Goal: Task Accomplishment & Management: Manage account settings

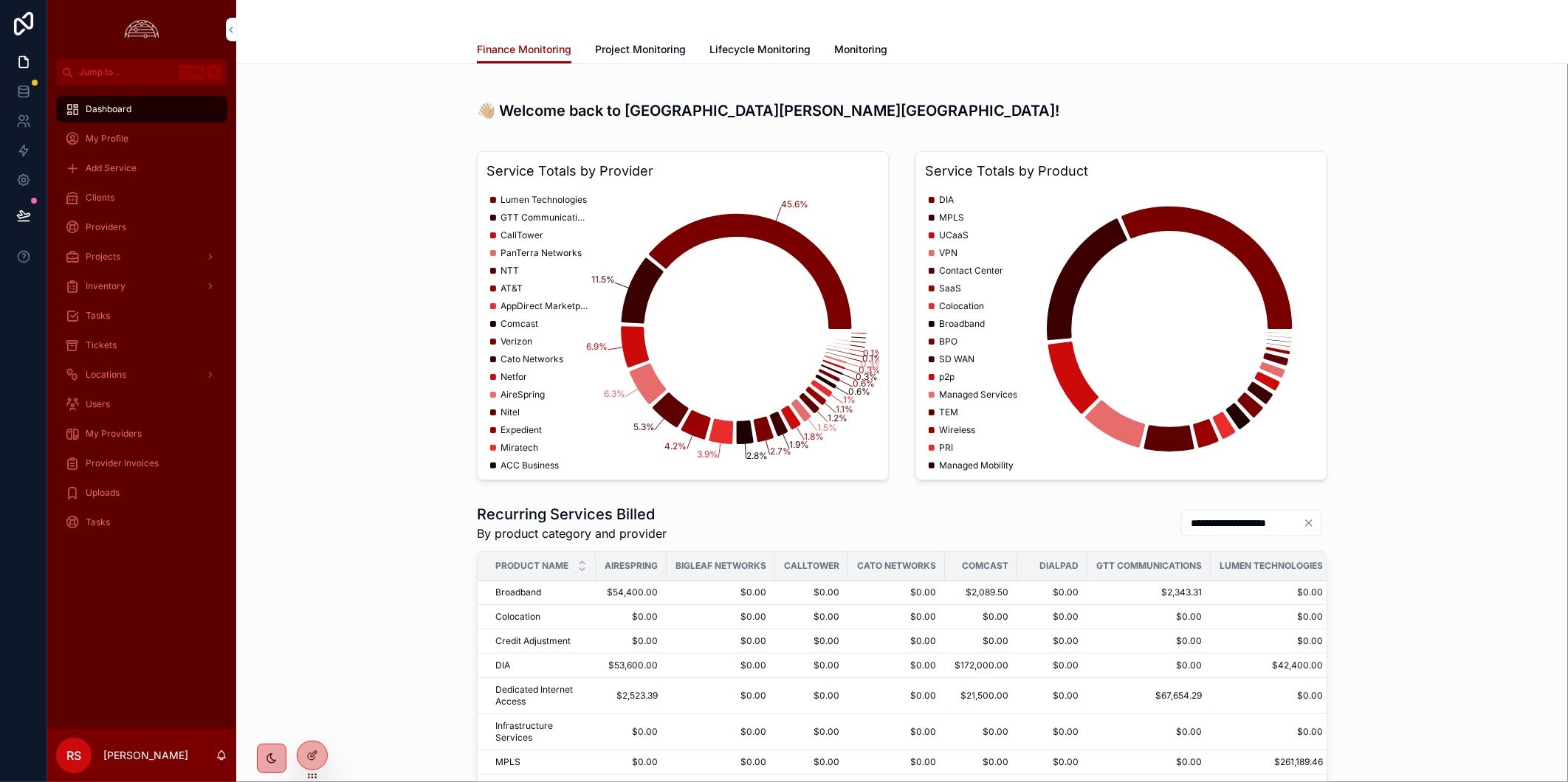
click at [131, 185] on link "Clients" at bounding box center [142, 198] width 171 height 27
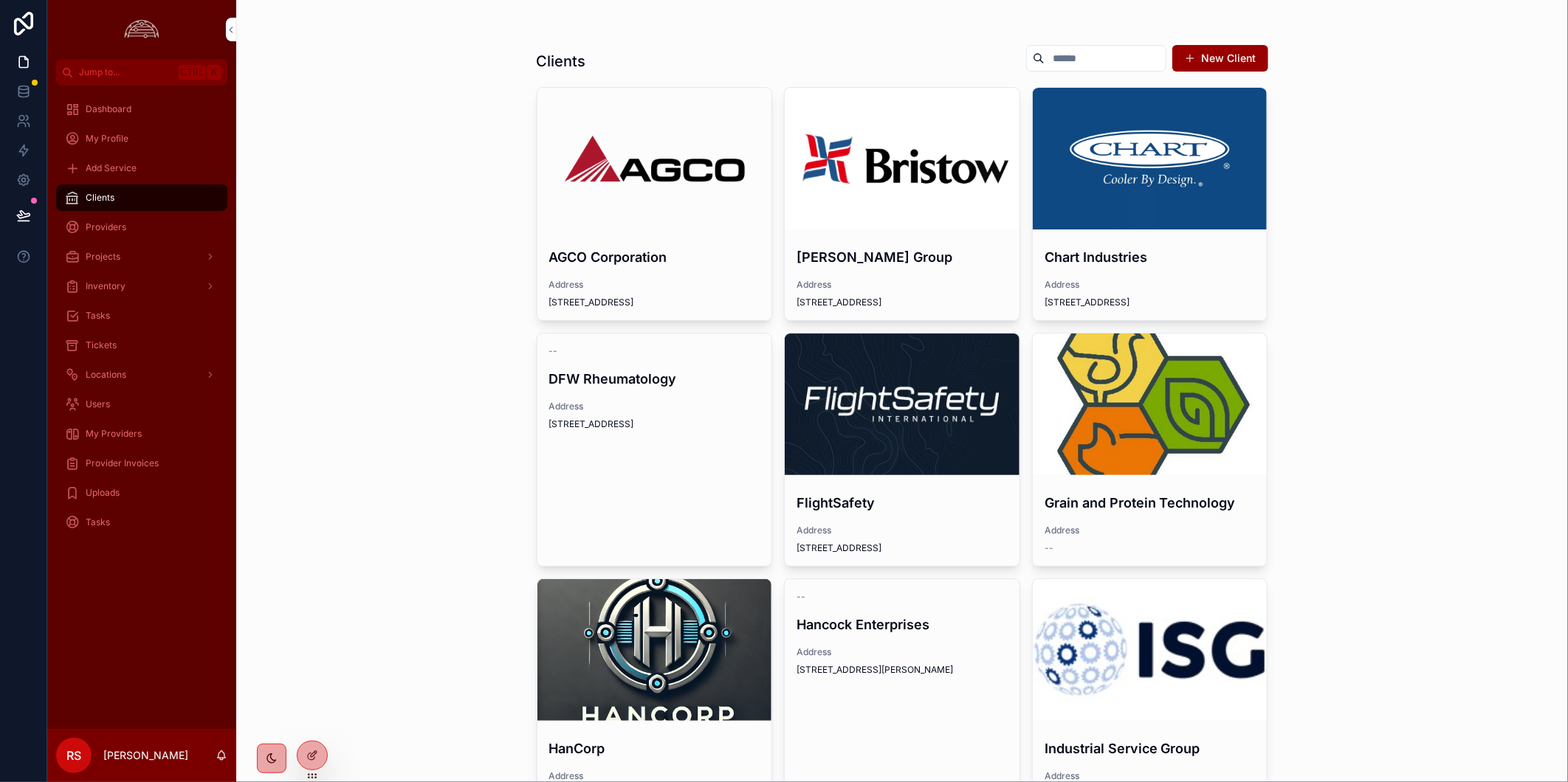
click at [899, 378] on div "scrollable content" at bounding box center [902, 404] width 235 height 142
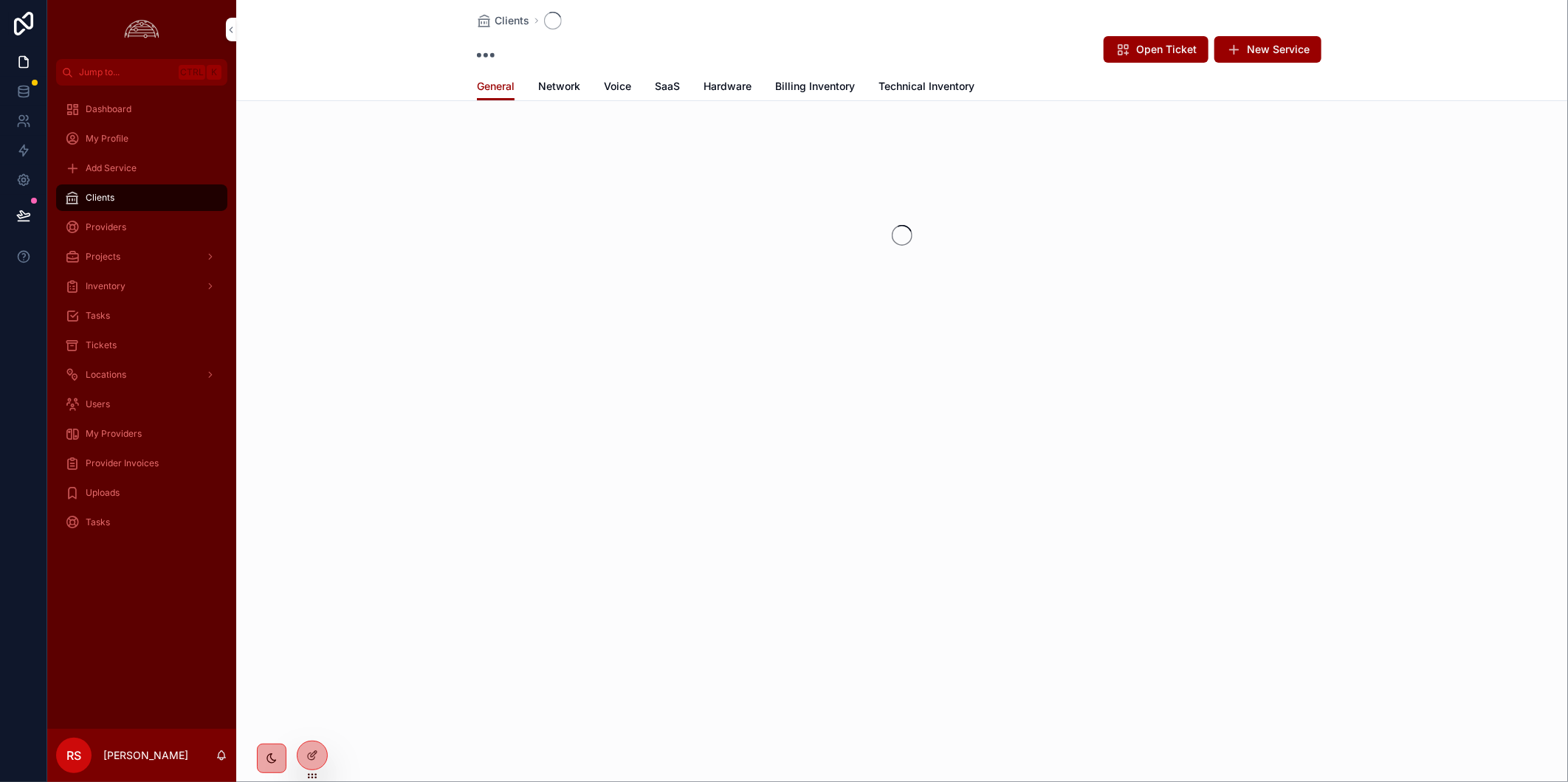
click at [559, 91] on span "Network" at bounding box center [559, 85] width 42 height 15
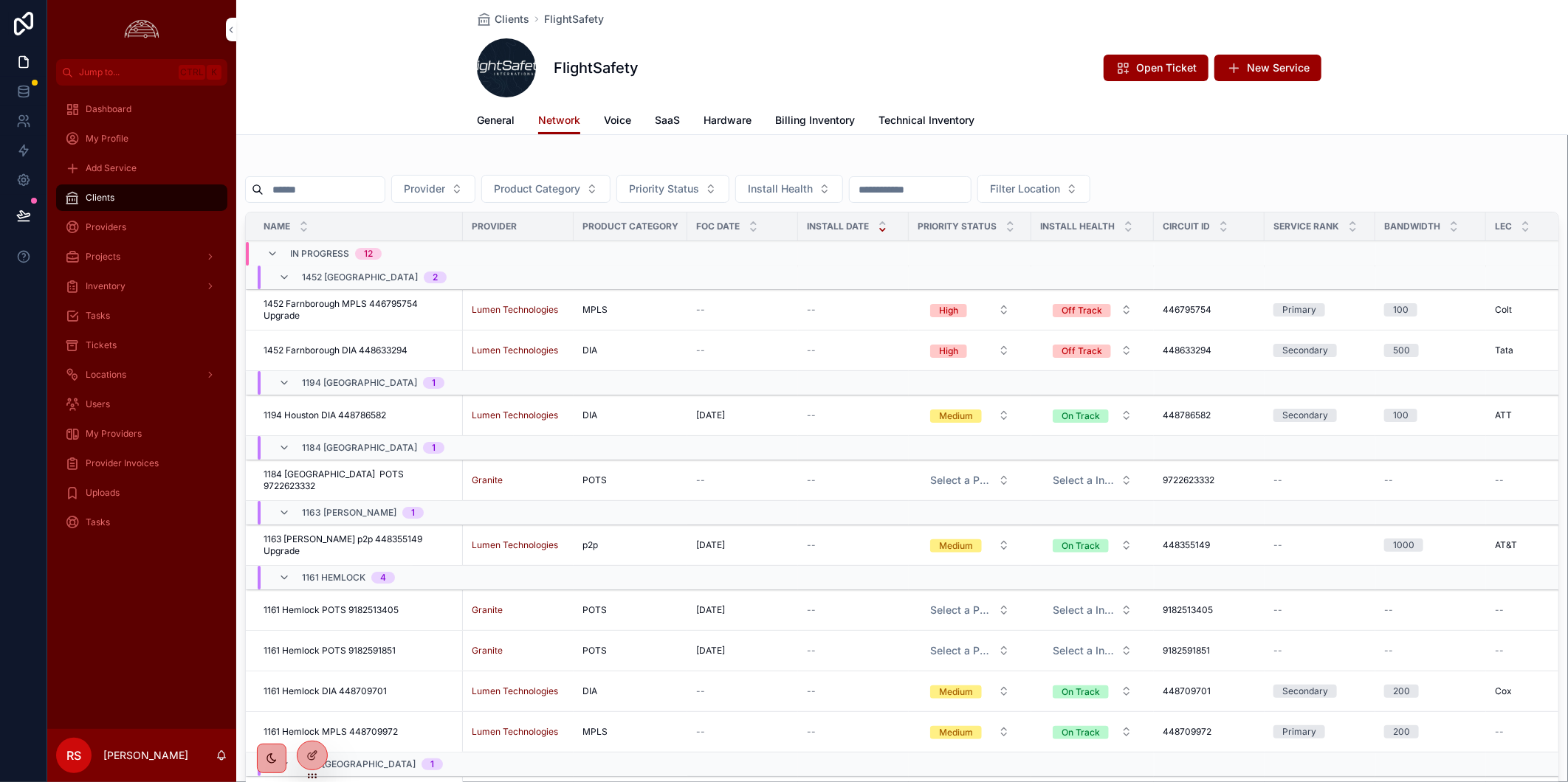
click at [380, 186] on input "scrollable content" at bounding box center [324, 190] width 121 height 21
paste input "*********"
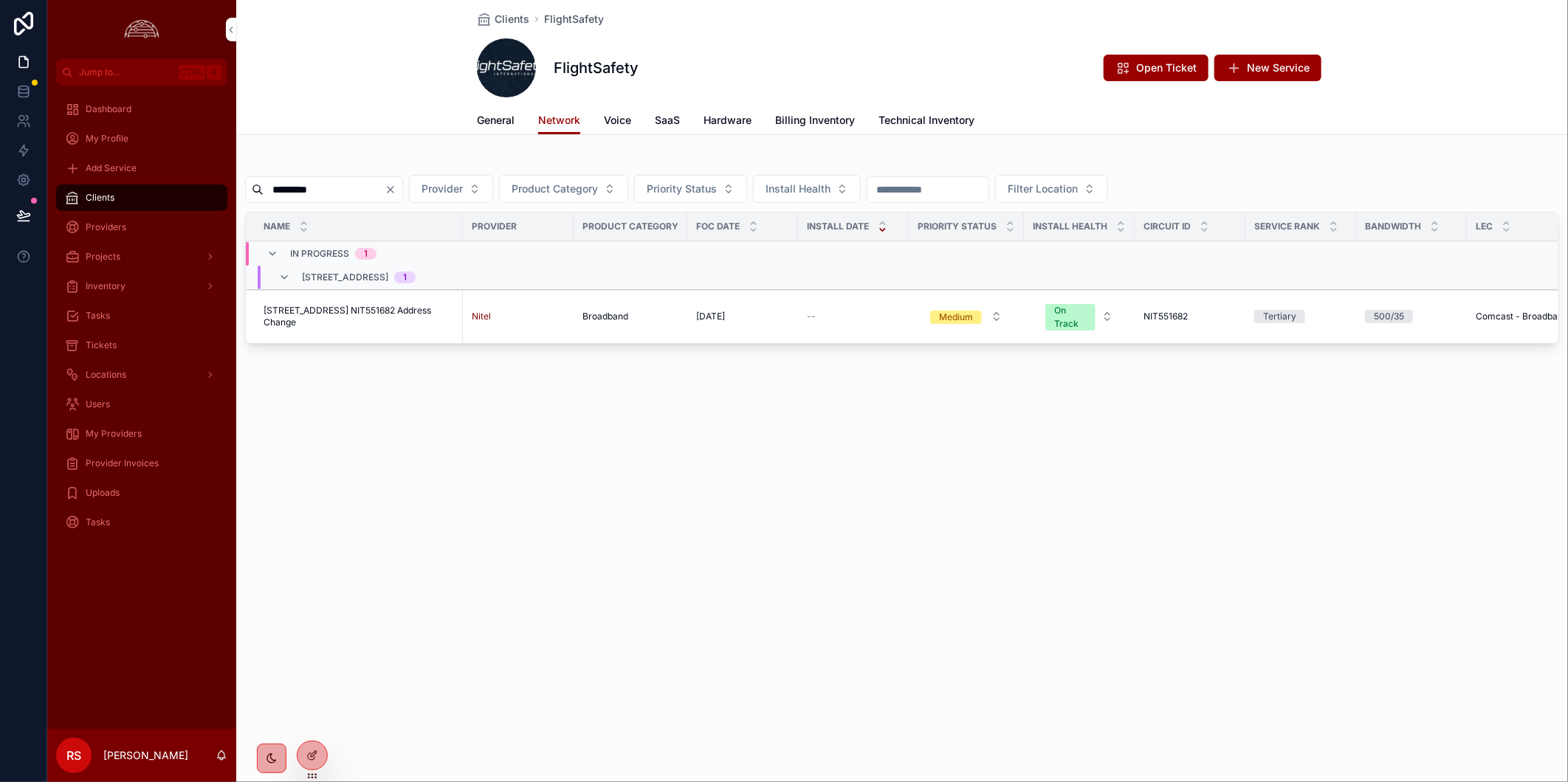
type input "*********"
click at [387, 312] on span "[STREET_ADDRESS] NIT551682 Address Change" at bounding box center [358, 316] width 191 height 23
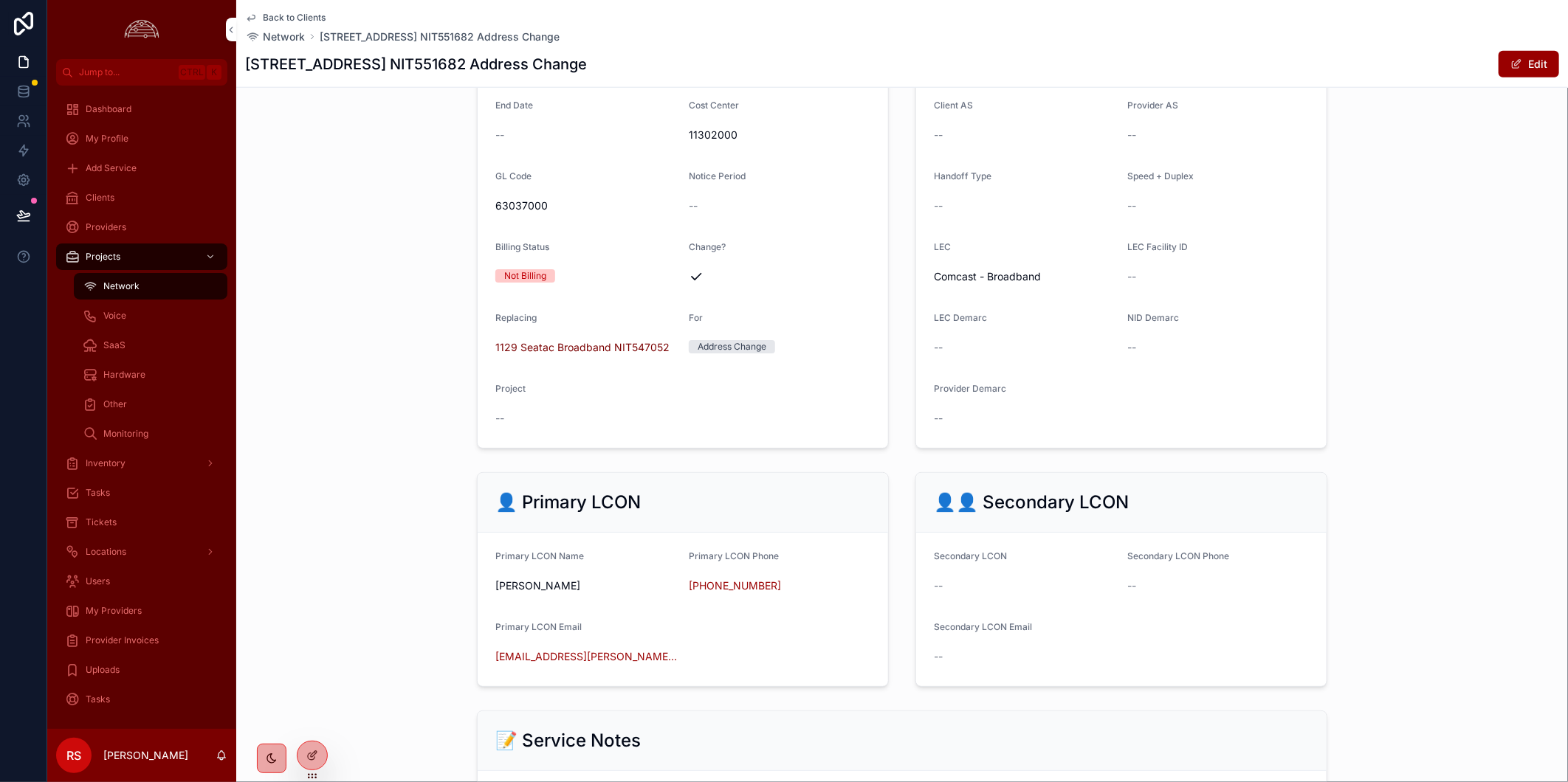
scroll to position [1088, 0]
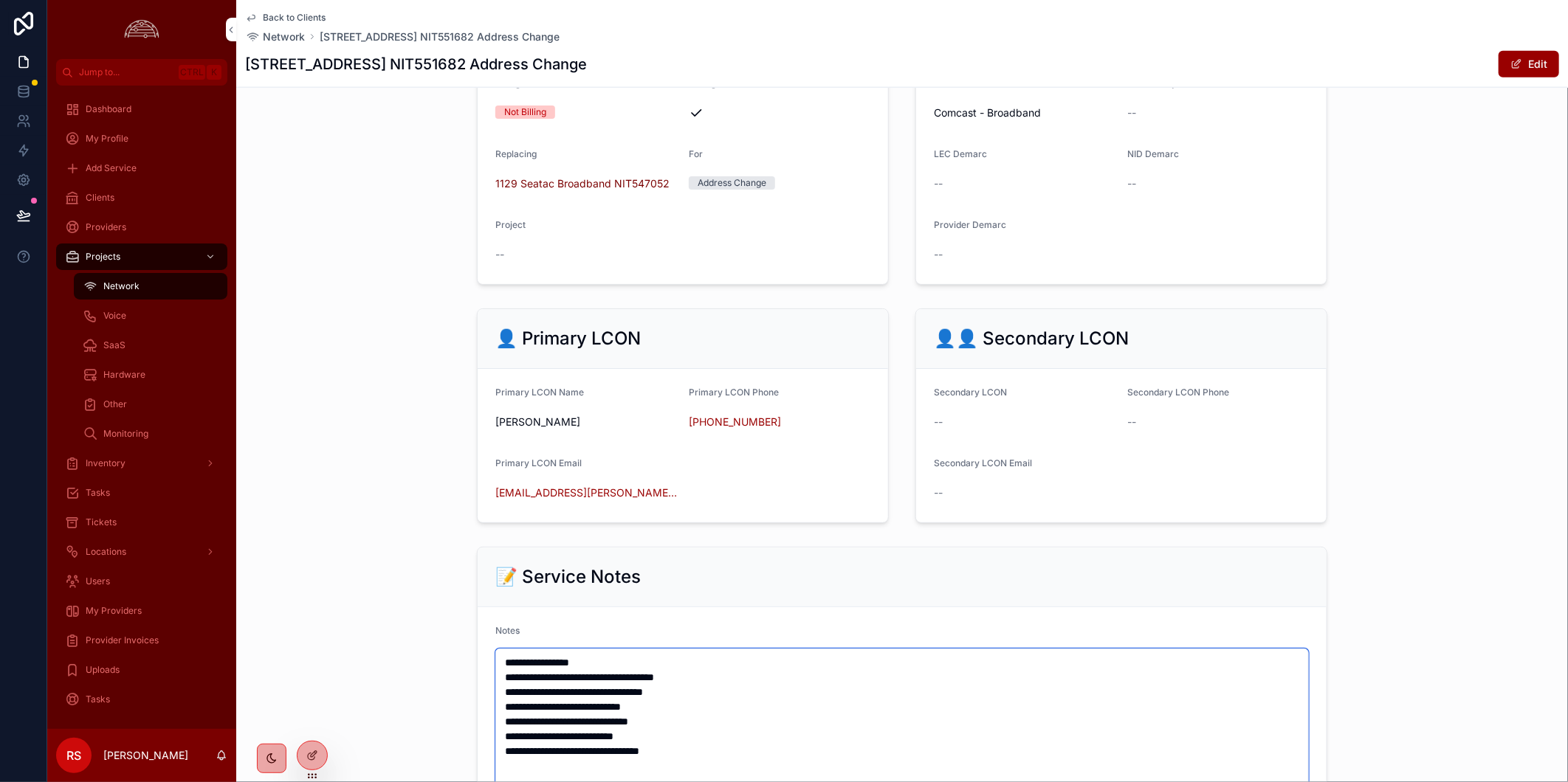
click at [661, 684] on textarea "**********" at bounding box center [902, 766] width 813 height 235
drag, startPoint x: 694, startPoint y: 691, endPoint x: 603, endPoint y: 694, distance: 91.0
click at [603, 694] on textarea "**********" at bounding box center [902, 766] width 813 height 235
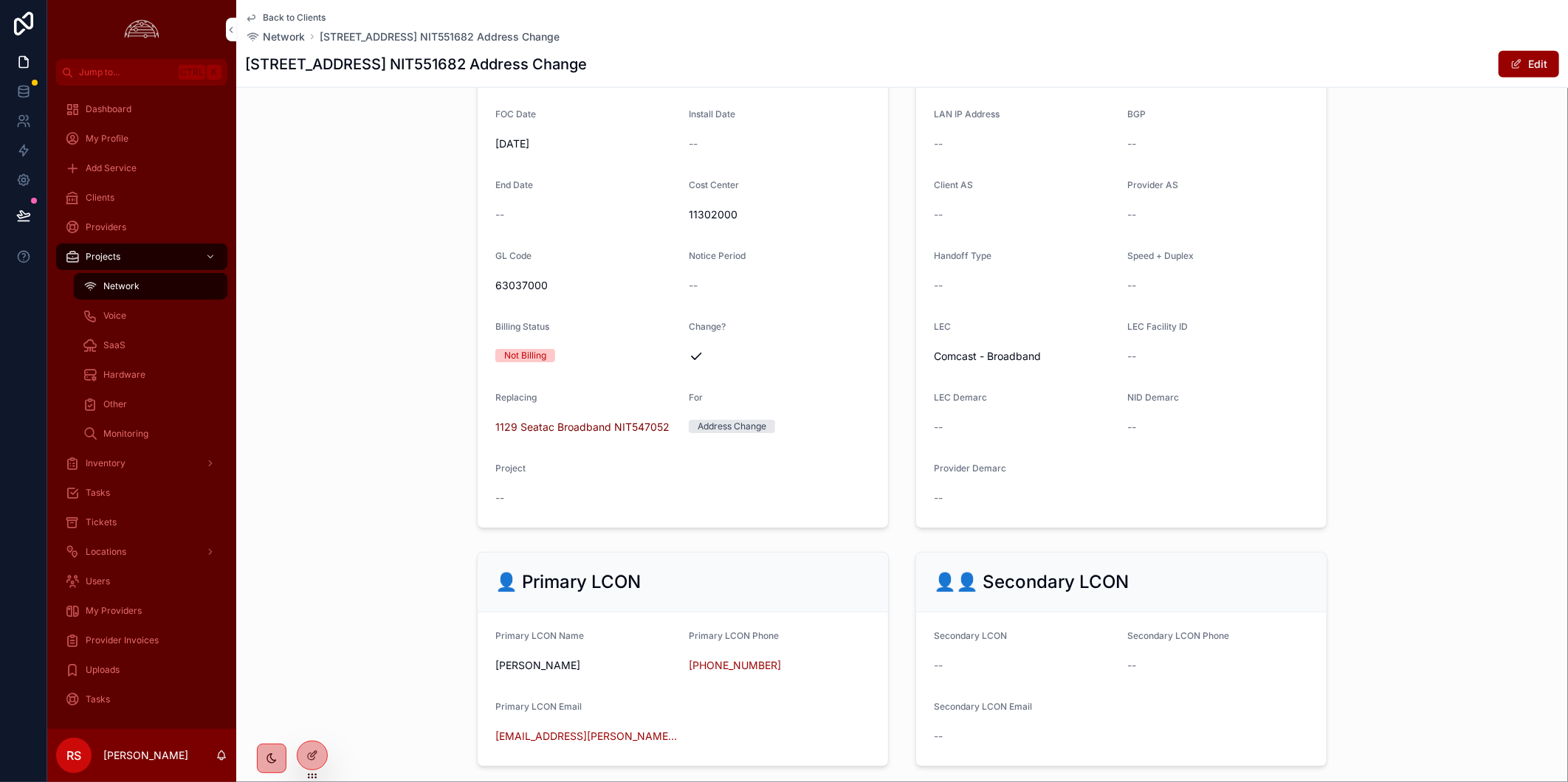
scroll to position [678, 0]
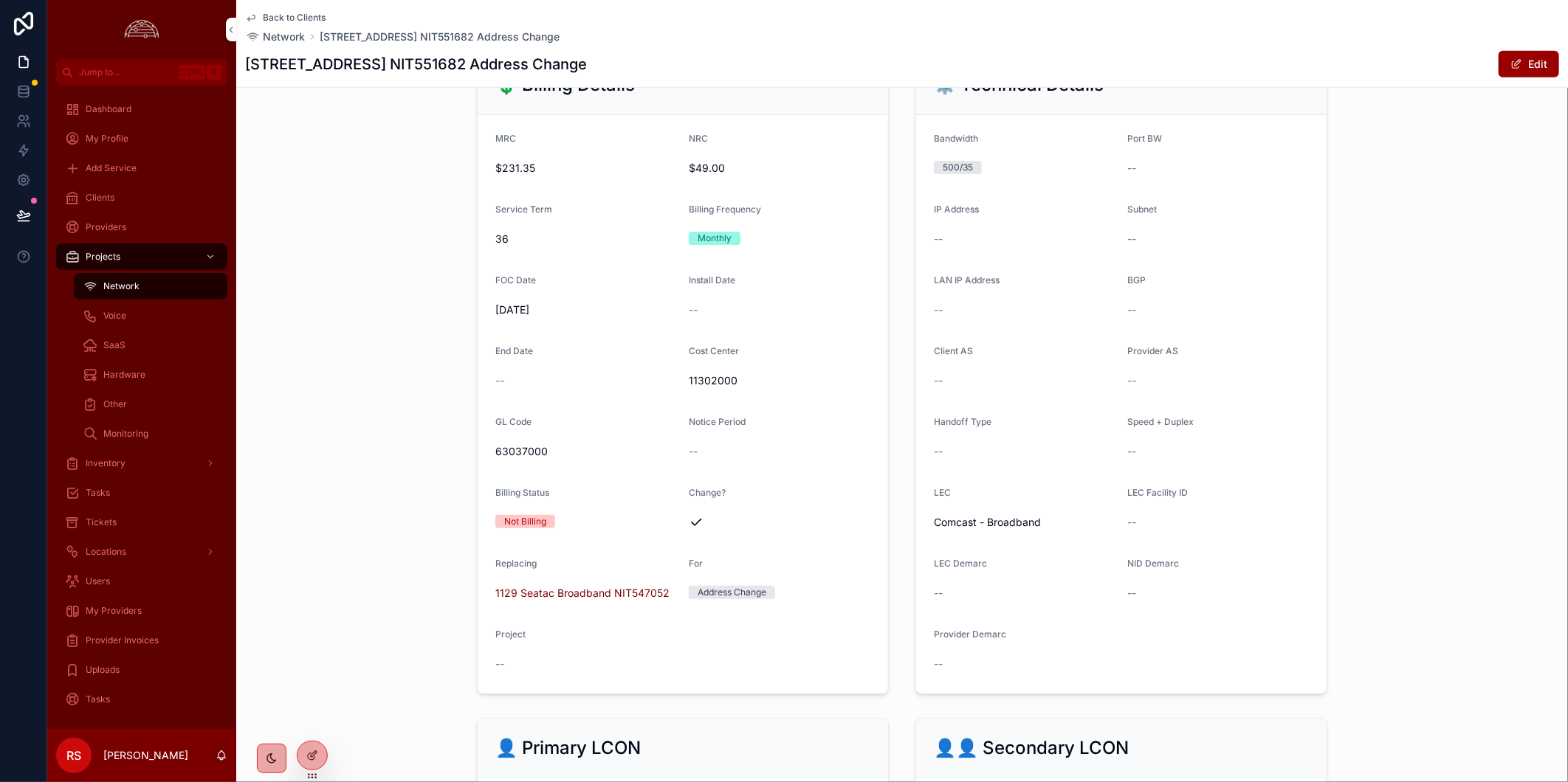
click at [1531, 62] on button "Edit" at bounding box center [1528, 64] width 60 height 27
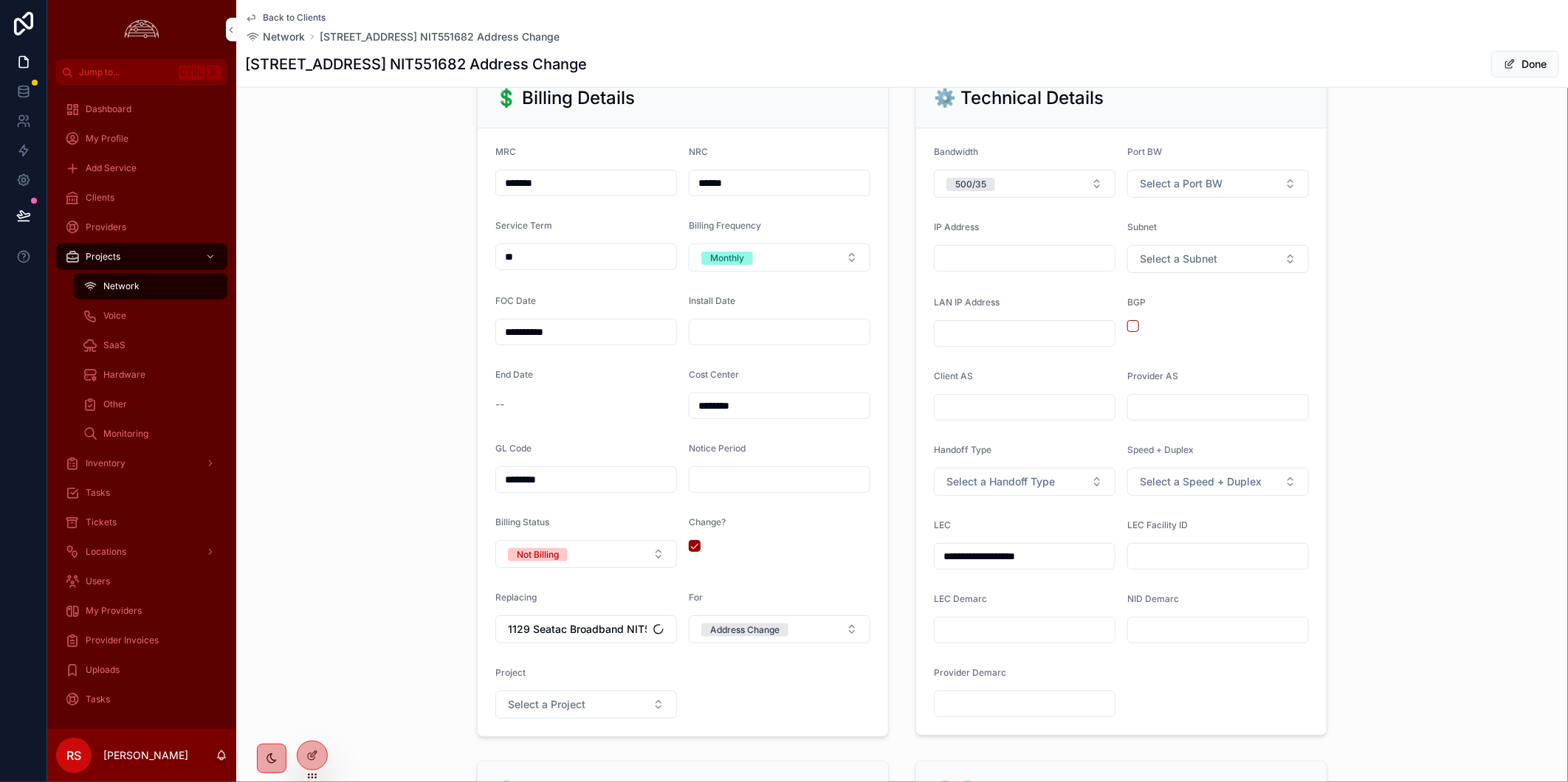
scroll to position [688, 0]
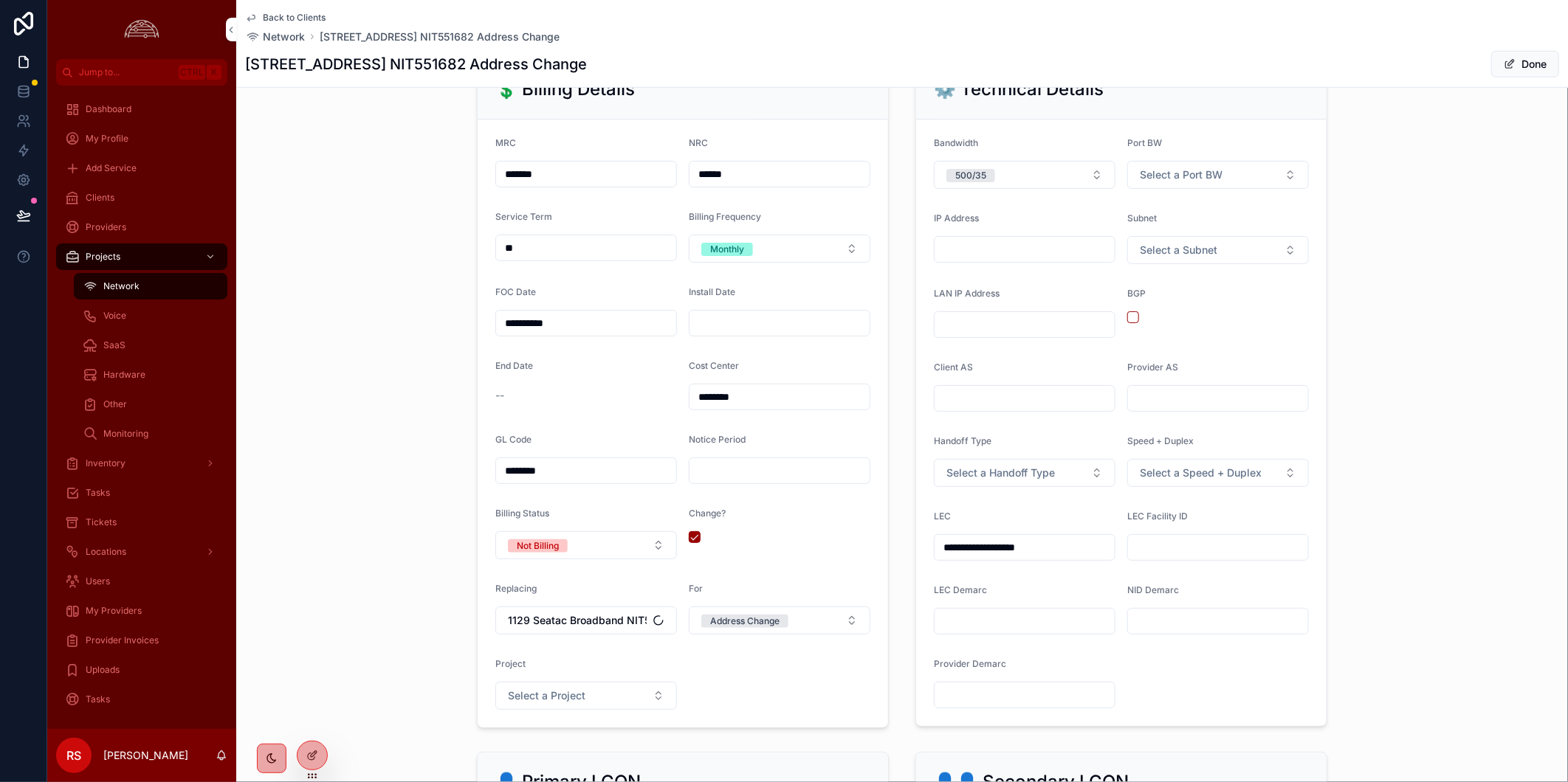
click at [974, 260] on input "scrollable content" at bounding box center [1024, 249] width 180 height 21
paste input "**********"
type input "**********"
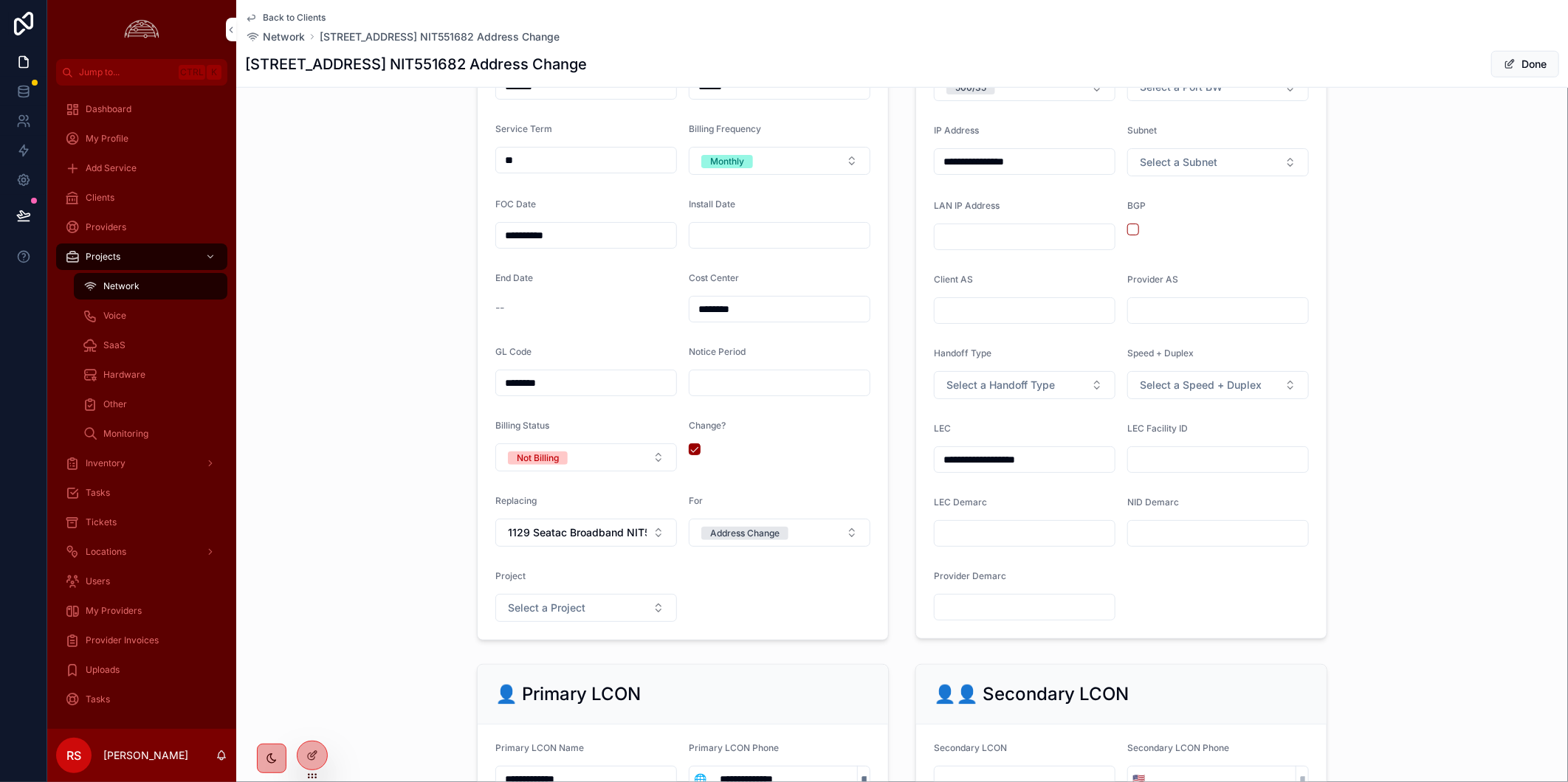
scroll to position [983, 0]
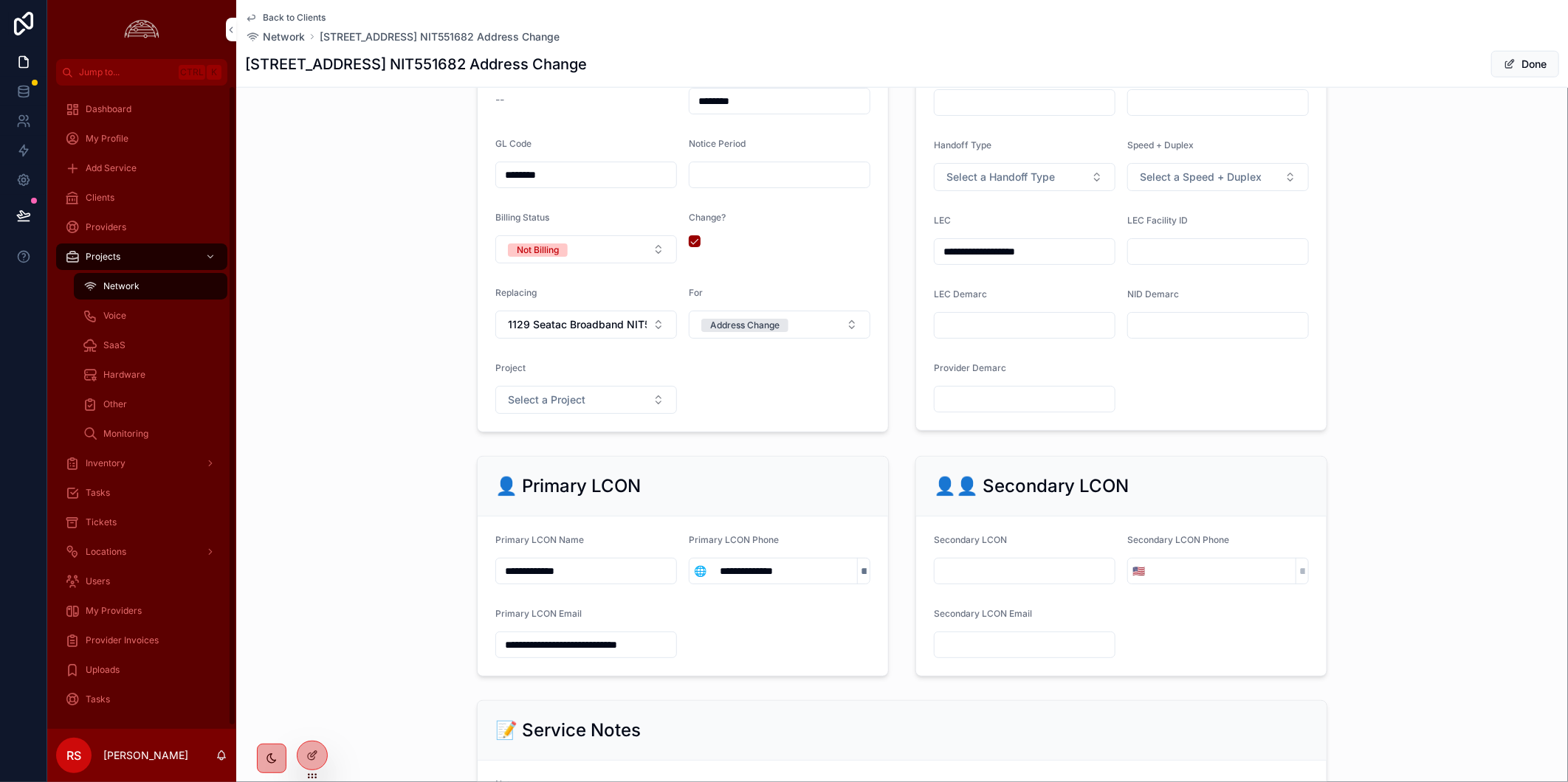
click at [364, 529] on div "**********" at bounding box center [902, 565] width 1331 height 232
click at [115, 527] on span "Tickets" at bounding box center [101, 522] width 31 height 12
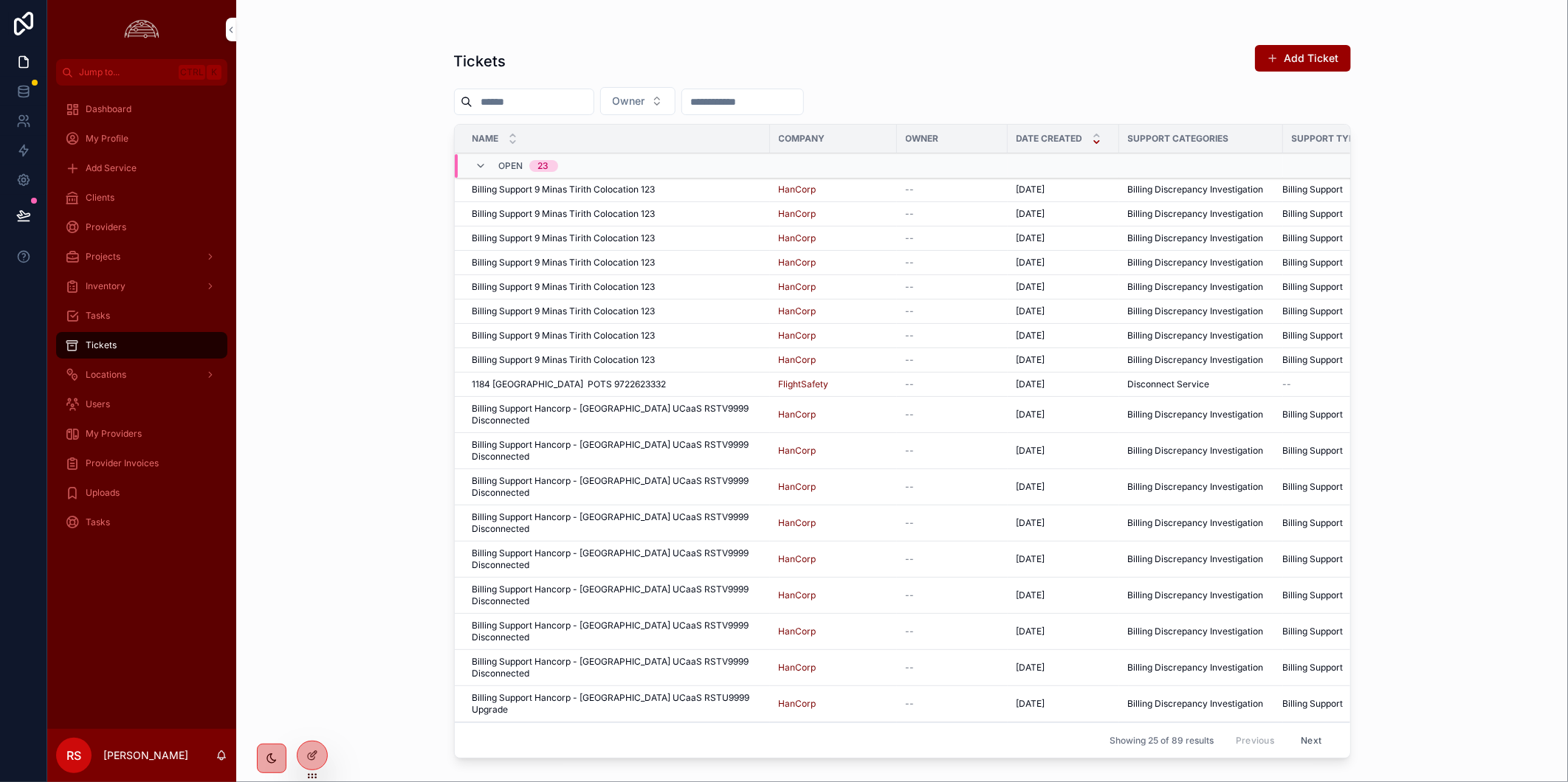
click at [675, 101] on button "Owner" at bounding box center [637, 101] width 75 height 28
click at [689, 205] on div "[PERSON_NAME]" at bounding box center [673, 207] width 205 height 23
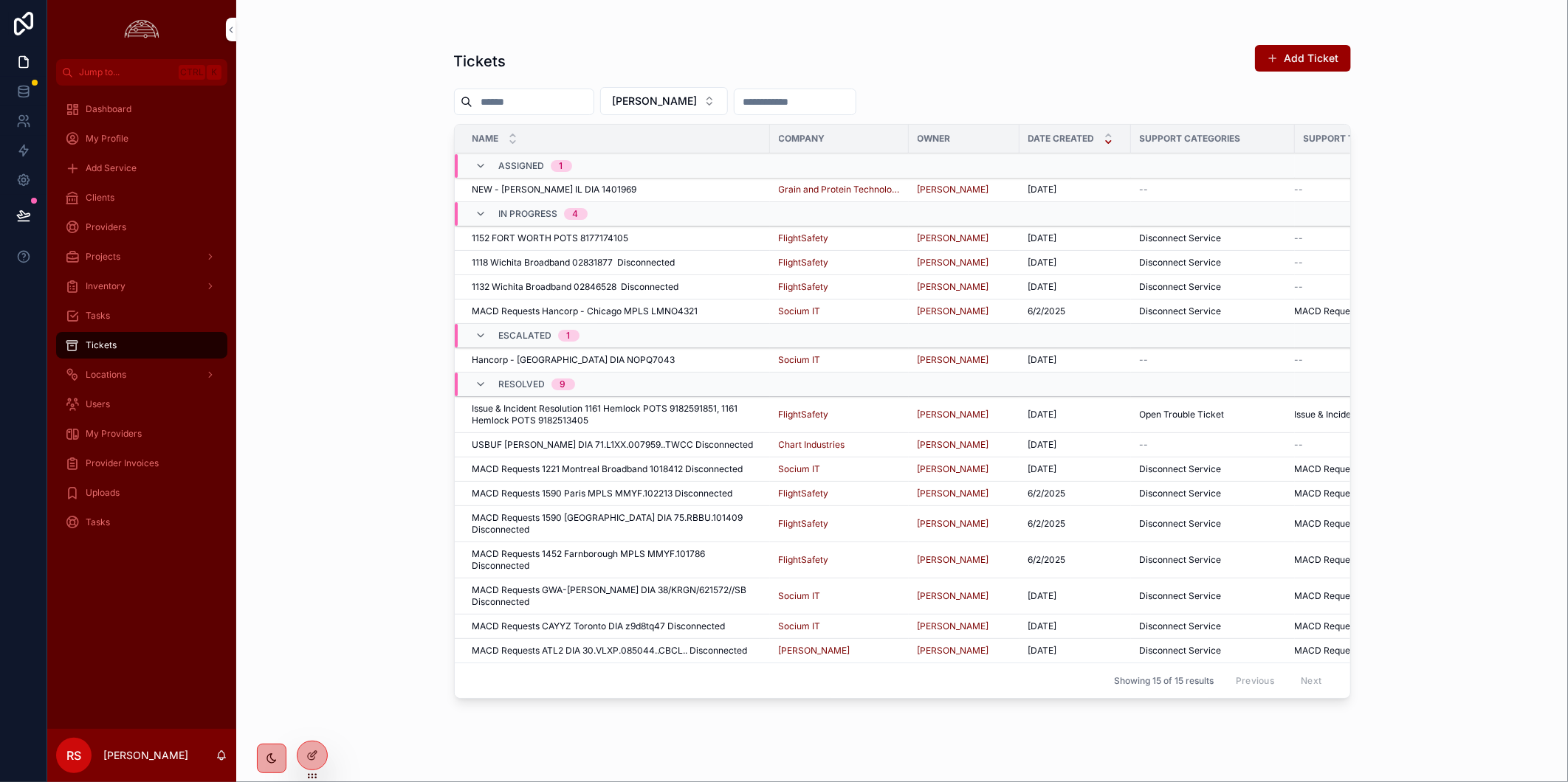
click at [151, 201] on div "Clients" at bounding box center [142, 197] width 154 height 23
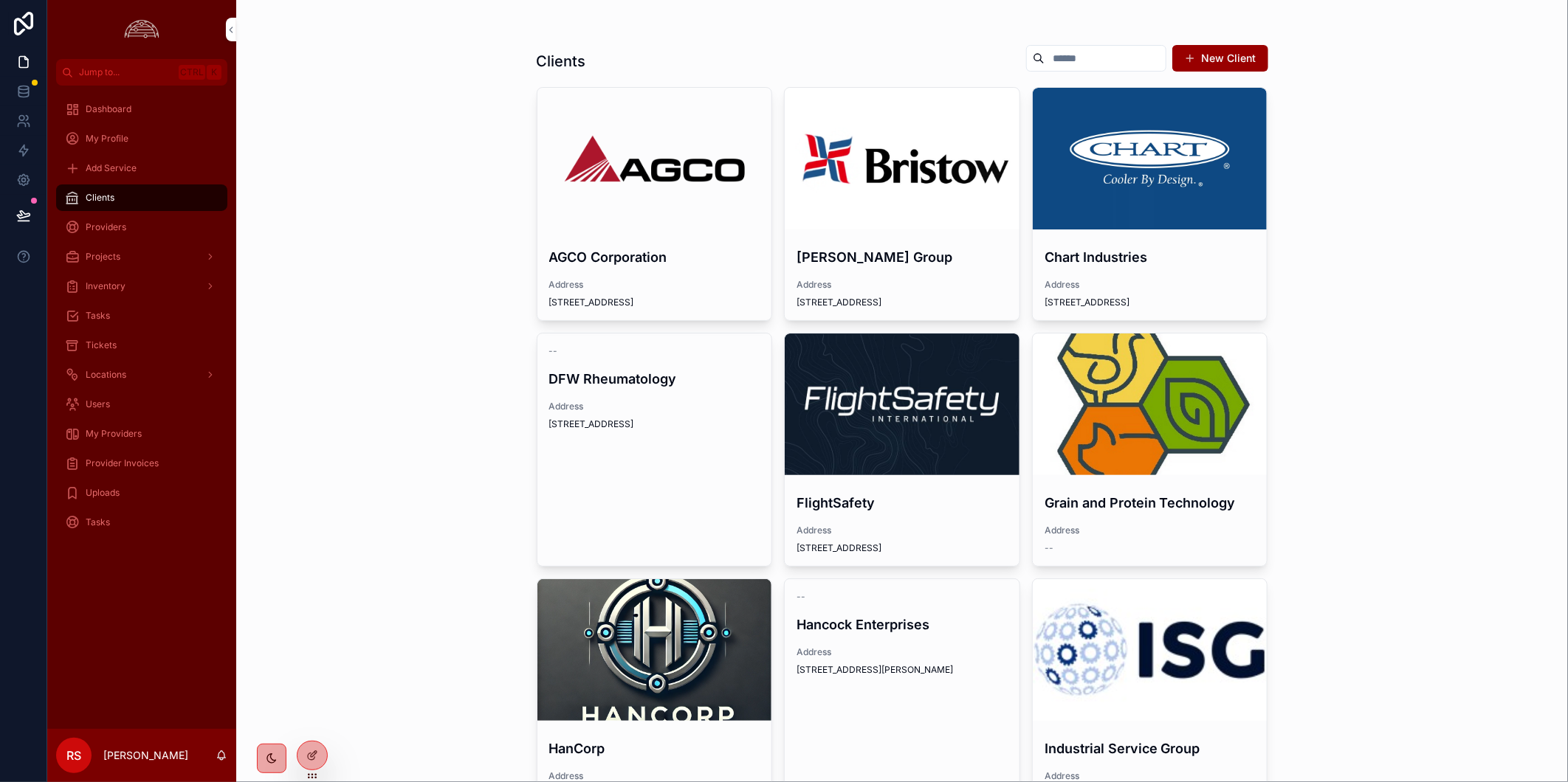
click at [987, 375] on div "scrollable content" at bounding box center [902, 404] width 235 height 142
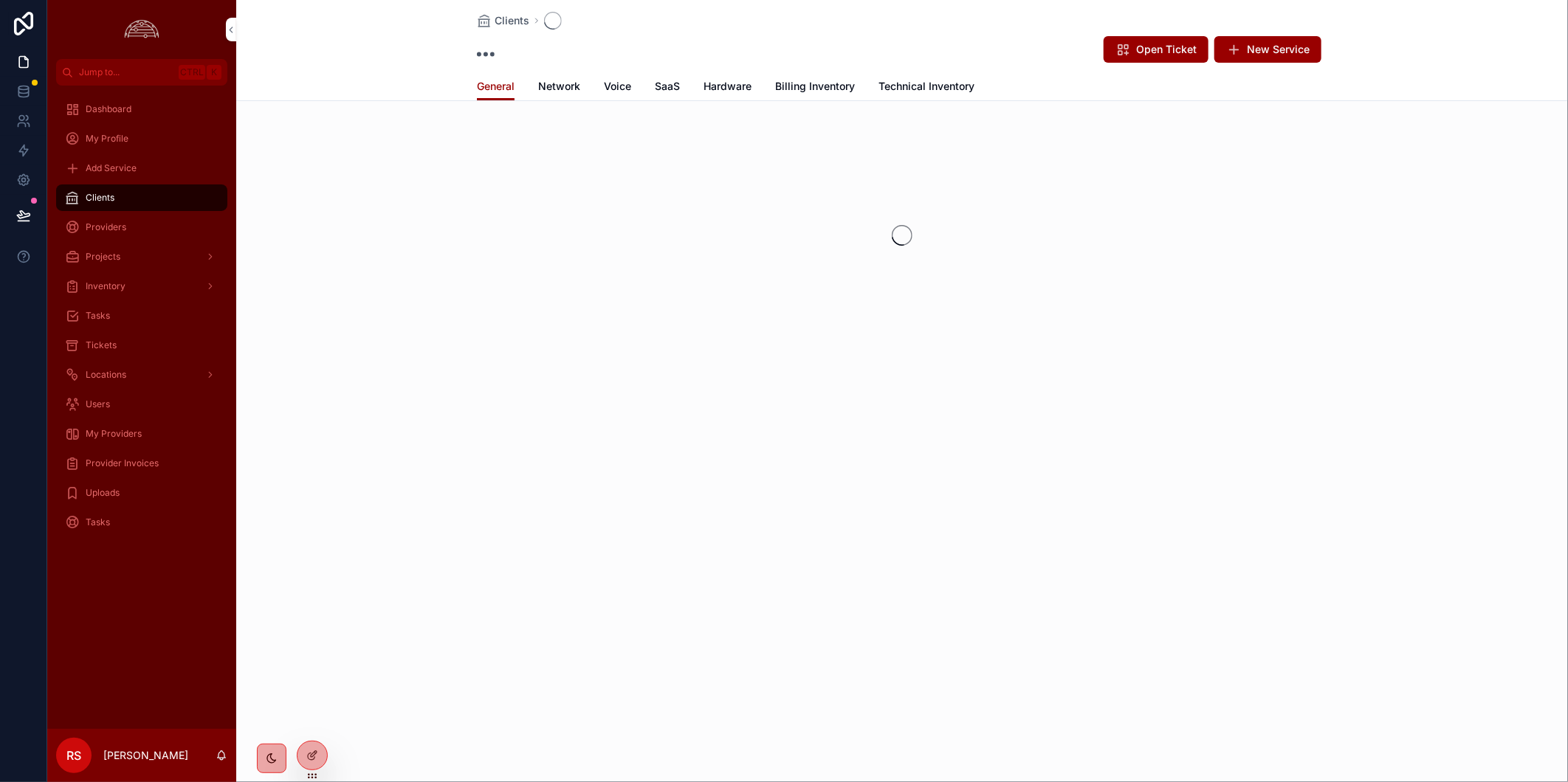
click at [816, 91] on span "Billing Inventory" at bounding box center [815, 85] width 79 height 15
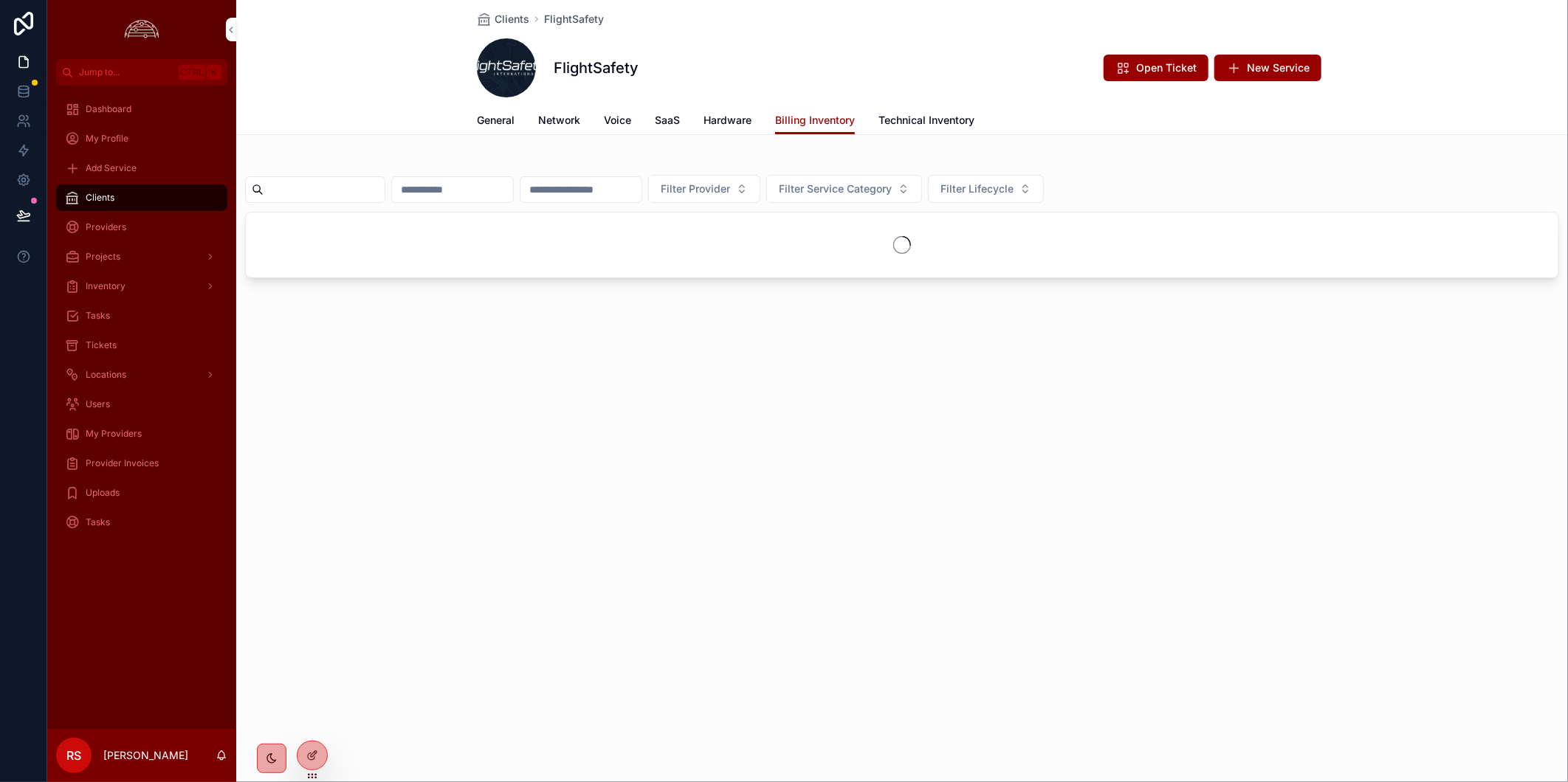
click at [341, 191] on input "scrollable content" at bounding box center [324, 190] width 121 height 21
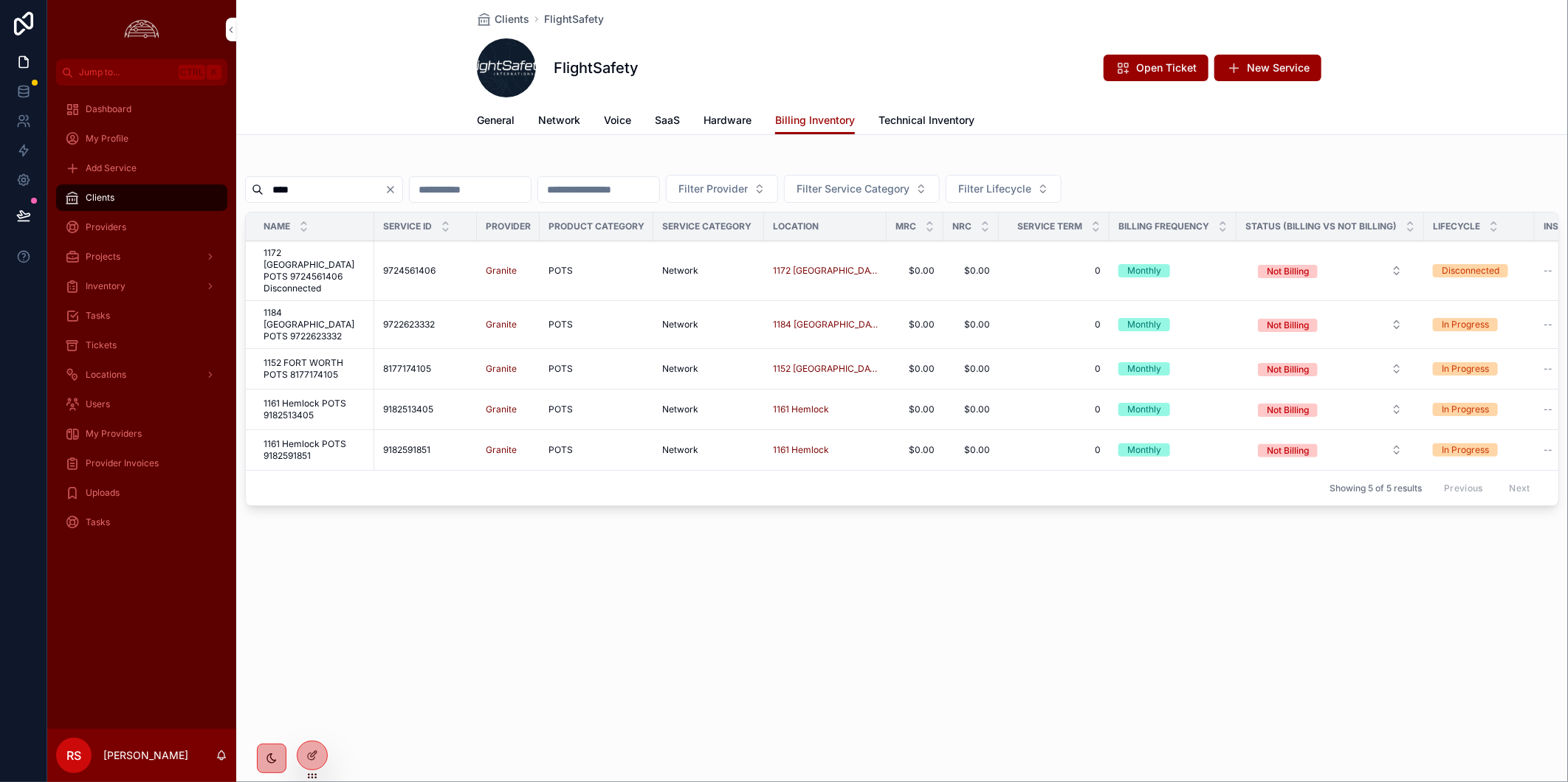
type input "****"
click at [314, 398] on span "1161 Hemlock POTS 9182513405" at bounding box center [314, 409] width 102 height 23
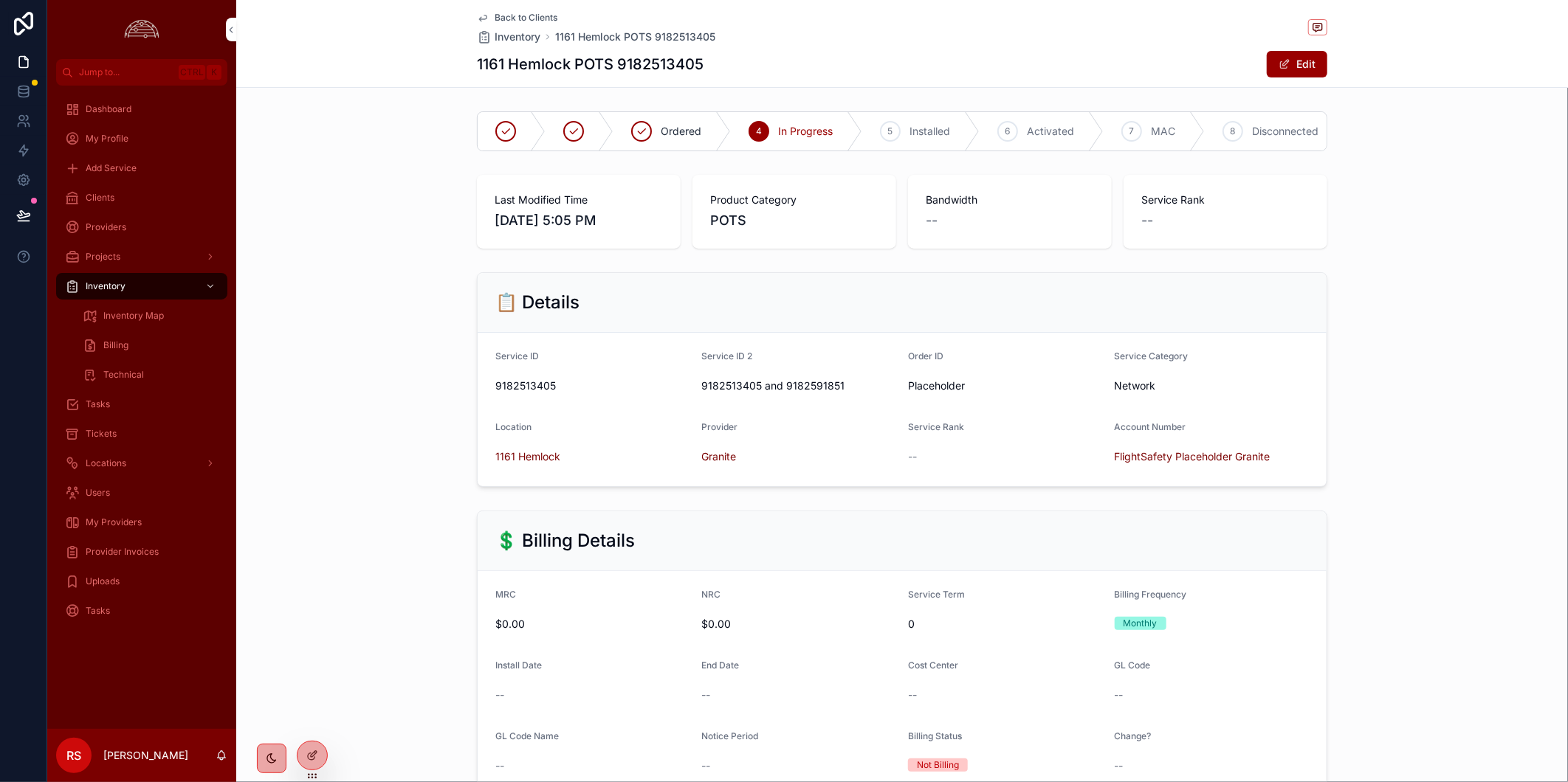
click at [1252, 134] on span "Disconnected" at bounding box center [1285, 131] width 66 height 15
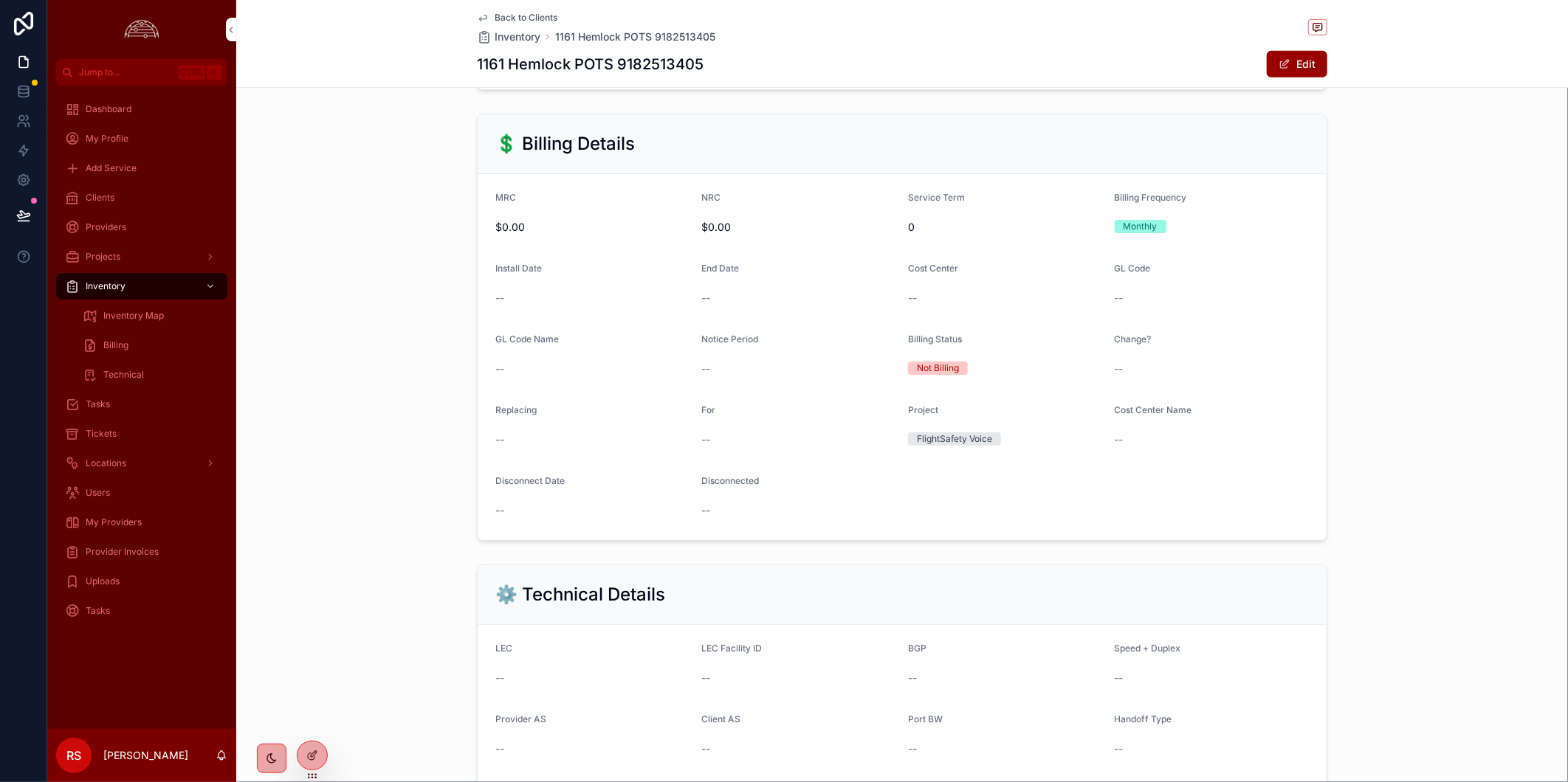
scroll to position [164, 0]
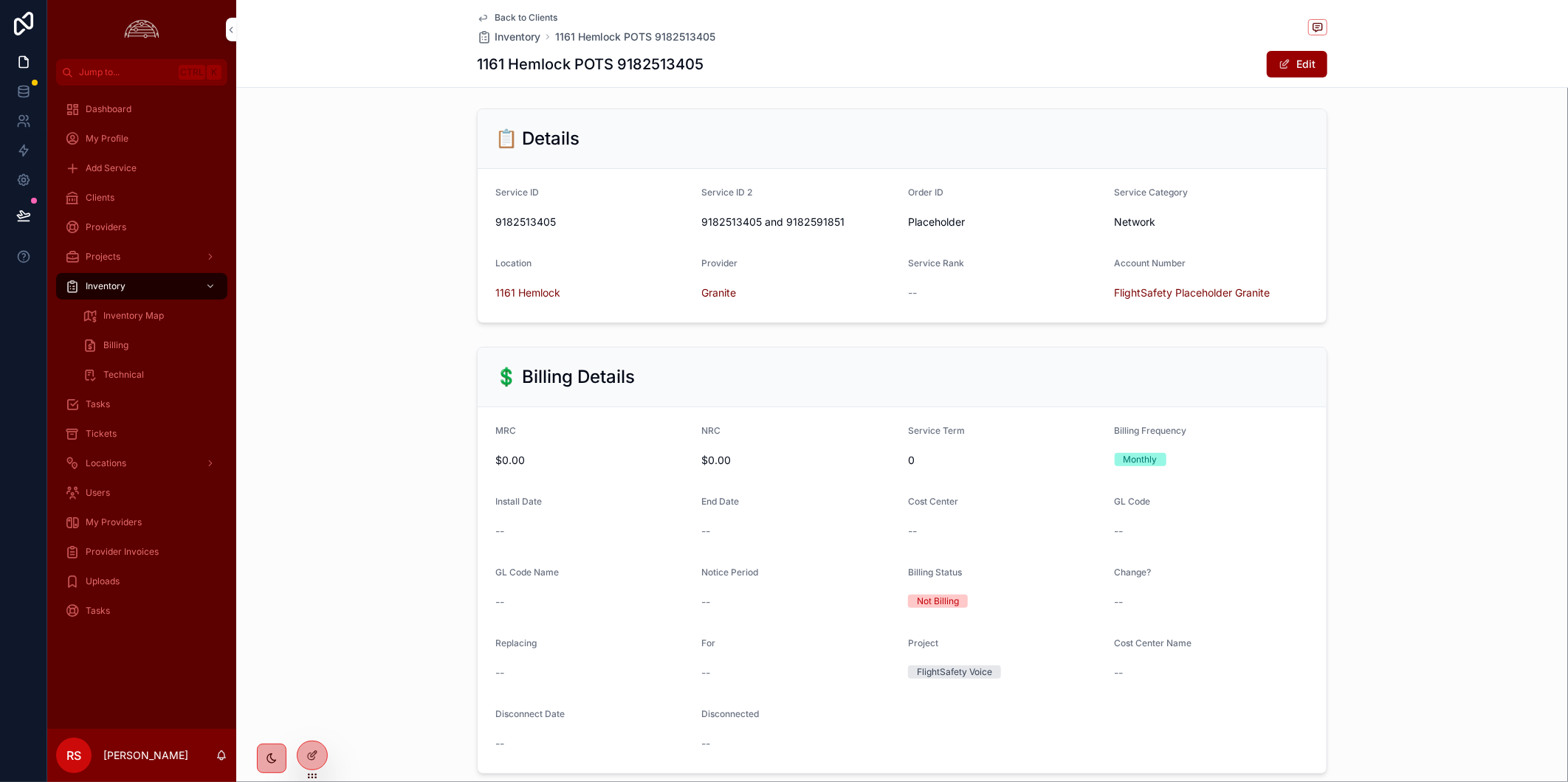
click at [1288, 54] on button "Edit" at bounding box center [1297, 64] width 60 height 27
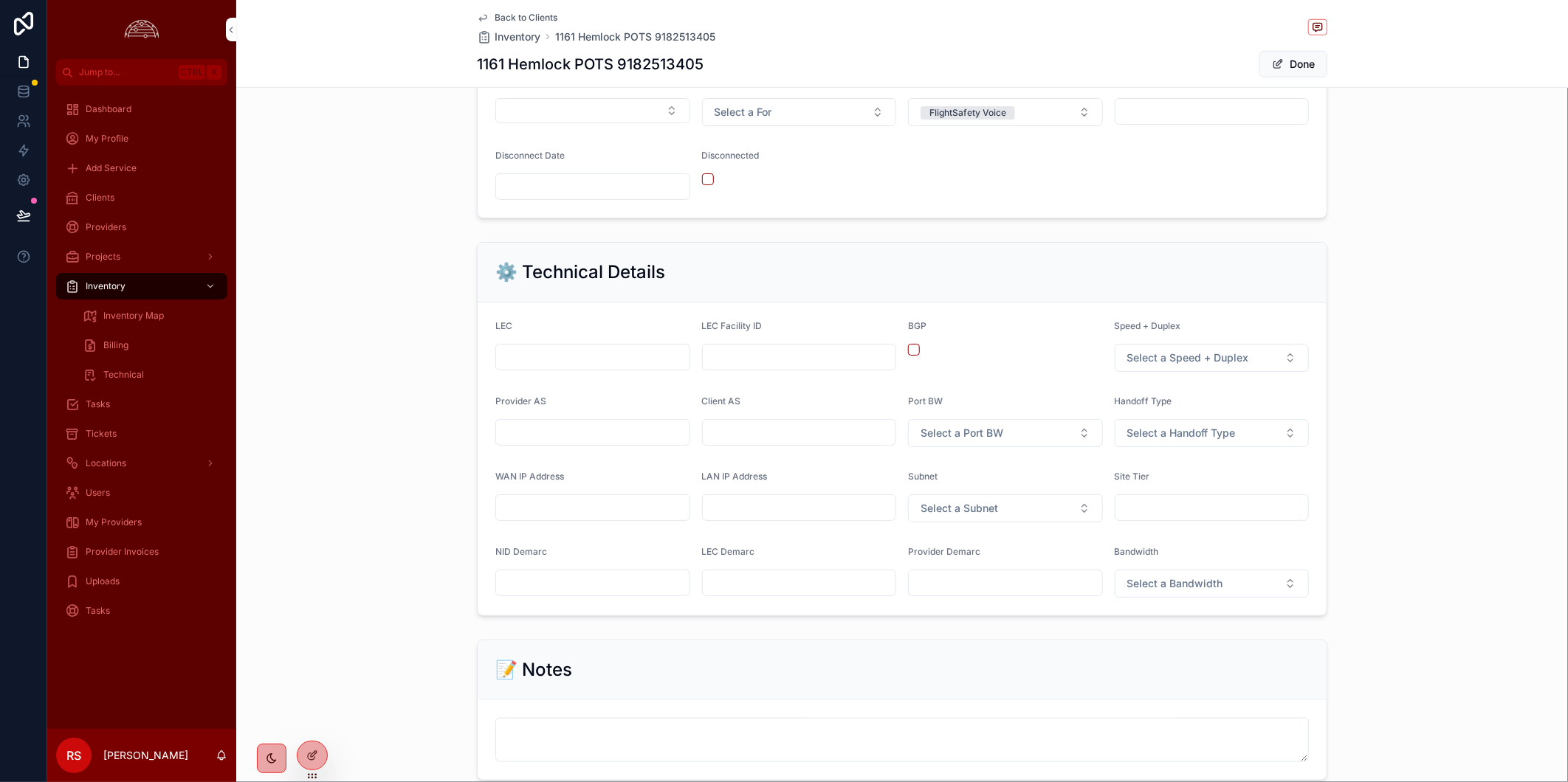
scroll to position [738, 0]
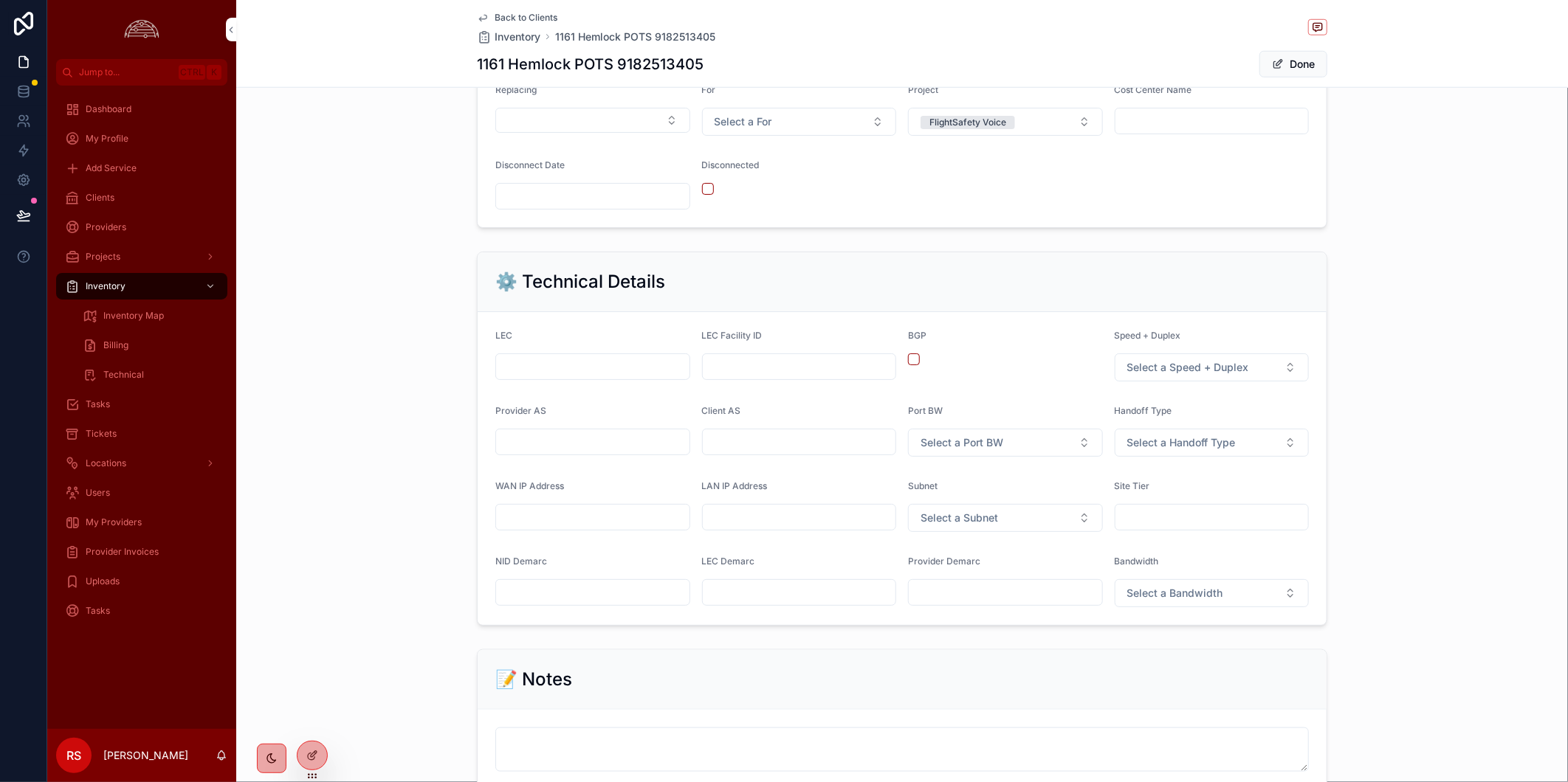
click at [602, 199] on input "scrollable content" at bounding box center [592, 196] width 193 height 21
type input "*********"
click at [1314, 57] on span "Done" at bounding box center [1293, 64] width 68 height 27
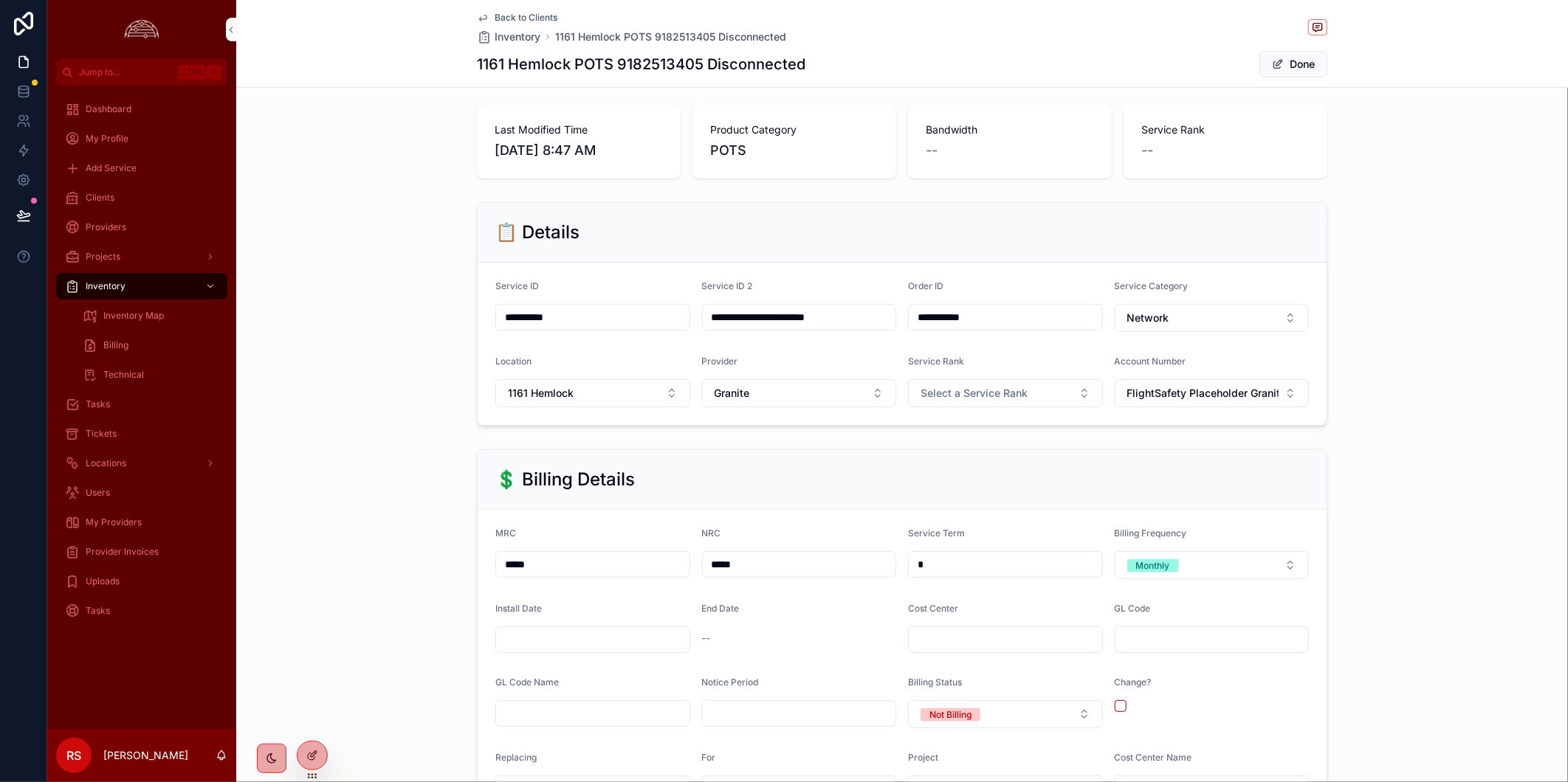
scroll to position [0, 0]
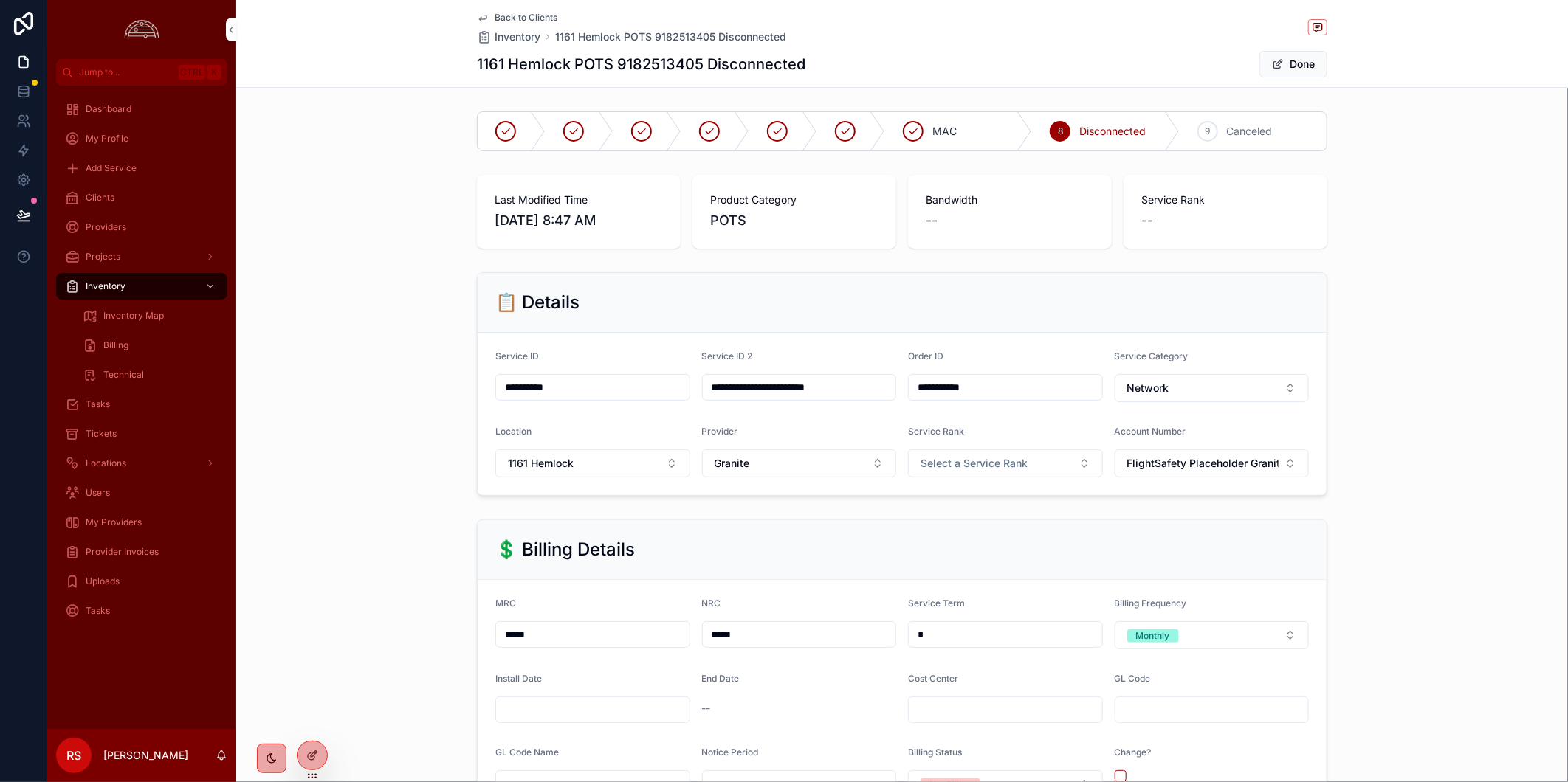
click at [541, 18] on span "Back to Clients" at bounding box center [526, 18] width 63 height 12
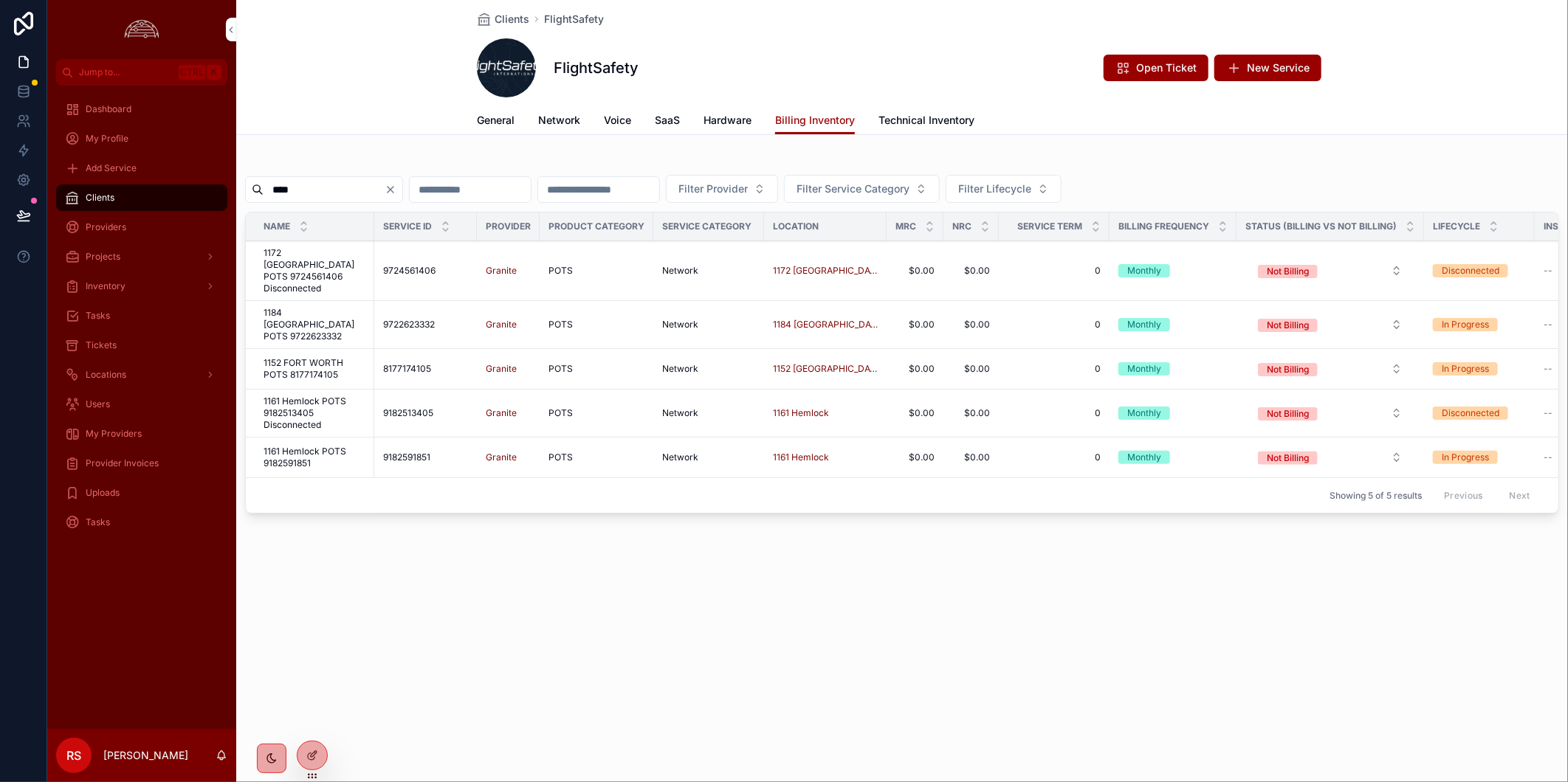
click at [298, 273] on span "1172 [GEOGRAPHIC_DATA] POTS 9724561406 Disconnected" at bounding box center [314, 270] width 102 height 47
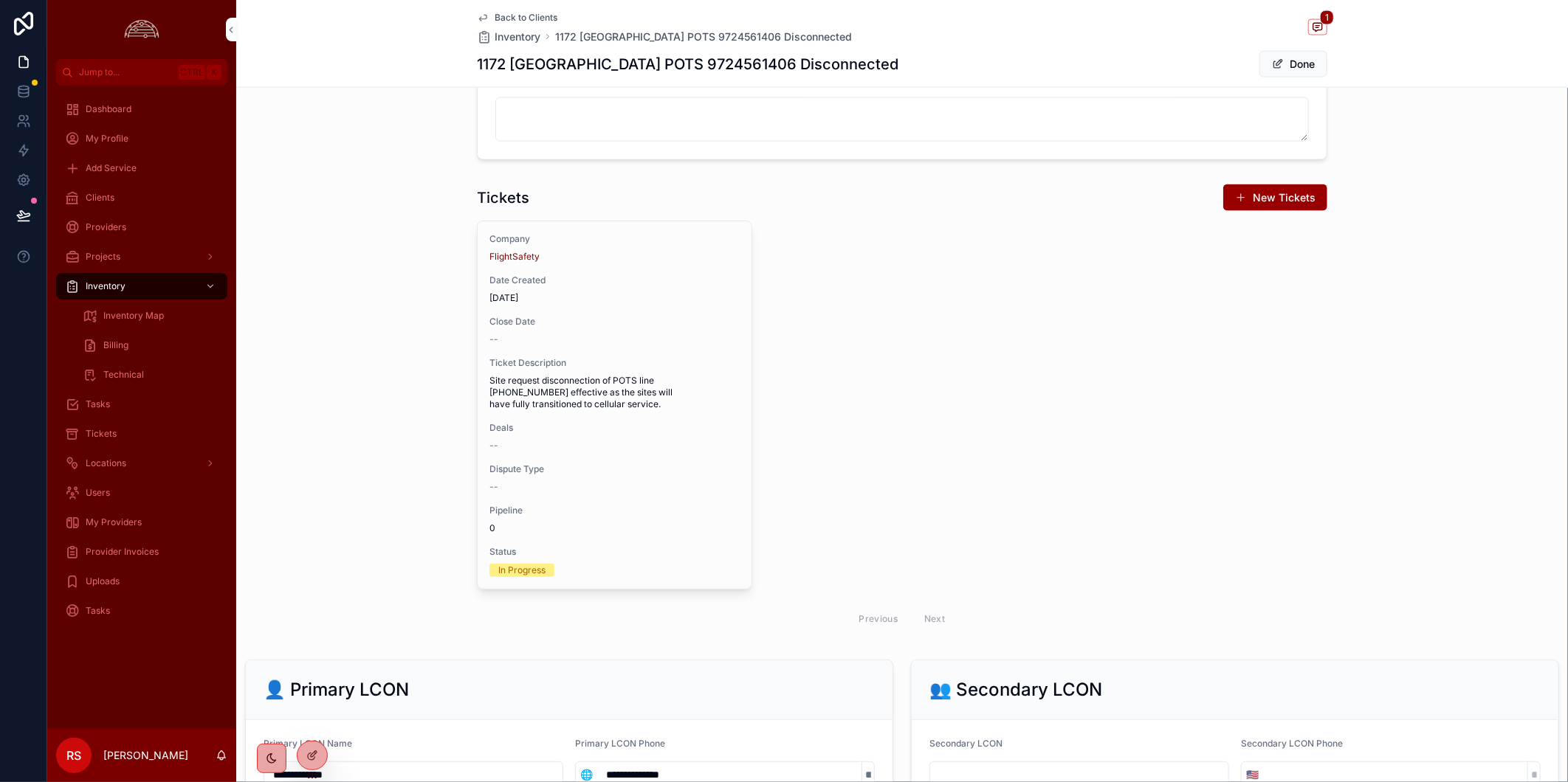
scroll to position [1476, 0]
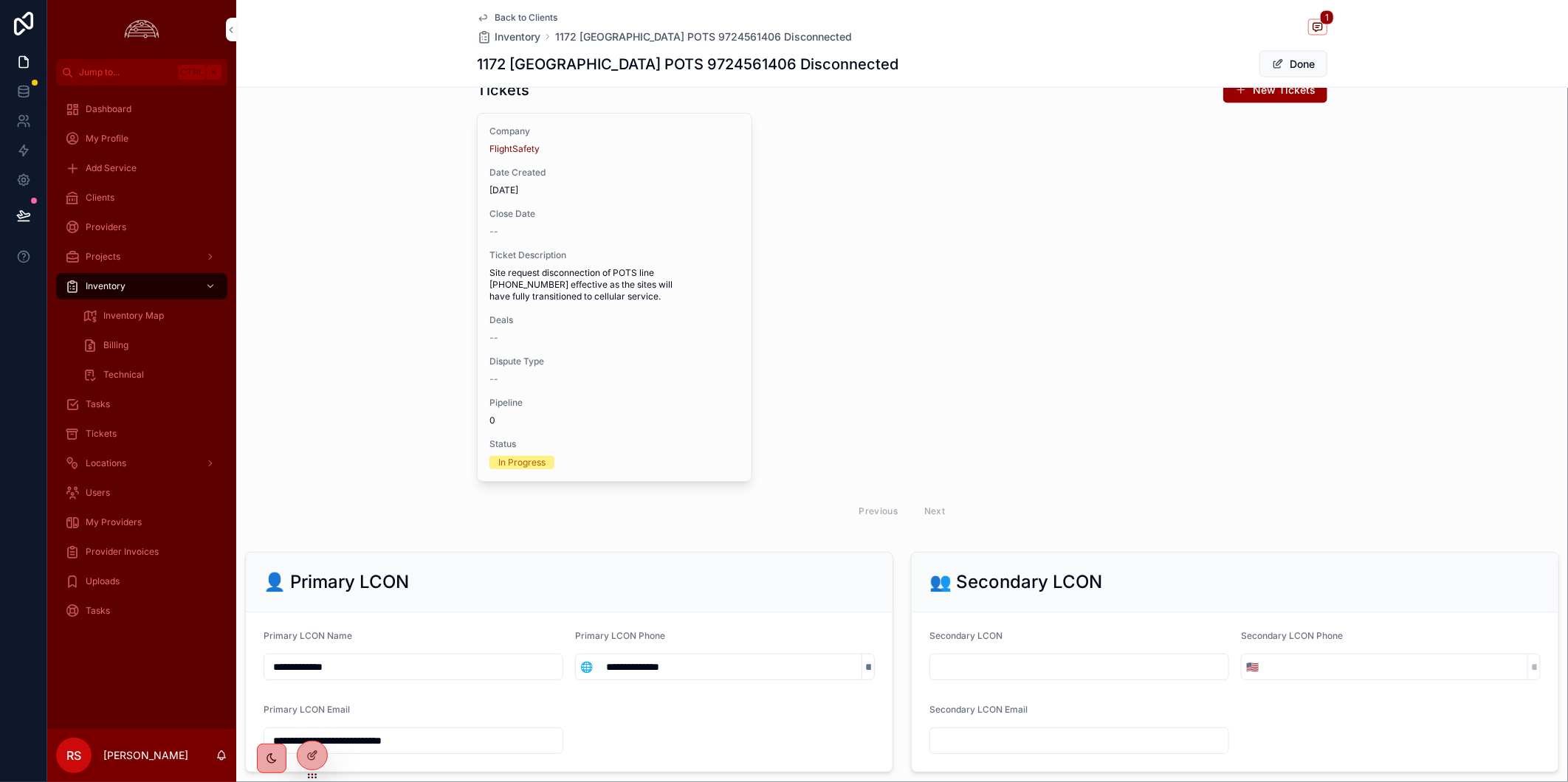
click at [690, 237] on div "--" at bounding box center [615, 232] width 250 height 12
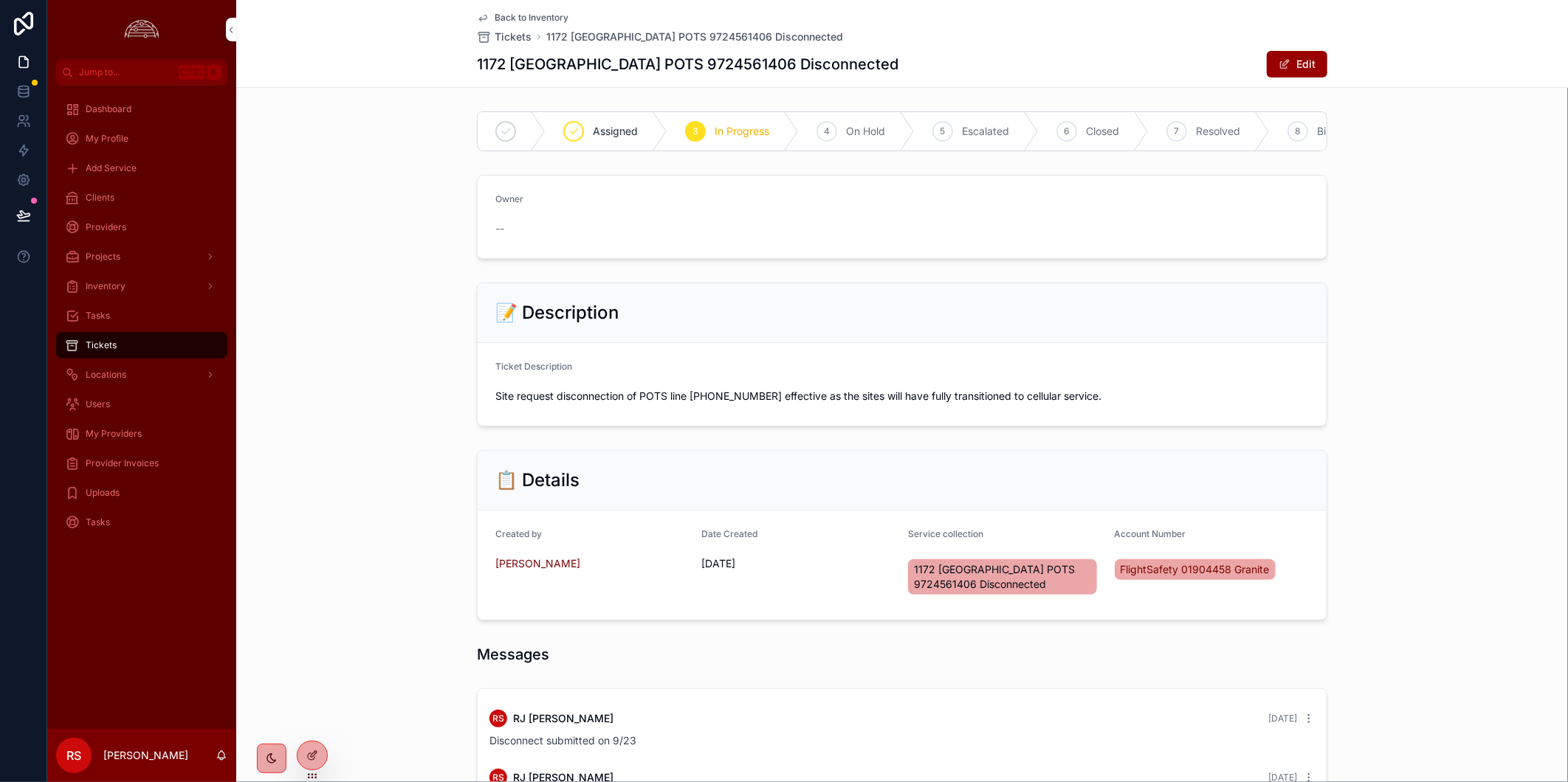
scroll to position [0, 48]
click at [1125, 124] on div "7" at bounding box center [1131, 131] width 21 height 21
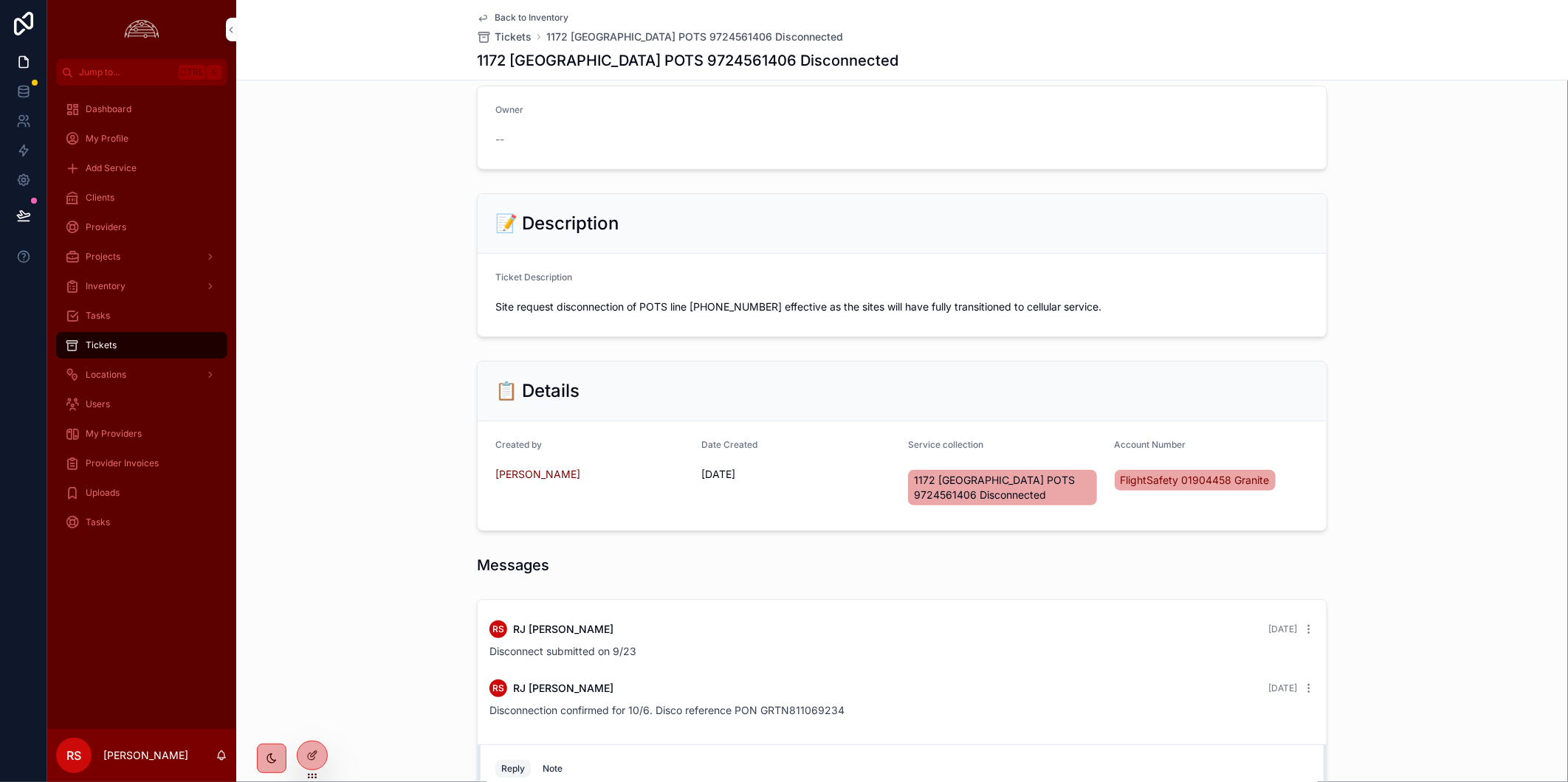
scroll to position [258, 0]
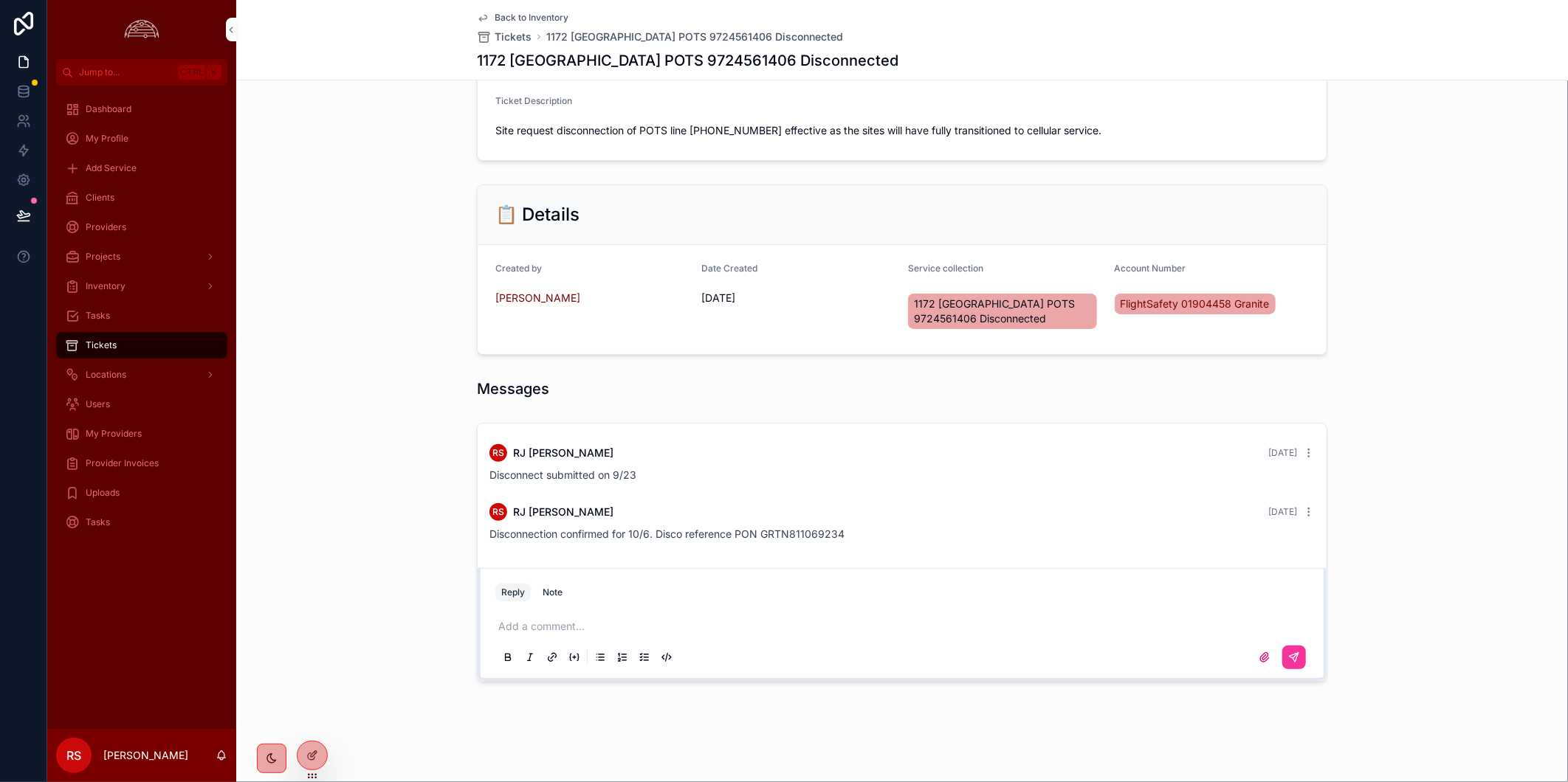
click at [614, 617] on div "Add a comment..." at bounding box center [902, 641] width 813 height 62
click at [612, 622] on p "scrollable content" at bounding box center [905, 626] width 813 height 15
click at [1293, 659] on icon "scrollable content" at bounding box center [1294, 658] width 12 height 12
click at [583, 588] on span "Disconnection completed!" at bounding box center [552, 593] width 125 height 13
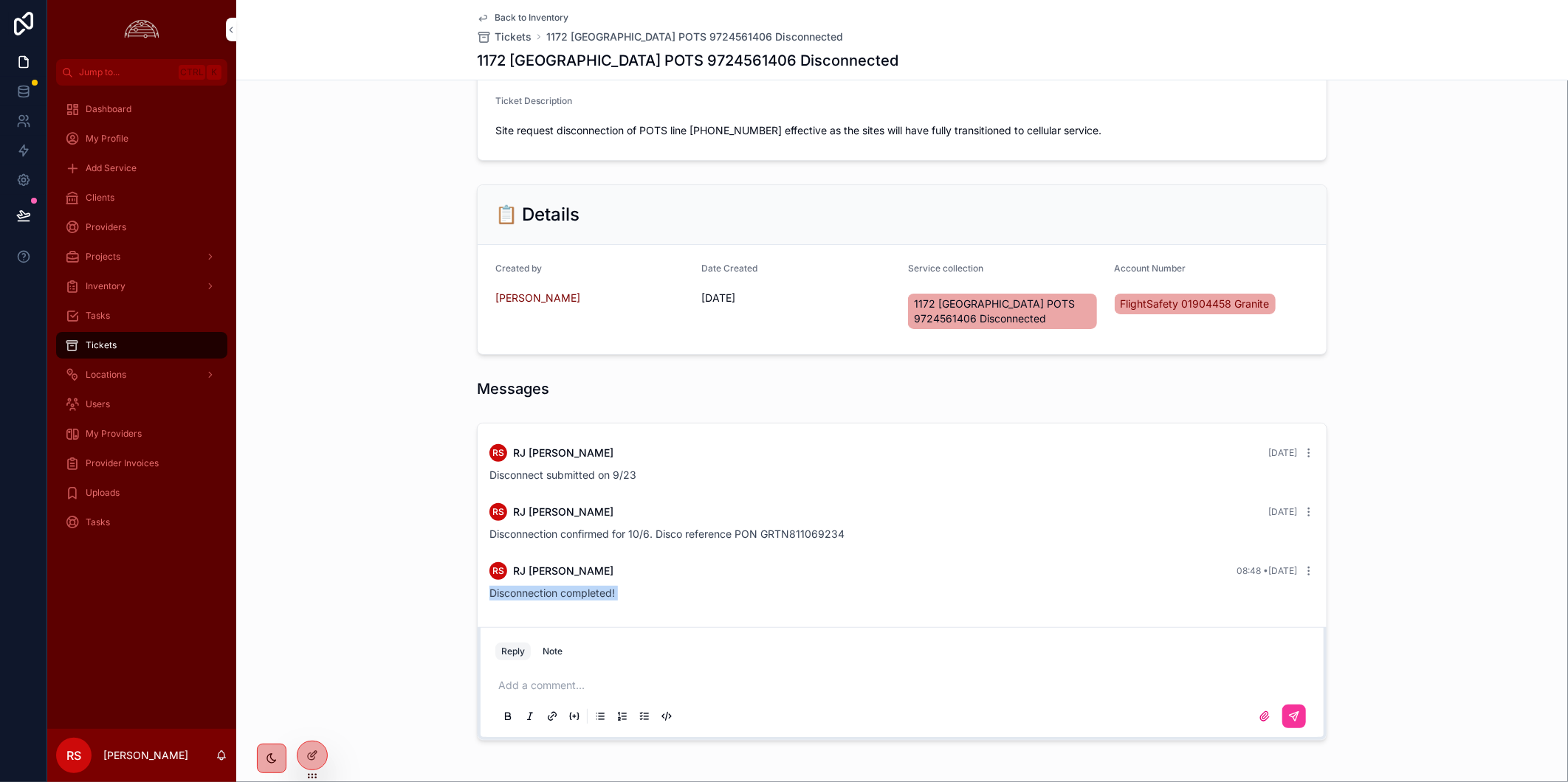
click at [583, 588] on span "Disconnection completed!" at bounding box center [552, 593] width 125 height 13
copy span "Disconnection completed!"
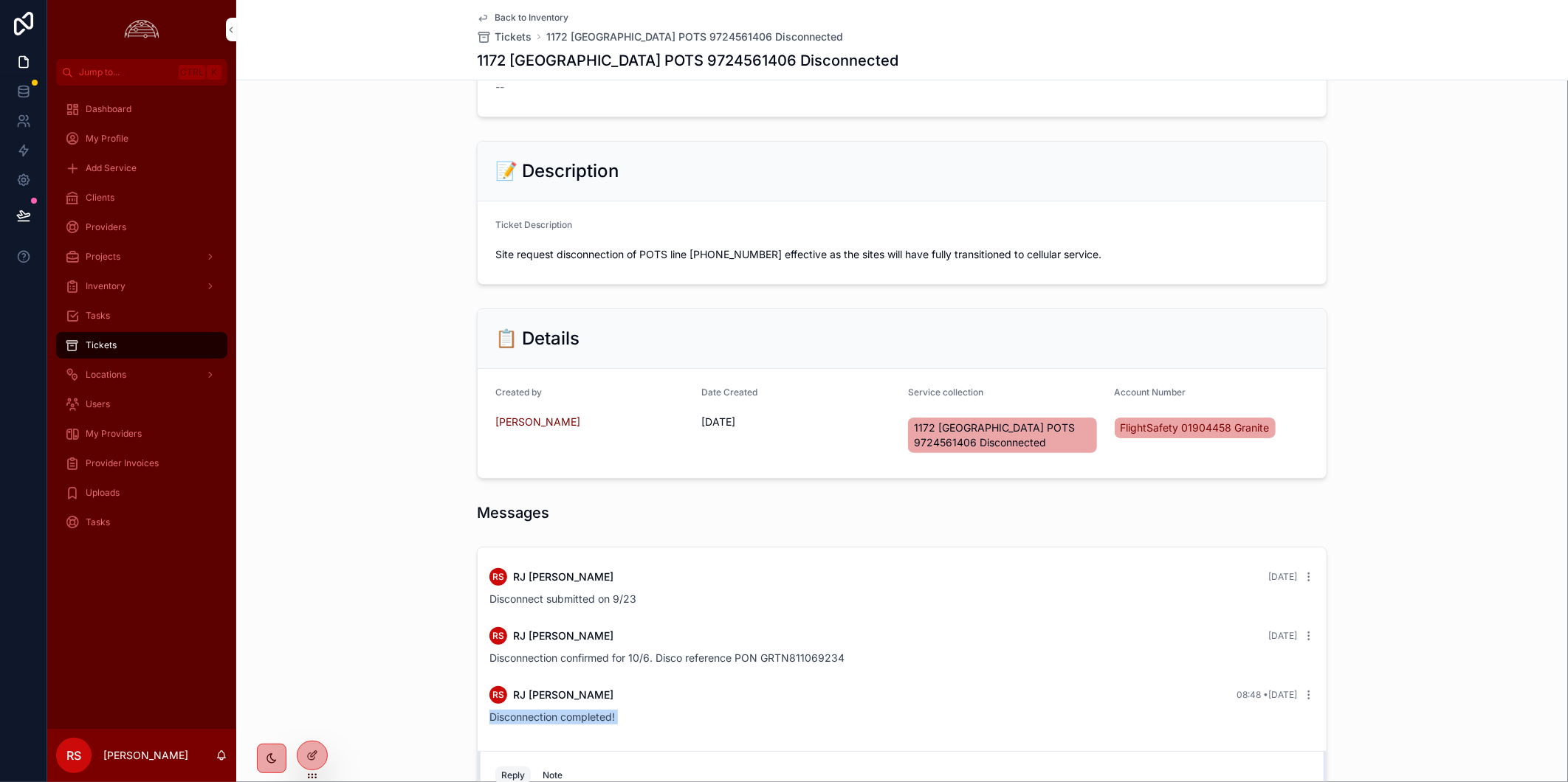
scroll to position [0, 0]
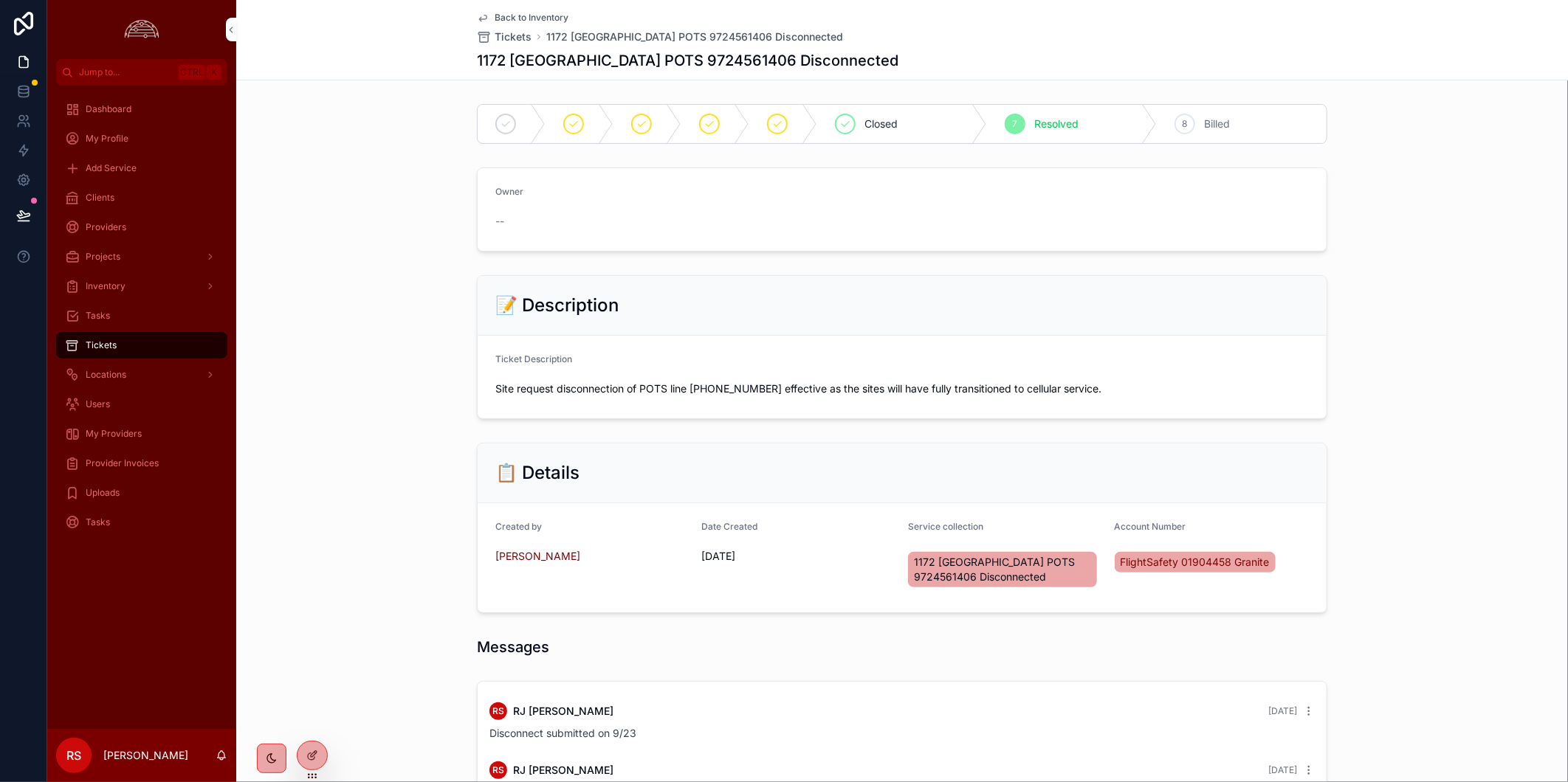
click at [91, 341] on span "Tickets" at bounding box center [101, 345] width 31 height 12
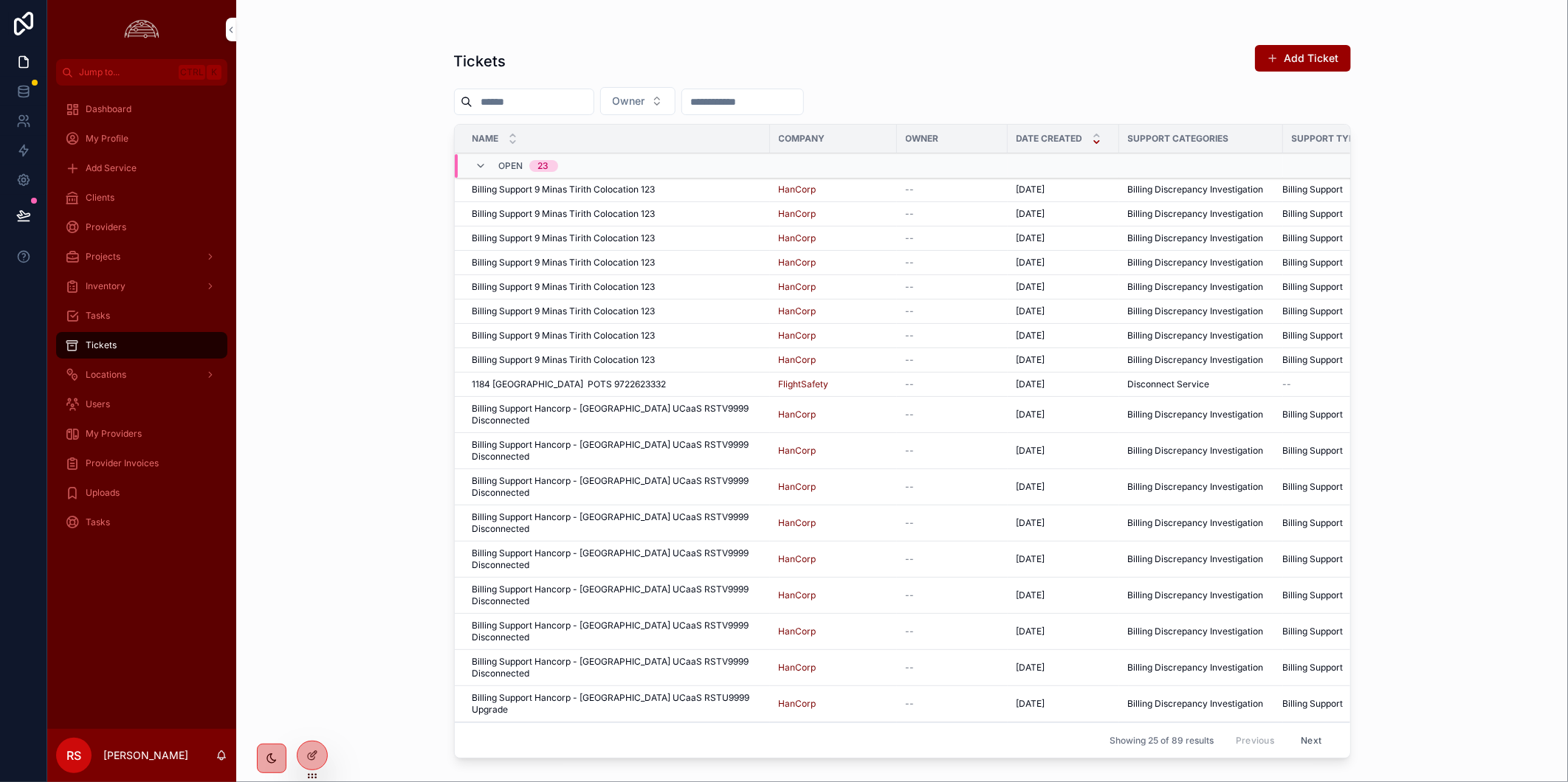
click at [508, 98] on input "scrollable content" at bounding box center [533, 102] width 121 height 21
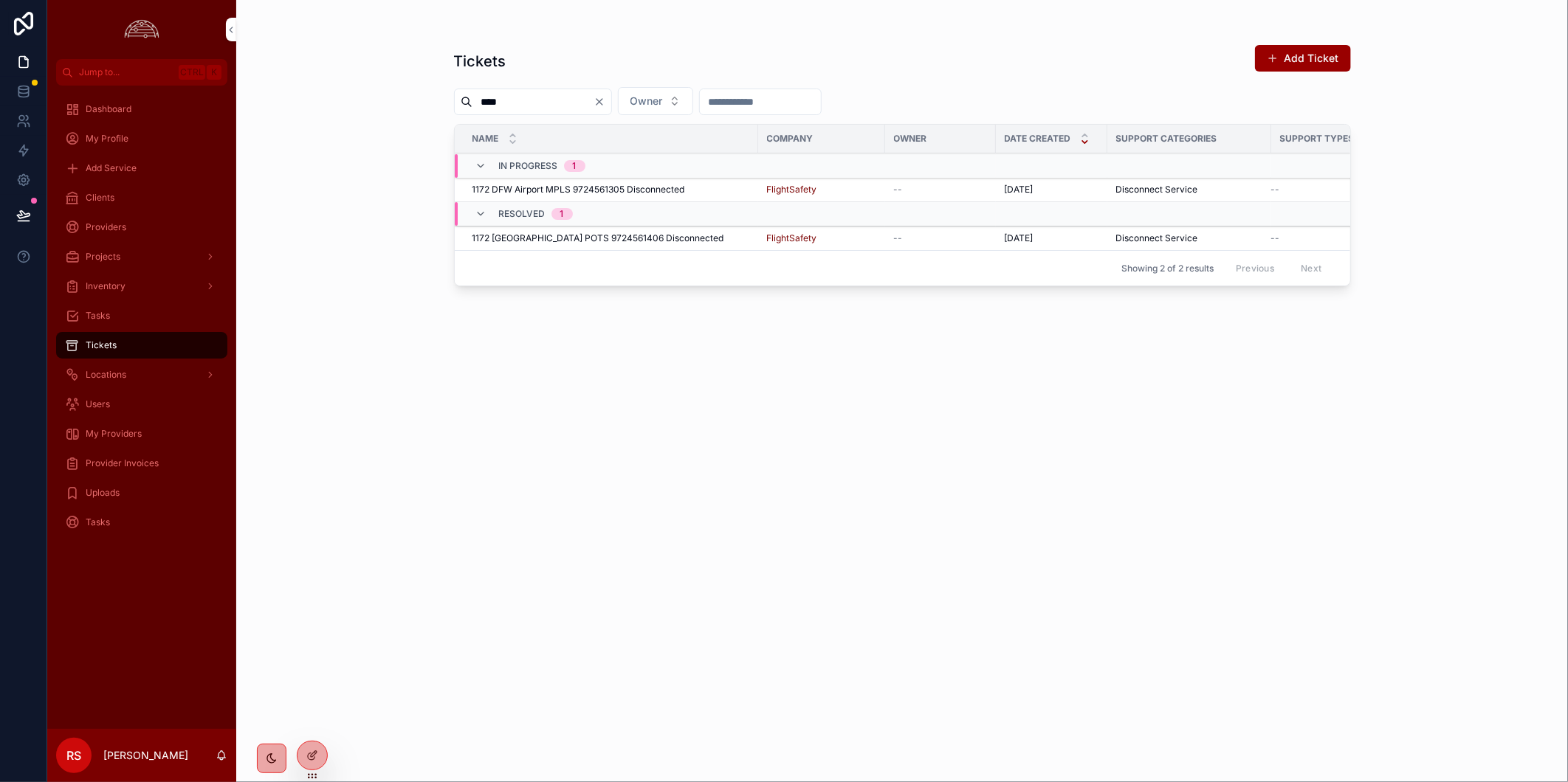
type input "****"
click at [657, 187] on span "1172 DFW Airport MPLS 9724561305 Disconnected" at bounding box center [579, 190] width 212 height 12
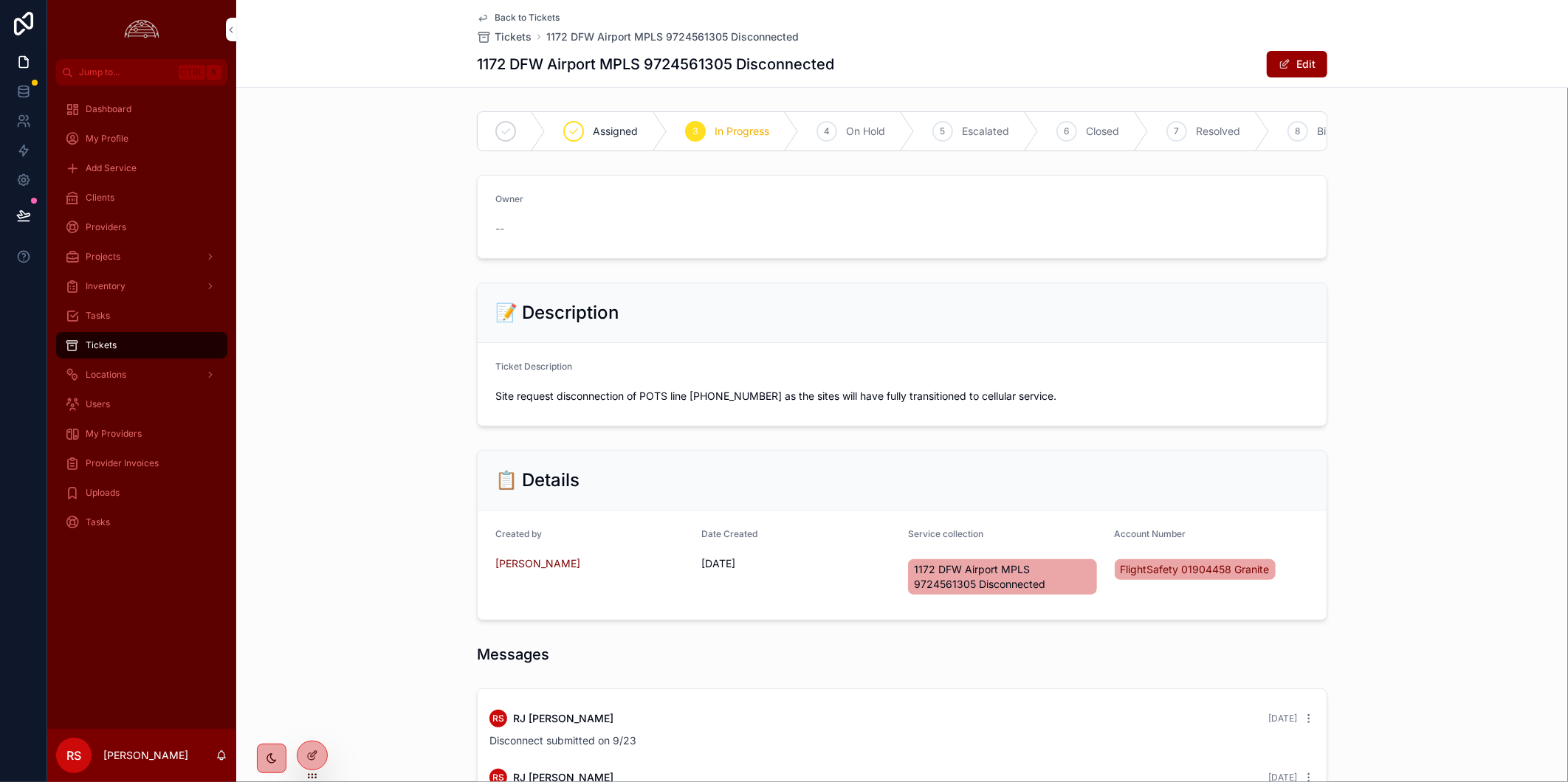
click at [1201, 126] on span "Resolved" at bounding box center [1217, 131] width 44 height 15
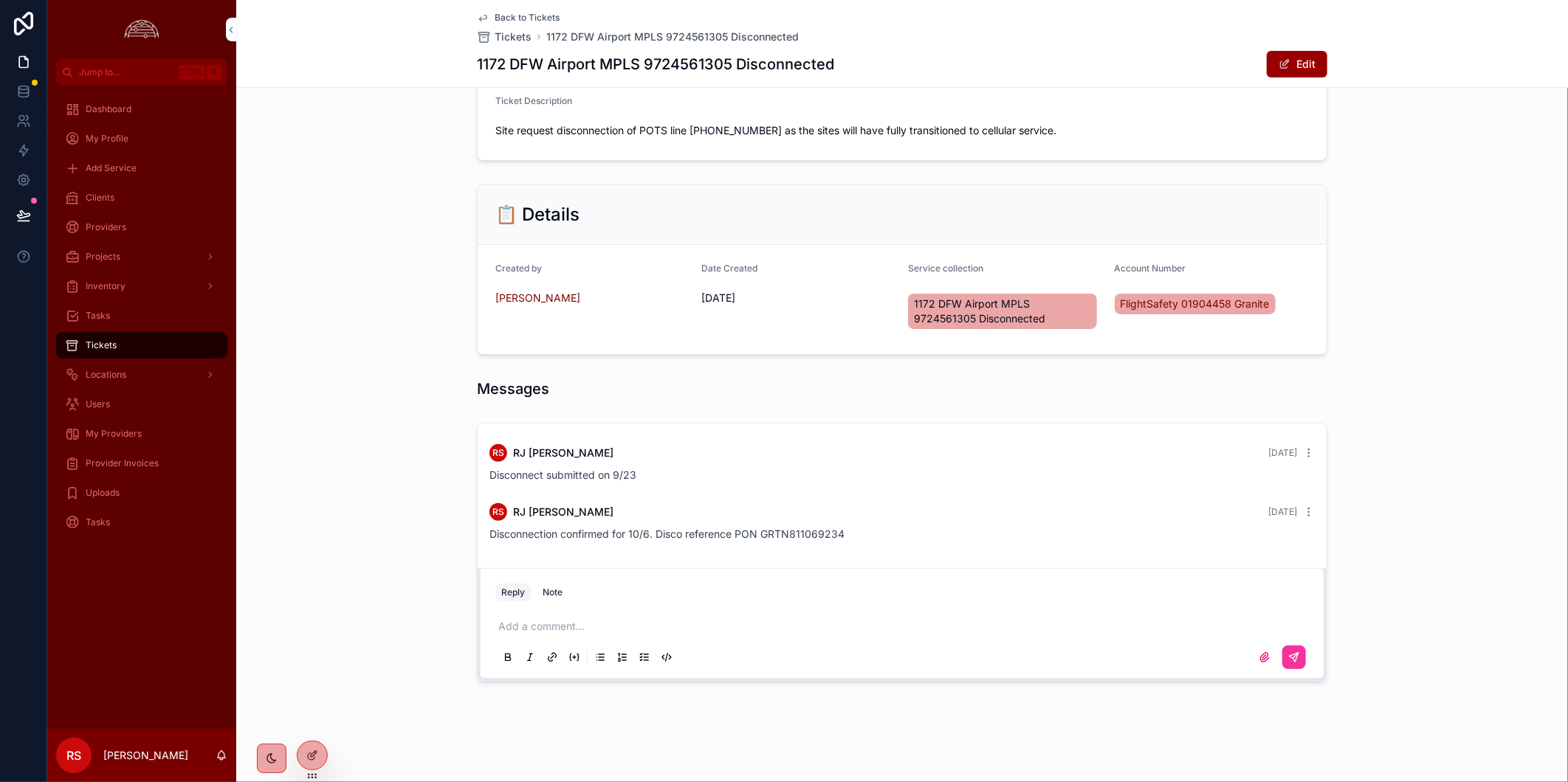
scroll to position [258, 0]
click at [657, 621] on p "scrollable content" at bounding box center [905, 626] width 813 height 15
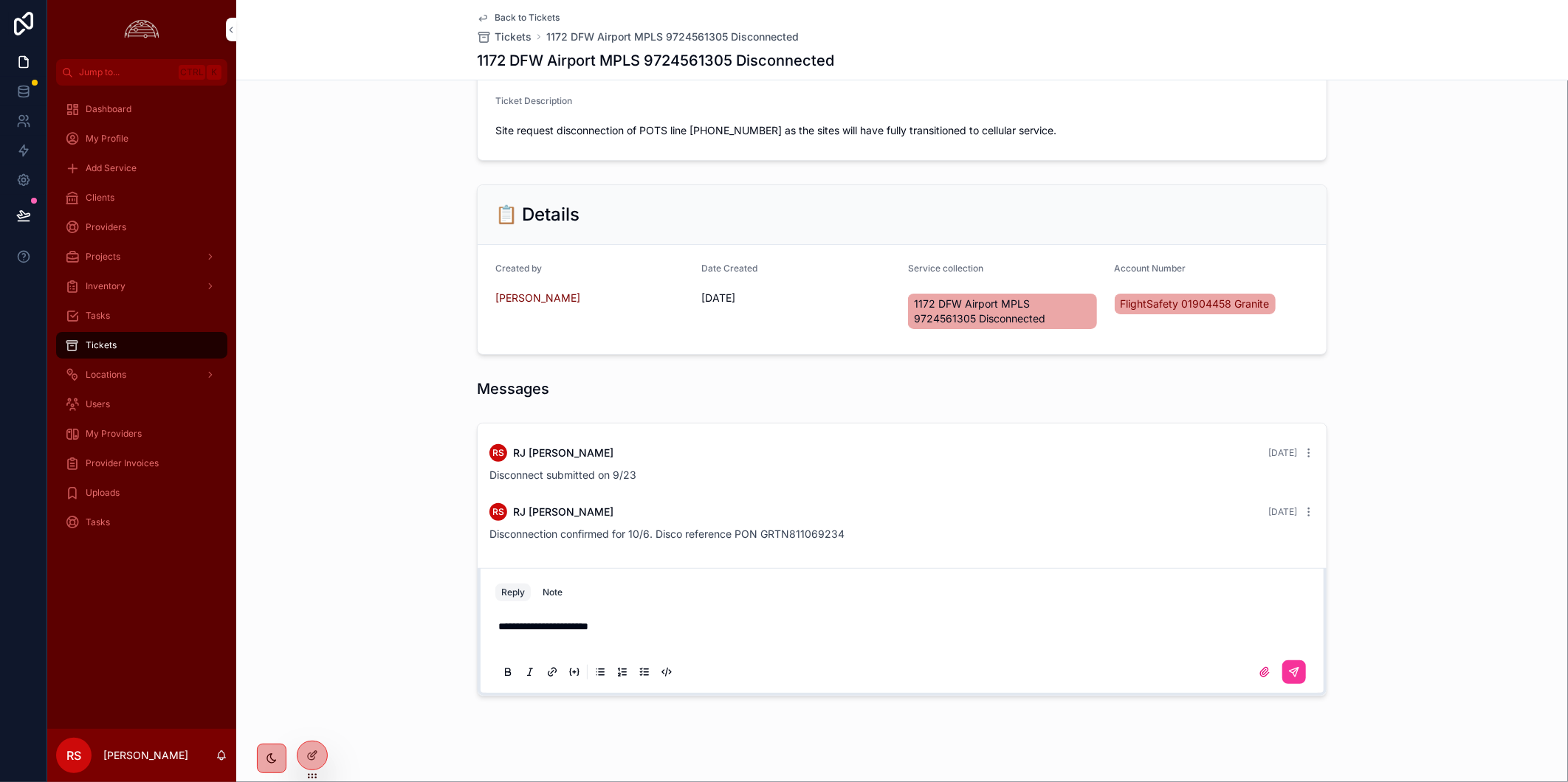
click at [1288, 678] on button "scrollable content" at bounding box center [1293, 672] width 23 height 23
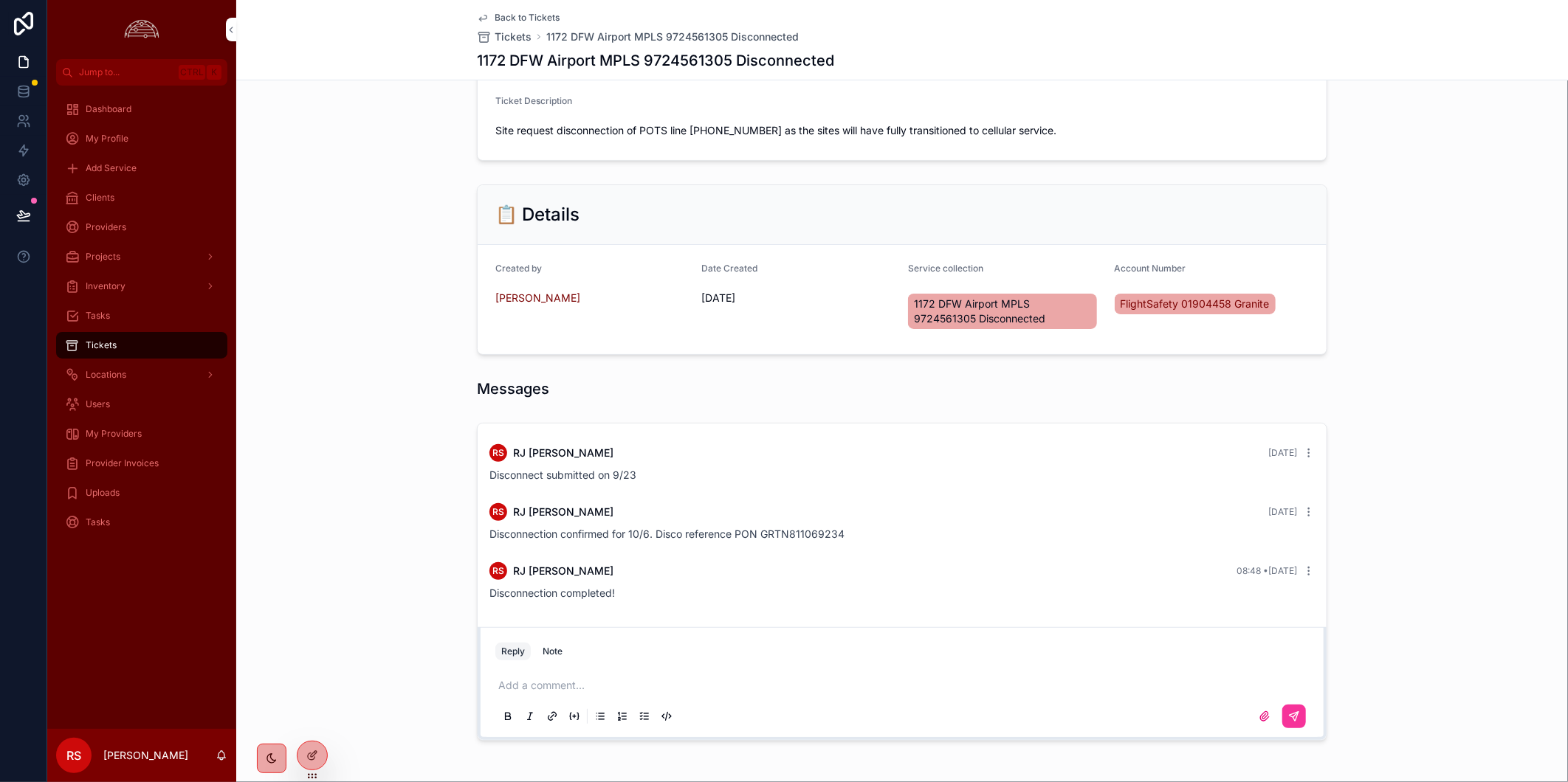
click at [1297, 714] on button "scrollable content" at bounding box center [1293, 716] width 23 height 23
click at [1446, 583] on div "RS [PERSON_NAME] [DATE] Disconnect submitted on 9/23 RS [PERSON_NAME] [DATE] Di…" at bounding box center [902, 582] width 1331 height 330
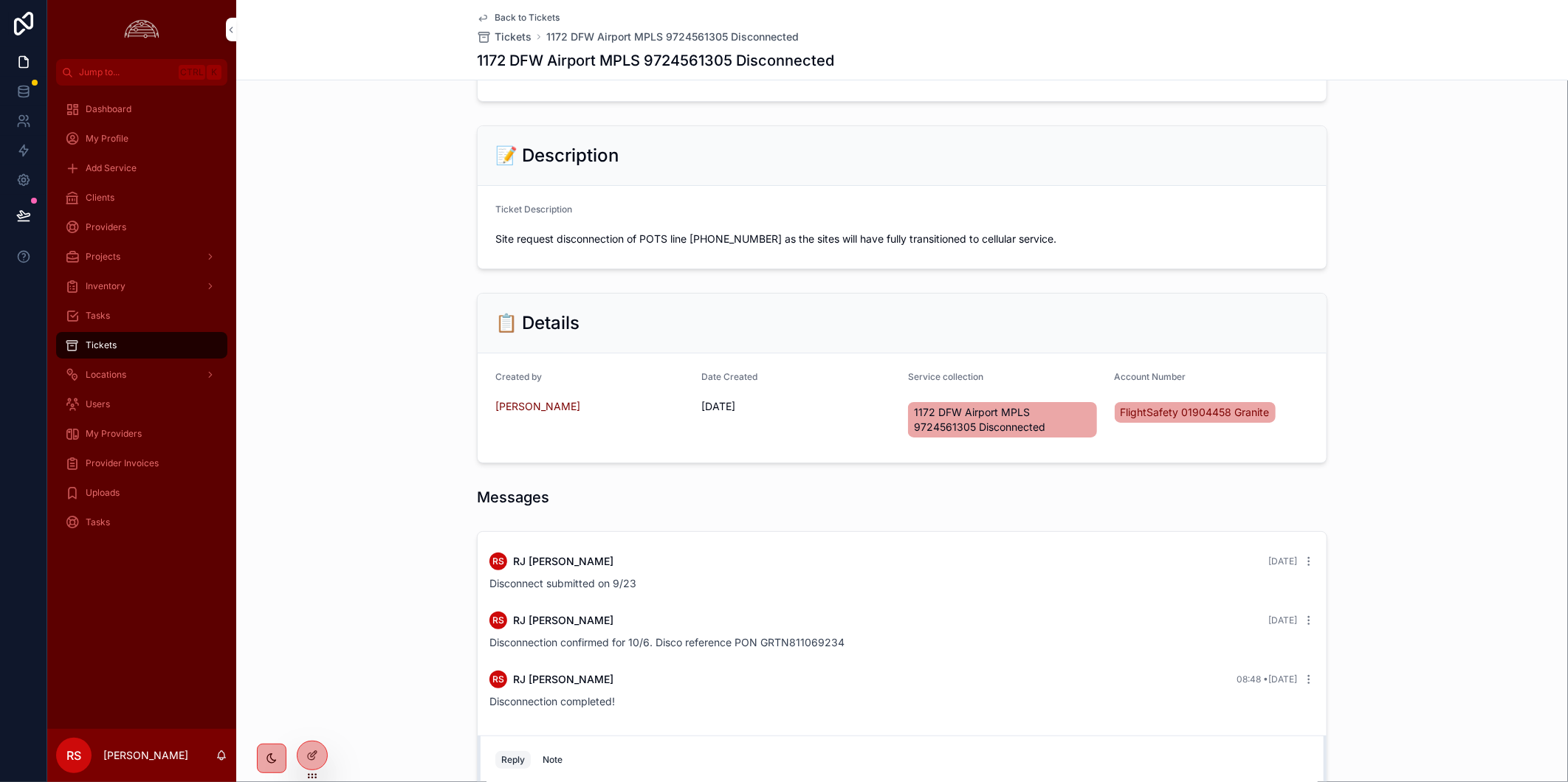
scroll to position [0, 0]
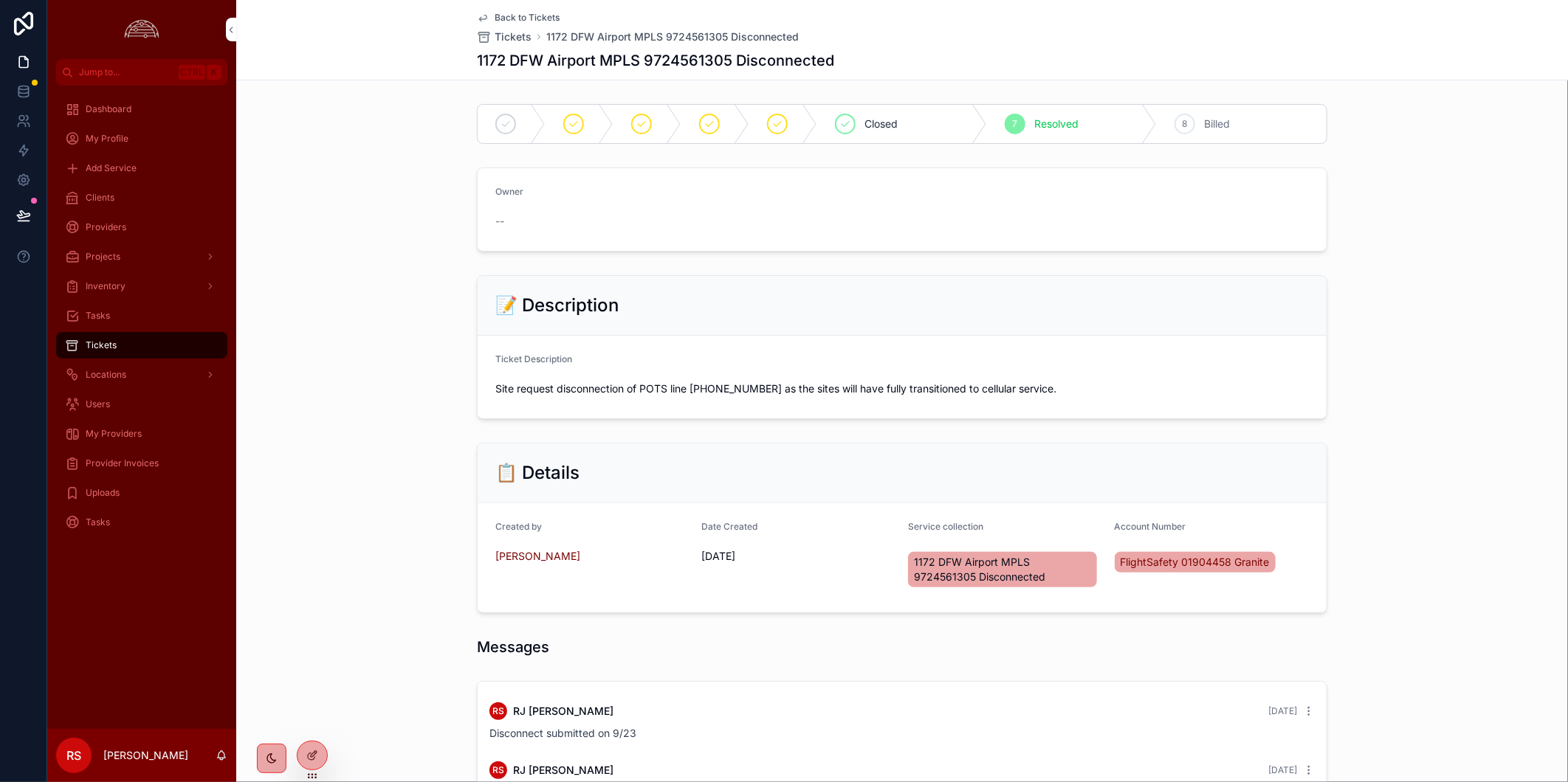
drag, startPoint x: 98, startPoint y: 193, endPoint x: 135, endPoint y: 196, distance: 37.1
click at [98, 193] on span "Clients" at bounding box center [99, 198] width 28 height 12
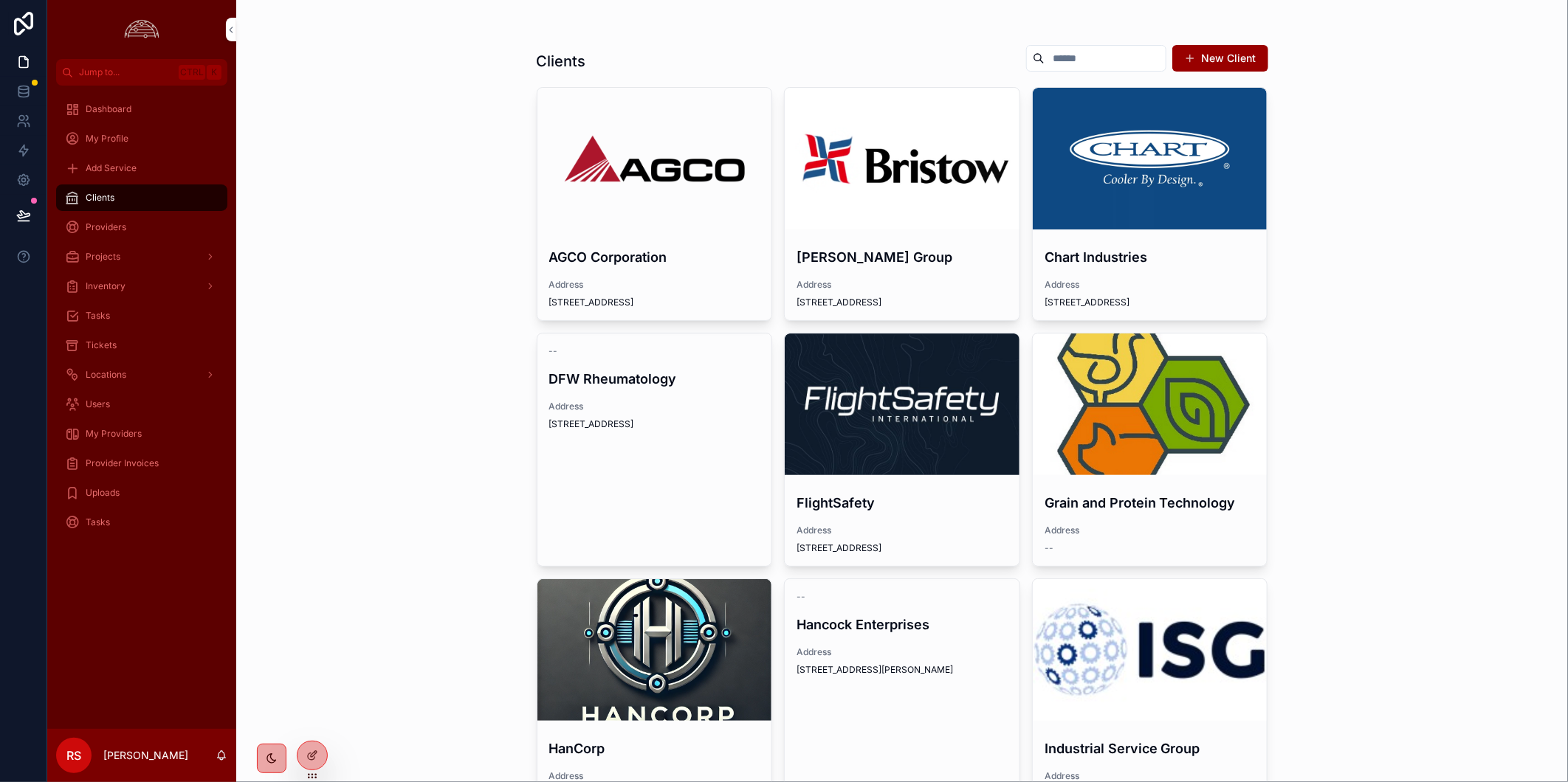
click at [932, 374] on div "scrollable content" at bounding box center [902, 404] width 235 height 142
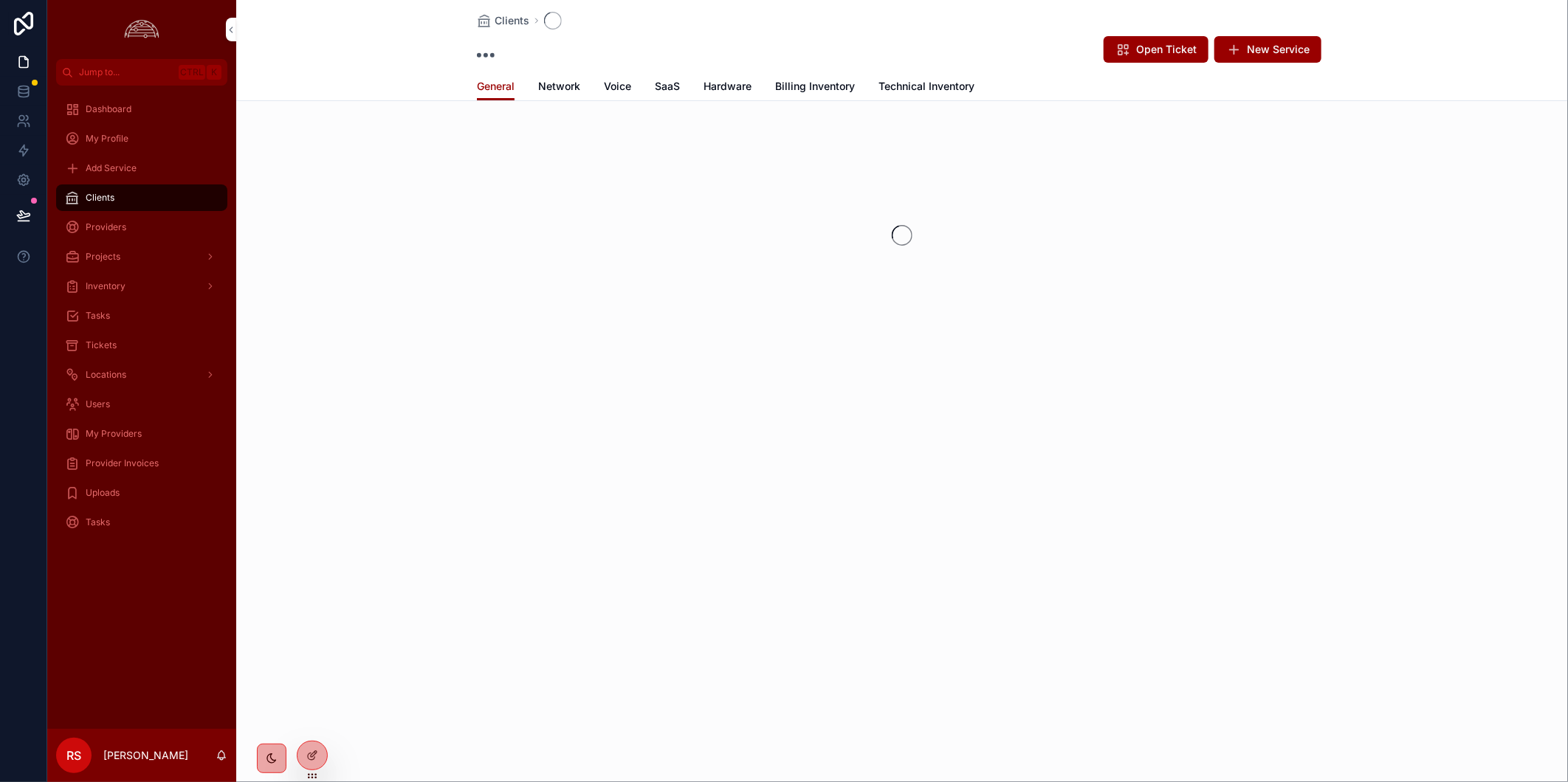
click at [814, 85] on span "Billing Inventory" at bounding box center [815, 85] width 79 height 15
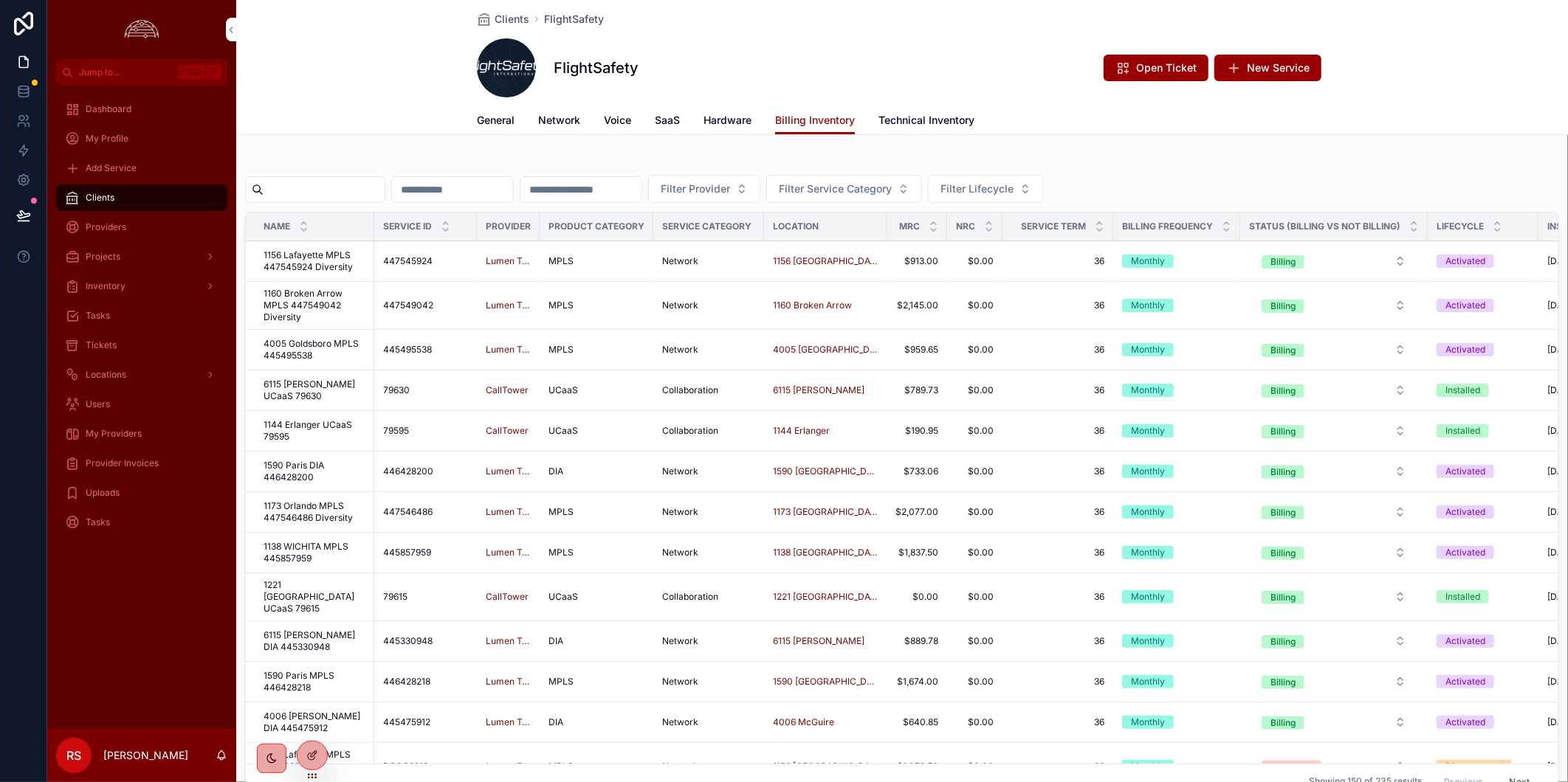
click at [200, 630] on div "Dashboard My Profile Add Service Clients Providers Projects Inventory Tasks Tic…" at bounding box center [142, 407] width 189 height 643
click at [106, 344] on span "Tickets" at bounding box center [101, 345] width 31 height 12
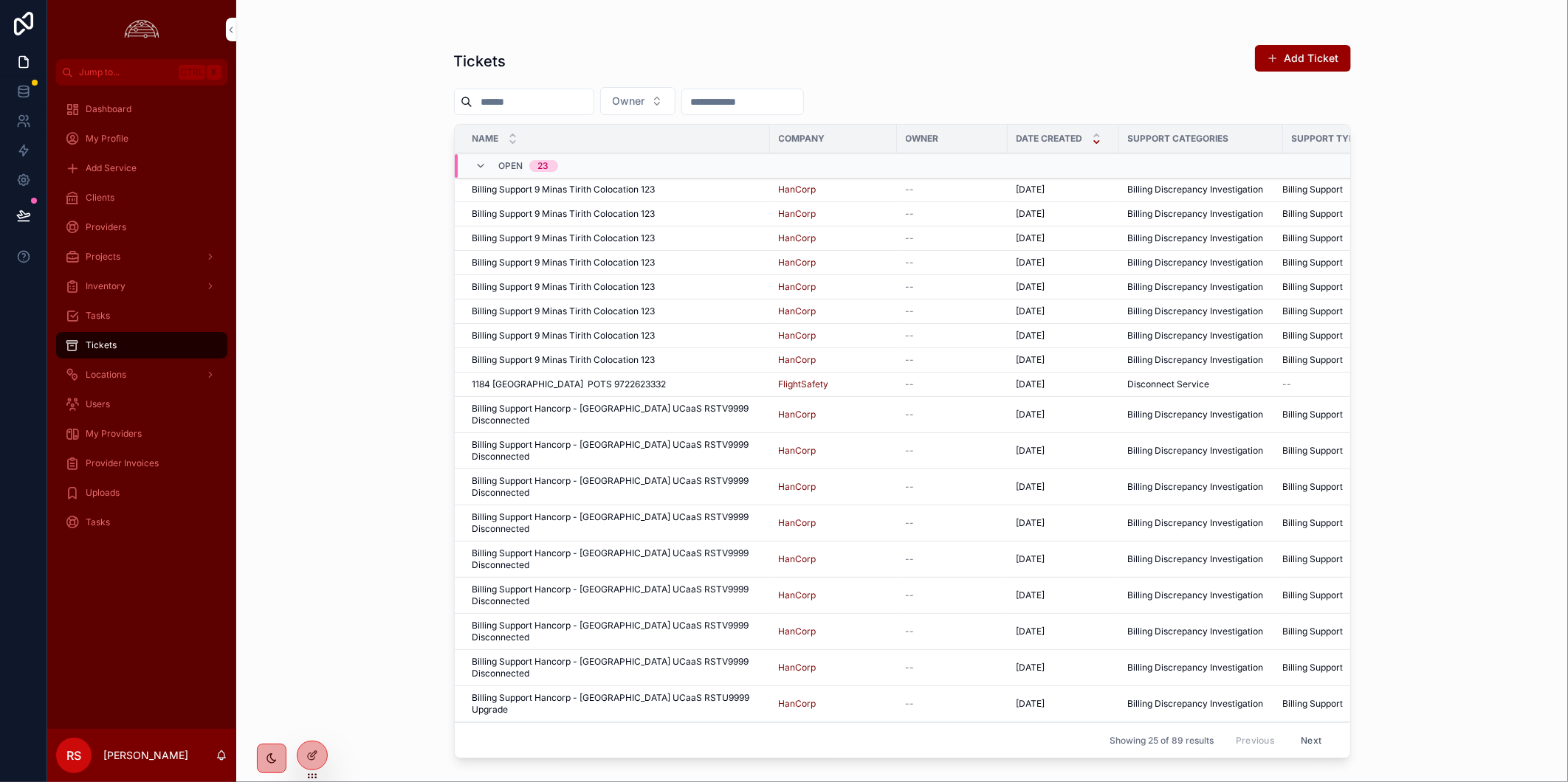
click at [675, 104] on button "Owner" at bounding box center [637, 101] width 75 height 28
click at [674, 202] on div "[PERSON_NAME]" at bounding box center [673, 207] width 205 height 23
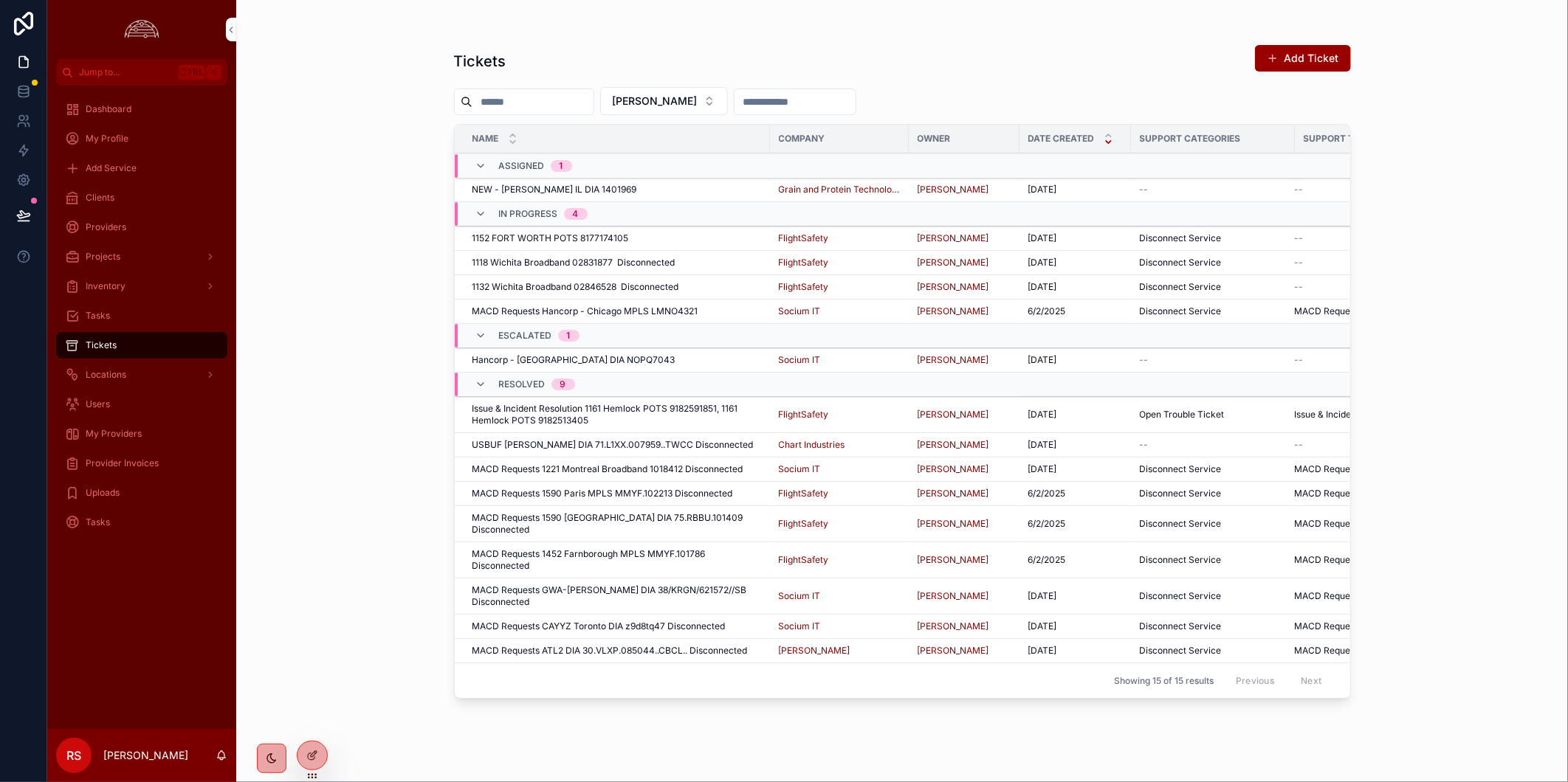
click at [526, 101] on input "scrollable content" at bounding box center [533, 102] width 121 height 21
click at [684, 104] on span "[PERSON_NAME]" at bounding box center [654, 101] width 85 height 15
drag, startPoint x: 665, startPoint y: 160, endPoint x: 536, endPoint y: 102, distance: 141.4
click at [660, 155] on div "None" at bounding box center [680, 161] width 205 height 23
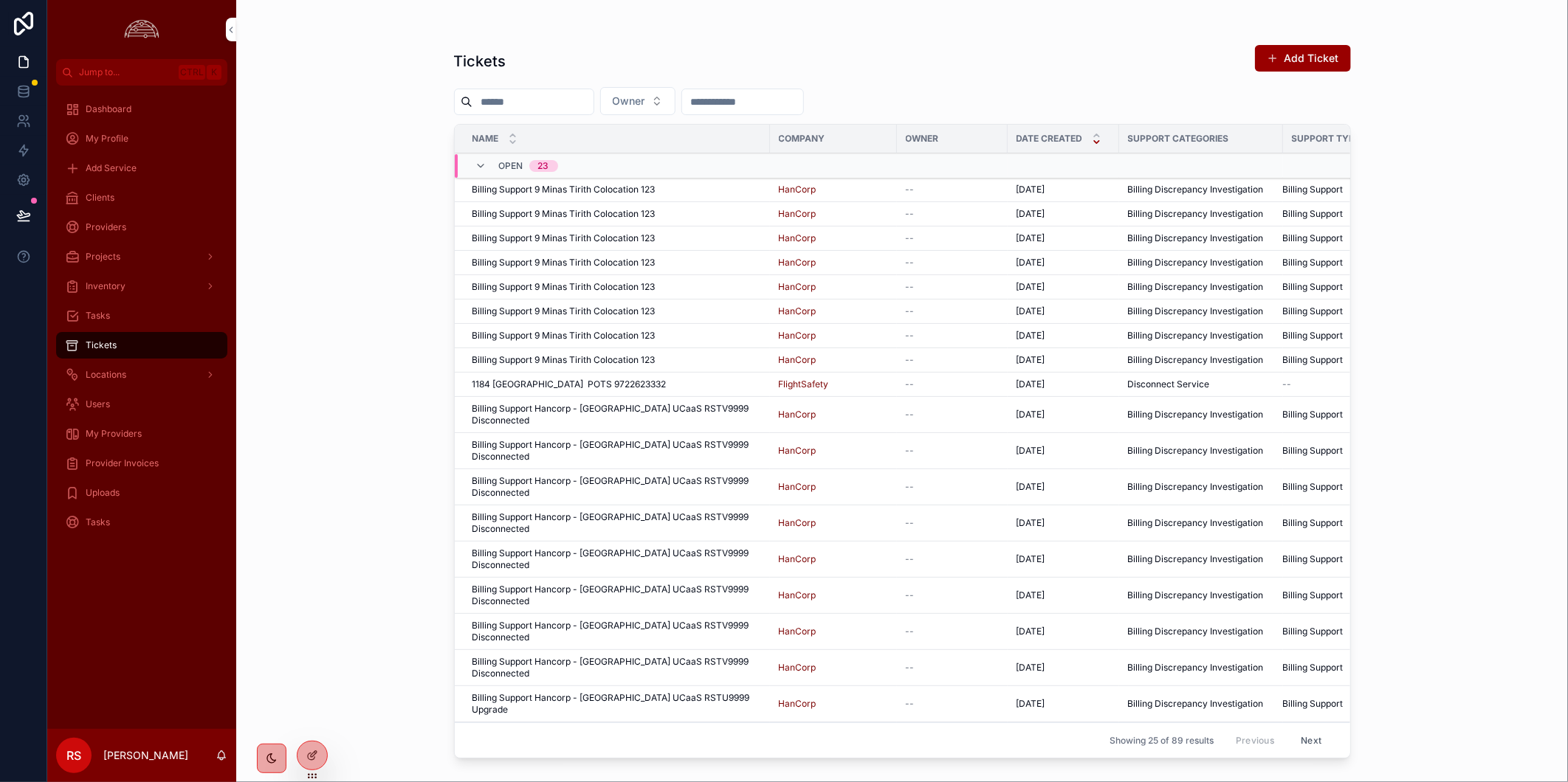
click at [536, 99] on input "scrollable content" at bounding box center [533, 102] width 121 height 21
paste input "**********"
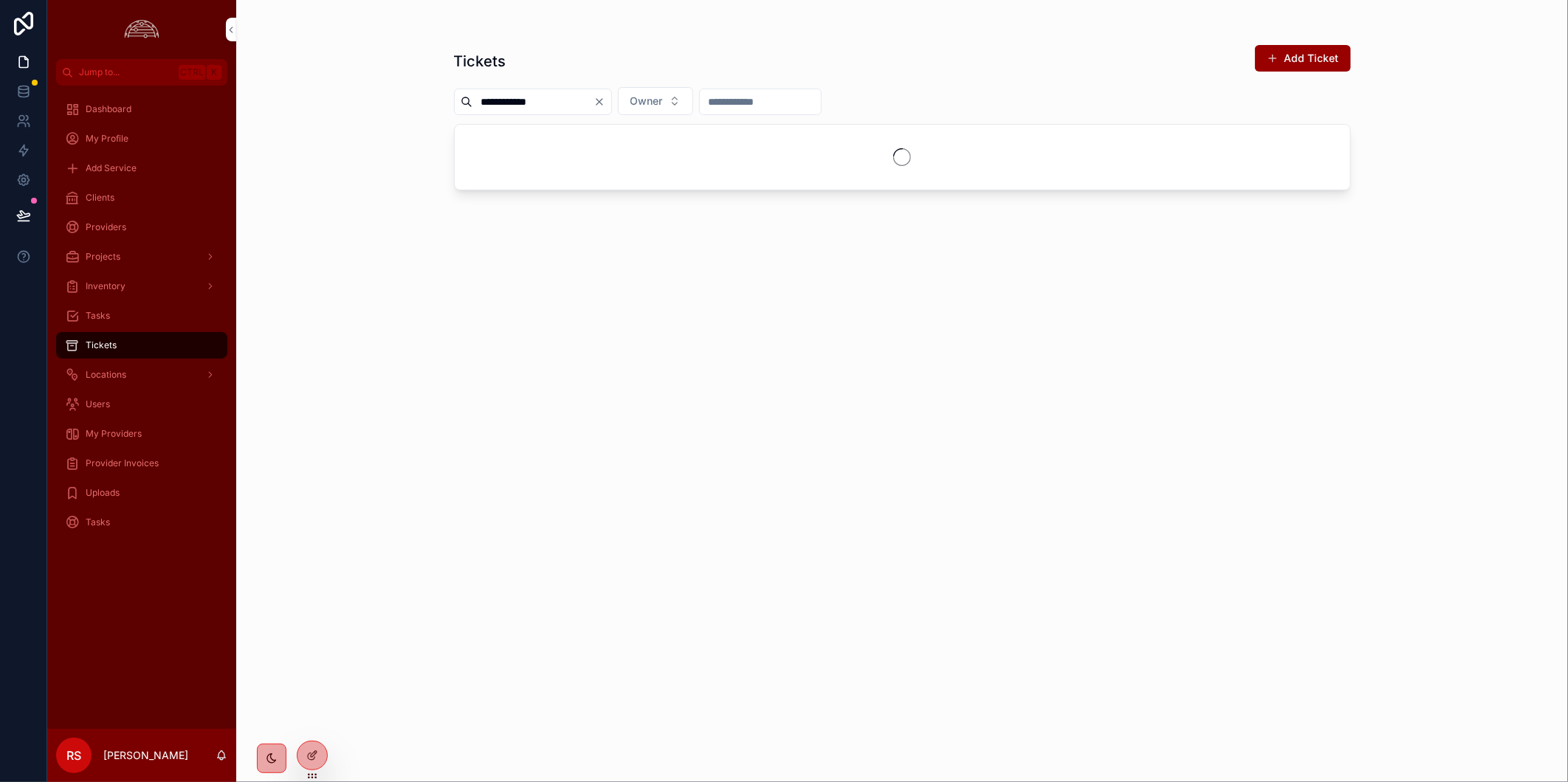
click at [521, 104] on input "**********" at bounding box center [533, 102] width 121 height 21
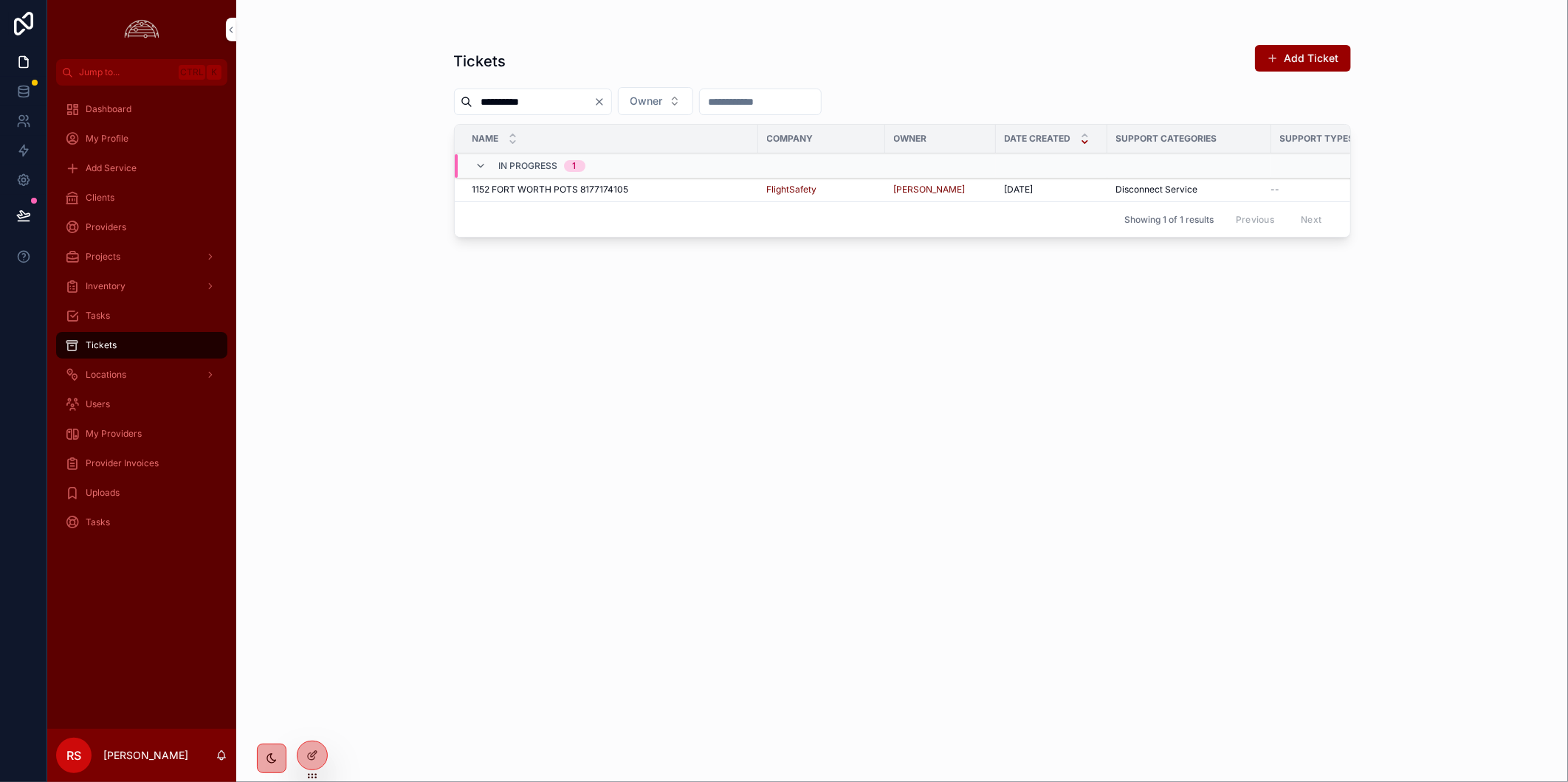
type input "**********"
click at [540, 186] on span "1152 FORT WORTH POTS 8177174105" at bounding box center [550, 190] width 156 height 12
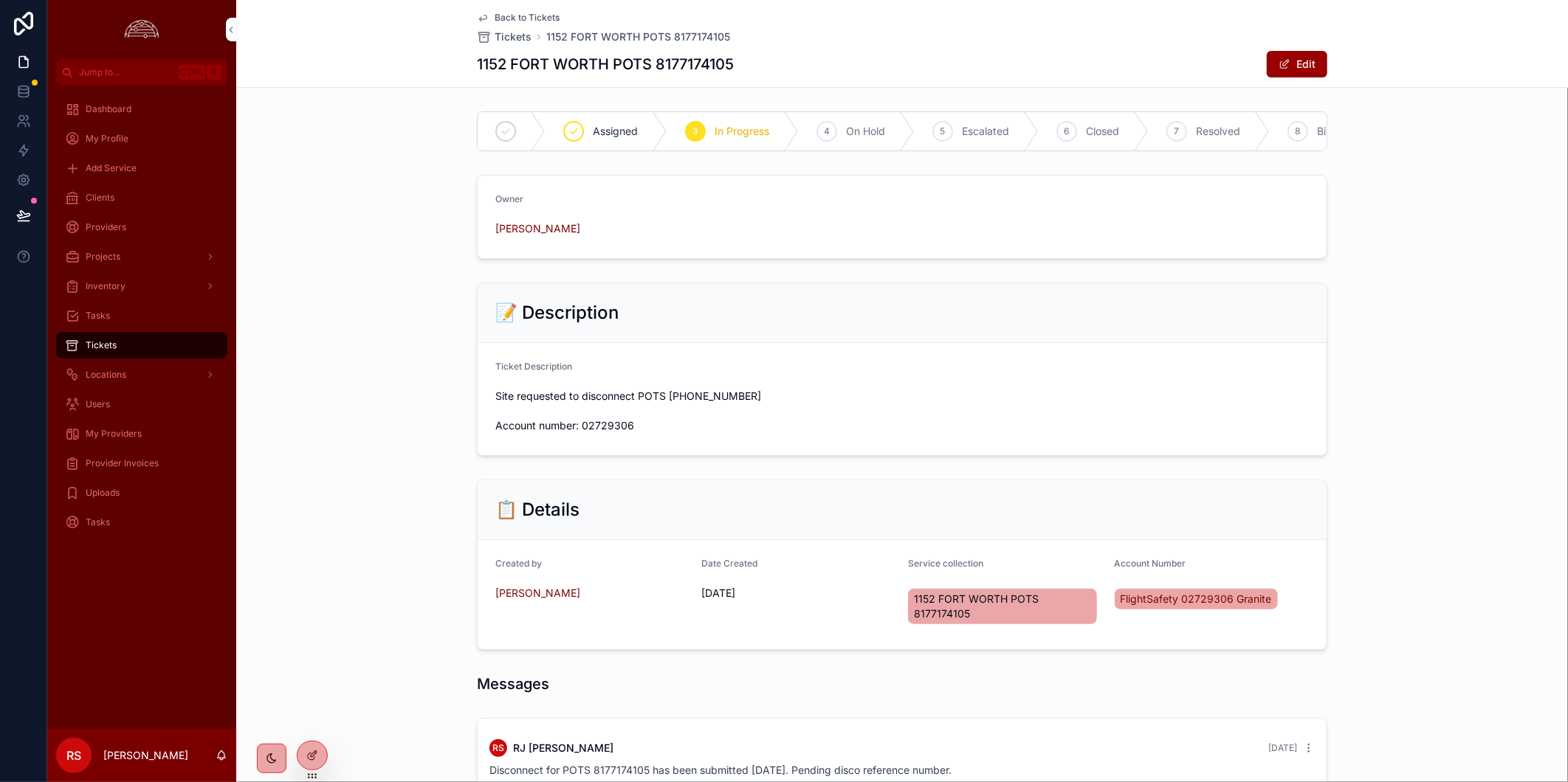
click at [1274, 71] on button "Edit" at bounding box center [1297, 64] width 60 height 27
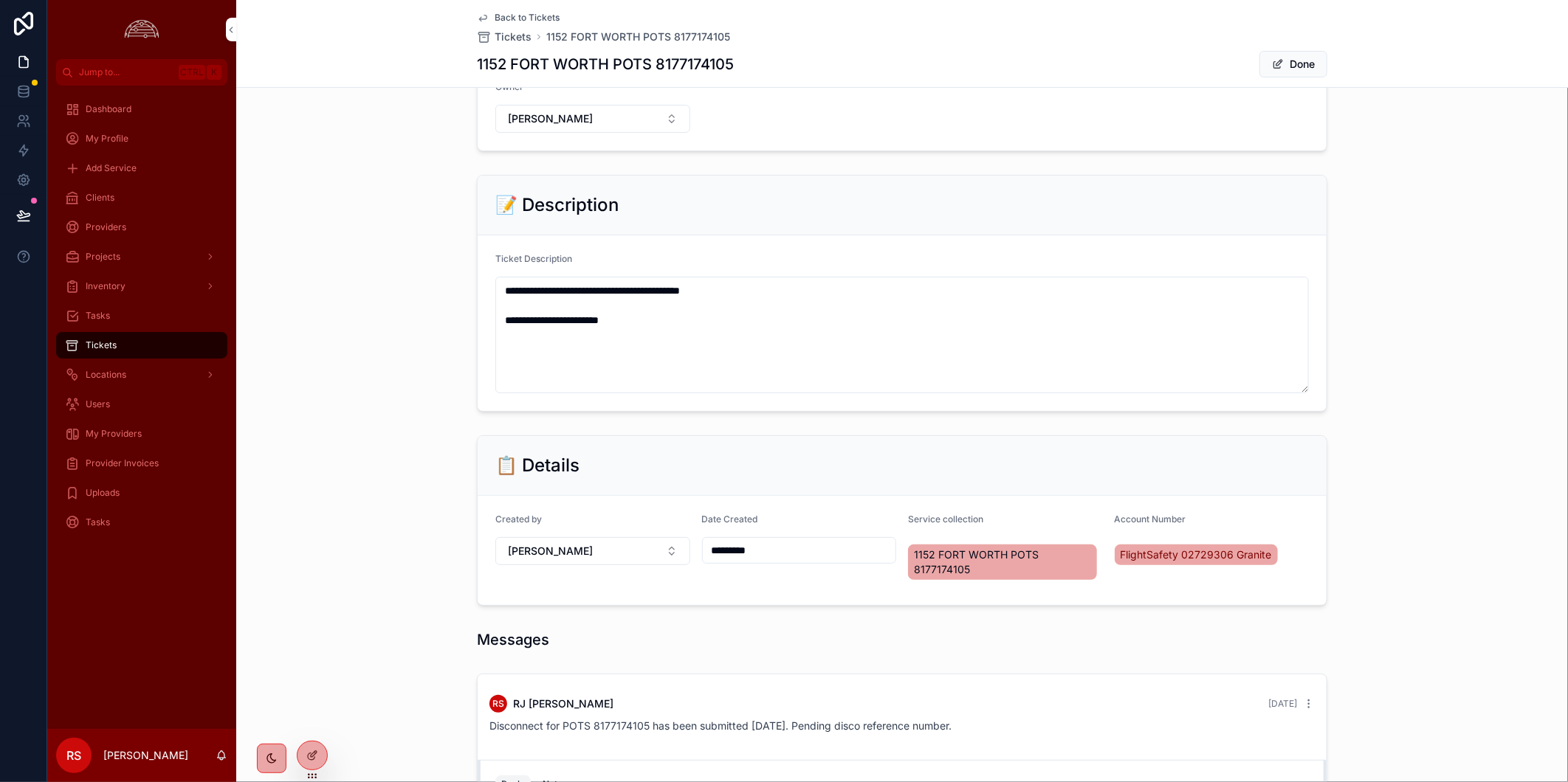
scroll to position [316, 0]
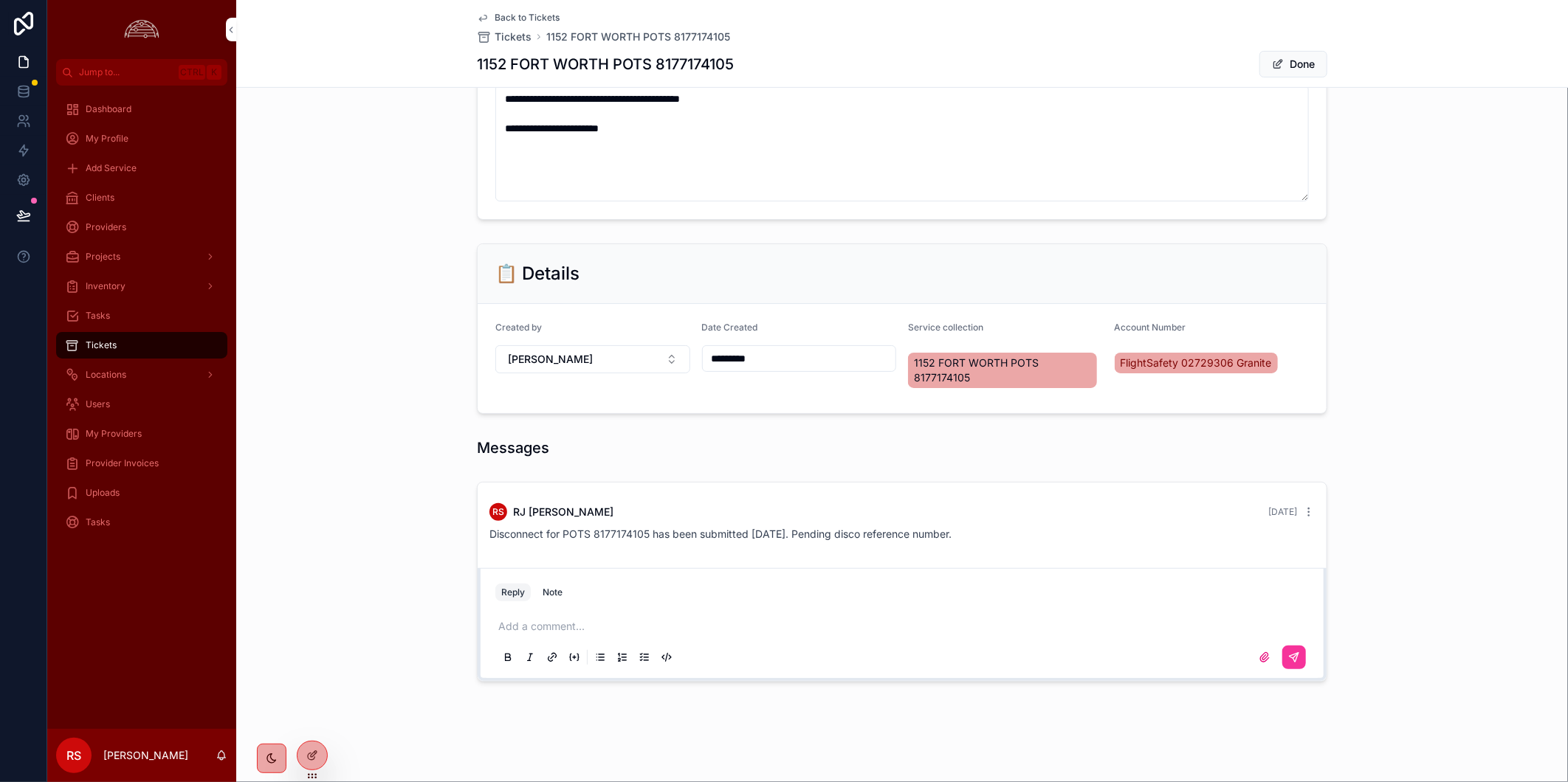
click at [1294, 59] on button "Done" at bounding box center [1293, 64] width 68 height 27
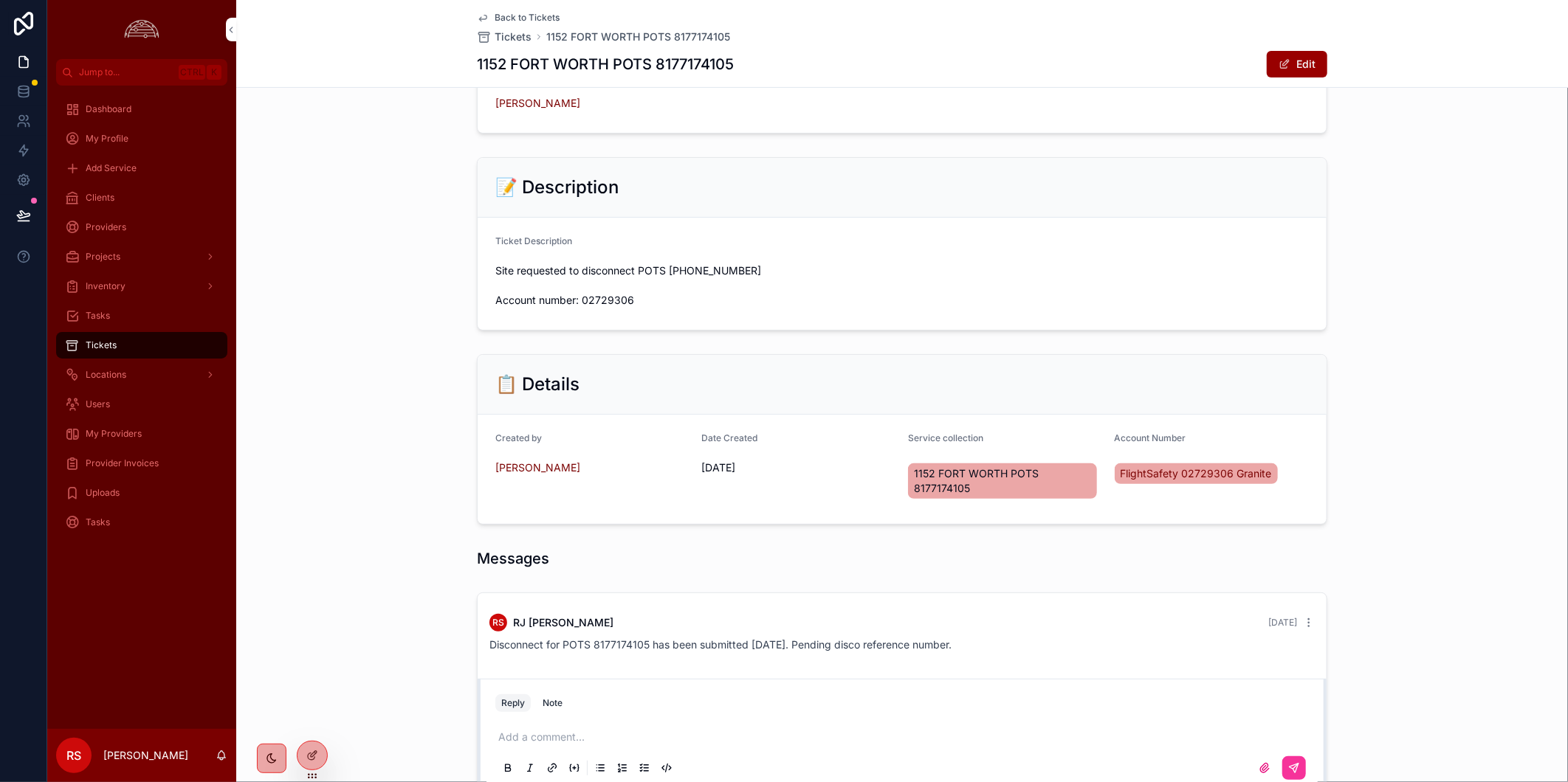
scroll to position [0, 0]
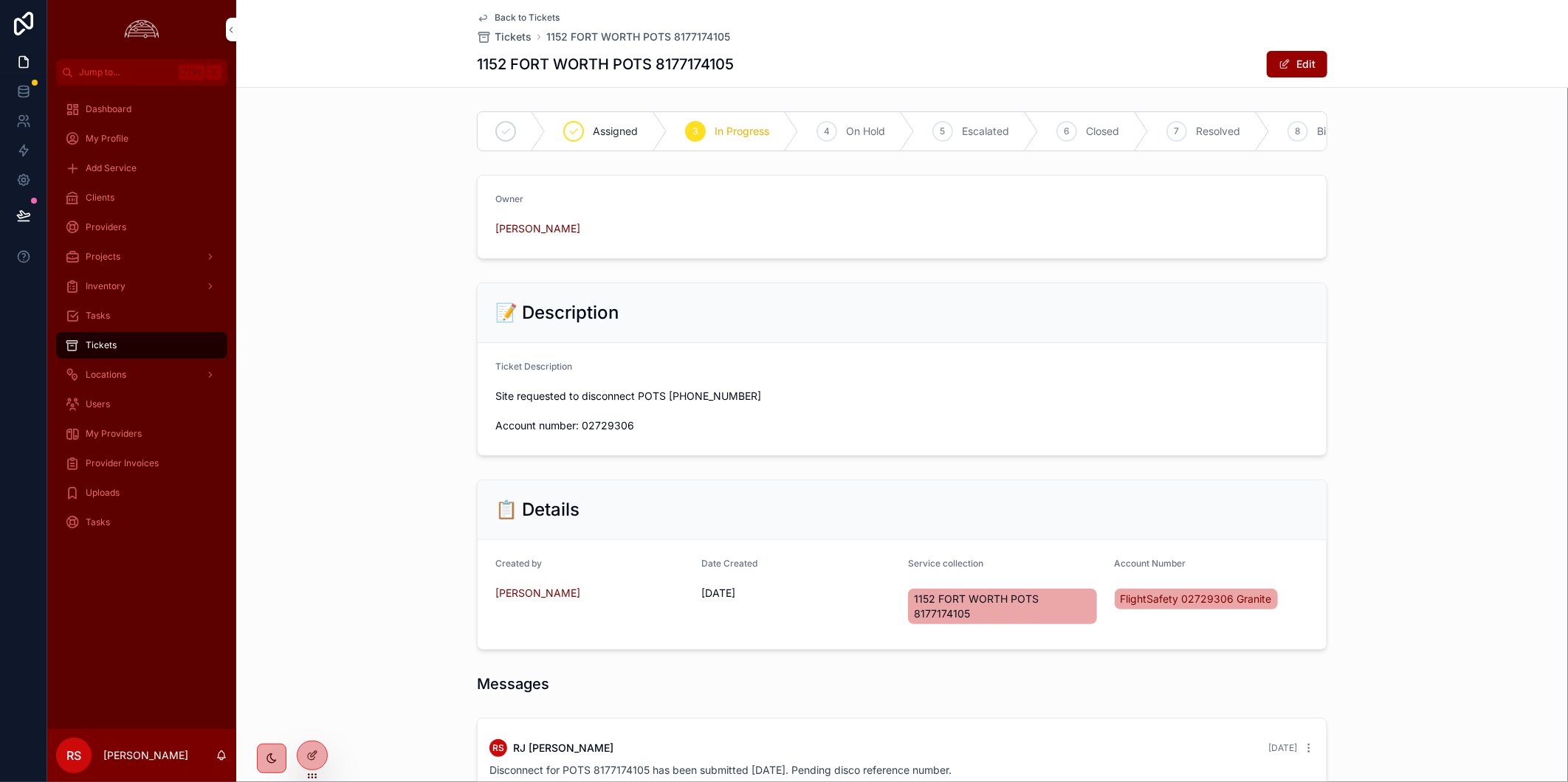
click at [526, 16] on span "Back to Tickets" at bounding box center [527, 18] width 65 height 12
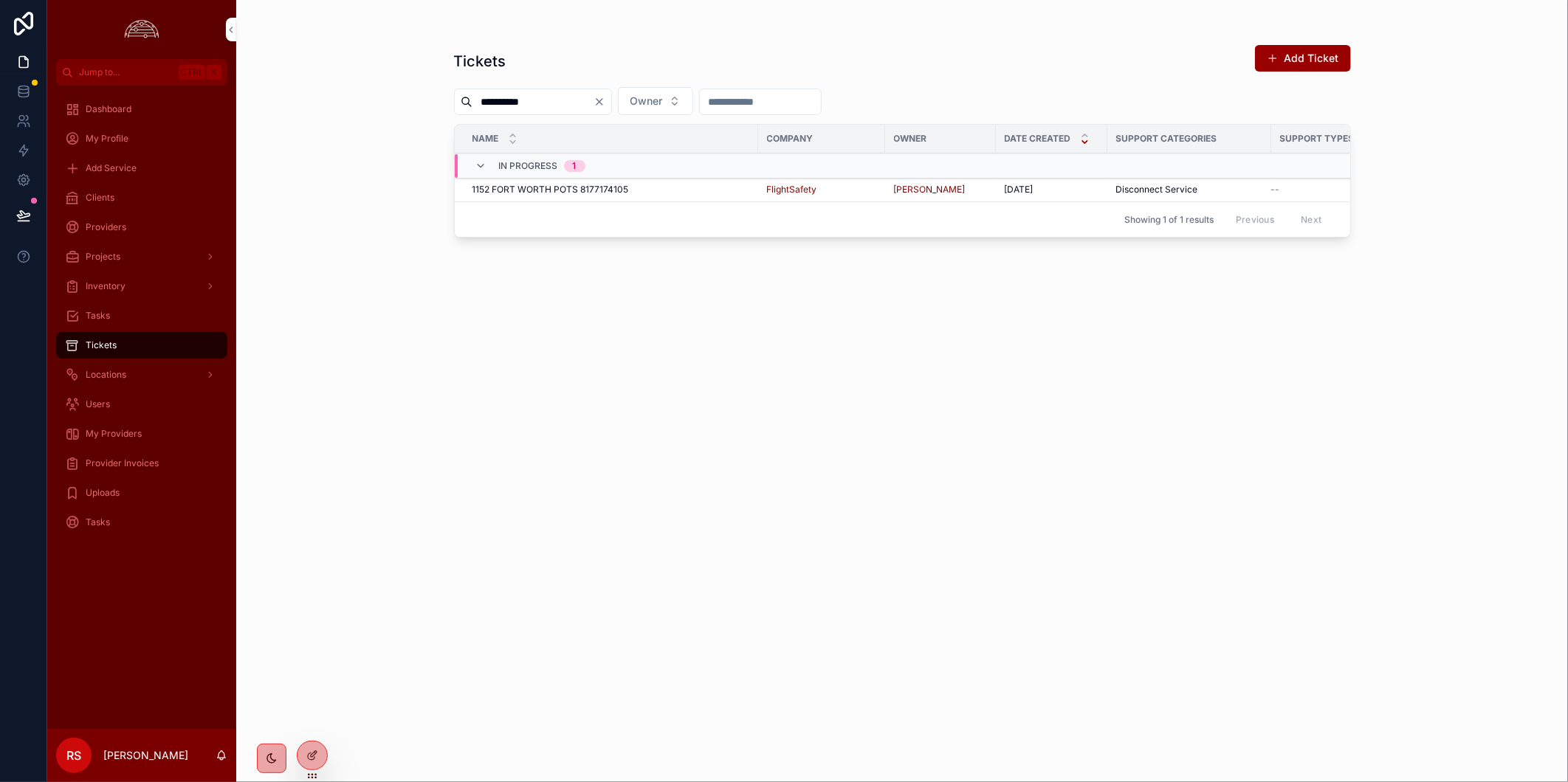
click at [603, 101] on icon "Clear" at bounding box center [599, 102] width 6 height 6
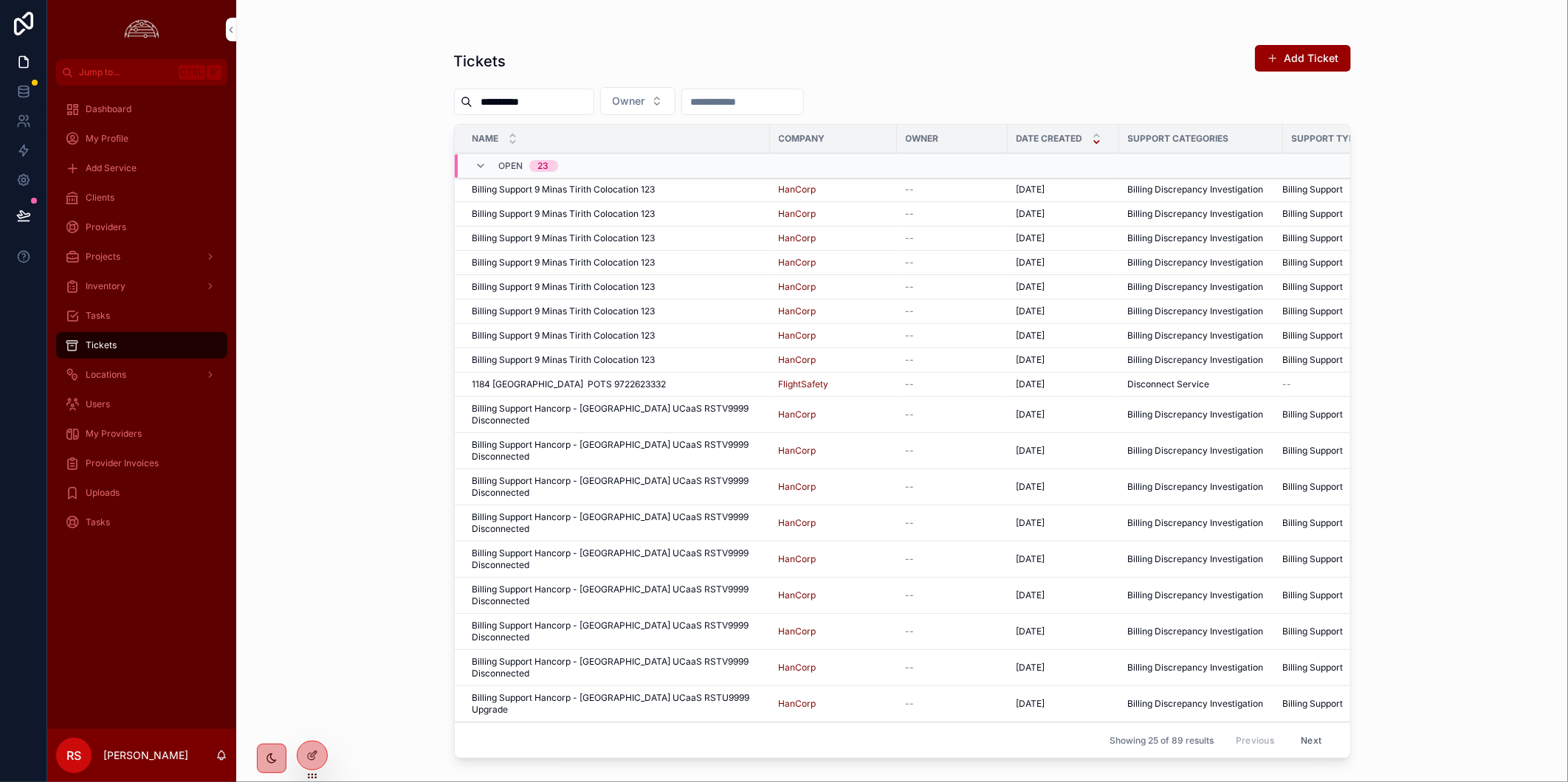
click at [675, 98] on button "Owner" at bounding box center [637, 101] width 75 height 28
click at [701, 210] on div "[PERSON_NAME]" at bounding box center [673, 207] width 205 height 23
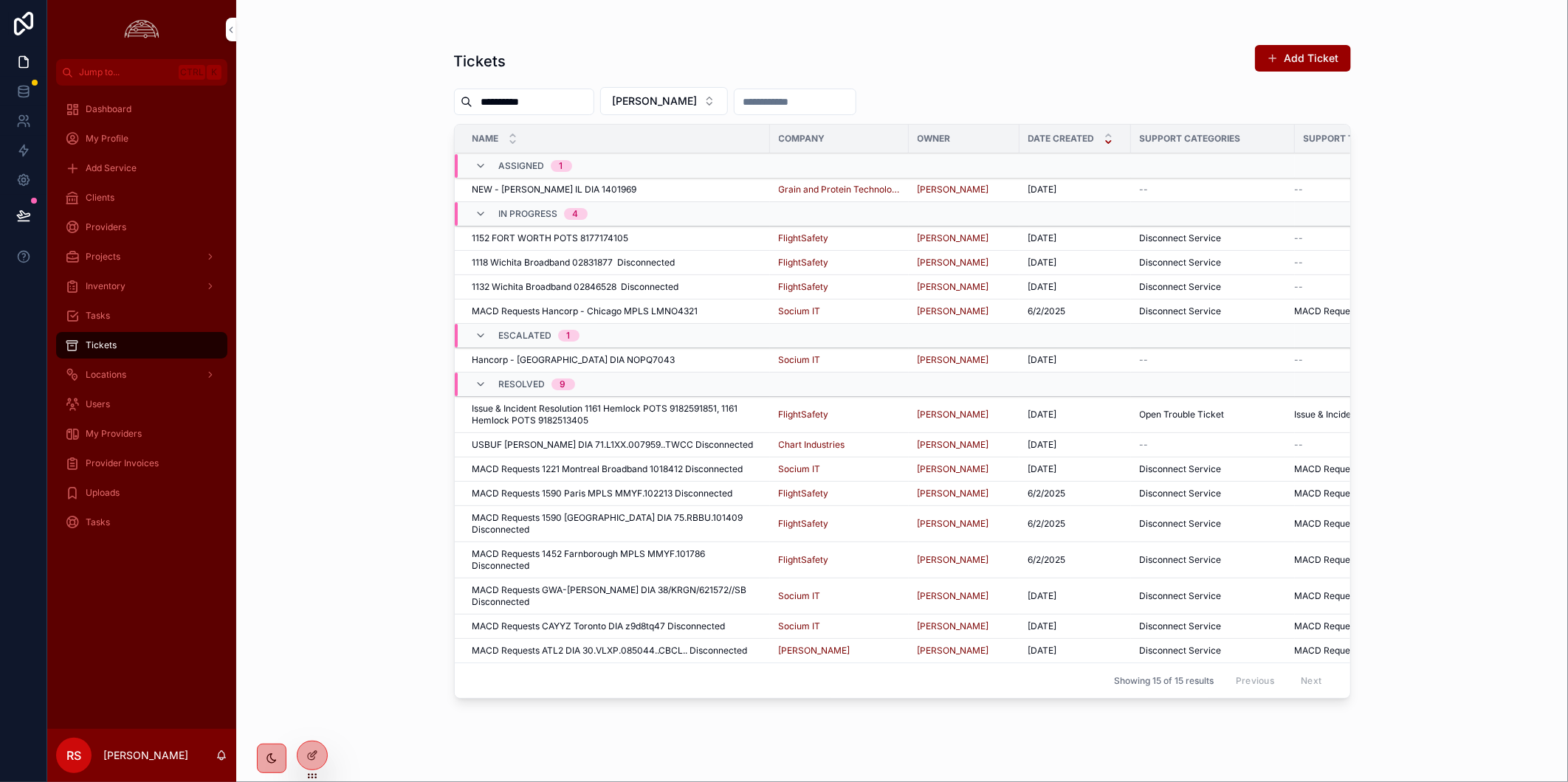
click at [572, 107] on input "**********" at bounding box center [533, 102] width 121 height 21
paste input "**********"
click at [526, 105] on input "**********" at bounding box center [533, 102] width 121 height 21
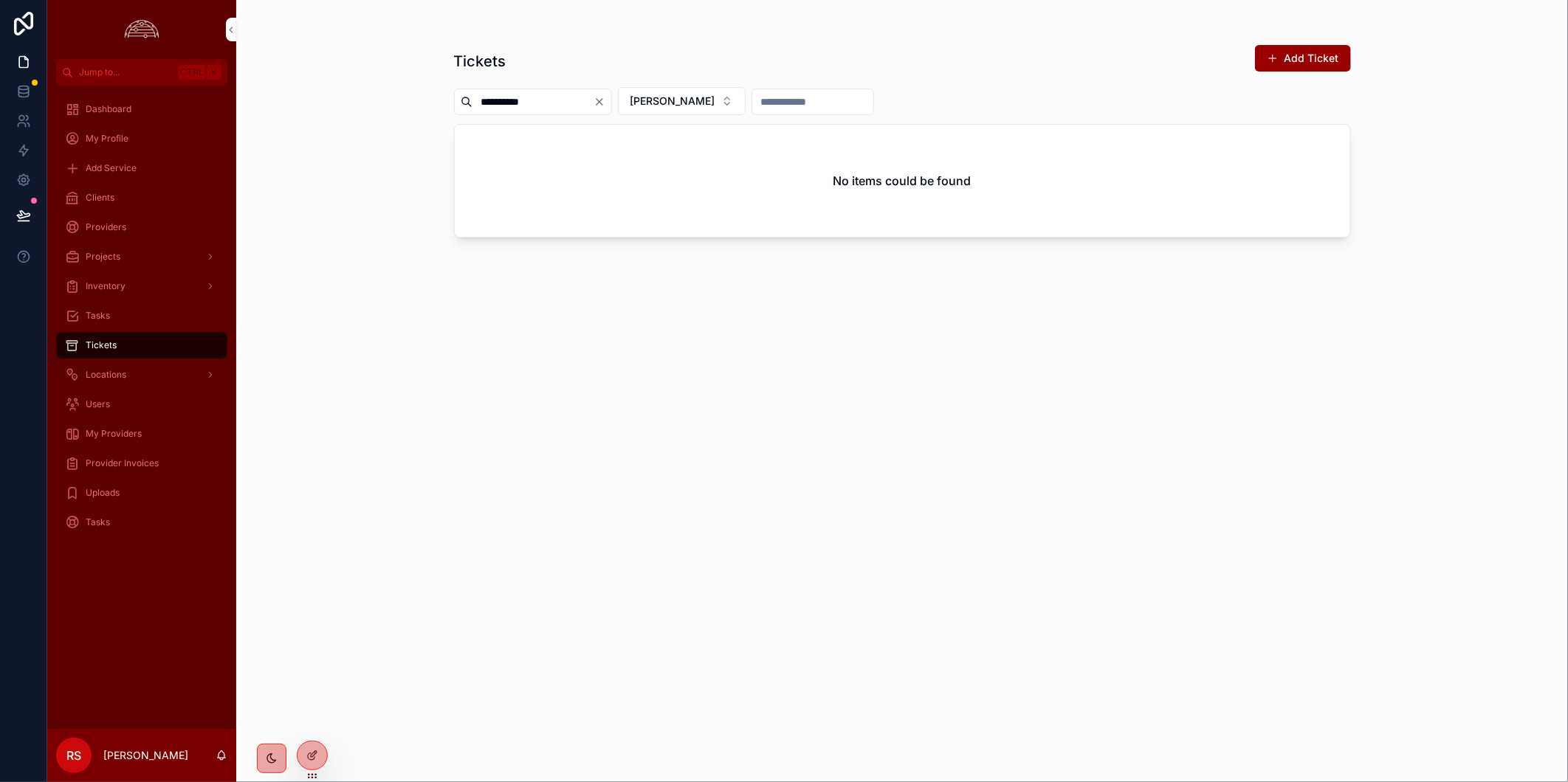
click at [512, 104] on input "**********" at bounding box center [533, 102] width 121 height 21
type input "**********"
click at [131, 192] on div "Clients" at bounding box center [142, 197] width 154 height 23
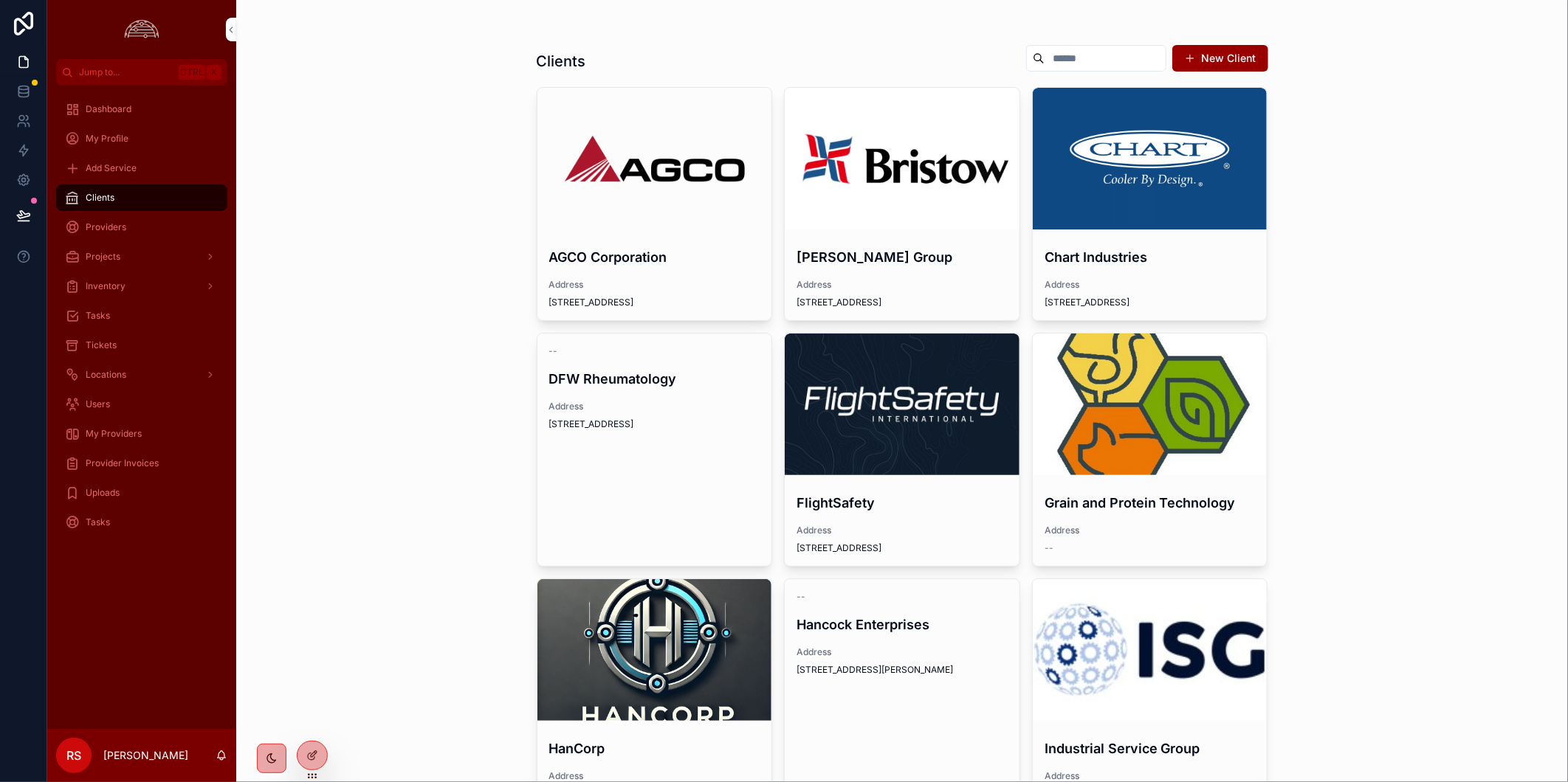
click at [987, 359] on div "scrollable content" at bounding box center [902, 404] width 235 height 142
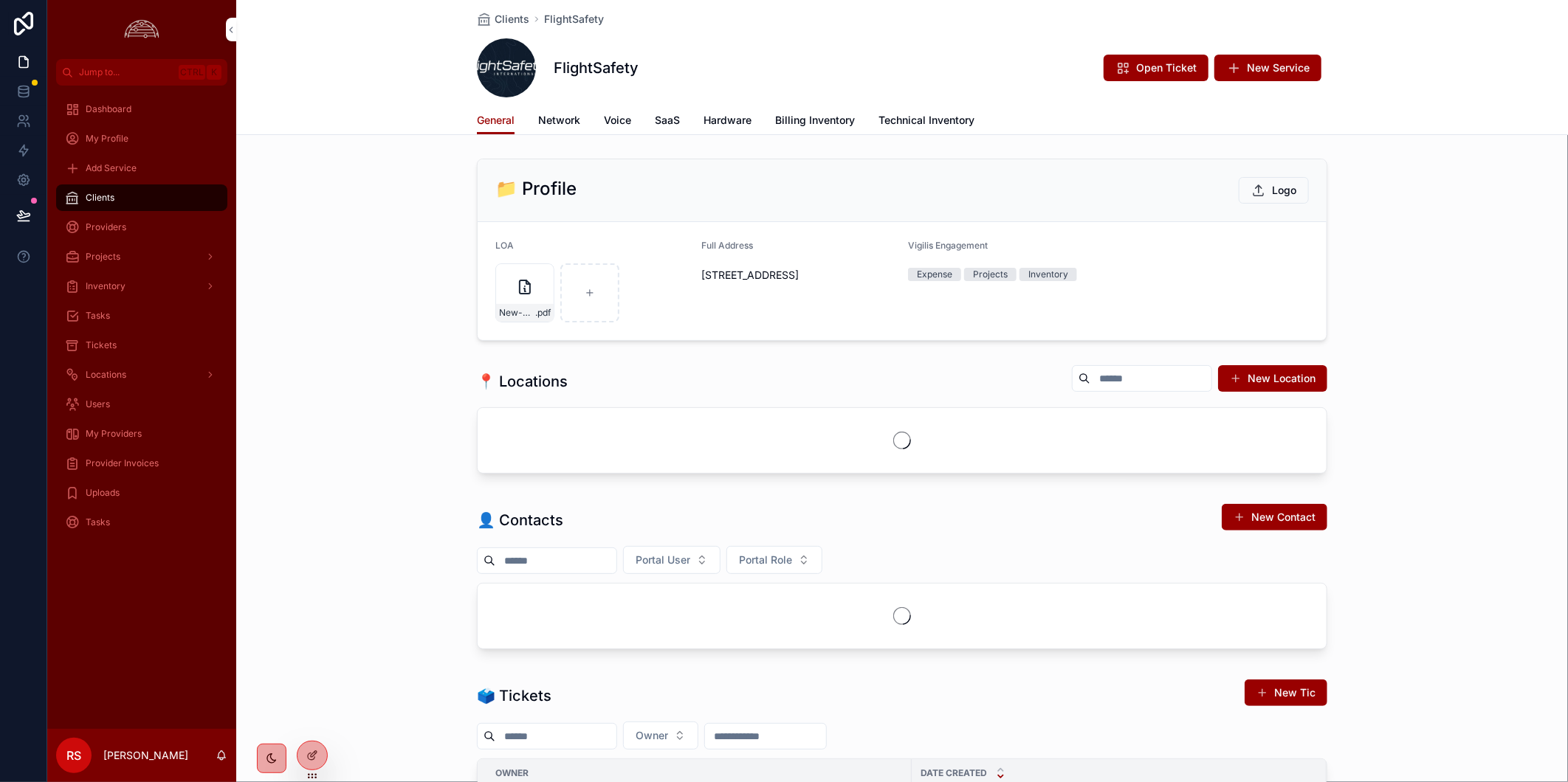
click at [811, 113] on span "Billing Inventory" at bounding box center [815, 120] width 79 height 15
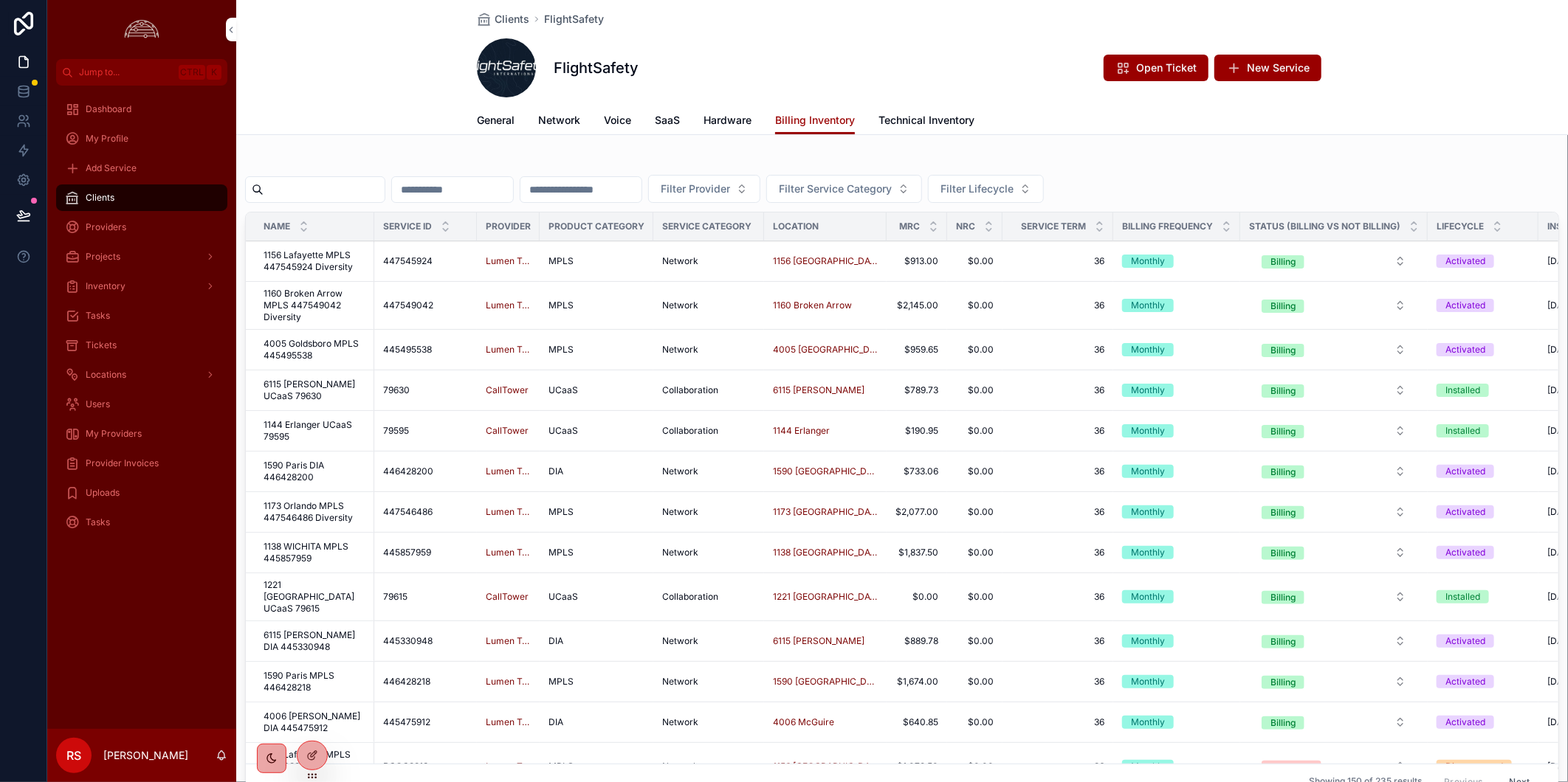
click at [384, 196] on input "scrollable content" at bounding box center [324, 190] width 121 height 21
paste input "**********"
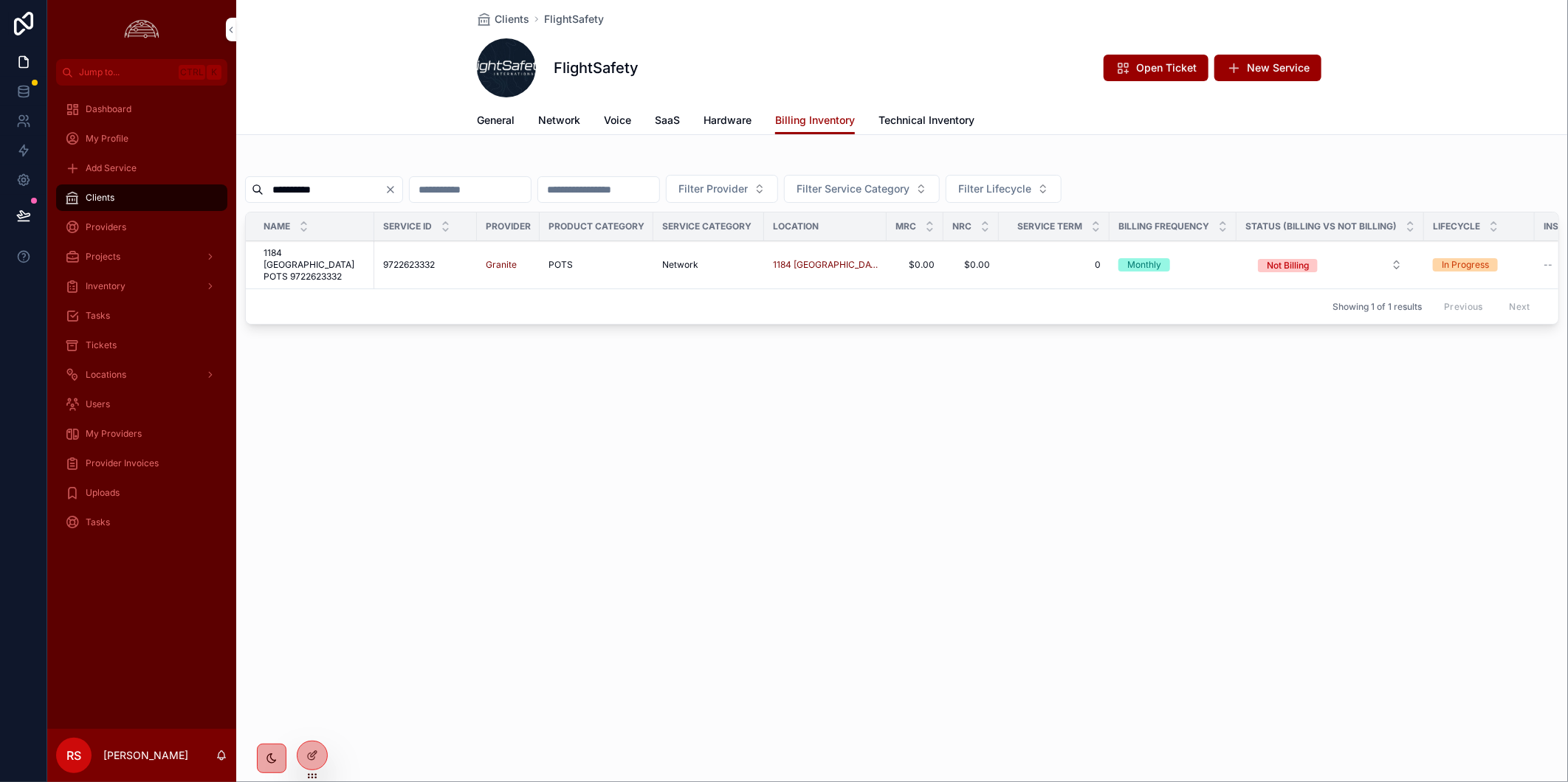
type input "**********"
click at [433, 463] on div "**********" at bounding box center [902, 391] width 1331 height 782
click at [286, 276] on td "1184 [GEOGRAPHIC_DATA] 9722623332 1184 [GEOGRAPHIC_DATA] 9722623332" at bounding box center [310, 266] width 129 height 48
click at [290, 261] on span "1184 [GEOGRAPHIC_DATA] POTS 9722623332" at bounding box center [314, 264] width 102 height 35
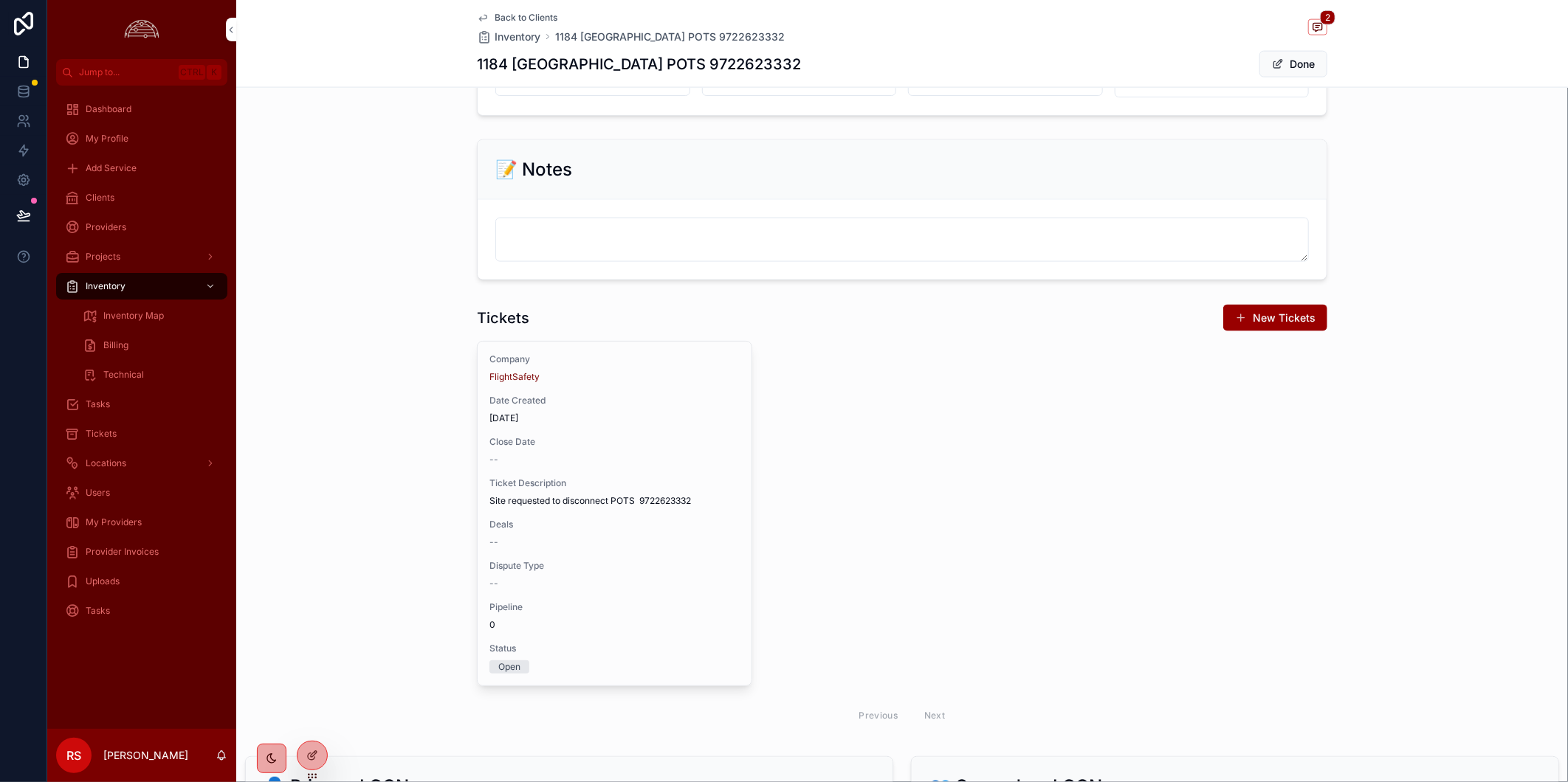
scroll to position [1227, 0]
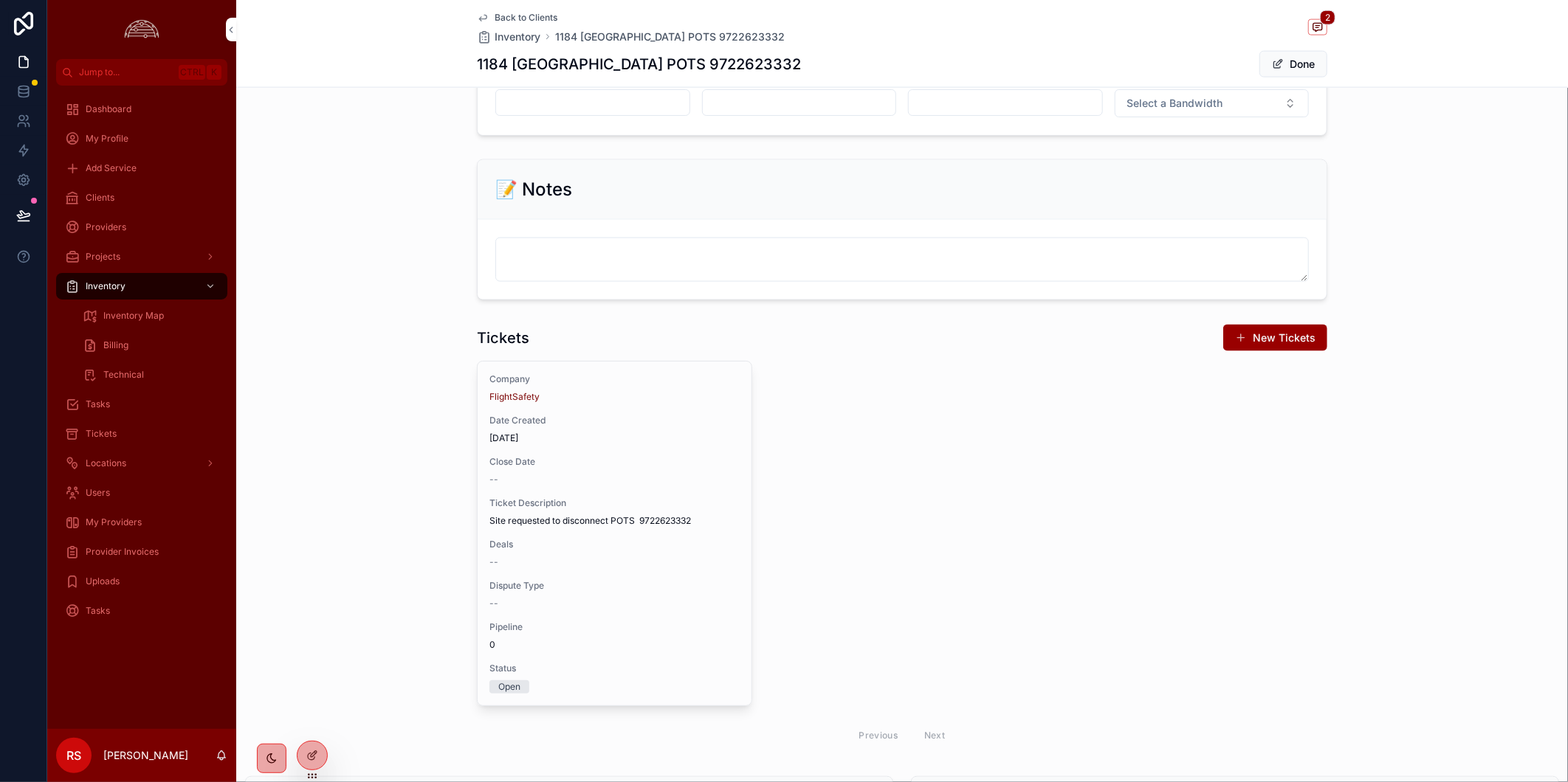
click at [566, 485] on div "--" at bounding box center [615, 480] width 250 height 12
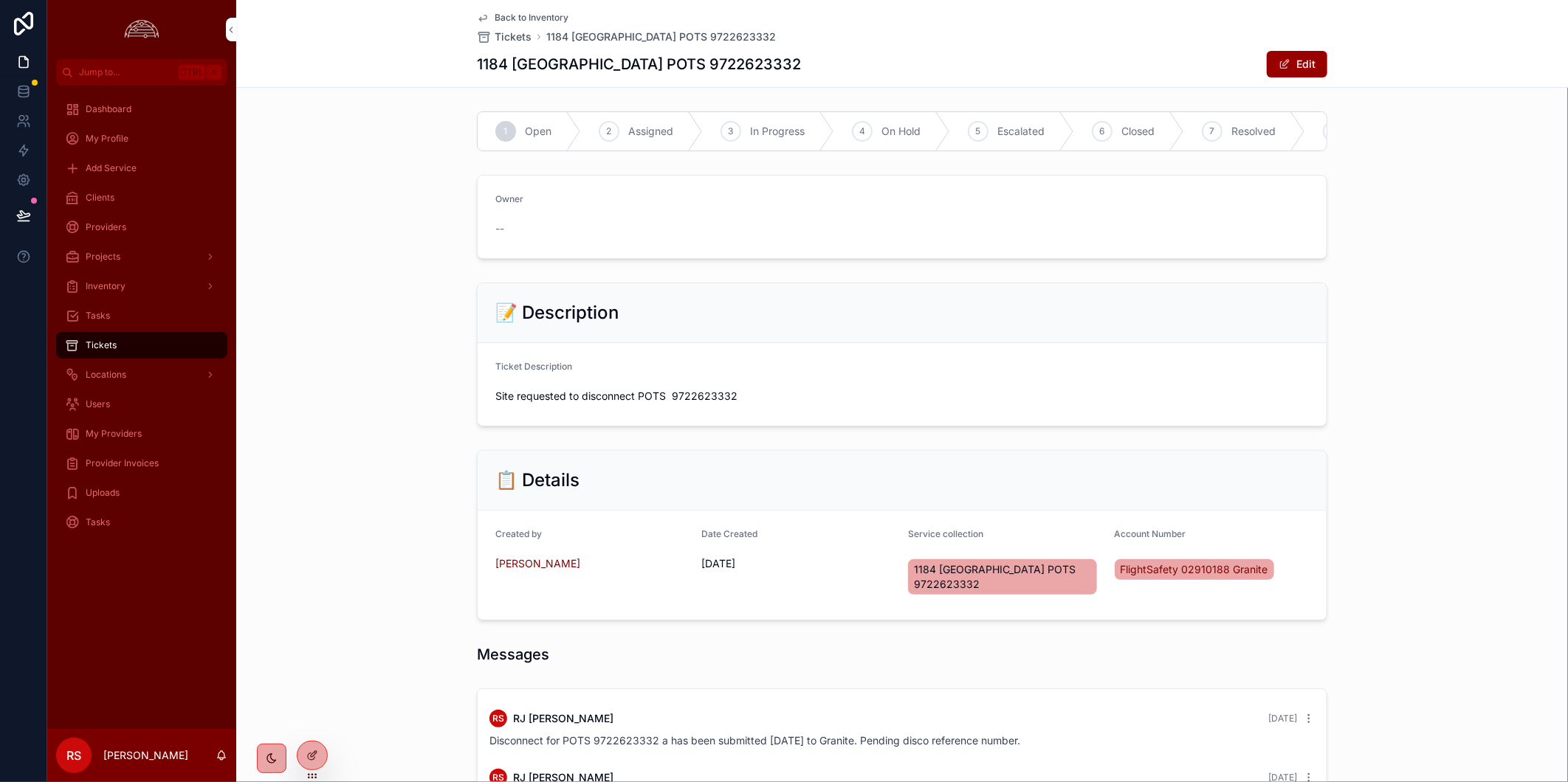
click at [731, 135] on div "3" at bounding box center [730, 131] width 21 height 21
click at [342, 414] on div "📝 Description Ticket Description Site requested to disconnect POTS 9722623332" at bounding box center [902, 355] width 1331 height 155
click at [149, 343] on div "Tickets" at bounding box center [142, 344] width 154 height 23
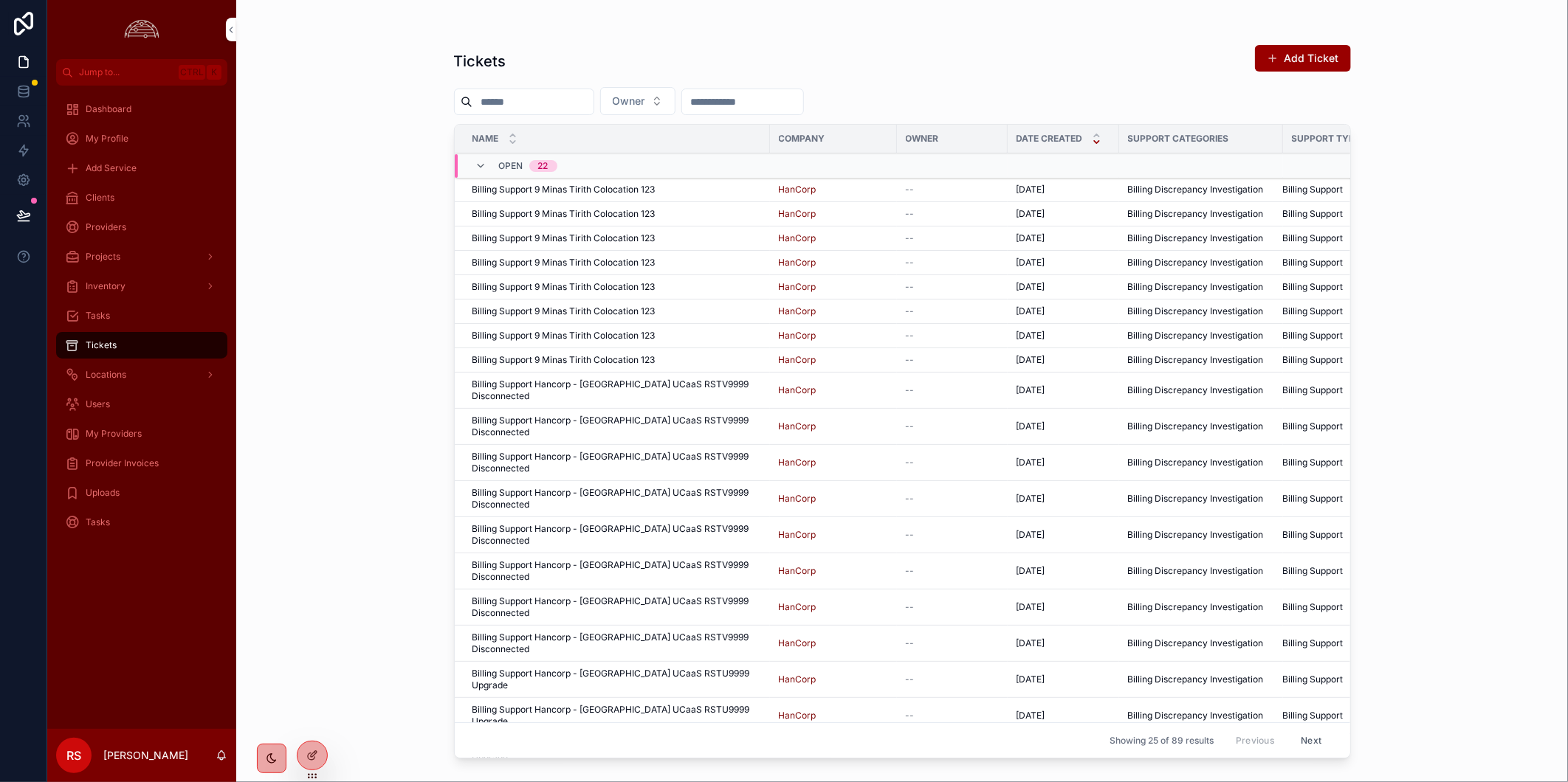
click at [504, 105] on input "scrollable content" at bounding box center [533, 102] width 121 height 21
paste input "**********"
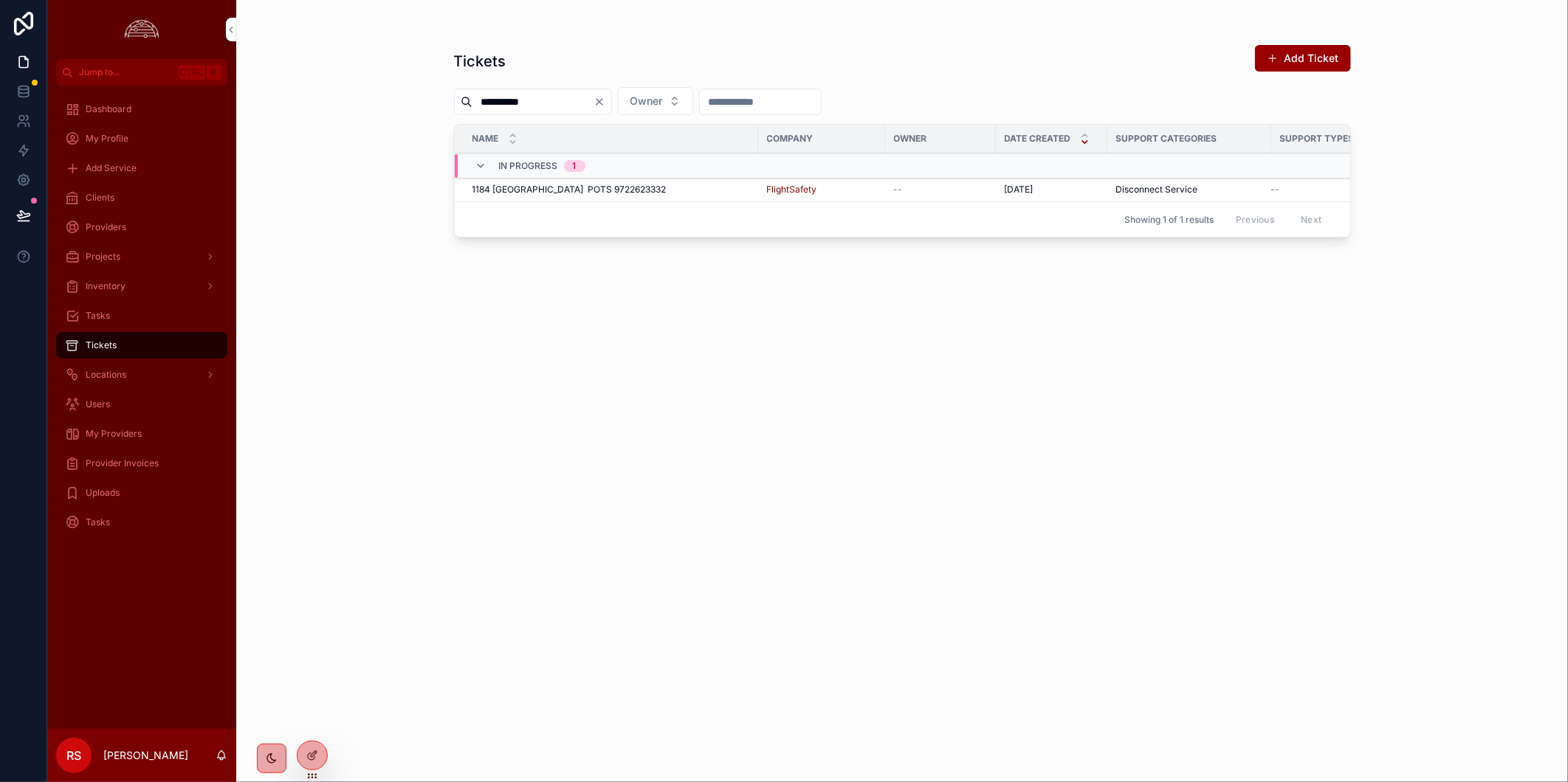
type input "**********"
click at [605, 98] on icon "Clear" at bounding box center [599, 102] width 12 height 12
click at [675, 91] on button "Owner" at bounding box center [637, 101] width 75 height 28
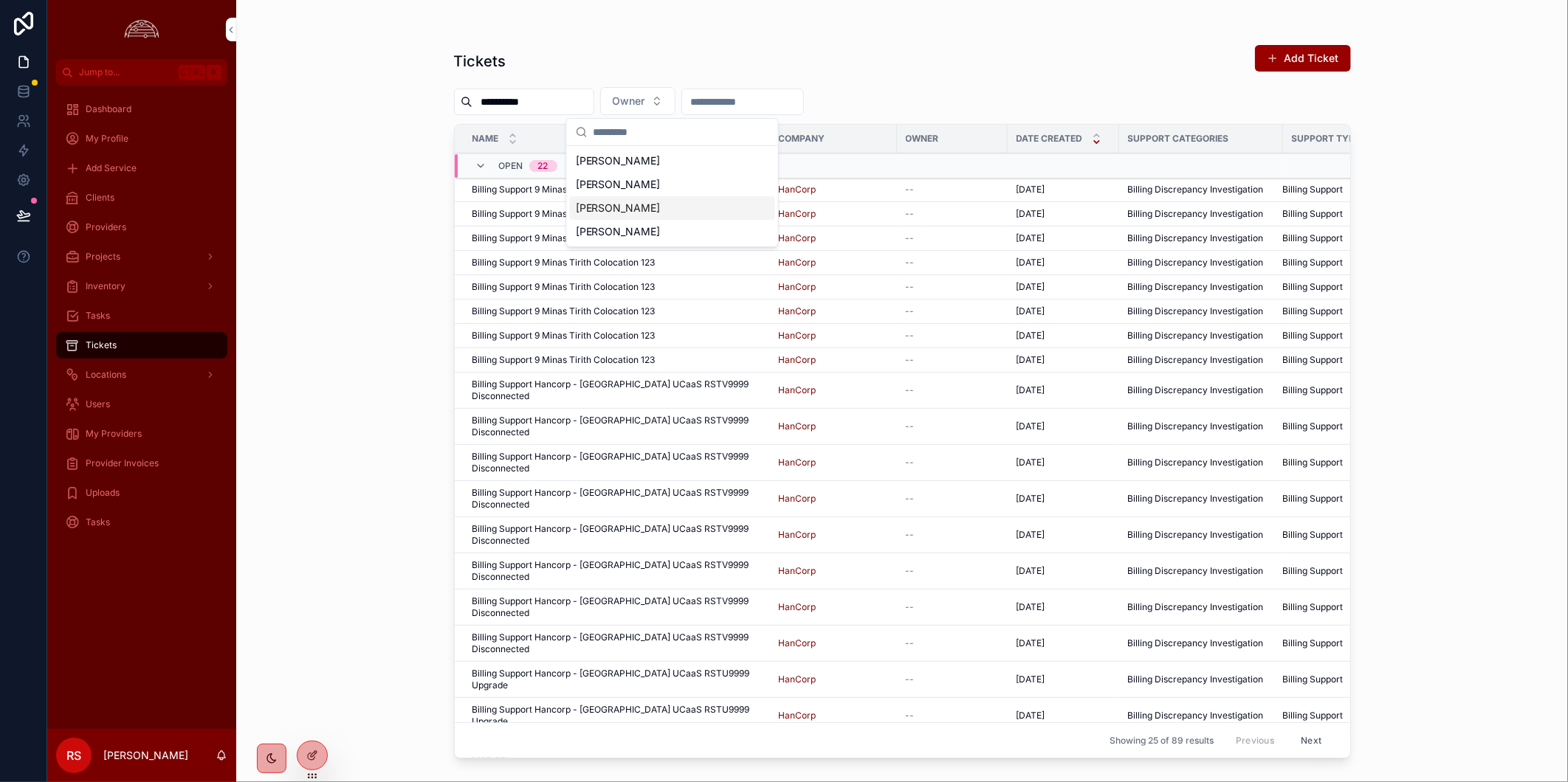
click at [676, 205] on div "[PERSON_NAME]" at bounding box center [673, 207] width 205 height 23
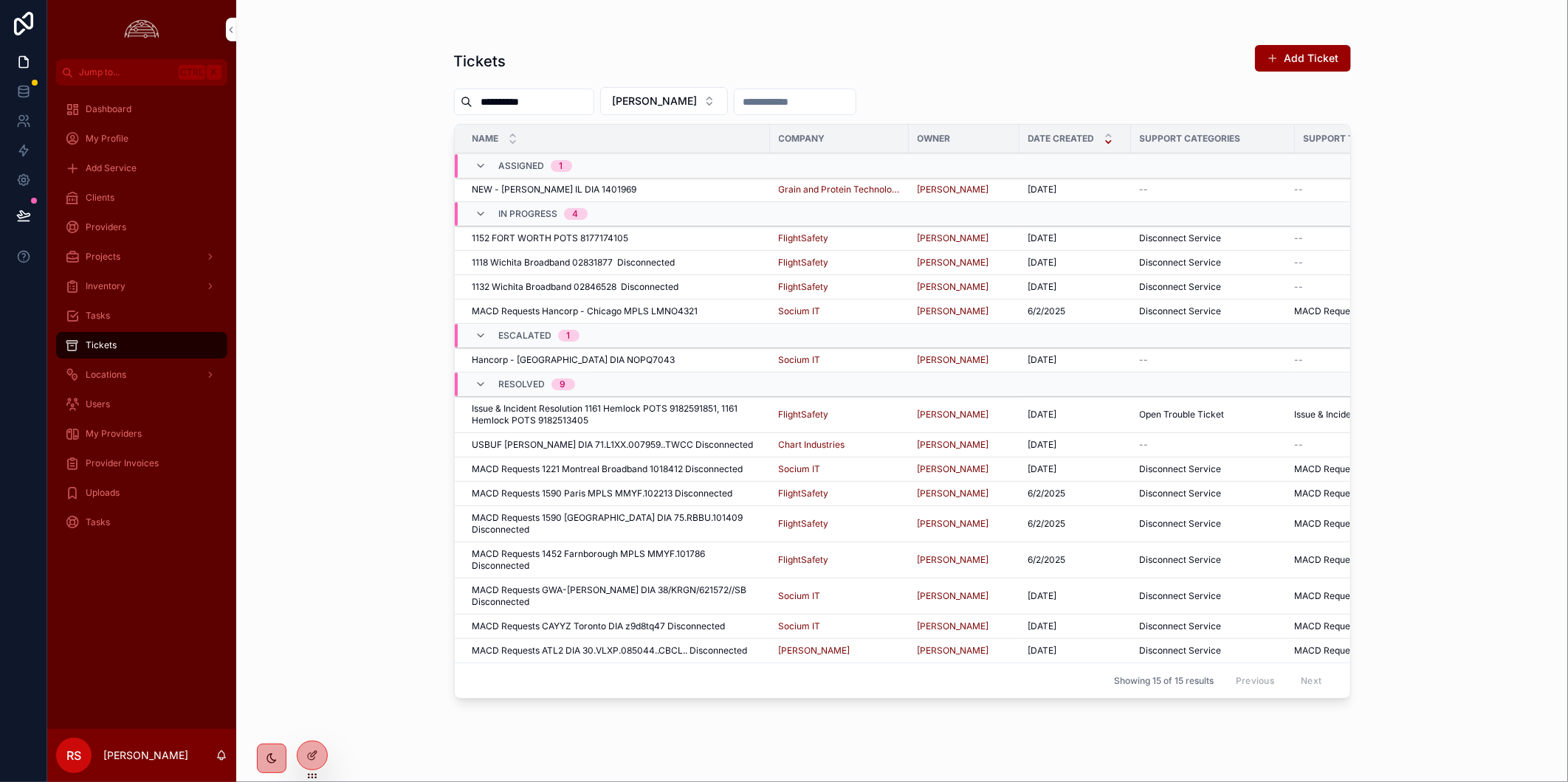
click at [709, 104] on button "[PERSON_NAME]" at bounding box center [664, 101] width 128 height 28
click at [681, 173] on div "[PERSON_NAME]" at bounding box center [680, 184] width 205 height 23
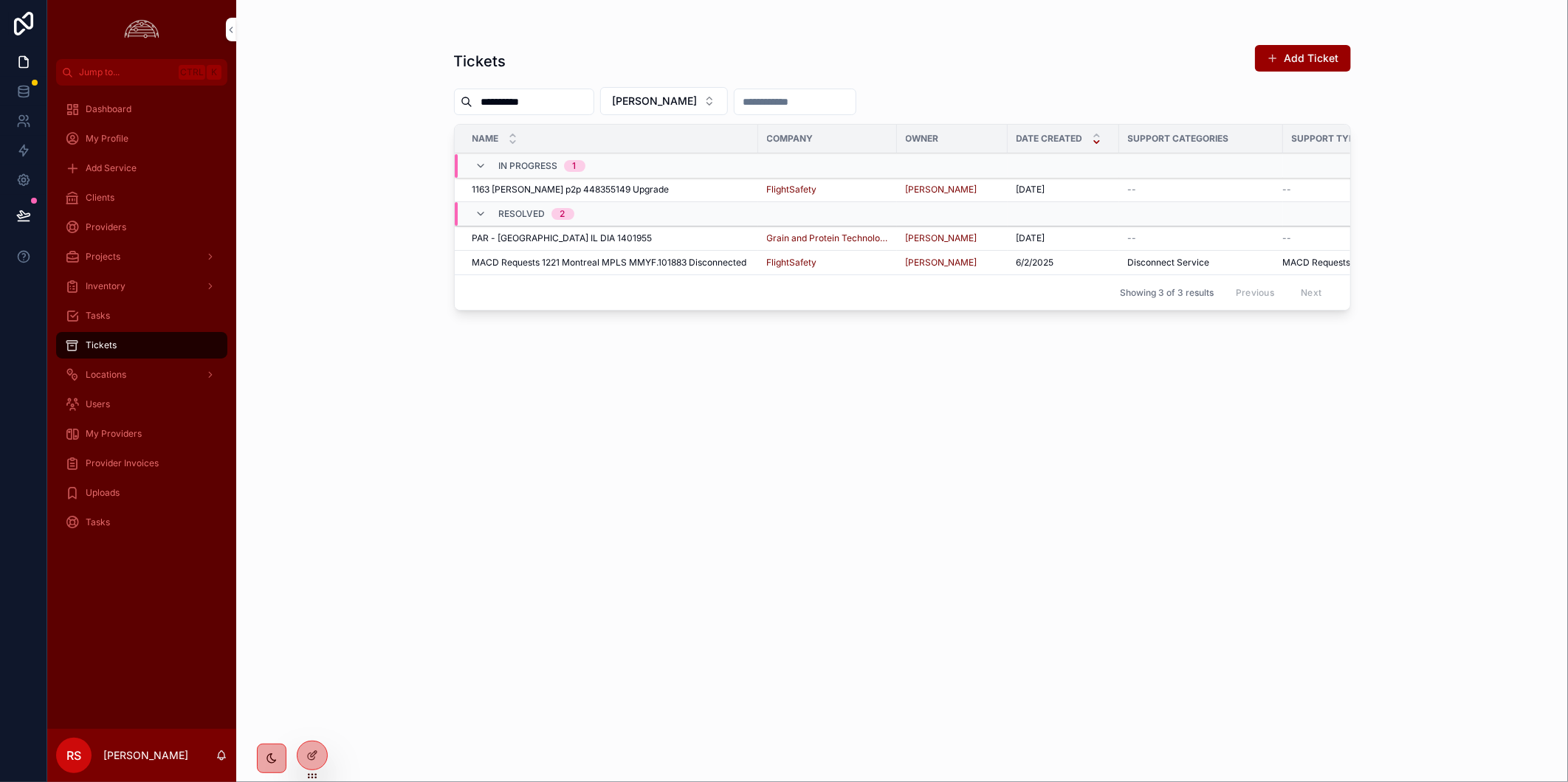
click at [698, 94] on span "[PERSON_NAME]" at bounding box center [654, 101] width 85 height 15
click at [717, 157] on div "None" at bounding box center [710, 161] width 205 height 23
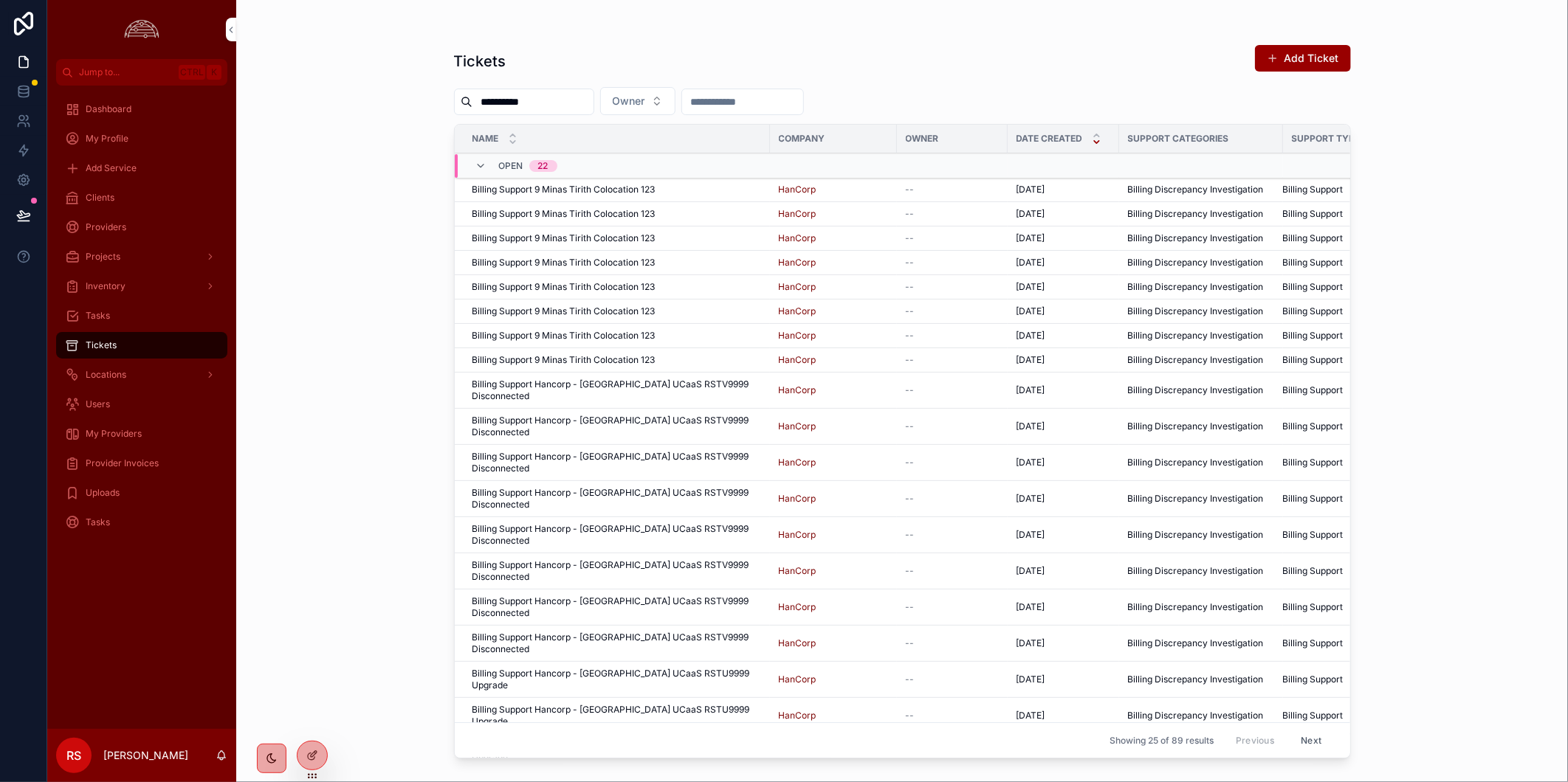
click at [126, 460] on span "Provider Invoices" at bounding box center [122, 464] width 73 height 12
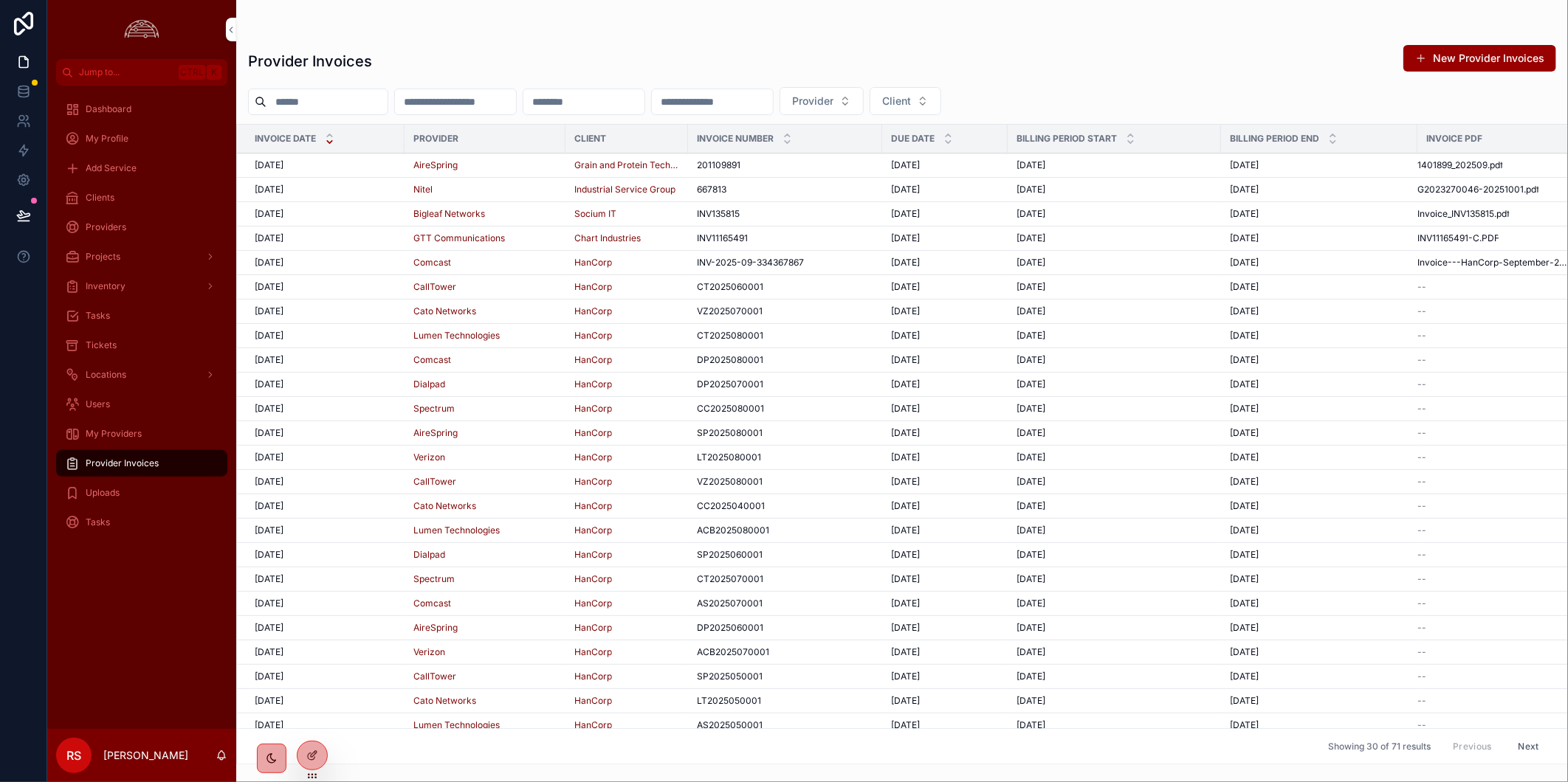
click at [323, 167] on div "[DATE] [DATE]" at bounding box center [325, 166] width 141 height 12
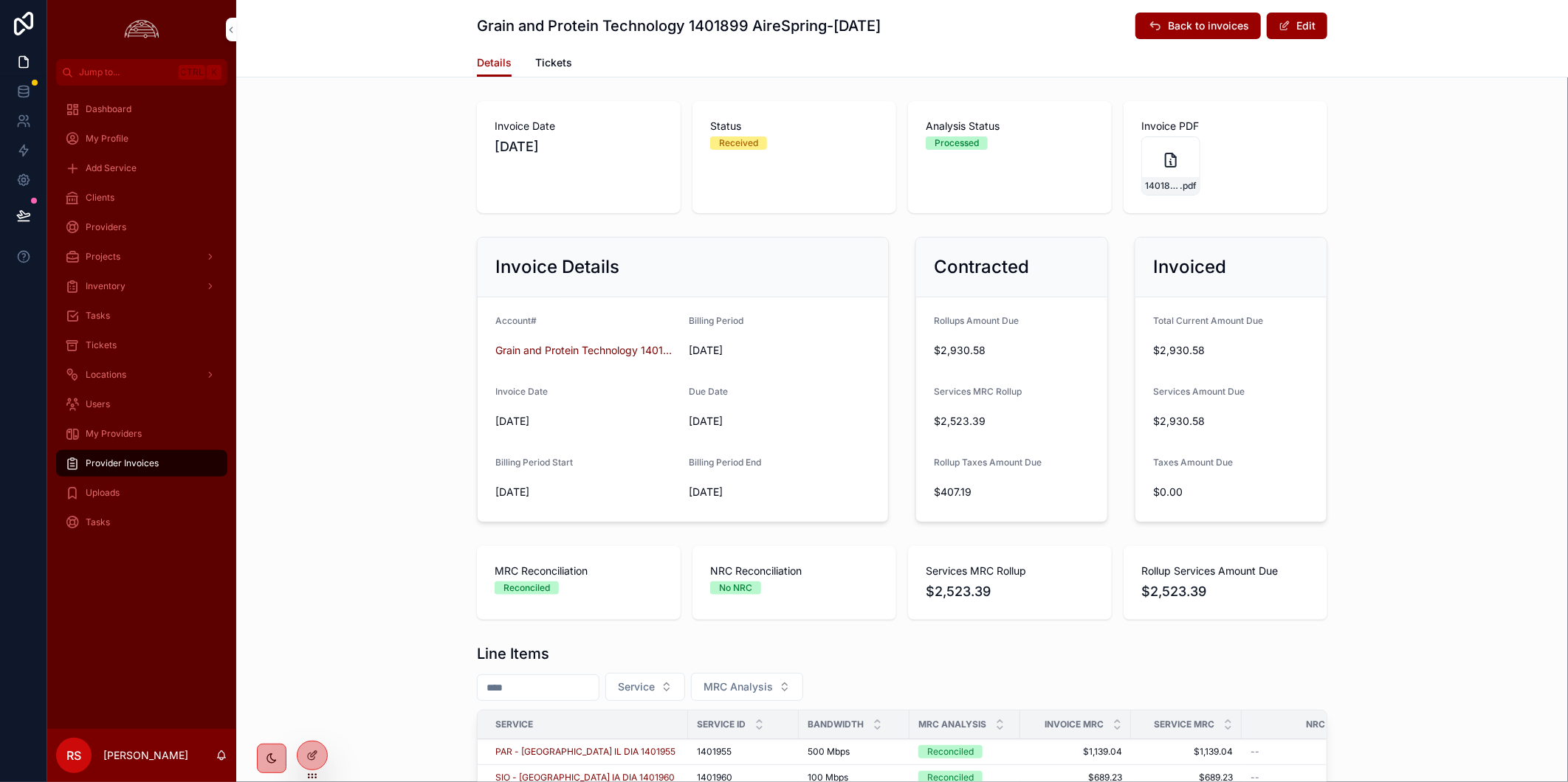
click at [135, 460] on span "Provider Invoices" at bounding box center [122, 464] width 73 height 12
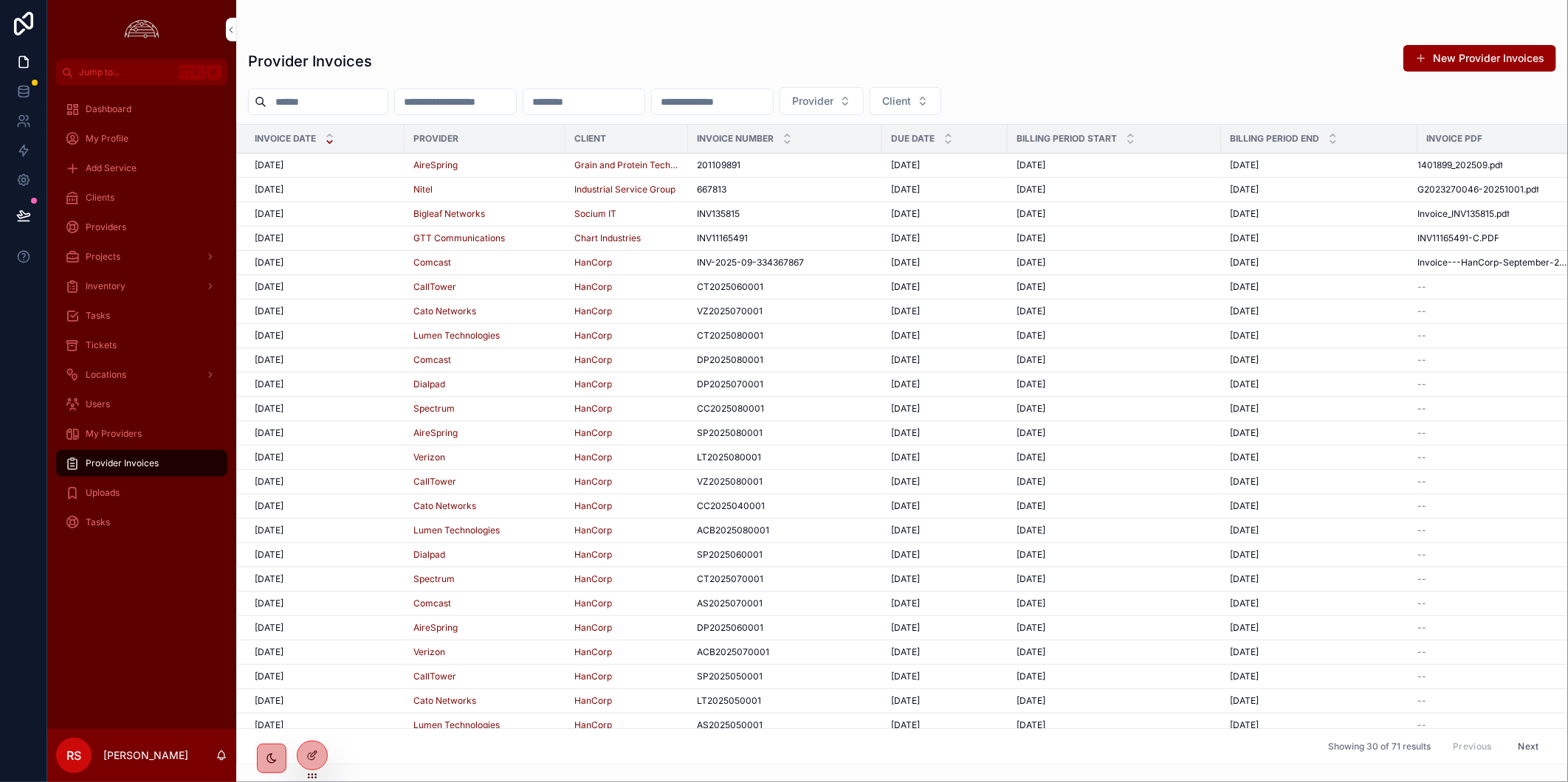
click at [384, 188] on div "[DATE] [DATE]" at bounding box center [325, 190] width 141 height 12
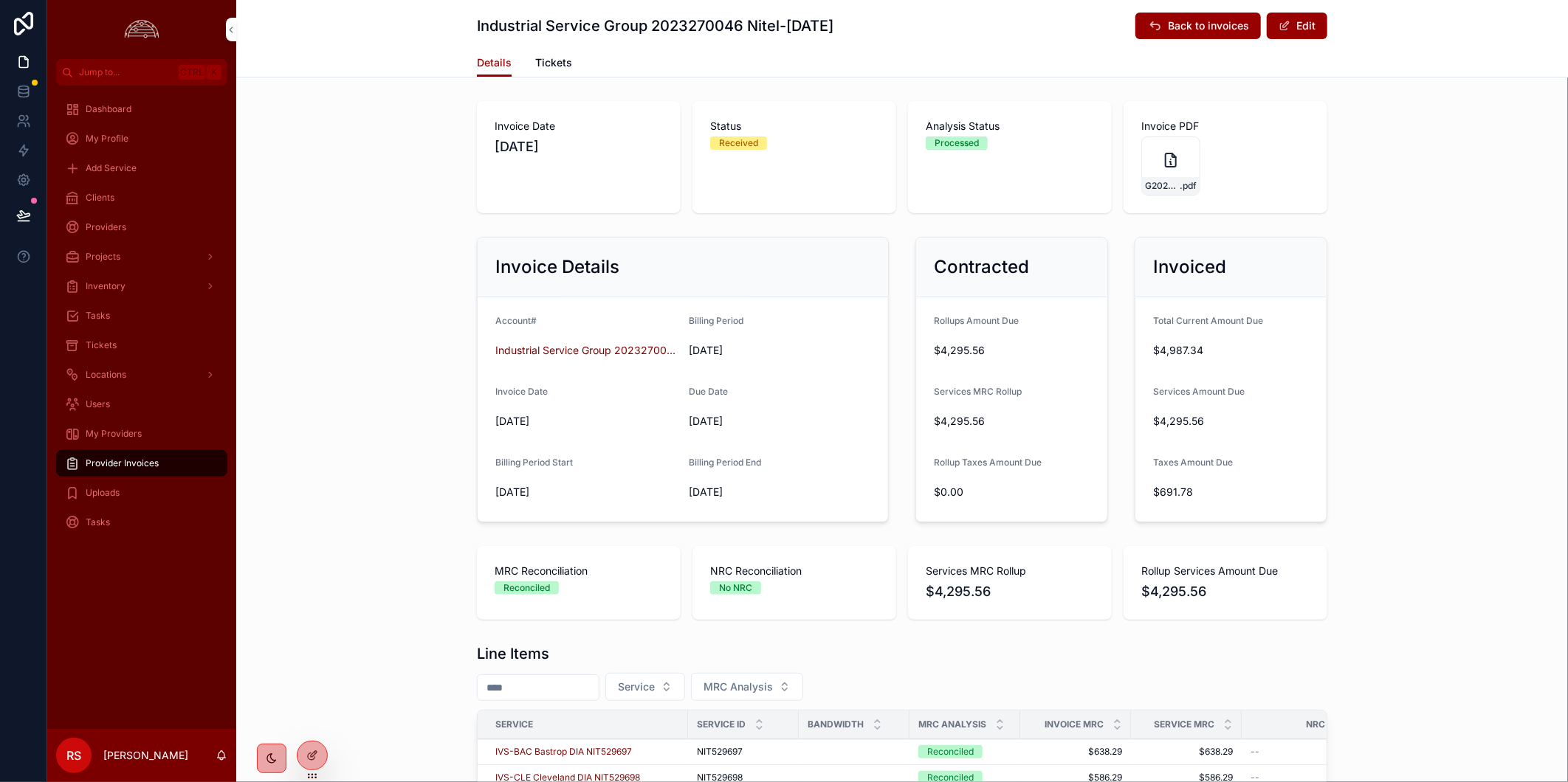
click at [149, 462] on span "Provider Invoices" at bounding box center [122, 464] width 73 height 12
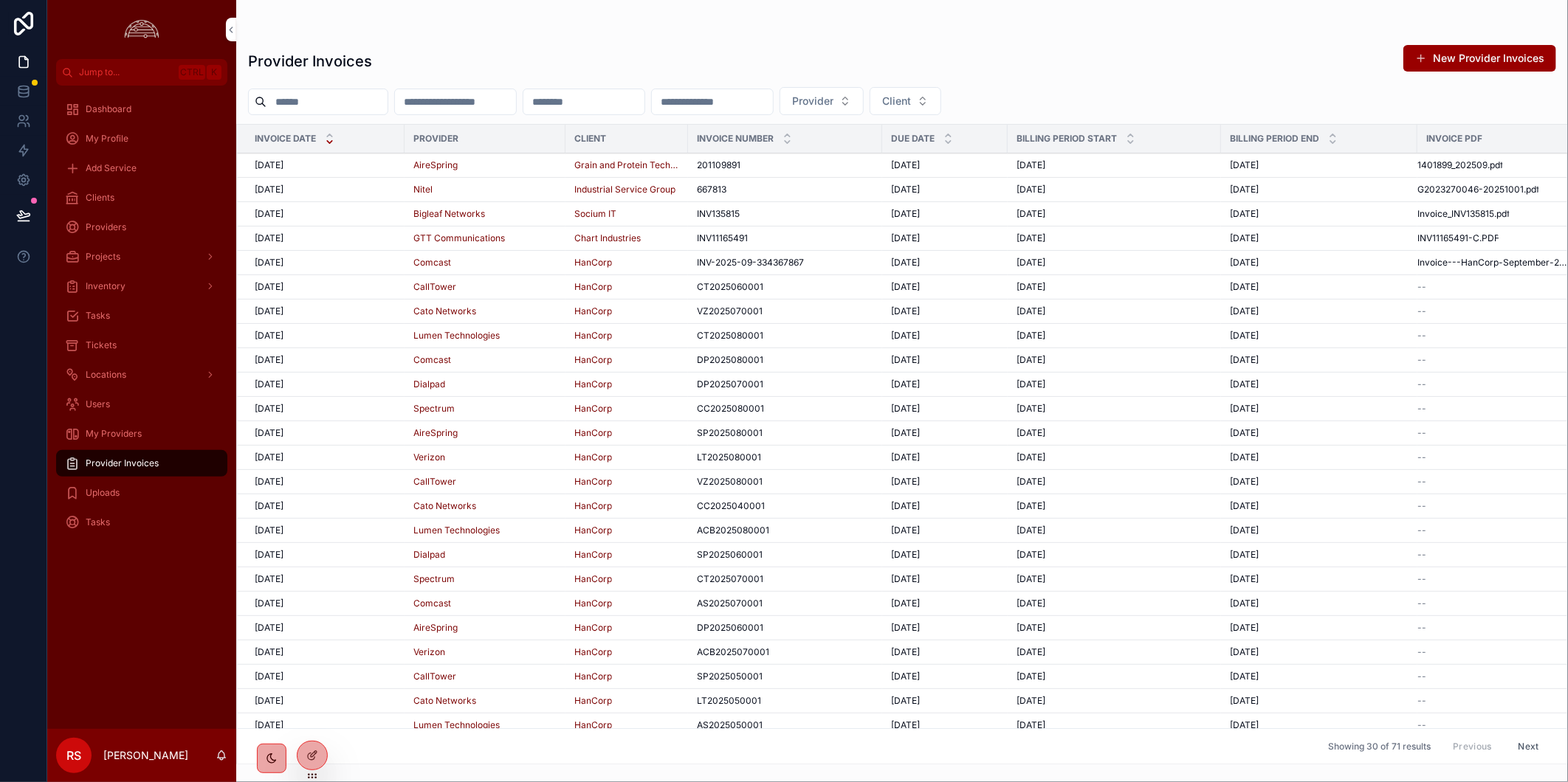
click at [380, 214] on div "[DATE] [DATE]" at bounding box center [325, 214] width 141 height 12
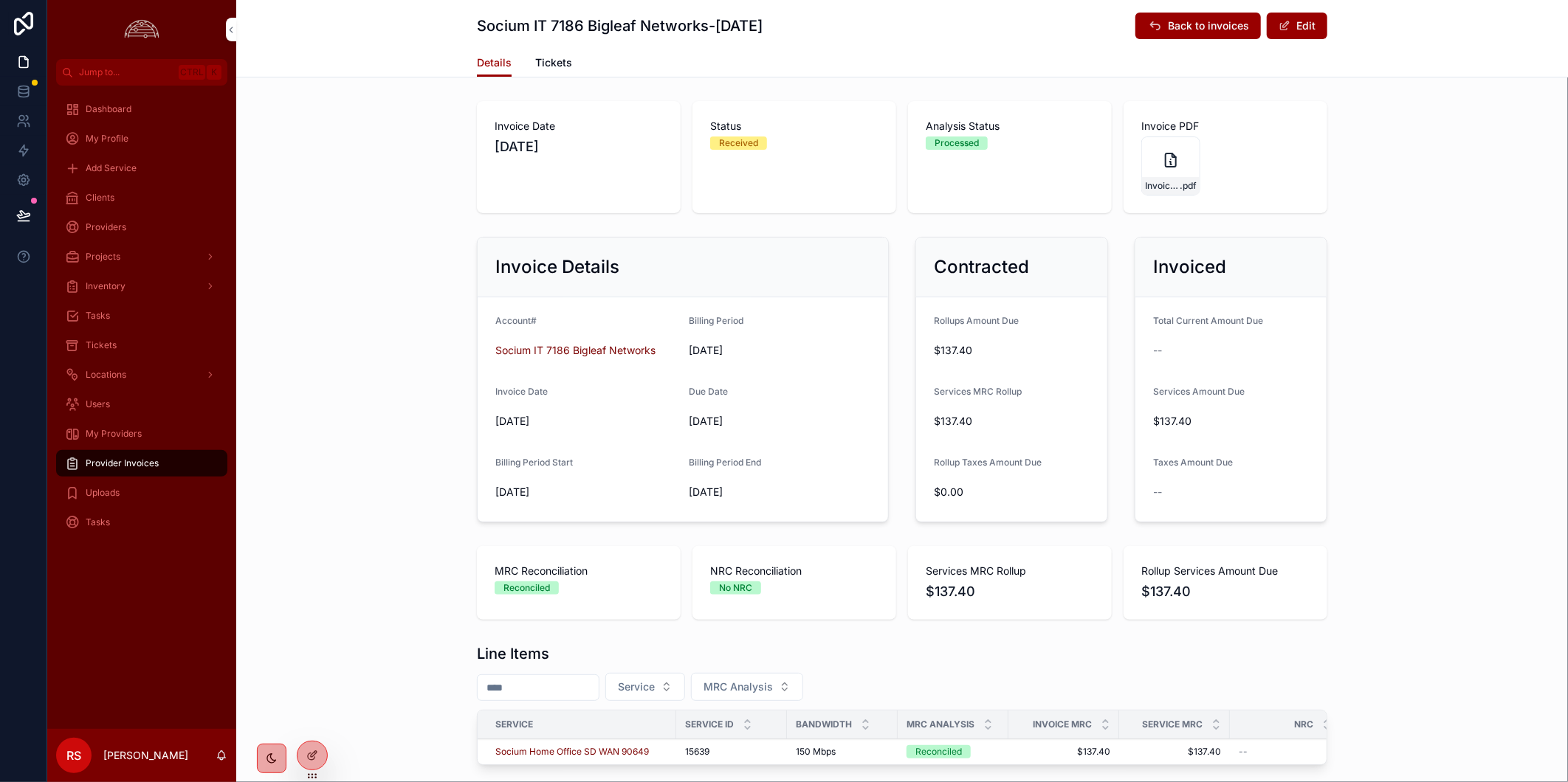
scroll to position [101, 0]
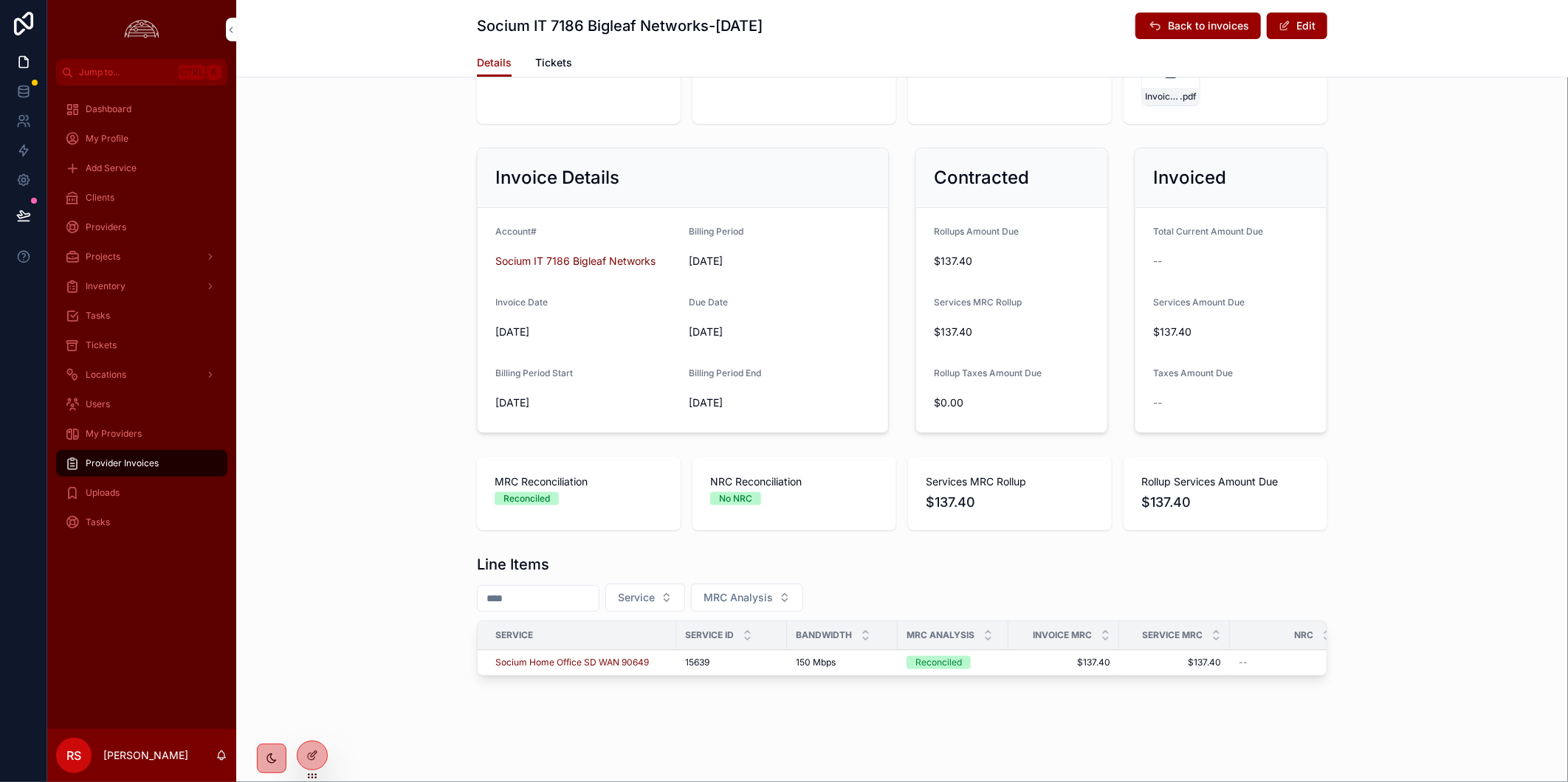
click at [115, 457] on span "Provider Invoices" at bounding box center [122, 464] width 73 height 12
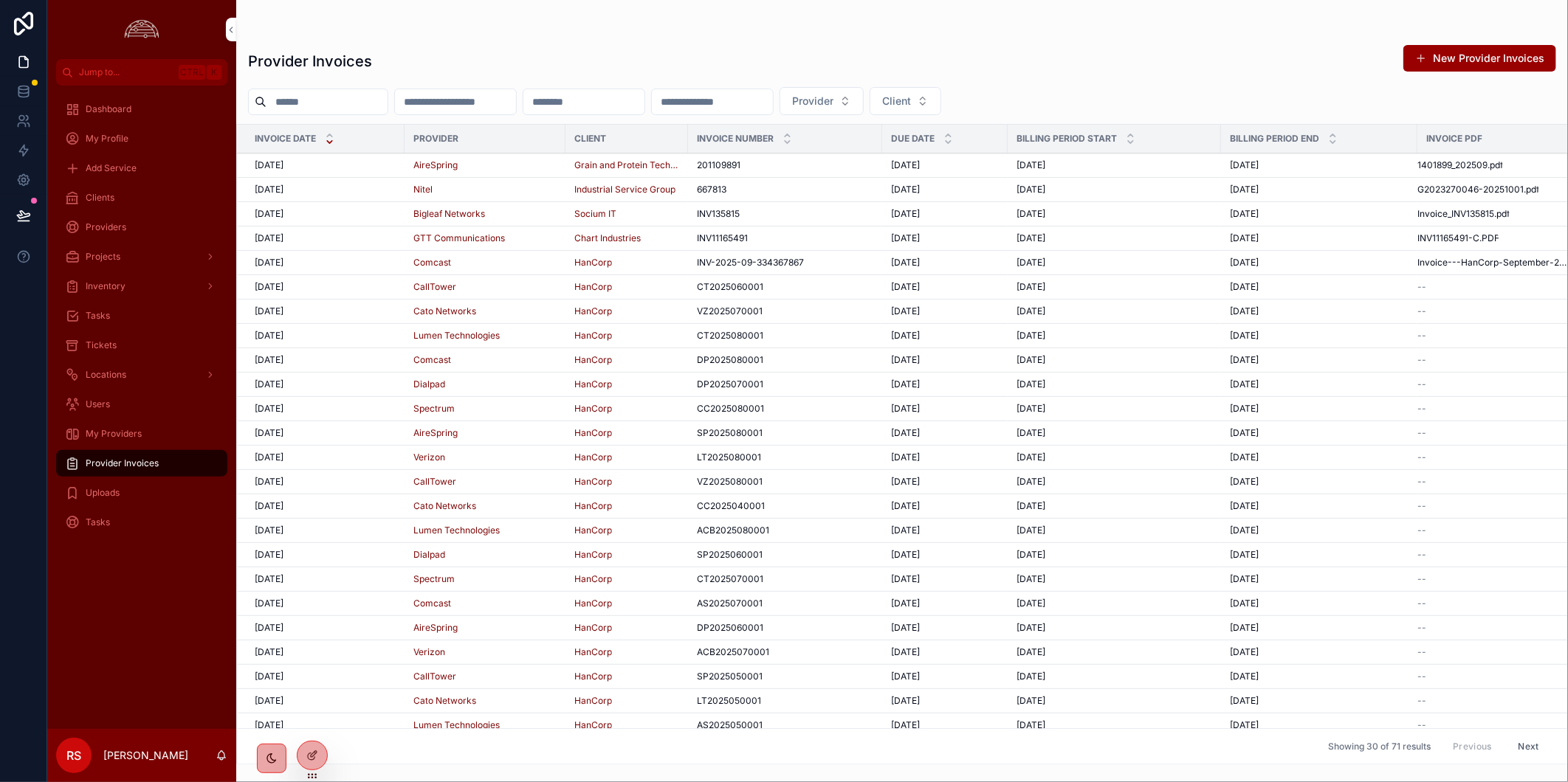
click at [365, 243] on div "[DATE] [DATE]" at bounding box center [325, 238] width 141 height 12
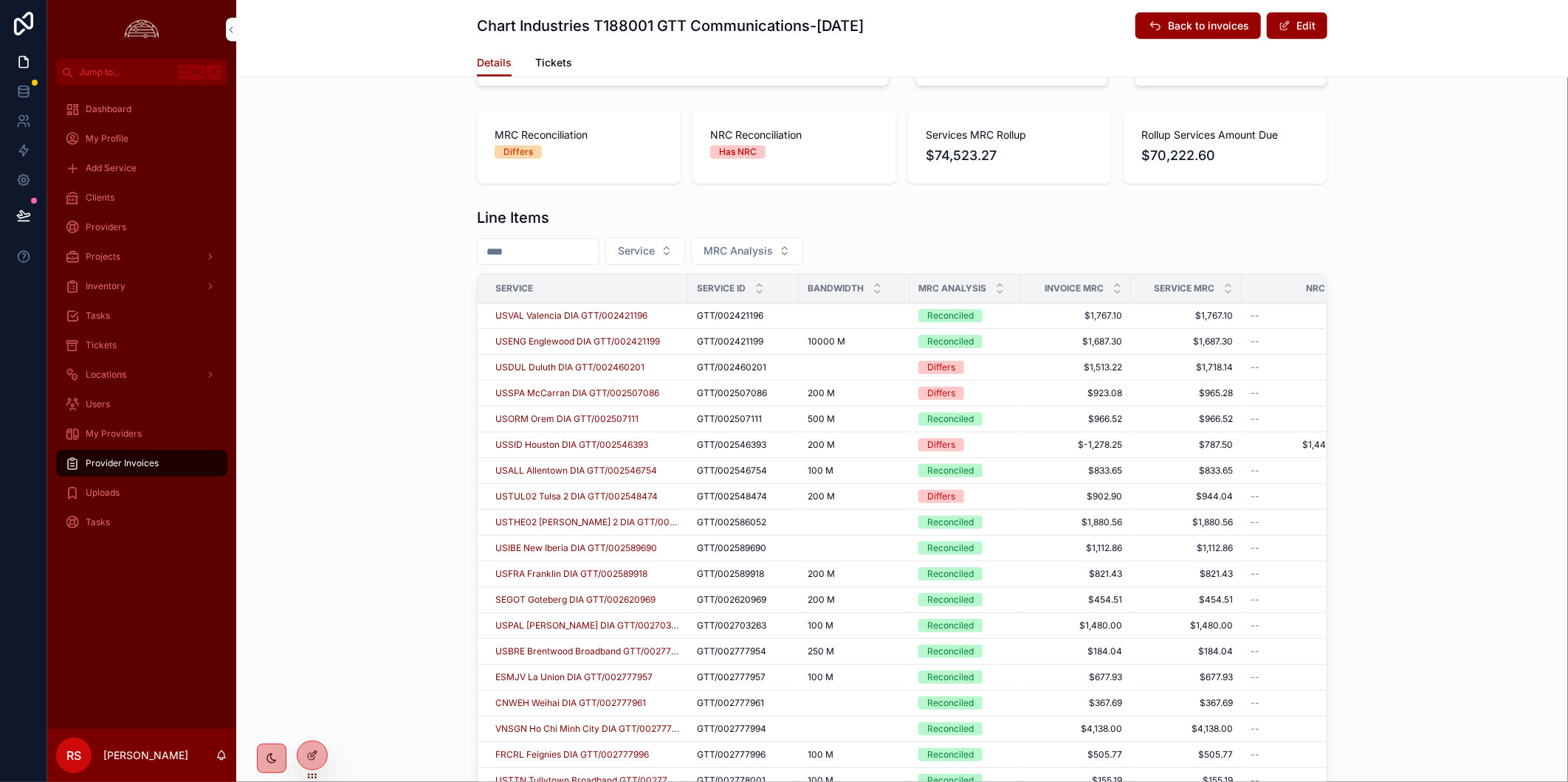
scroll to position [621, 0]
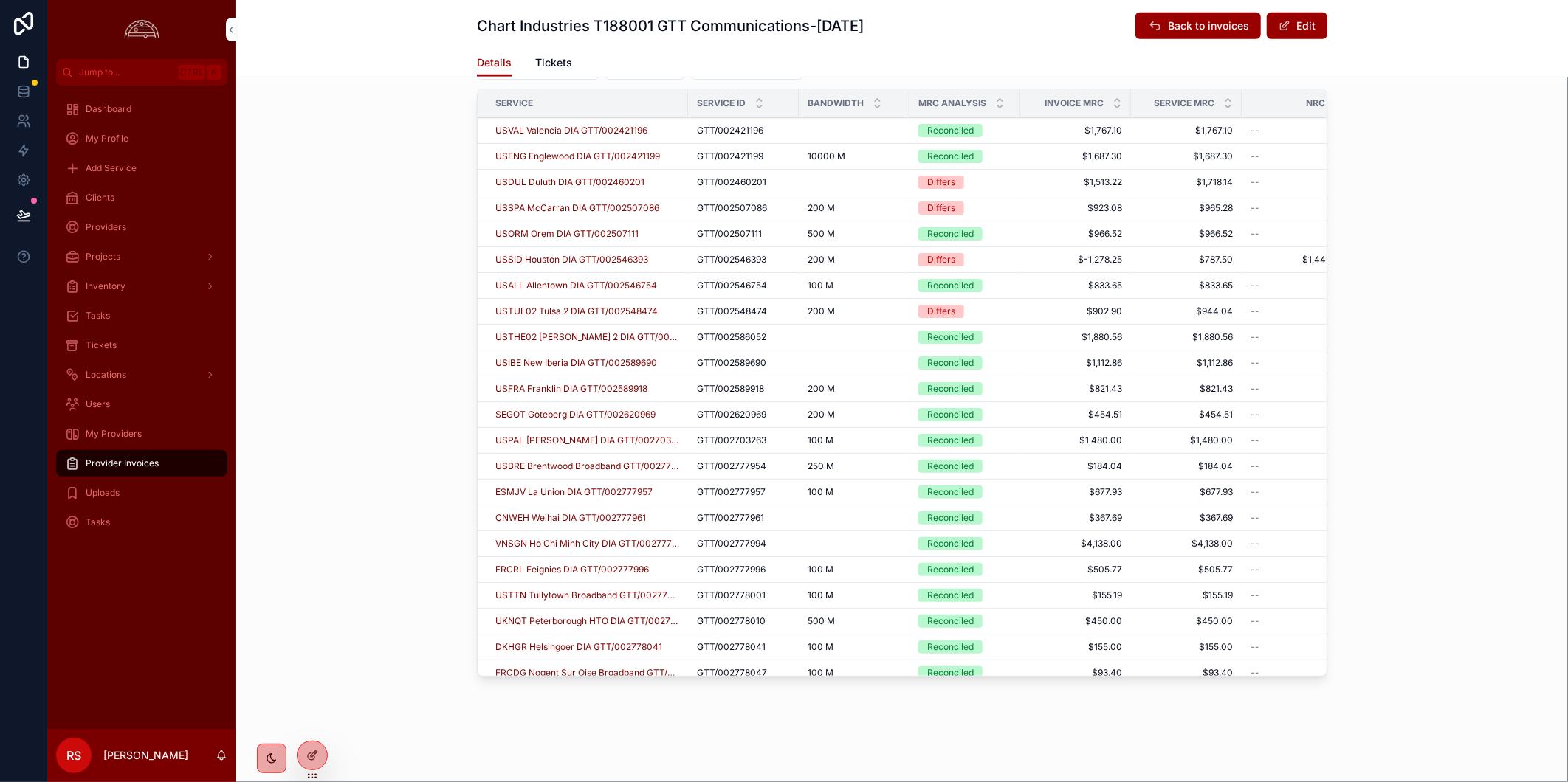
click at [996, 99] on icon "scrollable content" at bounding box center [999, 99] width 9 height 9
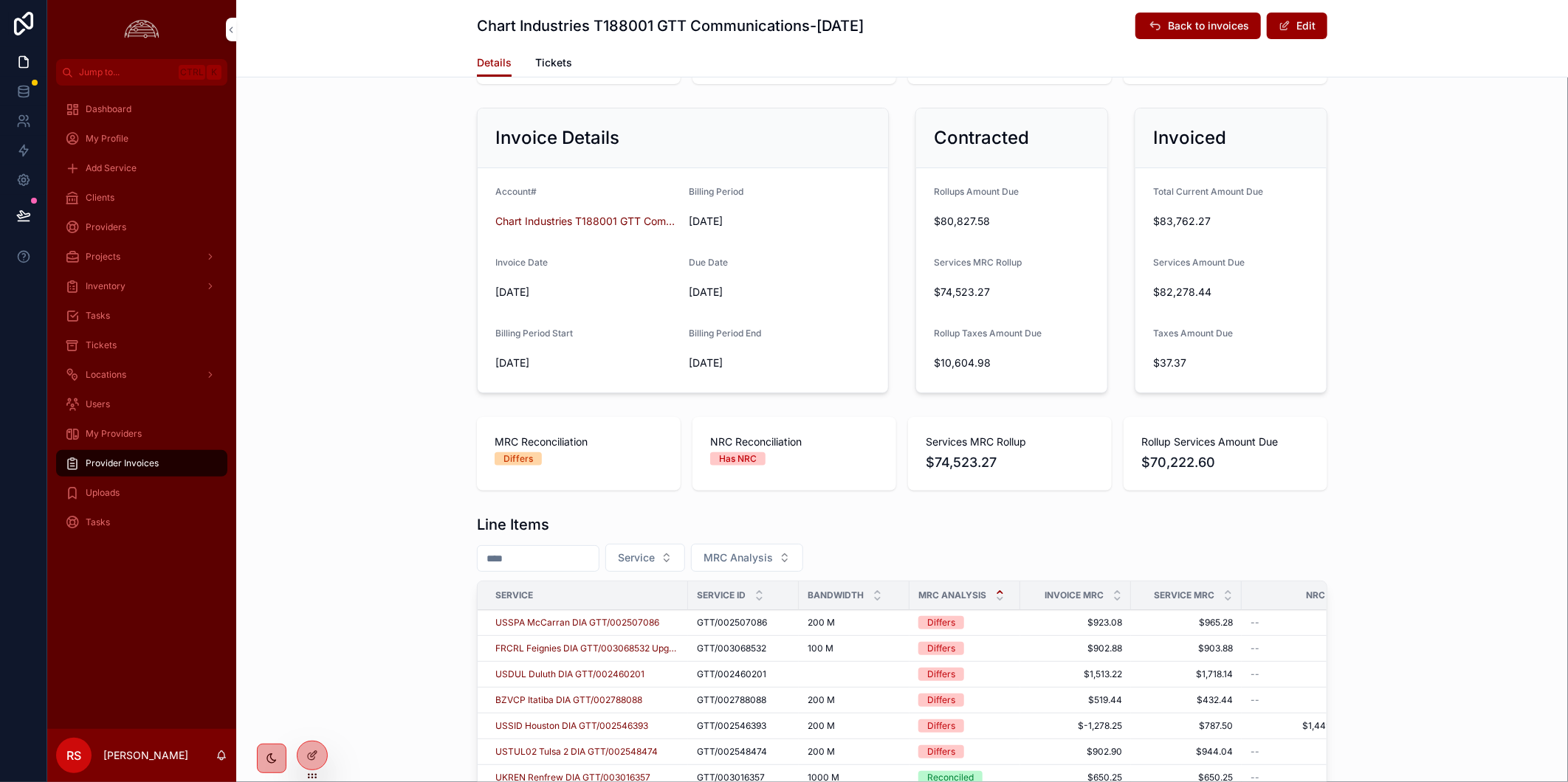
scroll to position [457, 0]
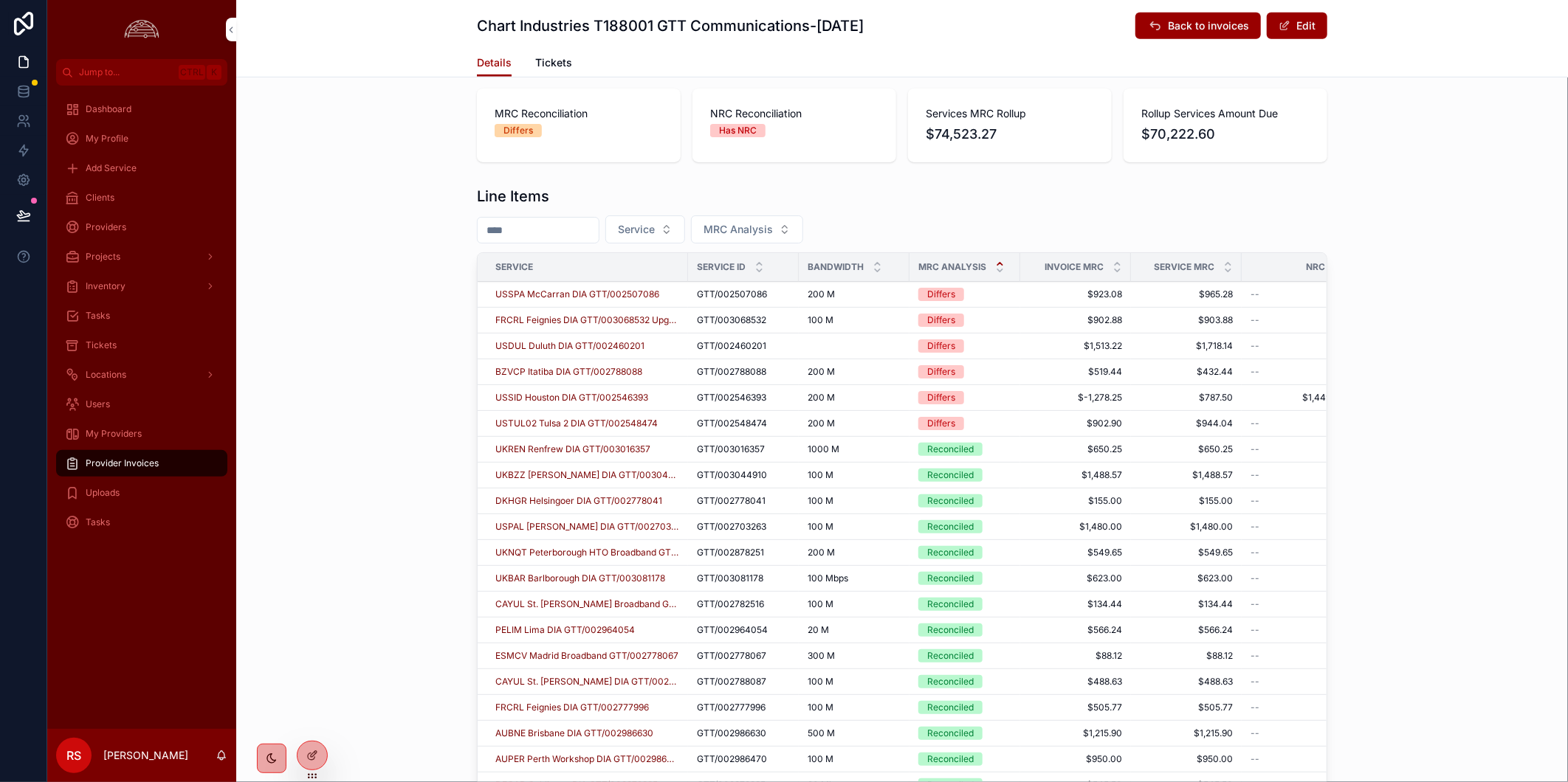
drag, startPoint x: 113, startPoint y: 196, endPoint x: 243, endPoint y: 189, distance: 130.2
click at [113, 196] on span "Clients" at bounding box center [99, 198] width 28 height 12
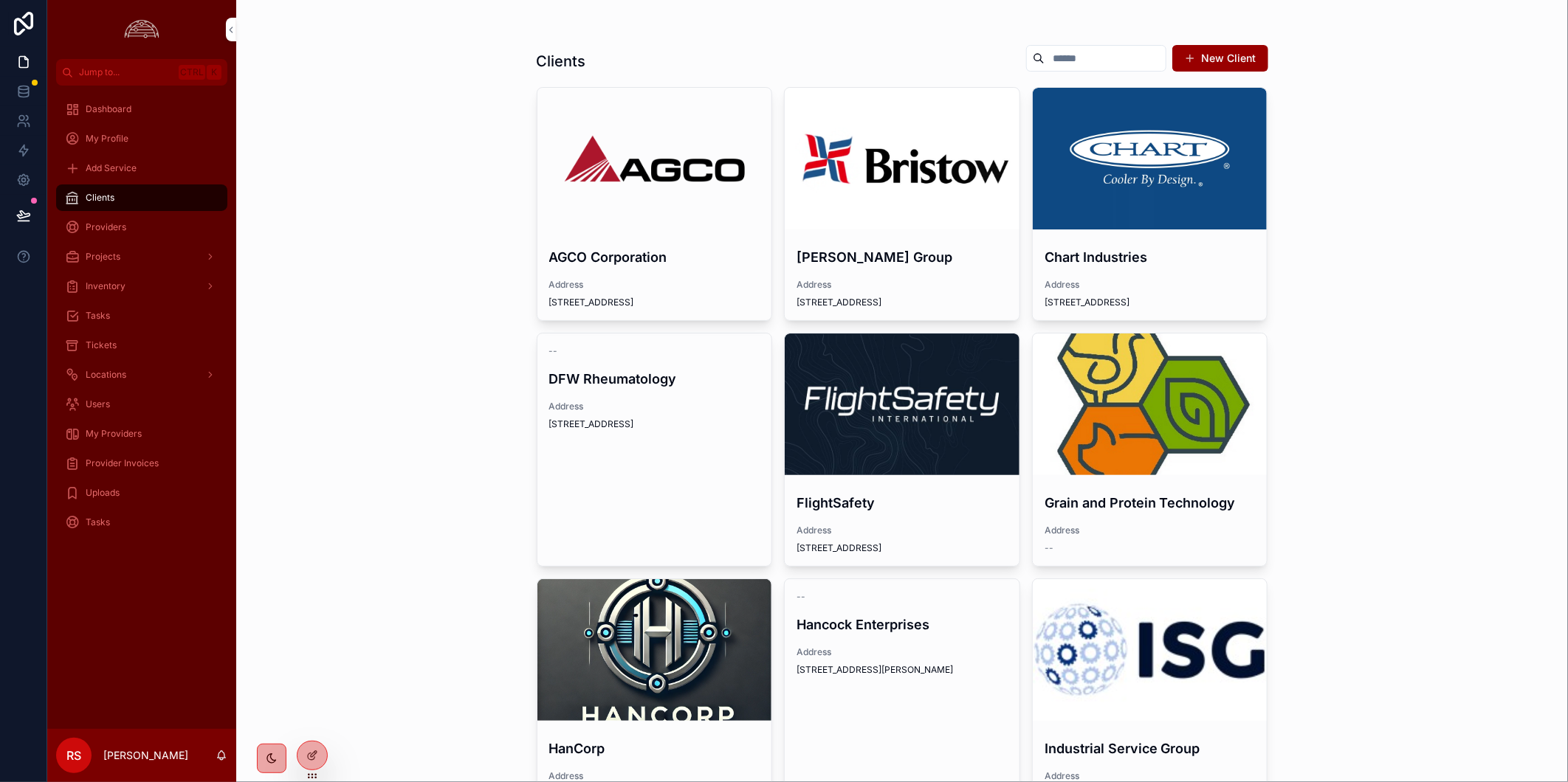
click at [905, 369] on div "scrollable content" at bounding box center [902, 404] width 235 height 142
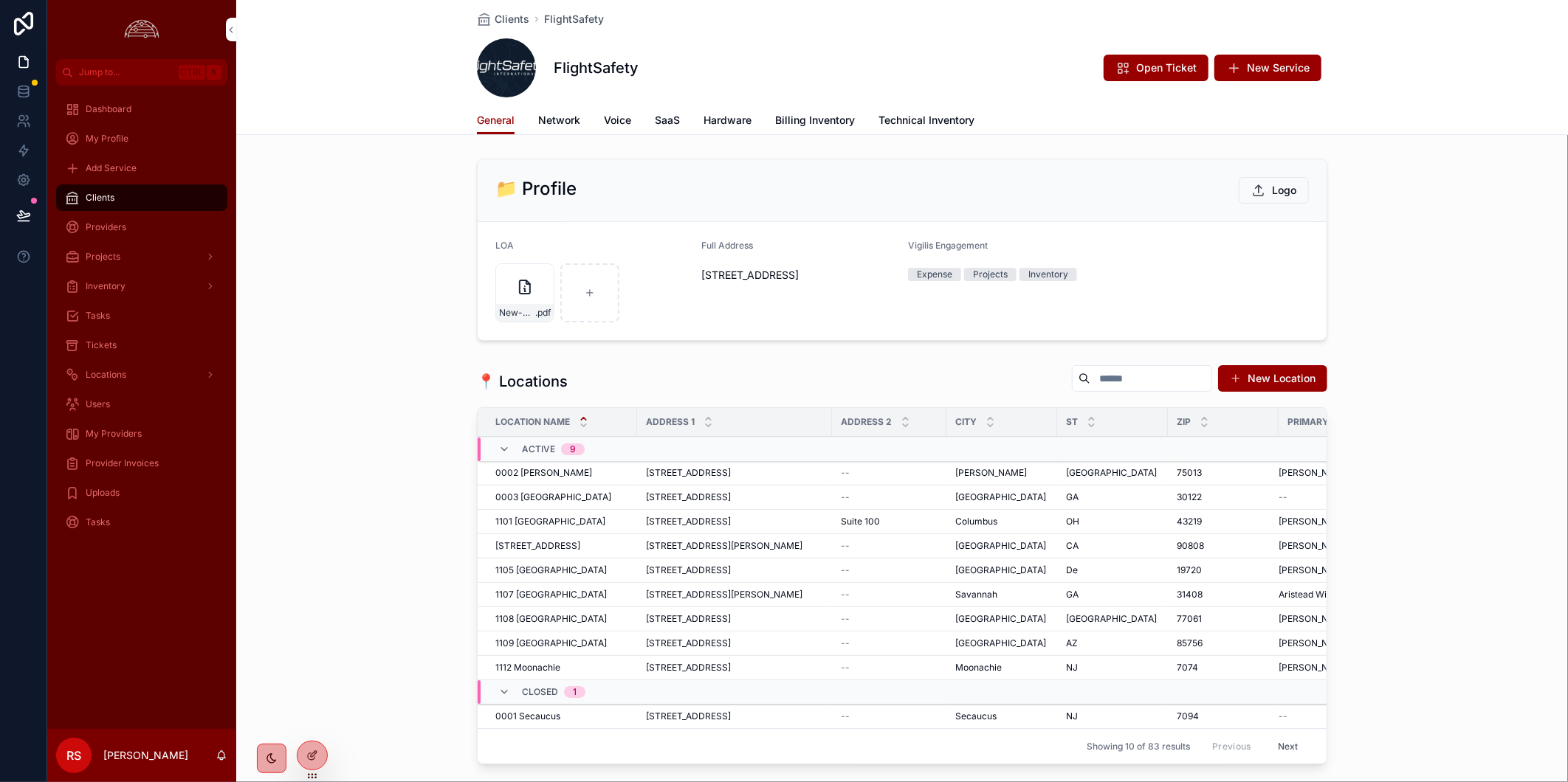
click at [150, 337] on div "Tickets" at bounding box center [142, 344] width 154 height 23
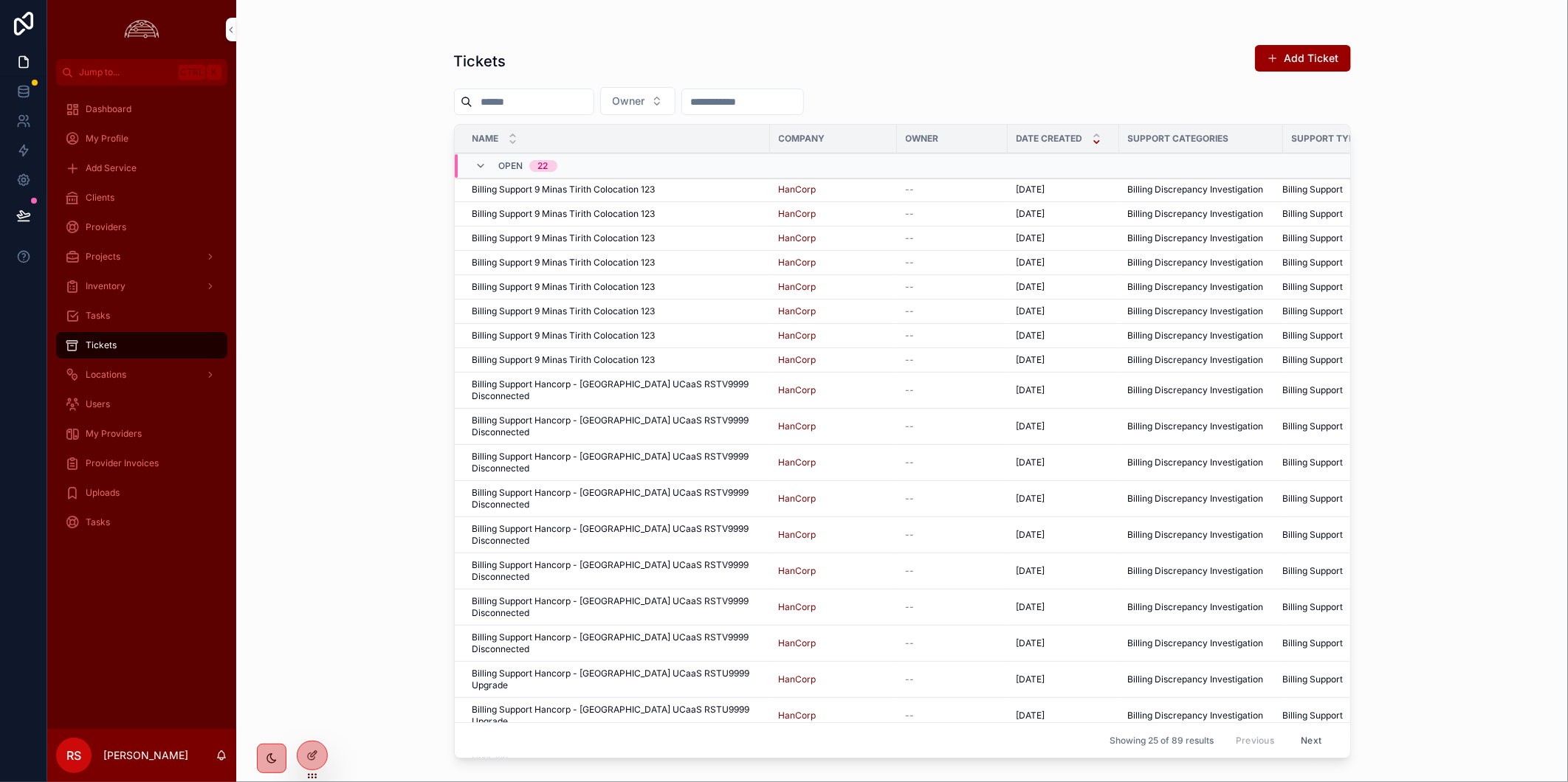
click at [675, 97] on button "Owner" at bounding box center [637, 101] width 75 height 28
click at [706, 211] on div "[PERSON_NAME]" at bounding box center [673, 207] width 205 height 23
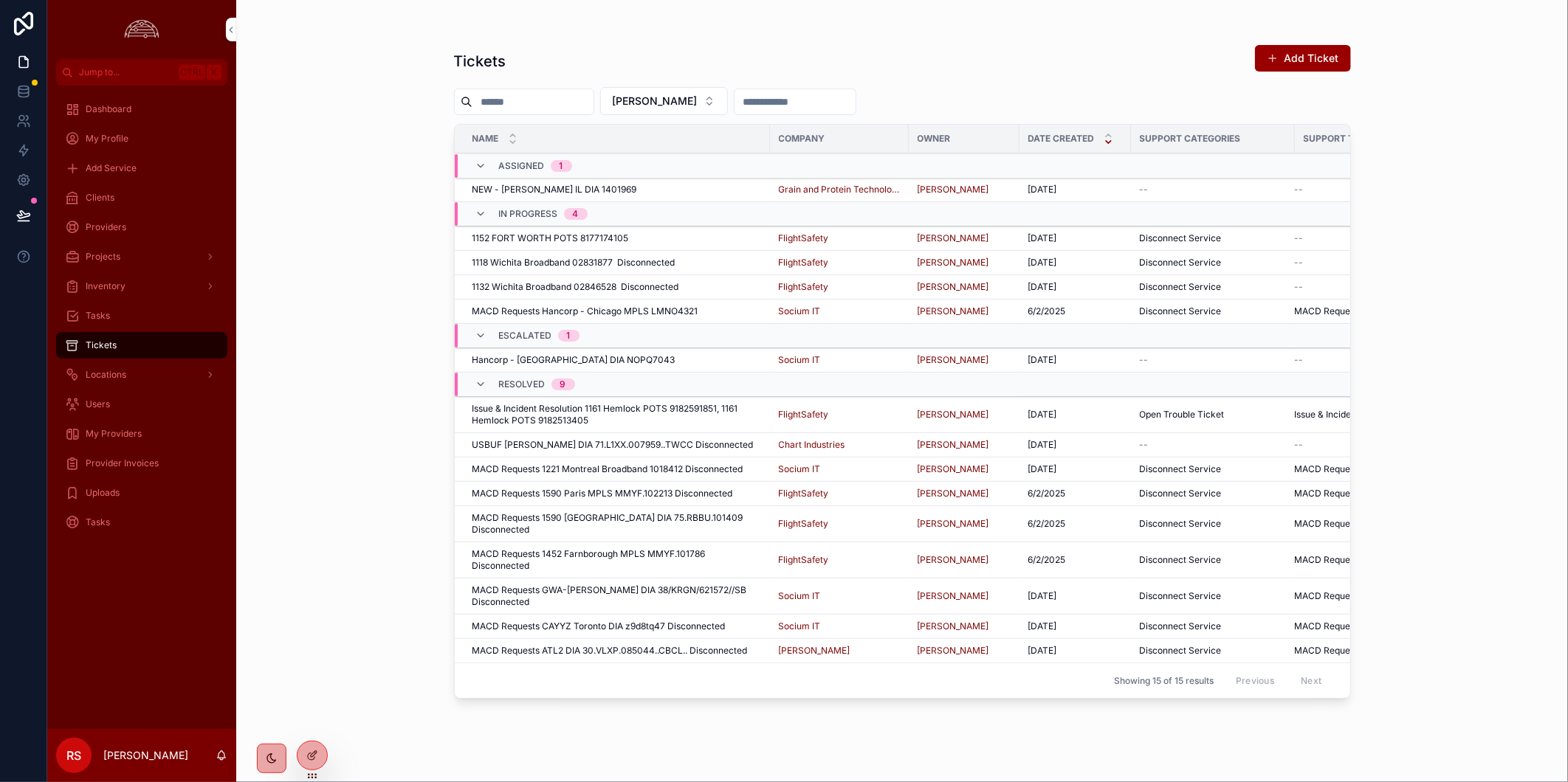
click at [704, 307] on div "MACD Requests Hancorp - Chicago MPLS LMNO4321 MACD Requests Hancorp - Chicago M…" at bounding box center [616, 312] width 288 height 12
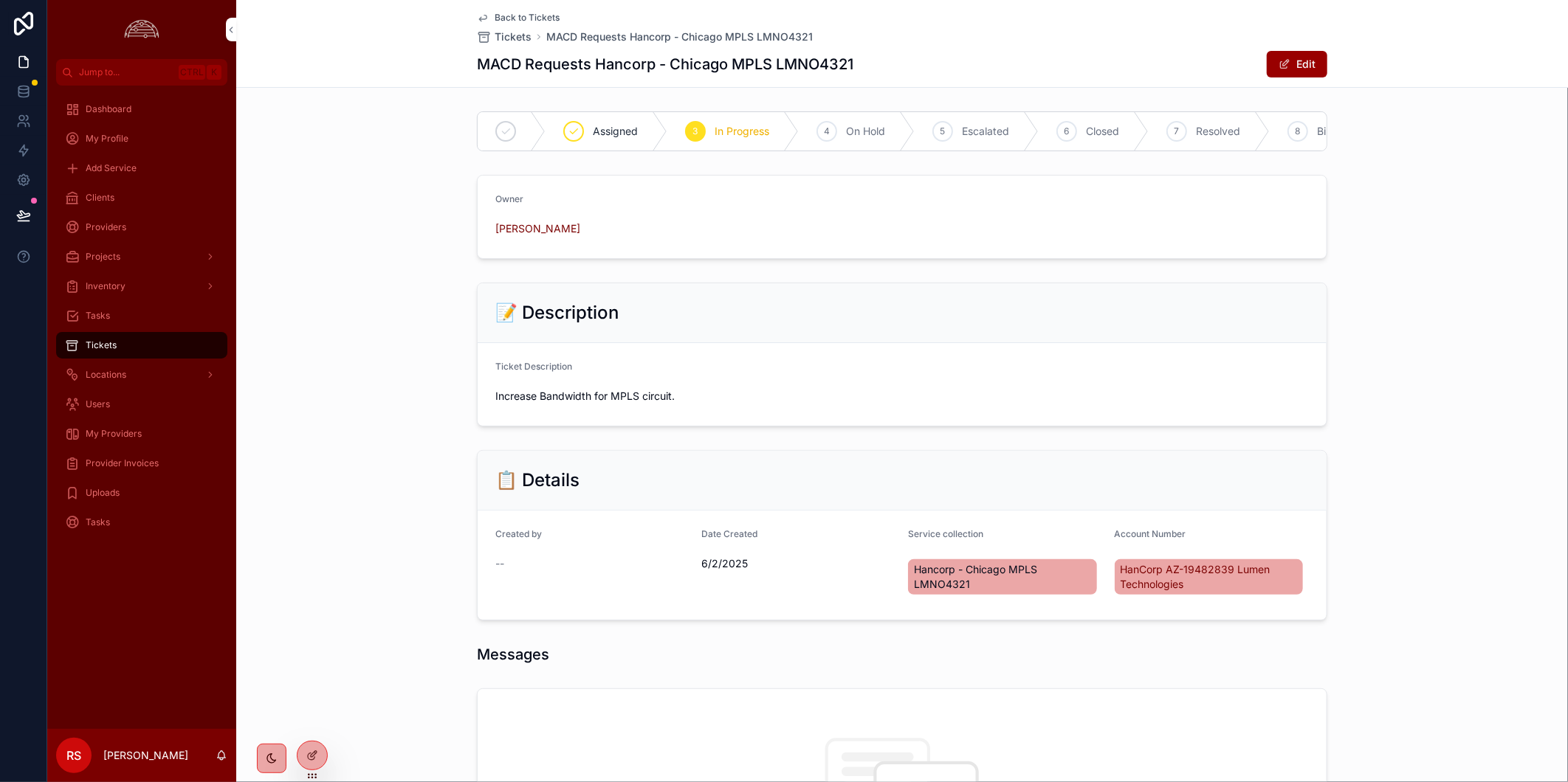
click at [515, 19] on span "Back to Tickets" at bounding box center [527, 18] width 65 height 12
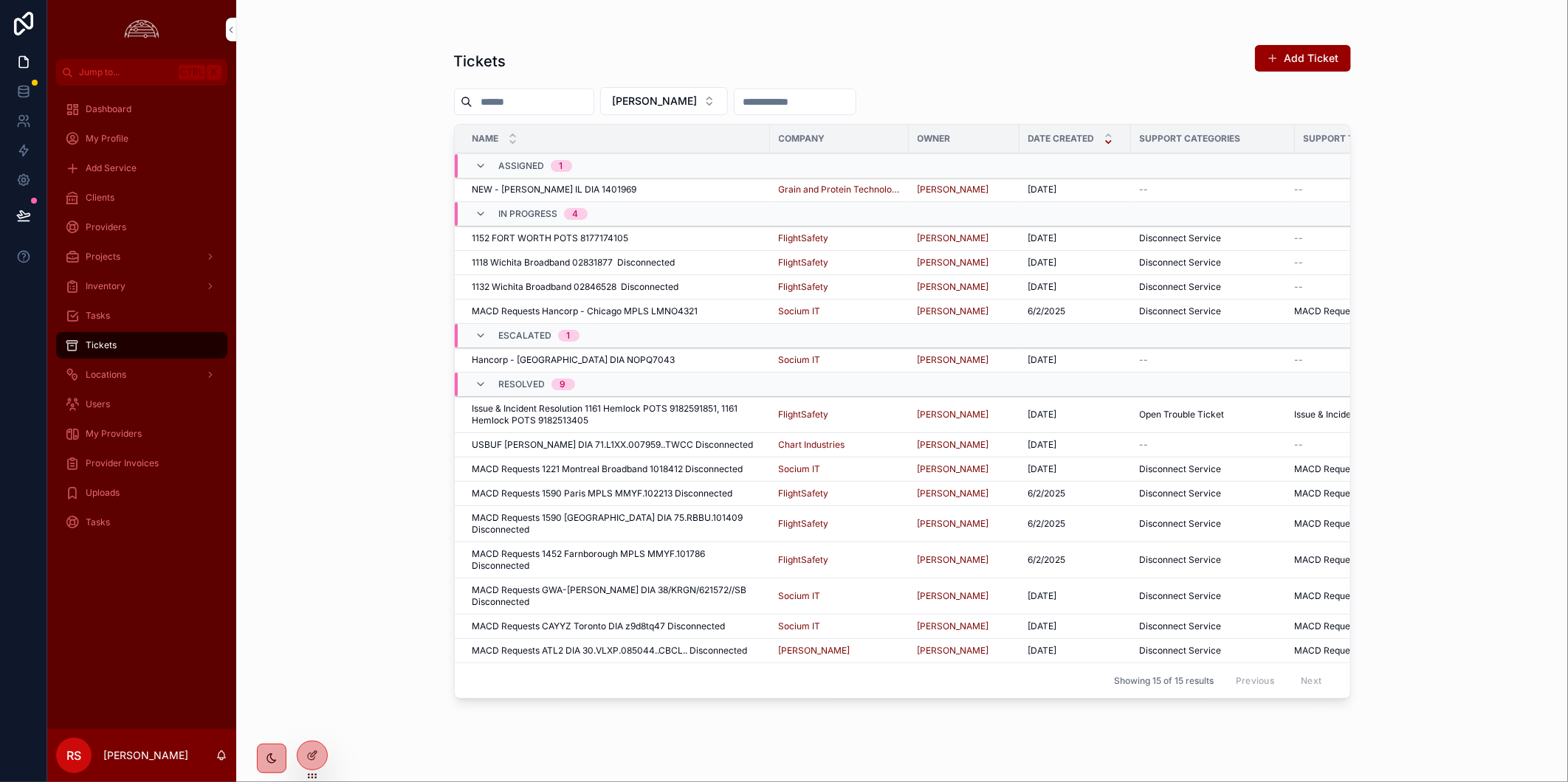
click at [1110, 138] on icon "scrollable content" at bounding box center [1108, 135] width 9 height 9
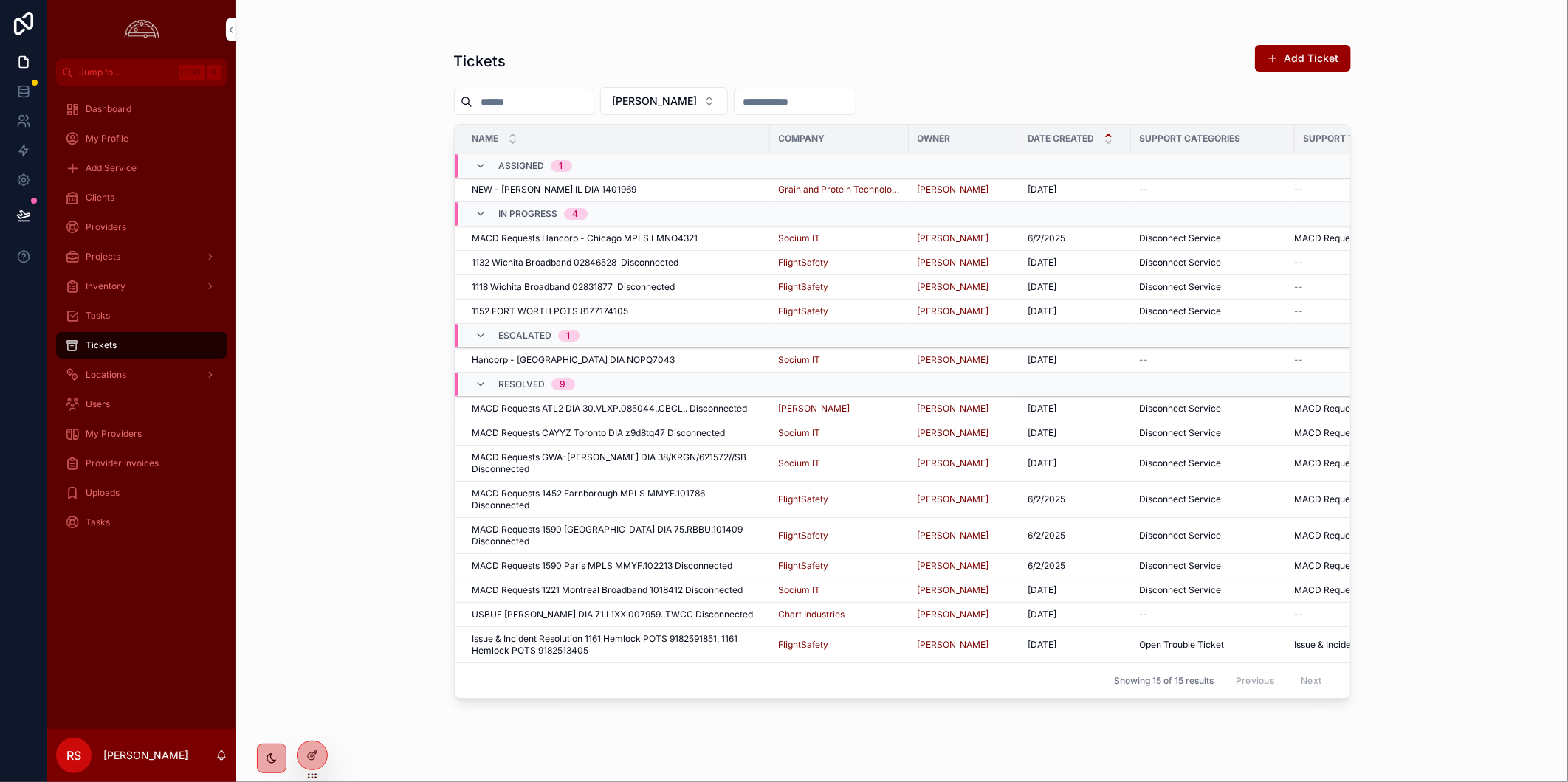
click at [699, 92] on button "[PERSON_NAME]" at bounding box center [664, 101] width 128 height 28
click at [702, 161] on div "None" at bounding box center [680, 161] width 205 height 23
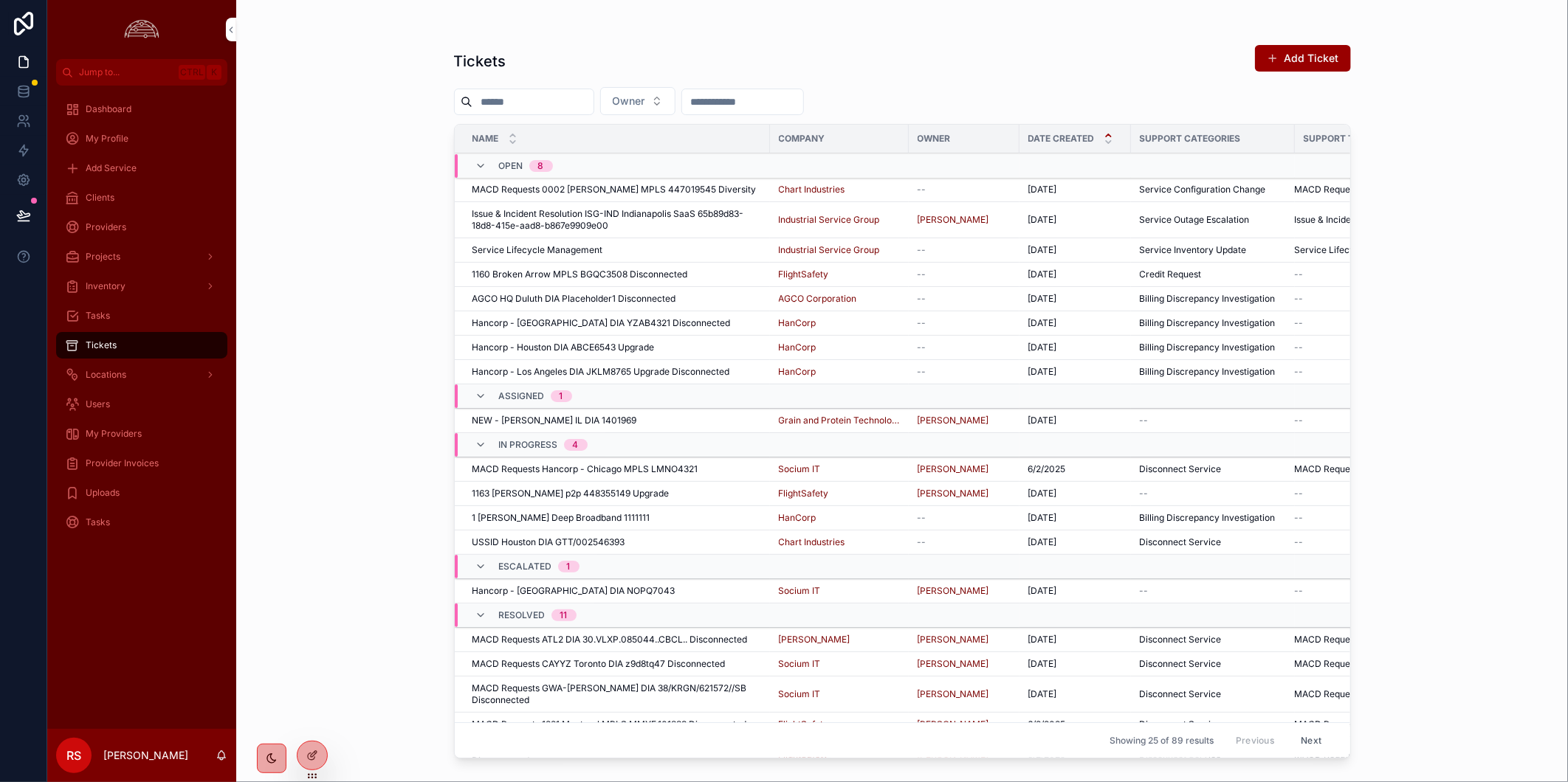
click at [675, 112] on button "Owner" at bounding box center [637, 101] width 75 height 28
click at [130, 458] on span "Provider Invoices" at bounding box center [122, 464] width 73 height 12
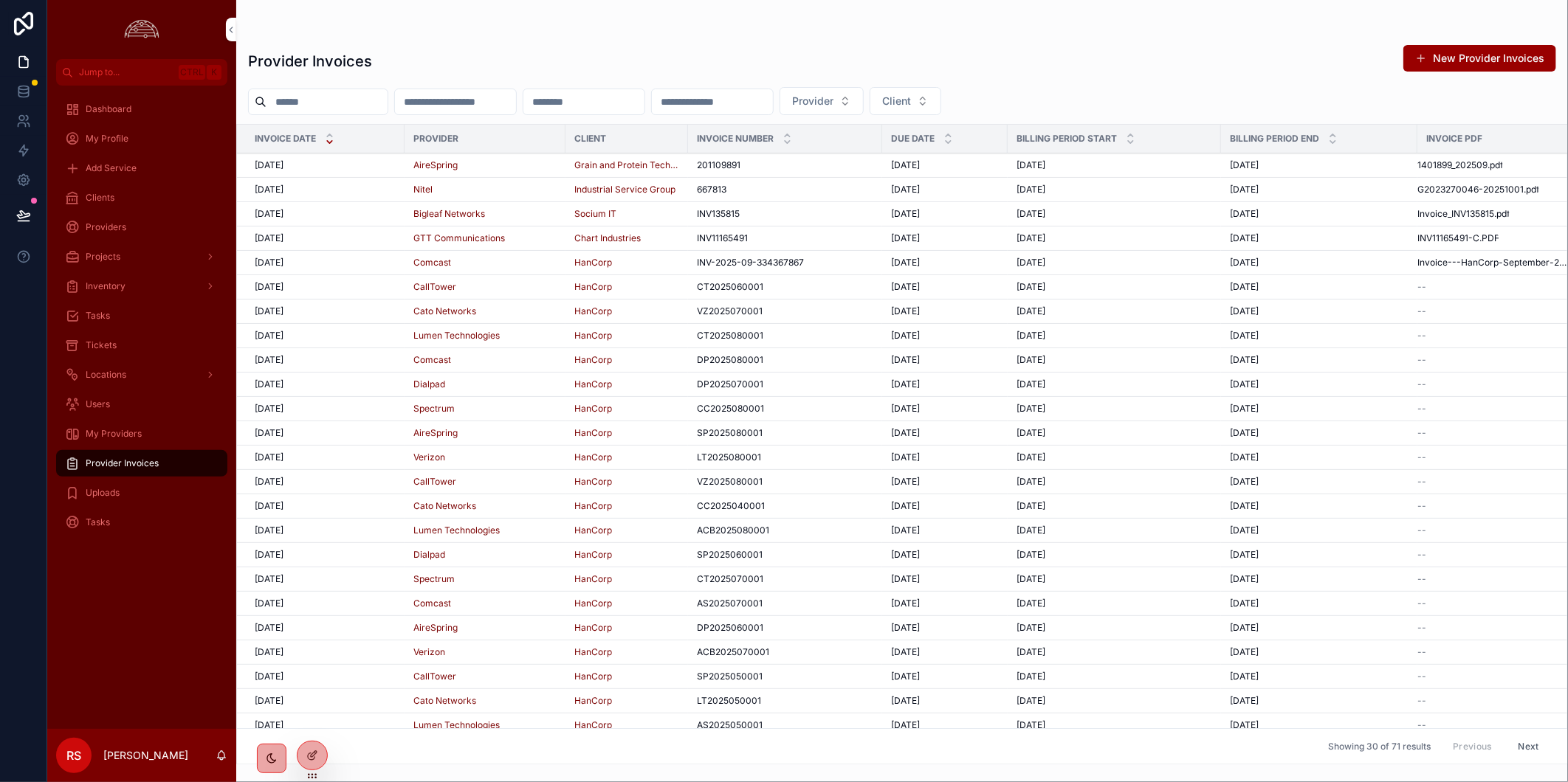
click at [133, 488] on div "Uploads" at bounding box center [142, 492] width 154 height 23
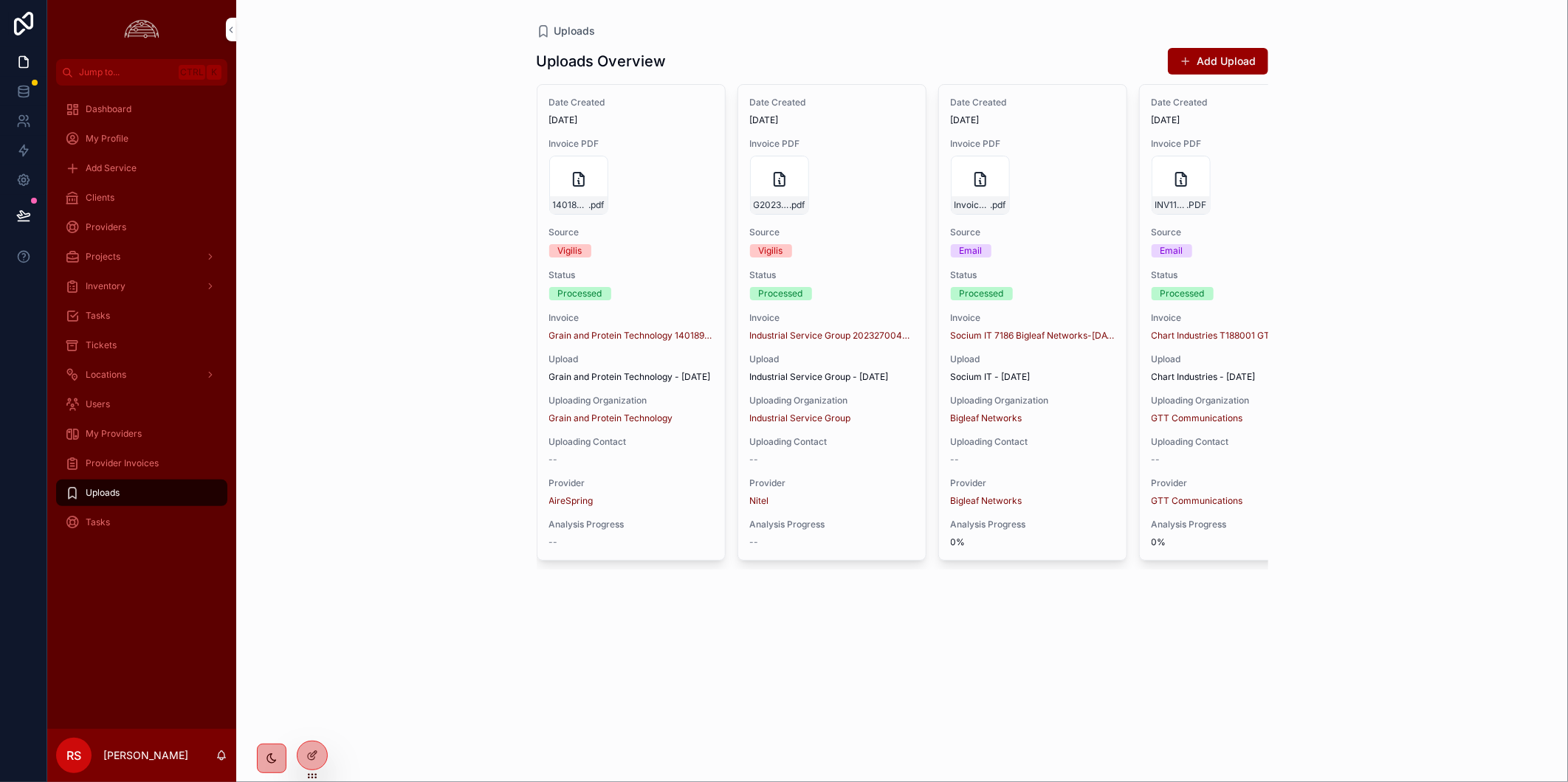
click at [255, 638] on div "Uploads Uploads Overview Add Upload Date Created [DATE] Invoice PDF 1401899_202…" at bounding box center [902, 391] width 1331 height 782
click at [1237, 710] on div "Uploads Uploads Overview Add Upload Date Created [DATE] Invoice PDF 1401899_202…" at bounding box center [902, 391] width 1331 height 782
drag, startPoint x: 98, startPoint y: 203, endPoint x: 312, endPoint y: 284, distance: 228.8
click at [98, 203] on span "Clients" at bounding box center [99, 198] width 28 height 12
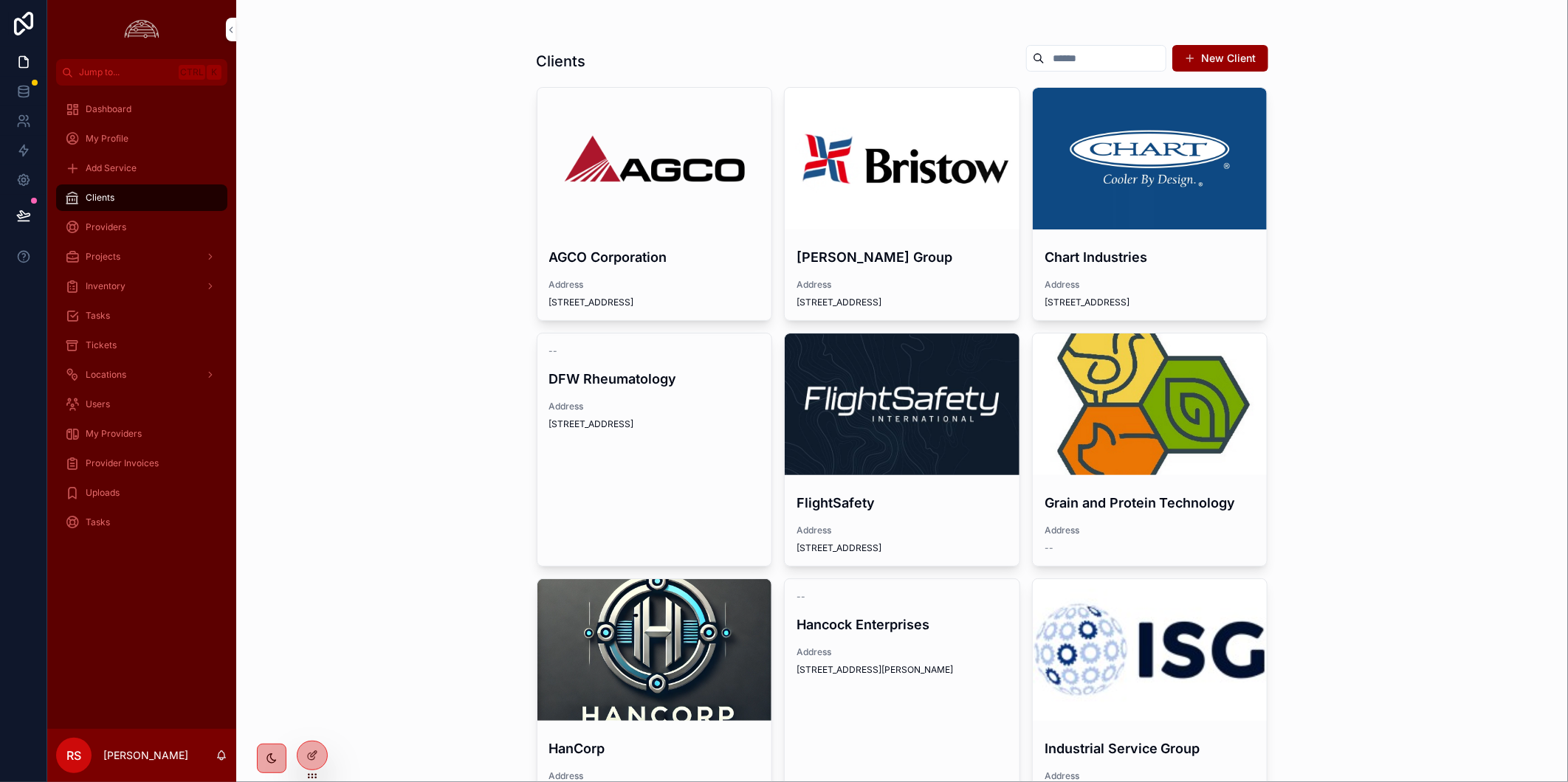
scroll to position [409, 0]
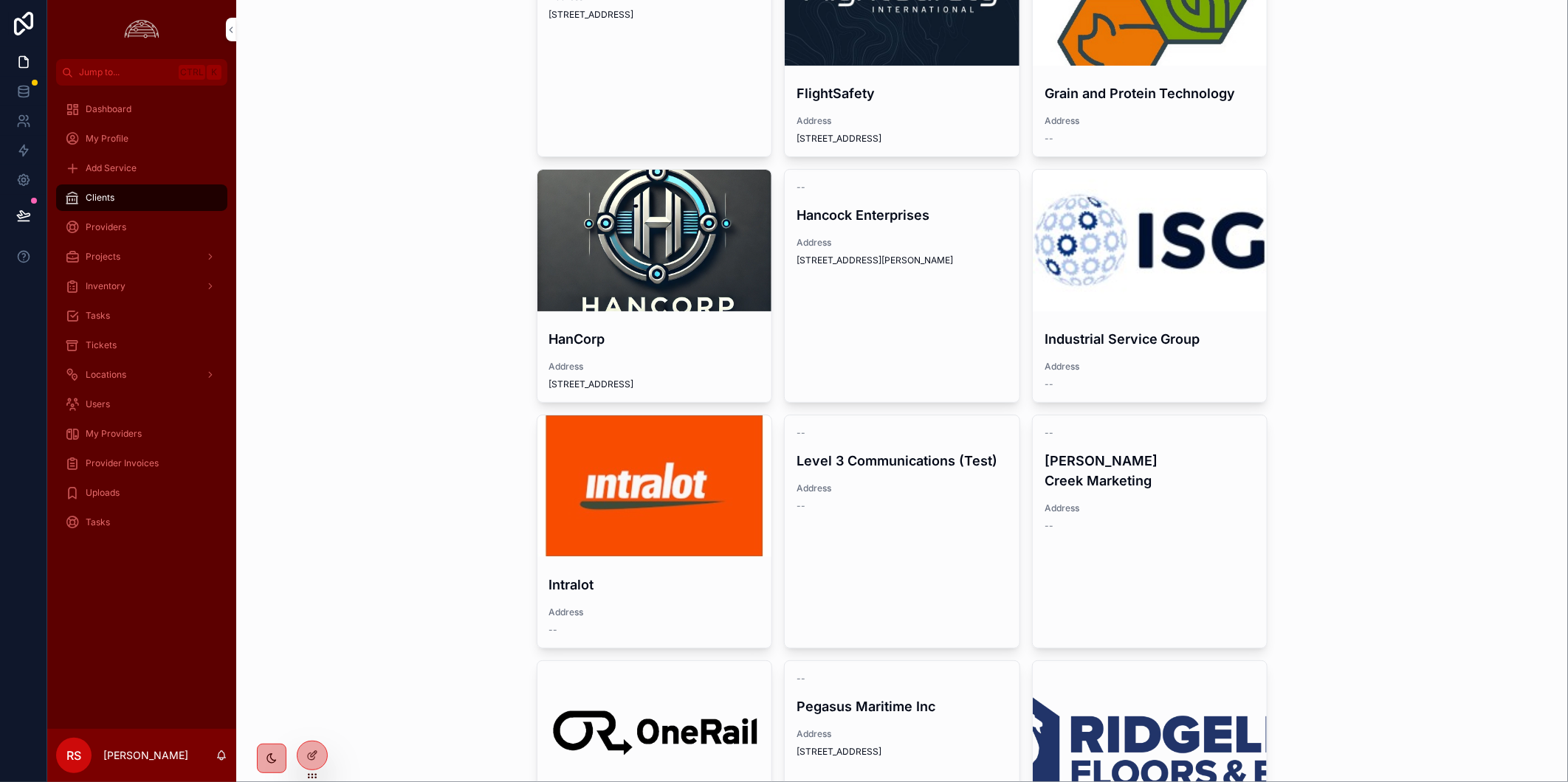
click at [1147, 224] on div "scrollable content" at bounding box center [1150, 241] width 235 height 142
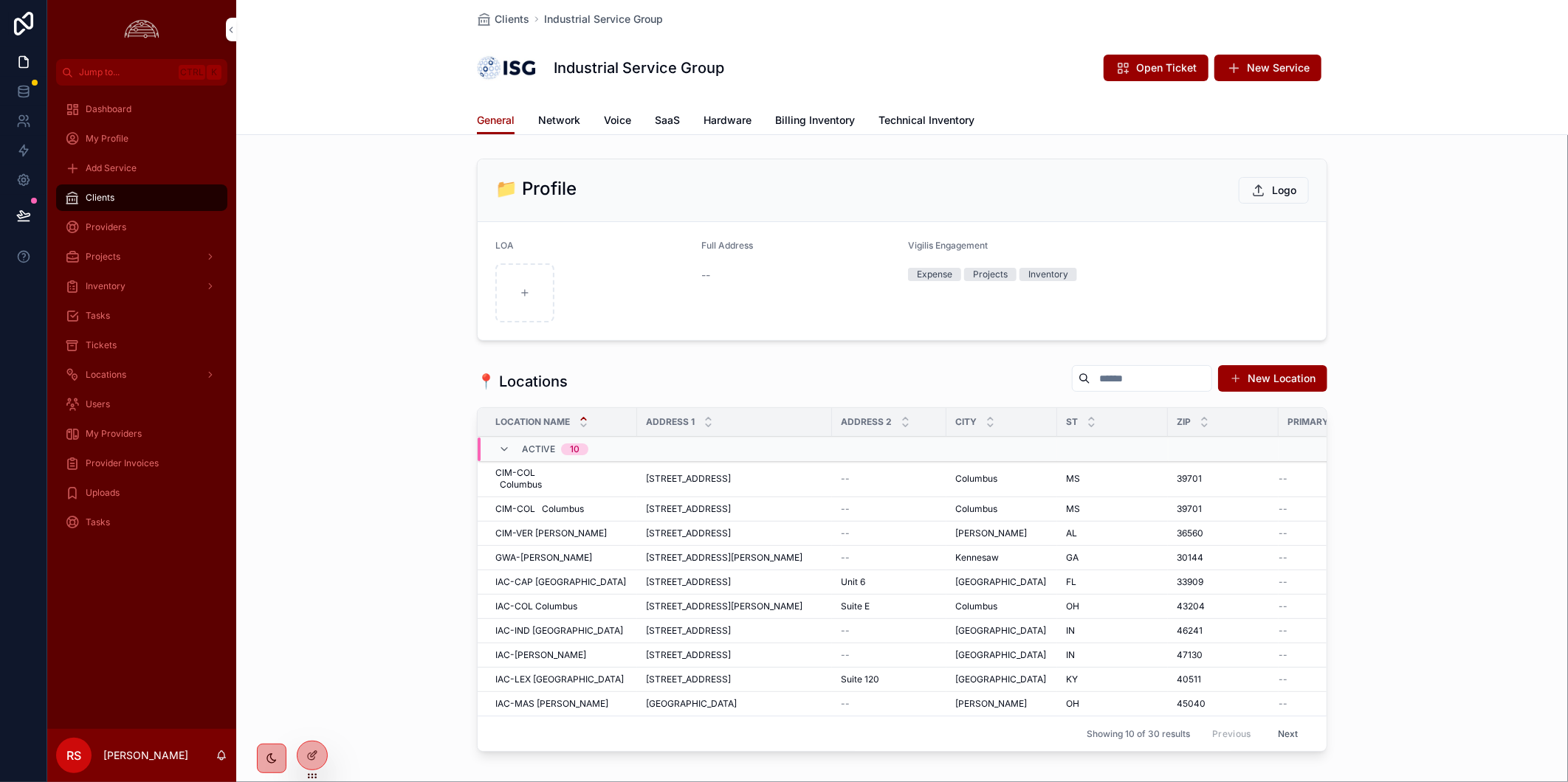
click at [543, 124] on span "Network" at bounding box center [559, 120] width 42 height 15
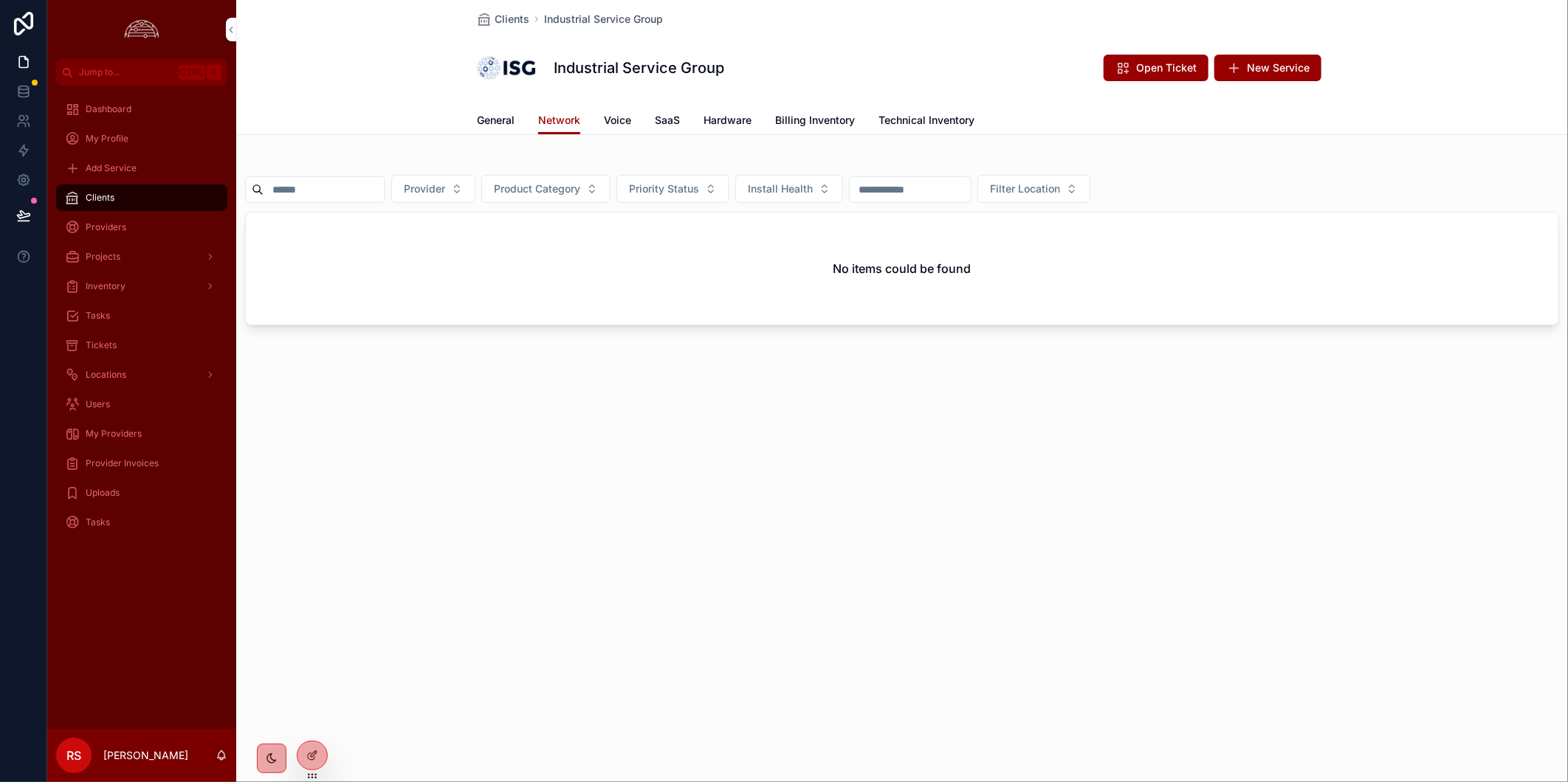
click at [811, 123] on span "Billing Inventory" at bounding box center [815, 120] width 79 height 15
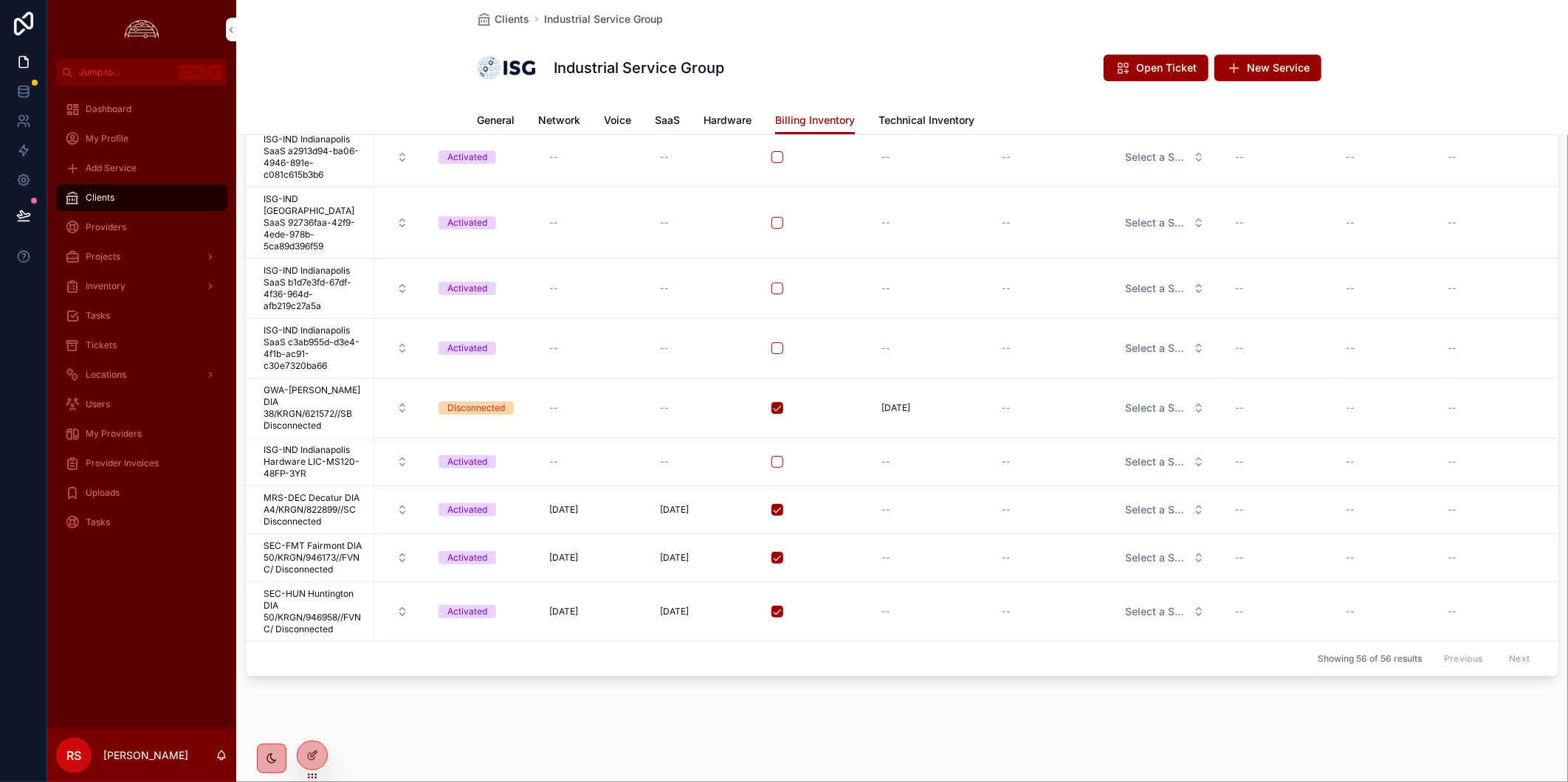
scroll to position [2371, 0]
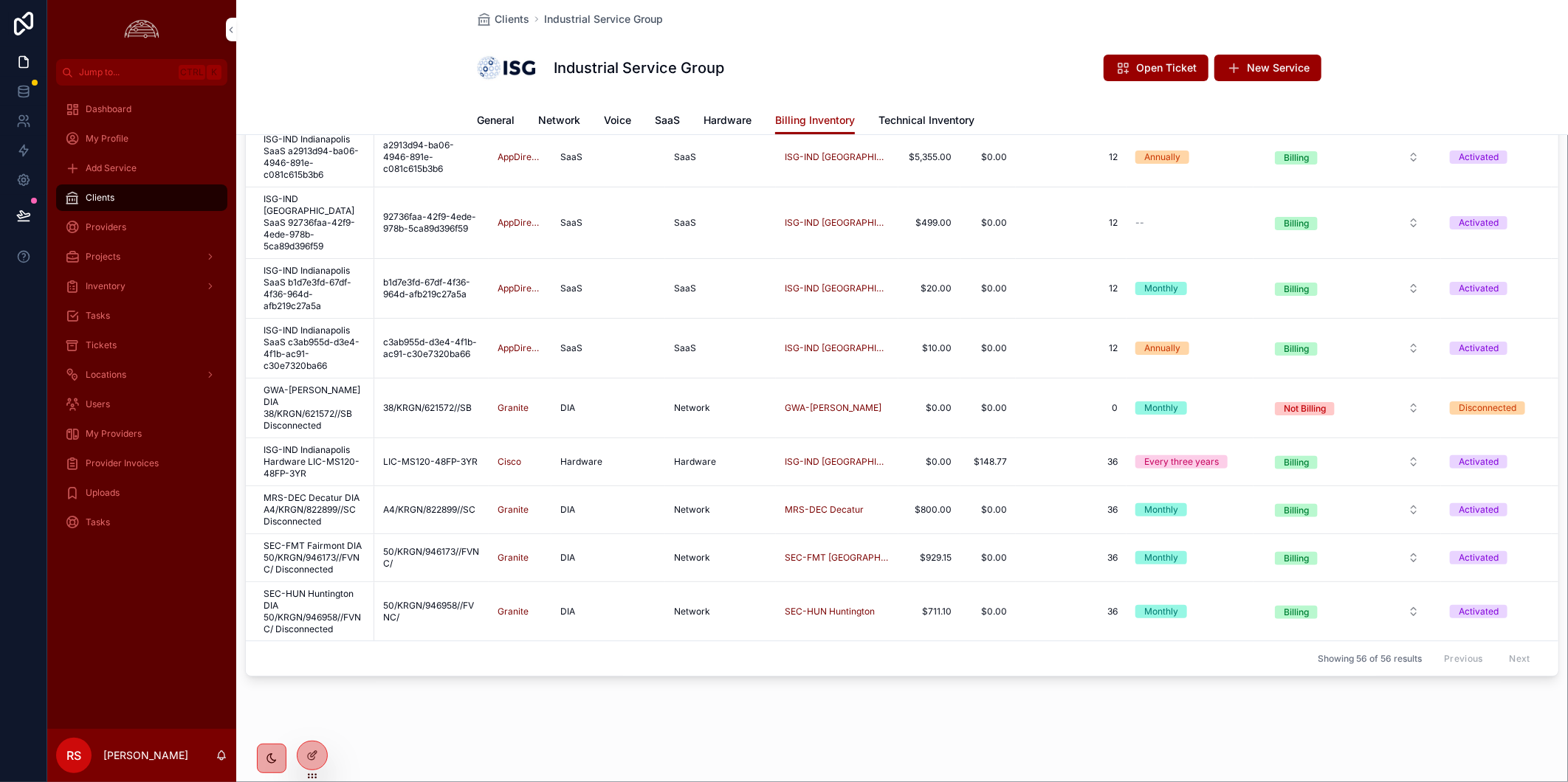
drag, startPoint x: 124, startPoint y: 194, endPoint x: 509, endPoint y: 242, distance: 388.0
click at [124, 194] on div "Clients" at bounding box center [142, 197] width 154 height 23
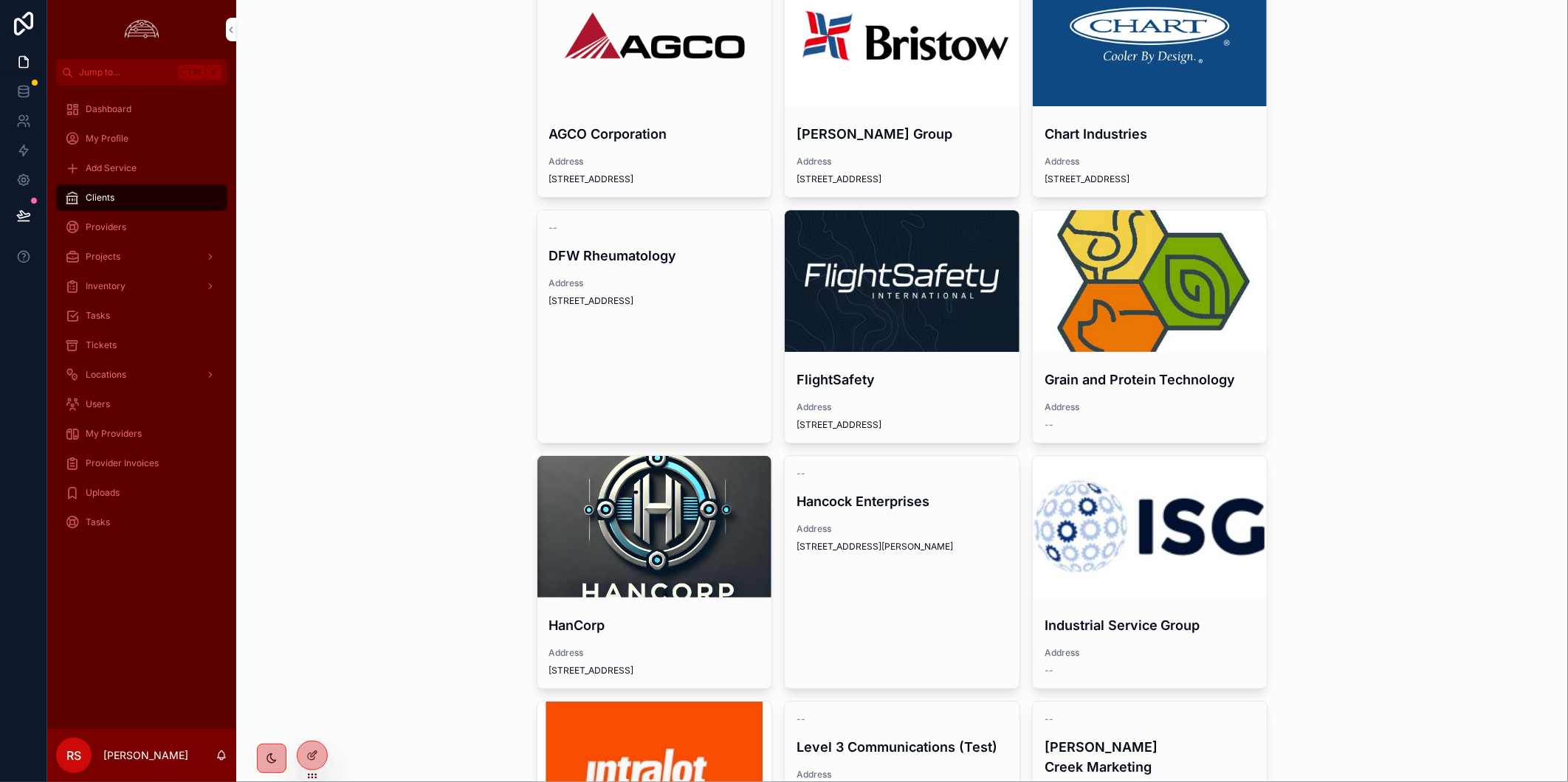
click at [1095, 66] on div "scrollable content" at bounding box center [1150, 35] width 235 height 142
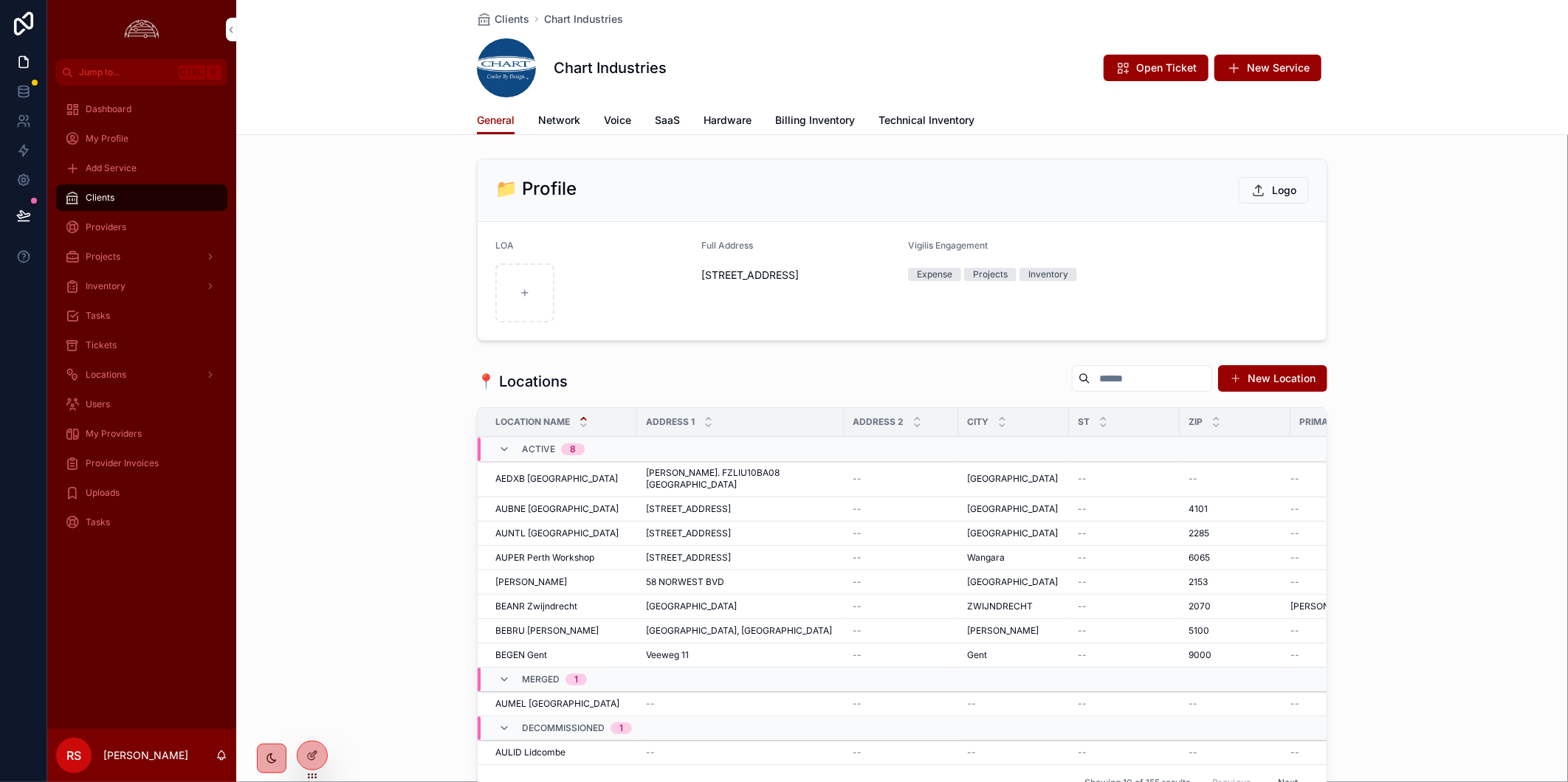
click at [551, 120] on span "Network" at bounding box center [559, 120] width 42 height 15
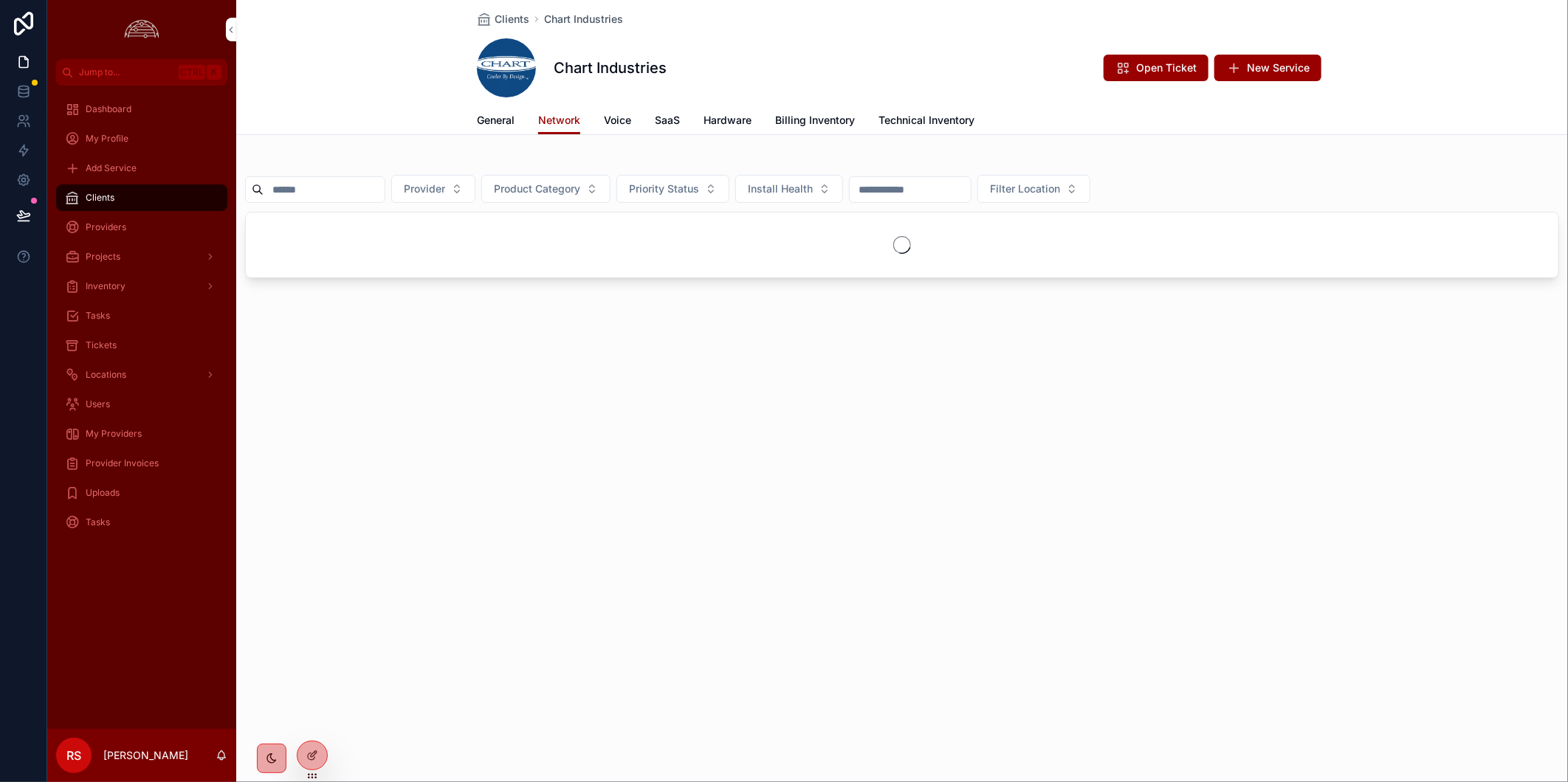
click at [341, 197] on input "scrollable content" at bounding box center [324, 190] width 121 height 21
paste input "*****"
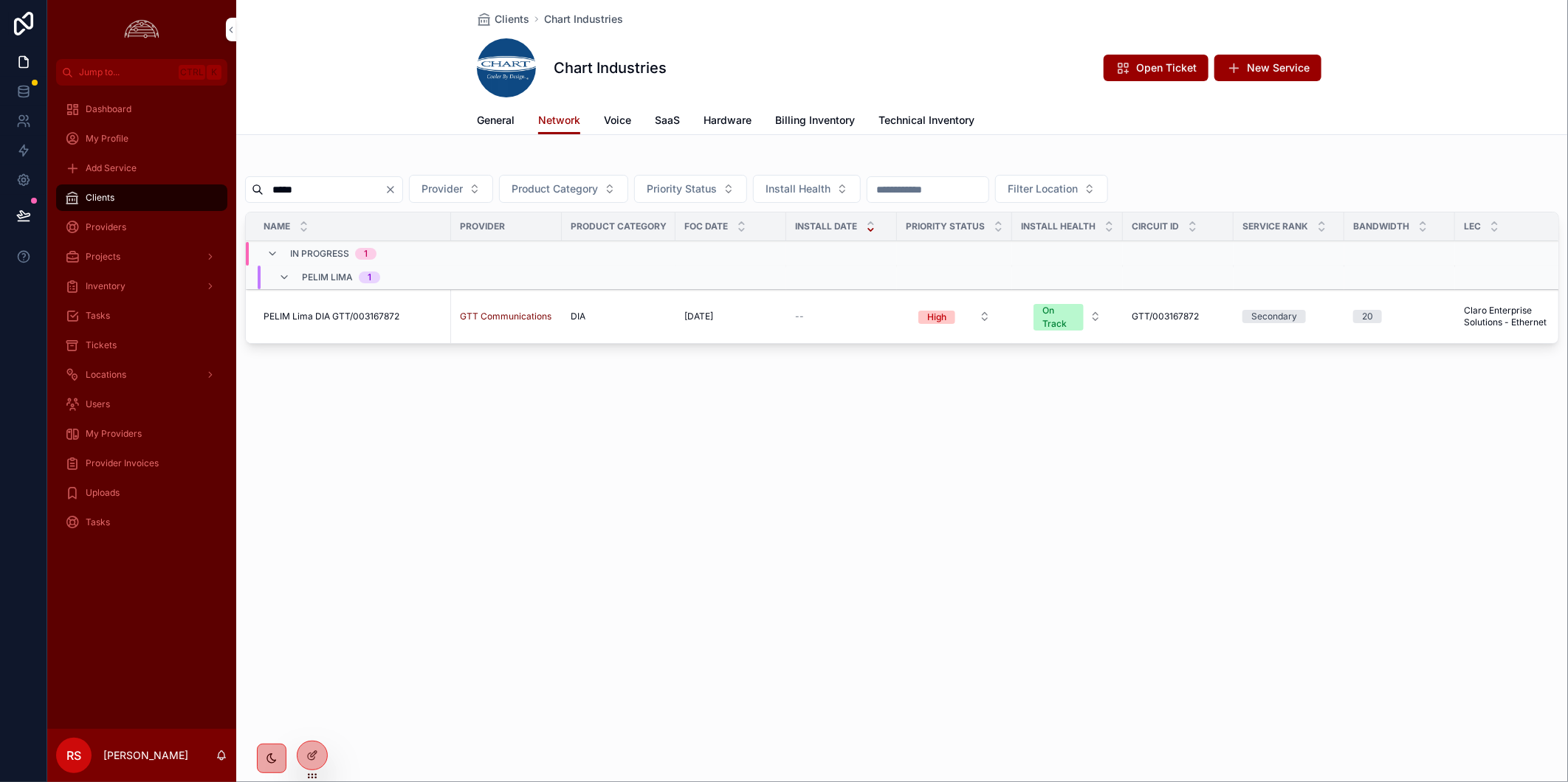
type input "*****"
click at [340, 312] on span "PELIM Lima DIA GTT/003167872" at bounding box center [331, 317] width 136 height 12
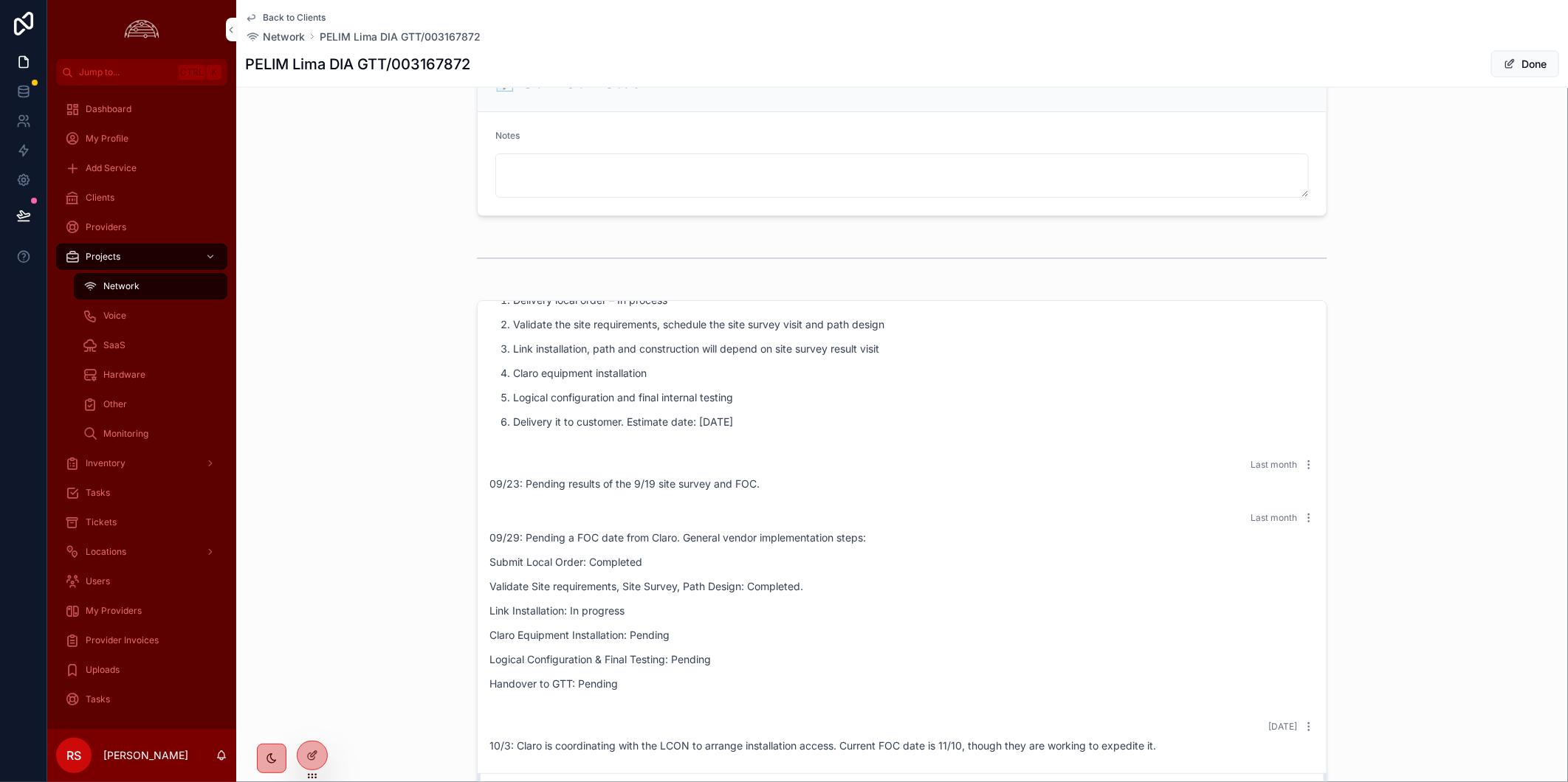
scroll to position [1851, 0]
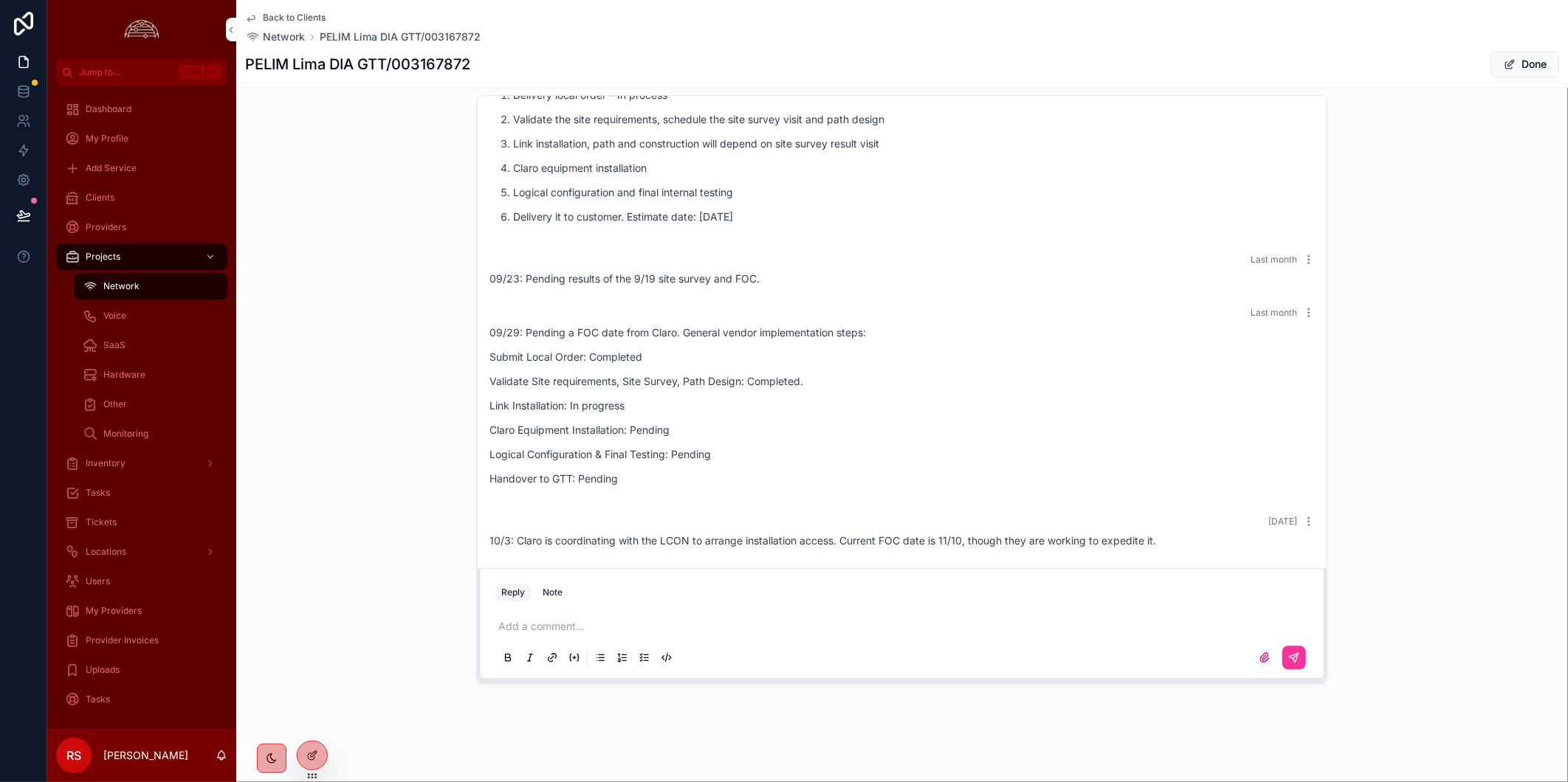
click at [557, 629] on p "scrollable content" at bounding box center [905, 626] width 813 height 15
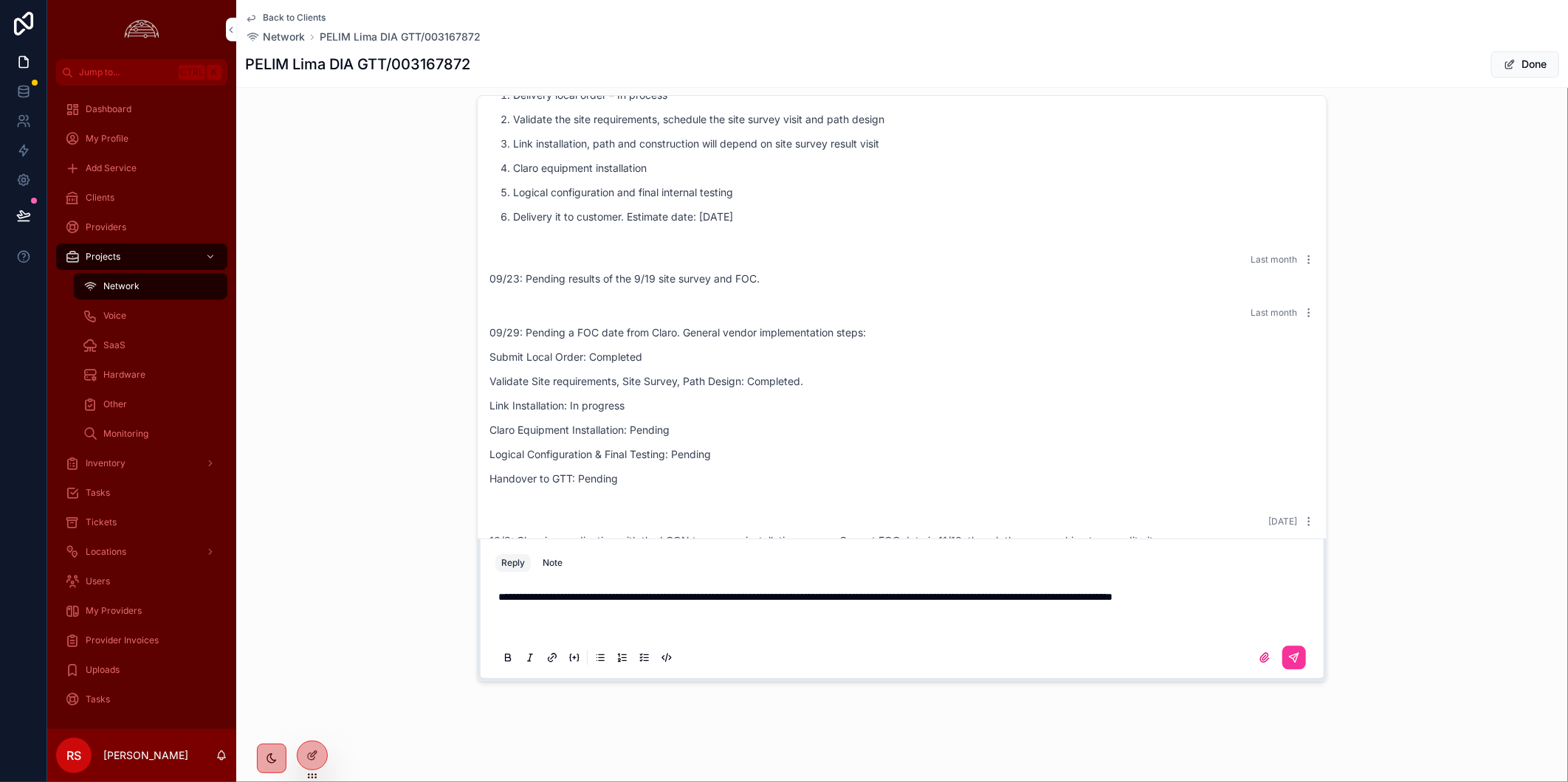
scroll to position [1807, 0]
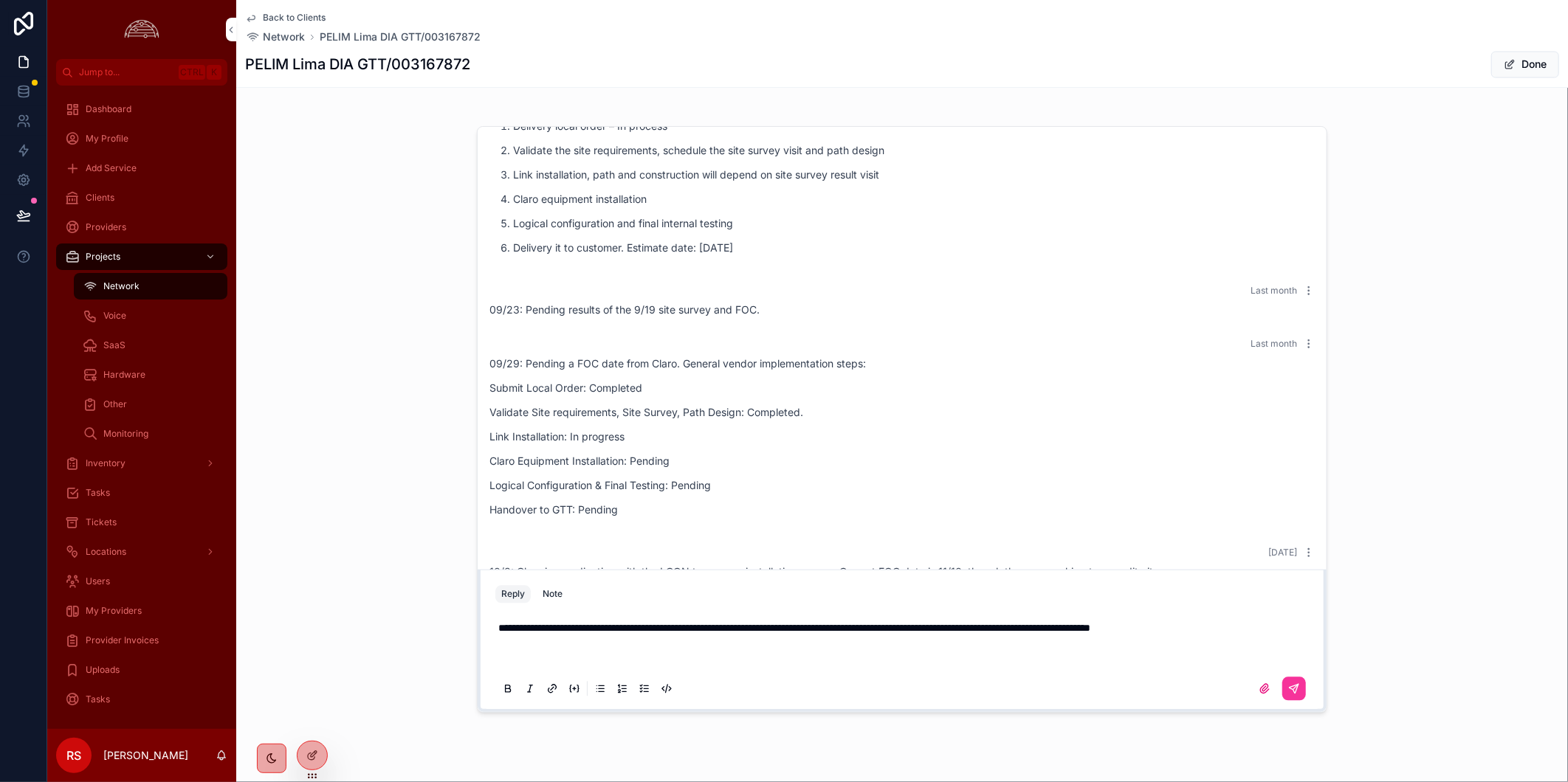
click at [534, 622] on span "**********" at bounding box center [794, 627] width 592 height 10
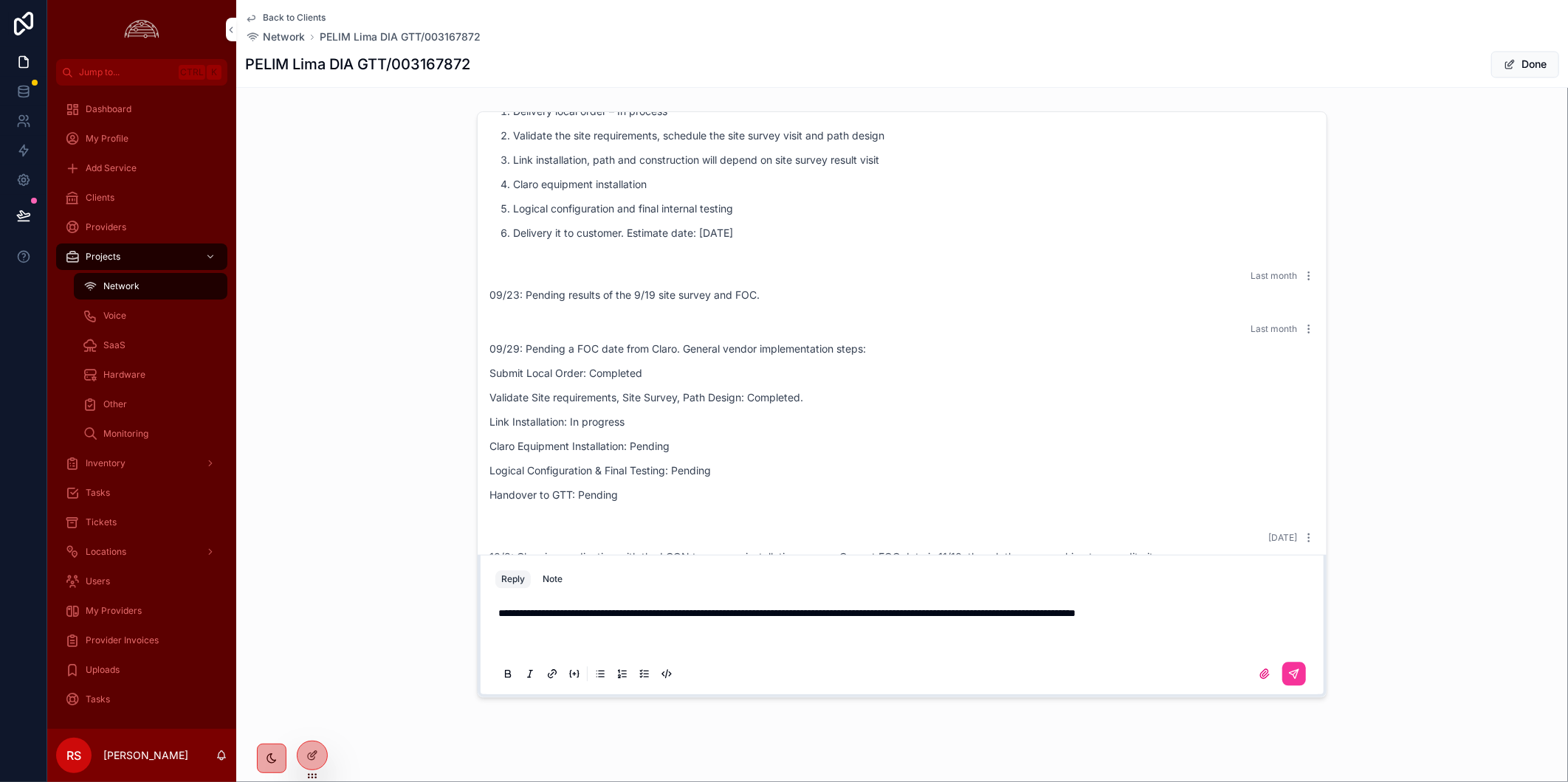
scroll to position [1836, 0]
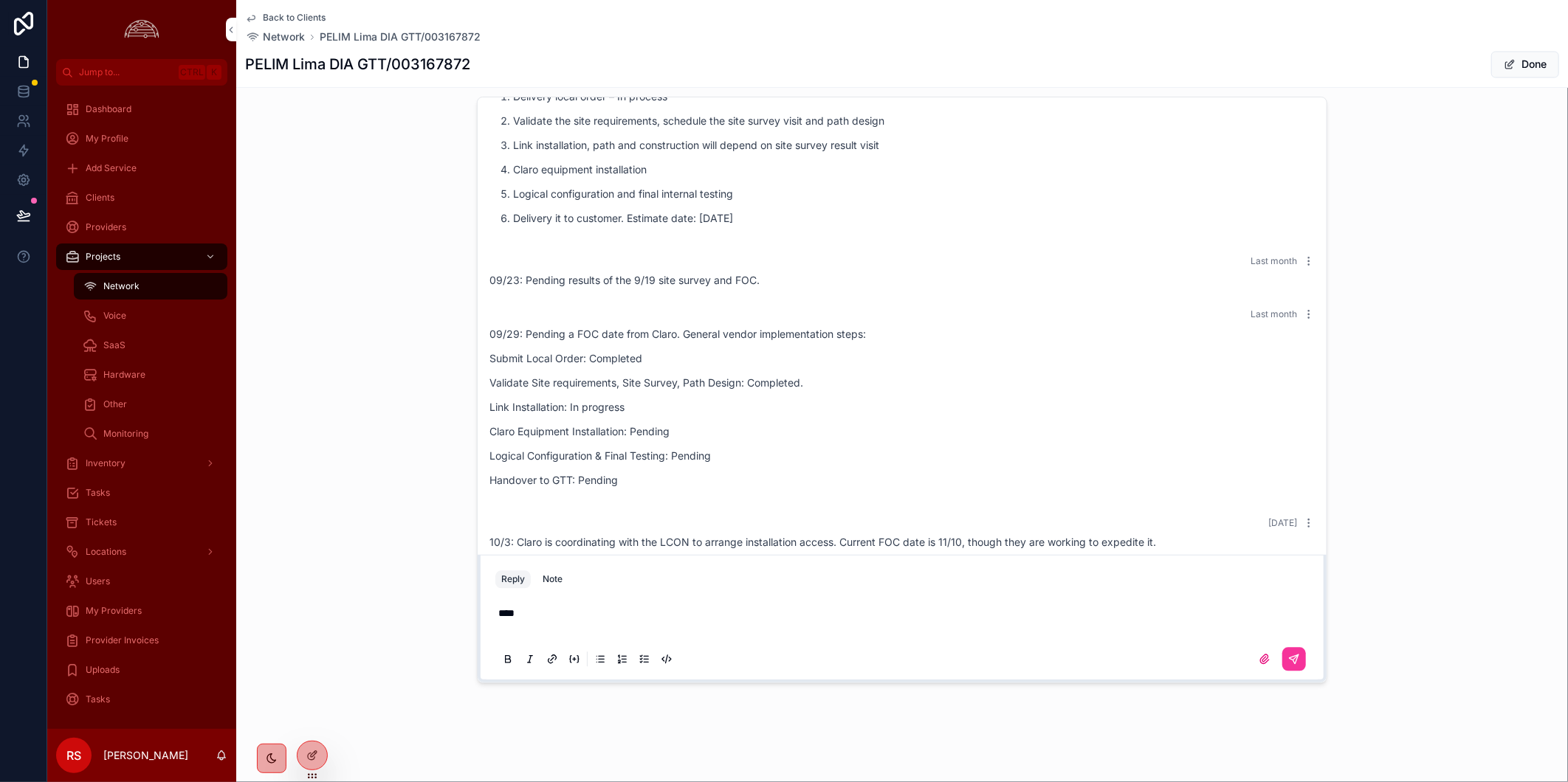
click at [760, 635] on p "****" at bounding box center [905, 621] width 813 height 29
click at [763, 616] on div "****" at bounding box center [902, 635] width 813 height 77
click at [591, 623] on p "****" at bounding box center [905, 621] width 813 height 29
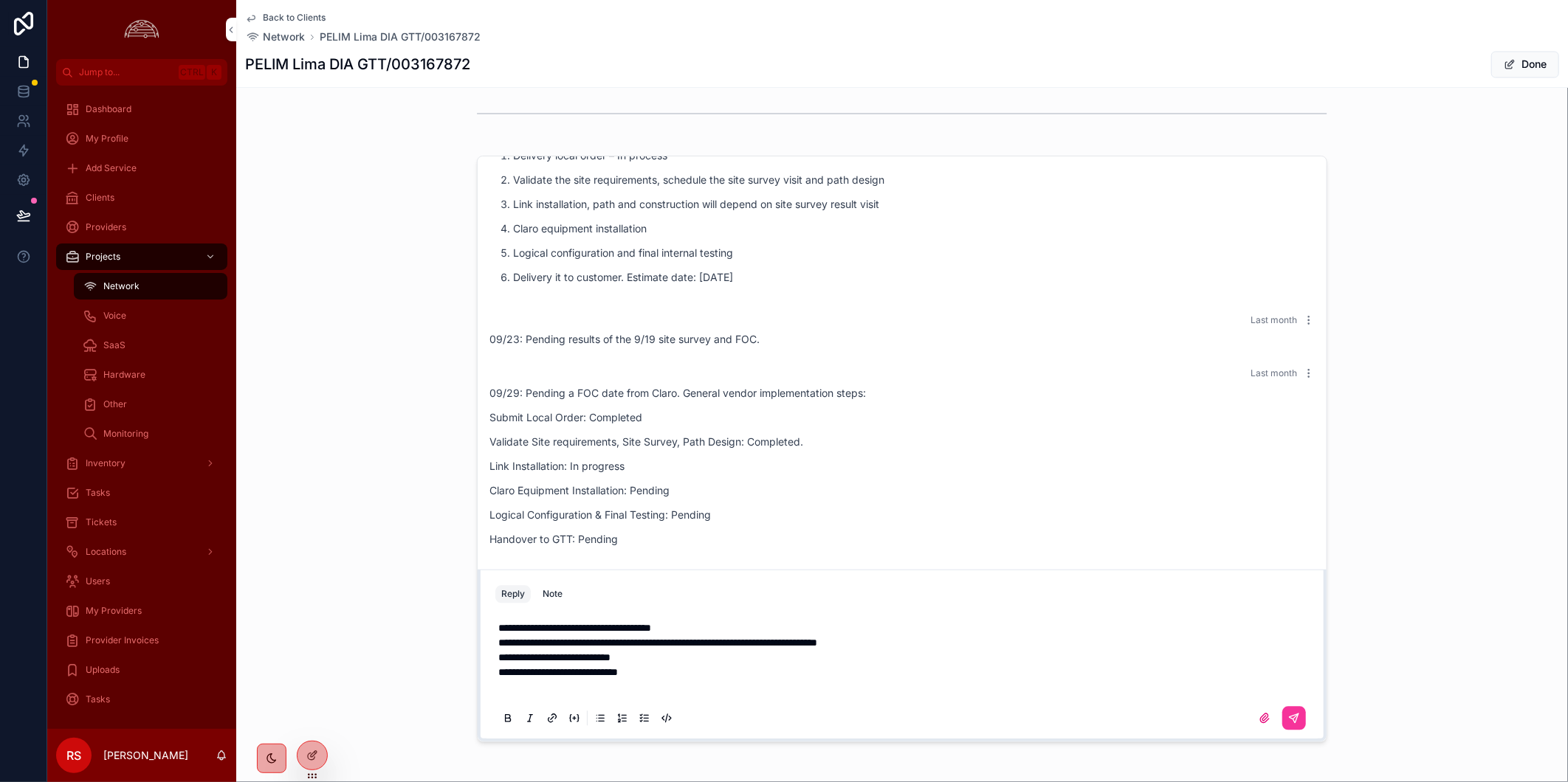
scroll to position [1791, 0]
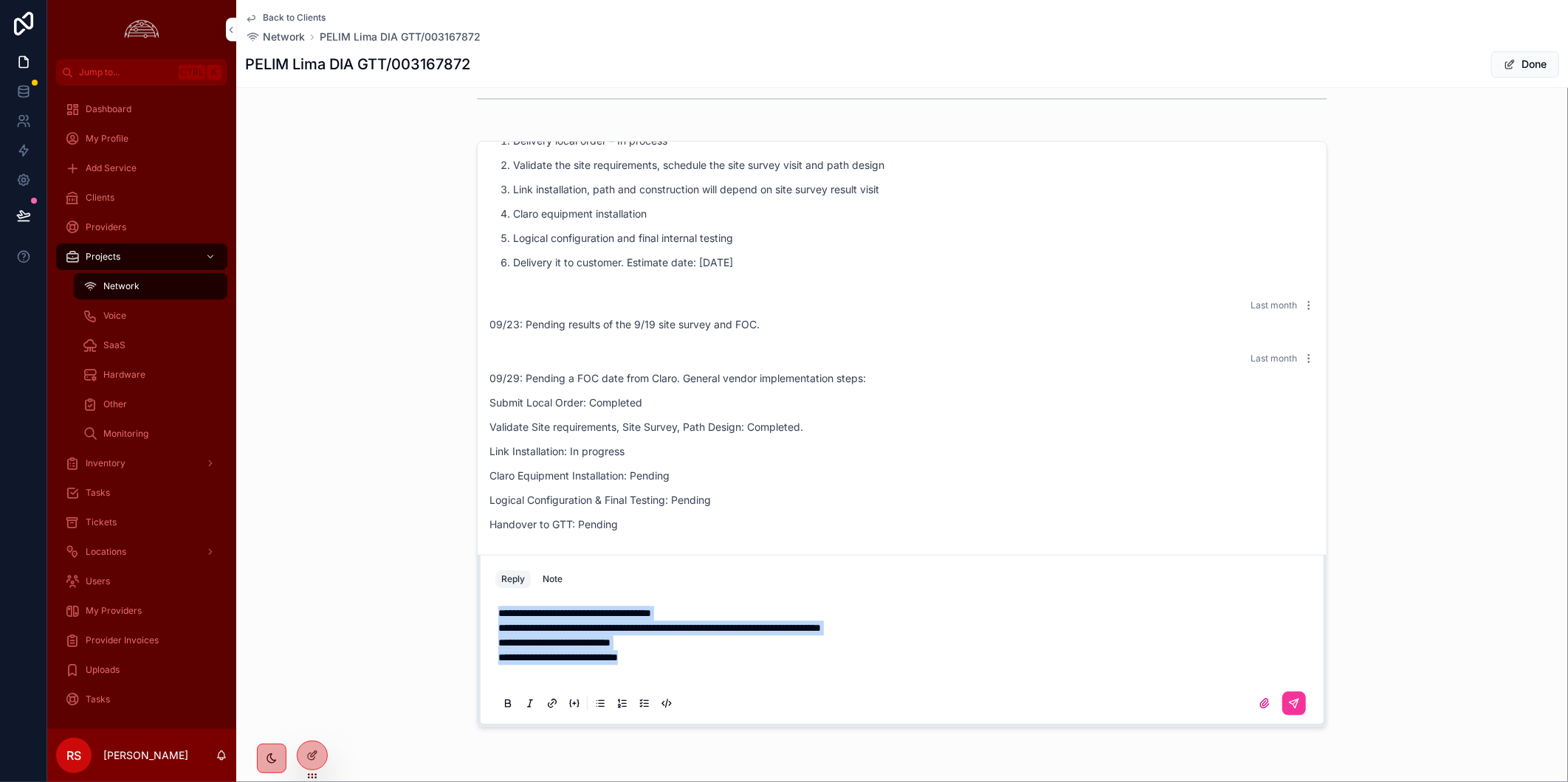
drag, startPoint x: 651, startPoint y: 678, endPoint x: 443, endPoint y: 626, distance: 214.4
click at [443, 626] on div "[DATE] 8/5: Pending vendor order submission which is expected over the next 3 w…" at bounding box center [902, 433] width 1331 height 598
copy p "**********"
click at [1282, 715] on button "scrollable content" at bounding box center [1293, 703] width 23 height 23
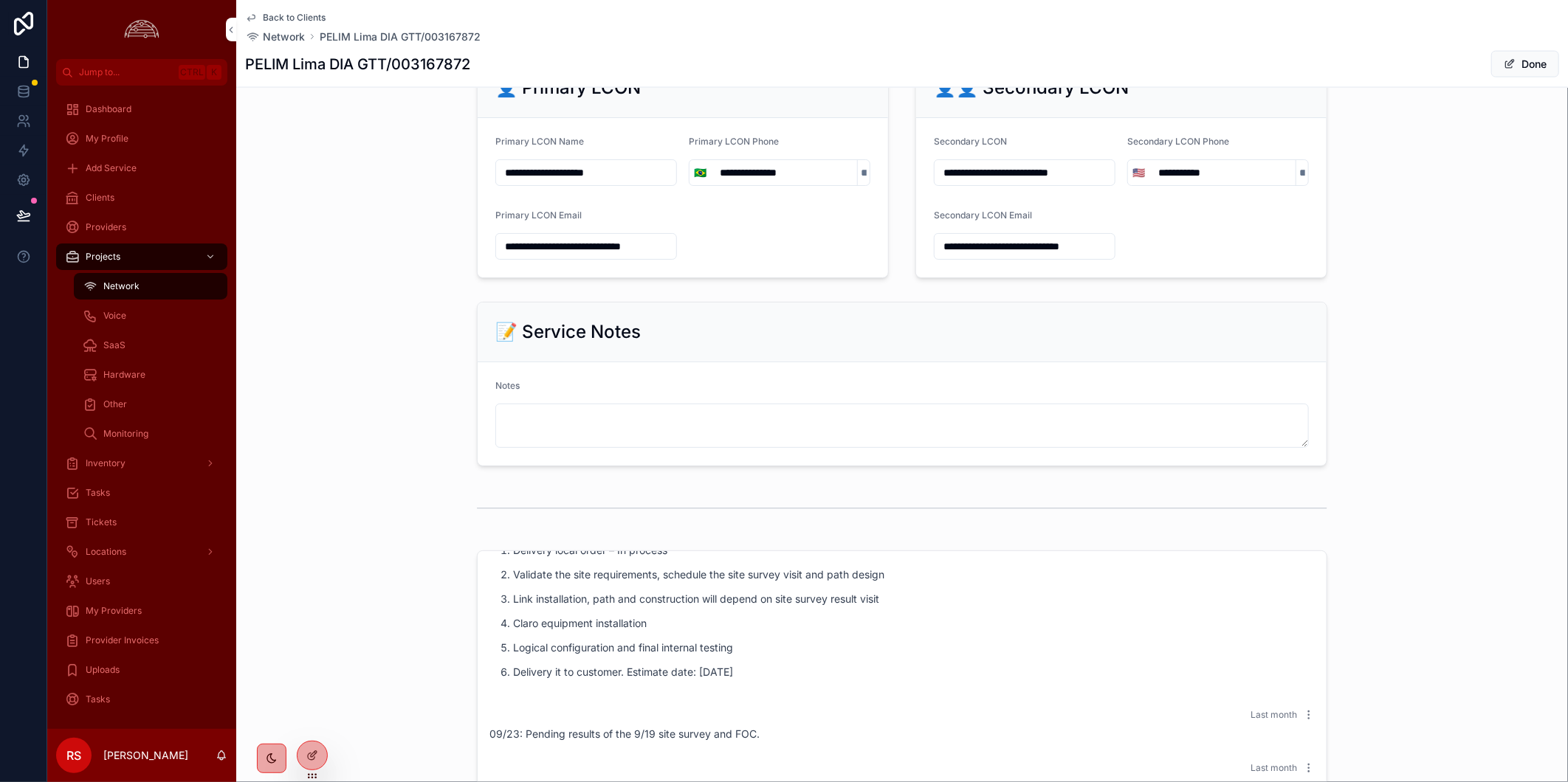
scroll to position [972, 0]
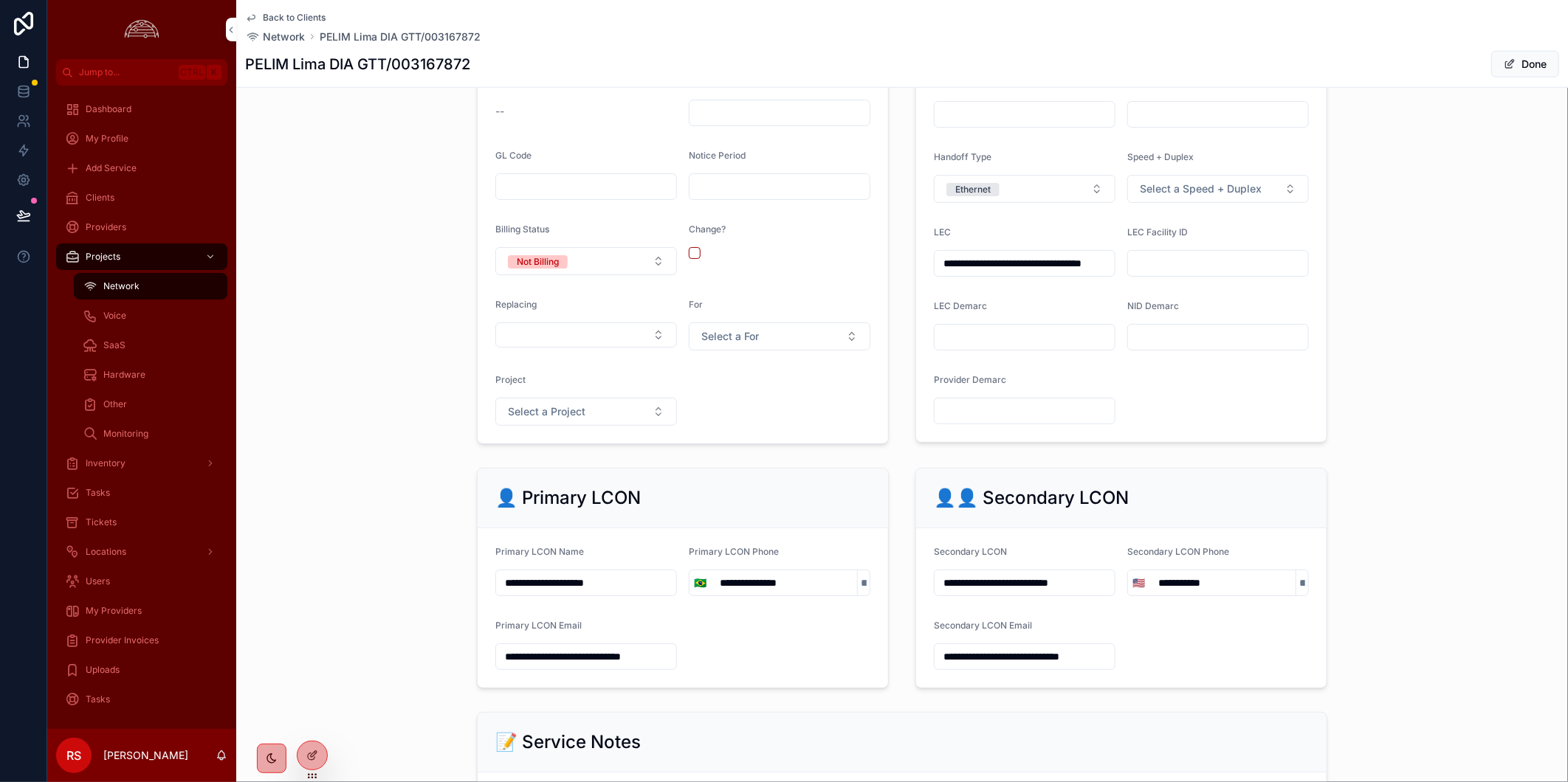
click at [990, 348] on input "scrollable content" at bounding box center [1024, 337] width 180 height 21
paste input "**********"
type input "**********"
click at [1394, 374] on div "**********" at bounding box center [902, 109] width 1331 height 681
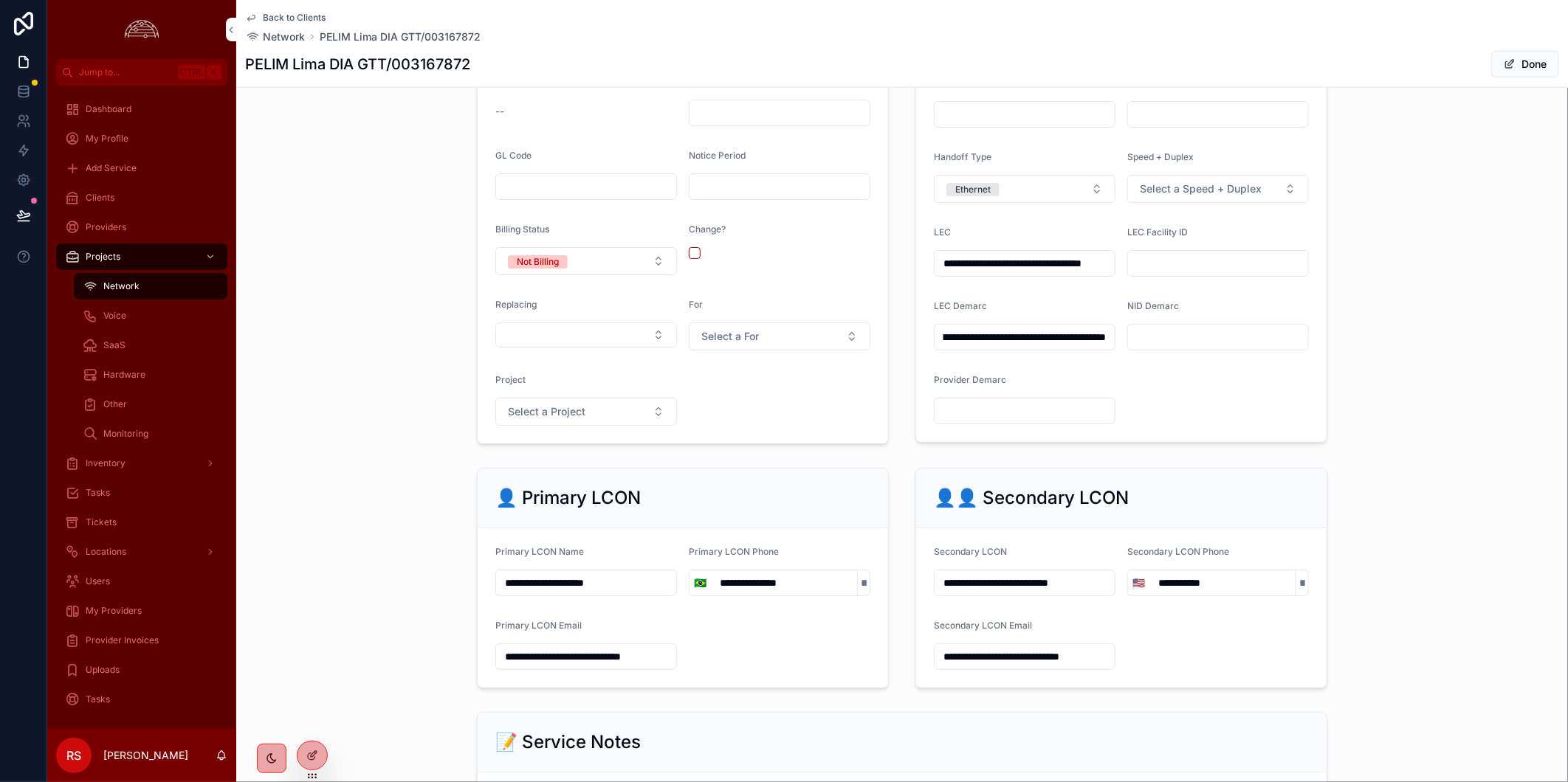
scroll to position [0, 0]
click at [1494, 74] on span "Done" at bounding box center [1525, 64] width 68 height 27
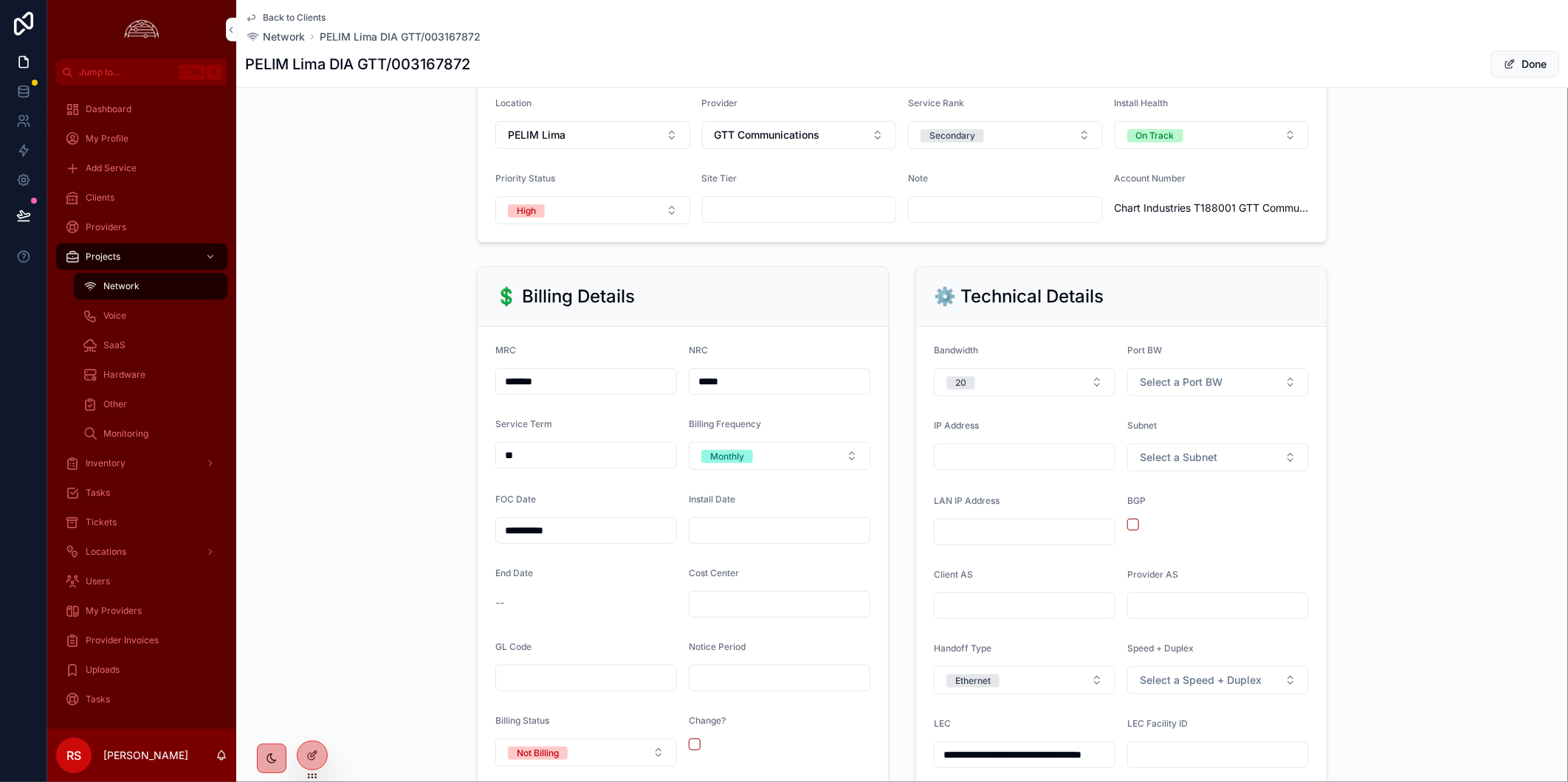
click at [1500, 72] on button "Done" at bounding box center [1525, 64] width 68 height 27
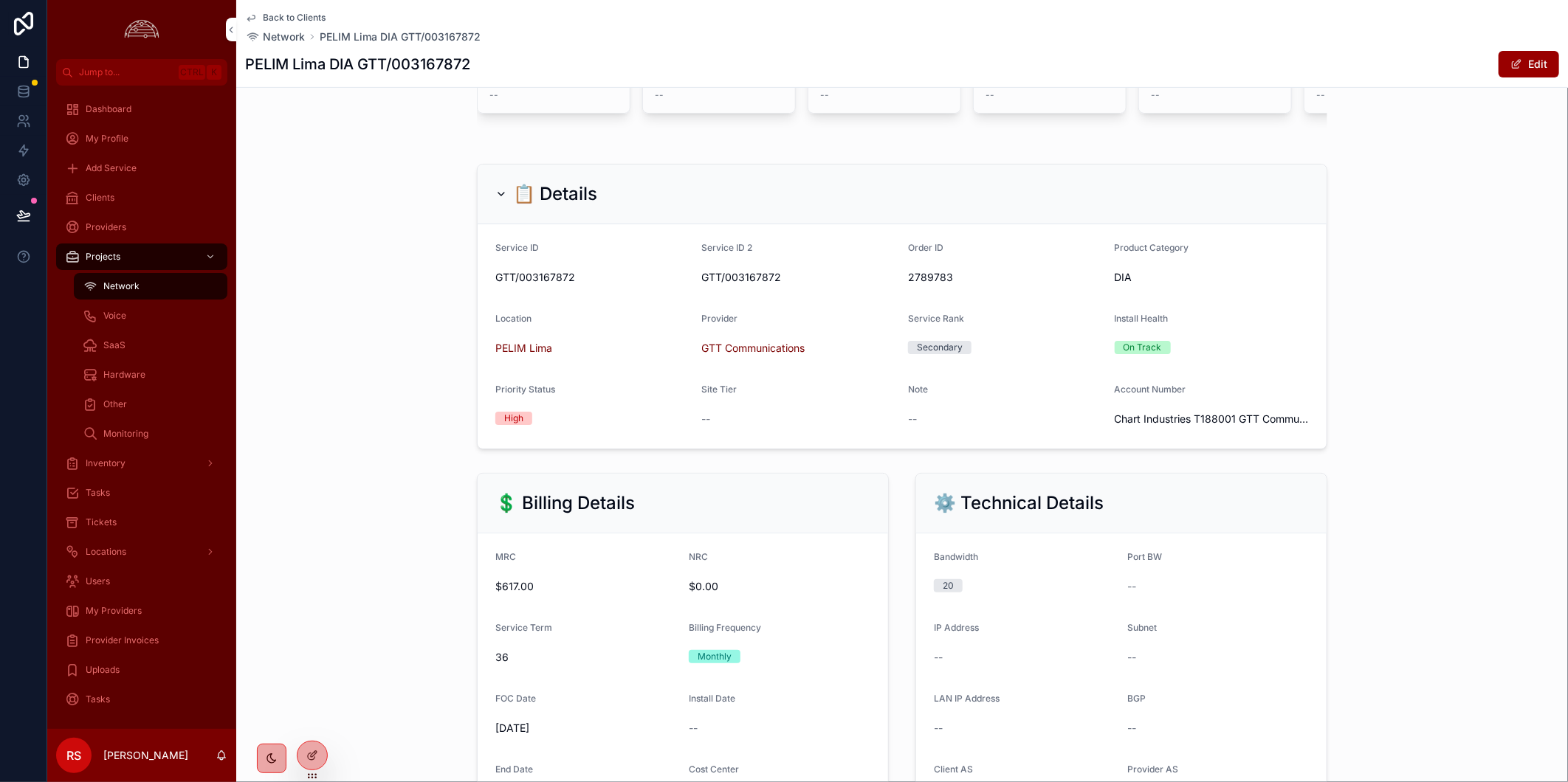
scroll to position [0, 0]
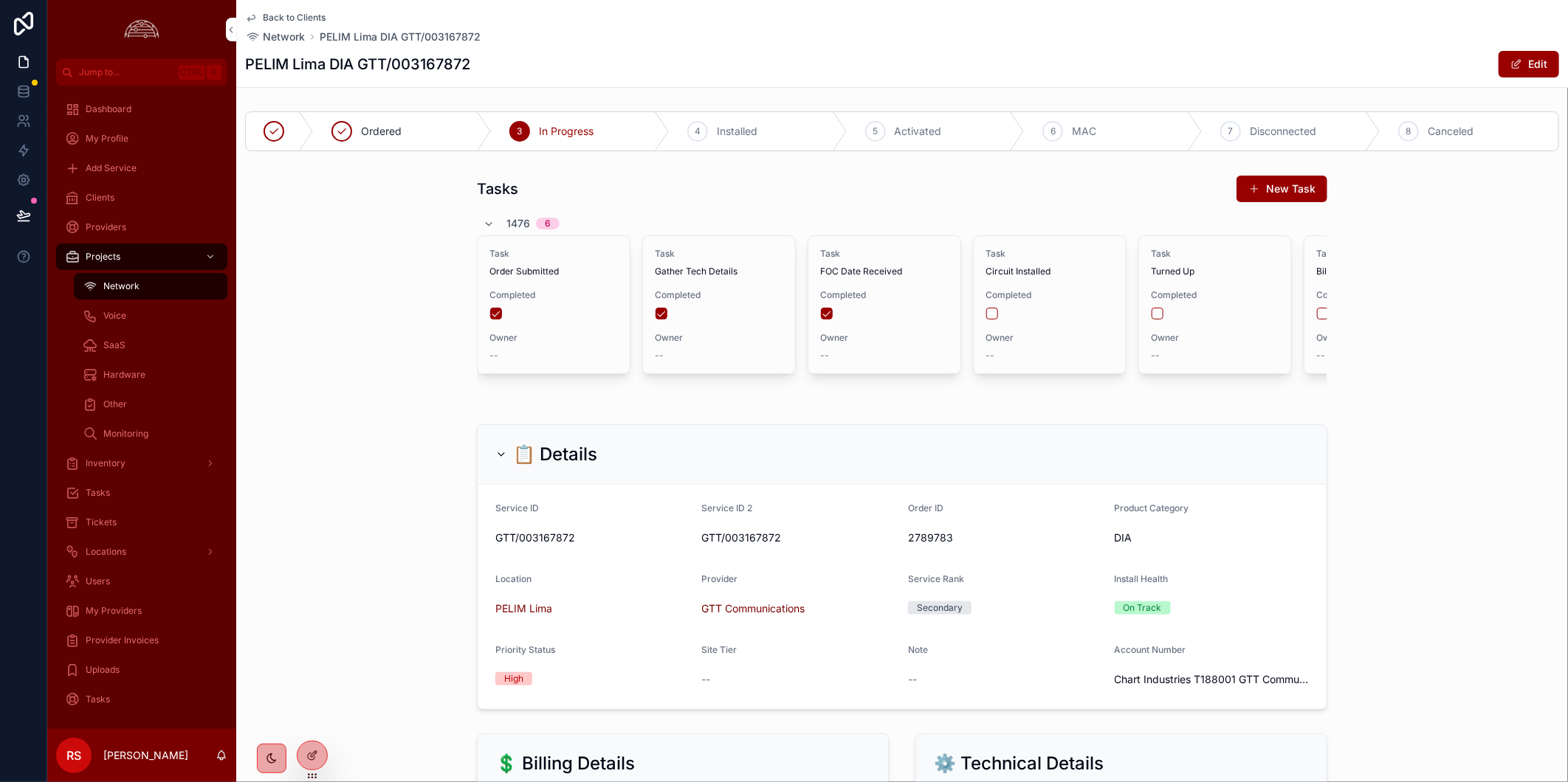
click at [125, 520] on div "Tickets" at bounding box center [142, 522] width 154 height 23
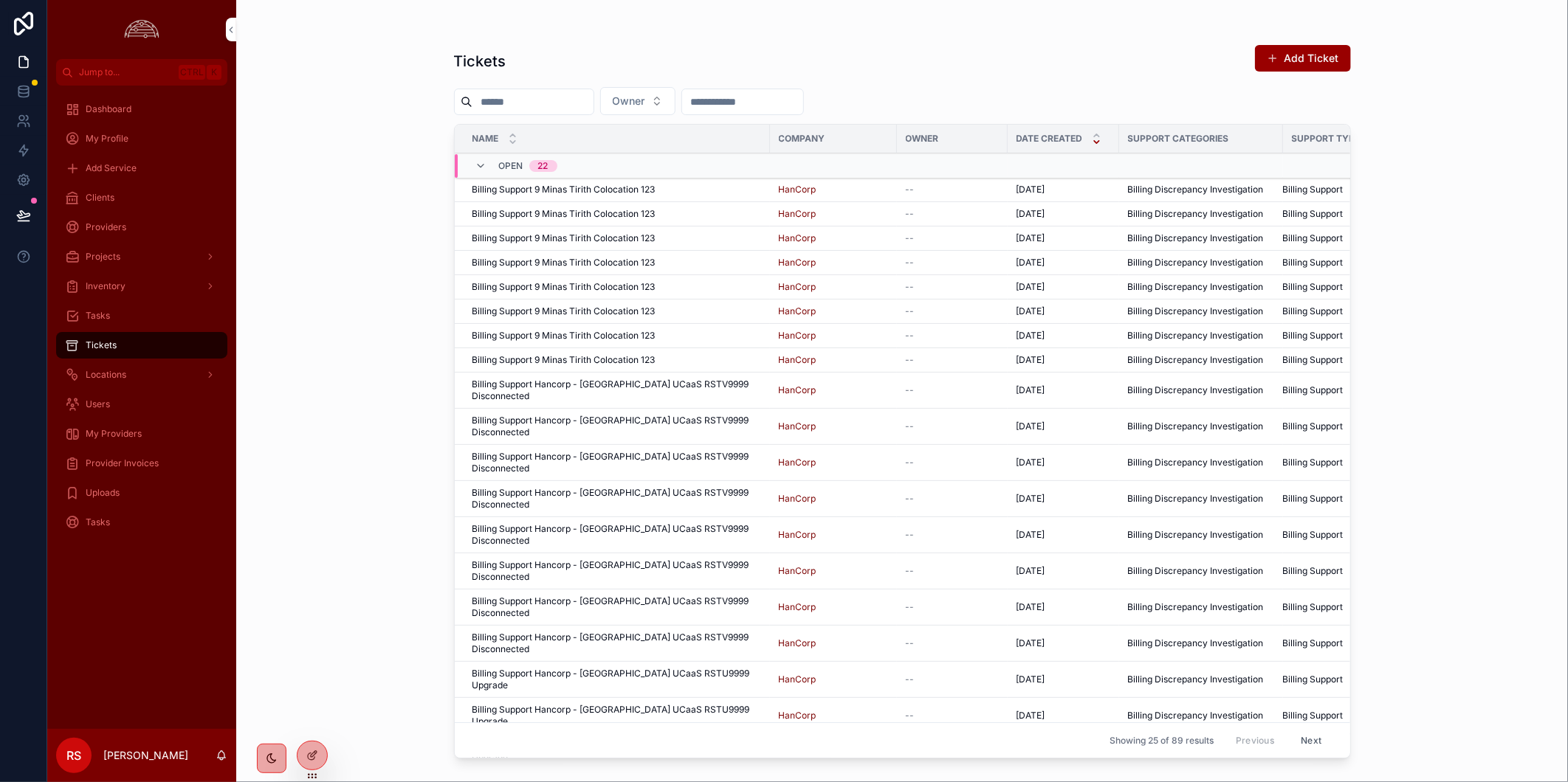
click at [129, 463] on span "Provider Invoices" at bounding box center [122, 464] width 73 height 12
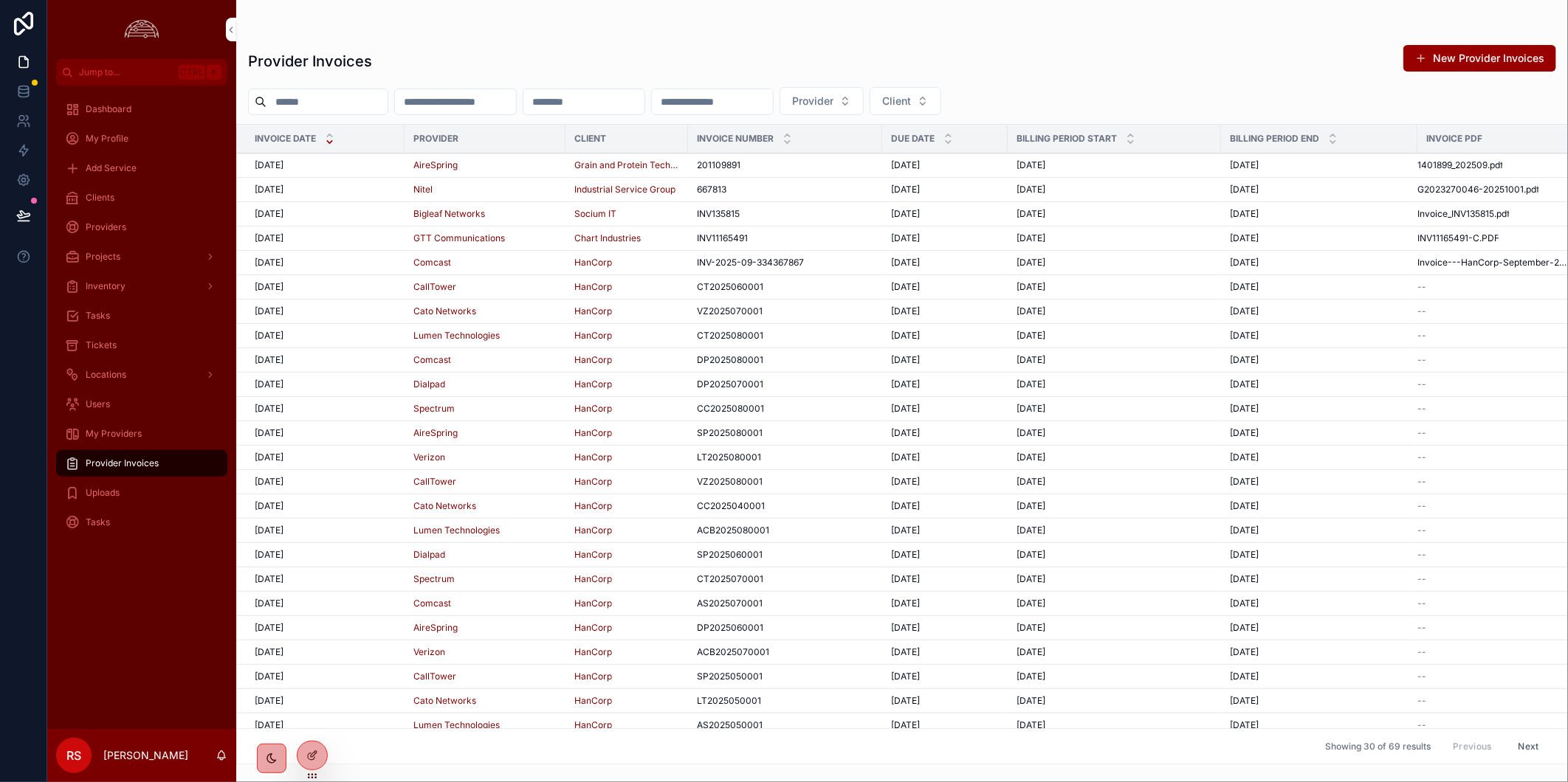
click at [119, 435] on span "My Providers" at bounding box center [113, 434] width 56 height 12
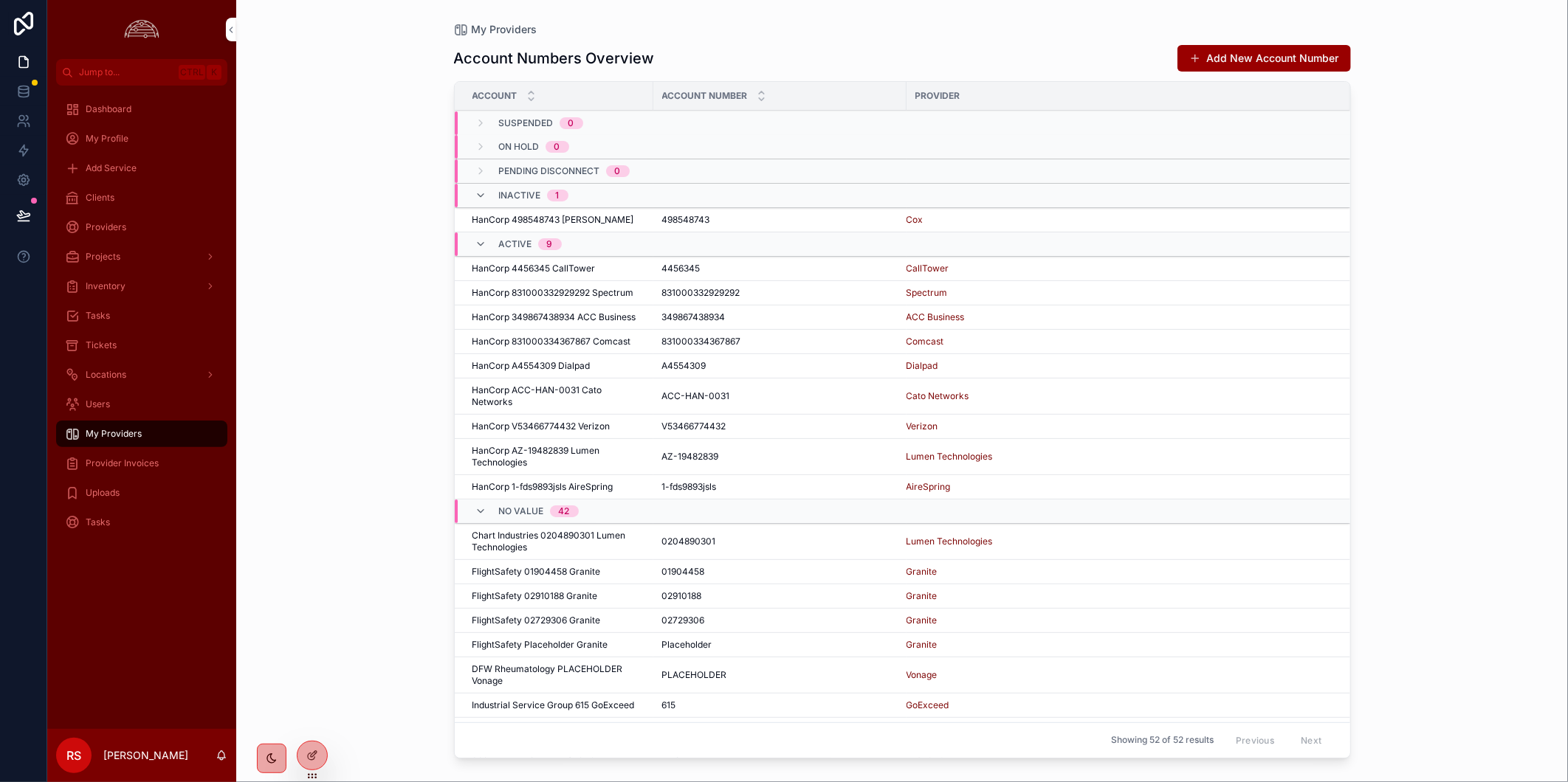
click at [1471, 399] on div "My Providers Account Numbers Overview Add New Account Number Account Account Nu…" at bounding box center [902, 391] width 1331 height 782
click at [1476, 399] on div "My Providers Account Numbers Overview Add New Account Number Account Account Nu…" at bounding box center [902, 391] width 1331 height 782
click at [1411, 279] on div "My Providers Account Numbers Overview Add New Account Number Account Account Nu…" at bounding box center [902, 391] width 1331 height 782
click at [307, 330] on div "My Providers Account Numbers Overview Add New Account Number Account Account Nu…" at bounding box center [902, 391] width 1331 height 782
click at [98, 200] on span "Clients" at bounding box center [99, 198] width 28 height 12
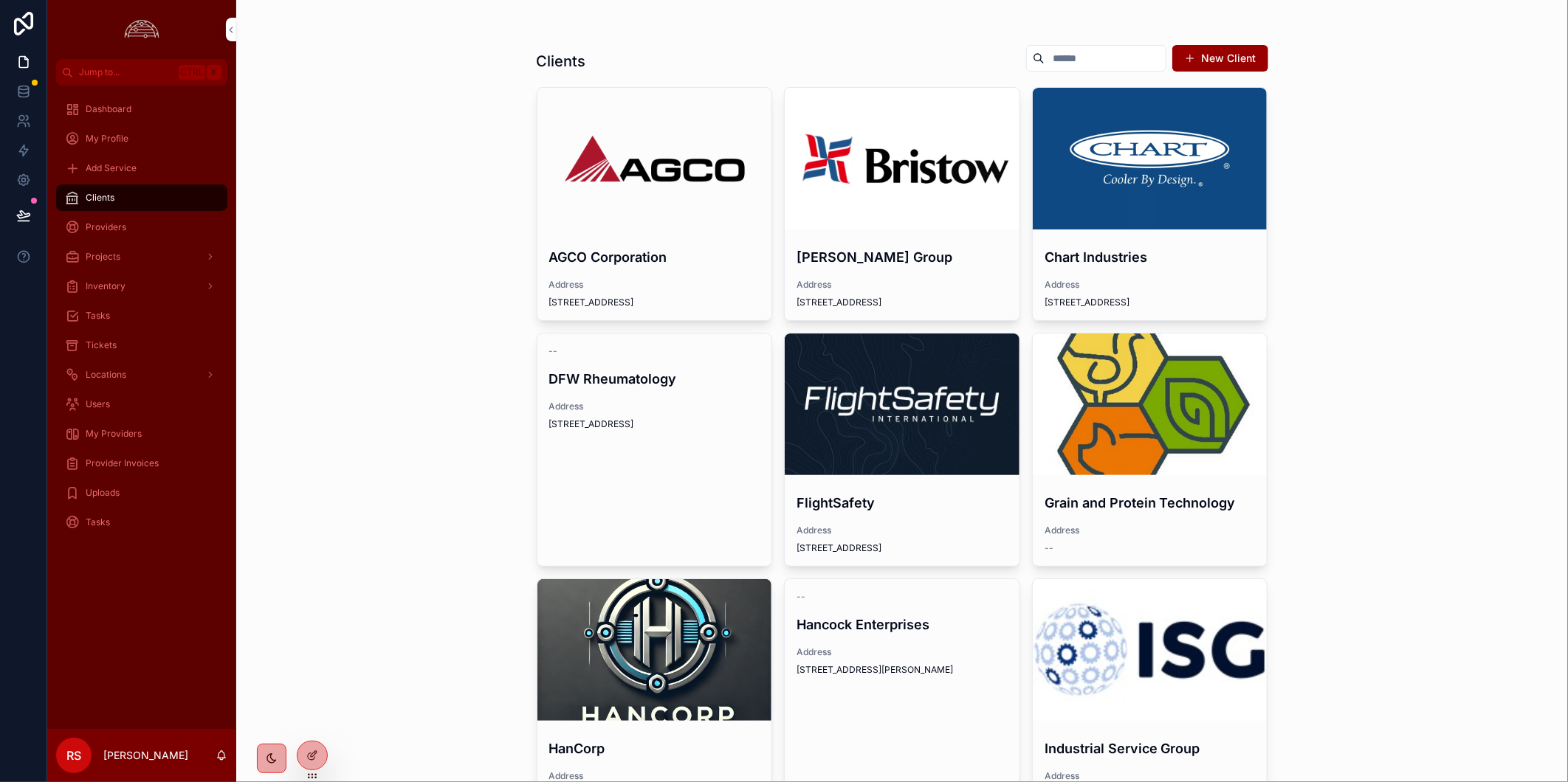
click at [0, 0] on div "scrollable content" at bounding box center [0, 0] width 0 height 0
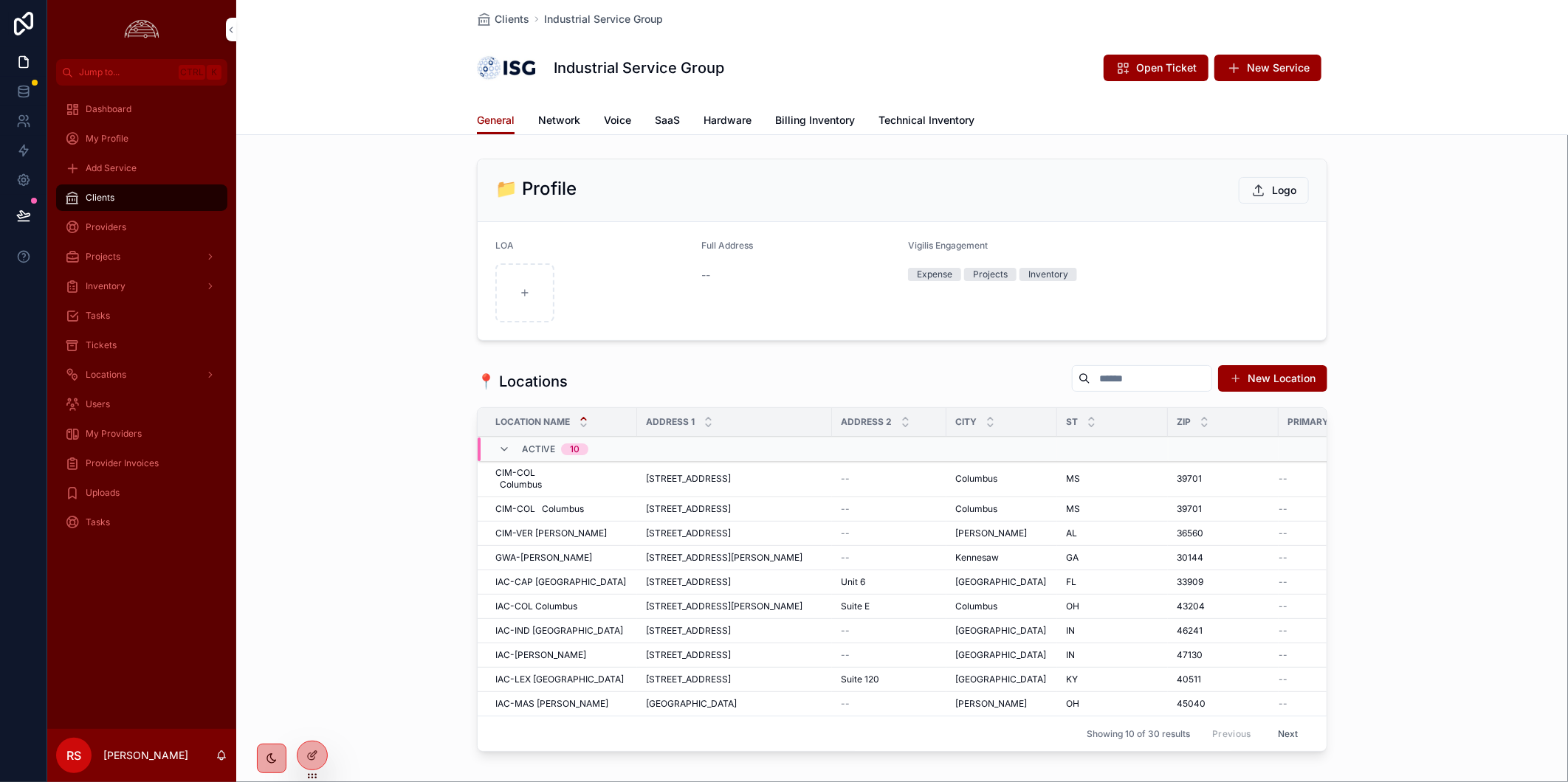
click at [822, 115] on span "Billing Inventory" at bounding box center [815, 120] width 79 height 15
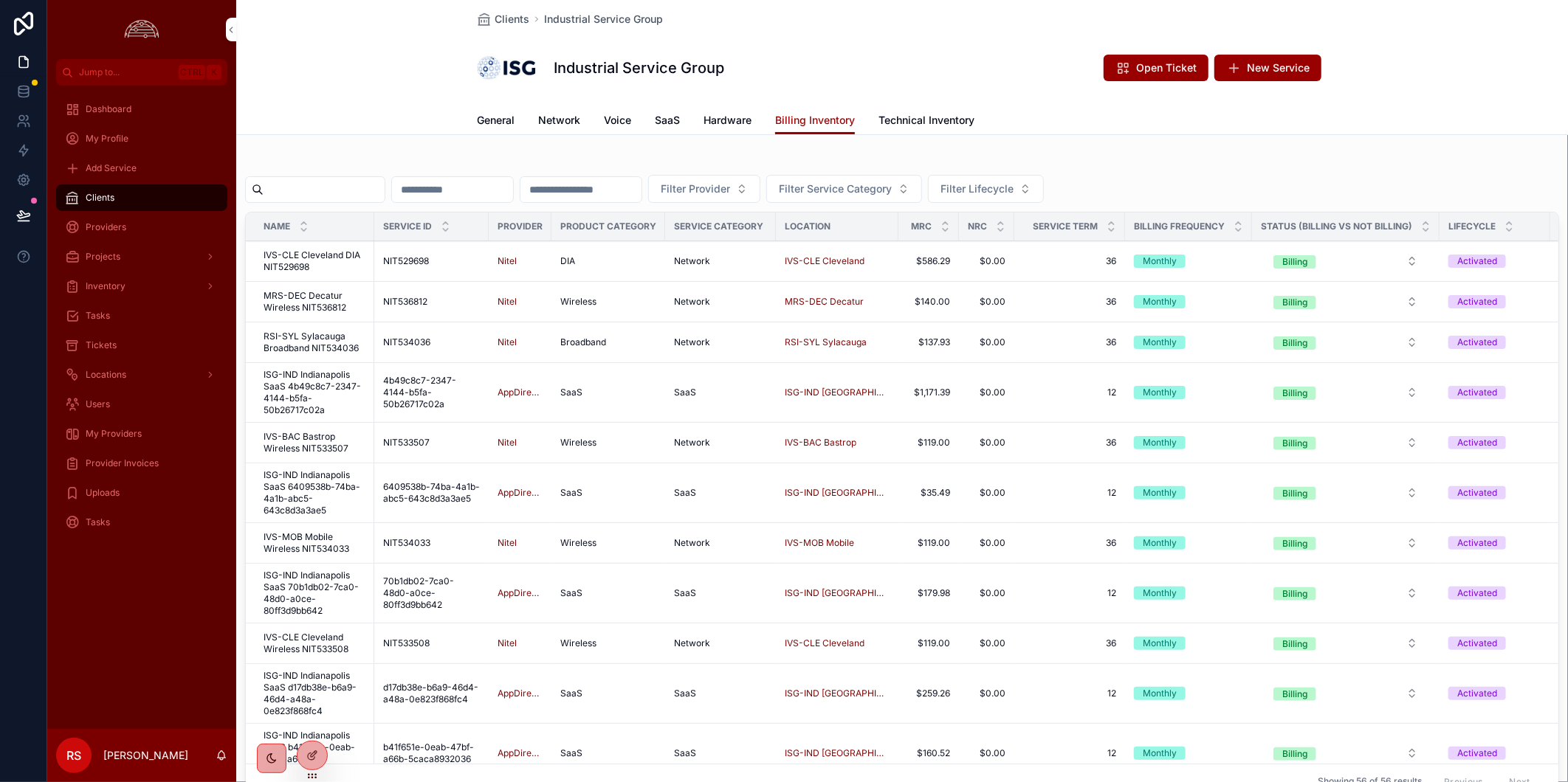
click at [275, 180] on input "scrollable content" at bounding box center [324, 190] width 121 height 21
paste input "**********"
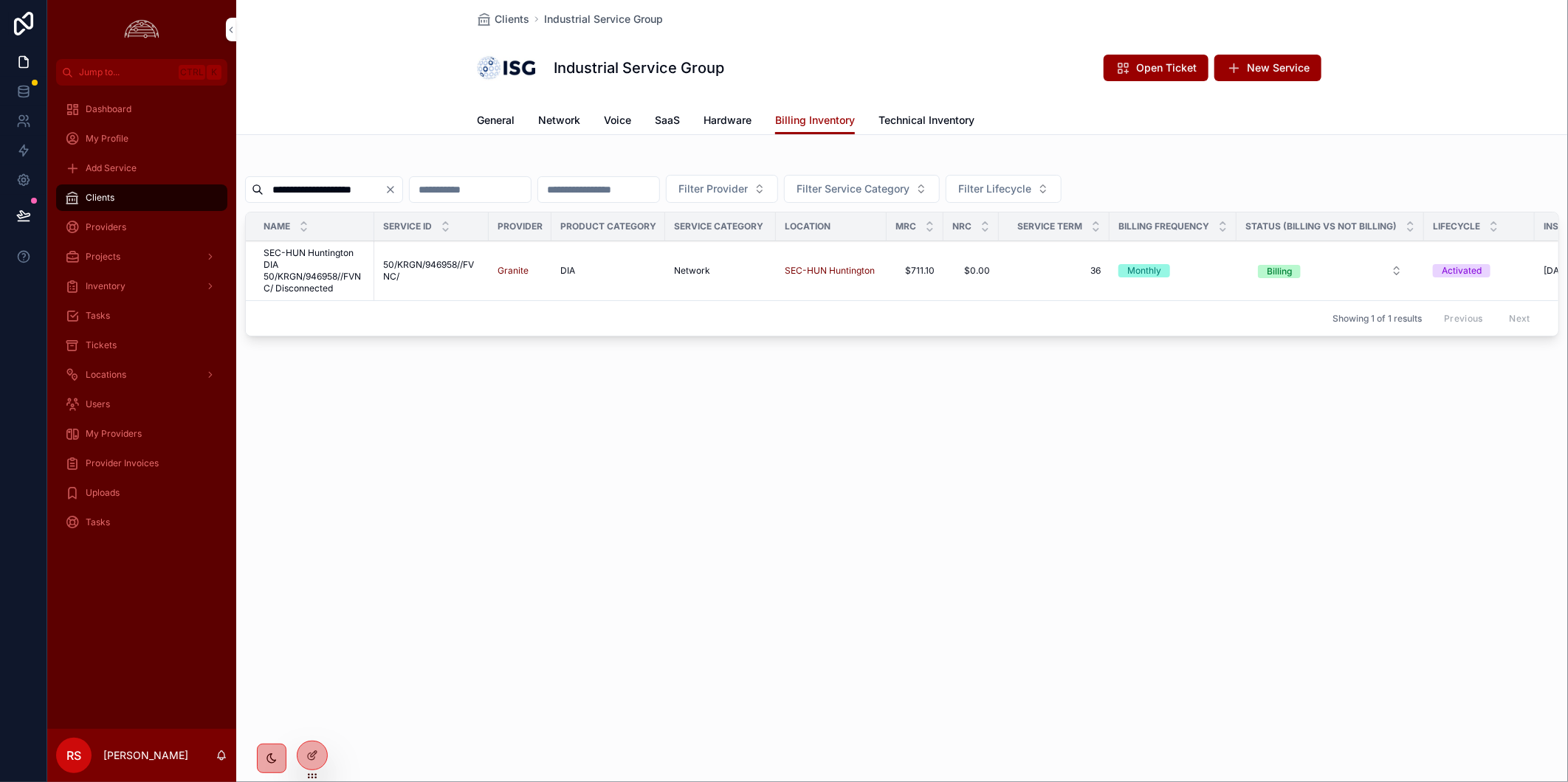
type input "**********"
click at [350, 279] on span "SEC-HUN Huntington DIA 50/KRGN/946958//FVNC/ Disconnected" at bounding box center [314, 270] width 102 height 47
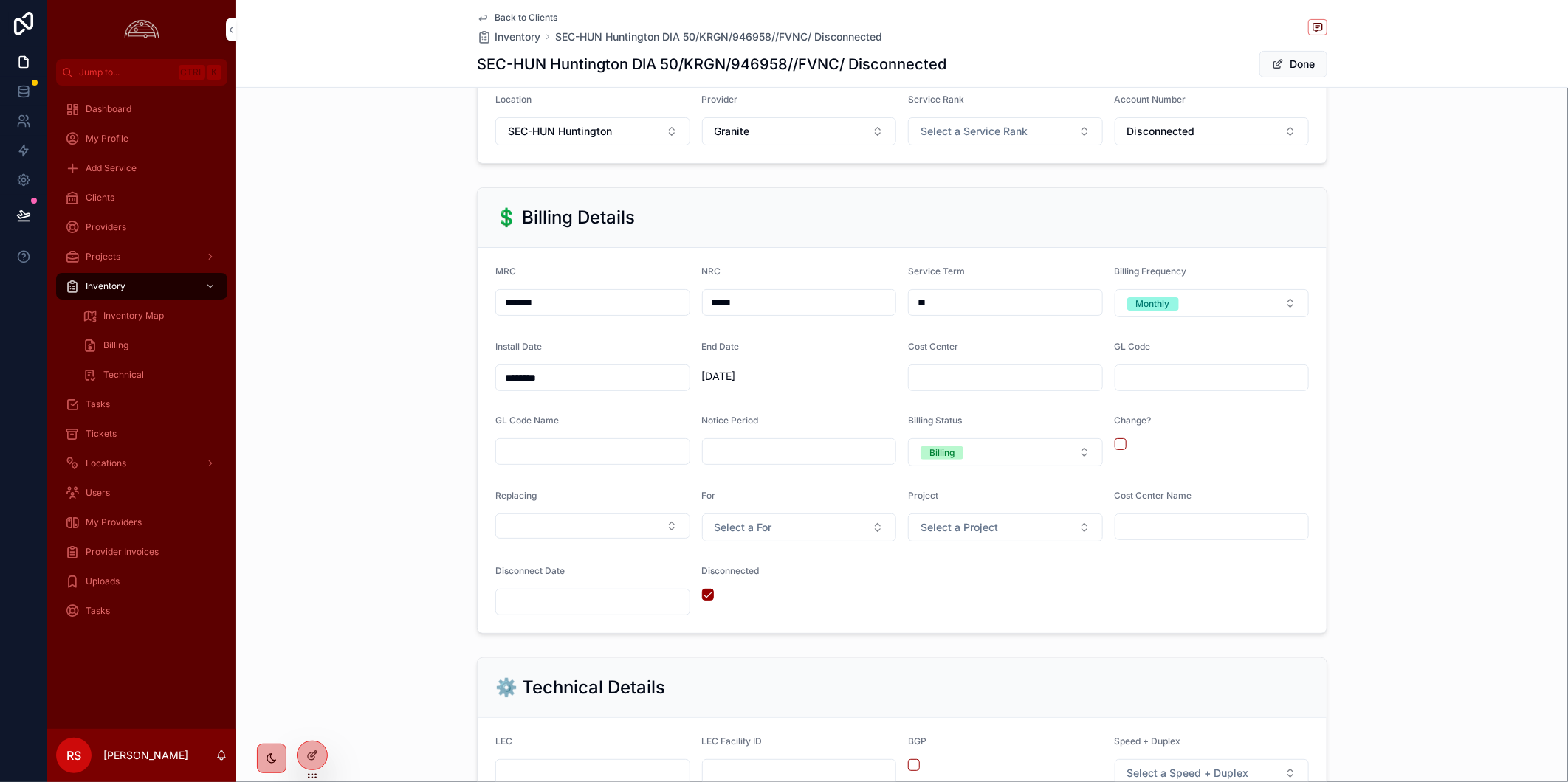
scroll to position [491, 0]
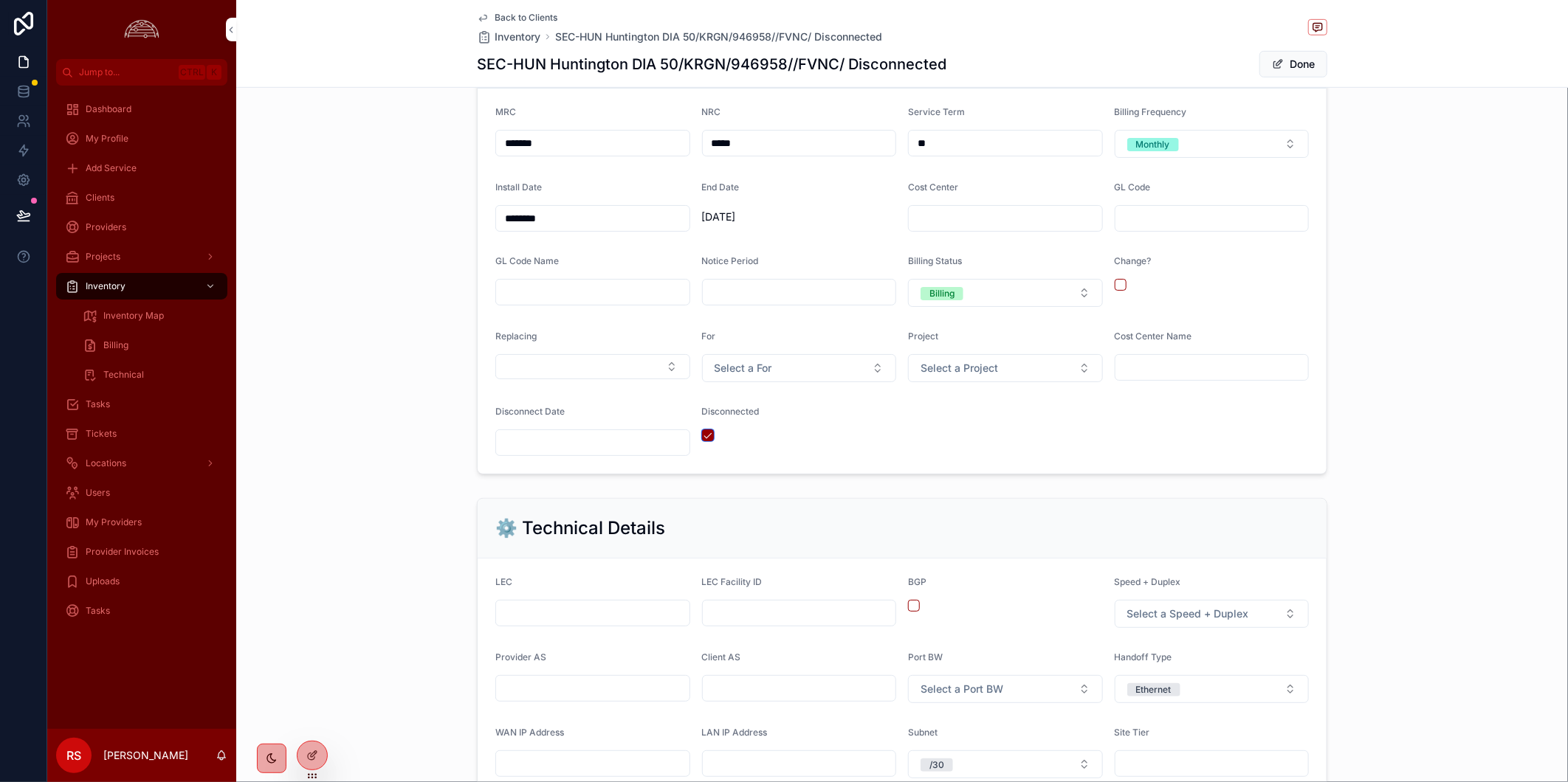
click at [704, 441] on button "scrollable content" at bounding box center [708, 435] width 12 height 12
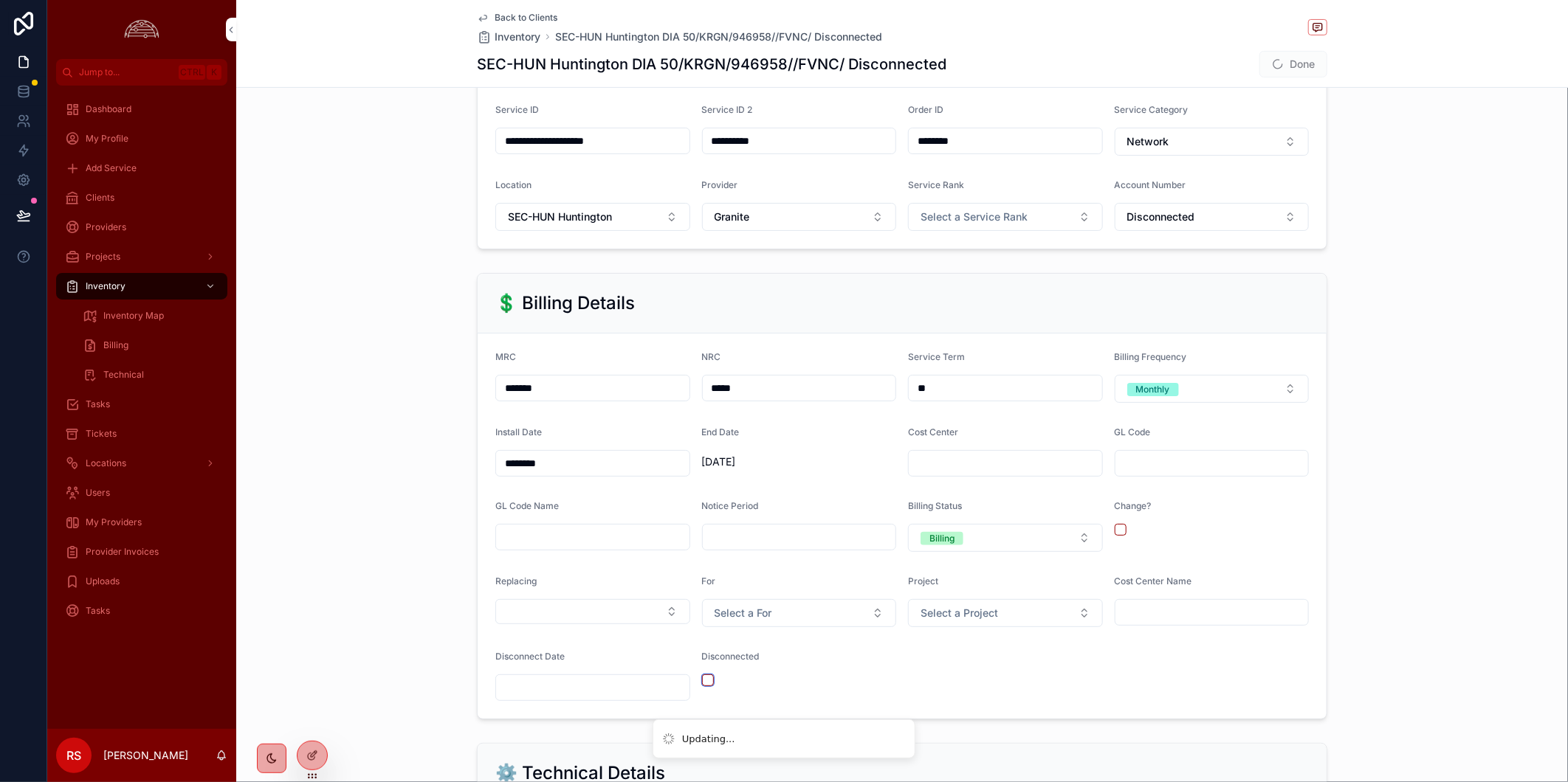
scroll to position [82, 0]
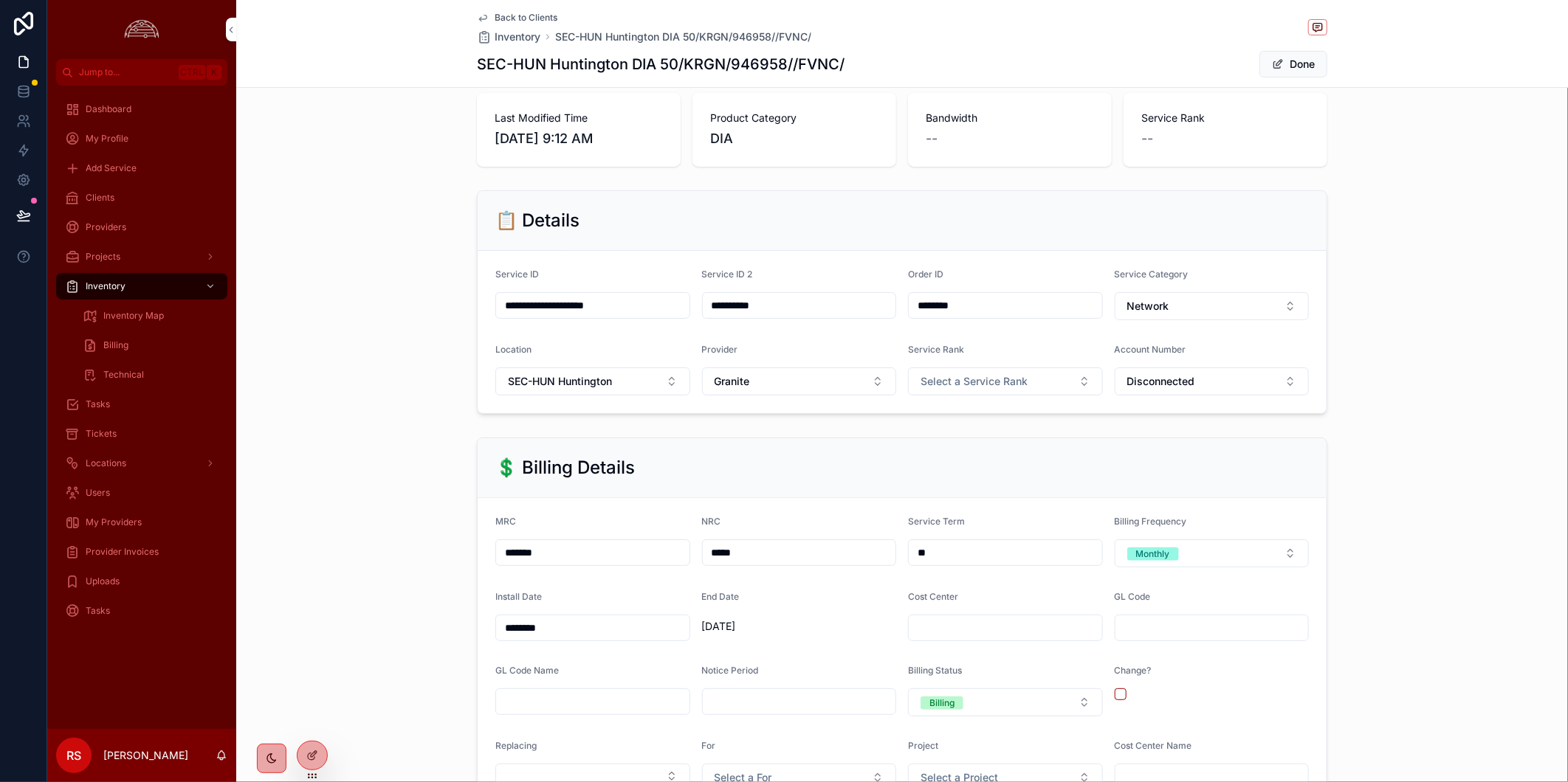
click at [515, 16] on span "Back to Clients" at bounding box center [526, 18] width 63 height 12
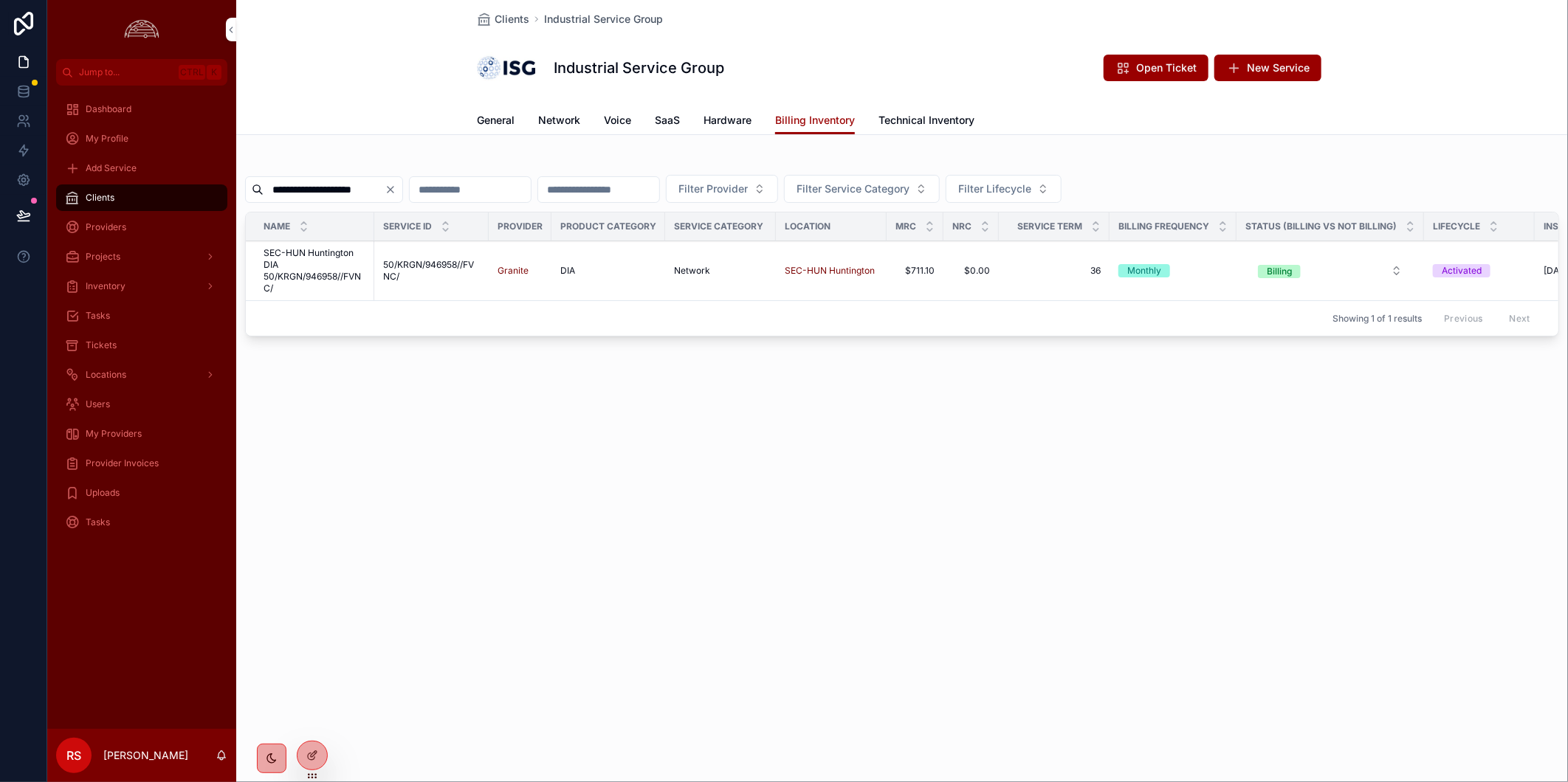
click at [354, 185] on input "**********" at bounding box center [324, 190] width 121 height 21
paste input "scrollable content"
type input "**********"
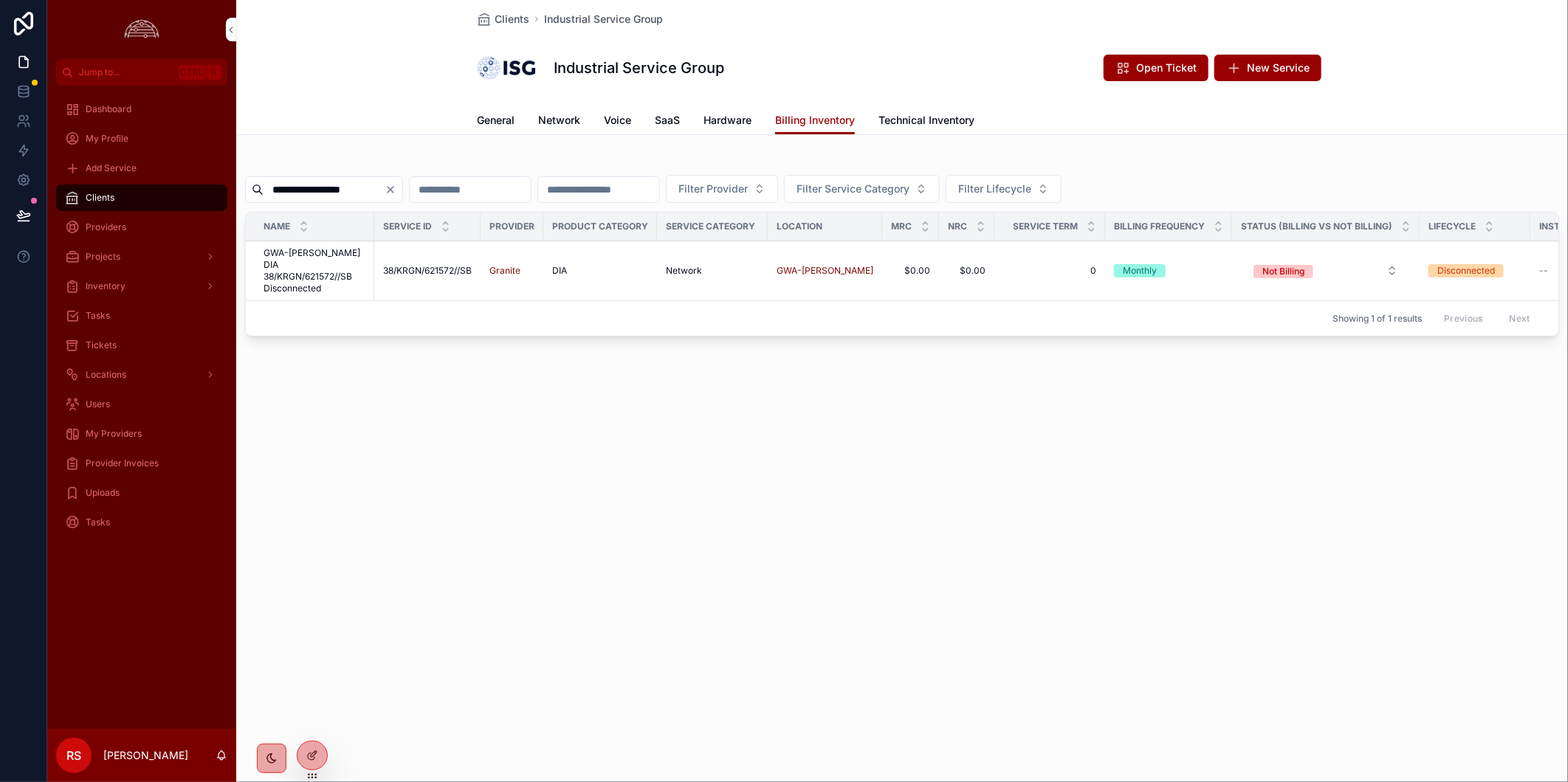
click at [279, 278] on span "GWA-[PERSON_NAME] DIA 38/KRGN/621572//SB Disconnected" at bounding box center [314, 270] width 102 height 47
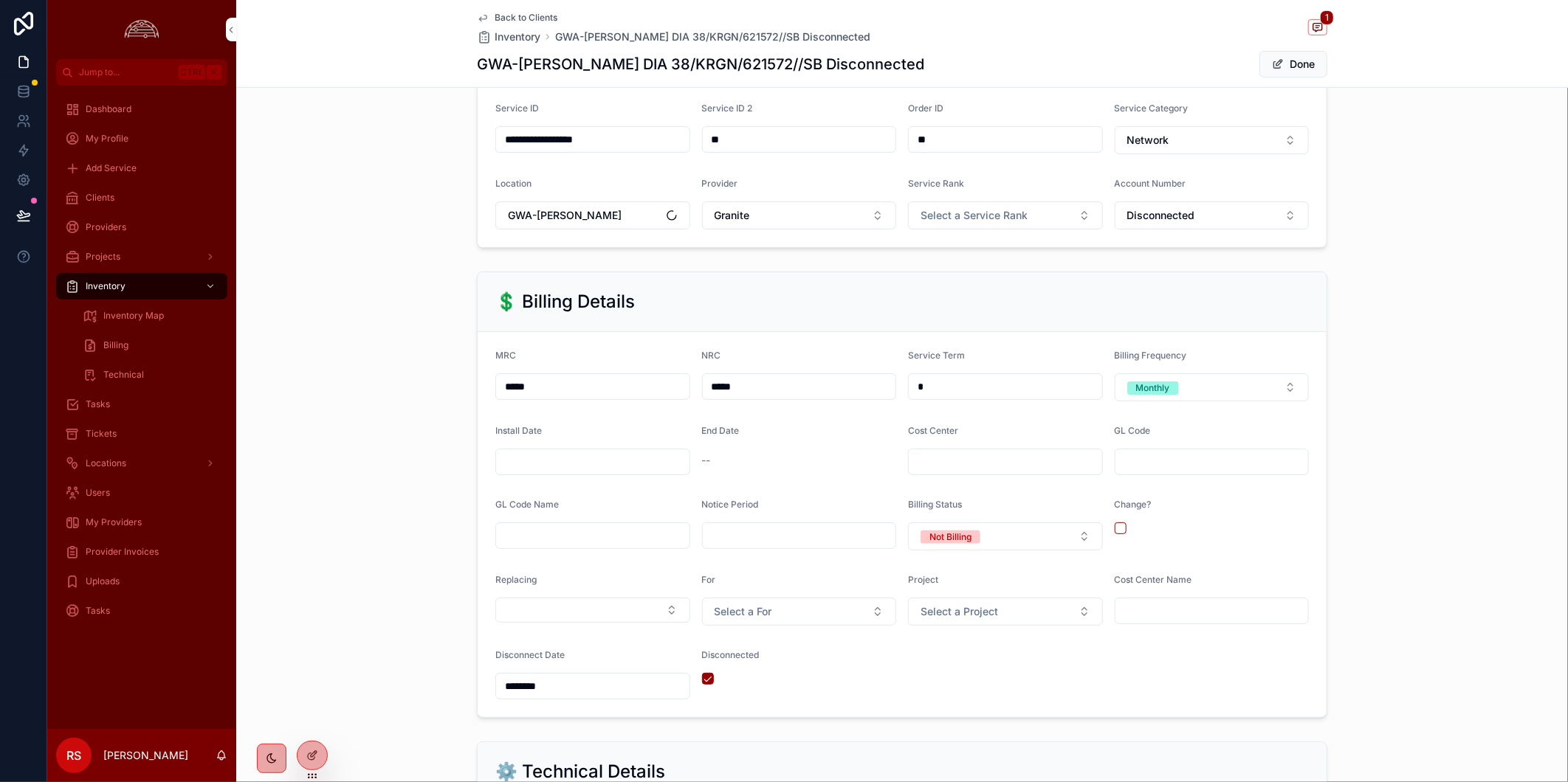
scroll to position [409, 0]
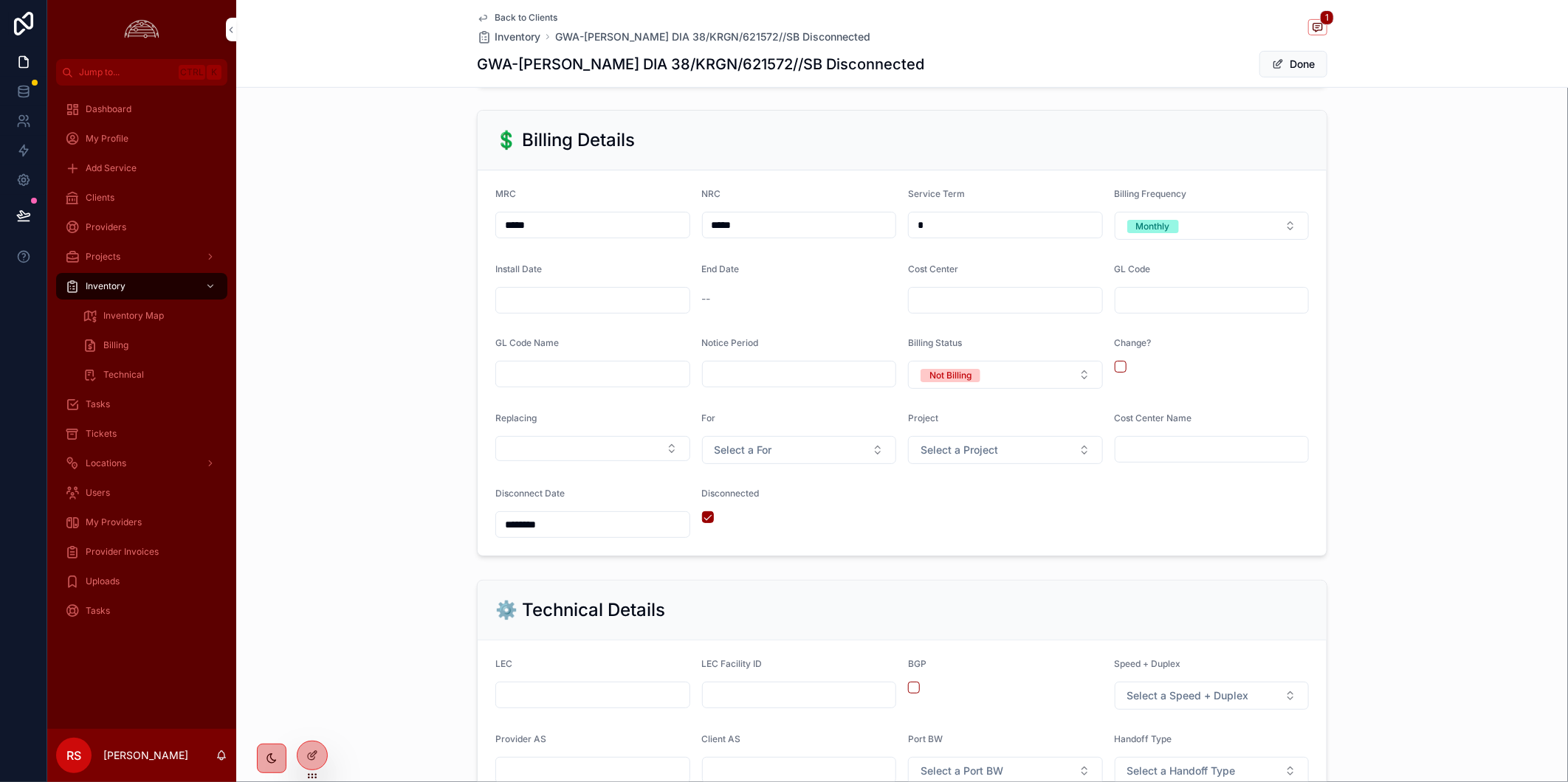
click at [610, 300] on input "scrollable content" at bounding box center [592, 300] width 193 height 21
type input "*********"
click at [1411, 462] on div "💲 Billing Details MRC ***** NRC ***** Service Term * Billing Frequency Monthly …" at bounding box center [902, 333] width 1331 height 458
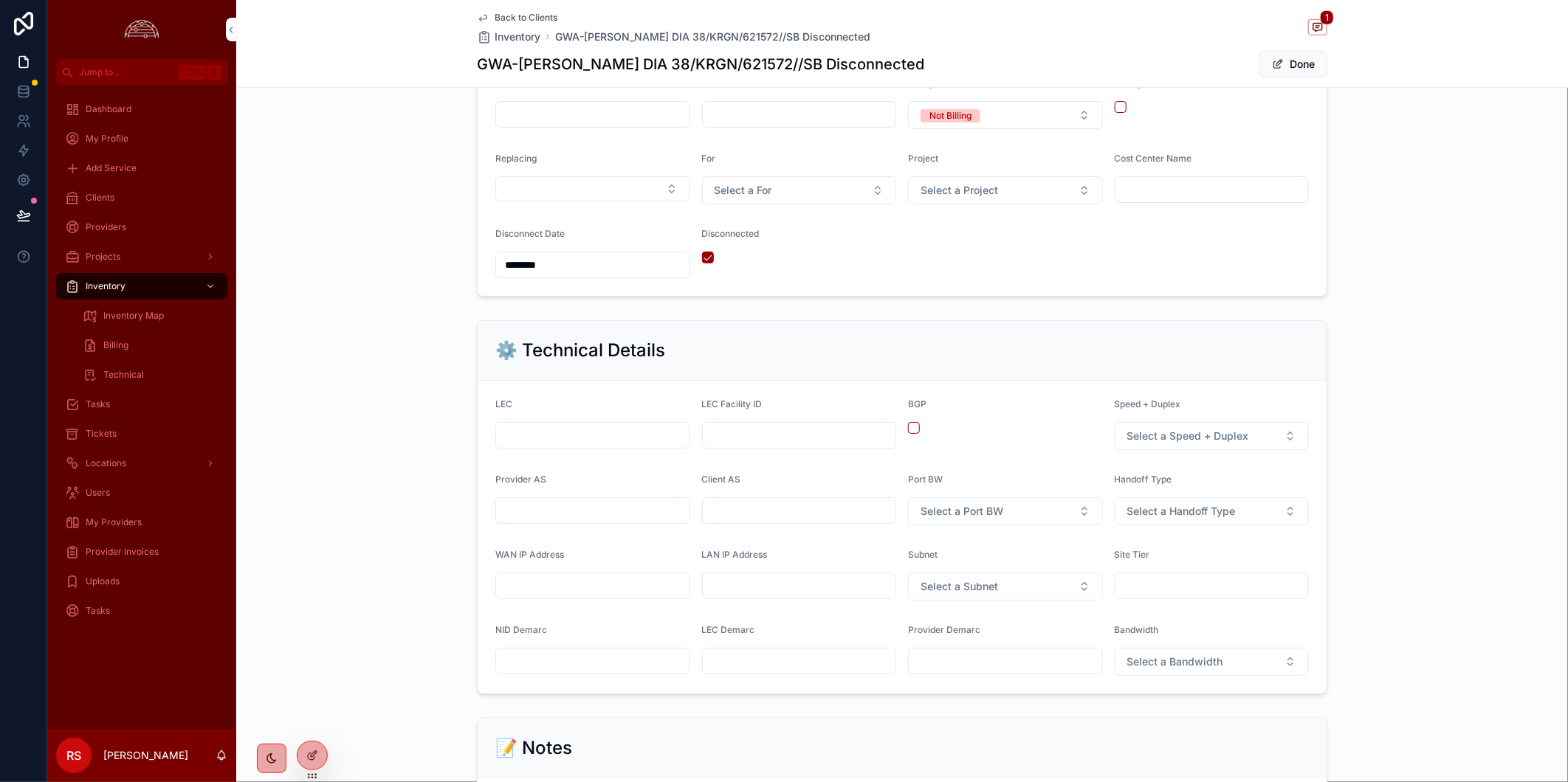
scroll to position [491, 0]
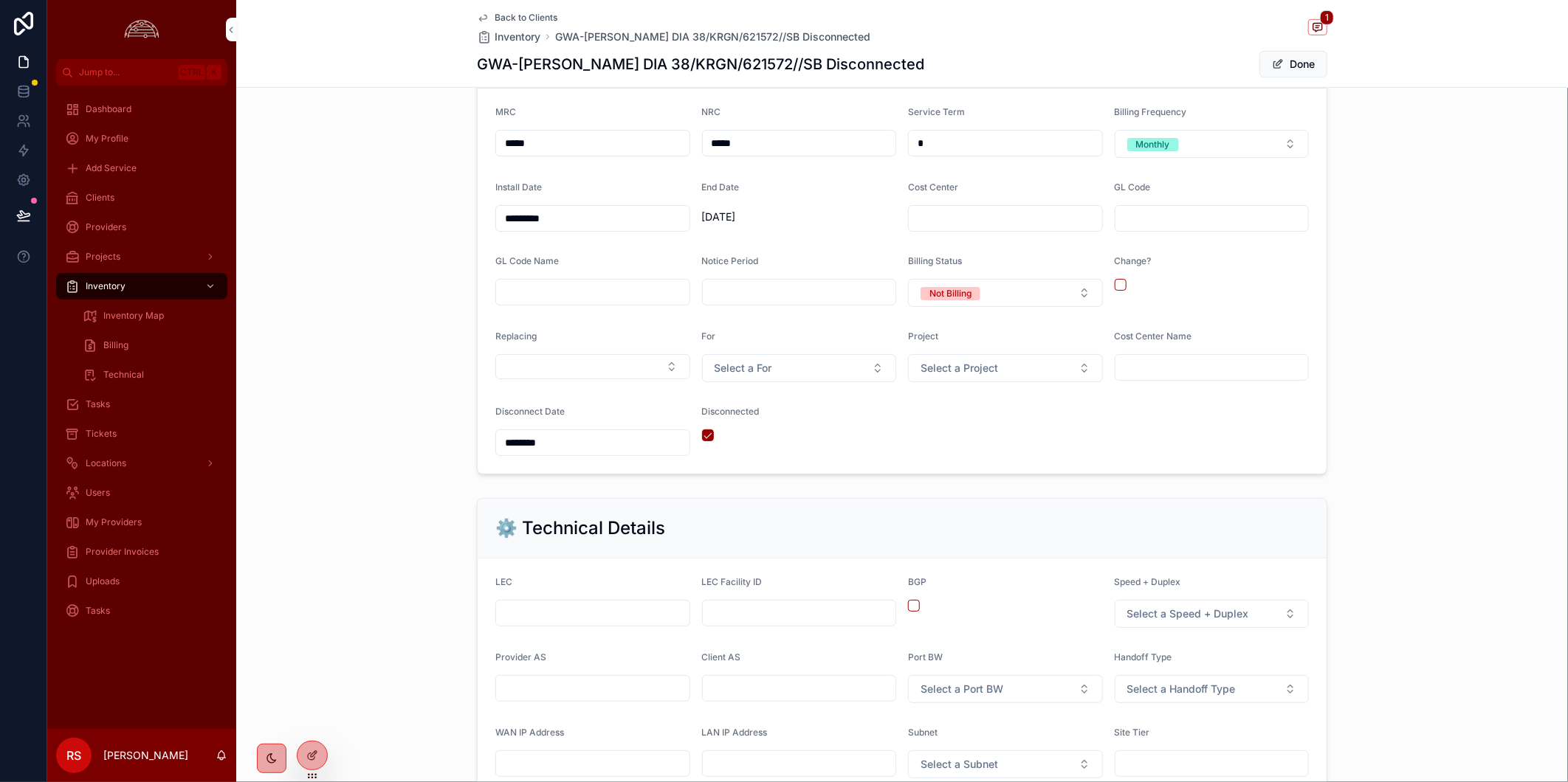
click at [1270, 56] on button "Done" at bounding box center [1293, 64] width 68 height 27
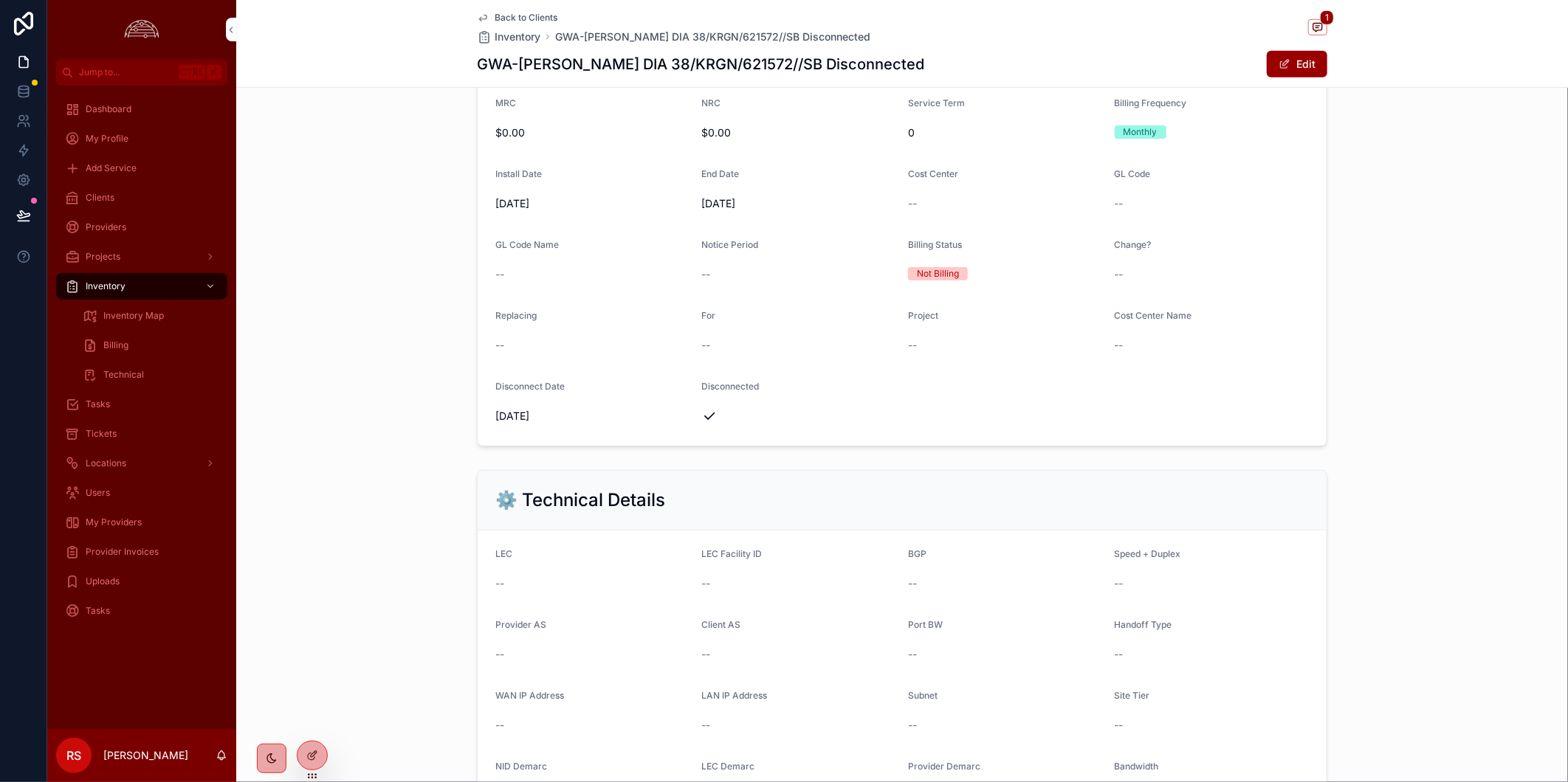
click at [1374, 239] on div "💲 Billing Details MRC $0.00 NRC $0.00 Service Term 0 Billing Frequency Monthly …" at bounding box center [902, 232] width 1331 height 439
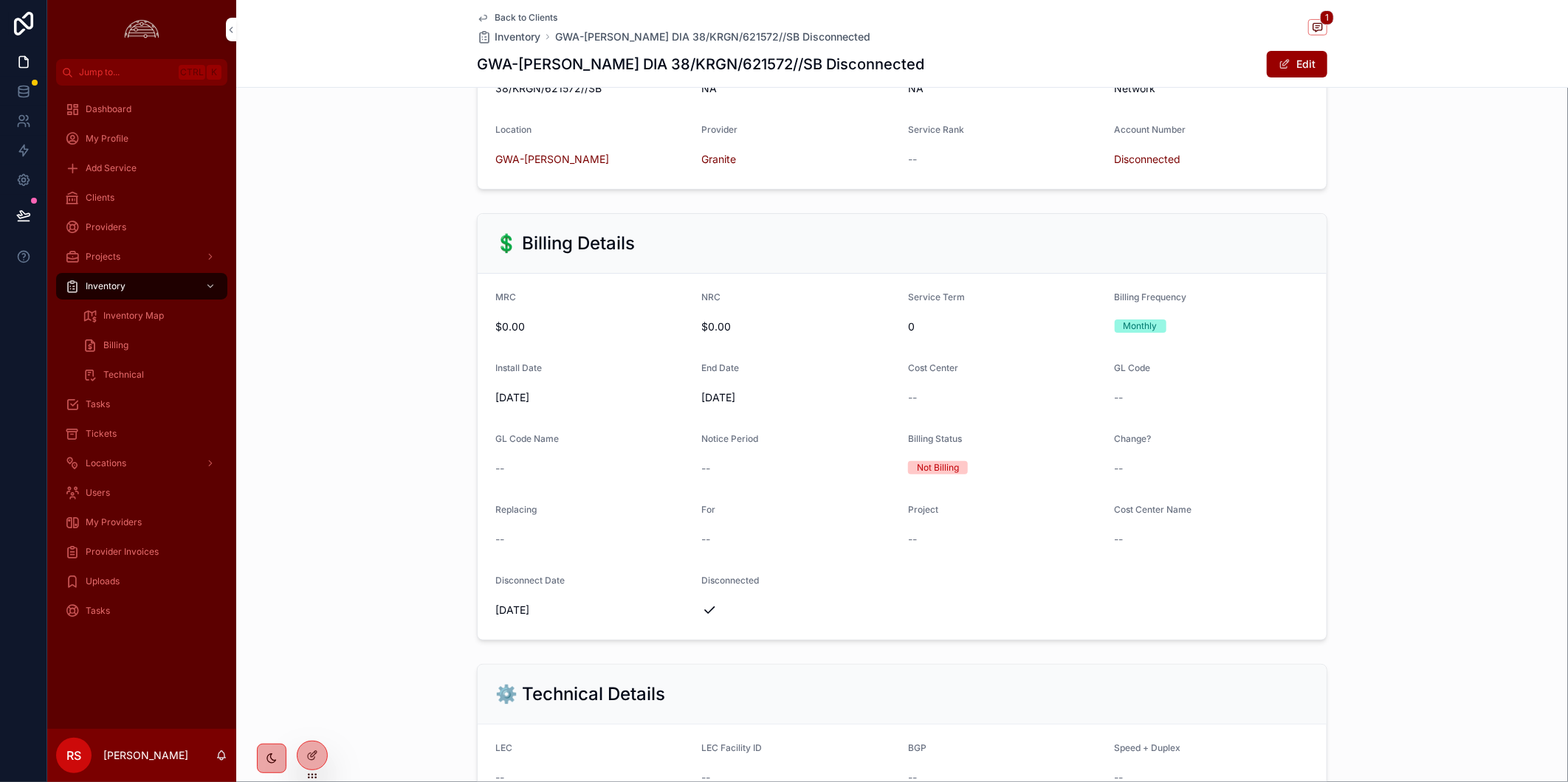
scroll to position [82, 0]
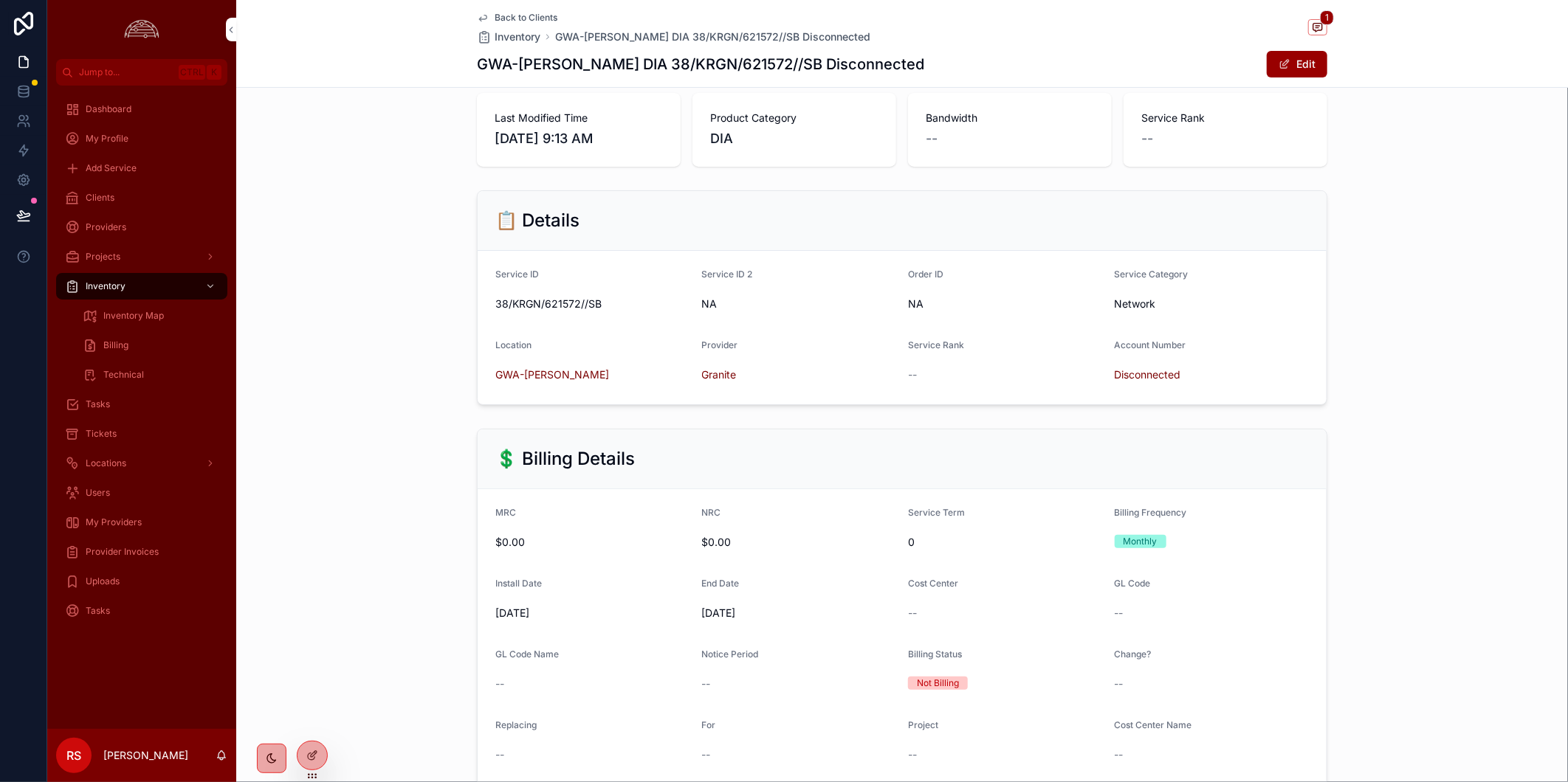
click at [484, 17] on link "Back to Clients" at bounding box center [516, 18] width 80 height 12
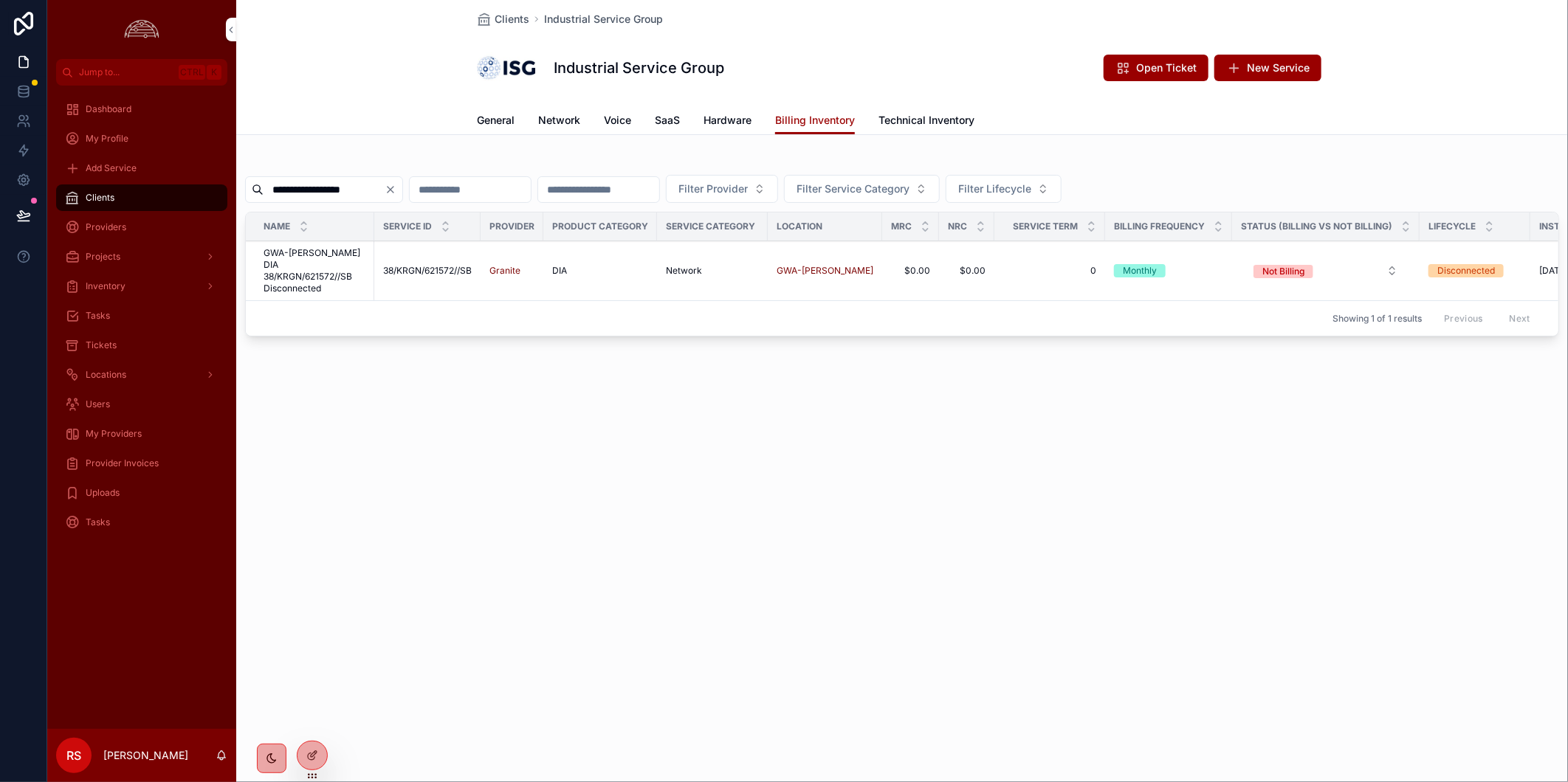
drag, startPoint x: 683, startPoint y: 459, endPoint x: 502, endPoint y: 273, distance: 259.5
click at [689, 439] on div "**********" at bounding box center [902, 391] width 1331 height 782
click at [379, 182] on input "**********" at bounding box center [324, 190] width 121 height 21
paste input "***"
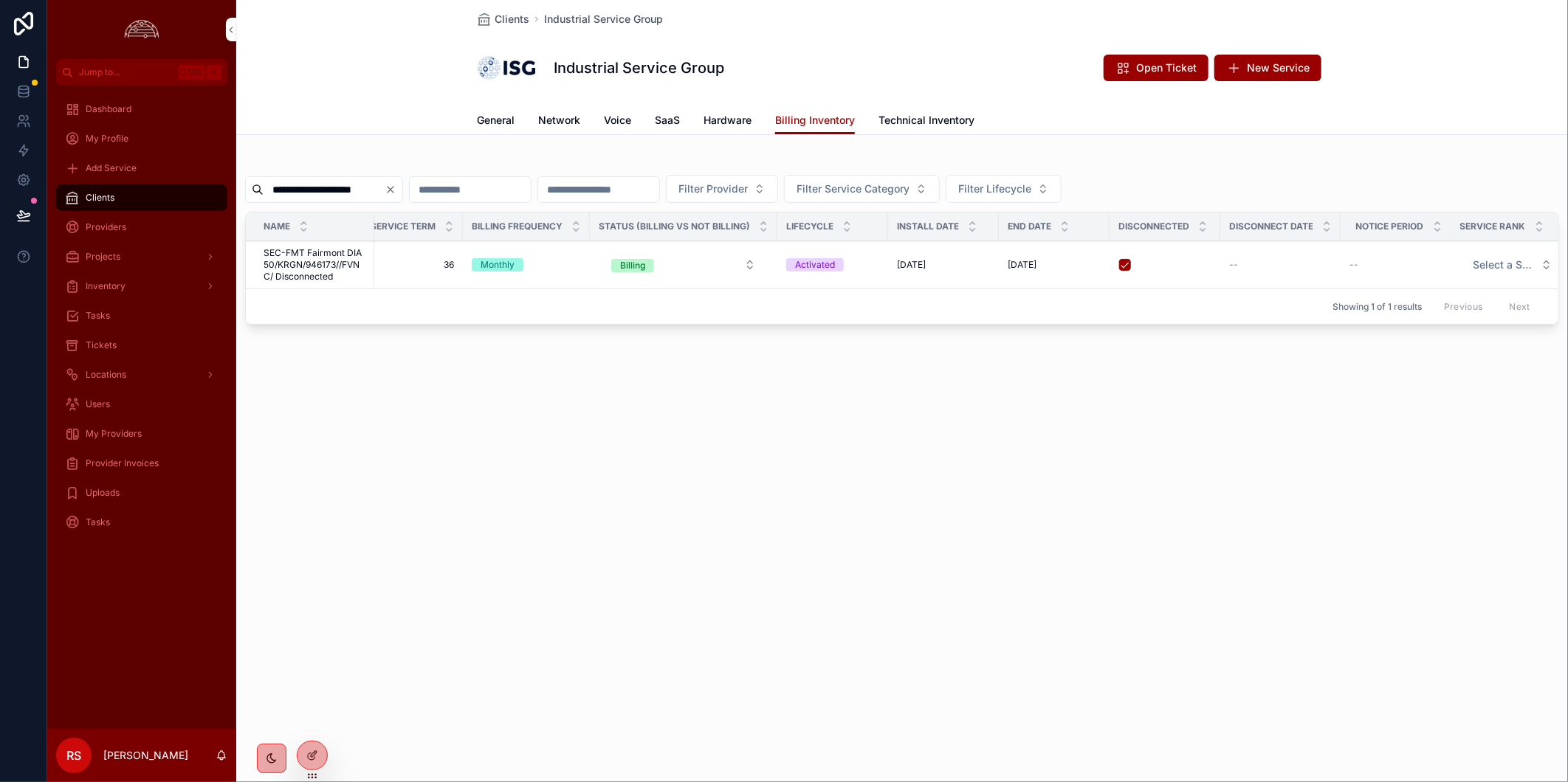
scroll to position [0, 397]
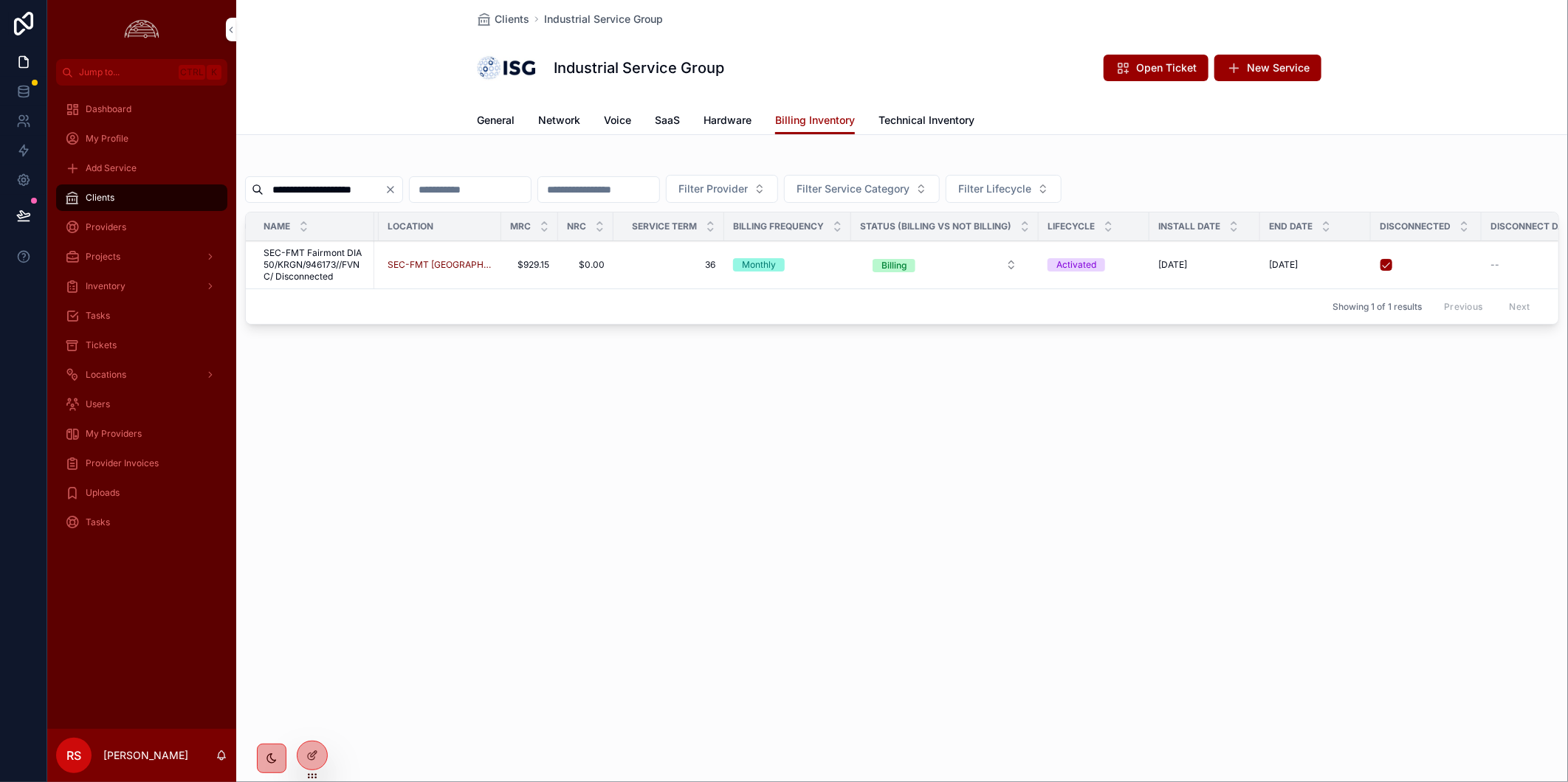
drag, startPoint x: 1021, startPoint y: 406, endPoint x: 1021, endPoint y: 339, distance: 67.0
click at [1019, 394] on div "**********" at bounding box center [902, 215] width 1331 height 431
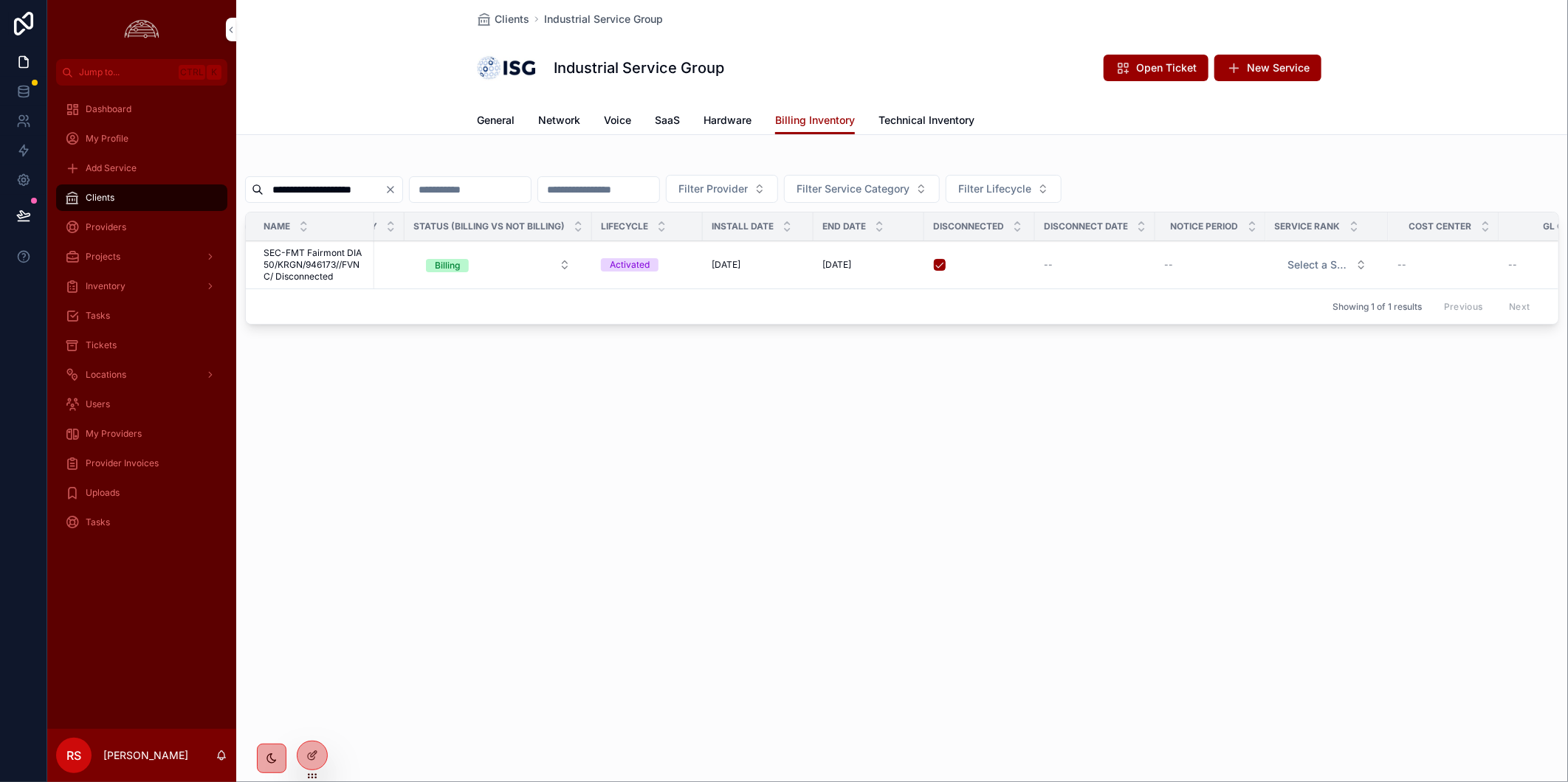
scroll to position [0, 915]
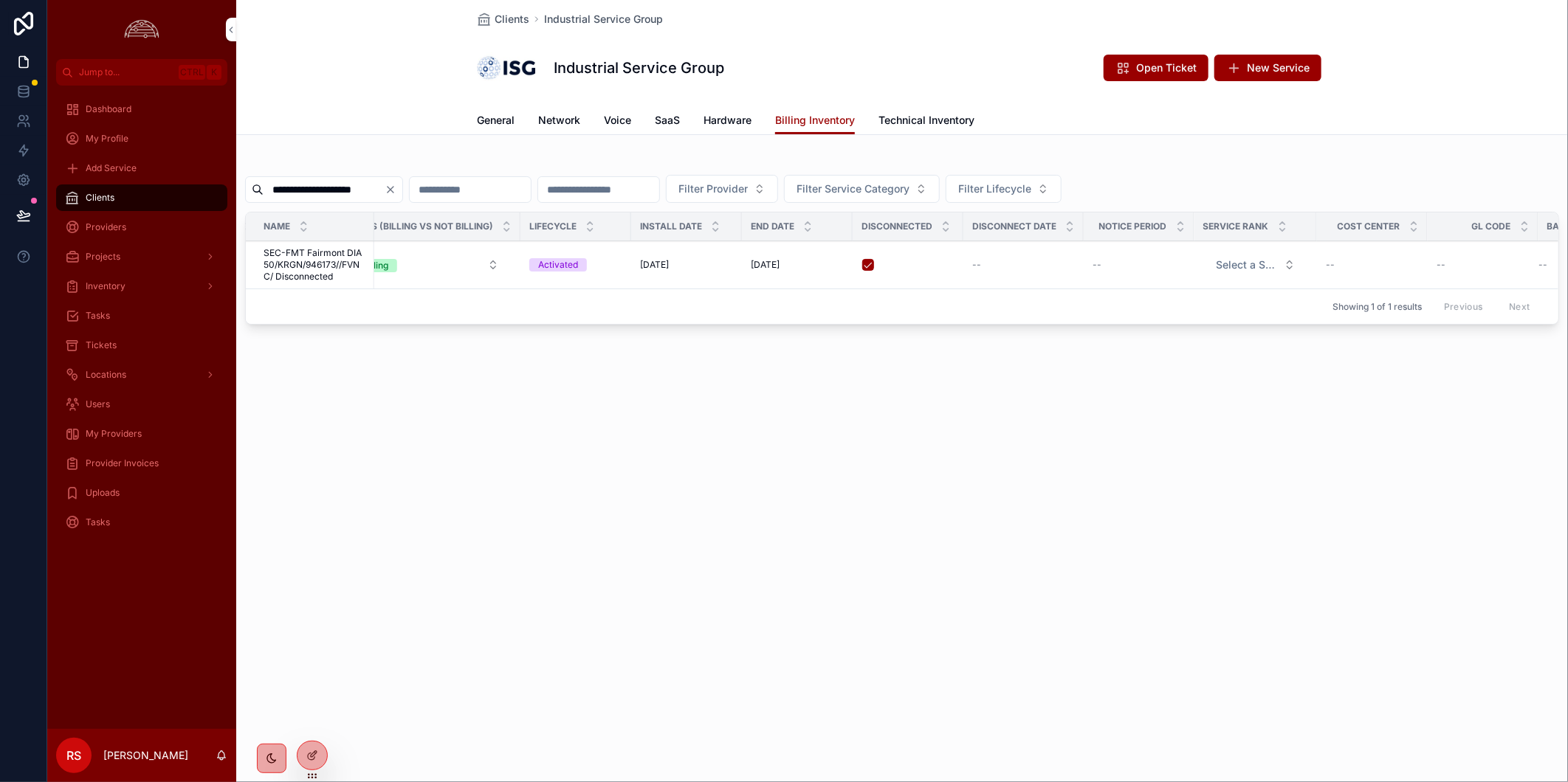
click at [781, 618] on div "**********" at bounding box center [902, 391] width 1331 height 782
click at [380, 192] on input "**********" at bounding box center [324, 190] width 121 height 21
paste input "scrollable content"
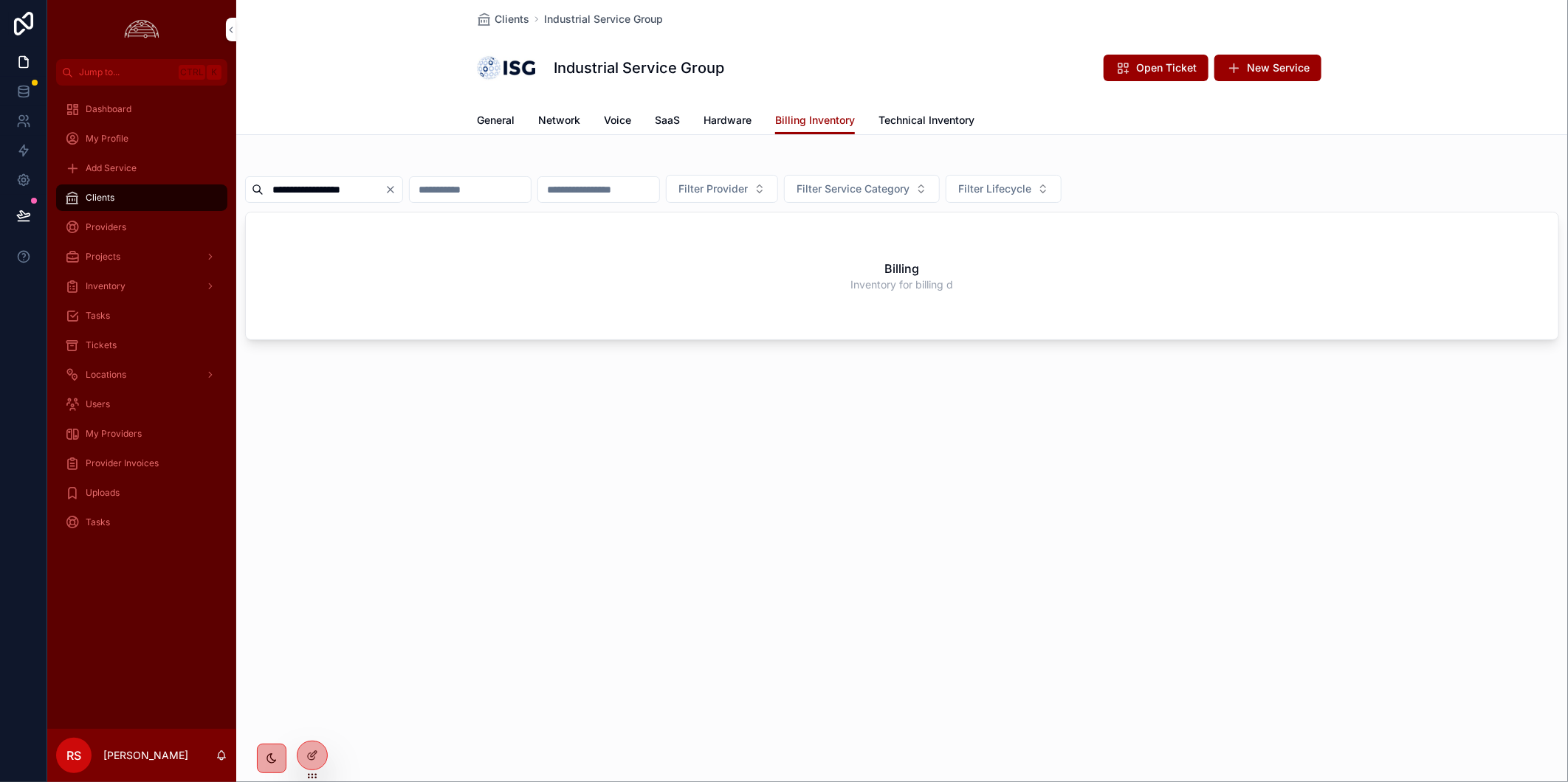
click at [384, 192] on input "**********" at bounding box center [324, 190] width 121 height 21
paste input "***"
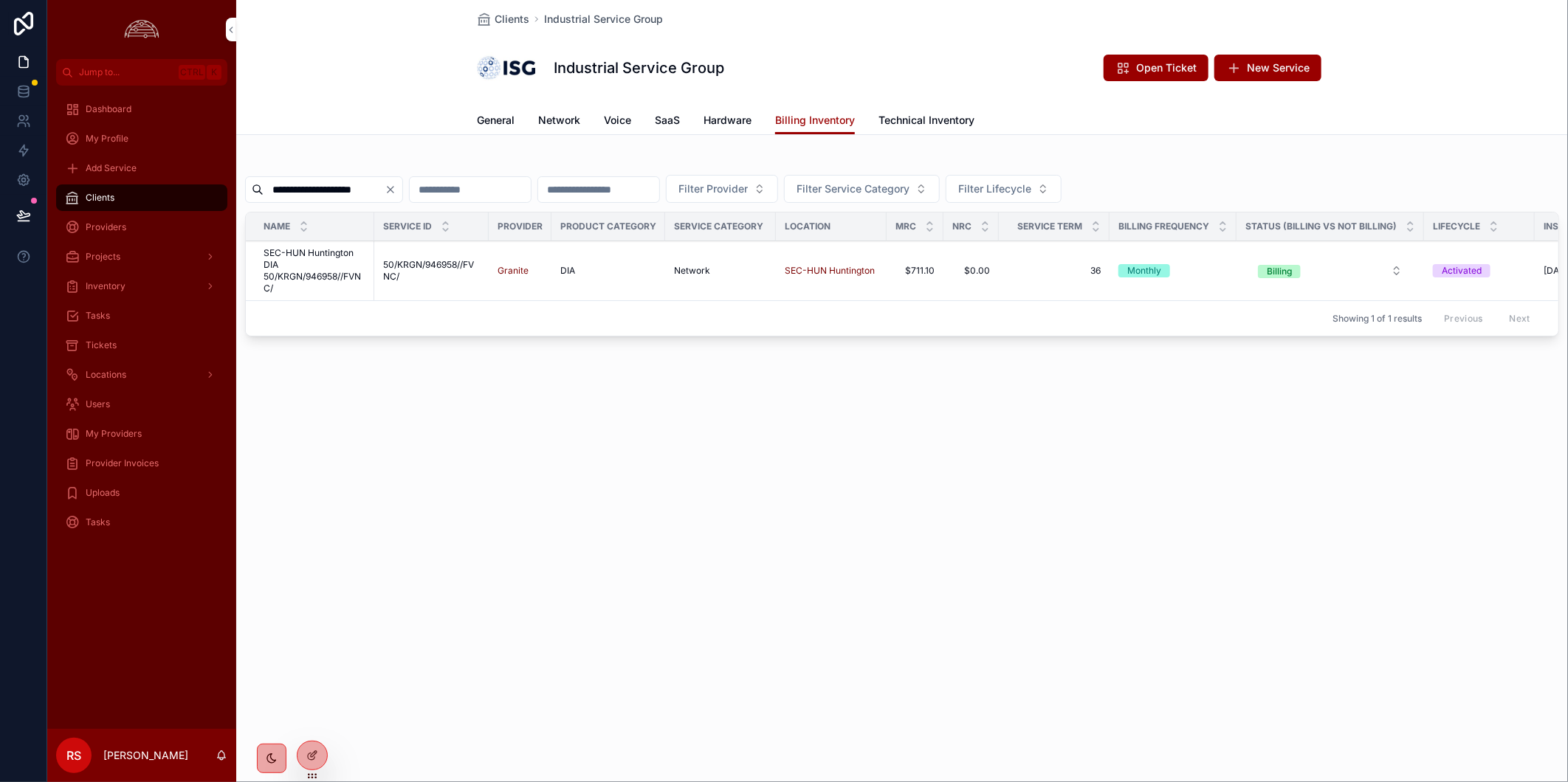
click at [357, 196] on input "**********" at bounding box center [324, 190] width 121 height 21
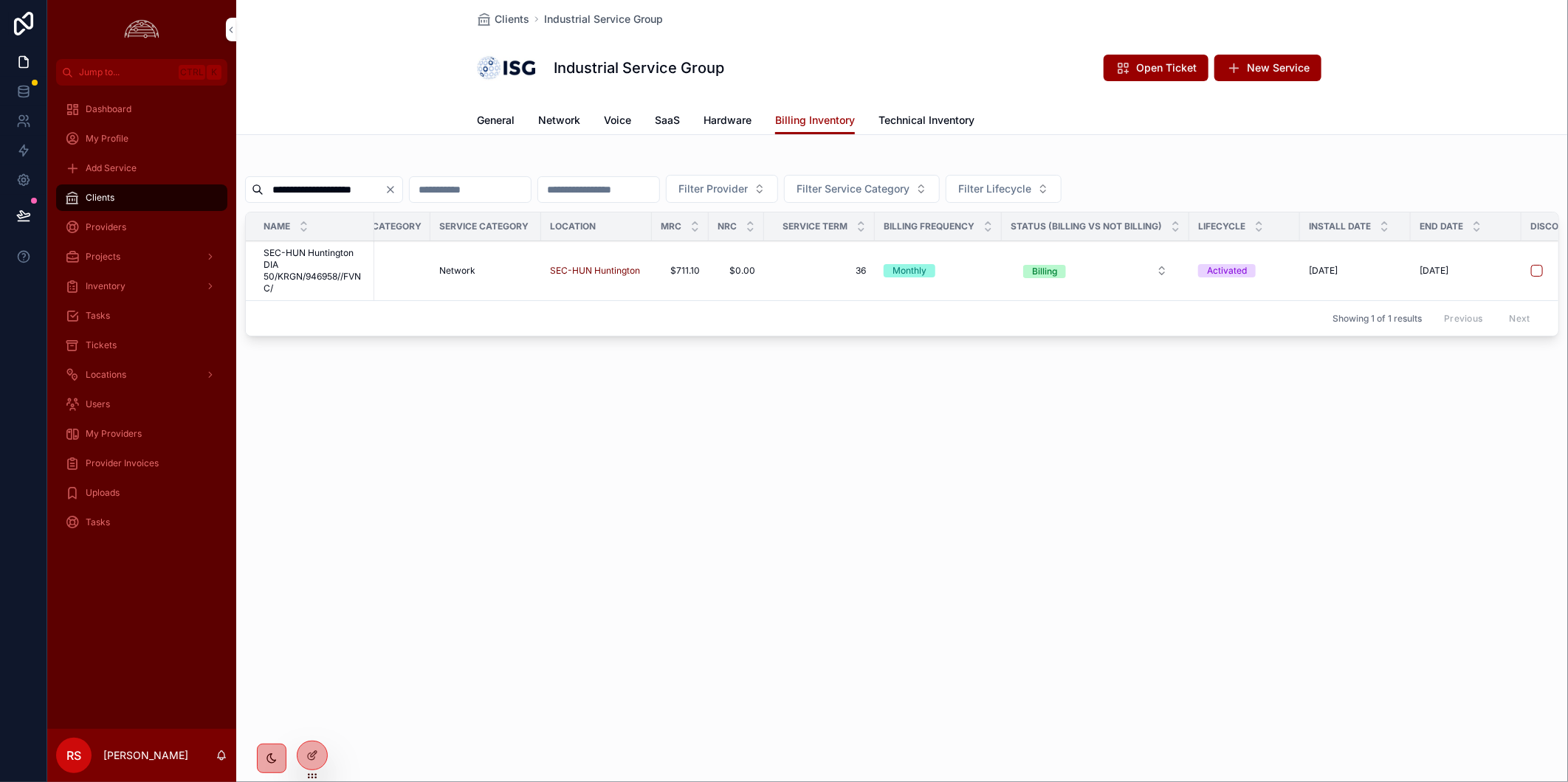
scroll to position [0, 991]
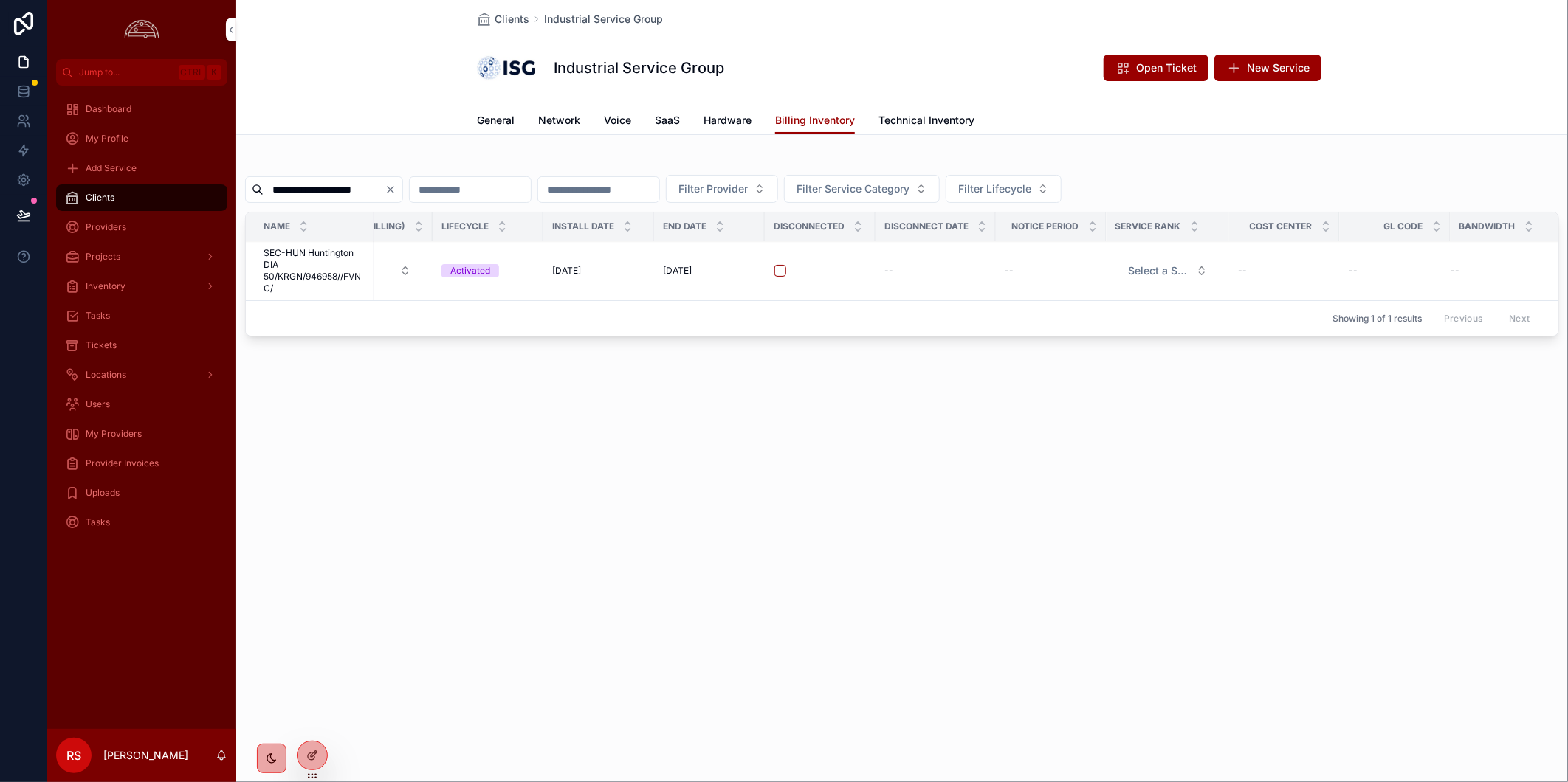
click at [352, 186] on input "**********" at bounding box center [324, 190] width 121 height 21
paste input "scrollable content"
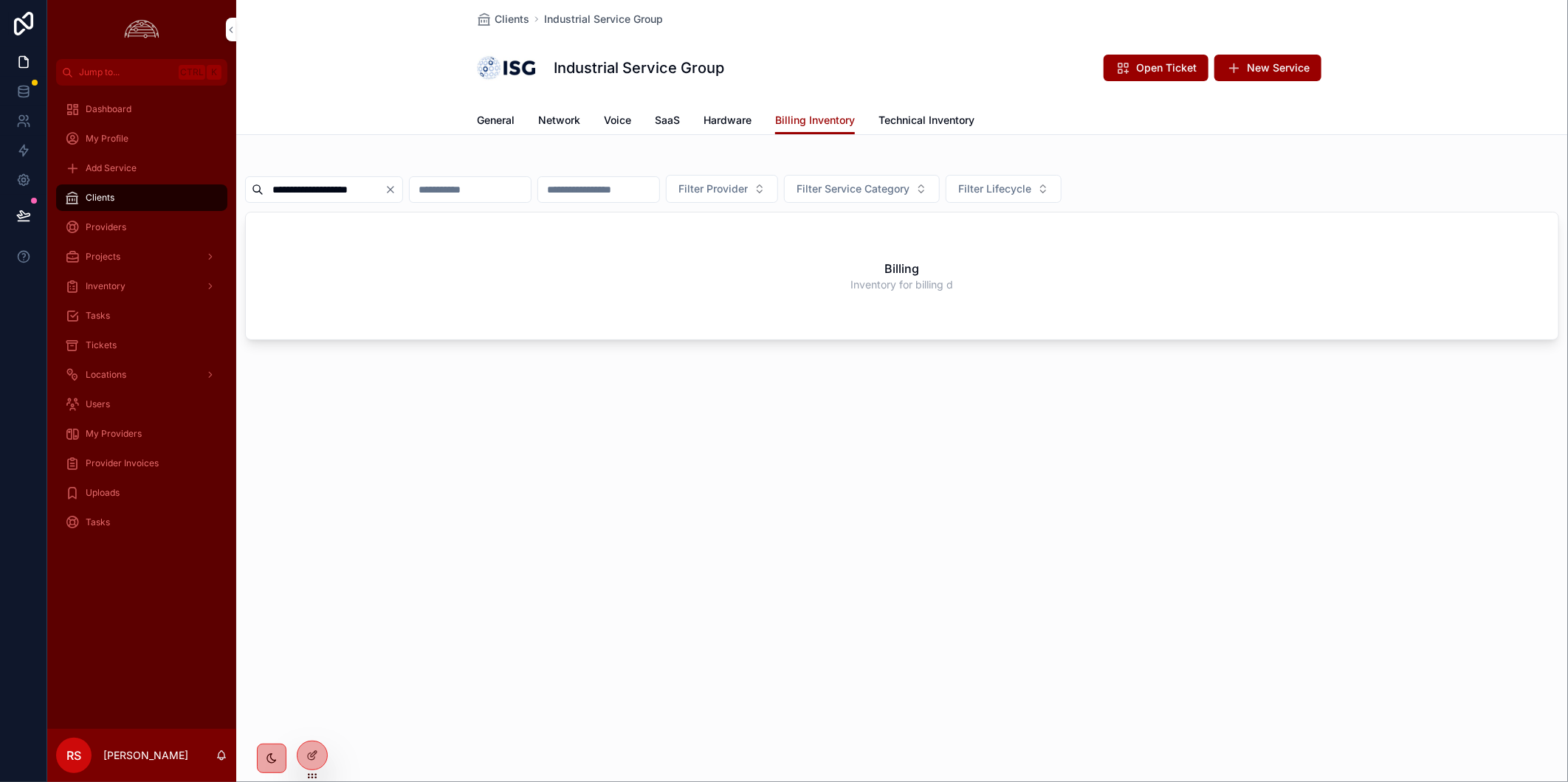
click at [370, 192] on input "**********" at bounding box center [324, 190] width 121 height 21
paste input "scrollable content"
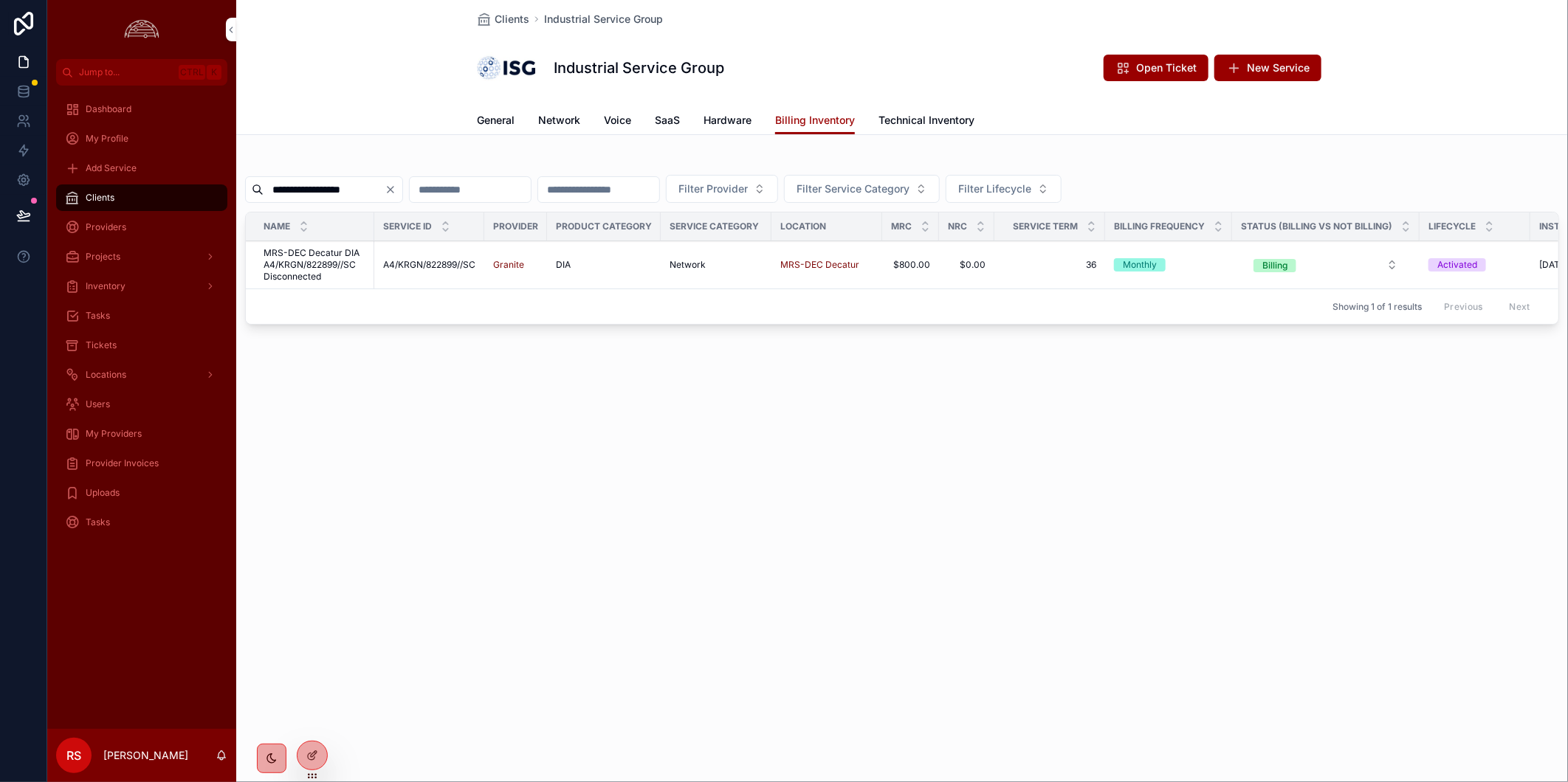
drag, startPoint x: 482, startPoint y: 389, endPoint x: 480, endPoint y: 366, distance: 23.1
click at [482, 389] on div "**********" at bounding box center [902, 215] width 1331 height 431
click at [351, 198] on input "**********" at bounding box center [324, 190] width 121 height 21
paste input "***"
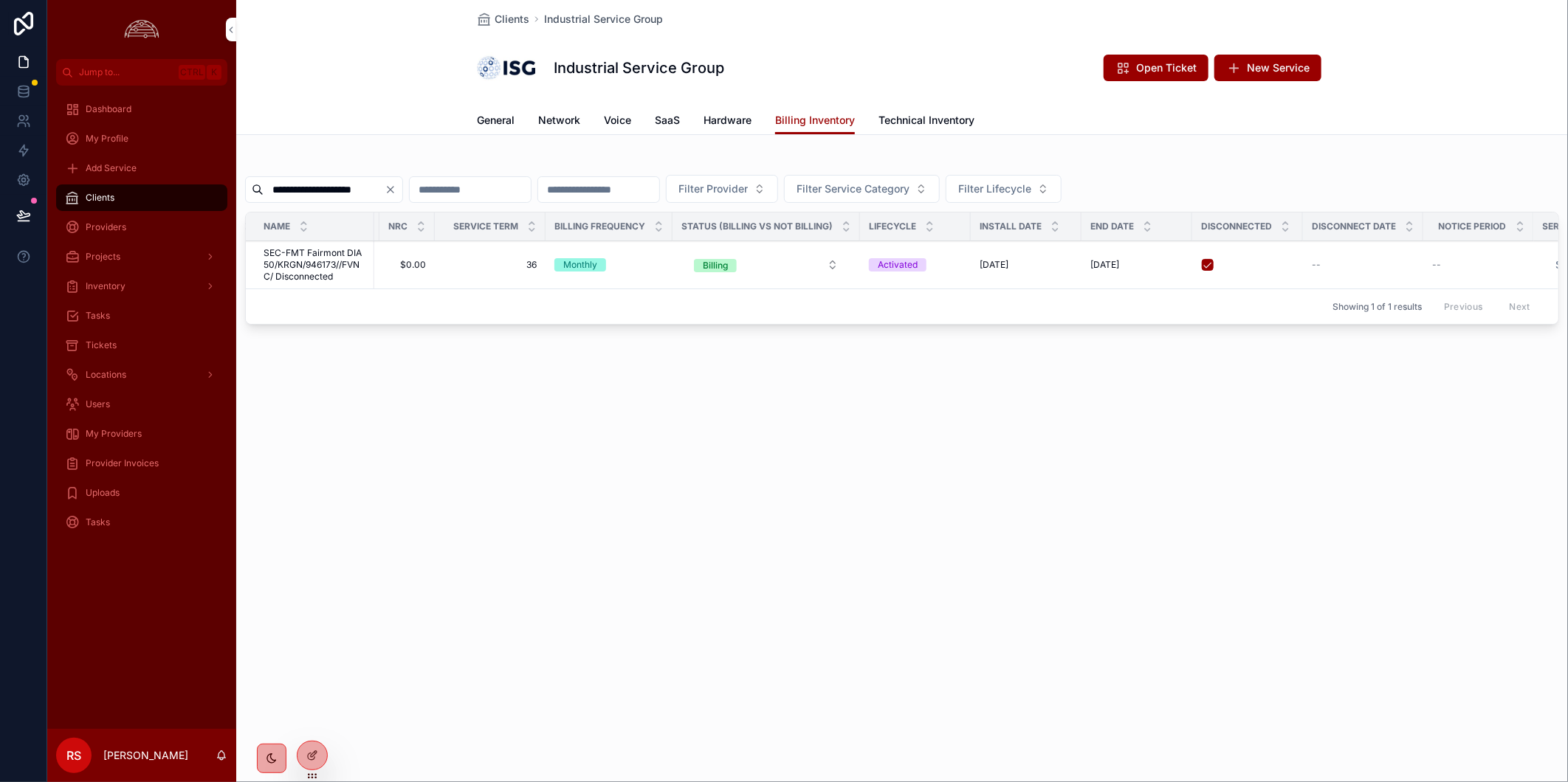
scroll to position [0, 583]
click at [348, 189] on input "**********" at bounding box center [324, 190] width 121 height 21
paste input "scrollable content"
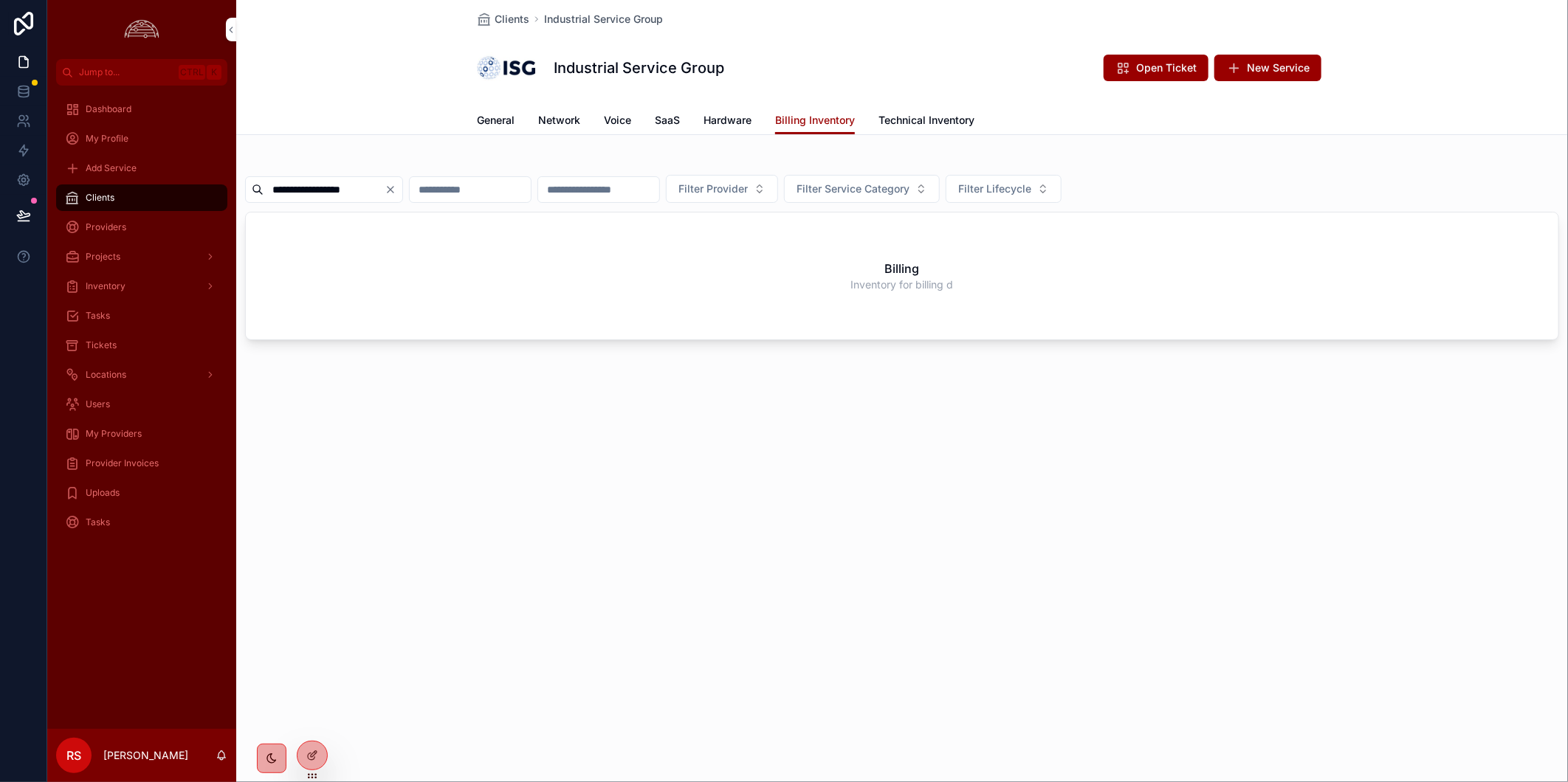
click at [349, 183] on input "**********" at bounding box center [324, 190] width 121 height 21
paste input "***"
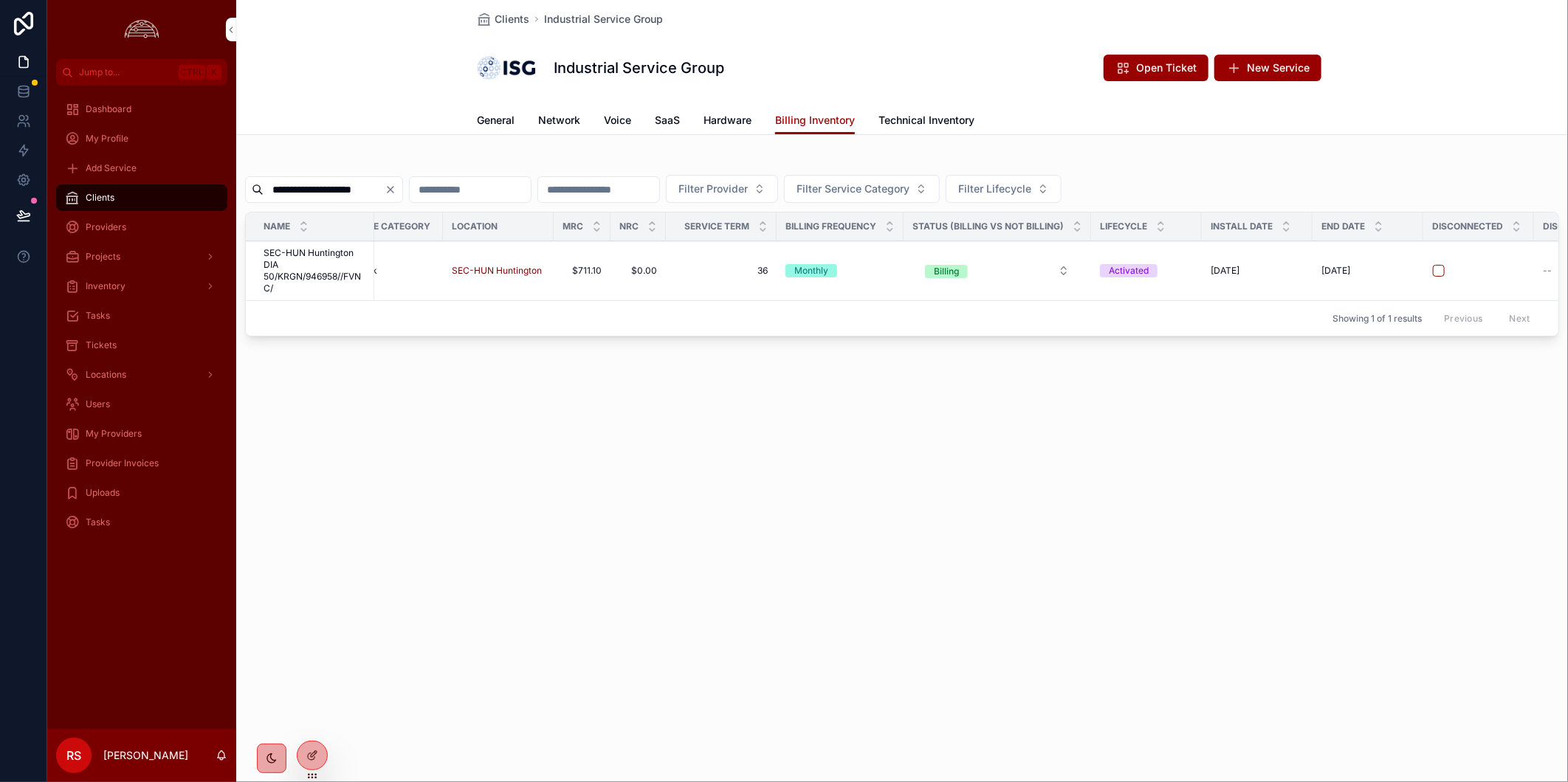
scroll to position [0, 344]
click at [384, 180] on input "**********" at bounding box center [324, 190] width 121 height 21
paste input "scrollable content"
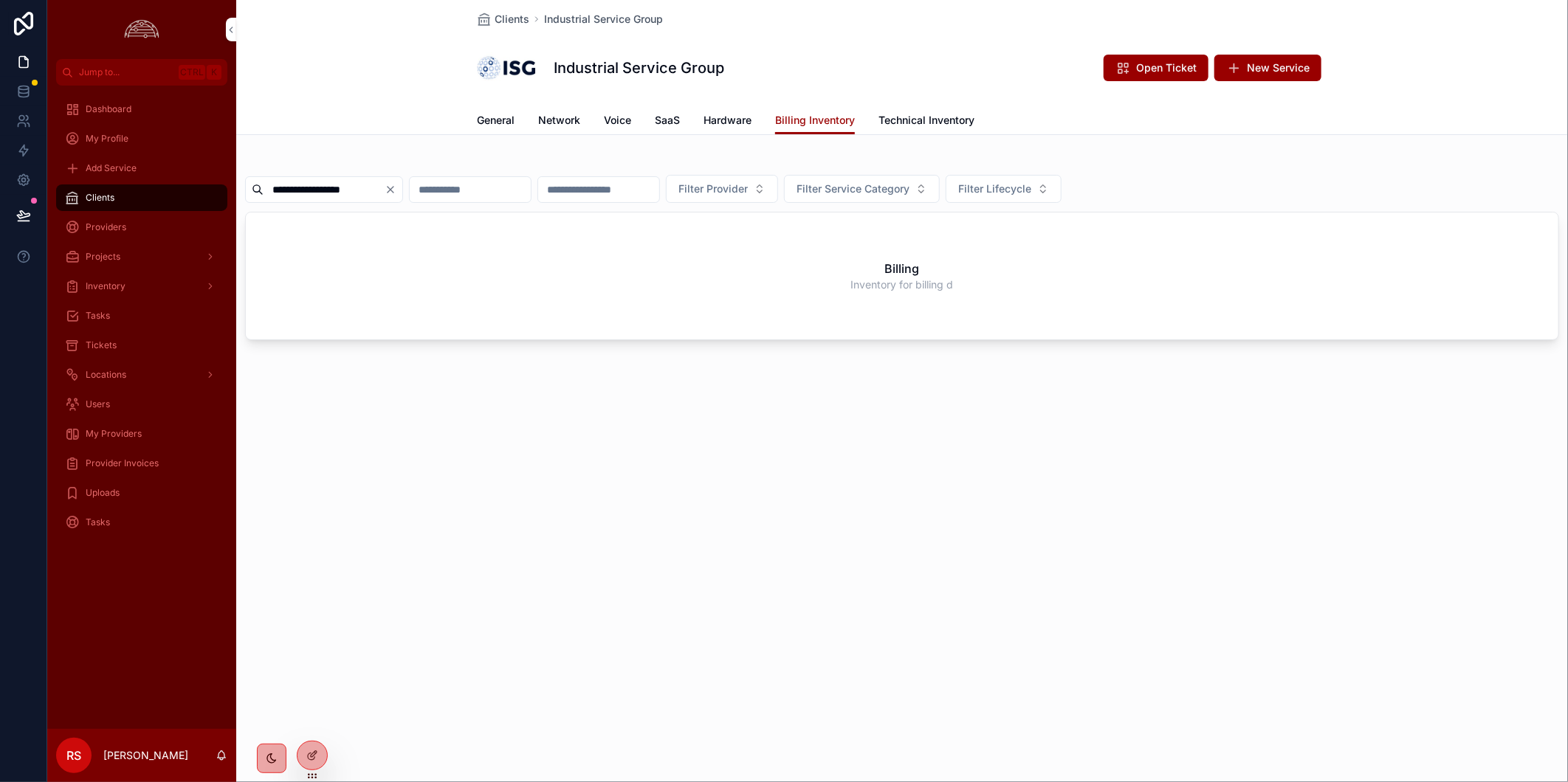
type input "**********"
click at [727, 601] on div "**********" at bounding box center [902, 391] width 1331 height 782
click at [112, 436] on span "My Providers" at bounding box center [113, 434] width 56 height 12
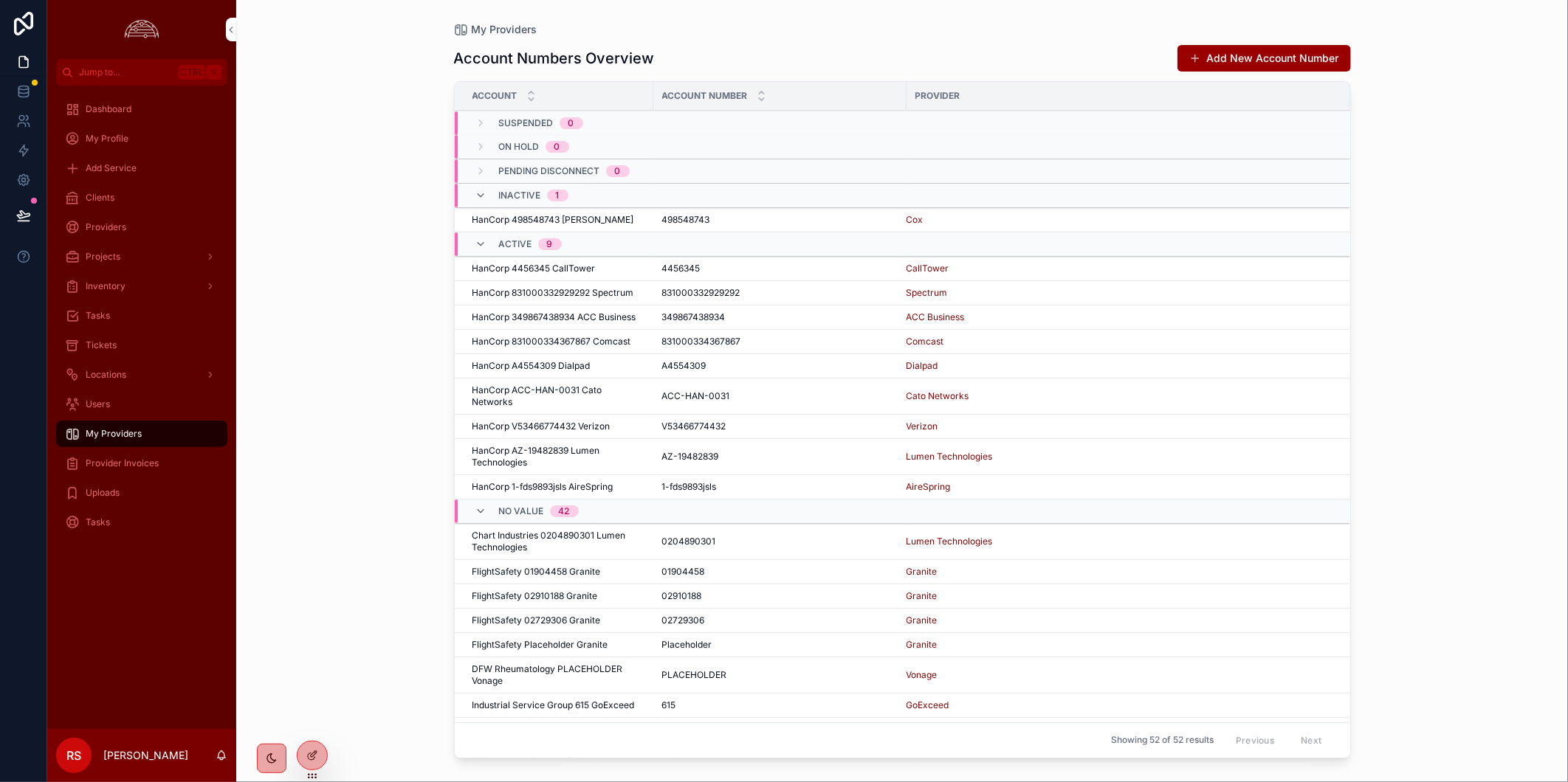
click at [130, 312] on div "Tasks" at bounding box center [142, 315] width 154 height 23
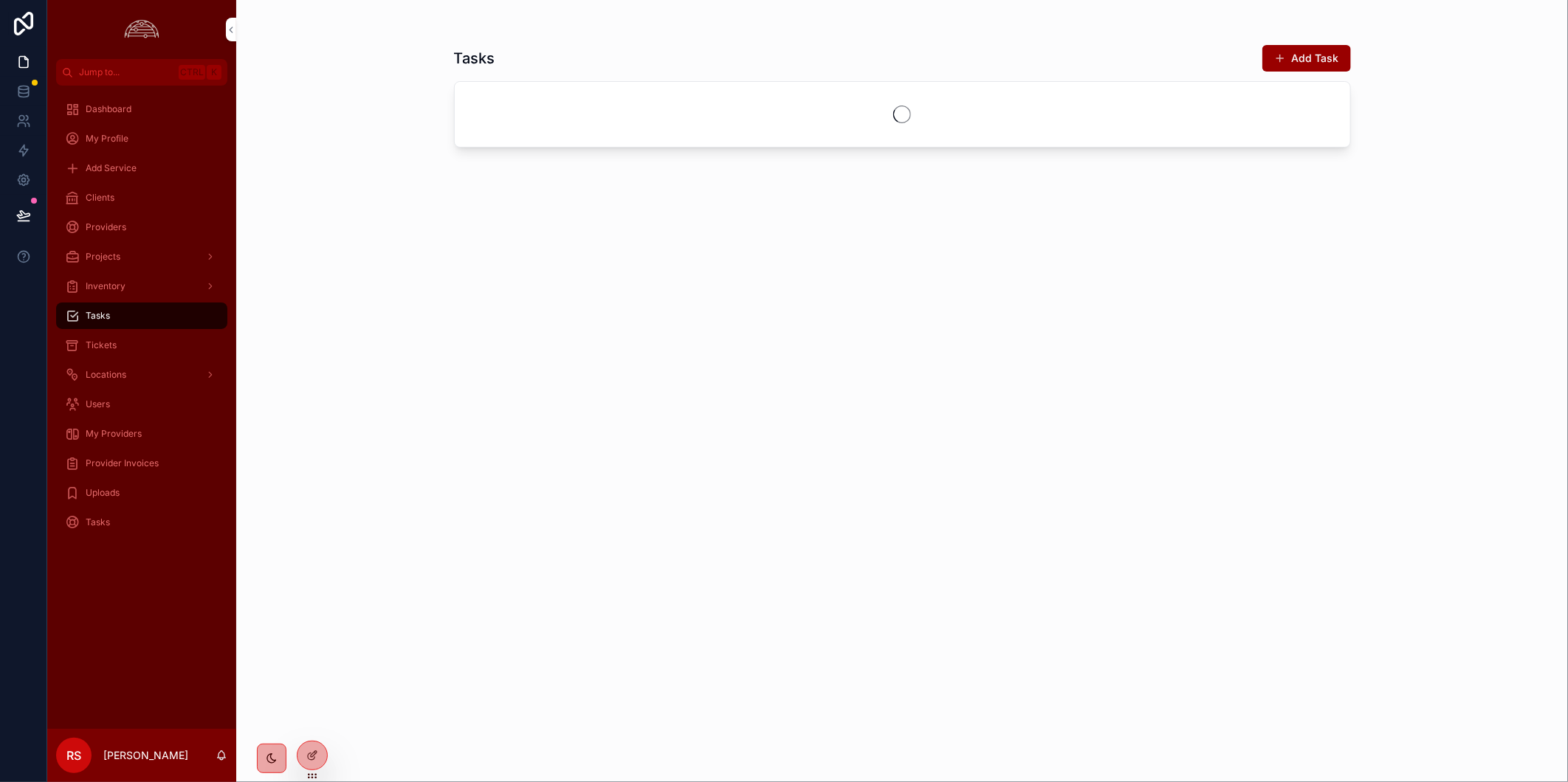
click at [130, 340] on div "Tickets" at bounding box center [142, 344] width 154 height 23
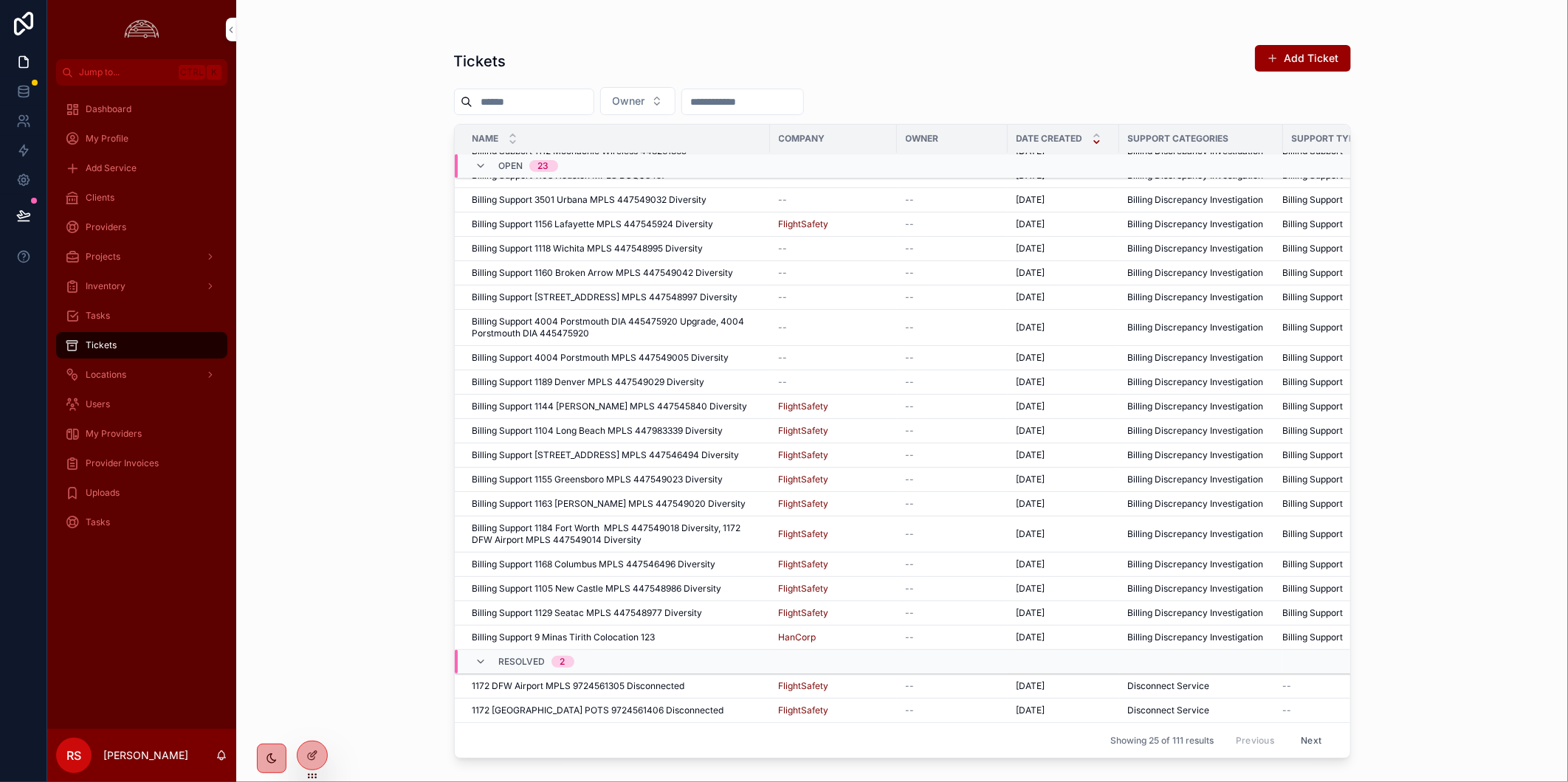
scroll to position [136, 0]
click at [496, 104] on input "scrollable content" at bounding box center [533, 102] width 121 height 21
paste input "**********"
click at [521, 104] on input "**********" at bounding box center [533, 102] width 121 height 21
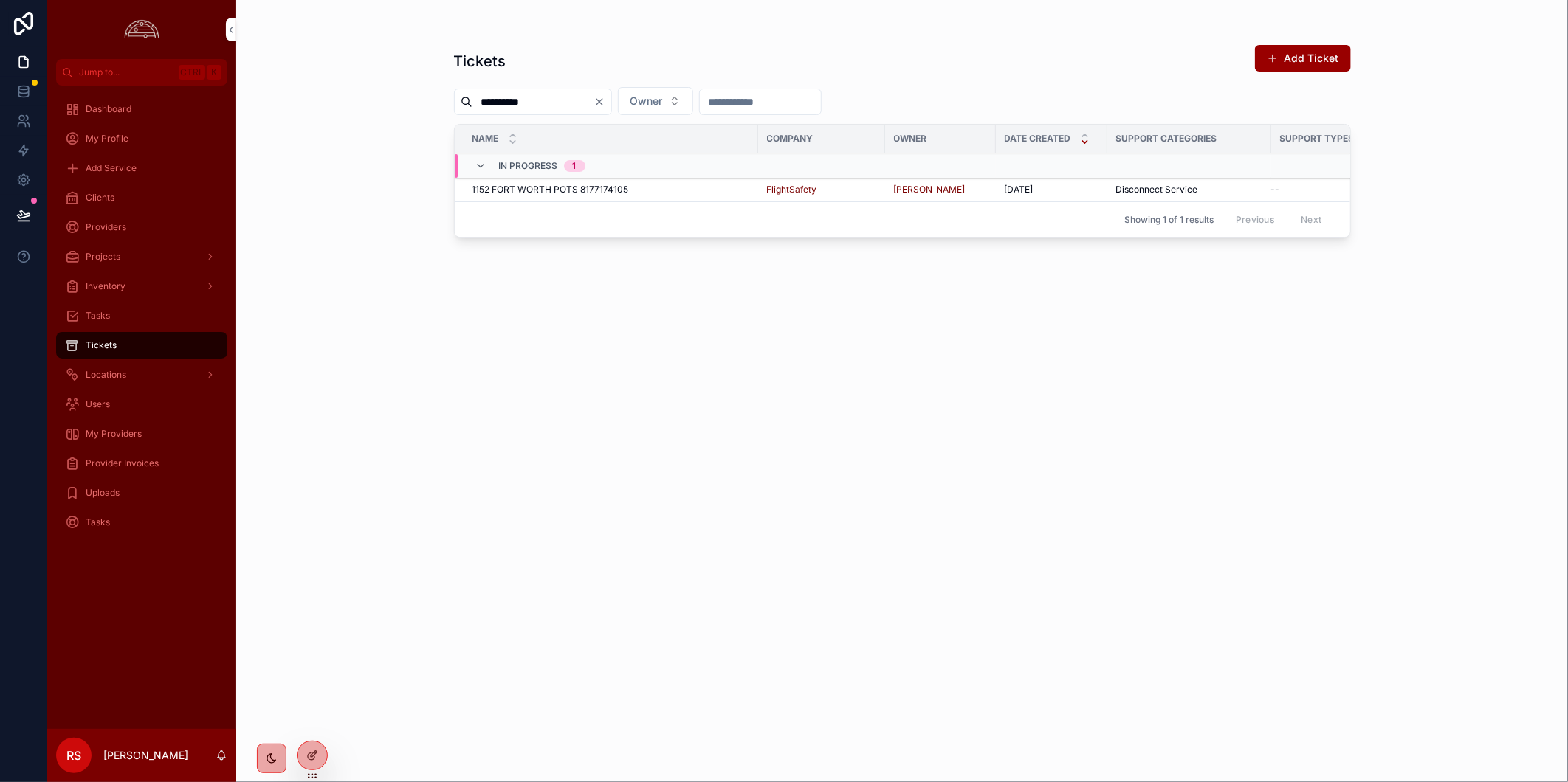
type input "**********"
click at [515, 435] on div "**********" at bounding box center [902, 400] width 897 height 729
drag, startPoint x: 972, startPoint y: 335, endPoint x: 904, endPoint y: 277, distance: 89.4
click at [972, 335] on div "**********" at bounding box center [902, 400] width 897 height 729
click at [623, 192] on span "1152 FORT WORTH POTS 8177174105" at bounding box center [550, 190] width 156 height 12
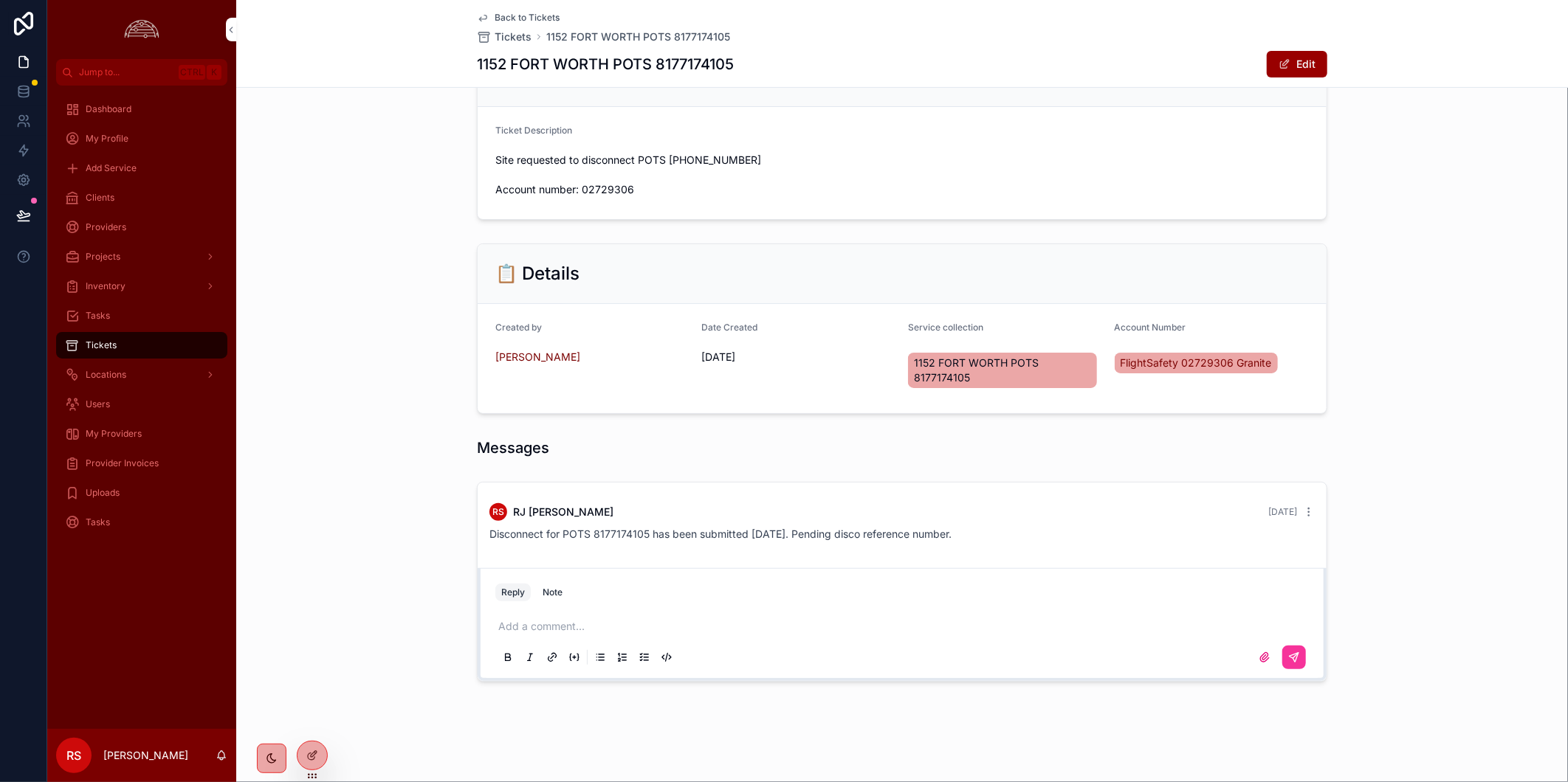
scroll to position [248, 0]
click at [1308, 62] on button "Edit" at bounding box center [1297, 64] width 60 height 27
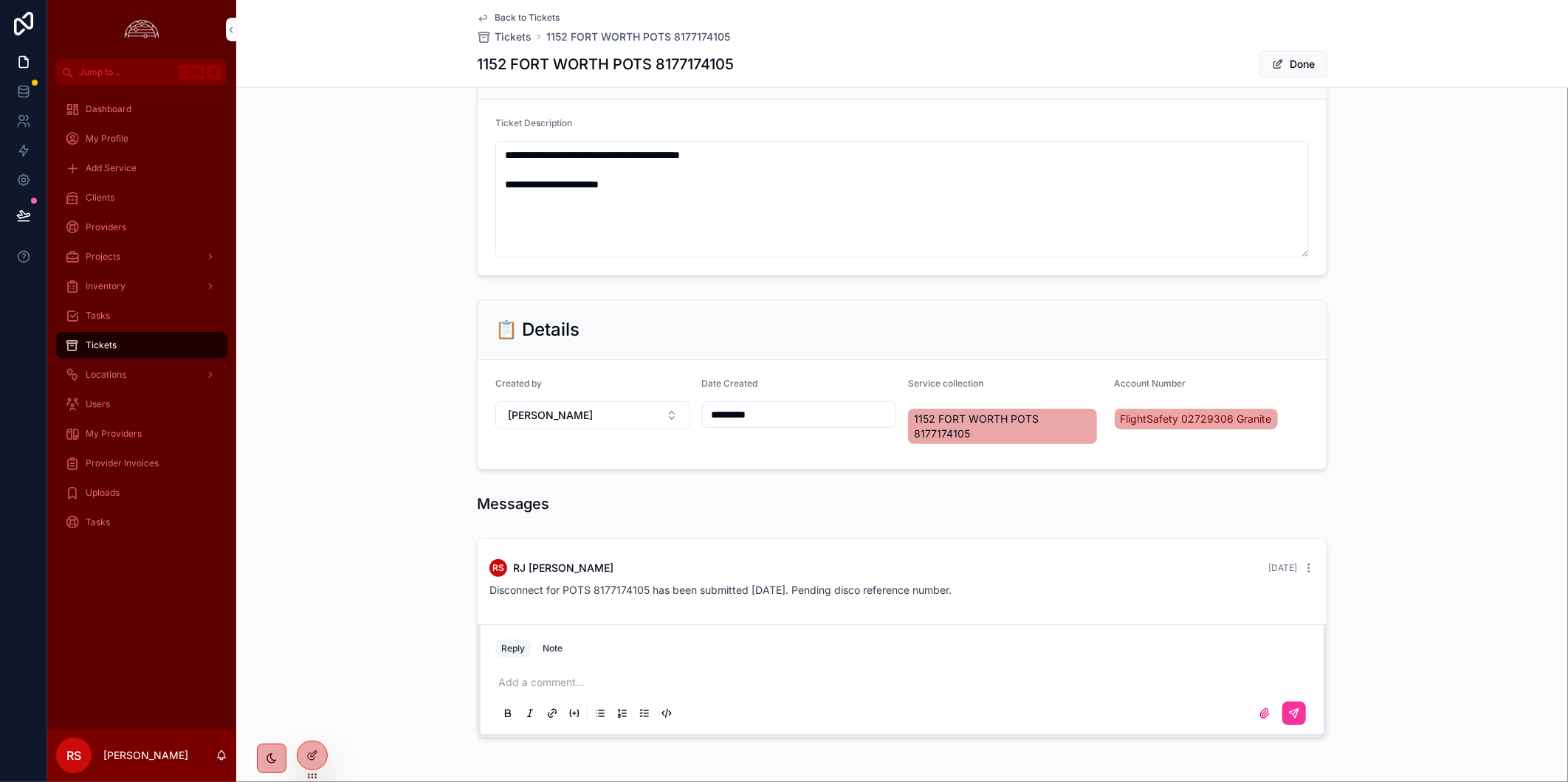
drag, startPoint x: 1244, startPoint y: 424, endPoint x: 1400, endPoint y: 363, distance: 167.5
click at [1415, 362] on div "📋 Details Created by [PERSON_NAME] Date Created ********* Service collection 11…" at bounding box center [902, 384] width 1331 height 182
click at [1397, 520] on div "Messages" at bounding box center [902, 504] width 1331 height 33
click at [1223, 451] on div "Account Number FlightSafety 02729306 Granite" at bounding box center [1212, 414] width 195 height 73
click at [1217, 492] on div "**********" at bounding box center [902, 300] width 1331 height 886
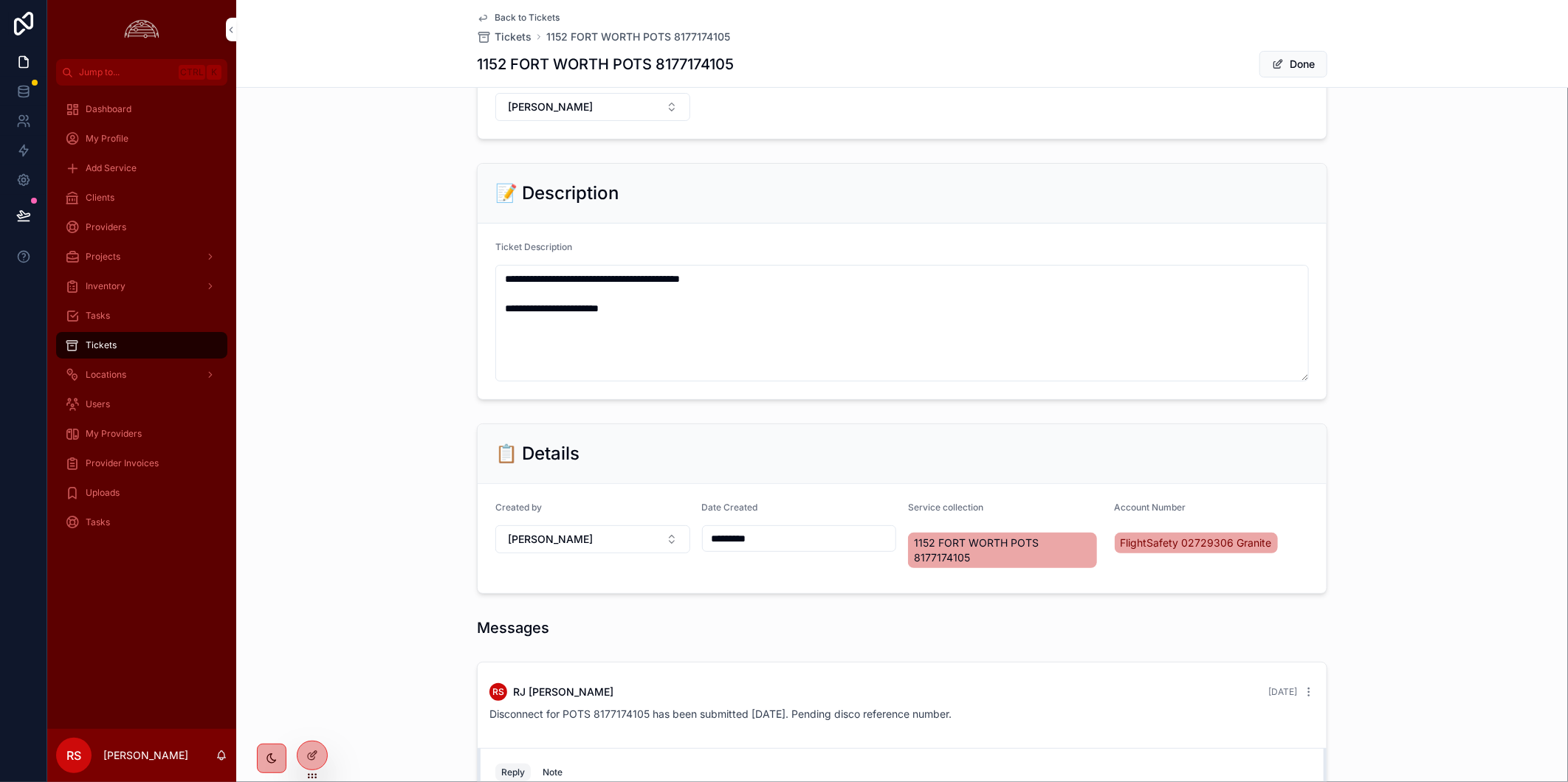
scroll to position [0, 0]
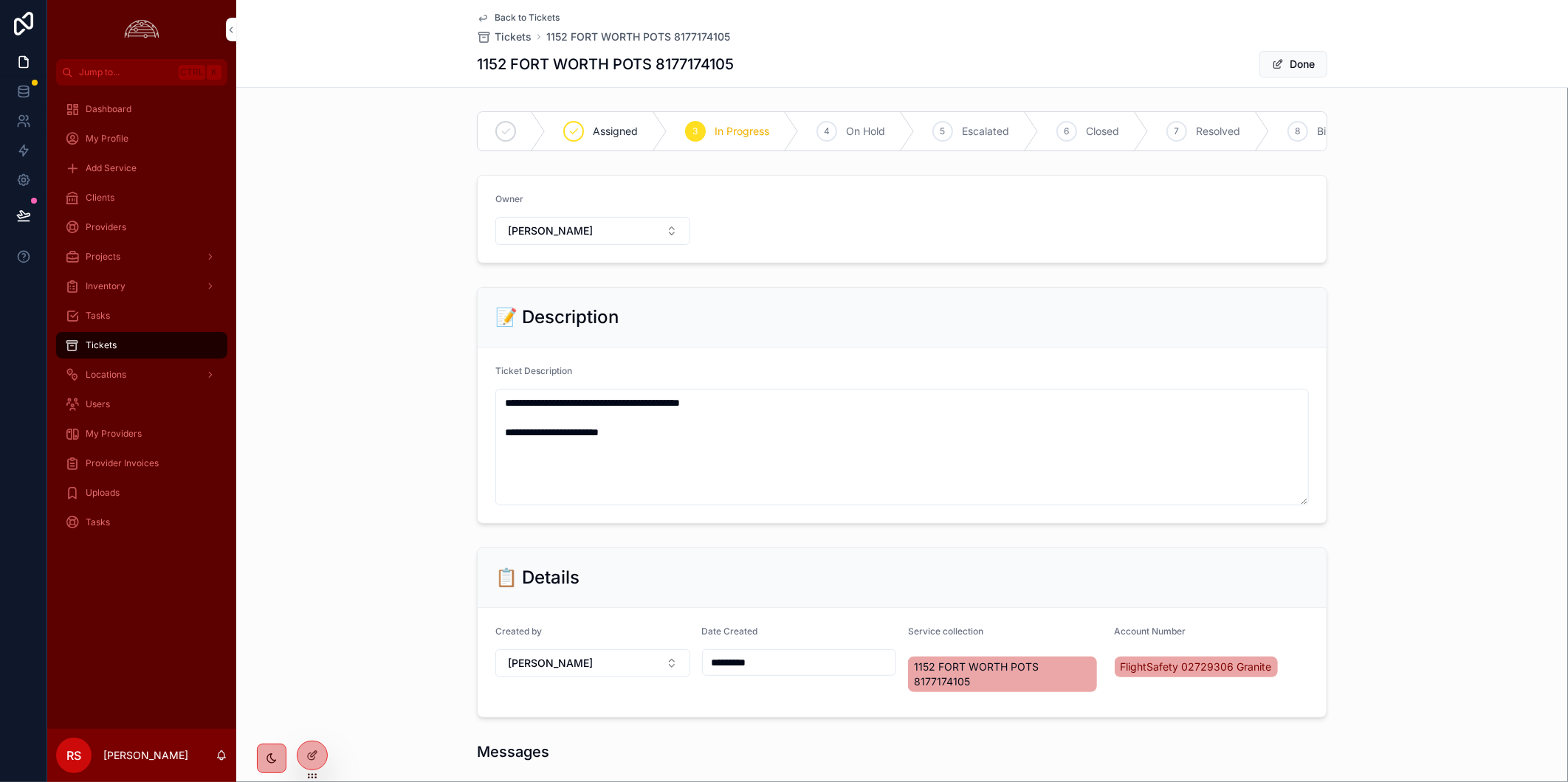
click at [1294, 54] on button "Done" at bounding box center [1293, 64] width 68 height 27
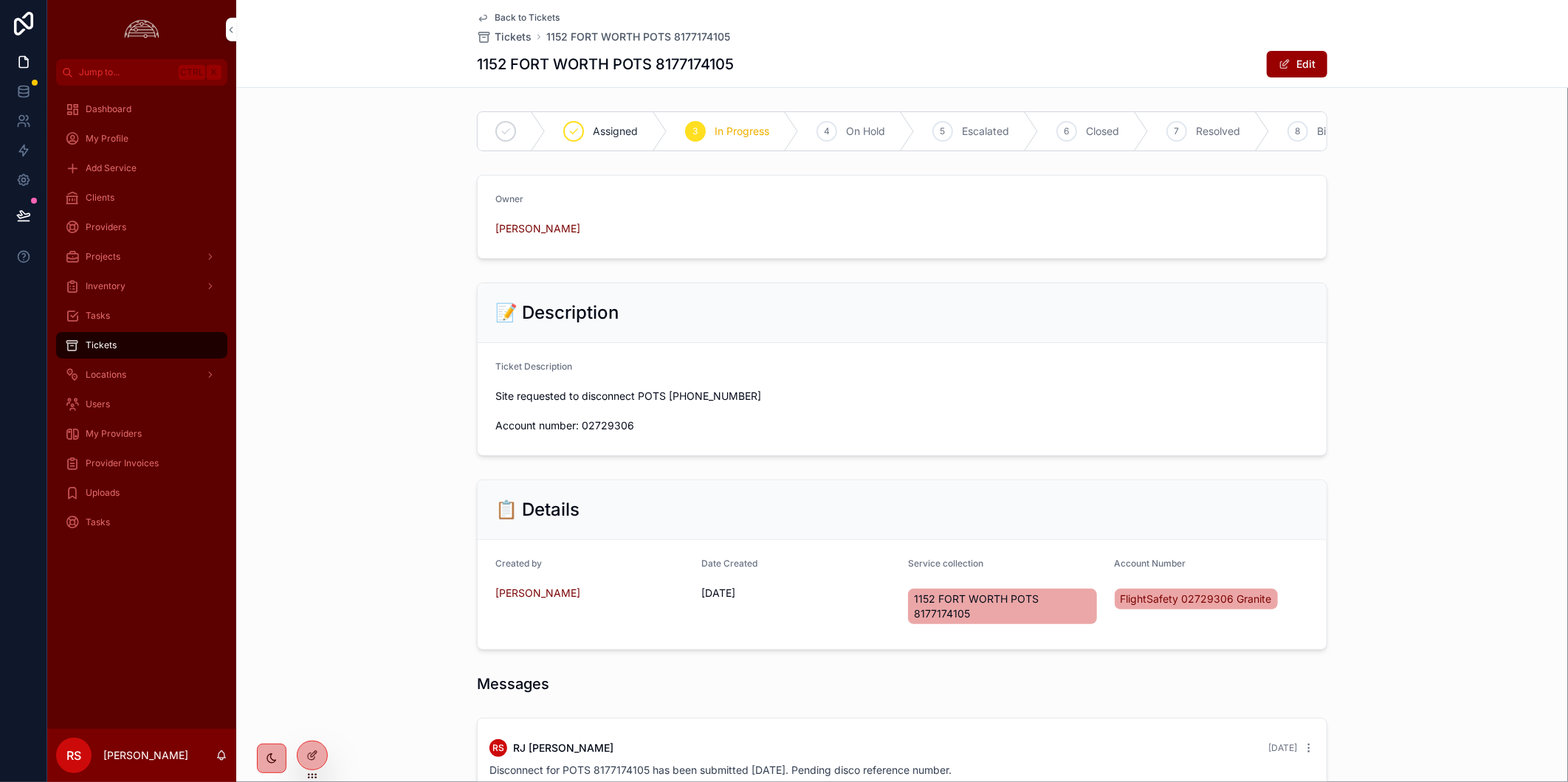
click at [1390, 444] on div "📝 Description Ticket Description Site requested to disconnect POTS [PHONE_NUMBE…" at bounding box center [902, 369] width 1331 height 186
click at [1301, 182] on div "Owner [PERSON_NAME]" at bounding box center [902, 217] width 1331 height 96
click at [1079, 54] on div "1152 FORT WORTH POTS 8177174105 Edit" at bounding box center [901, 64] width 850 height 28
click at [1360, 245] on div "Owner [PERSON_NAME]" at bounding box center [902, 217] width 1331 height 96
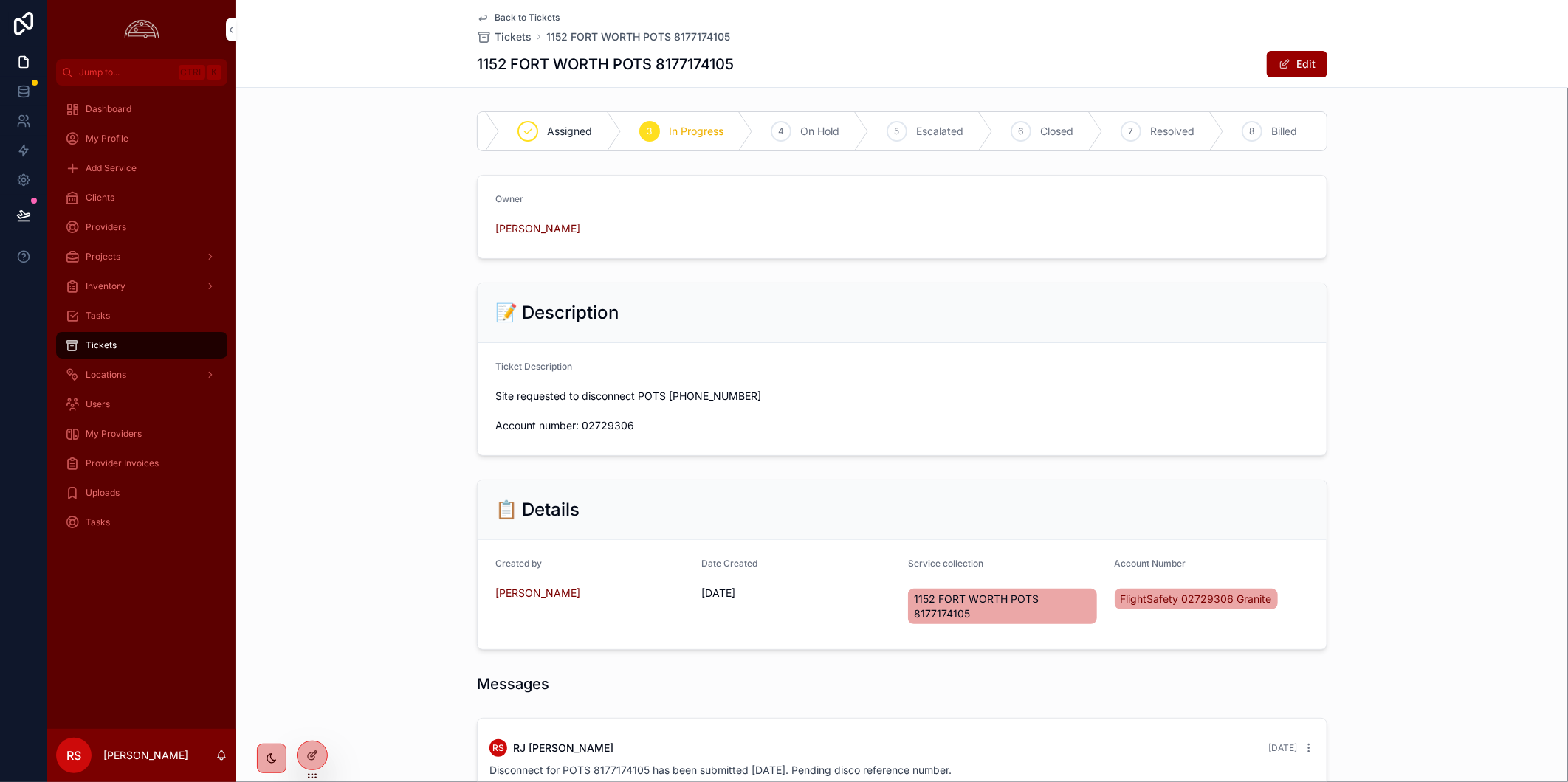
click at [366, 548] on div "📋 Details Created by [PERSON_NAME] Date Created [DATE] Service collection 1152 …" at bounding box center [902, 564] width 1331 height 182
click at [323, 638] on div "📋 Details Created by [PERSON_NAME] Date Created [DATE] Service collection 1152 …" at bounding box center [902, 564] width 1331 height 182
click at [370, 511] on div "📋 Details Created by [PERSON_NAME] Date Created [DATE] Service collection 1152 …" at bounding box center [902, 564] width 1331 height 182
click at [1472, 462] on div "📝 Description Ticket Description Site requested to disconnect POTS [PHONE_NUMBE…" at bounding box center [902, 369] width 1331 height 186
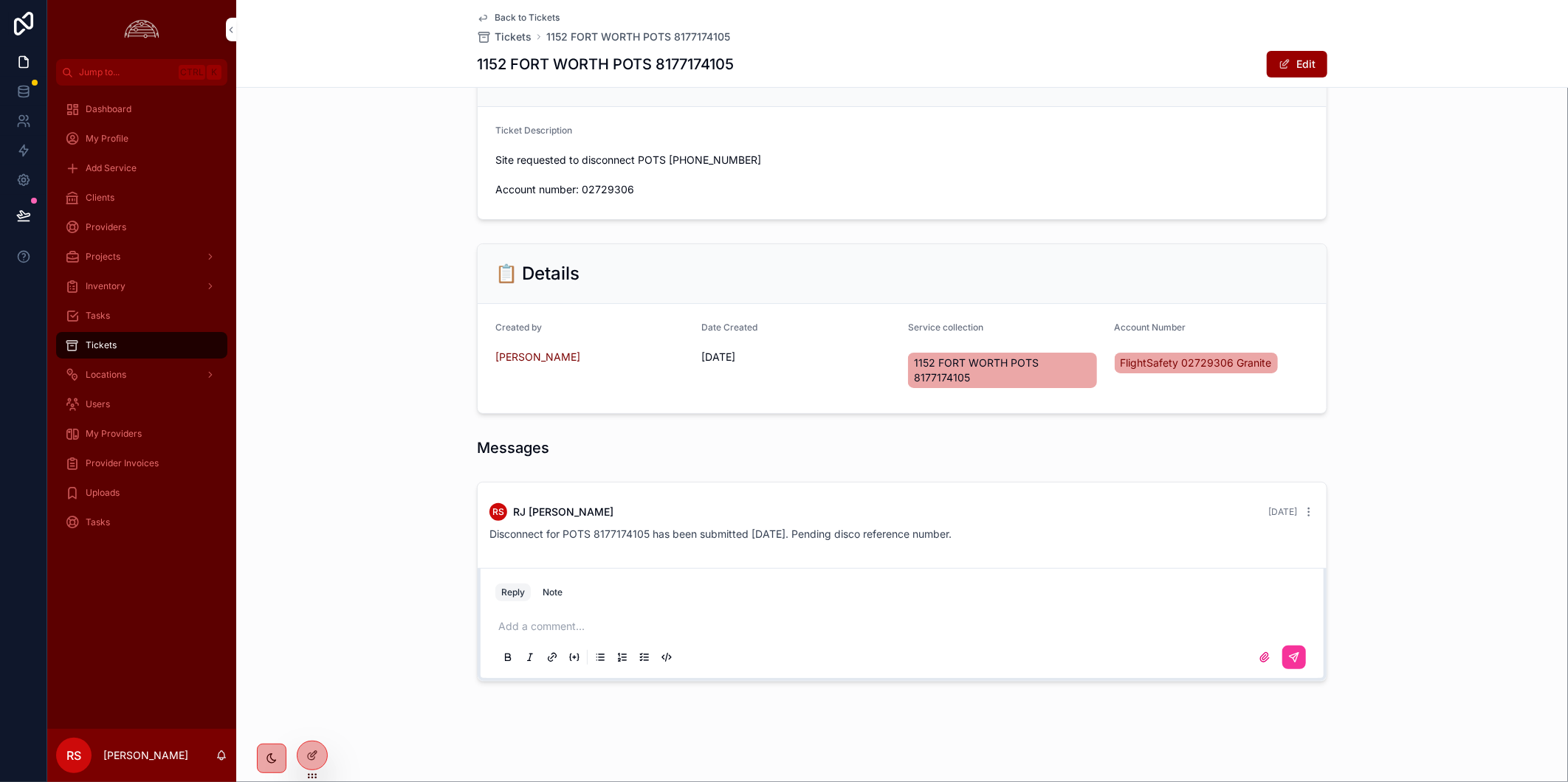
scroll to position [0, 0]
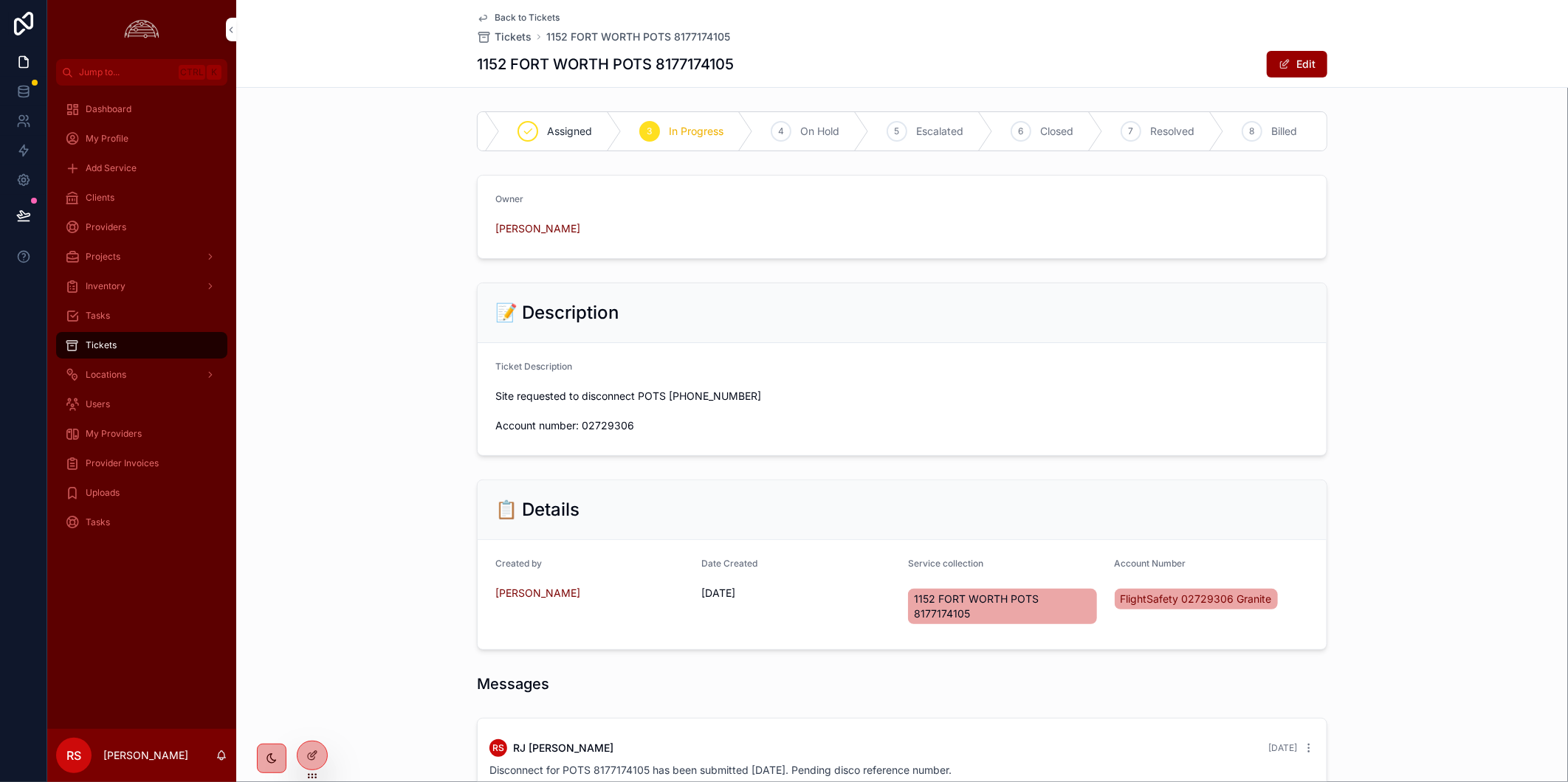
click at [384, 439] on div "📝 Description Ticket Description Site requested to disconnect POTS [PHONE_NUMBE…" at bounding box center [902, 369] width 1331 height 186
click at [1411, 356] on div "📝 Description Ticket Description Site requested to disconnect POTS [PHONE_NUMBE…" at bounding box center [902, 369] width 1331 height 186
click at [134, 590] on div "Dashboard My Profile Add Service Clients Providers Projects Inventory Tasks Tic…" at bounding box center [142, 407] width 189 height 643
click at [144, 457] on span "Provider Invoices" at bounding box center [122, 464] width 73 height 12
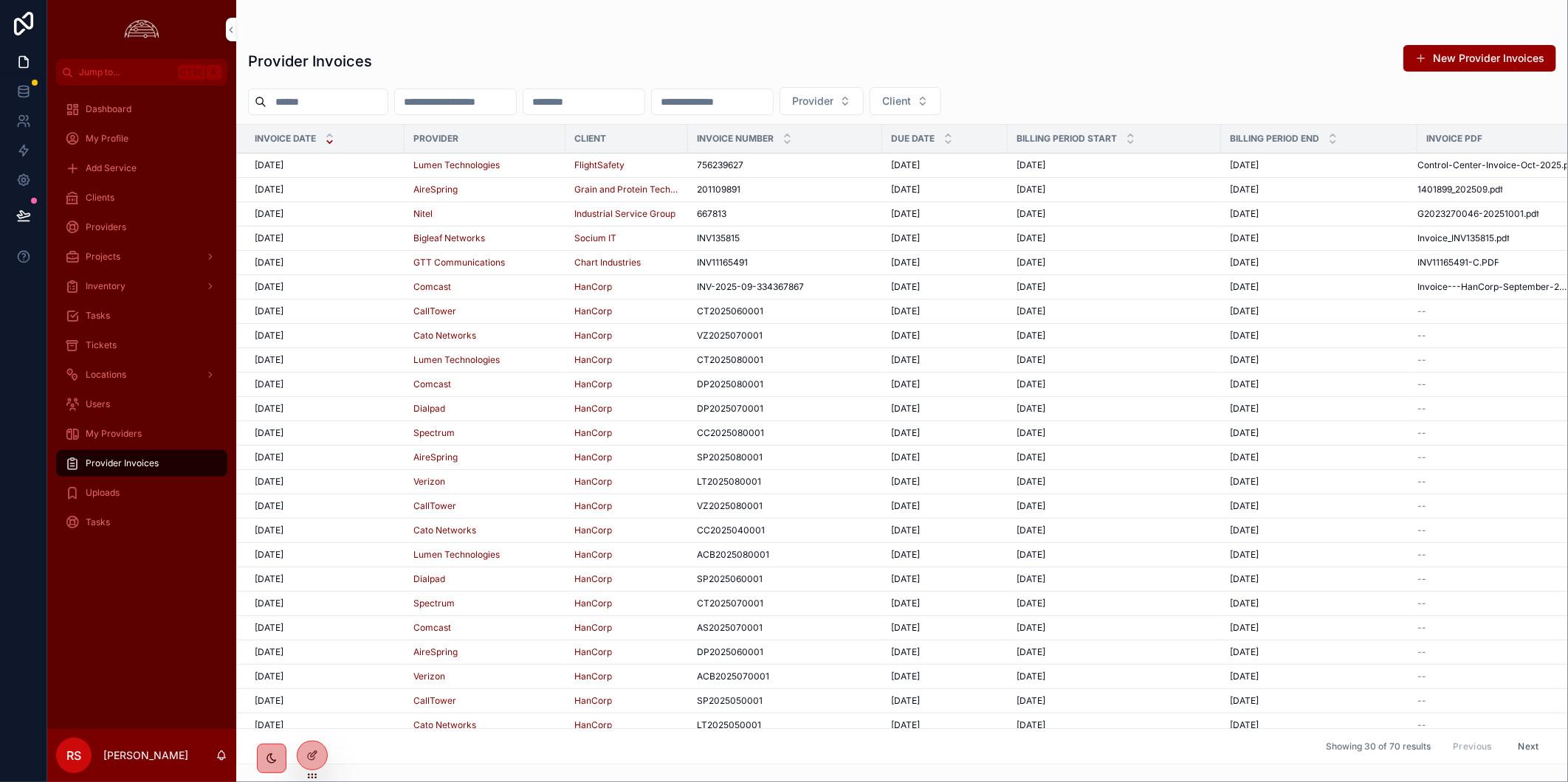
click at [376, 161] on div "[DATE] [DATE]" at bounding box center [325, 166] width 141 height 12
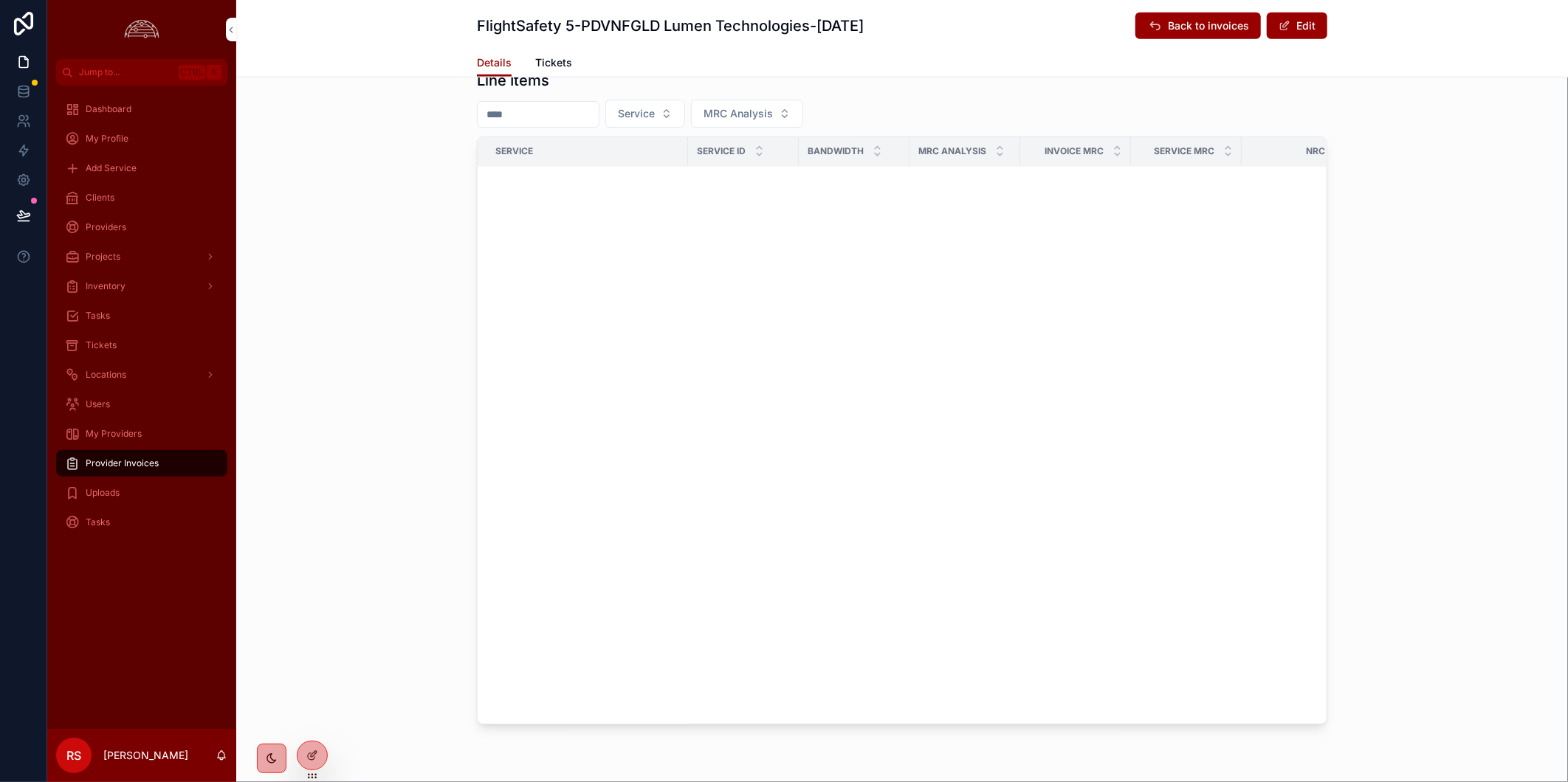
scroll to position [81, 0]
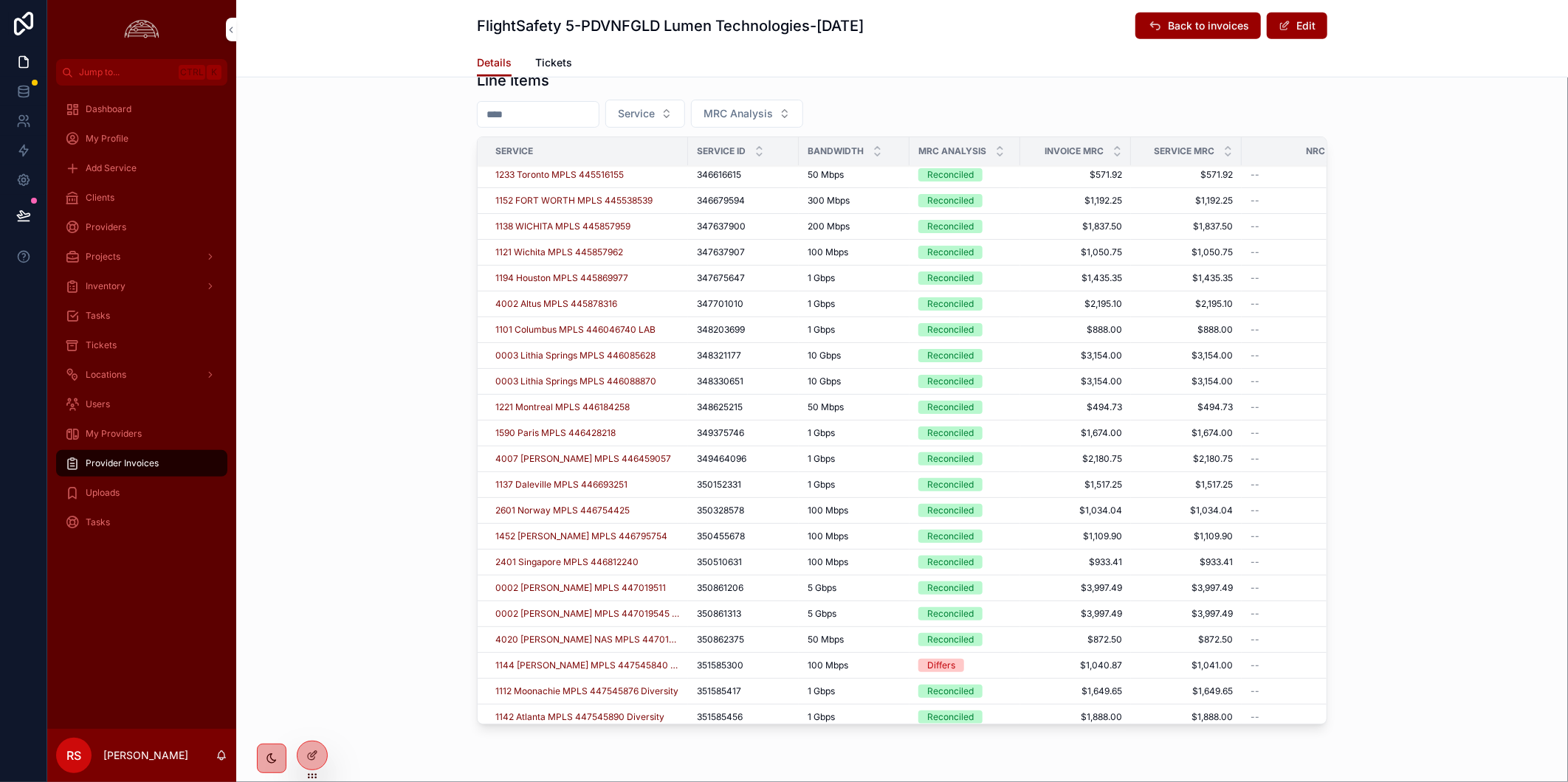
click at [997, 147] on icon "scrollable content" at bounding box center [1000, 148] width 5 height 3
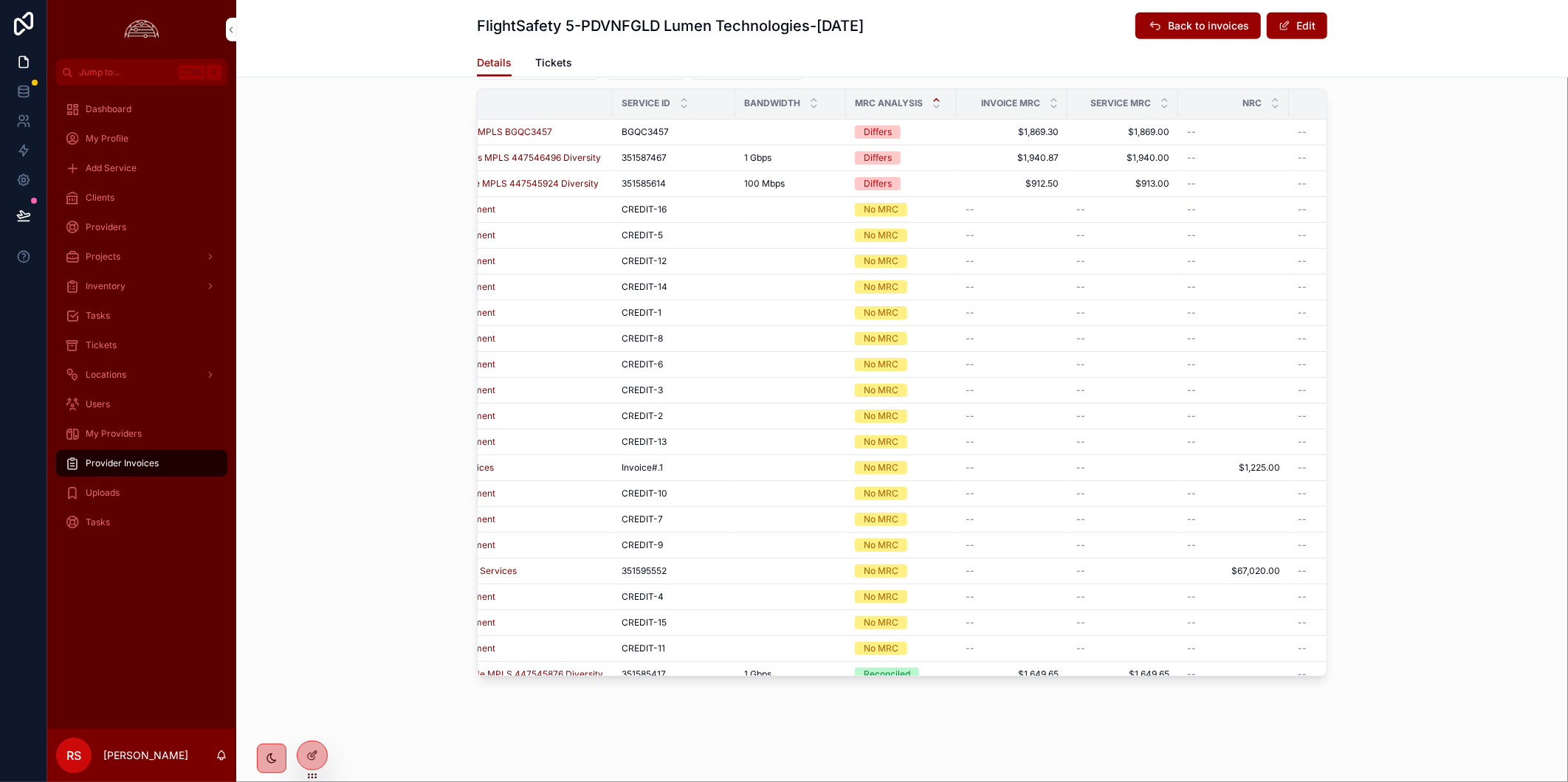
scroll to position [489, 0]
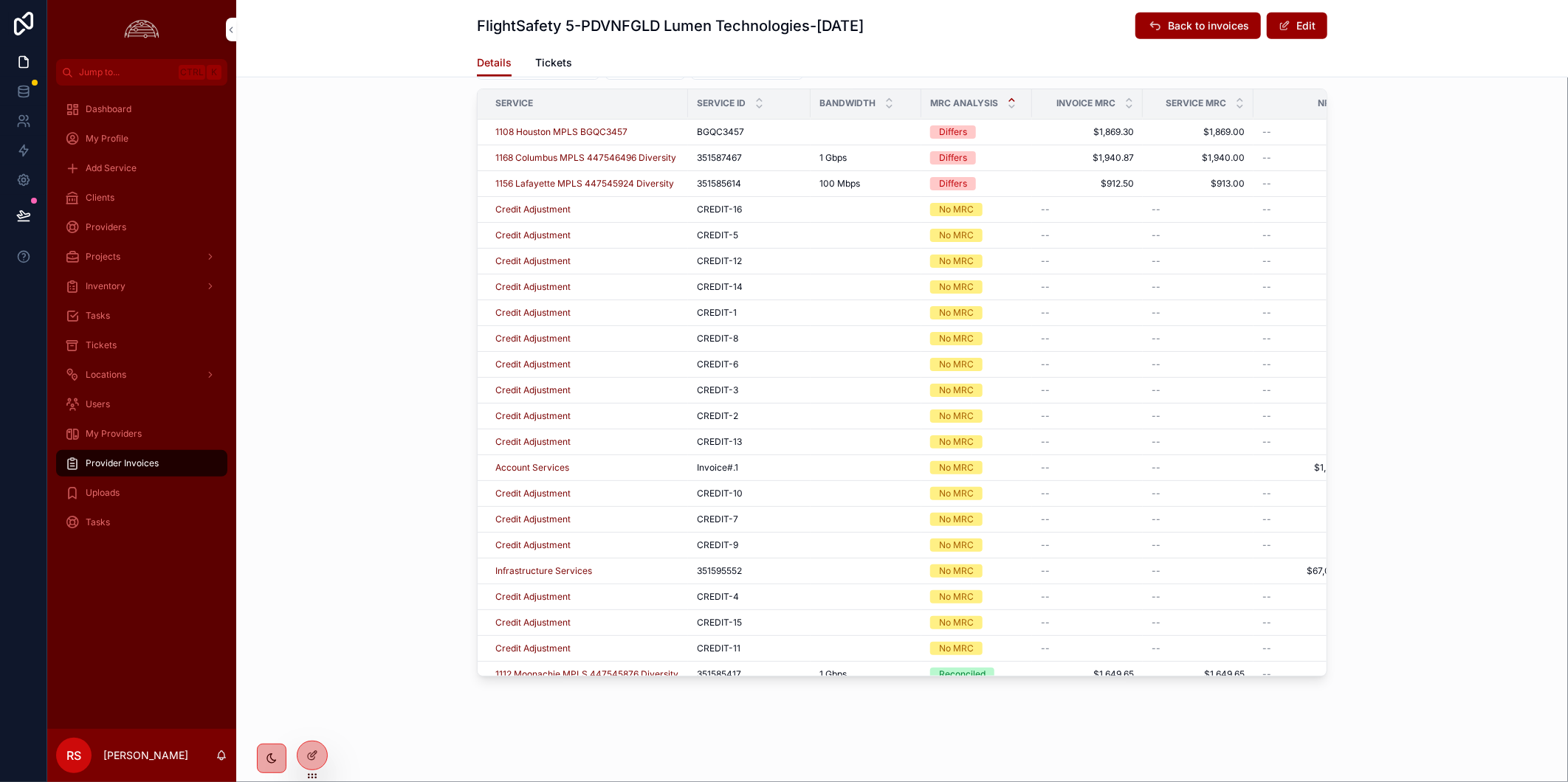
drag, startPoint x: 560, startPoint y: 573, endPoint x: 680, endPoint y: 571, distance: 120.0
click at [560, 573] on span "Infrastructure Services" at bounding box center [544, 571] width 97 height 12
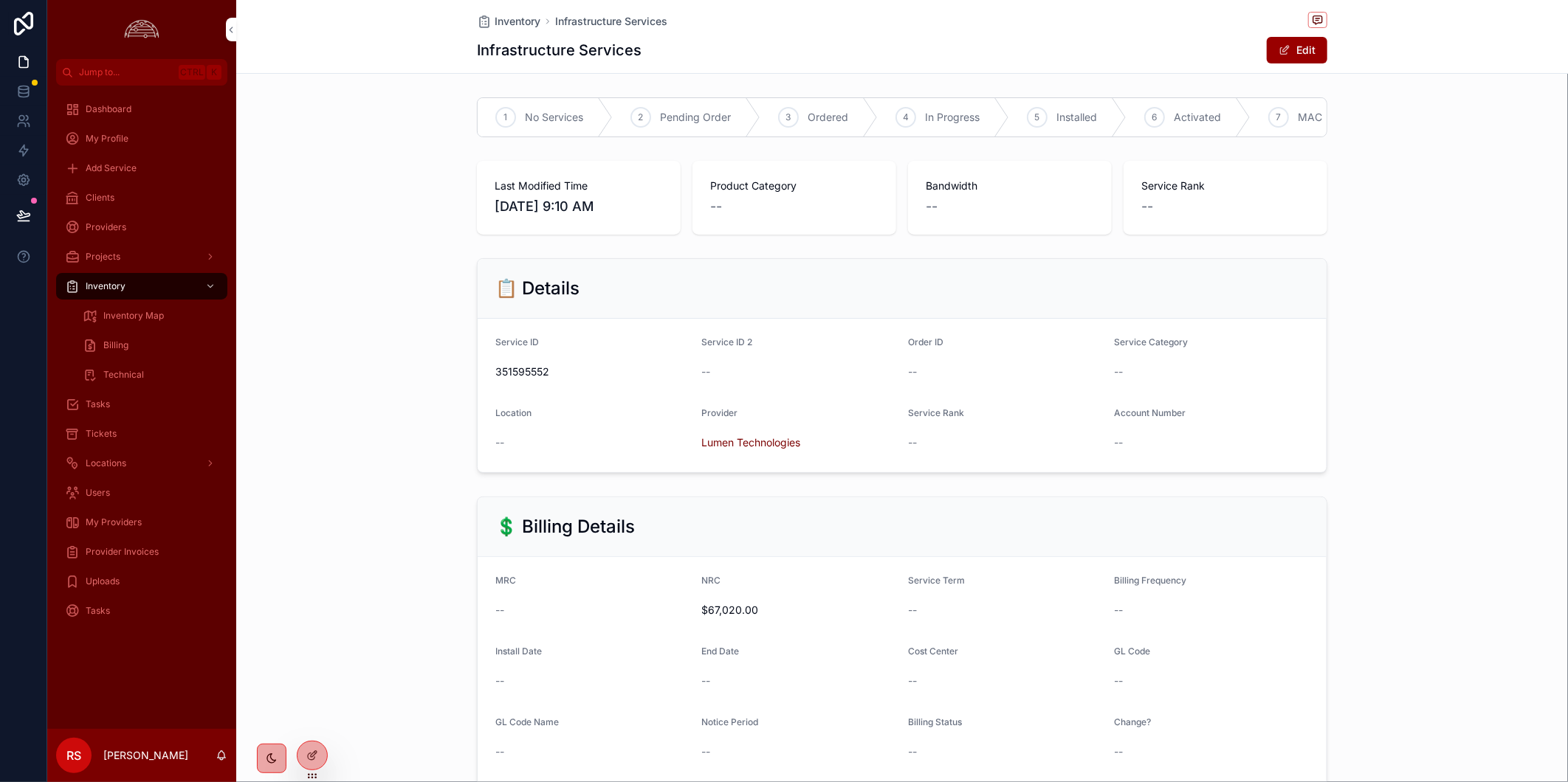
click at [781, 41] on div "Infrastructure Services Edit" at bounding box center [901, 50] width 850 height 28
click at [153, 553] on span "Provider Invoices" at bounding box center [122, 552] width 73 height 12
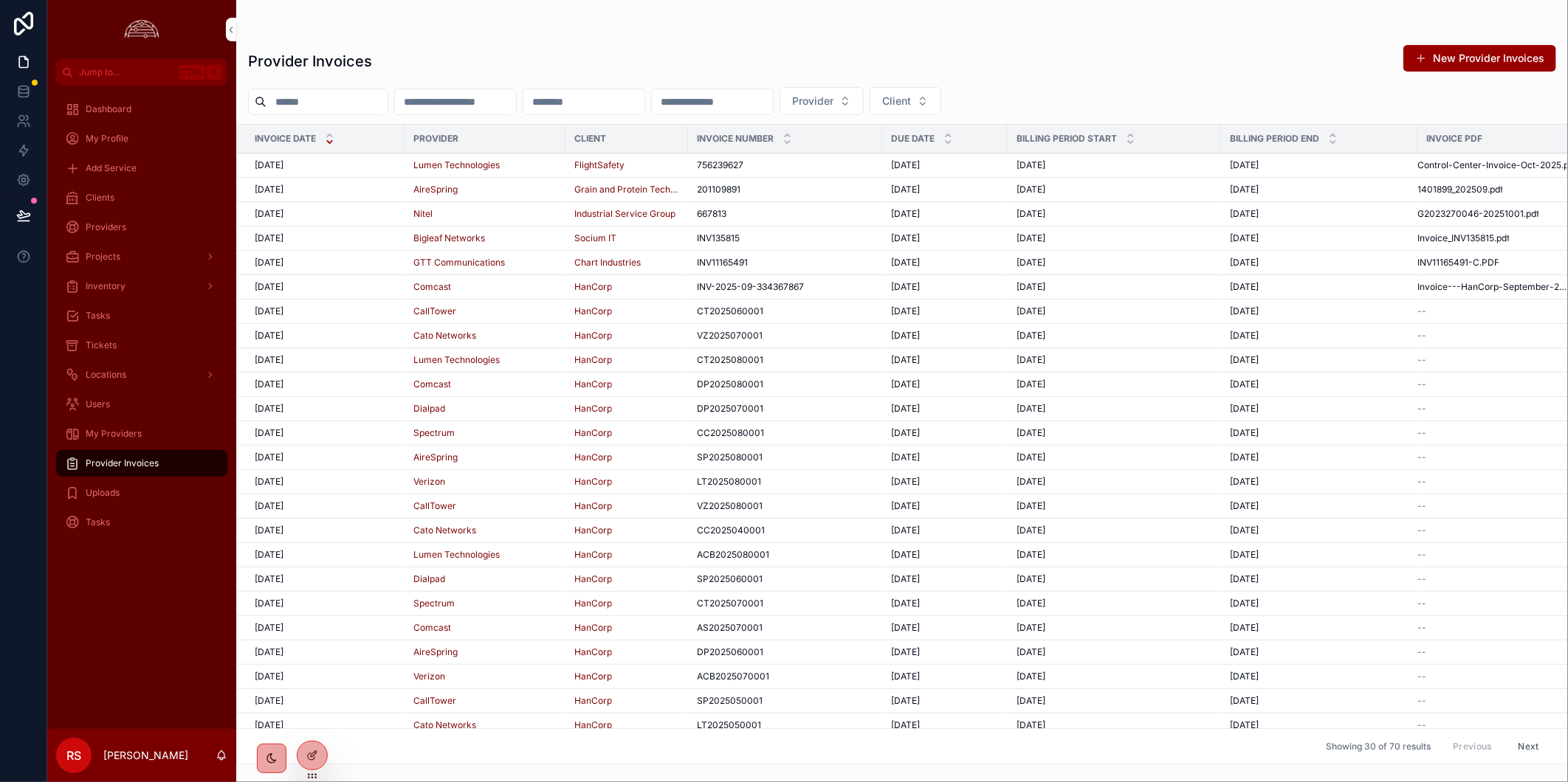
click at [335, 167] on div "[DATE] [DATE]" at bounding box center [325, 166] width 141 height 12
click at [335, 167] on div "Provider Invoices New Provider Invoices Provider Client Invoice Date Provider C…" at bounding box center [902, 391] width 1331 height 782
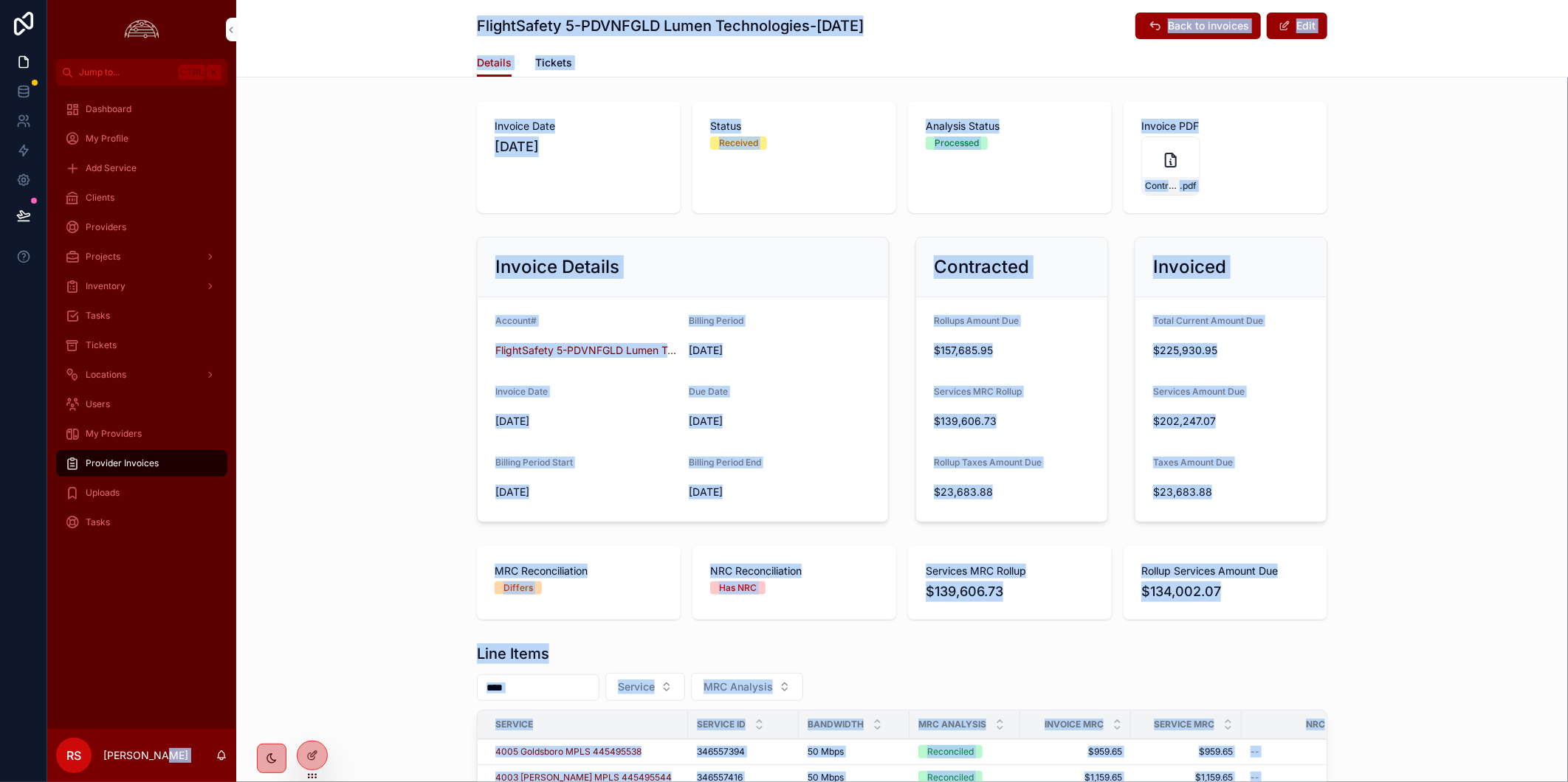
click at [385, 509] on div "Invoice Details Account# FlightSafety 5-PDVNFGLD Lumen Technologies Billing Per…" at bounding box center [902, 380] width 1331 height 297
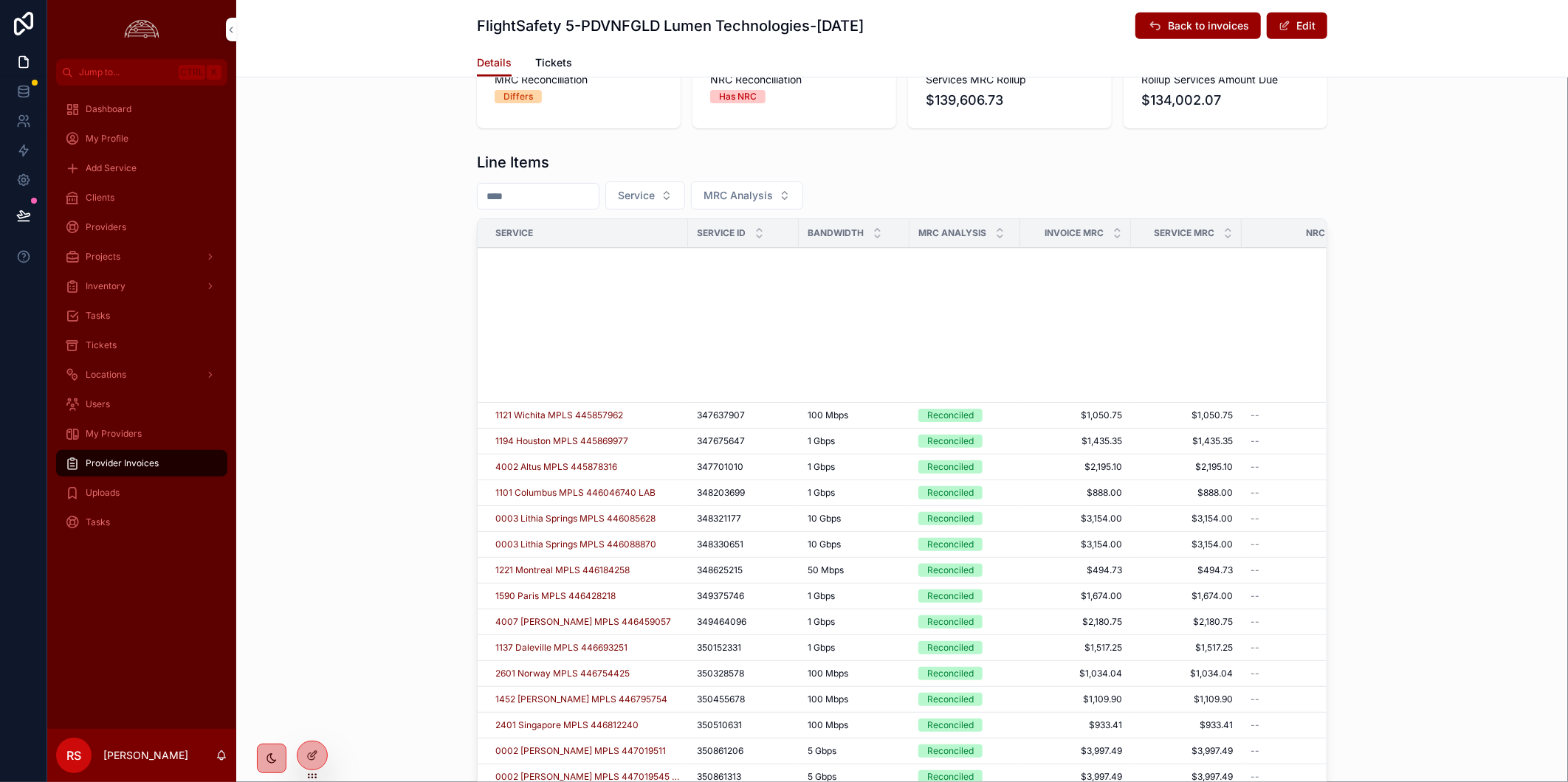
scroll to position [571, 0]
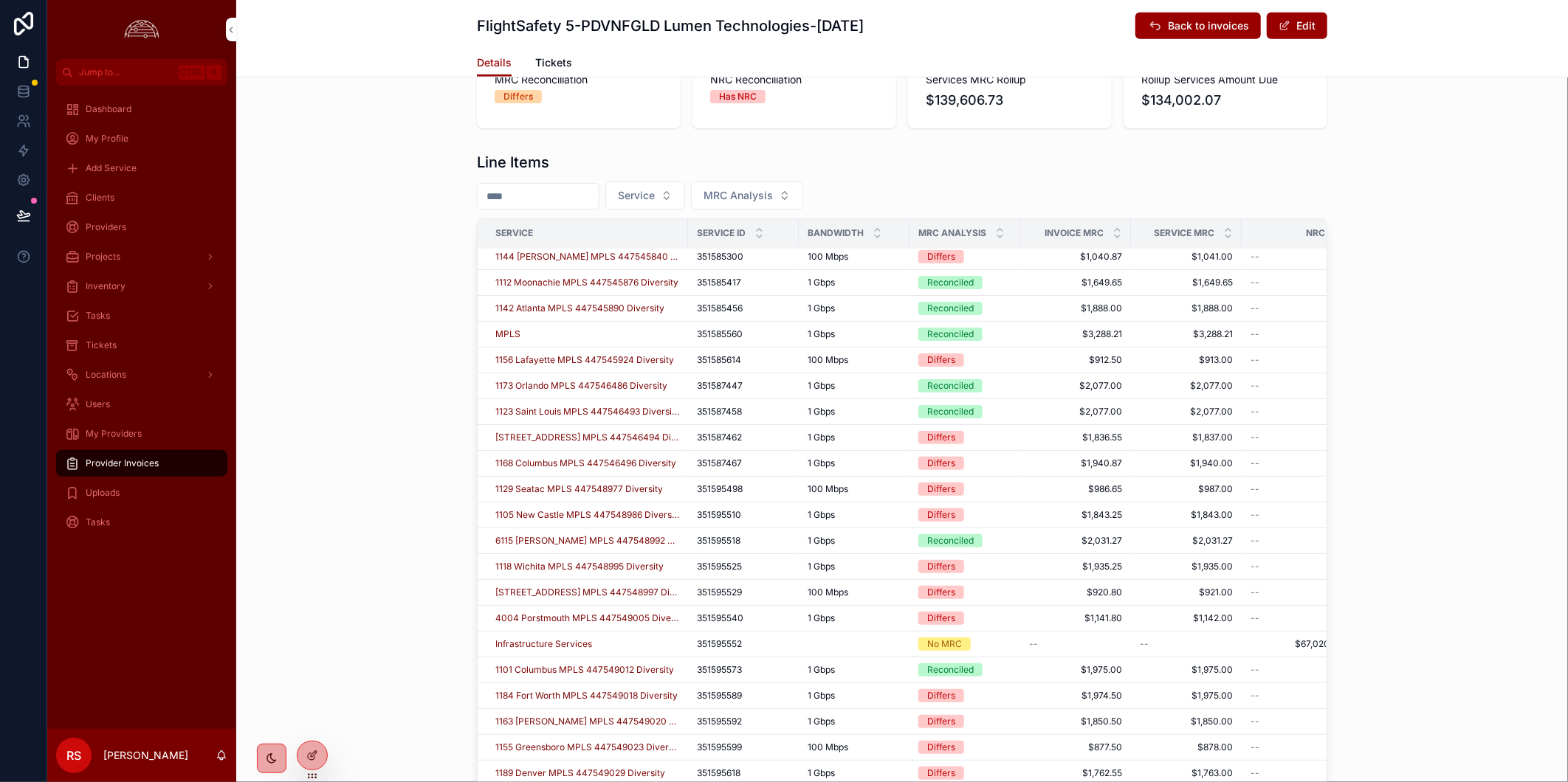
click at [995, 230] on icon "scrollable content" at bounding box center [999, 230] width 9 height 9
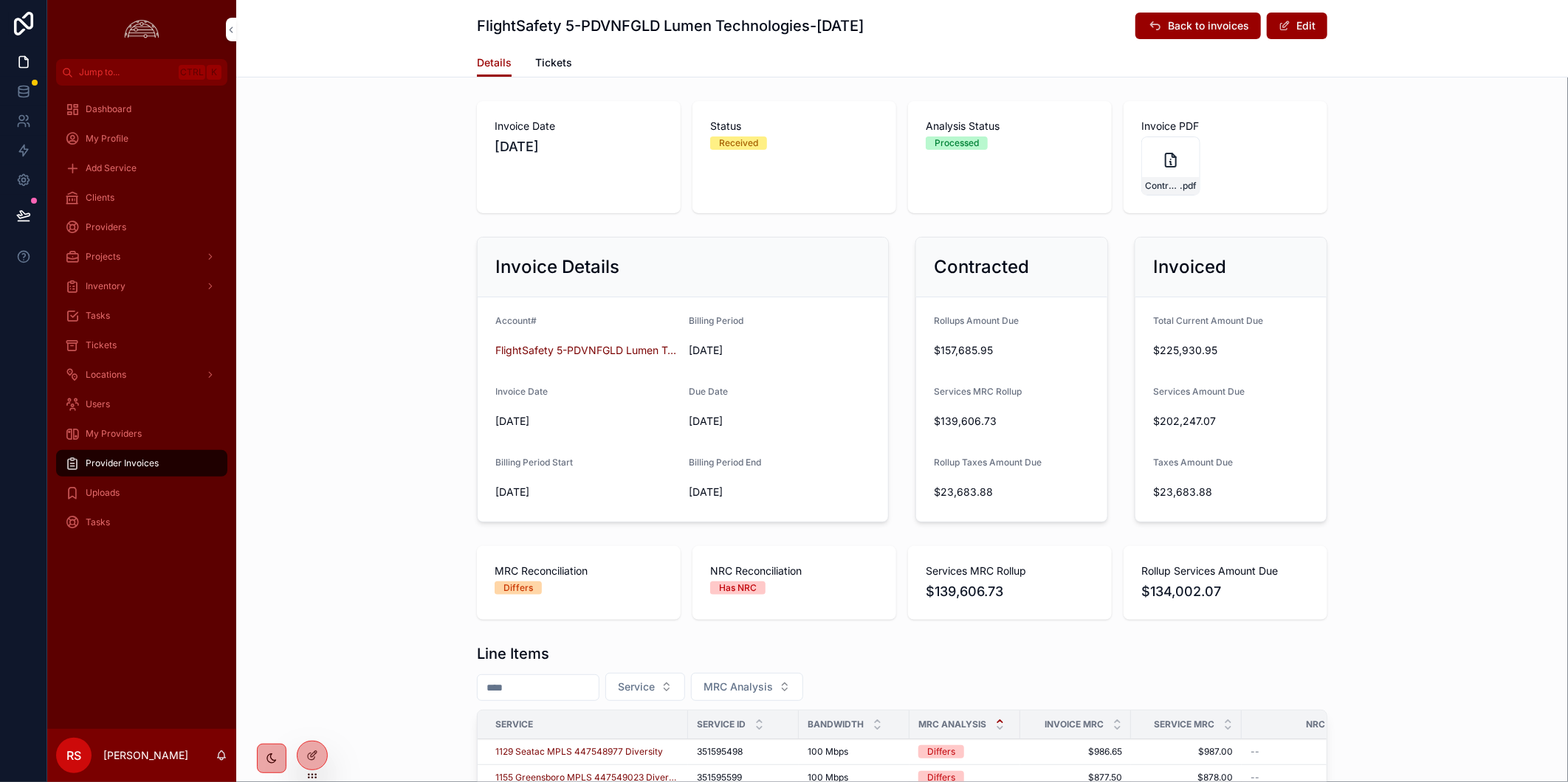
click at [0, 0] on icon "scrollable content" at bounding box center [0, 0] width 0 height 0
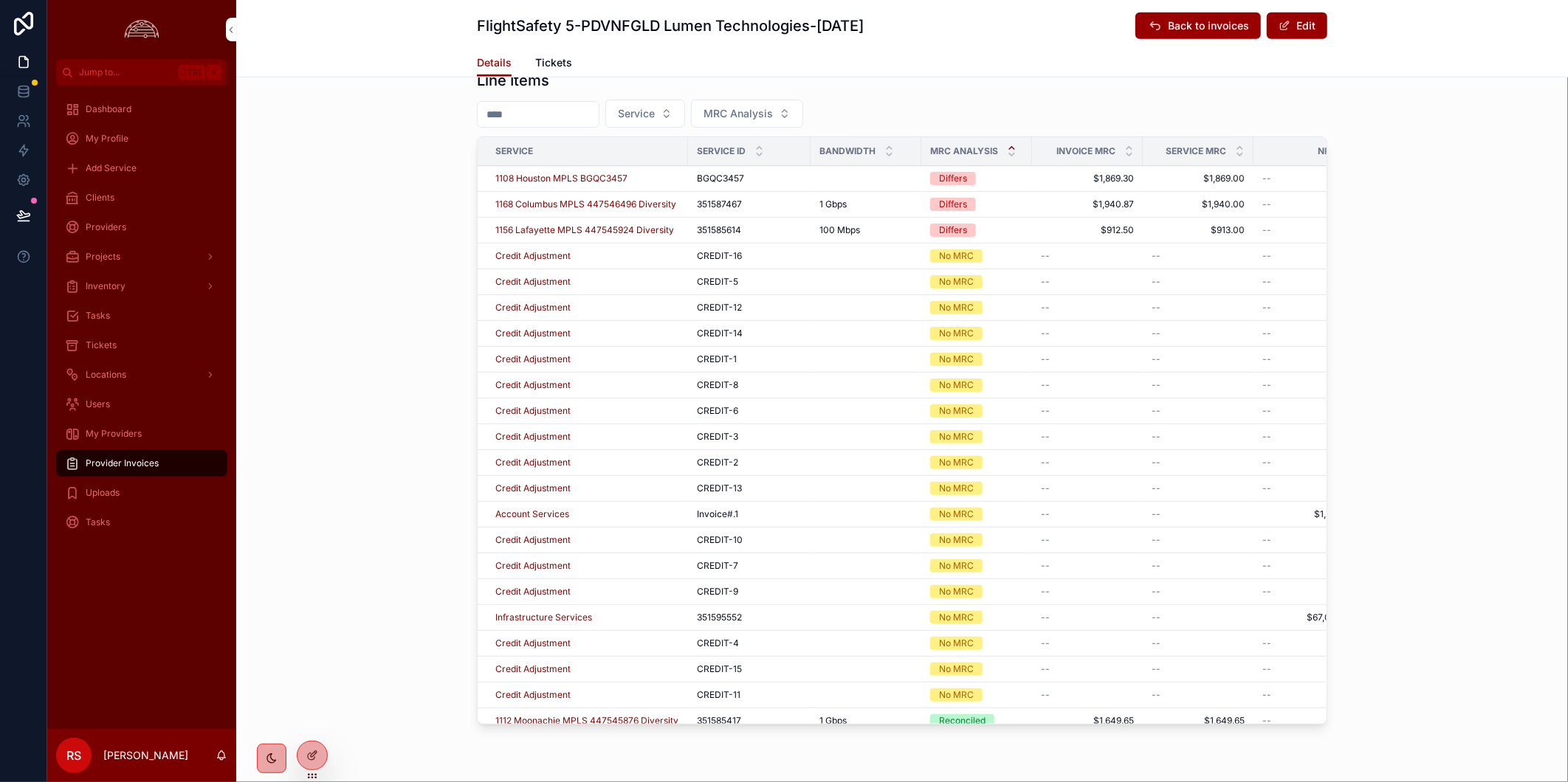
scroll to position [327, 0]
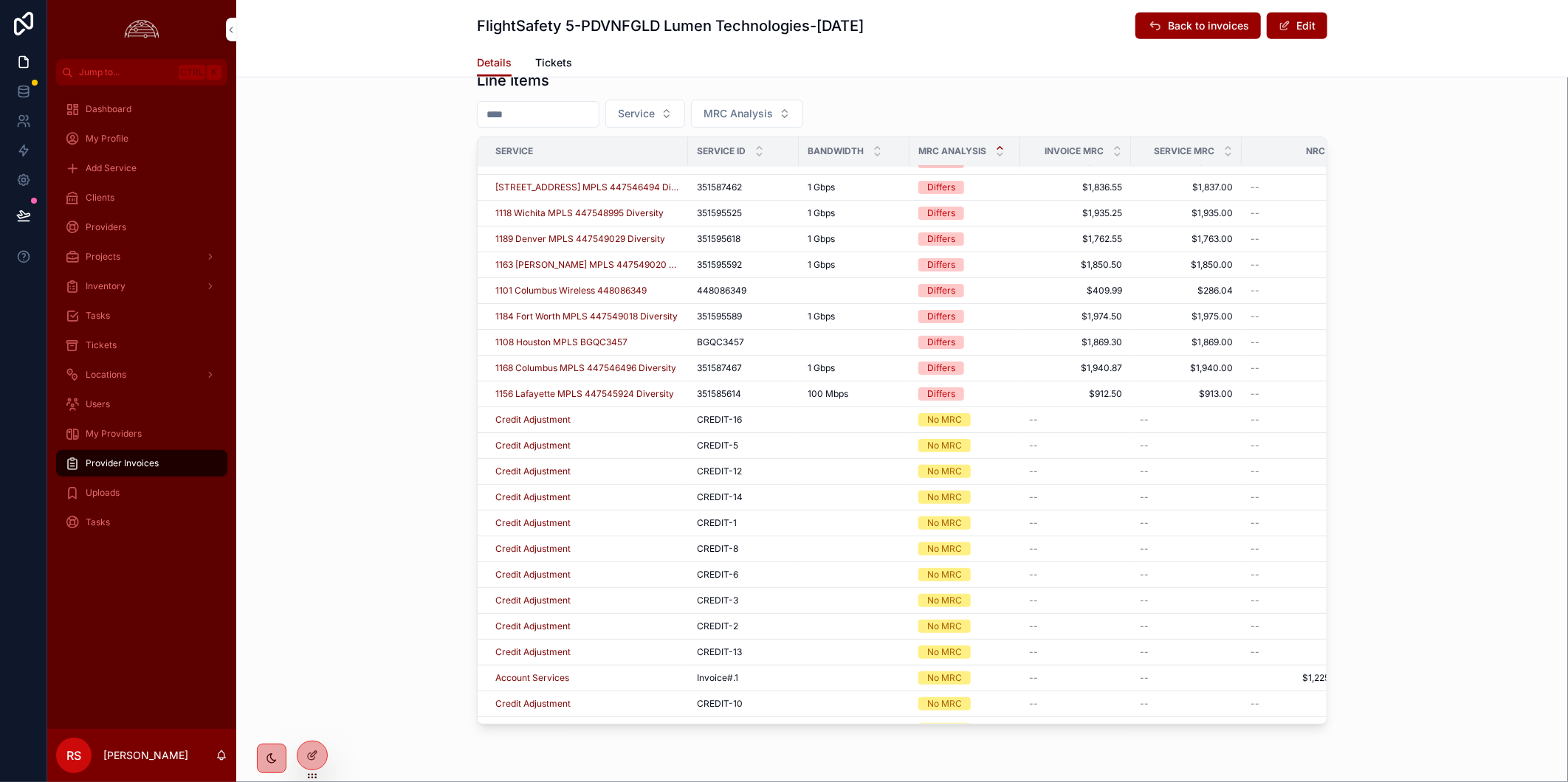
click at [608, 341] on span "1108 Houston MPLS BGQC3457" at bounding box center [561, 343] width 132 height 12
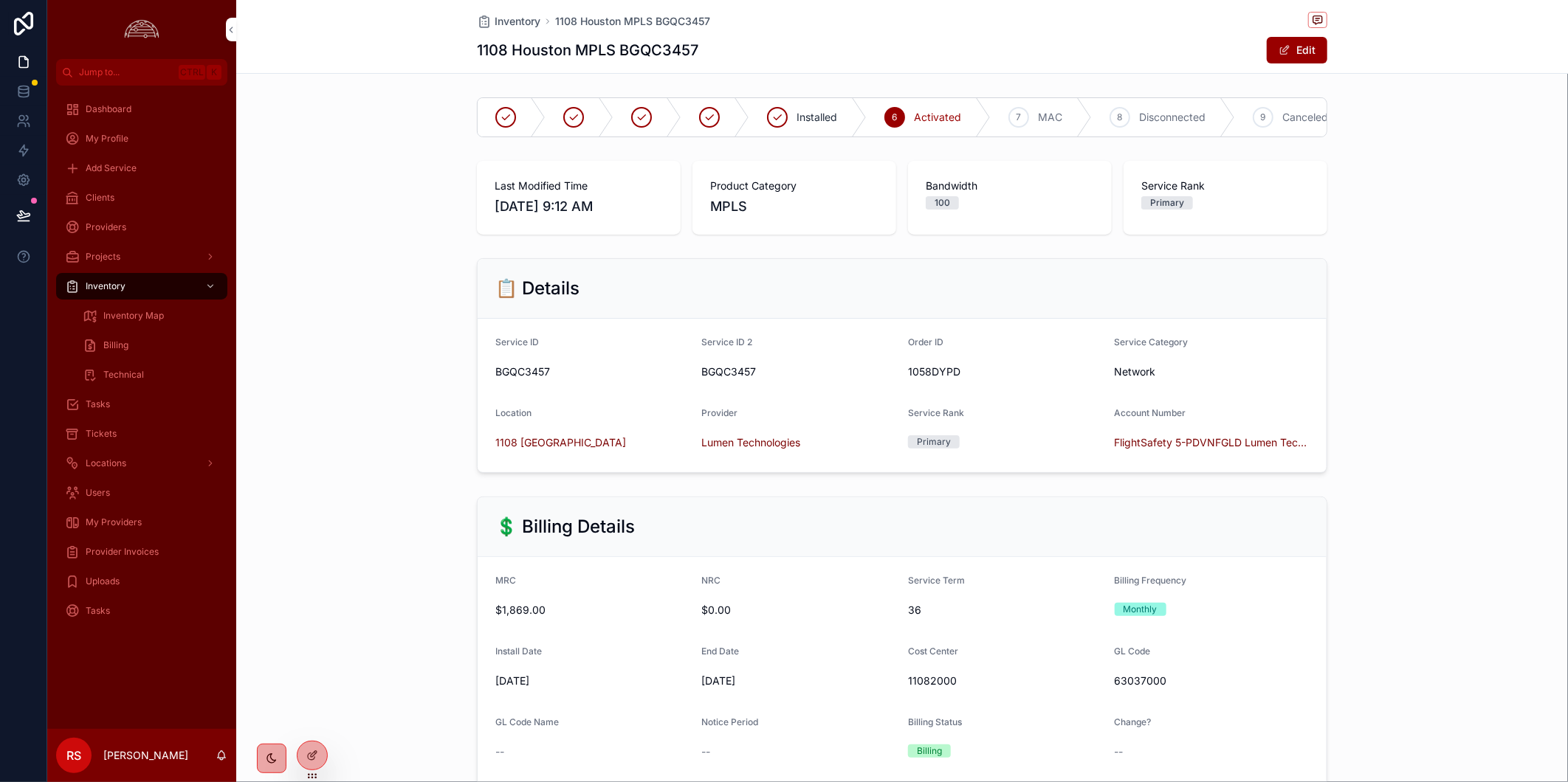
click at [515, 379] on span "BGQC3457" at bounding box center [593, 371] width 195 height 15
copy span "BGQC3457"
click at [367, 470] on div "📋 Details Service ID BGQC3457 Service ID 2 BGQC3457 Order ID 1058DYPD Service C…" at bounding box center [902, 365] width 1331 height 226
click at [643, 47] on h1 "1108 Houston MPLS BGQC3457" at bounding box center [587, 50] width 221 height 21
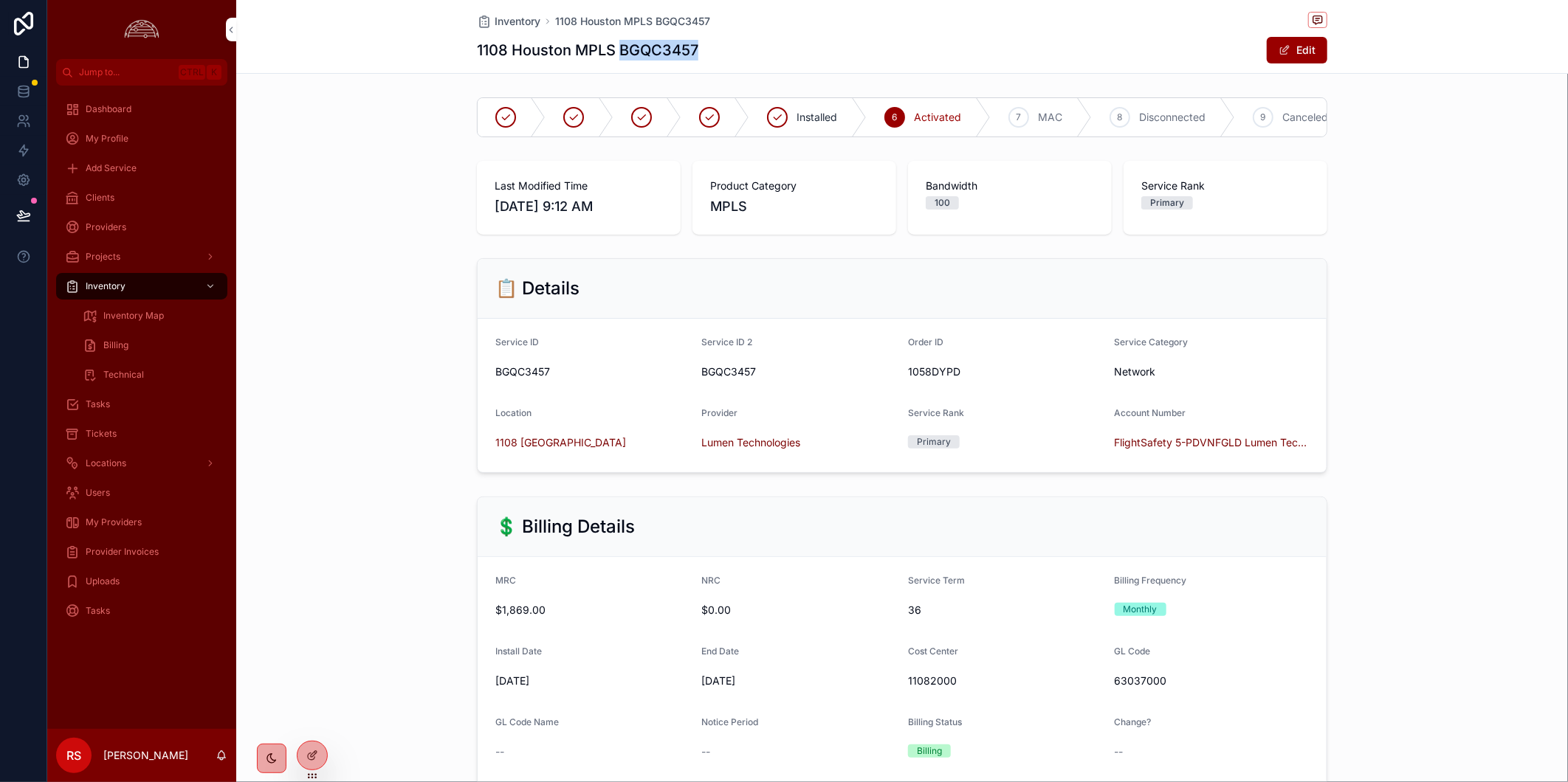
click at [643, 47] on h1 "1108 Houston MPLS BGQC3457" at bounding box center [587, 50] width 221 height 21
copy h1 "BGQC3457"
click at [374, 241] on div "Last Modified Time [DATE] 9:12 AM Product Category MPLS Bandwidth 100 Service R…" at bounding box center [902, 198] width 1331 height 85
click at [119, 201] on div "Clients" at bounding box center [142, 197] width 154 height 23
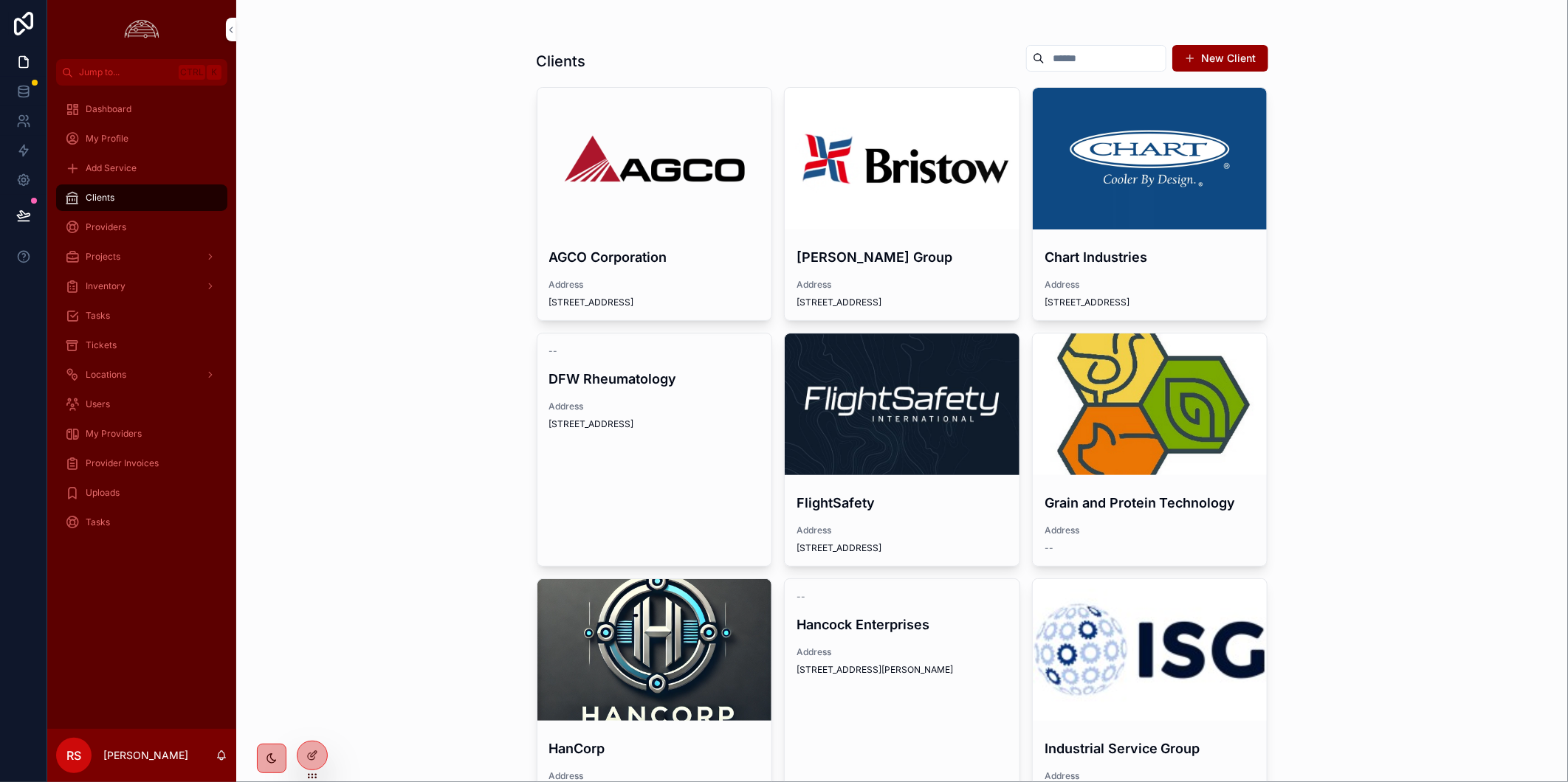
click at [862, 394] on div "scrollable content" at bounding box center [902, 404] width 235 height 142
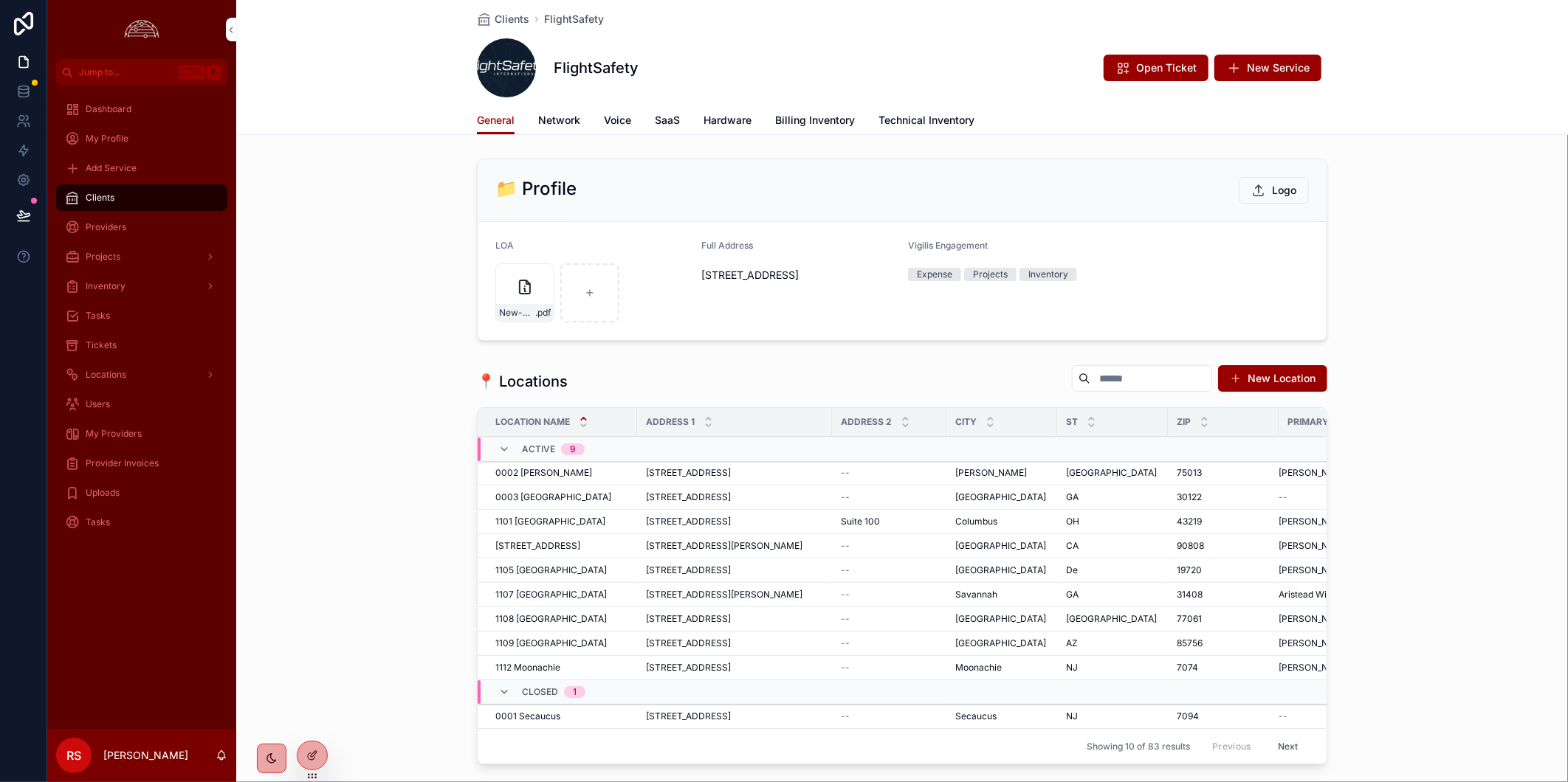
click at [800, 121] on span "Billing Inventory" at bounding box center [815, 120] width 79 height 15
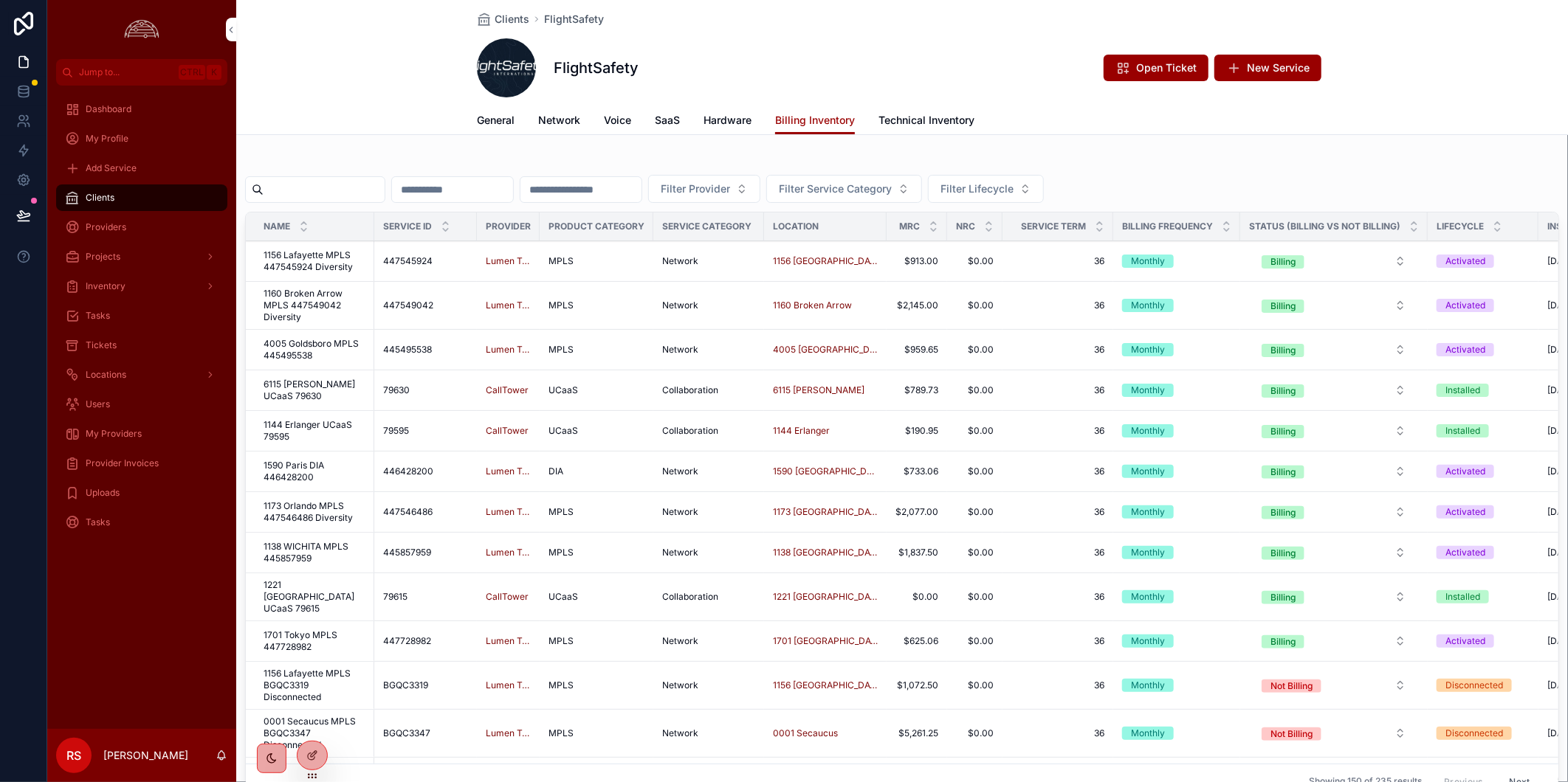
click at [356, 183] on input "scrollable content" at bounding box center [324, 190] width 121 height 21
paste input "********"
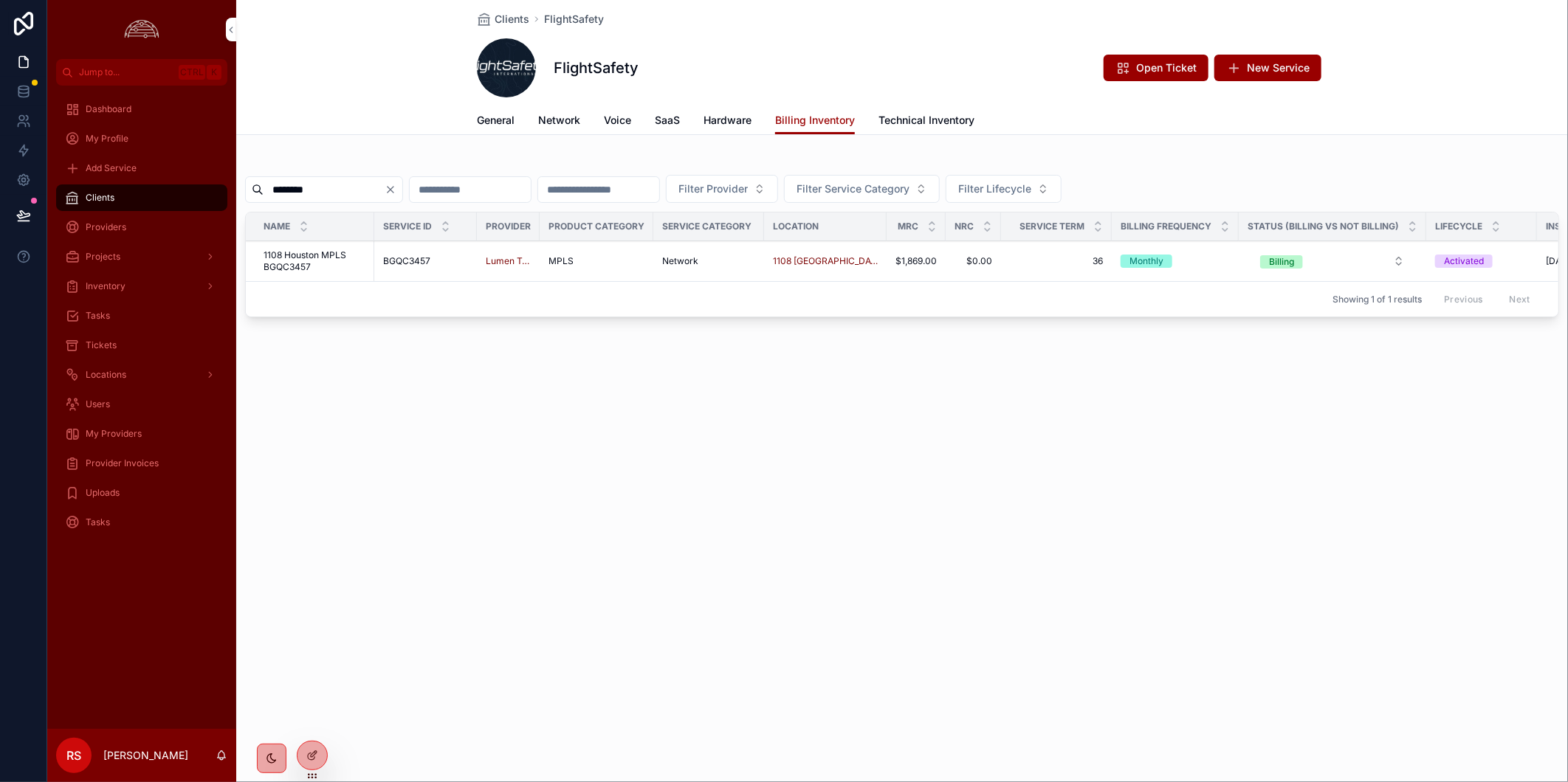
type input "********"
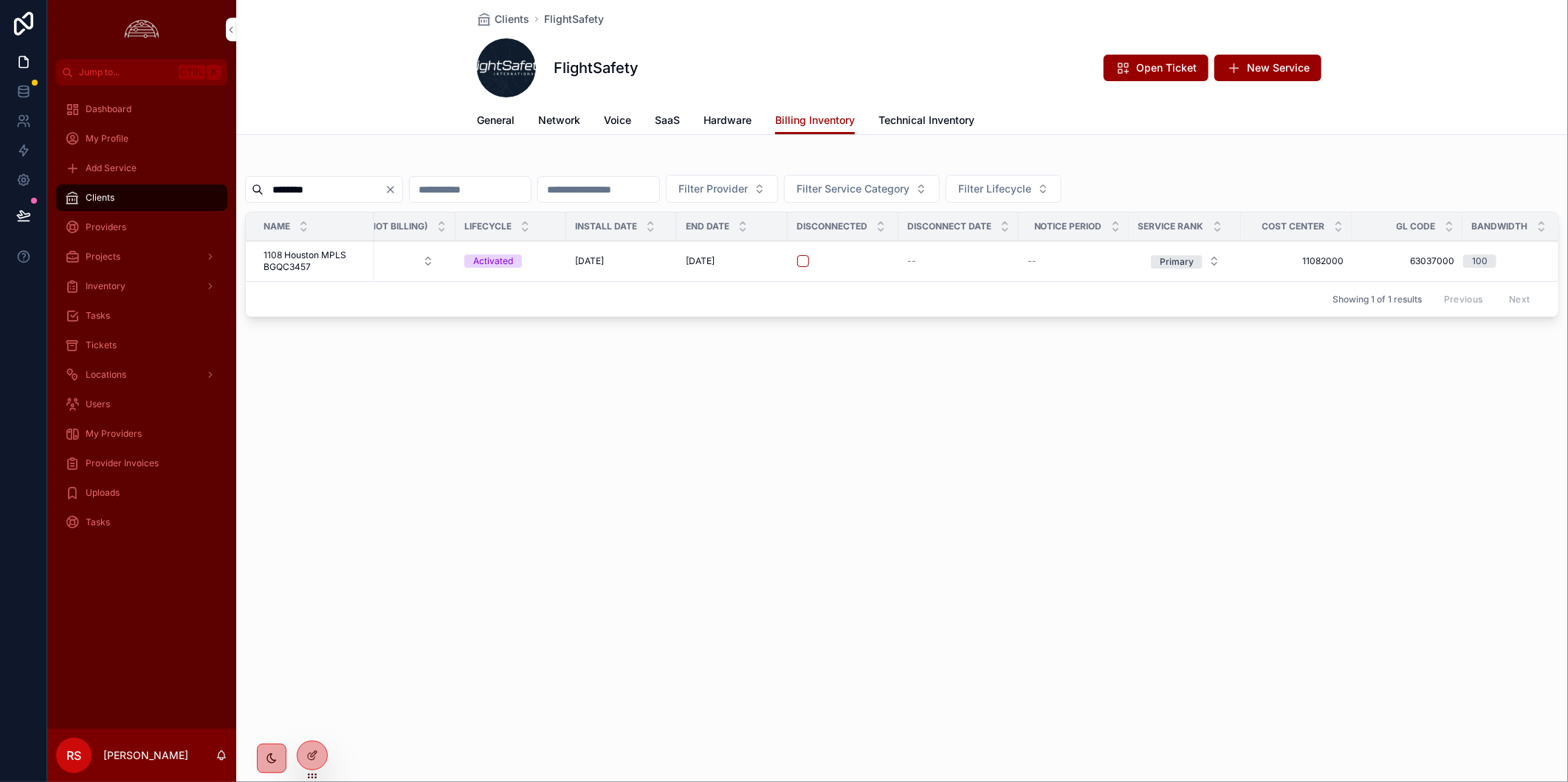
scroll to position [0, 180]
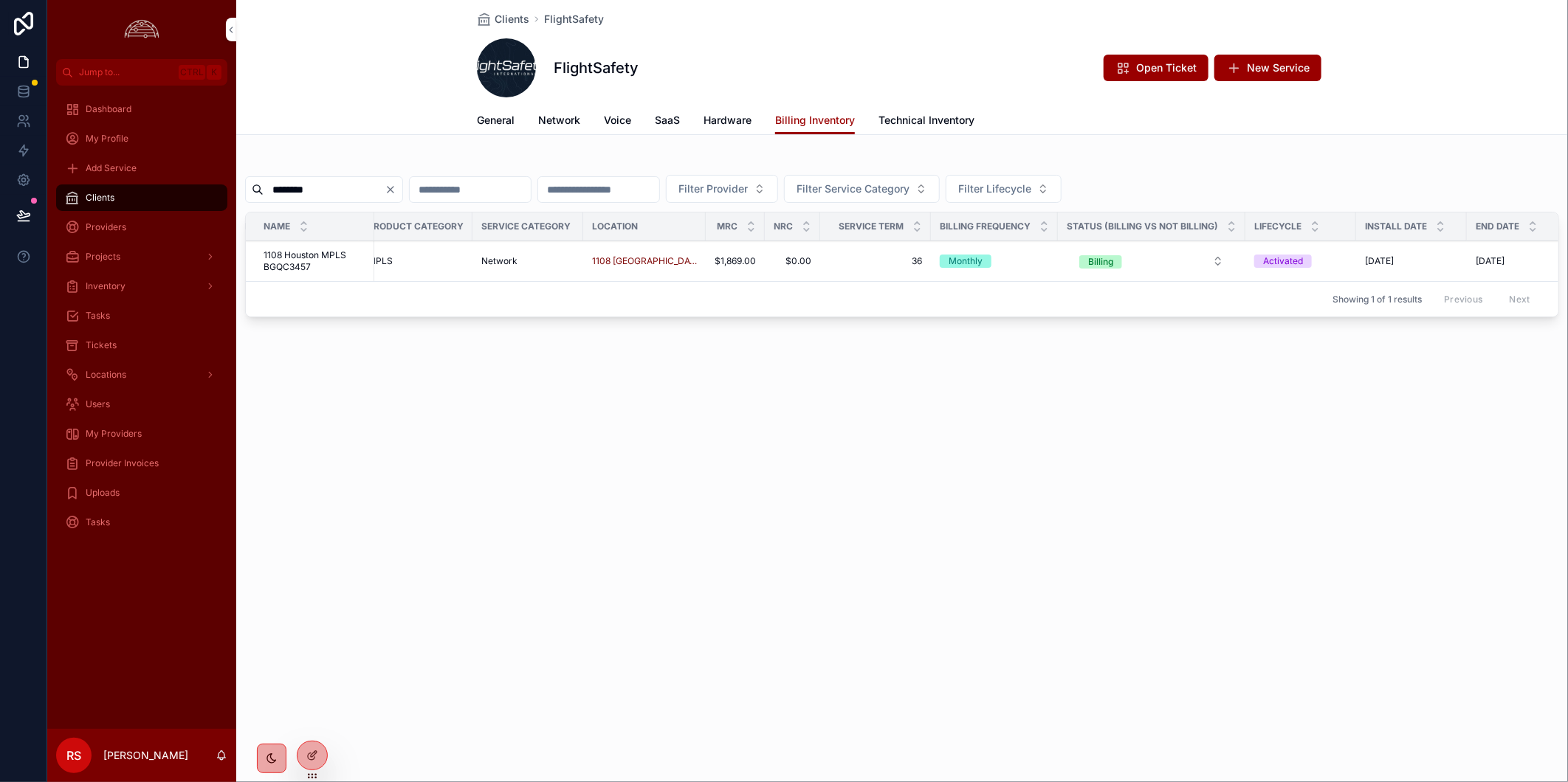
click at [961, 601] on div "Clients FlightSafety FlightSafety Open Ticket New Service Billing Inventory Gen…" at bounding box center [902, 391] width 1331 height 782
click at [815, 529] on div "Clients FlightSafety FlightSafety Open Ticket New Service Billing Inventory Gen…" at bounding box center [902, 391] width 1331 height 782
click at [130, 350] on div "Tickets" at bounding box center [142, 344] width 154 height 23
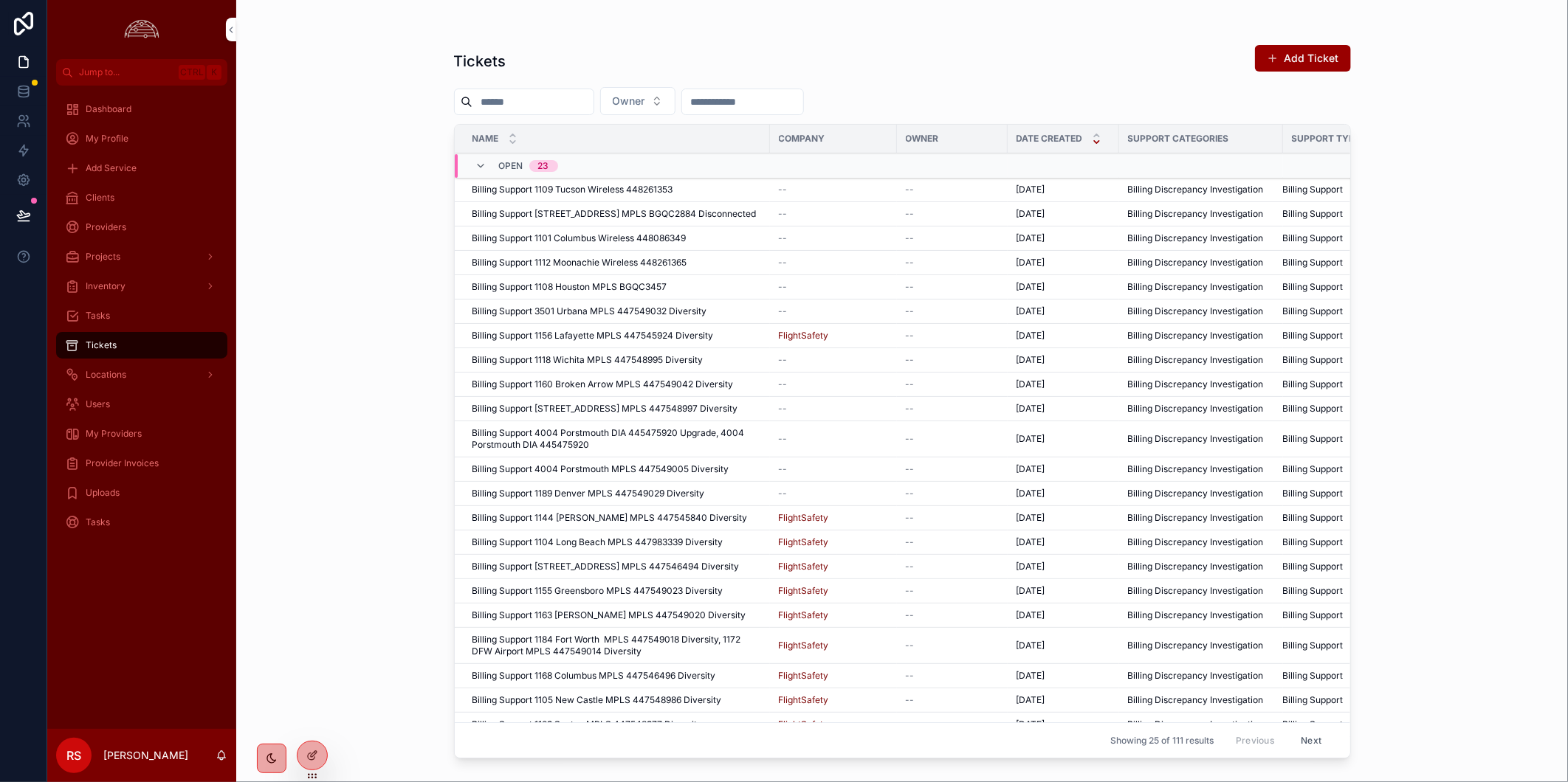
click at [316, 559] on div "Tickets Add Ticket Owner Name Company Owner Date Created Support Categories Sup…" at bounding box center [902, 391] width 1331 height 782
click at [374, 529] on div "Tickets Add Ticket Owner Name Company Owner Date Created Support Categories Sup…" at bounding box center [902, 391] width 1331 height 782
click at [549, 214] on span "Billing Support [STREET_ADDRESS] MPLS BGQC2884 Disconnected" at bounding box center [614, 214] width 284 height 12
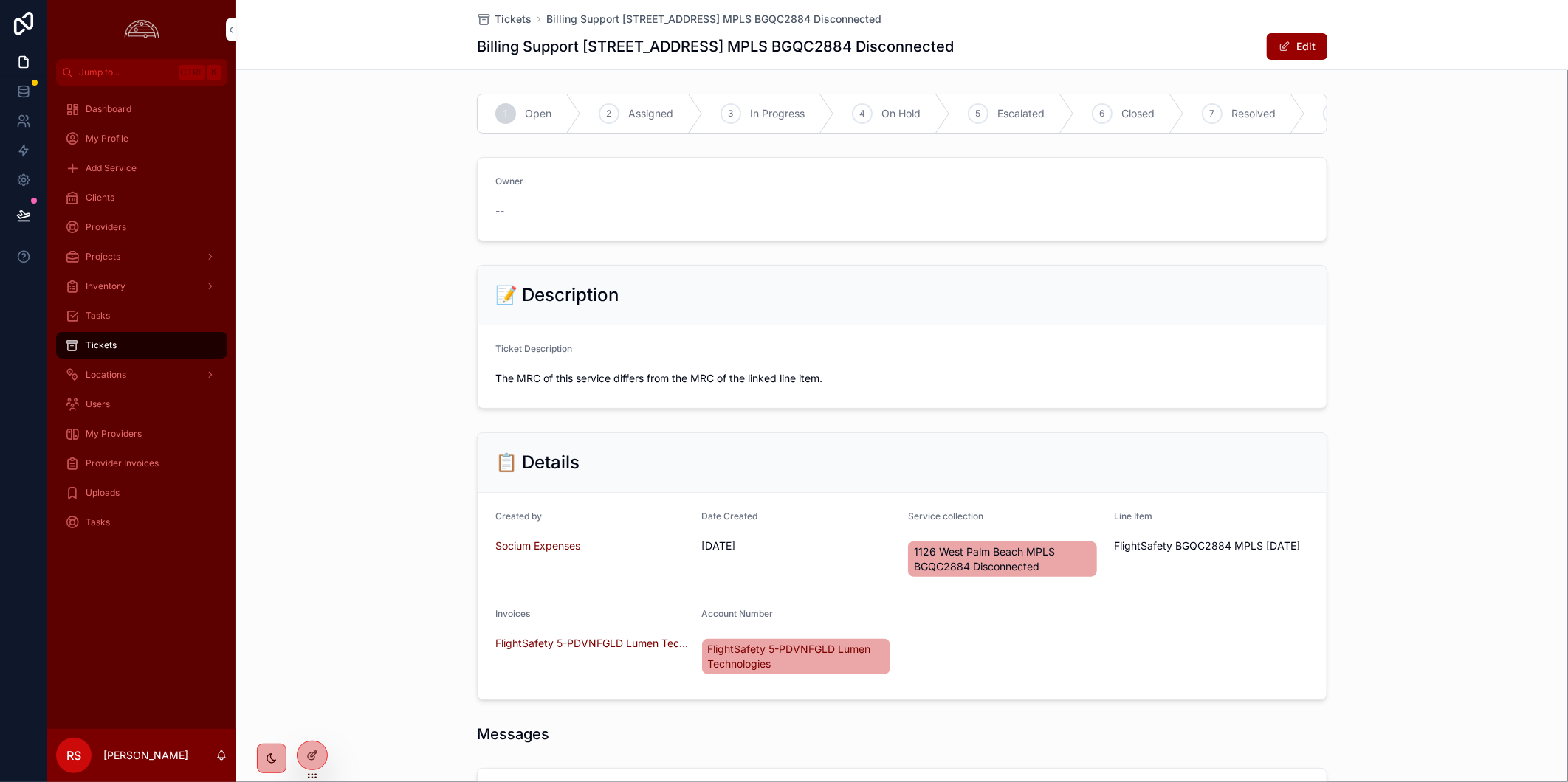
click at [831, 53] on h1 "Billing Support [STREET_ADDRESS] MPLS BGQC2884 Disconnected" at bounding box center [715, 47] width 477 height 21
copy h1 "BGQC2884"
drag, startPoint x: 131, startPoint y: 196, endPoint x: 1330, endPoint y: 242, distance: 1199.9
click at [131, 196] on div "Clients" at bounding box center [142, 197] width 154 height 23
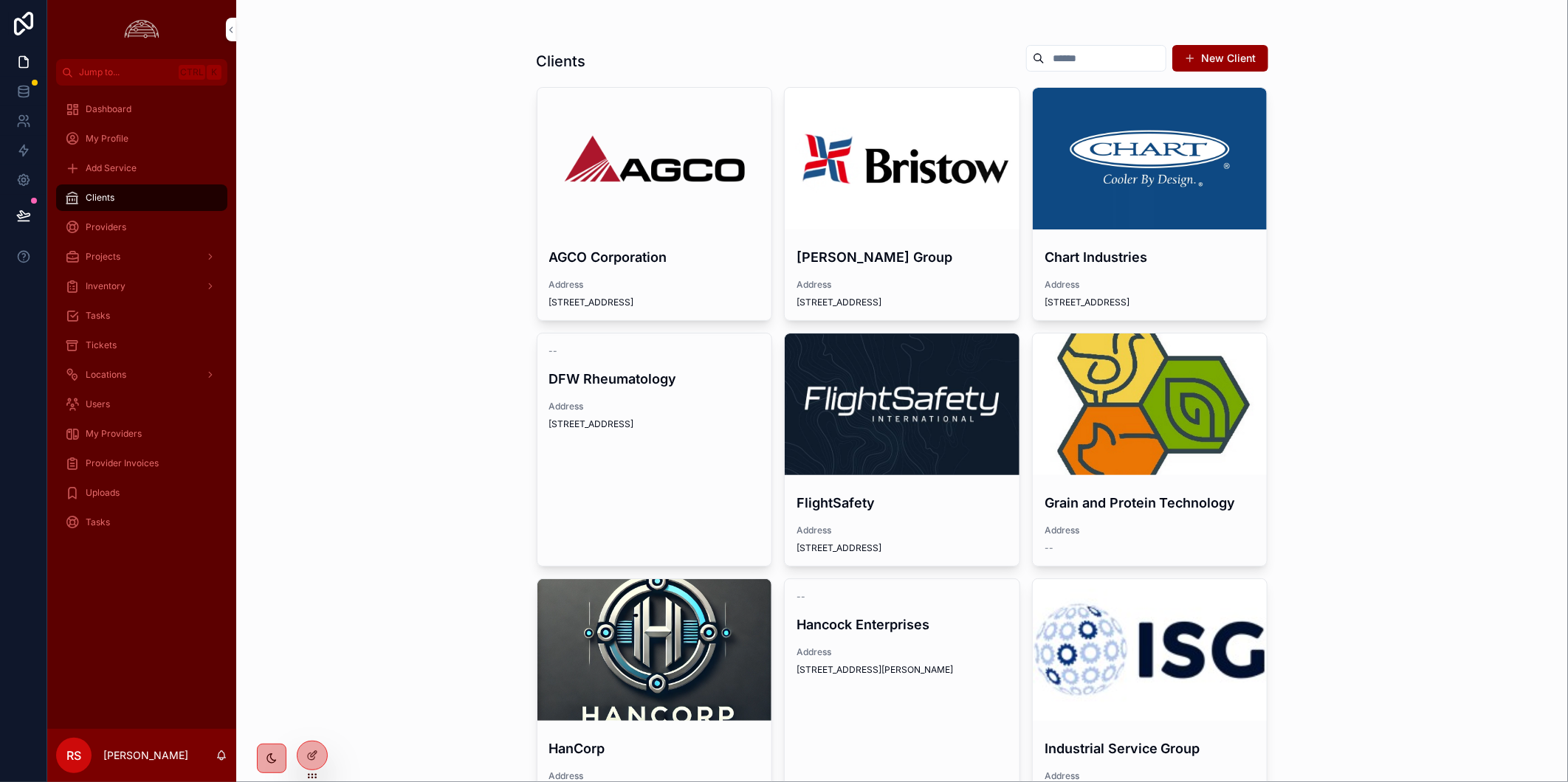
click at [830, 377] on div "scrollable content" at bounding box center [902, 404] width 235 height 142
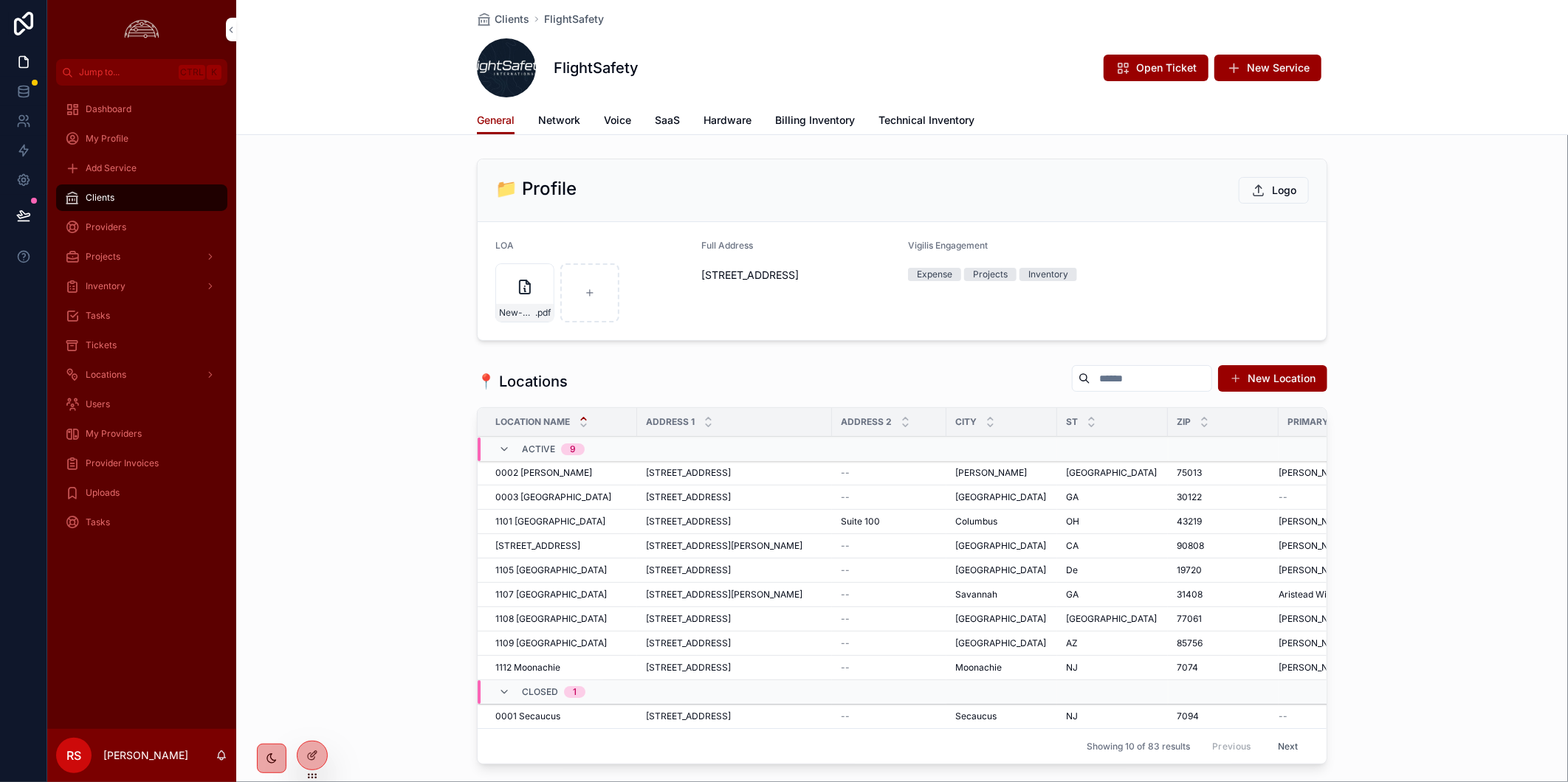
click at [806, 124] on span "Billing Inventory" at bounding box center [815, 120] width 79 height 15
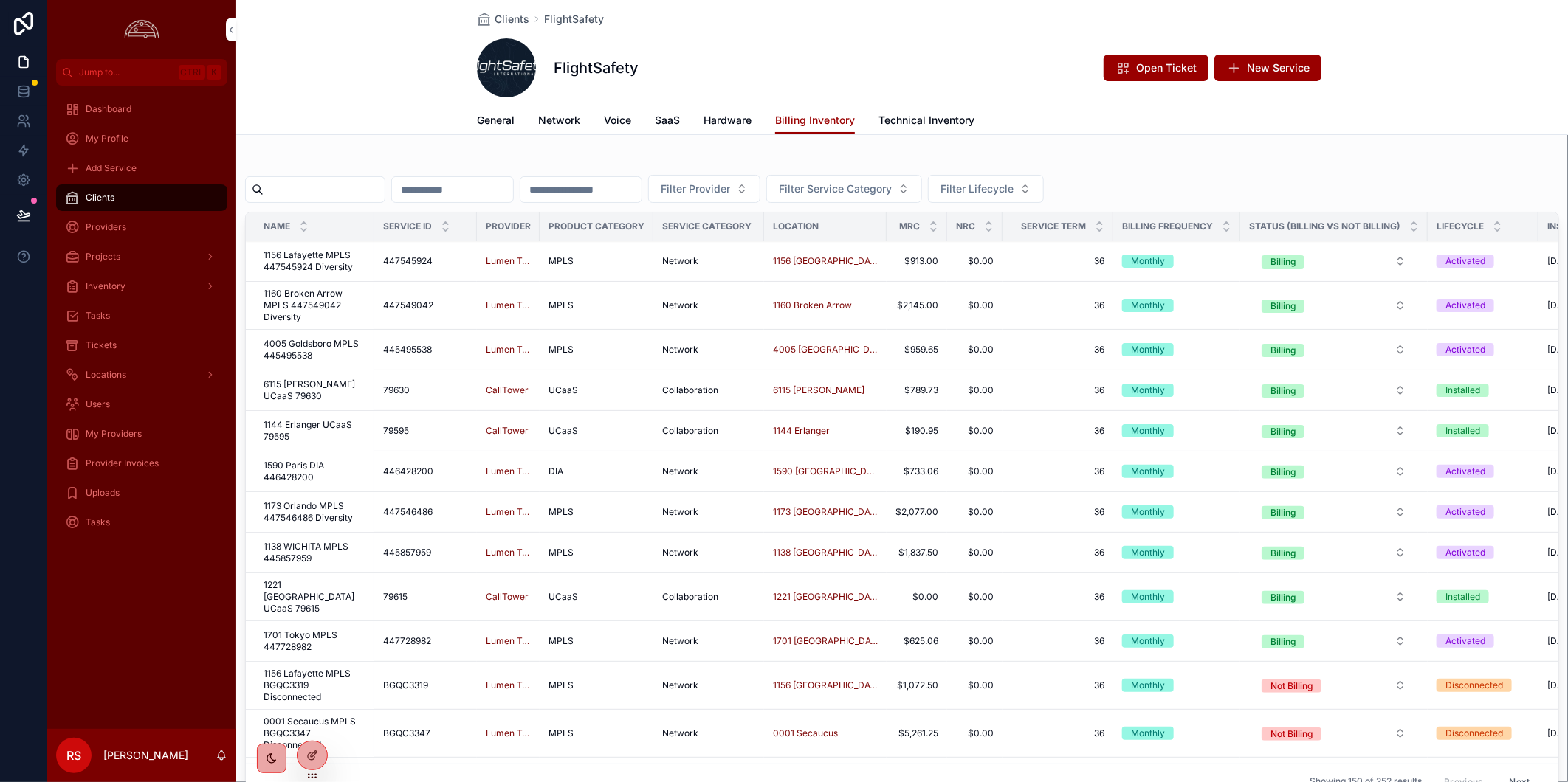
click at [300, 193] on input "scrollable content" at bounding box center [324, 190] width 121 height 21
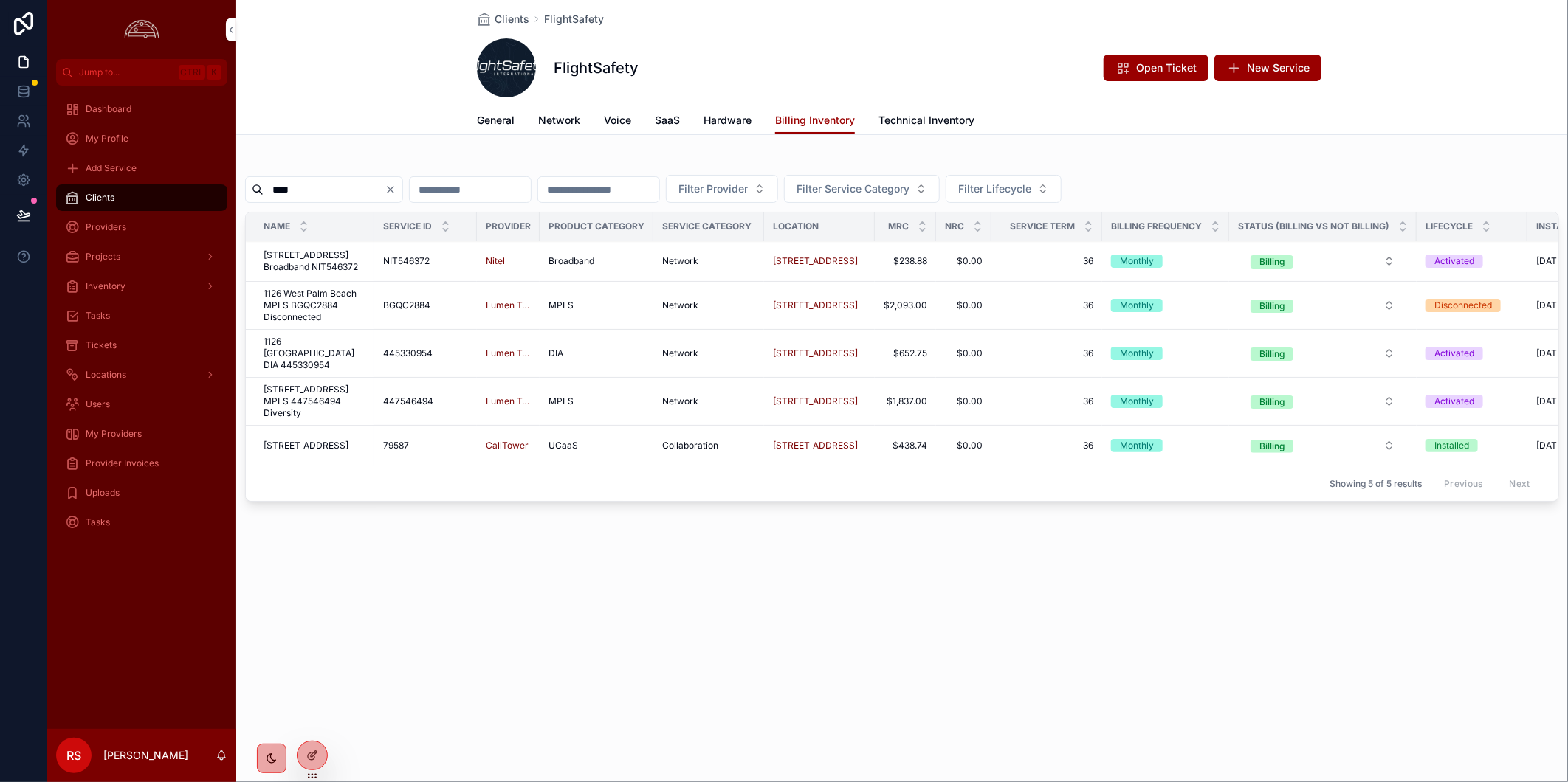
type input "****"
click at [415, 300] on span "BGQC2884" at bounding box center [407, 306] width 47 height 12
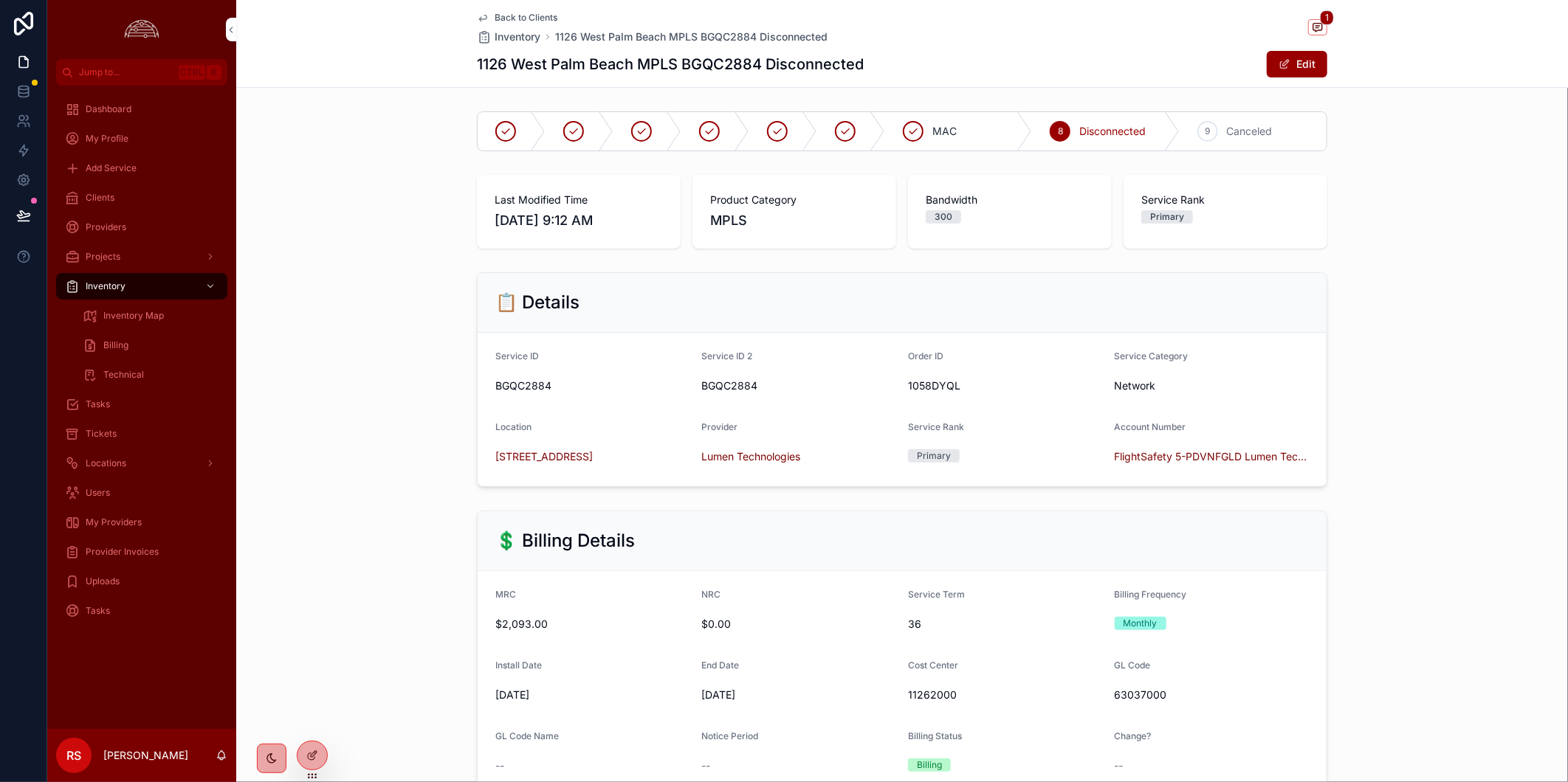
click at [714, 60] on h1 "1126 West Palm Beach MPLS BGQC2884 Disconnected" at bounding box center [670, 64] width 387 height 21
copy div "1126 West Palm Beach MPLS BGQC2884 Disconnected"
click at [673, 68] on h1 "1126 West Palm Beach MPLS BGQC2884 Disconnected" at bounding box center [670, 64] width 387 height 21
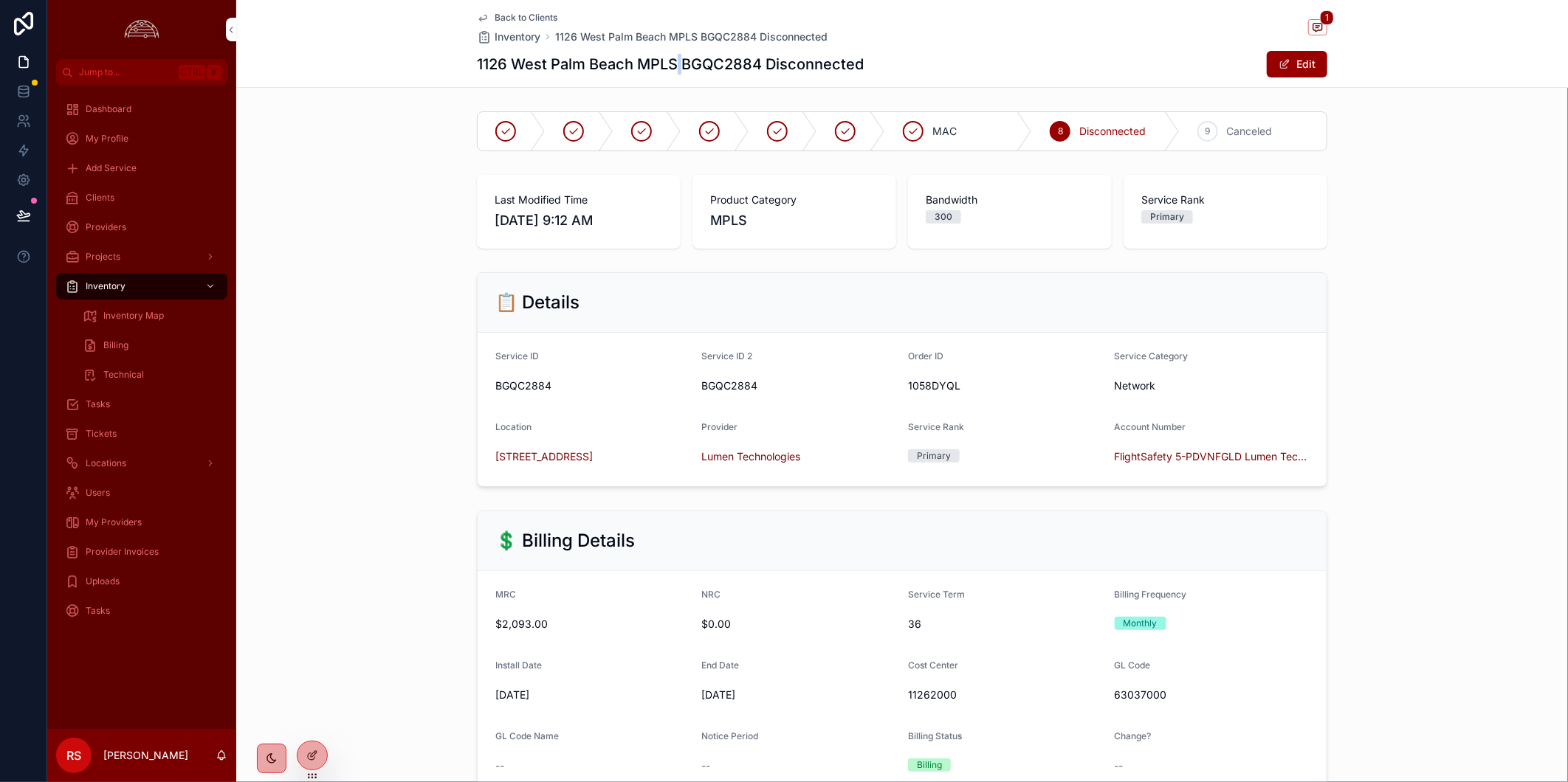
click at [673, 68] on h1 "1126 West Palm Beach MPLS BGQC2884 Disconnected" at bounding box center [670, 64] width 387 height 21
click at [704, 71] on h1 "1126 West Palm Beach MPLS BGQC2884 Disconnected" at bounding box center [670, 64] width 387 height 21
copy h1 "BGQC2884"
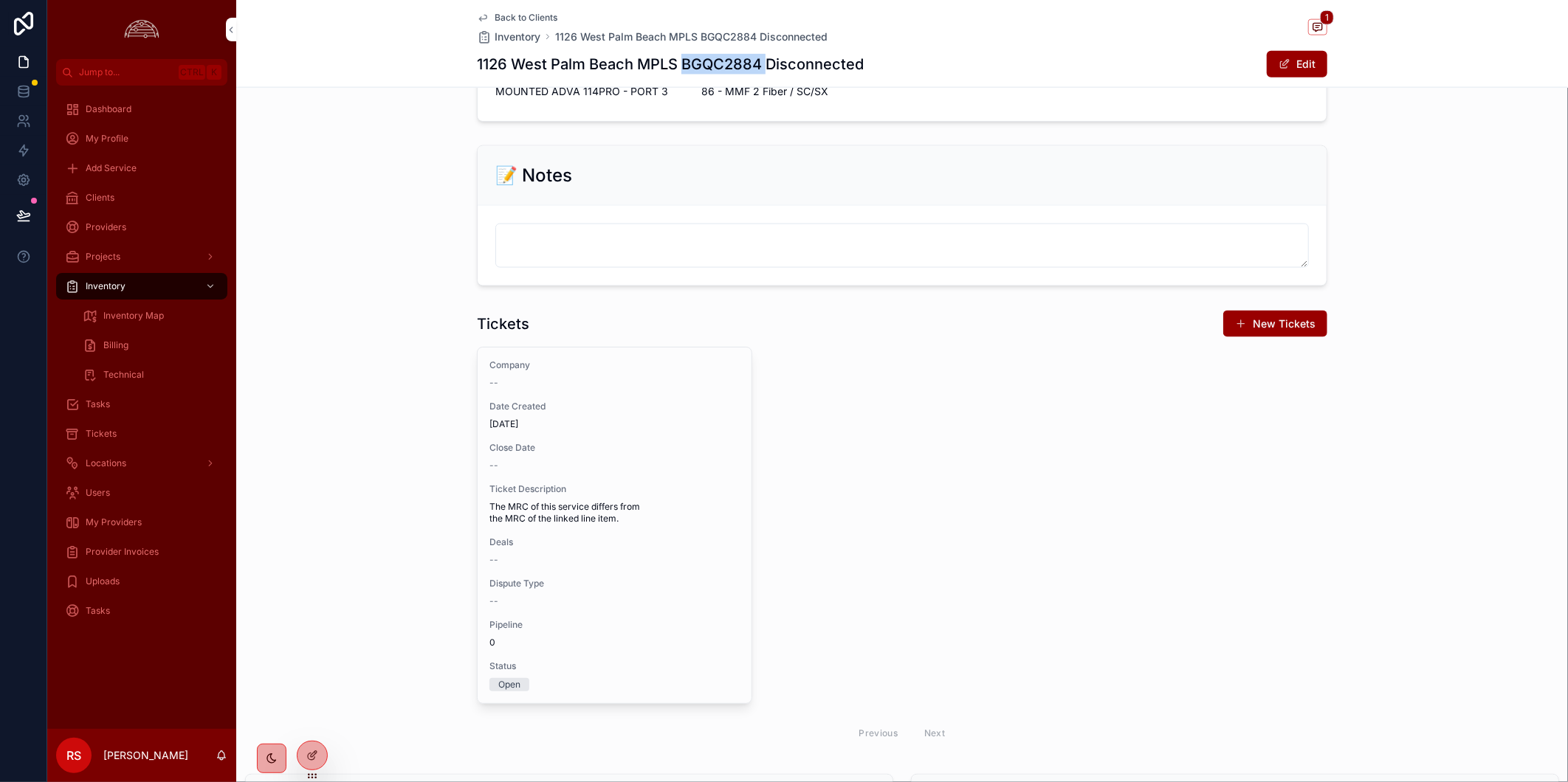
scroll to position [1229, 0]
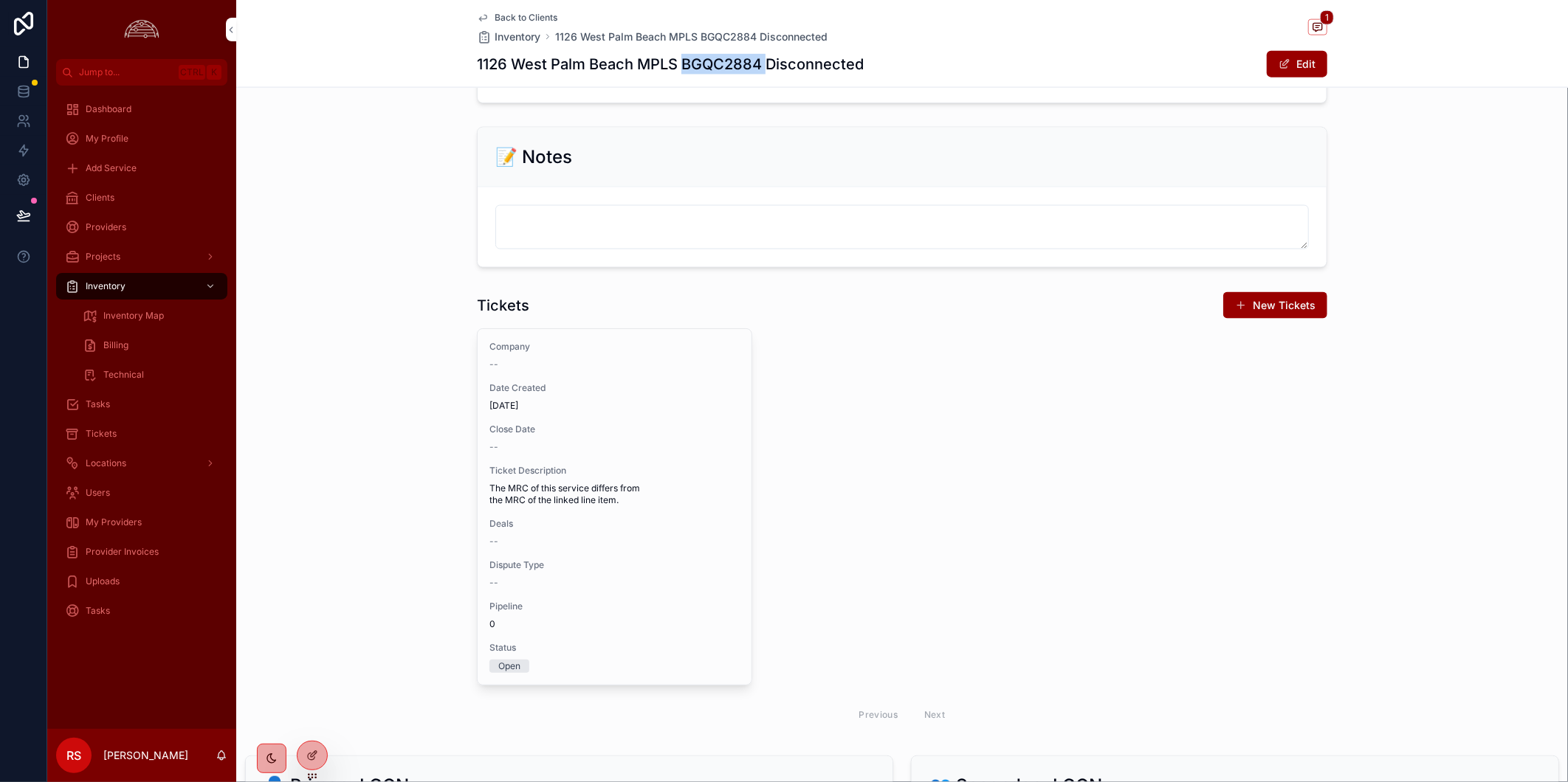
click at [564, 559] on span "Dispute Type" at bounding box center [615, 565] width 250 height 12
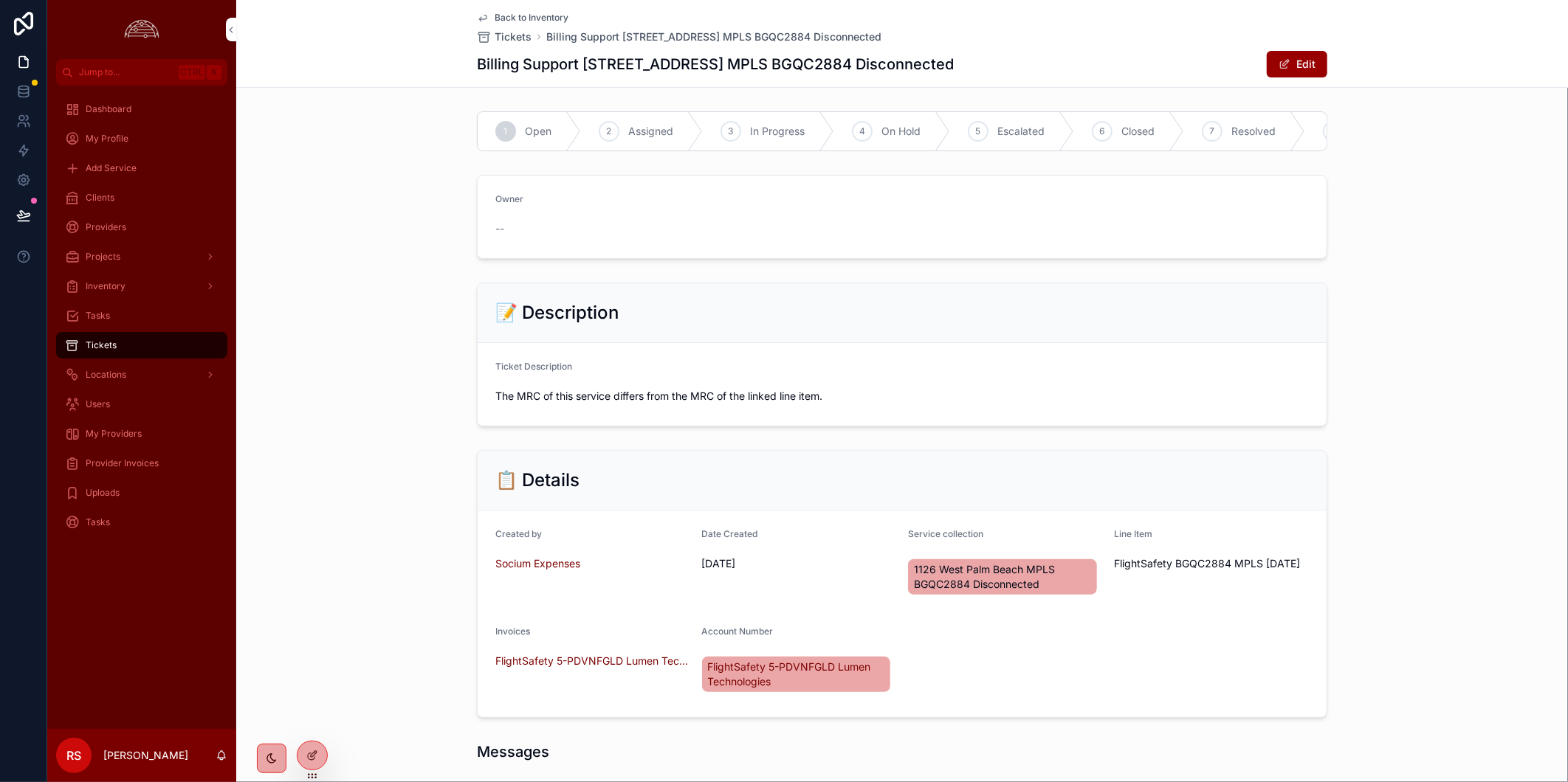
click at [1459, 432] on div "📝 Description Ticket Description The MRC of this service differs from the MRC o…" at bounding box center [902, 355] width 1331 height 155
click at [140, 201] on div "Clients" at bounding box center [142, 197] width 154 height 23
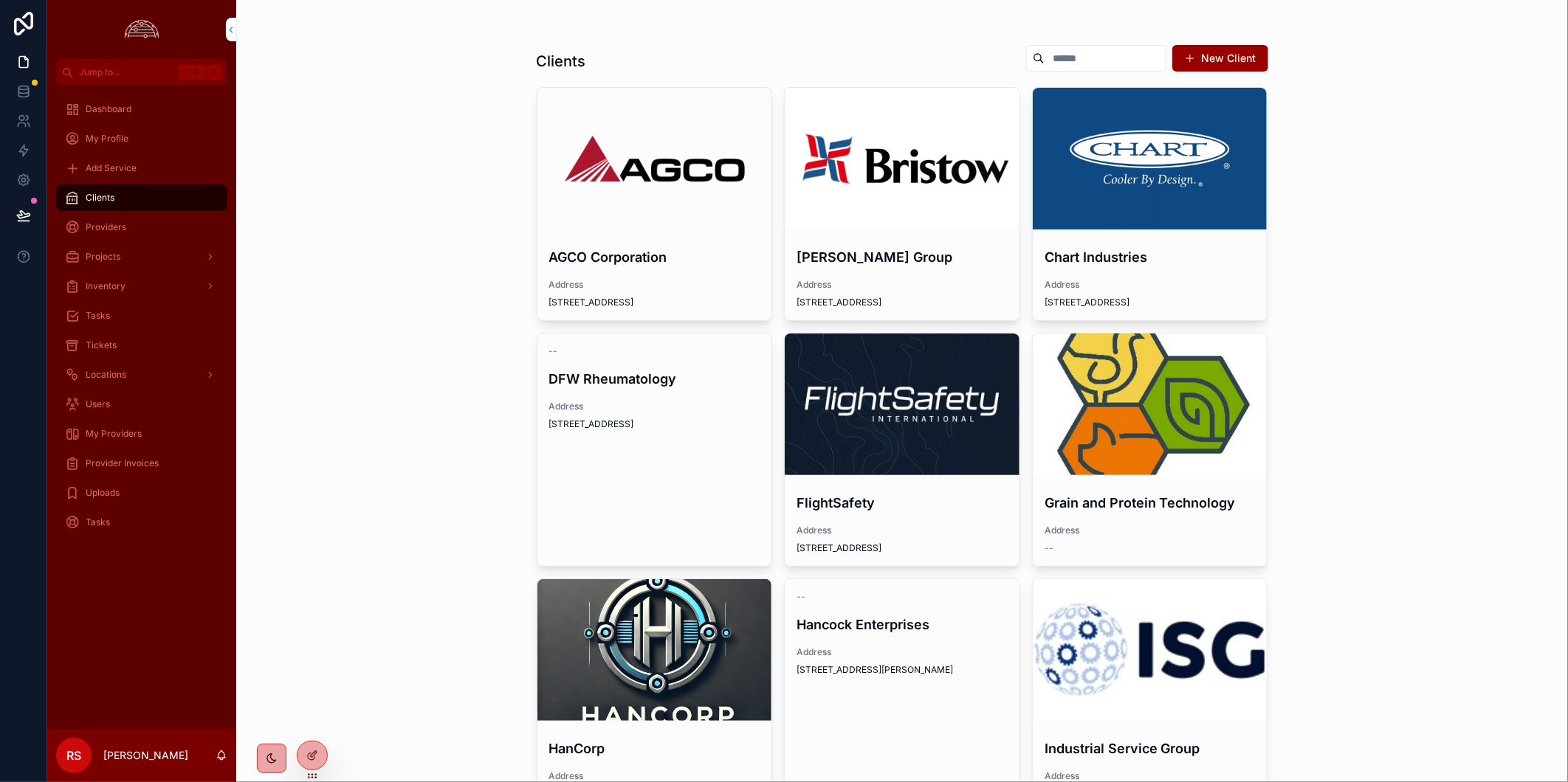
click at [812, 394] on div "scrollable content" at bounding box center [902, 404] width 235 height 142
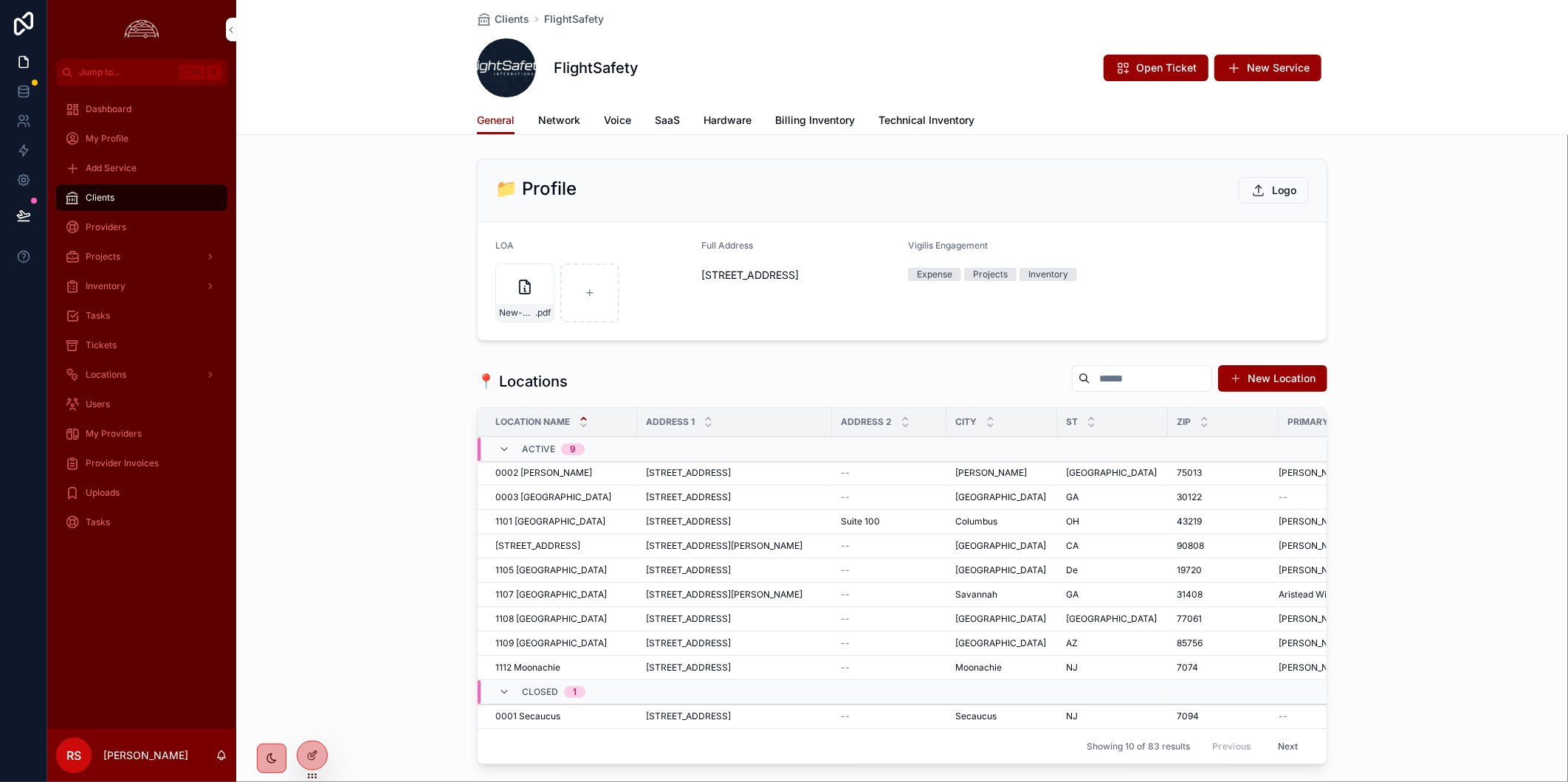
click at [821, 121] on span "Billing Inventory" at bounding box center [815, 120] width 79 height 15
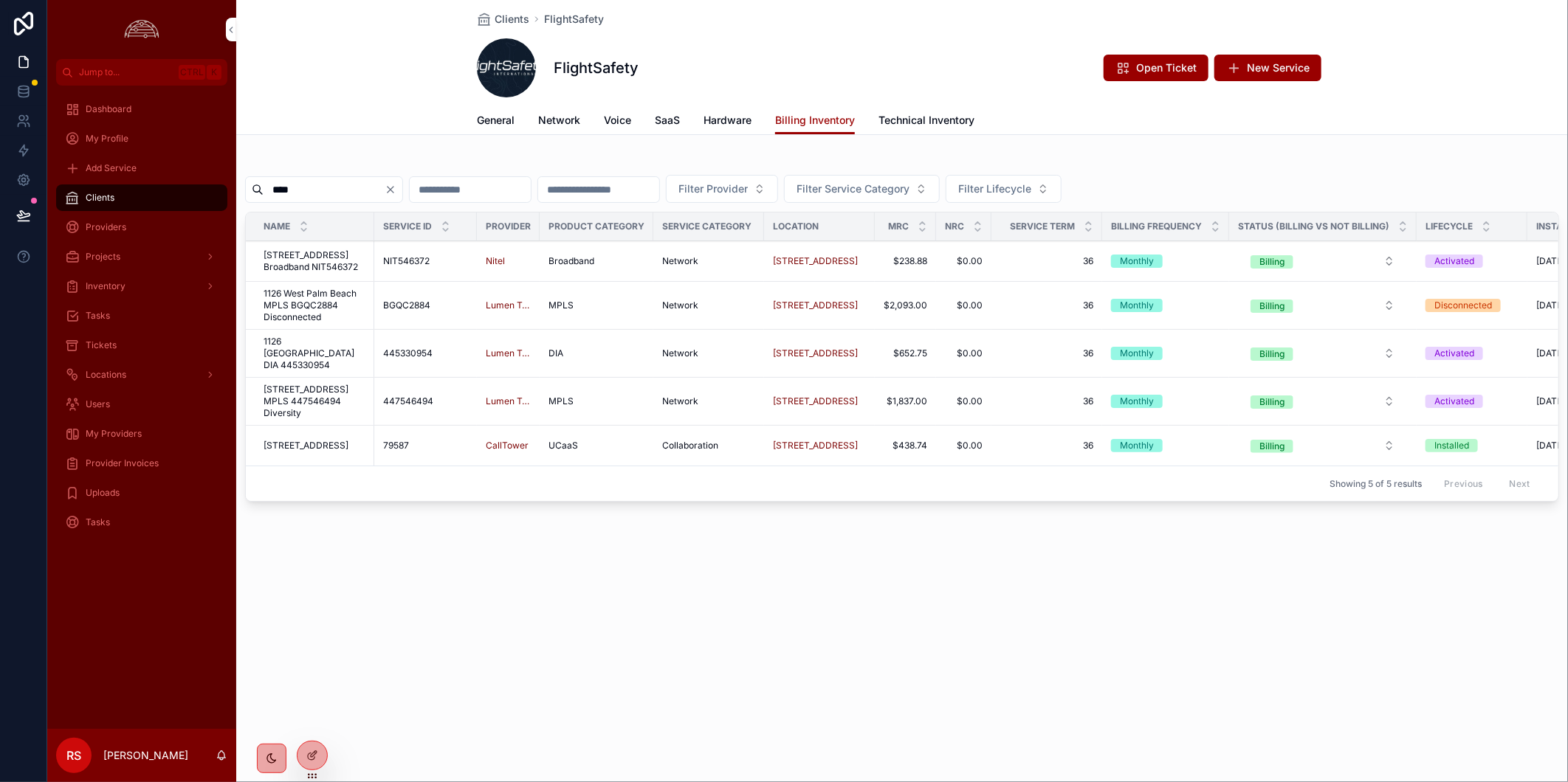
type input "****"
drag, startPoint x: 854, startPoint y: 638, endPoint x: 858, endPoint y: 558, distance: 80.1
click at [854, 638] on div "Clients FlightSafety FlightSafety Open Ticket New Service Billing Inventory Gen…" at bounding box center [902, 391] width 1331 height 782
click at [964, 660] on div "Clients FlightSafety FlightSafety Open Ticket New Service Billing Inventory Gen…" at bounding box center [902, 391] width 1331 height 782
click at [963, 655] on div "Clients FlightSafety FlightSafety Open Ticket New Service Billing Inventory Gen…" at bounding box center [902, 391] width 1331 height 782
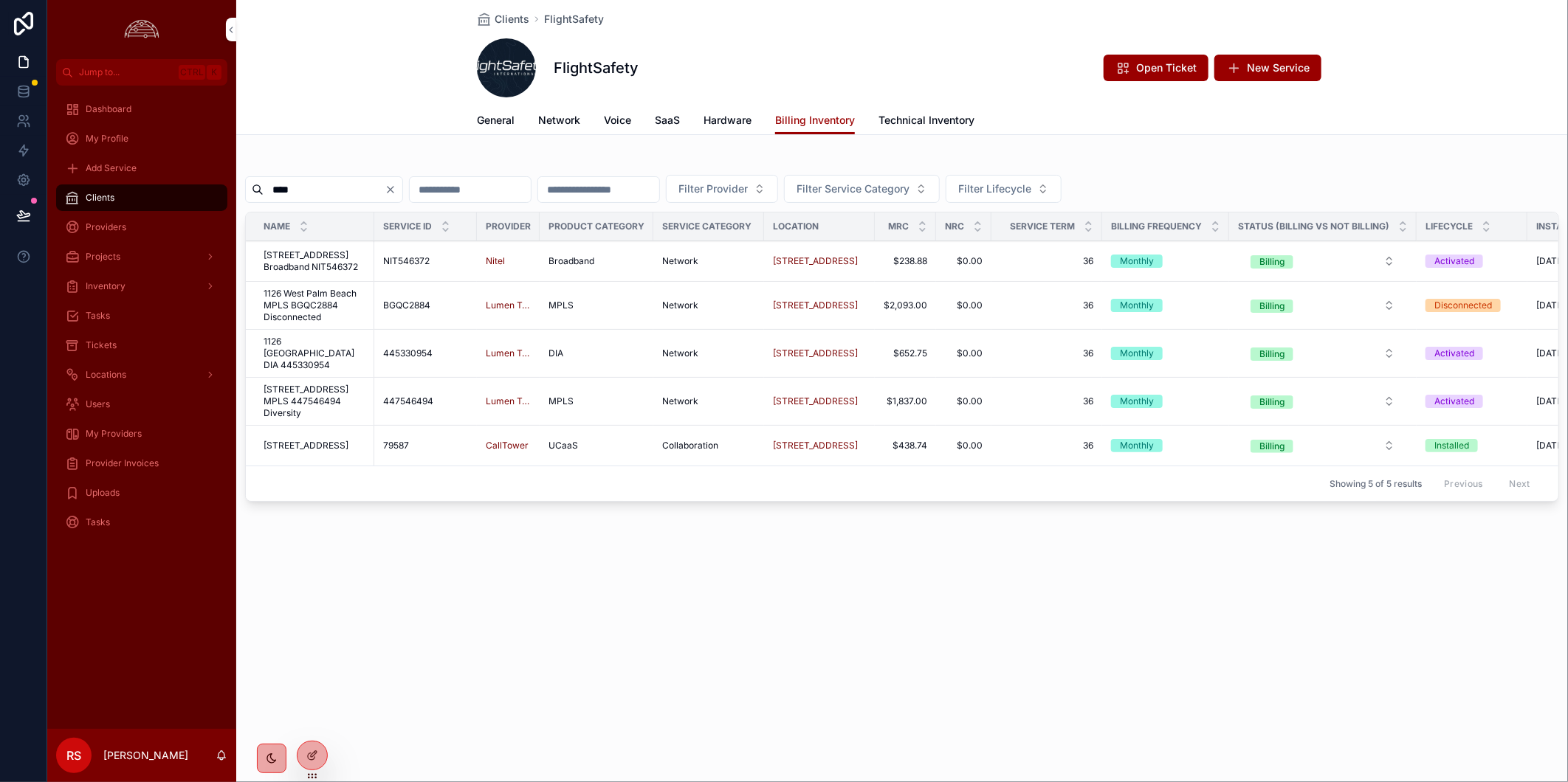
click at [806, 599] on div "Clients FlightSafety FlightSafety Open Ticket New Service Billing Inventory Gen…" at bounding box center [902, 304] width 1331 height 608
drag, startPoint x: 758, startPoint y: 647, endPoint x: 726, endPoint y: 621, distance: 41.2
click at [760, 647] on div "Clients FlightSafety FlightSafety Open Ticket New Service Billing Inventory Gen…" at bounding box center [902, 391] width 1331 height 782
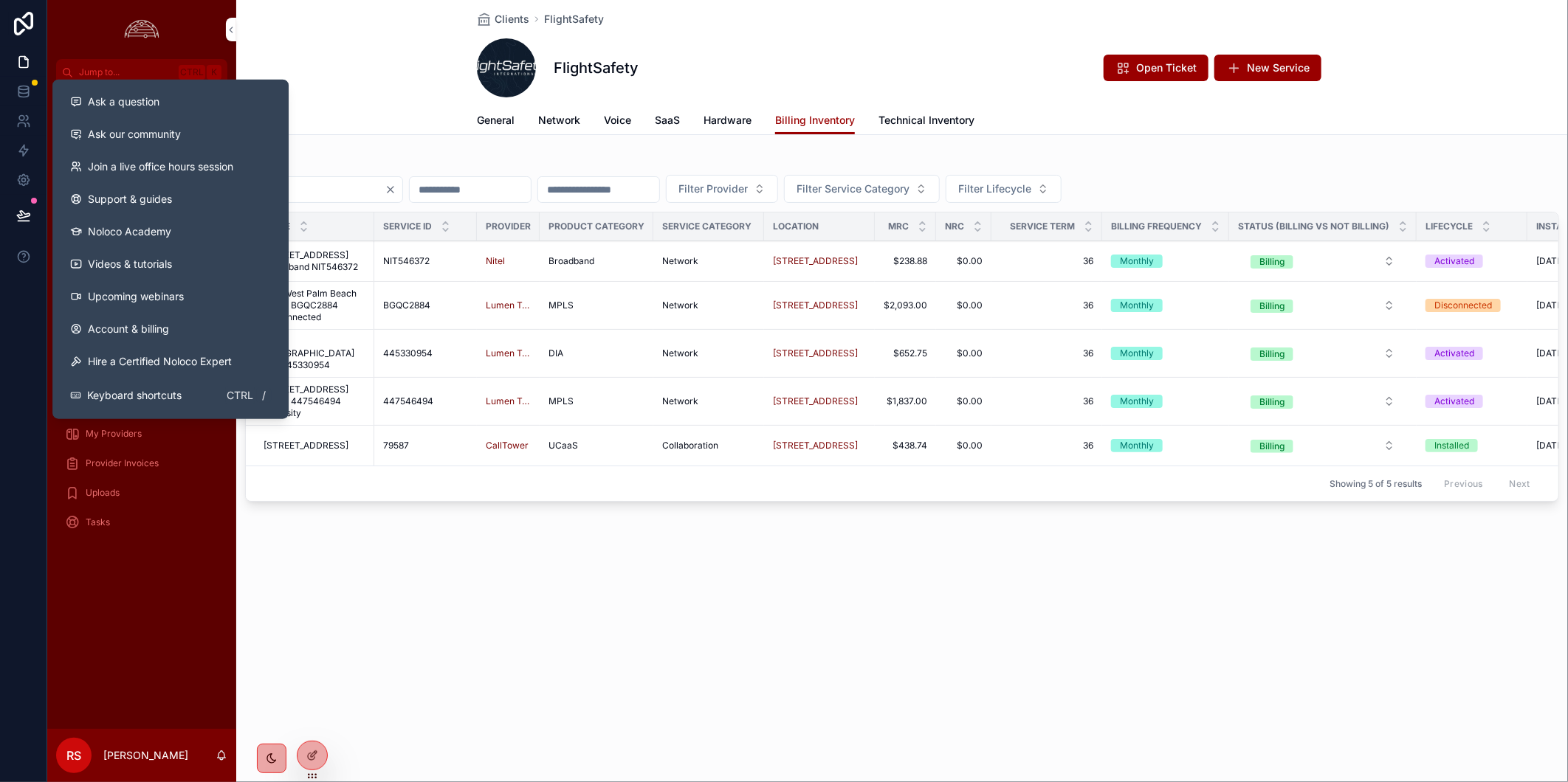
drag, startPoint x: 616, startPoint y: 643, endPoint x: 609, endPoint y: 624, distance: 20.2
click at [616, 643] on div "Clients FlightSafety FlightSafety Open Ticket New Service Billing Inventory Gen…" at bounding box center [902, 391] width 1331 height 782
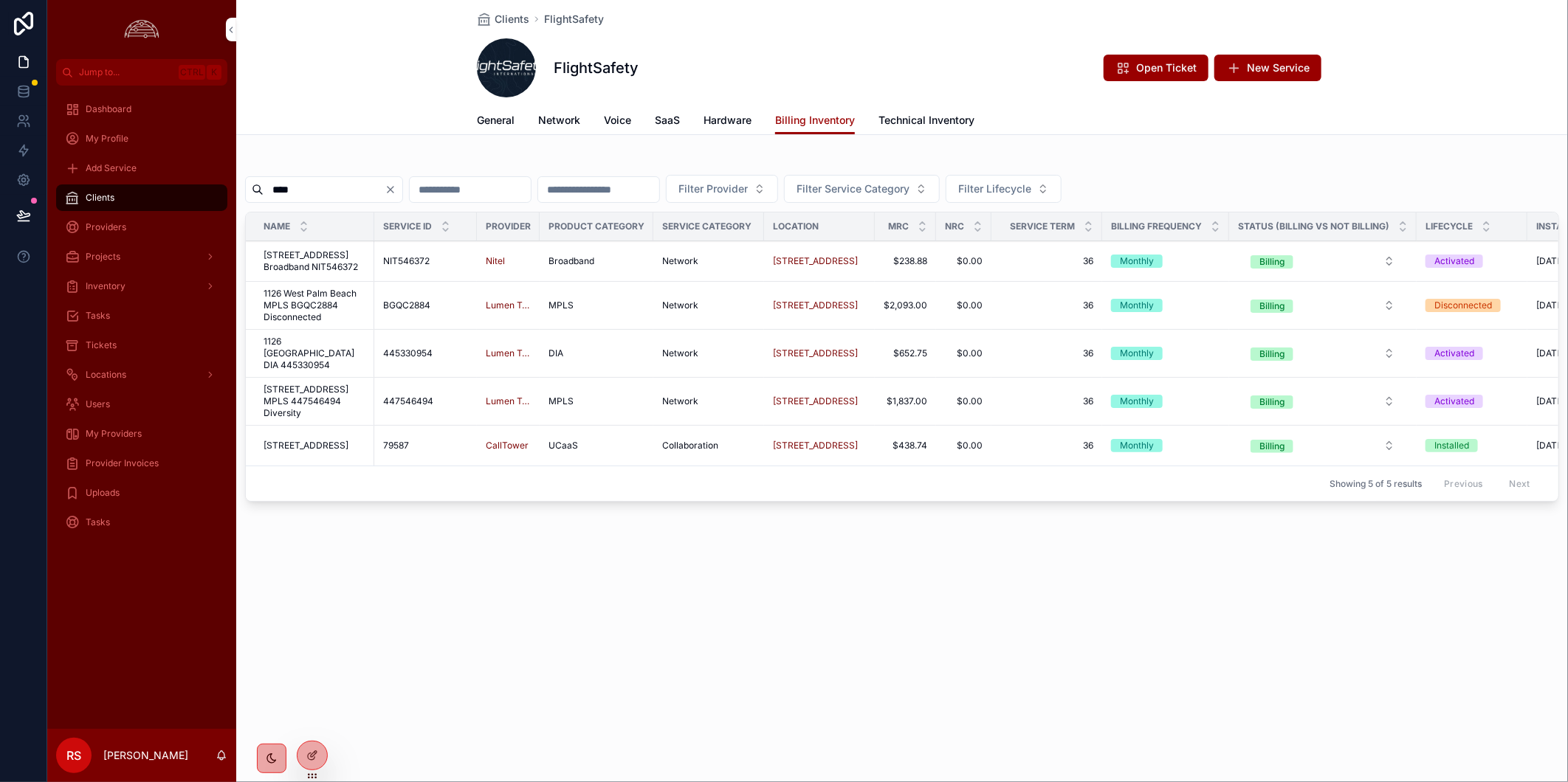
click at [1177, 553] on div "Clients FlightSafety FlightSafety Open Ticket New Service Billing Inventory Gen…" at bounding box center [902, 304] width 1331 height 608
click at [1206, 594] on div "Clients FlightSafety FlightSafety Open Ticket New Service Billing Inventory Gen…" at bounding box center [902, 304] width 1331 height 608
click at [542, 633] on div "Clients FlightSafety FlightSafety Open Ticket New Service Billing Inventory Gen…" at bounding box center [902, 391] width 1331 height 782
drag, startPoint x: 395, startPoint y: 587, endPoint x: 268, endPoint y: 485, distance: 162.9
click at [395, 587] on div "Clients FlightSafety FlightSafety Open Ticket New Service Billing Inventory Gen…" at bounding box center [902, 304] width 1331 height 608
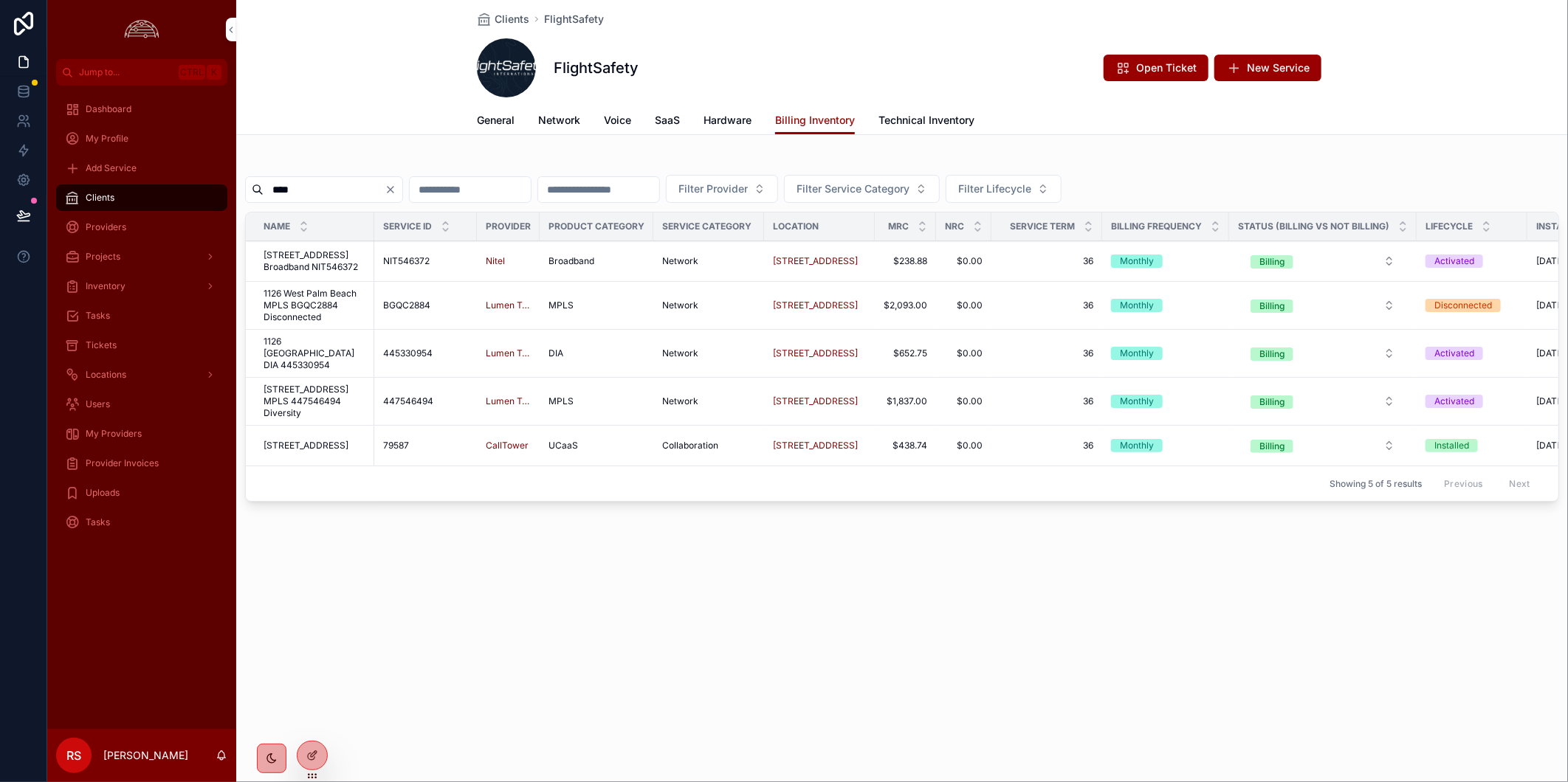
click at [123, 337] on div "Tickets" at bounding box center [142, 344] width 154 height 23
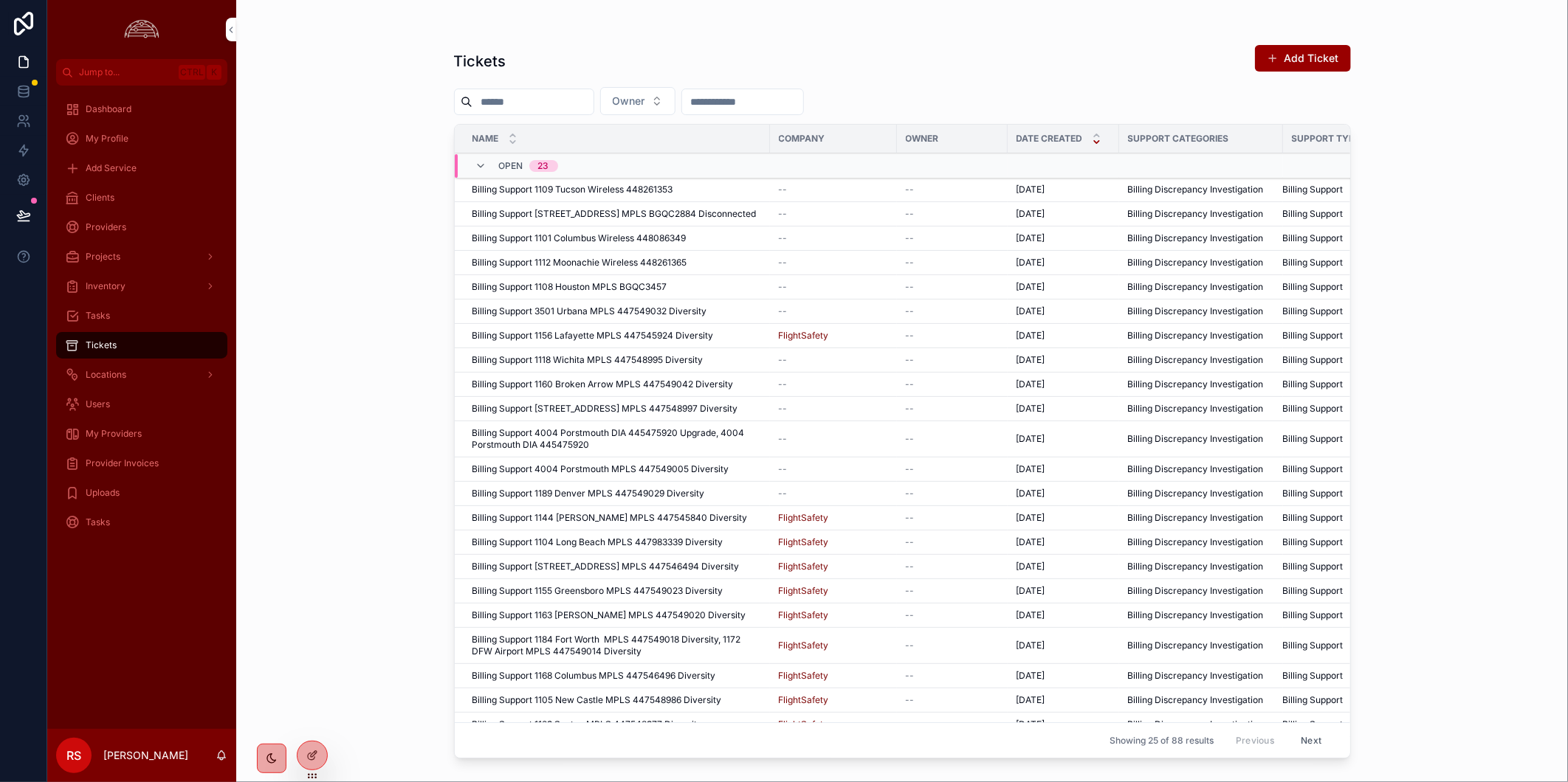
click at [117, 347] on div "Tickets" at bounding box center [142, 344] width 154 height 23
click at [528, 102] on input "scrollable content" at bounding box center [533, 102] width 121 height 21
paste input "**********"
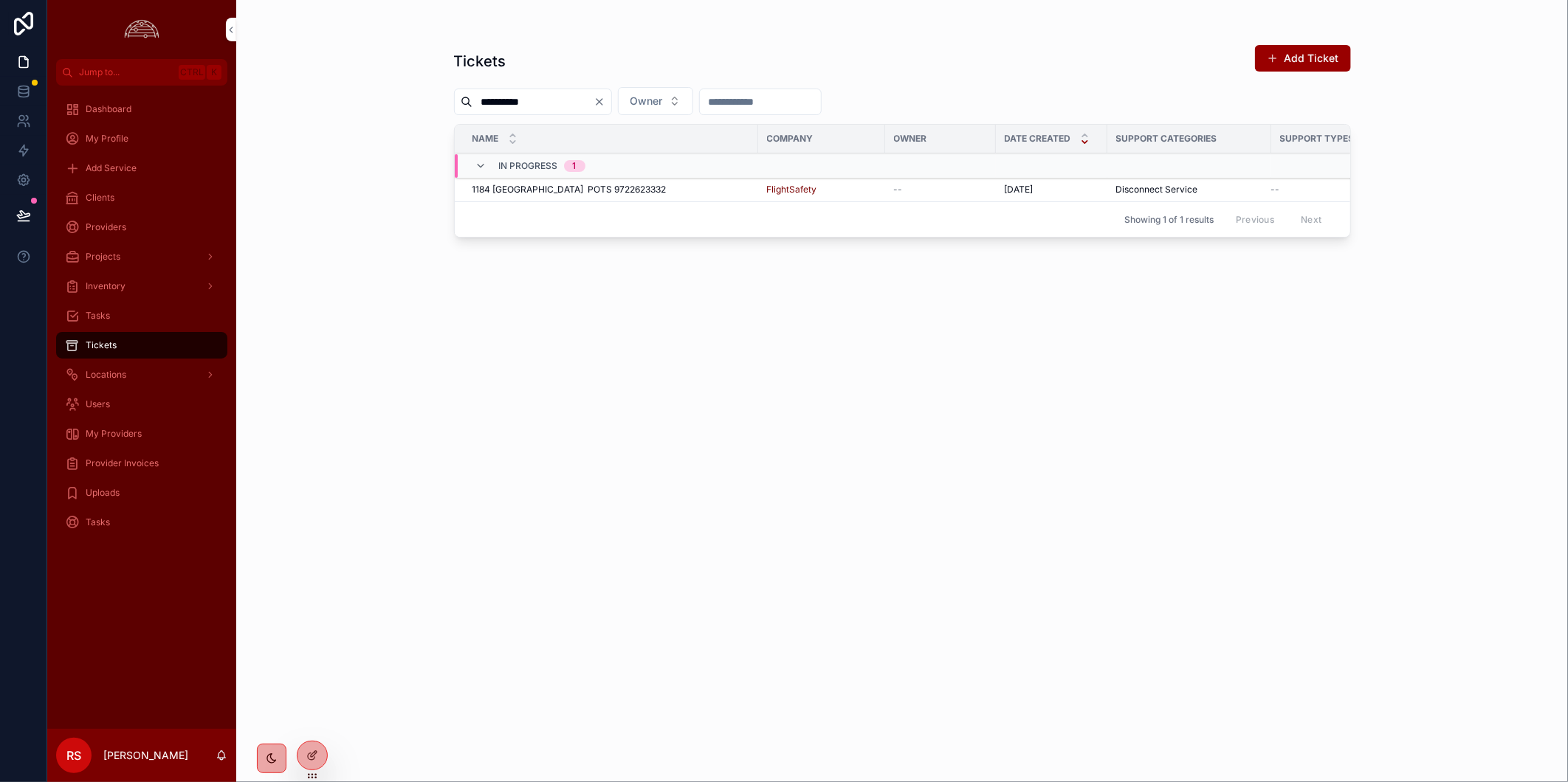
type input "**********"
click at [864, 439] on div "**********" at bounding box center [902, 400] width 897 height 729
drag, startPoint x: 989, startPoint y: 528, endPoint x: 977, endPoint y: 543, distance: 19.2
click at [989, 528] on div "**********" at bounding box center [902, 400] width 897 height 729
click at [1304, 315] on div "**********" at bounding box center [902, 400] width 897 height 729
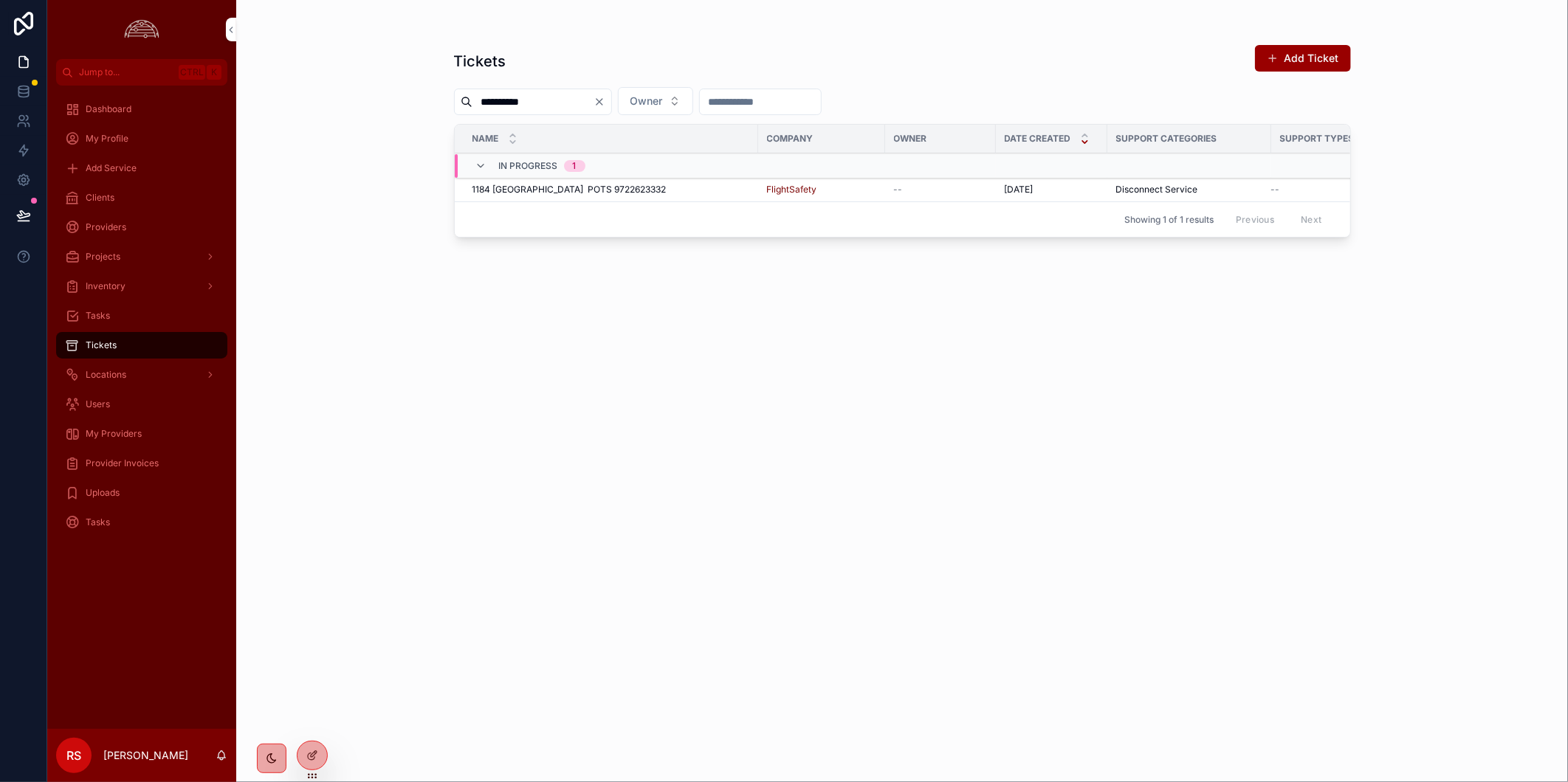
click at [585, 187] on span "1184 [GEOGRAPHIC_DATA] POTS 9722623332" at bounding box center [569, 190] width 194 height 12
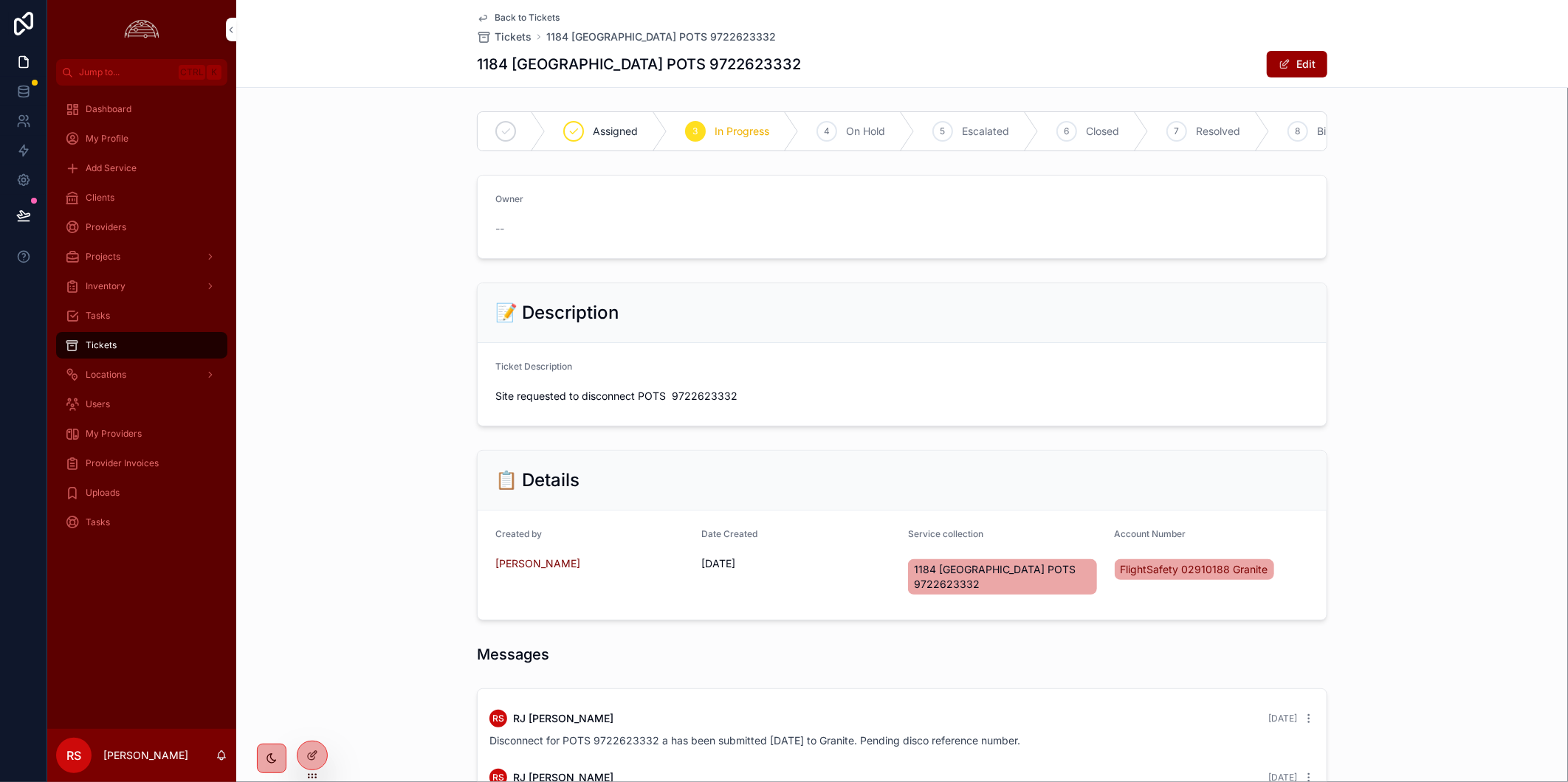
scroll to position [277, 0]
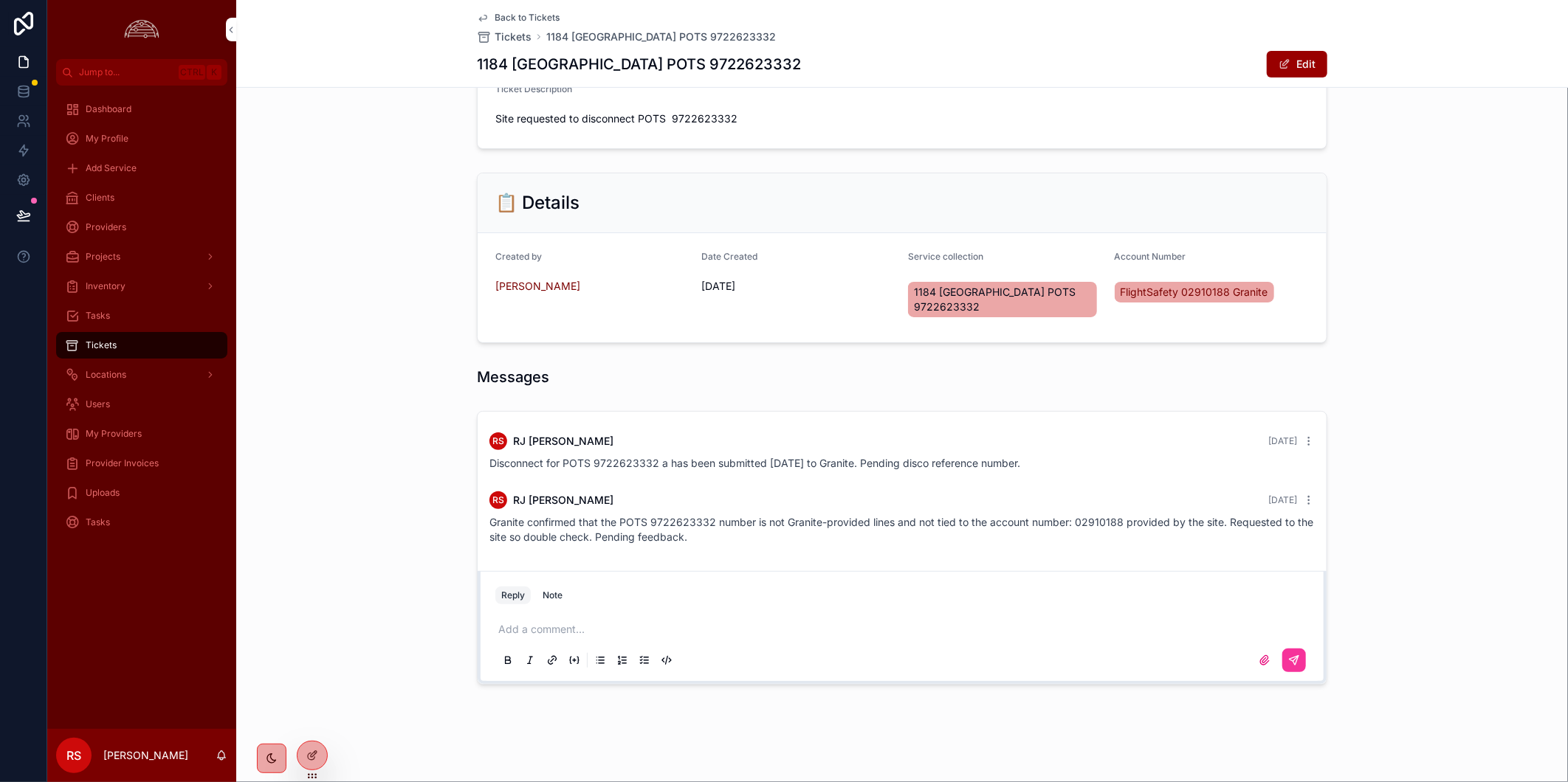
click at [140, 190] on div "Clients" at bounding box center [142, 197] width 154 height 23
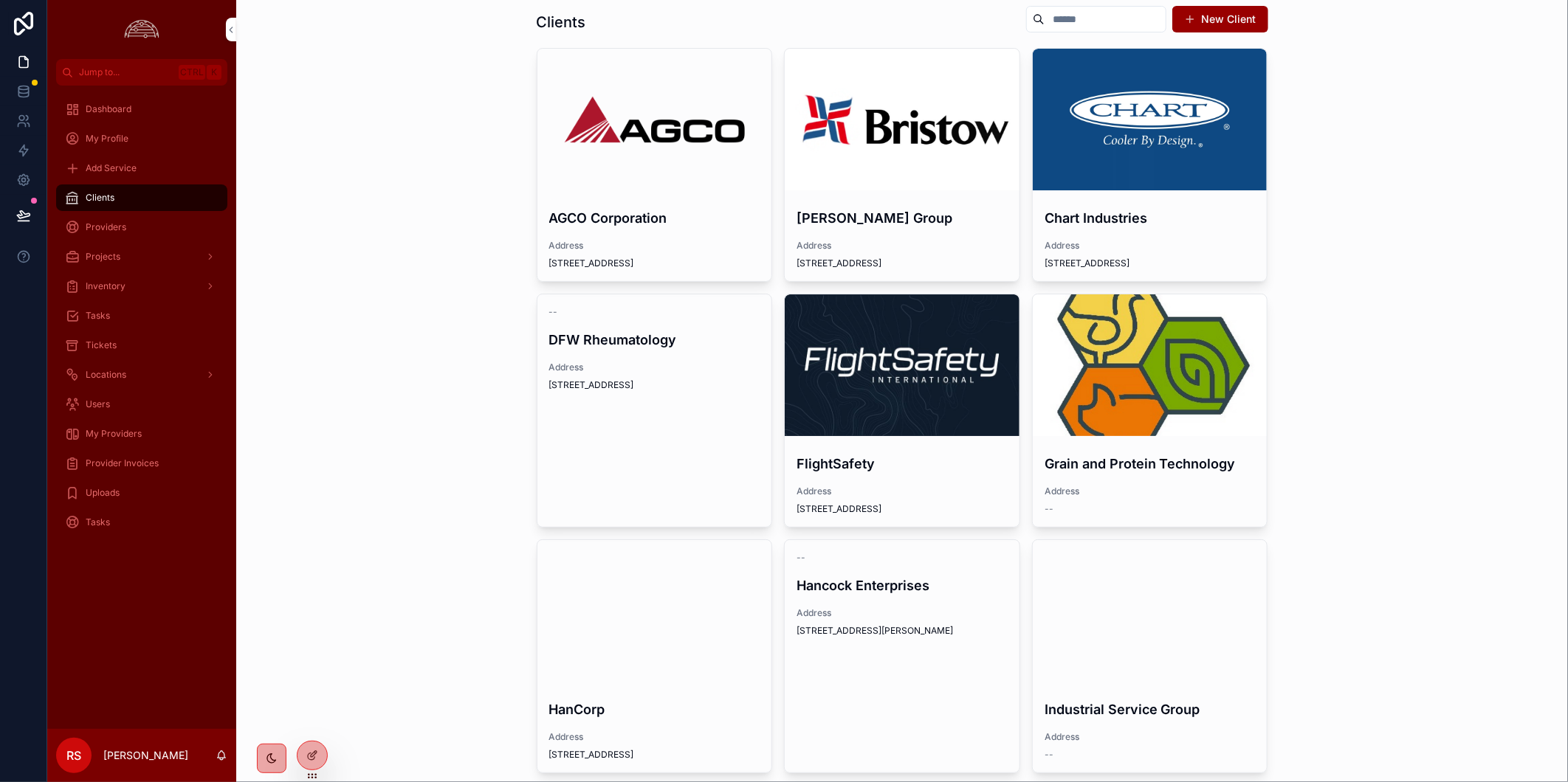
scroll to position [32, 0]
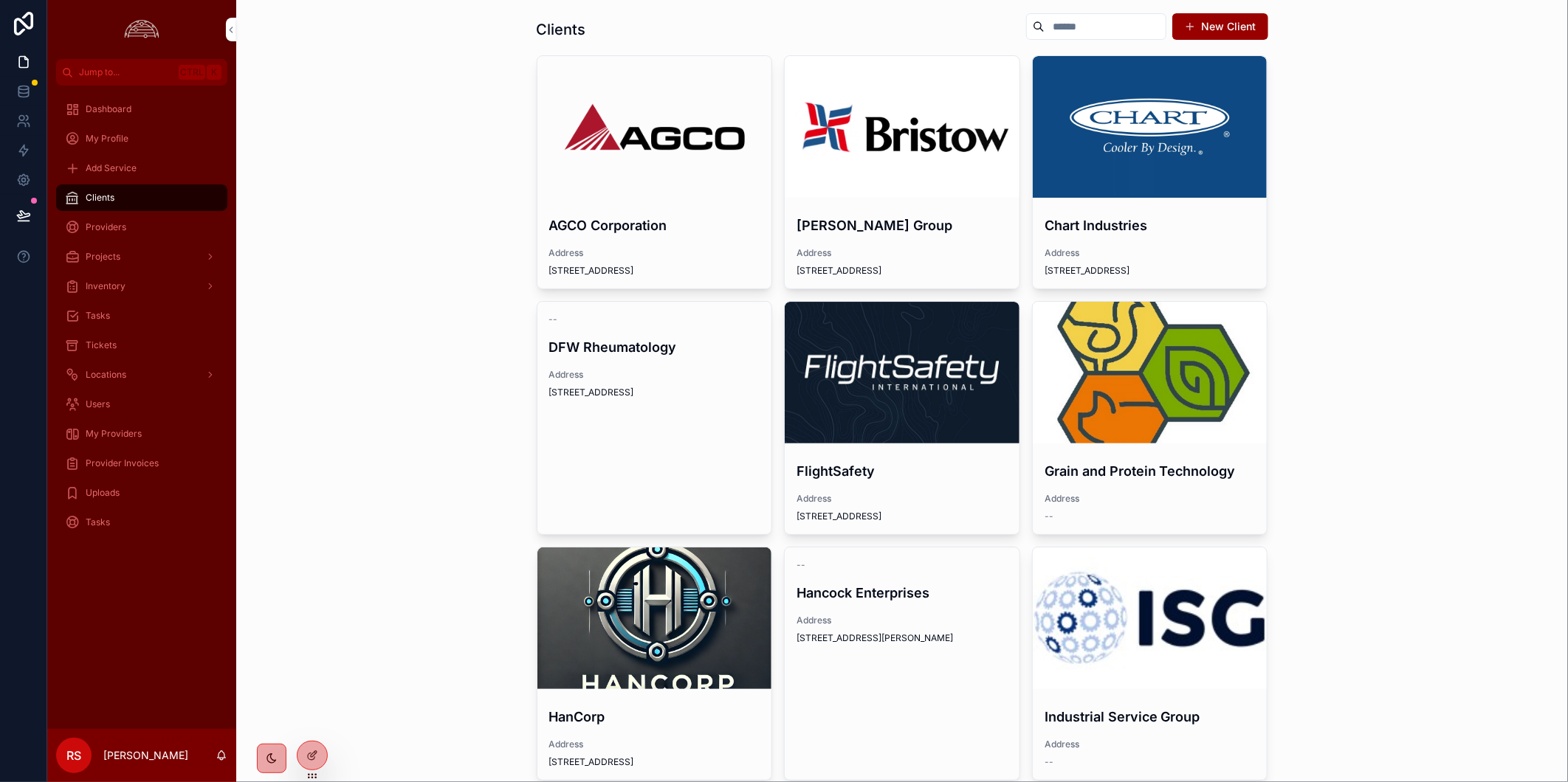
click at [894, 325] on div "scrollable content" at bounding box center [902, 373] width 235 height 142
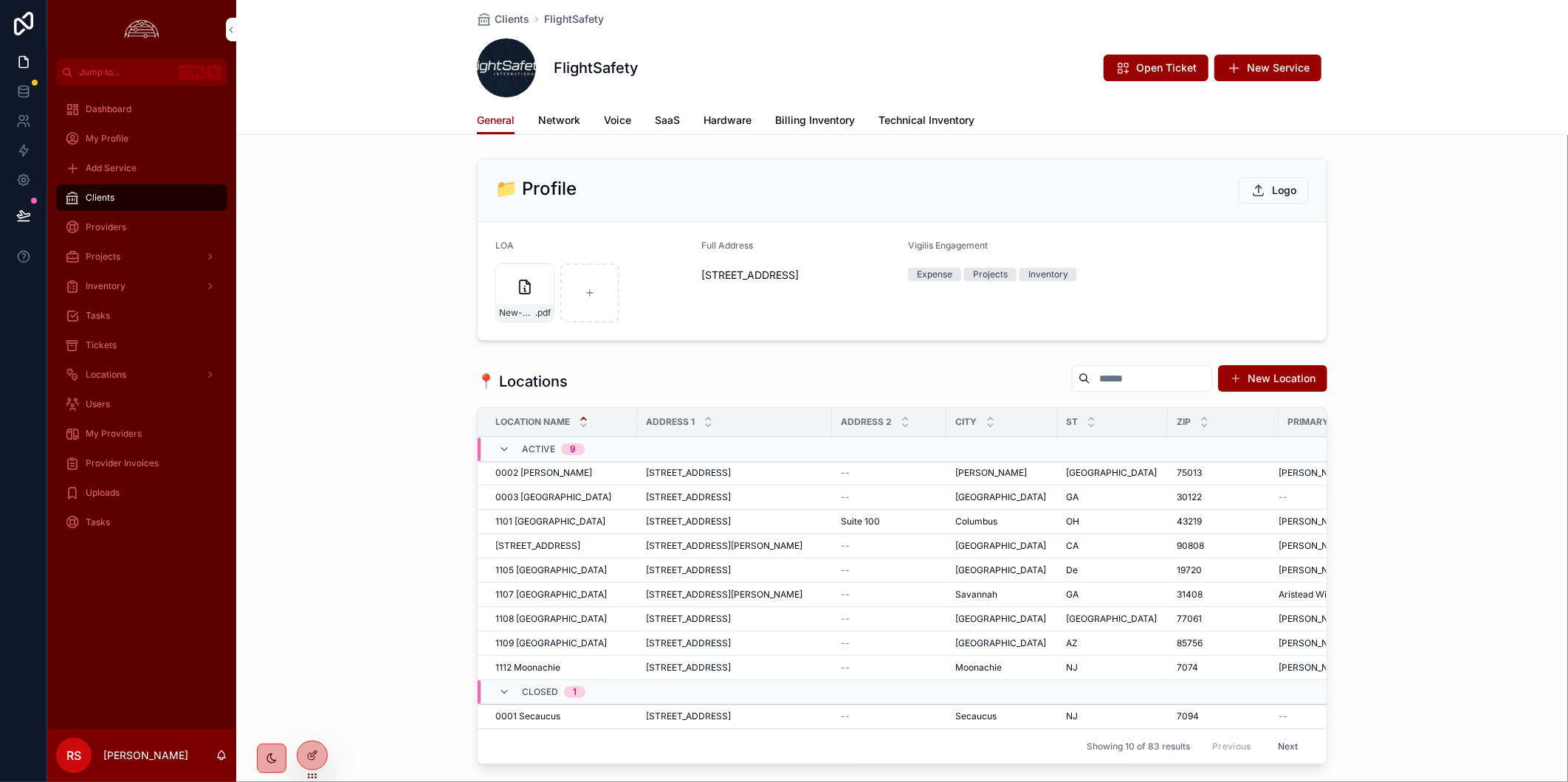
click at [825, 115] on span "Billing Inventory" at bounding box center [815, 120] width 79 height 15
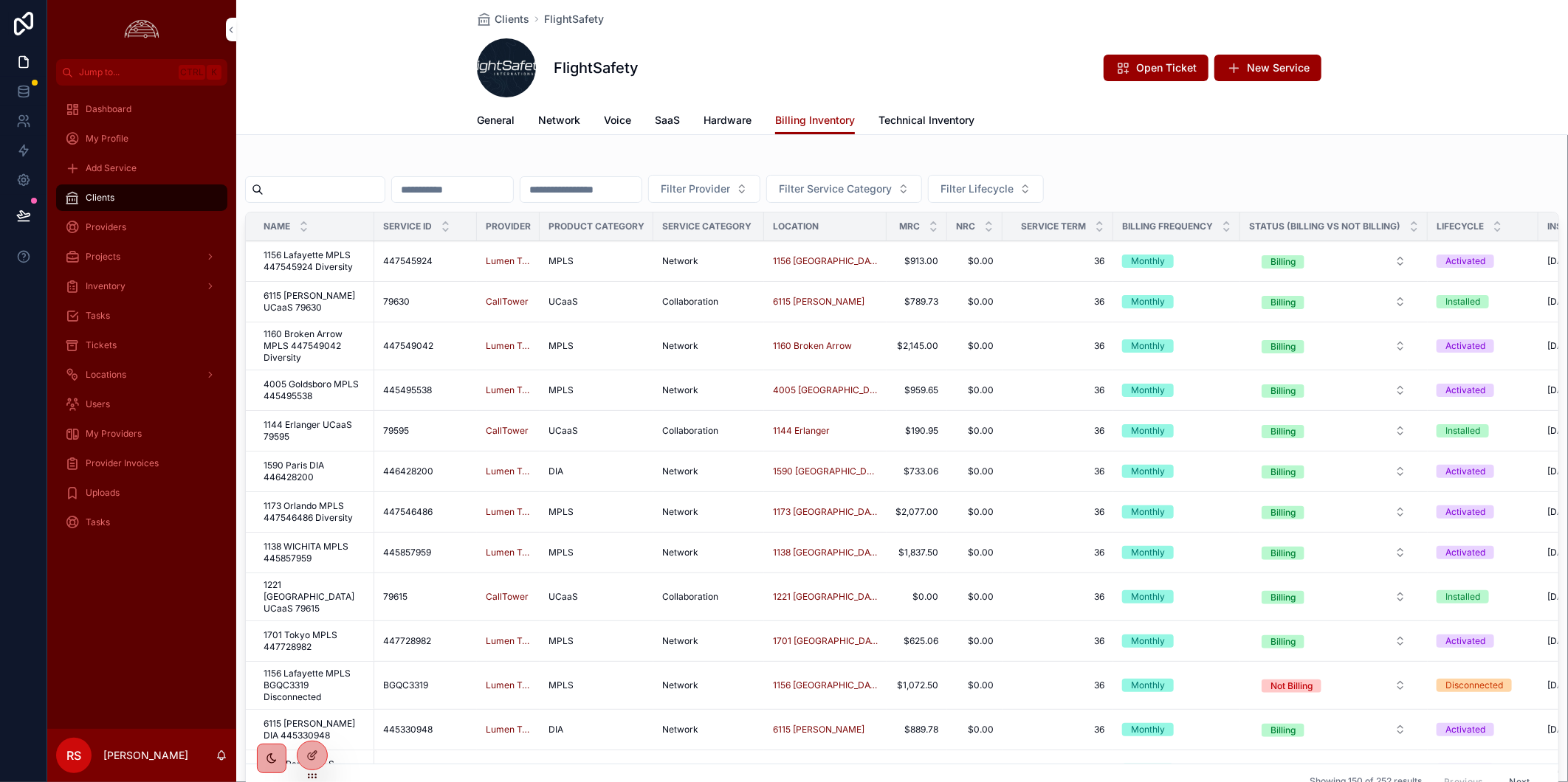
drag, startPoint x: 370, startPoint y: 192, endPoint x: 386, endPoint y: 186, distance: 17.1
click at [370, 192] on input "scrollable content" at bounding box center [324, 190] width 121 height 21
paste input "**********"
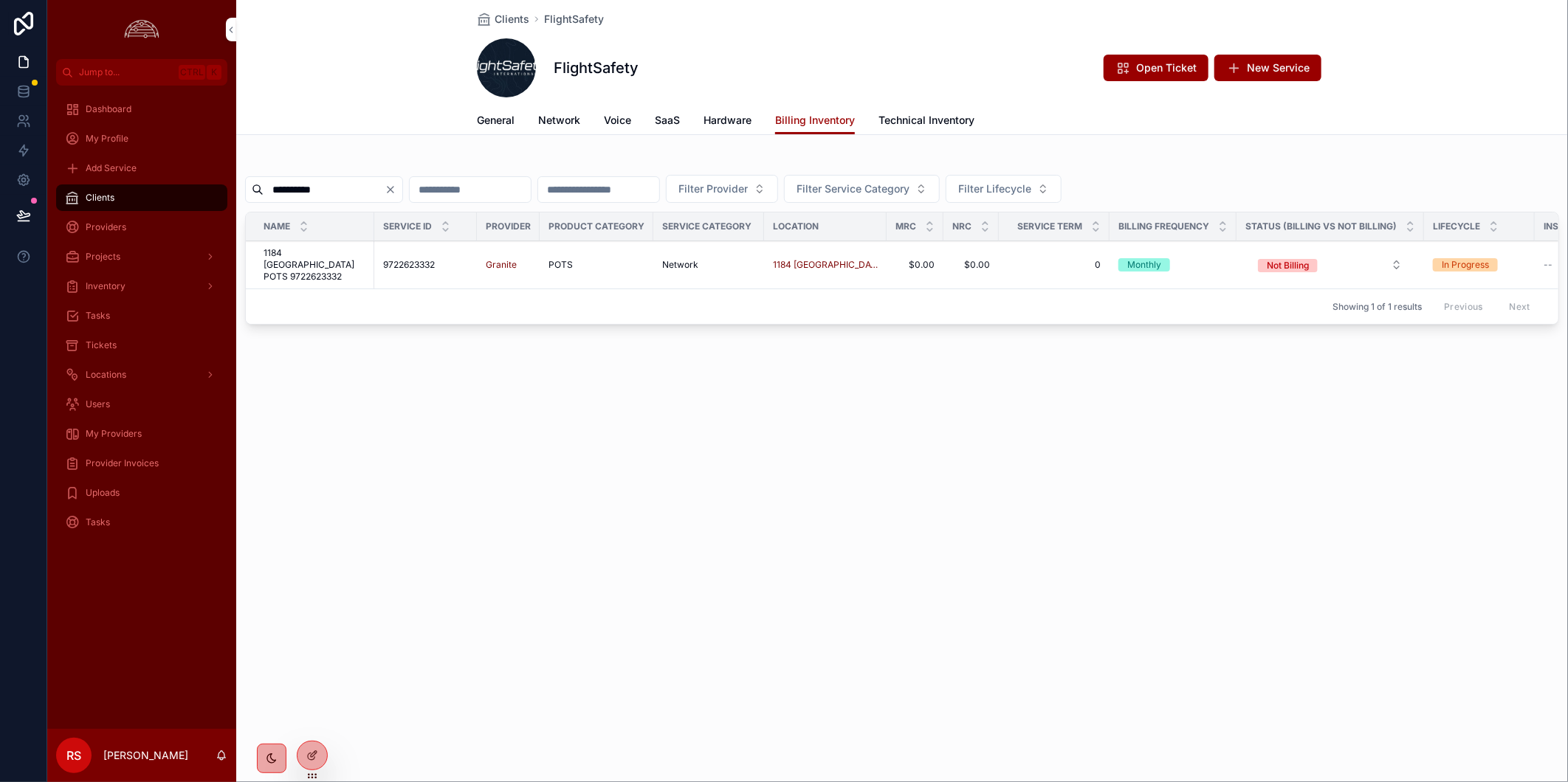
type input "**********"
click at [333, 258] on span "1184 [GEOGRAPHIC_DATA] POTS 9722623332" at bounding box center [314, 264] width 102 height 35
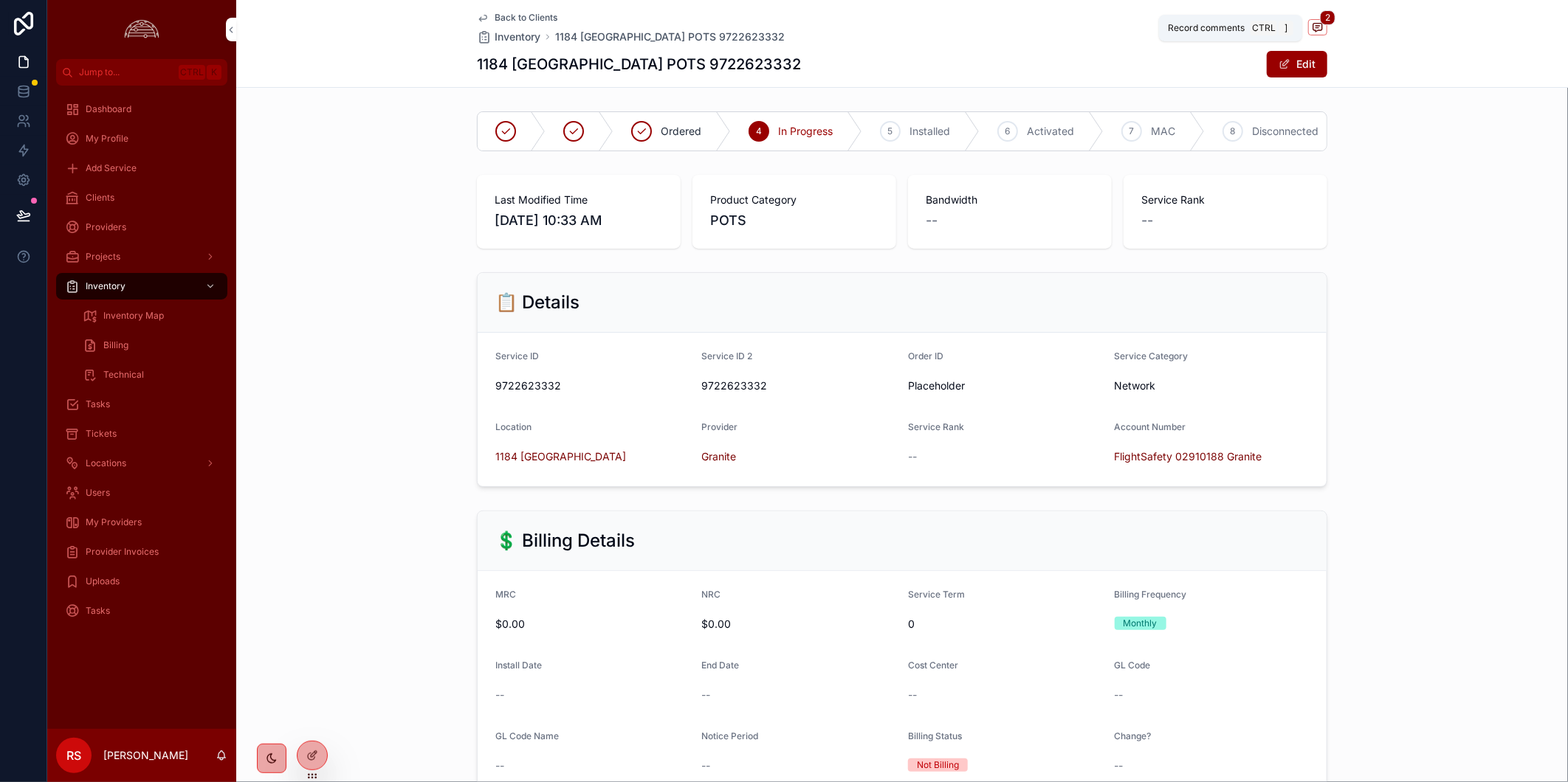
click at [1314, 24] on icon "scrollable content" at bounding box center [1318, 28] width 12 height 12
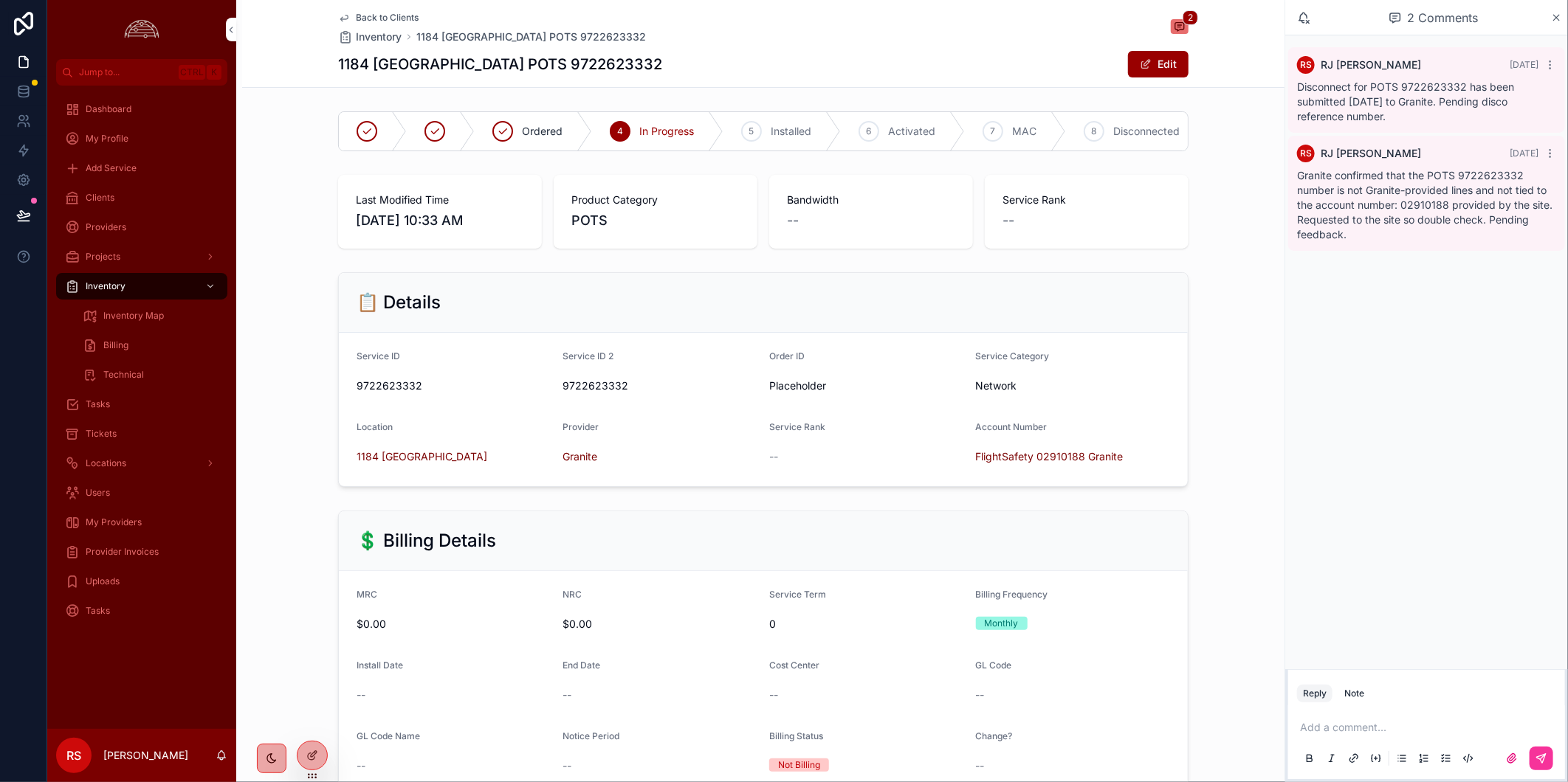
scroll to position [0, 143]
click at [1147, 66] on button "Edit" at bounding box center [1158, 64] width 60 height 27
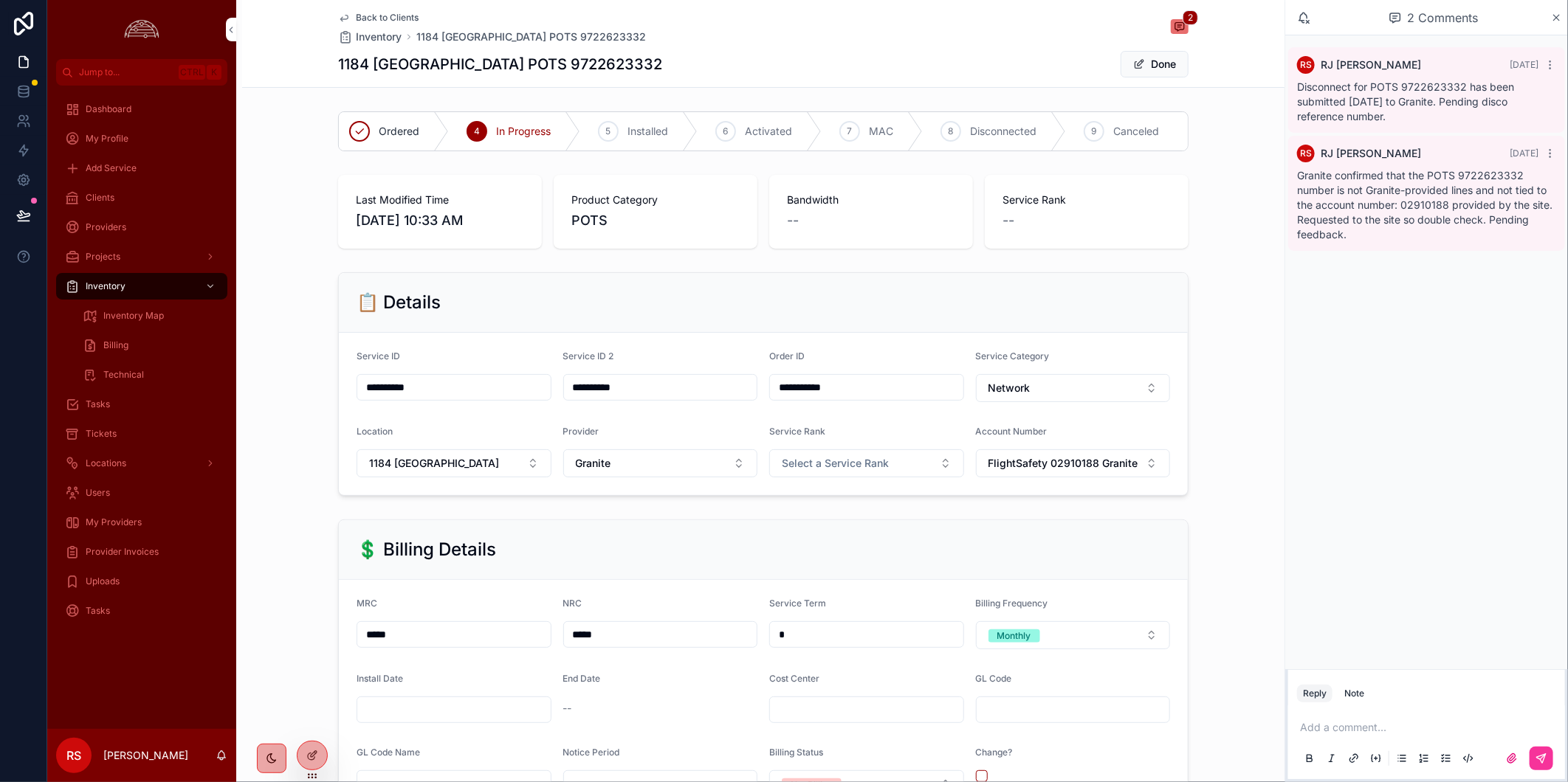
click at [1134, 60] on span "scrollable content" at bounding box center [1139, 65] width 12 height 12
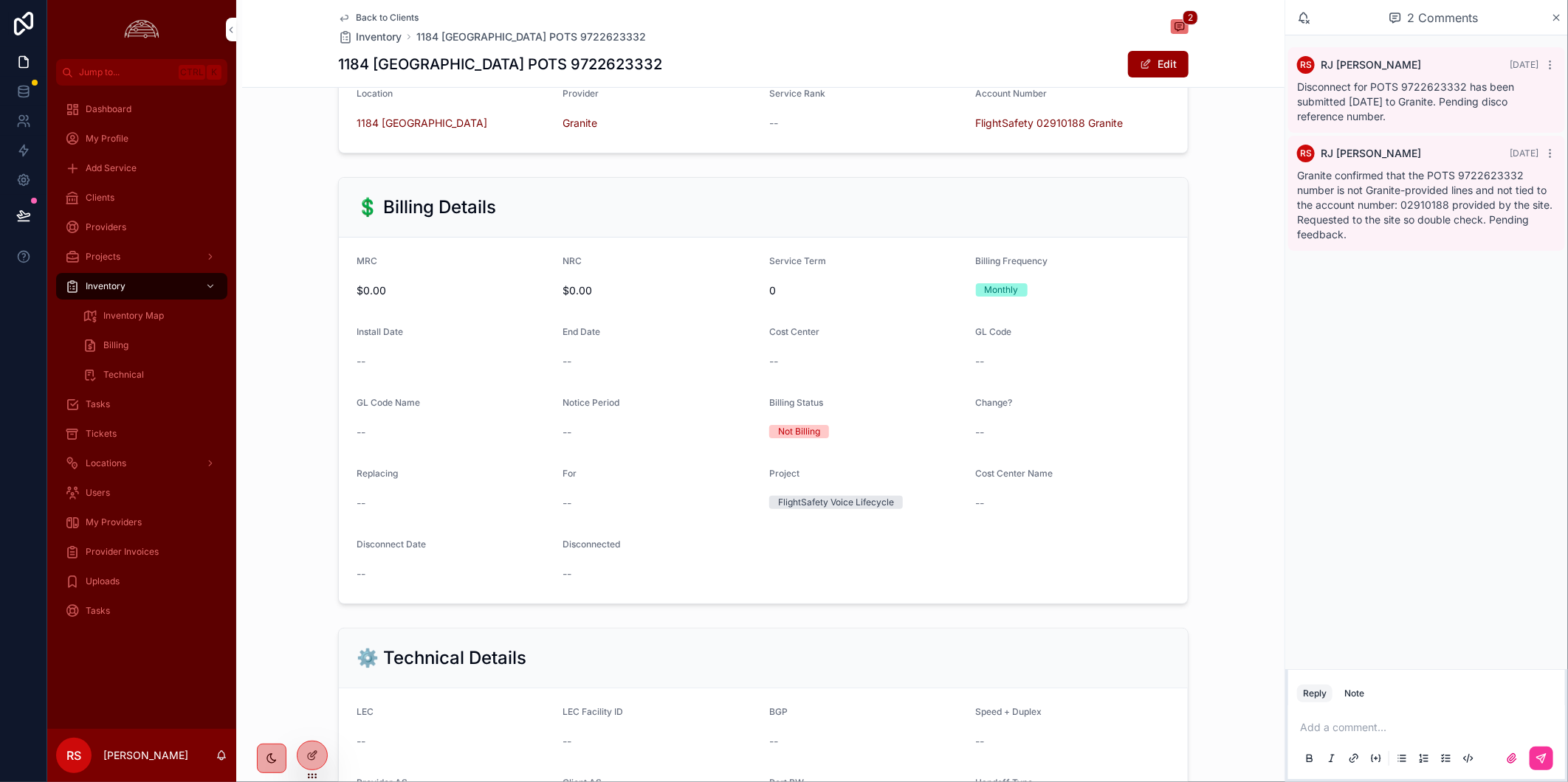
scroll to position [491, 0]
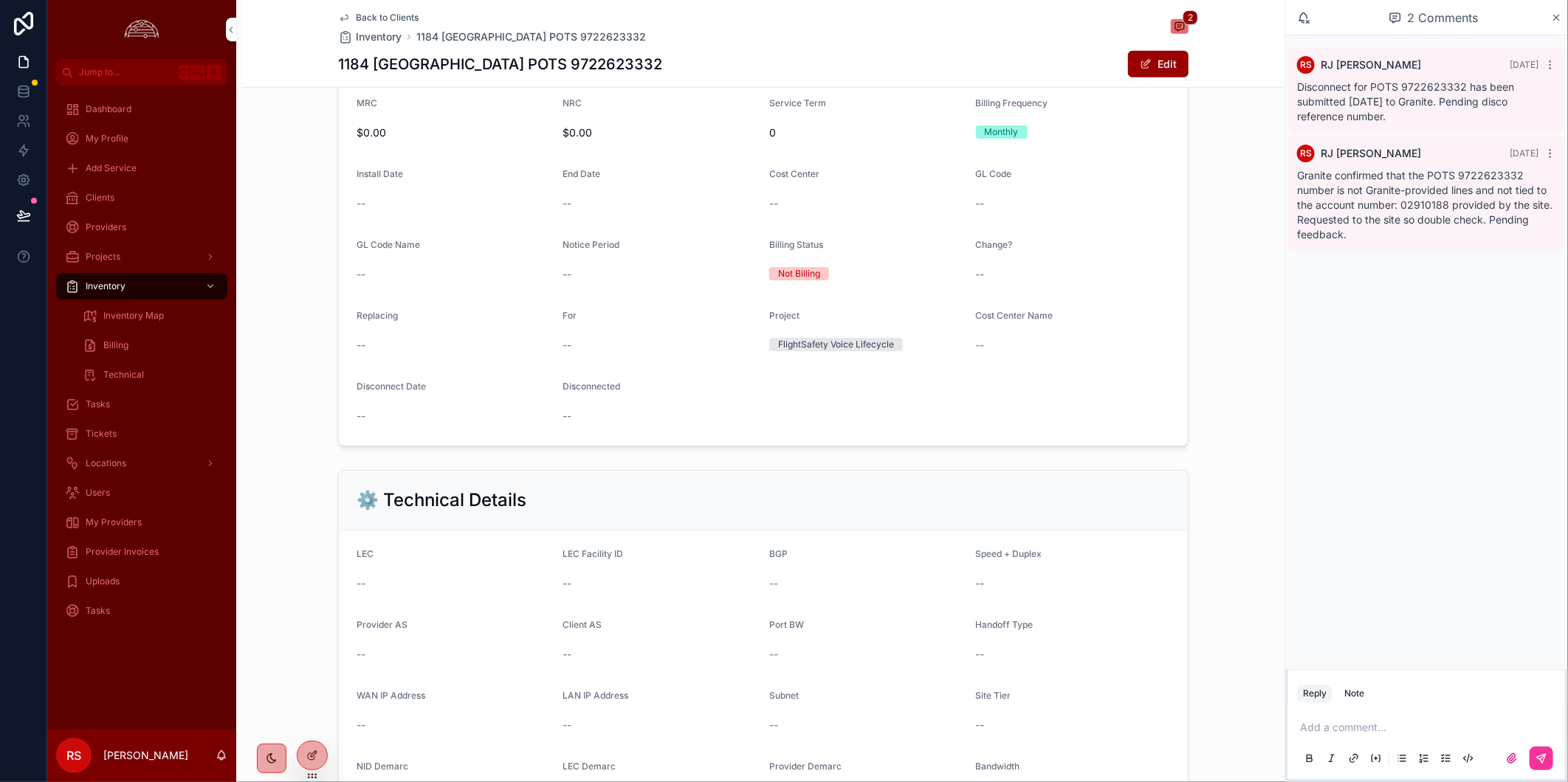
click at [315, 571] on div "⚙️ Technical Details LEC -- LEC Facility ID -- BGP -- Speed + Duplex -- Provide…" at bounding box center [762, 648] width 1042 height 369
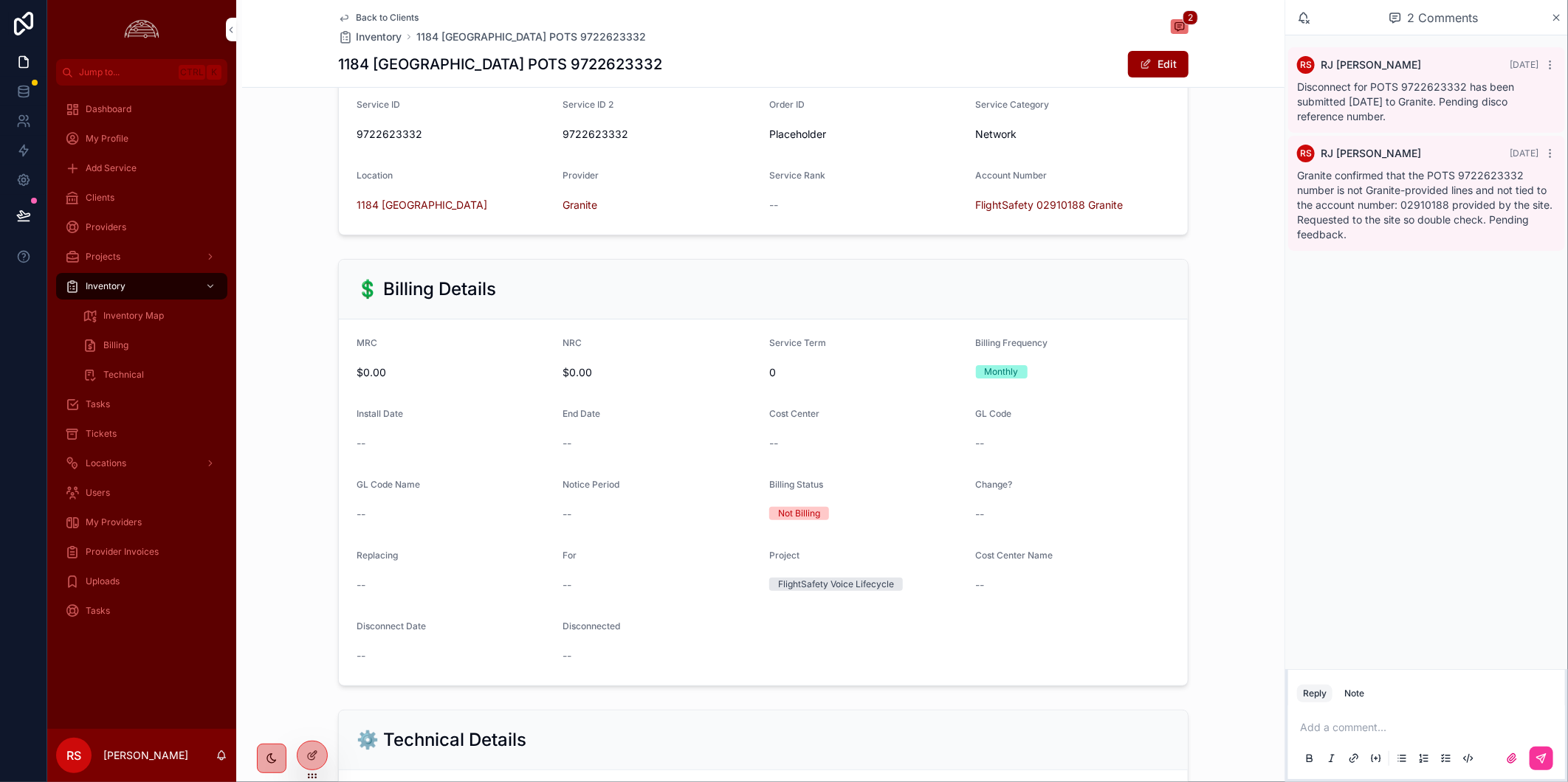
scroll to position [82, 0]
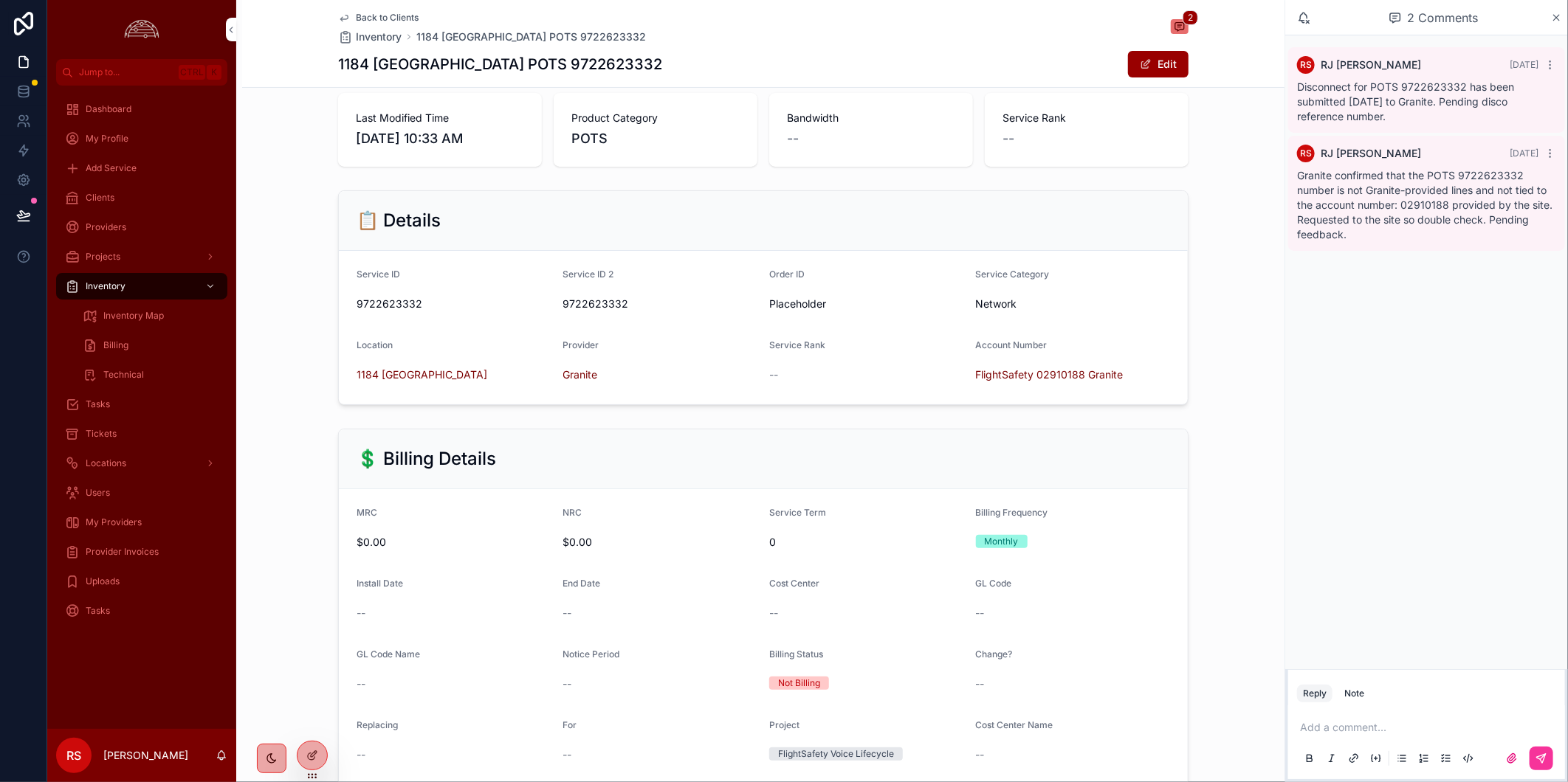
click at [1237, 411] on div "📋 Details Service ID 9722623332 Service ID 2 9722623332 Order ID Placeholder Se…" at bounding box center [762, 298] width 1042 height 226
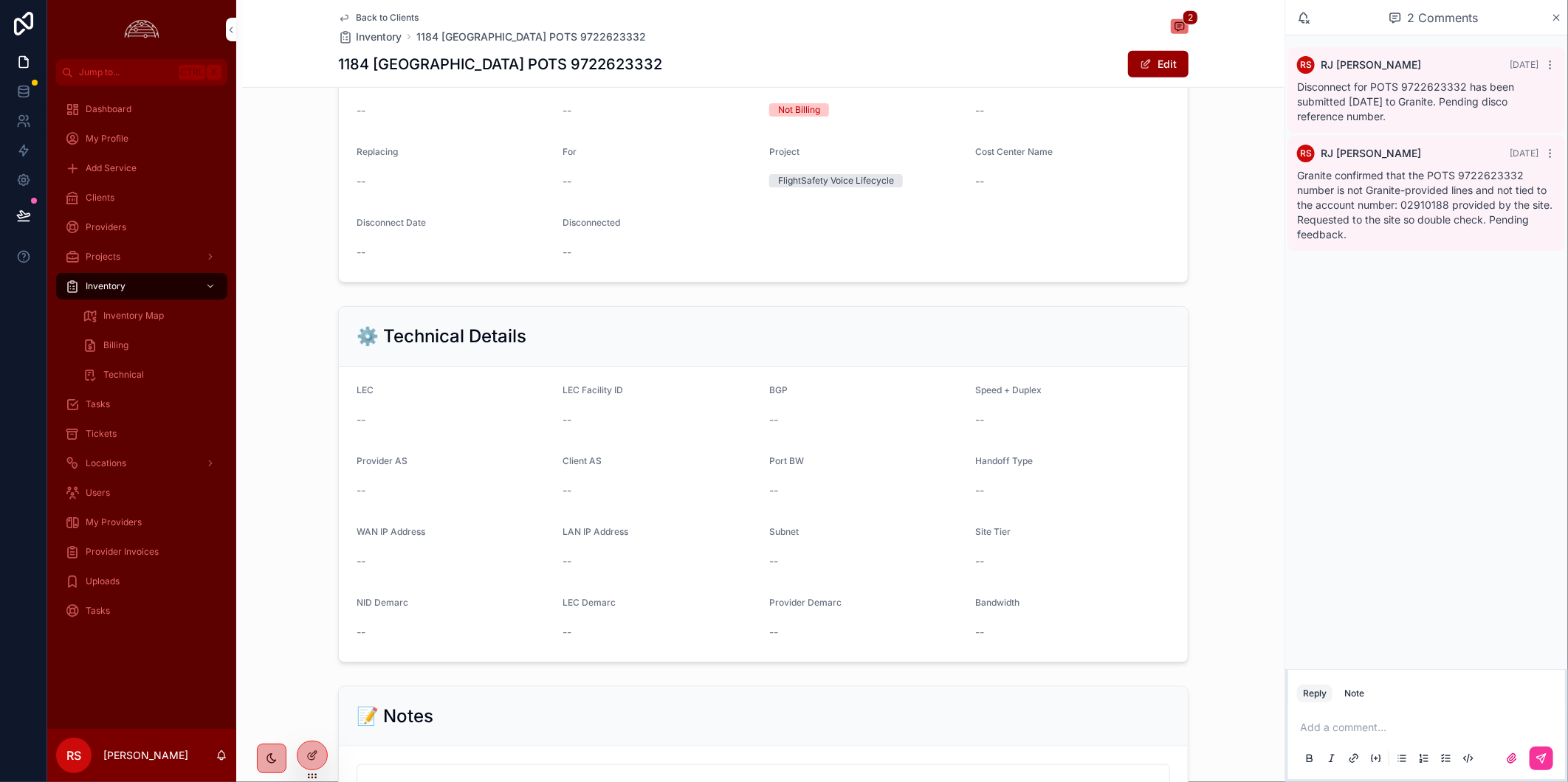
scroll to position [1229, 0]
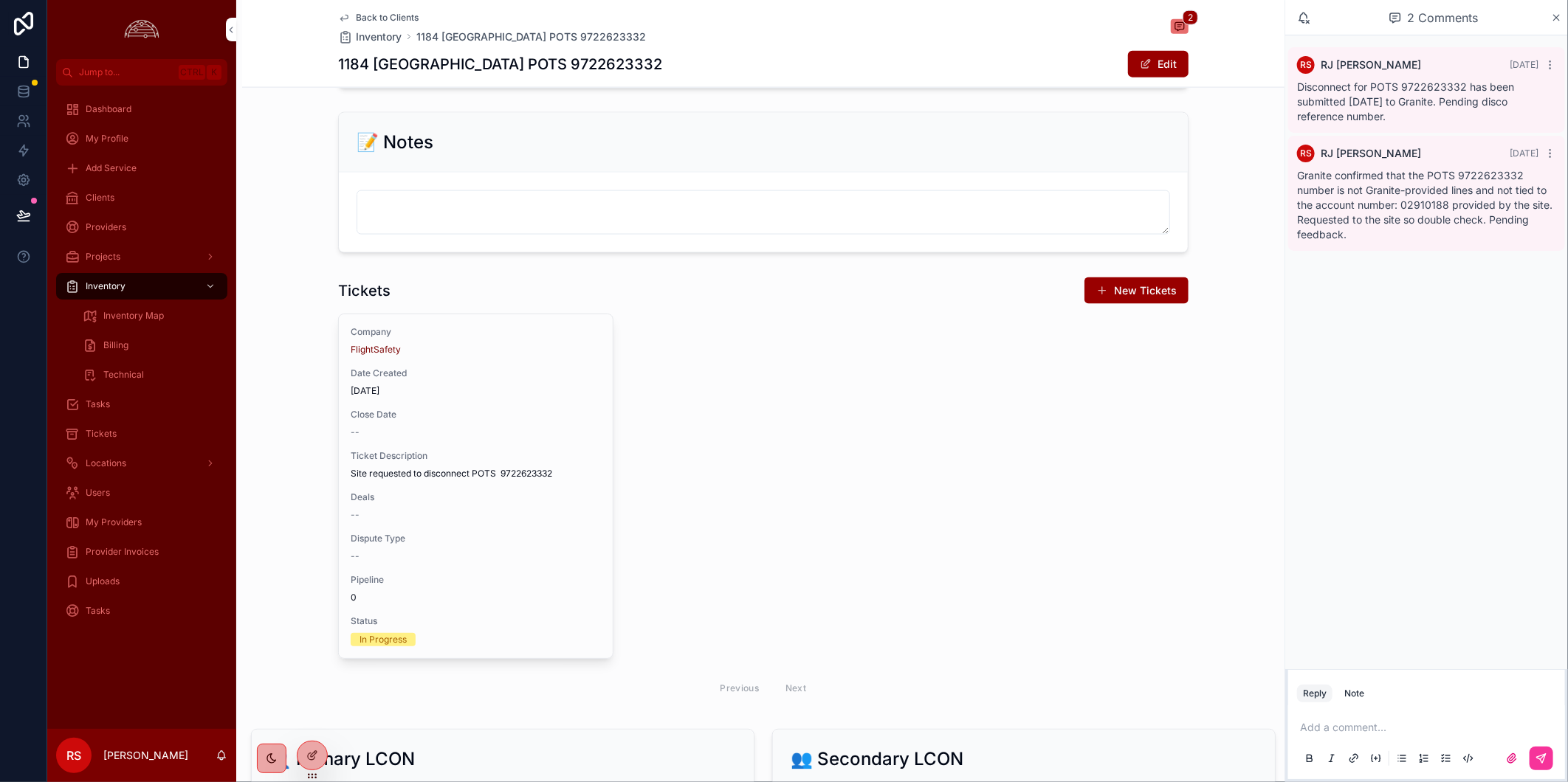
click at [304, 577] on div "Tickets New Tickets Company FlightSafety Date Created 10/6/2025 Close Date -- T…" at bounding box center [762, 491] width 1042 height 440
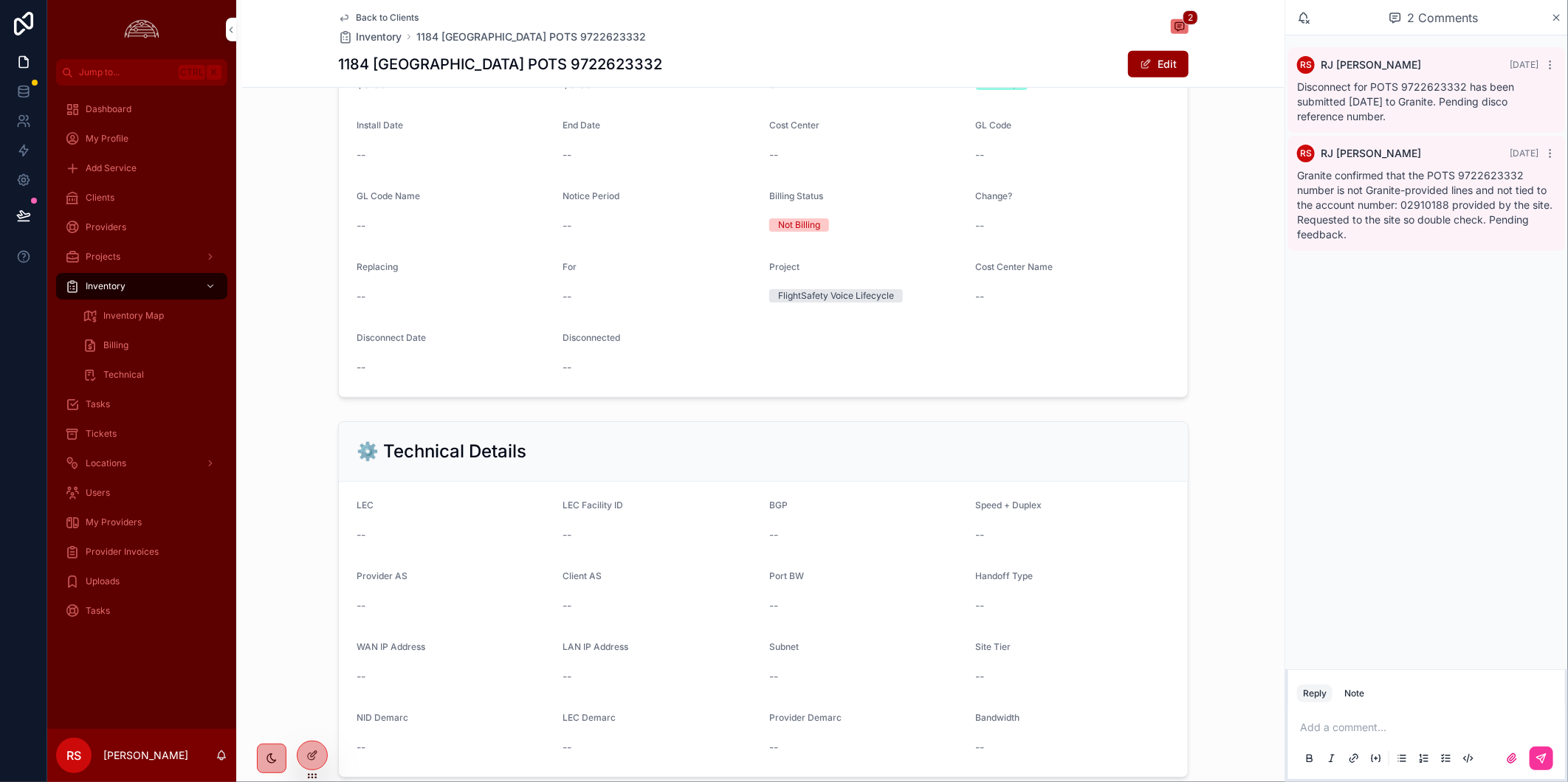
scroll to position [328, 0]
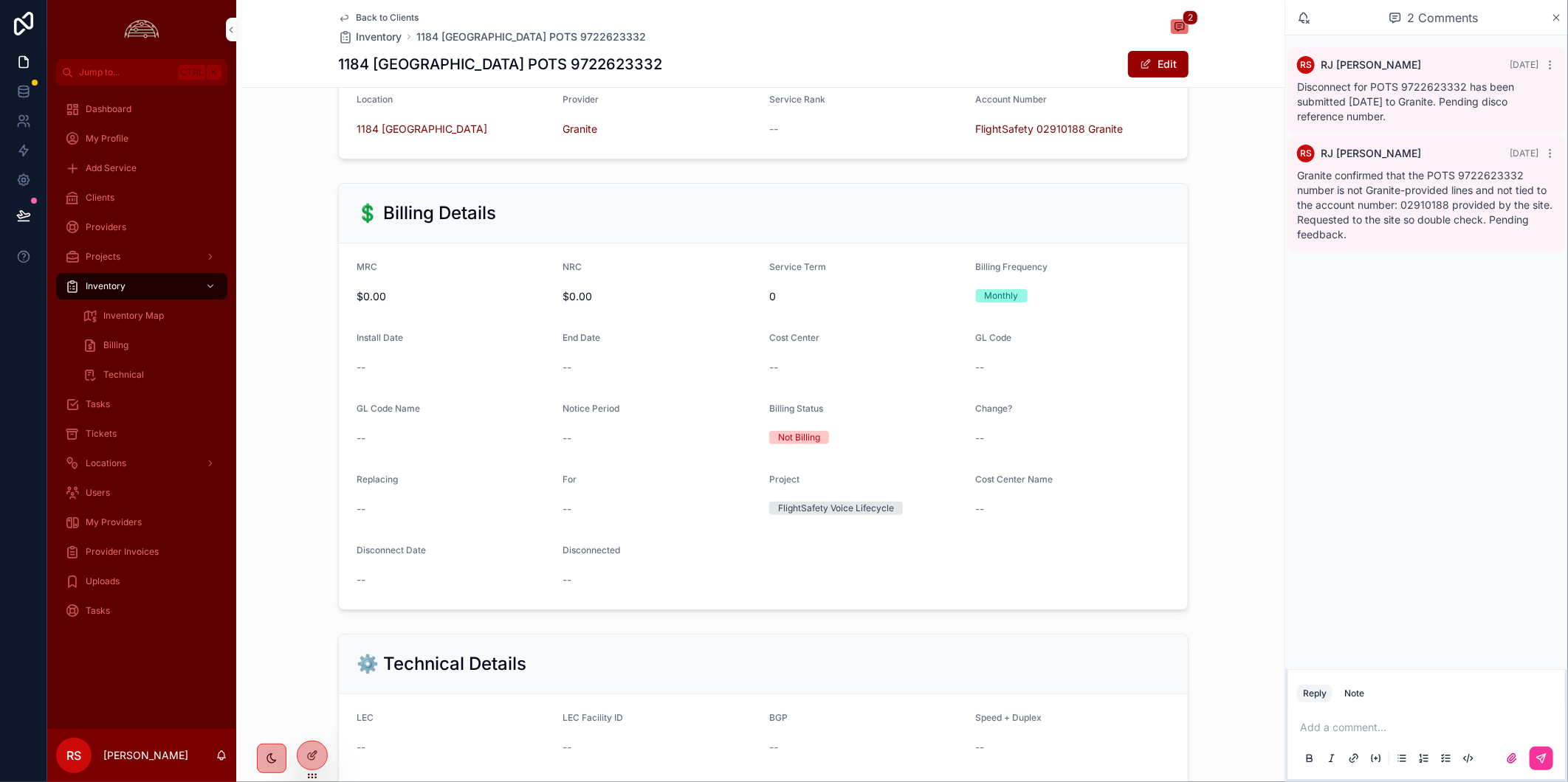
click at [899, 13] on div "Back to Clients Inventory 1184 Fort Worth POTS 9722623332 2" at bounding box center [762, 28] width 850 height 33
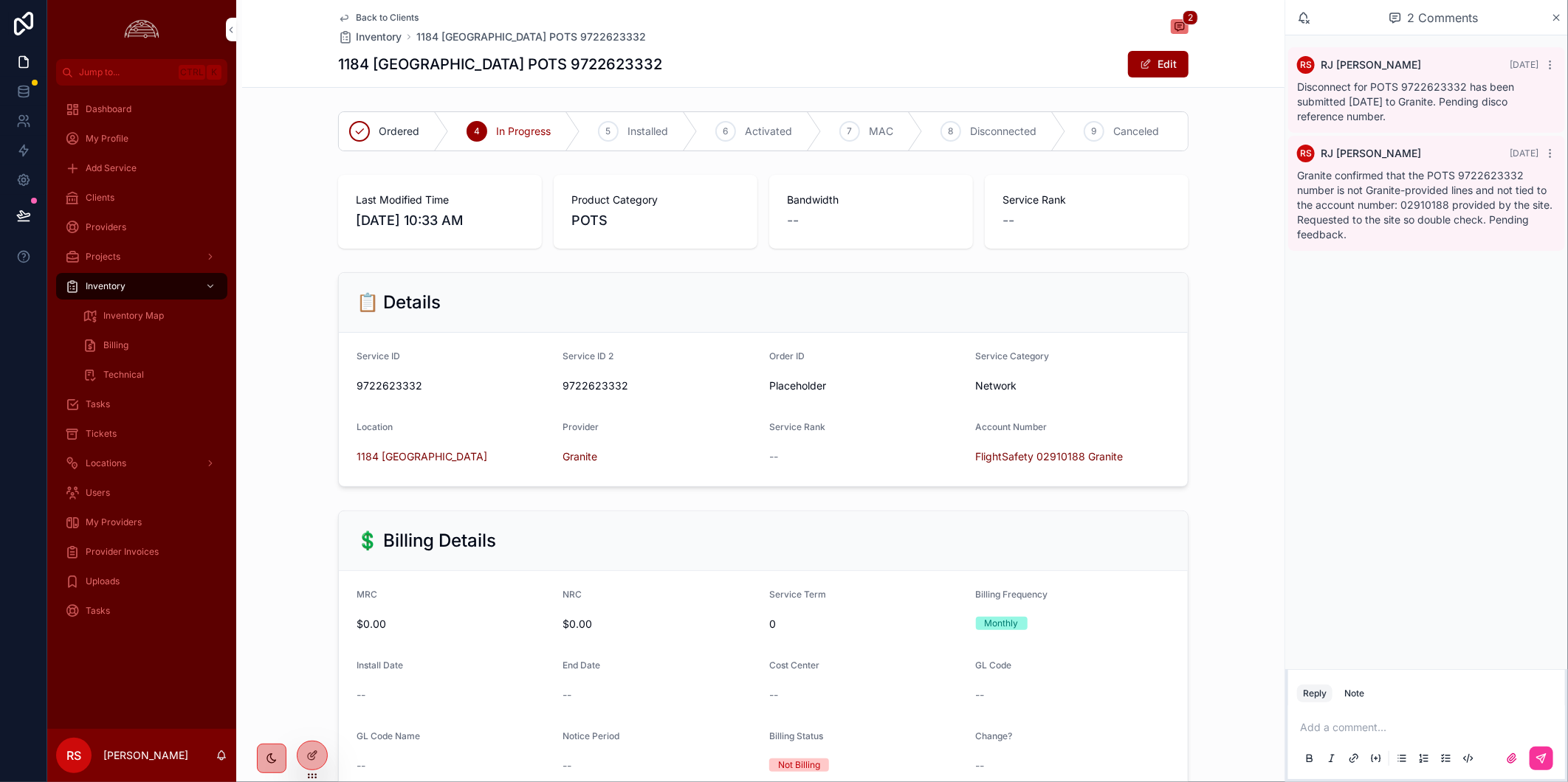
click at [199, 658] on div "Dashboard My Profile Add Service Clients Providers Projects Inventory Inventory…" at bounding box center [142, 407] width 189 height 643
click at [1265, 614] on div "💲 Billing Details MRC $0.00 NRC $0.00 Service Term 0 Billing Frequency Monthly …" at bounding box center [762, 724] width 1042 height 439
click at [281, 614] on div "💲 Billing Details MRC $0.00 NRC $0.00 Service Term 0 Billing Frequency Monthly …" at bounding box center [762, 724] width 1042 height 439
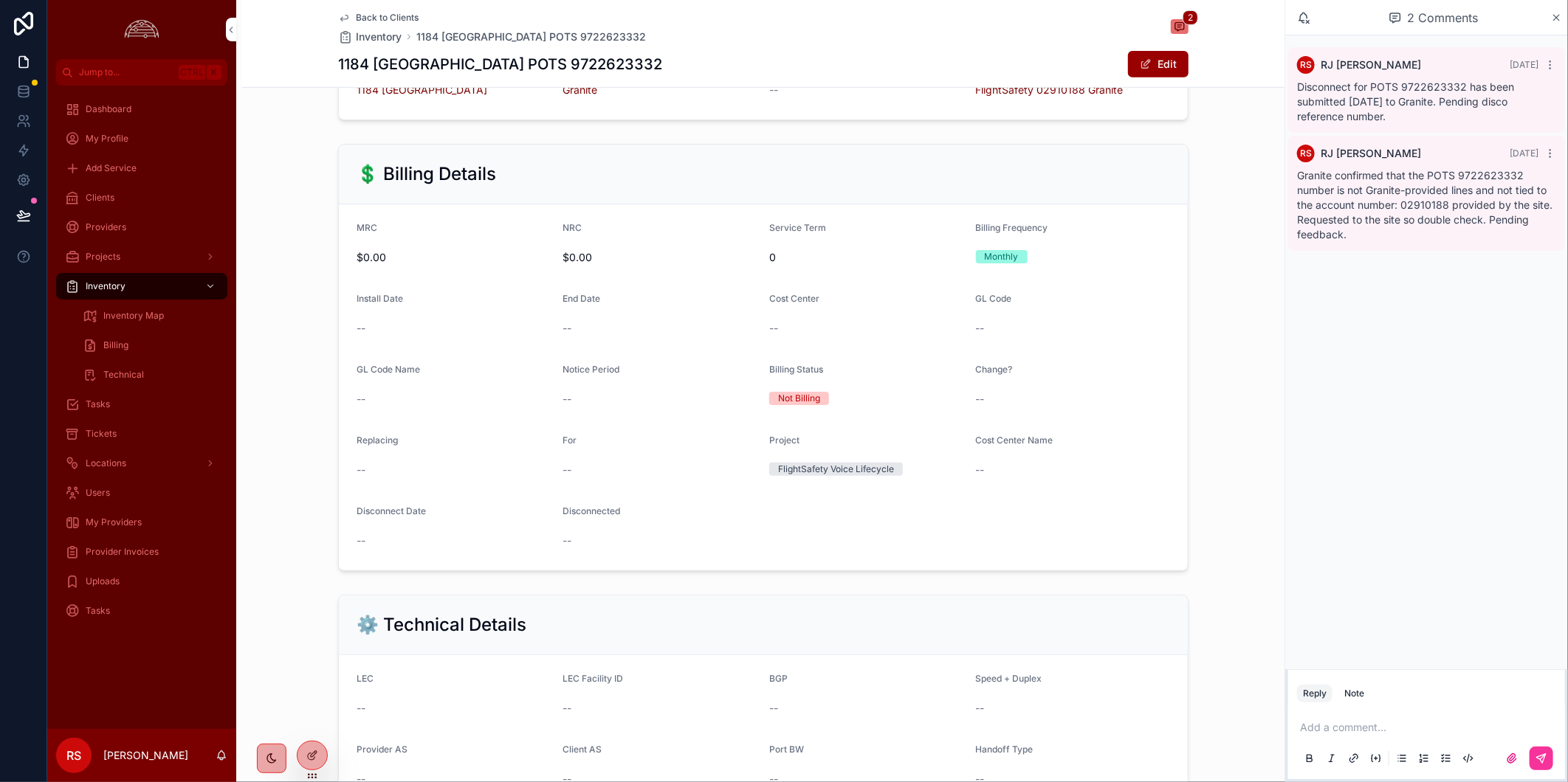
scroll to position [82, 0]
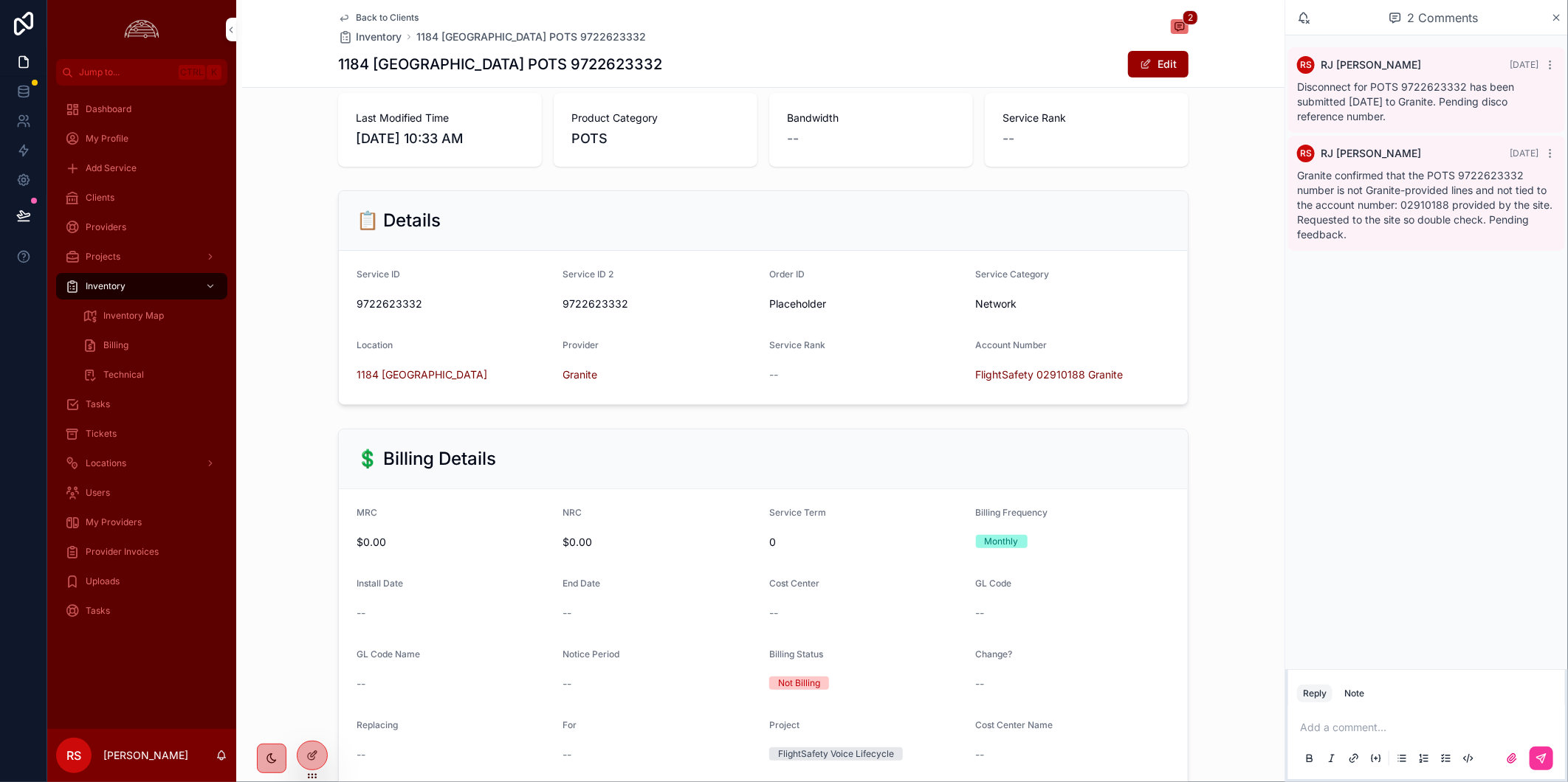
click at [1226, 518] on div "💲 Billing Details MRC $0.00 NRC $0.00 Service Term 0 Billing Frequency Monthly …" at bounding box center [762, 642] width 1042 height 439
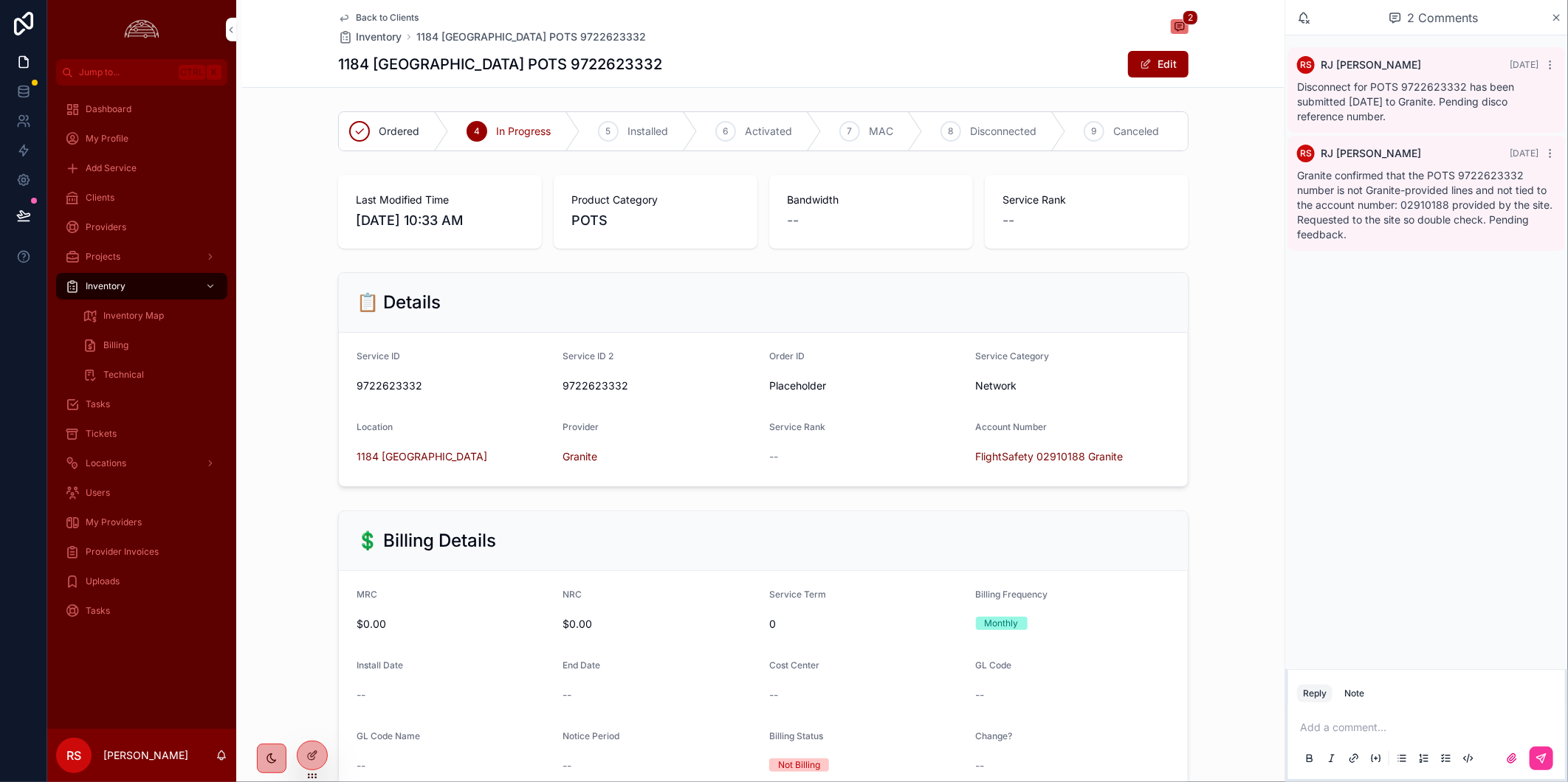
click at [154, 433] on div "Tickets" at bounding box center [142, 433] width 154 height 23
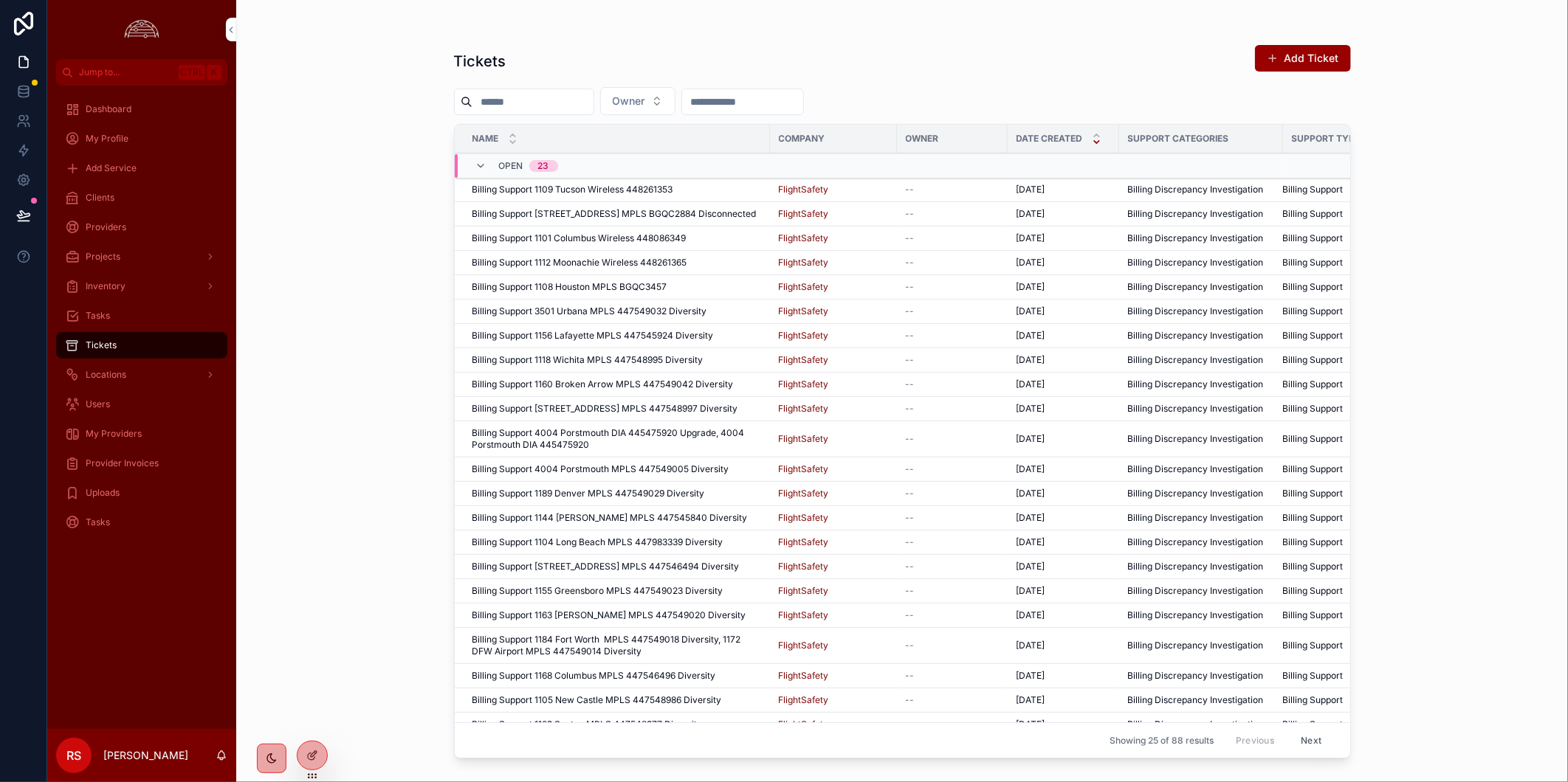
click at [357, 628] on div "Tickets Add Ticket Owner Name Company Owner Date Created Support Categories Sup…" at bounding box center [902, 391] width 1331 height 782
click at [130, 194] on div "Clients" at bounding box center [142, 197] width 154 height 23
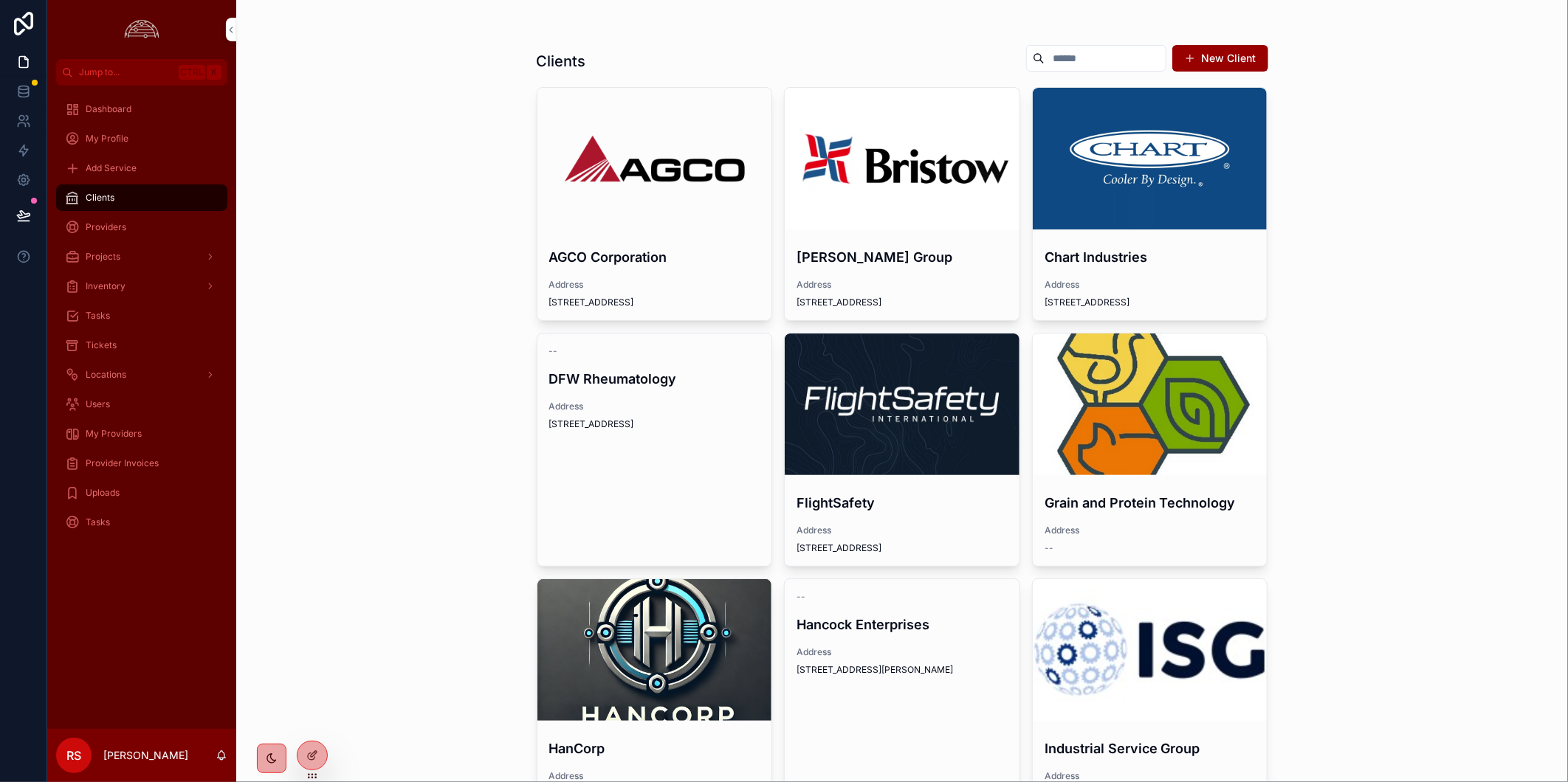
click at [1223, 49] on button "New Client" at bounding box center [1219, 58] width 96 height 27
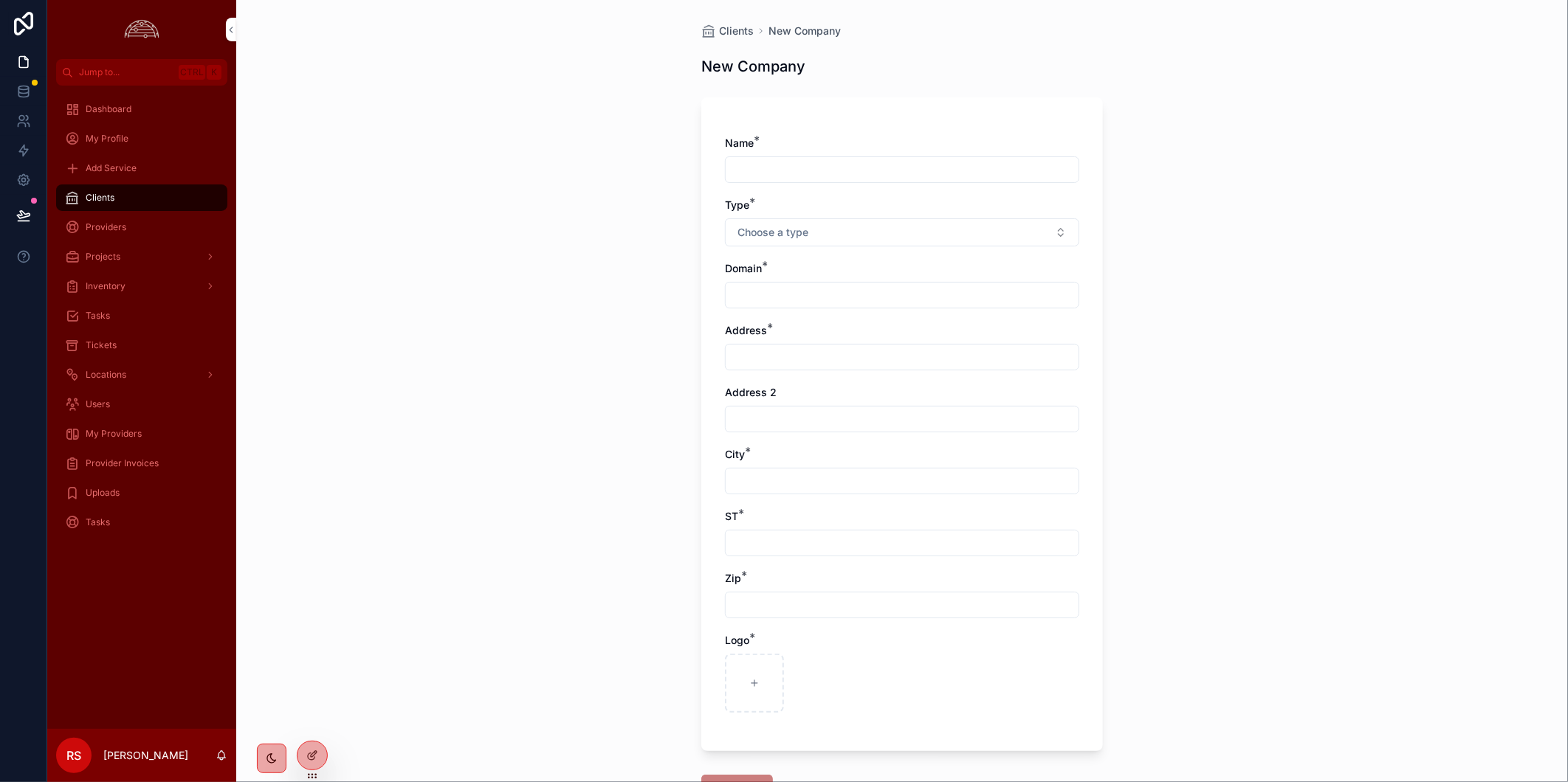
click at [127, 202] on div "Clients" at bounding box center [142, 197] width 154 height 23
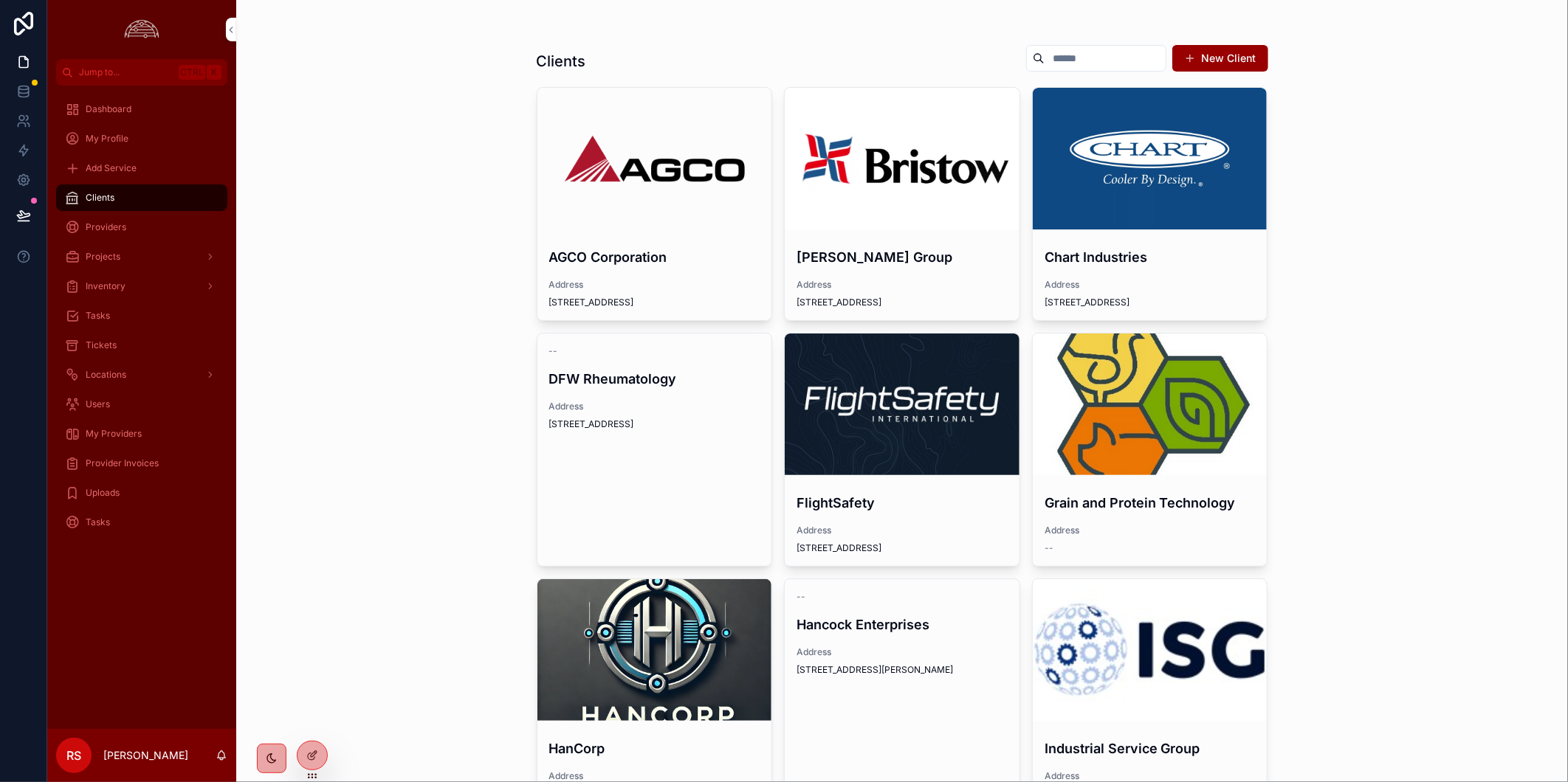
click at [1103, 186] on div "scrollable content" at bounding box center [1150, 159] width 235 height 142
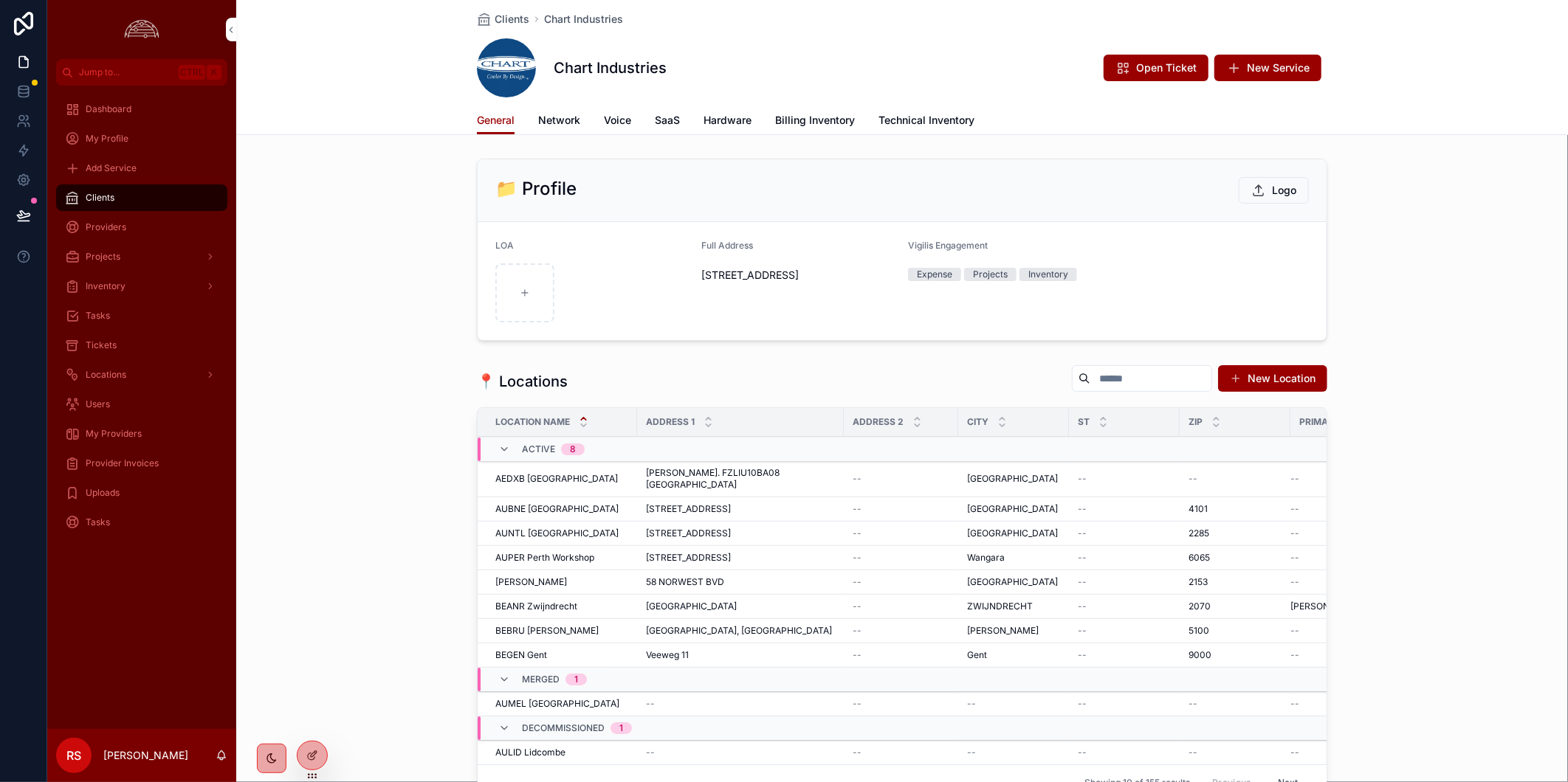
click at [143, 196] on div "Clients" at bounding box center [142, 197] width 154 height 23
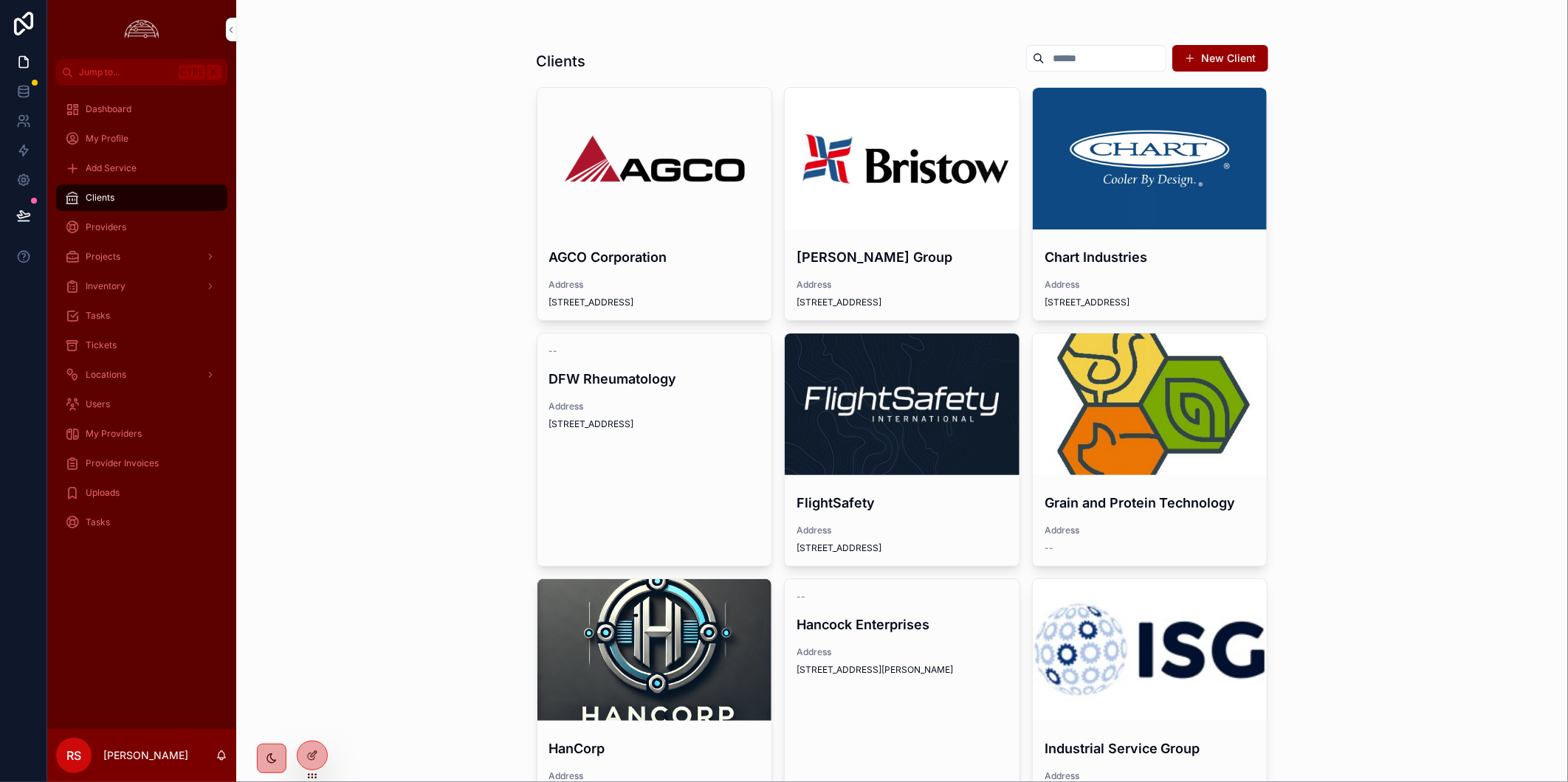
click at [0, 0] on div "scrollable content" at bounding box center [0, 0] width 0 height 0
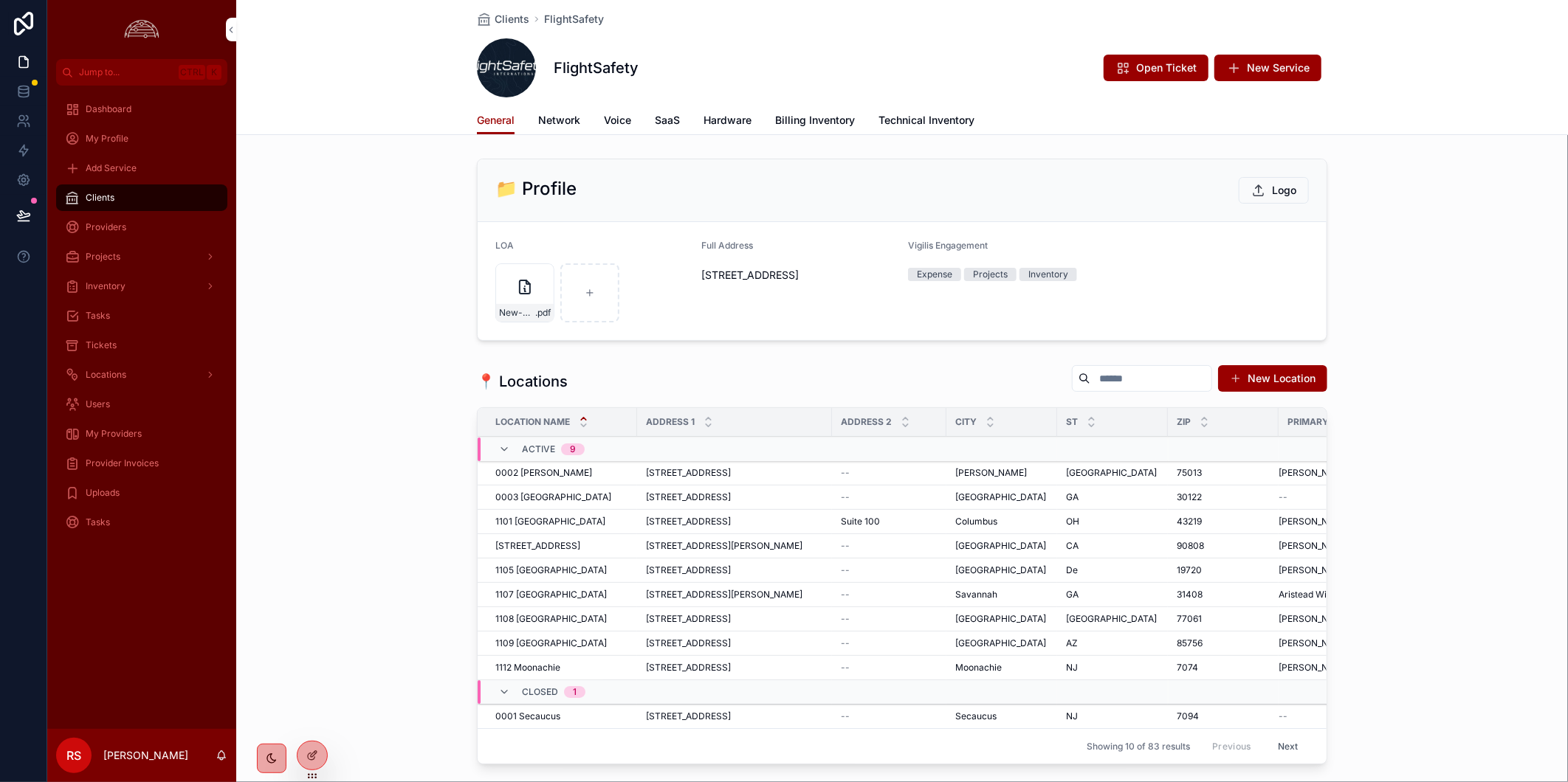
click at [1253, 70] on span "New Service" at bounding box center [1278, 67] width 63 height 15
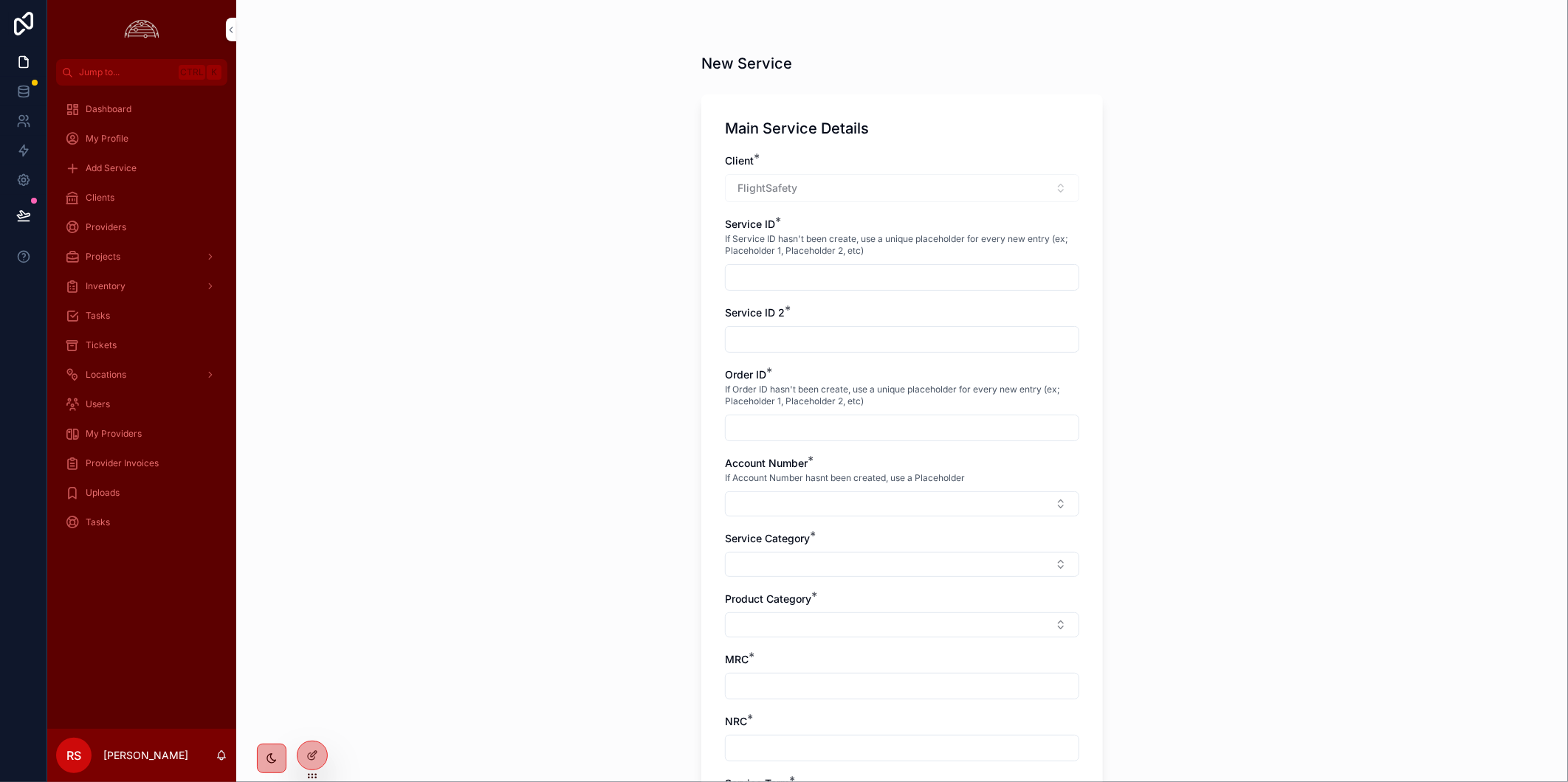
click at [1371, 455] on div "New Service Main Service Details Client * FlightSafety Service ID * If Service …" at bounding box center [902, 391] width 1331 height 782
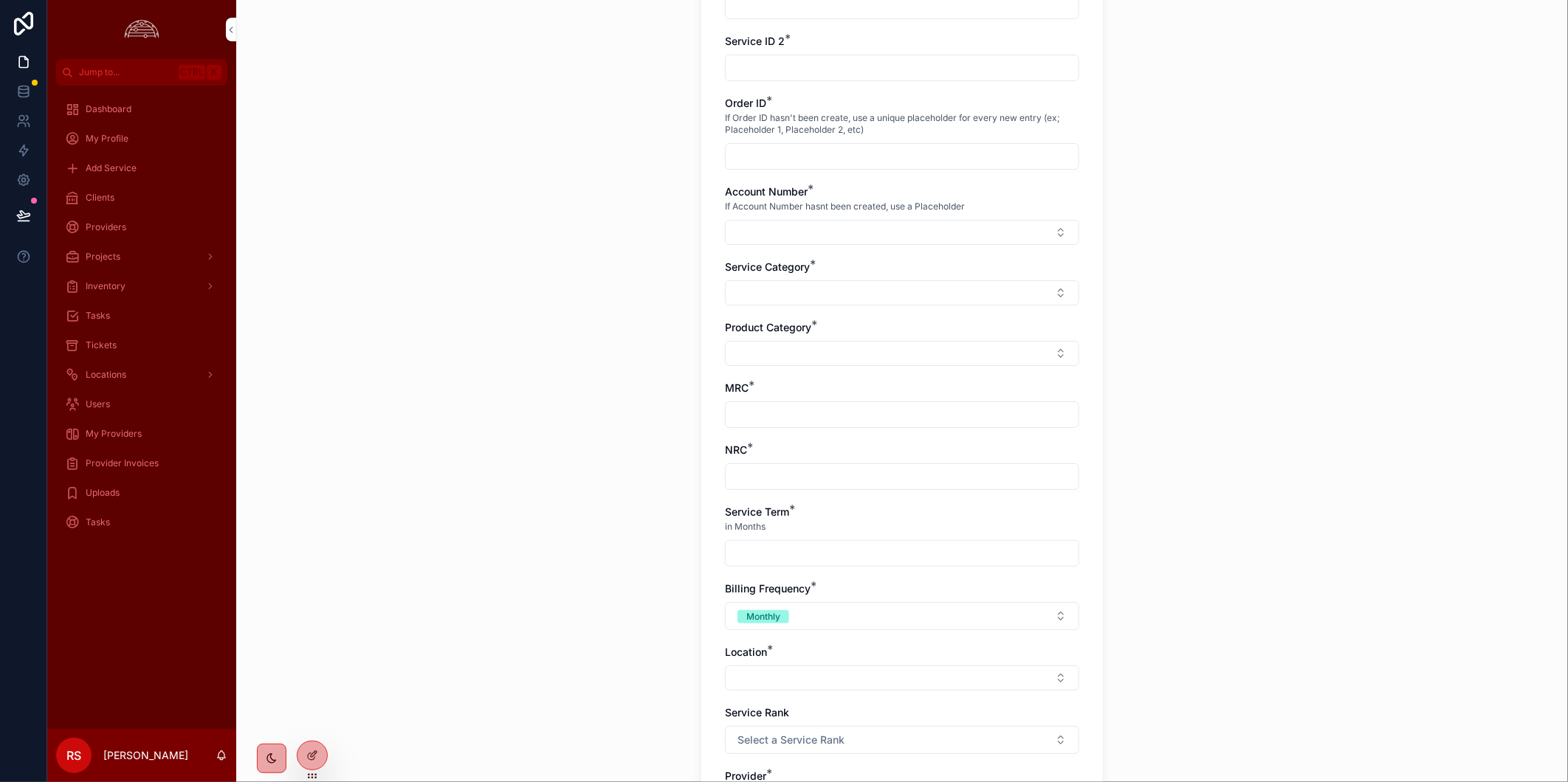
scroll to position [573, 0]
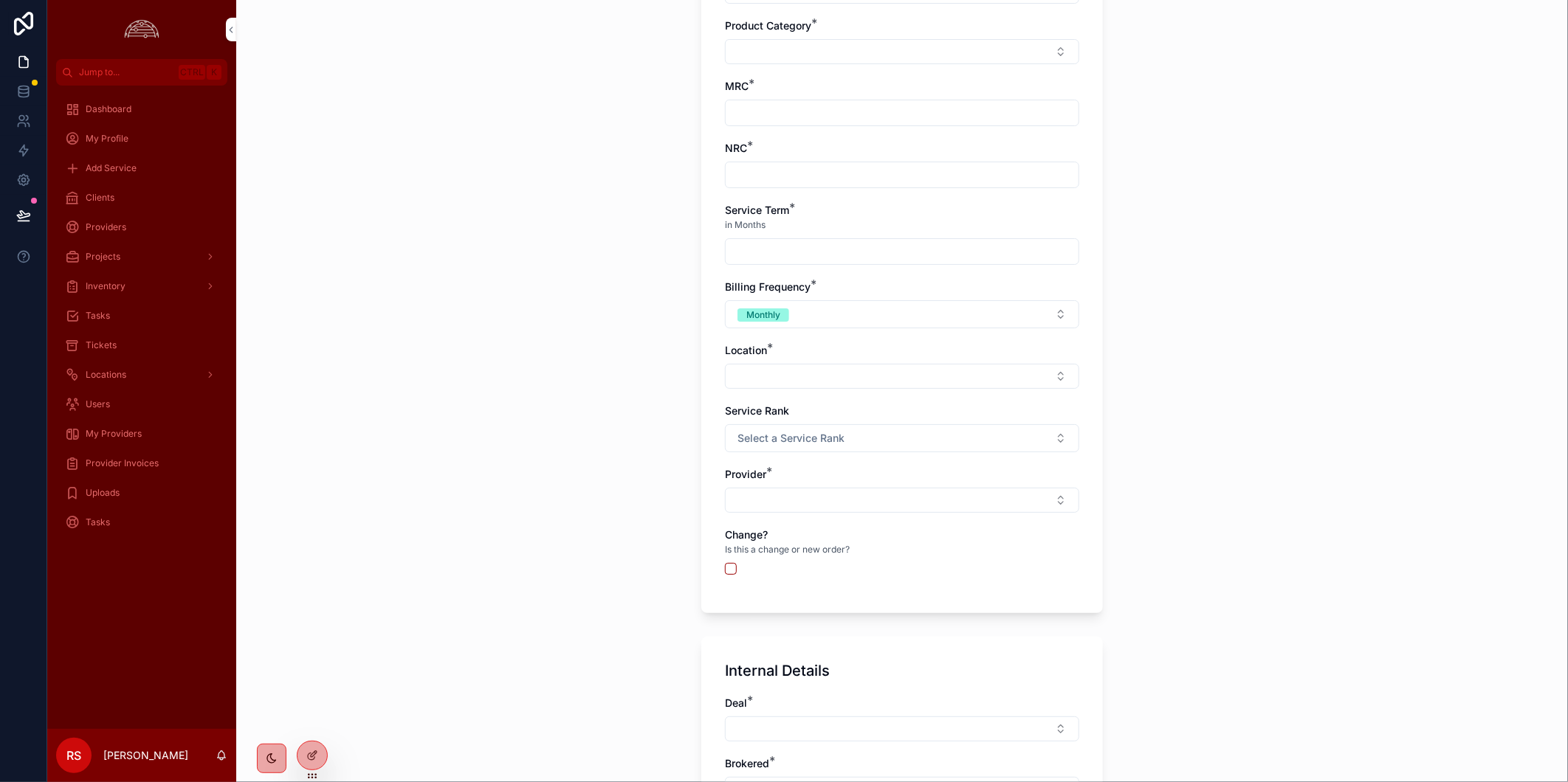
click at [155, 437] on div "My Providers" at bounding box center [142, 433] width 154 height 23
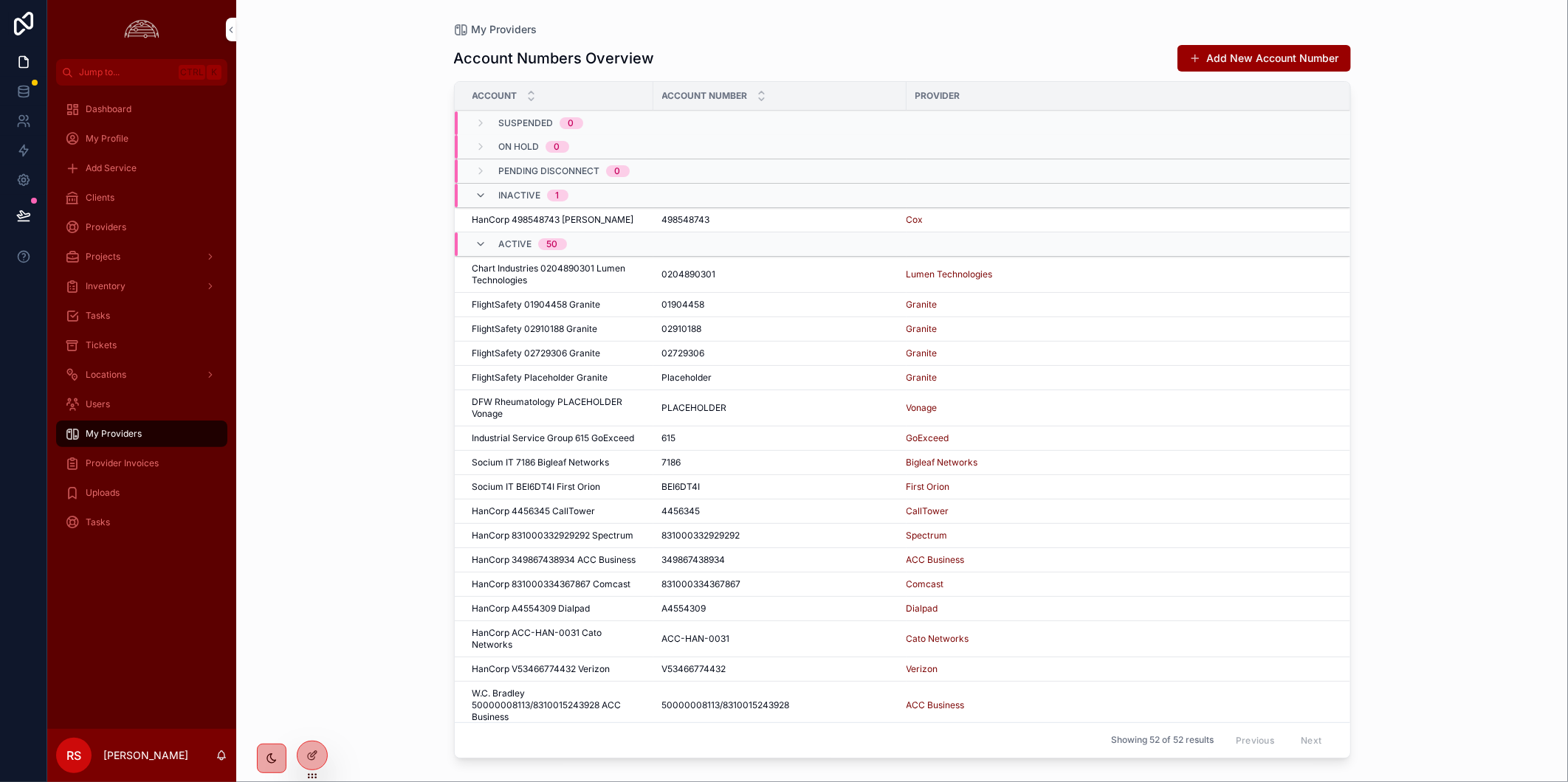
click at [1406, 231] on div "My Providers Account Numbers Overview Add New Account Number Account Account Nu…" at bounding box center [902, 391] width 1331 height 782
drag, startPoint x: 985, startPoint y: 300, endPoint x: 316, endPoint y: 592, distance: 729.9
click at [314, 593] on div "My Providers Account Numbers Overview Add New Account Number Account Account Nu…" at bounding box center [902, 391] width 1331 height 782
click at [142, 353] on div "Tickets" at bounding box center [142, 344] width 154 height 23
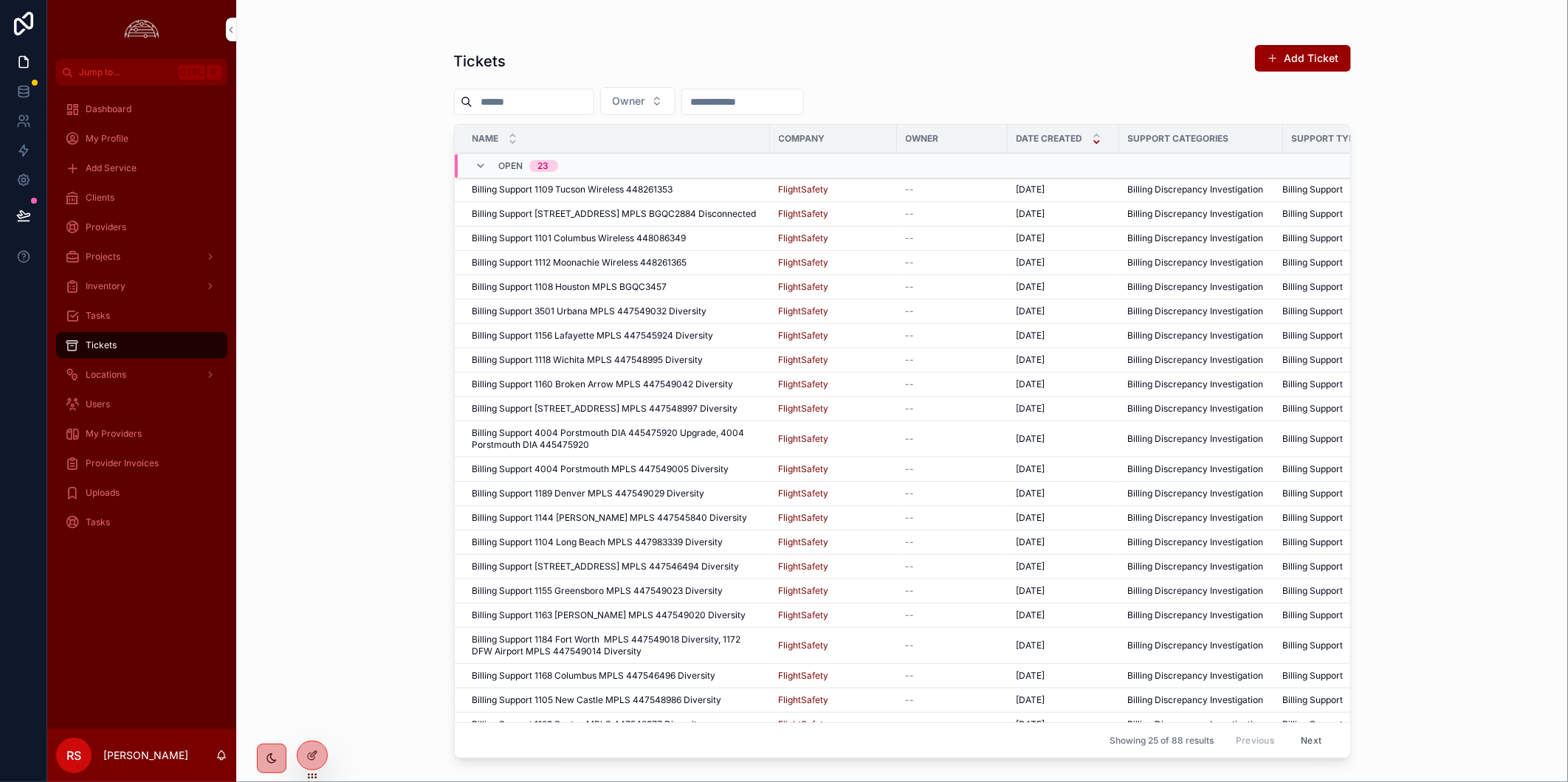
drag, startPoint x: 136, startPoint y: 198, endPoint x: 1567, endPoint y: 374, distance: 1441.8
click at [135, 197] on div "Clients" at bounding box center [142, 197] width 154 height 23
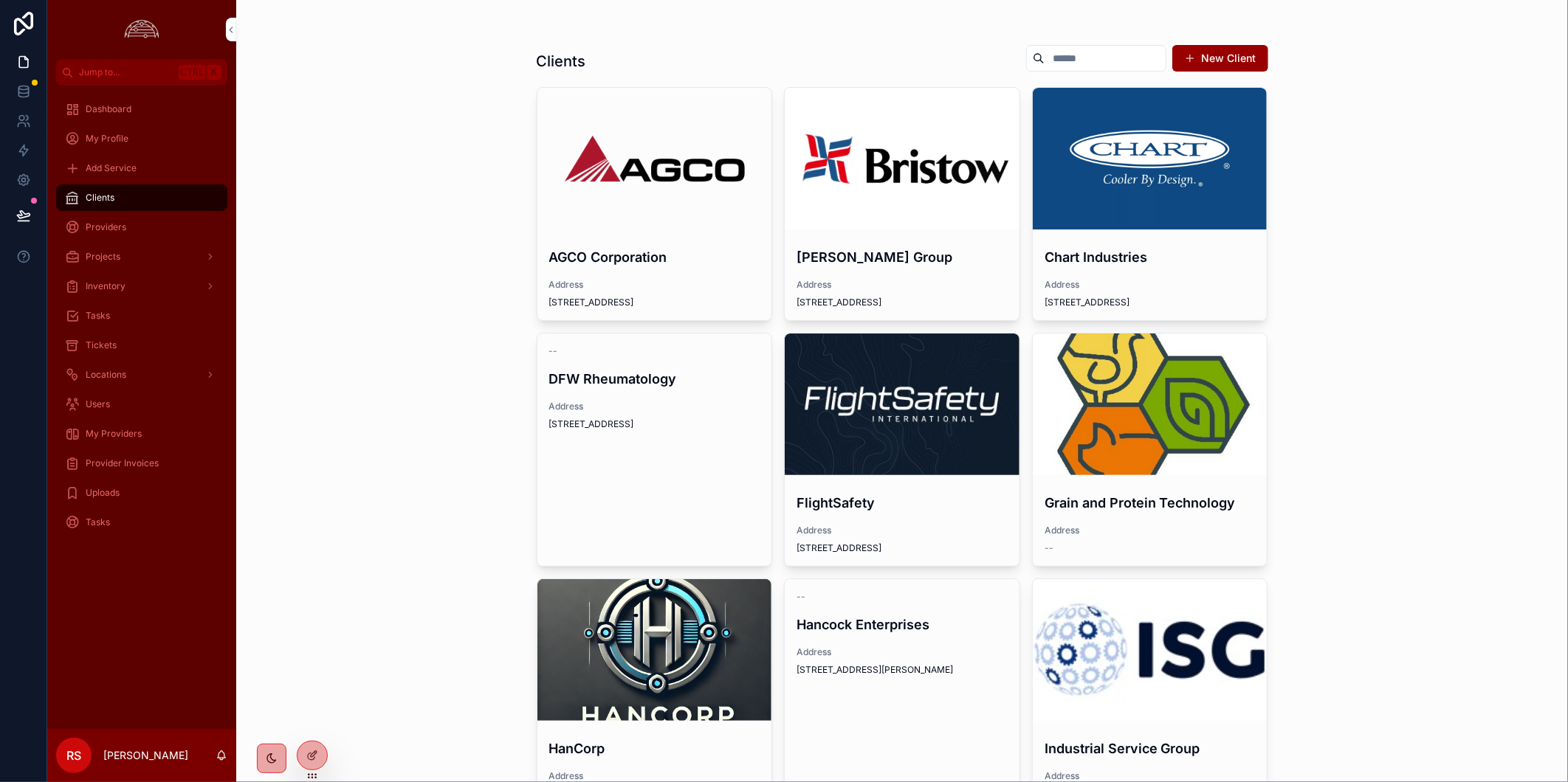
click at [841, 426] on div "scrollable content" at bounding box center [902, 404] width 235 height 142
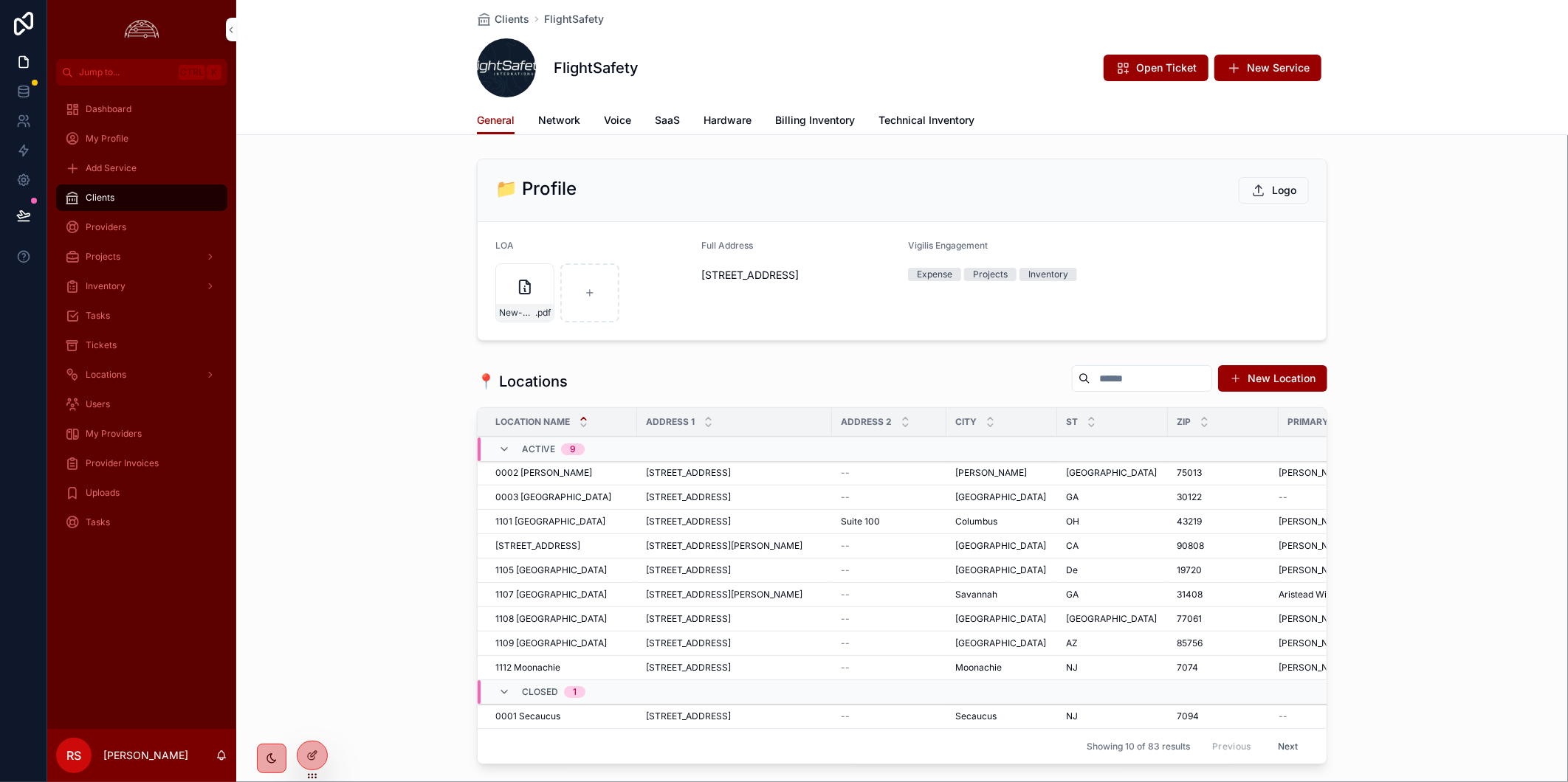
click at [1386, 264] on div "📁 Profile Logo LOA New-Socium-LOA .pdf Full Address 3100 Easton Square Place, O…" at bounding box center [902, 249] width 1331 height 194
click at [808, 123] on span "Billing Inventory" at bounding box center [815, 120] width 79 height 15
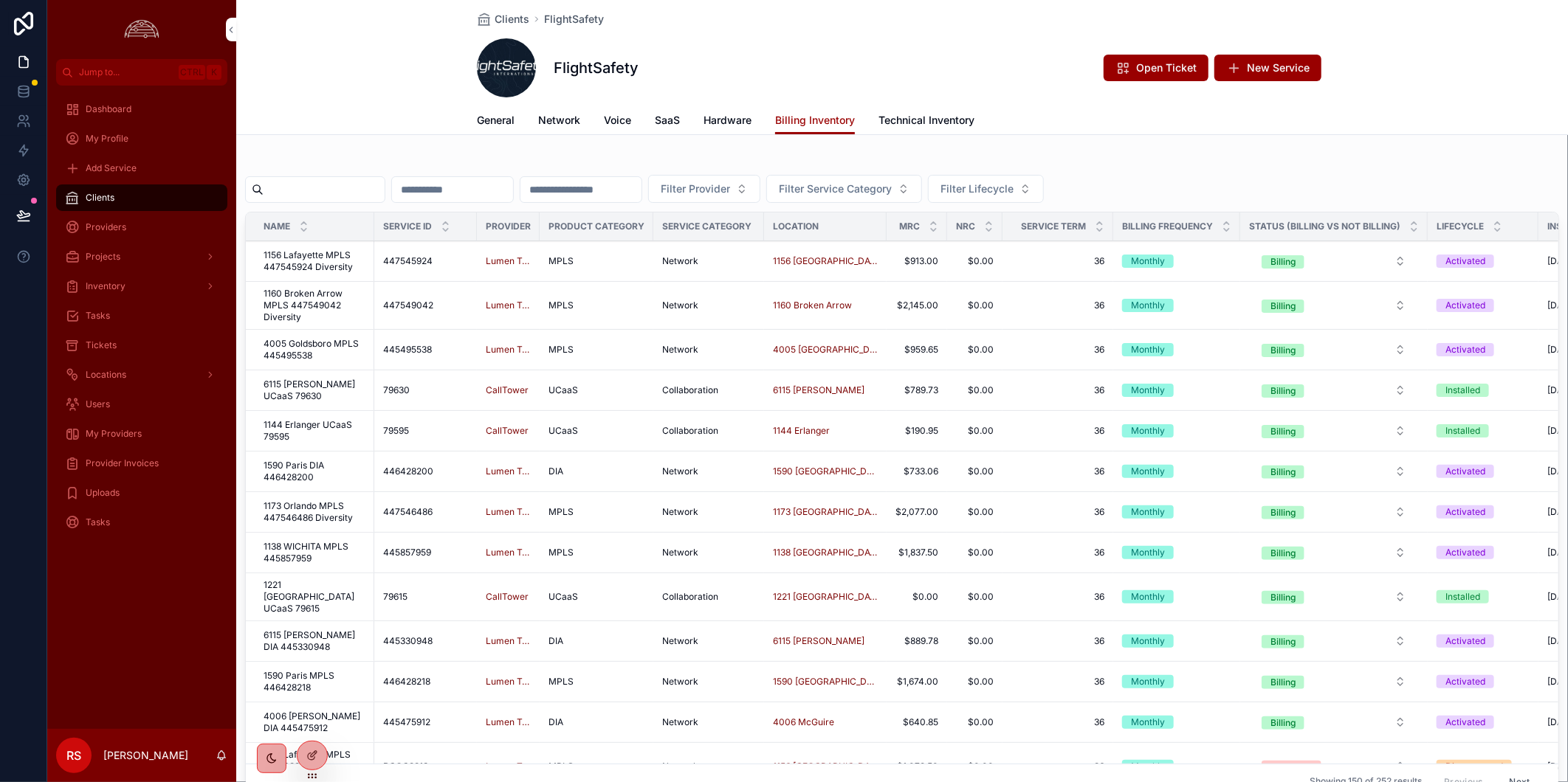
click at [333, 186] on input "scrollable content" at bounding box center [324, 190] width 121 height 21
paste input "**********"
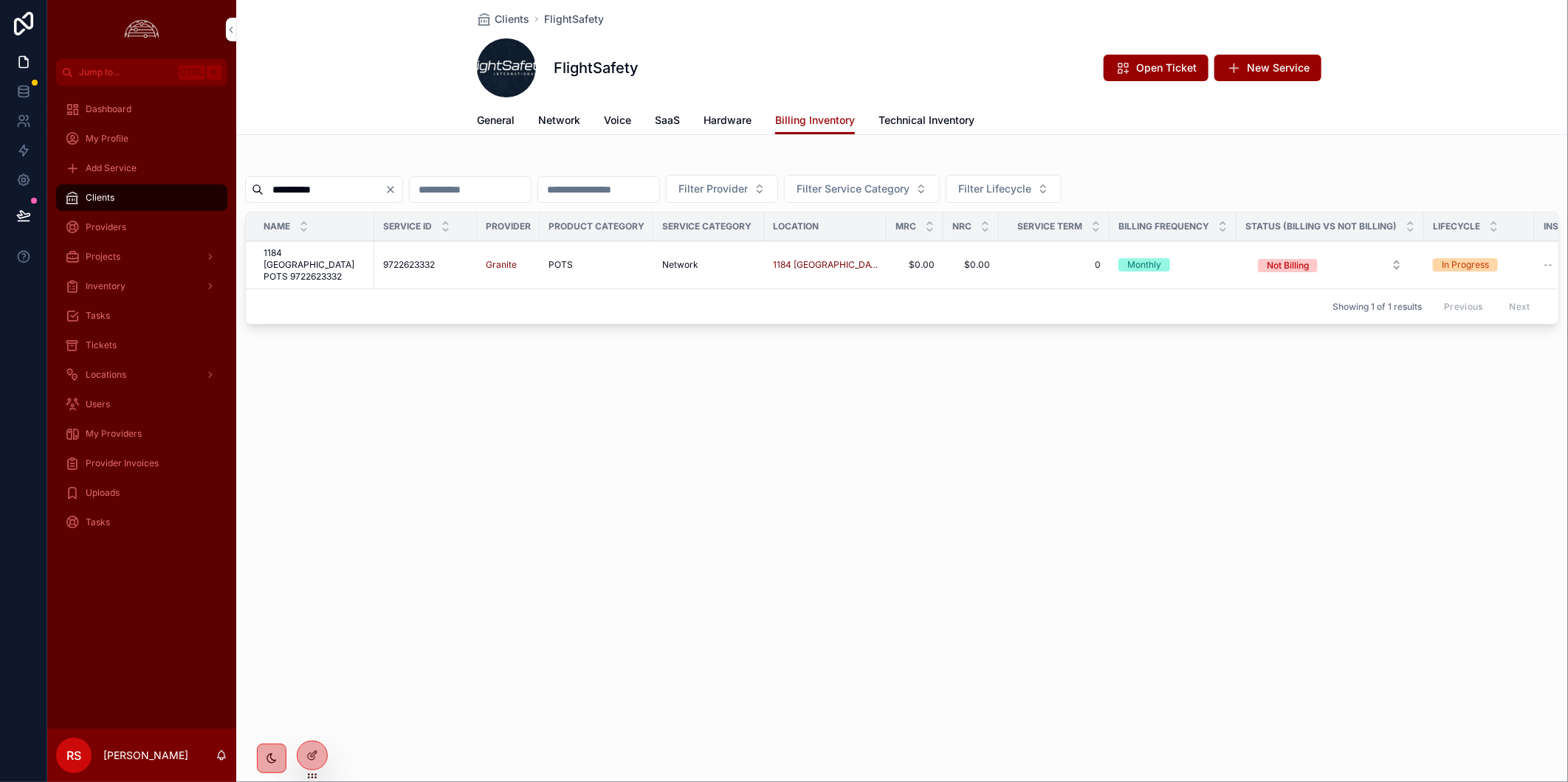
type input "**********"
click at [1137, 605] on div "**********" at bounding box center [902, 391] width 1331 height 782
click at [1040, 640] on div "**********" at bounding box center [902, 391] width 1331 height 782
click at [651, 565] on div "**********" at bounding box center [902, 391] width 1331 height 782
click at [162, 570] on div "Dashboard My Profile Add Service Clients Providers Projects Inventory Tasks Tic…" at bounding box center [142, 407] width 189 height 643
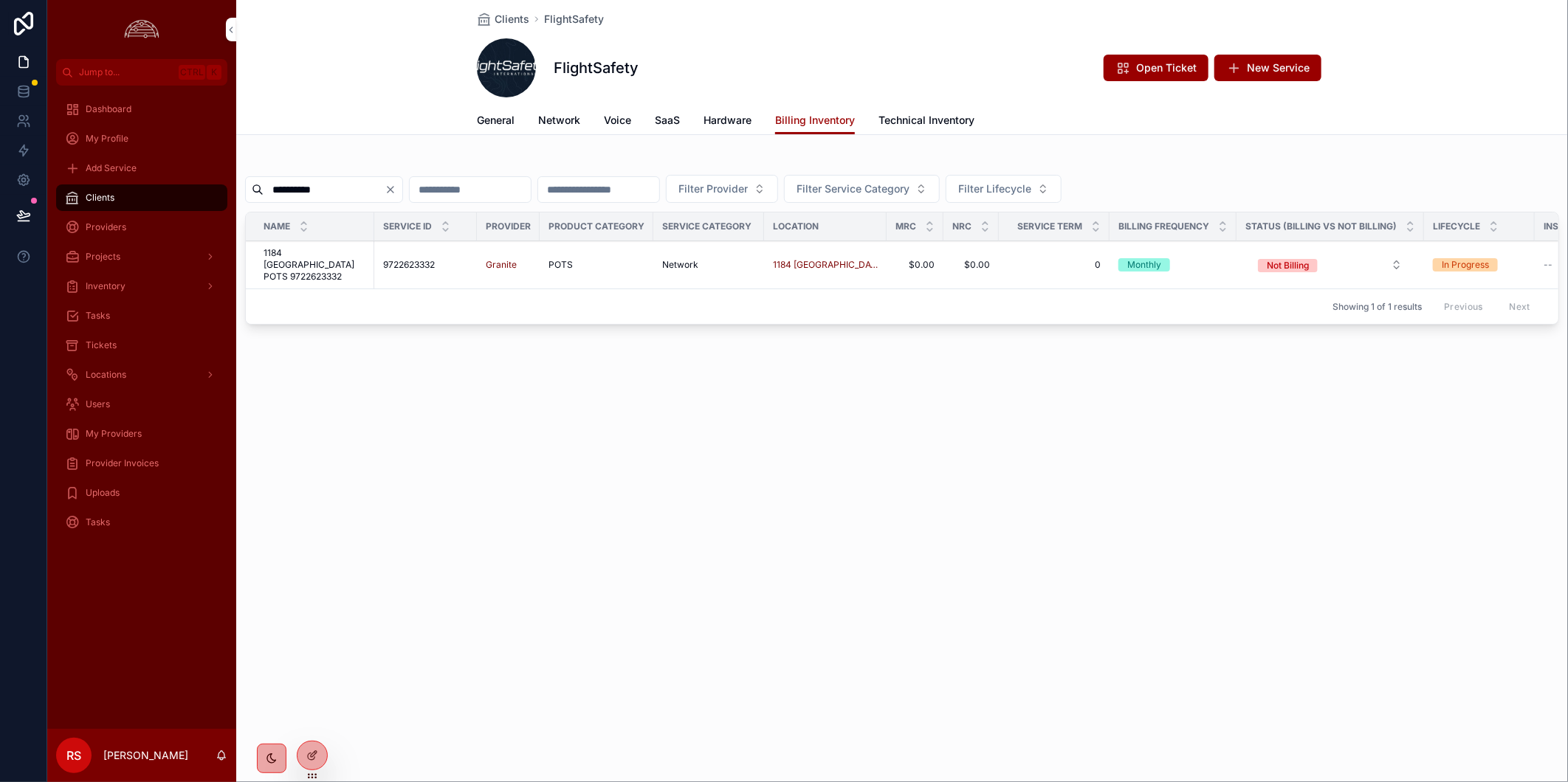
click at [765, 628] on div "**********" at bounding box center [902, 391] width 1331 height 782
drag, startPoint x: 939, startPoint y: 608, endPoint x: 986, endPoint y: 775, distance: 173.5
click at [938, 606] on div "**********" at bounding box center [902, 391] width 1331 height 782
click at [1102, 608] on div "**********" at bounding box center [902, 391] width 1331 height 782
drag, startPoint x: 452, startPoint y: 588, endPoint x: 232, endPoint y: 516, distance: 231.5
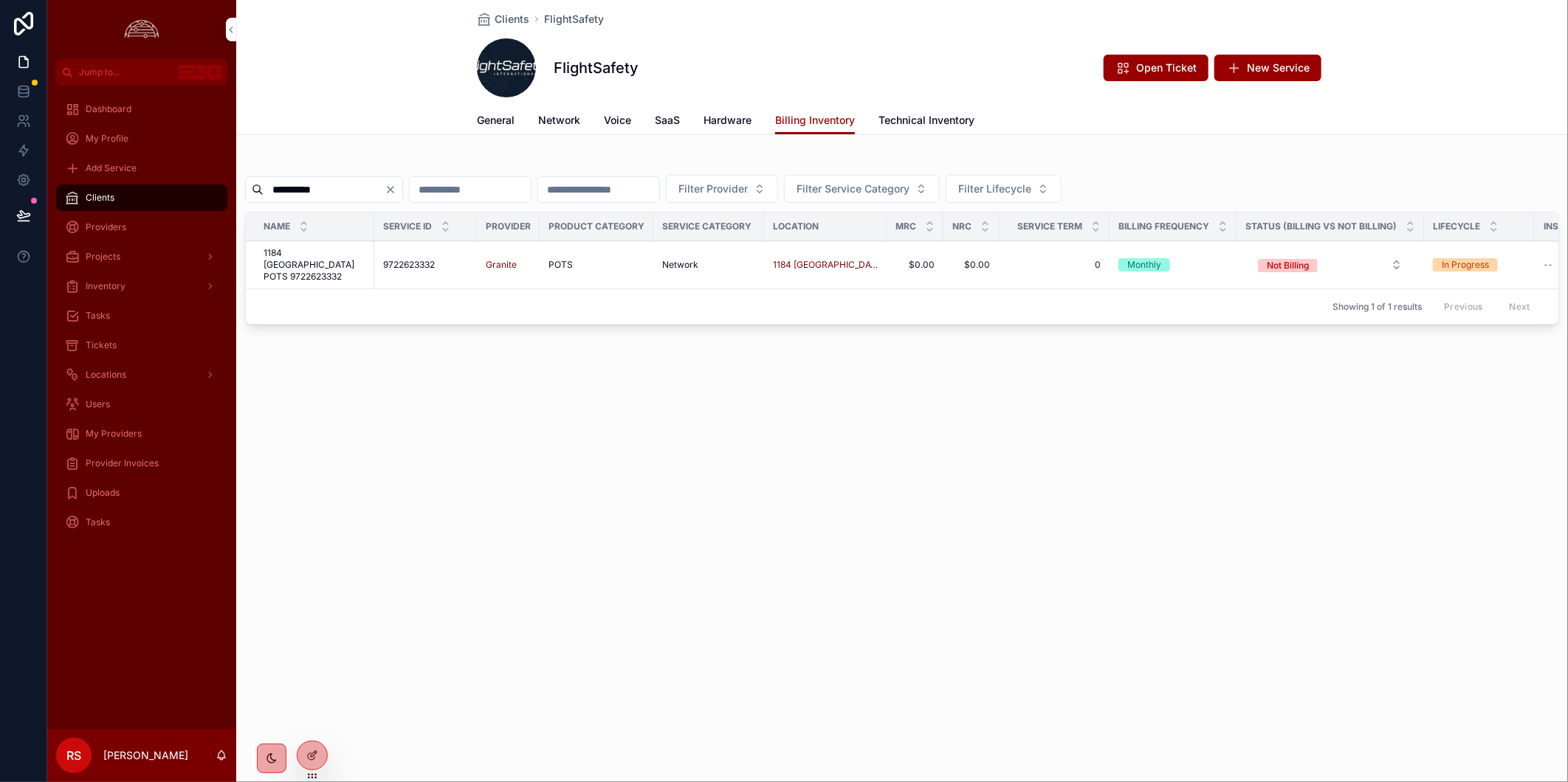
click at [454, 581] on div "**********" at bounding box center [902, 391] width 1331 height 782
drag, startPoint x: 121, startPoint y: 428, endPoint x: 180, endPoint y: 492, distance: 87.0
click at [121, 428] on span "My Providers" at bounding box center [113, 434] width 56 height 12
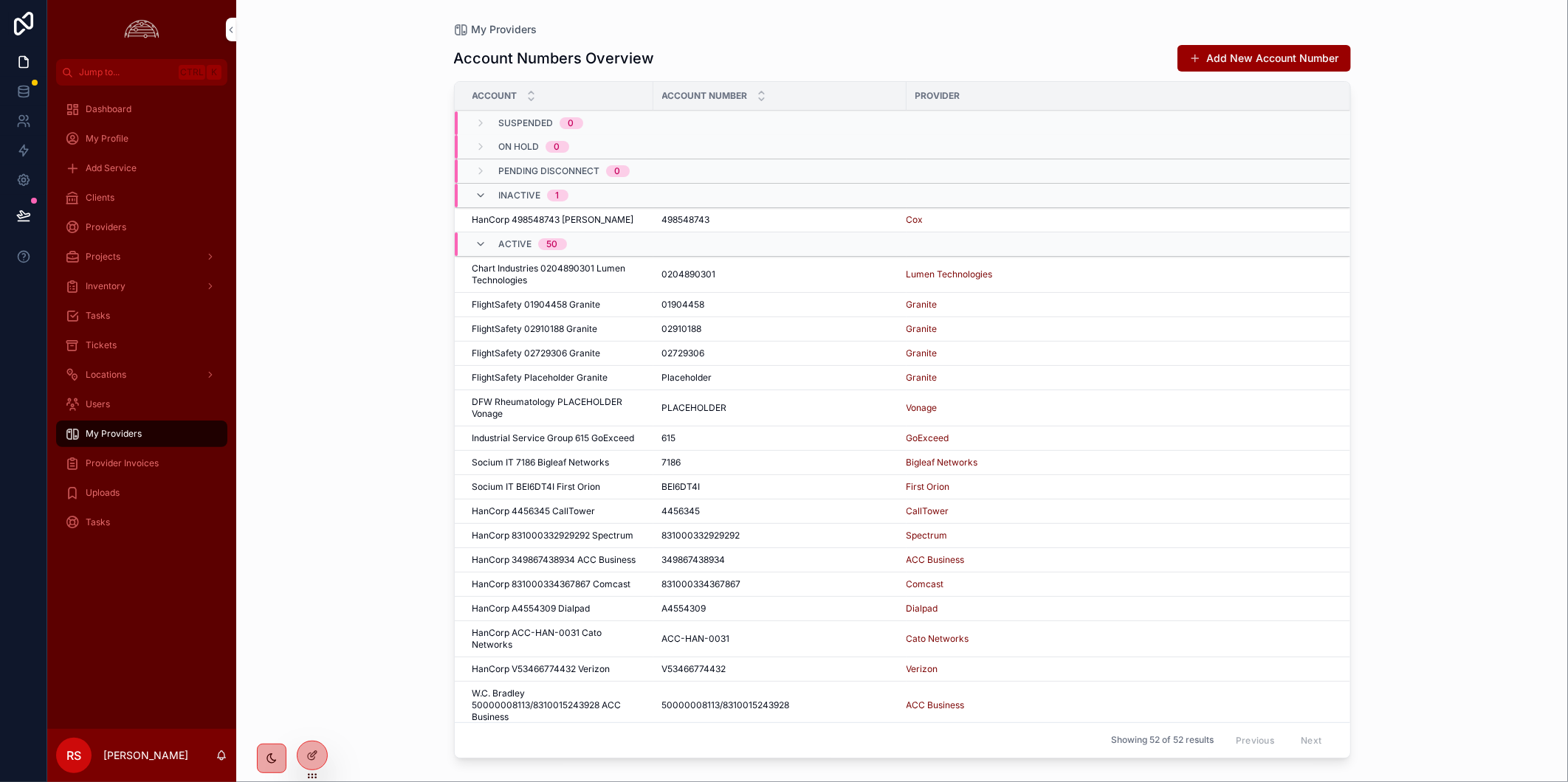
click at [126, 343] on div "Tickets" at bounding box center [142, 344] width 154 height 23
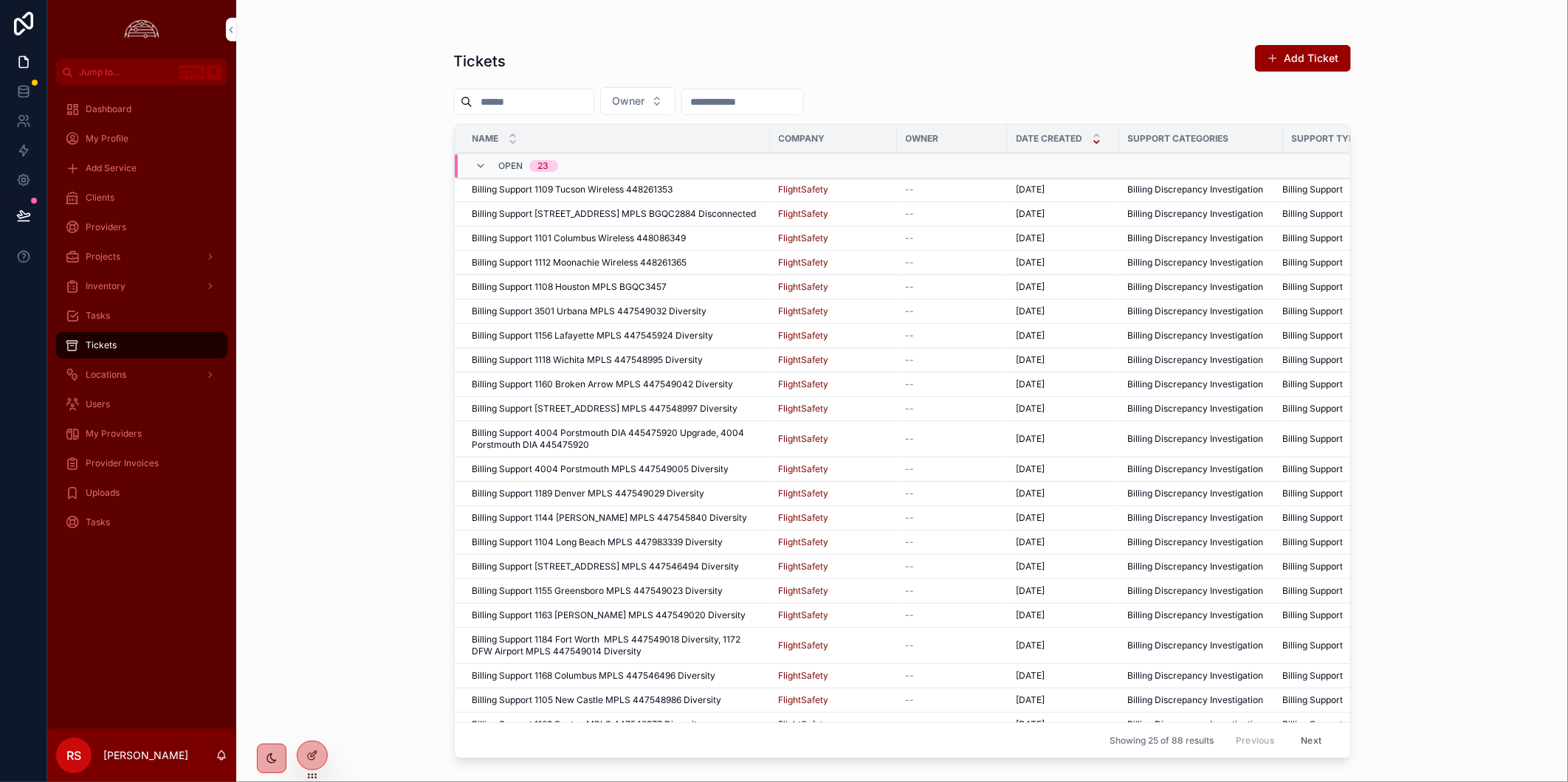
click at [548, 98] on input "scrollable content" at bounding box center [533, 102] width 121 height 21
paste input "**********"
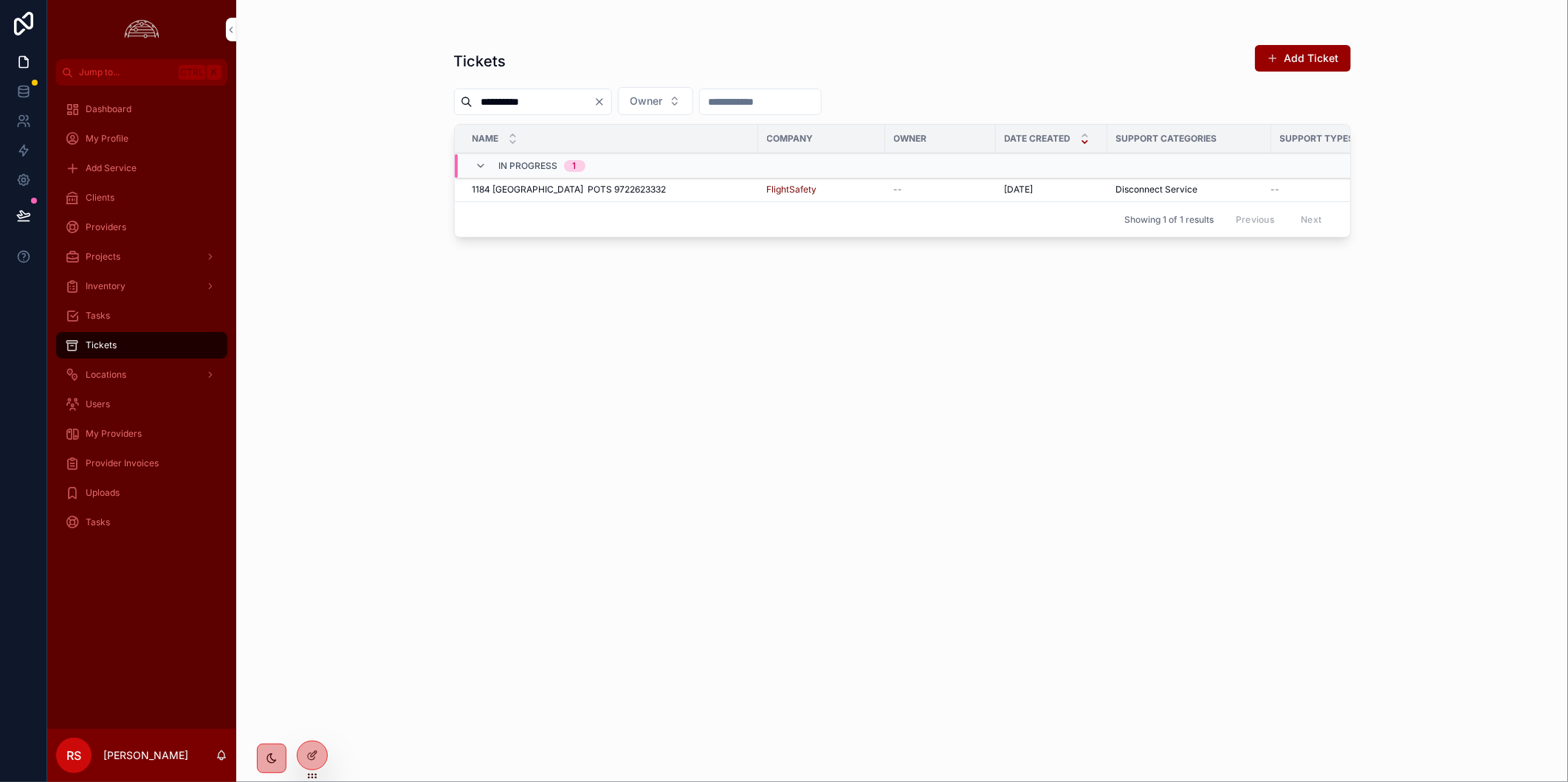
type input "**********"
drag, startPoint x: 1127, startPoint y: 450, endPoint x: 1101, endPoint y: 417, distance: 42.0
click at [1127, 450] on div "**********" at bounding box center [902, 400] width 897 height 729
click at [577, 186] on span "1184 [GEOGRAPHIC_DATA] POTS 9722623332" at bounding box center [569, 190] width 194 height 12
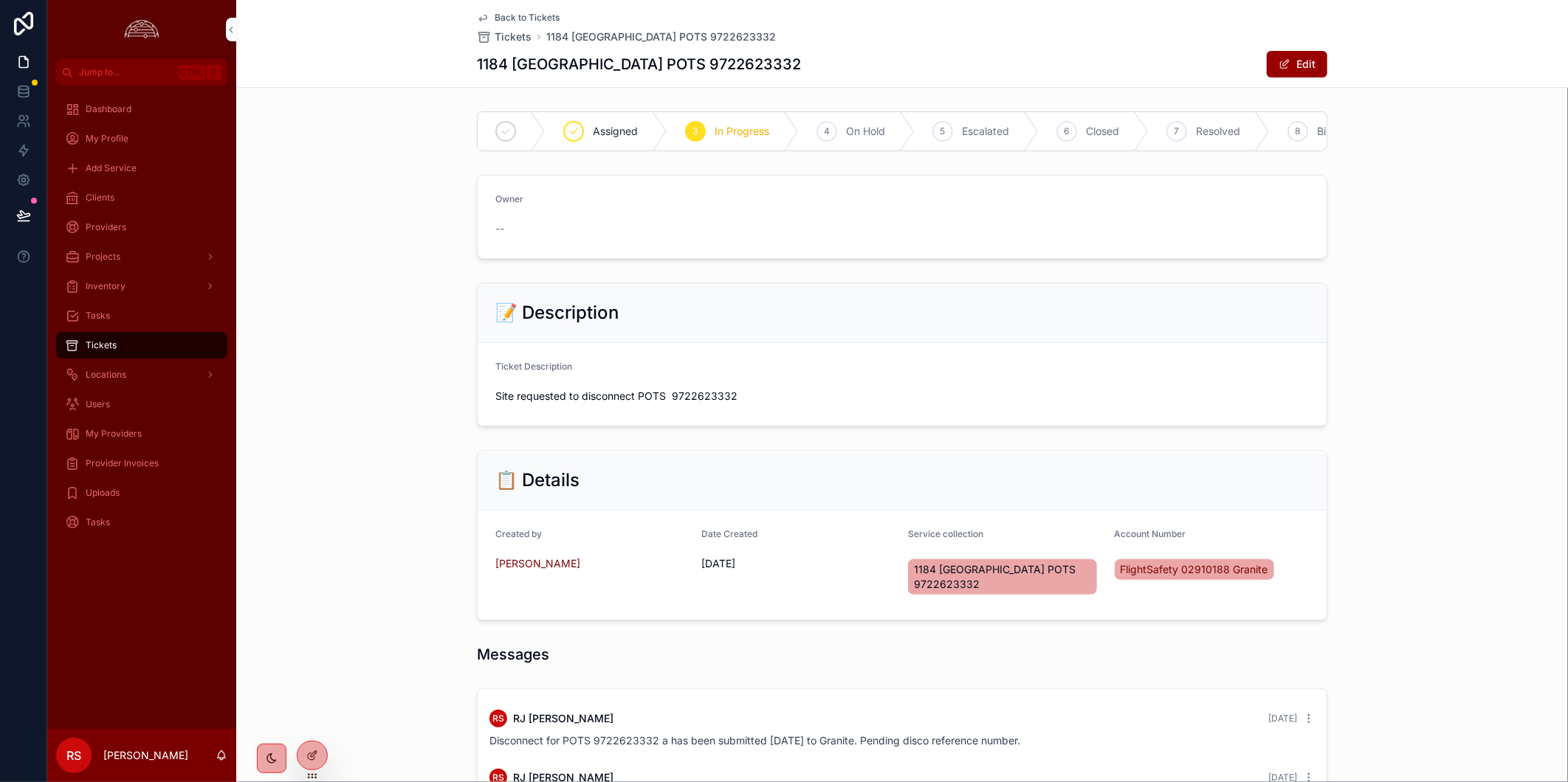
click at [806, 65] on div "1184 Fort Worth POTS 9722623332 Edit" at bounding box center [901, 64] width 850 height 28
click at [531, 16] on span "Back to Tickets" at bounding box center [527, 18] width 65 height 12
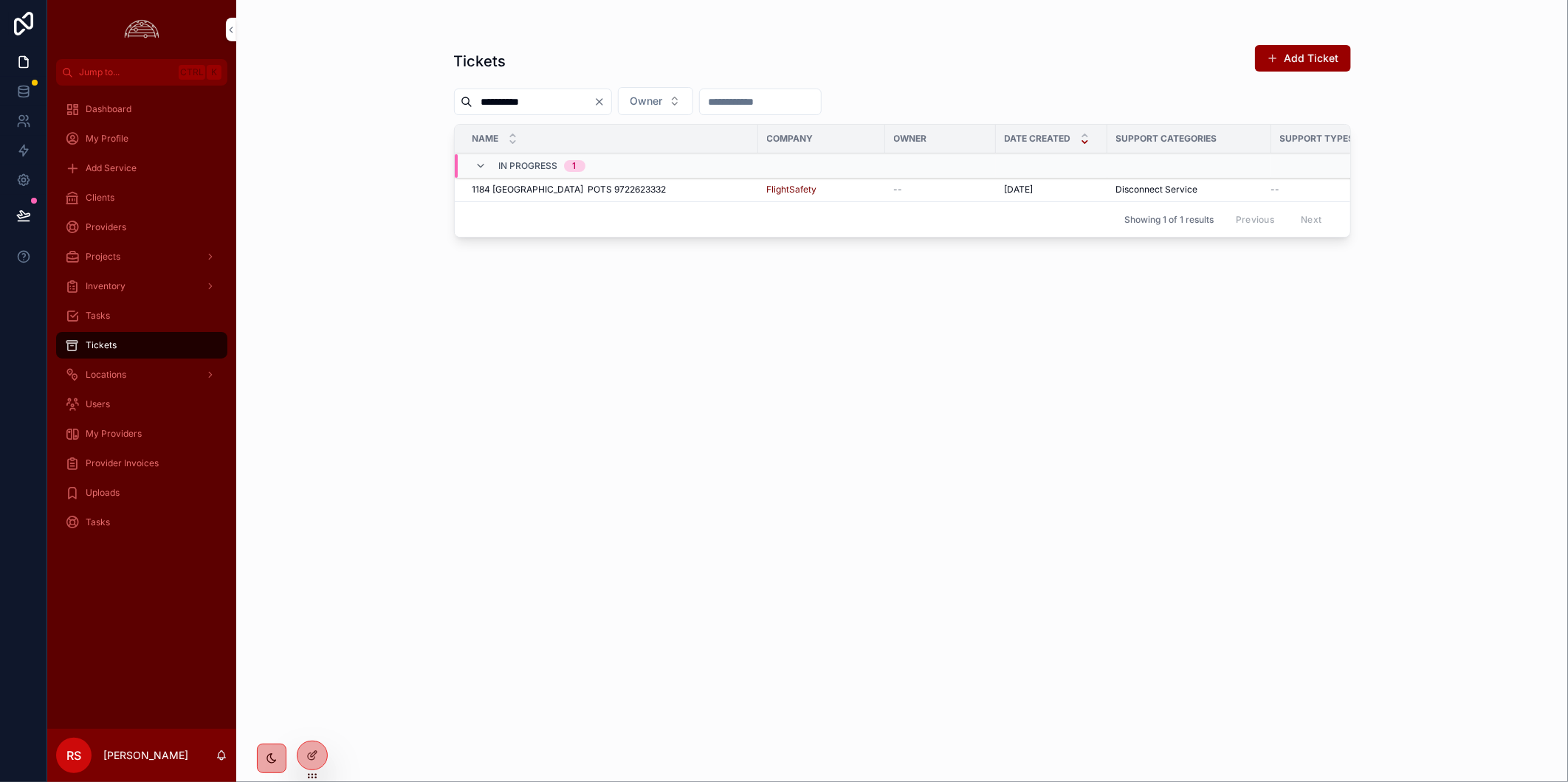
click at [1071, 527] on div "**********" at bounding box center [902, 400] width 897 height 729
drag, startPoint x: 1223, startPoint y: 383, endPoint x: 1223, endPoint y: 308, distance: 75.0
click at [1223, 377] on div "**********" at bounding box center [902, 400] width 897 height 729
click at [1112, 490] on div "**********" at bounding box center [902, 400] width 897 height 729
click at [658, 515] on div "**********" at bounding box center [902, 400] width 897 height 729
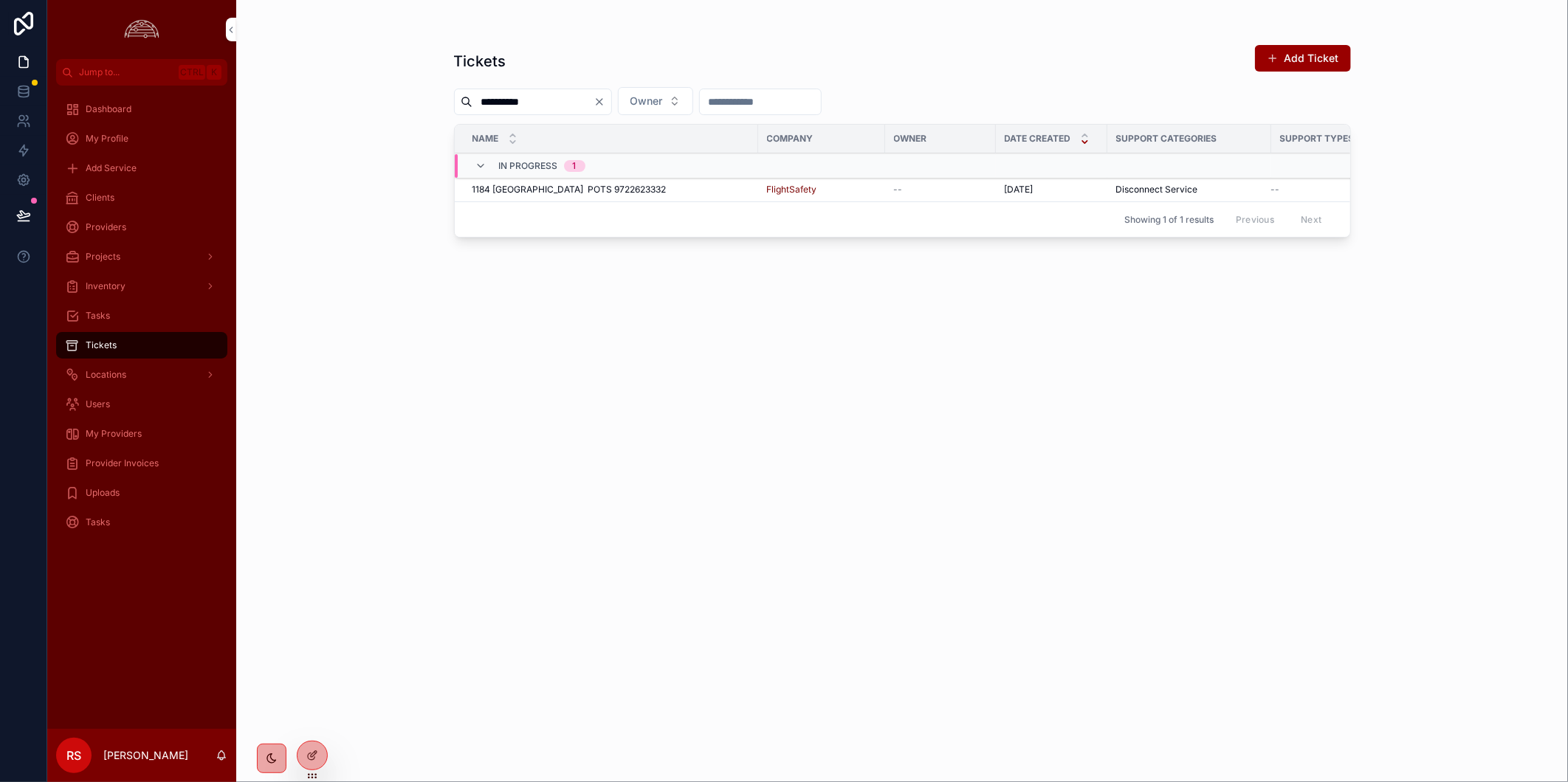
click at [875, 603] on div "**********" at bounding box center [902, 400] width 897 height 729
click at [884, 601] on div "**********" at bounding box center [902, 400] width 897 height 729
click at [754, 638] on div "**********" at bounding box center [902, 400] width 897 height 729
click at [853, 429] on div "**********" at bounding box center [902, 400] width 897 height 729
click at [112, 200] on span "Clients" at bounding box center [99, 198] width 28 height 12
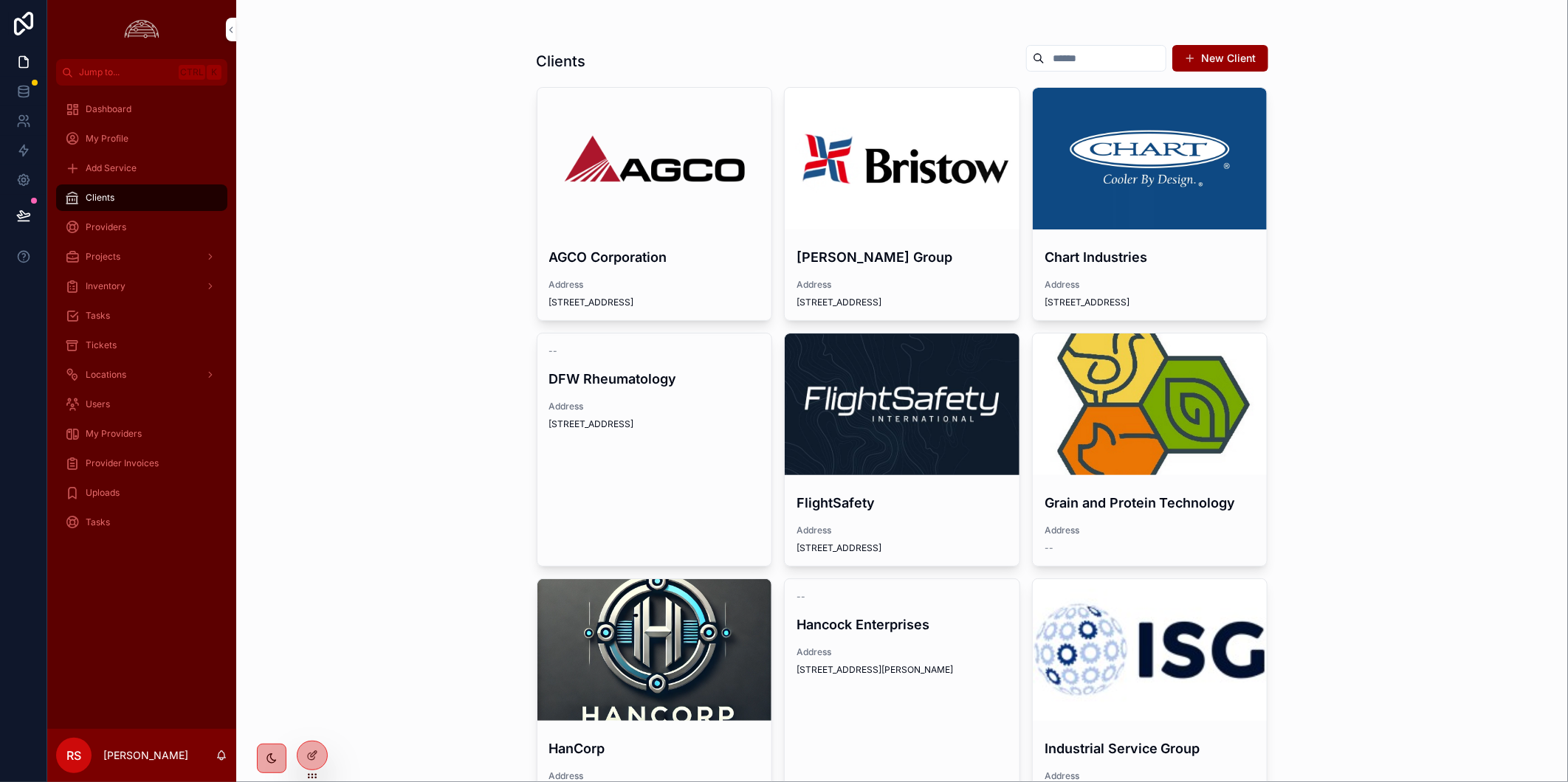
click at [876, 394] on div "scrollable content" at bounding box center [902, 404] width 235 height 142
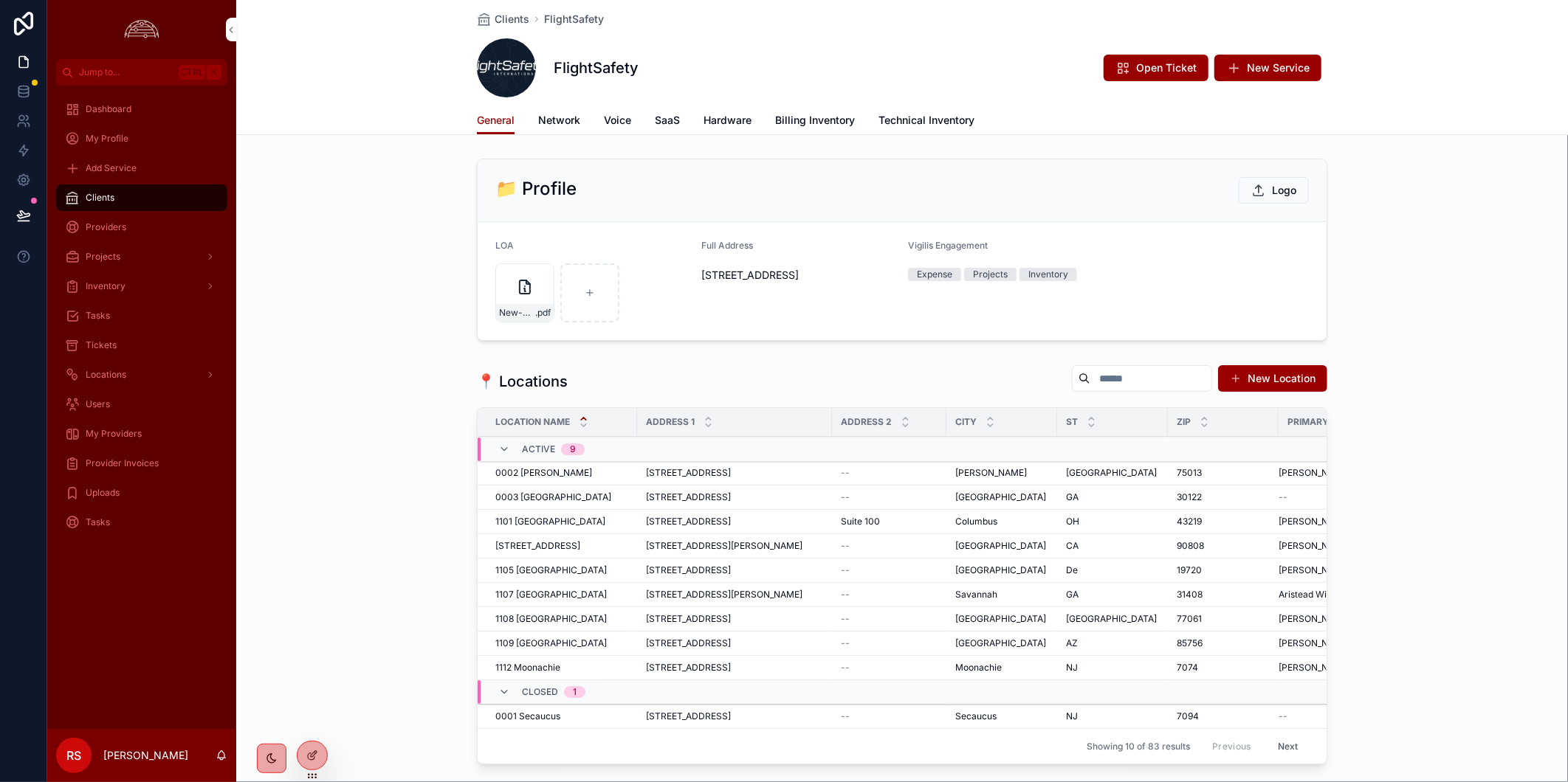
click at [831, 120] on span "Billing Inventory" at bounding box center [815, 120] width 79 height 15
click at [826, 120] on span "Billing Inventory" at bounding box center [815, 120] width 79 height 15
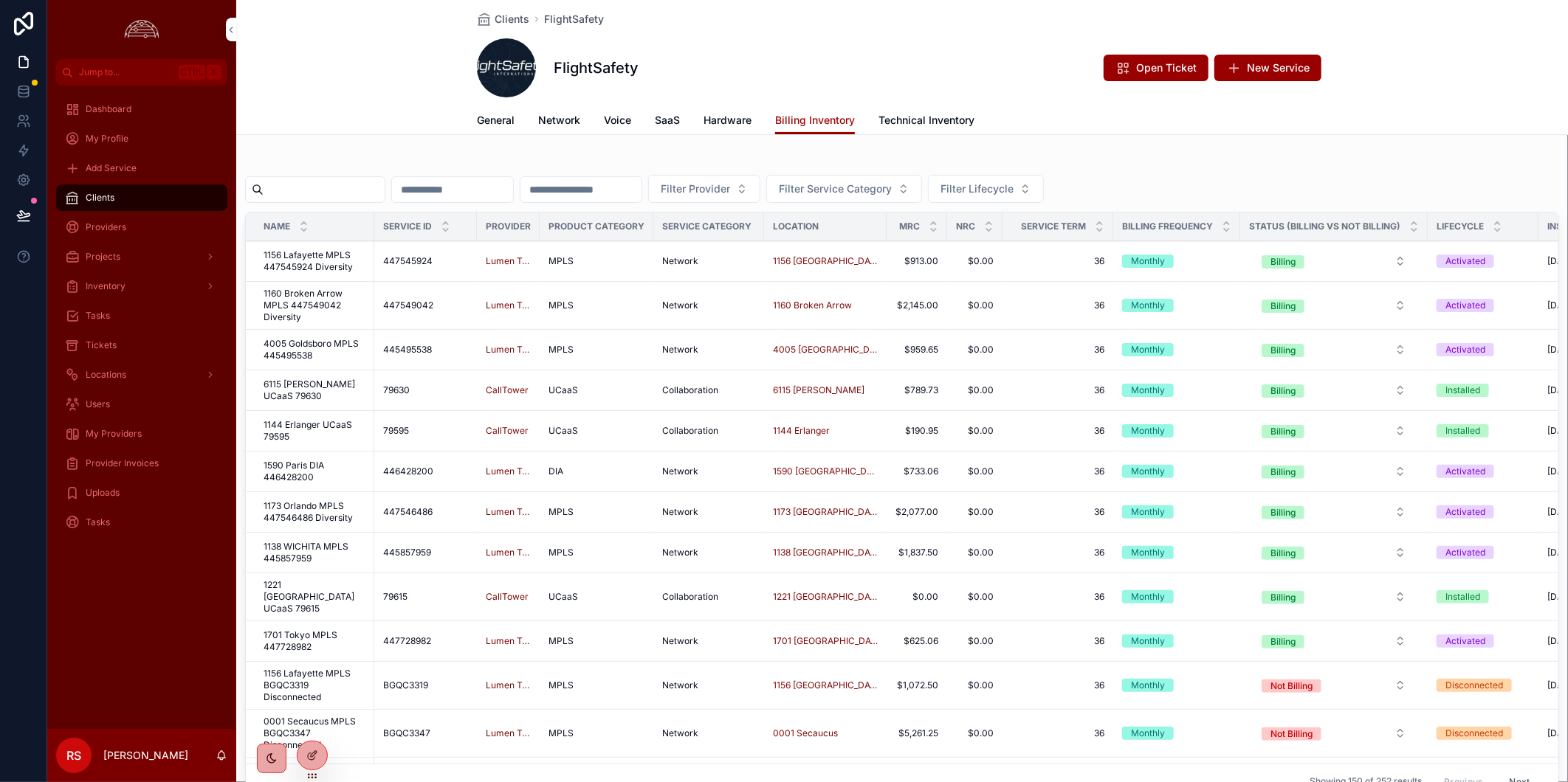
click at [301, 194] on input "scrollable content" at bounding box center [324, 190] width 121 height 21
paste input "*********"
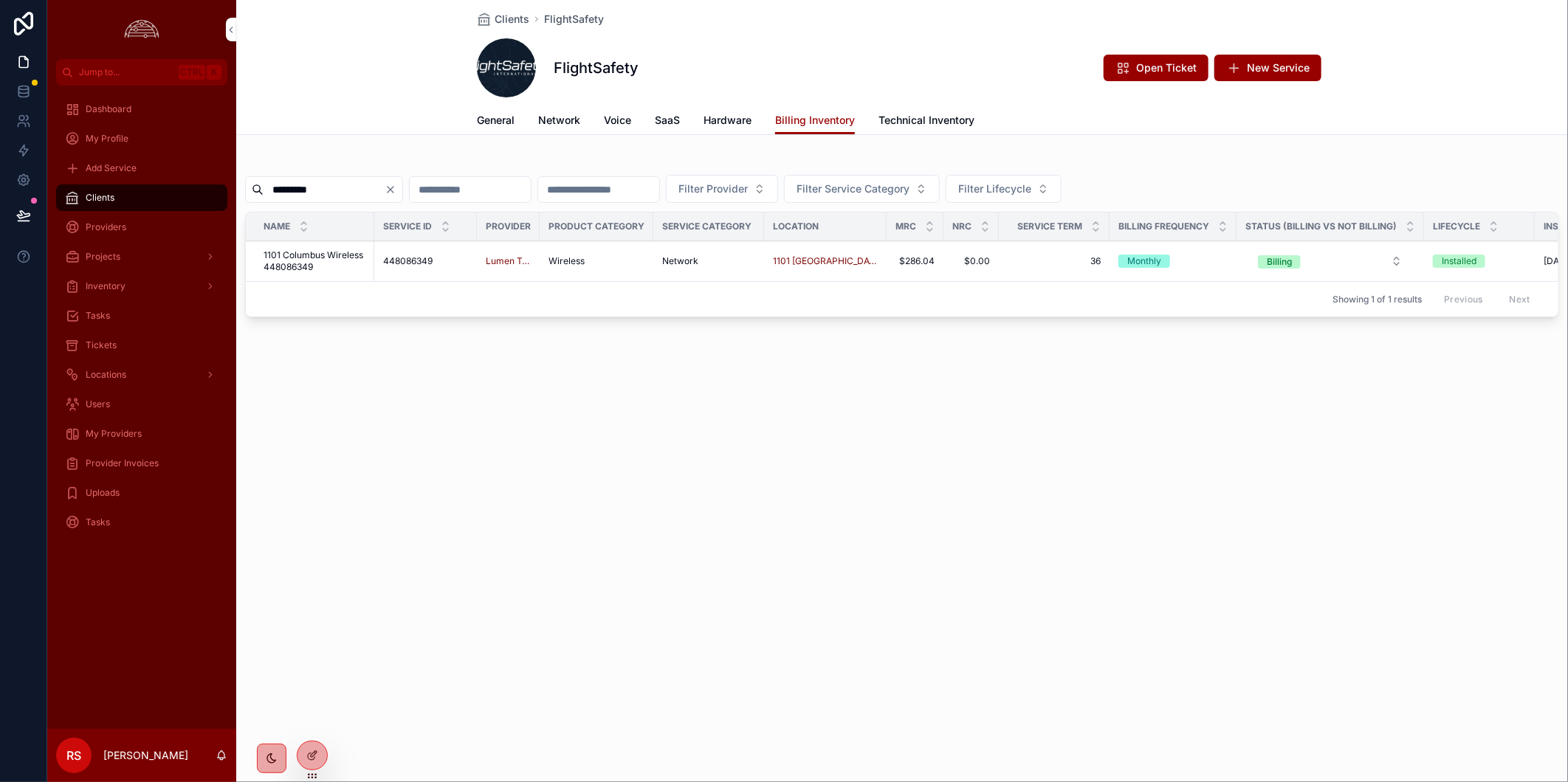
type input "*********"
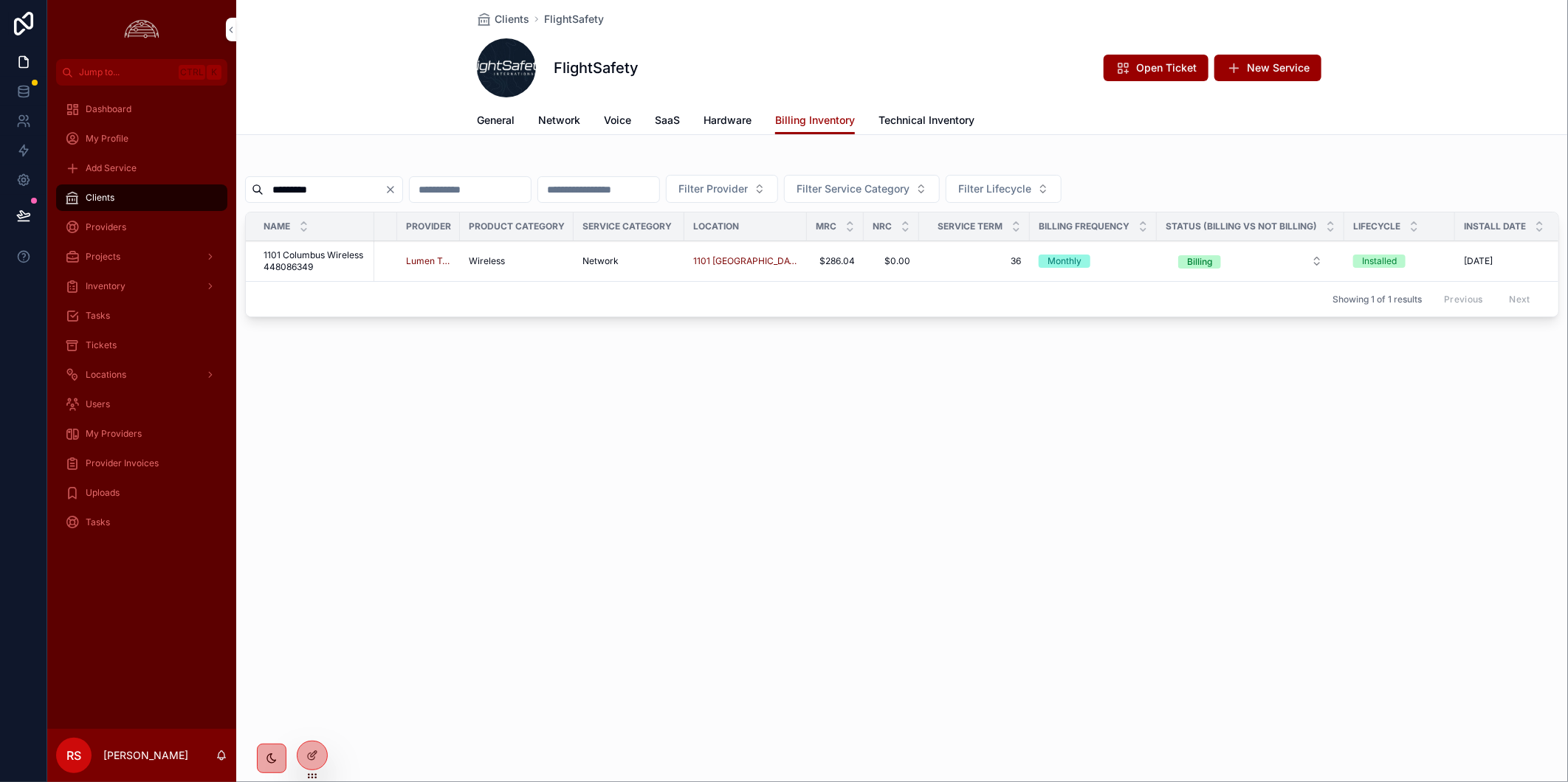
scroll to position [0, 22]
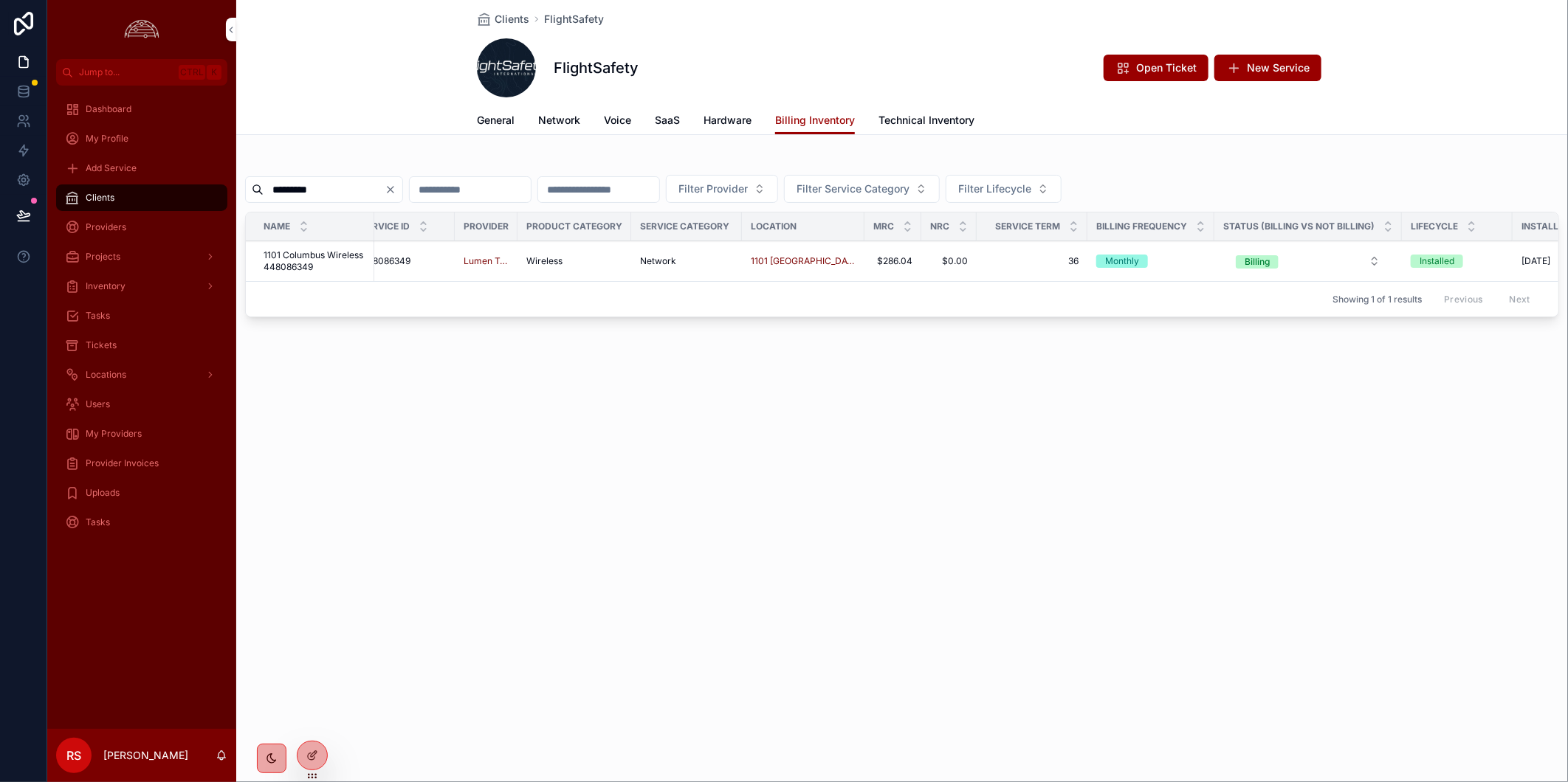
click at [294, 268] on span "1101 Columbus Wireless 448086349" at bounding box center [314, 261] width 102 height 23
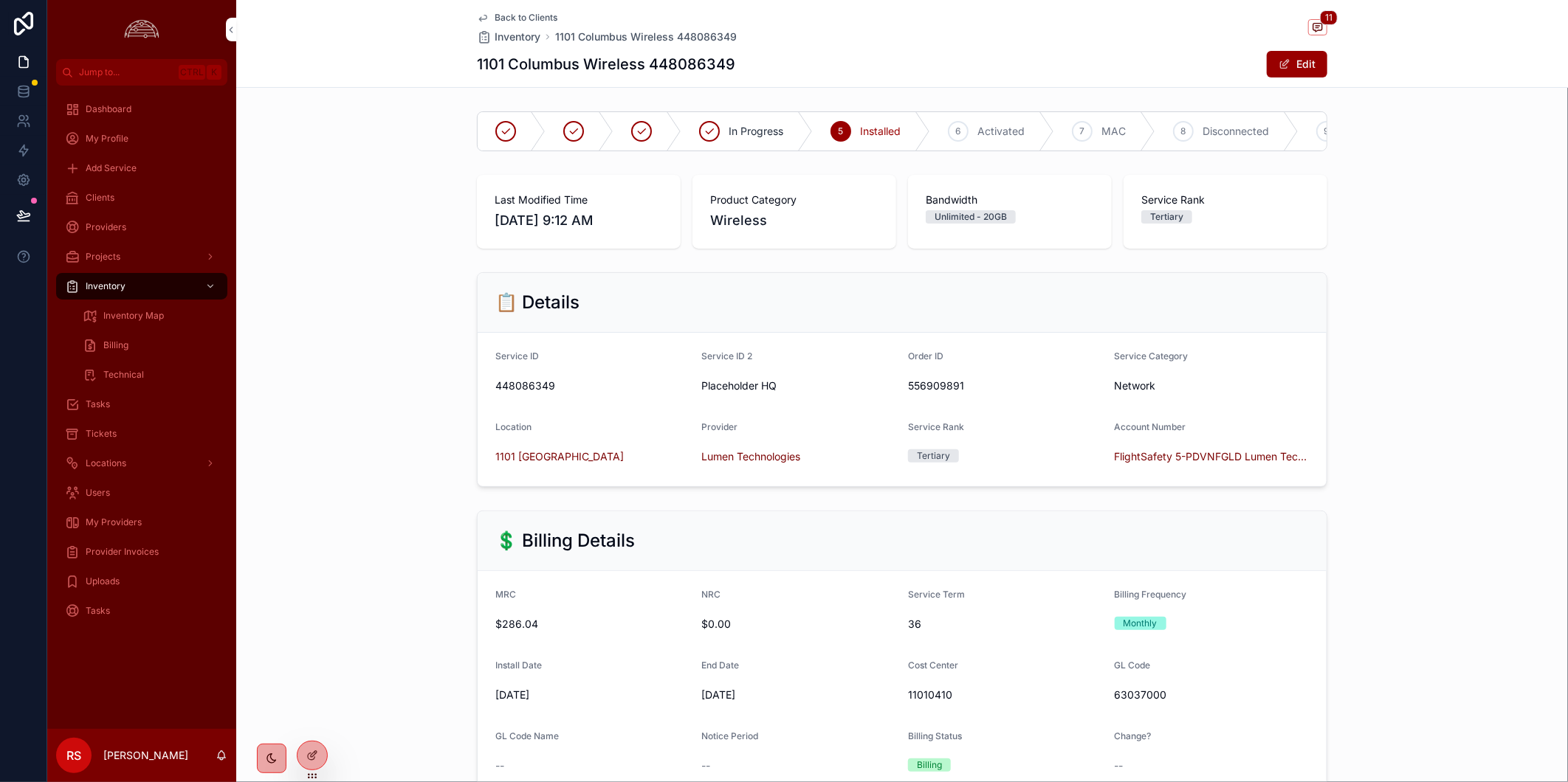
click at [1379, 491] on div "📋 Details Service ID 448086349 Service ID 2 Placeholder HQ Order ID 556909891 S…" at bounding box center [902, 380] width 1331 height 226
click at [112, 200] on span "Clients" at bounding box center [99, 198] width 28 height 12
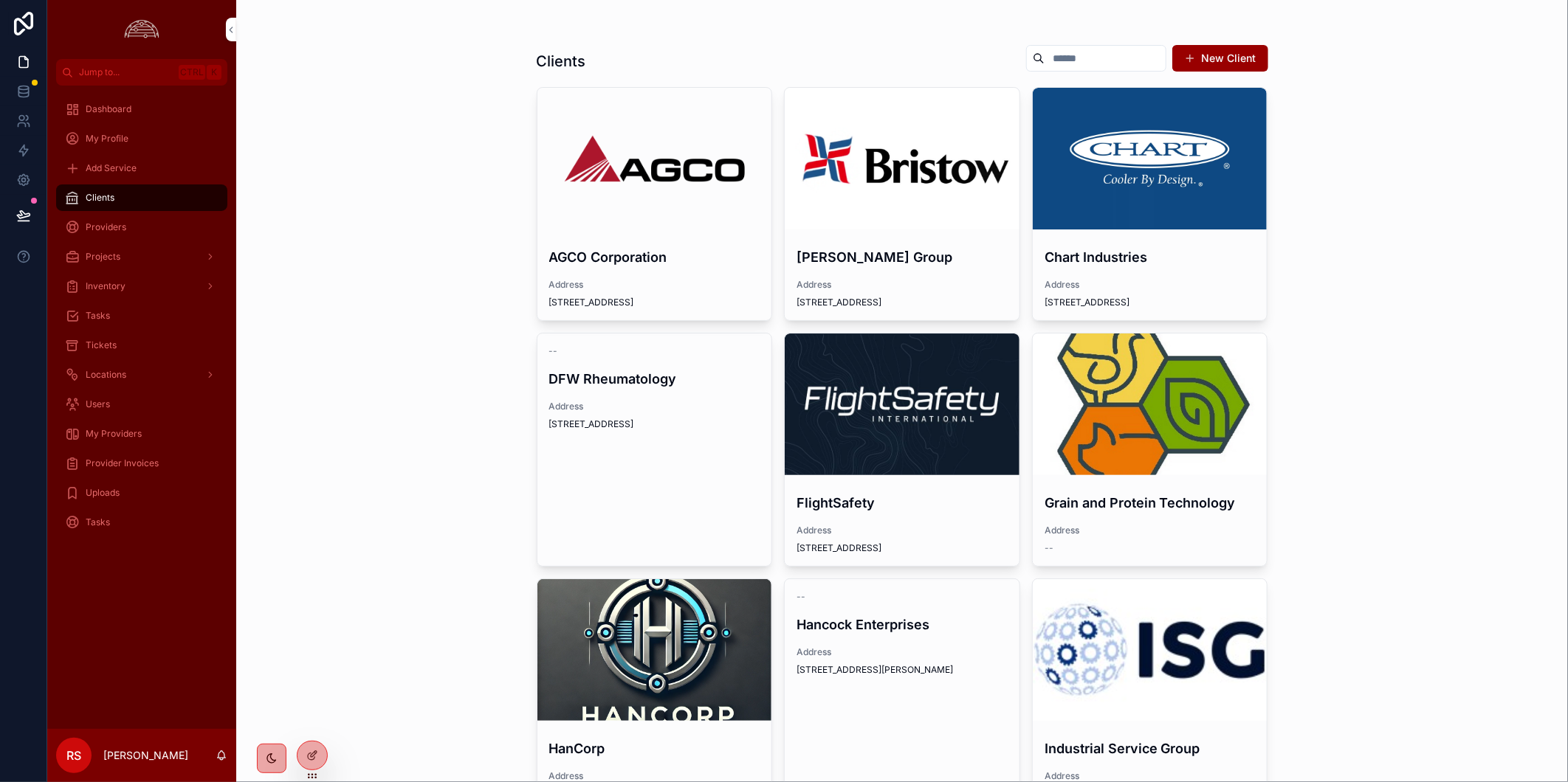
click at [926, 388] on div "scrollable content" at bounding box center [902, 404] width 235 height 142
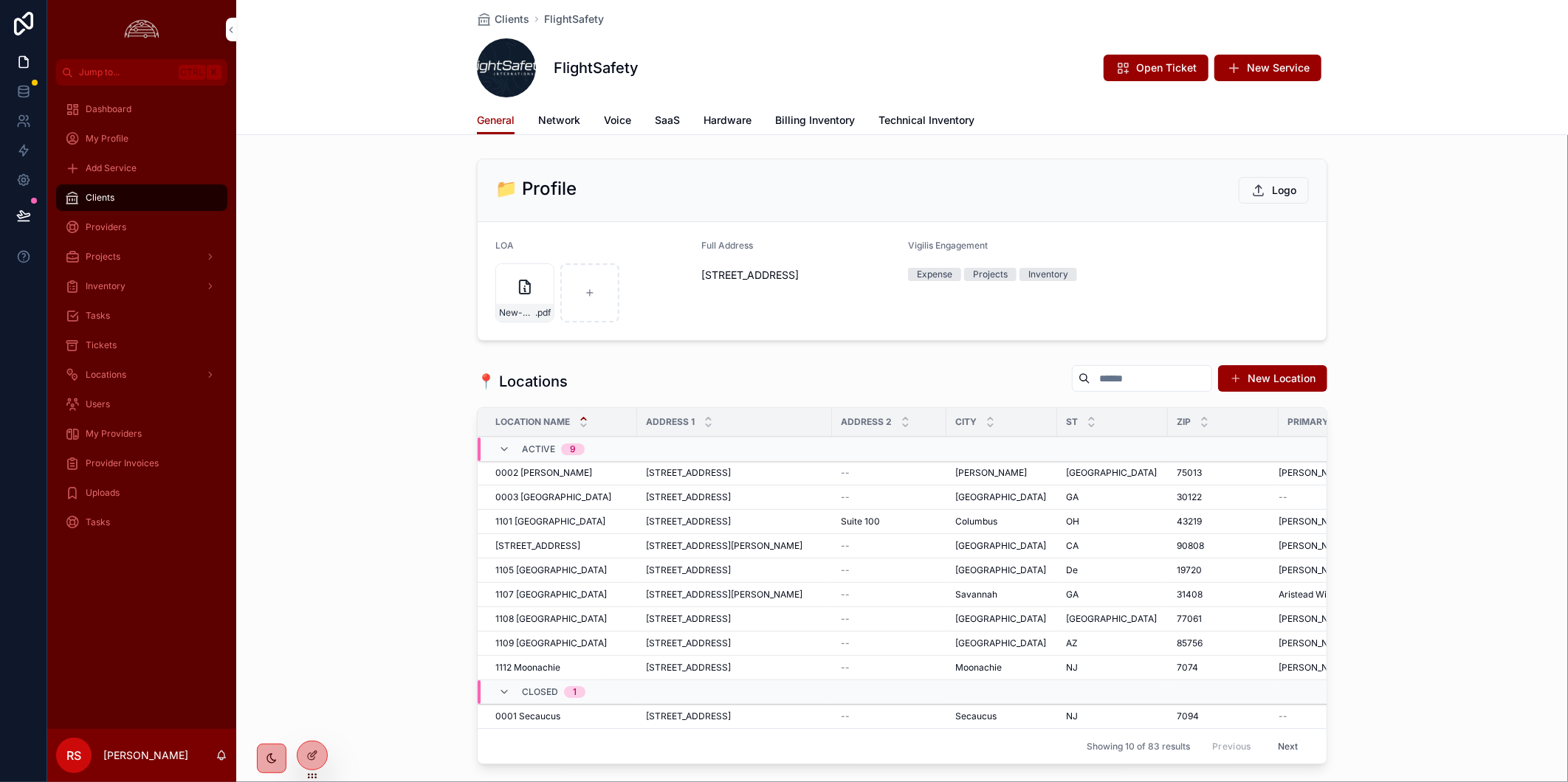
click at [808, 121] on span "Billing Inventory" at bounding box center [815, 120] width 79 height 15
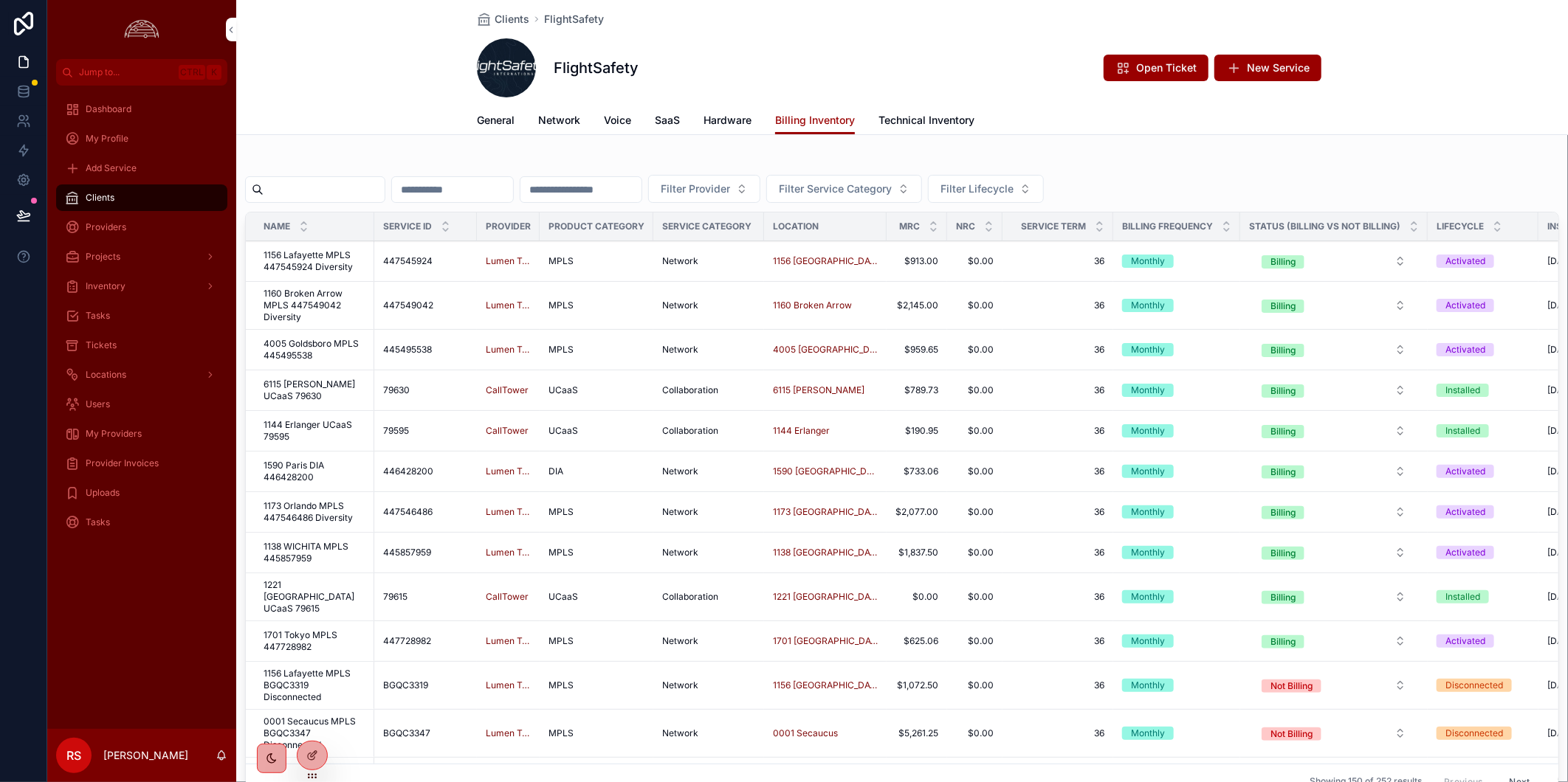
click at [372, 193] on input "scrollable content" at bounding box center [324, 190] width 121 height 21
paste input "*********"
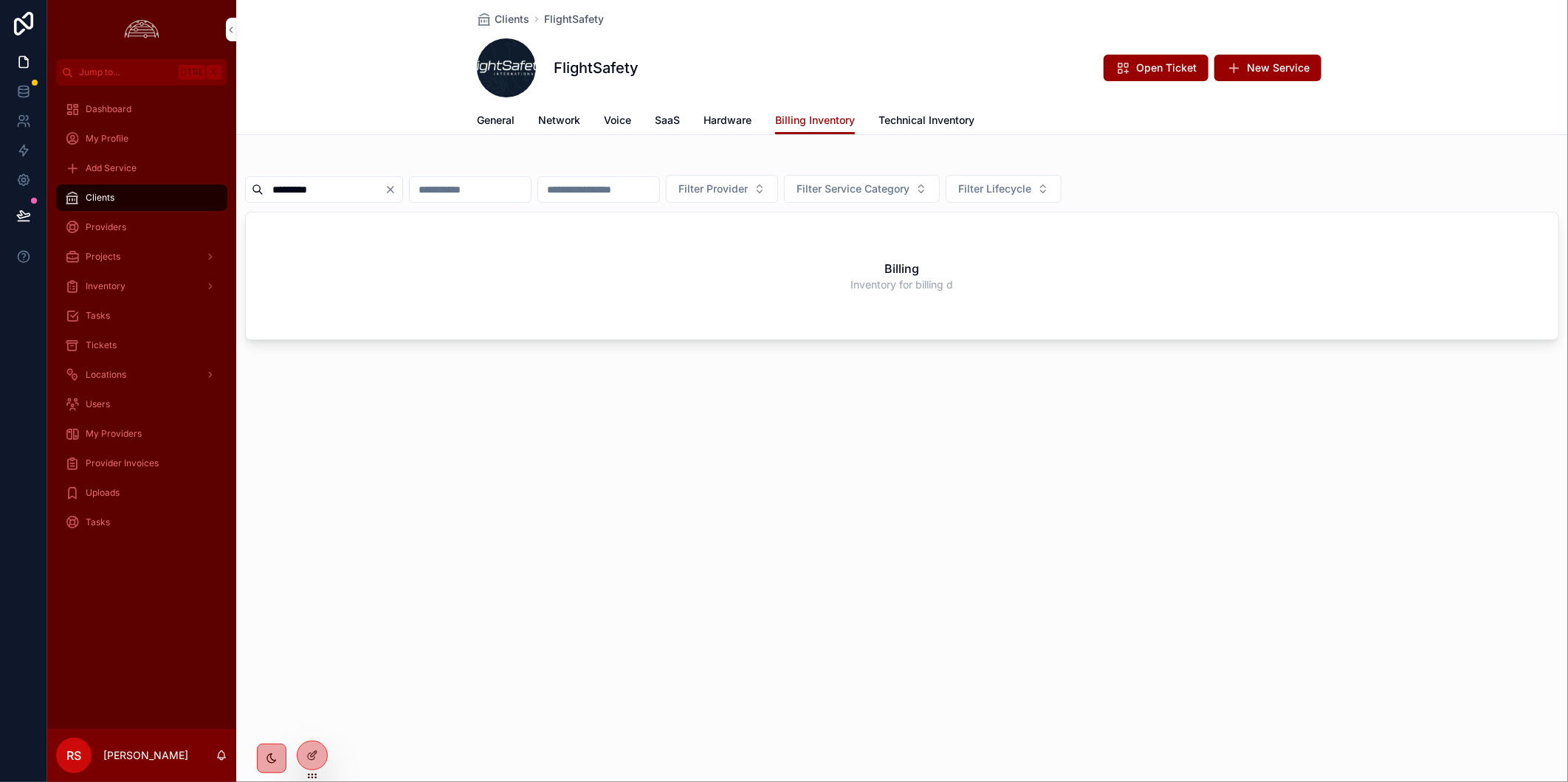
click at [348, 190] on input "*********" at bounding box center [324, 190] width 121 height 21
click at [348, 191] on input "*********" at bounding box center [324, 190] width 121 height 21
paste input "scrollable content"
type input "*********"
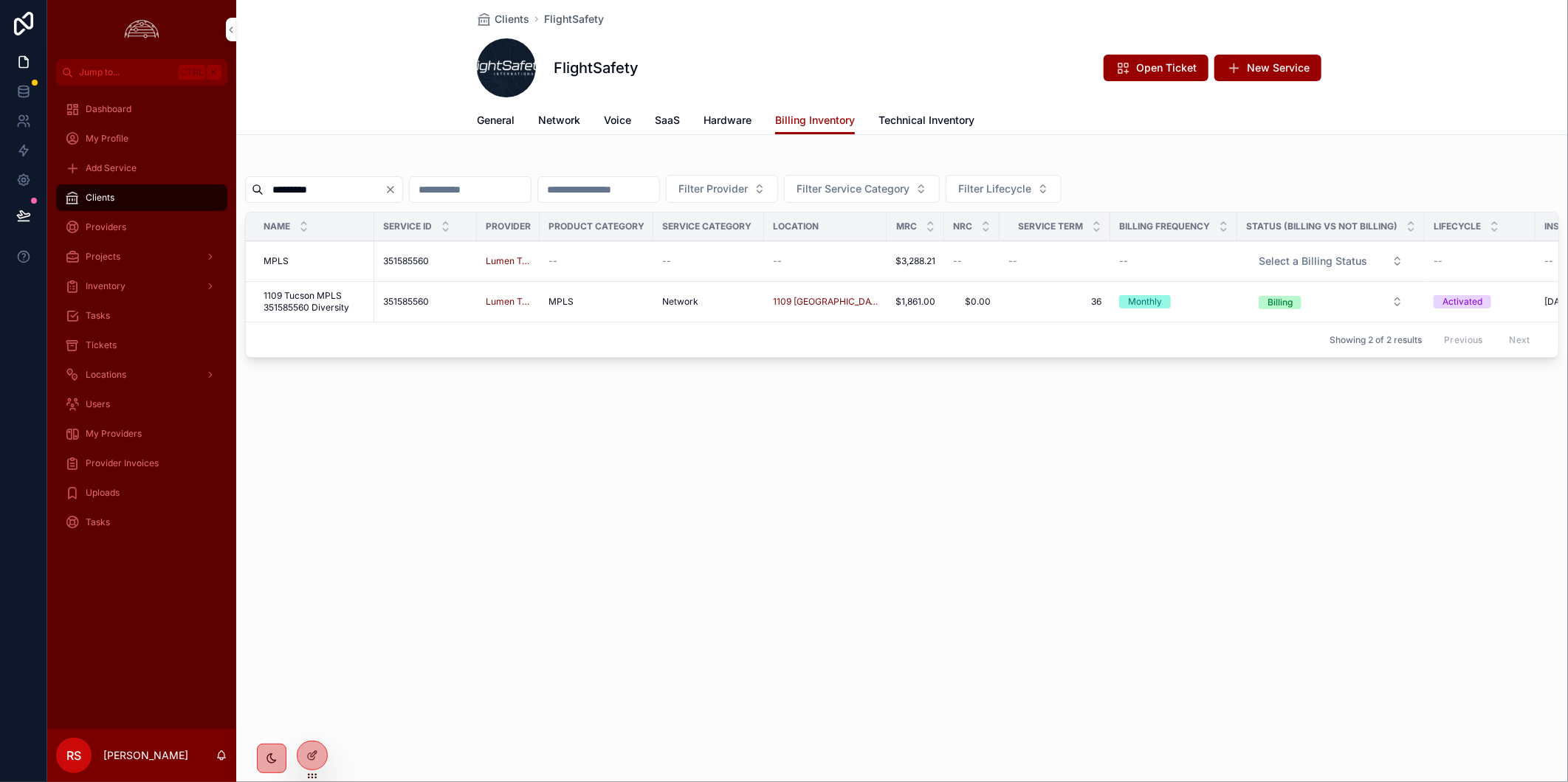
click at [325, 304] on span "1109 Tucson MPLS 351585560 Diversity" at bounding box center [314, 301] width 102 height 23
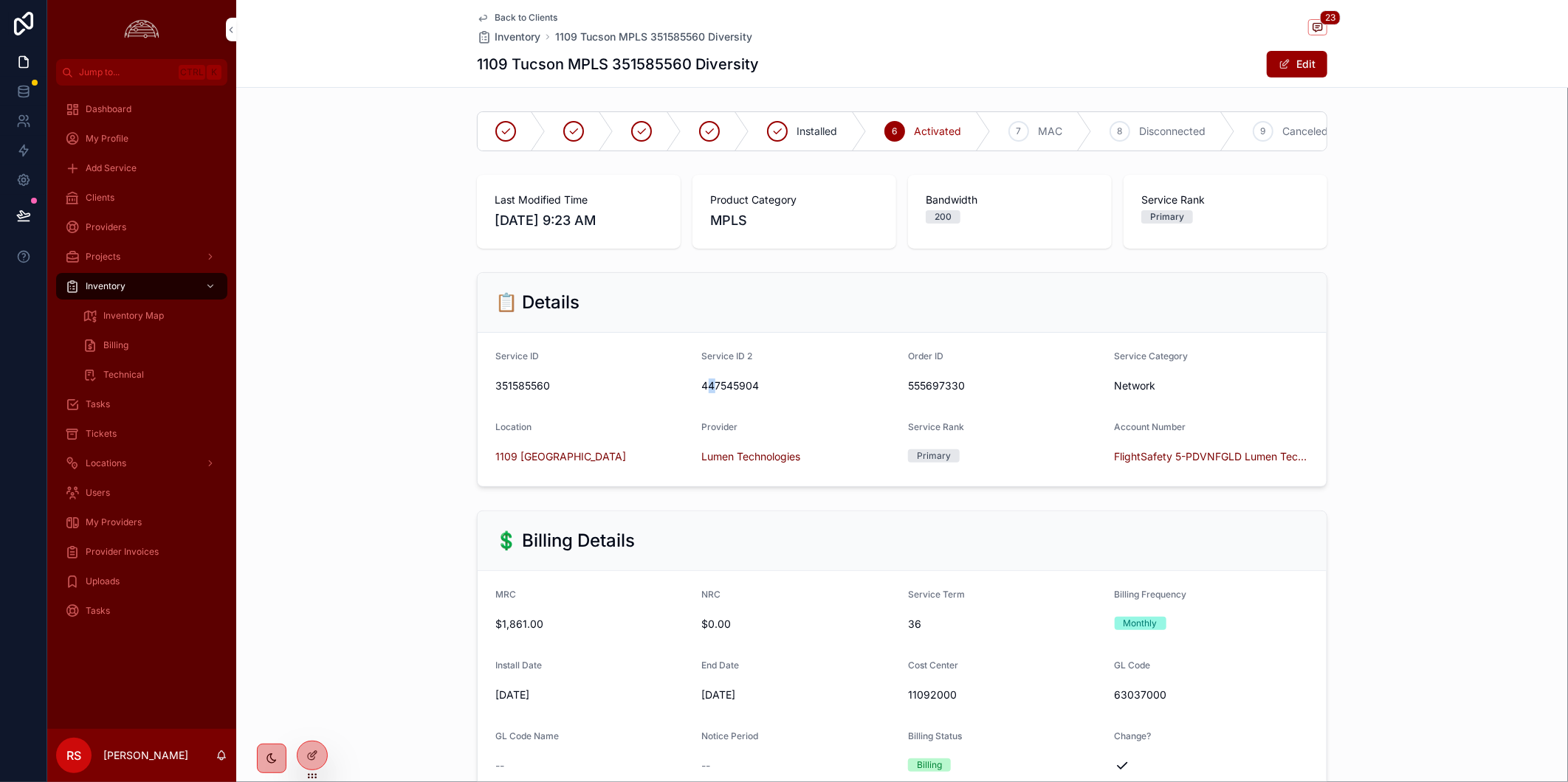
drag, startPoint x: 709, startPoint y: 395, endPoint x: 699, endPoint y: 399, distance: 10.8
click at [702, 394] on span "447545904" at bounding box center [800, 386] width 195 height 15
drag, startPoint x: 699, startPoint y: 399, endPoint x: 665, endPoint y: 413, distance: 36.8
click at [655, 413] on form "Service ID 351585560 Service ID 2 447545904 Order ID 555697330 Service Category…" at bounding box center [901, 410] width 849 height 154
click at [526, 398] on div "351585560" at bounding box center [593, 385] width 195 height 23
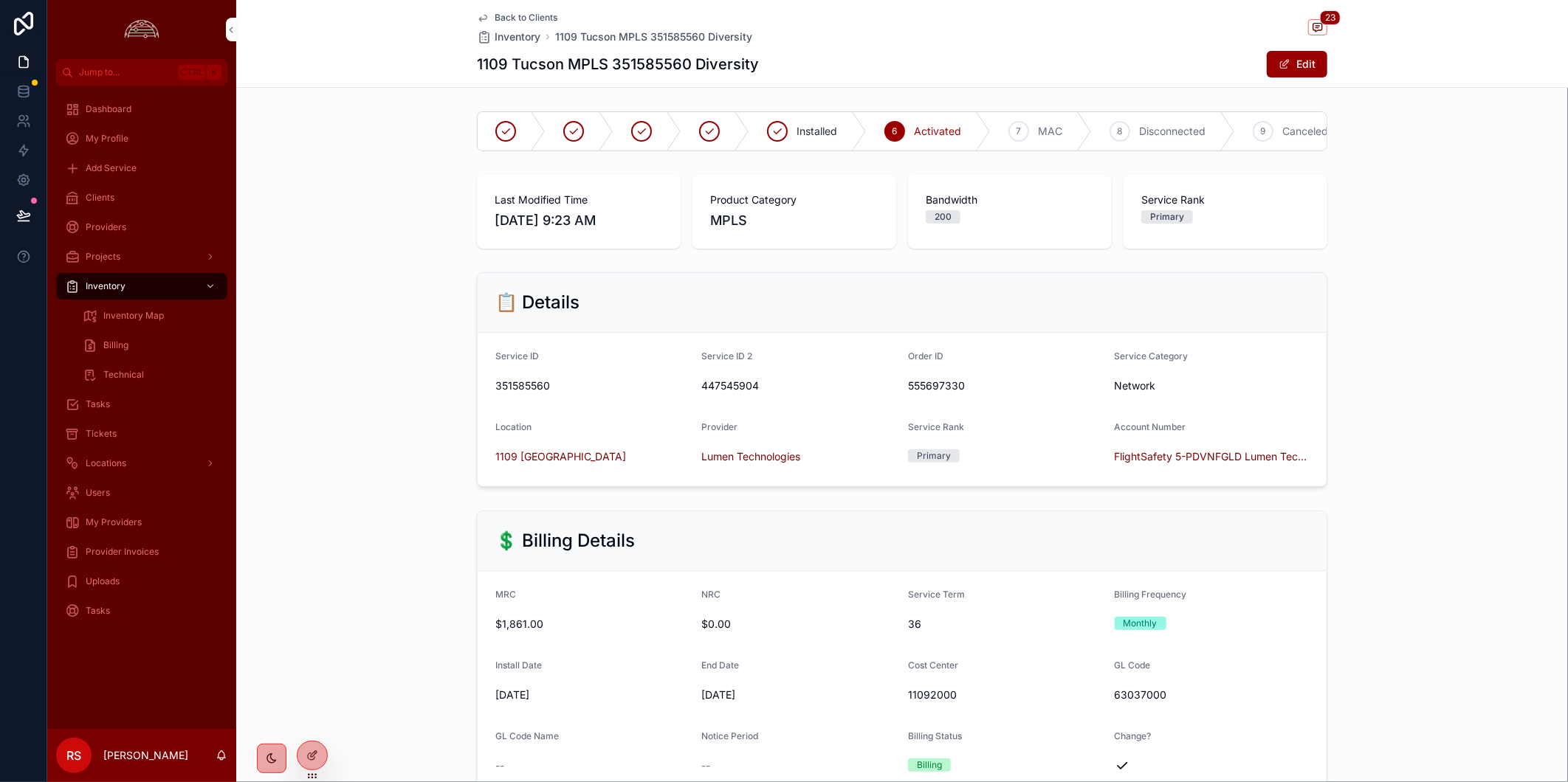
click at [508, 394] on span "351585560" at bounding box center [593, 386] width 195 height 15
click at [741, 394] on span "447545904" at bounding box center [800, 386] width 195 height 15
click at [738, 392] on span "447545904" at bounding box center [800, 386] width 195 height 15
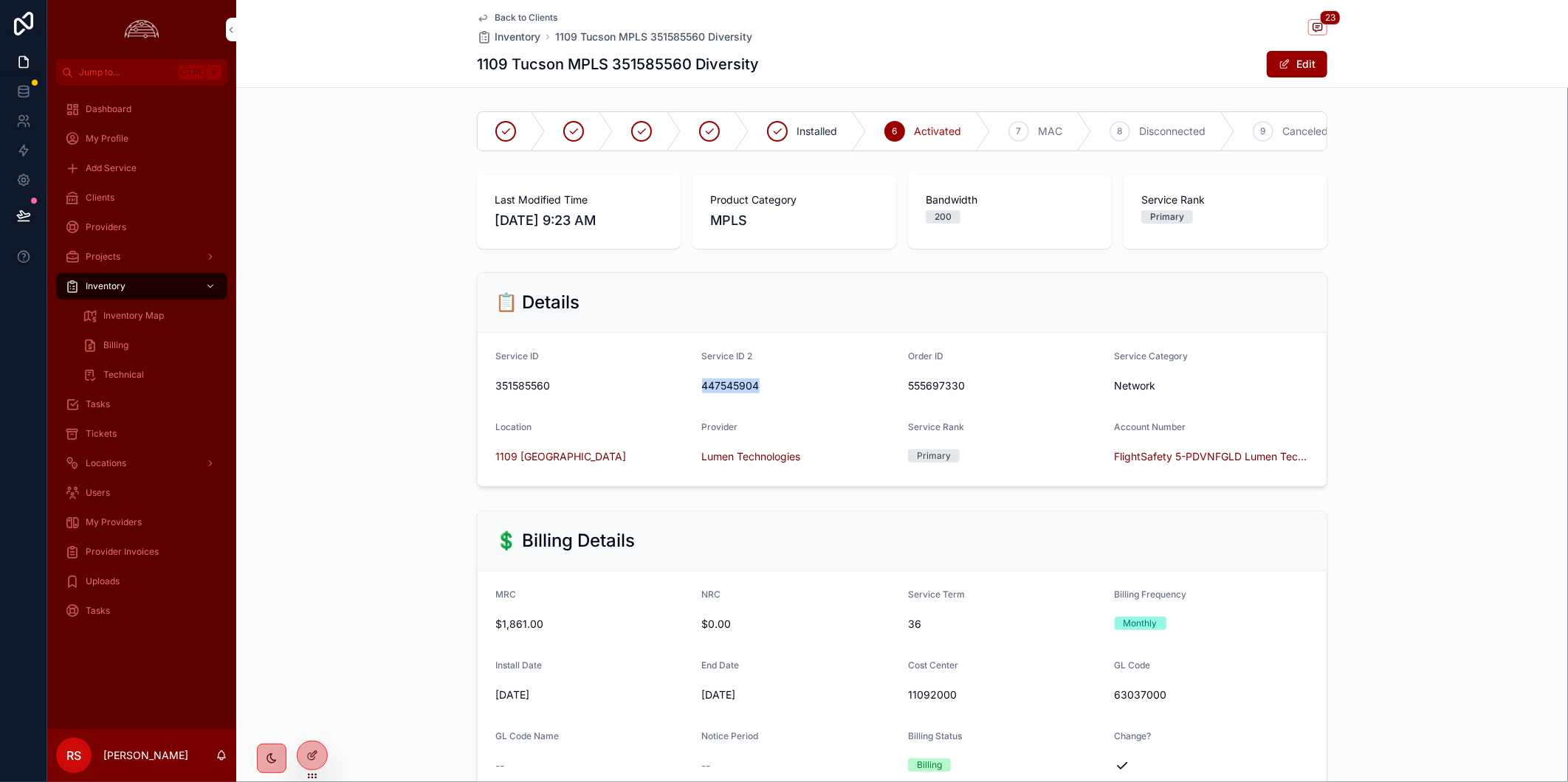
click at [738, 392] on span "447545904" at bounding box center [800, 386] width 195 height 15
click at [724, 394] on span "447545904" at bounding box center [800, 386] width 195 height 15
click at [485, 64] on h1 "1109 Tucson MPLS 351585560 Diversity" at bounding box center [617, 64] width 282 height 21
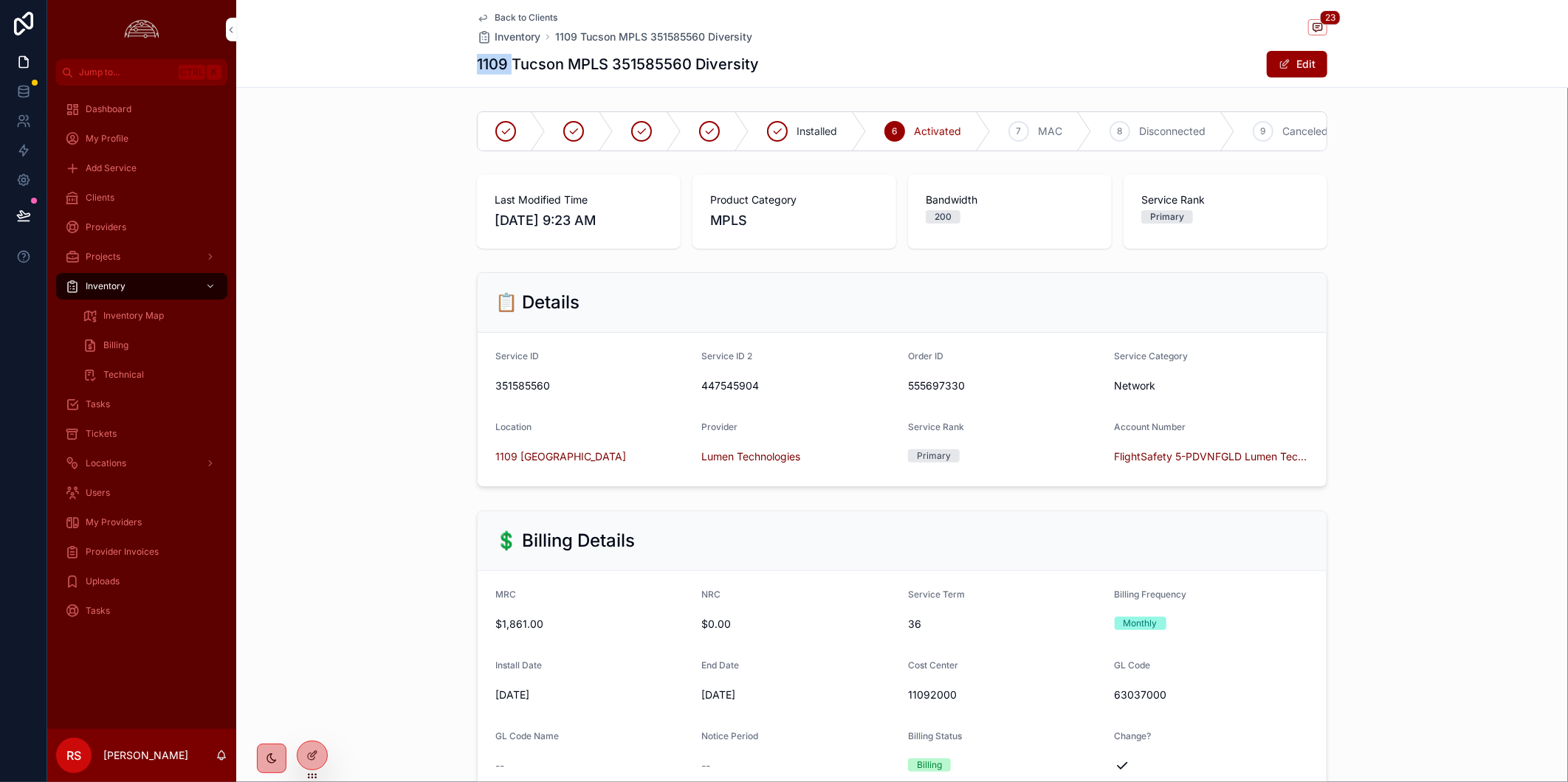
drag, startPoint x: 119, startPoint y: 434, endPoint x: 142, endPoint y: 422, distance: 25.9
click at [119, 434] on div "Tickets" at bounding box center [142, 433] width 154 height 23
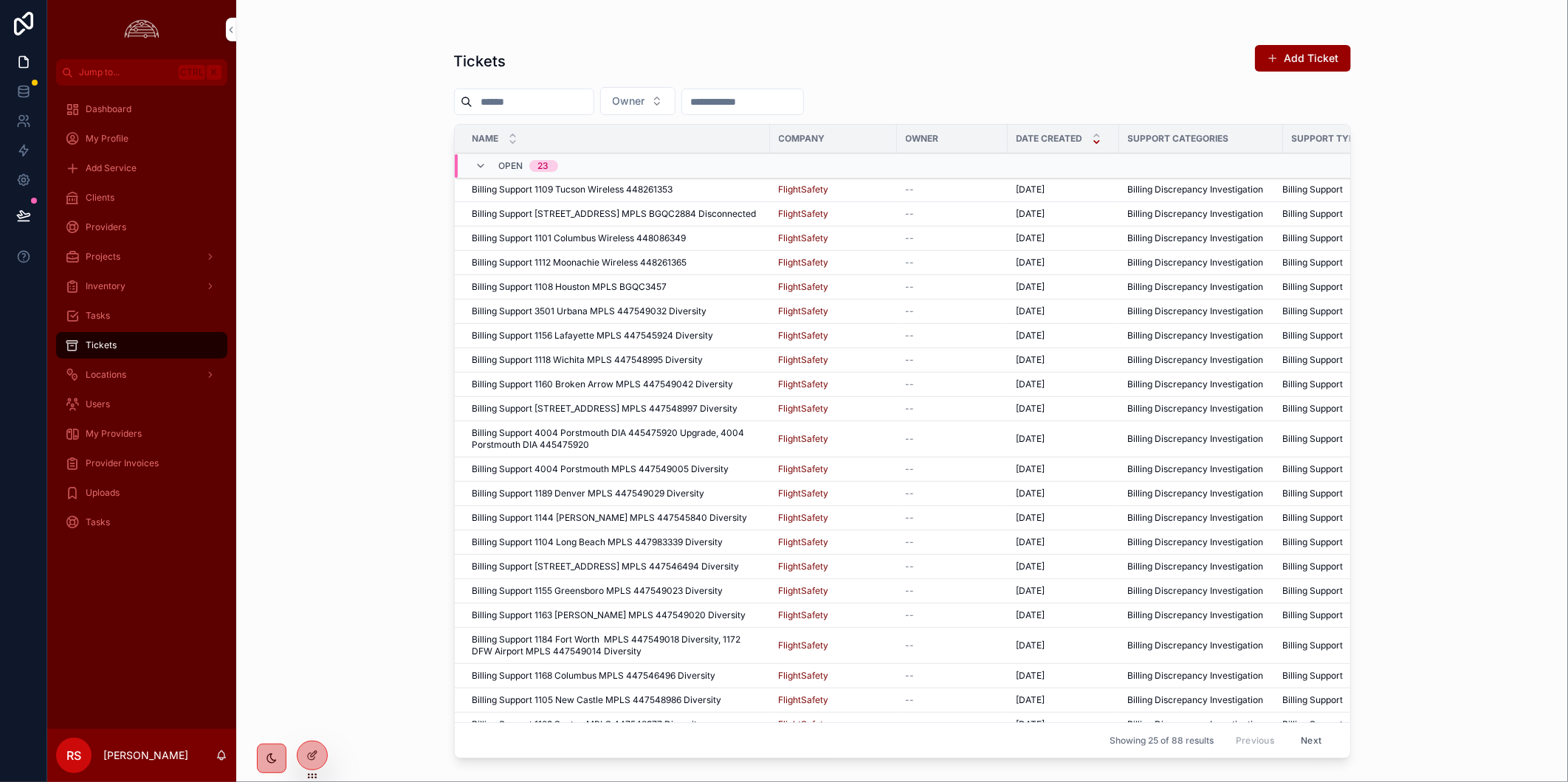
click at [118, 312] on div "Tasks" at bounding box center [142, 315] width 154 height 23
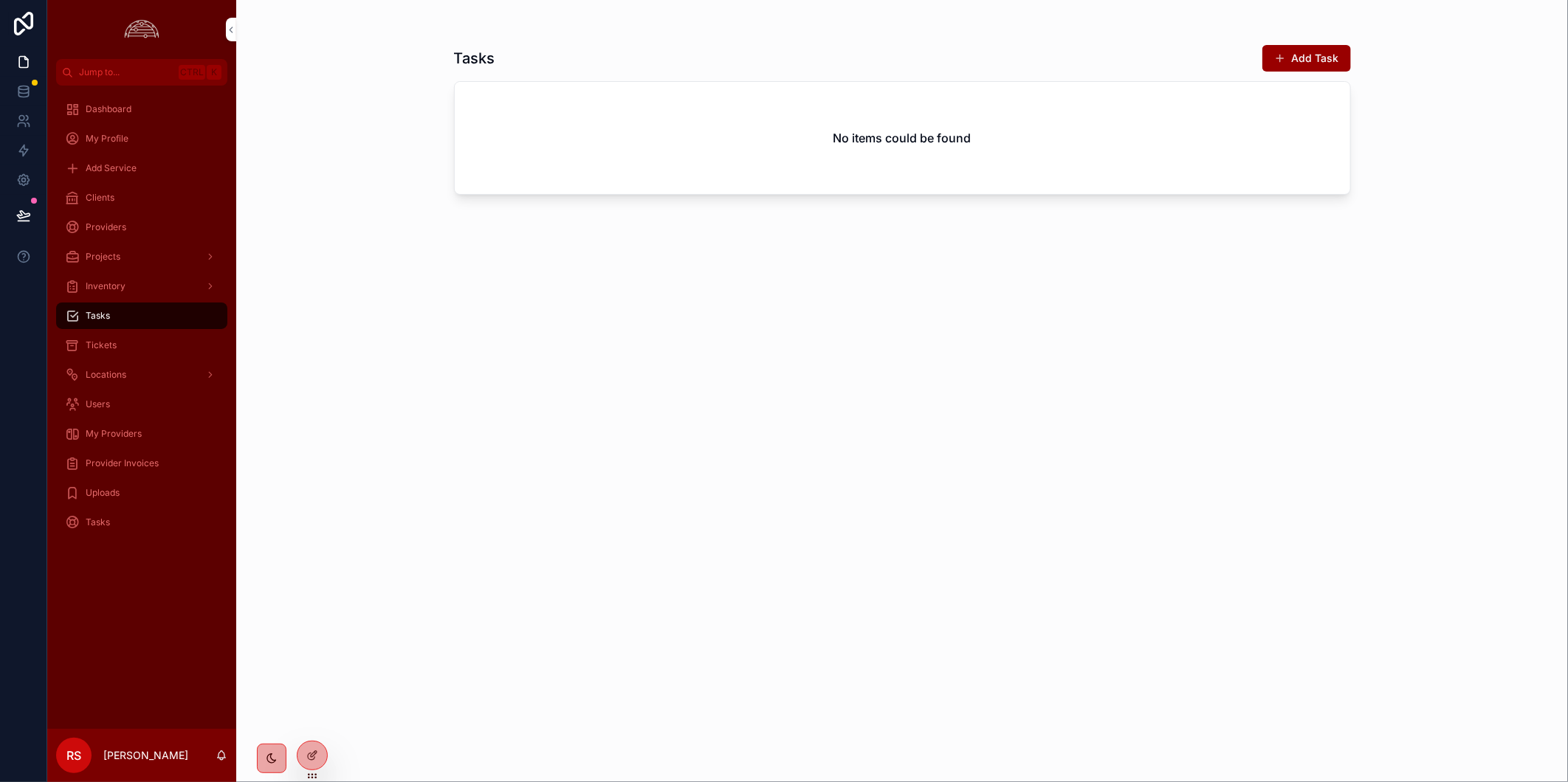
click at [192, 308] on div "Tasks" at bounding box center [142, 315] width 154 height 23
click at [87, 321] on span "Tasks" at bounding box center [98, 316] width 24 height 12
click at [99, 332] on link "Tickets" at bounding box center [142, 345] width 171 height 27
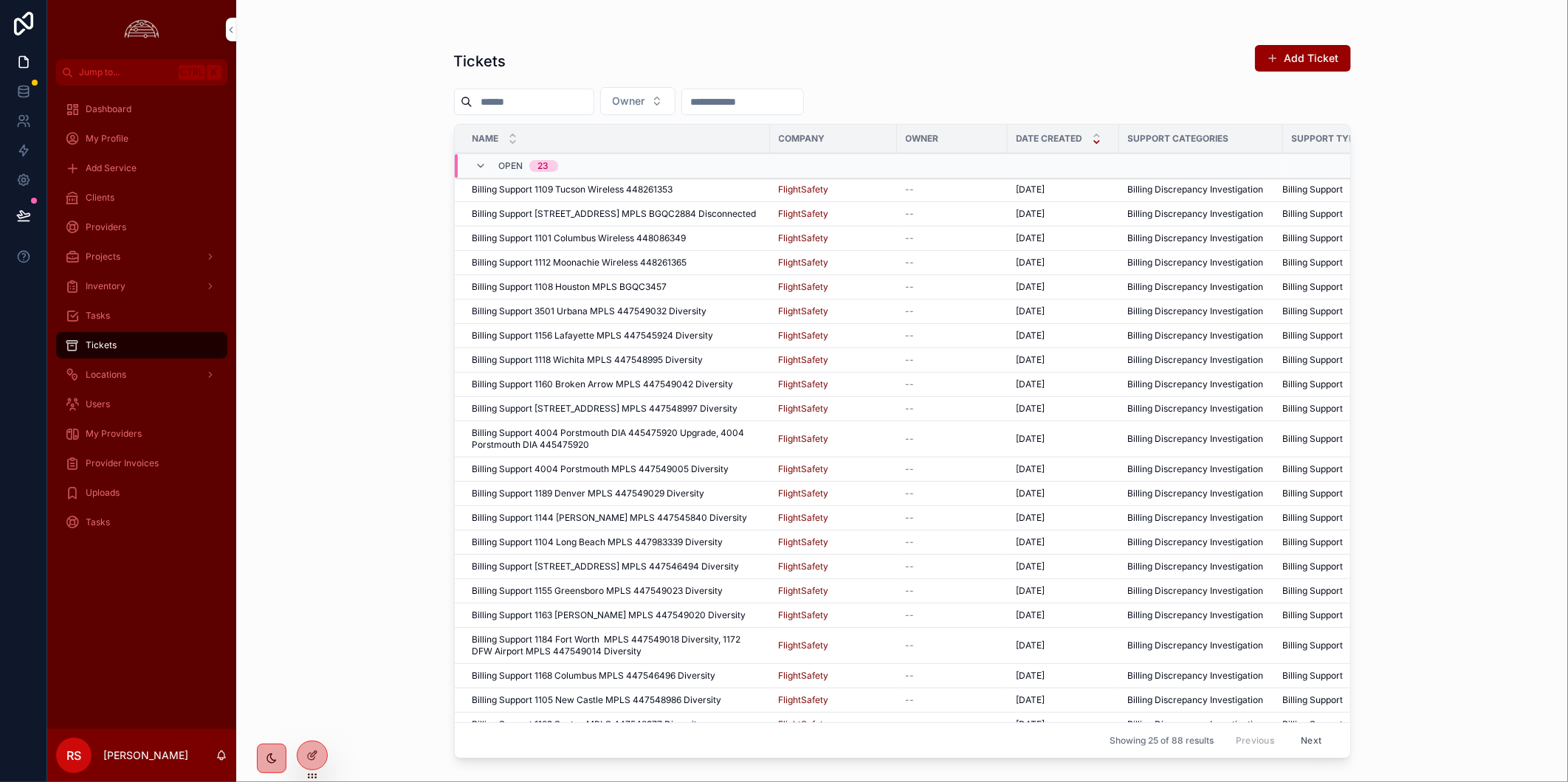
click at [107, 344] on span "Tickets" at bounding box center [101, 345] width 31 height 12
click at [168, 465] on div "Provider Invoices" at bounding box center [142, 463] width 154 height 23
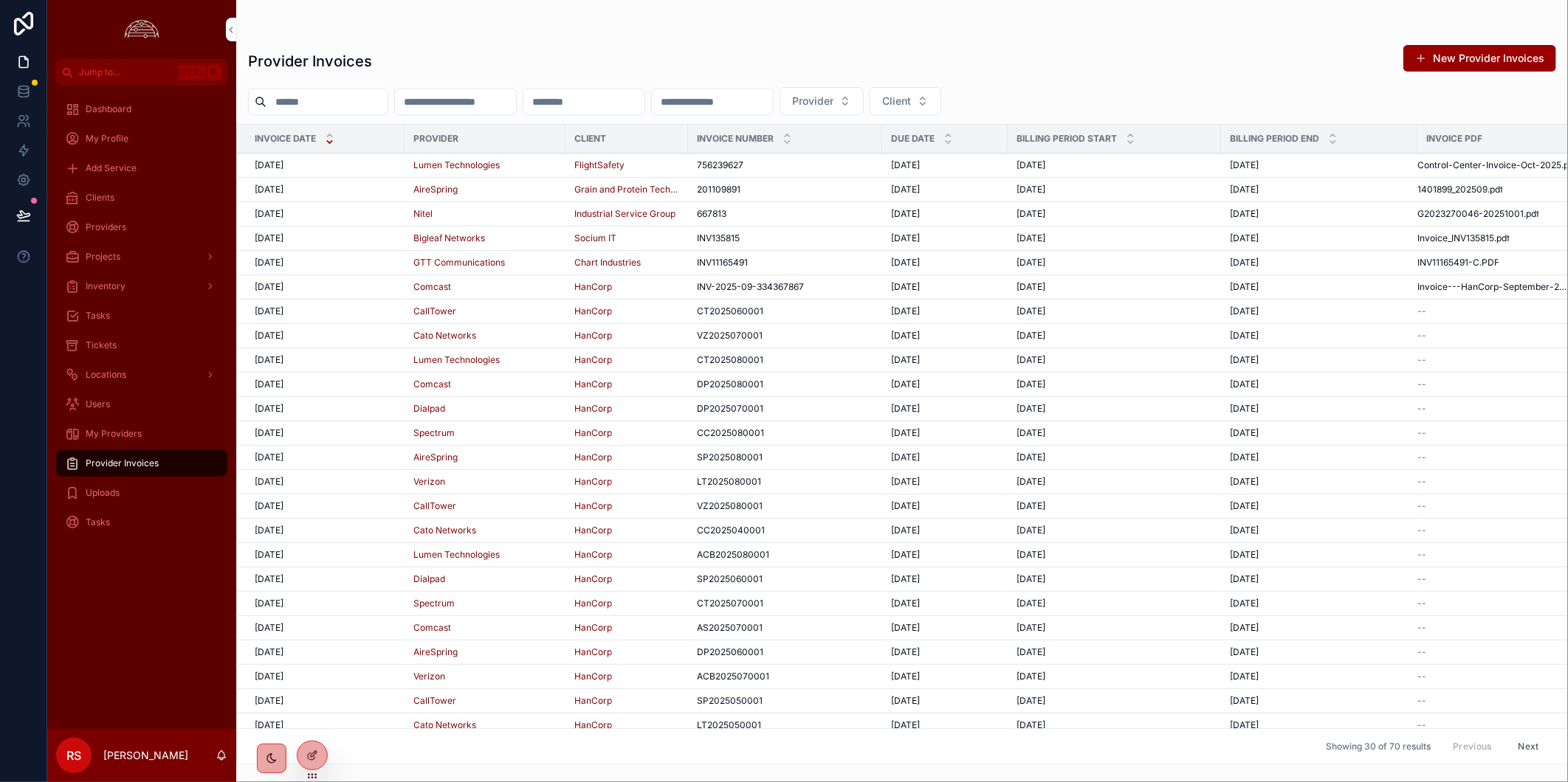
click at [374, 170] on div "[DATE] [DATE]" at bounding box center [325, 166] width 141 height 12
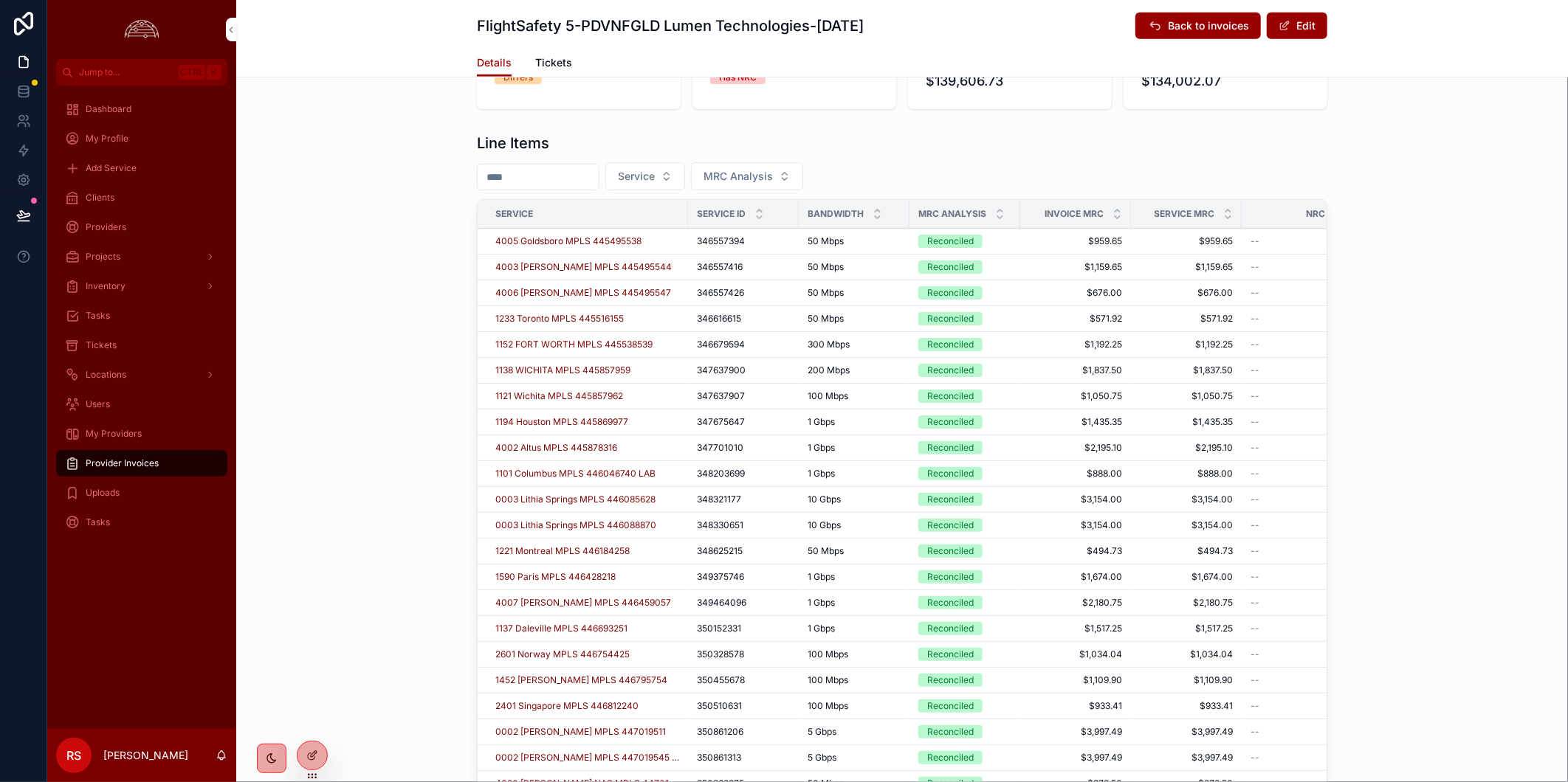
scroll to position [409, 0]
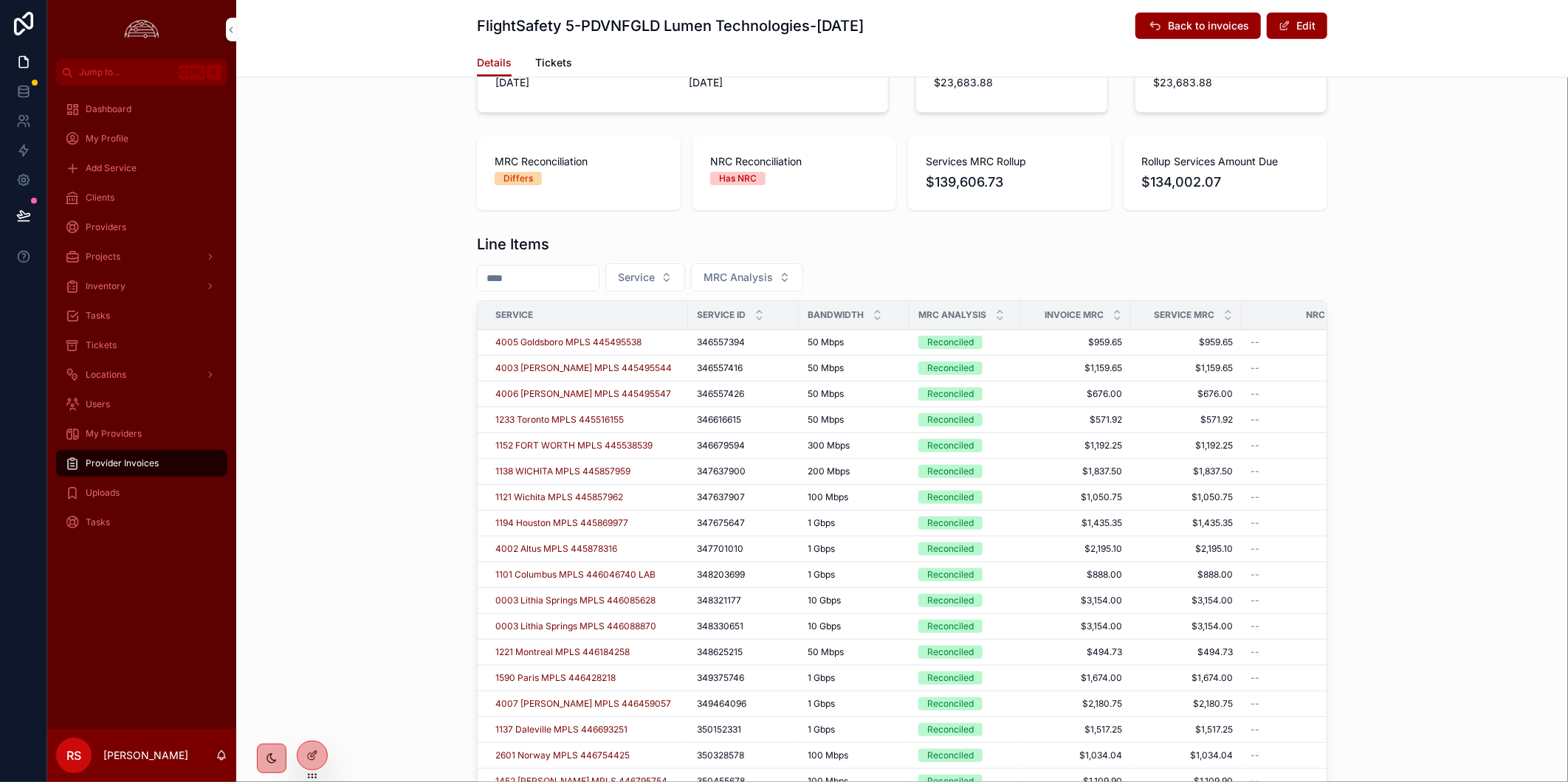
click at [995, 312] on icon "scrollable content" at bounding box center [999, 312] width 9 height 9
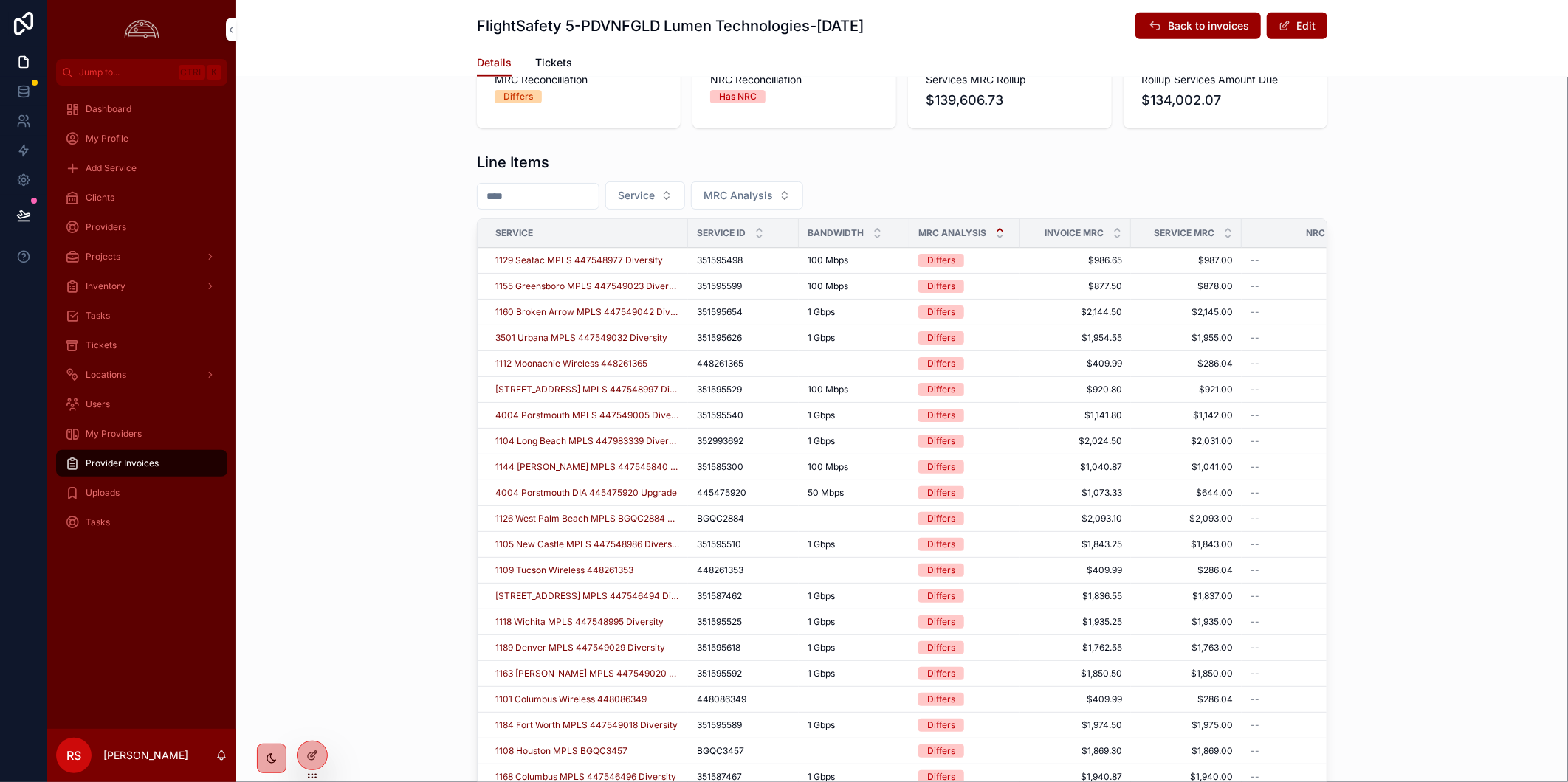
scroll to position [82, 0]
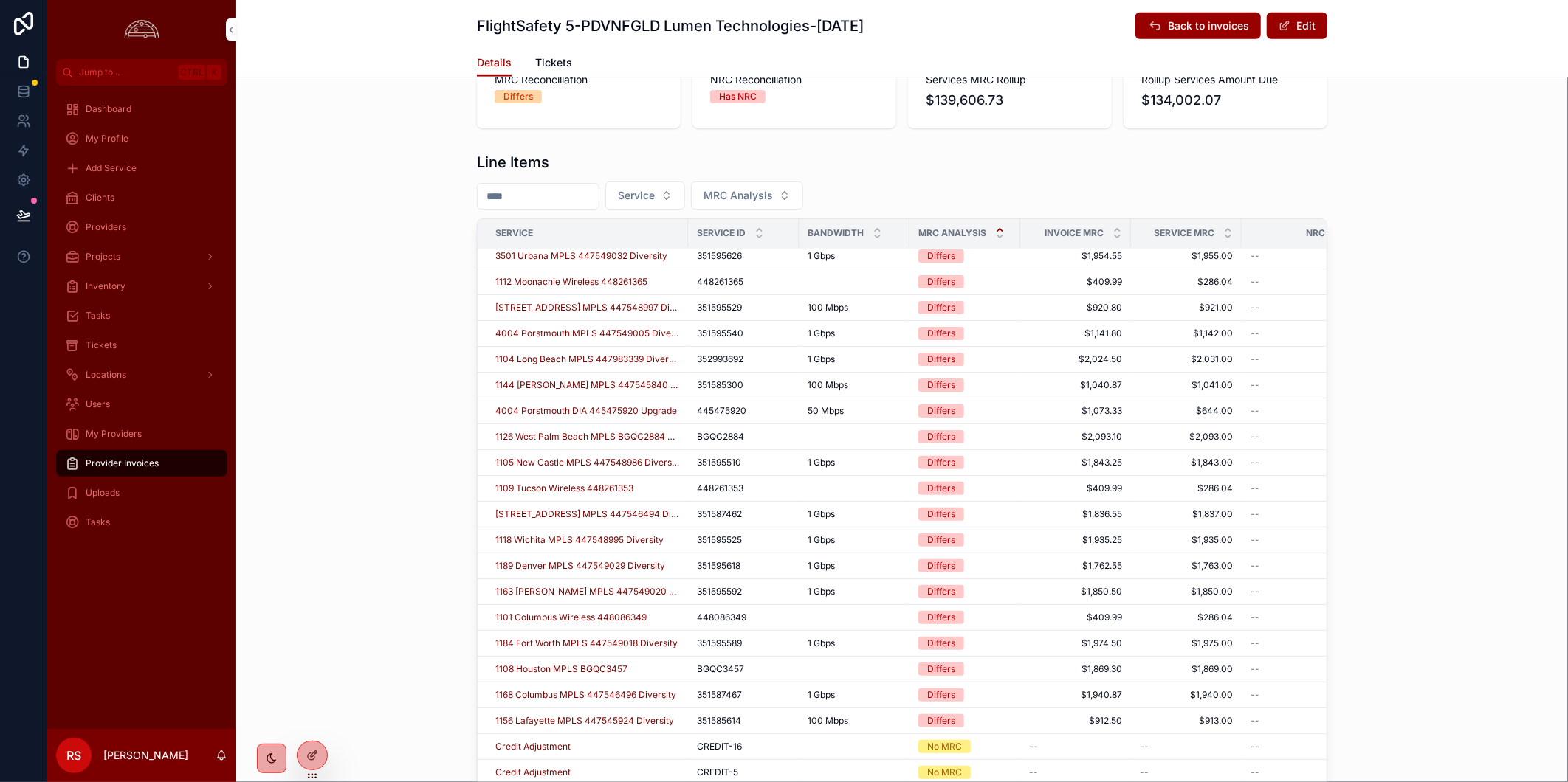
drag, startPoint x: 592, startPoint y: 193, endPoint x: 623, endPoint y: 202, distance: 32.3
click at [592, 193] on input "scrollable content" at bounding box center [538, 196] width 121 height 21
paste input "********"
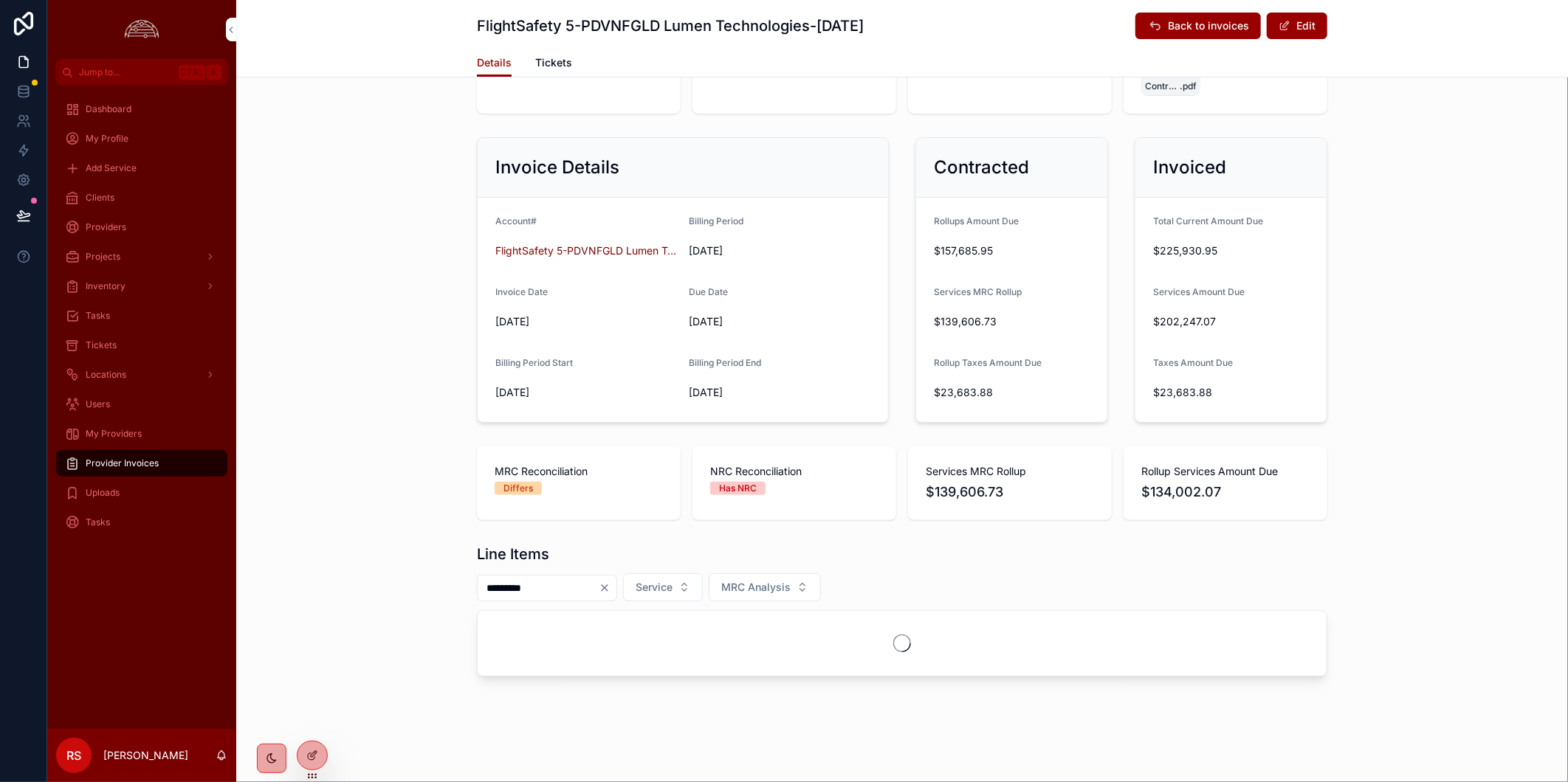
scroll to position [101, 0]
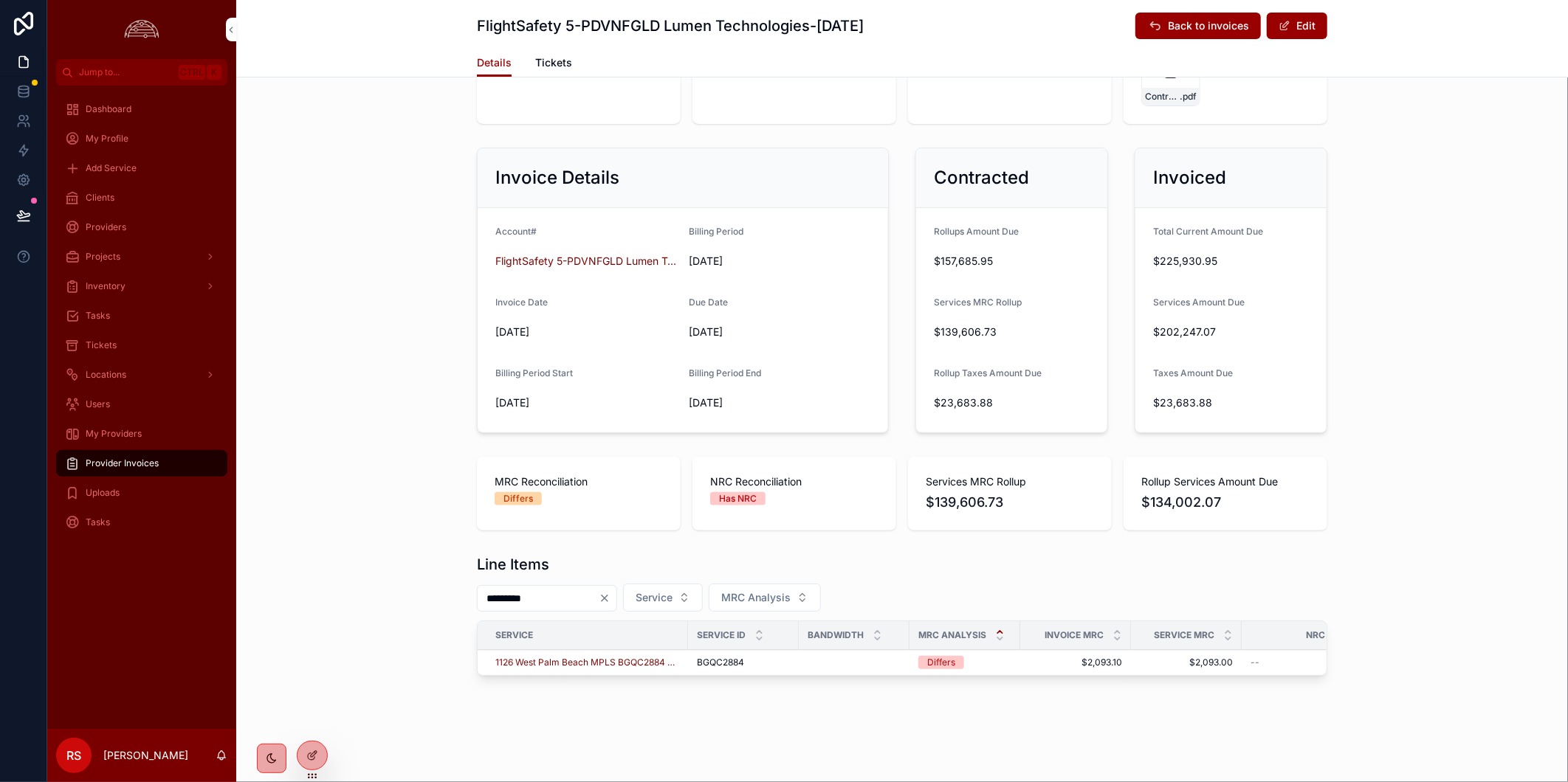
type input "********"
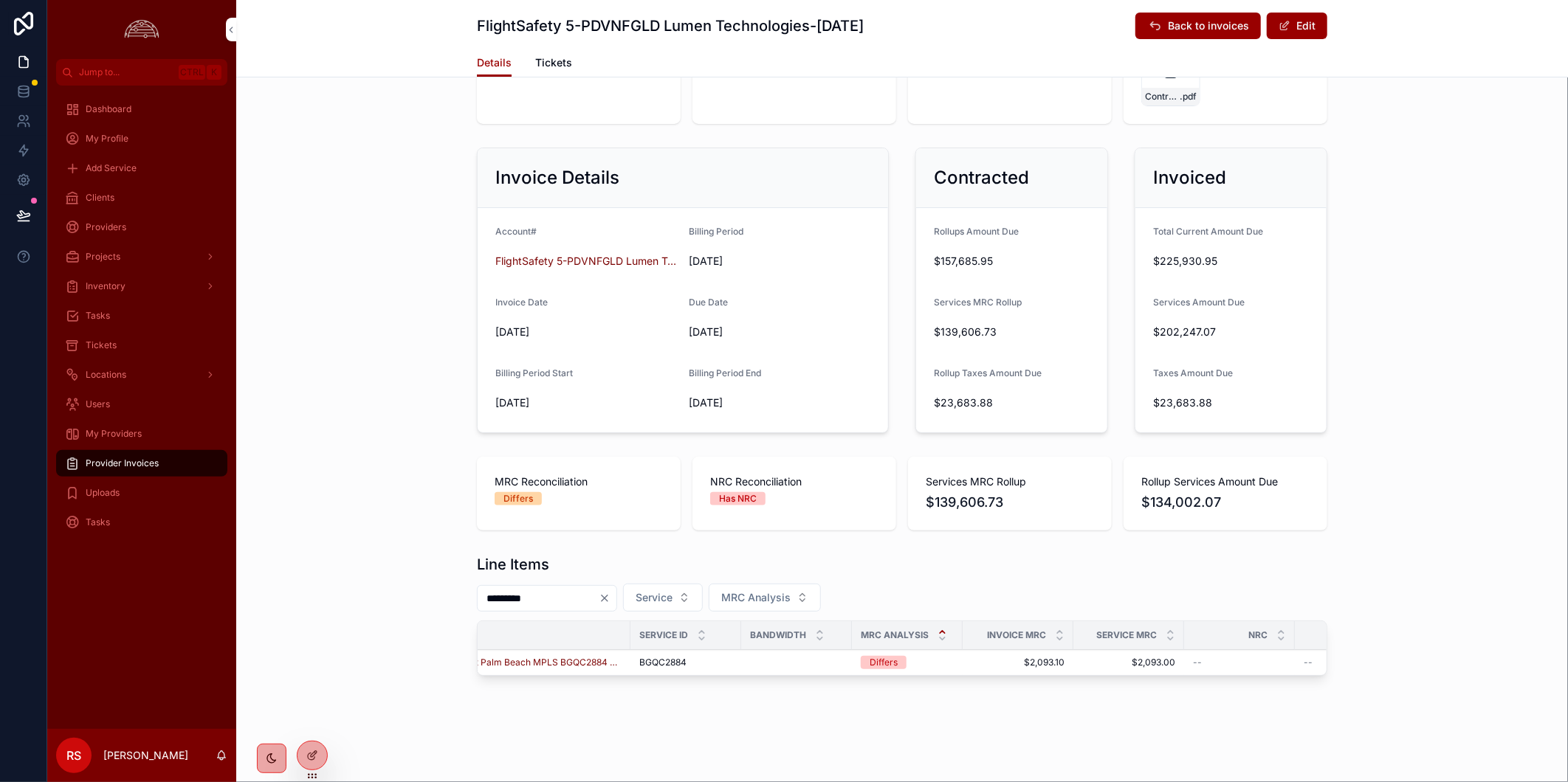
scroll to position [0, 0]
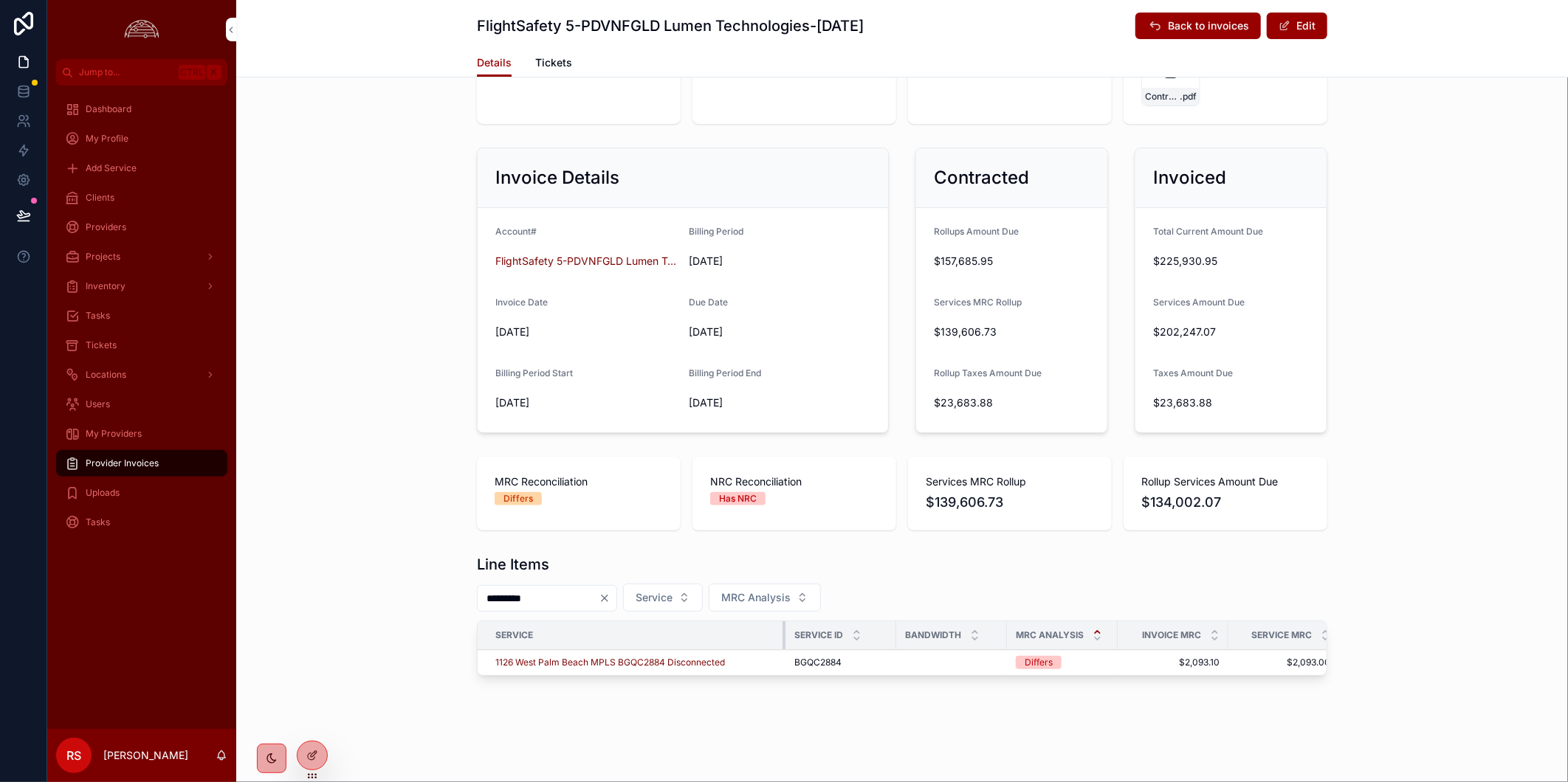
drag, startPoint x: 679, startPoint y: 615, endPoint x: 788, endPoint y: 617, distance: 109.0
click at [788, 621] on tr "Service Service ID Bandwidth MRC Analysis Invoice MRC Service MRC NRC Usage Tax…" at bounding box center [1206, 635] width 1457 height 28
click at [562, 713] on div "FlightSafety 5-PDVNFGLD Lumen Technologies-Oct 2025 Back to invoices Edit Detai…" at bounding box center [902, 347] width 1331 height 872
click at [545, 657] on span "1126 West Palm Beach MPLS BGQC2884 Disconnected" at bounding box center [610, 663] width 230 height 12
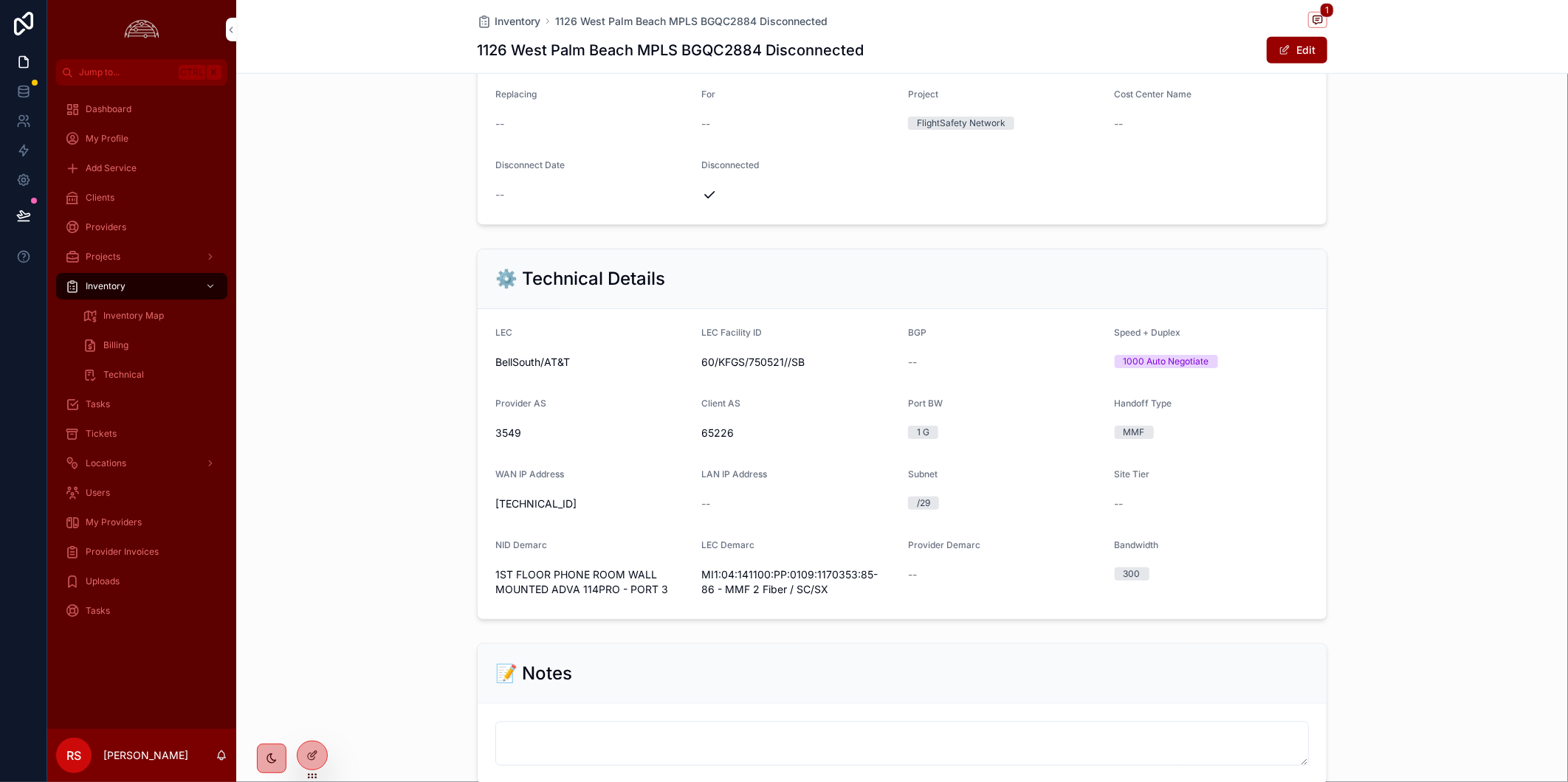
scroll to position [820, 0]
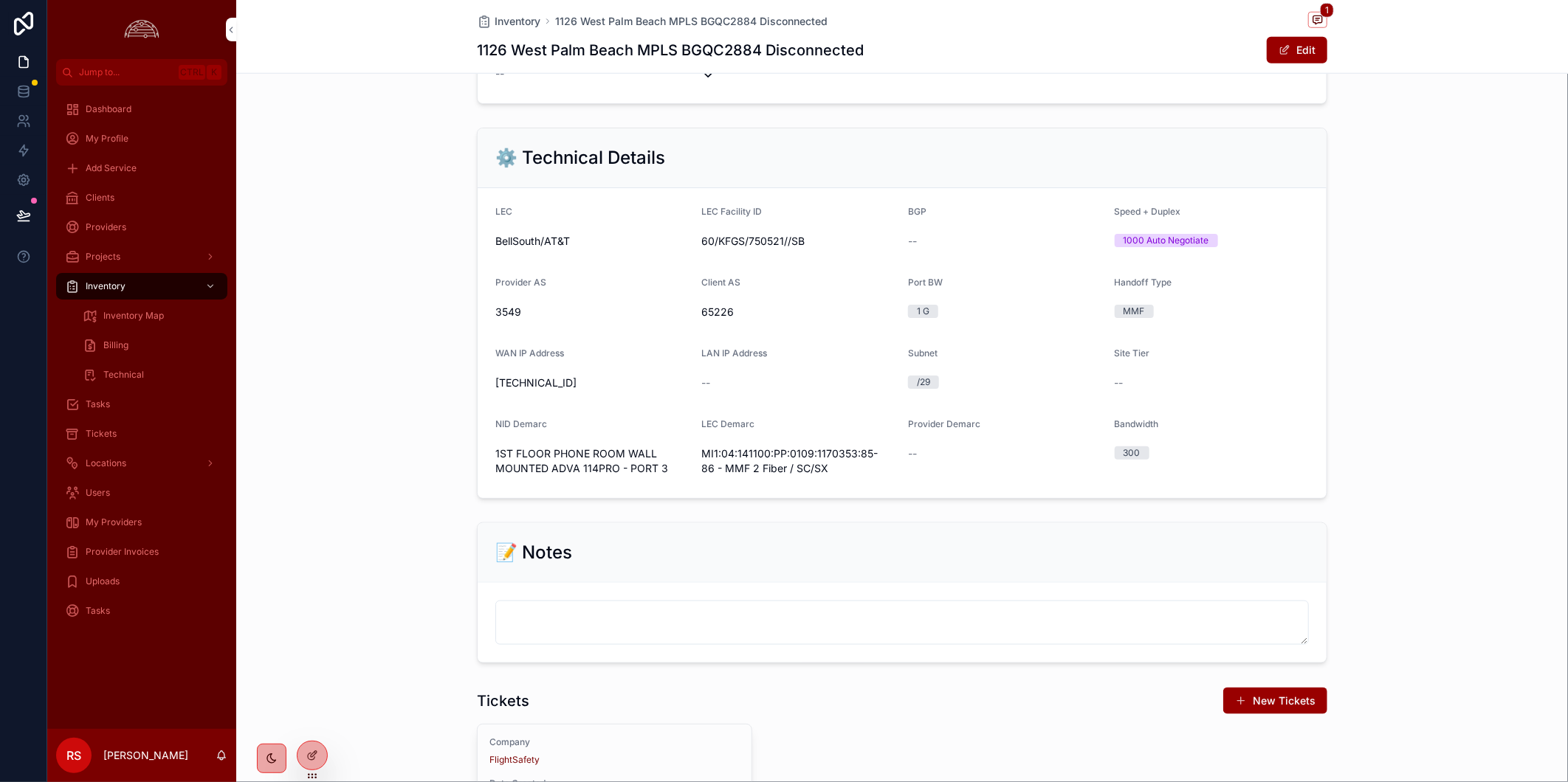
drag, startPoint x: 106, startPoint y: 432, endPoint x: 1567, endPoint y: 428, distance: 1461.0
click at [106, 432] on span "Tickets" at bounding box center [101, 434] width 31 height 12
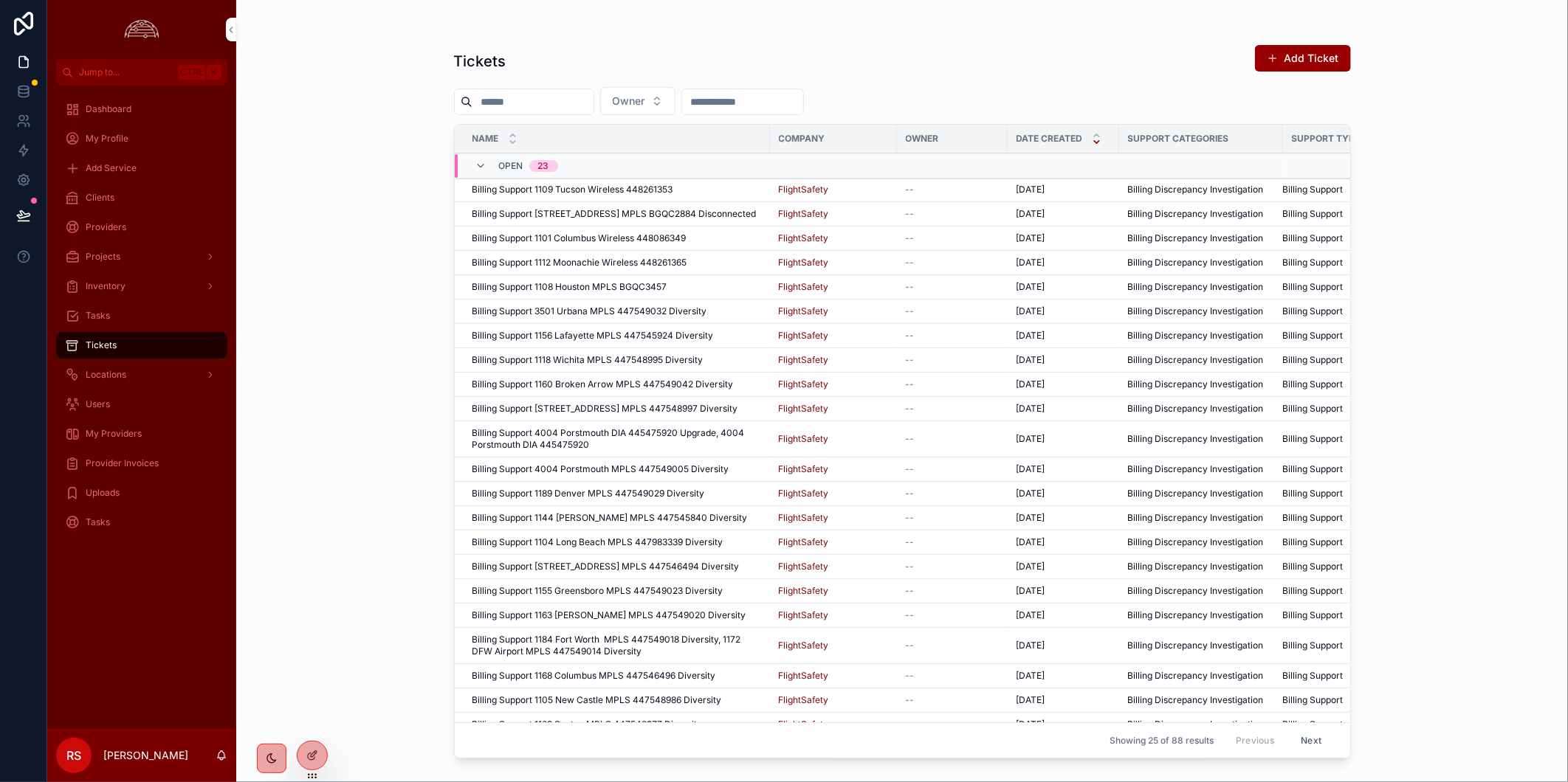
click at [149, 431] on div "My Providers" at bounding box center [142, 433] width 154 height 23
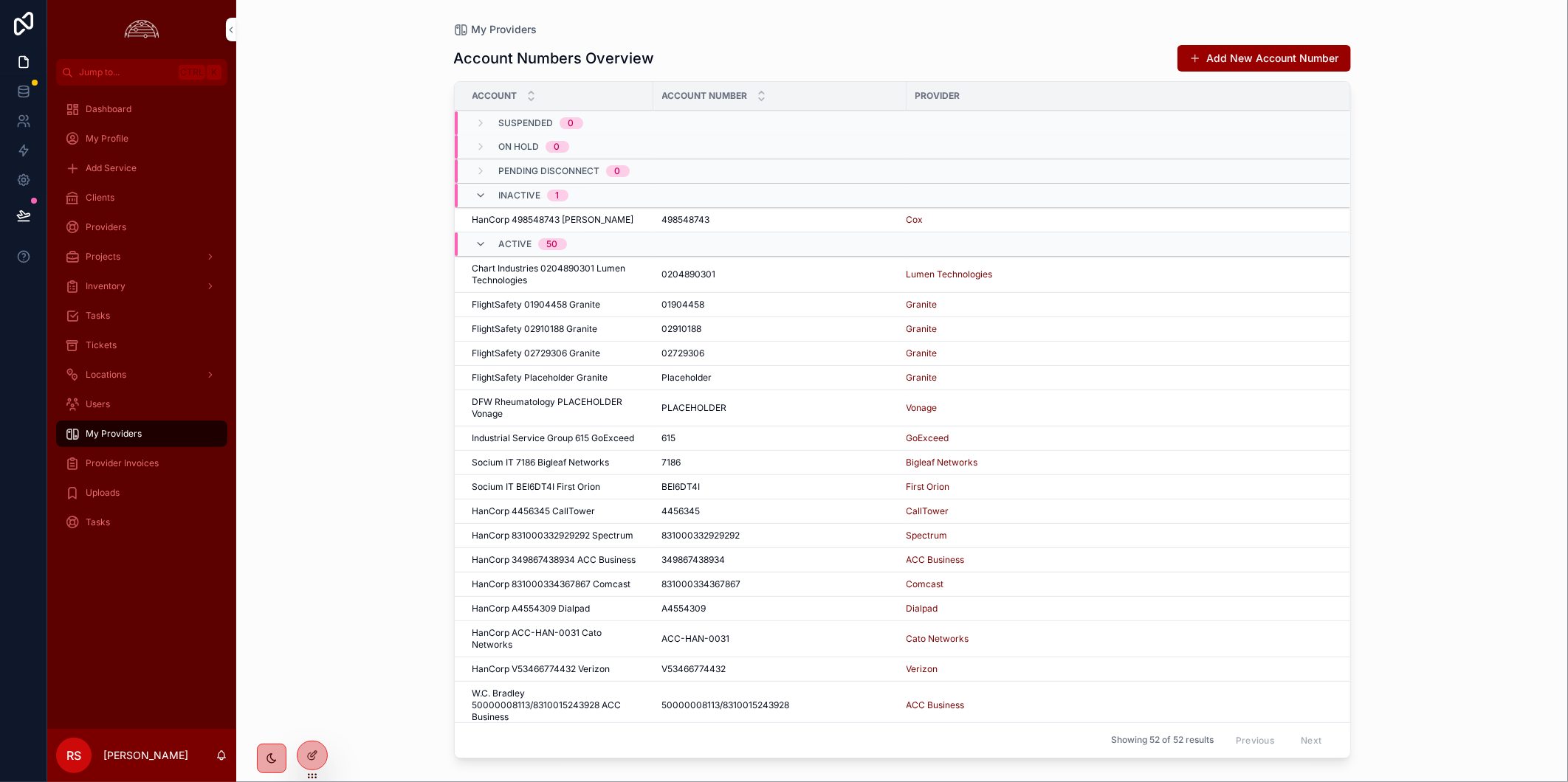
click at [149, 460] on span "Provider Invoices" at bounding box center [122, 464] width 73 height 12
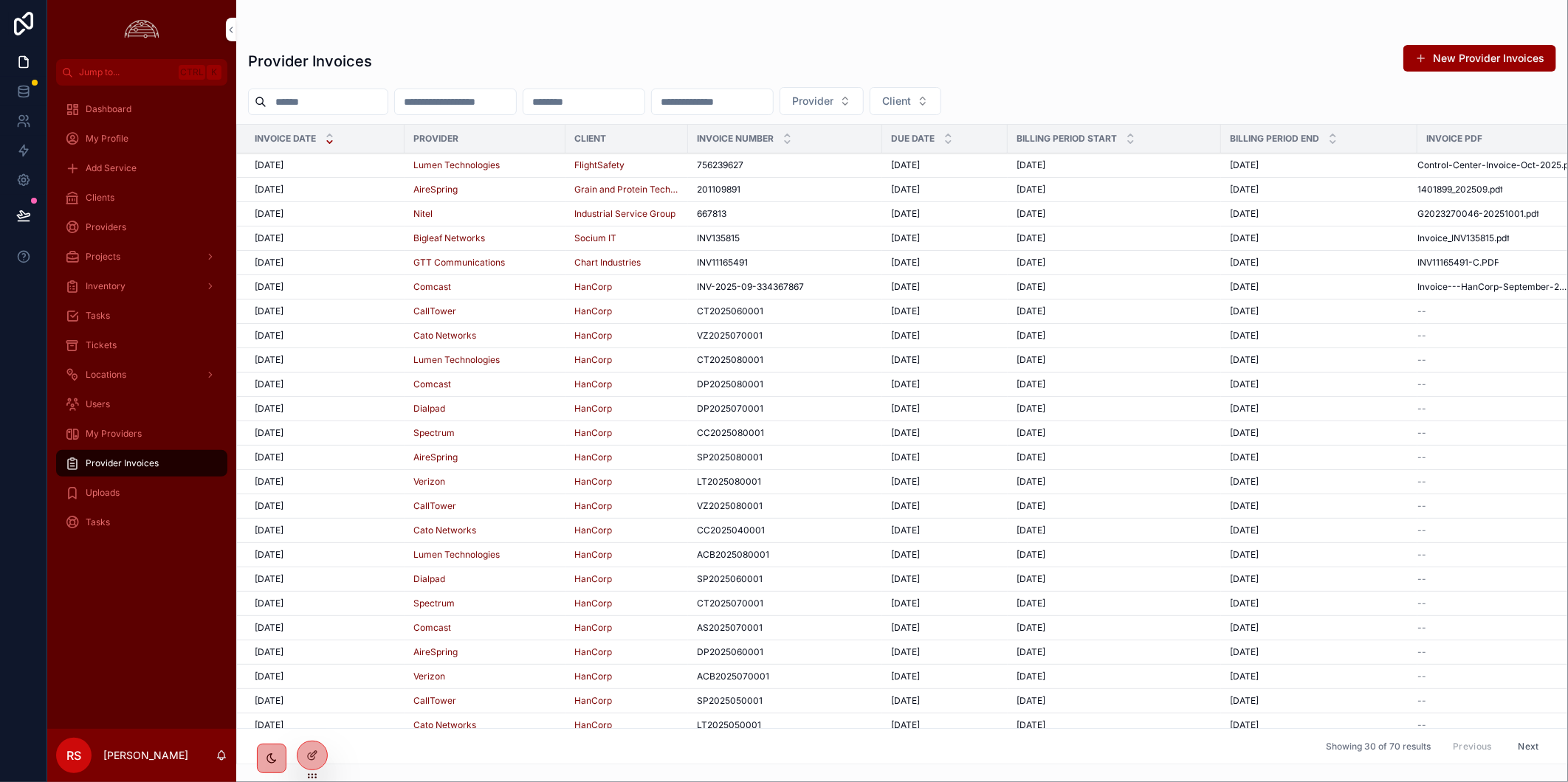
click at [333, 167] on div "[DATE] [DATE]" at bounding box center [325, 166] width 141 height 12
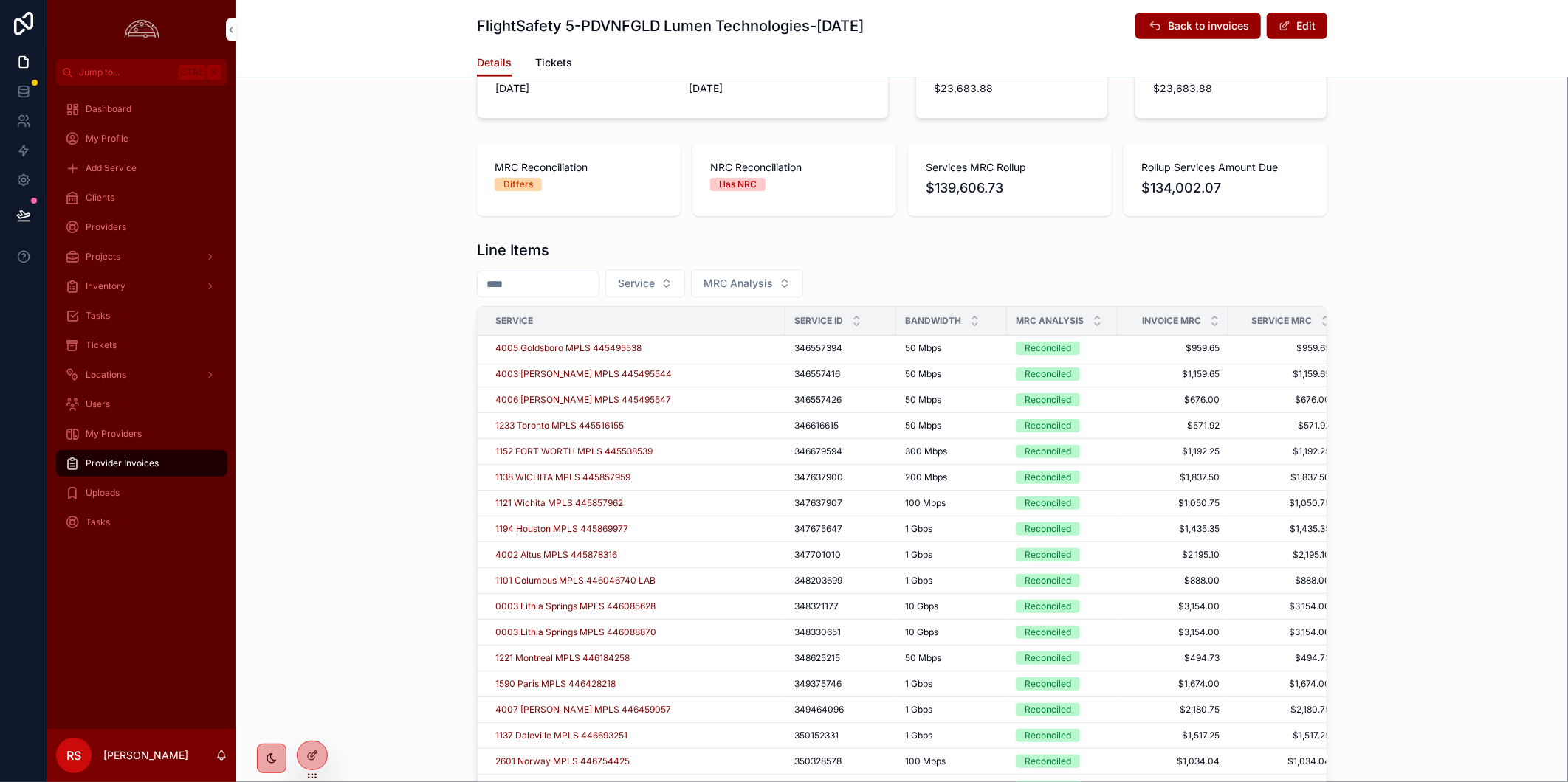
scroll to position [573, 0]
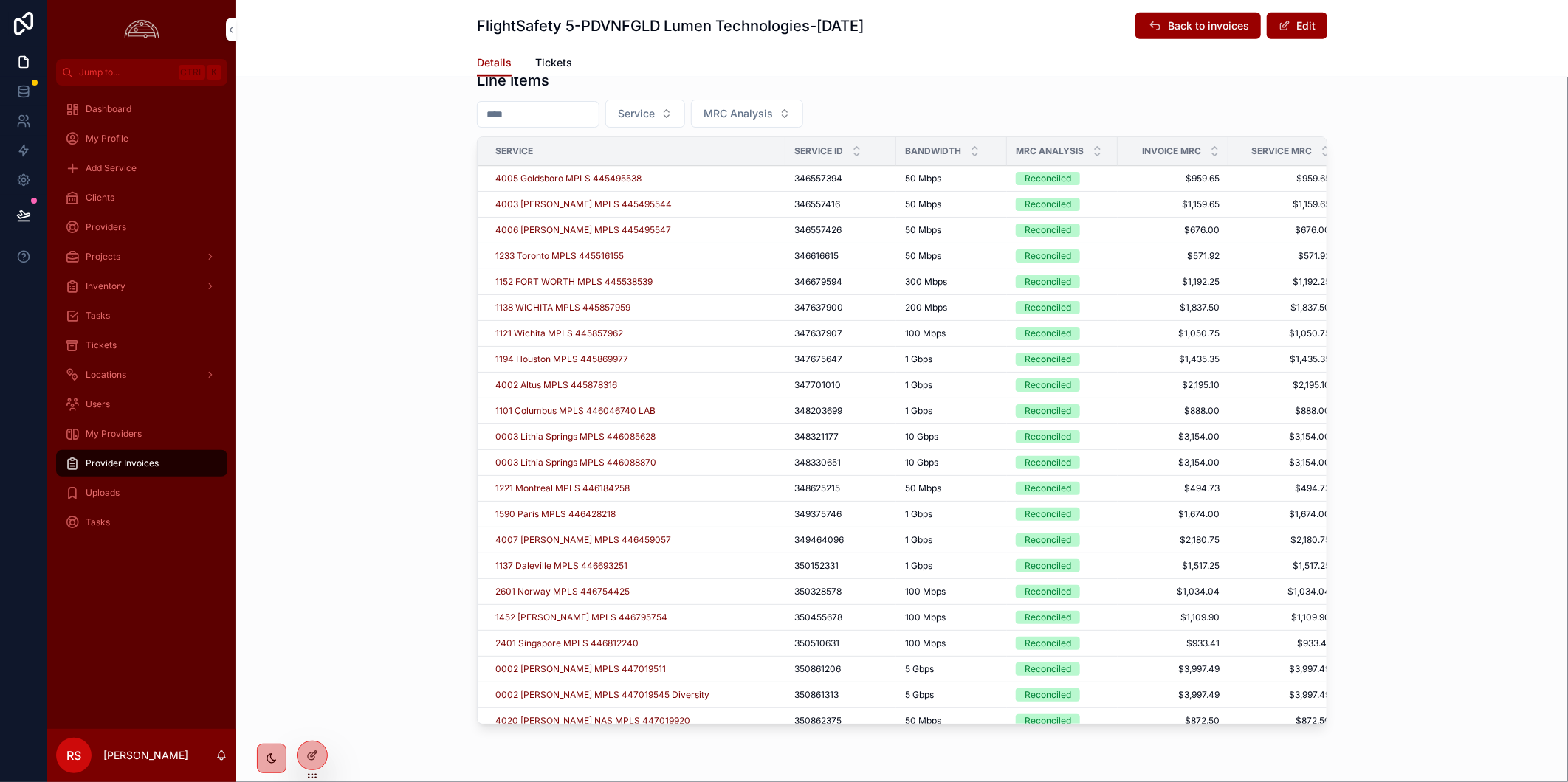
click at [1092, 148] on div "scrollable content" at bounding box center [1097, 151] width 9 height 16
click at [1095, 147] on icon "scrollable content" at bounding box center [1097, 148] width 5 height 3
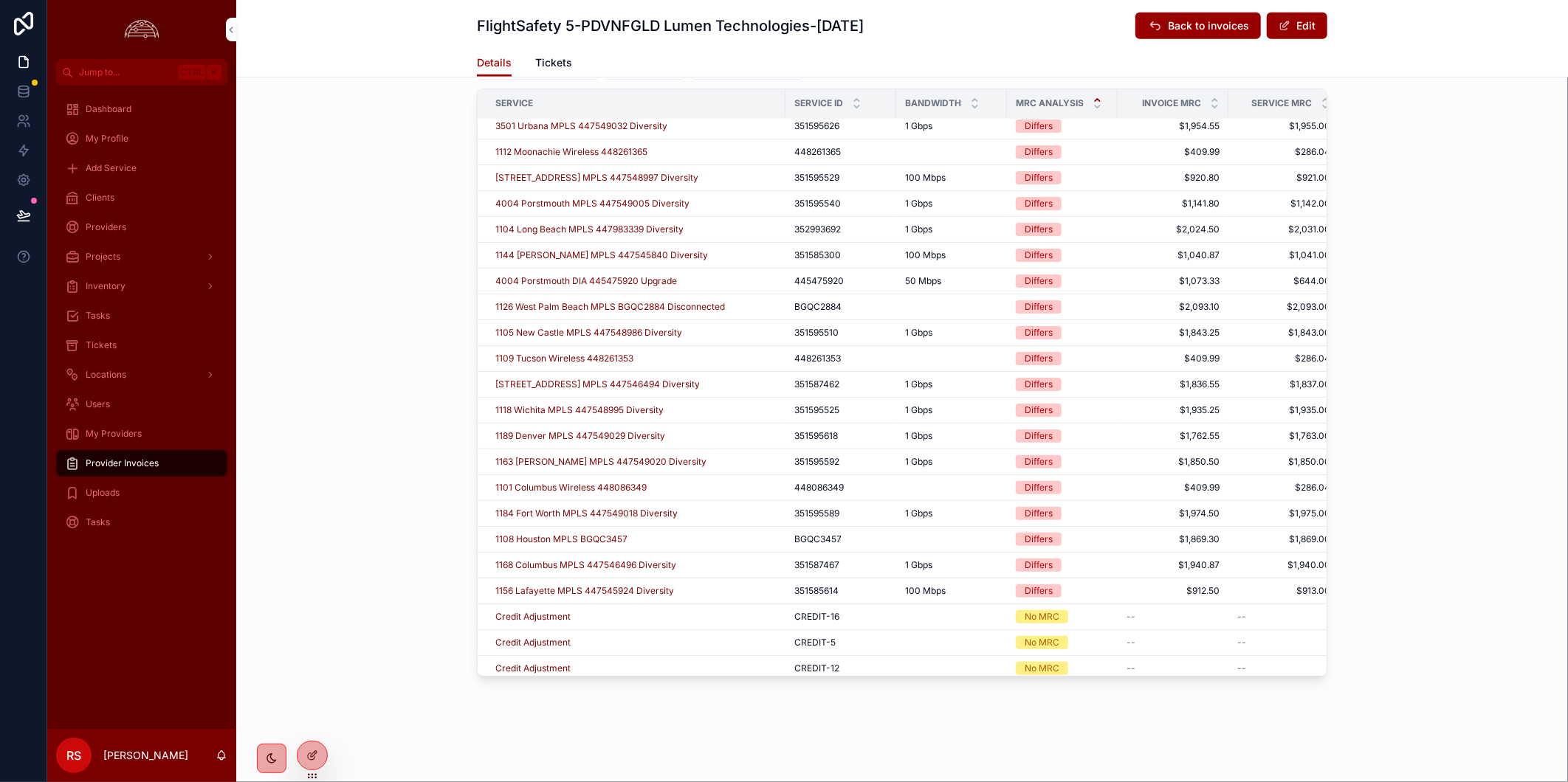
scroll to position [246, 0]
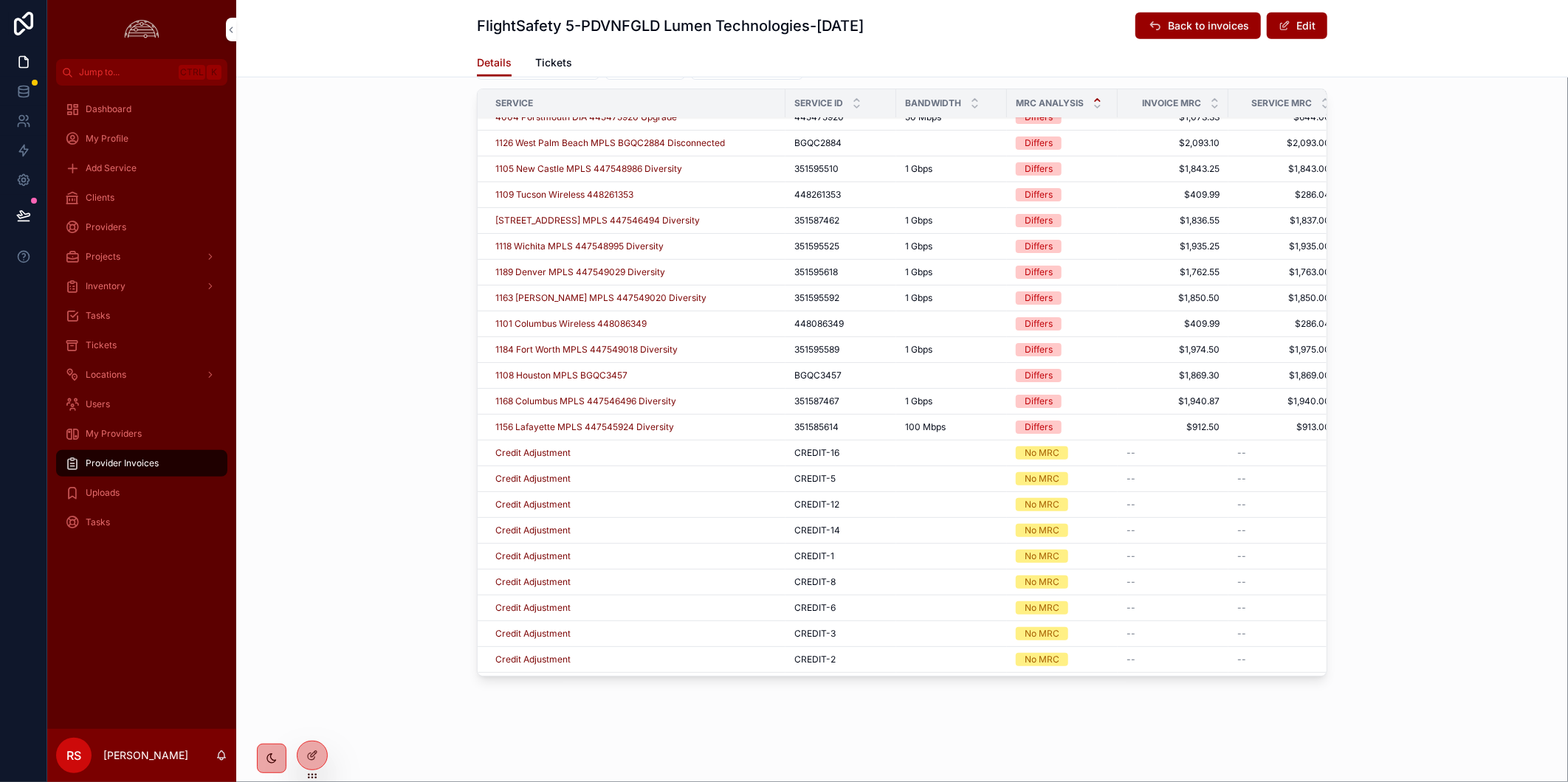
click at [116, 462] on span "Provider Invoices" at bounding box center [122, 464] width 73 height 12
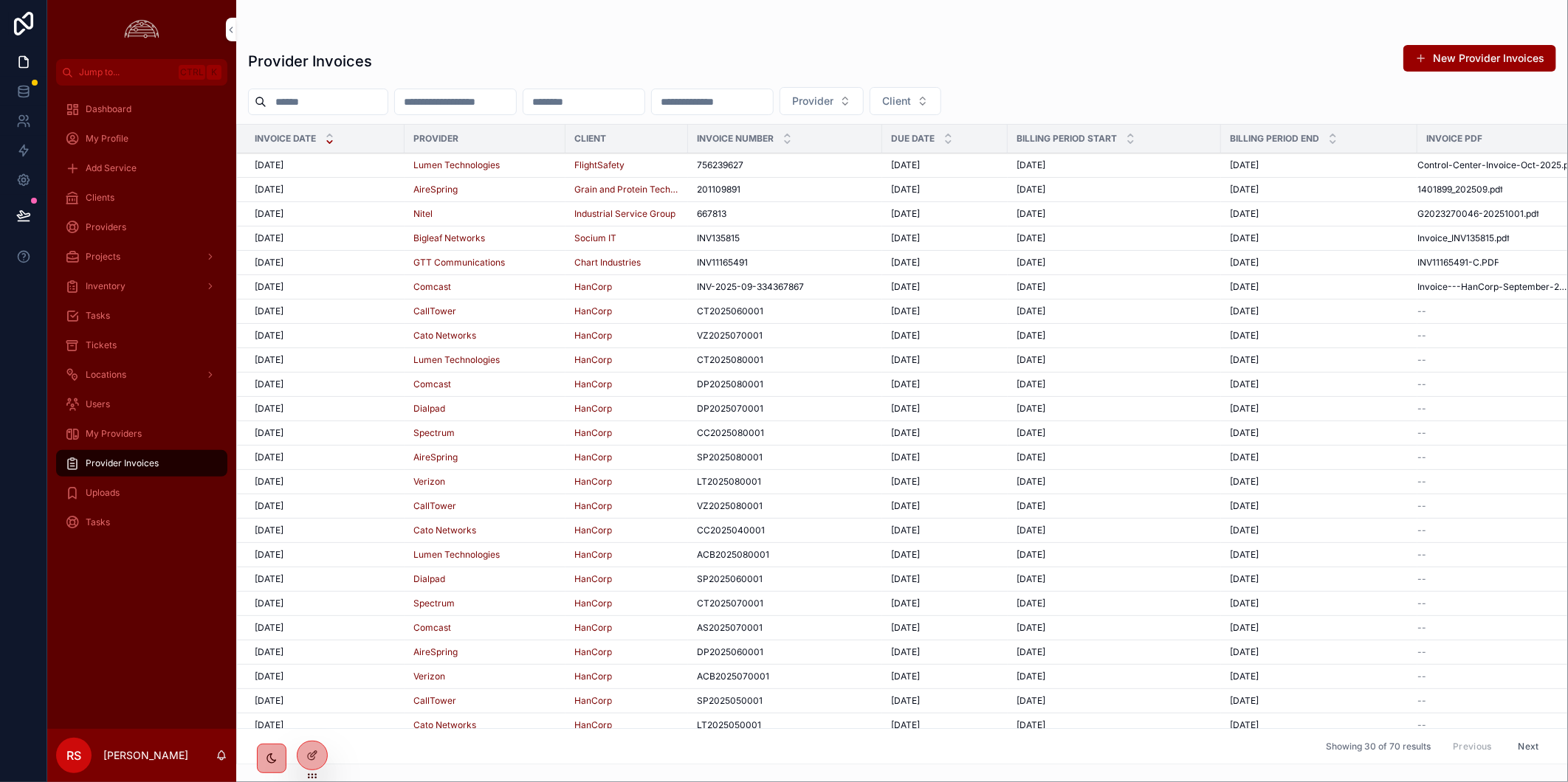
click at [338, 168] on div "[DATE] [DATE]" at bounding box center [325, 166] width 141 height 12
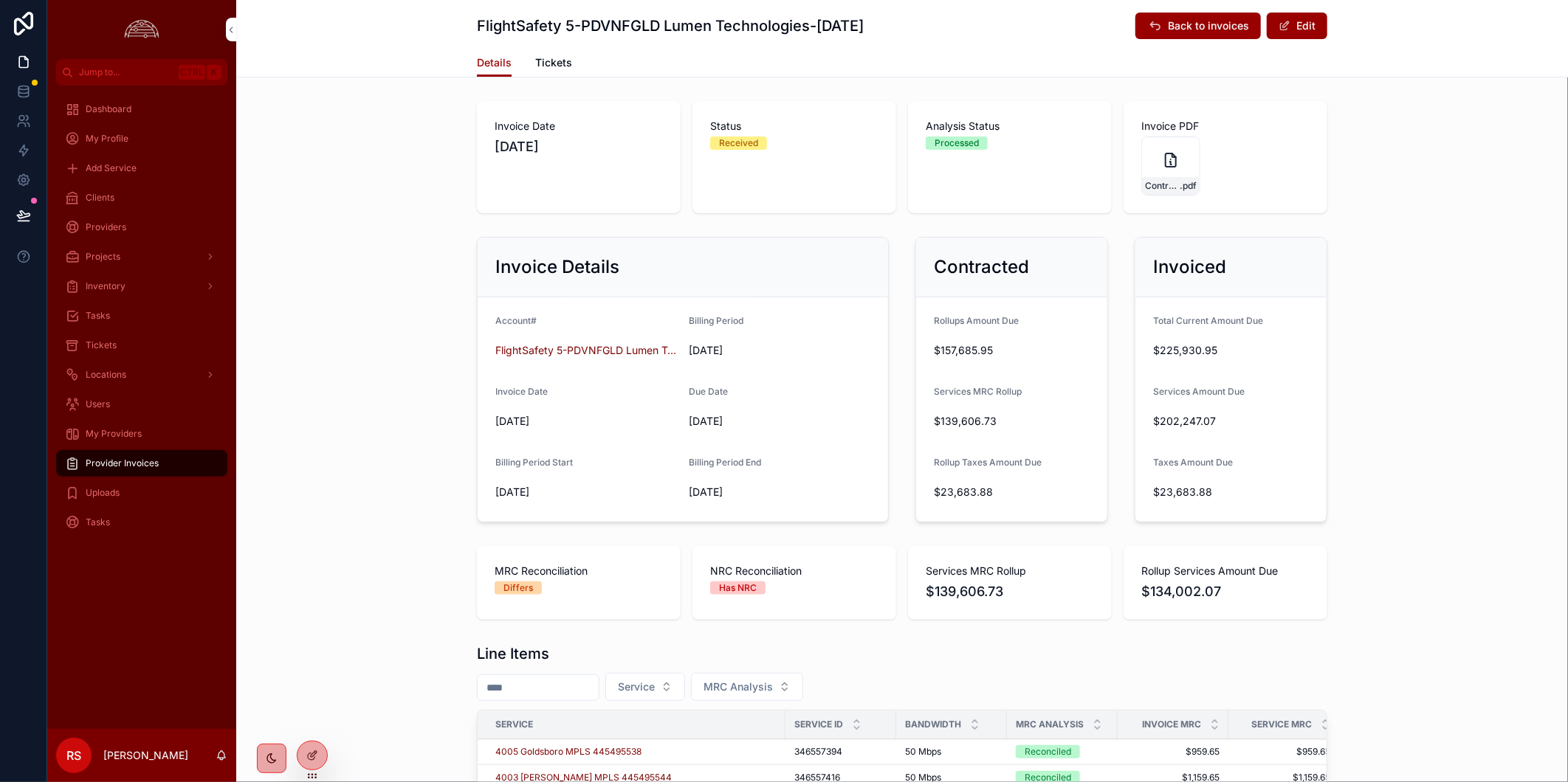
click at [1419, 269] on div "Invoice Details Account# FlightSafety 5-PDVNFGLD Lumen Technologies Billing Per…" at bounding box center [902, 380] width 1331 height 297
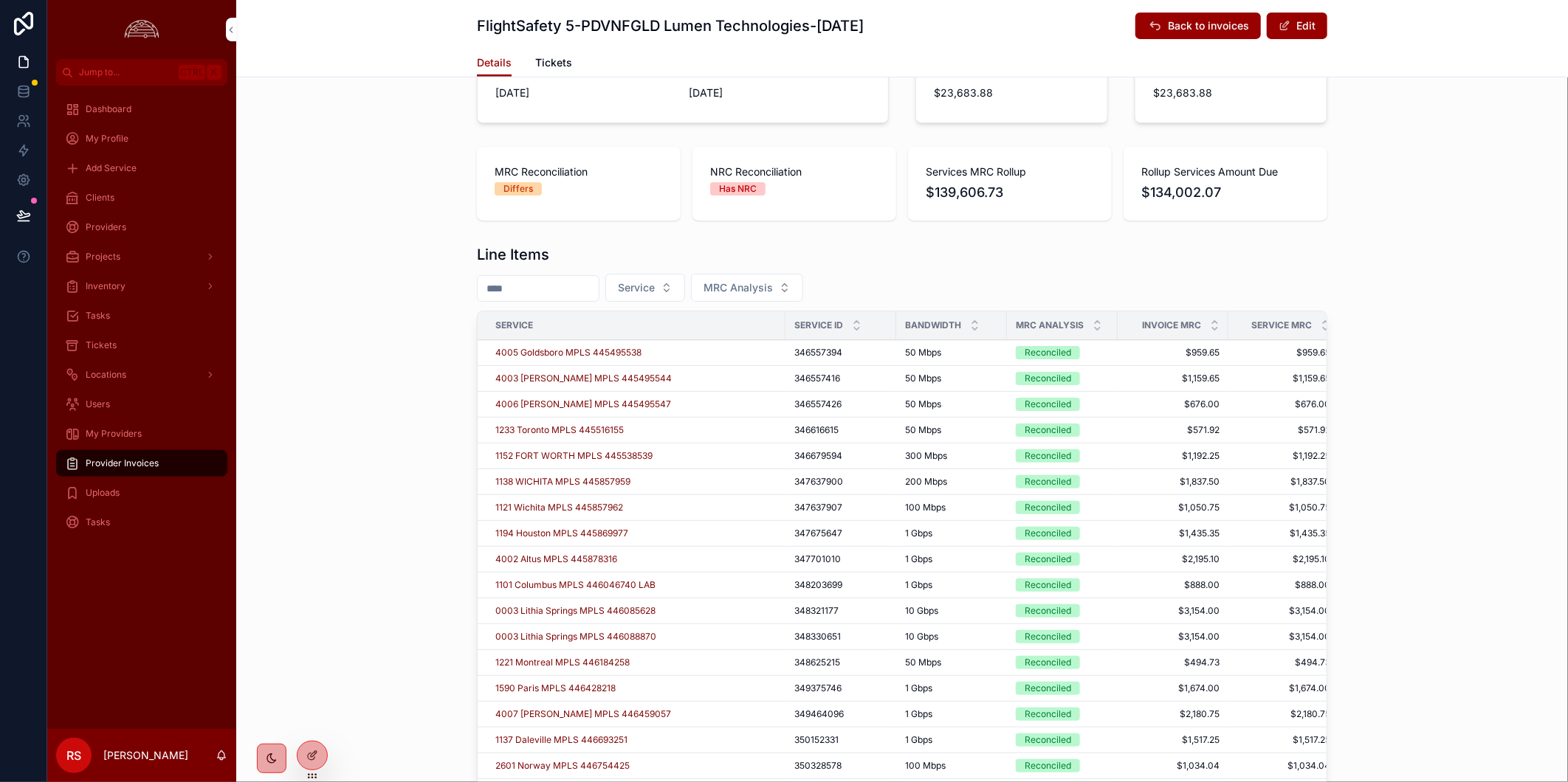
scroll to position [409, 0]
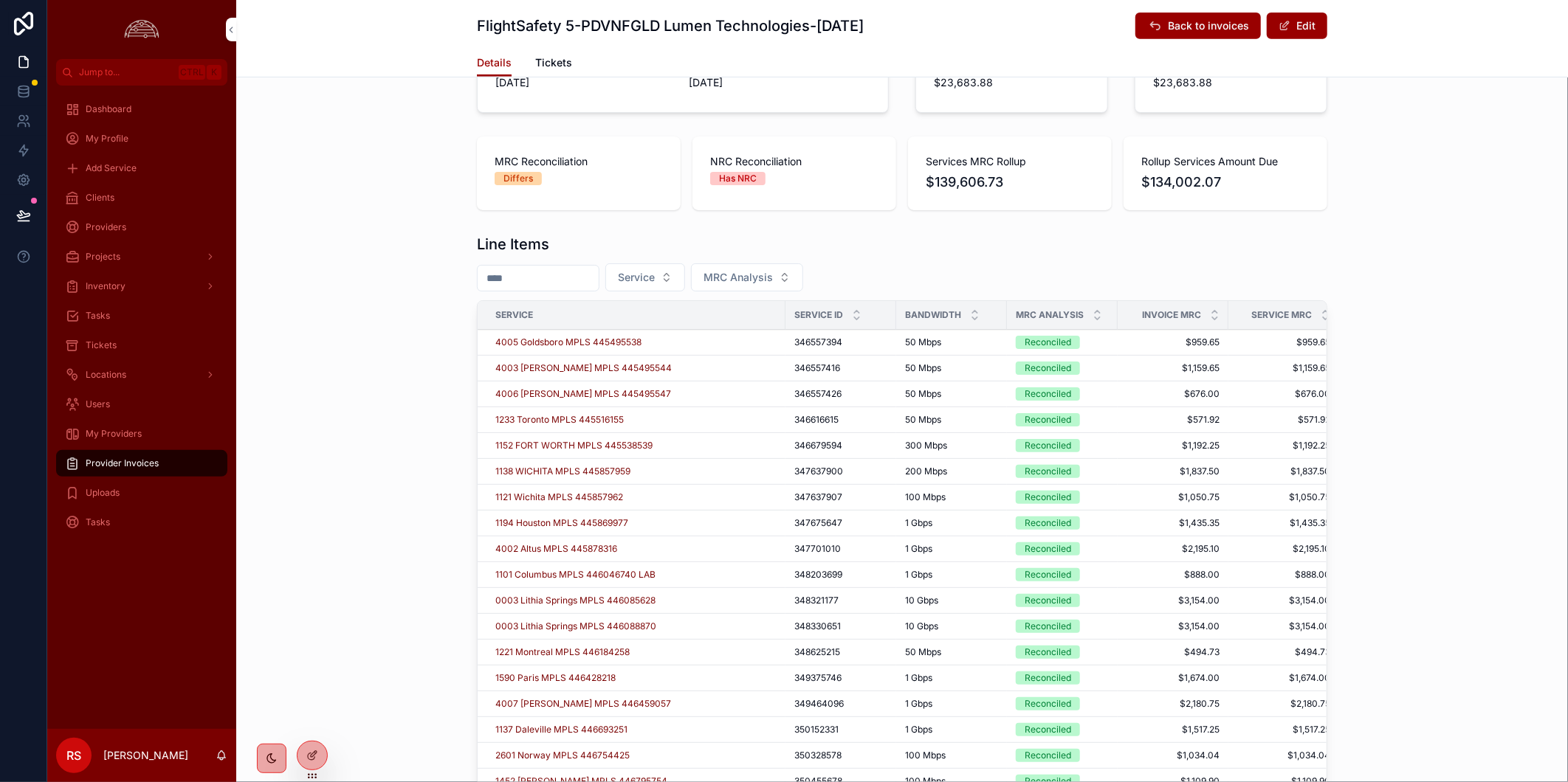
click at [1092, 307] on icon "scrollable content" at bounding box center [1097, 312] width 9 height 9
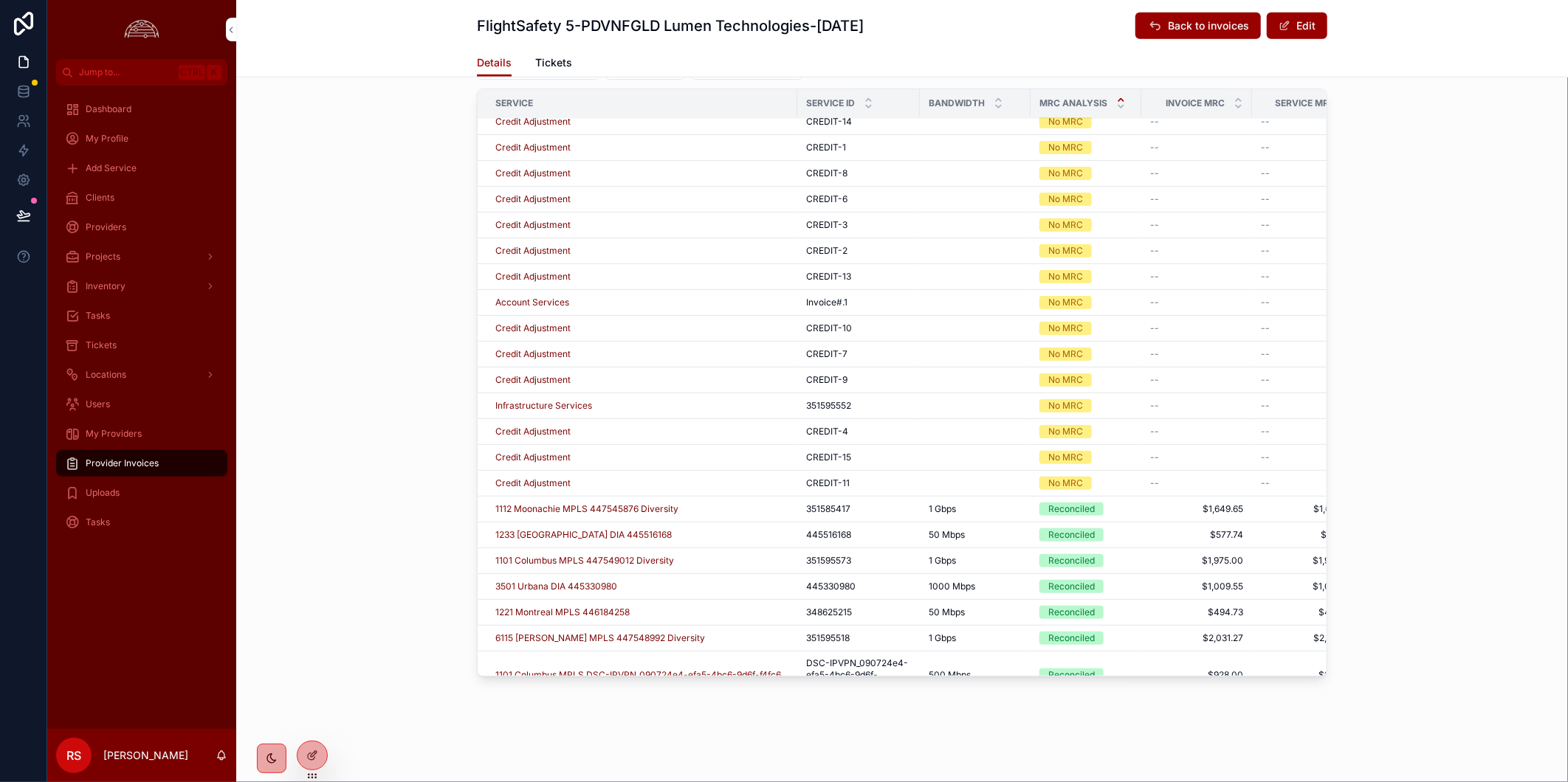
scroll to position [490, 0]
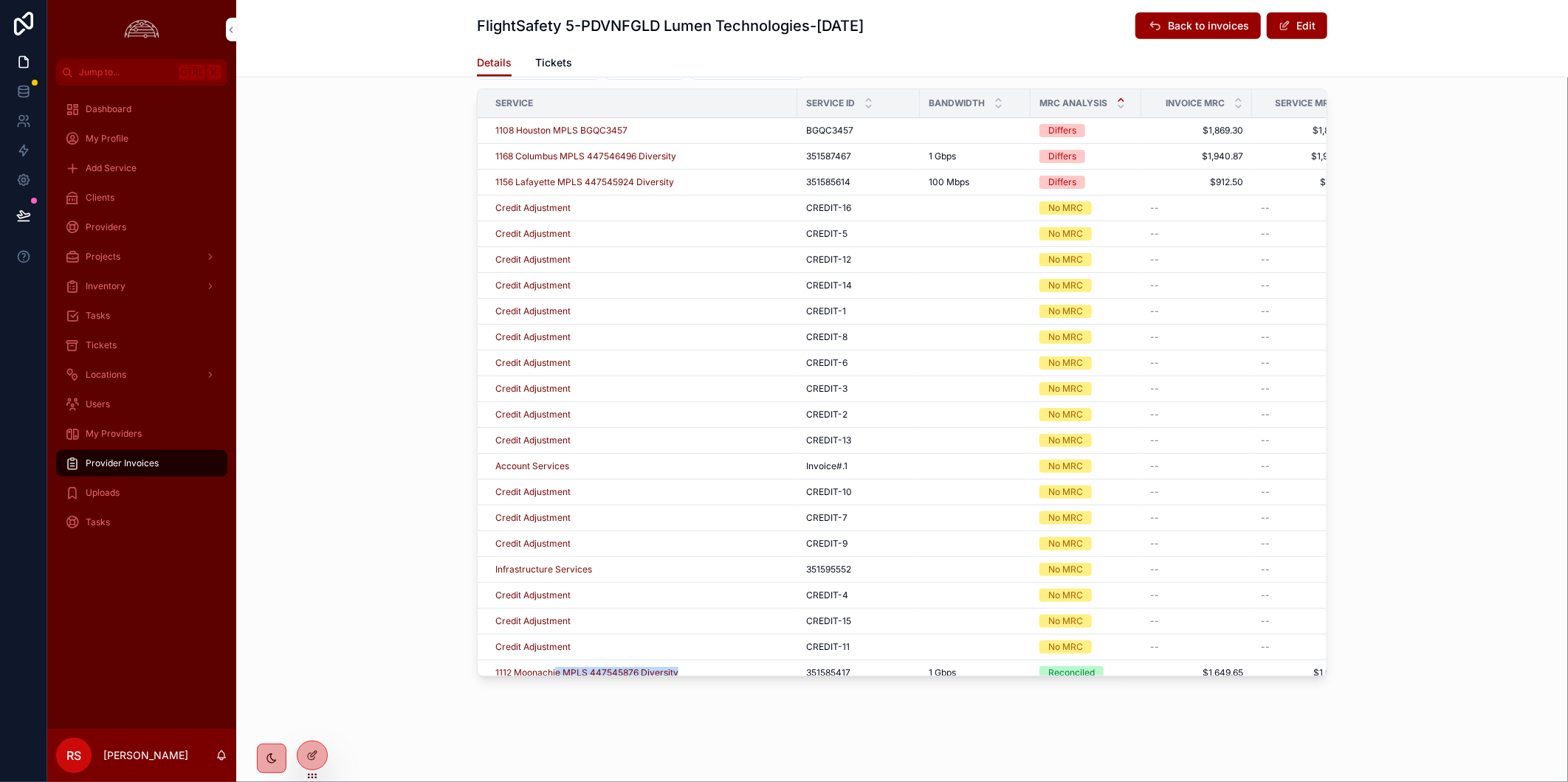
drag, startPoint x: 709, startPoint y: 664, endPoint x: 763, endPoint y: 661, distance: 54.1
click at [763, 661] on div "Line Items Service MRC Analysis Service Service ID Bandwidth MRC Analysis Invoi…" at bounding box center [902, 352] width 1331 height 672
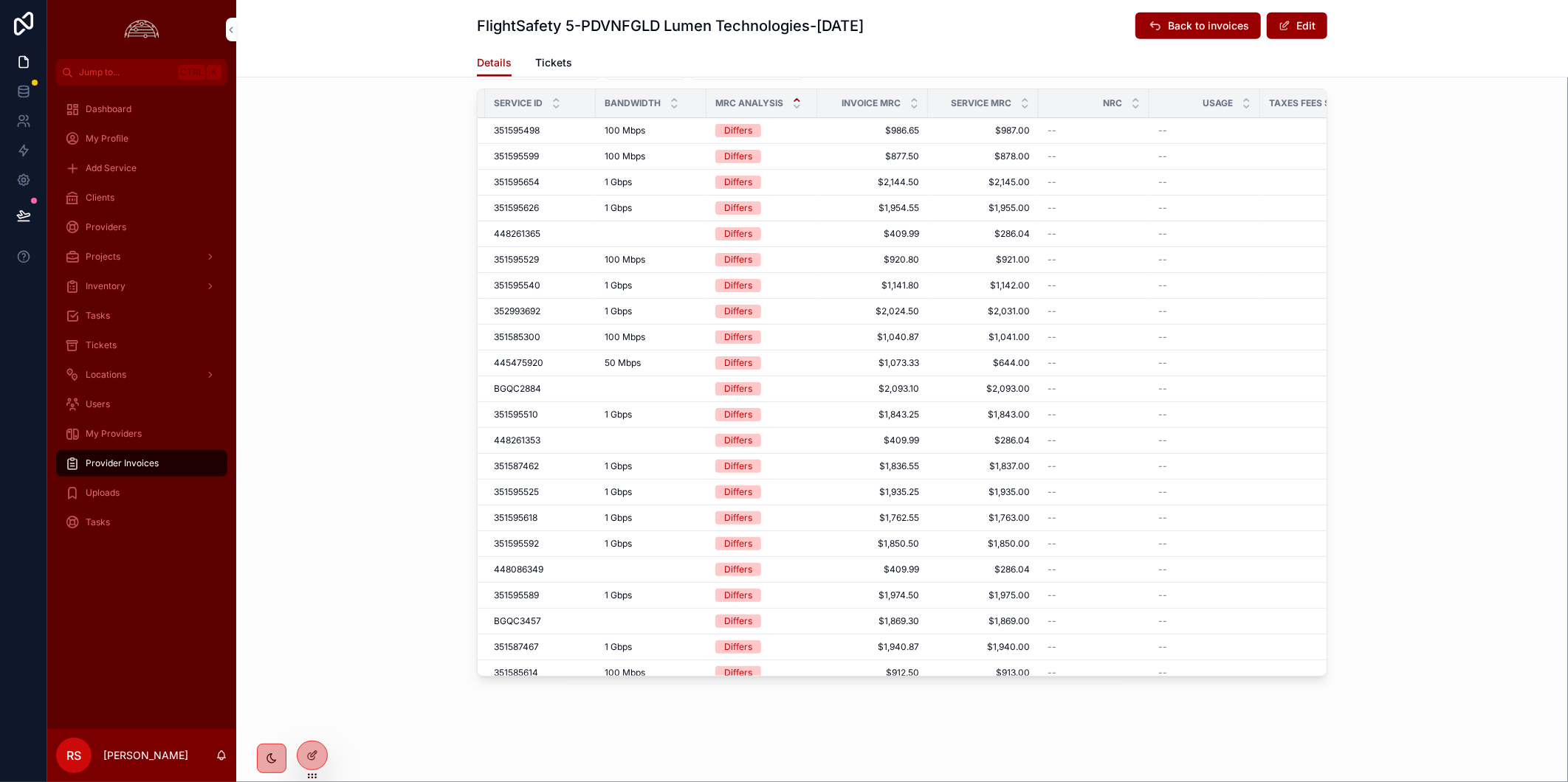
scroll to position [0, 315]
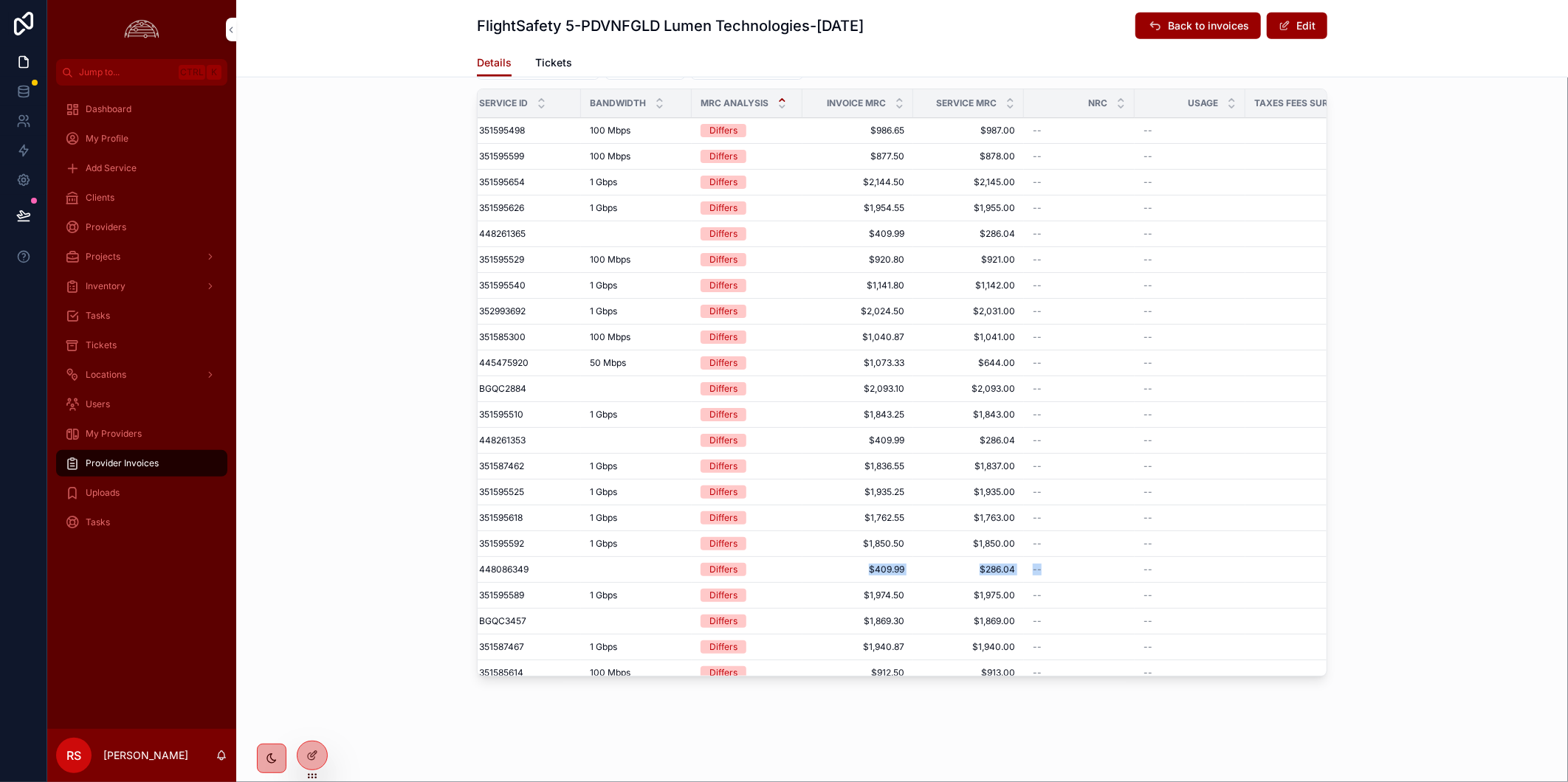
drag, startPoint x: 854, startPoint y: 559, endPoint x: 1045, endPoint y: 566, distance: 191.1
click at [1045, 566] on tr "1101 Columbus Wireless 448086349 448086349 448086349 Differs $409.99 $409.99 $2…" at bounding box center [891, 570] width 1457 height 26
drag, startPoint x: 938, startPoint y: 596, endPoint x: 1088, endPoint y: 596, distance: 150.0
click at [1088, 596] on tr "1184 Fort Worth MPLS 447549018 Diversity 351595589 351595589 1 Gbps 1 Gbps Diff…" at bounding box center [891, 596] width 1457 height 26
drag, startPoint x: 857, startPoint y: 622, endPoint x: 1141, endPoint y: 609, distance: 284.3
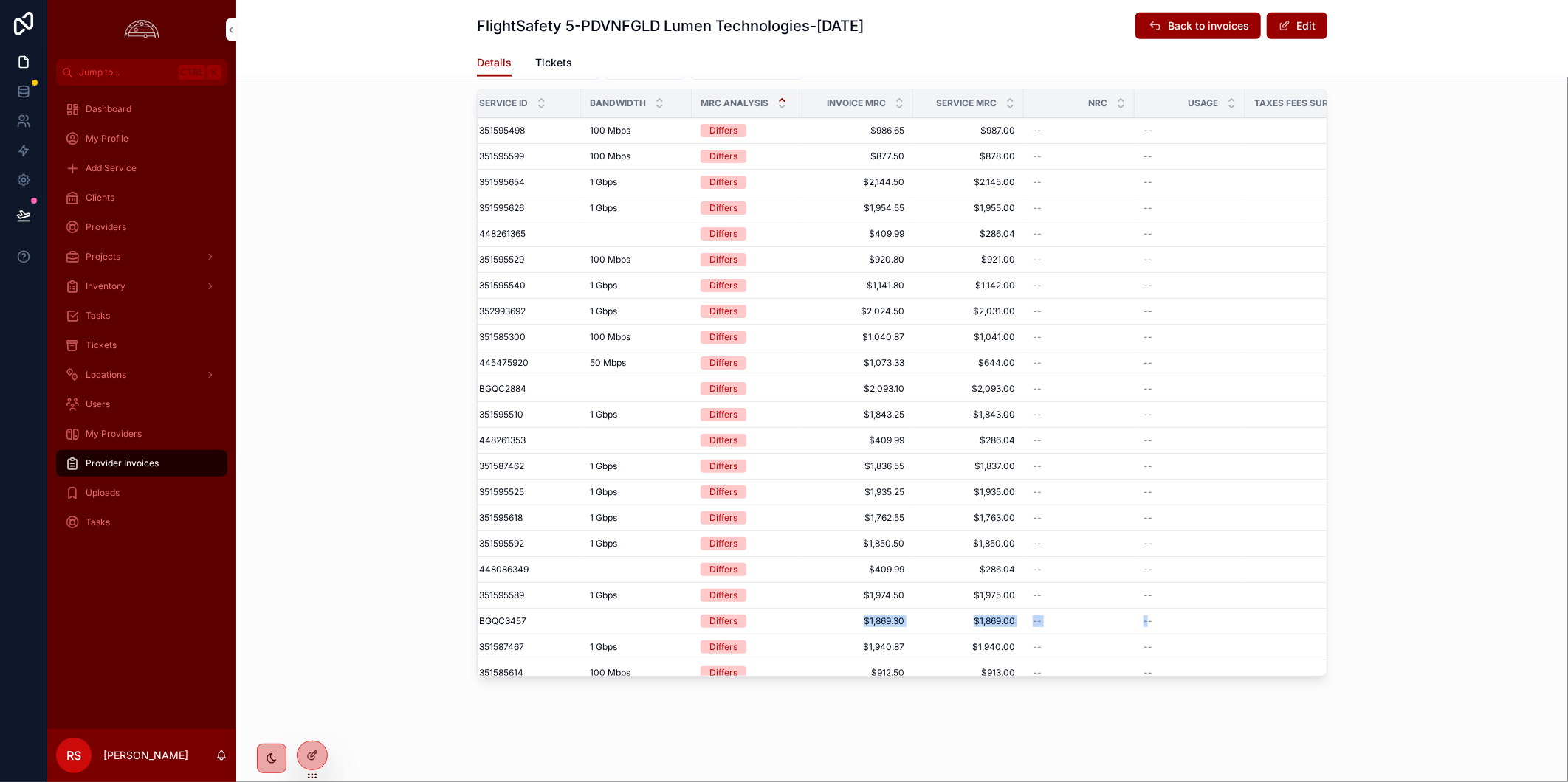
click at [1141, 609] on tr "1108 Houston MPLS BGQC3457 BGQC3457 BGQC3457 Differs $1,869.30 $1,869.30 $1,869…" at bounding box center [891, 621] width 1457 height 26
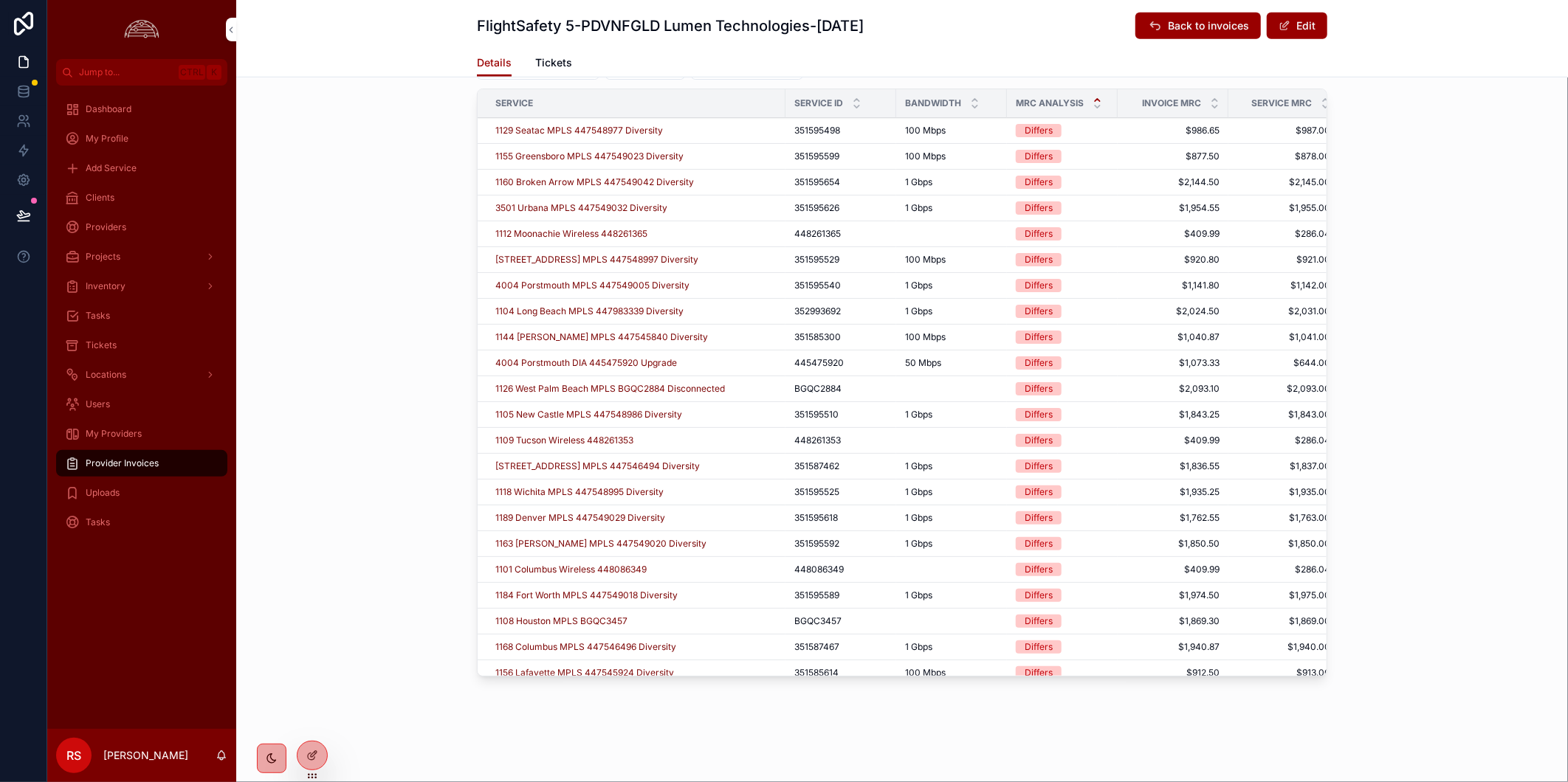
click at [711, 135] on div "1129 Seatac MPLS 447548977 Diversity" at bounding box center [636, 130] width 281 height 12
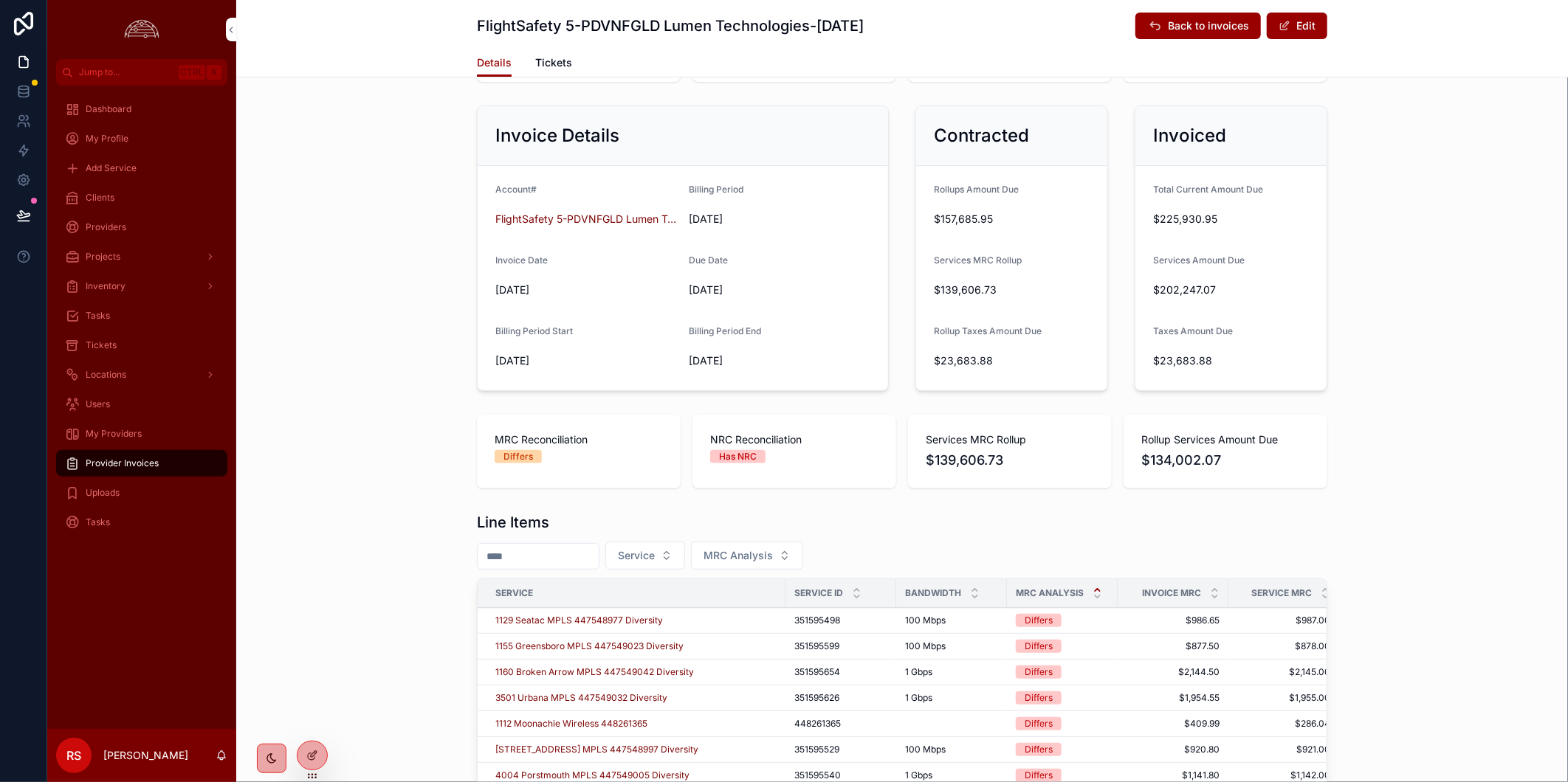
scroll to position [129, 0]
click at [643, 623] on span "1129 Seatac MPLS 447548977 Diversity" at bounding box center [579, 623] width 168 height 12
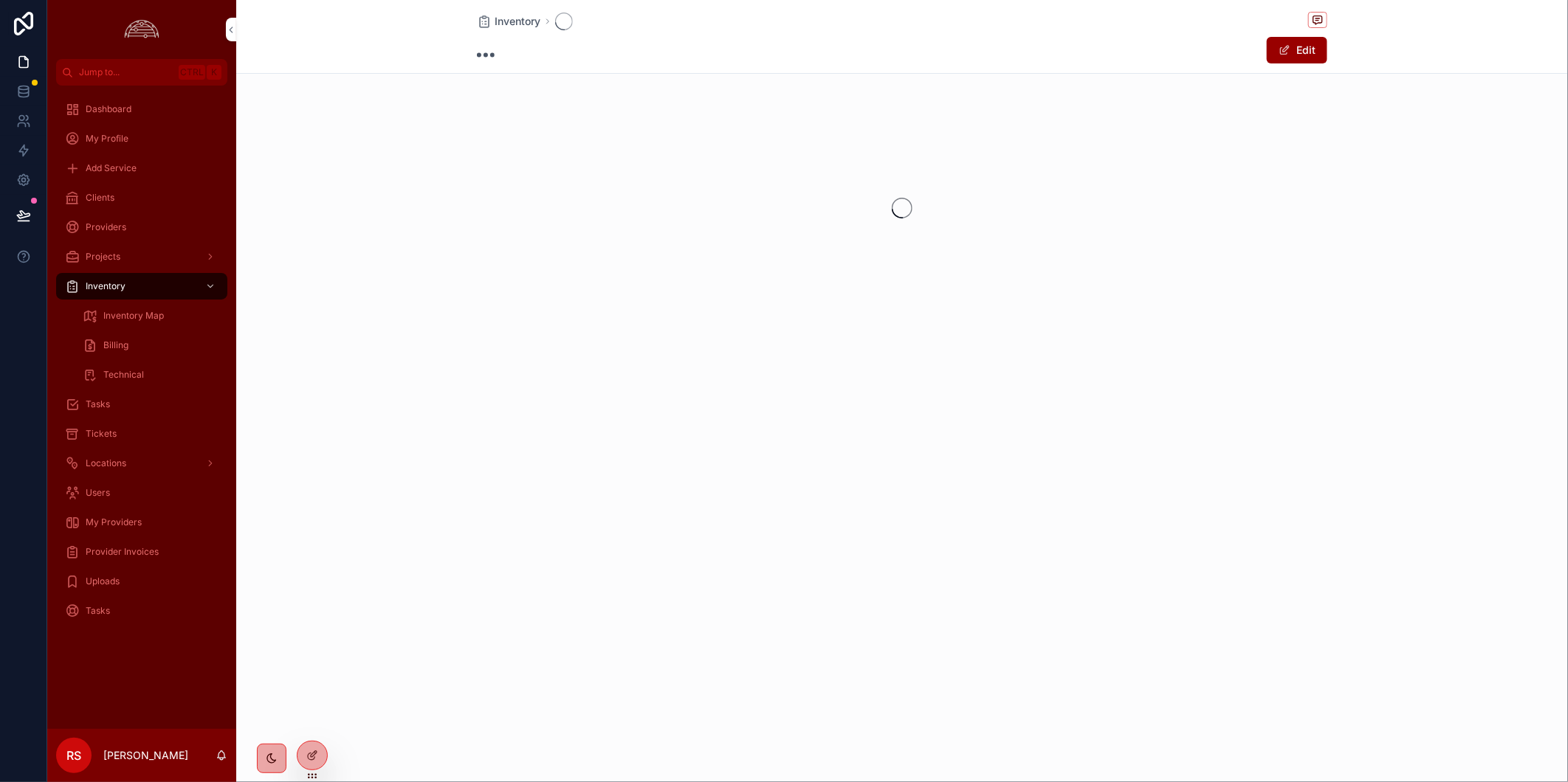
click at [124, 430] on div "Tickets" at bounding box center [142, 433] width 154 height 23
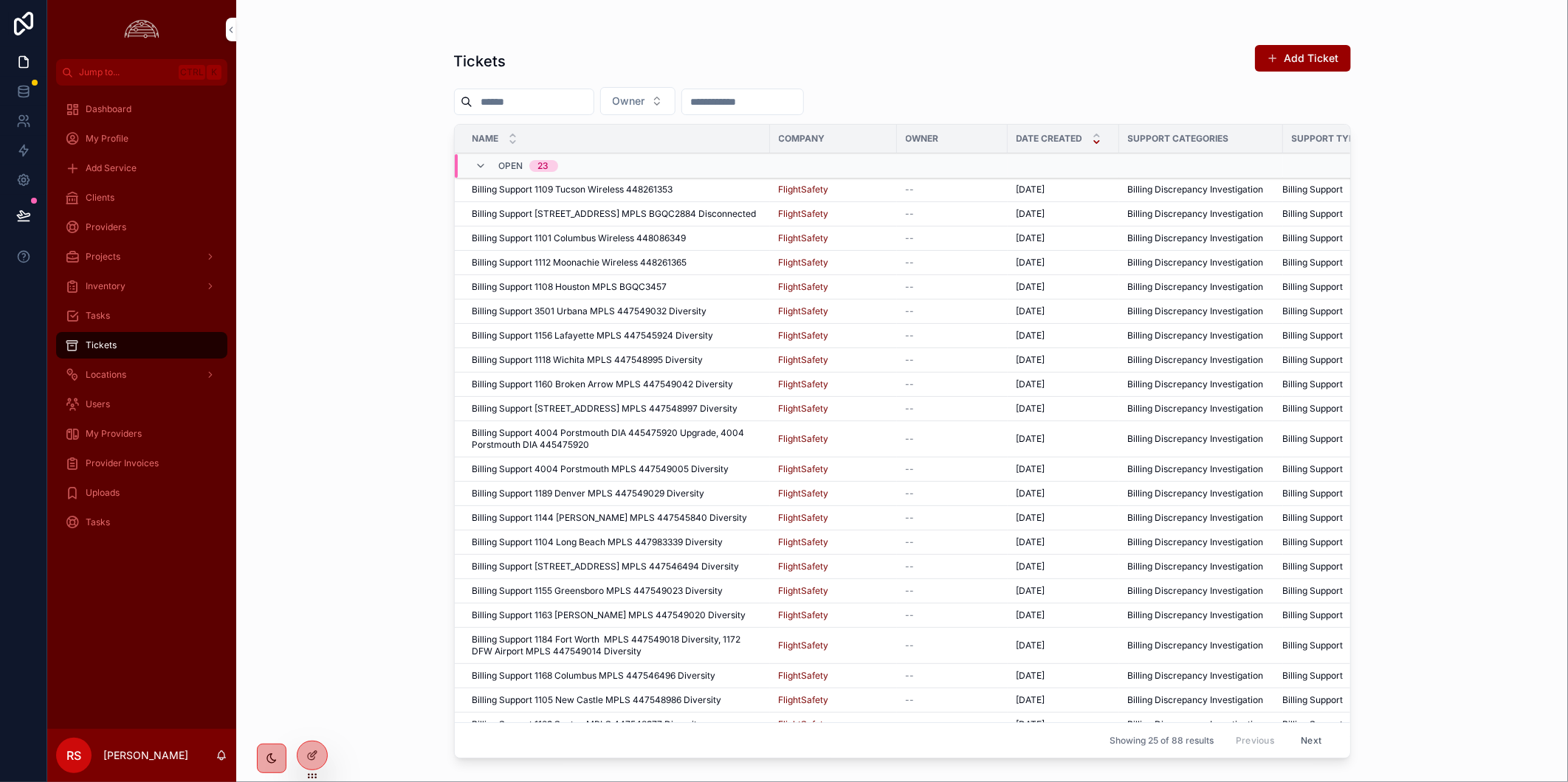
click at [675, 90] on button "Owner" at bounding box center [637, 101] width 75 height 28
click at [695, 202] on div "[PERSON_NAME]" at bounding box center [673, 207] width 205 height 23
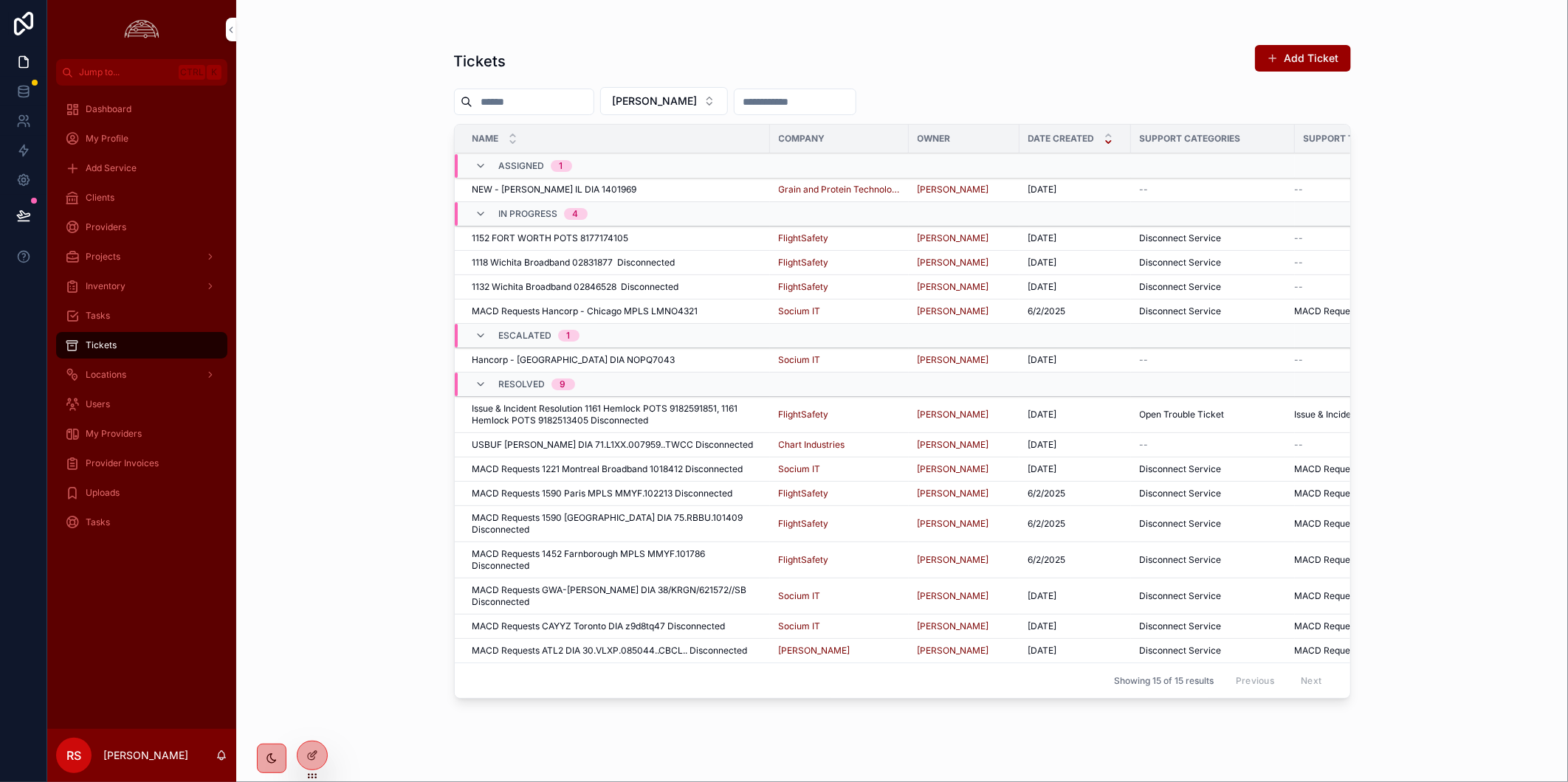
click at [555, 236] on span "1152 FORT WORTH POTS 8177174105" at bounding box center [550, 238] width 156 height 12
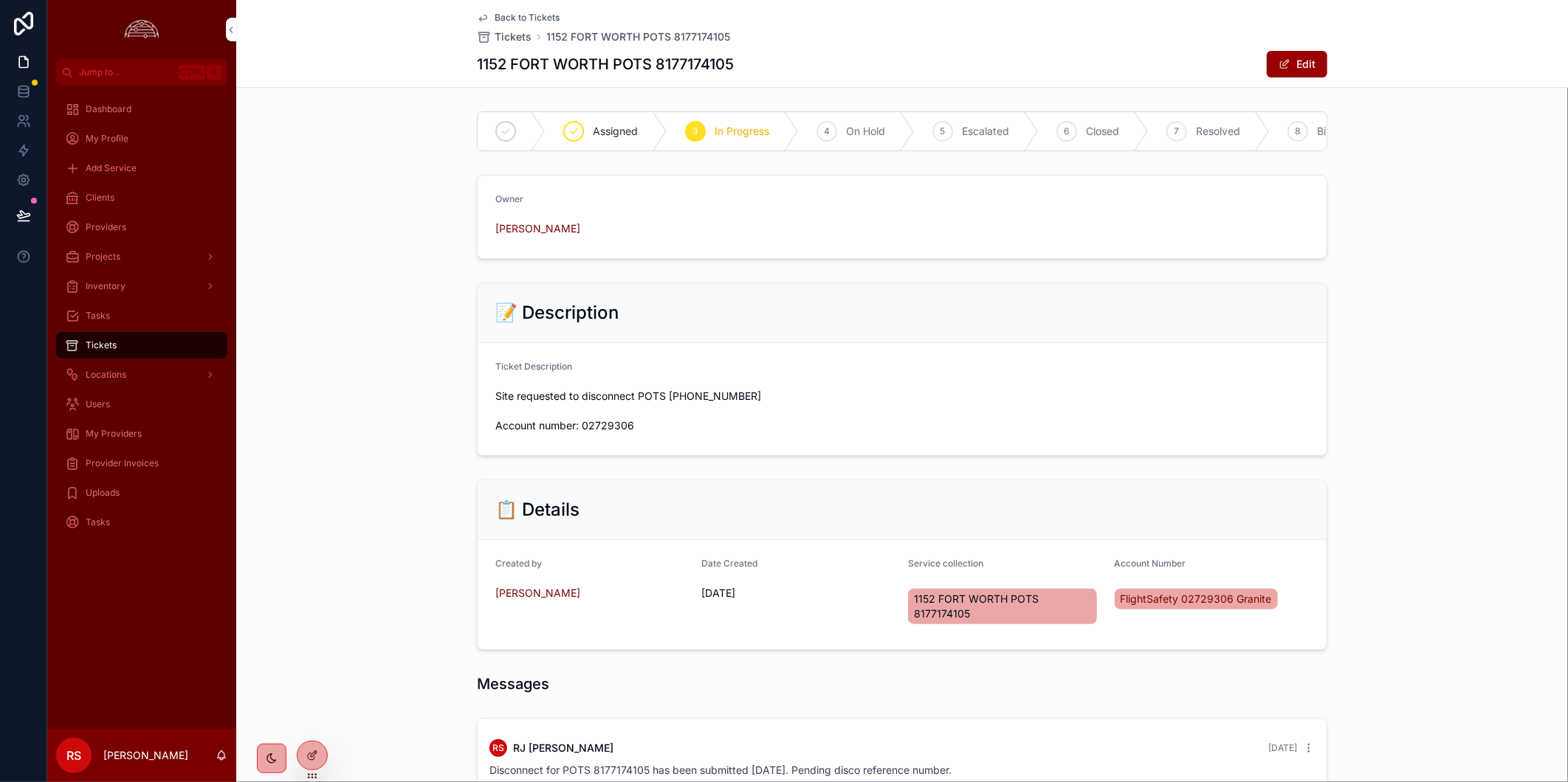
click at [377, 217] on div "Owner [PERSON_NAME]" at bounding box center [902, 217] width 1331 height 96
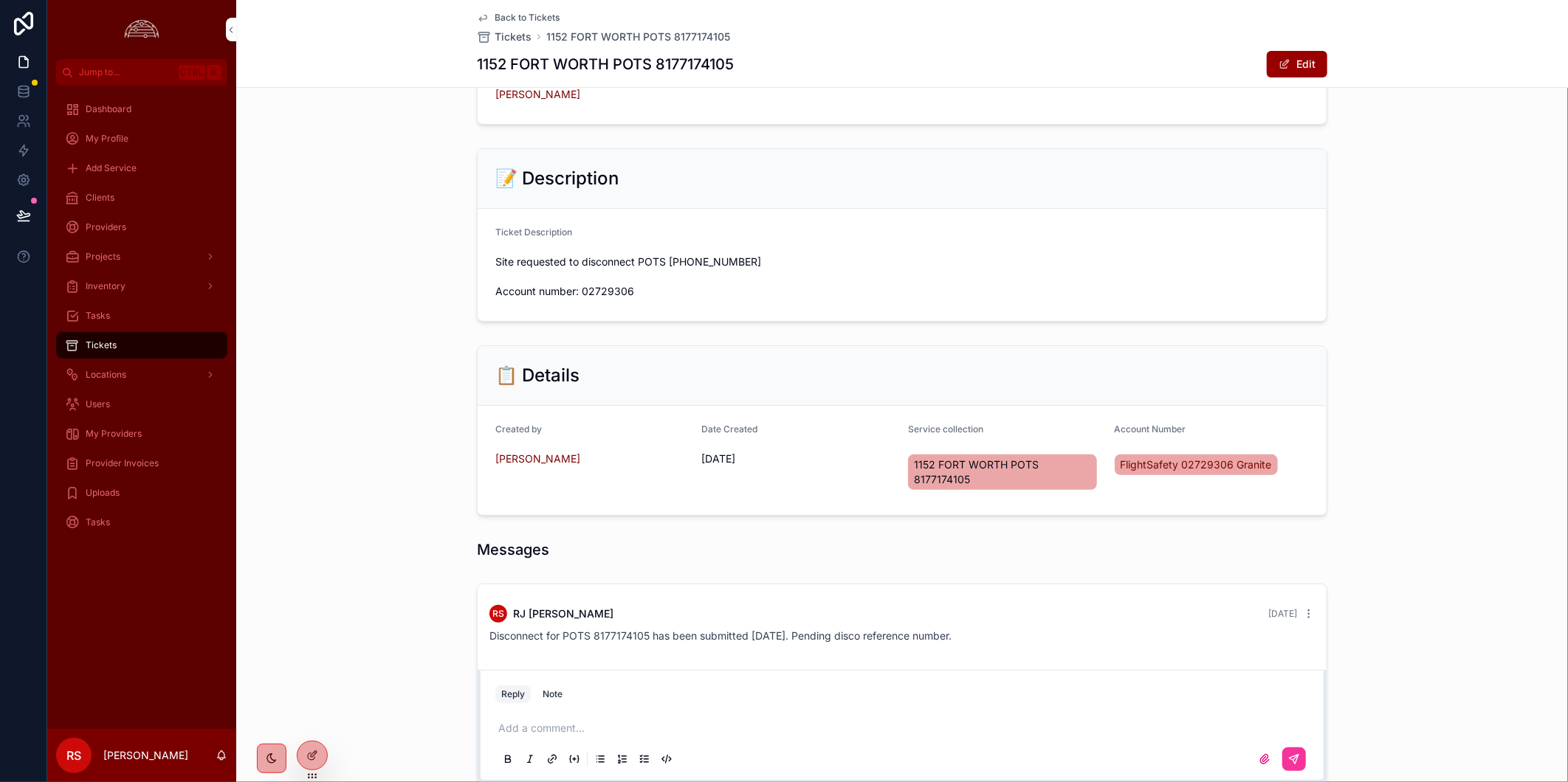
scroll to position [248, 0]
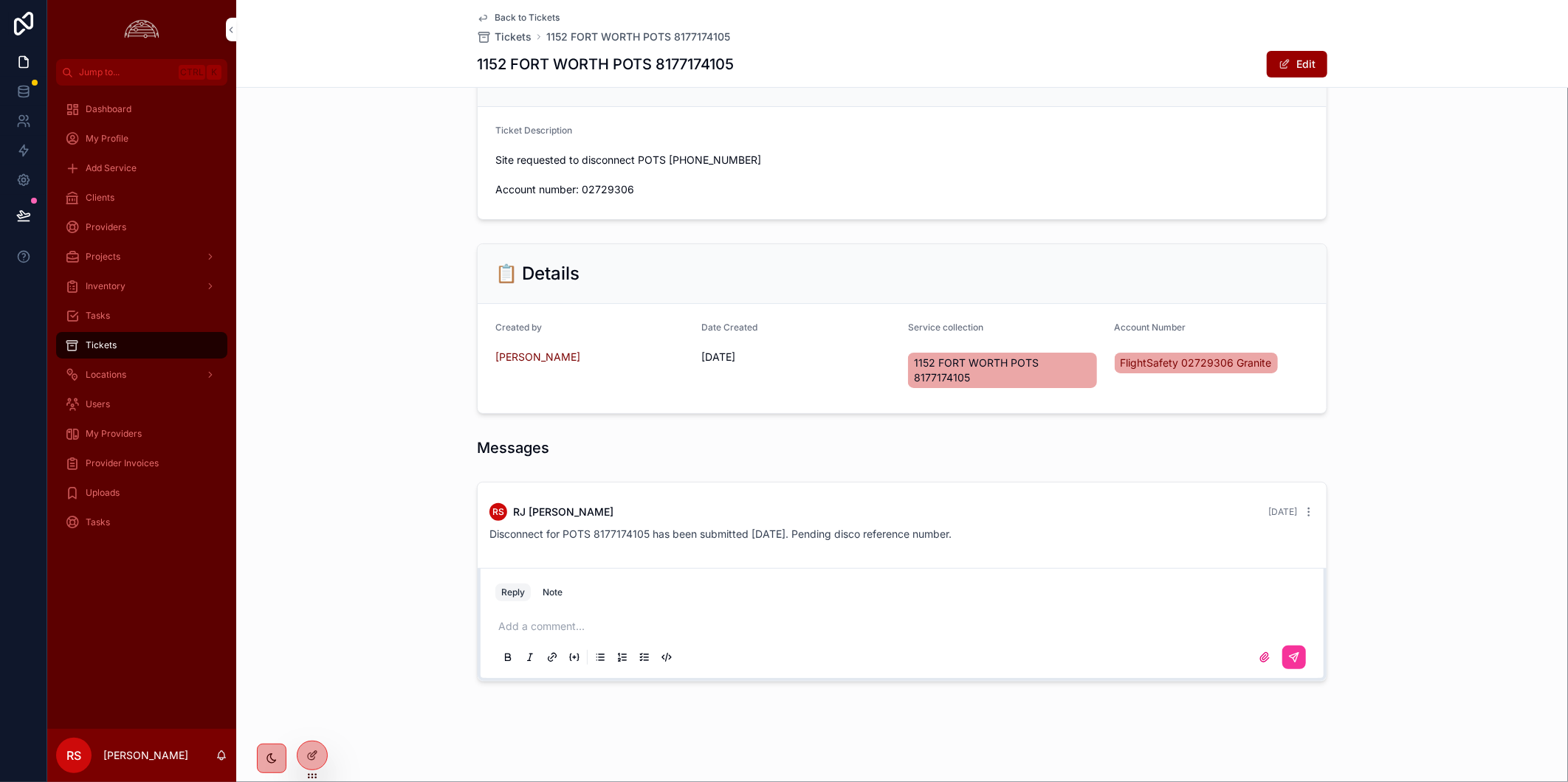
click at [964, 635] on div "Add a comment..." at bounding box center [902, 641] width 813 height 62
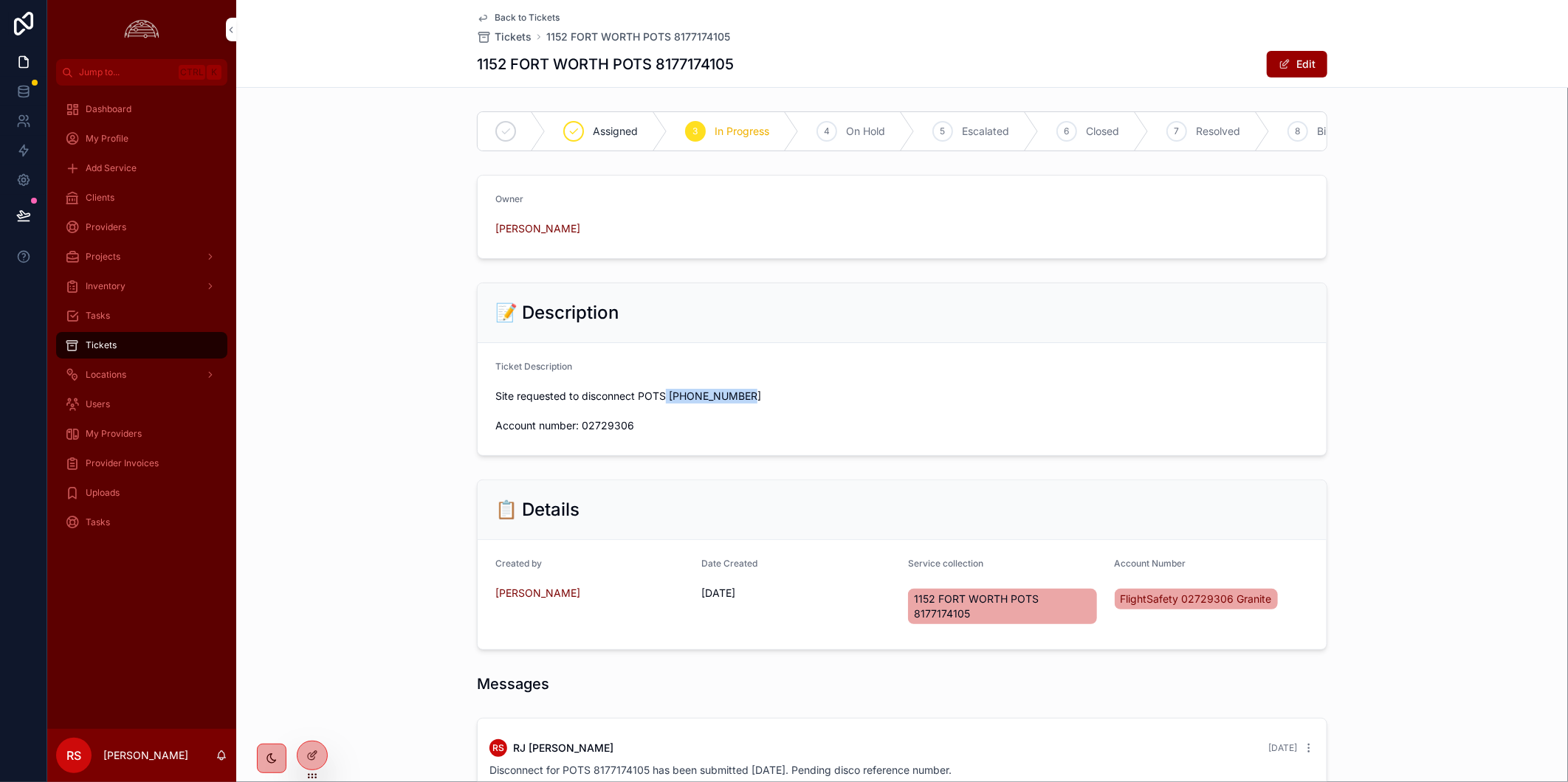
drag, startPoint x: 760, startPoint y: 409, endPoint x: 661, endPoint y: 404, distance: 99.1
click at [661, 404] on span "Site requested to disconnect POTS [PHONE_NUMBER] Account number: 02729306" at bounding box center [902, 410] width 813 height 44
click at [1375, 509] on div "📋 Details Created by [PERSON_NAME] Date Created [DATE] Service collection 1152 …" at bounding box center [902, 564] width 1331 height 182
click at [1374, 540] on div "📋 Details Created by [PERSON_NAME] Date Created [DATE] Service collection 1152 …" at bounding box center [902, 564] width 1331 height 182
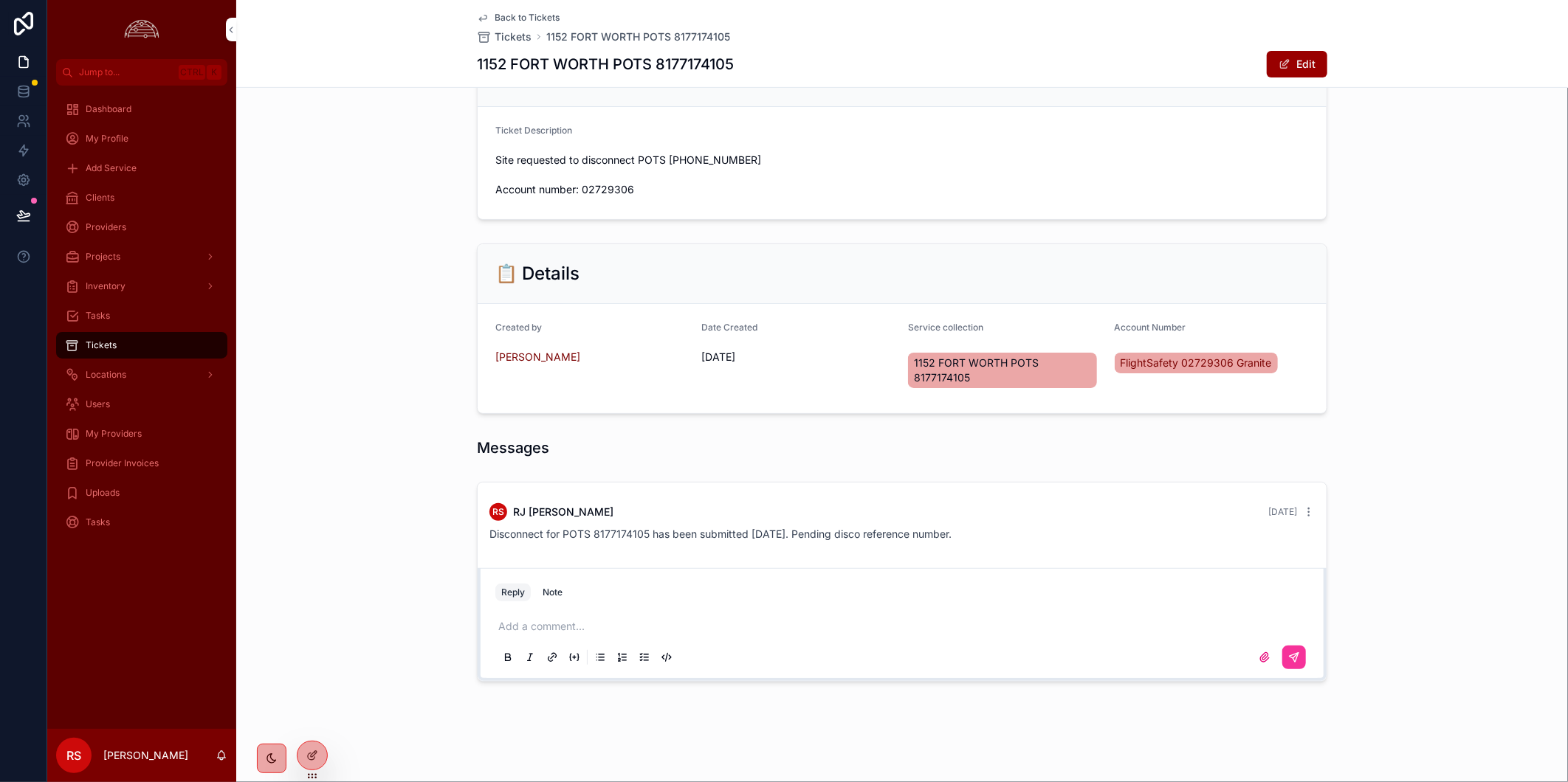
scroll to position [248, 0]
click at [1480, 432] on div "Messages" at bounding box center [902, 448] width 1331 height 33
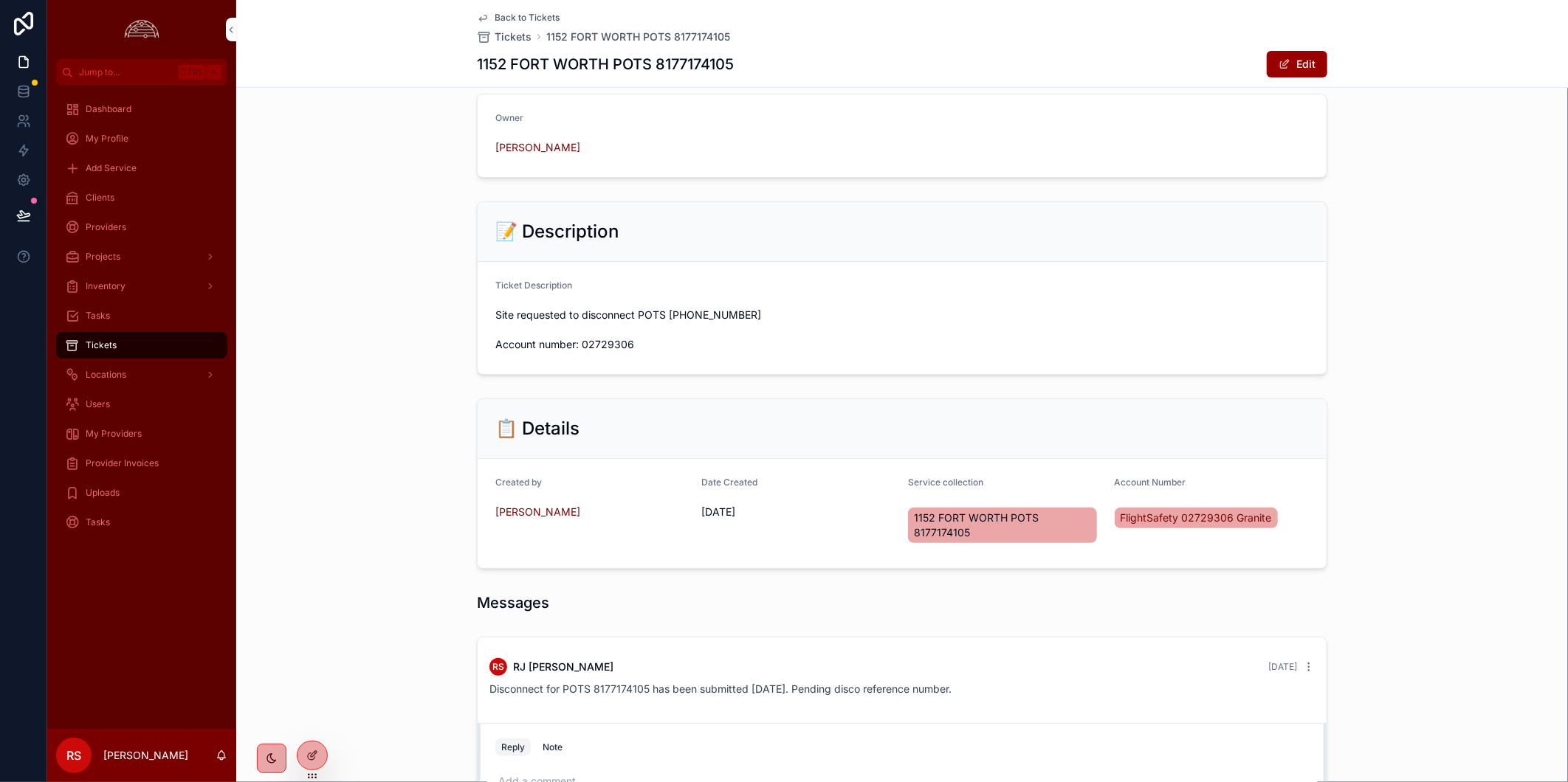
scroll to position [0, 0]
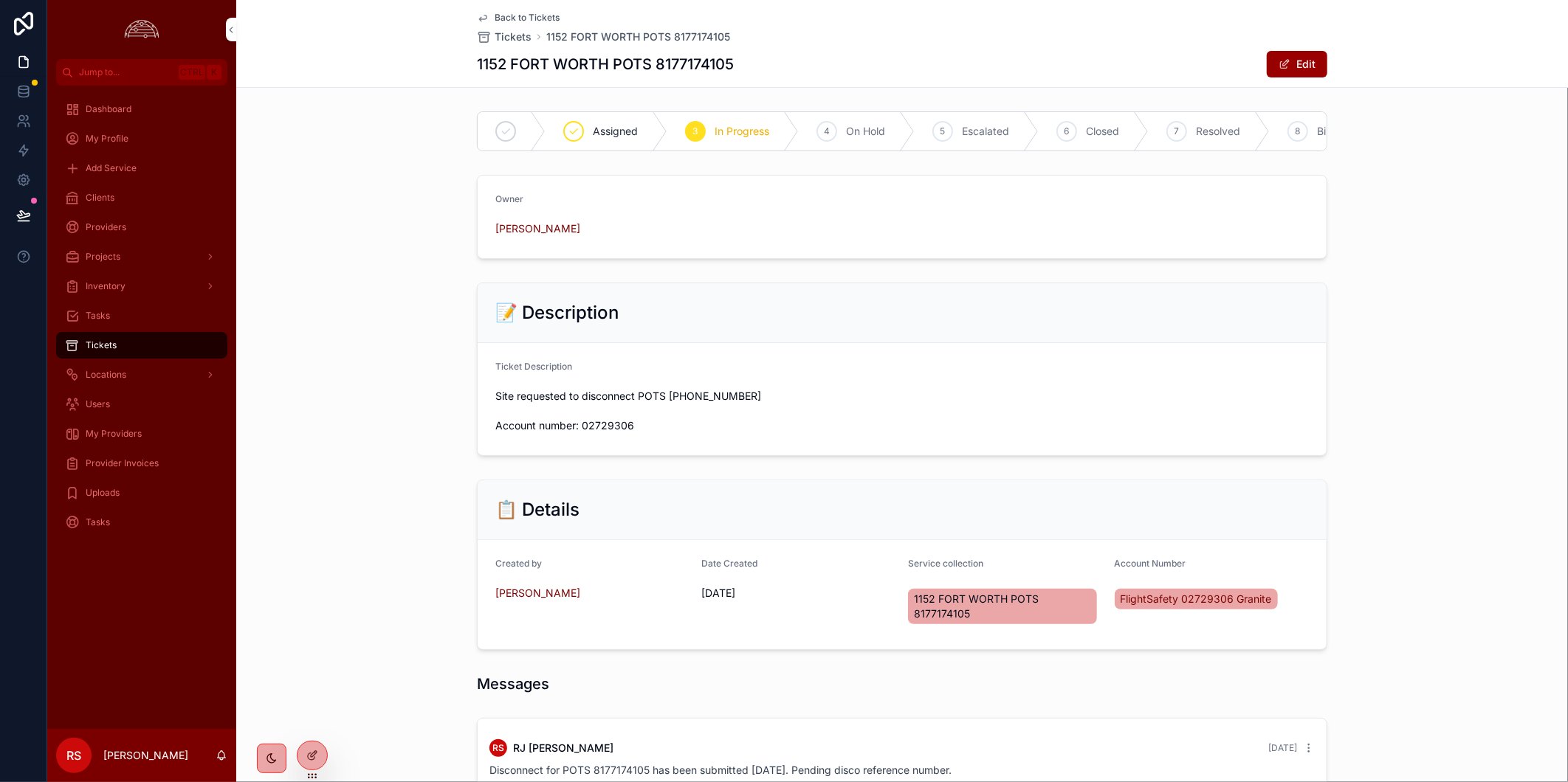
click at [150, 193] on div "Clients" at bounding box center [142, 197] width 154 height 23
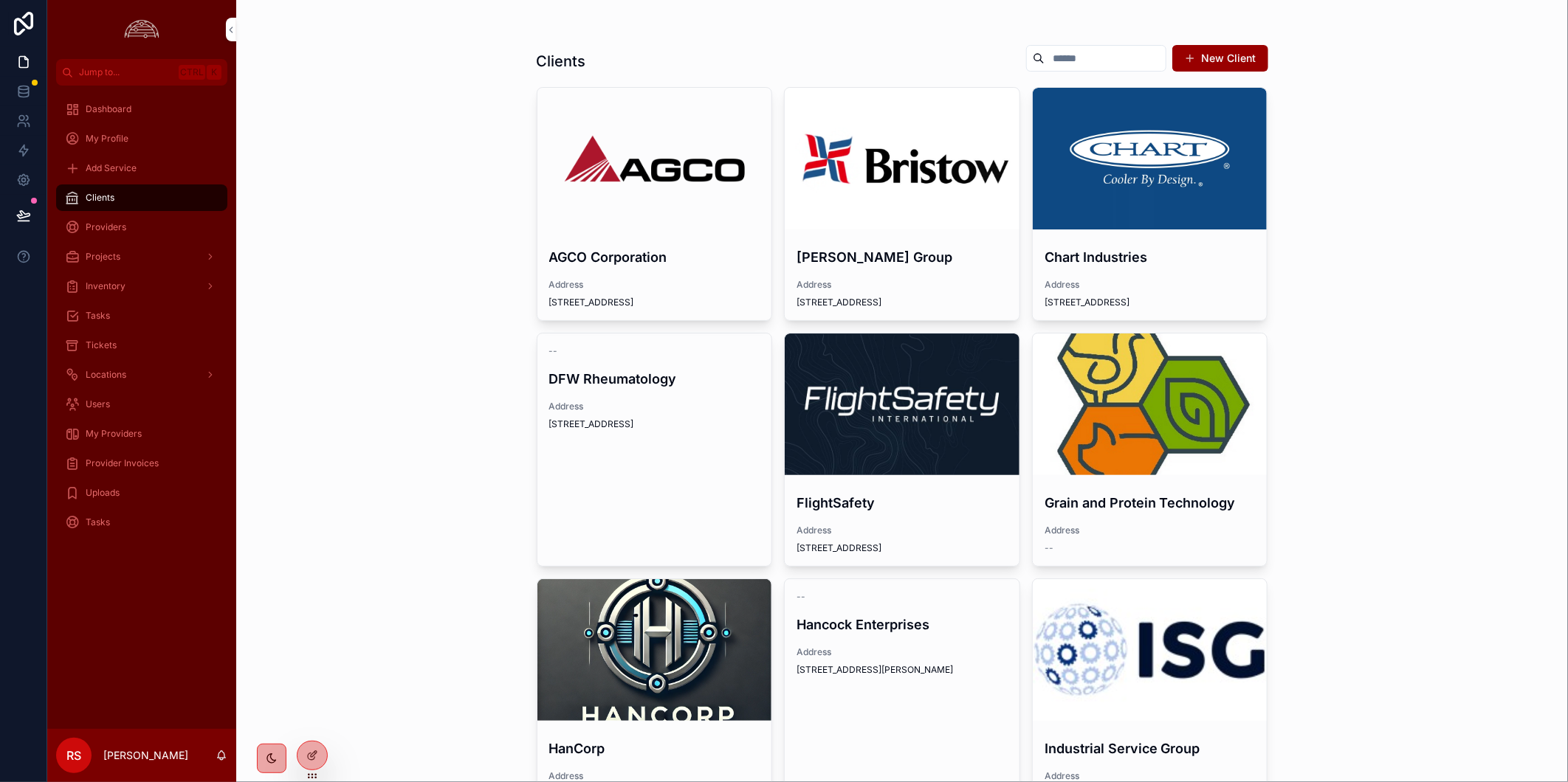
click at [0, 0] on div "scrollable content" at bounding box center [0, 0] width 0 height 0
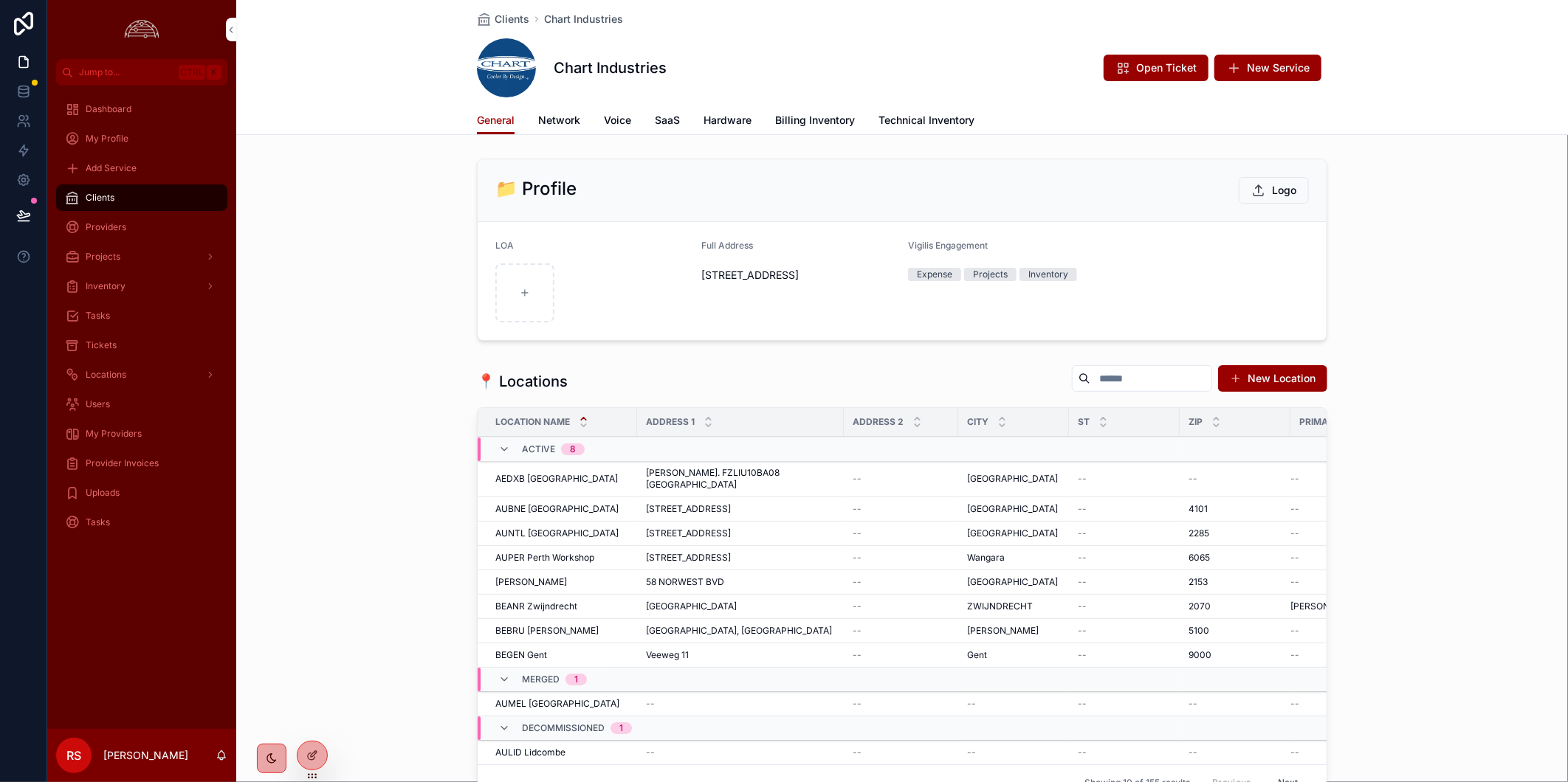
click at [820, 123] on span "Billing Inventory" at bounding box center [815, 120] width 79 height 15
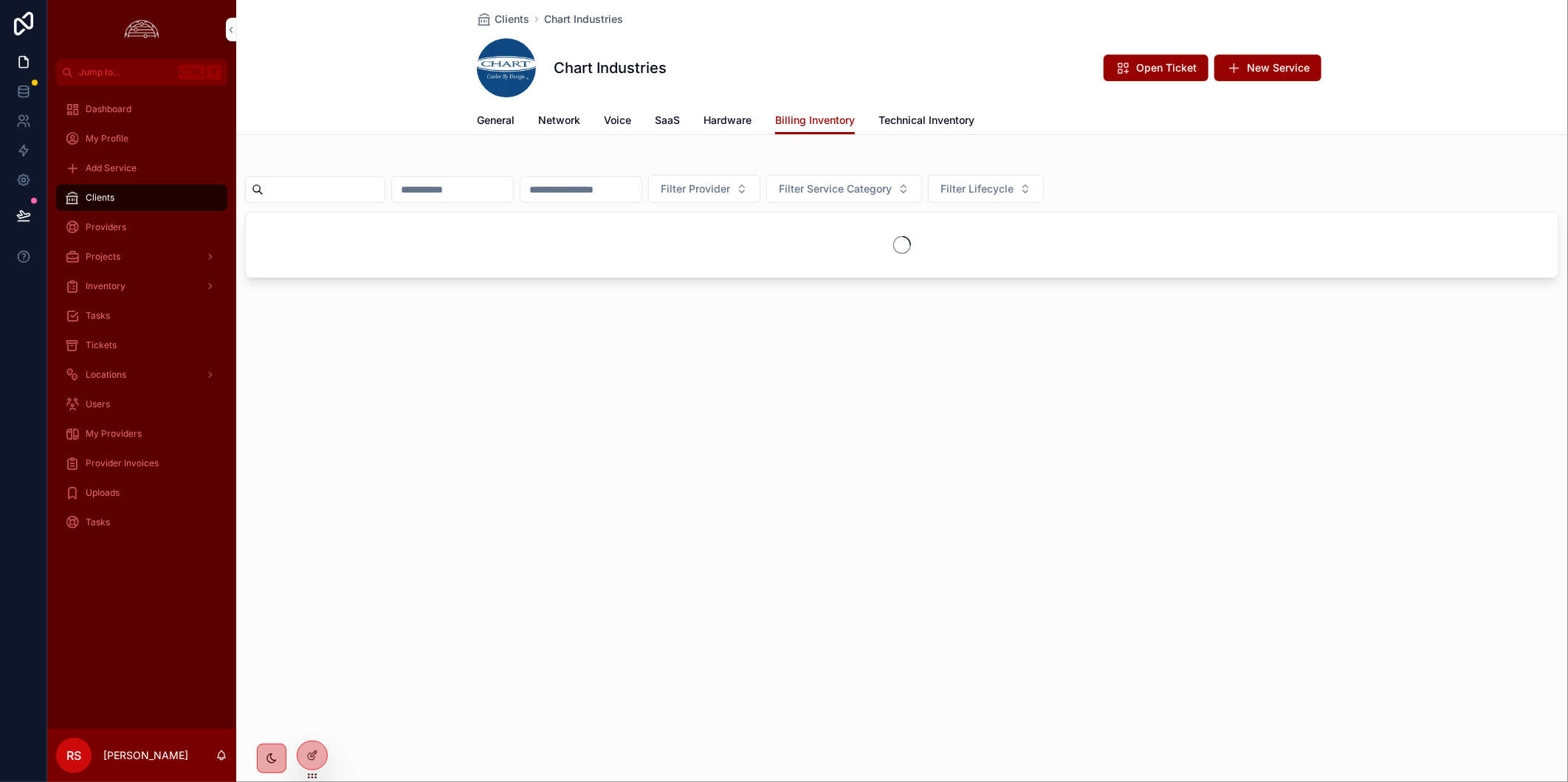
click at [384, 188] on input "scrollable content" at bounding box center [324, 190] width 121 height 21
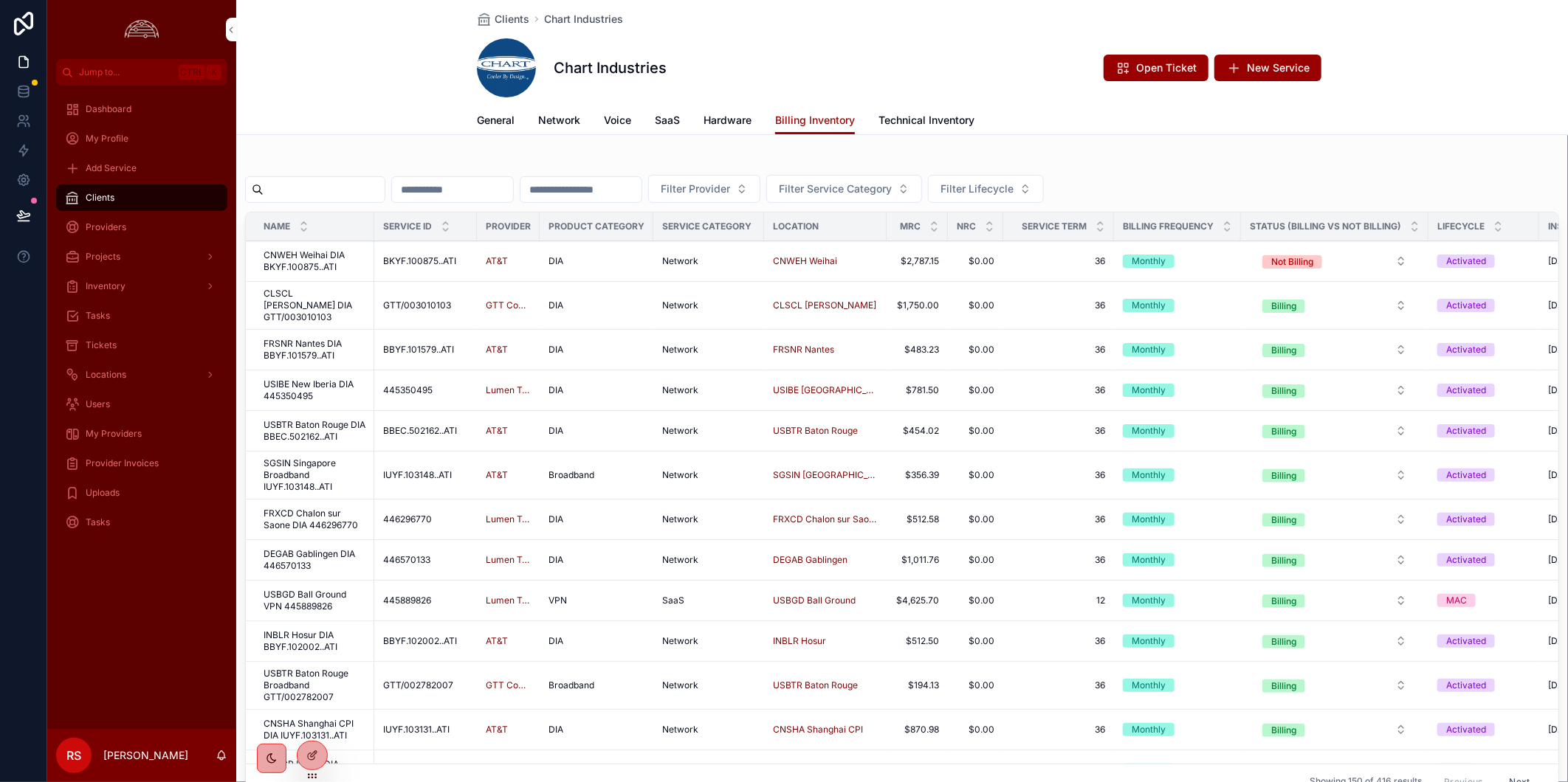
click at [922, 180] on button "Filter Service Category" at bounding box center [844, 189] width 155 height 28
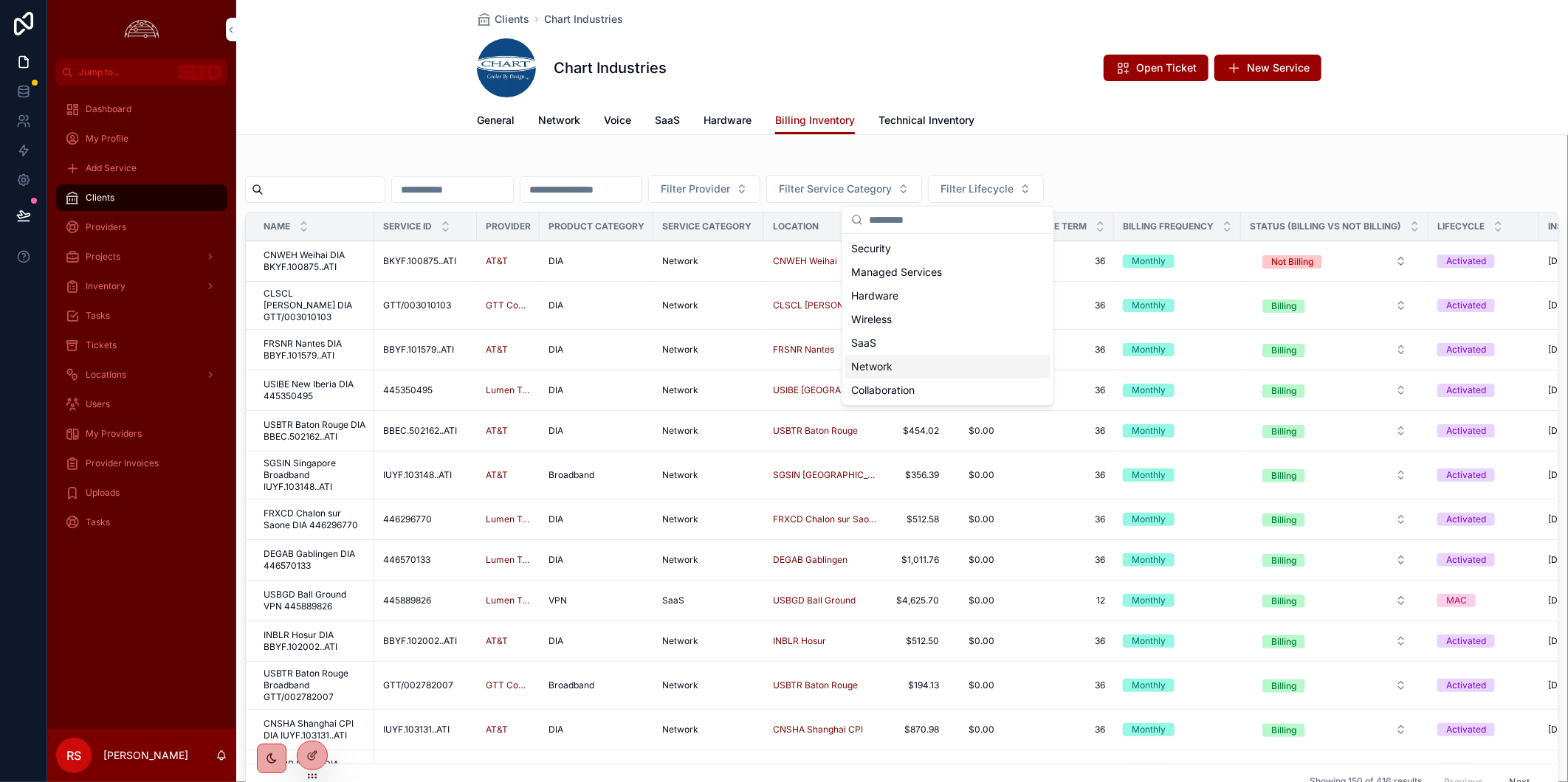
click at [960, 373] on div "Network" at bounding box center [948, 366] width 205 height 23
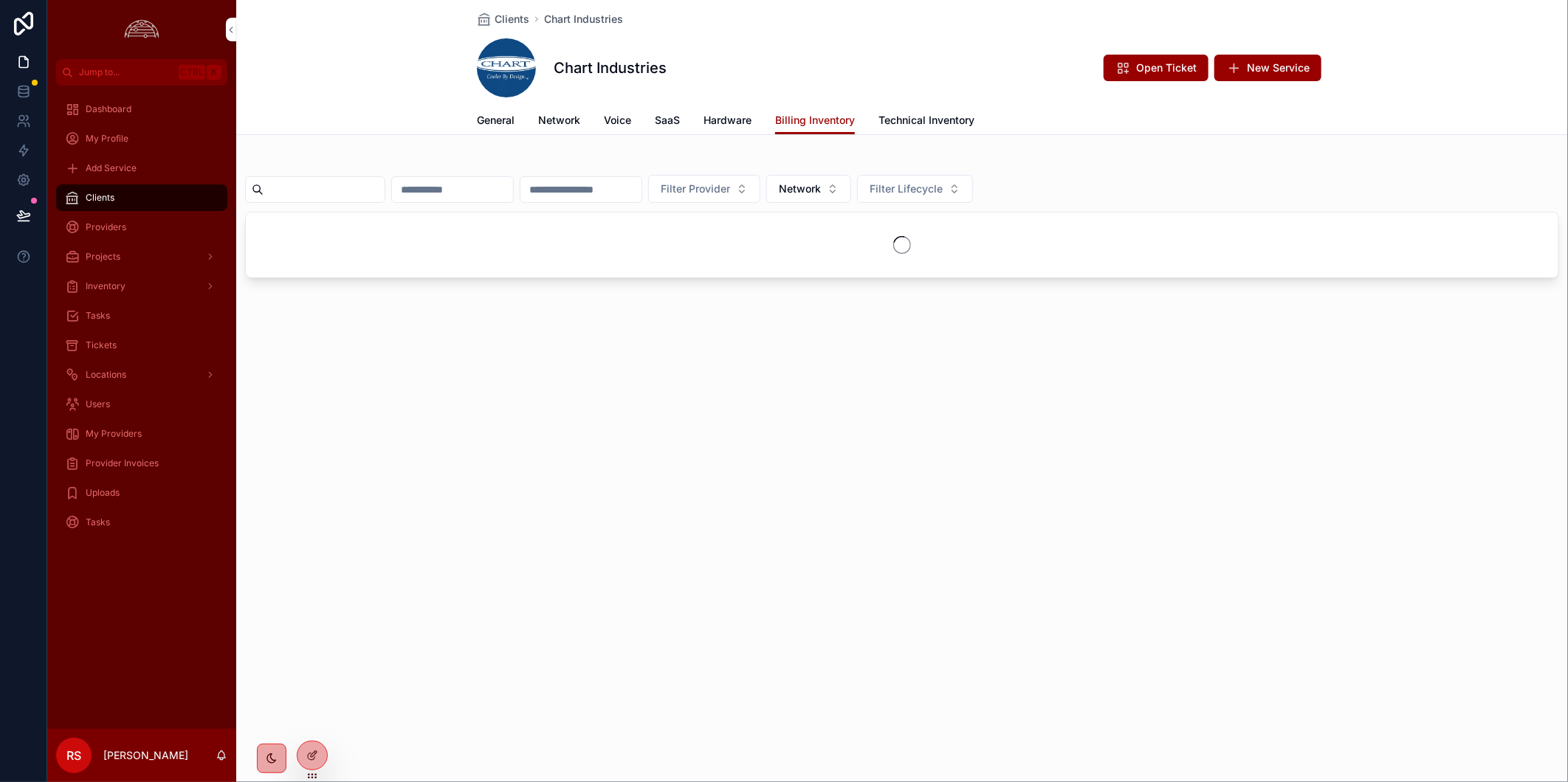
click at [973, 188] on button "Filter Lifecycle" at bounding box center [914, 189] width 116 height 28
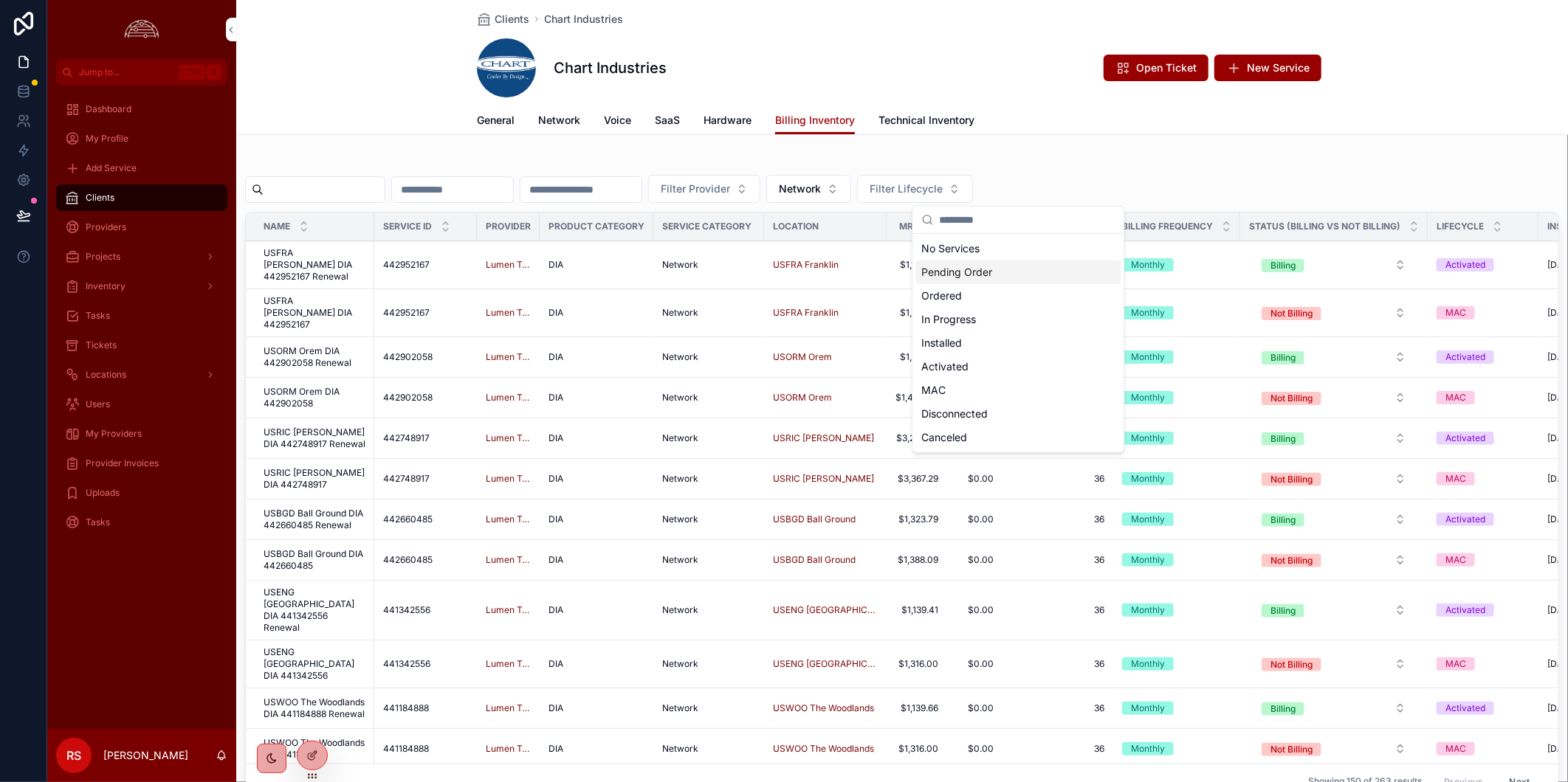
click at [1193, 154] on div "Filter Provider Network Filter Lifecycle Name Service ID Provider Product Categ…" at bounding box center [902, 482] width 1331 height 659
click at [329, 186] on input "scrollable content" at bounding box center [324, 190] width 121 height 21
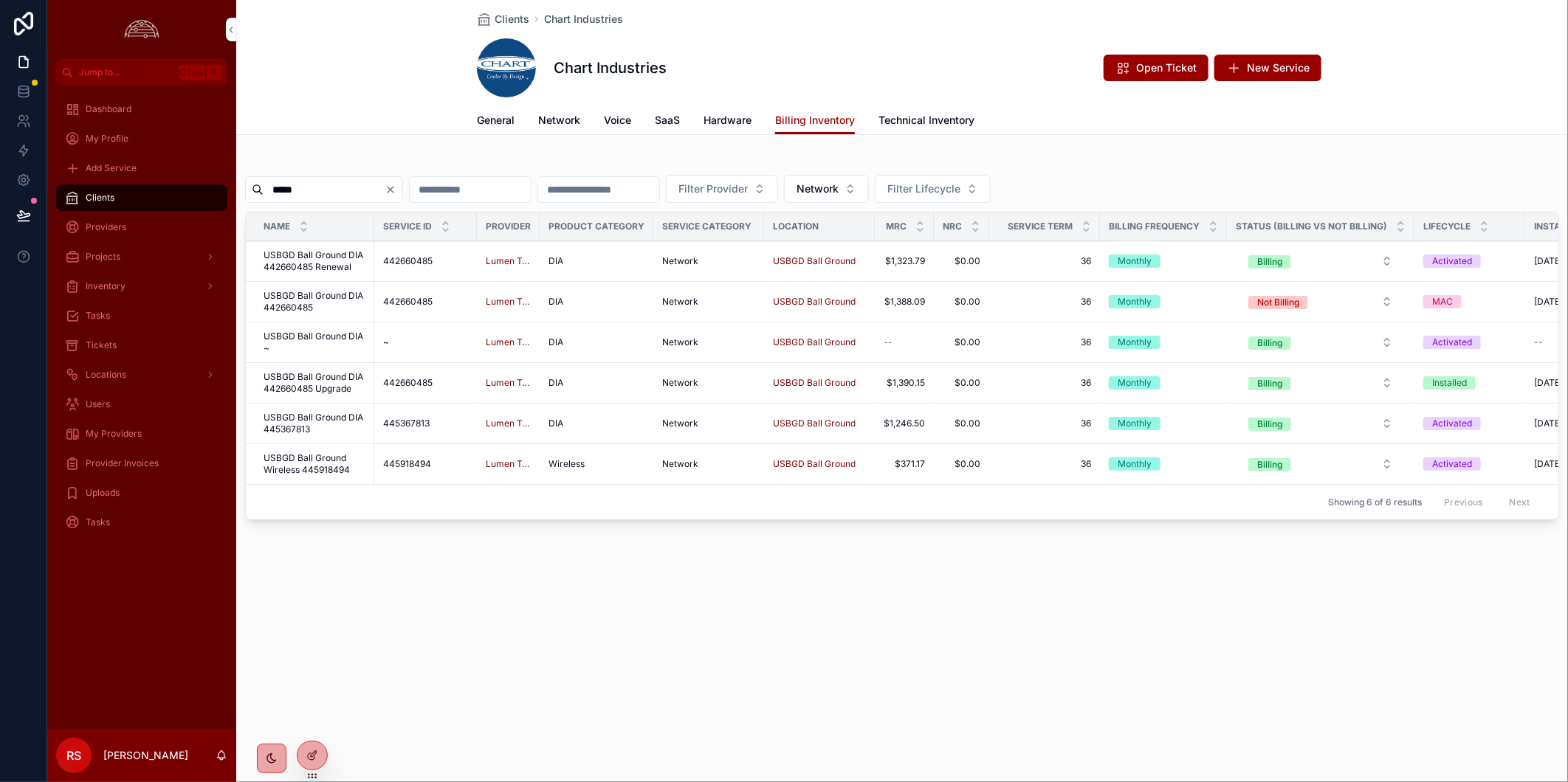
type input "*****"
click at [344, 379] on span "USBGD Ball Ground DIA 442660485 Upgrade" at bounding box center [314, 382] width 102 height 23
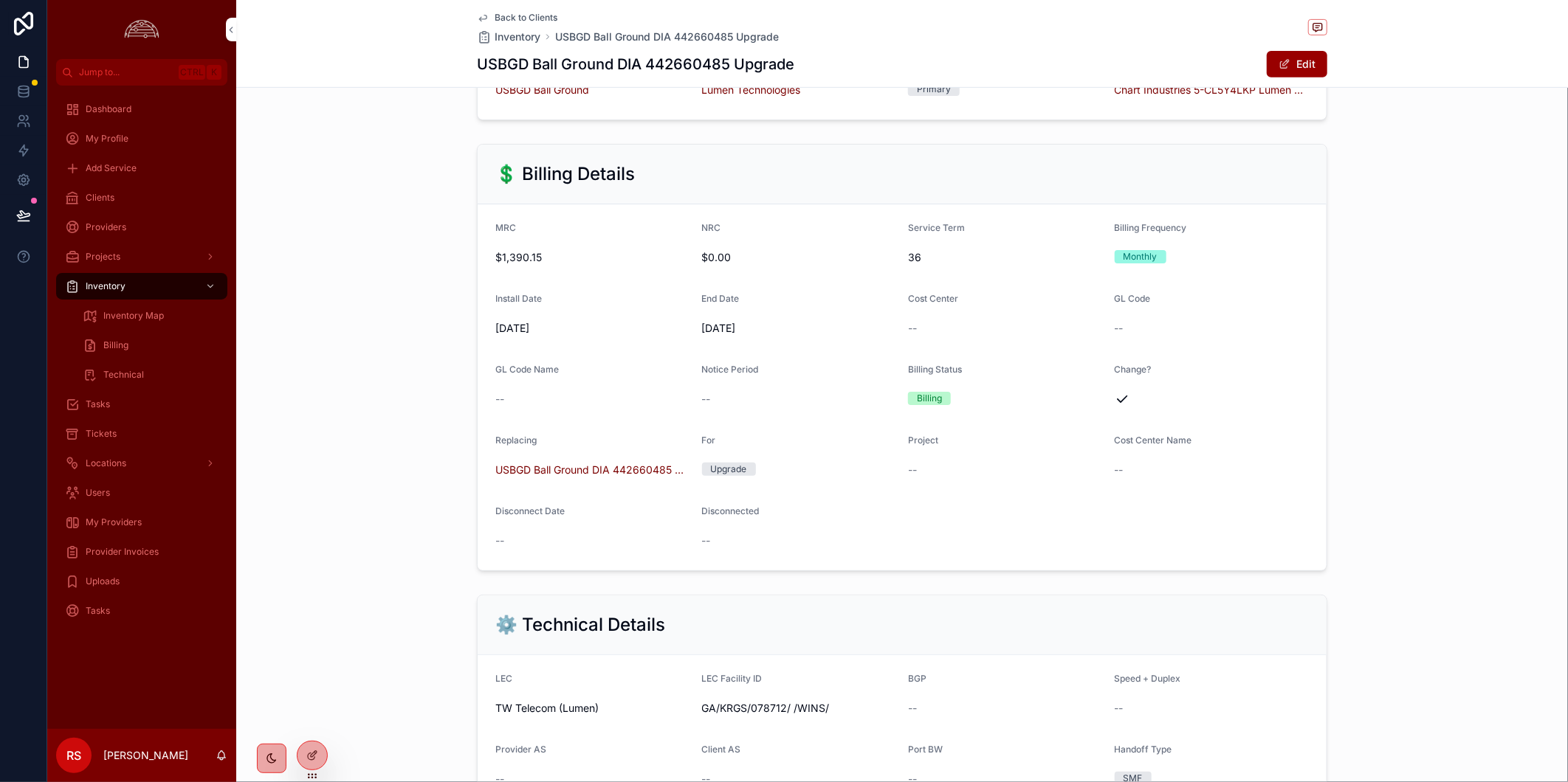
scroll to position [573, 0]
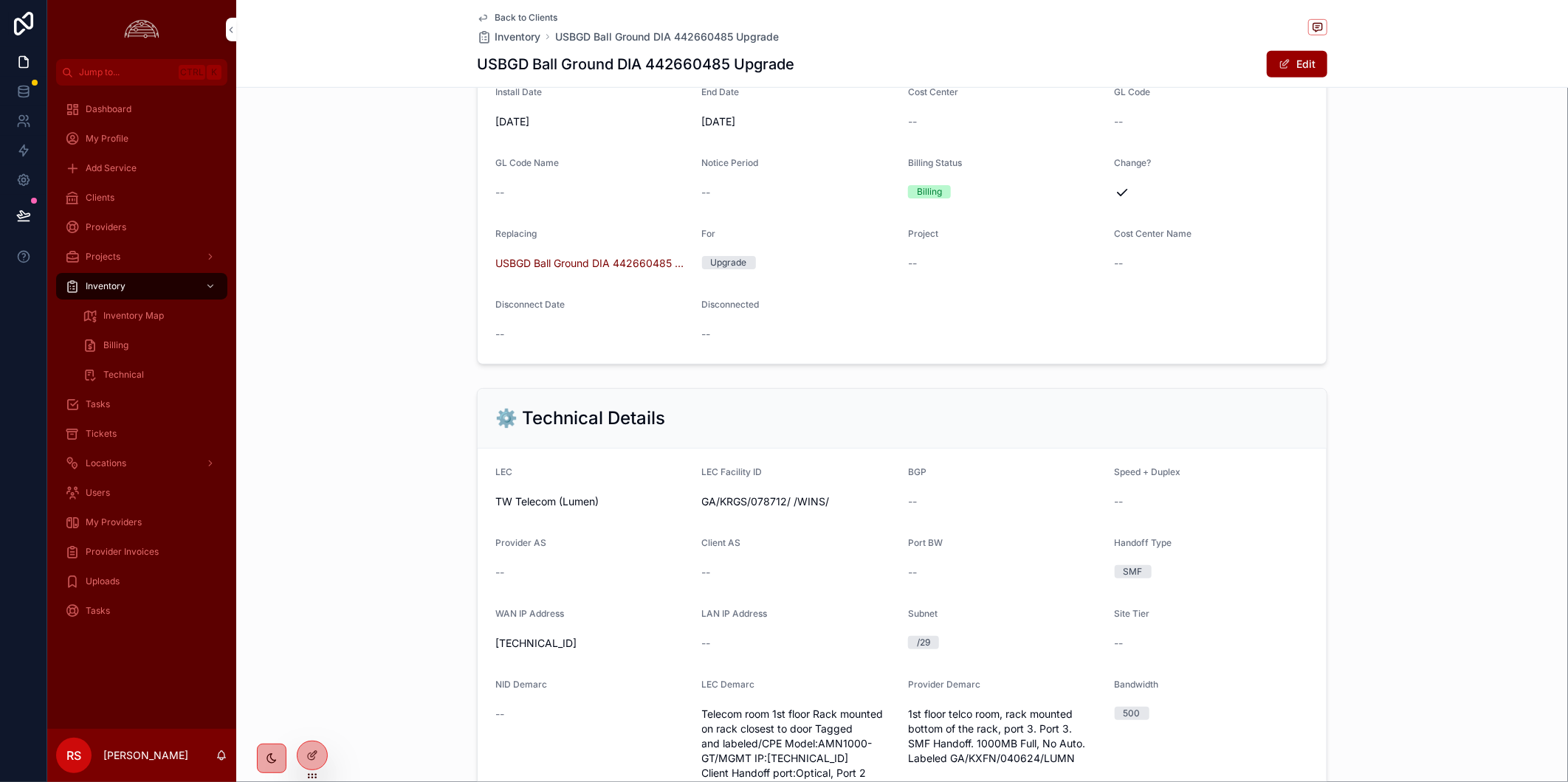
click at [607, 271] on span "USBGD Ball Ground DIA 442660485 Renewal" at bounding box center [593, 263] width 195 height 15
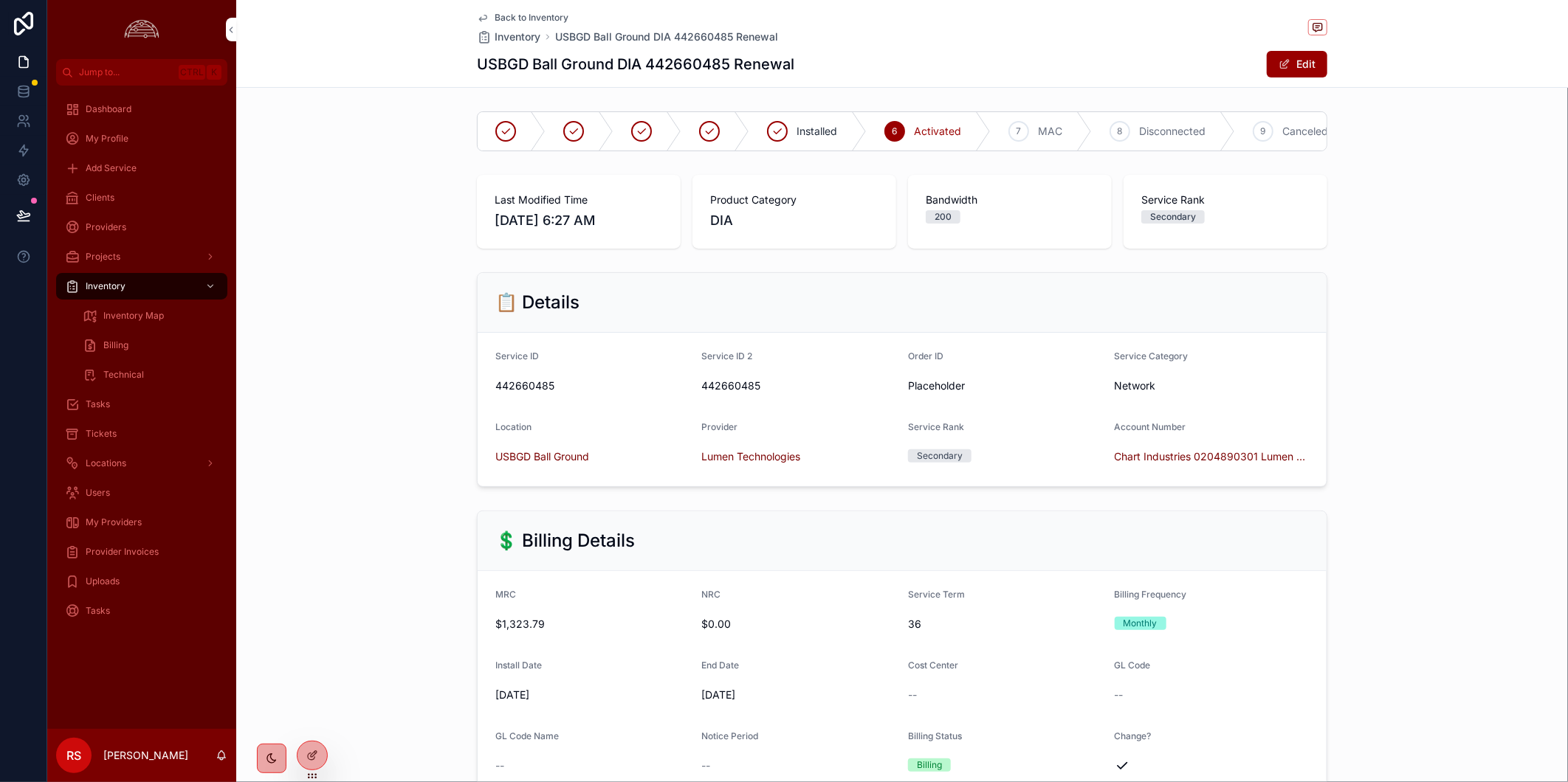
click at [547, 17] on span "Back to Inventory" at bounding box center [531, 18] width 73 height 12
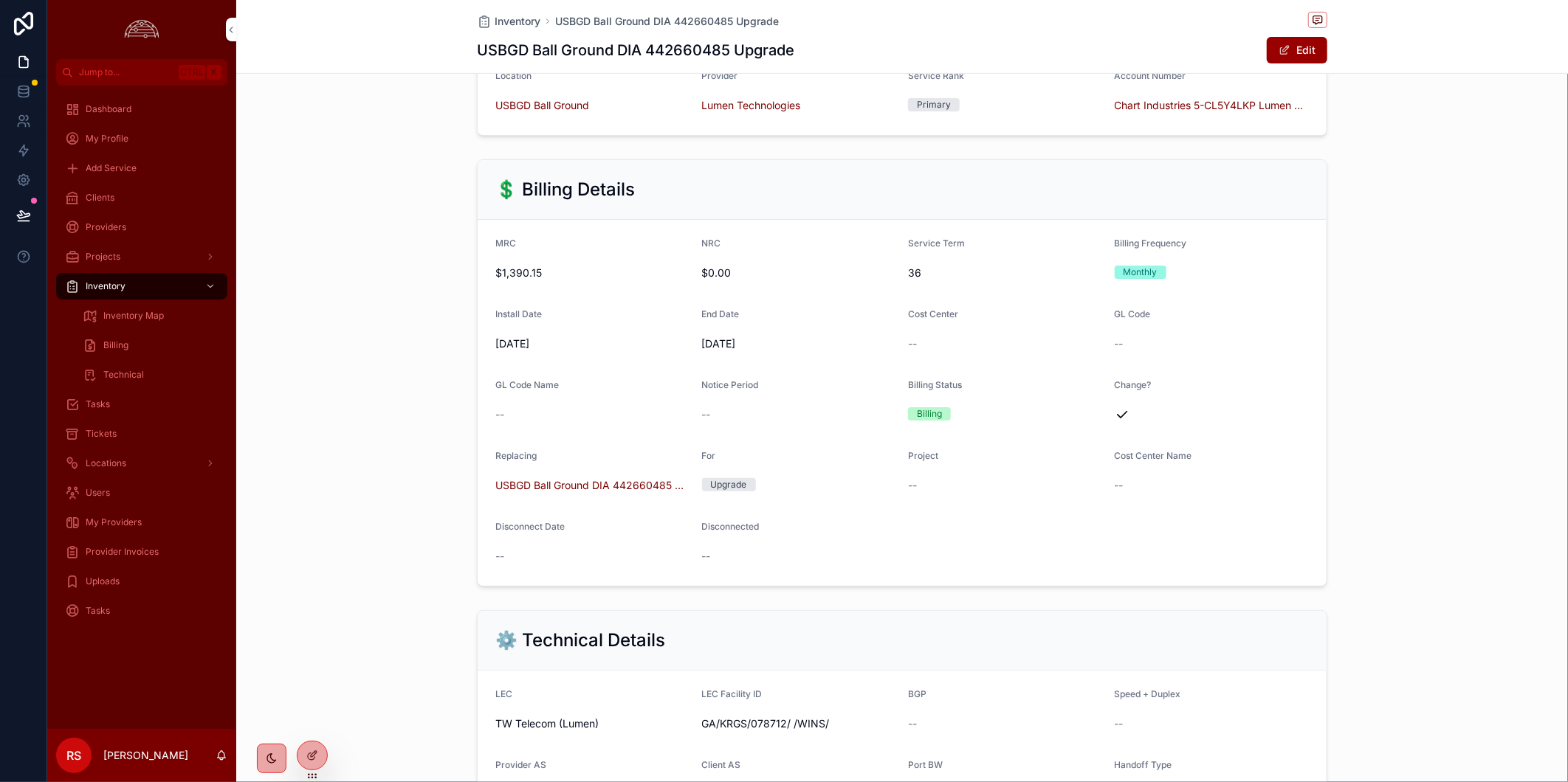
scroll to position [328, 0]
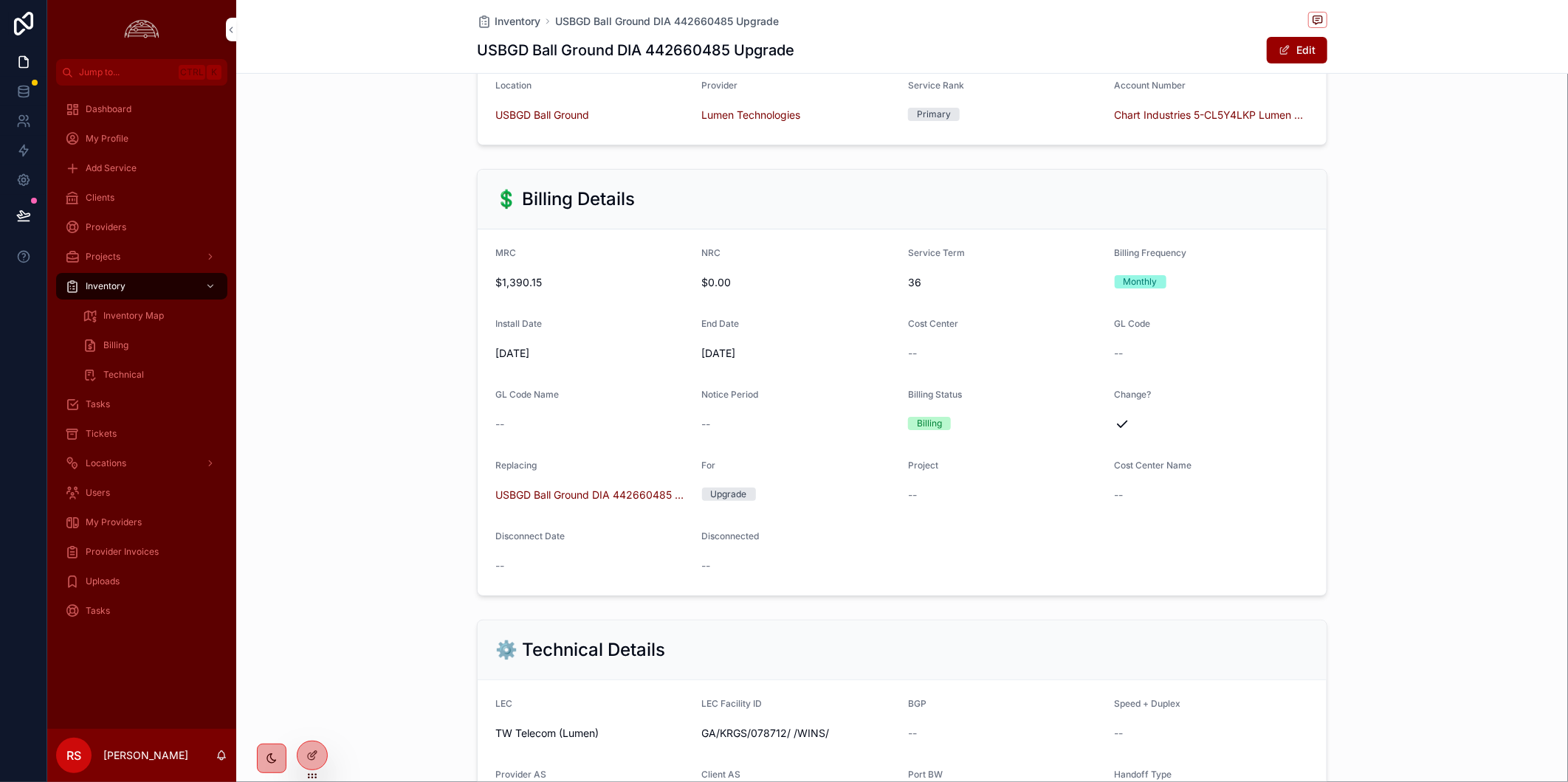
click at [151, 185] on link "Clients" at bounding box center [142, 198] width 171 height 27
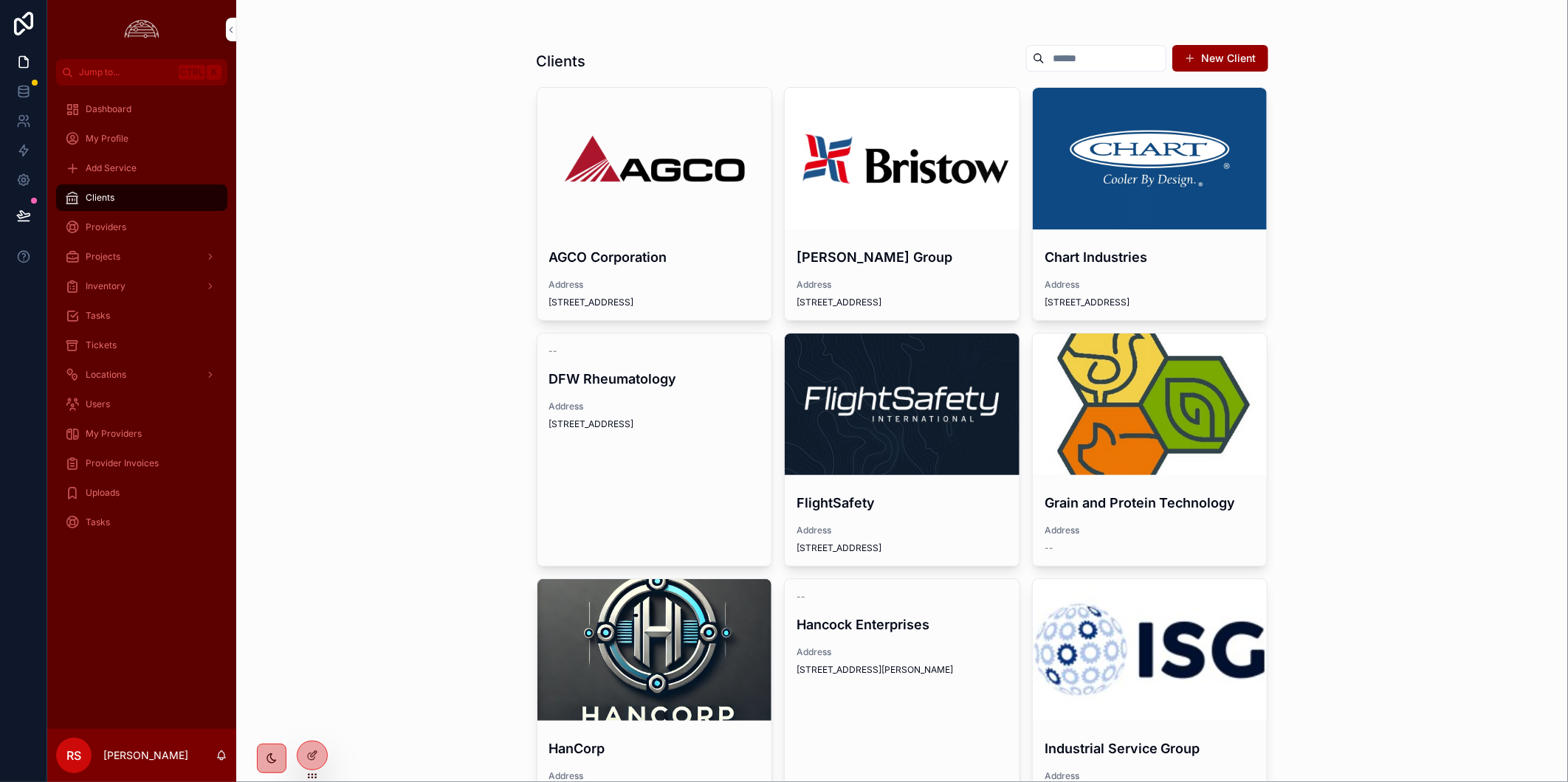
click at [1165, 173] on div "scrollable content" at bounding box center [1150, 159] width 235 height 142
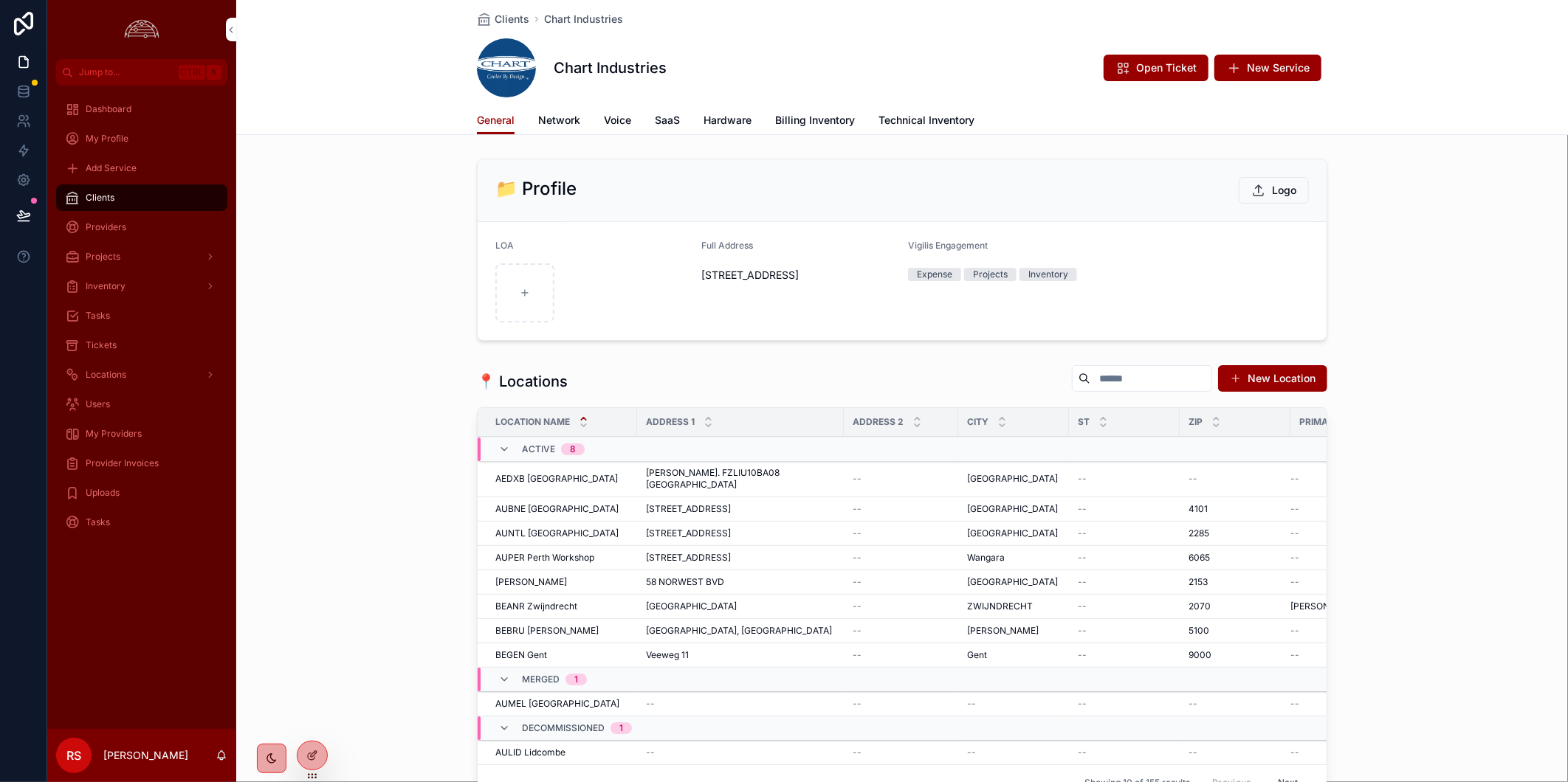
click at [794, 120] on span "Billing Inventory" at bounding box center [815, 120] width 79 height 15
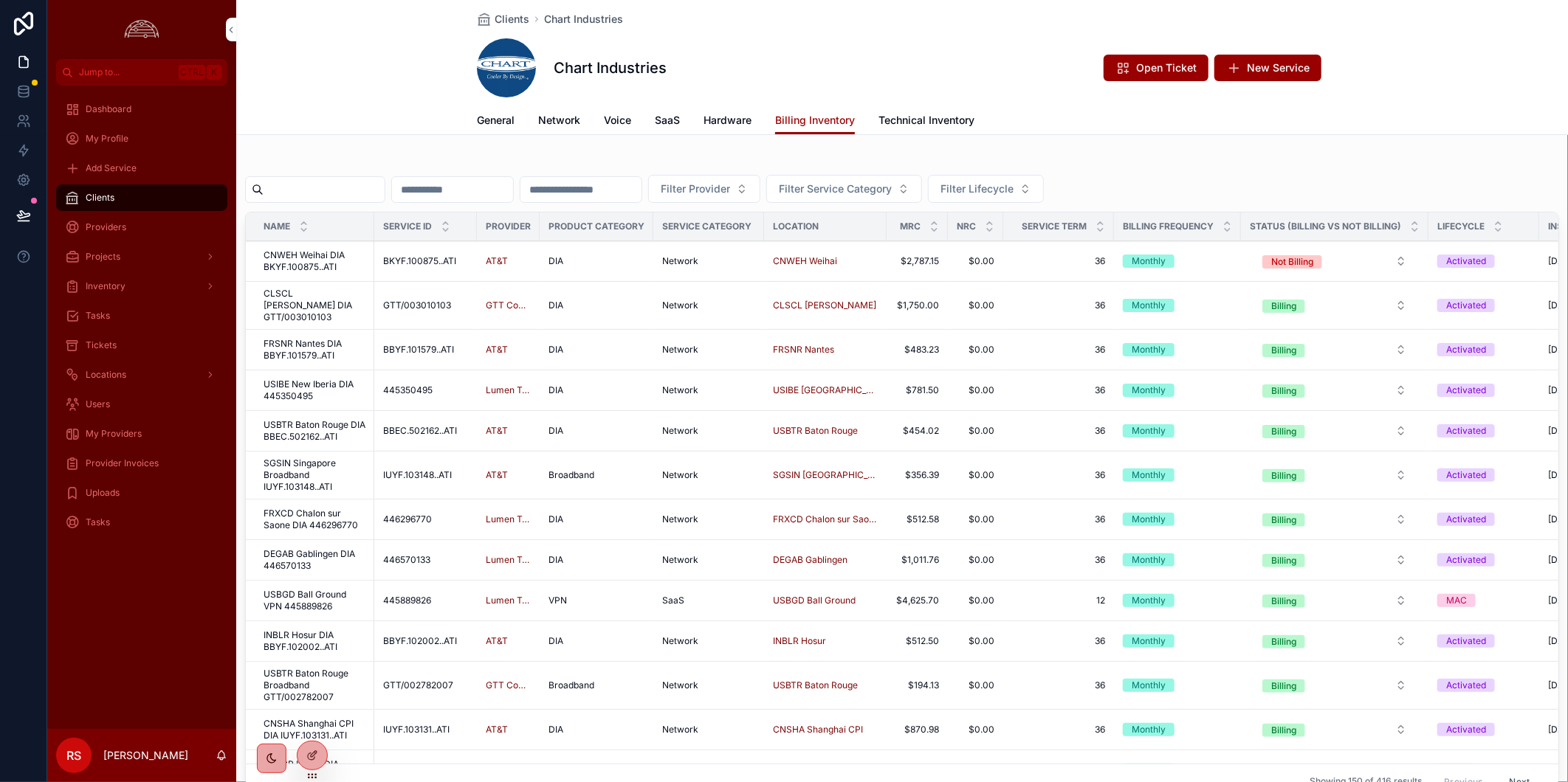
click at [331, 191] on input "scrollable content" at bounding box center [324, 190] width 121 height 21
paste input "*********"
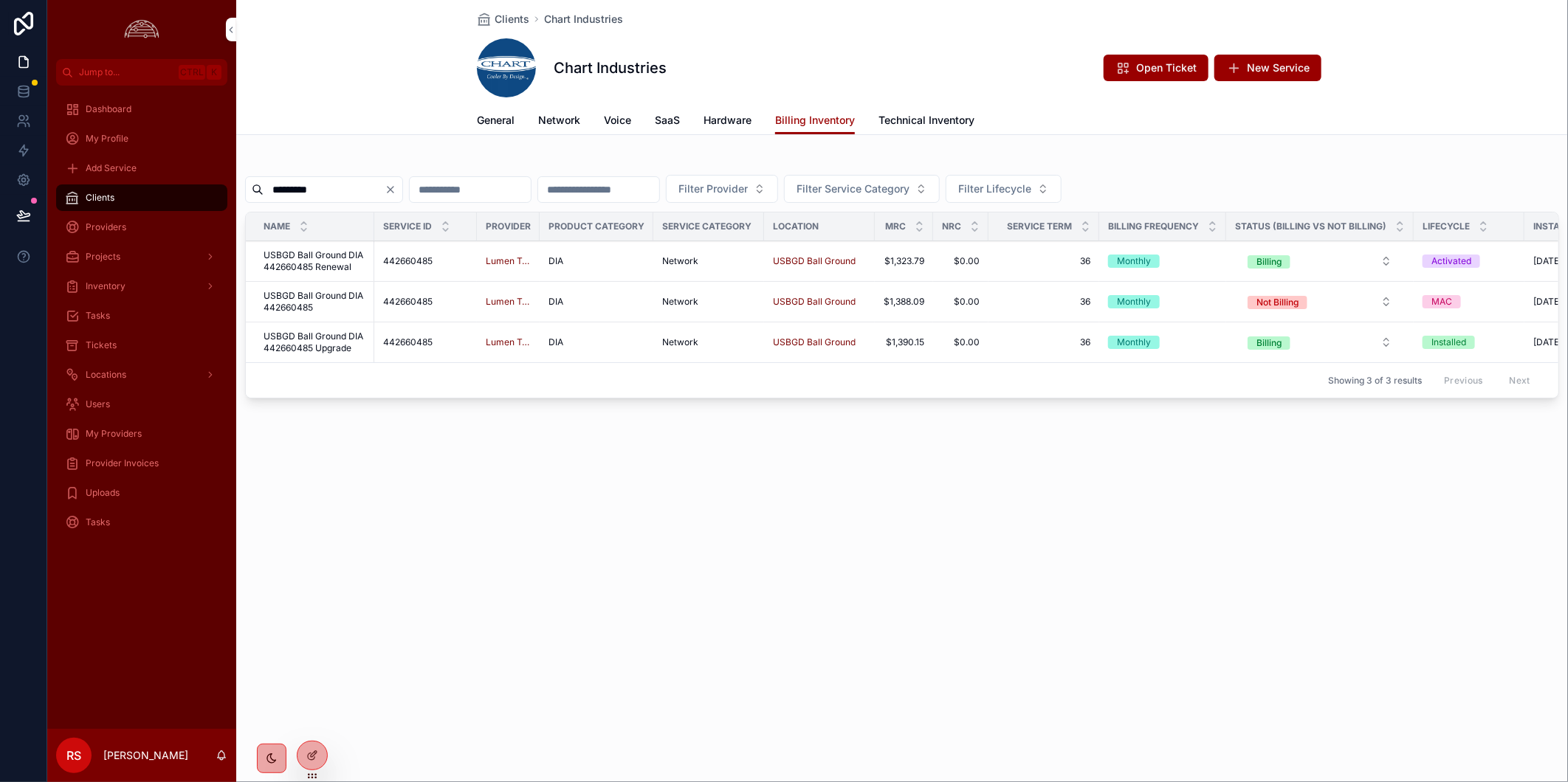
click at [297, 180] on input "*********" at bounding box center [324, 190] width 121 height 21
click at [300, 183] on input "*********" at bounding box center [324, 190] width 121 height 21
paste input "scrollable content"
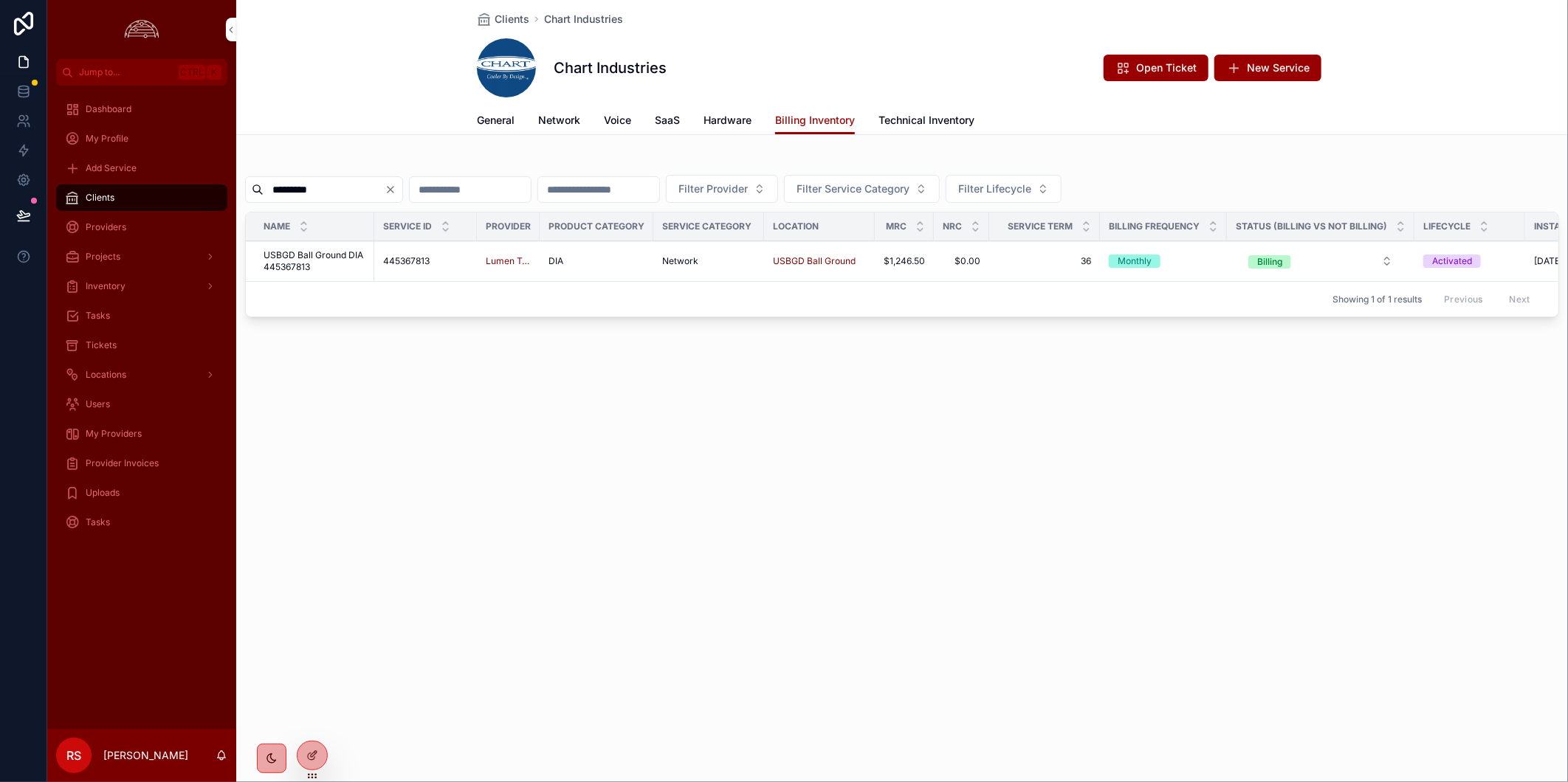
type input "*********"
click at [310, 260] on span "USBGD Ball Ground DIA 445367813" at bounding box center [314, 261] width 102 height 23
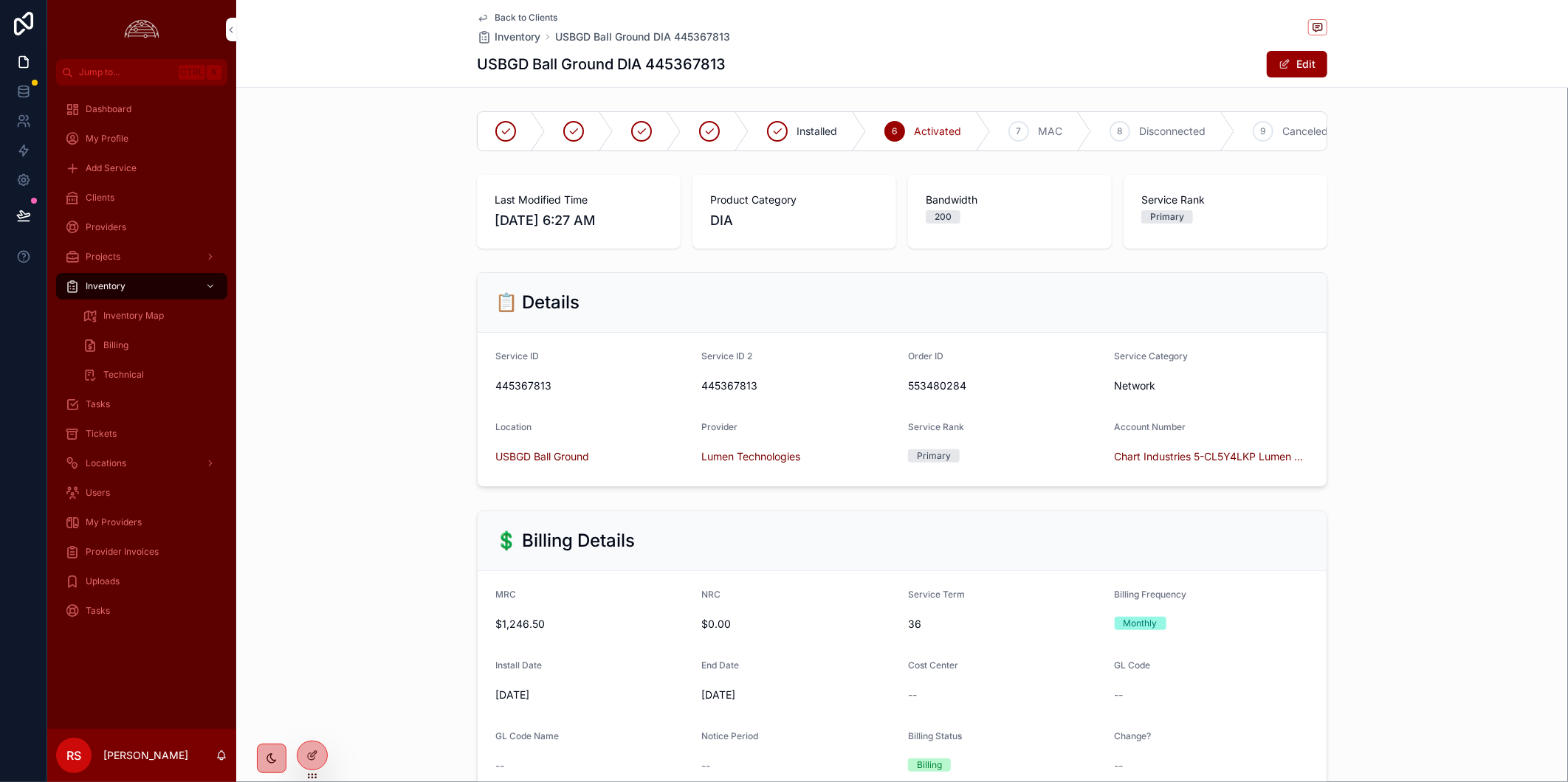
click at [507, 21] on span "Back to Clients" at bounding box center [526, 18] width 63 height 12
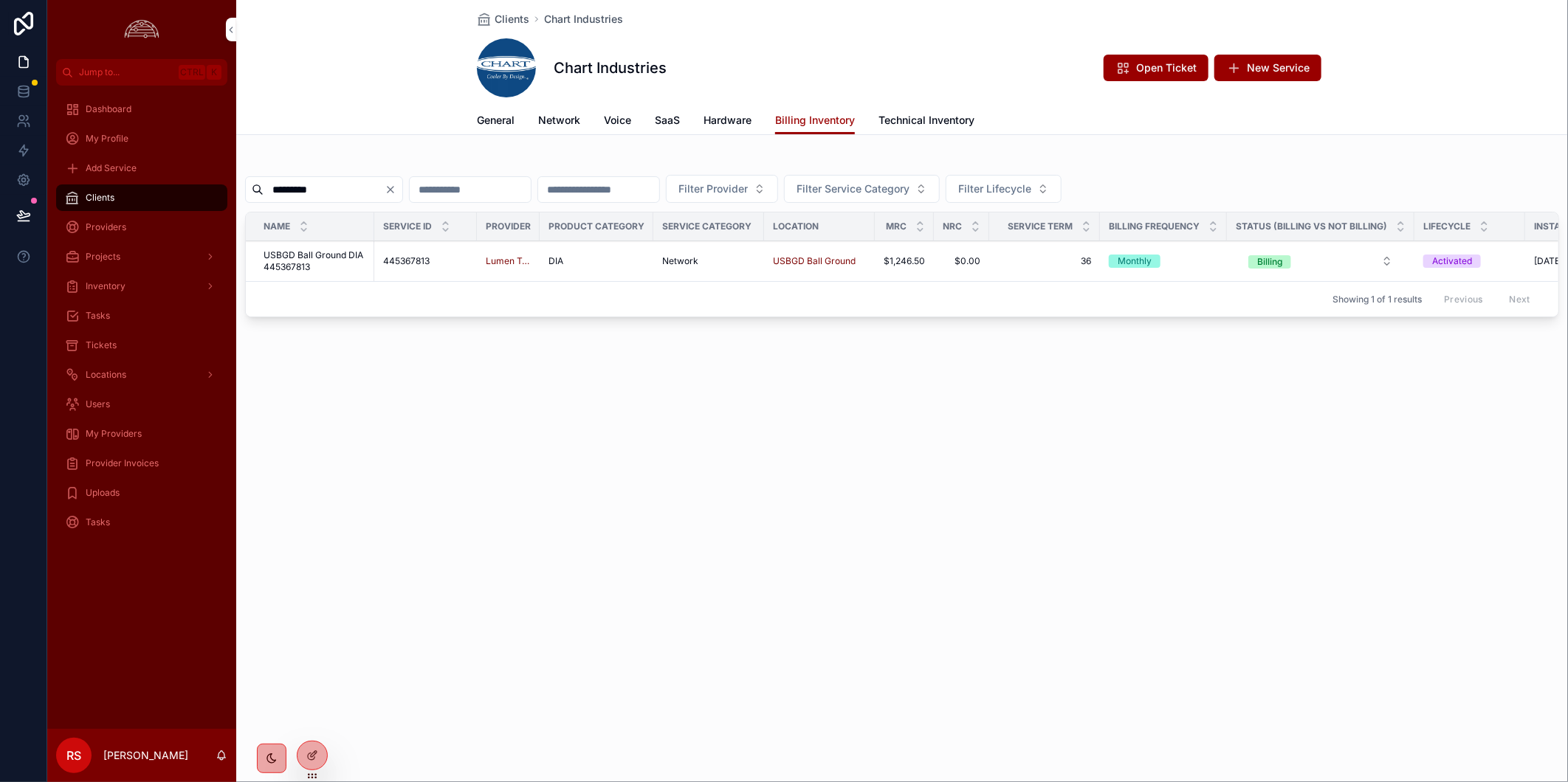
click at [289, 196] on input "*********" at bounding box center [324, 190] width 121 height 21
paste input "scrollable content"
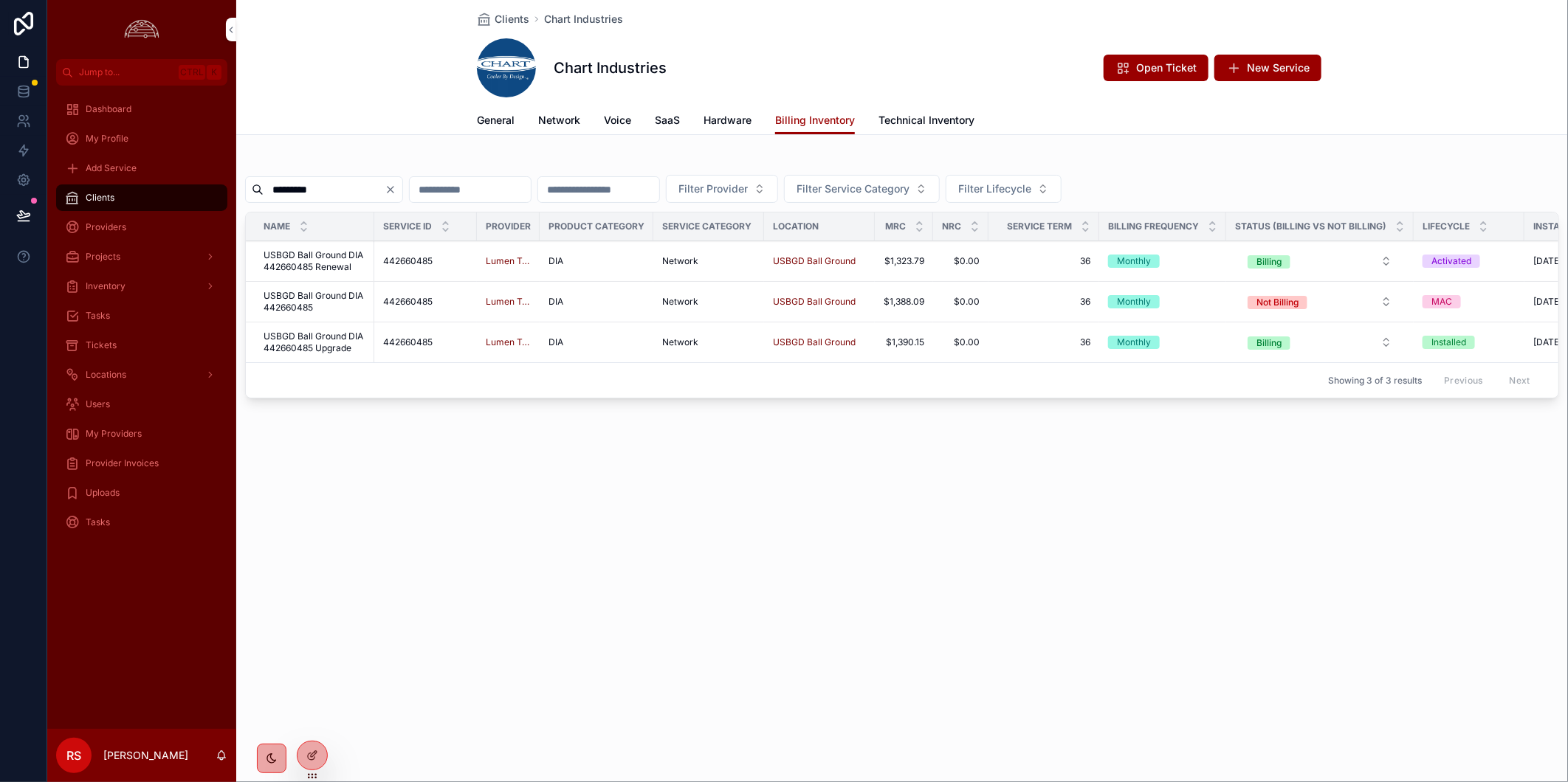
type input "*********"
click at [327, 340] on span "USBGD Ball Ground DIA 442660485 Upgrade" at bounding box center [314, 342] width 102 height 23
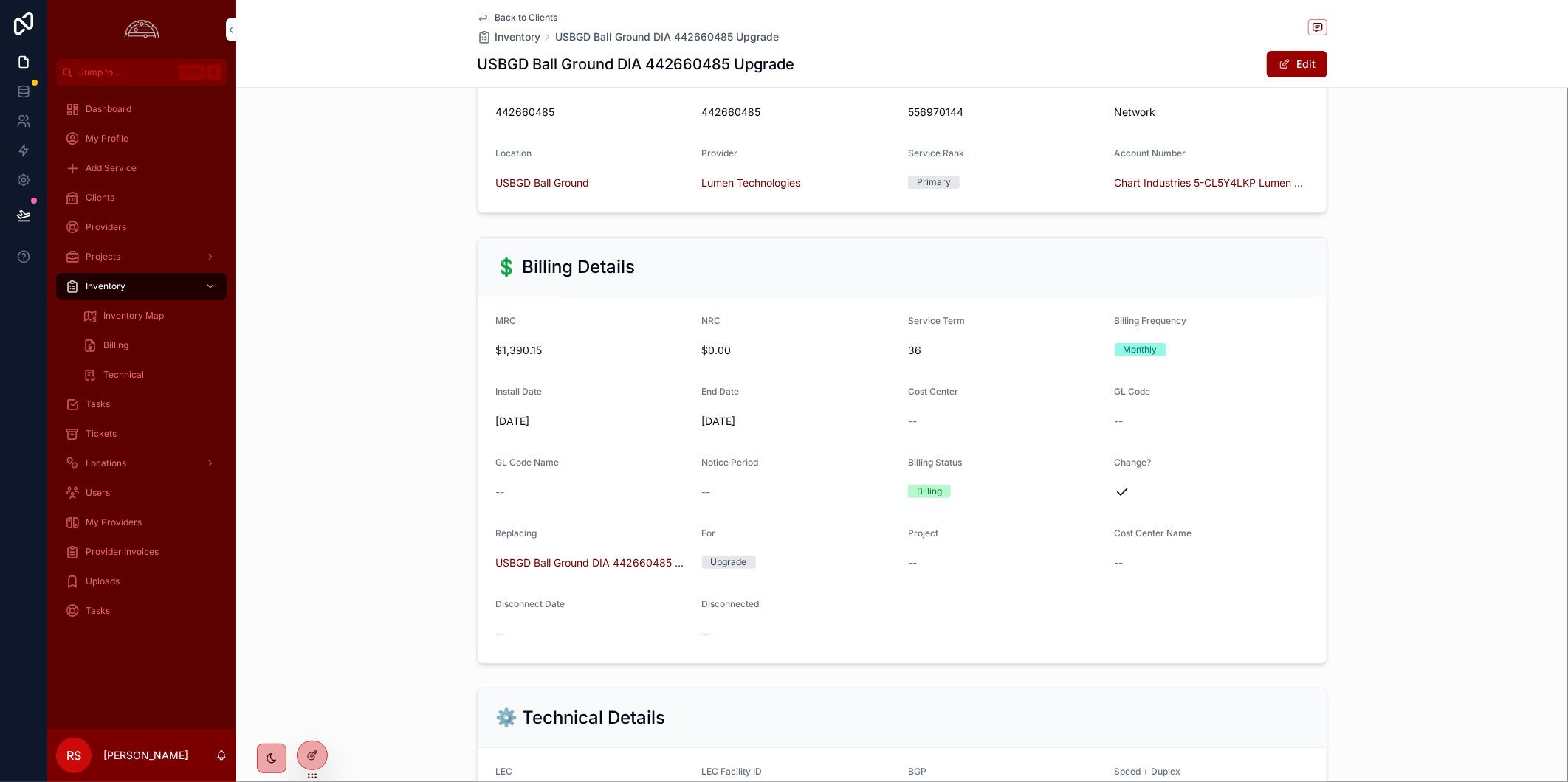
scroll to position [573, 0]
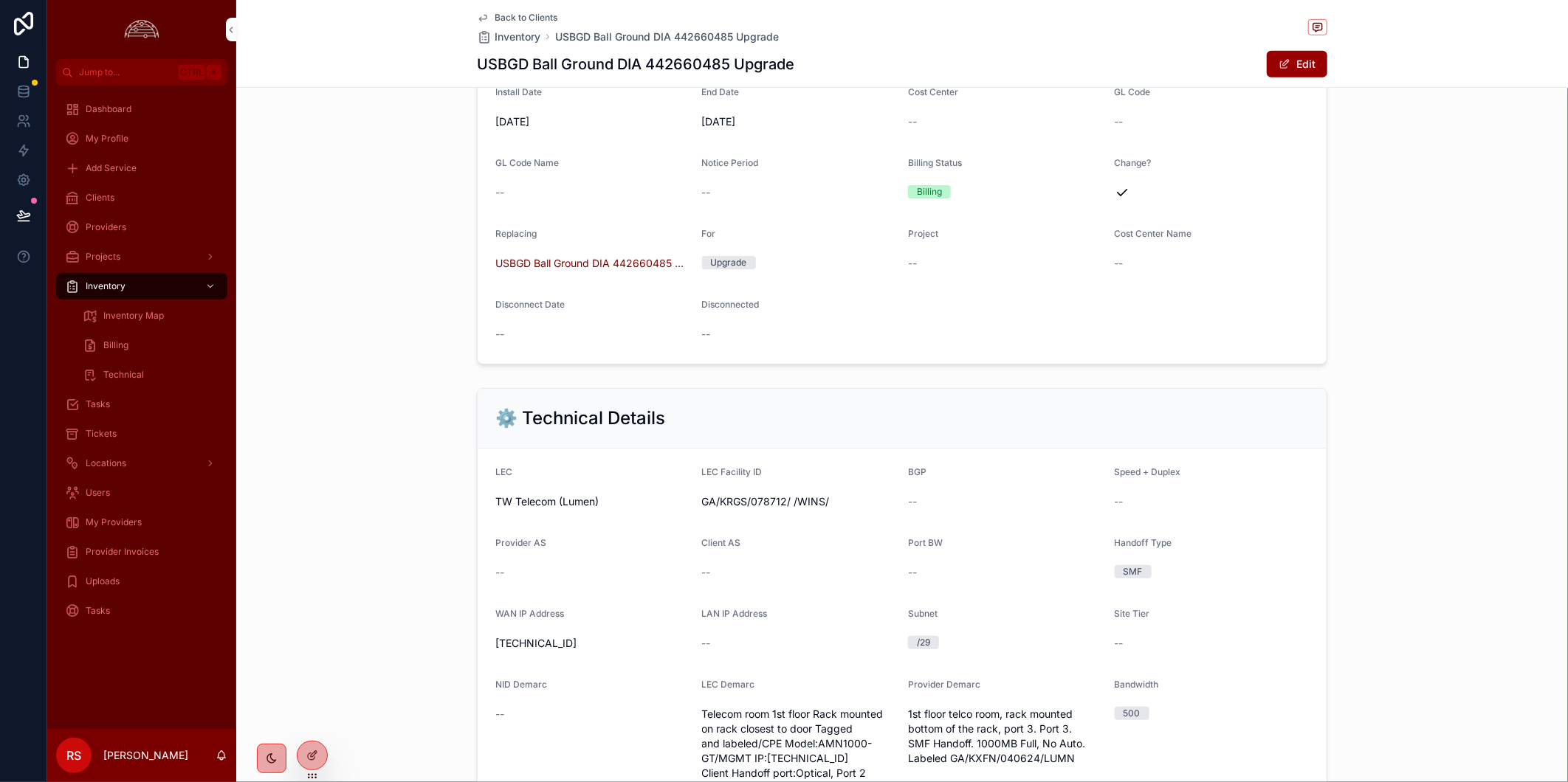
click at [631, 271] on span "USBGD Ball Ground DIA 442660485 Renewal" at bounding box center [593, 263] width 195 height 15
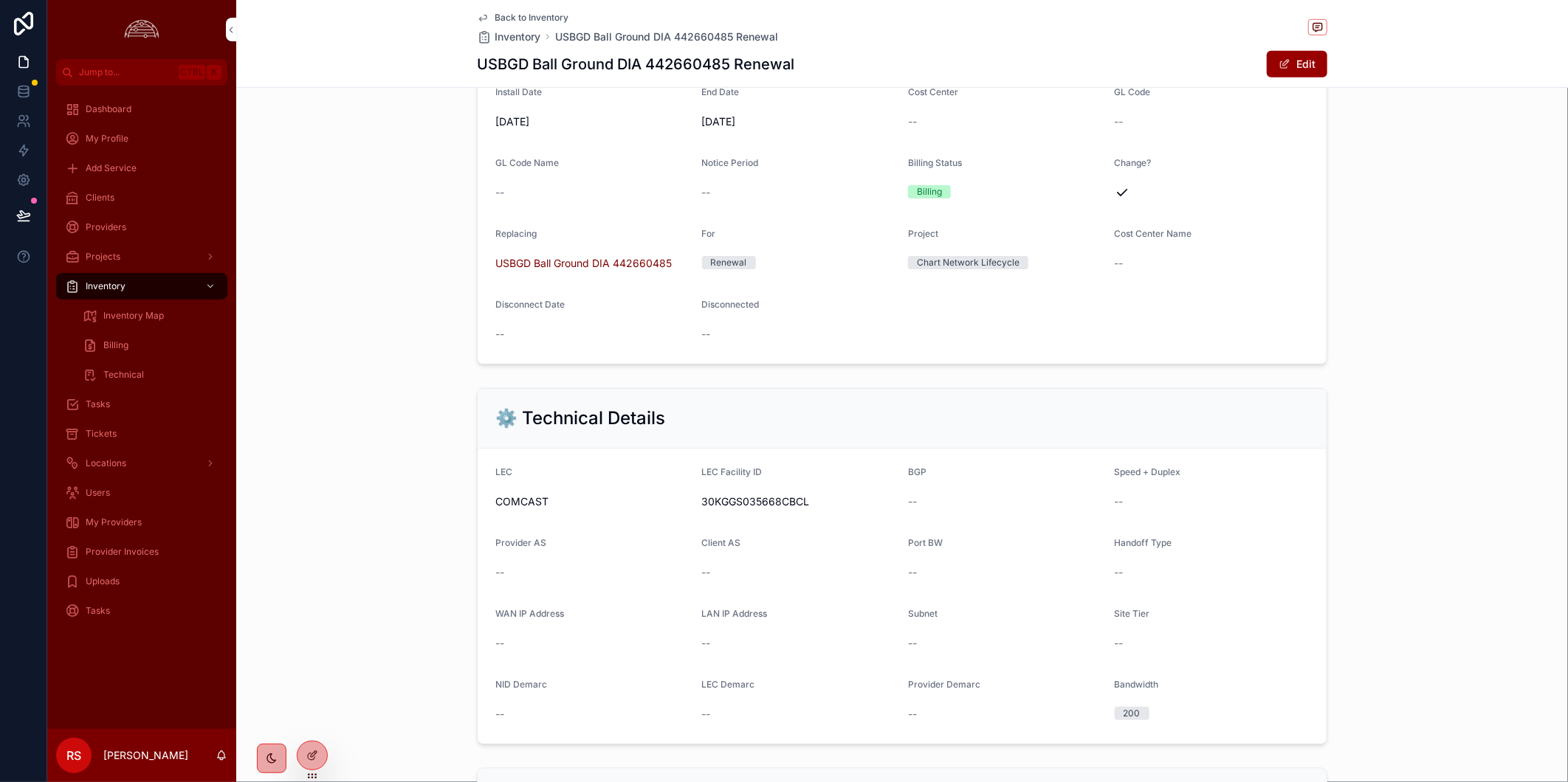
click at [512, 509] on span "COMCAST" at bounding box center [593, 501] width 195 height 15
copy span "COMCAST"
click at [768, 509] on span "30KGGS035668CBCL" at bounding box center [800, 501] width 195 height 15
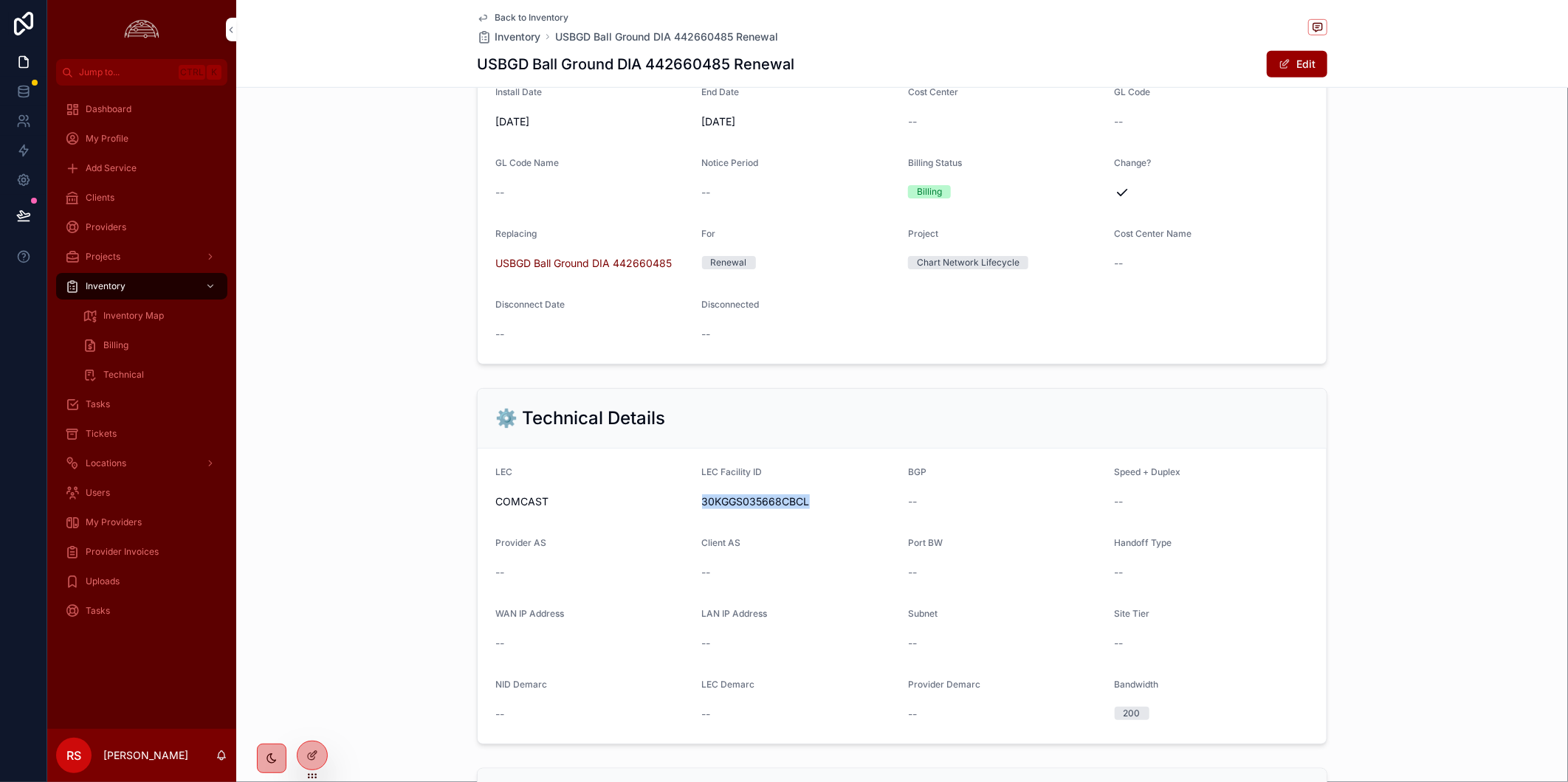
copy span "30KGGS035668CBCL"
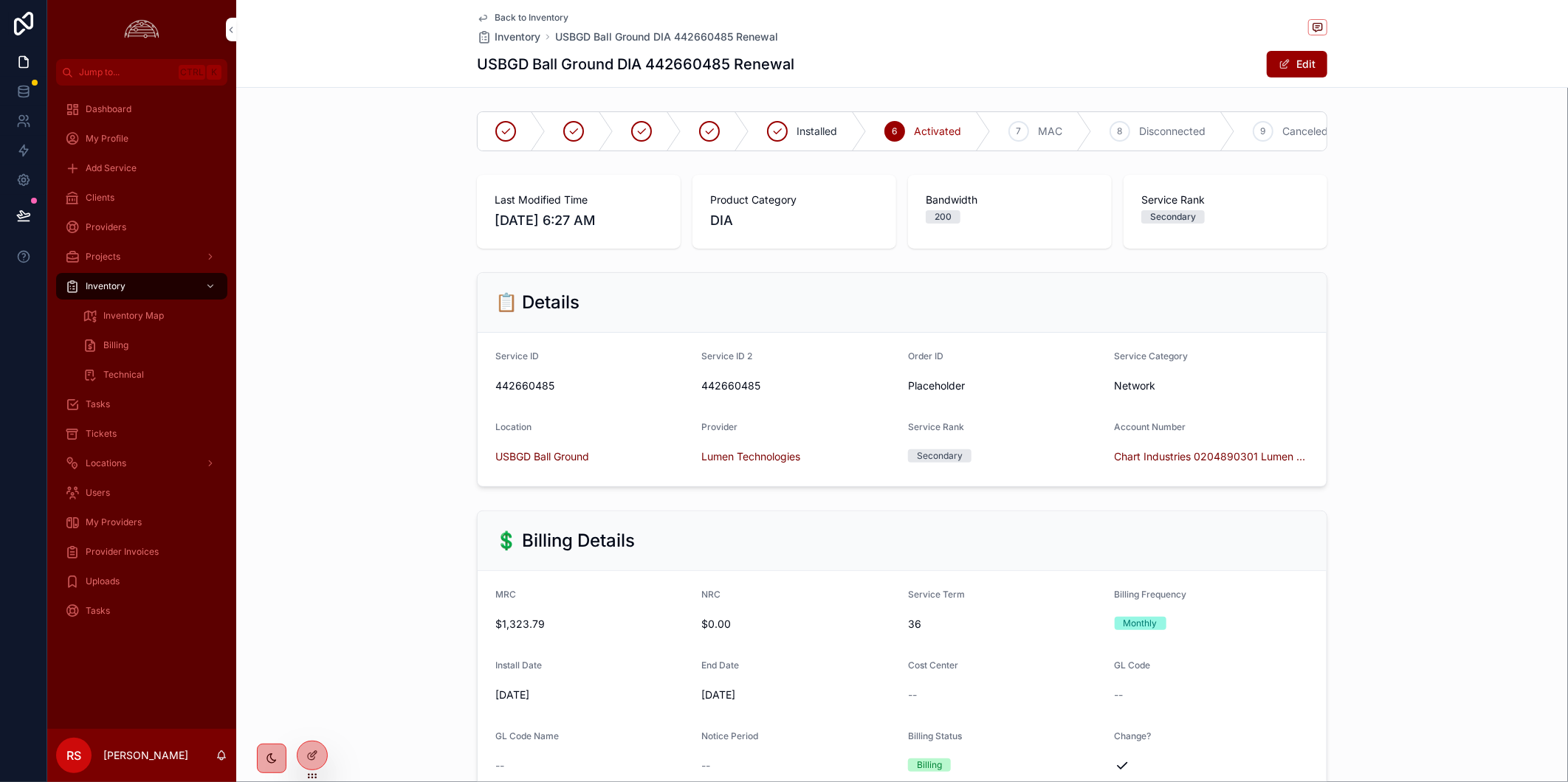
click at [508, 13] on span "Back to Inventory" at bounding box center [531, 18] width 73 height 12
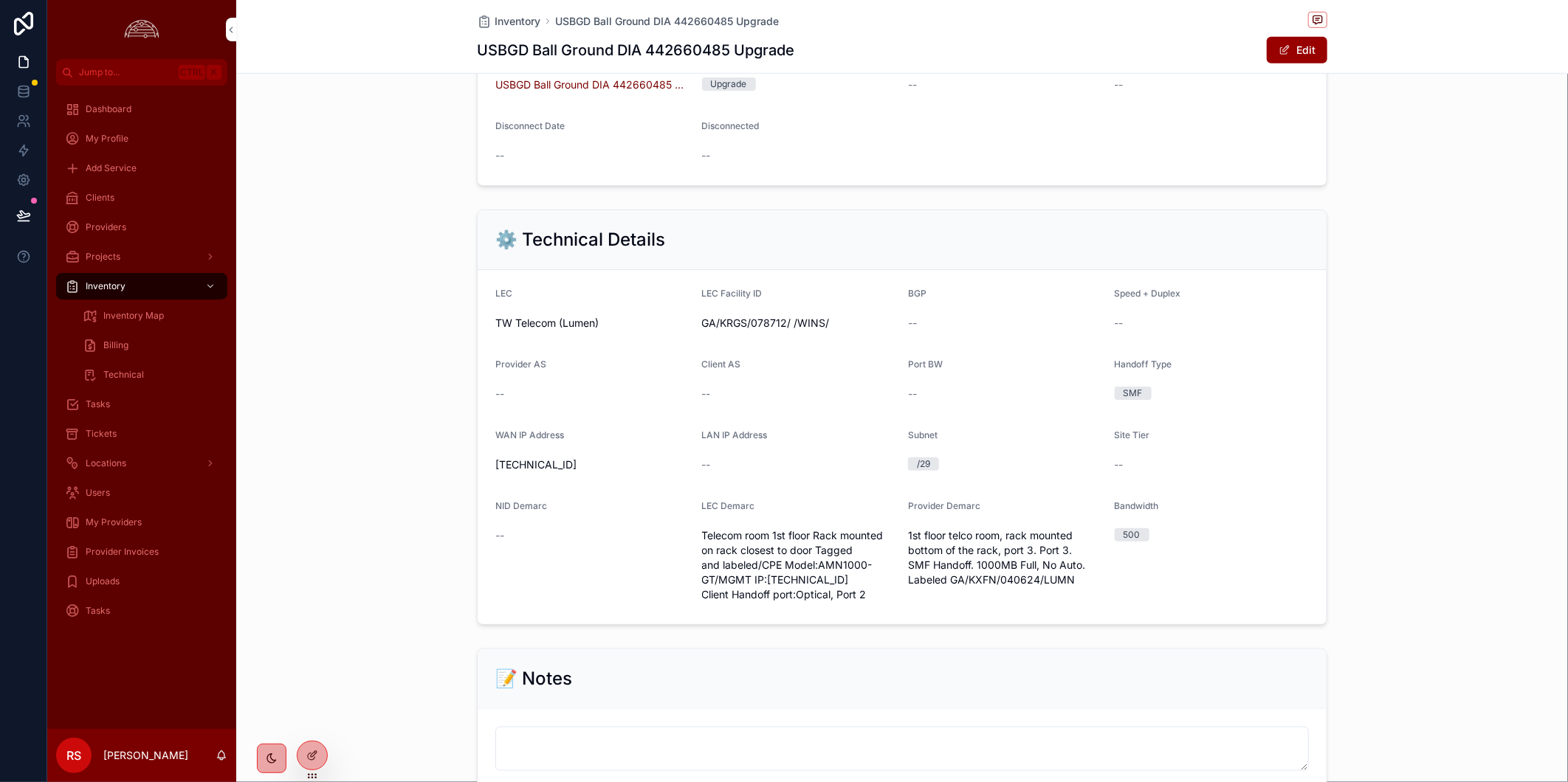
click at [1309, 49] on button "Edit" at bounding box center [1297, 50] width 60 height 27
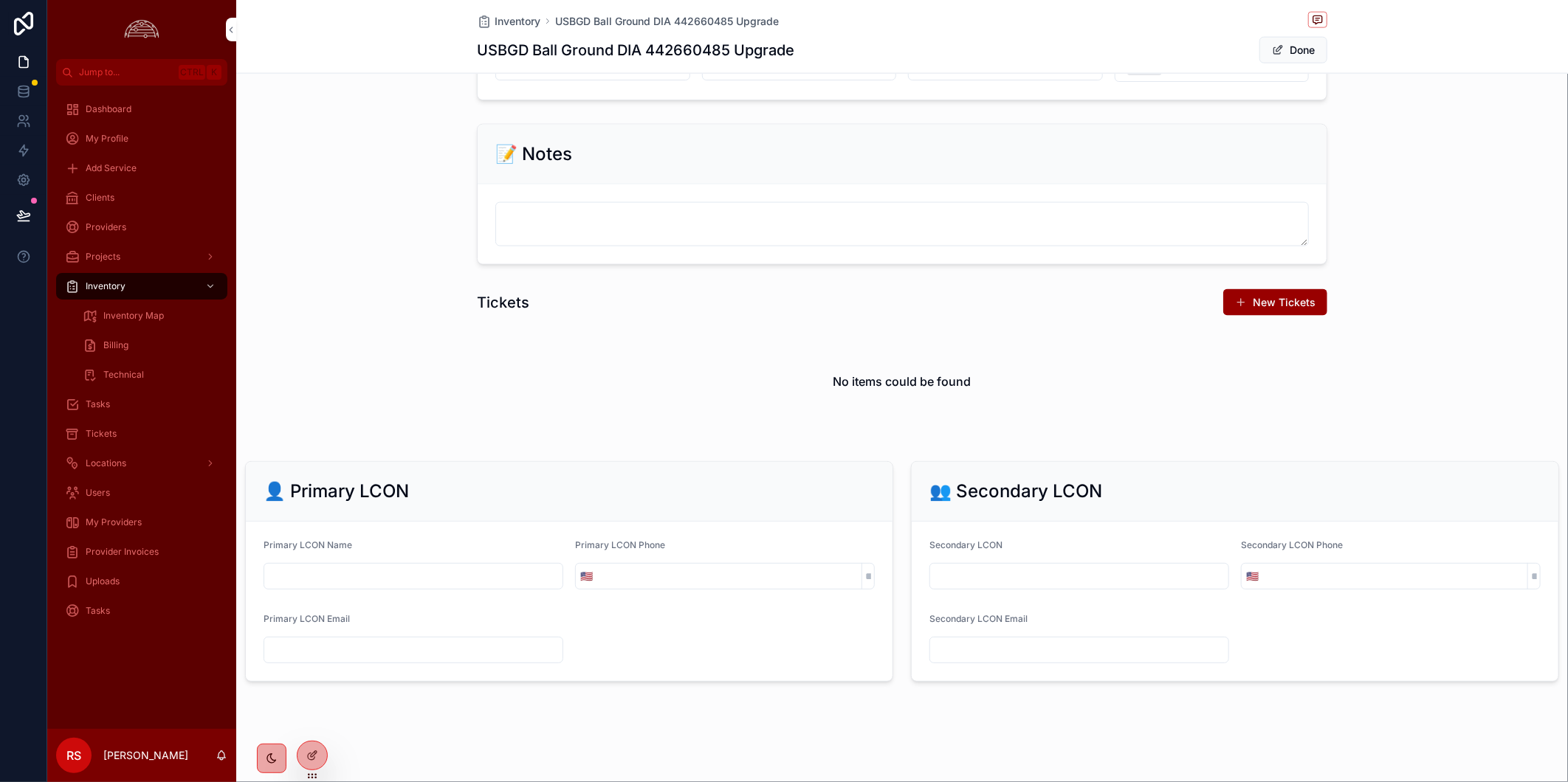
scroll to position [773, 0]
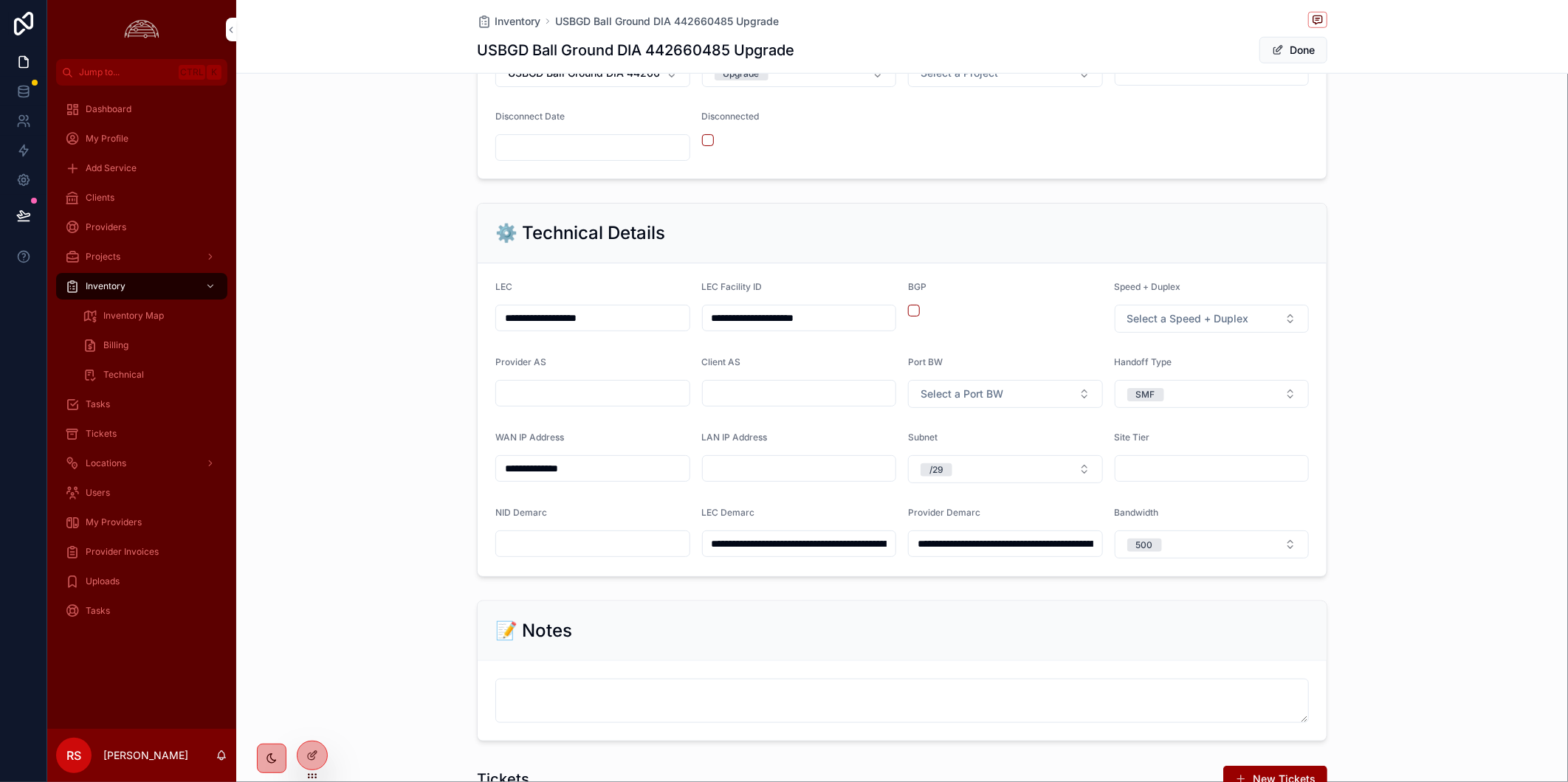
click at [689, 46] on h1 "USBGD Ball Ground DIA 442660485 Upgrade" at bounding box center [635, 50] width 318 height 21
click at [688, 47] on h1 "USBGD Ball Ground DIA 442660485 Upgrade" at bounding box center [635, 50] width 318 height 21
copy h1 "442660485"
click at [1399, 342] on div "**********" at bounding box center [902, 389] width 1331 height 386
click at [792, 328] on input "**********" at bounding box center [800, 318] width 193 height 21
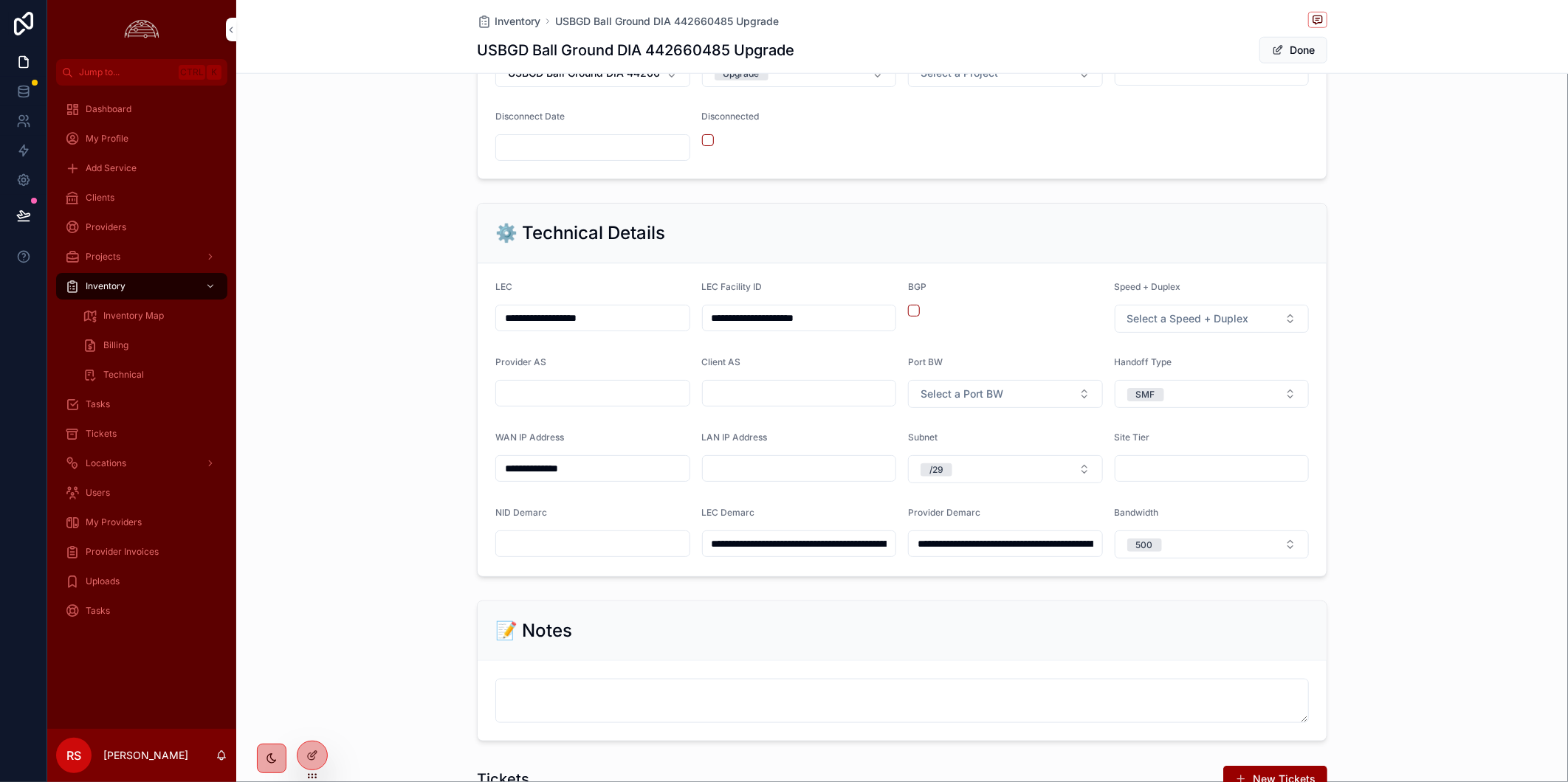
click at [792, 328] on input "**********" at bounding box center [800, 318] width 193 height 21
paste input "scrollable content"
type input "**********"
click at [570, 322] on input "**********" at bounding box center [592, 318] width 193 height 21
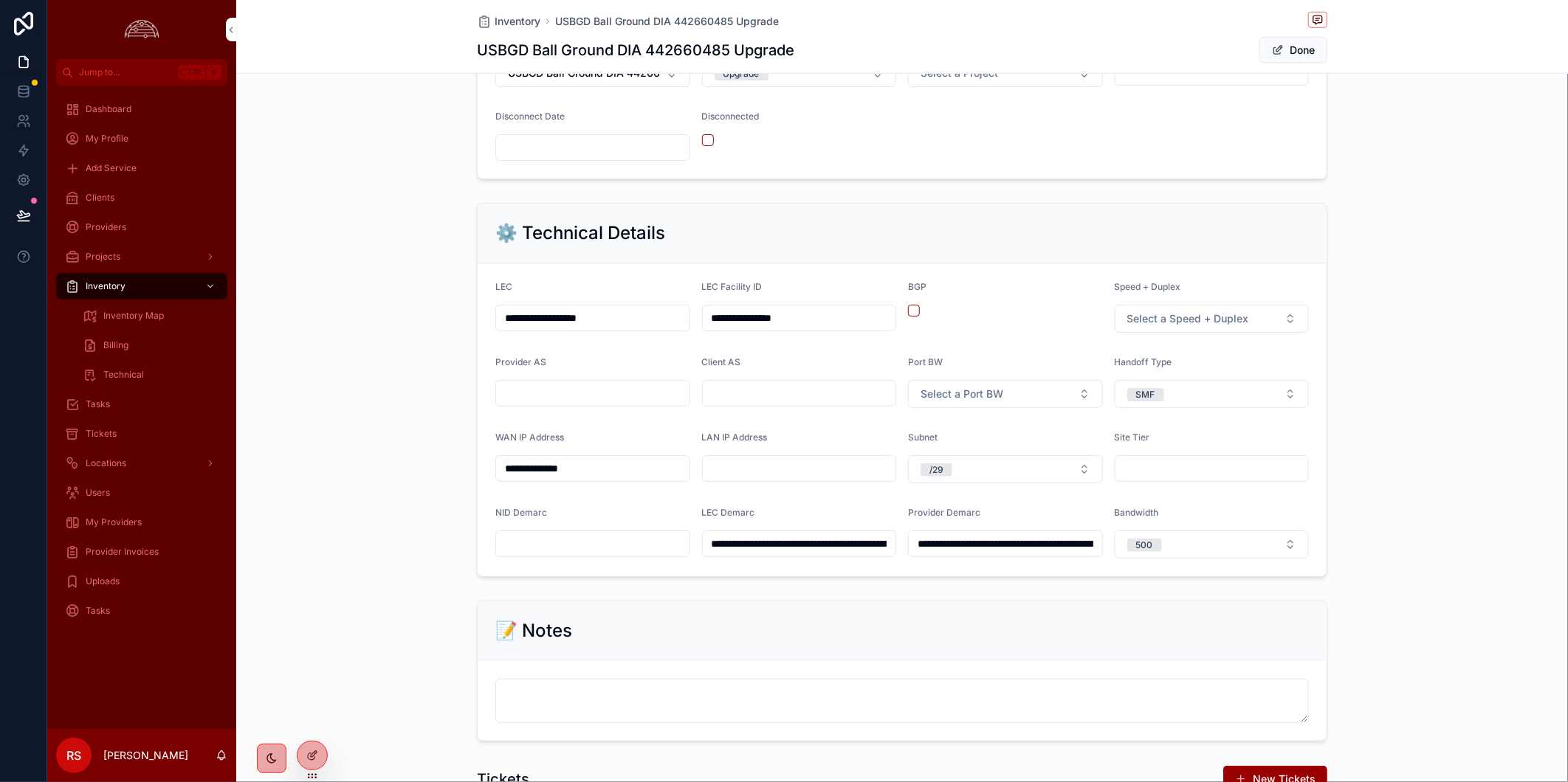
click at [570, 322] on input "**********" at bounding box center [592, 318] width 193 height 21
paste input "scrollable content"
type input "*******"
click at [602, 479] on input "**********" at bounding box center [592, 469] width 193 height 21
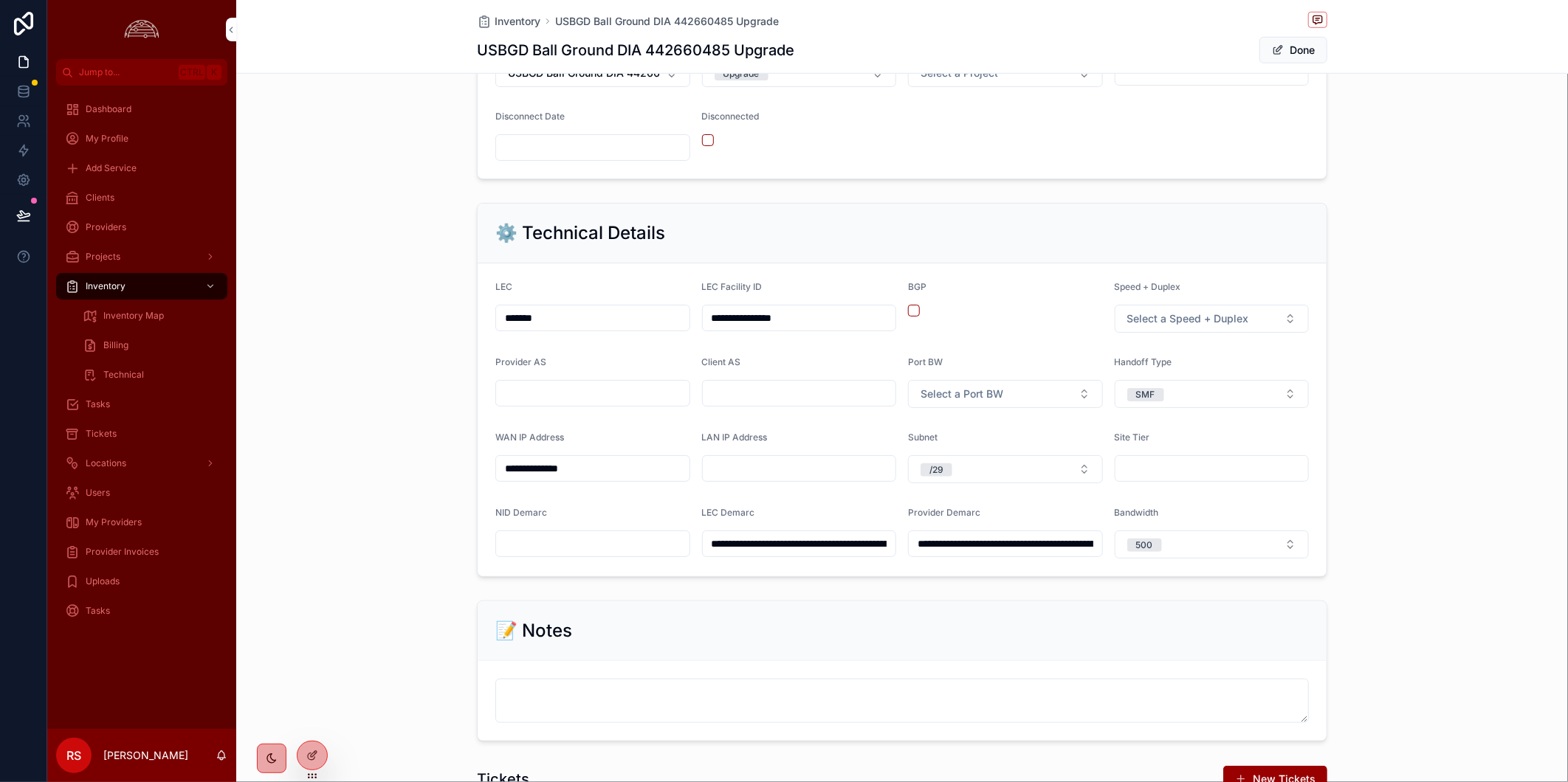
click at [602, 479] on input "**********" at bounding box center [592, 469] width 193 height 21
click at [861, 553] on input "**********" at bounding box center [800, 544] width 193 height 21
click at [860, 553] on input "**********" at bounding box center [800, 544] width 193 height 21
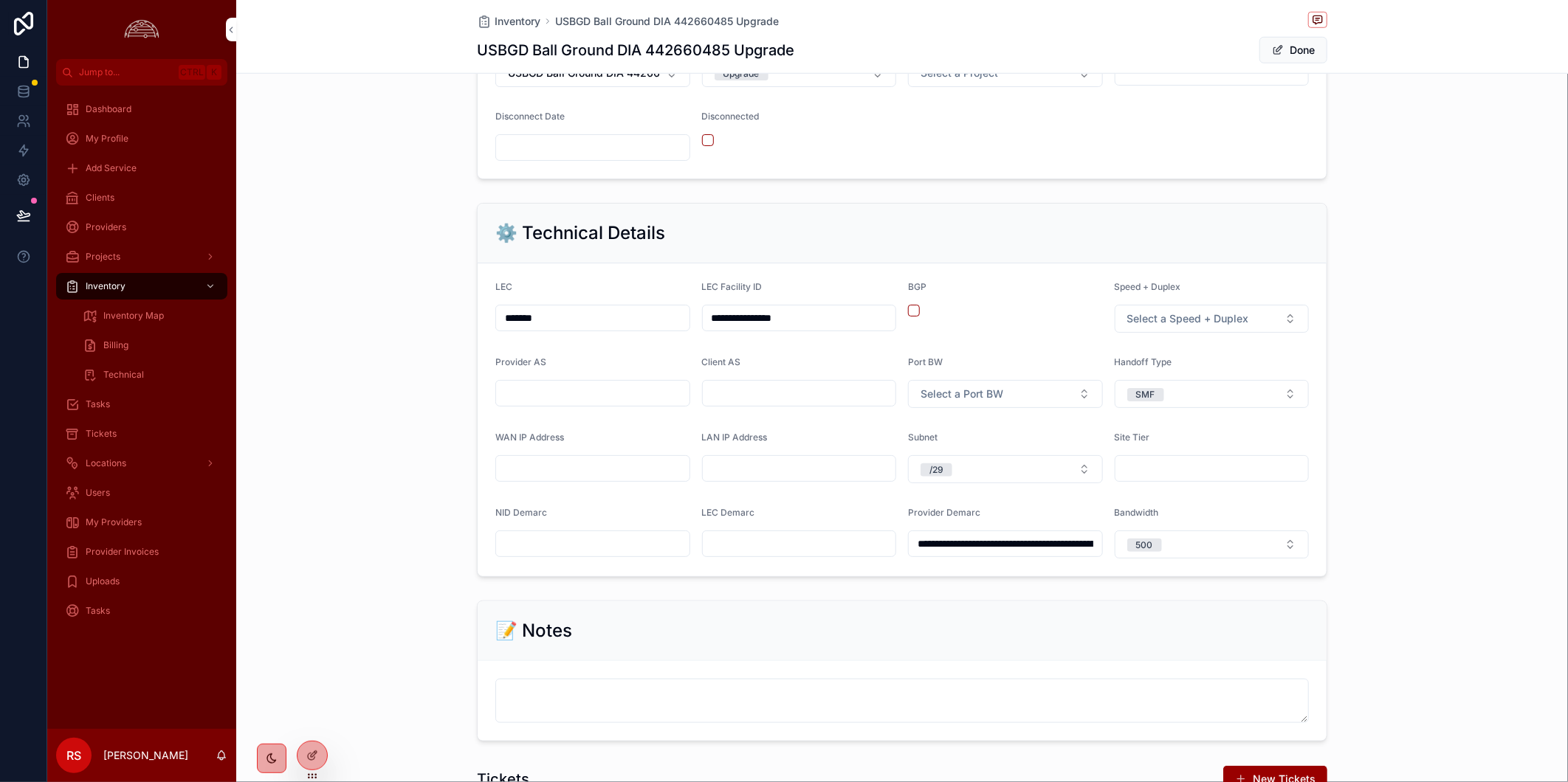
click at [964, 554] on input "**********" at bounding box center [1005, 544] width 193 height 21
click at [1367, 470] on div "**********" at bounding box center [902, 389] width 1331 height 386
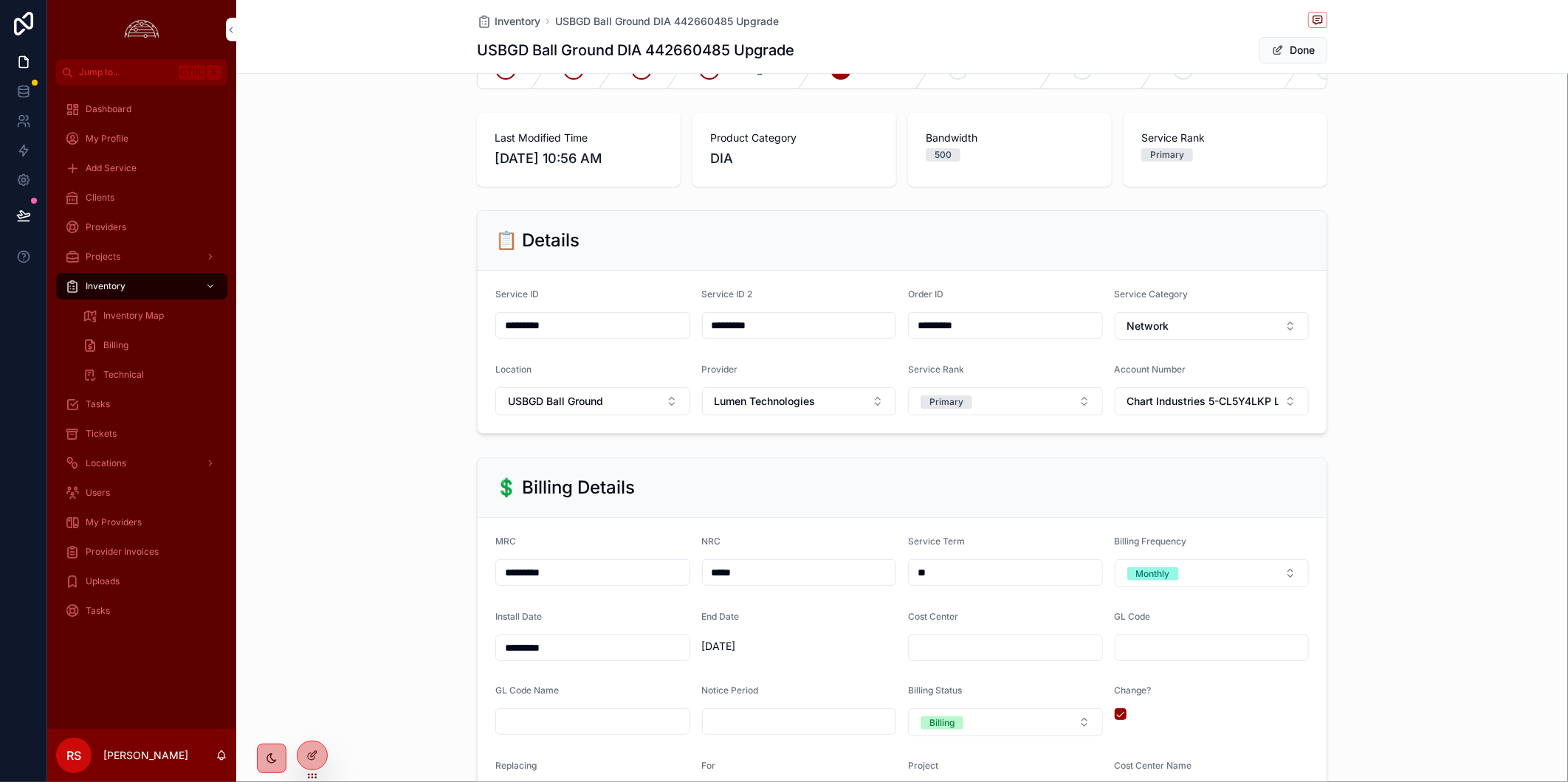
scroll to position [0, 0]
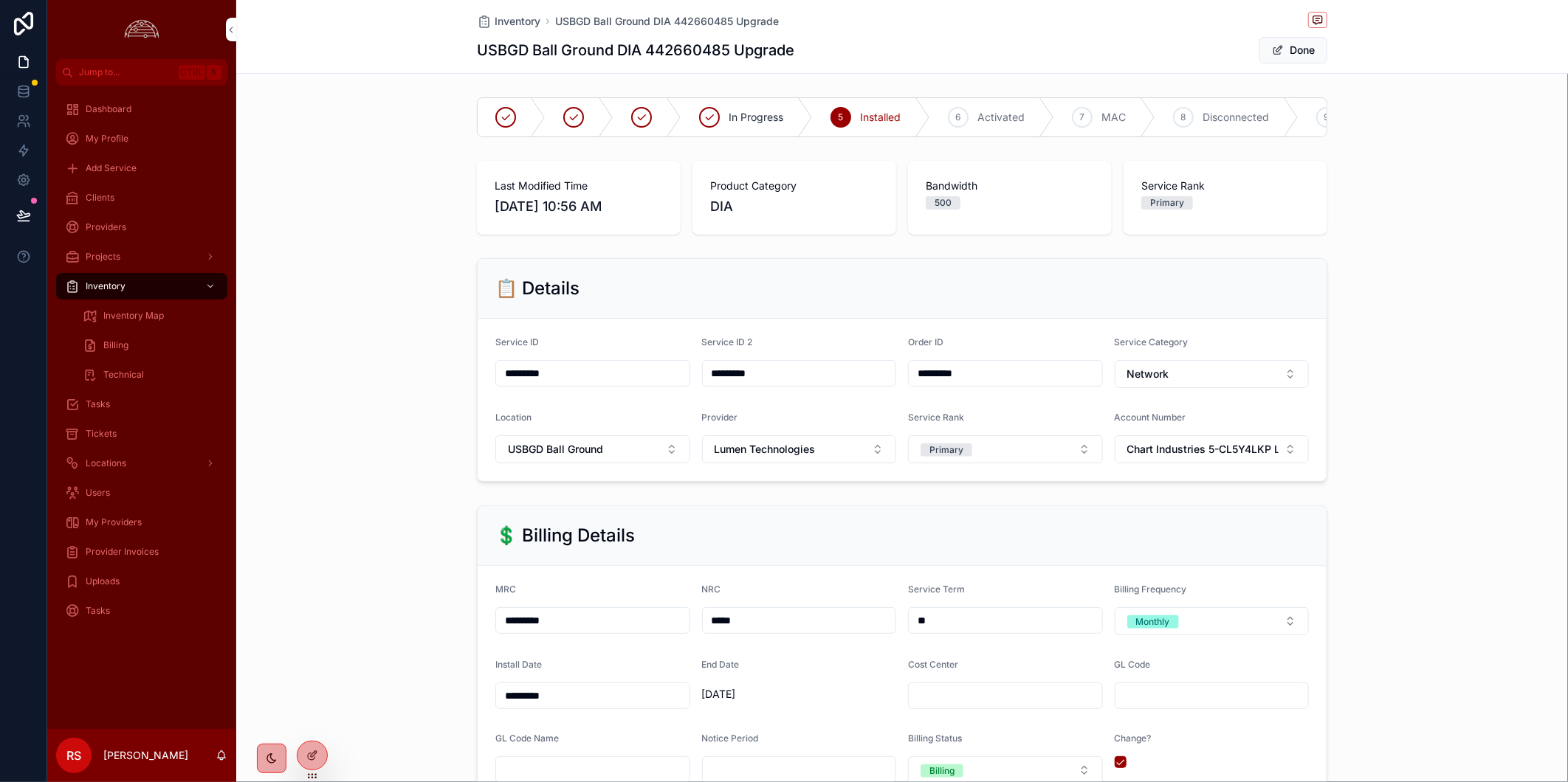
click at [1297, 43] on button "Done" at bounding box center [1293, 50] width 68 height 27
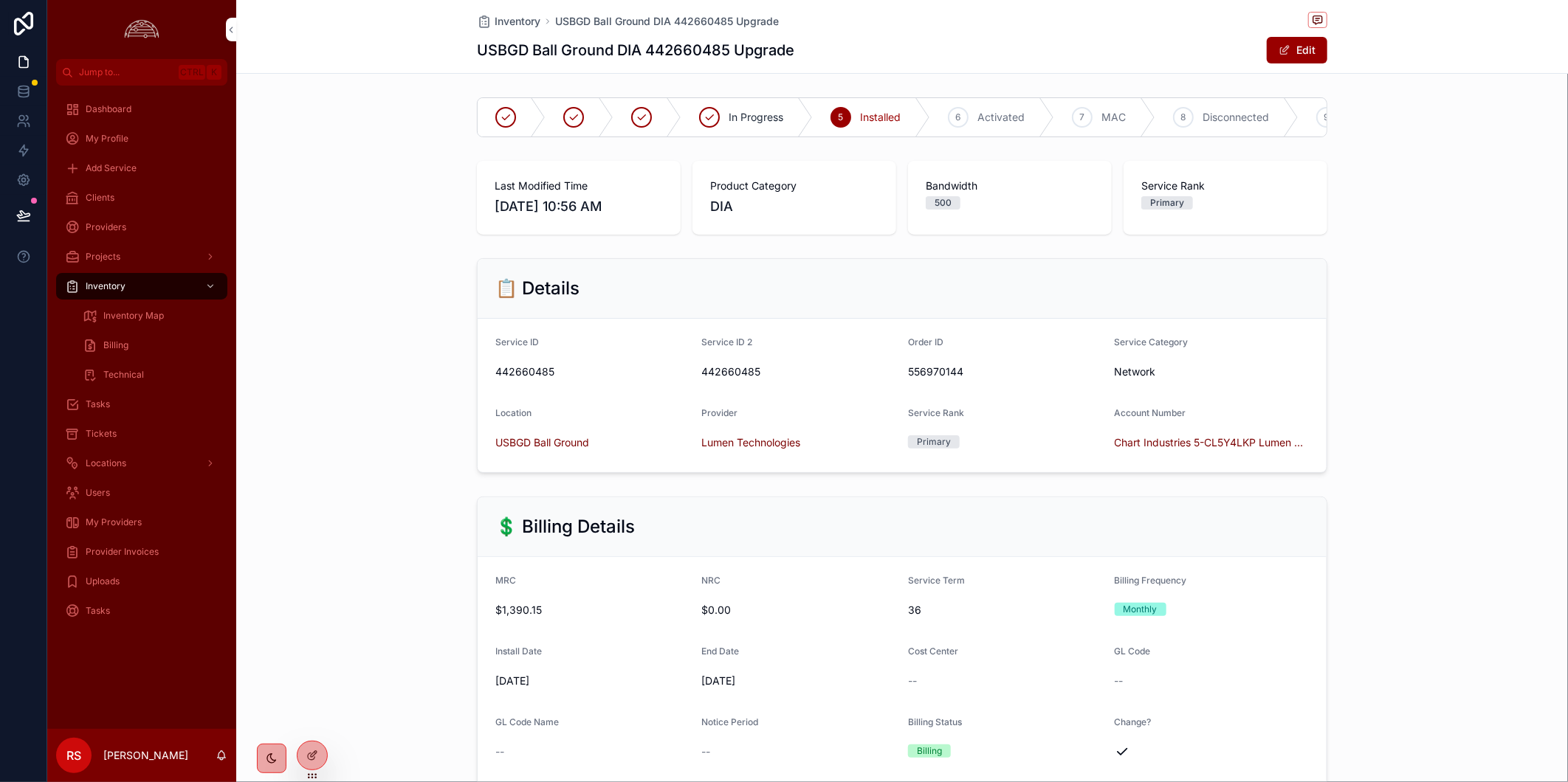
drag, startPoint x: 1447, startPoint y: 196, endPoint x: 1447, endPoint y: 208, distance: 12.0
click at [1447, 196] on div "Last Modified Time 10/7/2025 10:56 AM Product Category DIA Bandwidth 500 Servic…" at bounding box center [902, 198] width 1331 height 85
click at [135, 201] on div "Clients" at bounding box center [142, 197] width 154 height 23
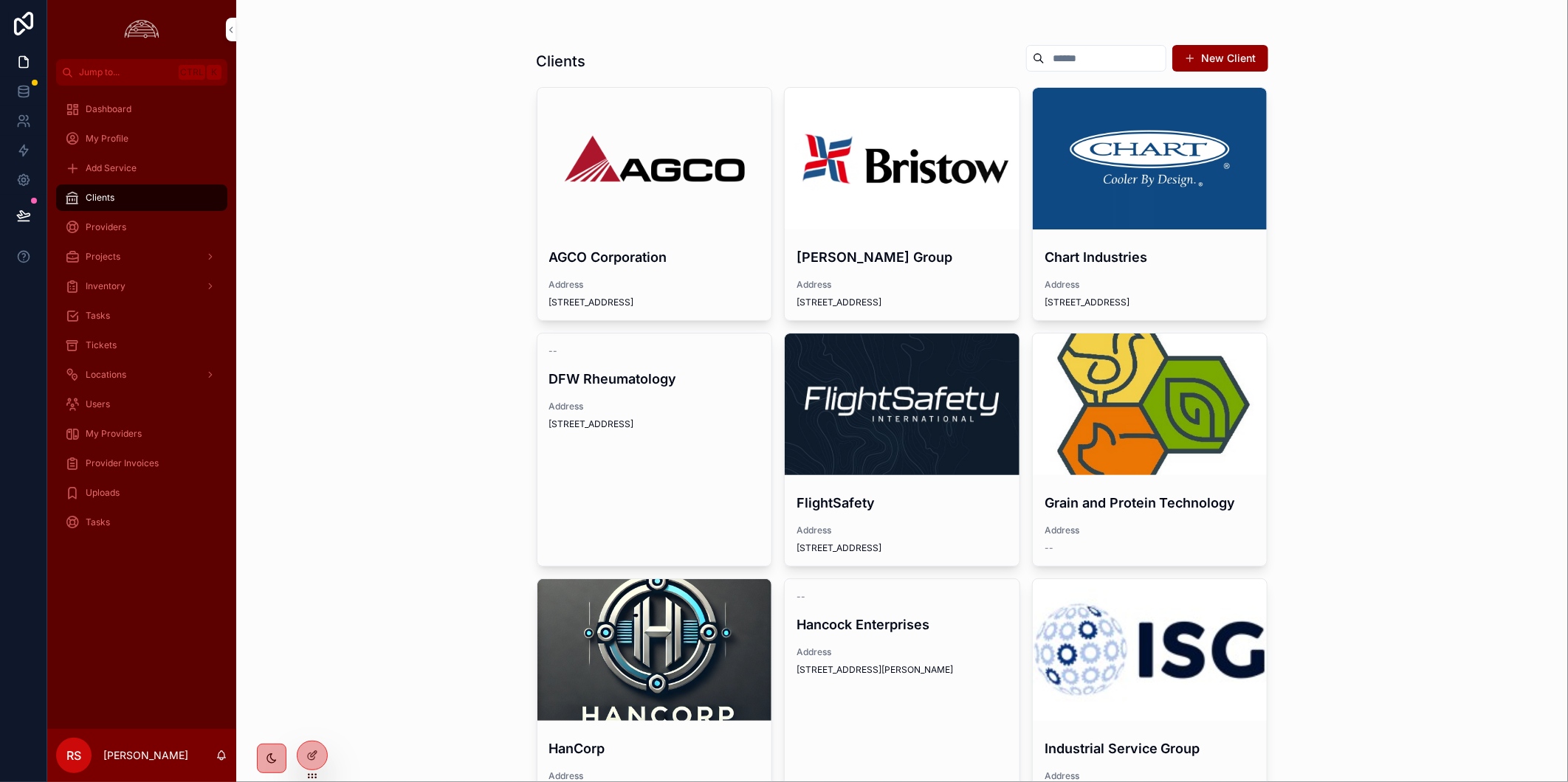
click at [0, 0] on div "scrollable content" at bounding box center [0, 0] width 0 height 0
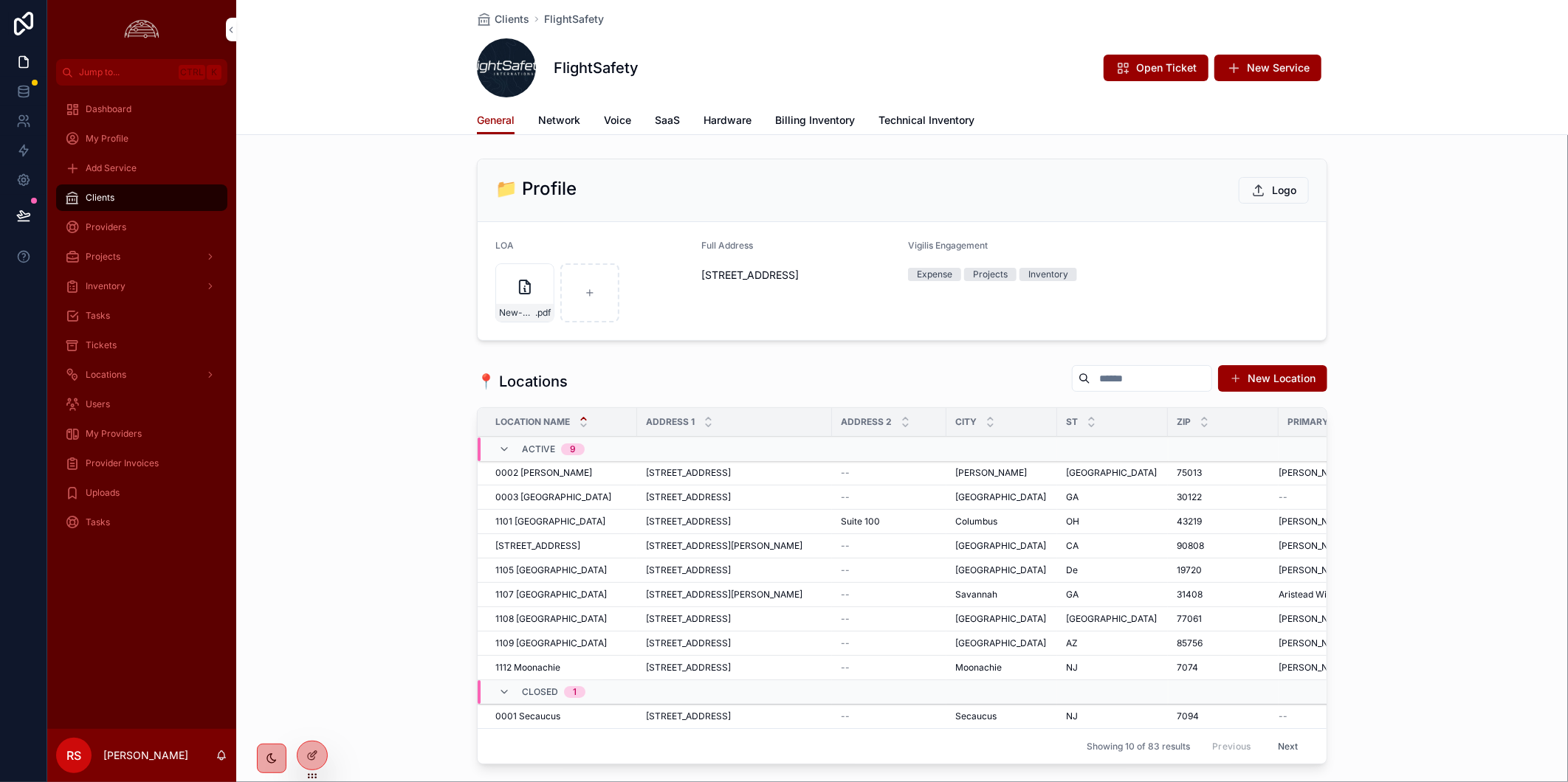
click at [825, 113] on span "Billing Inventory" at bounding box center [815, 120] width 79 height 15
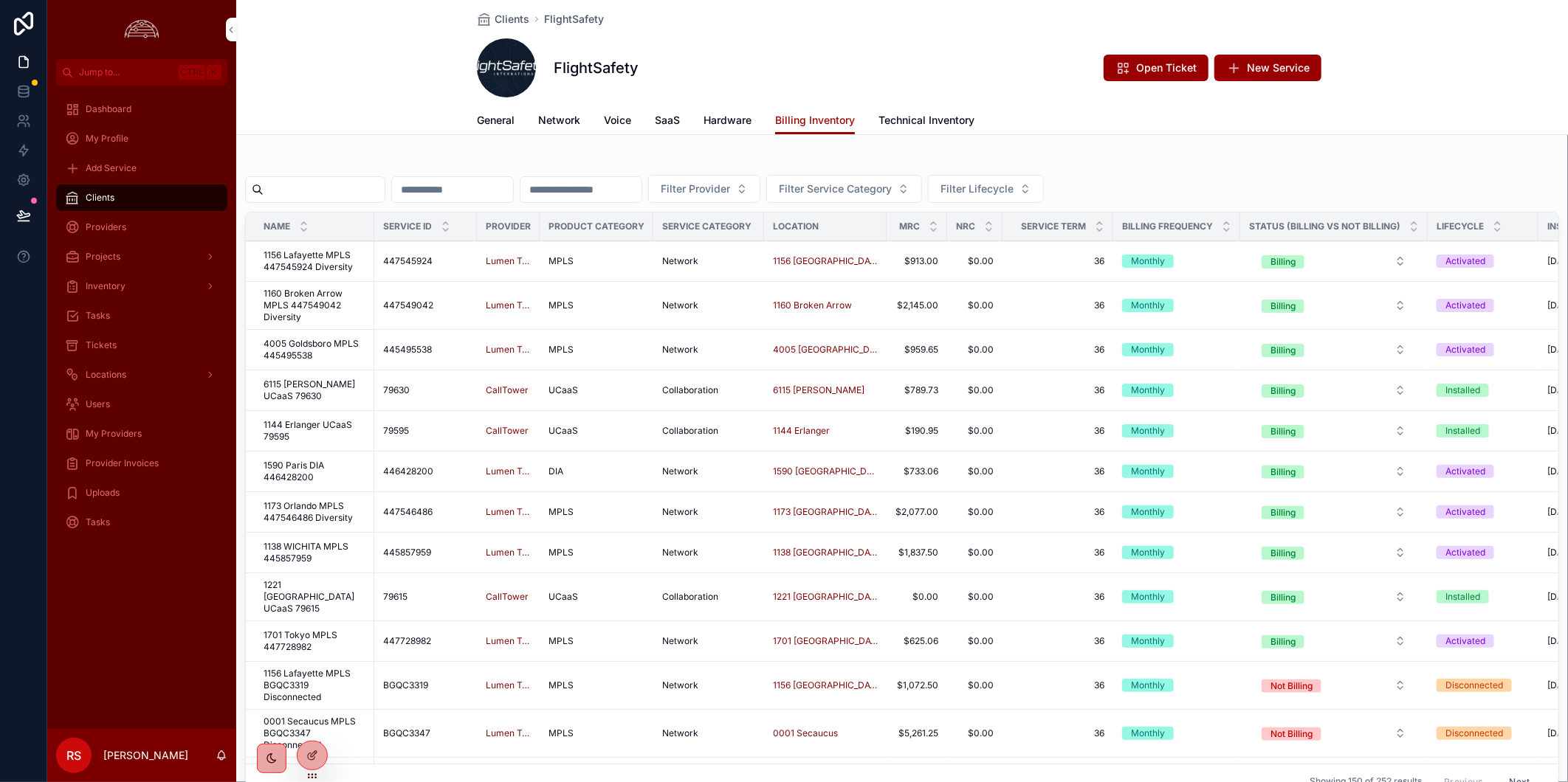
click at [351, 191] on input "scrollable content" at bounding box center [324, 190] width 121 height 21
paste input "*********"
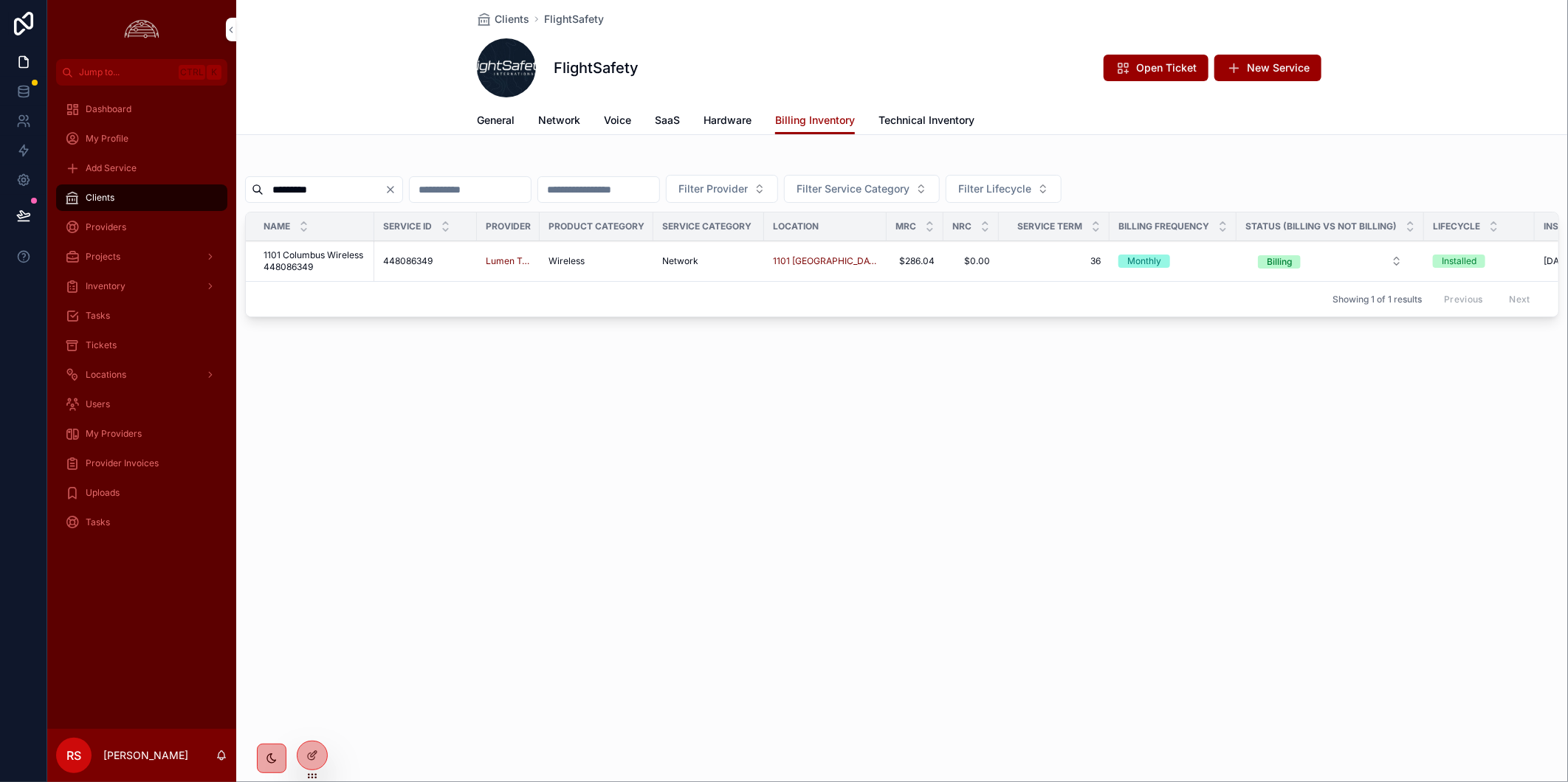
type input "*********"
click at [1248, 515] on div "Clients FlightSafety FlightSafety Open Ticket New Service Billing Inventory Gen…" at bounding box center [902, 391] width 1331 height 782
click at [307, 267] on span "1101 Columbus Wireless 448086349" at bounding box center [314, 261] width 102 height 23
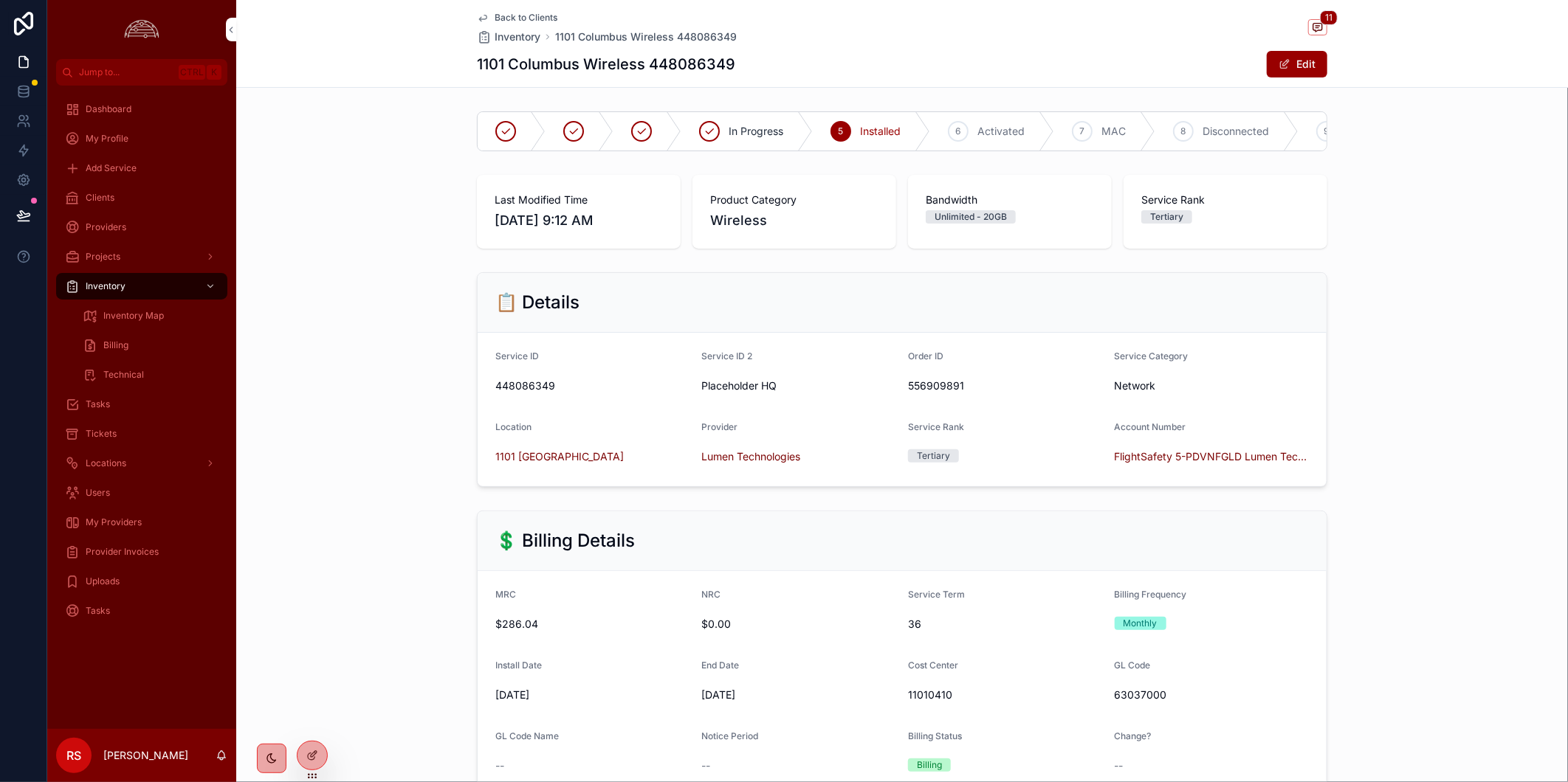
click at [115, 520] on span "My Providers" at bounding box center [113, 522] width 56 height 12
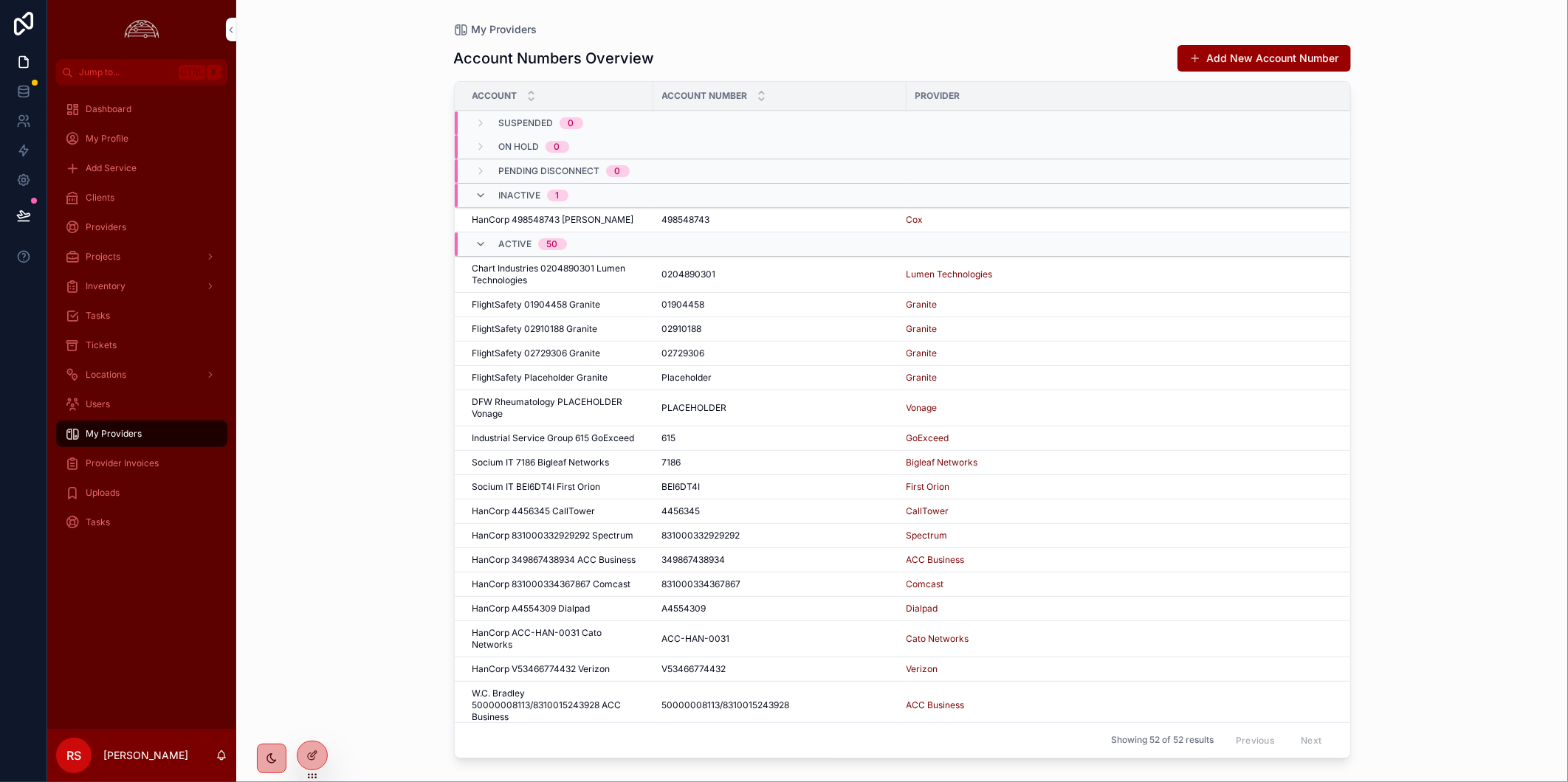
click at [160, 465] on div "Provider Invoices" at bounding box center [142, 463] width 154 height 23
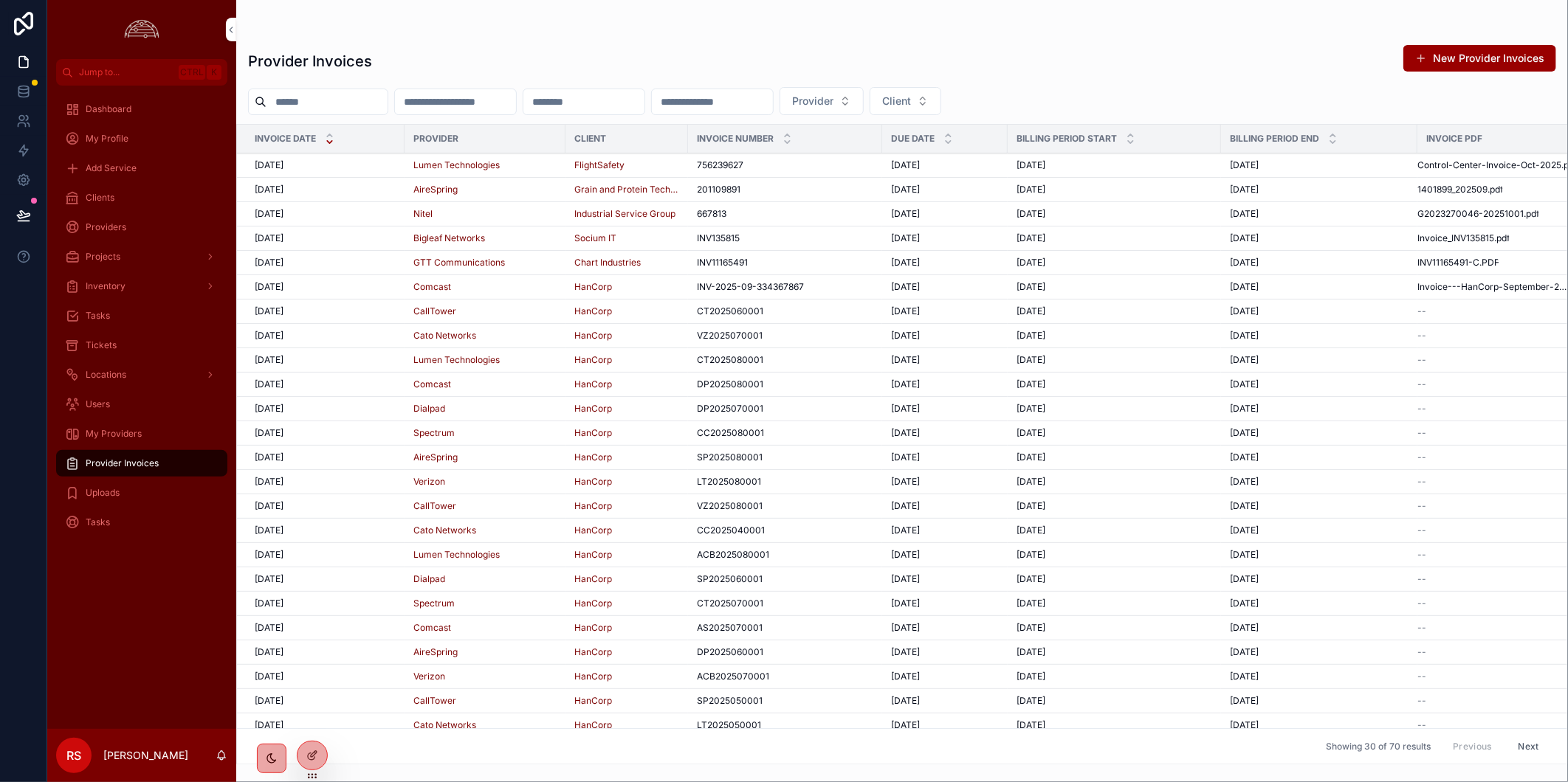
click at [348, 165] on div "[DATE] [DATE]" at bounding box center [325, 166] width 141 height 12
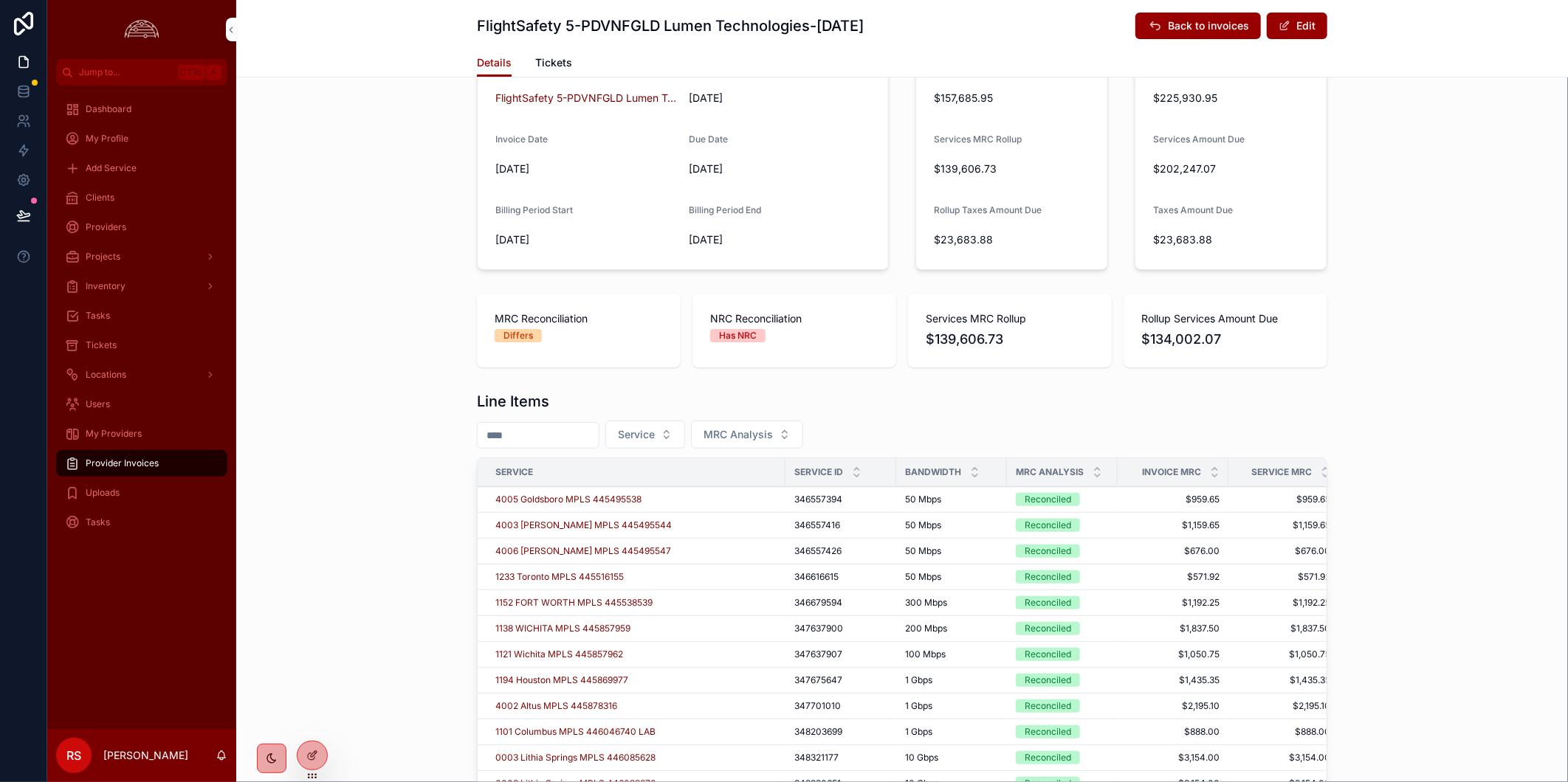
scroll to position [409, 0]
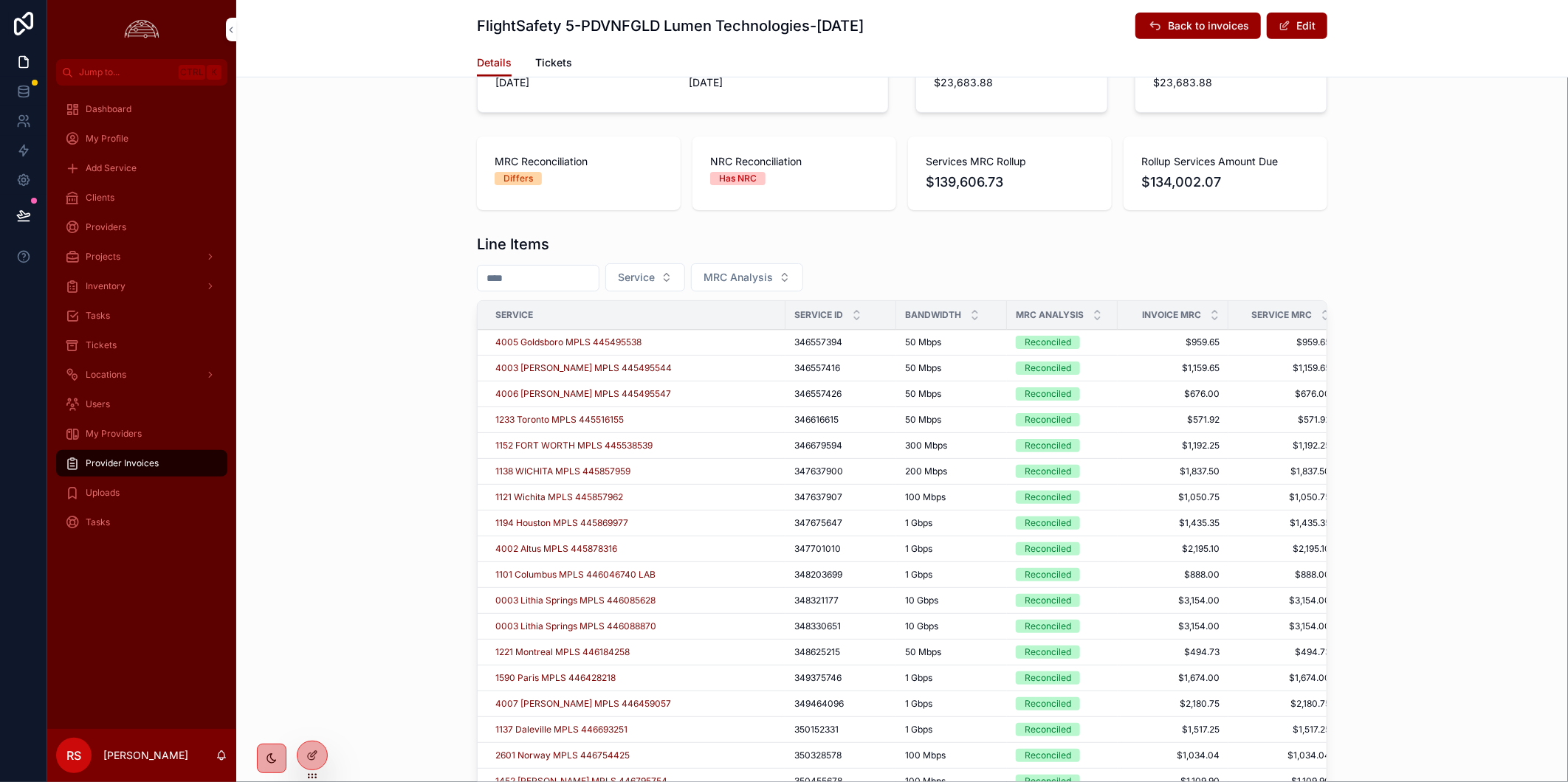
click at [1092, 311] on icon "scrollable content" at bounding box center [1097, 312] width 9 height 9
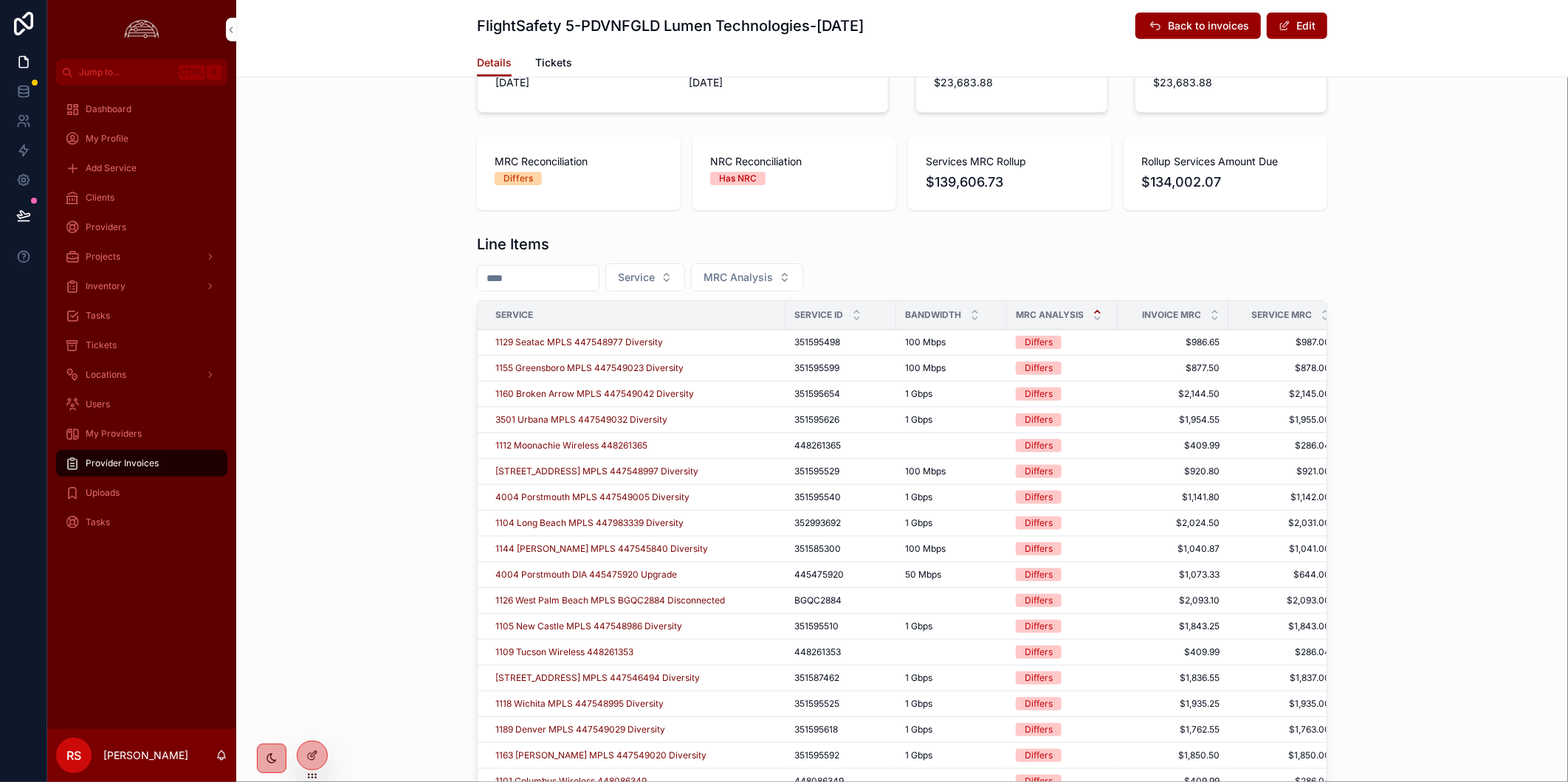
drag, startPoint x: 354, startPoint y: 478, endPoint x: 338, endPoint y: 307, distance: 171.7
click at [354, 478] on div "Line Items Service MRC Analysis Service Service ID Bandwidth MRC Analysis Invoi…" at bounding box center [902, 564] width 1331 height 672
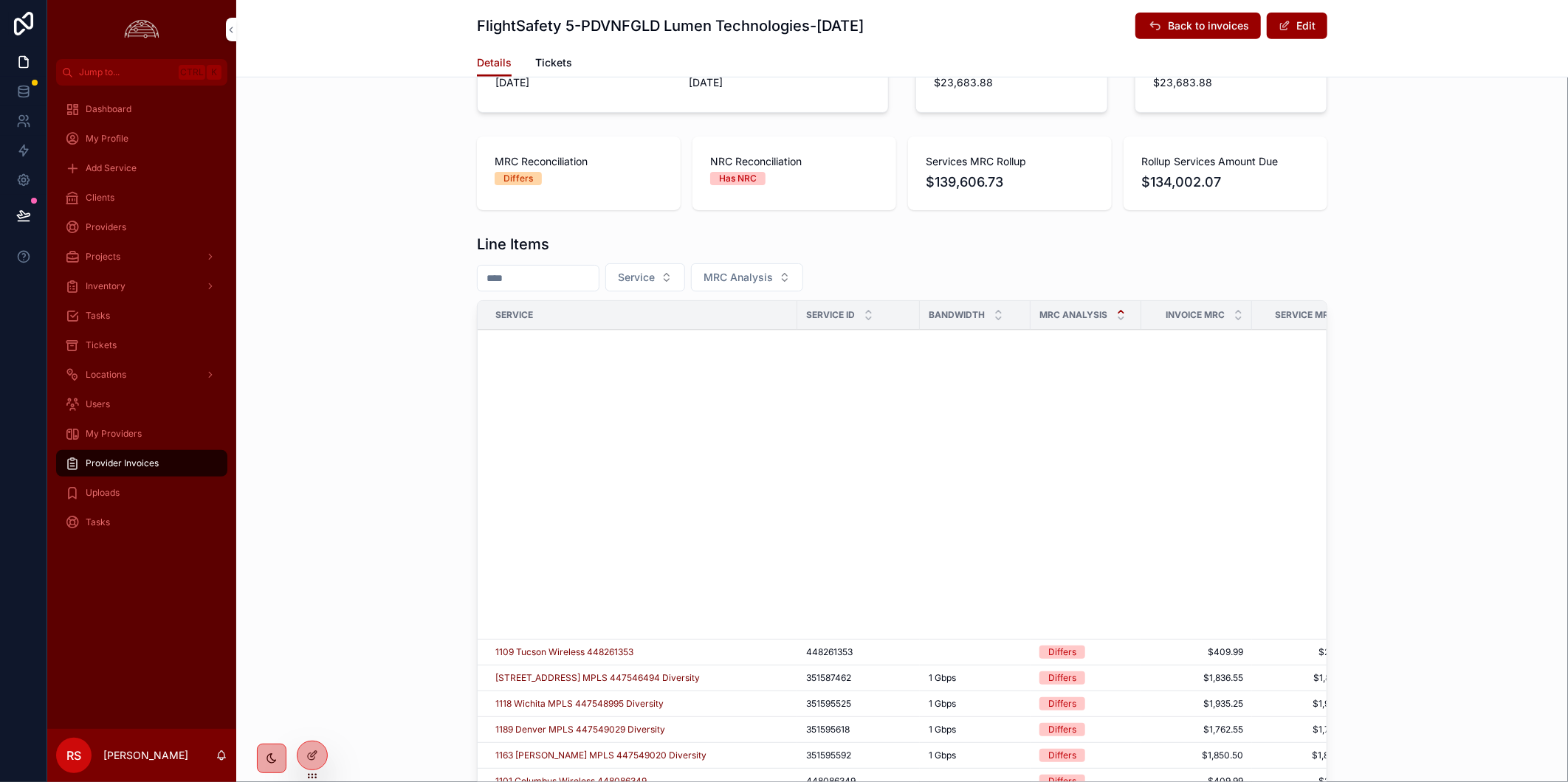
scroll to position [571, 0]
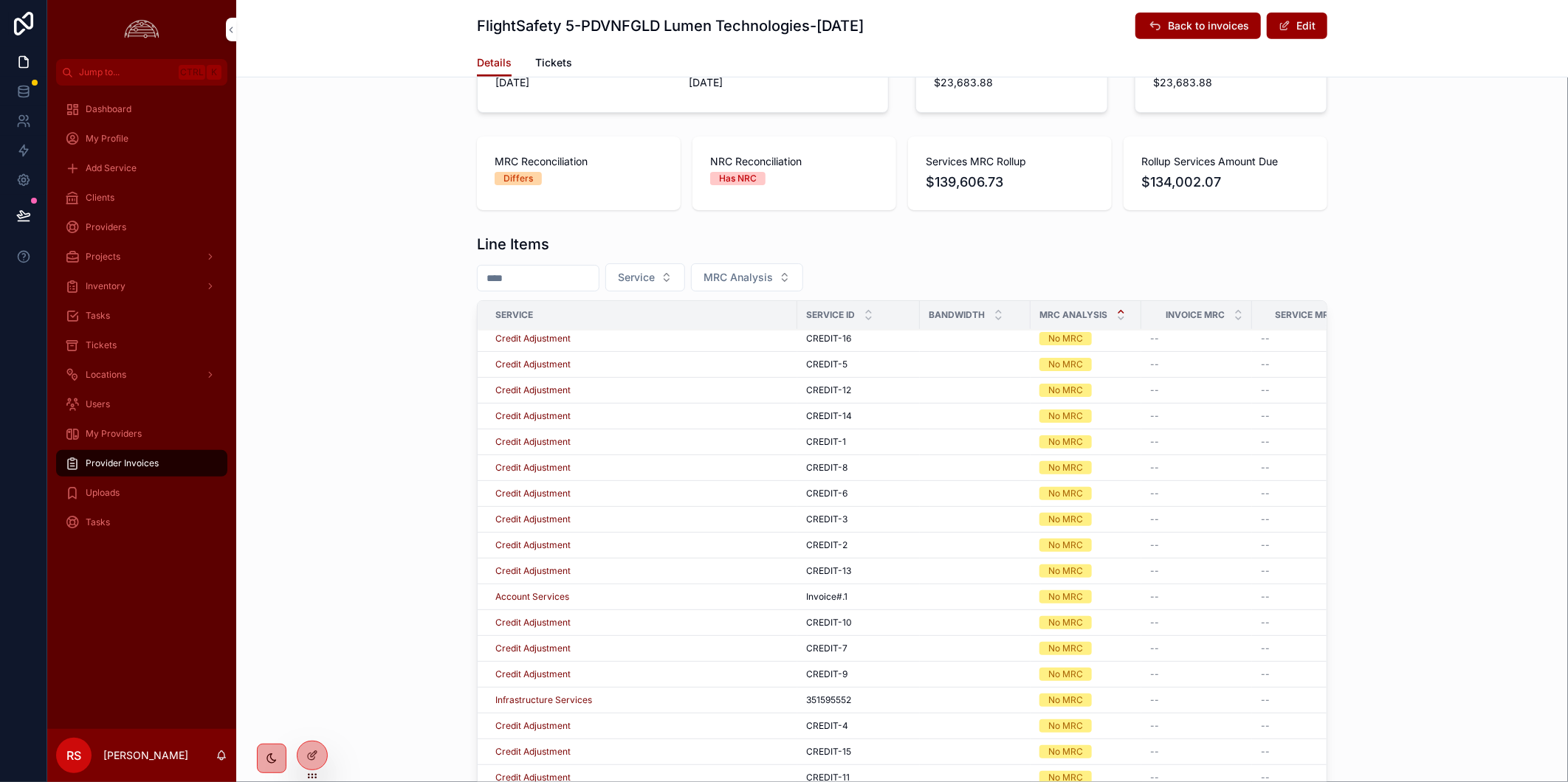
drag, startPoint x: 338, startPoint y: 576, endPoint x: 326, endPoint y: 505, distance: 72.0
click at [338, 570] on div "Line Items Service MRC Analysis Service Service ID Bandwidth MRC Analysis Invoi…" at bounding box center [902, 564] width 1331 height 672
click at [143, 203] on div "Clients" at bounding box center [142, 197] width 154 height 23
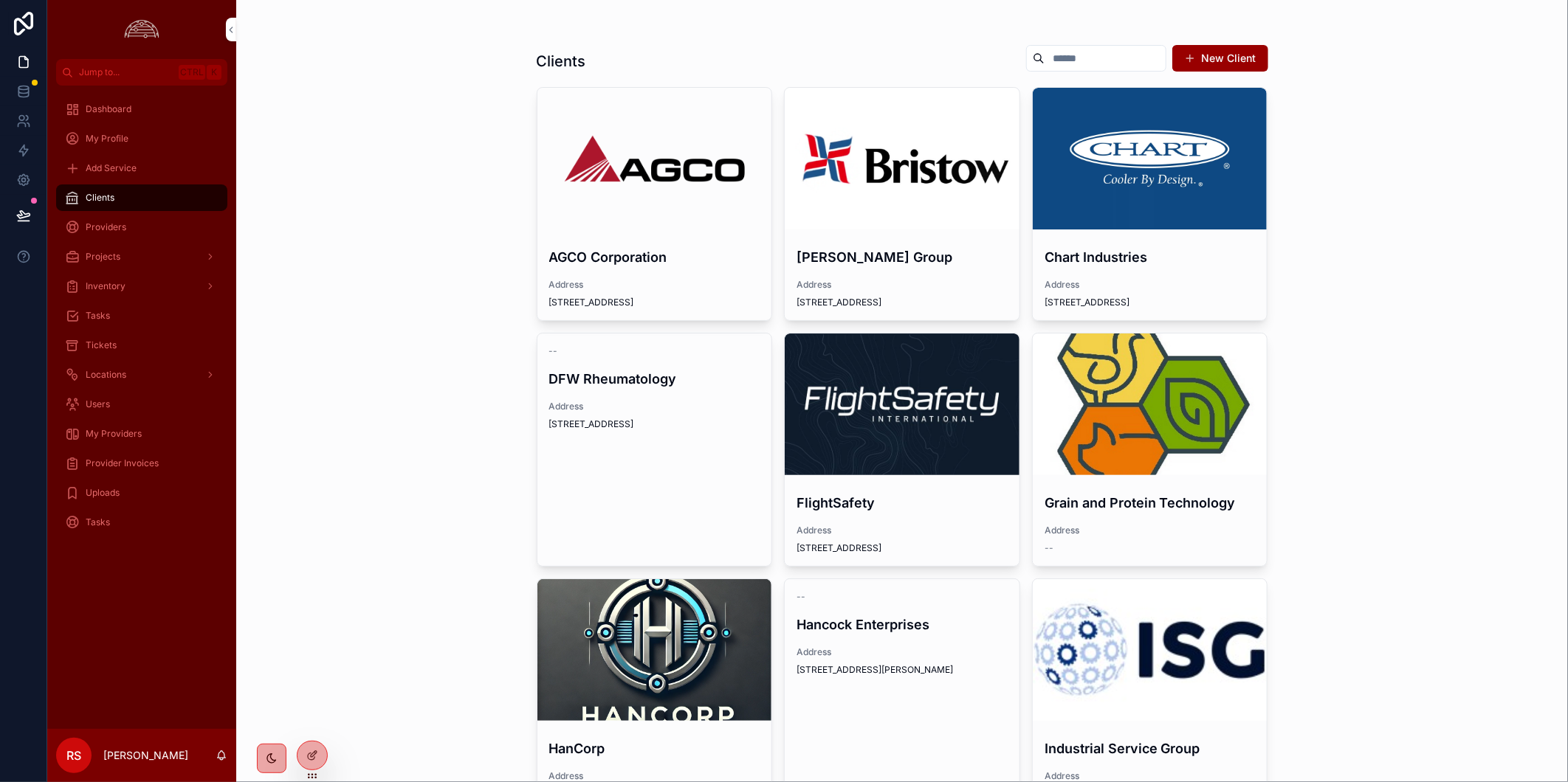
click at [0, 0] on div "scrollable content" at bounding box center [0, 0] width 0 height 0
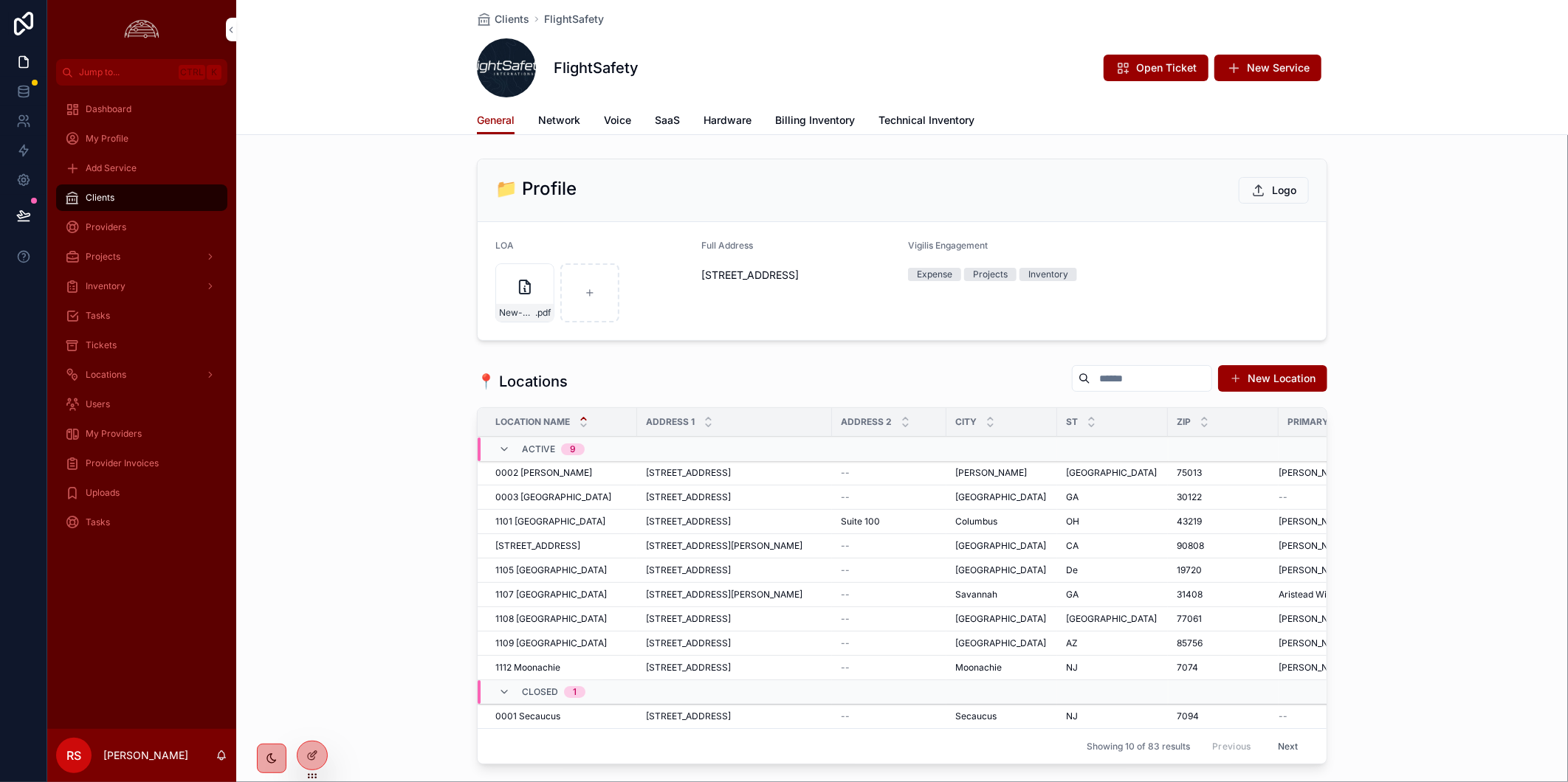
drag, startPoint x: 1394, startPoint y: 425, endPoint x: 873, endPoint y: 299, distance: 536.0
click at [1400, 426] on div "📍 Locations New Location Location Name Address 1 Address 2 City ST Zip Primary …" at bounding box center [902, 567] width 1331 height 418
click at [133, 136] on div "My Profile" at bounding box center [142, 138] width 154 height 23
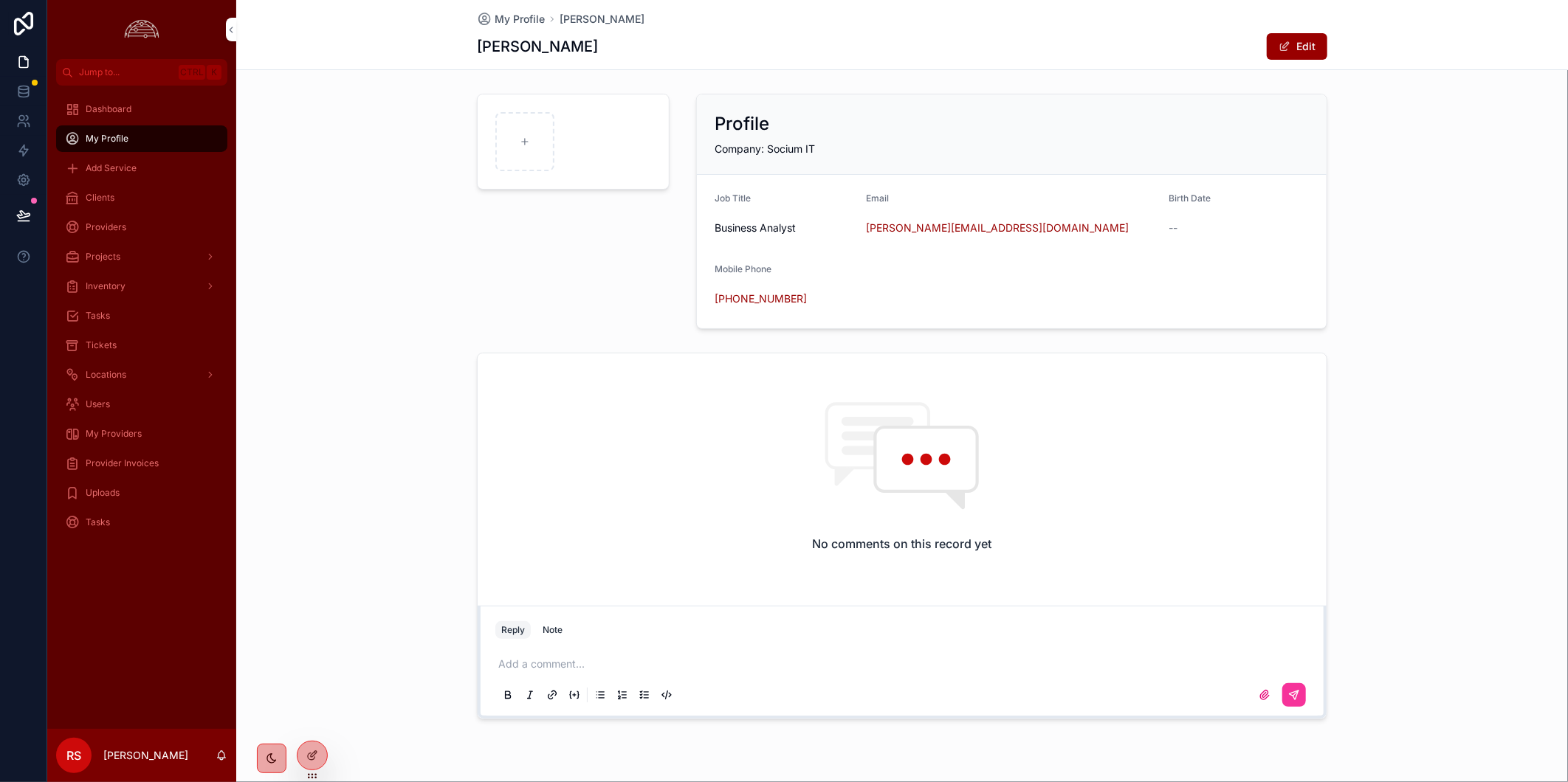
drag, startPoint x: 1442, startPoint y: 433, endPoint x: 1437, endPoint y: 426, distance: 8.6
click at [1442, 433] on div "No comments on this record yet Reply Note Add a comment..." at bounding box center [902, 536] width 1331 height 379
drag, startPoint x: 1417, startPoint y: 445, endPoint x: 1361, endPoint y: 407, distance: 67.7
click at [1417, 445] on div "No comments on this record yet Reply Note Add a comment..." at bounding box center [902, 536] width 1331 height 379
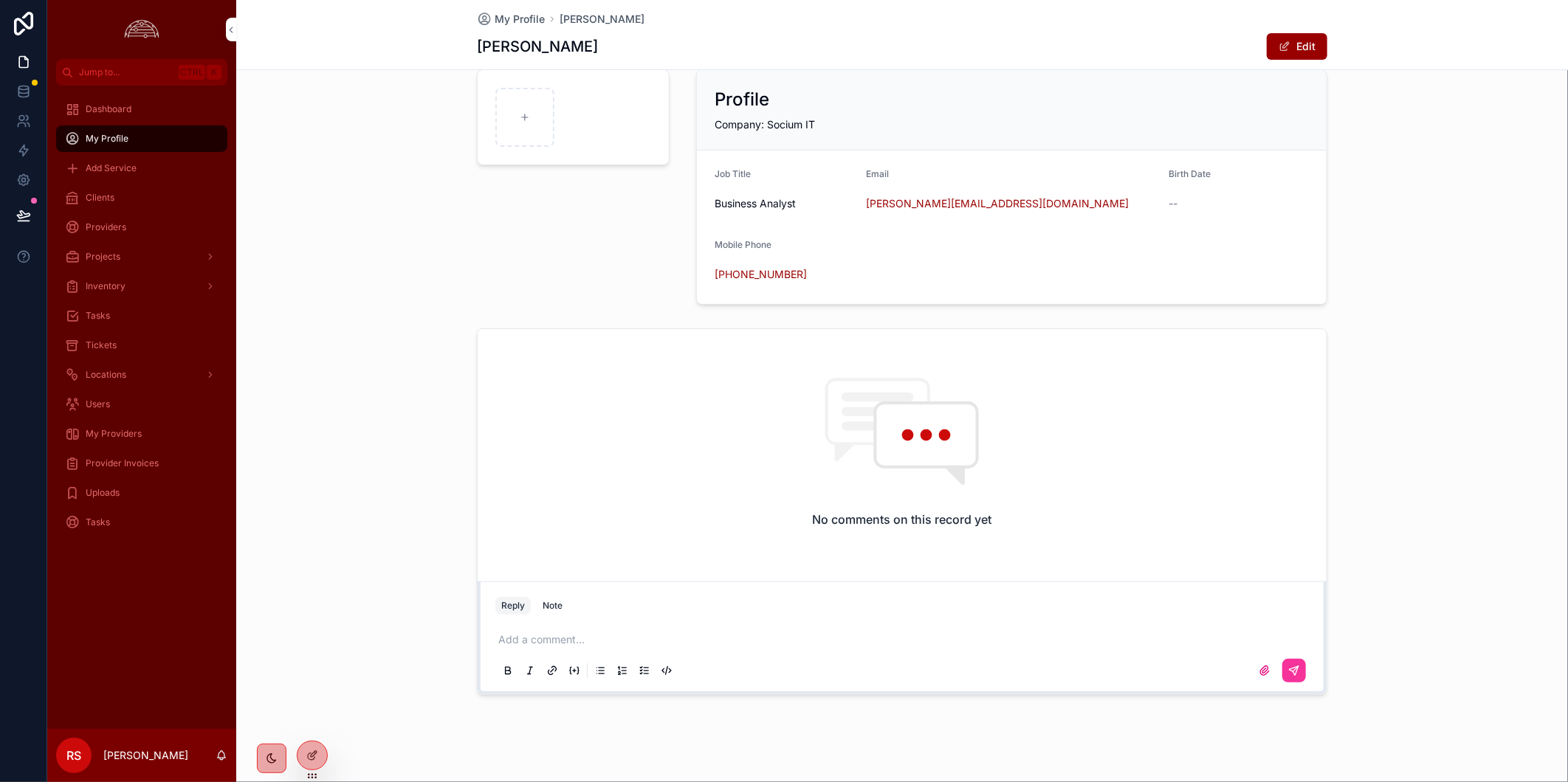
scroll to position [37, 0]
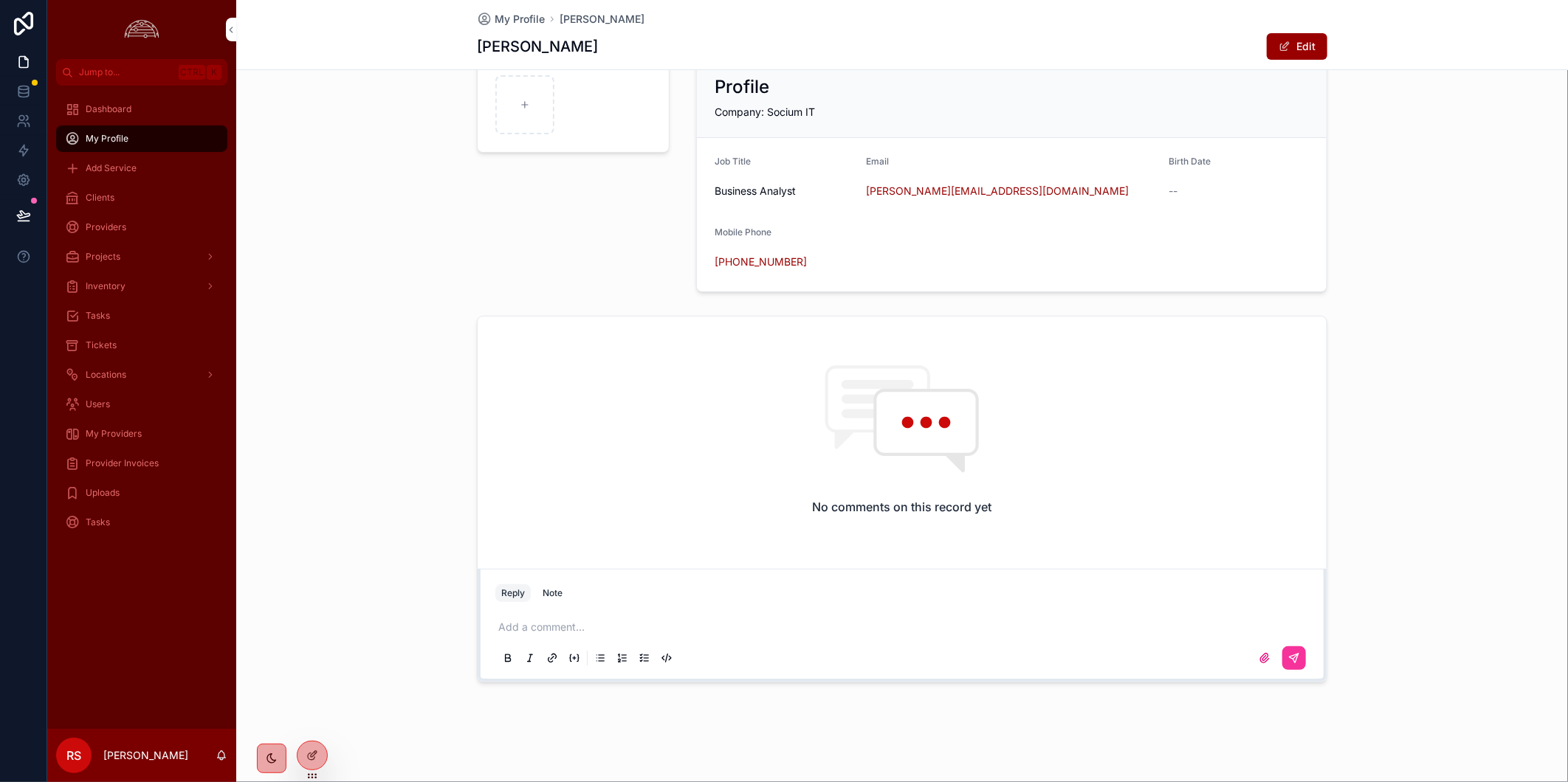
click at [360, 535] on div "No comments on this record yet Reply Note Add a comment..." at bounding box center [902, 499] width 1331 height 379
click at [338, 341] on div "No comments on this record yet Reply Note Add a comment..." at bounding box center [902, 499] width 1331 height 379
click at [364, 563] on div "No comments on this record yet Reply Note Add a comment..." at bounding box center [902, 499] width 1331 height 379
click at [382, 617] on div "No comments on this record yet Reply Note Add a comment..." at bounding box center [902, 499] width 1331 height 379
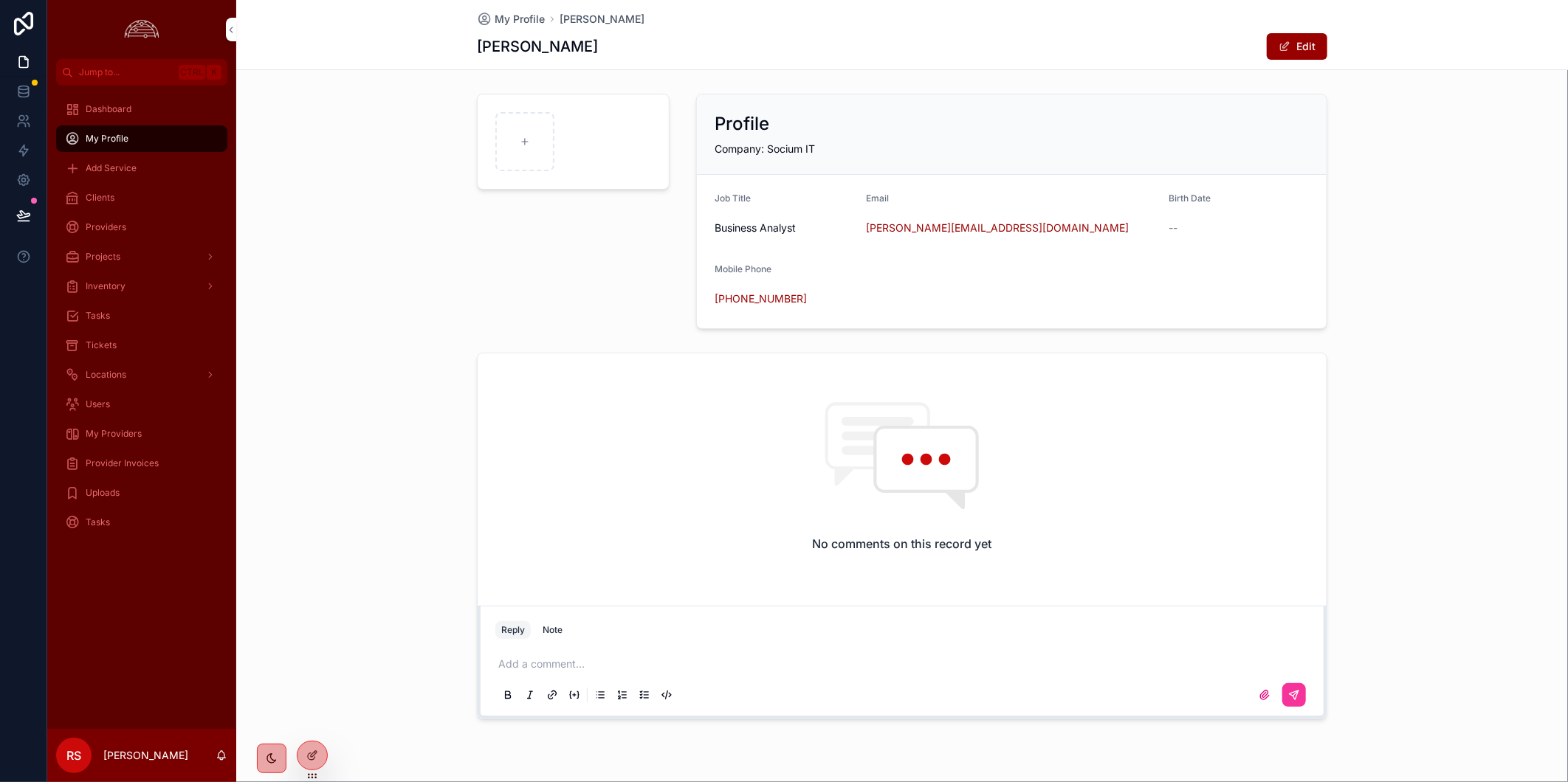
click at [352, 435] on div "No comments on this record yet Reply Note Add a comment..." at bounding box center [902, 536] width 1331 height 379
click at [1472, 590] on div "No comments on this record yet Reply Note Add a comment..." at bounding box center [902, 536] width 1331 height 379
click at [1487, 475] on div "No comments on this record yet Reply Note Add a comment..." at bounding box center [902, 536] width 1331 height 379
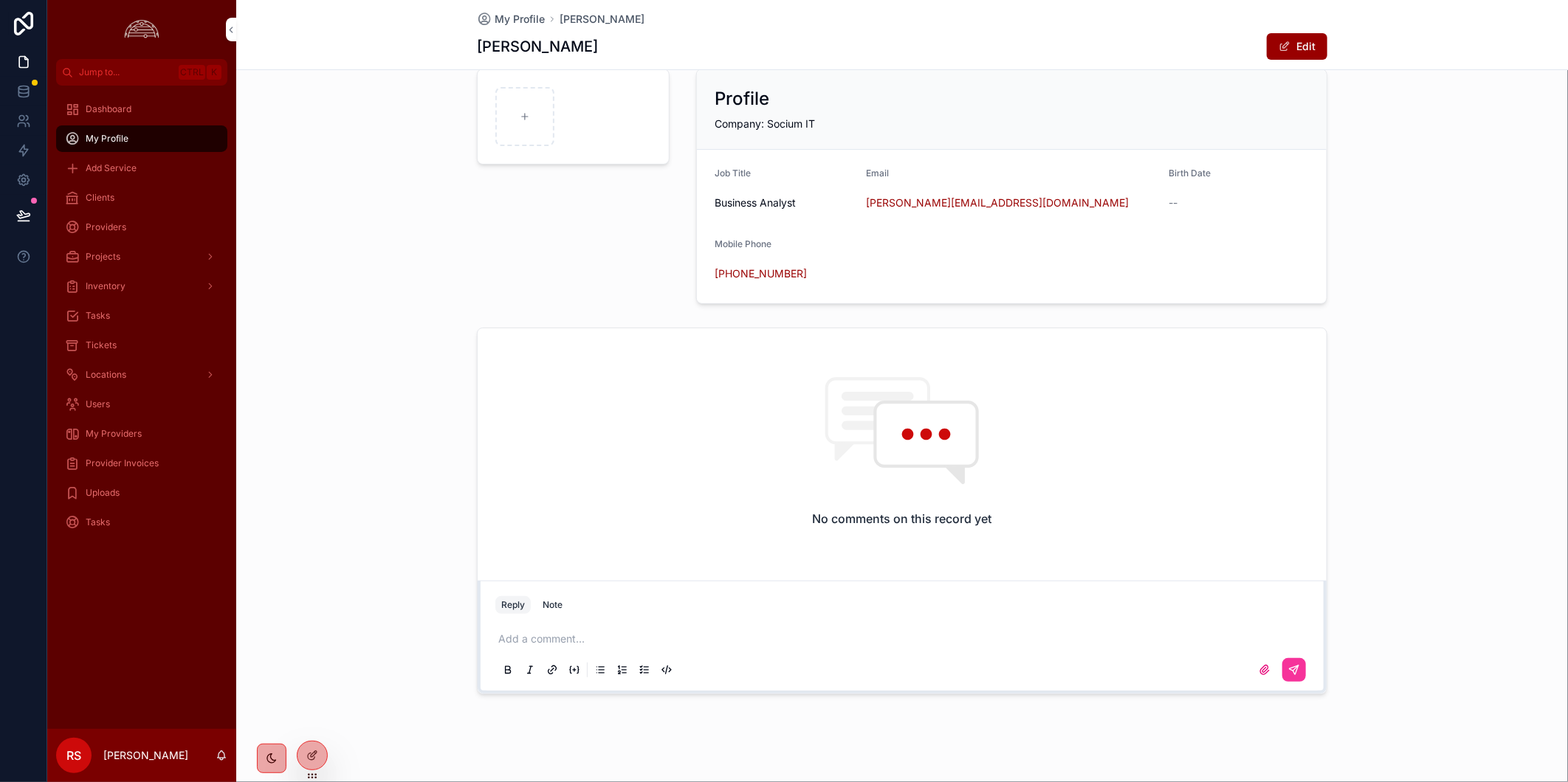
scroll to position [37, 0]
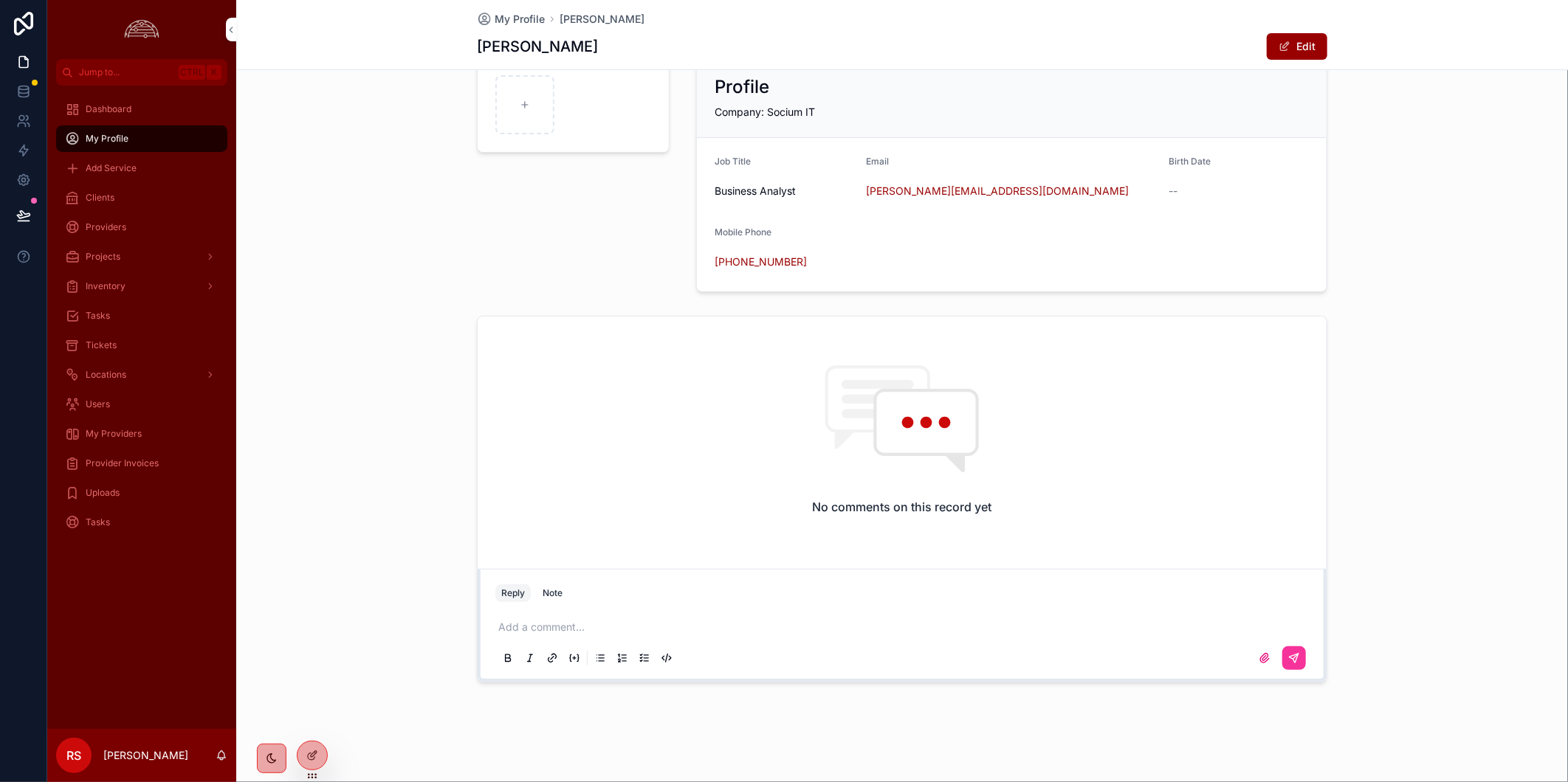
click at [1448, 356] on div "No comments on this record yet Reply Note Add a comment..." at bounding box center [902, 499] width 1331 height 379
click at [306, 452] on div "No comments on this record yet Reply Note Add a comment..." at bounding box center [902, 499] width 1331 height 379
click at [130, 351] on div "Tickets" at bounding box center [142, 344] width 154 height 23
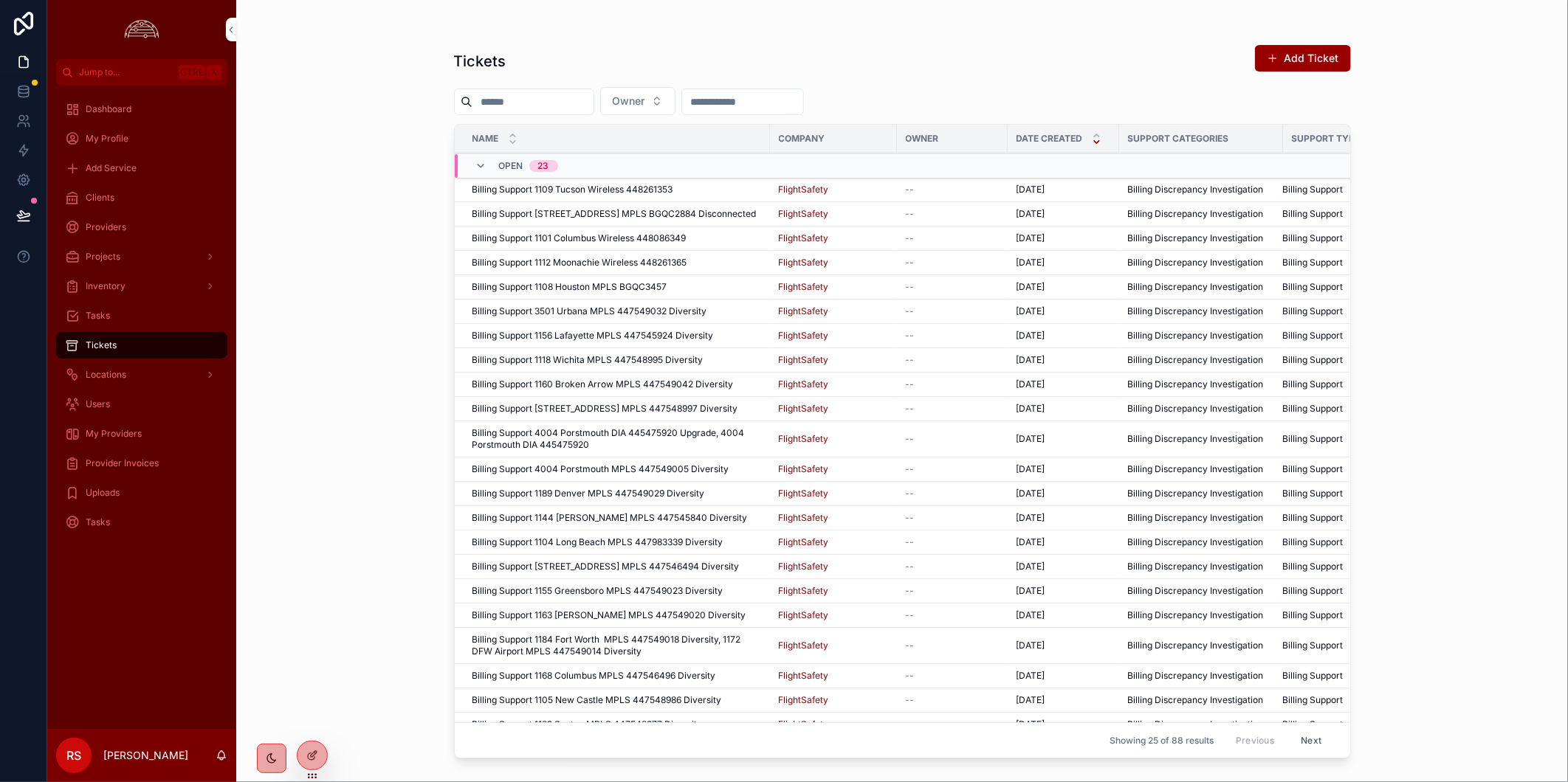
click at [145, 457] on span "Provider Invoices" at bounding box center [122, 464] width 73 height 12
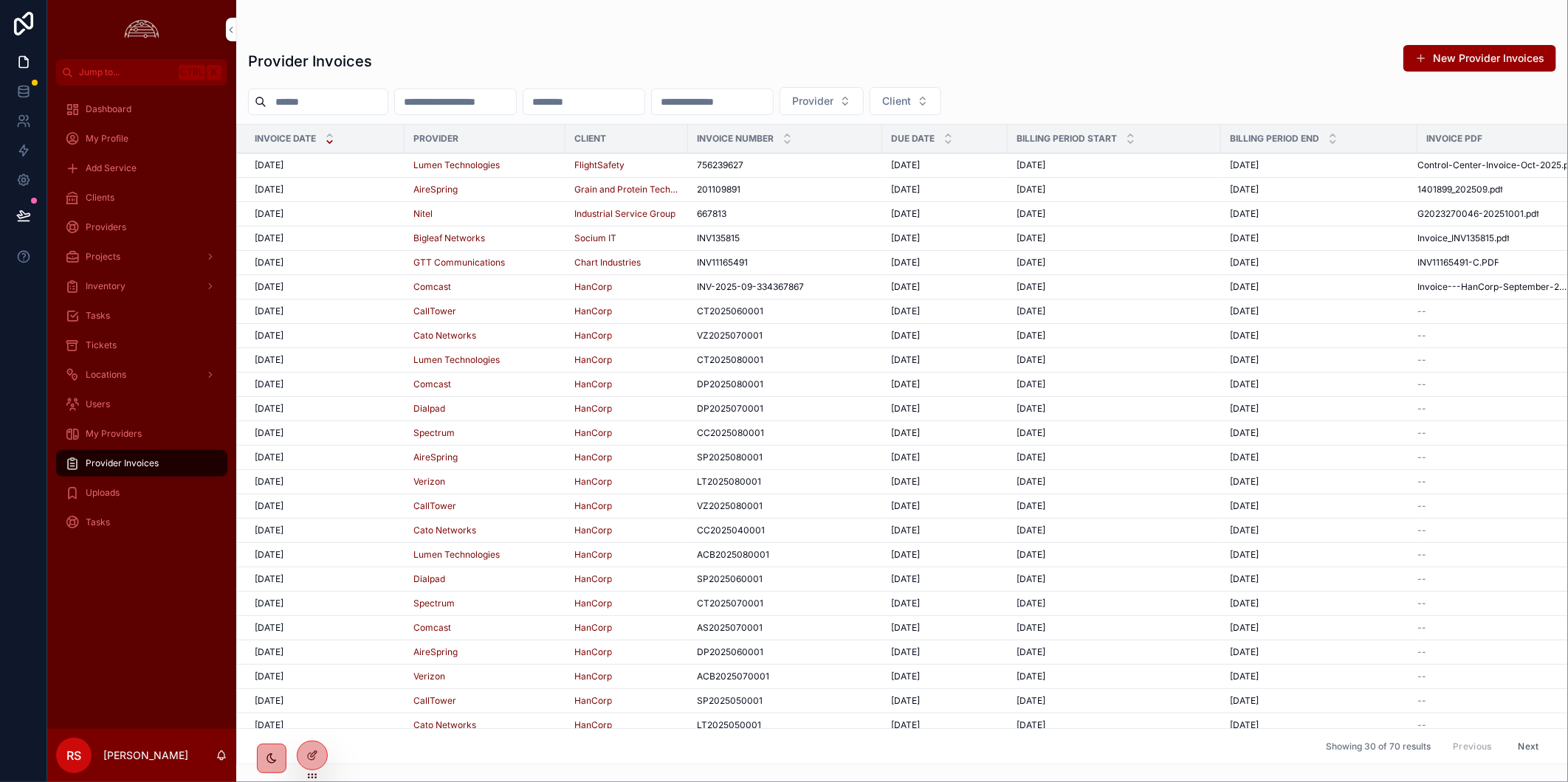
click at [364, 170] on div "[DATE] [DATE]" at bounding box center [325, 166] width 141 height 12
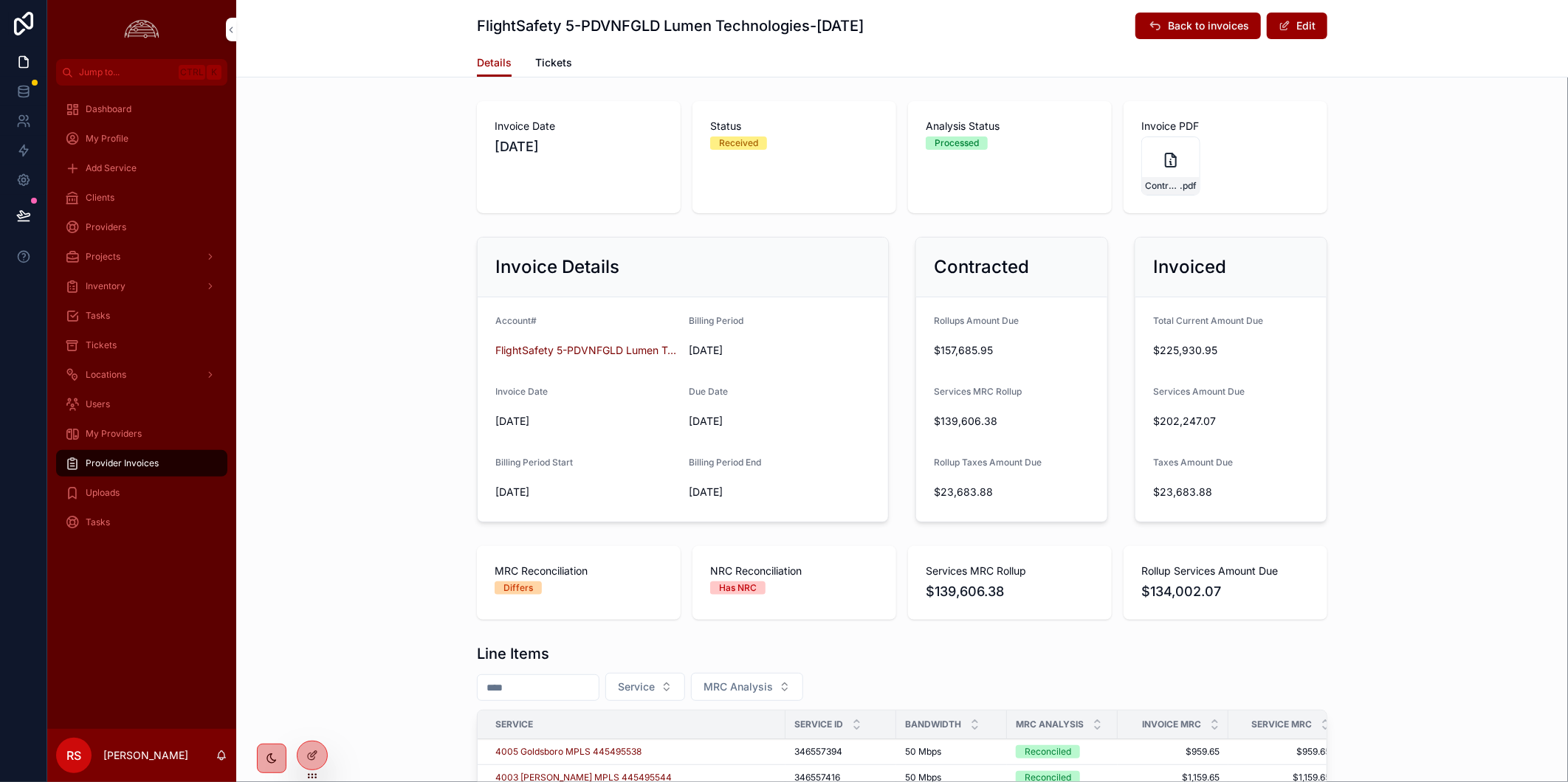
scroll to position [573, 0]
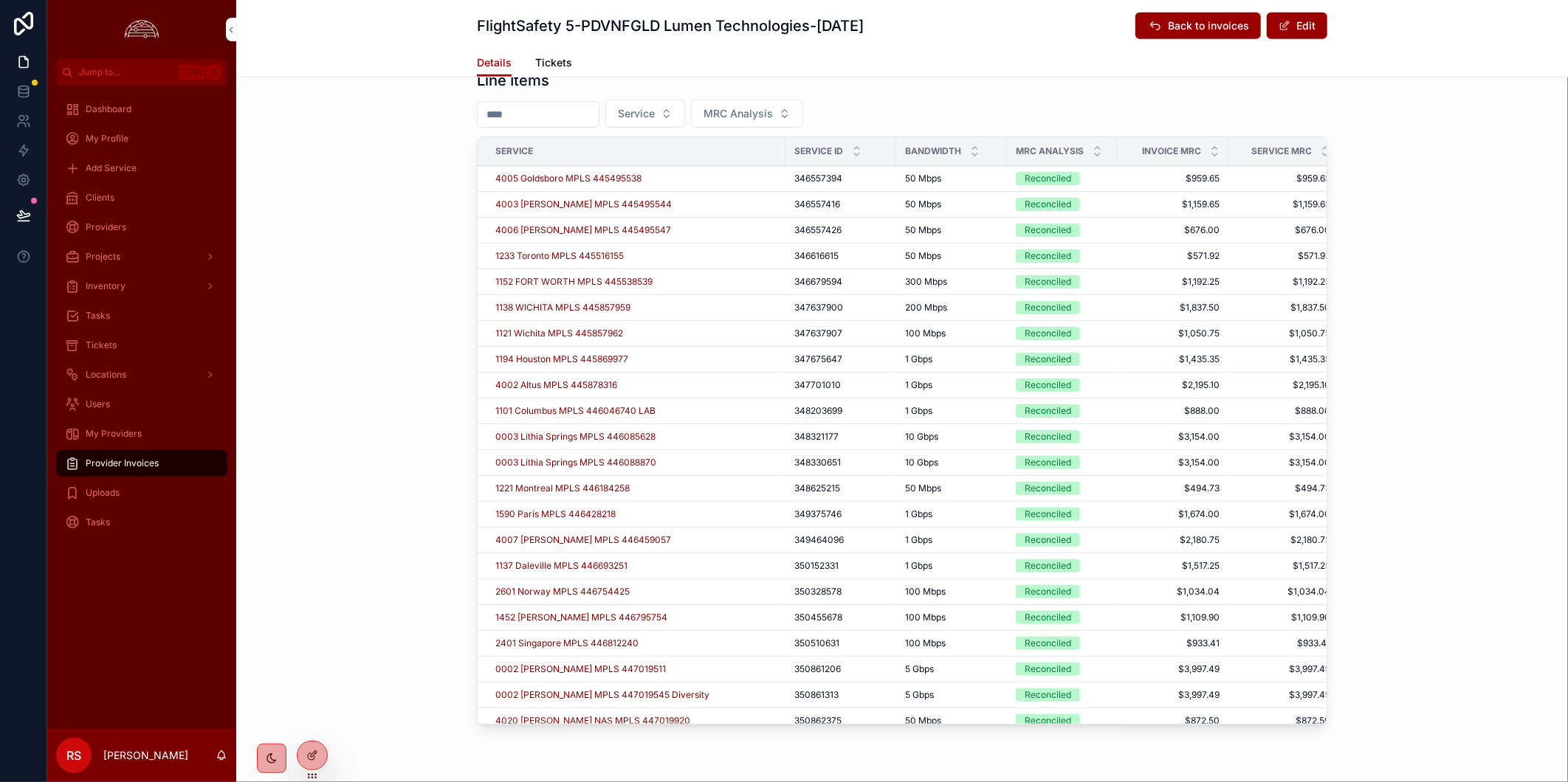
click at [1092, 149] on icon "scrollable content" at bounding box center [1097, 148] width 9 height 9
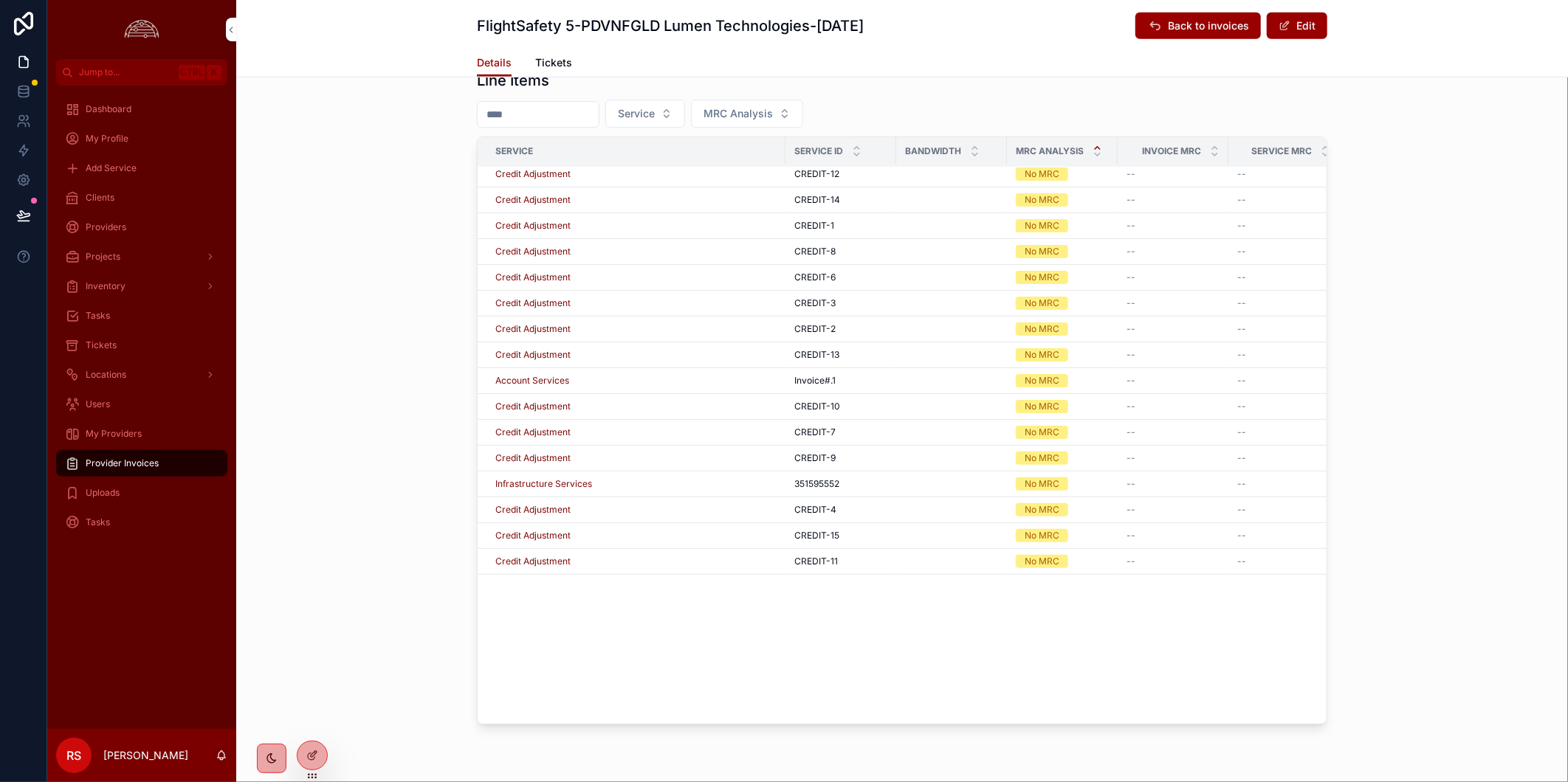
scroll to position [81, 0]
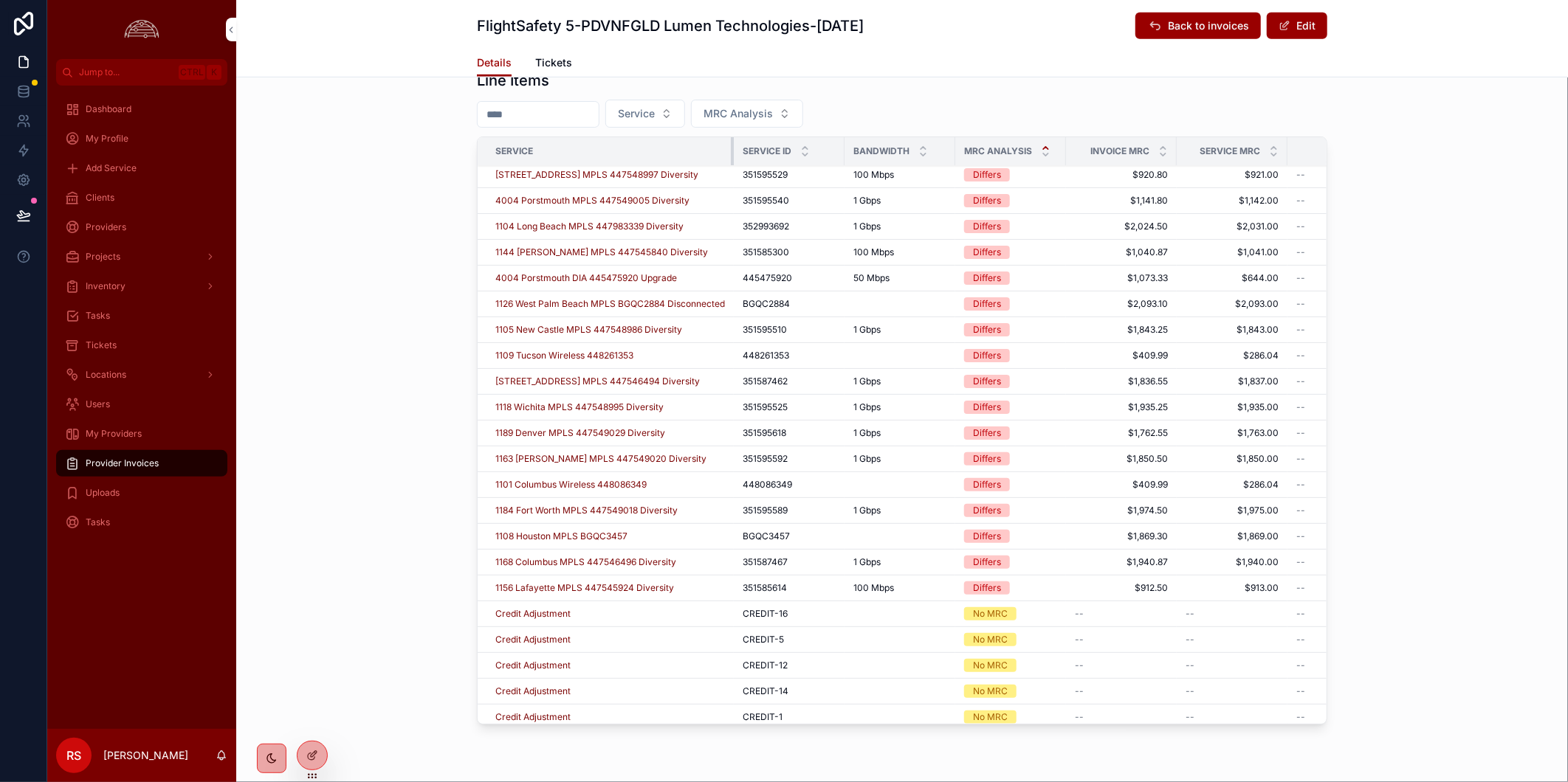
drag, startPoint x: 778, startPoint y: 149, endPoint x: 725, endPoint y: 148, distance: 53.0
click at [730, 148] on div "scrollable content" at bounding box center [733, 151] width 6 height 28
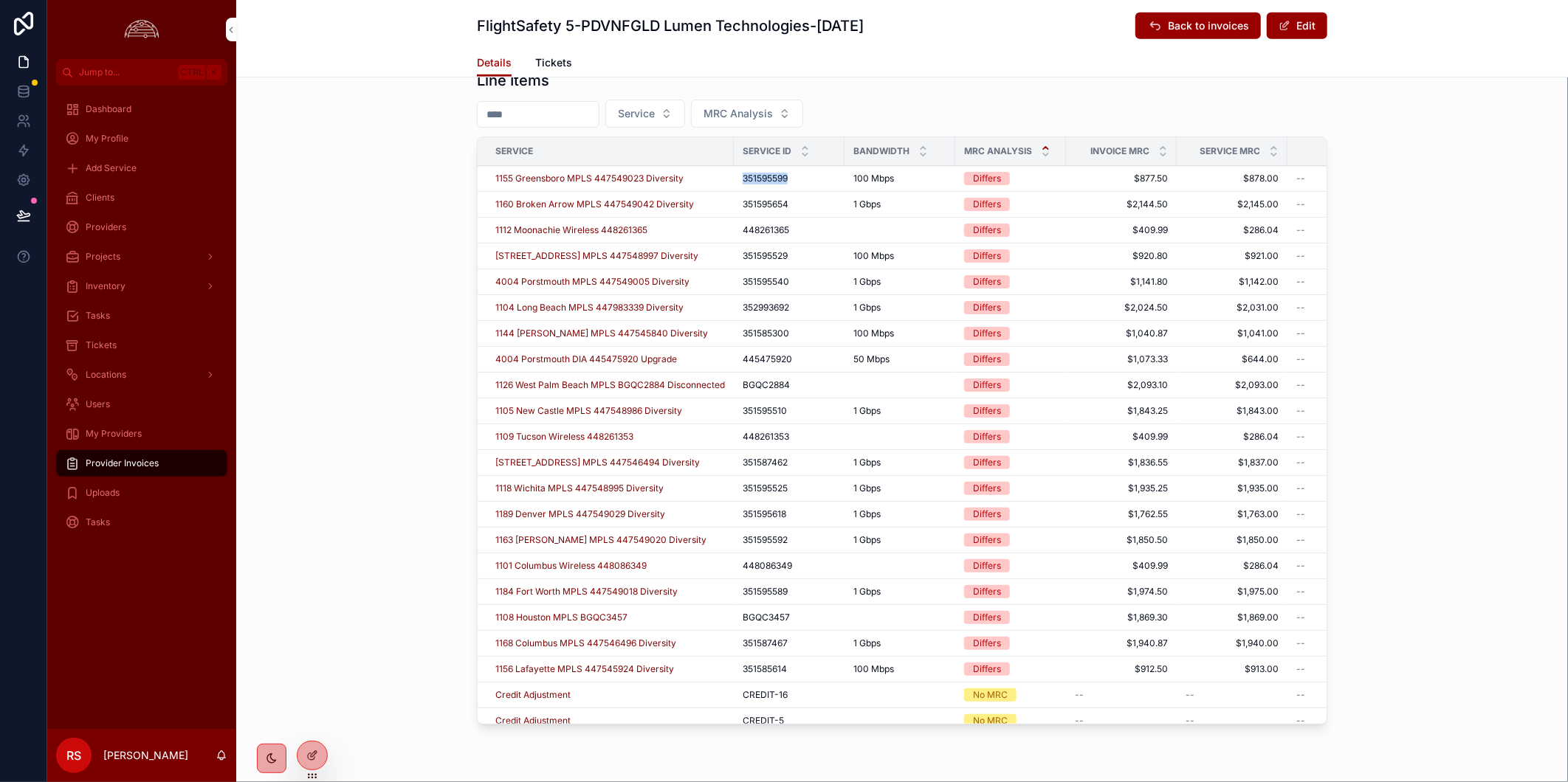
drag, startPoint x: 799, startPoint y: 180, endPoint x: 739, endPoint y: 182, distance: 60.0
click at [743, 182] on div "351595599 351595599" at bounding box center [789, 179] width 93 height 12
copy span "351595599"
click at [640, 173] on span "1155 Greensboro MPLS 447549023 Diversity" at bounding box center [590, 179] width 188 height 12
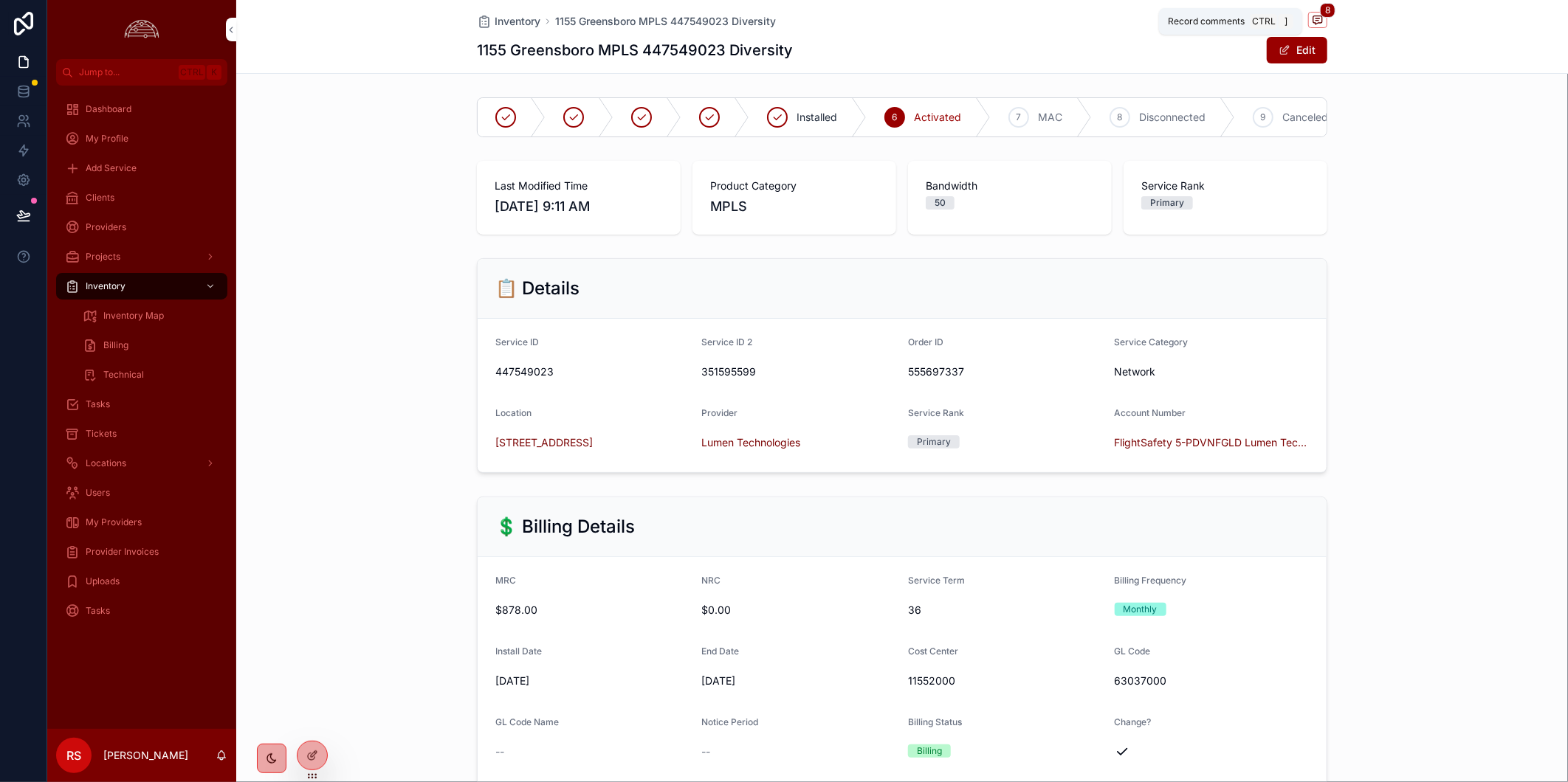
click at [1308, 21] on span "scrollable content" at bounding box center [1318, 20] width 19 height 16
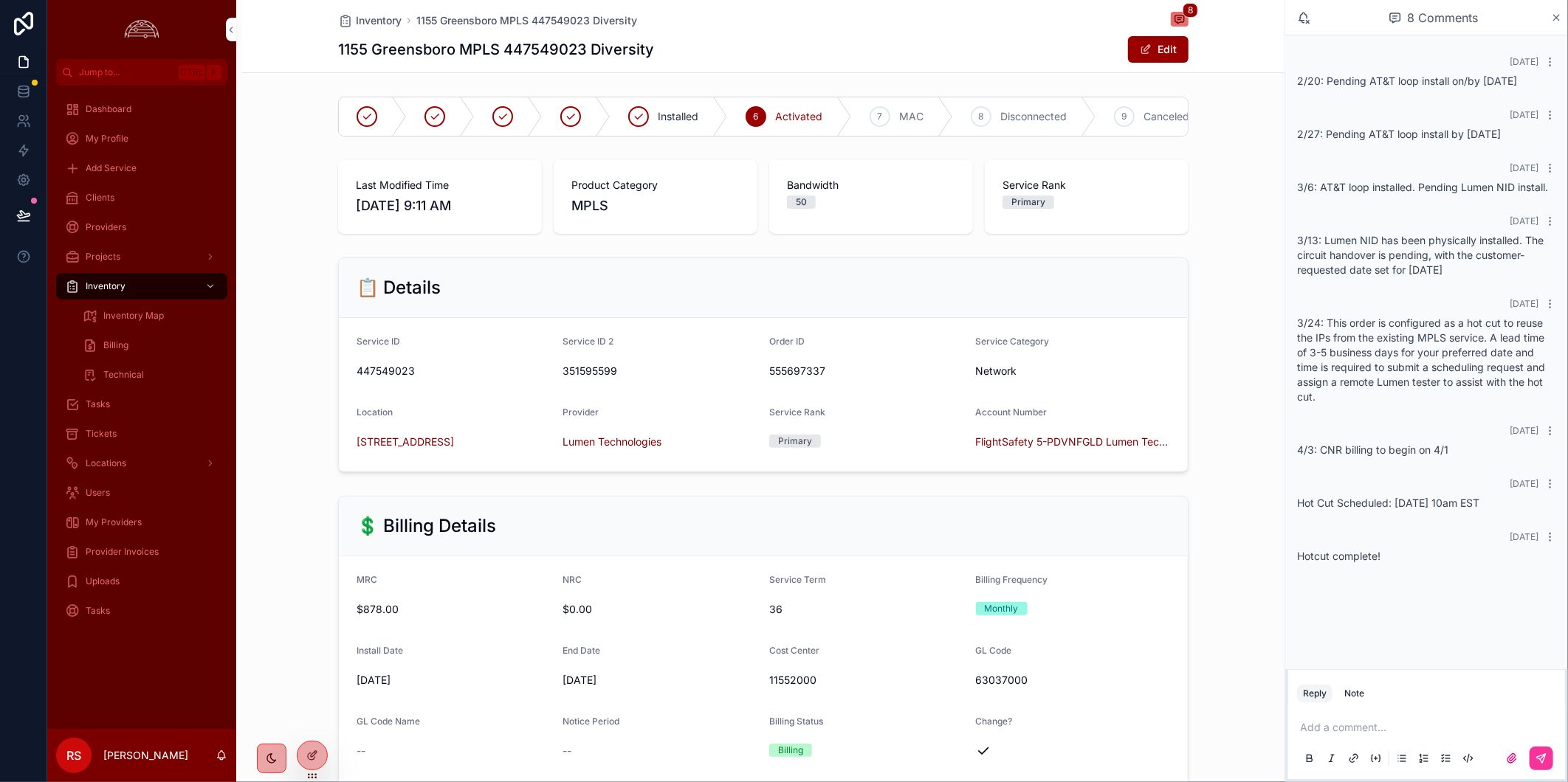
click at [1167, 56] on button "Edit" at bounding box center [1158, 49] width 60 height 27
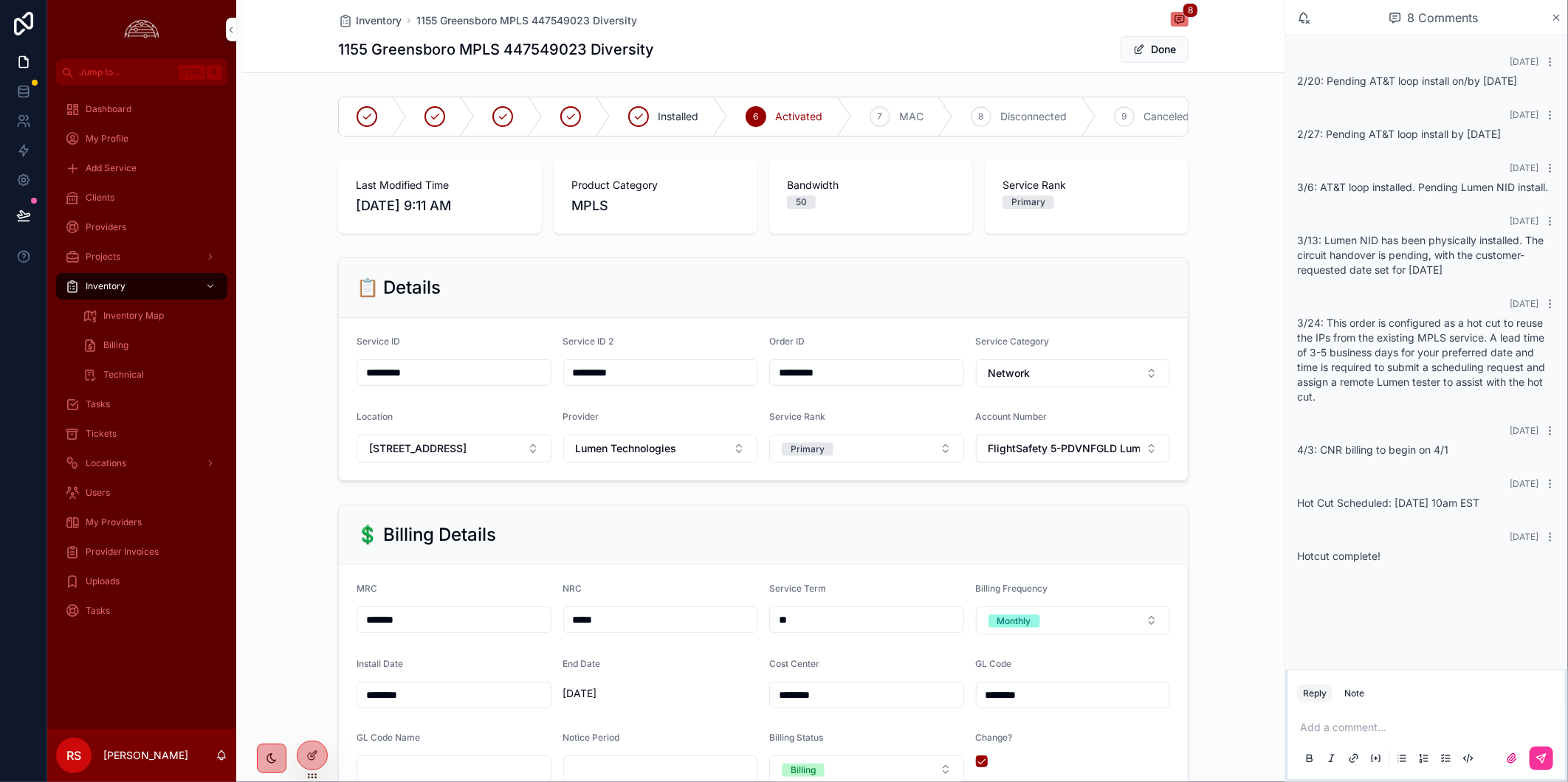
click at [382, 630] on input "*******" at bounding box center [454, 620] width 193 height 21
type input "*******"
click at [1160, 47] on button "Done" at bounding box center [1154, 49] width 68 height 27
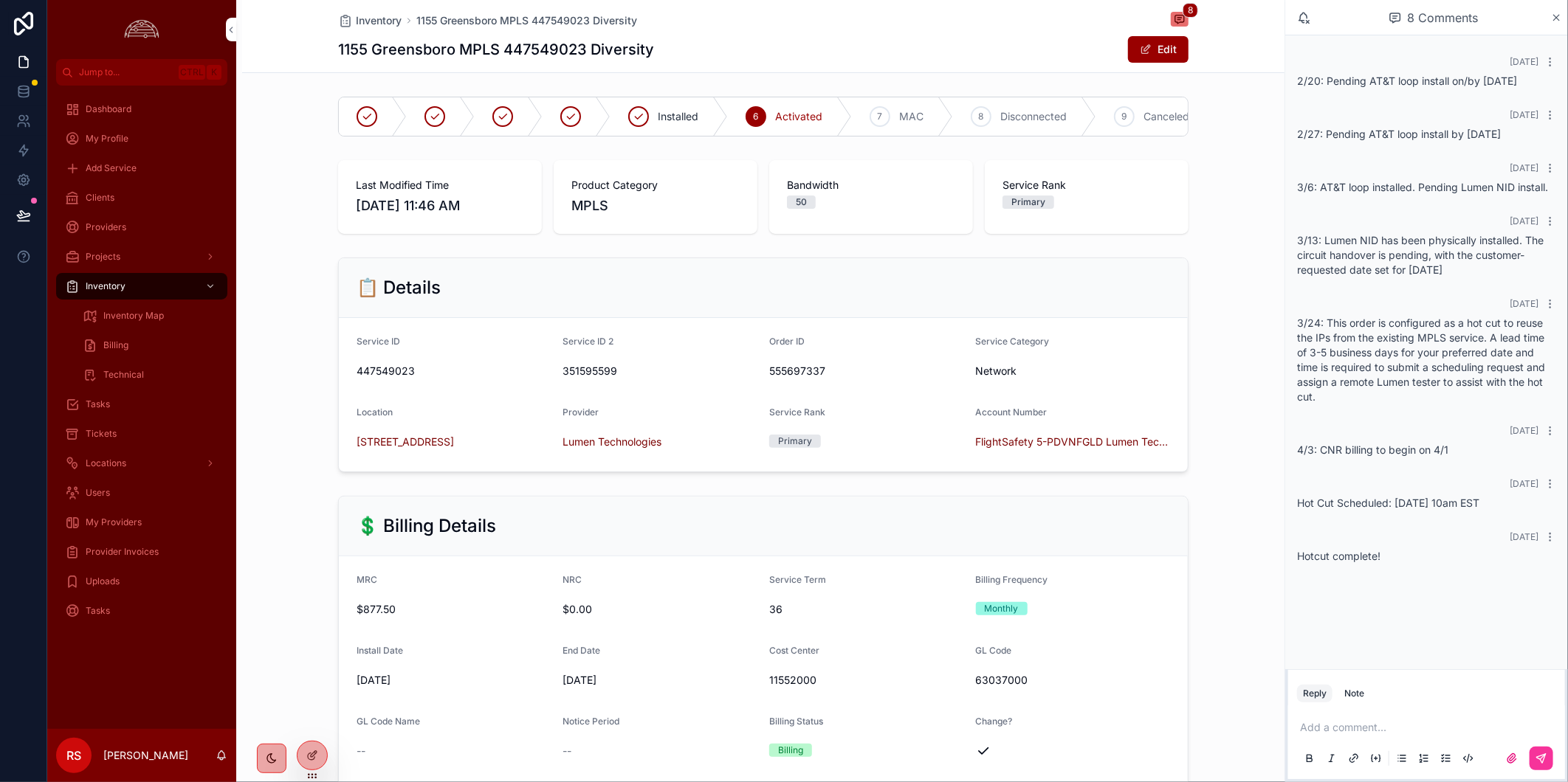
click at [956, 22] on div "Inventory 1155 Greensboro MPLS 447549023 Diversity 8" at bounding box center [762, 21] width 850 height 18
click at [544, 42] on h1 "1155 Greensboro MPLS 447549023 Diversity" at bounding box center [496, 49] width 316 height 21
click at [520, 48] on h1 "1155 Greensboro MPLS 447549023 Diversity" at bounding box center [496, 49] width 316 height 21
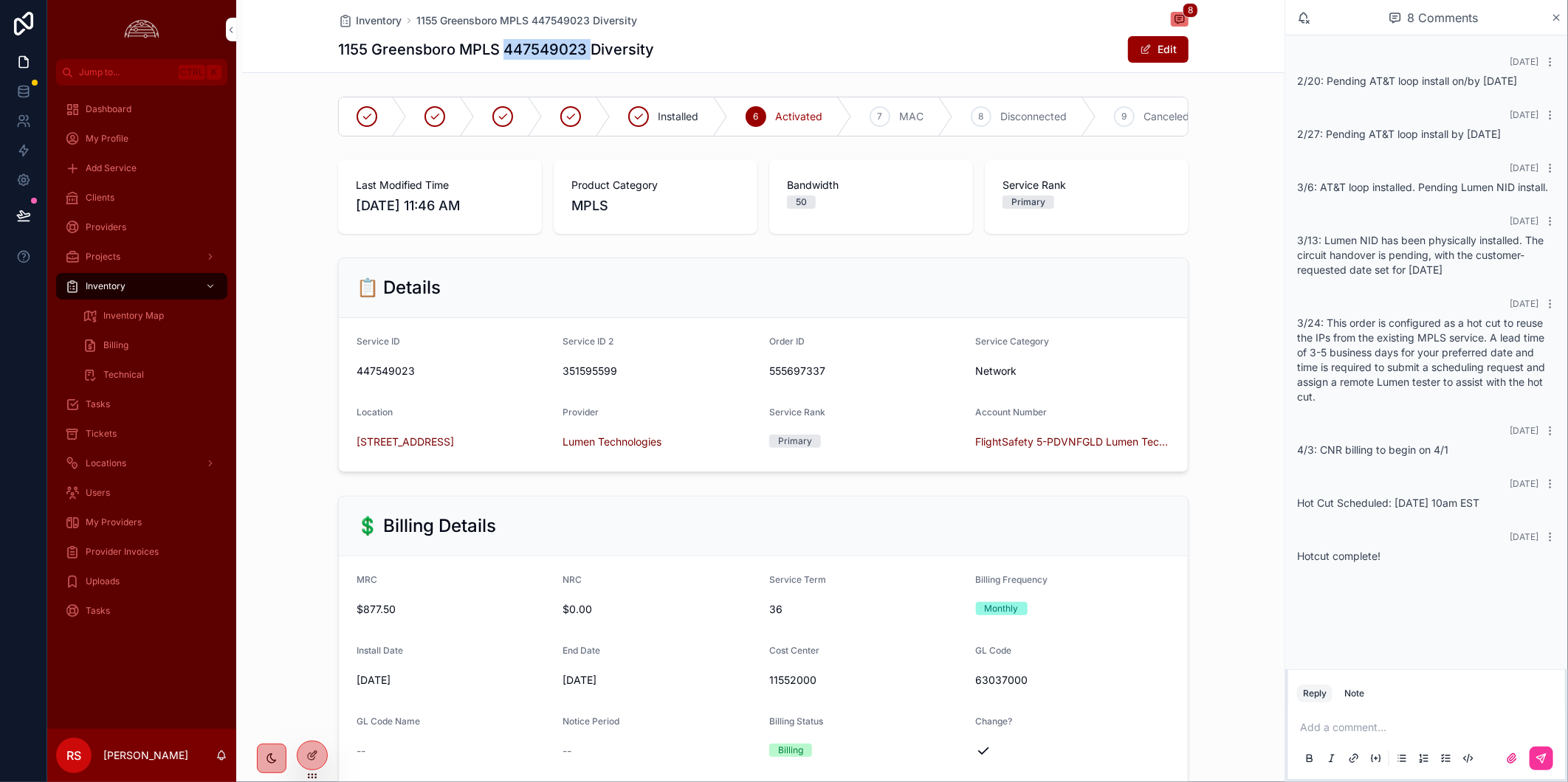
click at [520, 48] on h1 "1155 Greensboro MPLS 447549023 Diversity" at bounding box center [496, 49] width 316 height 21
click at [155, 433] on div "Tickets" at bounding box center [142, 433] width 154 height 23
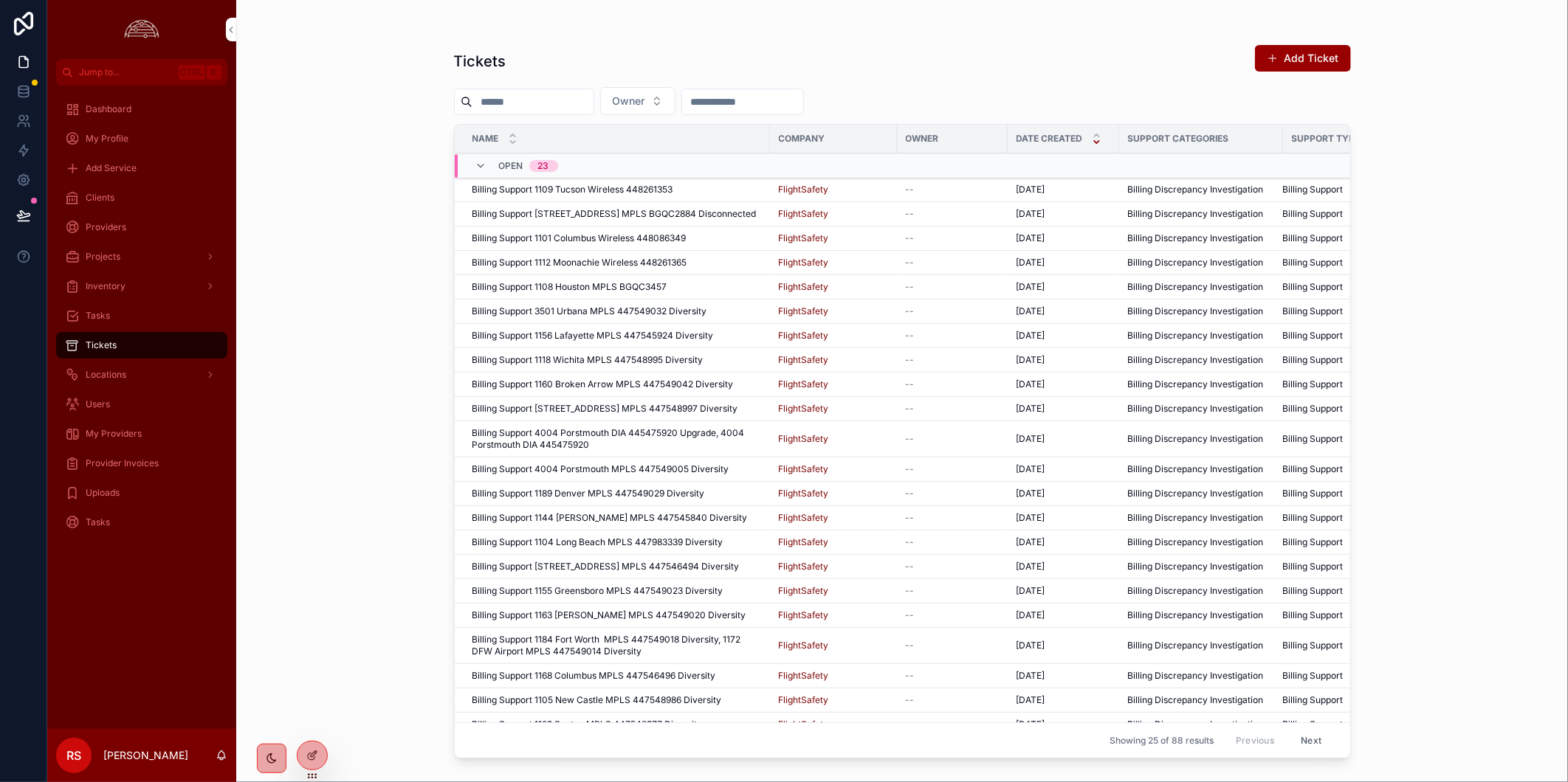
click at [121, 468] on span "Provider Invoices" at bounding box center [122, 464] width 73 height 12
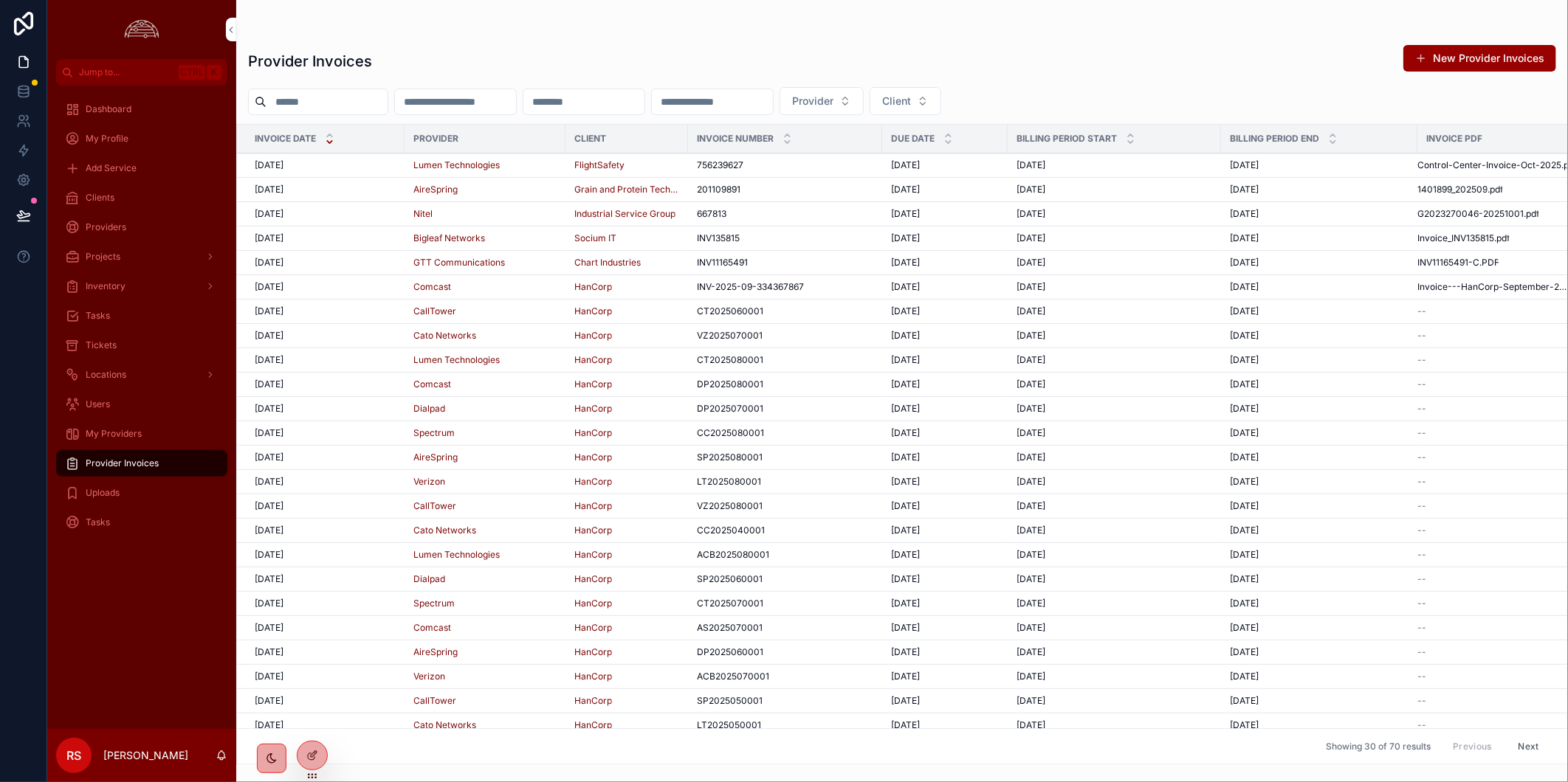
click at [362, 161] on div "[DATE] [DATE]" at bounding box center [325, 166] width 141 height 12
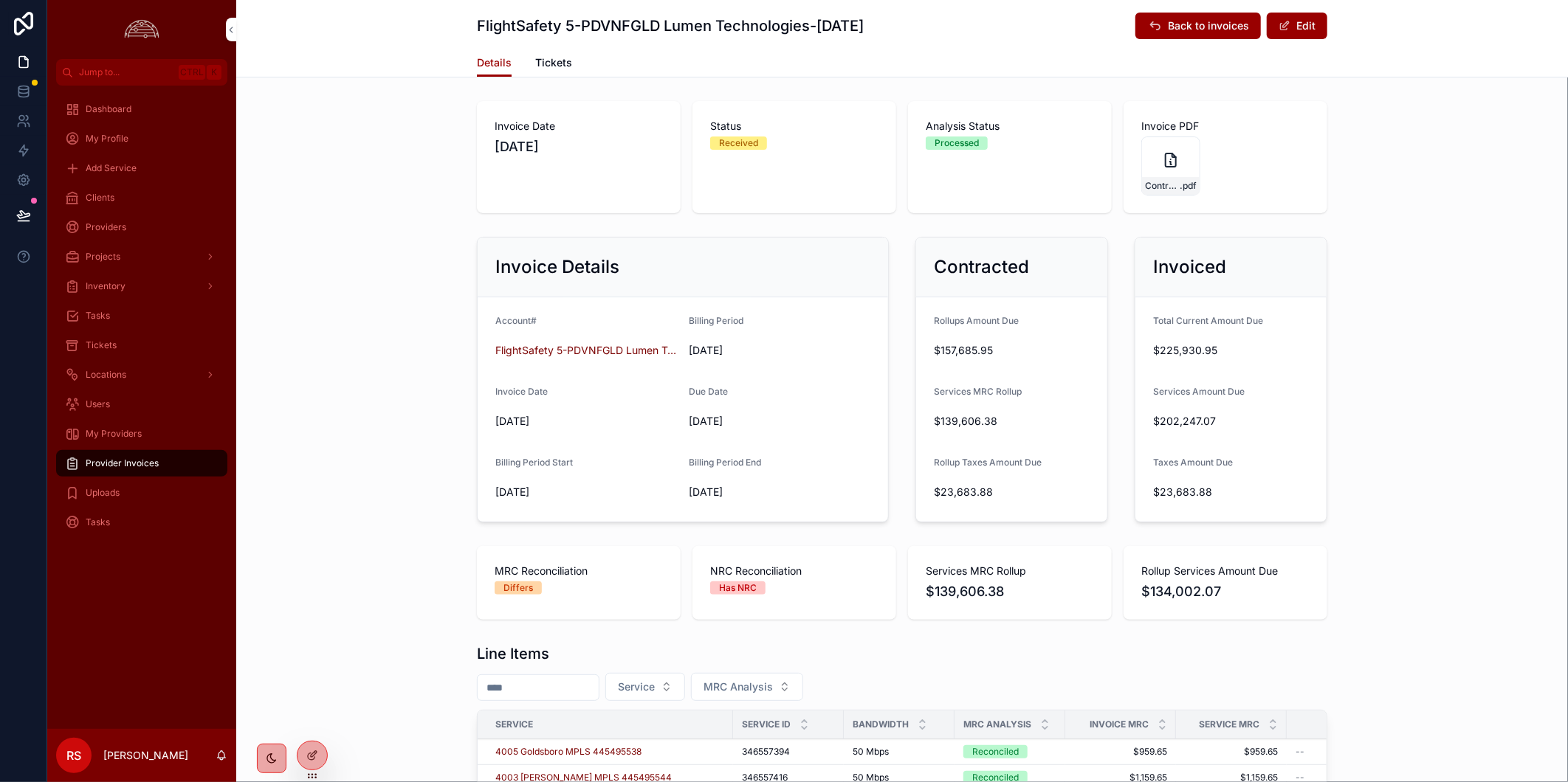
click at [524, 681] on input "scrollable content" at bounding box center [538, 688] width 121 height 21
paste input "*********"
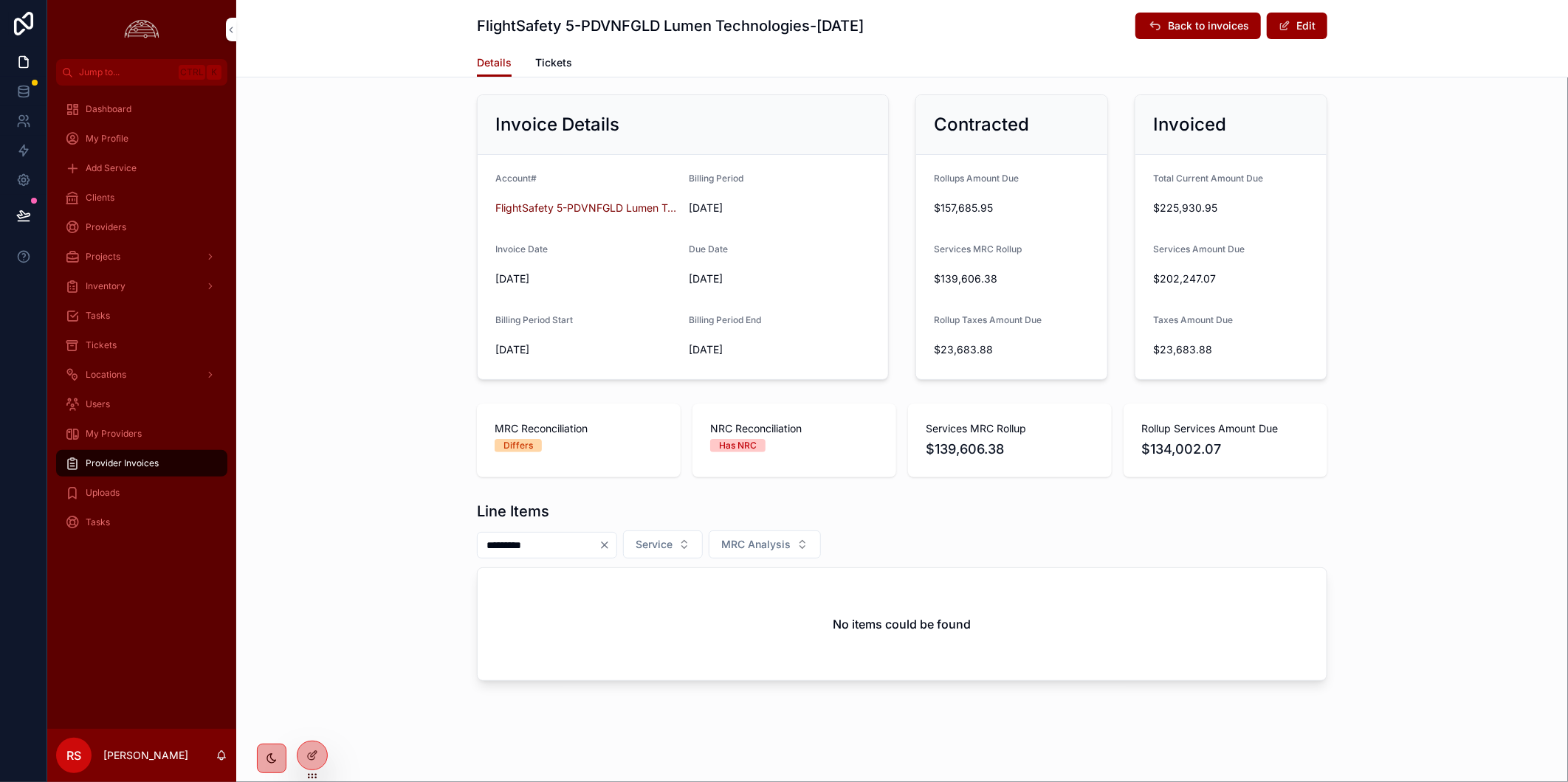
scroll to position [148, 0]
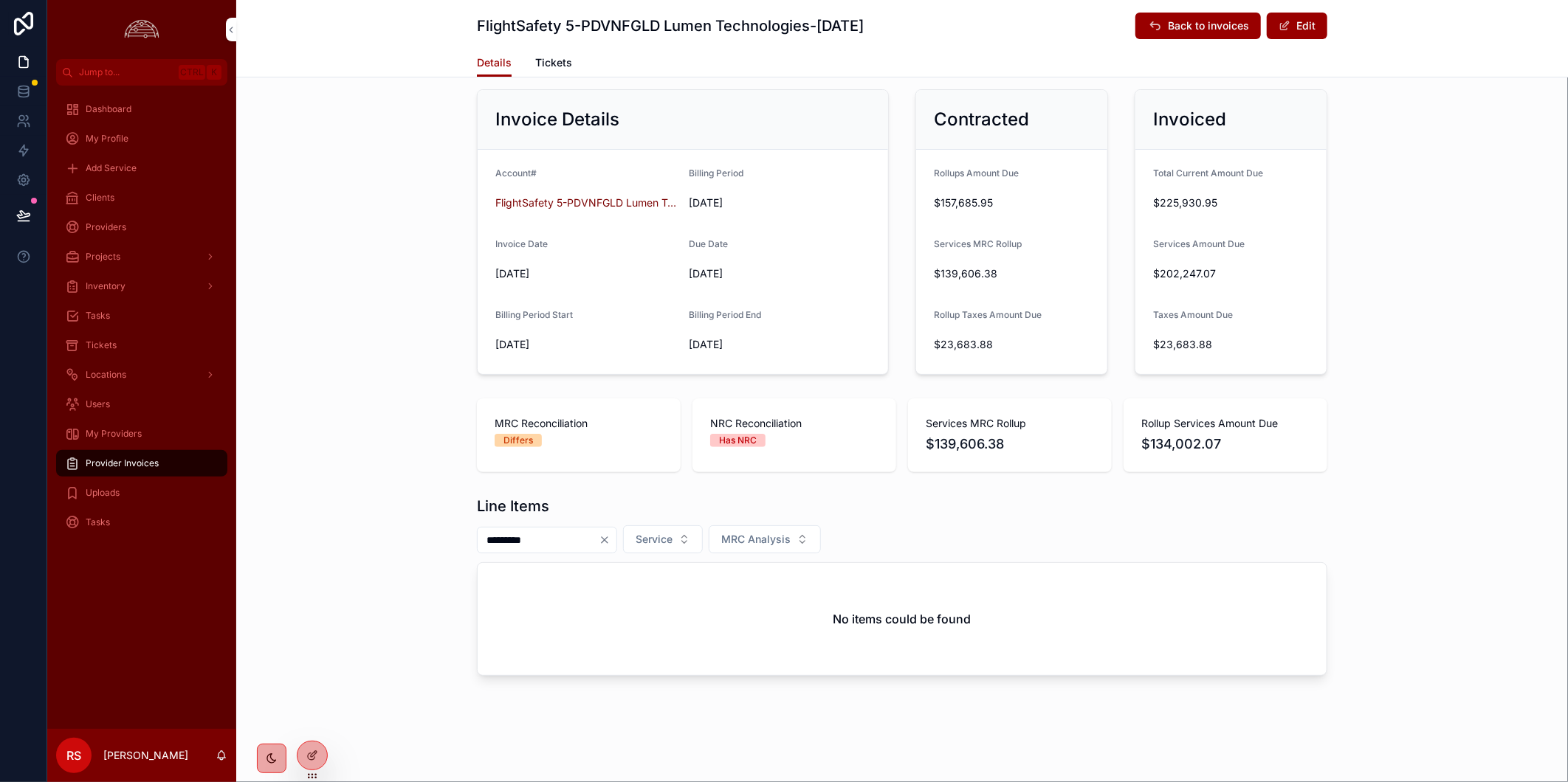
type input "*********"
click at [608, 539] on icon "Clear" at bounding box center [604, 539] width 6 height 6
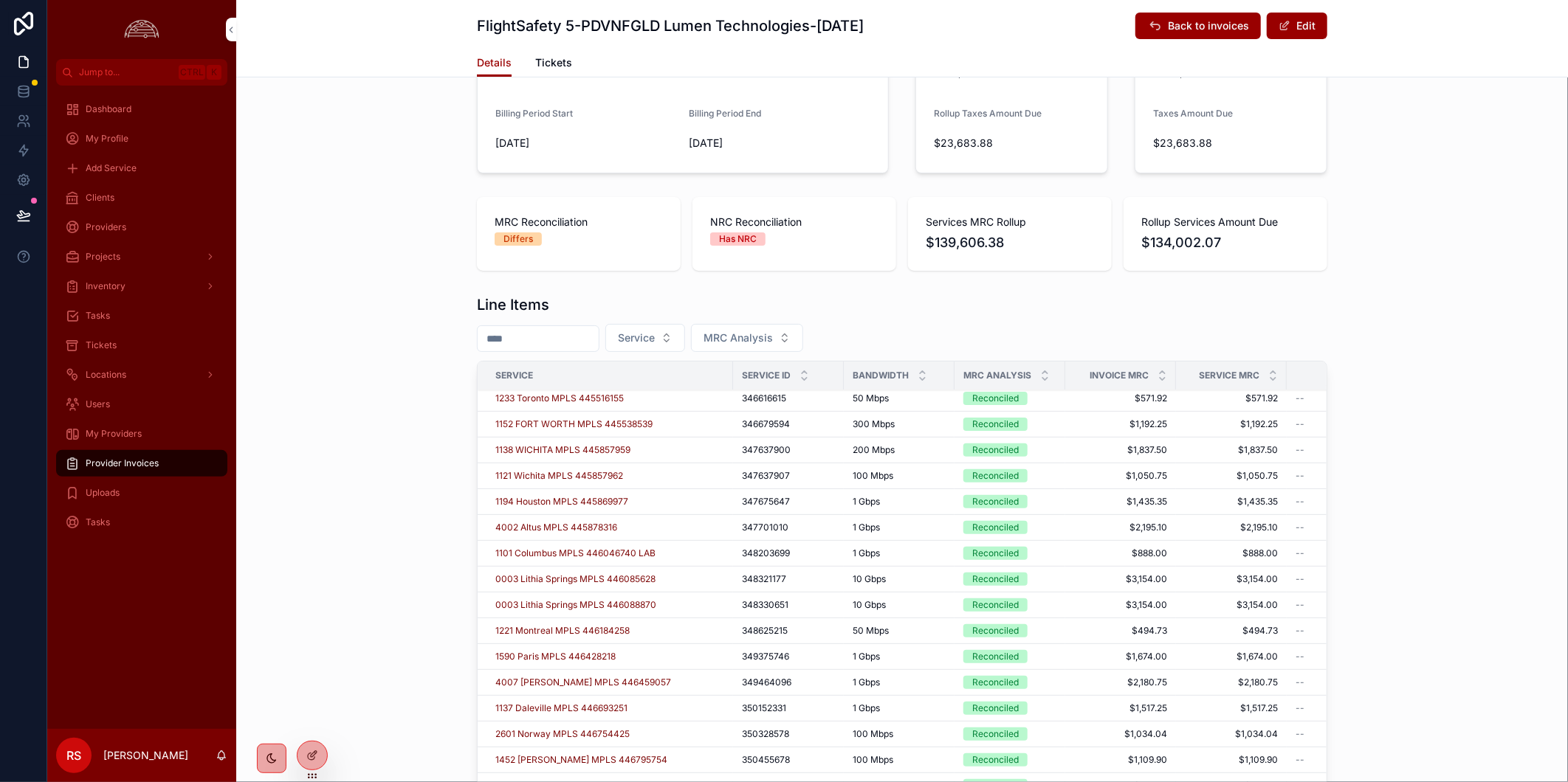
scroll to position [394, 0]
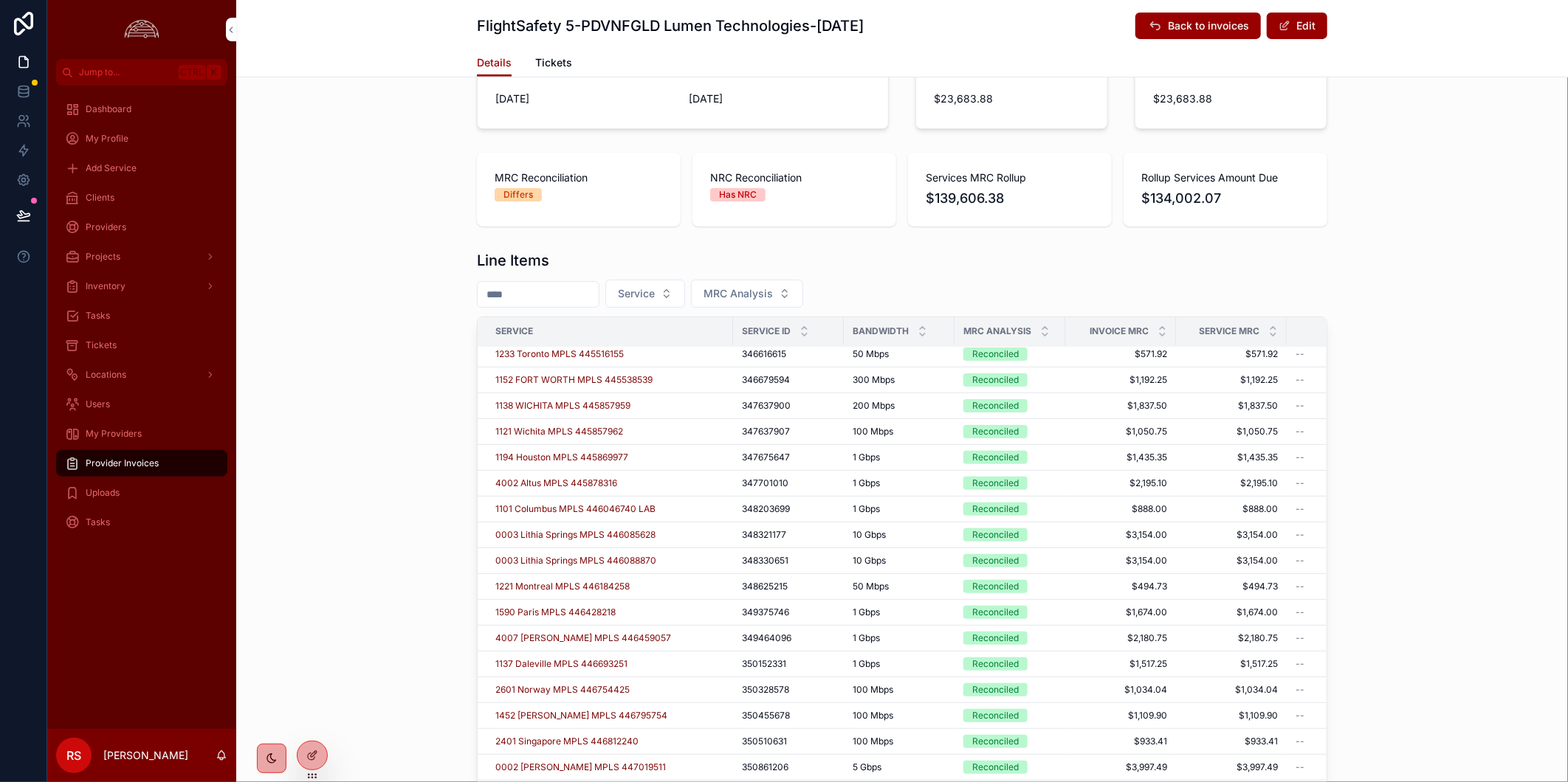
click at [1042, 327] on icon "scrollable content" at bounding box center [1045, 328] width 5 height 3
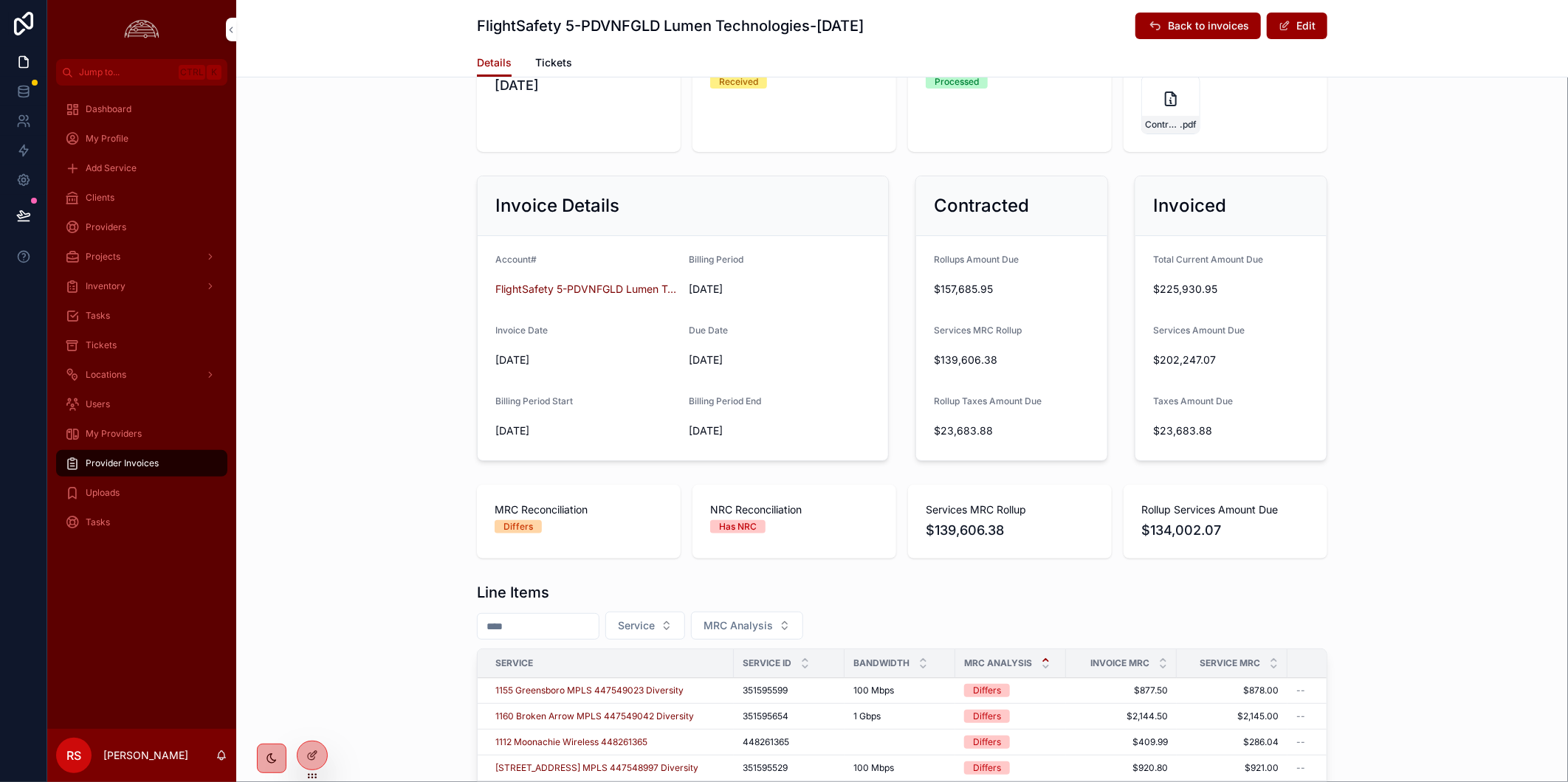
scroll to position [47, 0]
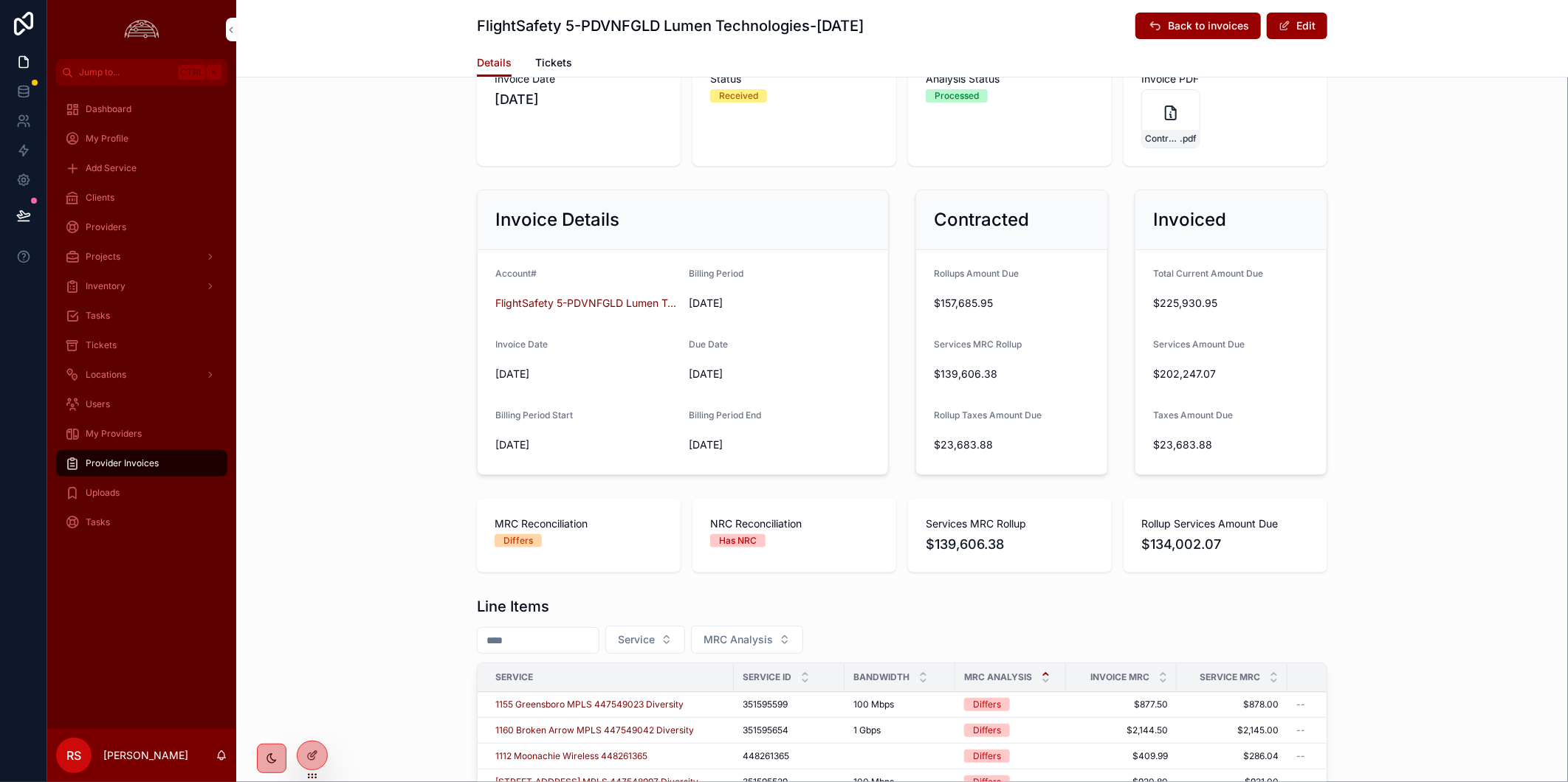
click at [1418, 506] on div "MRC Reconciliation Differs NRC Reconciliation Has NRC Services MRC Rollup $139,…" at bounding box center [902, 535] width 1331 height 85
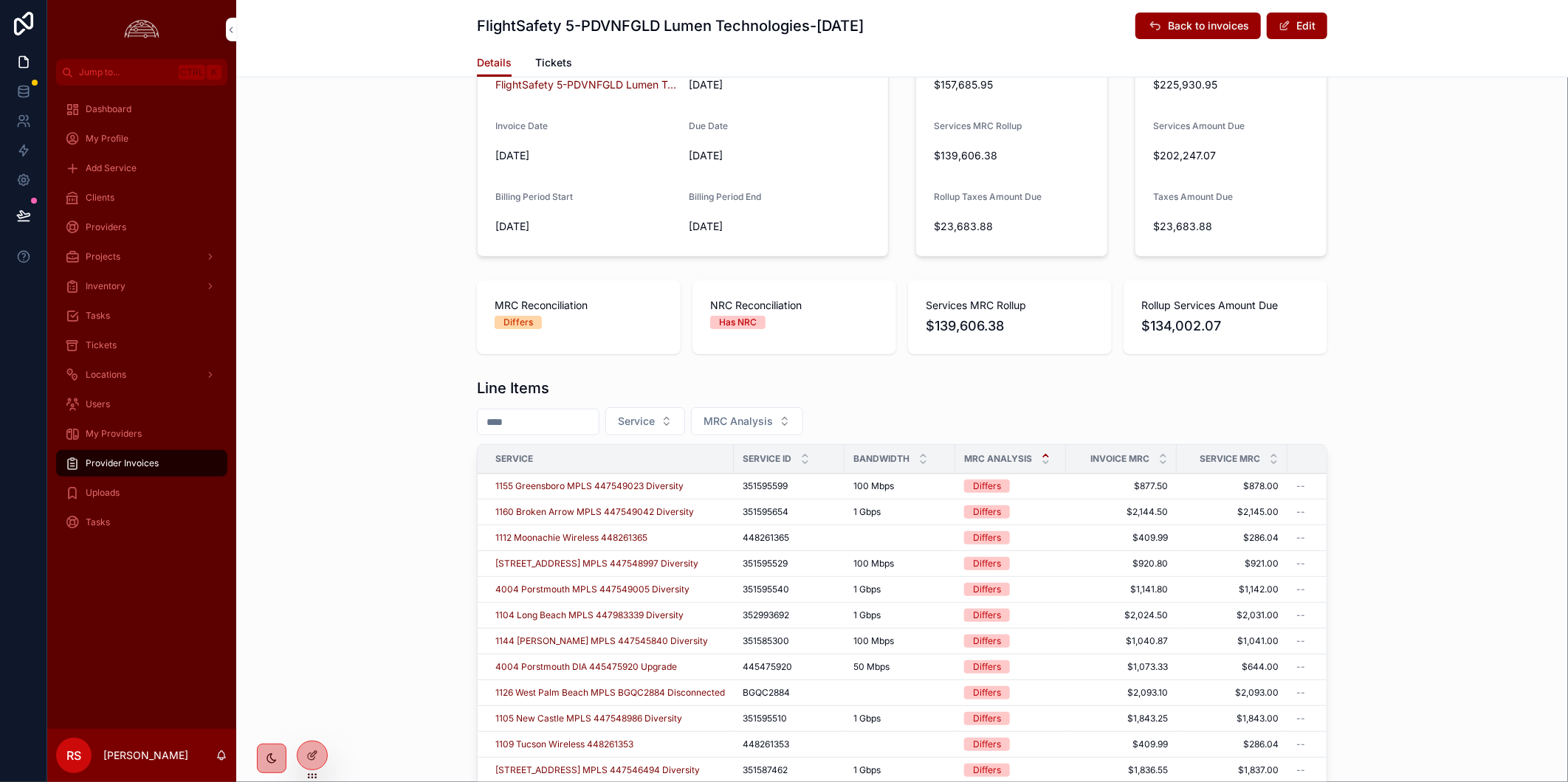
scroll to position [293, 0]
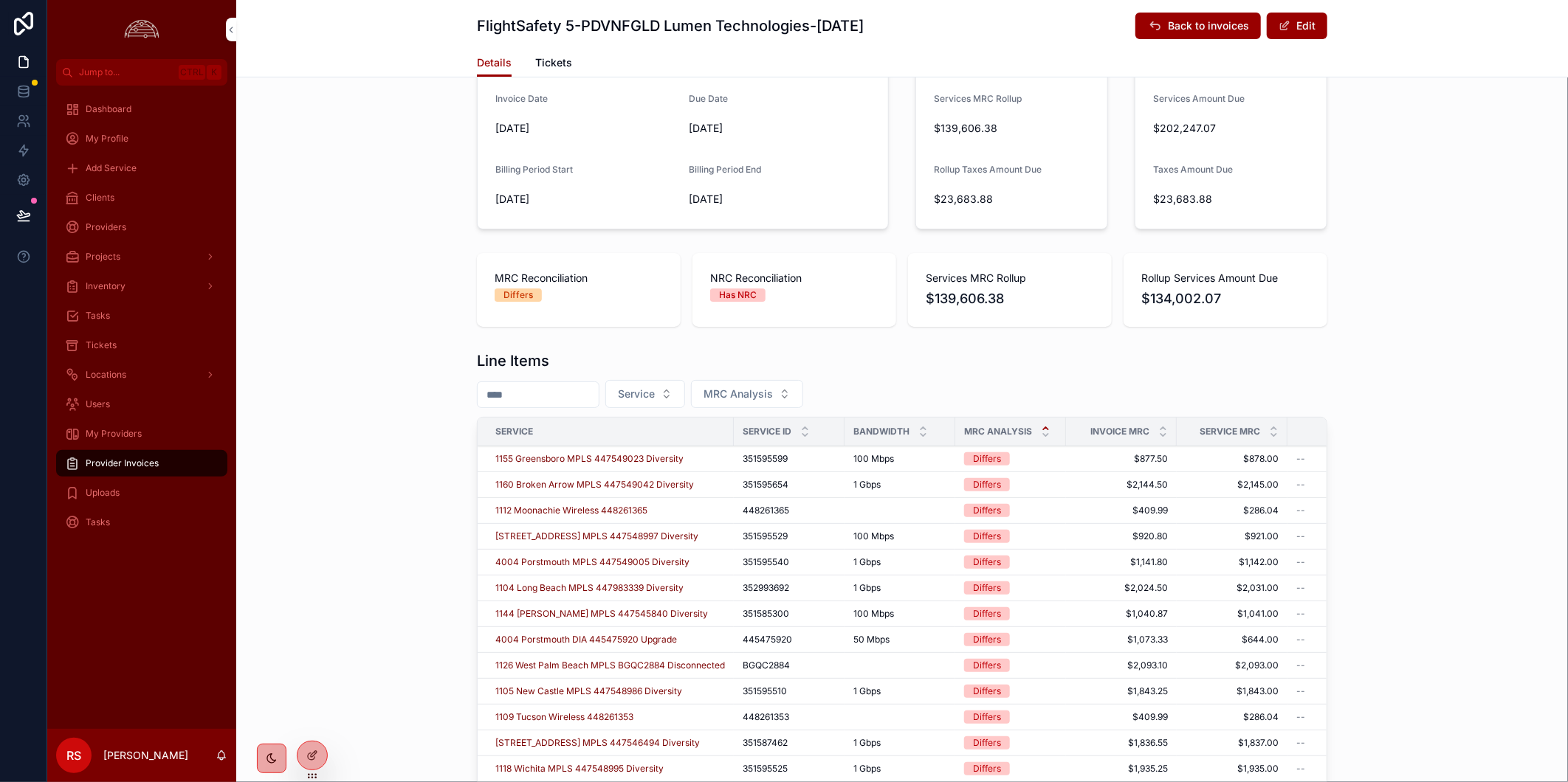
click at [646, 460] on span "1155 Greensboro MPLS 447549023 Diversity" at bounding box center [590, 459] width 188 height 12
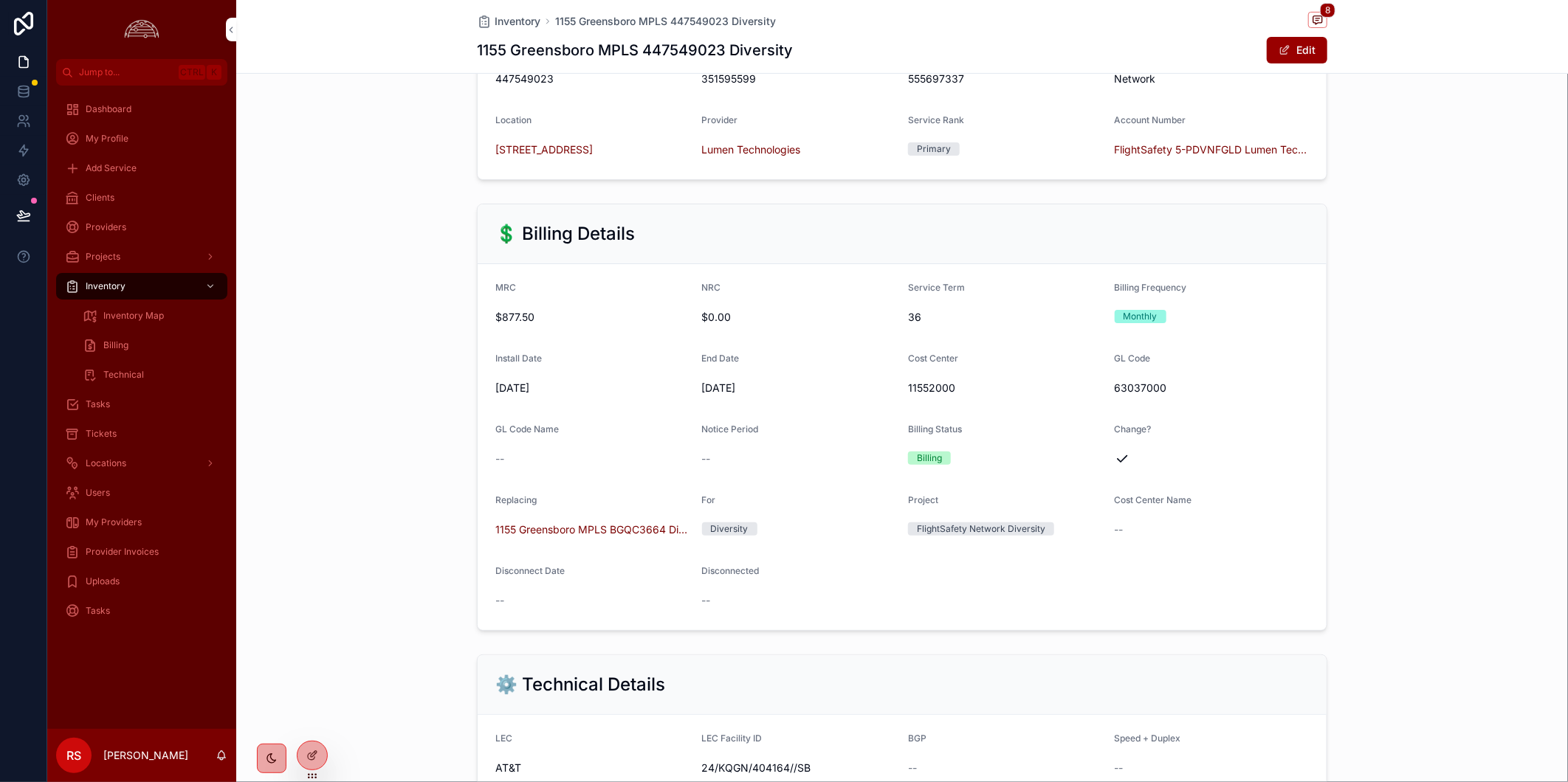
click at [1420, 429] on div "💲 Billing Details MRC $877.50 NRC $0.00 Service Term 36 Billing Frequency Month…" at bounding box center [902, 417] width 1331 height 439
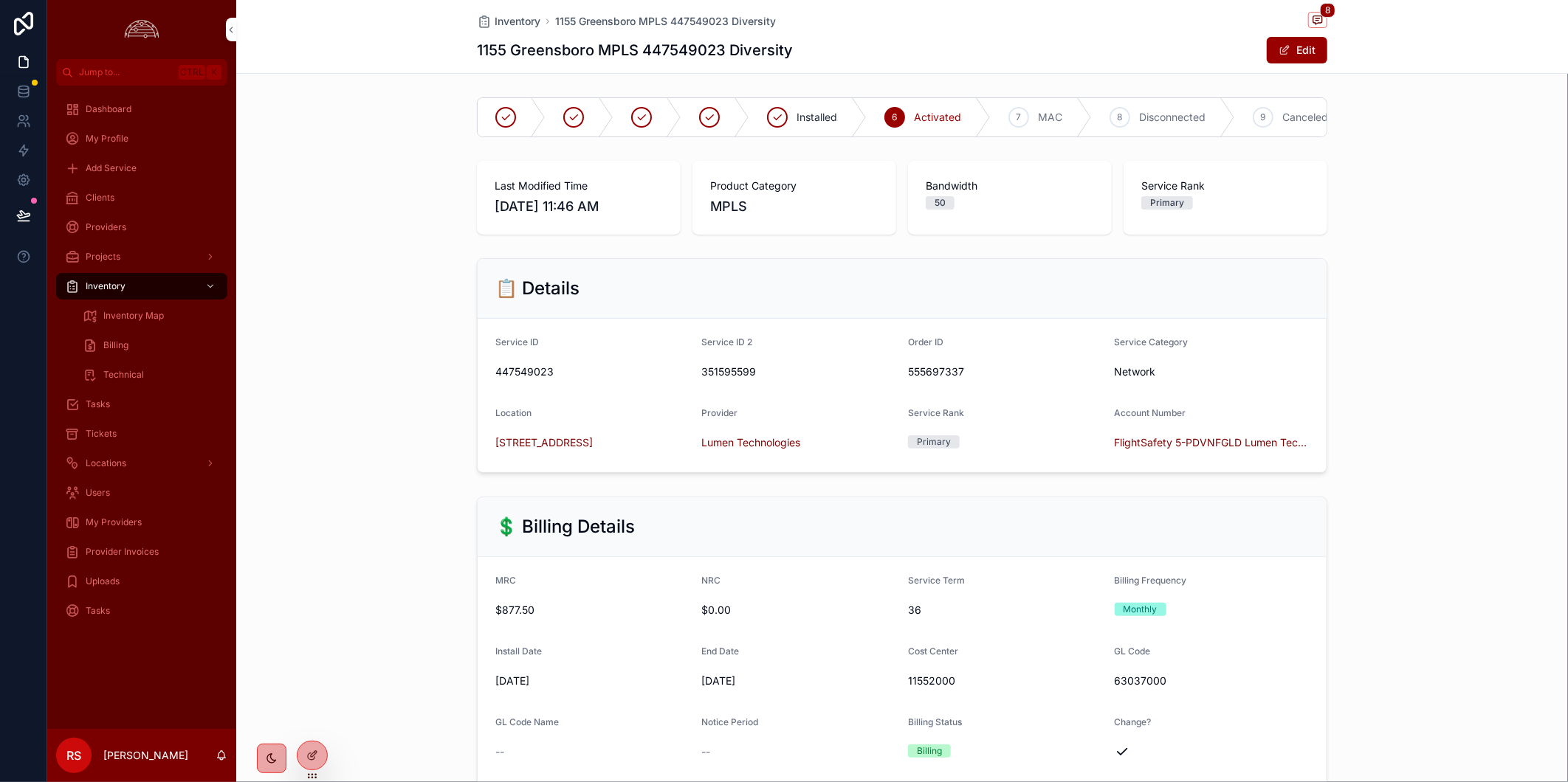
click at [496, 14] on span "Inventory" at bounding box center [517, 21] width 46 height 15
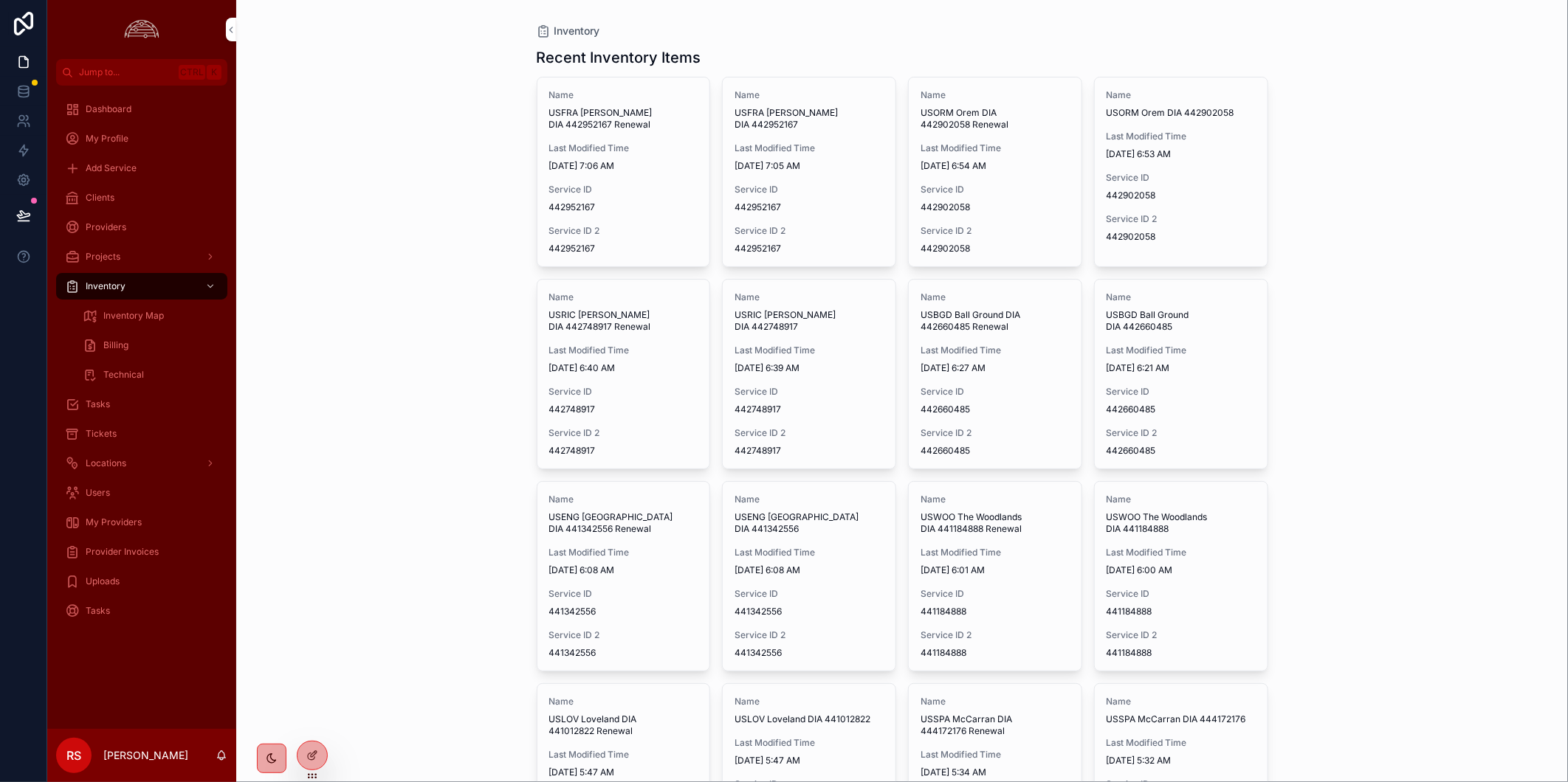
scroll to position [328, 0]
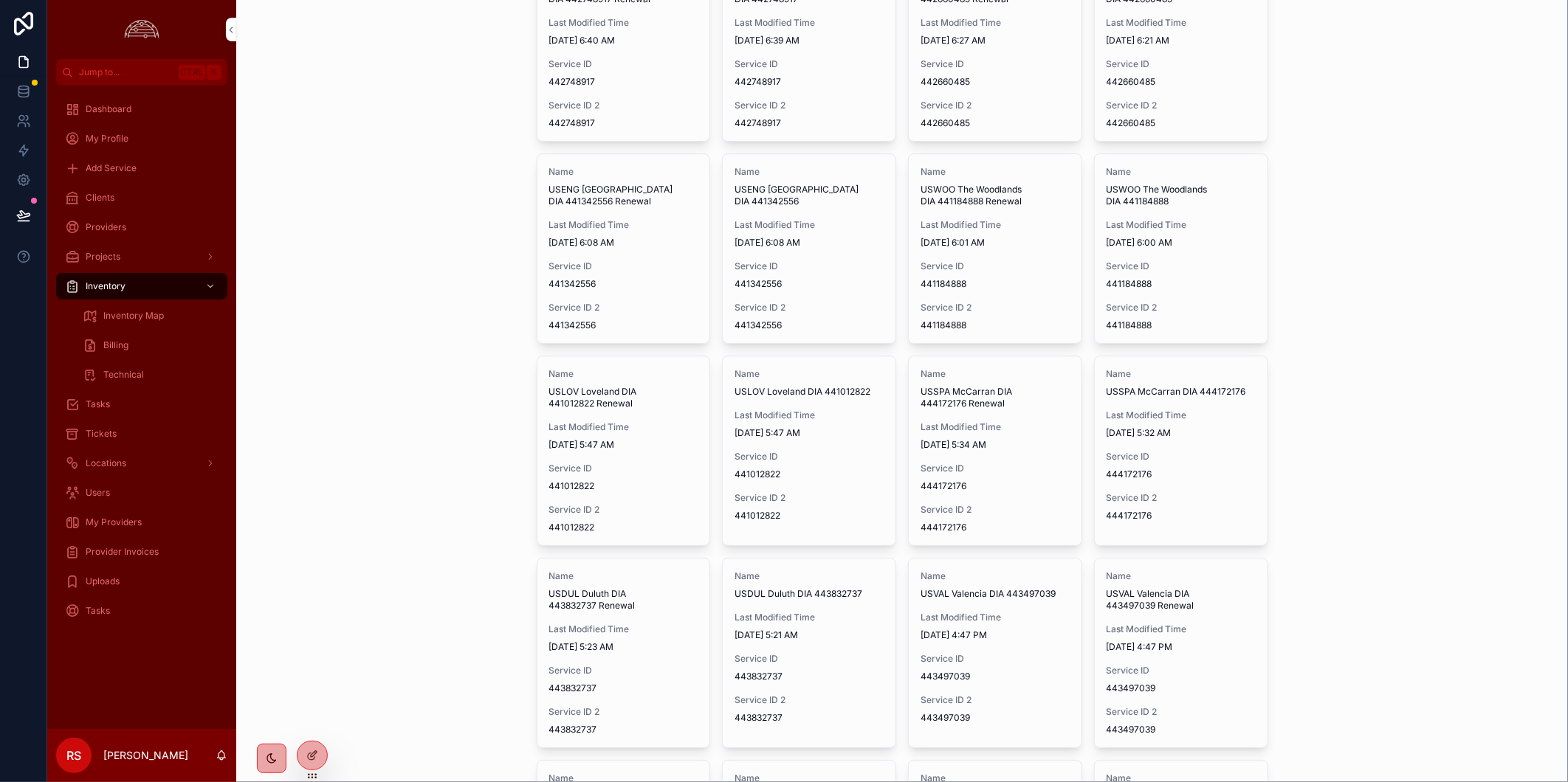
click at [133, 518] on span "My Providers" at bounding box center [113, 522] width 56 height 12
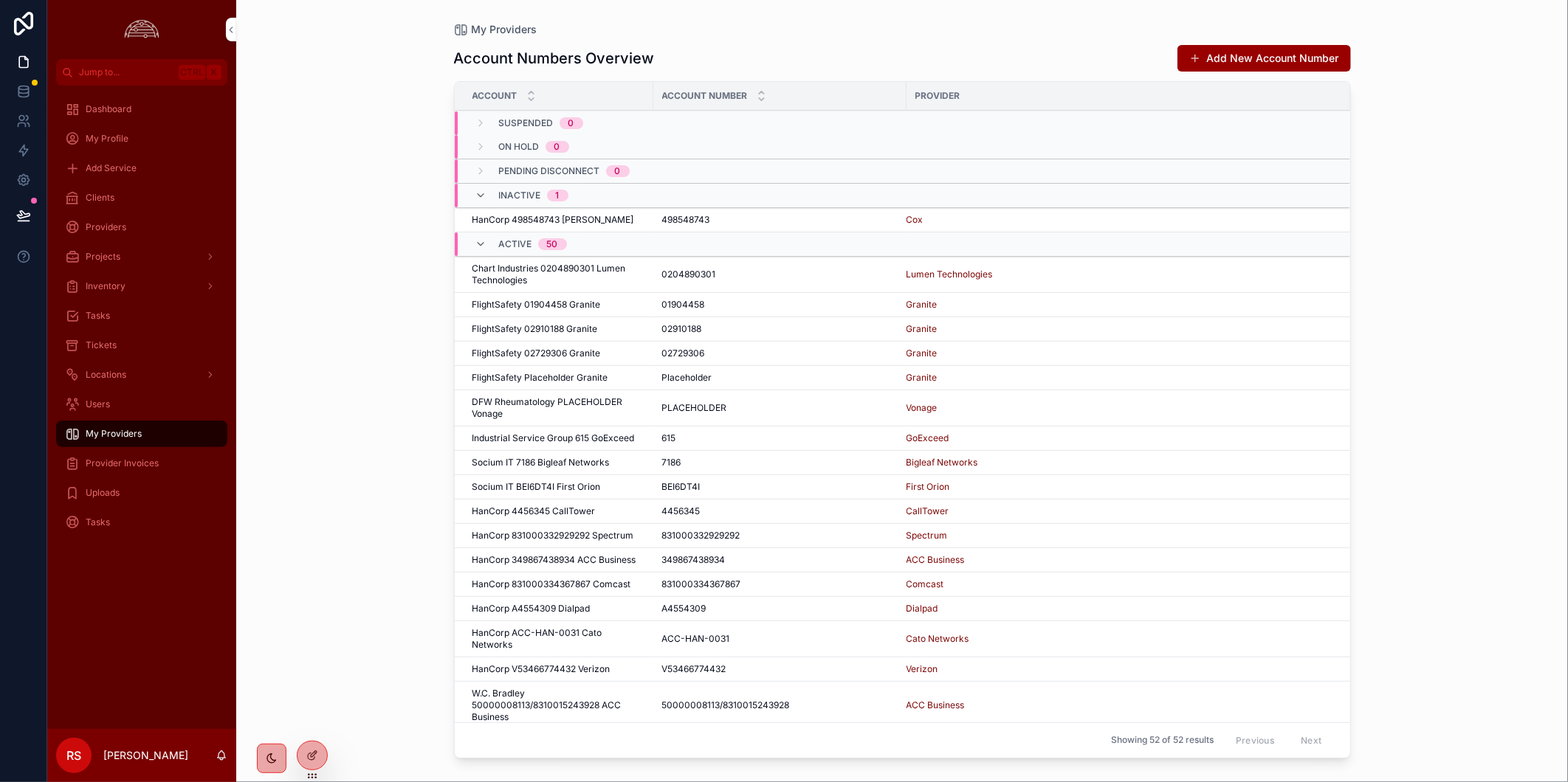
click at [161, 460] on div "Provider Invoices" at bounding box center [142, 463] width 154 height 23
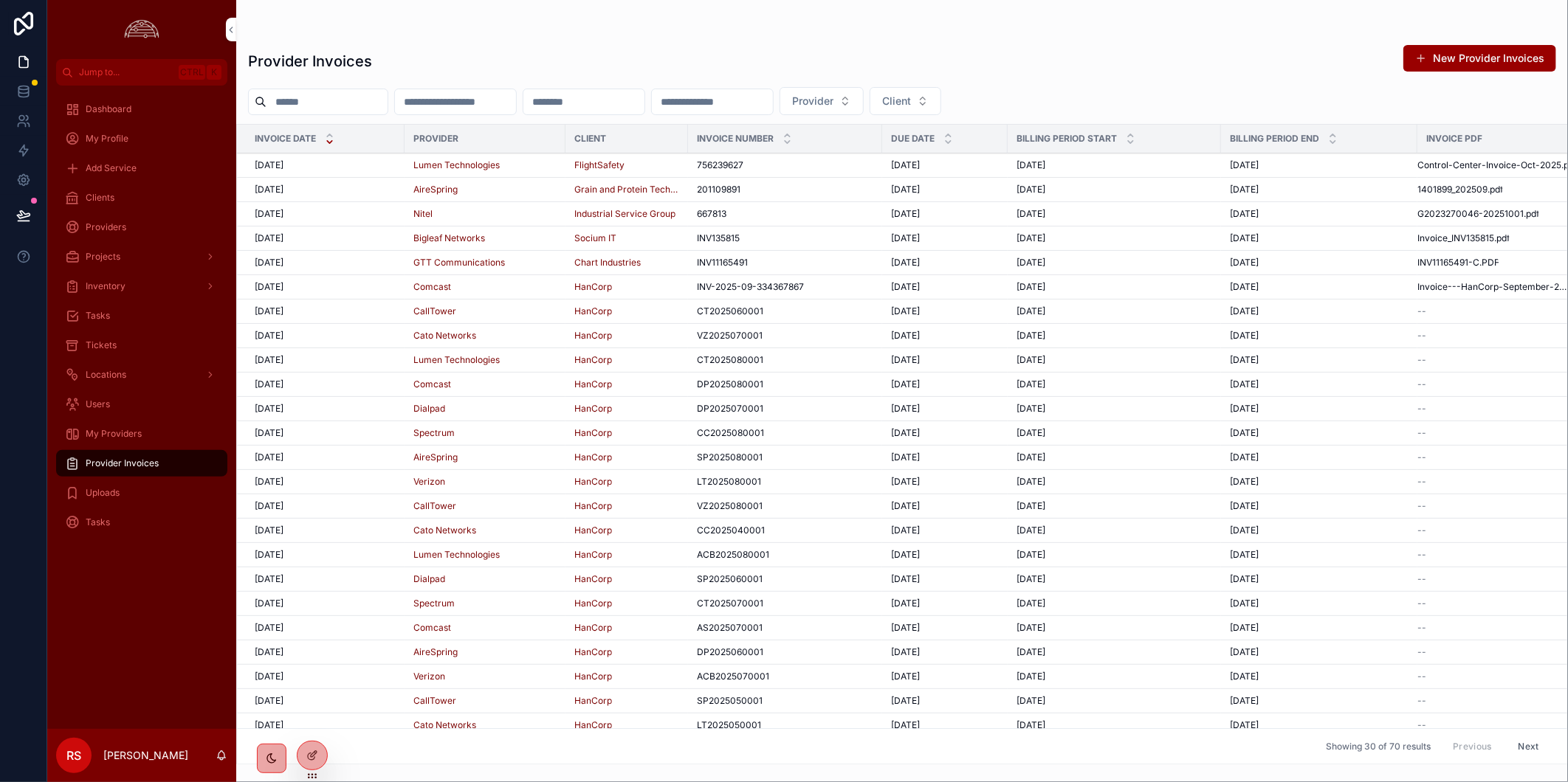
click at [371, 165] on div "[DATE] [DATE]" at bounding box center [325, 166] width 141 height 12
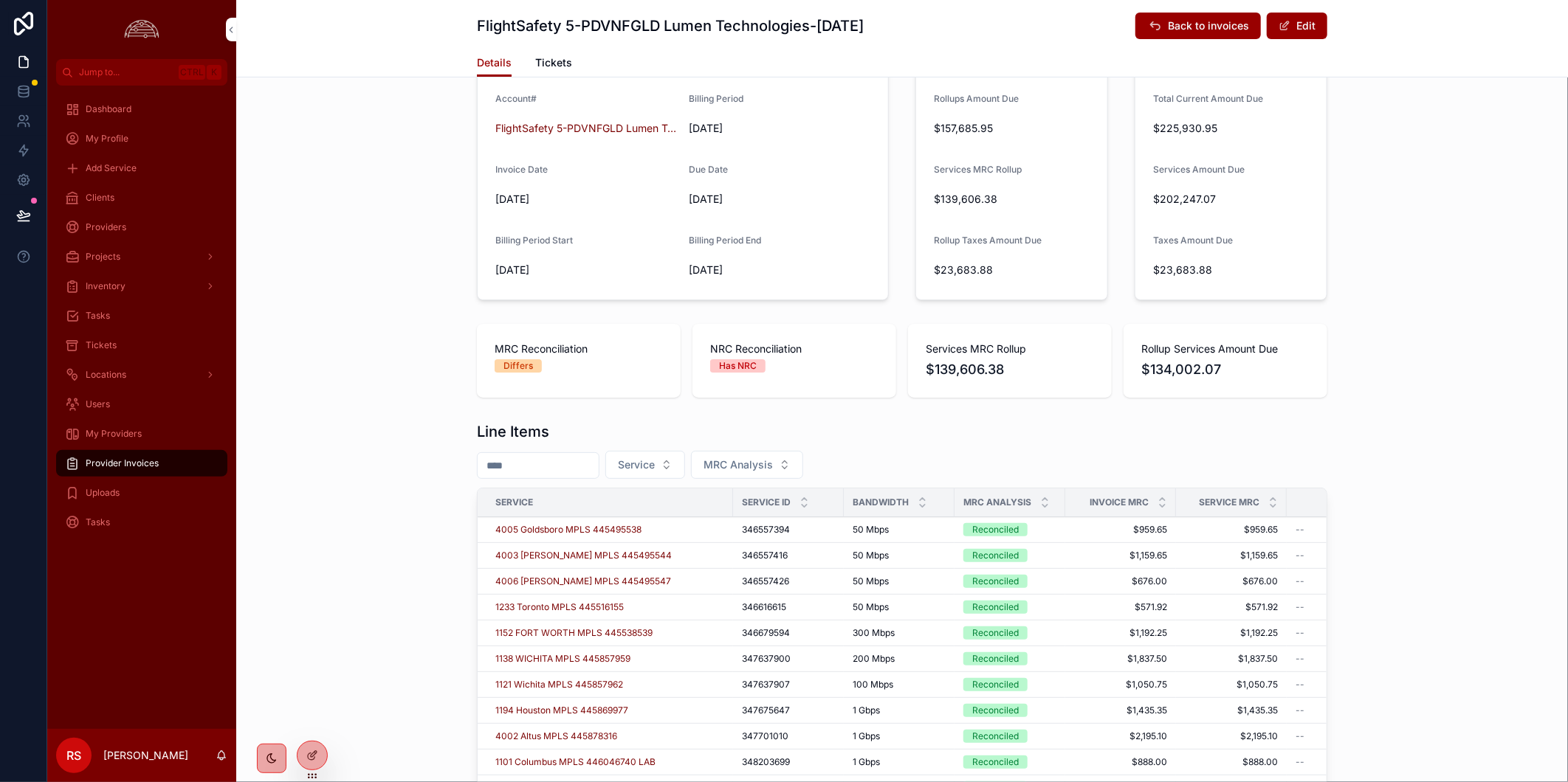
scroll to position [573, 0]
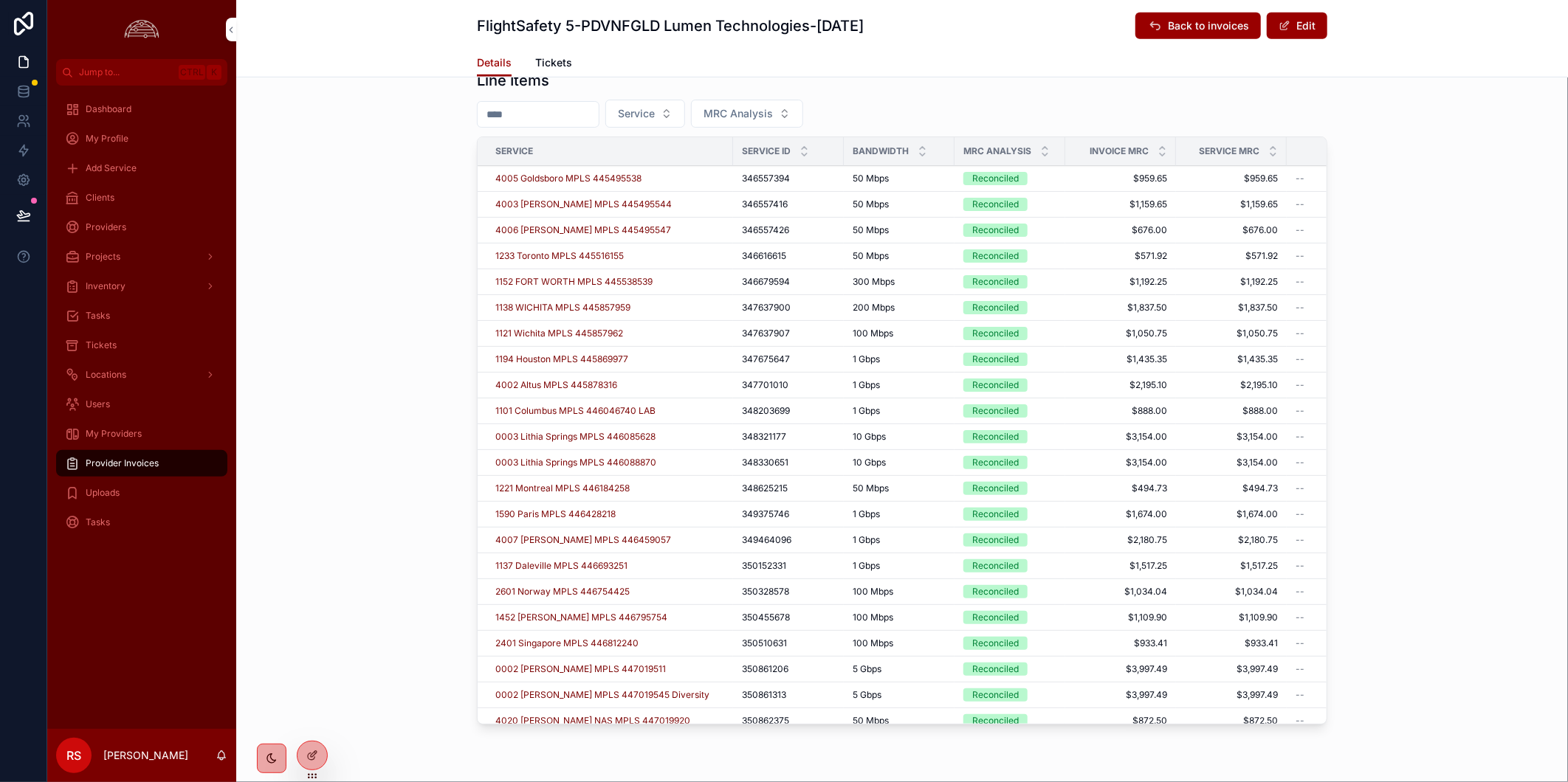
click at [1040, 143] on icon "scrollable content" at bounding box center [1044, 148] width 9 height 9
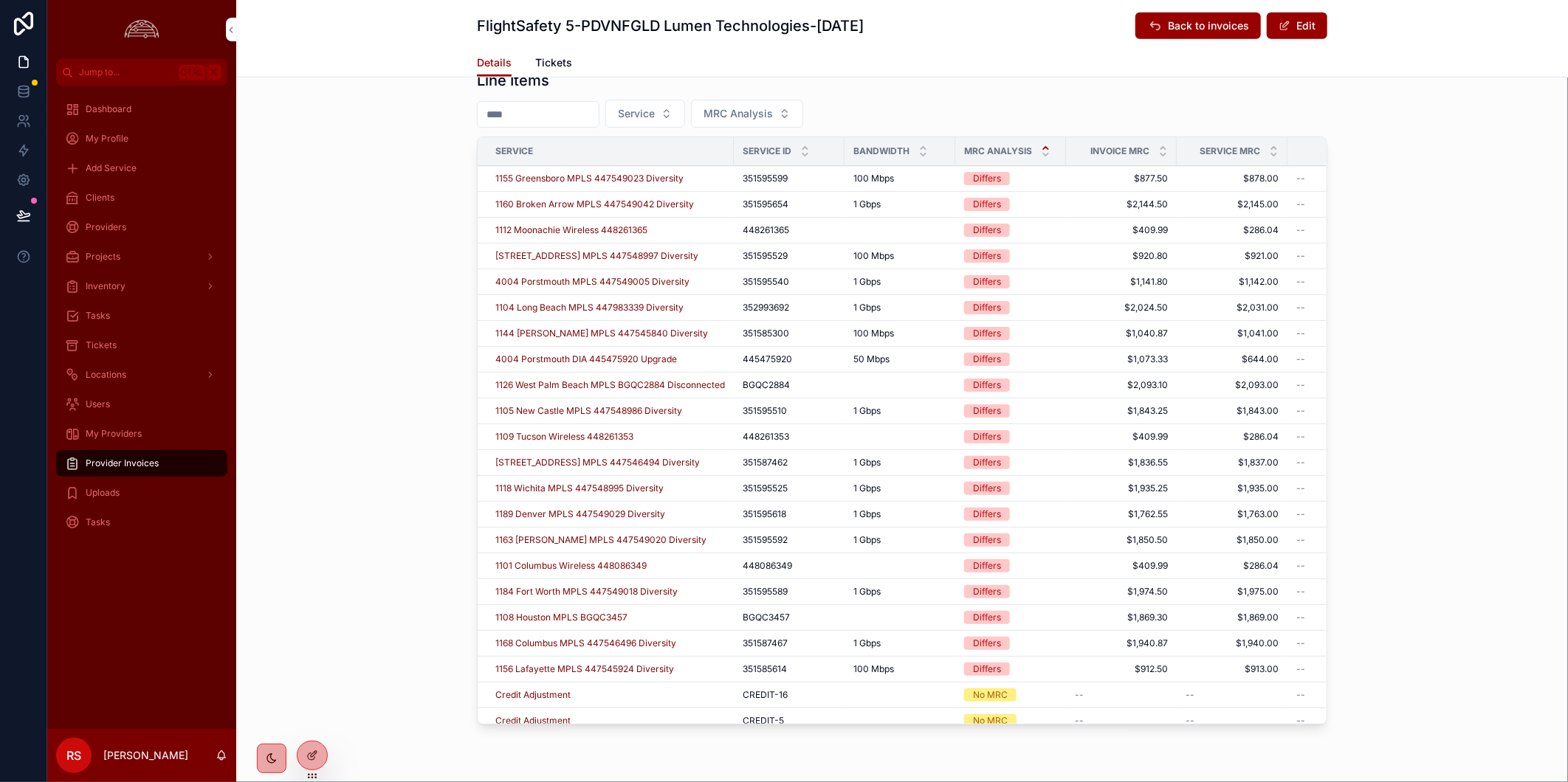
scroll to position [0, 92]
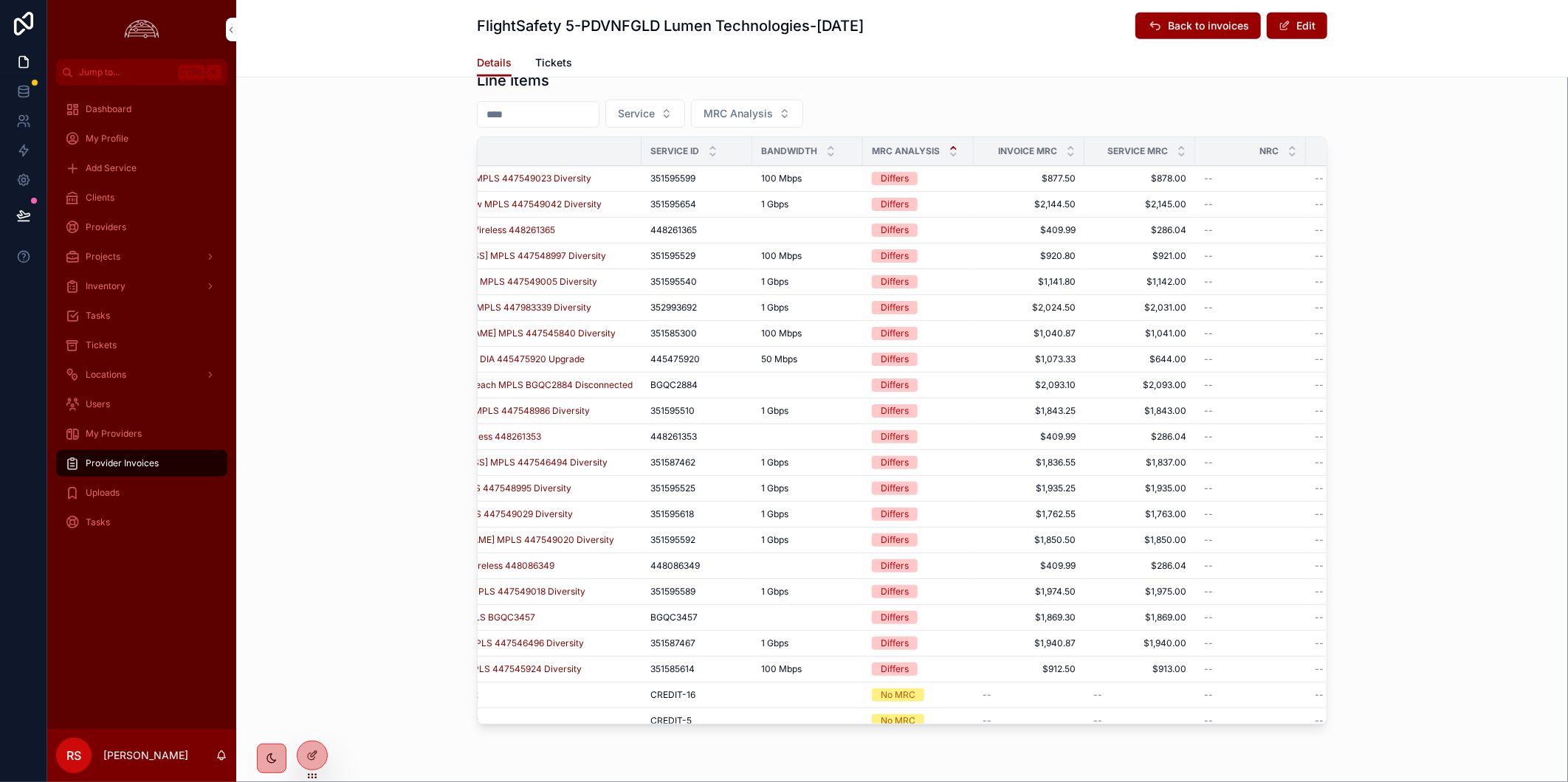
click at [1296, 22] on button "Edit" at bounding box center [1297, 26] width 60 height 27
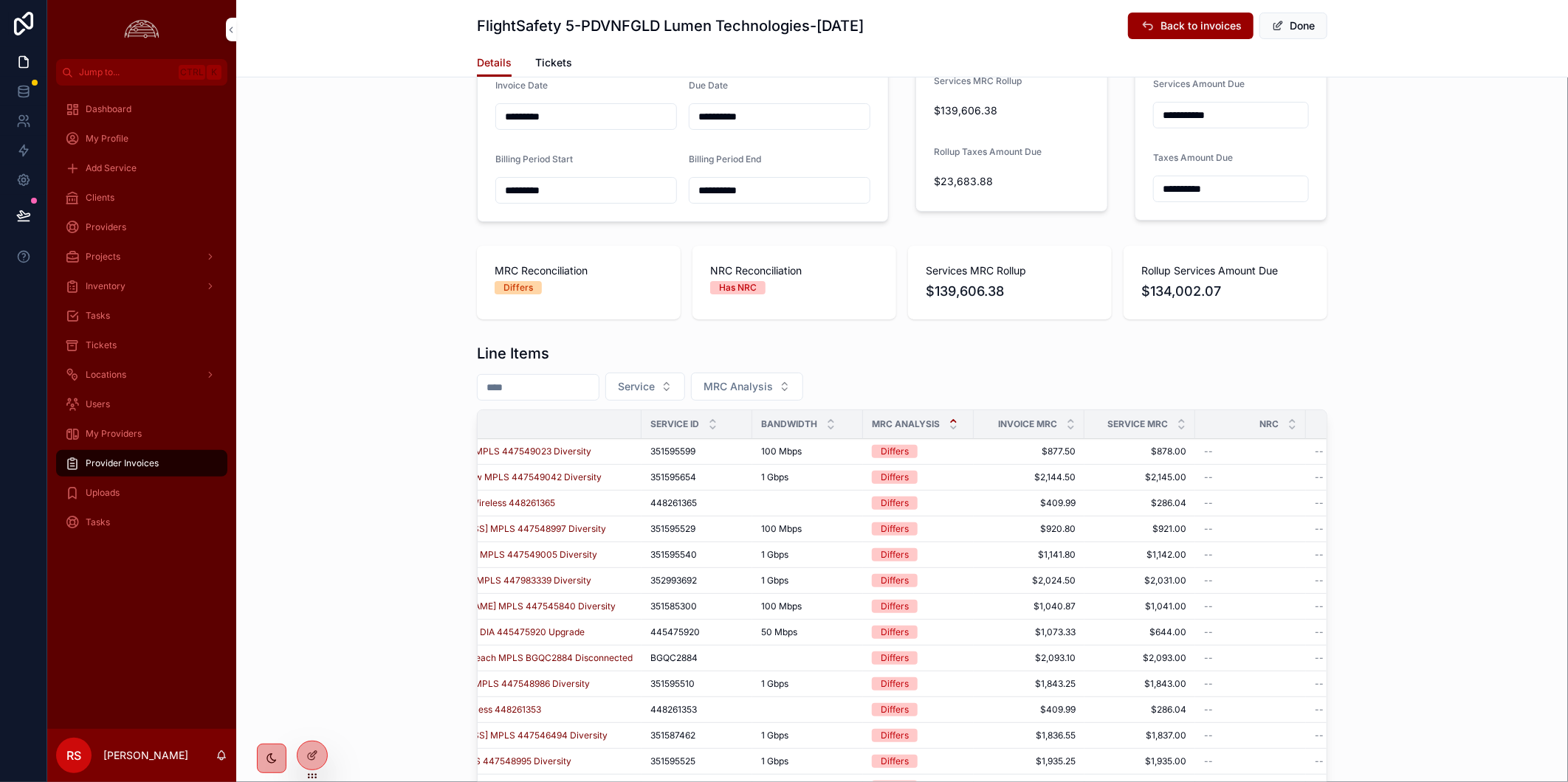
scroll to position [502, 0]
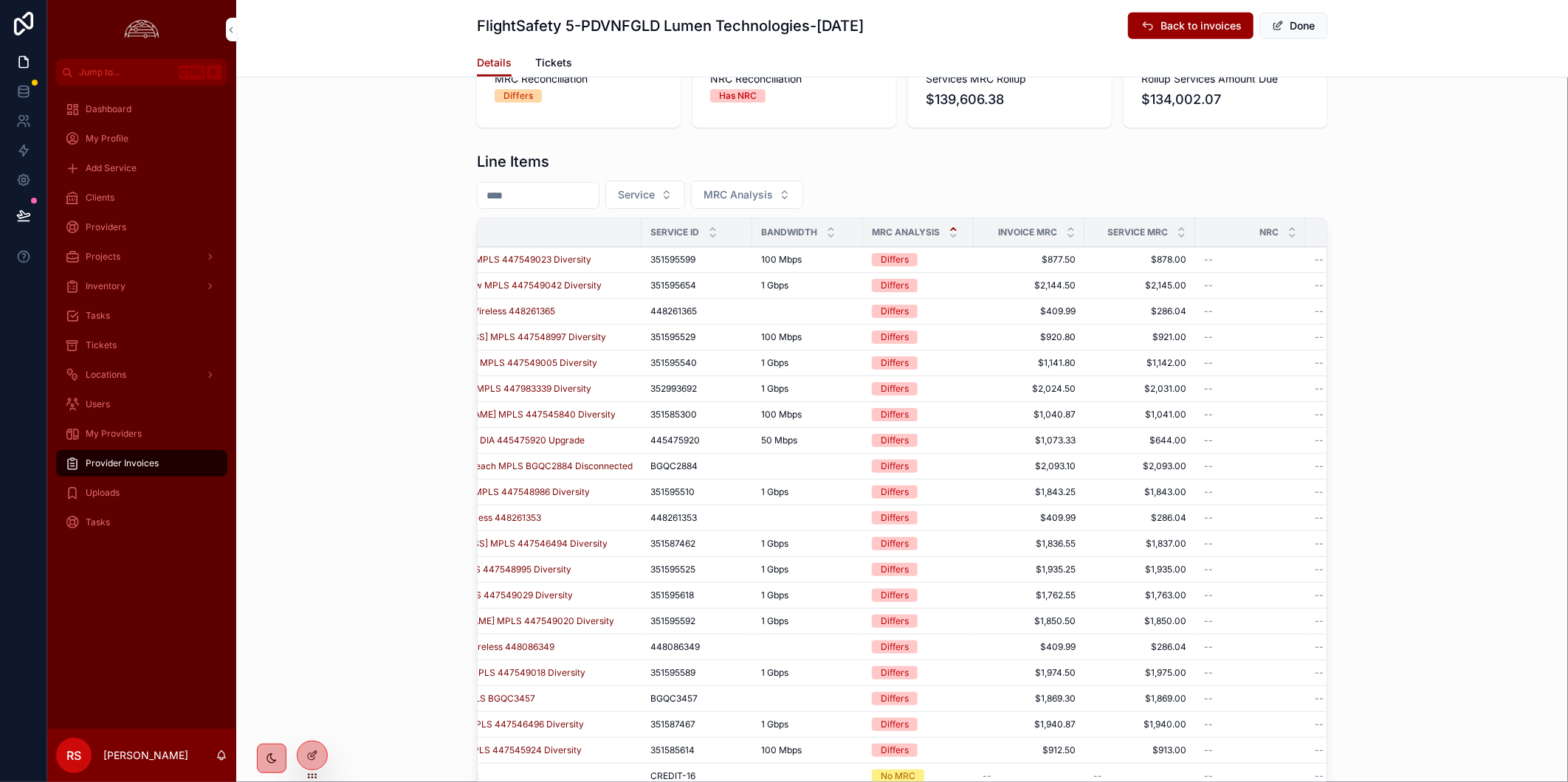
click at [1279, 26] on button "Done" at bounding box center [1293, 26] width 68 height 27
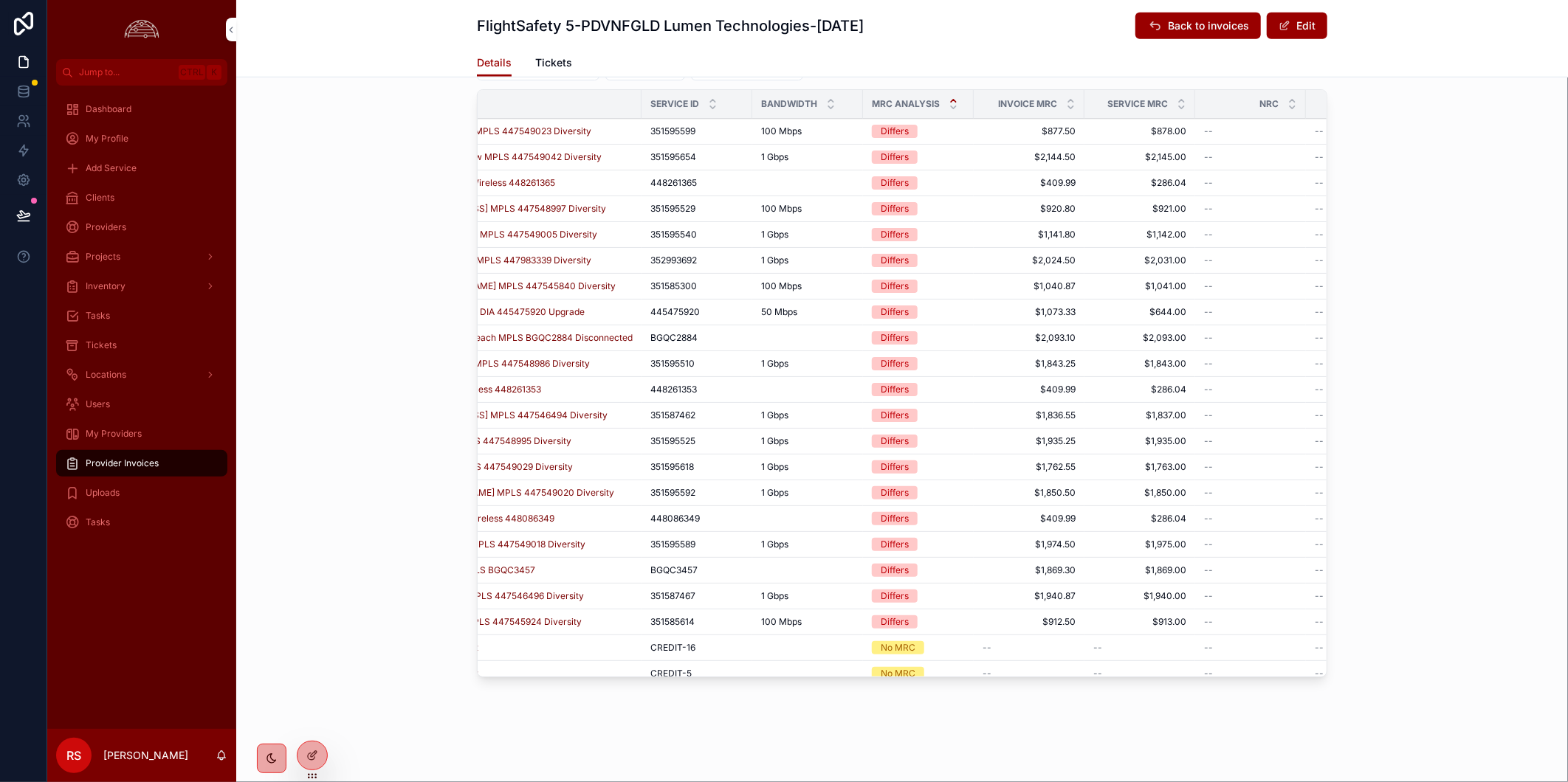
scroll to position [621, 0]
click at [566, 127] on span "1155 Greensboro MPLS 447549023 Diversity" at bounding box center [497, 130] width 188 height 12
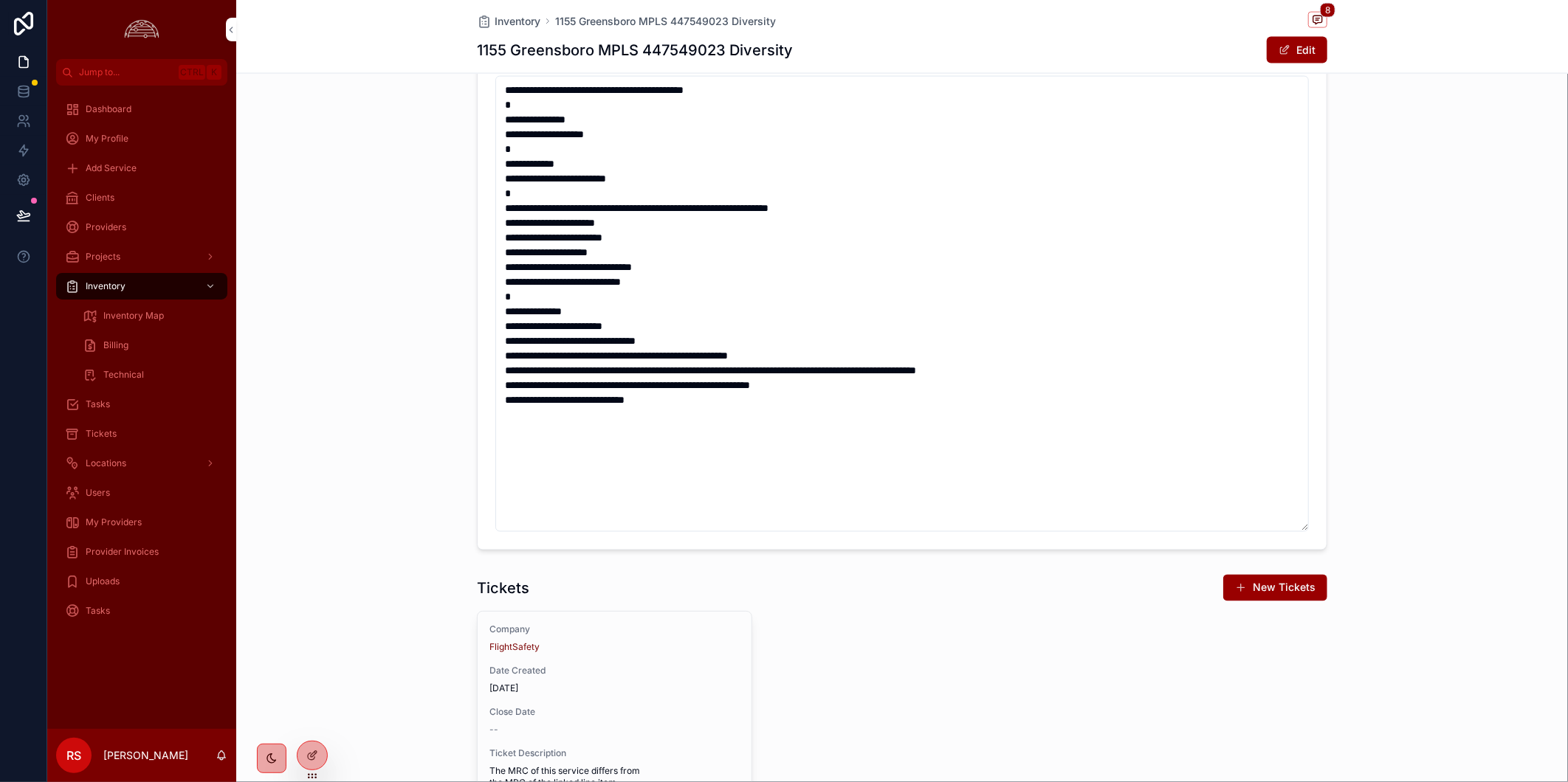
scroll to position [1769, 0]
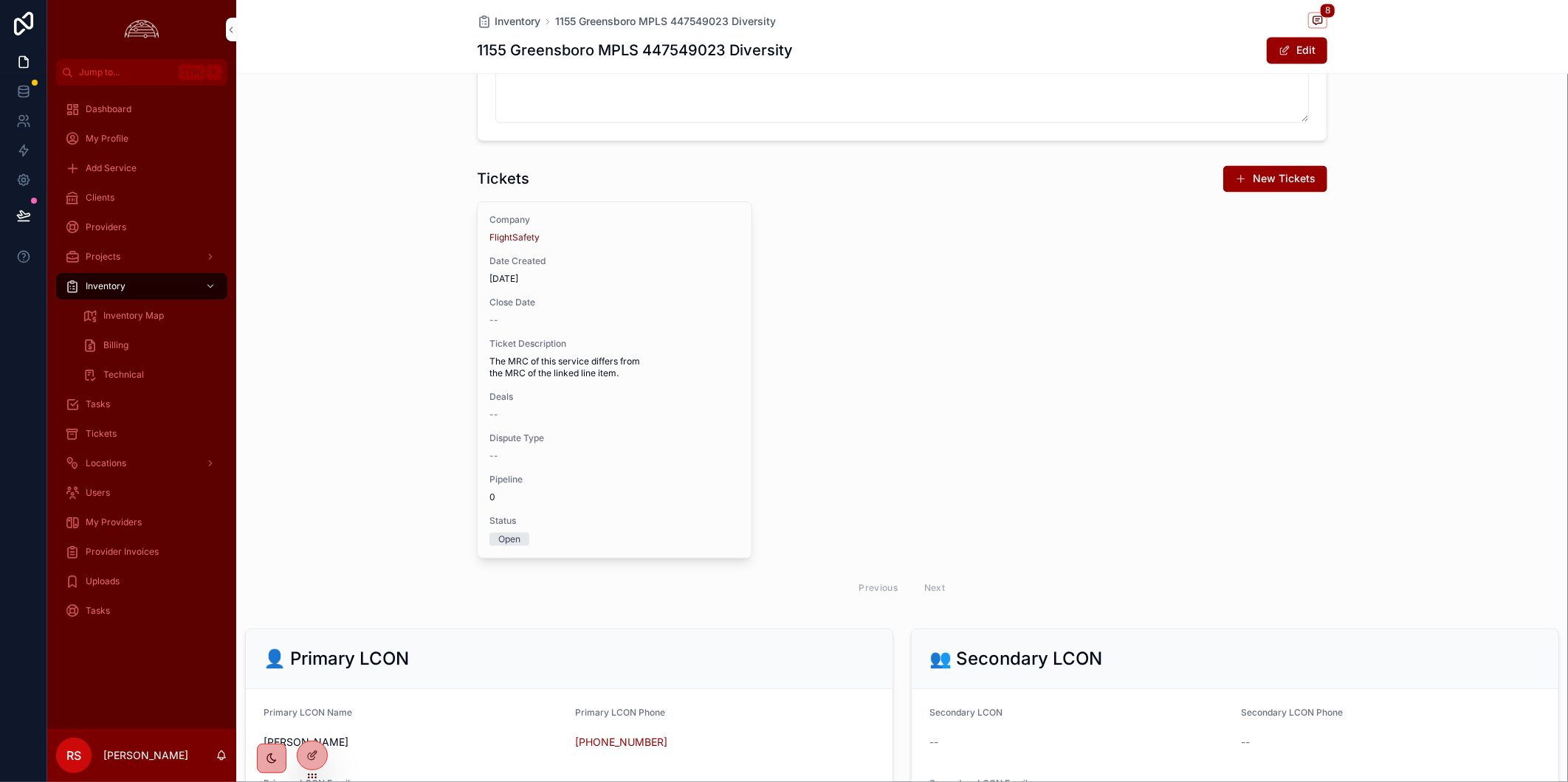
click at [536, 445] on span "Dispute Type" at bounding box center [615, 438] width 250 height 12
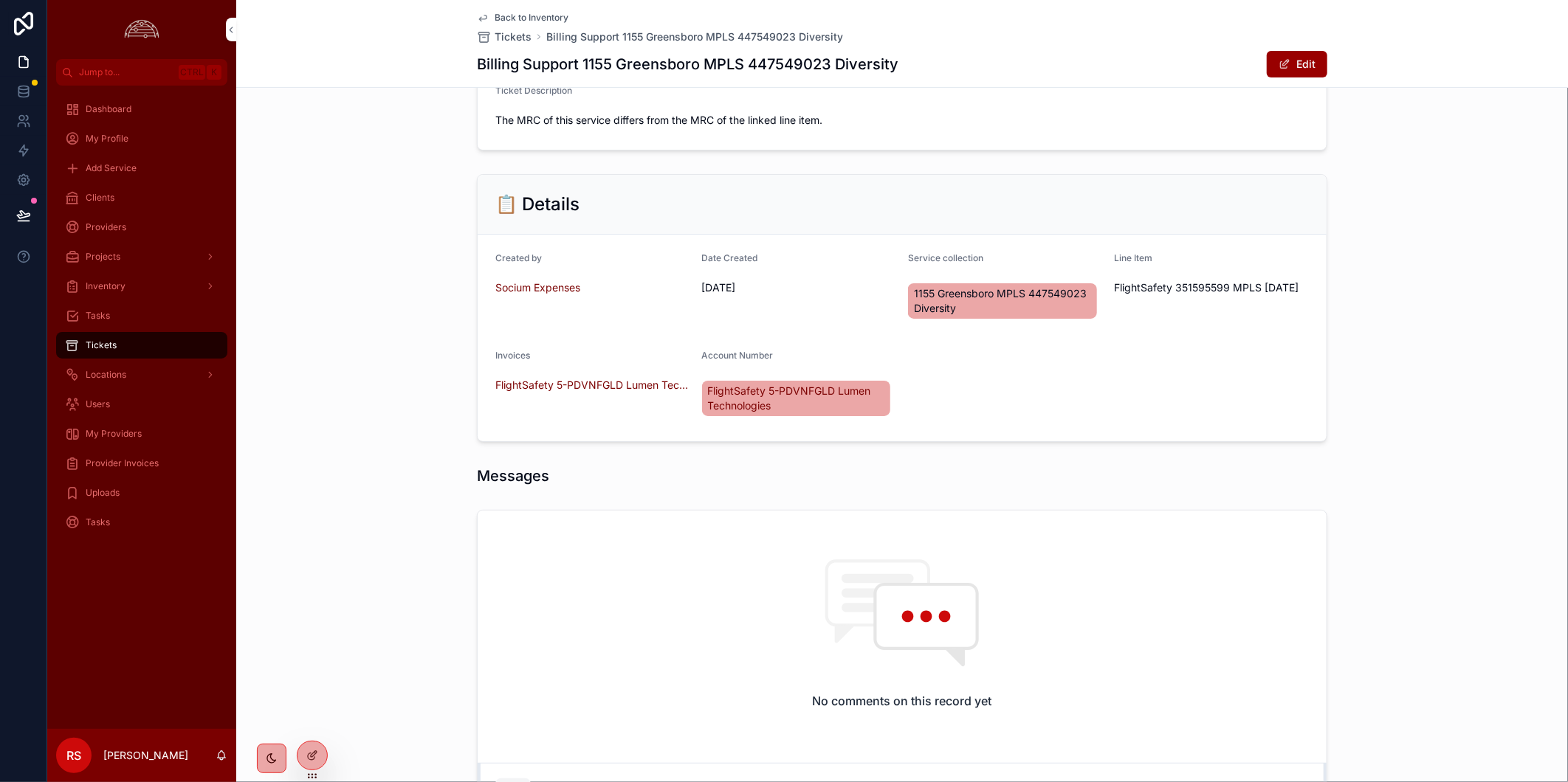
scroll to position [236, 0]
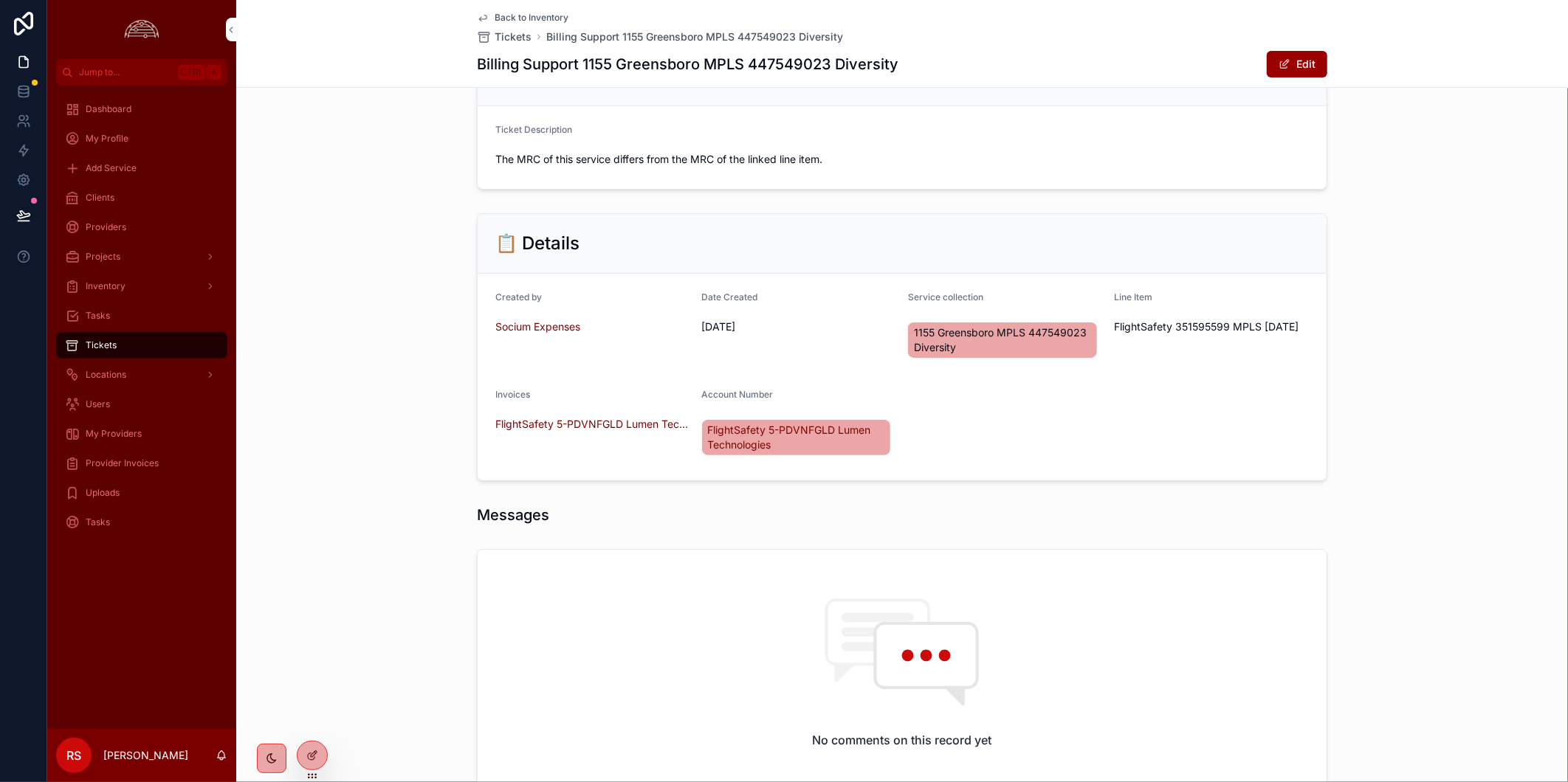
click at [1270, 62] on button "Edit" at bounding box center [1297, 64] width 60 height 27
click at [1279, 62] on span "scrollable content" at bounding box center [1285, 65] width 12 height 12
click at [1309, 72] on button "Edit" at bounding box center [1297, 64] width 60 height 27
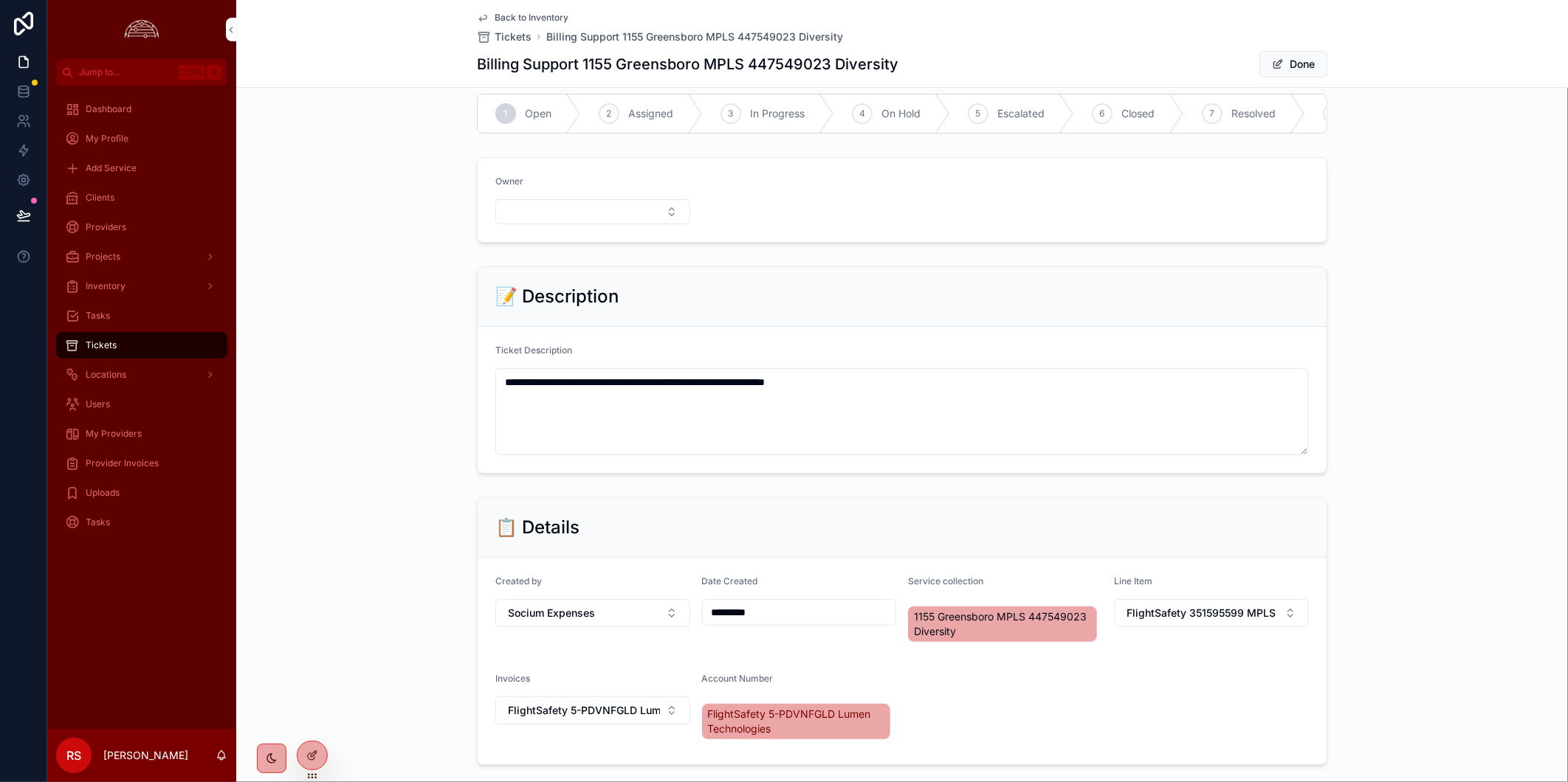
scroll to position [0, 0]
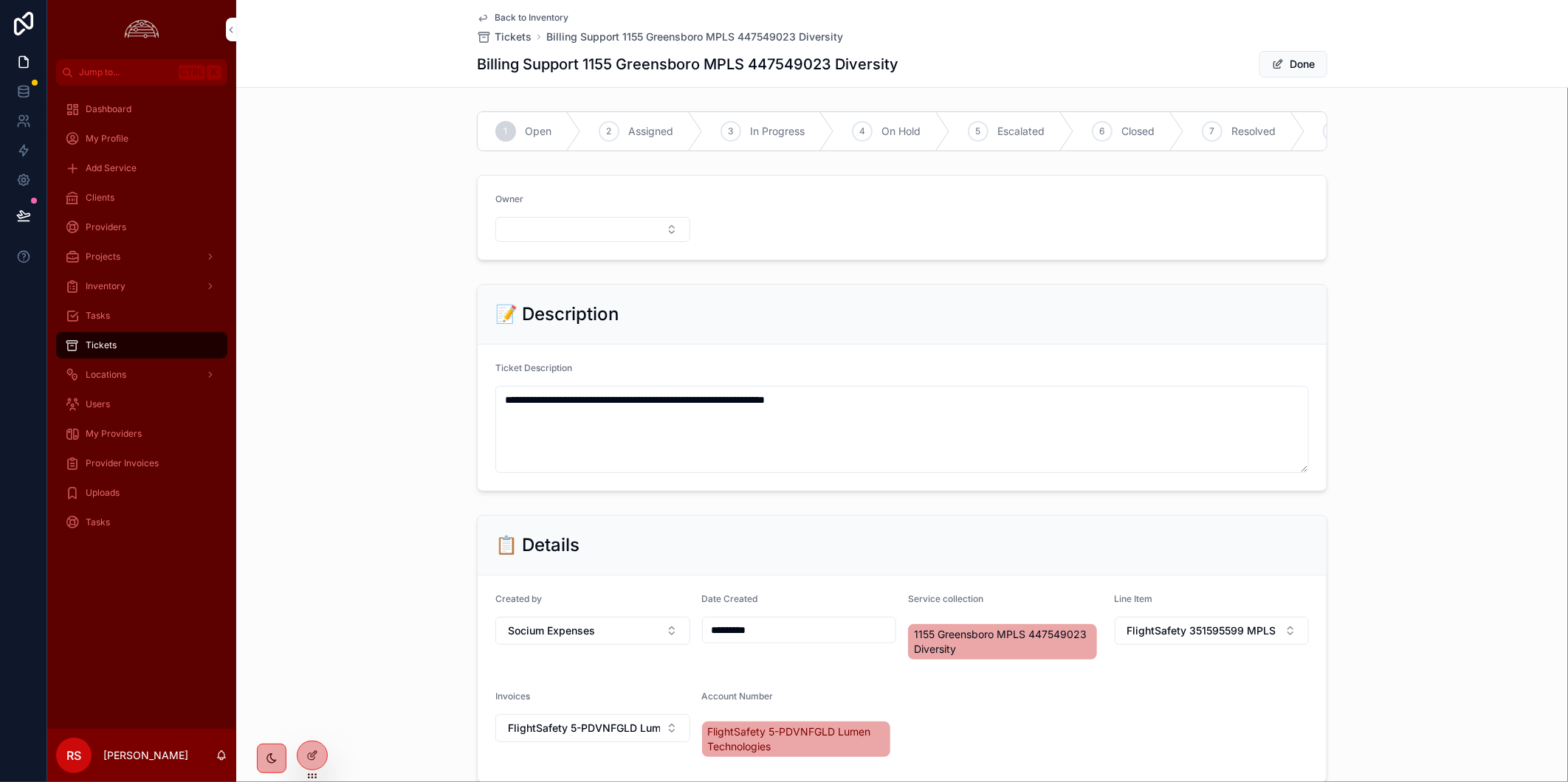
click at [1314, 59] on button "Done" at bounding box center [1293, 64] width 68 height 27
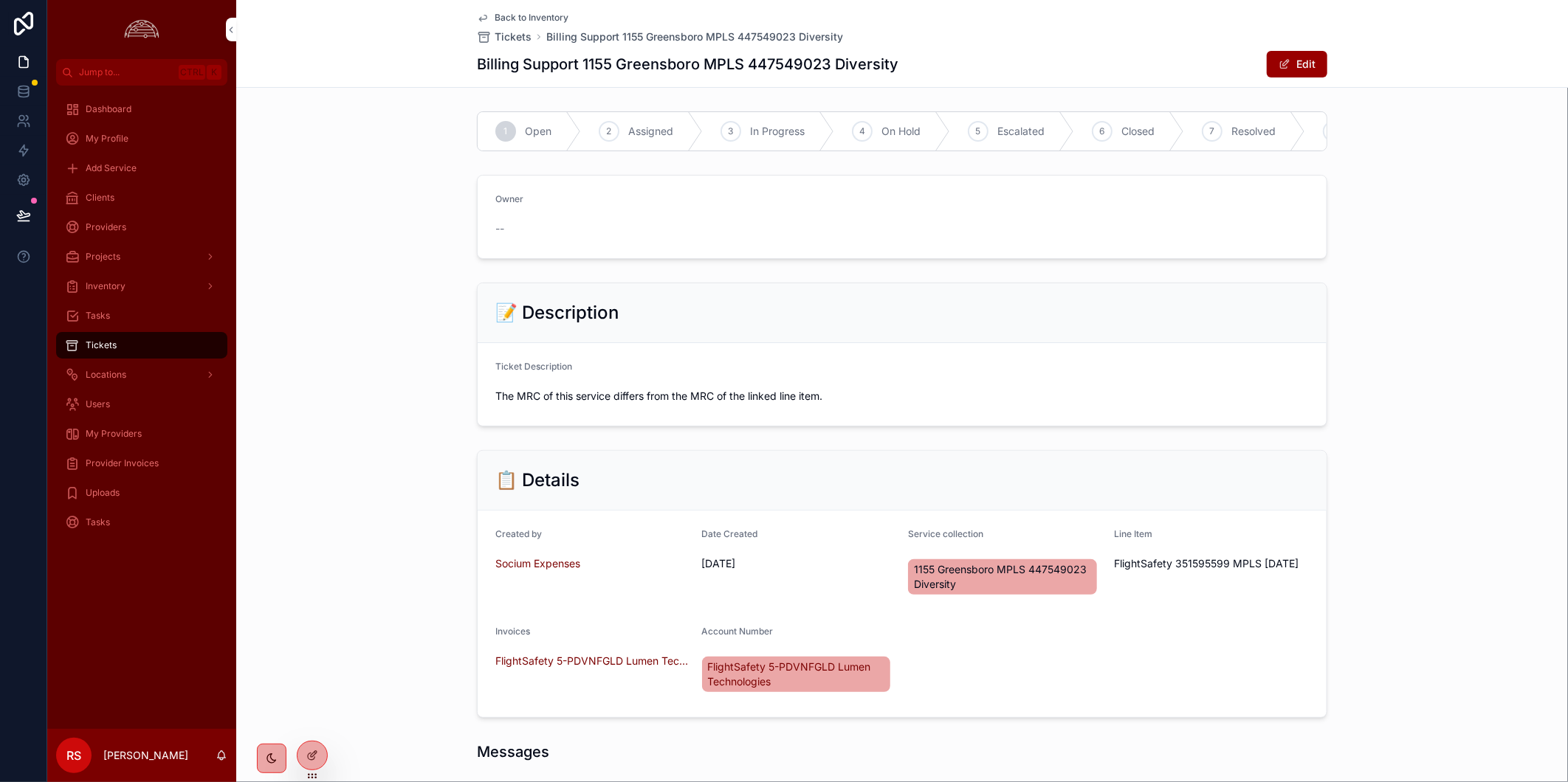
click at [1464, 300] on div "📝 Description Ticket Description The MRC of this service differs from the MRC o…" at bounding box center [902, 355] width 1331 height 155
click at [511, 18] on span "Back to Inventory" at bounding box center [531, 18] width 73 height 12
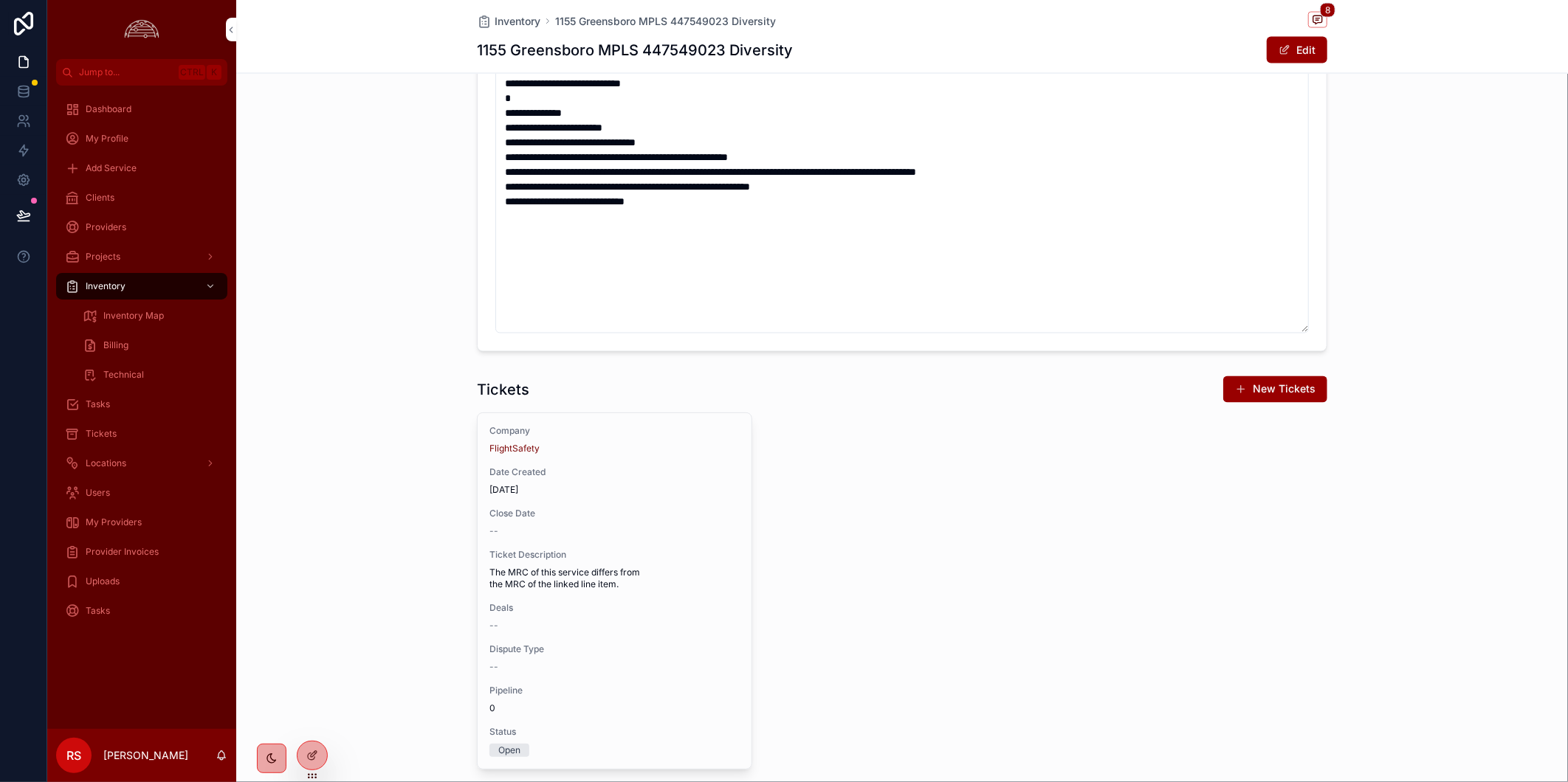
scroll to position [1941, 0]
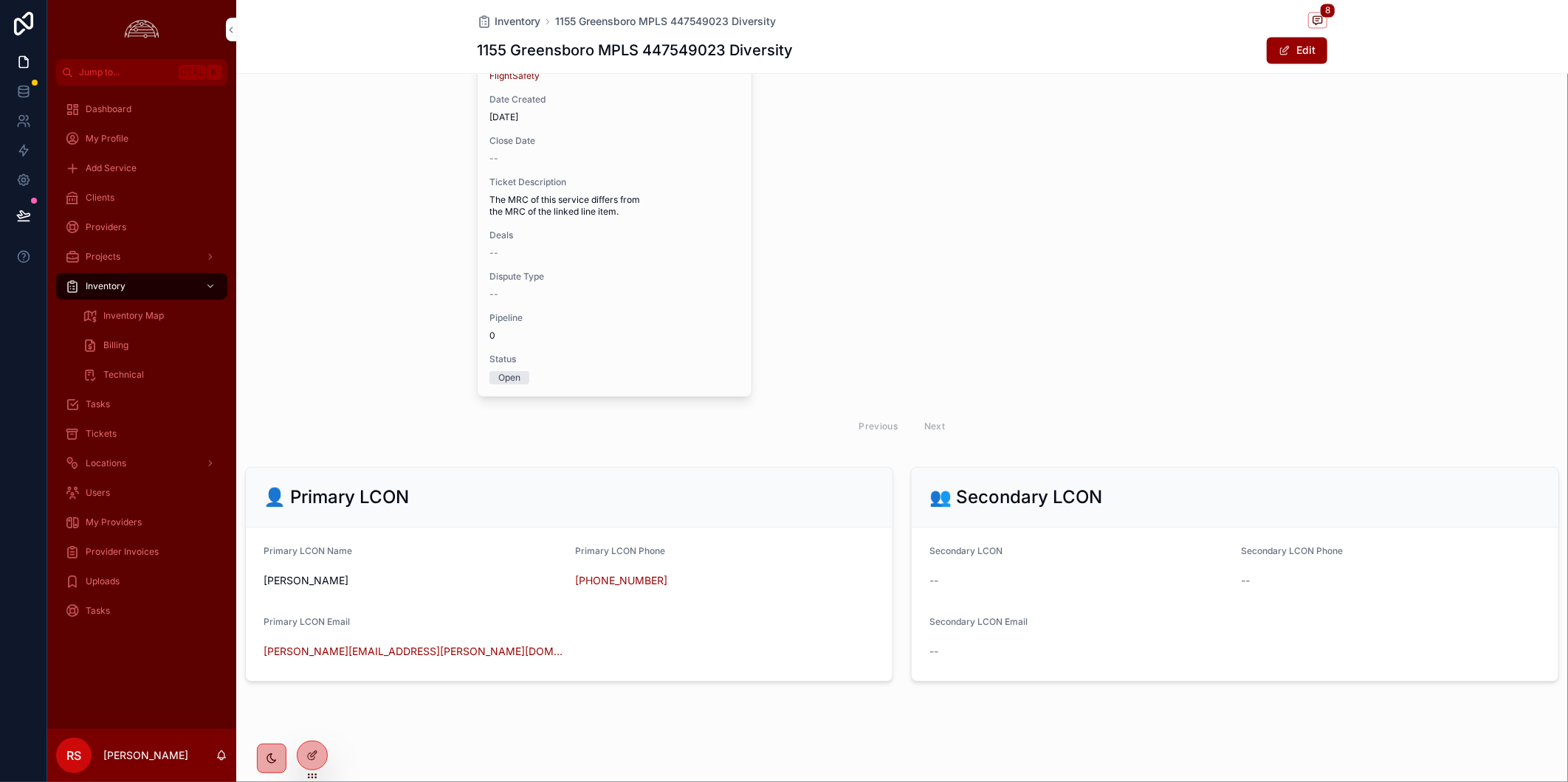
click at [606, 239] on span "Deals" at bounding box center [615, 236] width 250 height 12
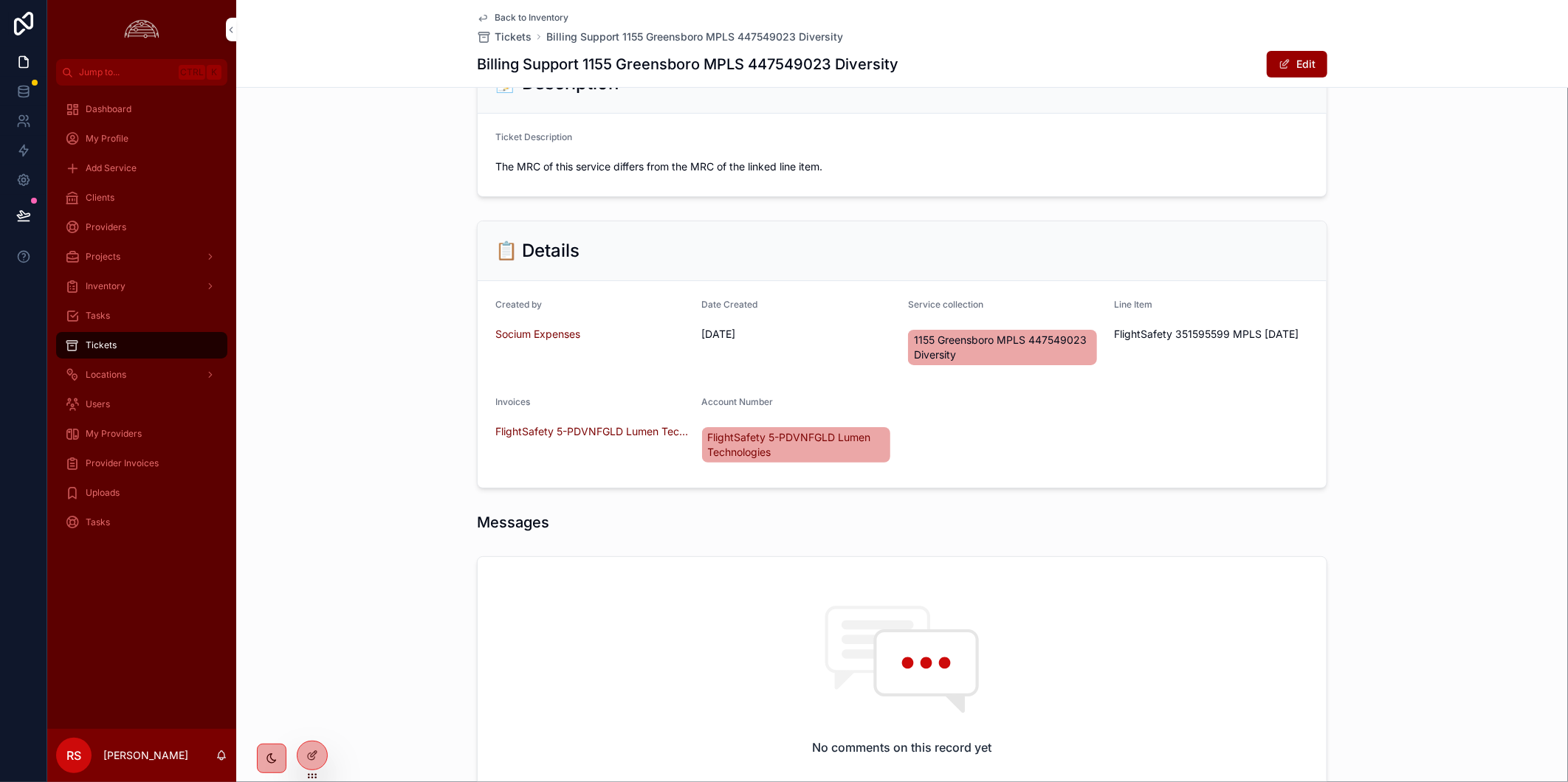
scroll to position [409, 0]
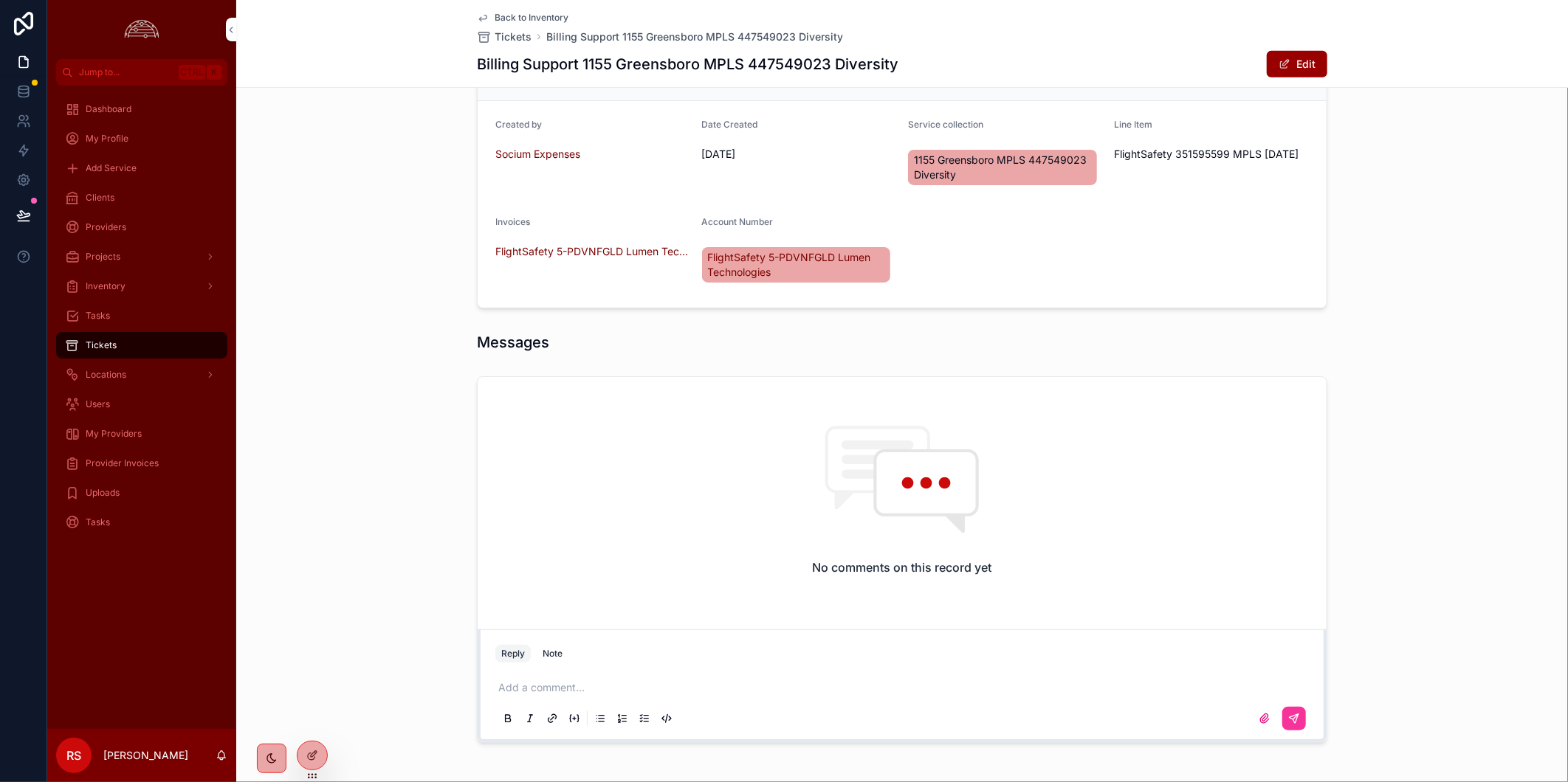
click at [1438, 409] on div "No comments on this record yet Reply Note Add a comment..." at bounding box center [902, 559] width 1331 height 379
click at [1442, 439] on div "No comments on this record yet Reply Note Add a comment..." at bounding box center [902, 559] width 1331 height 379
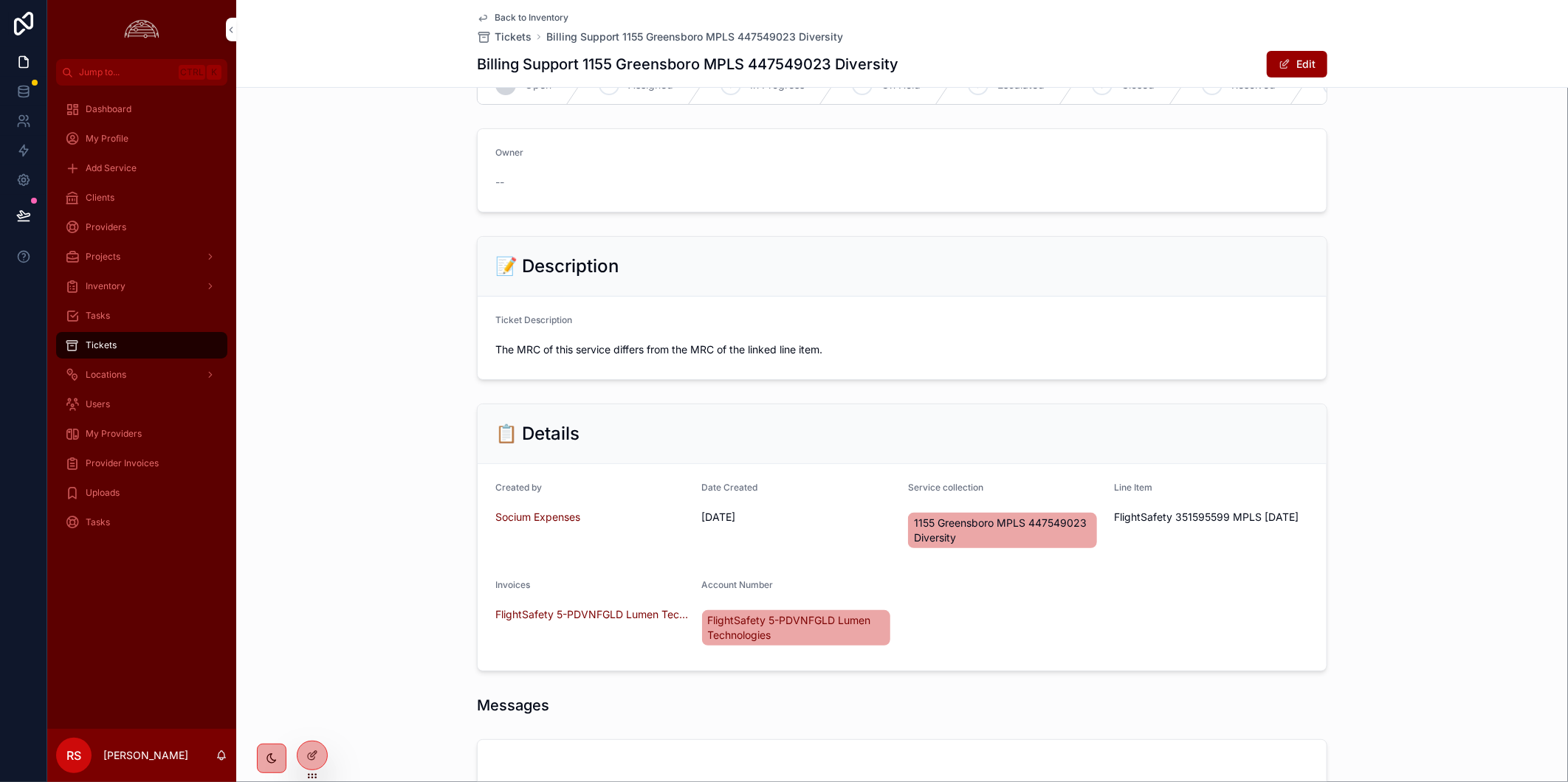
scroll to position [0, 0]
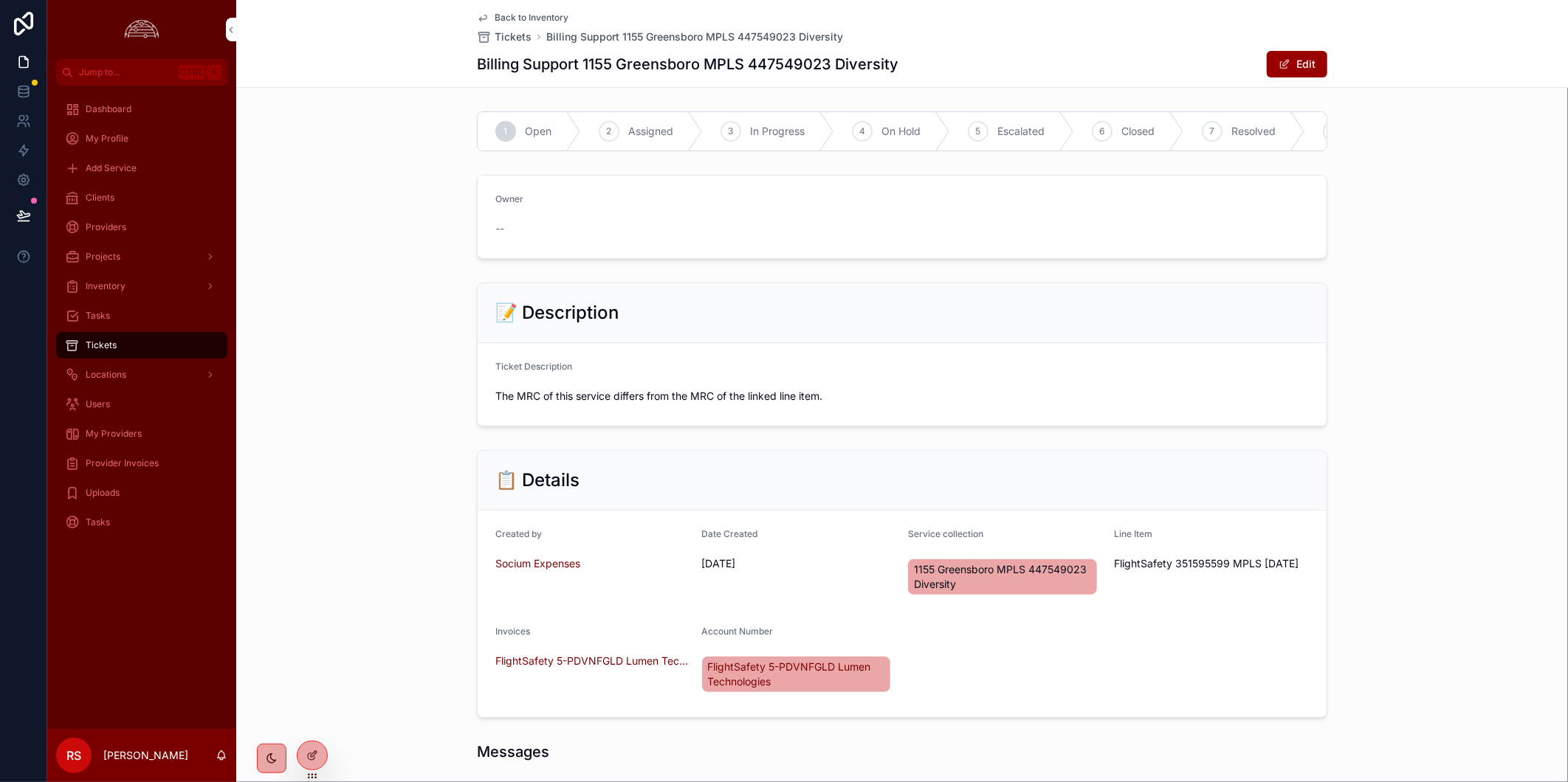
click at [518, 17] on span "Back to Inventory" at bounding box center [531, 18] width 73 height 12
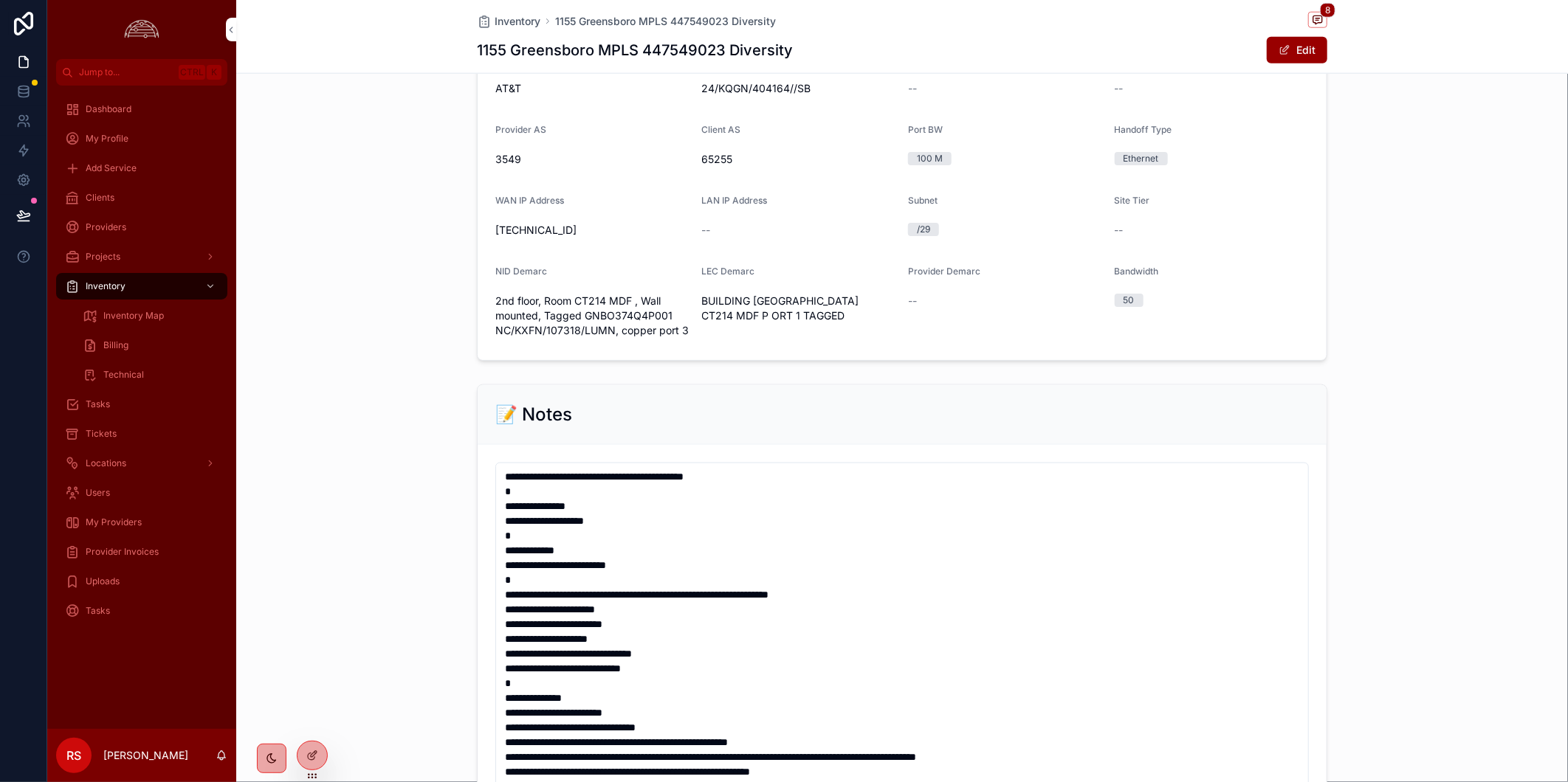
scroll to position [983, 0]
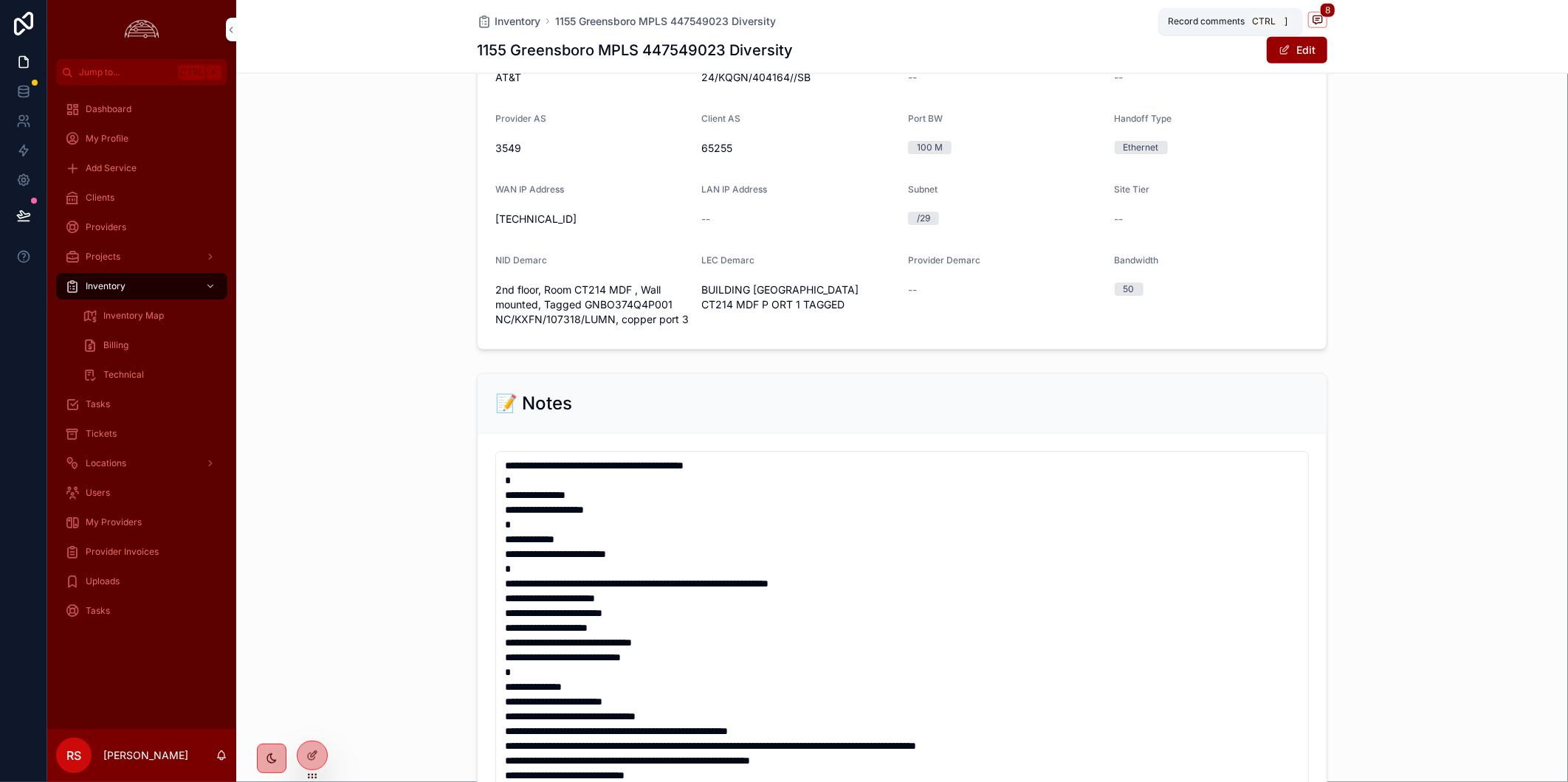
drag, startPoint x: 1308, startPoint y: 20, endPoint x: 1309, endPoint y: 28, distance: 8.1
click at [1312, 22] on icon "scrollable content" at bounding box center [1318, 20] width 12 height 12
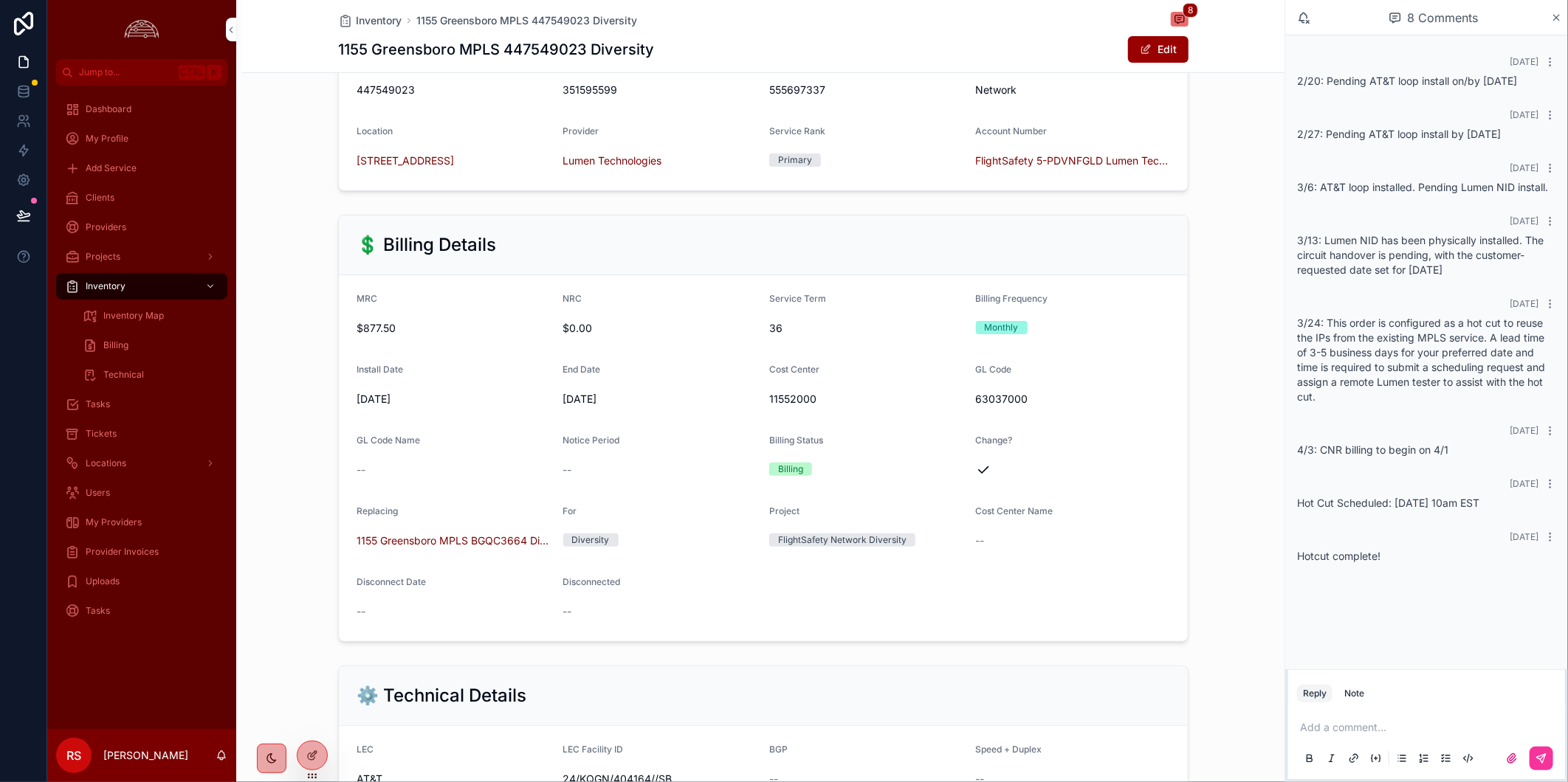
scroll to position [136, 0]
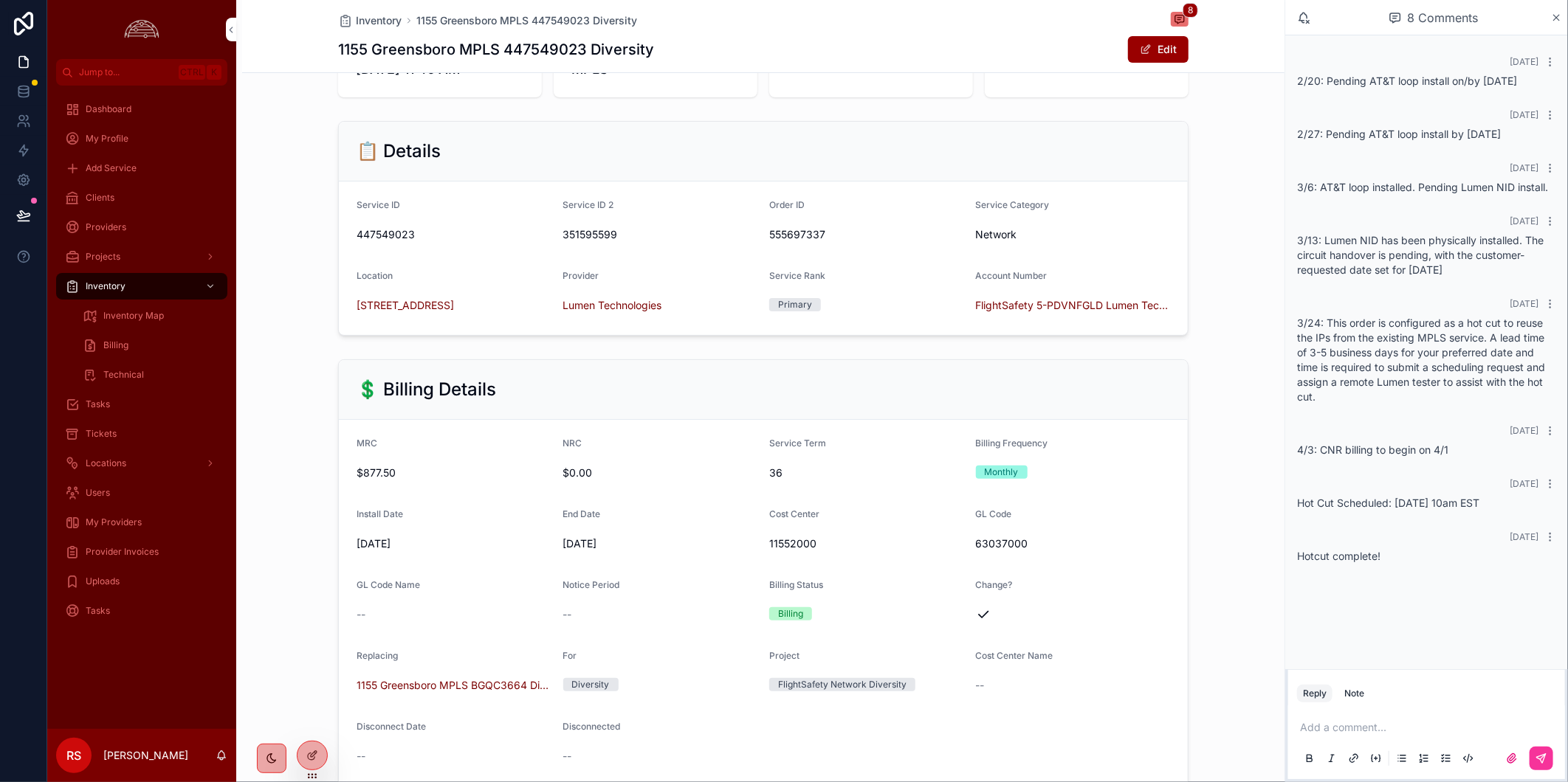
click at [148, 548] on span "Provider Invoices" at bounding box center [122, 552] width 73 height 12
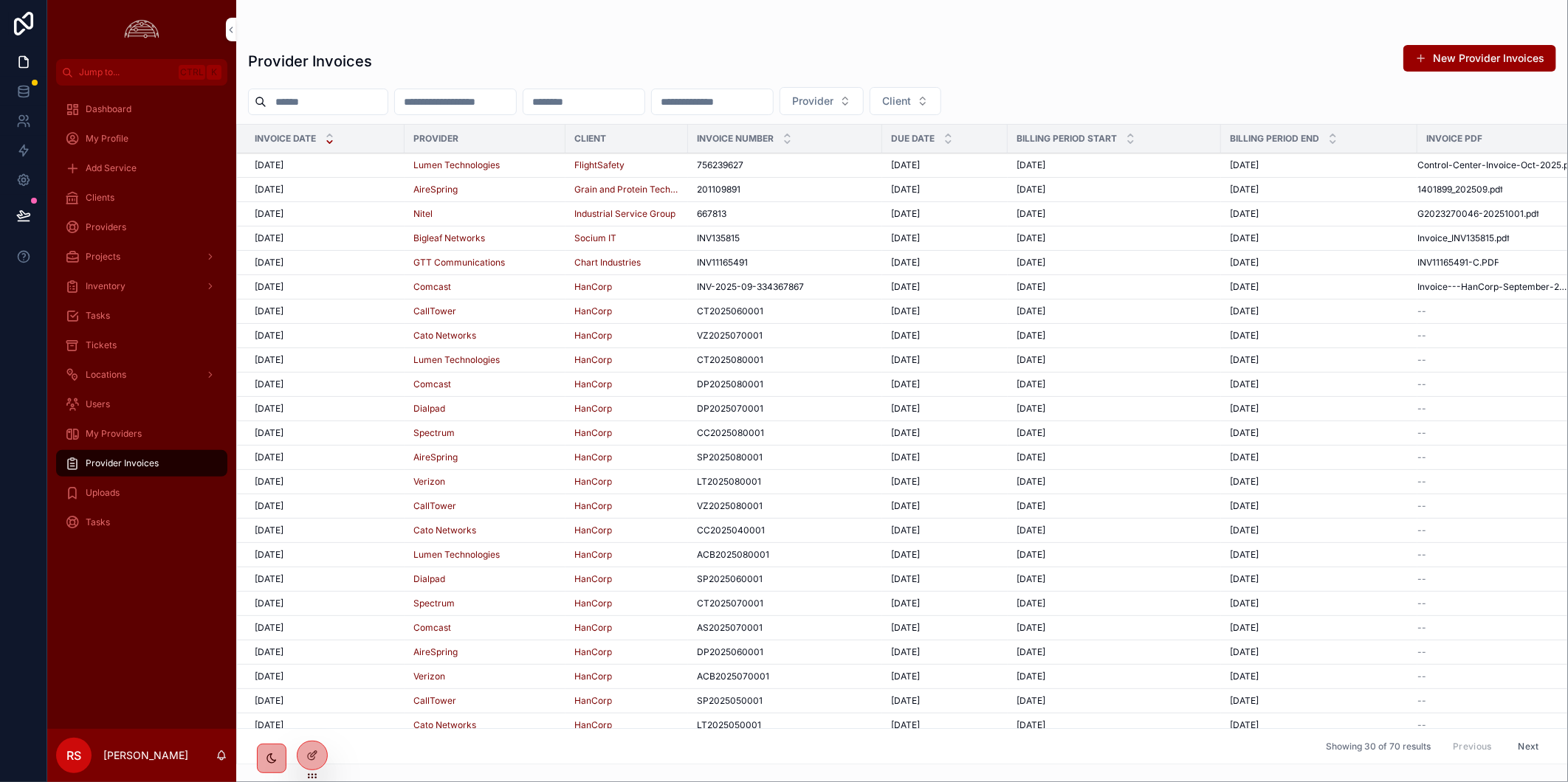
click at [347, 155] on td "[DATE] [DATE]" at bounding box center [320, 166] width 168 height 24
click at [345, 170] on div "[DATE] [DATE]" at bounding box center [325, 166] width 141 height 12
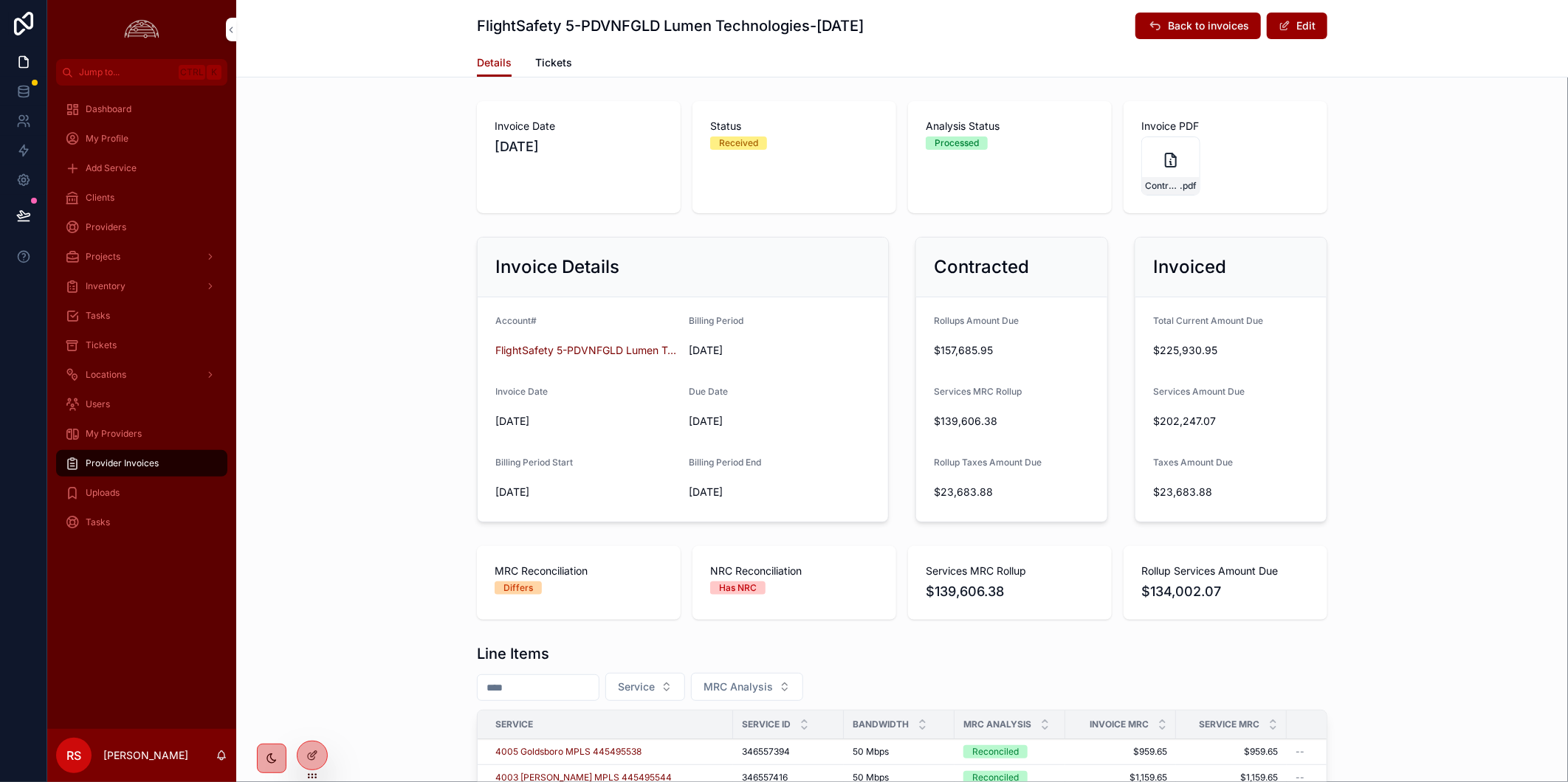
scroll to position [491, 0]
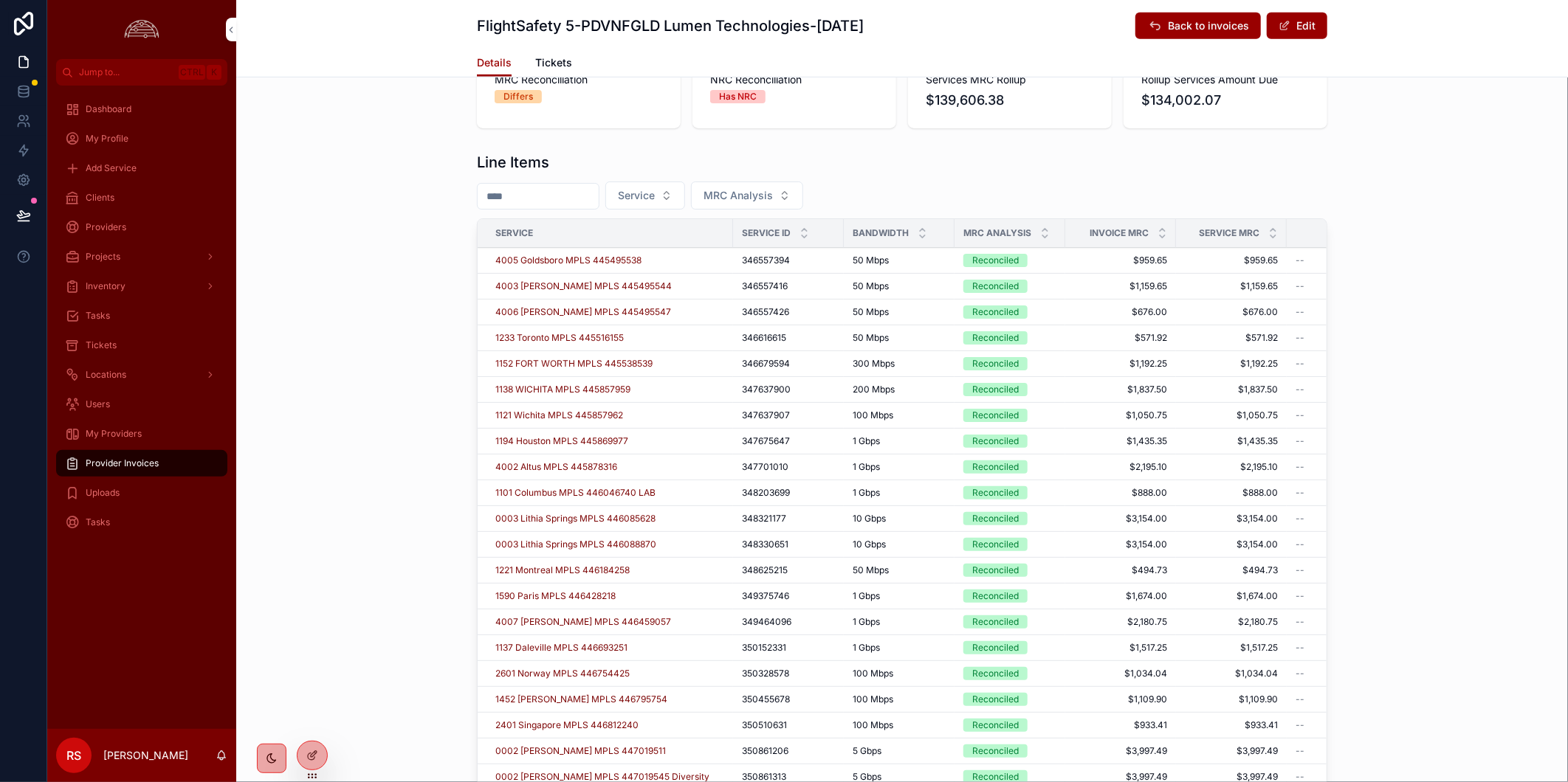
click at [1040, 226] on icon "scrollable content" at bounding box center [1044, 230] width 9 height 9
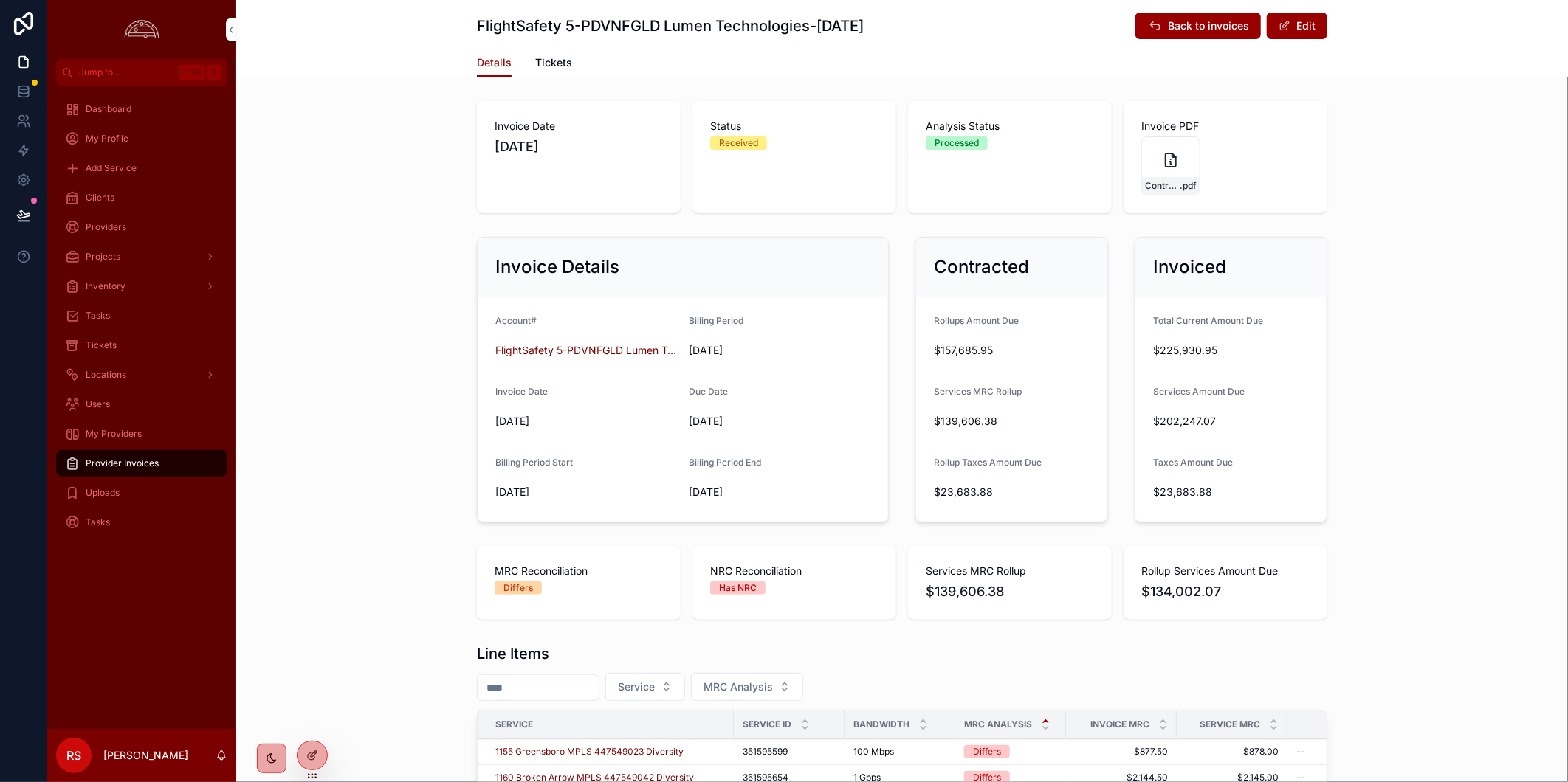
scroll to position [491, 0]
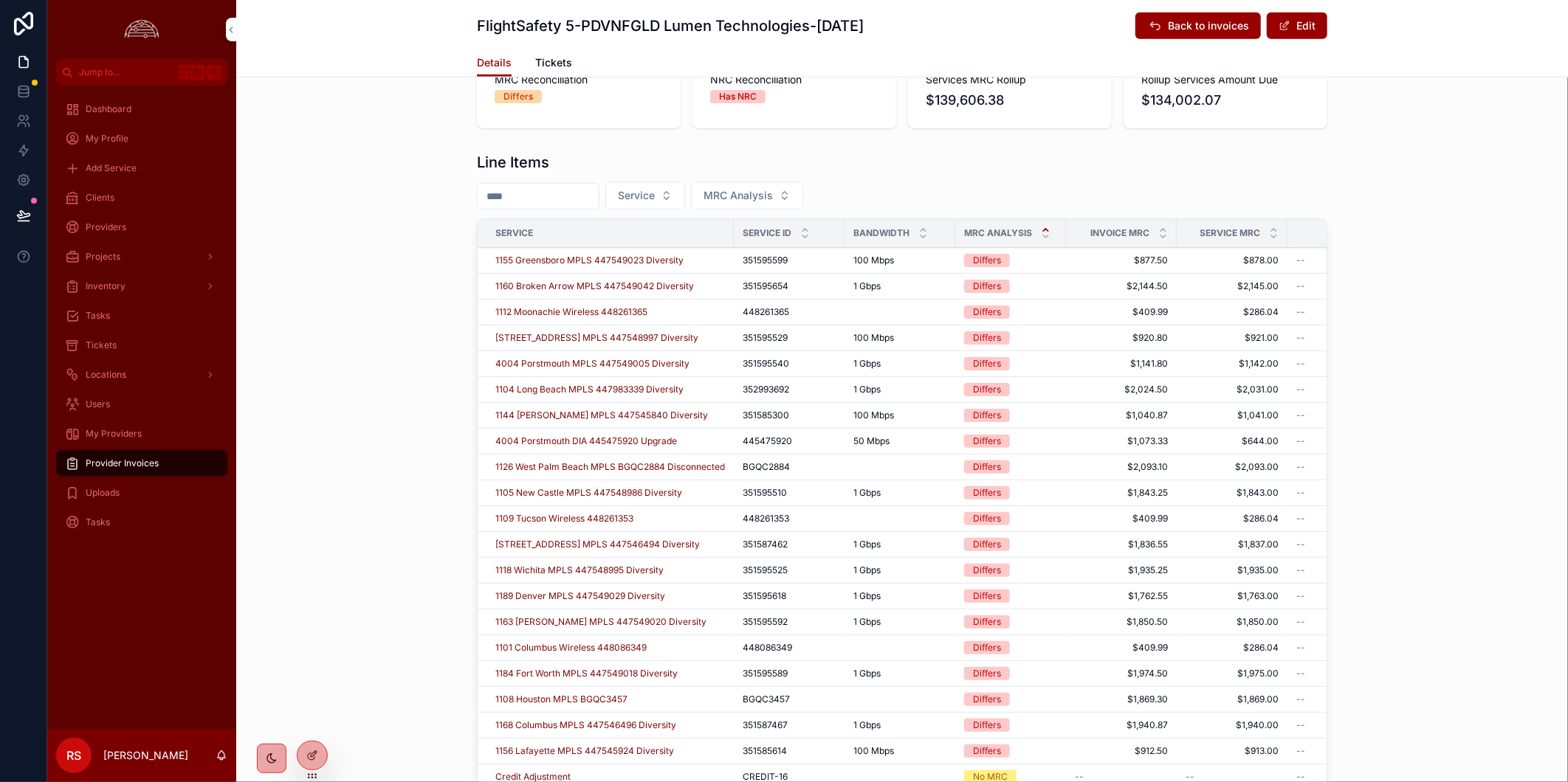
click at [685, 193] on button "Service" at bounding box center [645, 195] width 79 height 28
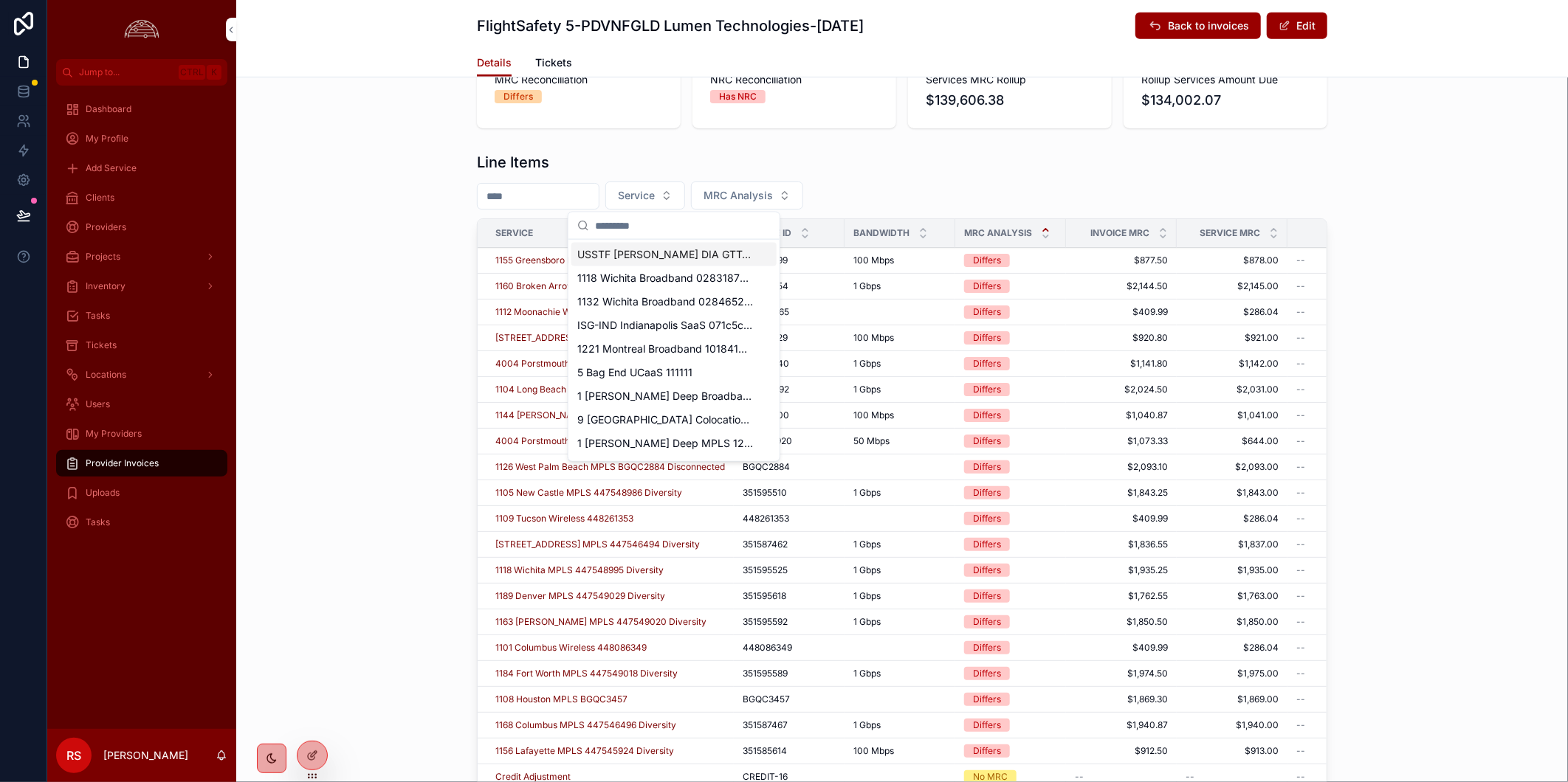
click at [685, 193] on button "Service" at bounding box center [645, 195] width 79 height 28
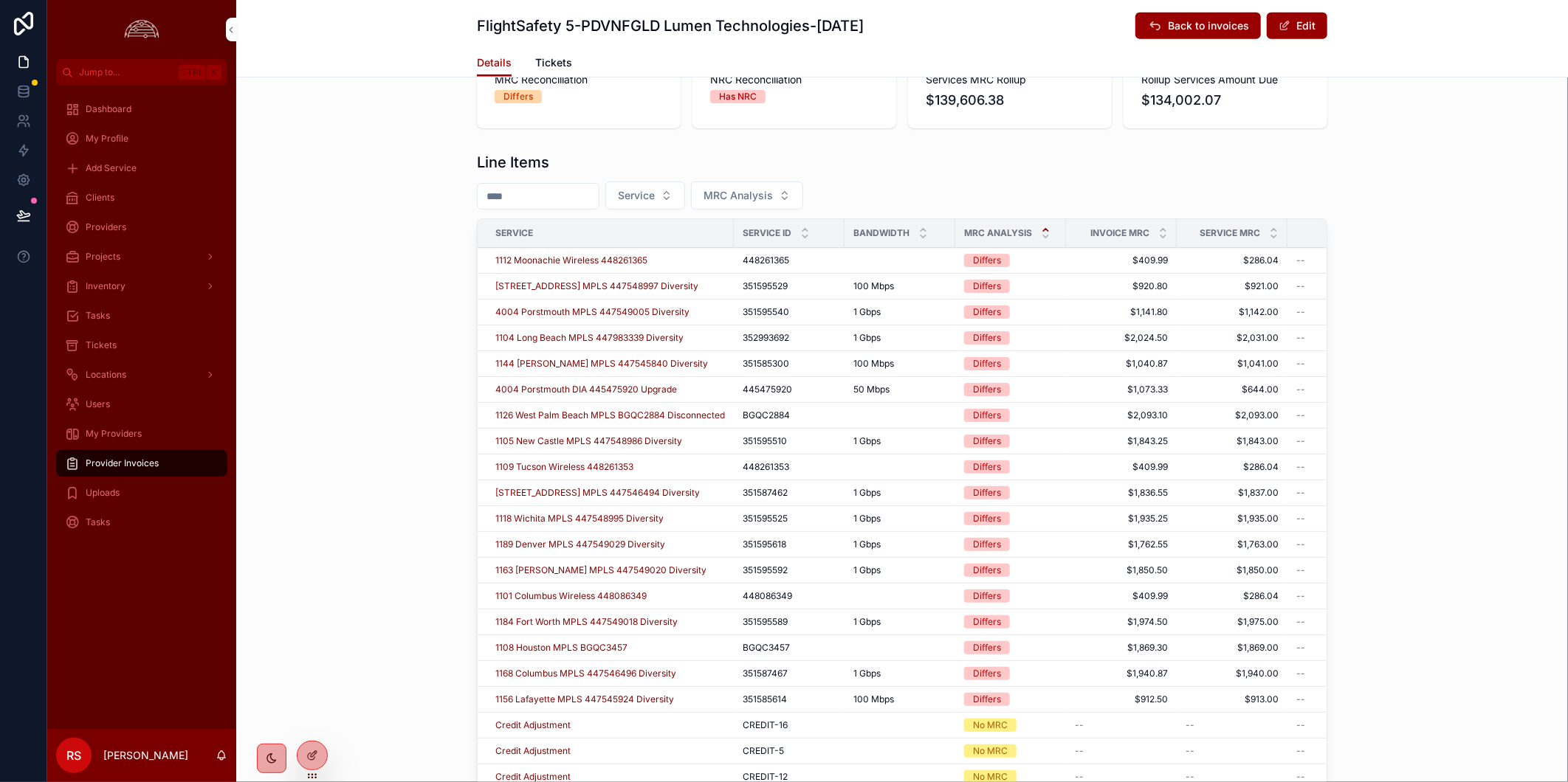
click at [983, 149] on div "Line Items Service MRC Analysis Service Service ID Bandwidth MRC Analysis Invoi…" at bounding box center [902, 482] width 1331 height 672
click at [136, 347] on div "Tickets" at bounding box center [142, 344] width 154 height 23
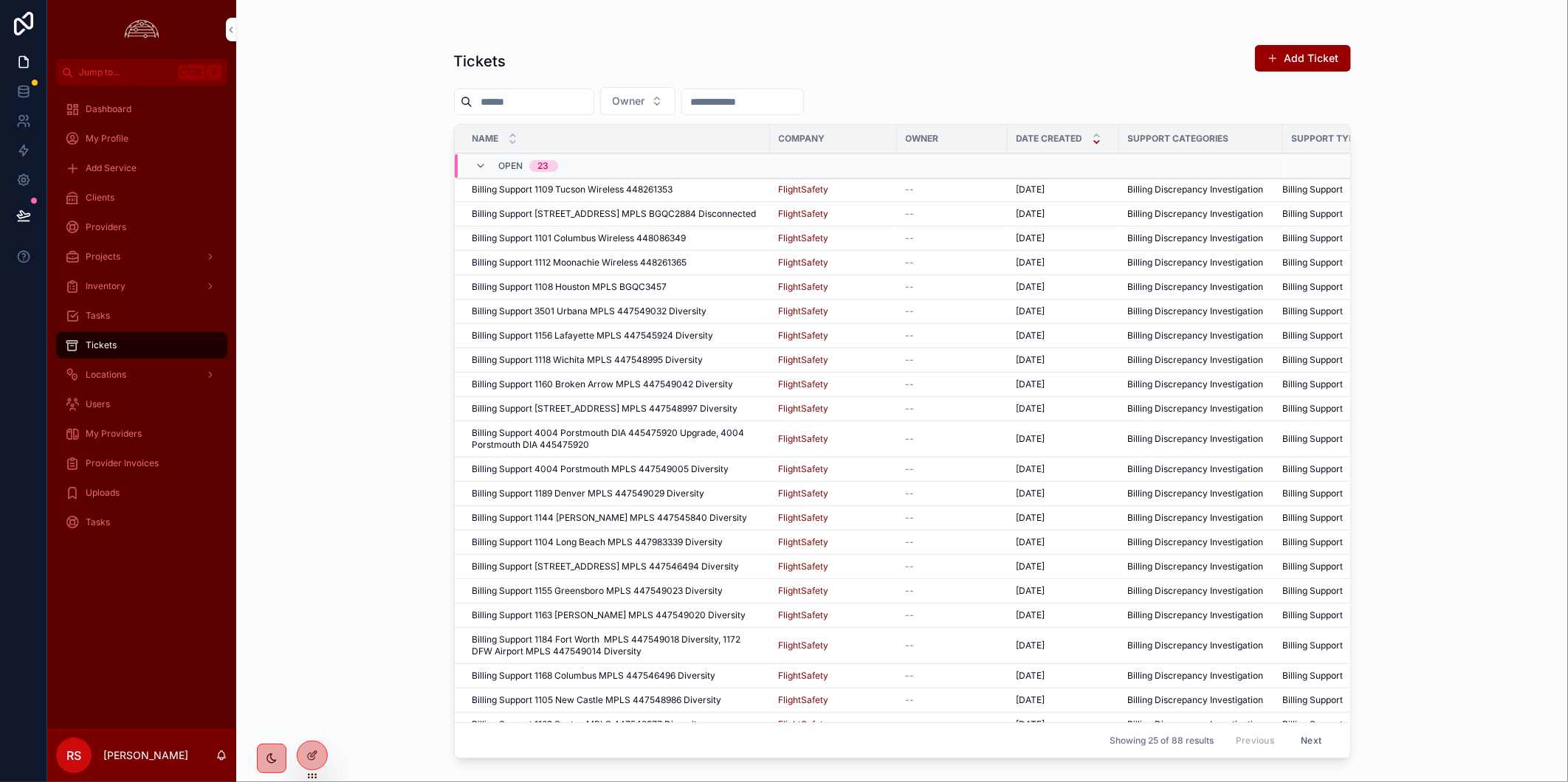
scroll to position [136, 0]
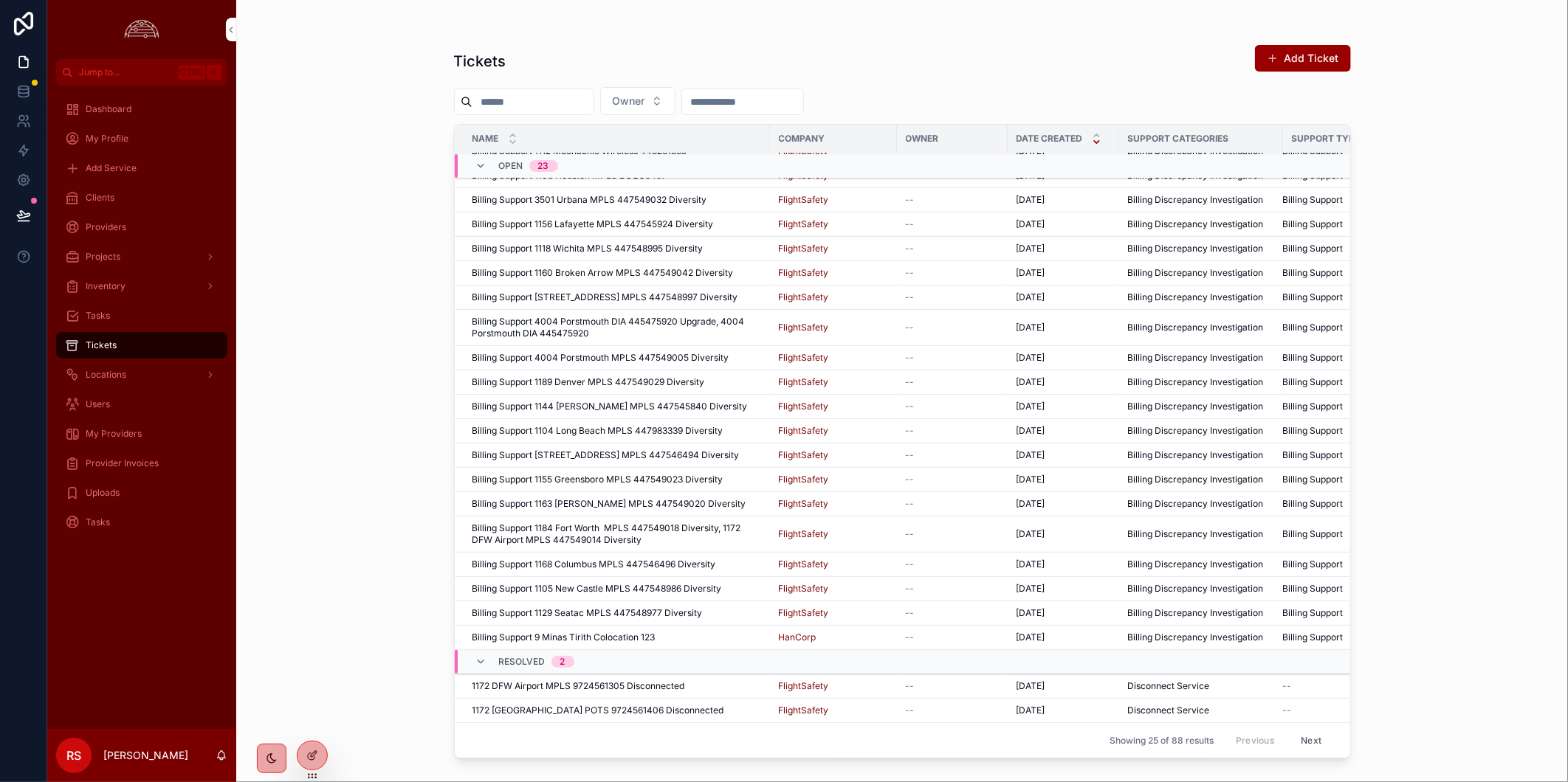
click at [661, 680] on span "1172 DFW Airport MPLS 9724561305 Disconnected" at bounding box center [579, 686] width 212 height 12
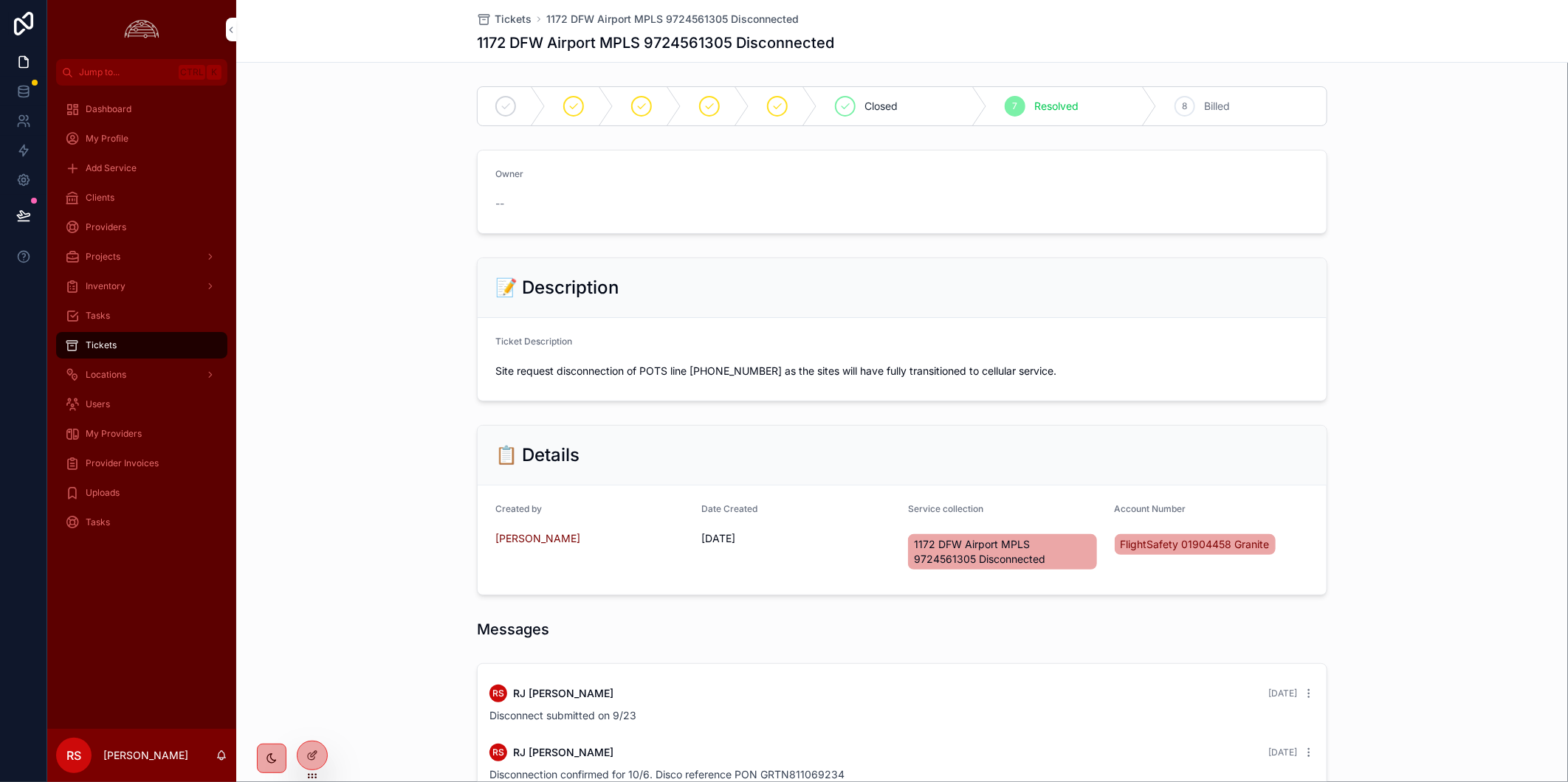
click at [507, 13] on span "Tickets" at bounding box center [513, 19] width 37 height 15
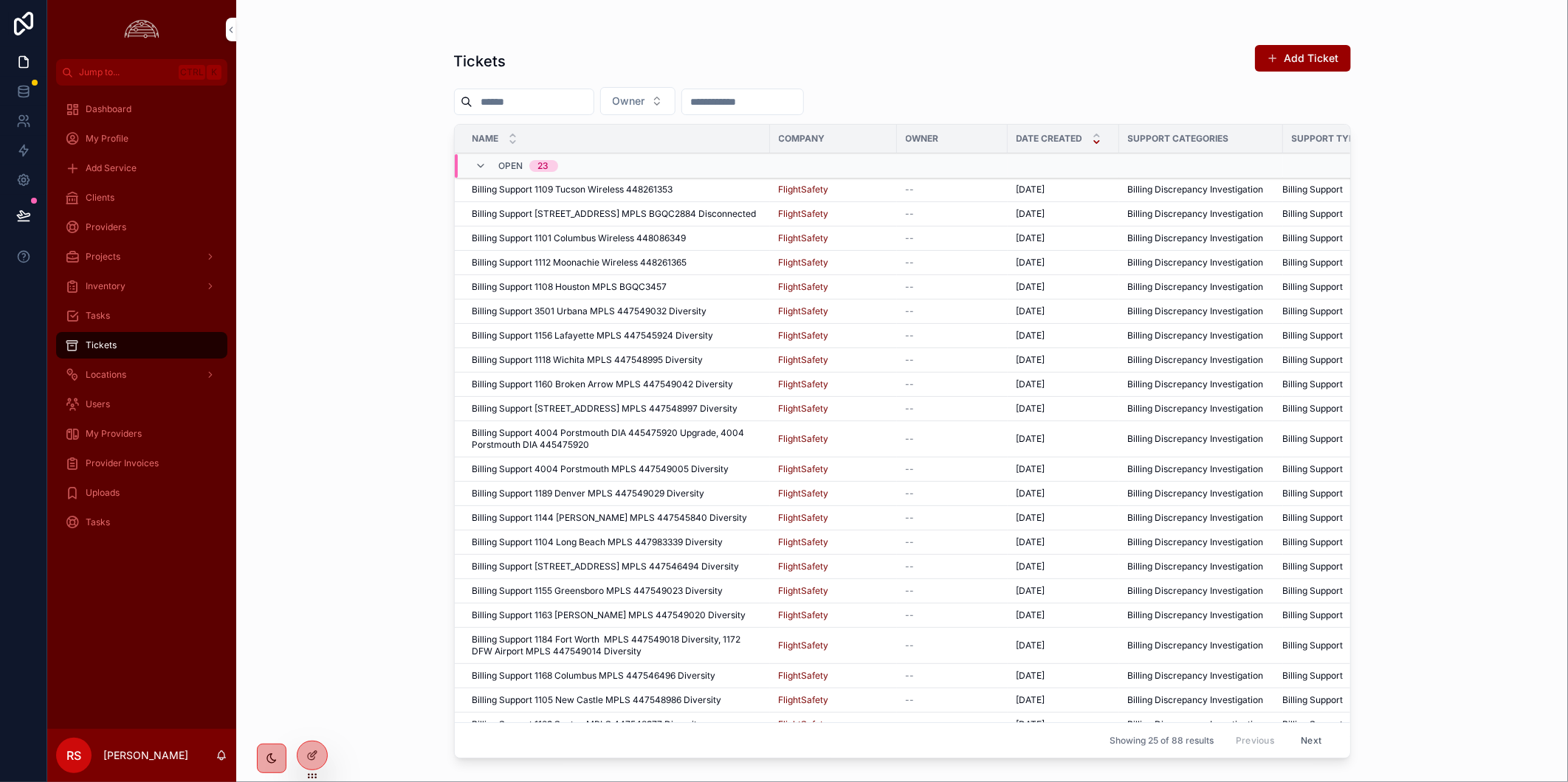
click at [310, 509] on div "Tickets Add Ticket Owner Name Company Owner Date Created Support Categories Sup…" at bounding box center [902, 391] width 1331 height 782
click at [1412, 513] on div "Tickets Add Ticket Owner Name Company Owner Date Created Support Categories Sup…" at bounding box center [902, 391] width 1331 height 782
click at [1429, 508] on div "Tickets Add Ticket Owner Name Company Owner Date Created Support Categories Sup…" at bounding box center [902, 391] width 1331 height 782
click at [1367, 495] on div "Tickets Add Ticket Owner Name Company Owner Date Created Support Categories Sup…" at bounding box center [901, 382] width 944 height 765
drag, startPoint x: 136, startPoint y: 643, endPoint x: 146, endPoint y: 636, distance: 12.2
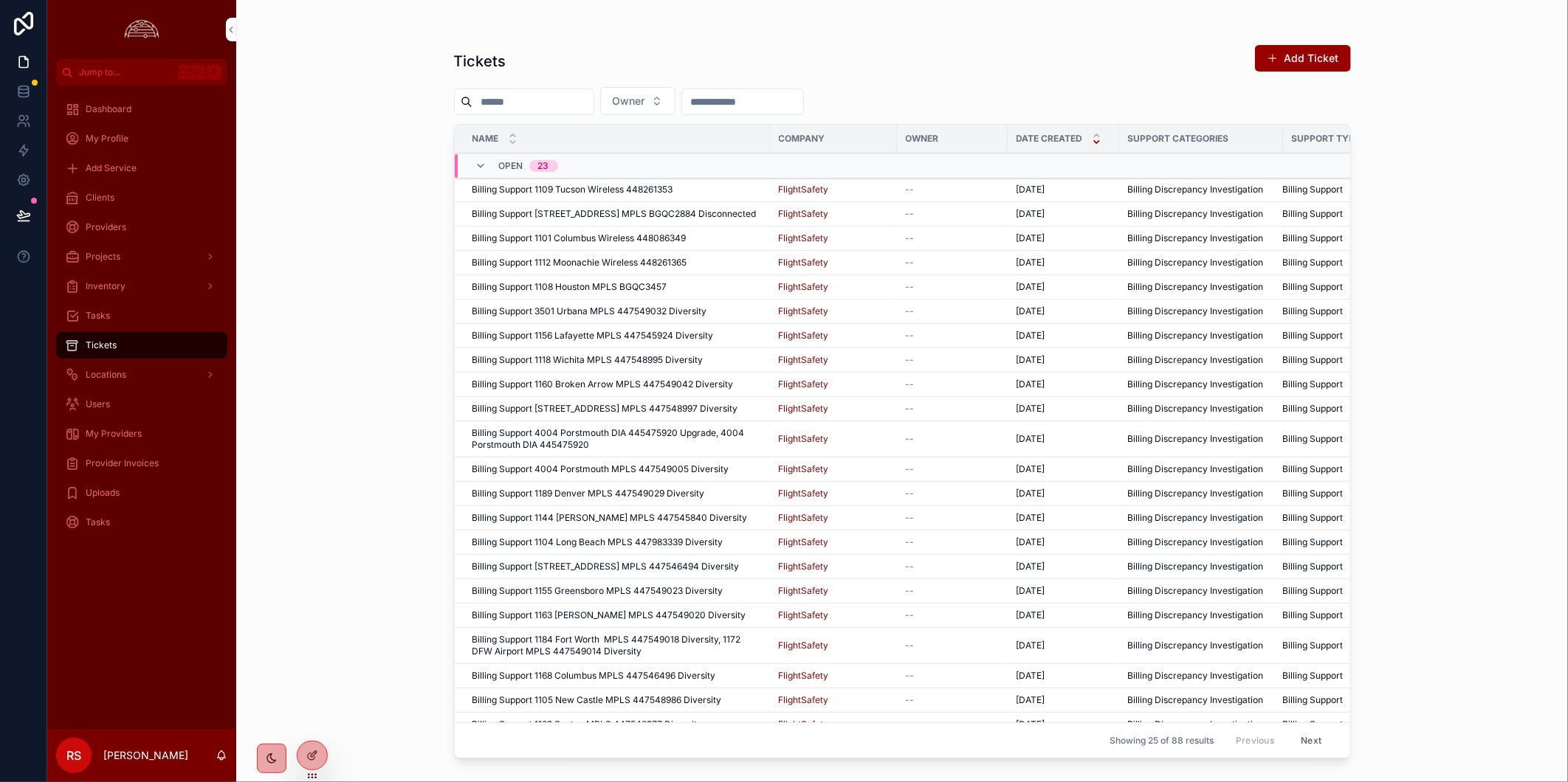
click at [138, 640] on div "Dashboard My Profile Add Service Clients Providers Projects Inventory Tasks Tic…" at bounding box center [142, 407] width 189 height 643
click at [1441, 358] on div "Tickets Add Ticket Owner Name Company Owner Date Created Support Categories Sup…" at bounding box center [902, 391] width 1331 height 782
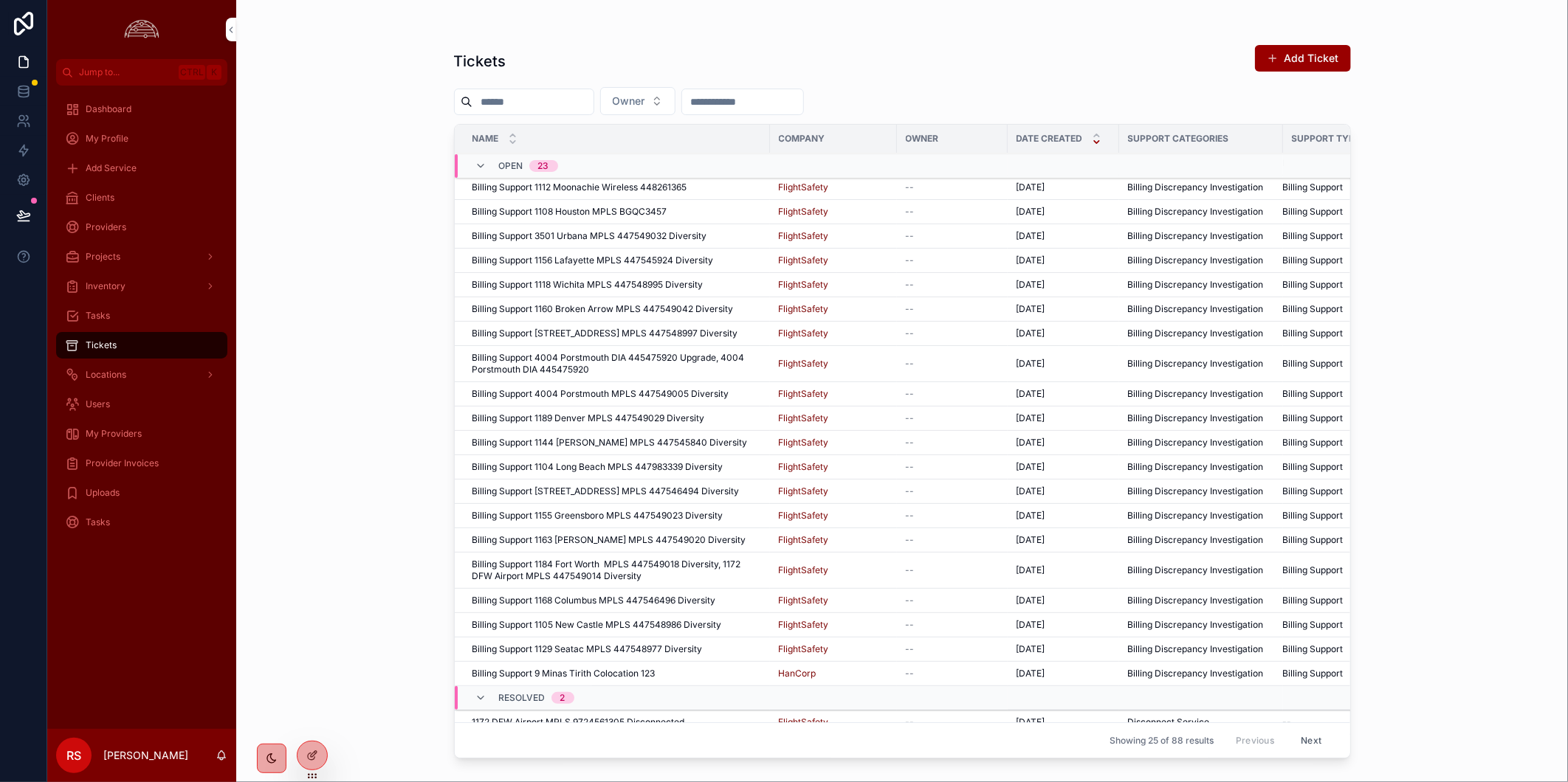
scroll to position [136, 0]
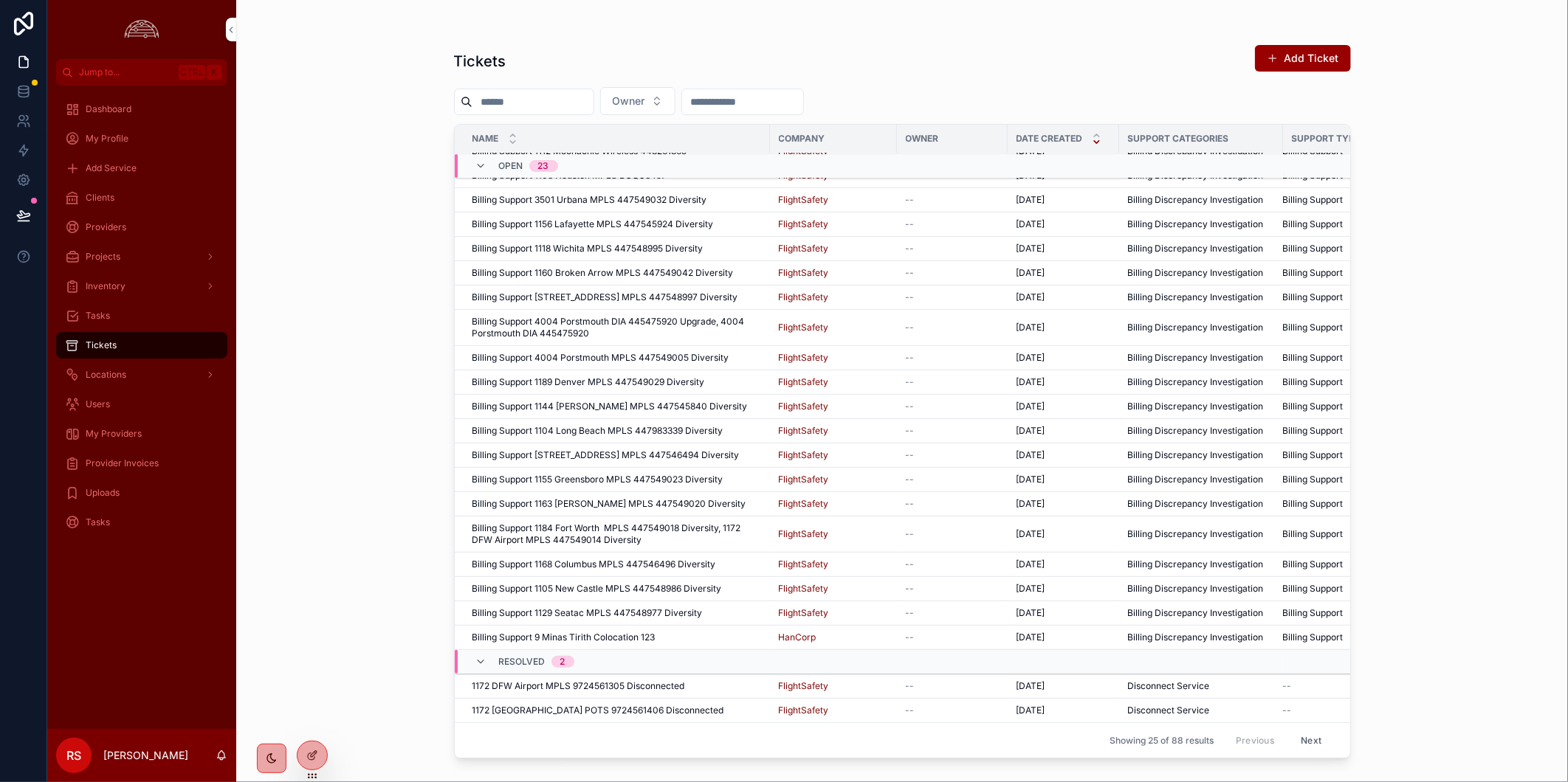
drag, startPoint x: 1506, startPoint y: 519, endPoint x: 1508, endPoint y: 509, distance: 10.2
click at [1502, 511] on div "Tickets Add Ticket Owner Name Company Owner Date Created Support Categories Sup…" at bounding box center [902, 391] width 1331 height 782
click at [1478, 418] on div "Tickets Add Ticket Owner Name Company Owner Date Created Support Categories Sup…" at bounding box center [902, 391] width 1331 height 782
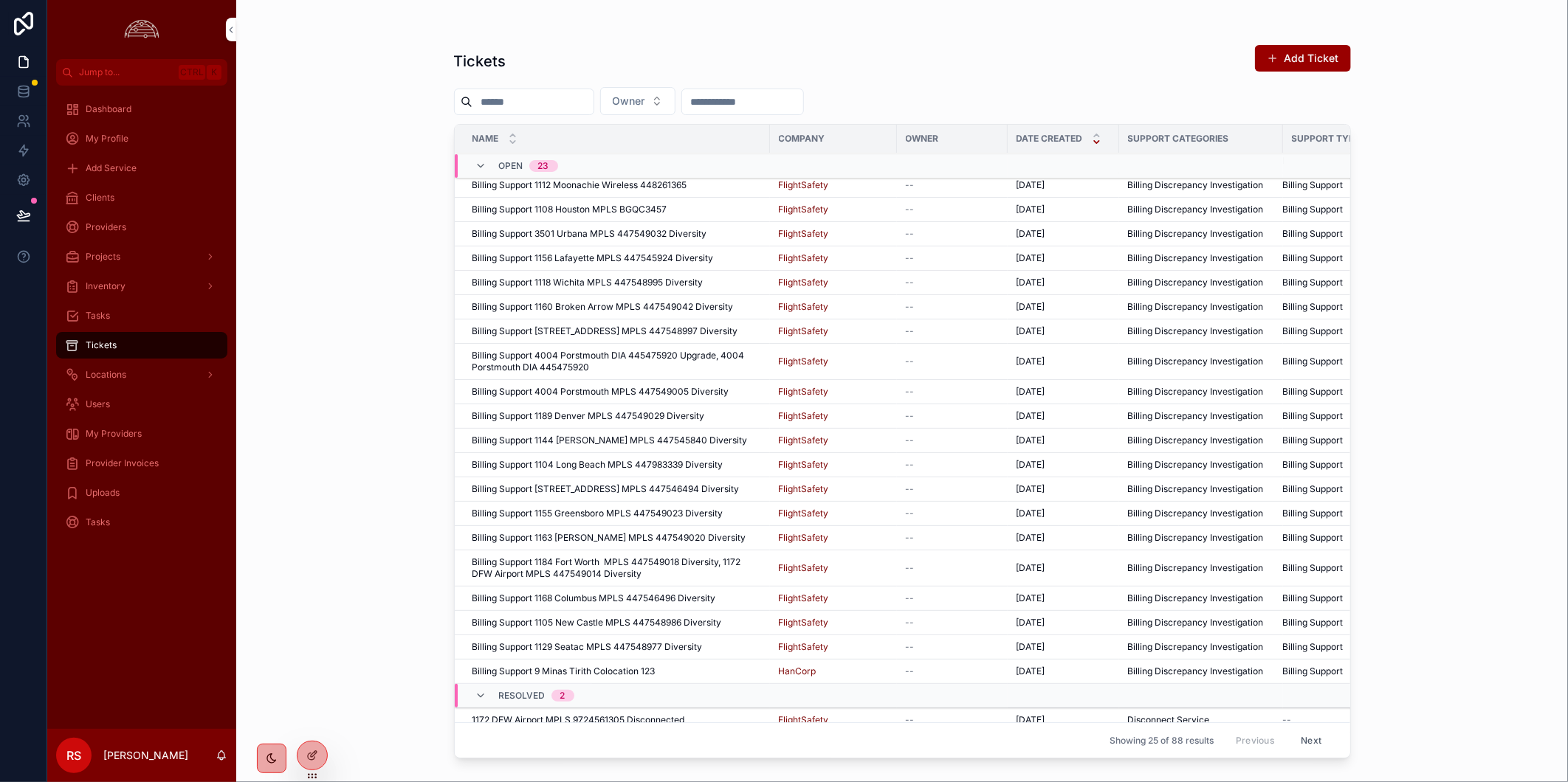
scroll to position [0, 0]
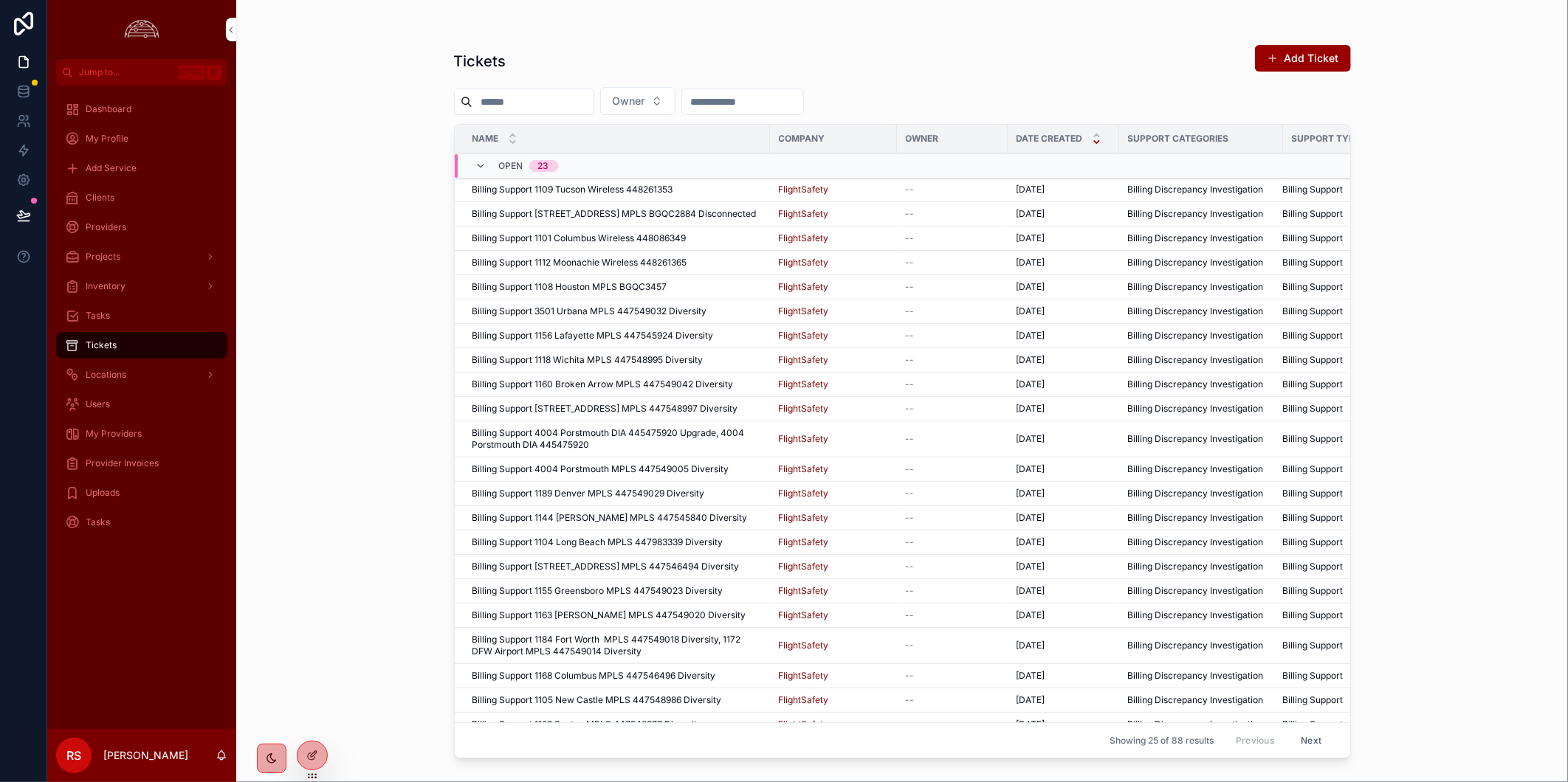
click at [1521, 513] on div "Tickets Add Ticket Owner Name Company Owner Date Created Support Categories Sup…" at bounding box center [902, 391] width 1331 height 782
click at [143, 350] on div "Tickets" at bounding box center [142, 344] width 154 height 23
click at [370, 225] on div "Tickets Add Ticket Owner Name Company Owner Date Created Support Categories Sup…" at bounding box center [902, 391] width 1331 height 782
click at [81, 187] on div "Clients" at bounding box center [142, 197] width 154 height 23
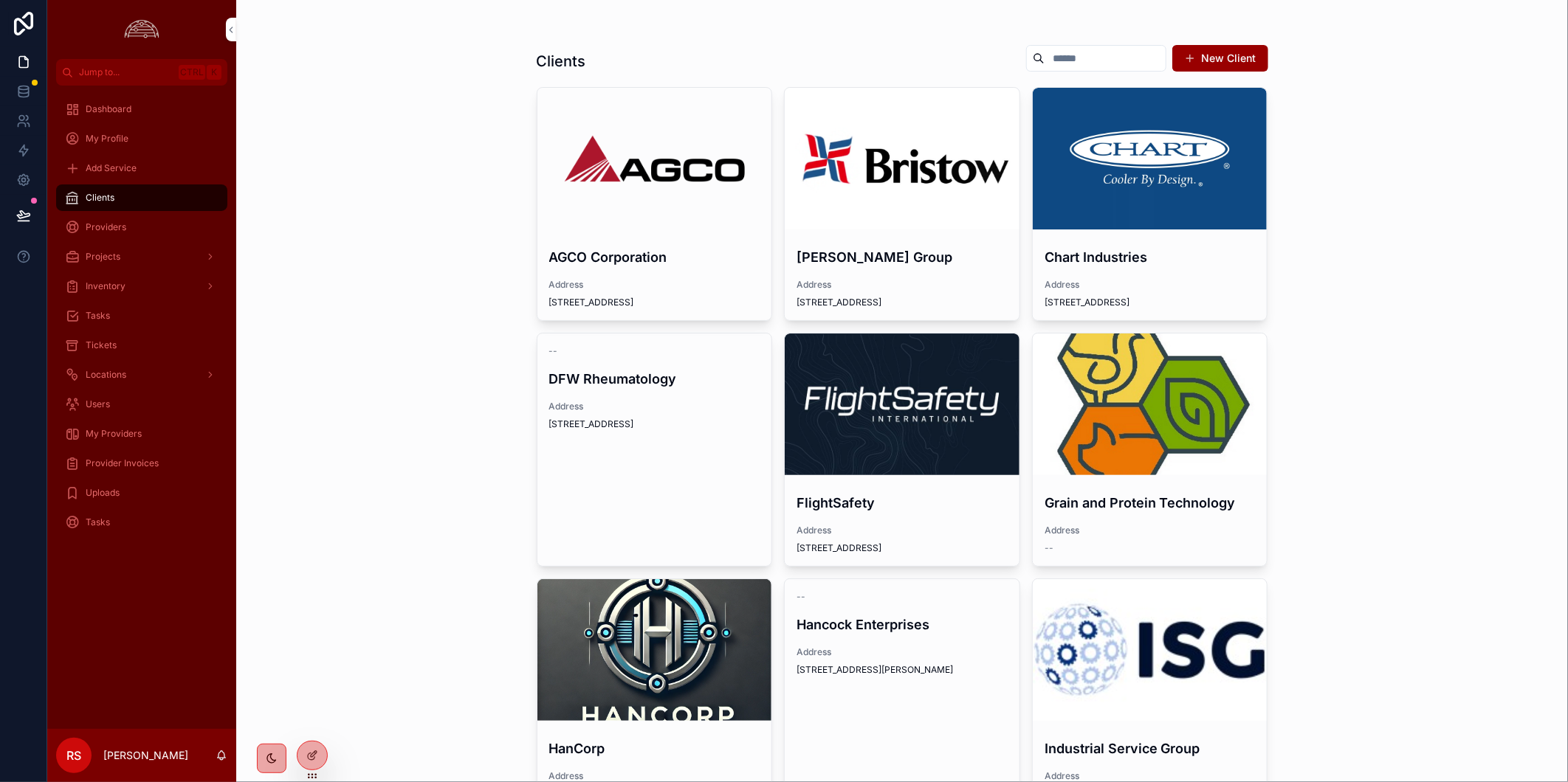
click at [927, 388] on div "scrollable content" at bounding box center [902, 404] width 235 height 142
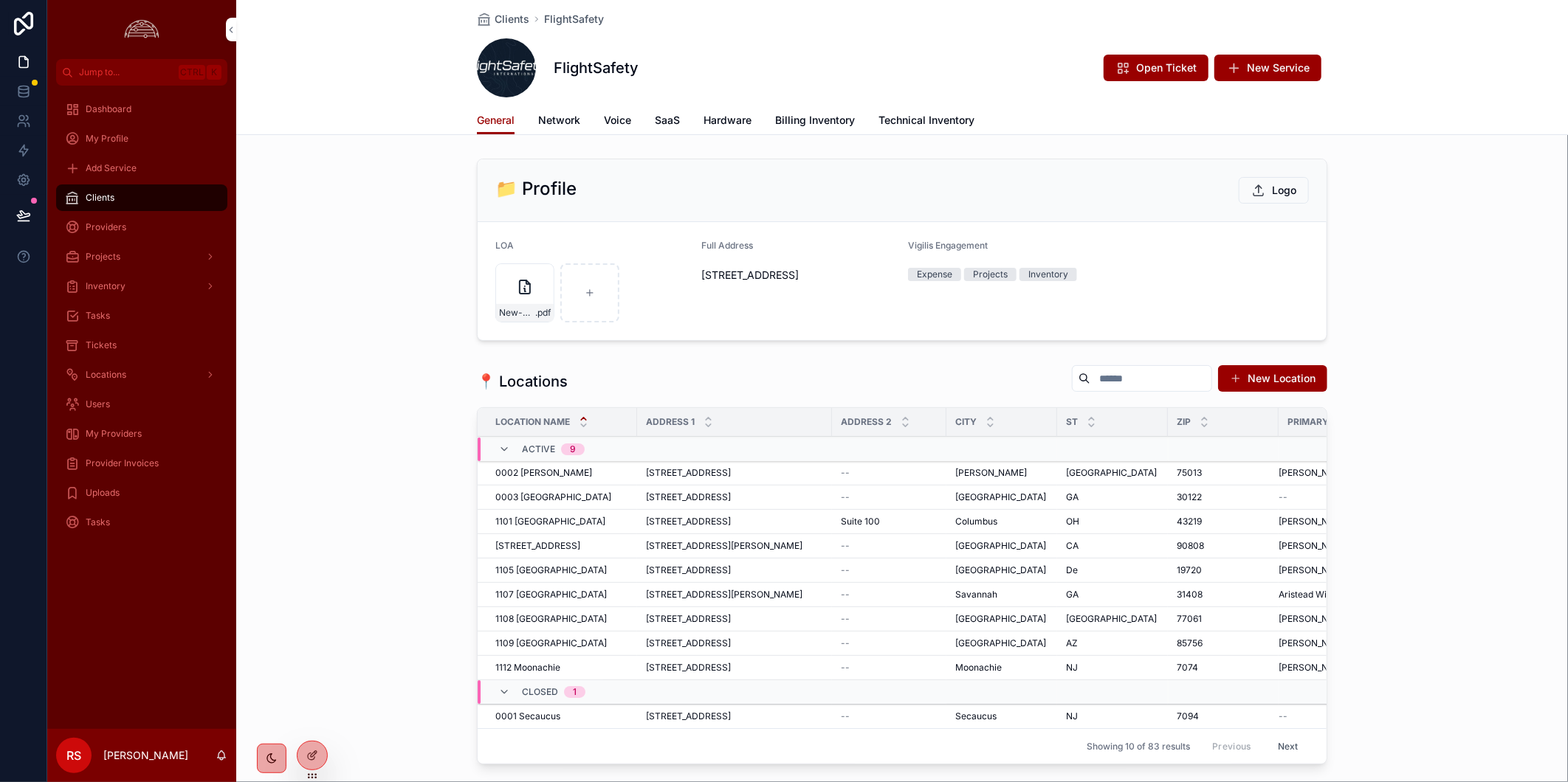
click at [541, 117] on span "Network" at bounding box center [559, 120] width 42 height 15
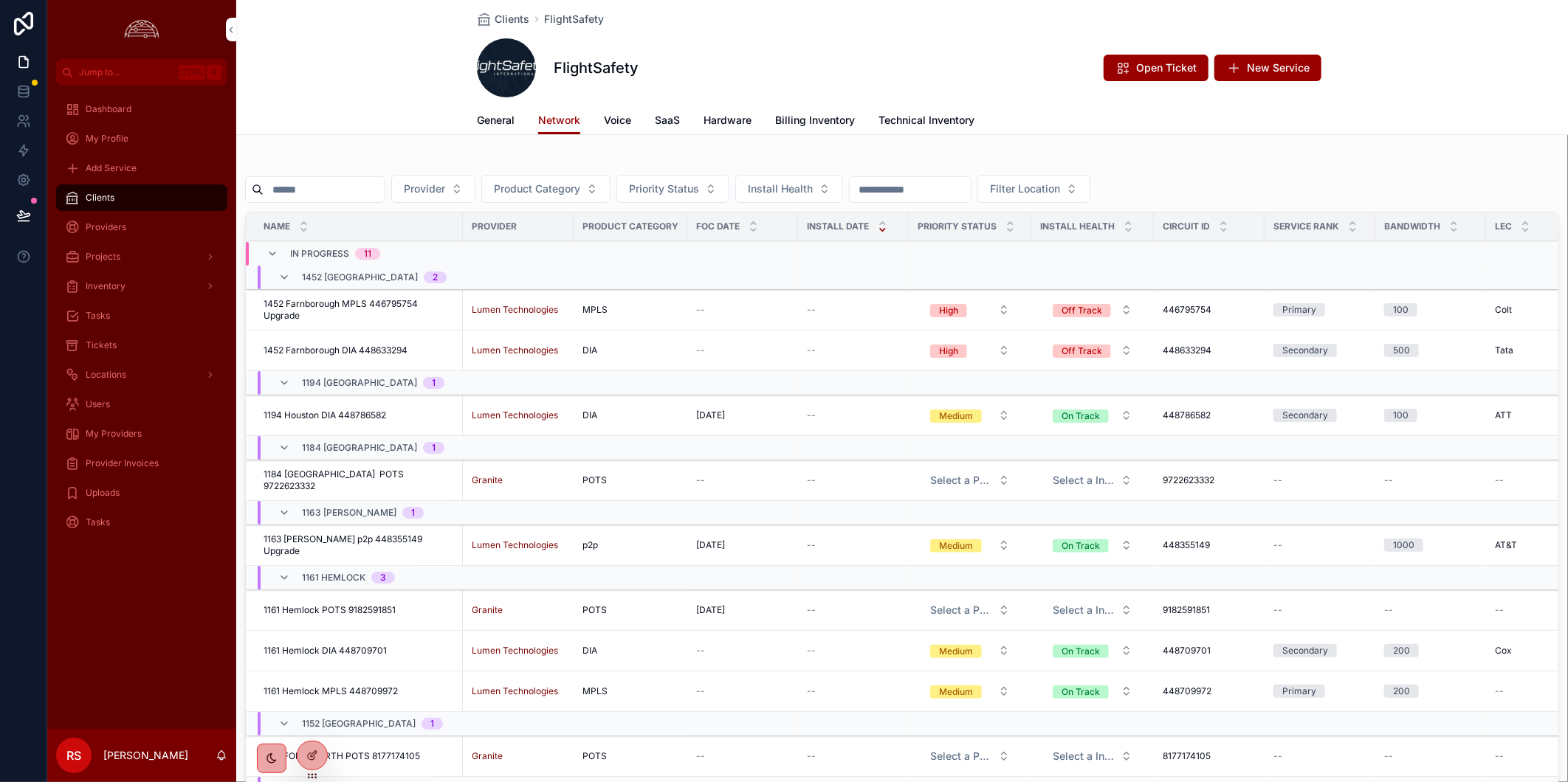
scroll to position [223, 0]
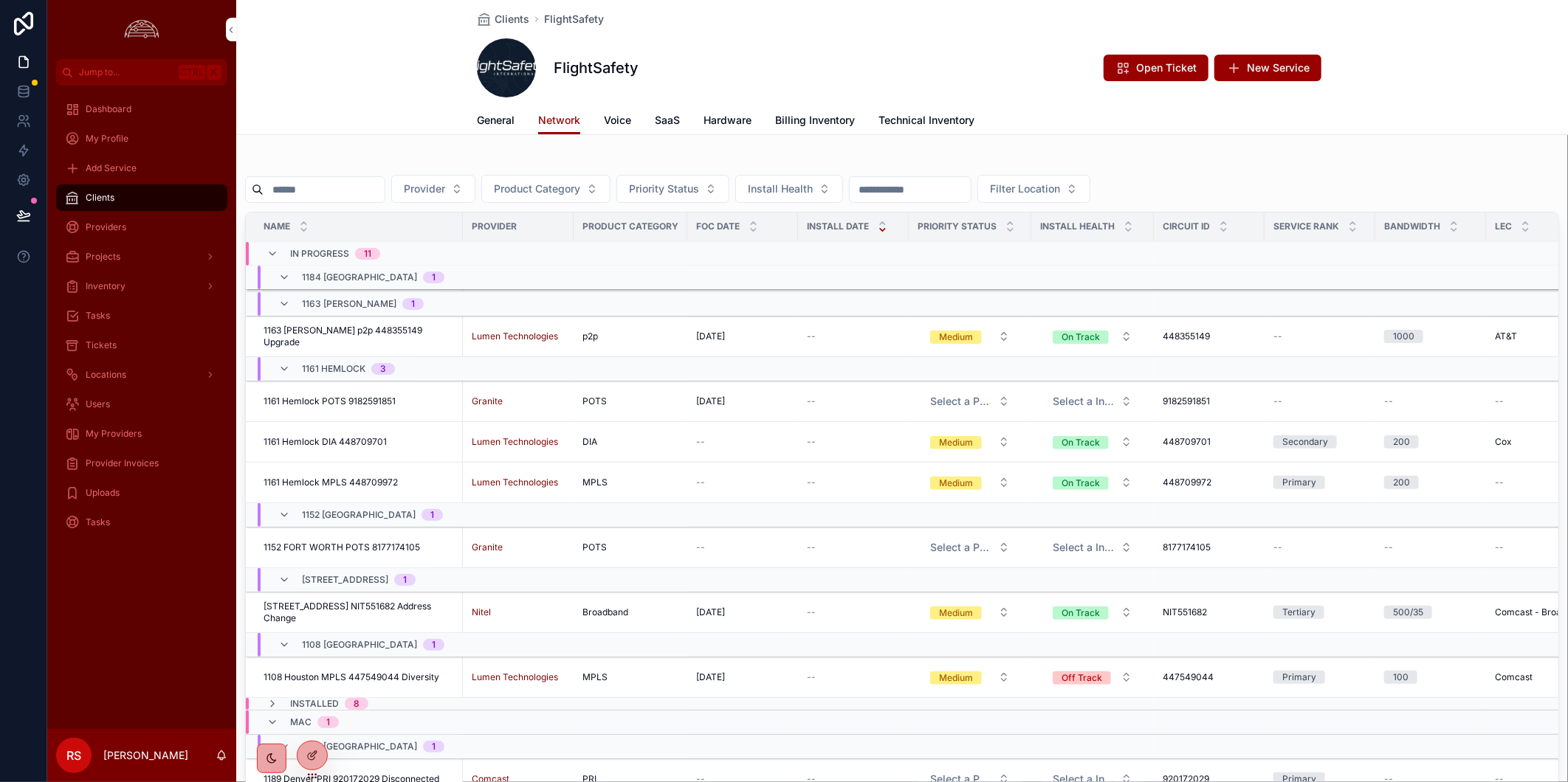
click at [403, 395] on div "1161 Hemlock POTS 9182591851 1161 Hemlock POTS 9182591851" at bounding box center [358, 401] width 191 height 12
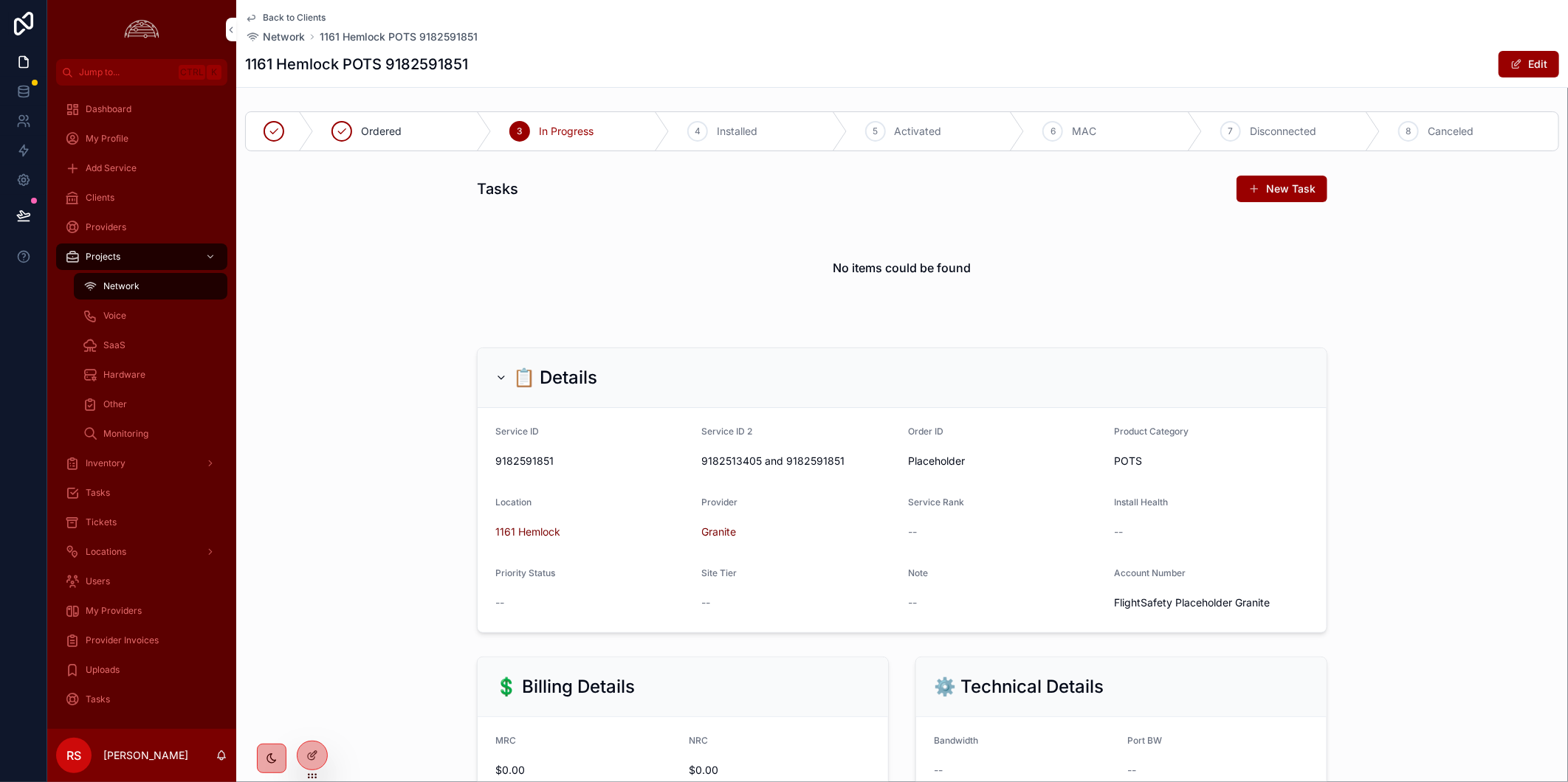
click at [1243, 64] on div "1161 Hemlock POTS 9182591851 Edit" at bounding box center [902, 64] width 1314 height 28
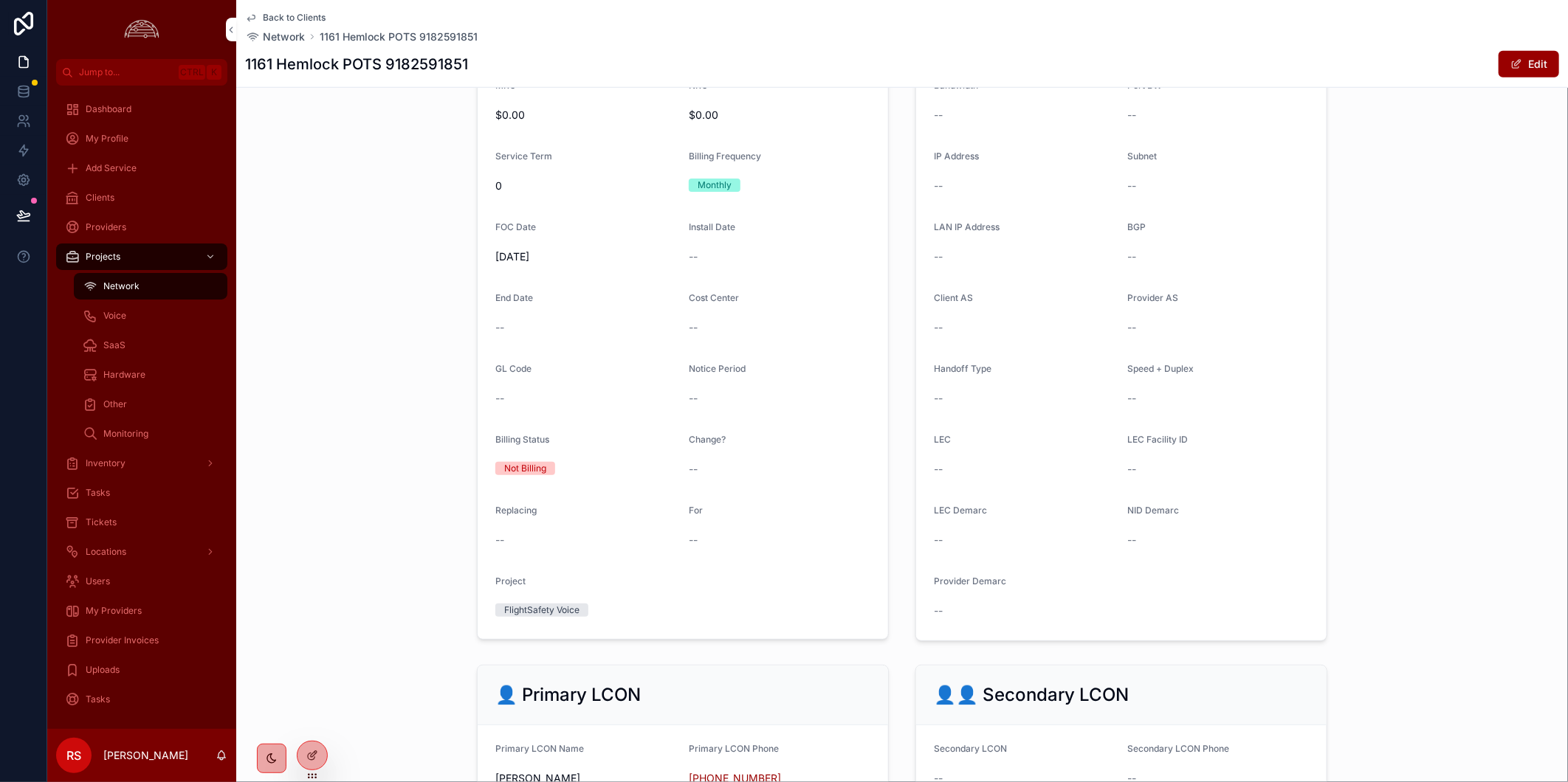
scroll to position [1311, 0]
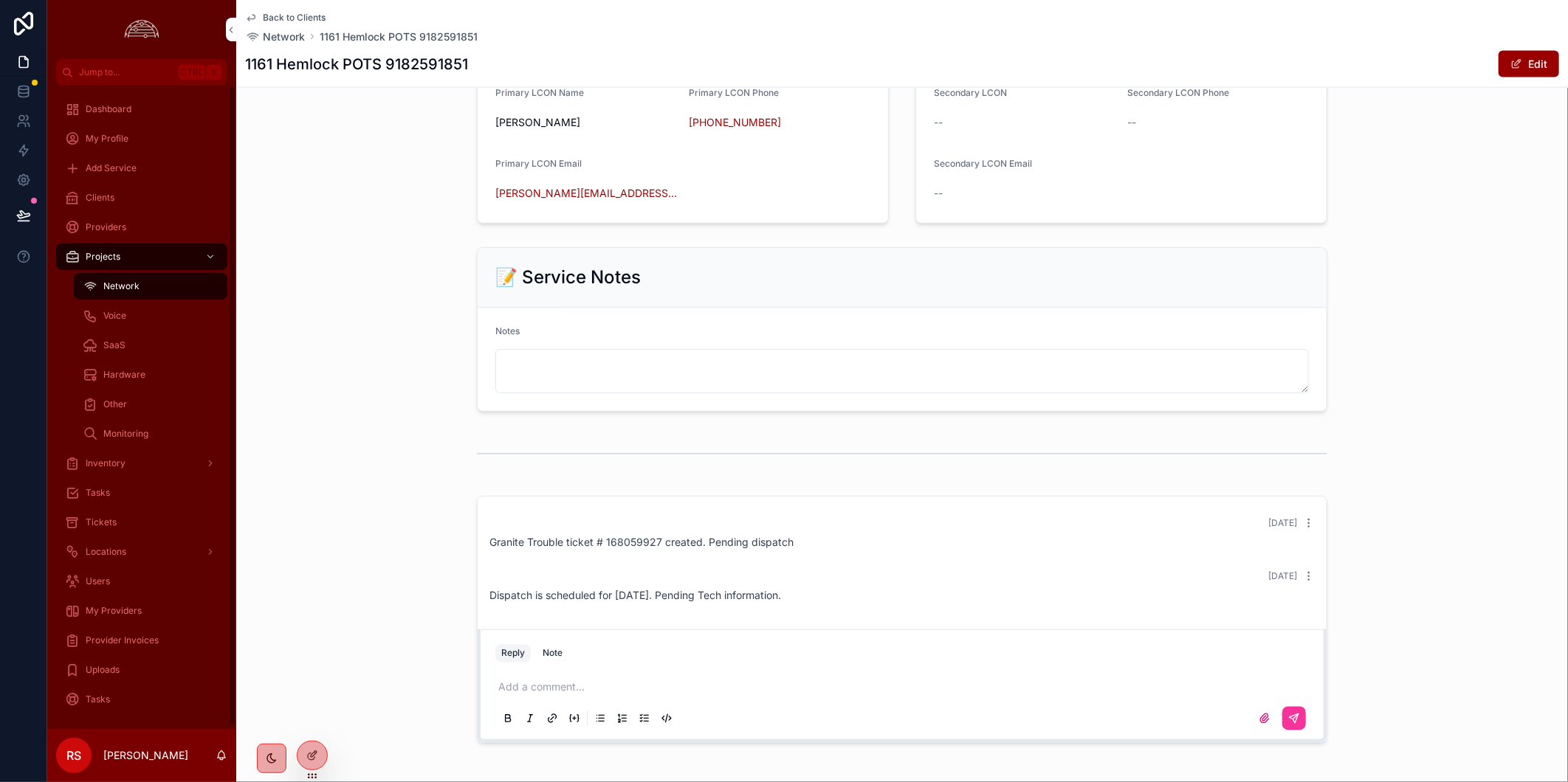
drag, startPoint x: 337, startPoint y: 580, endPoint x: 340, endPoint y: 572, distance: 8.5
click at [338, 580] on div "5 days ago Granite Trouble ticket # 168059927 created. Pending dispatch 5 days …" at bounding box center [902, 620] width 1331 height 259
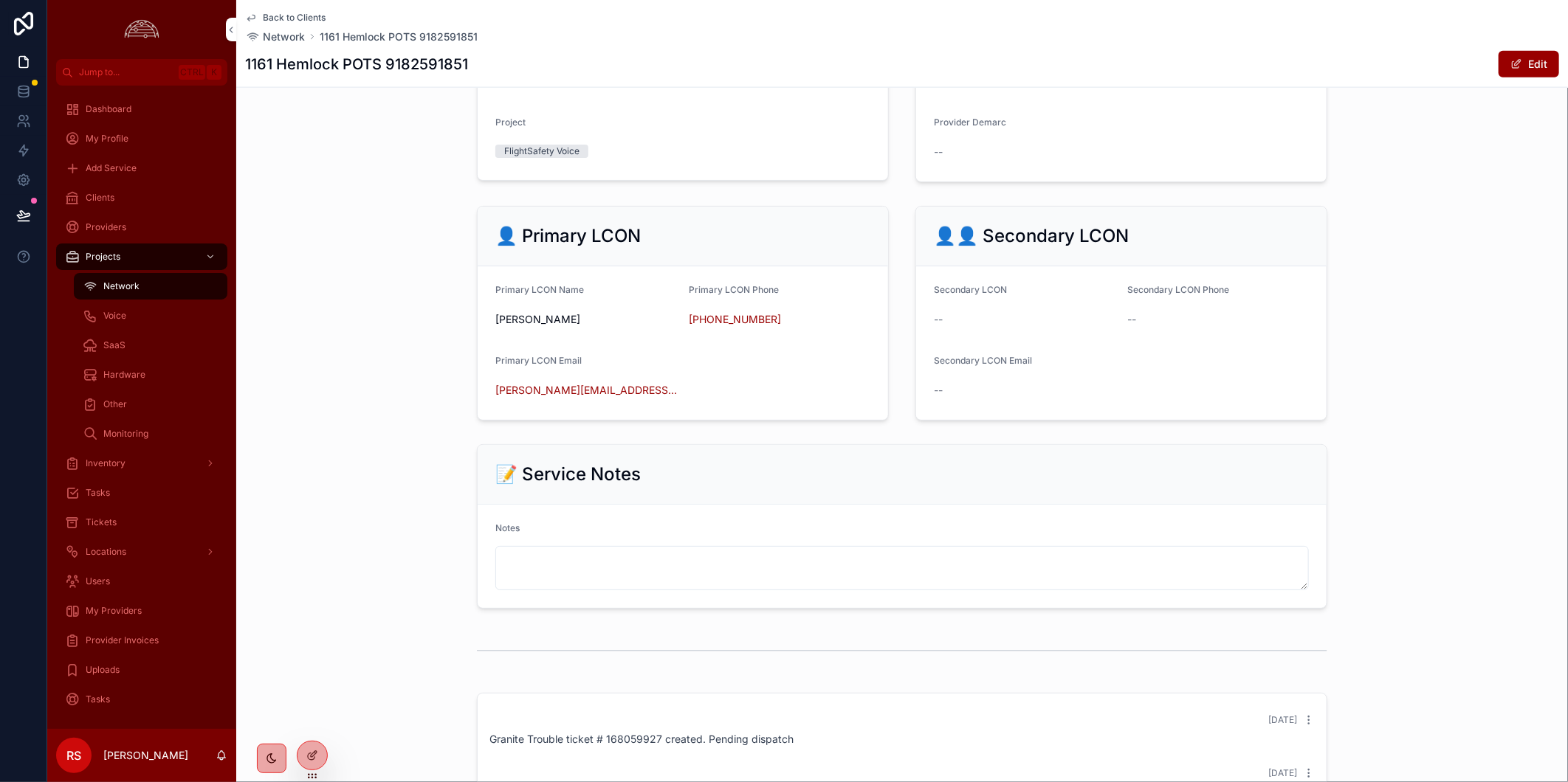
scroll to position [902, 0]
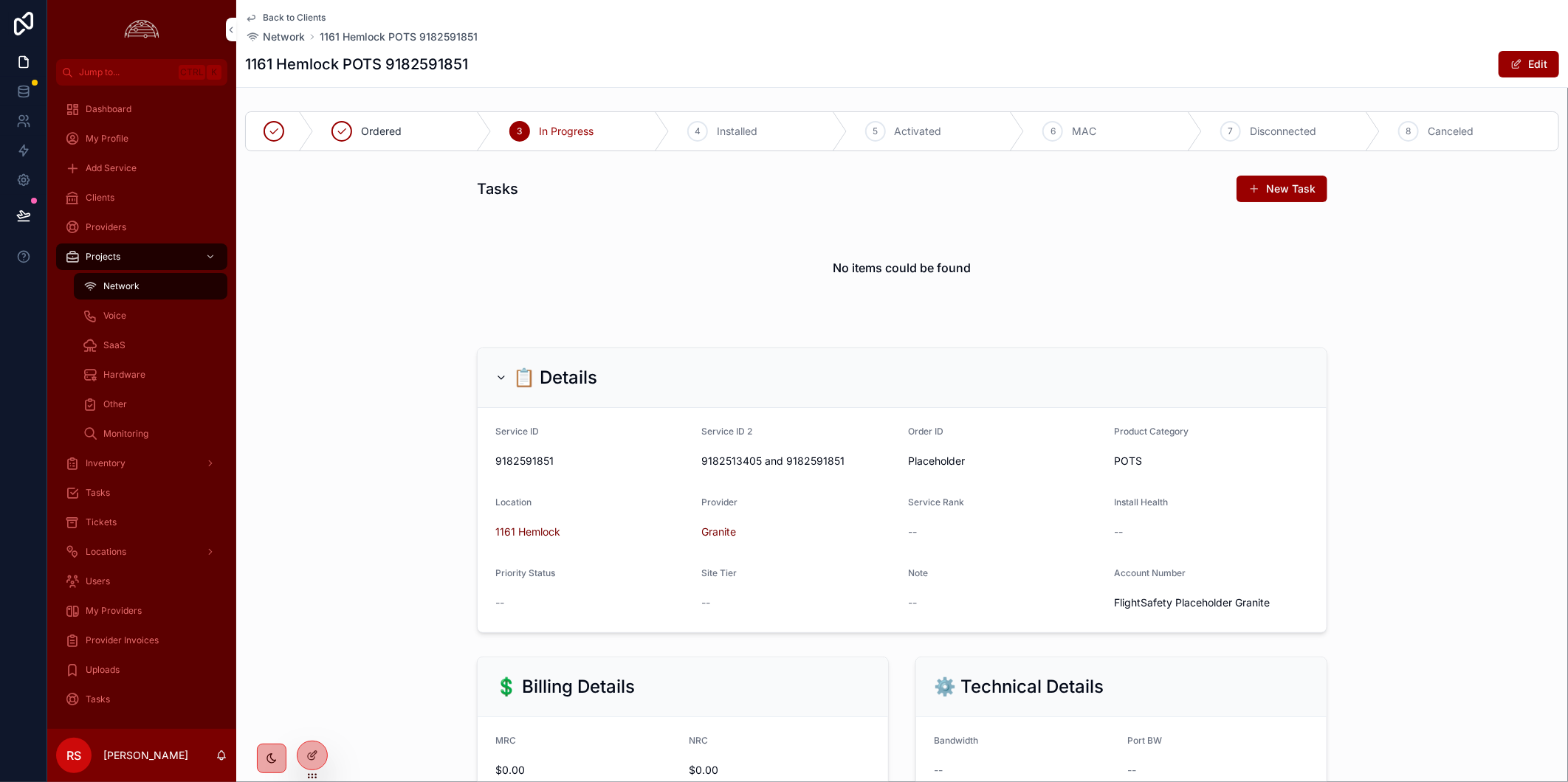
scroll to position [902, 0]
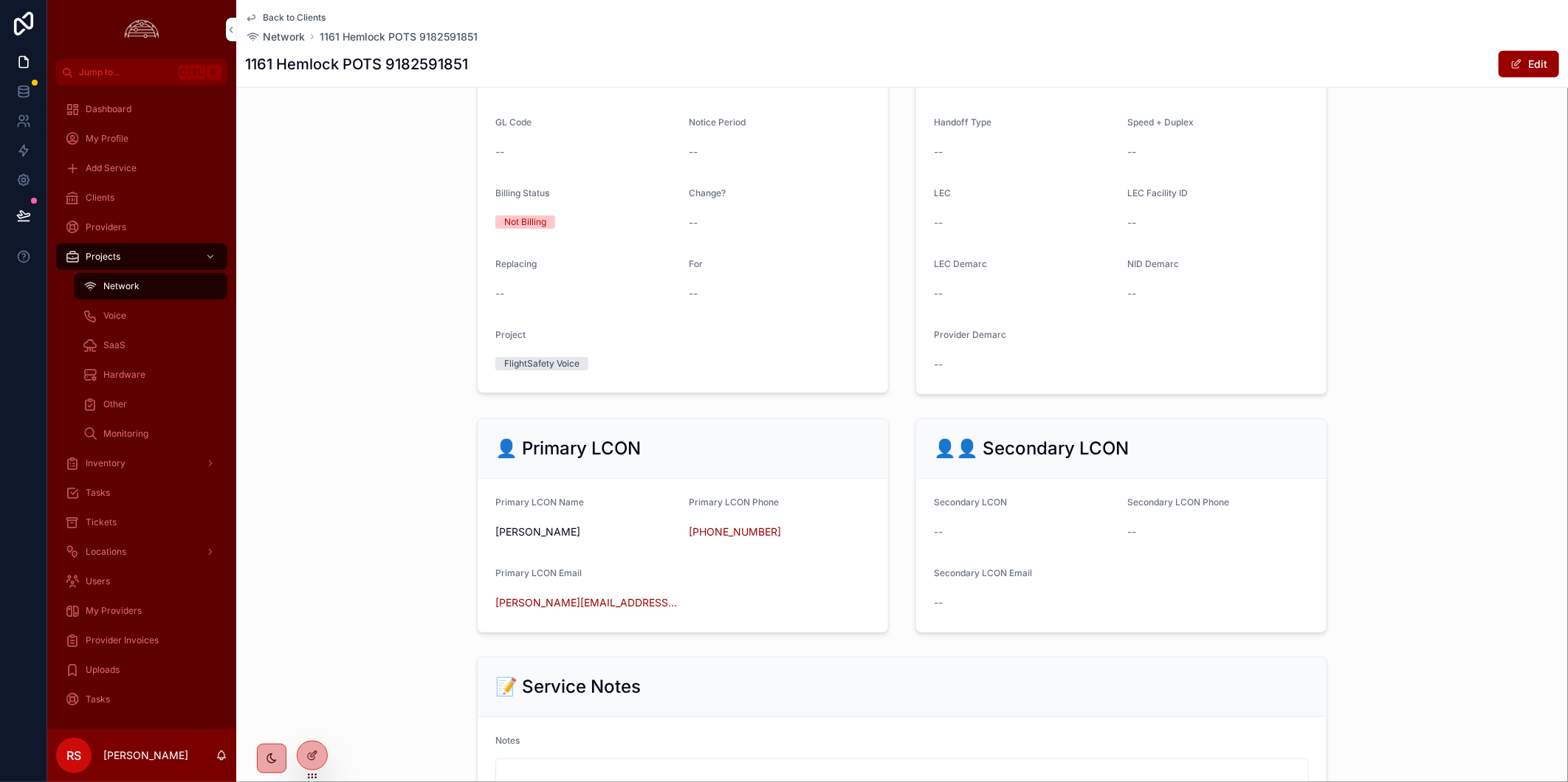
click at [1435, 165] on div "💲 Billing Details MRC $0.00 NRC $0.00 Service Term 0 Billing Frequency Monthly …" at bounding box center [902, 74] width 1331 height 652
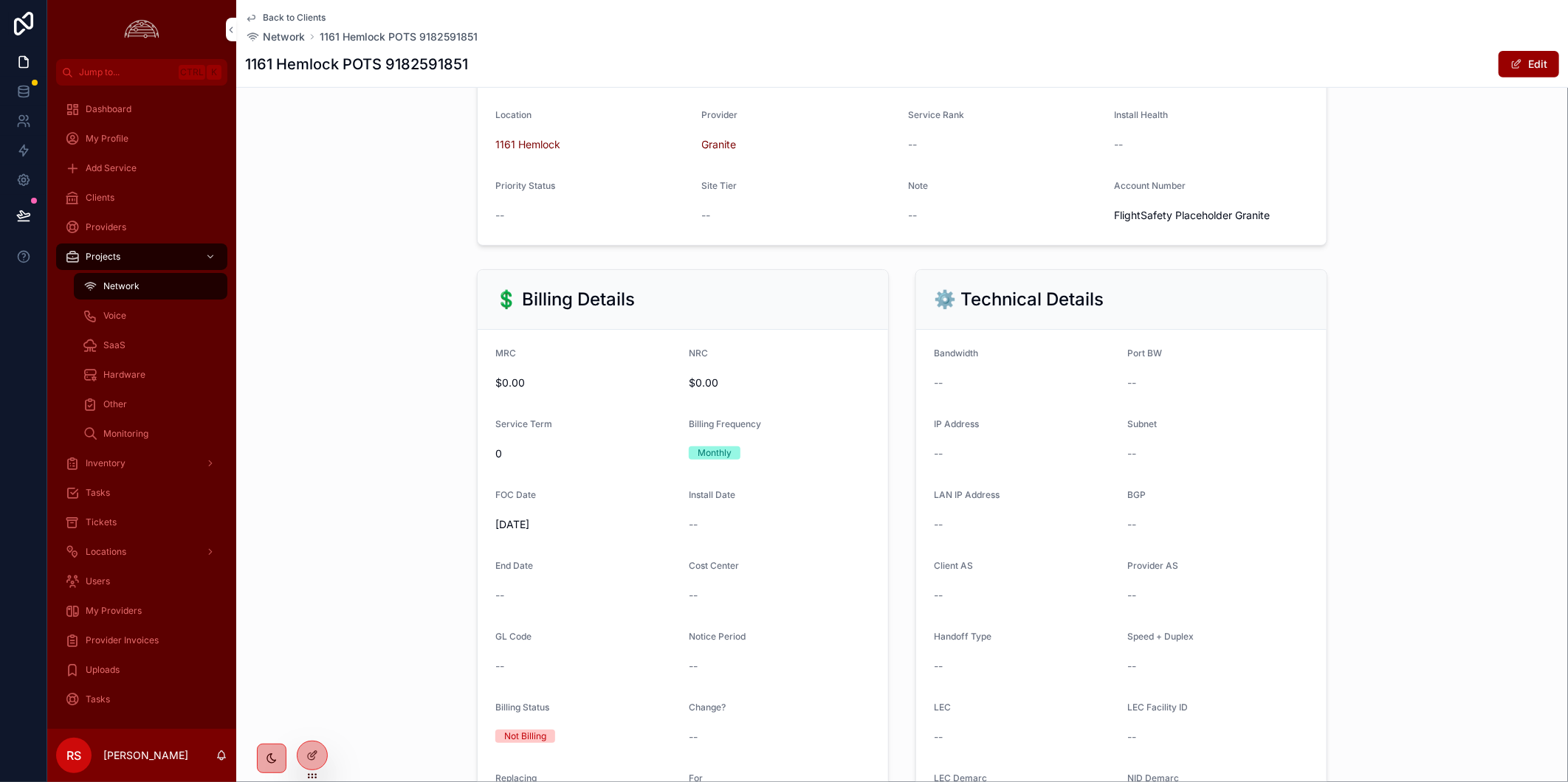
scroll to position [0, 0]
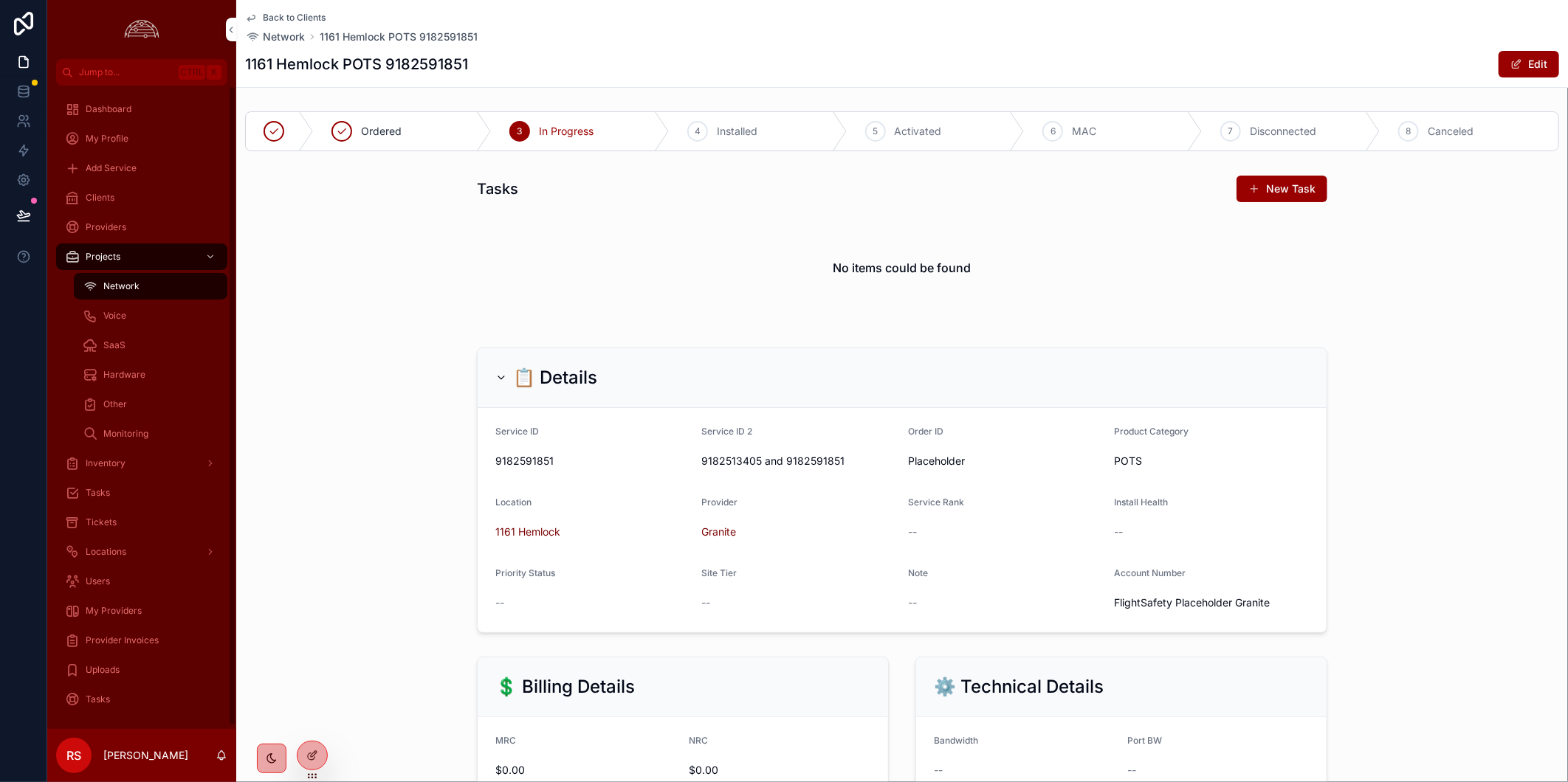
drag, startPoint x: 726, startPoint y: 62, endPoint x: 624, endPoint y: 87, distance: 105.0
click at [724, 62] on div "1161 Hemlock POTS 9182591851 Edit" at bounding box center [902, 64] width 1314 height 28
click at [131, 312] on div "Voice" at bounding box center [150, 315] width 136 height 23
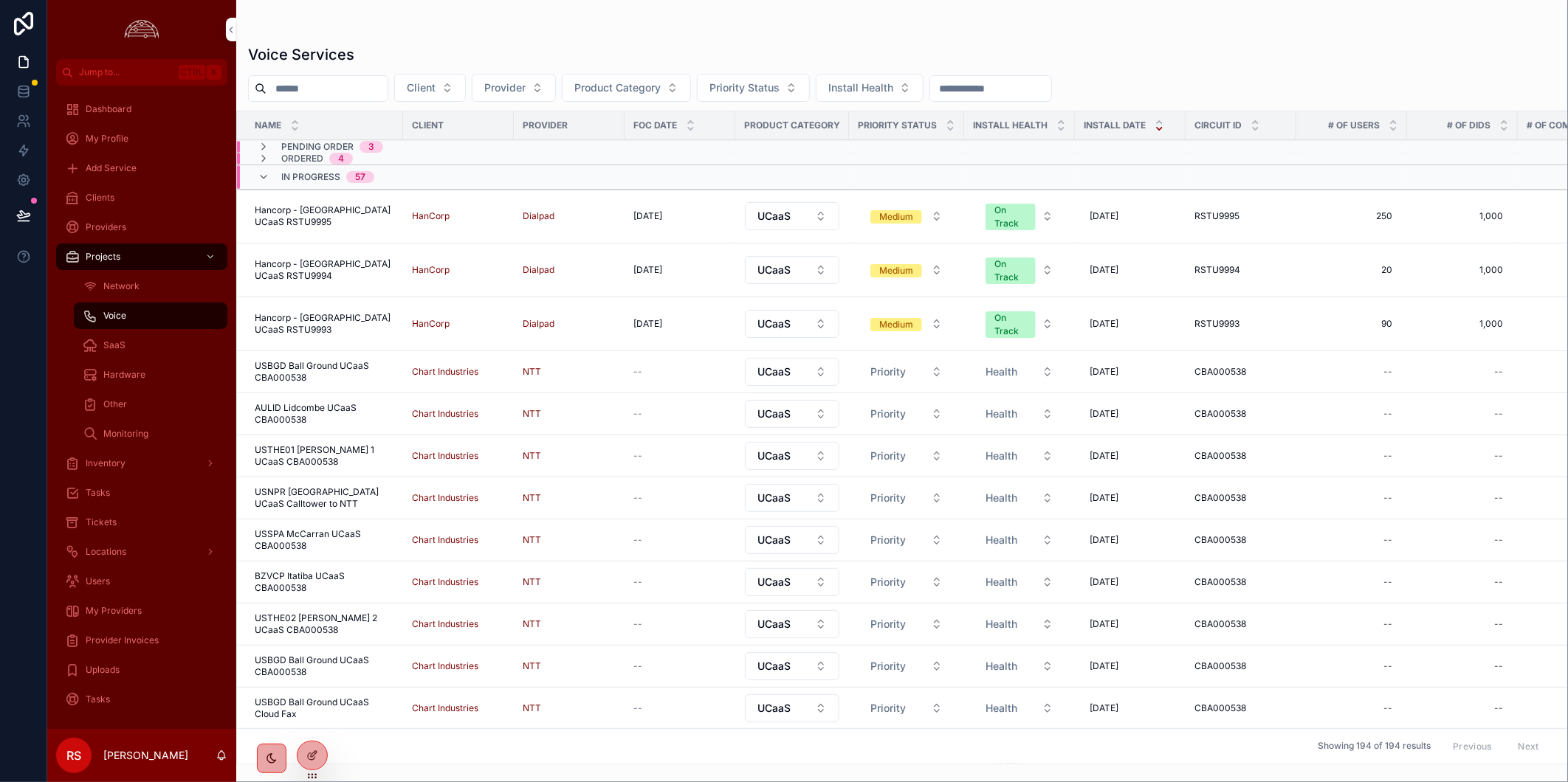
click at [119, 372] on span "Hardware" at bounding box center [124, 375] width 42 height 12
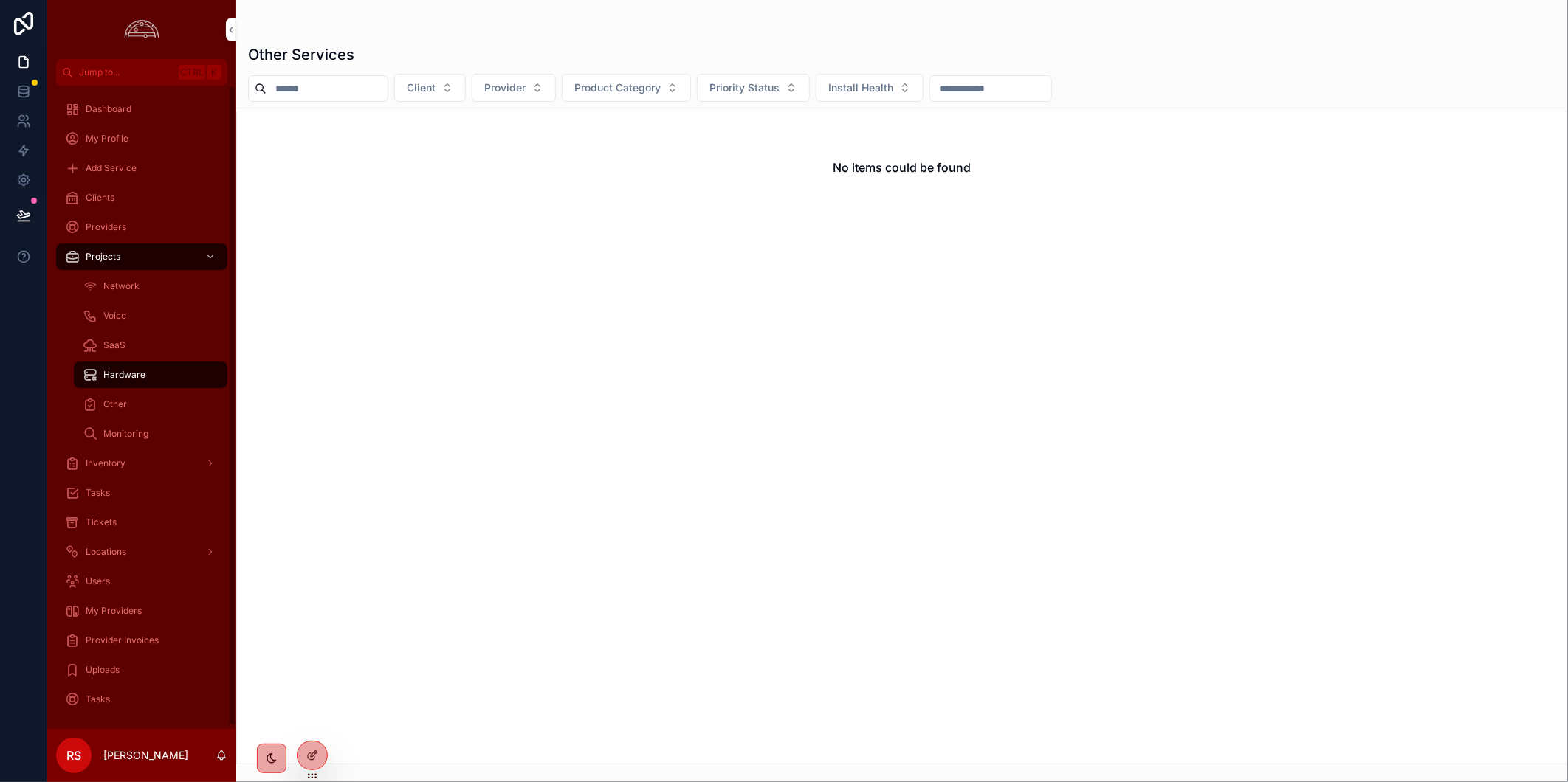
click at [163, 401] on div "Other" at bounding box center [150, 404] width 136 height 23
click at [152, 440] on div "Monitoring" at bounding box center [150, 433] width 136 height 23
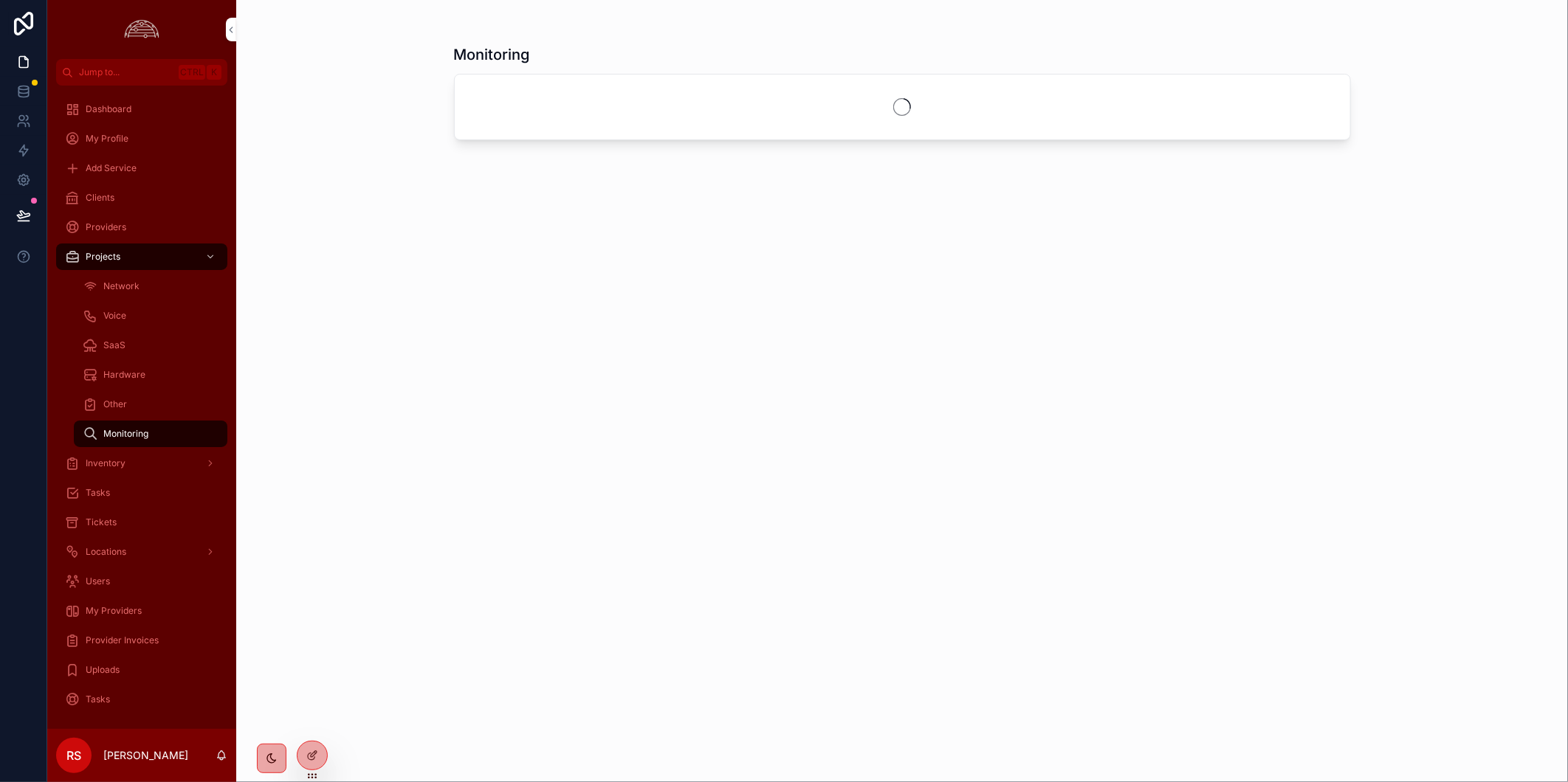
click at [134, 468] on div "Inventory" at bounding box center [142, 463] width 154 height 23
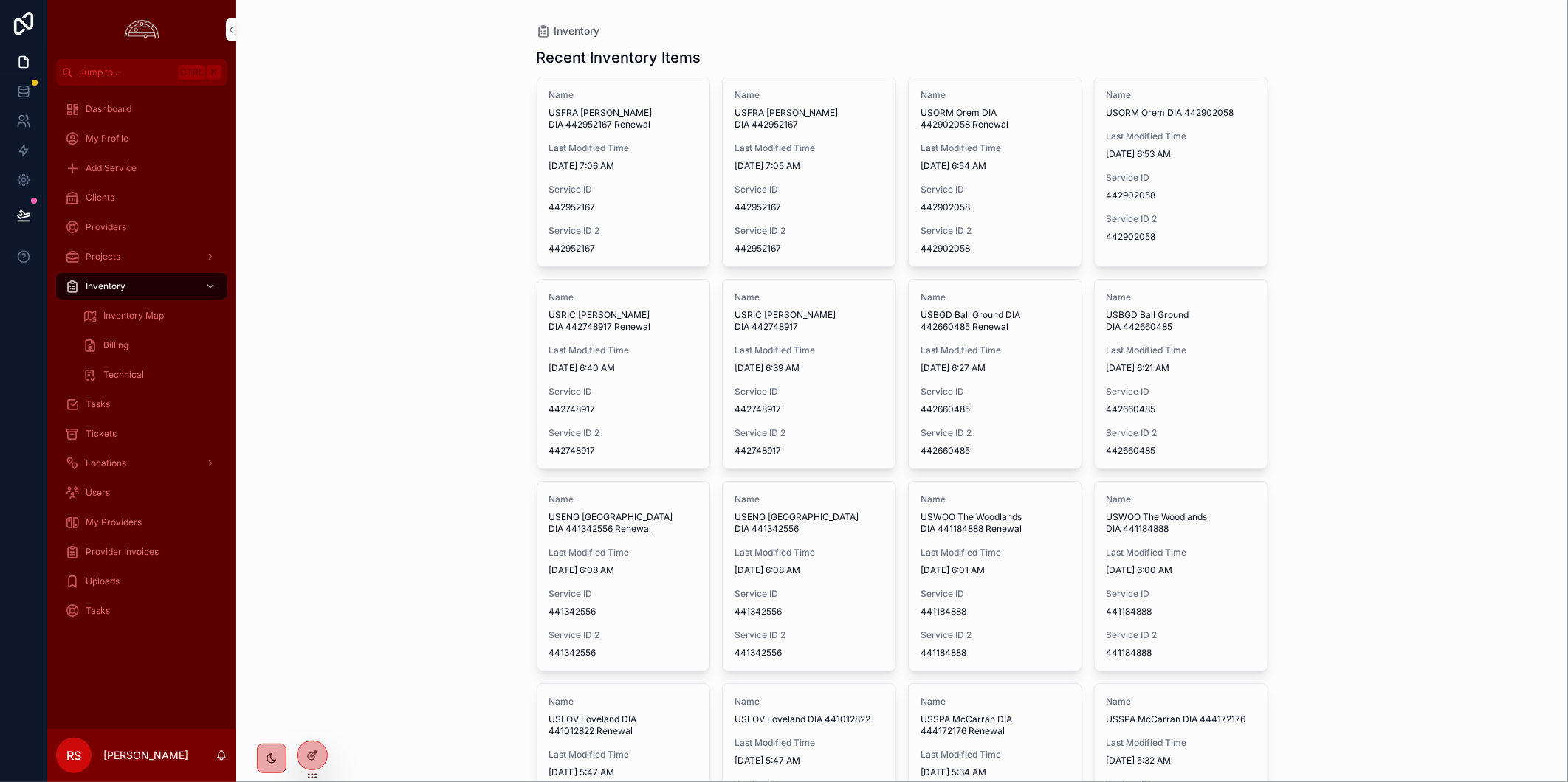
click at [75, 401] on icon "scrollable content" at bounding box center [72, 404] width 15 height 15
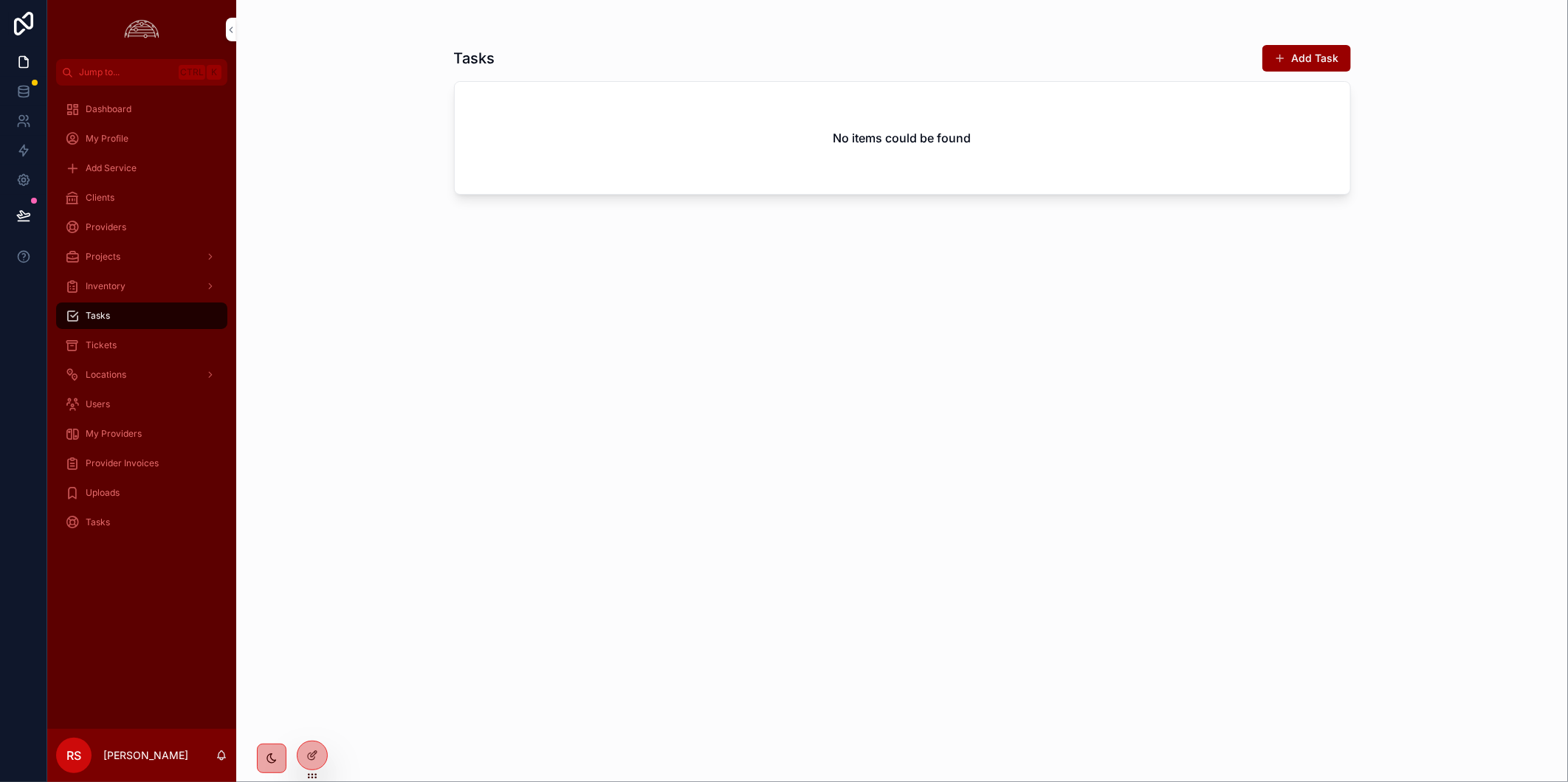
click at [112, 196] on span "Clients" at bounding box center [99, 198] width 28 height 12
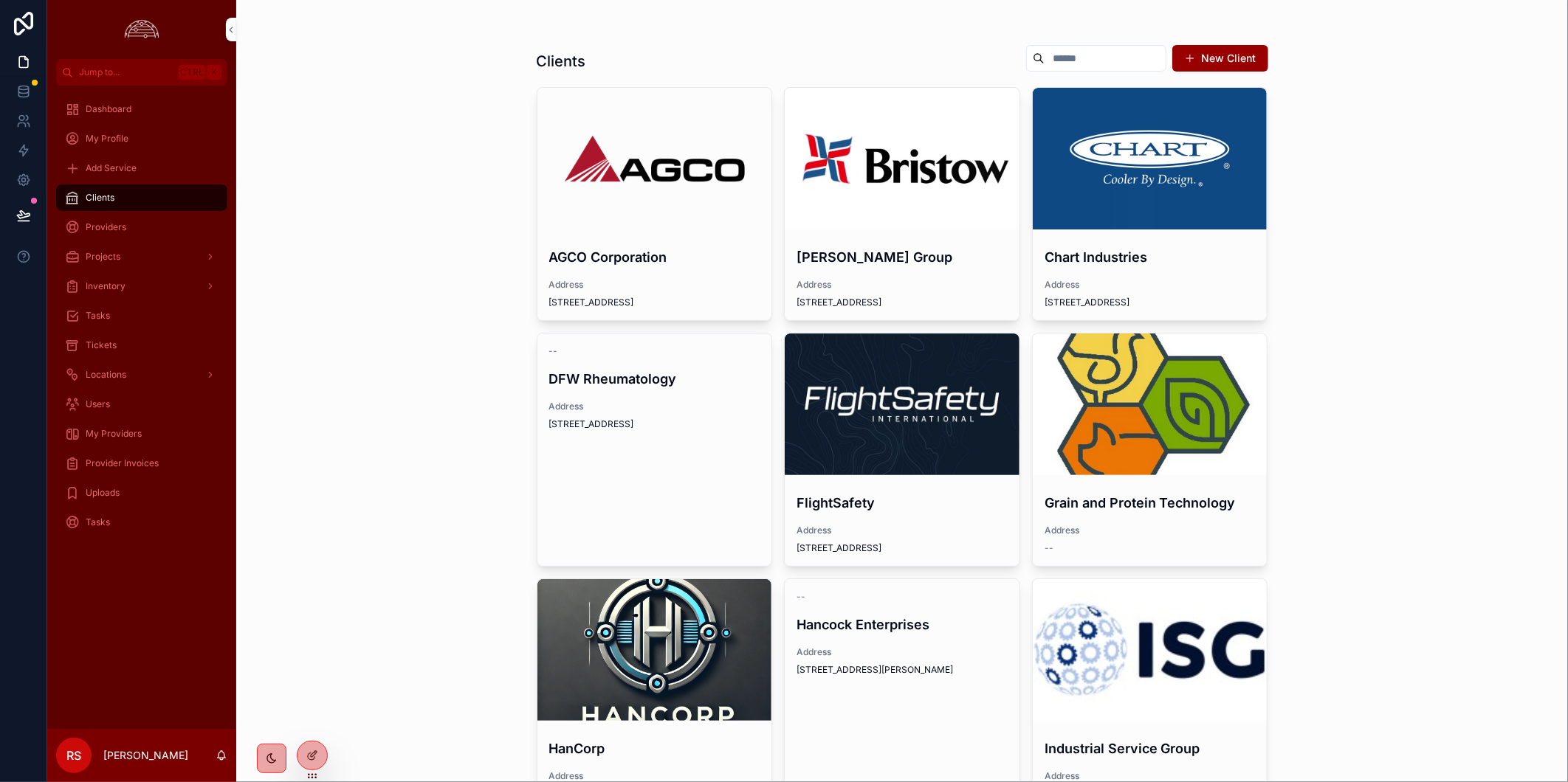
click at [932, 445] on div "scrollable content" at bounding box center [902, 404] width 235 height 142
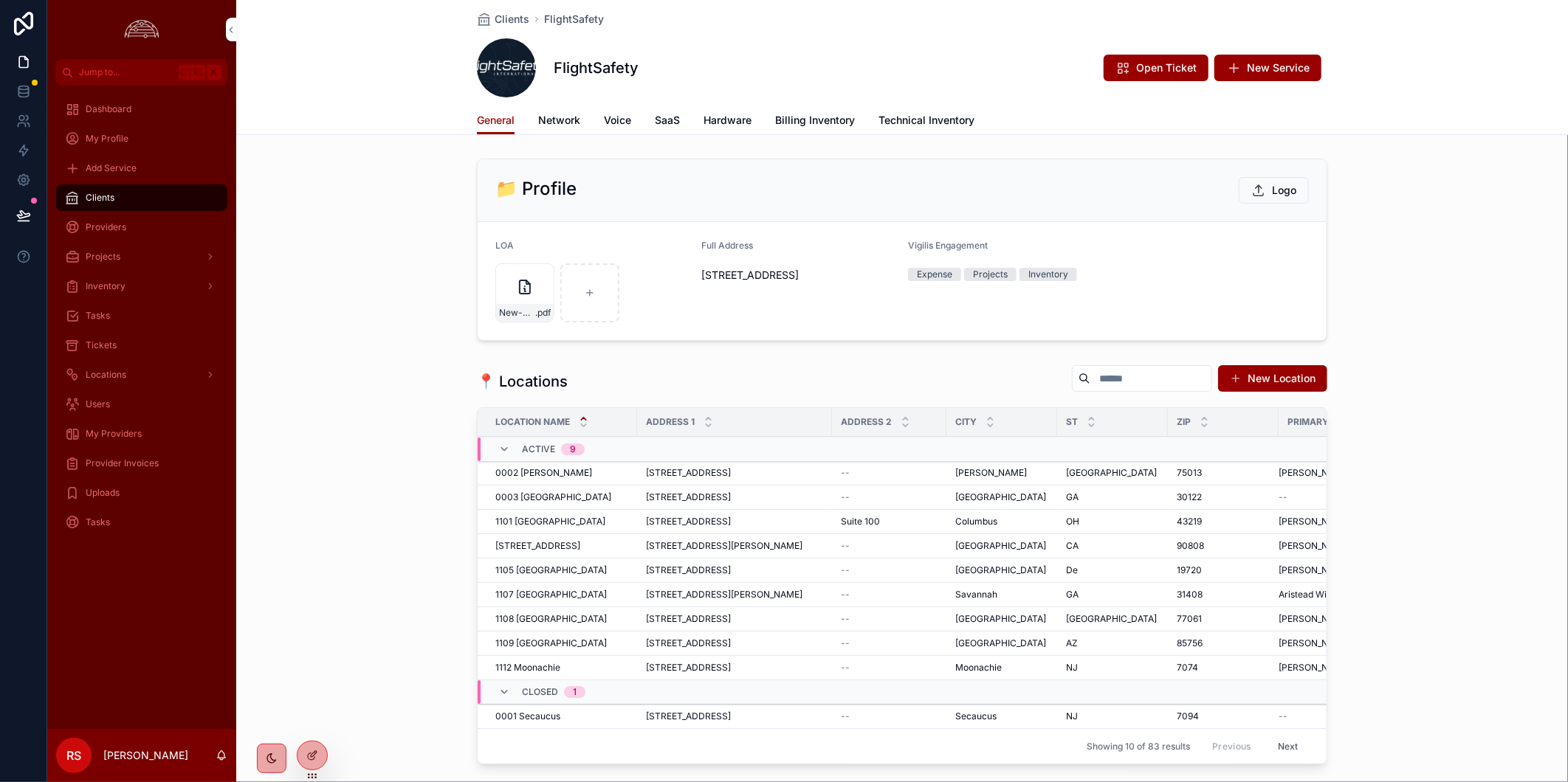
click at [839, 128] on link "Billing Inventory" at bounding box center [815, 122] width 79 height 29
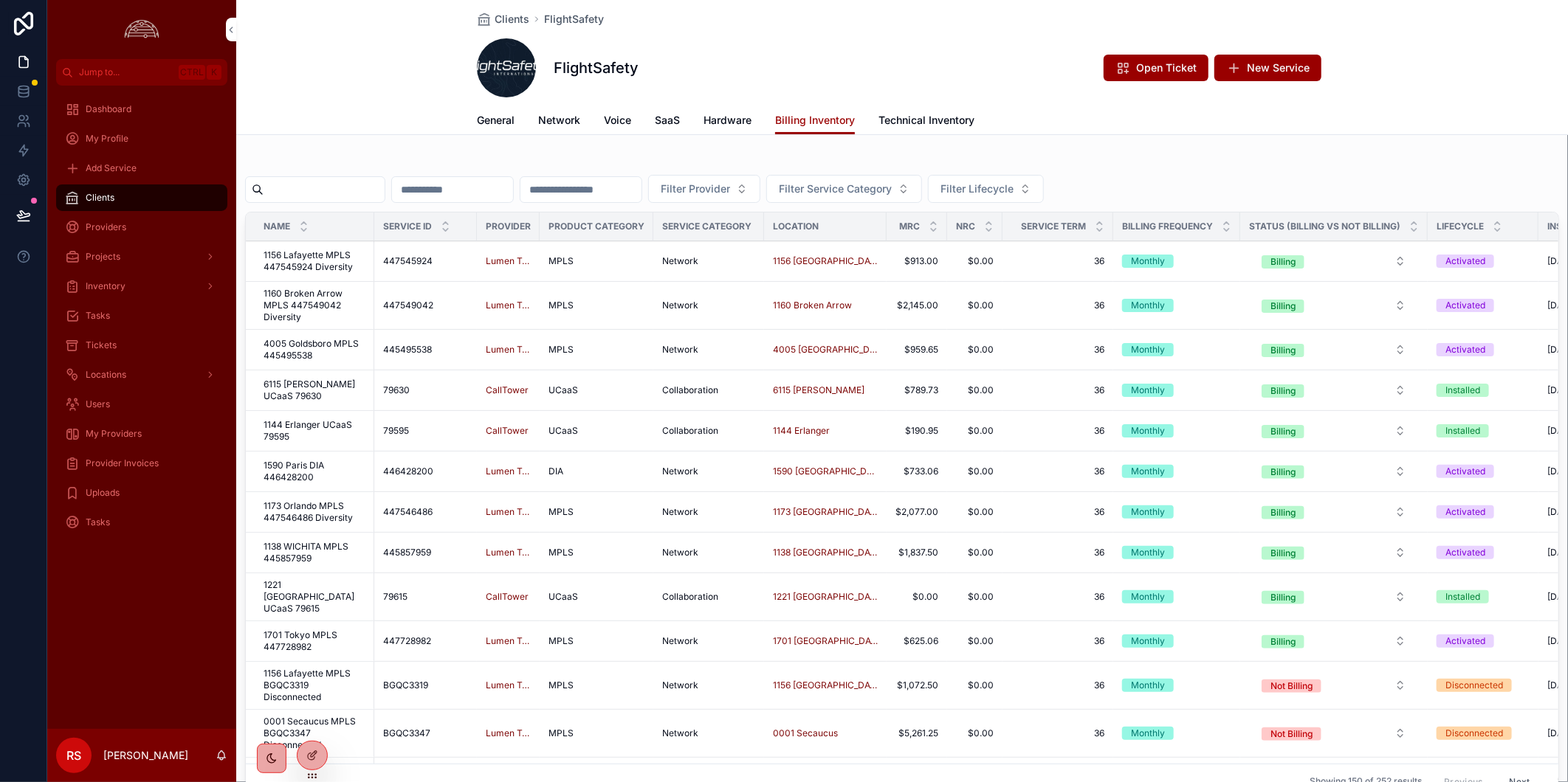
click at [364, 188] on input "scrollable content" at bounding box center [324, 190] width 121 height 21
paste input "*********"
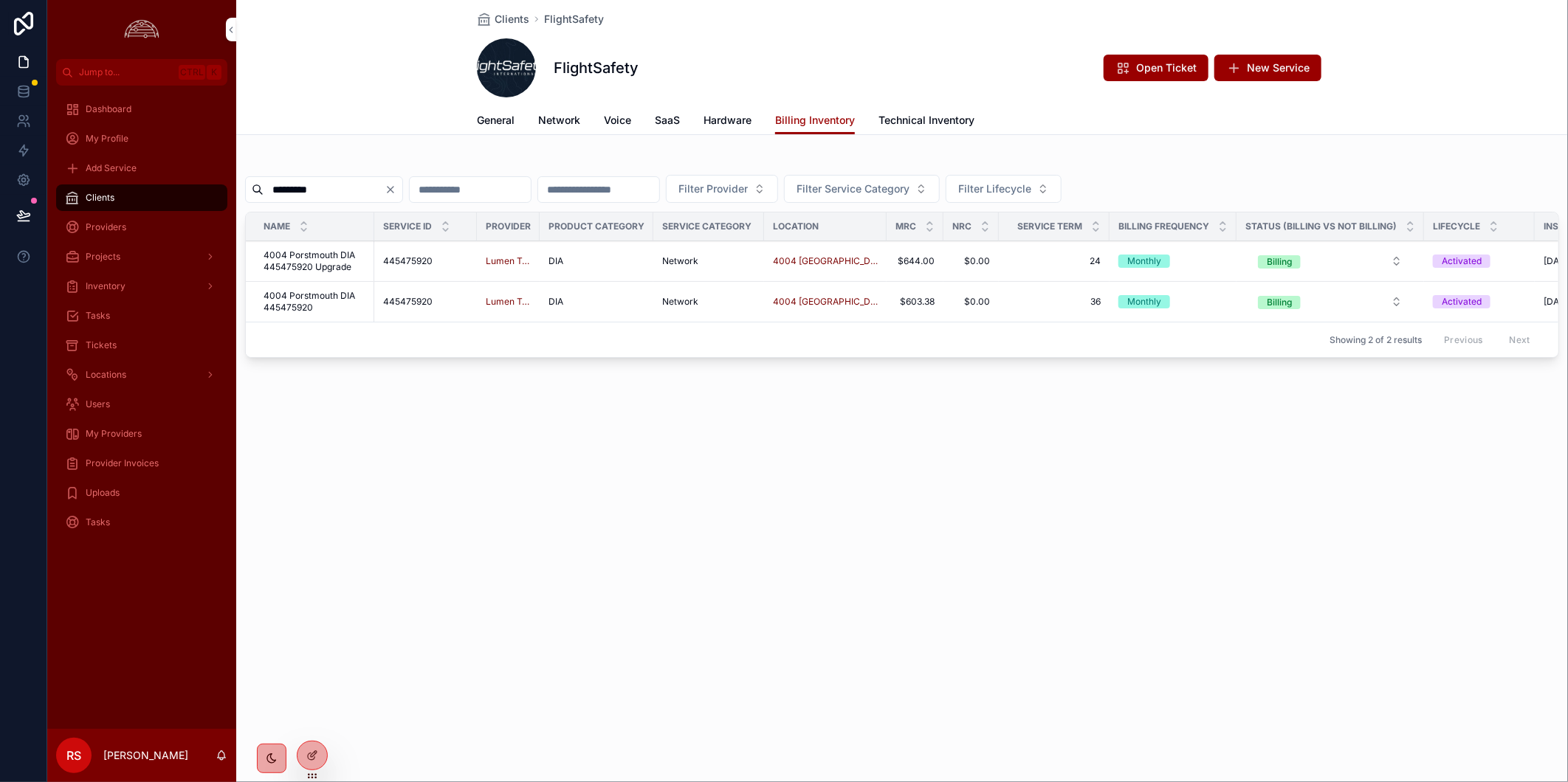
type input "*********"
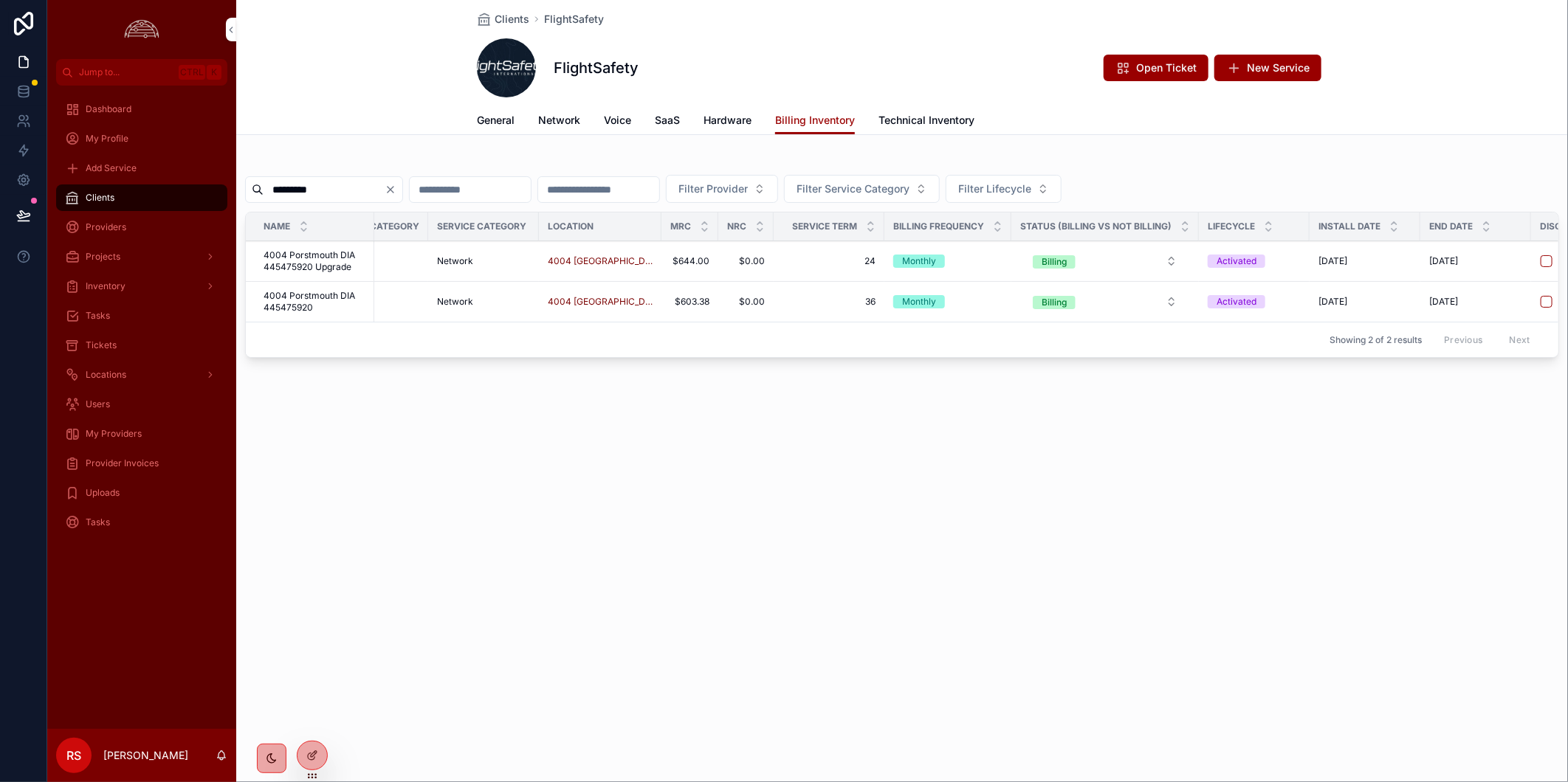
scroll to position [0, 979]
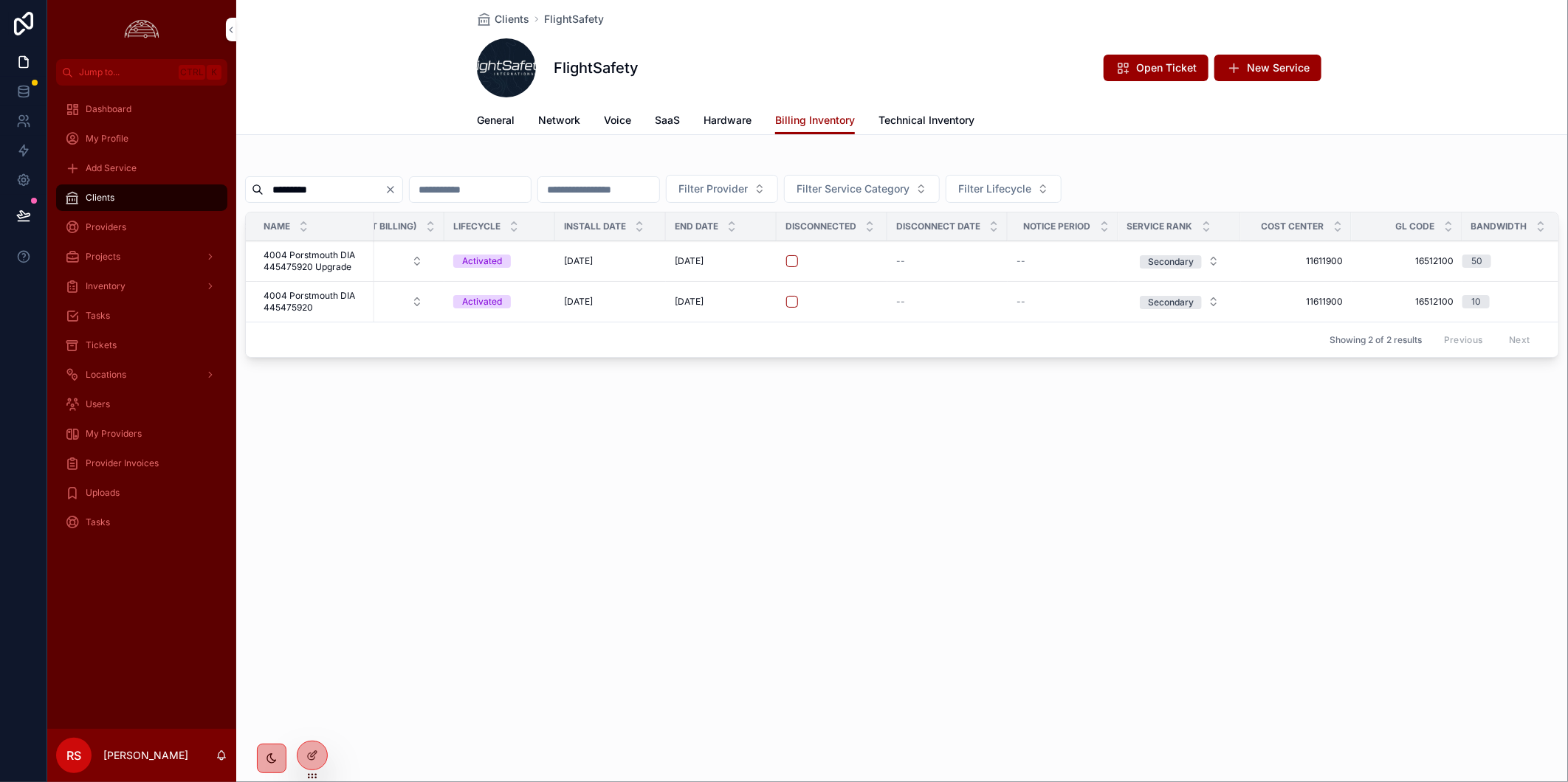
click at [1339, 356] on div "Showing 2 of 2 results Previous Next" at bounding box center [902, 339] width 1312 height 35
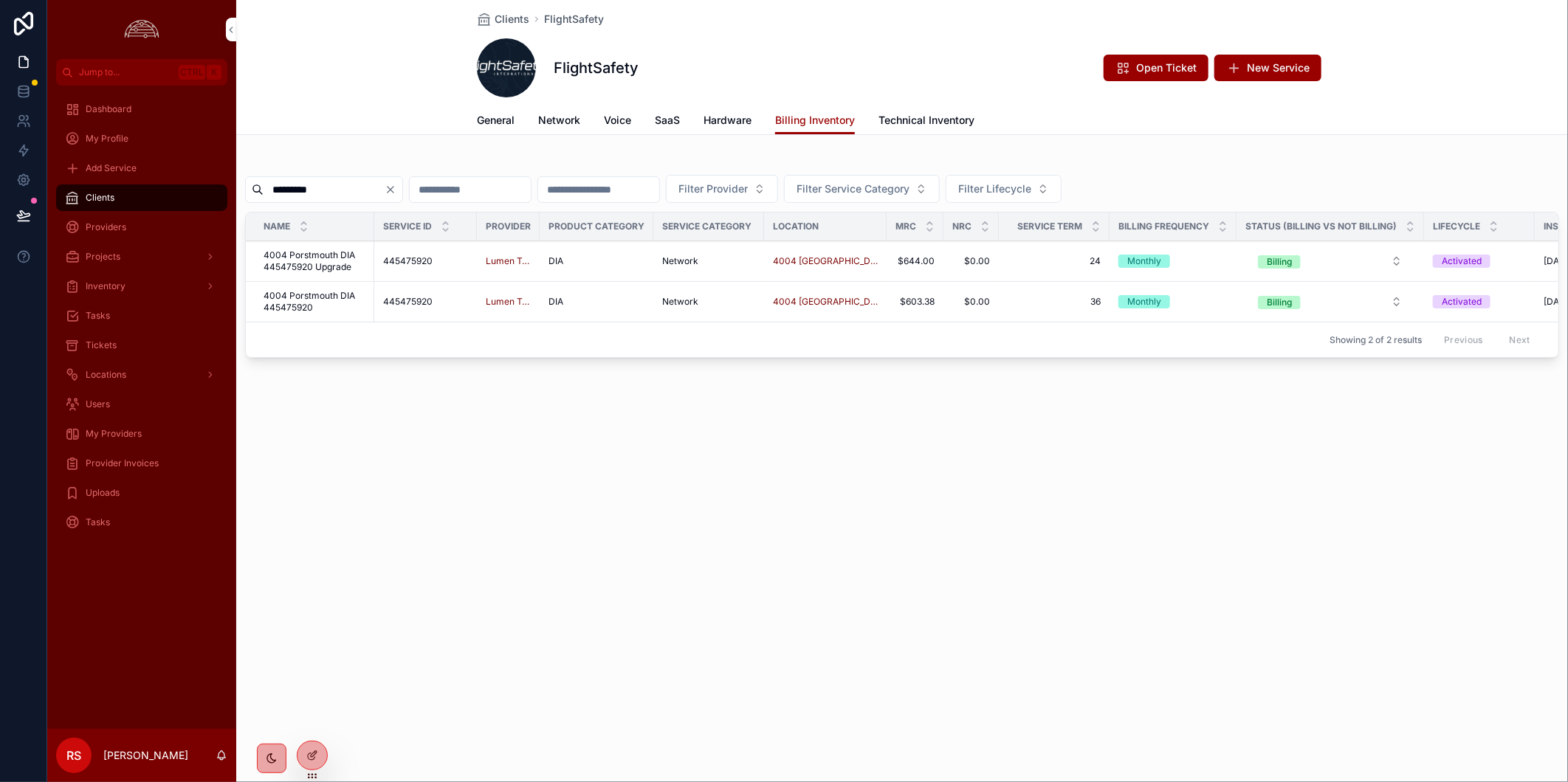
click at [640, 516] on div "Clients FlightSafety FlightSafety Open Ticket New Service Billing Inventory Gen…" at bounding box center [902, 391] width 1331 height 782
click at [294, 180] on input "*********" at bounding box center [324, 190] width 121 height 21
click at [477, 510] on div "Clients FlightSafety FlightSafety Open Ticket New Service Billing Inventory Gen…" at bounding box center [902, 391] width 1331 height 782
click at [151, 458] on span "Provider Invoices" at bounding box center [122, 464] width 73 height 12
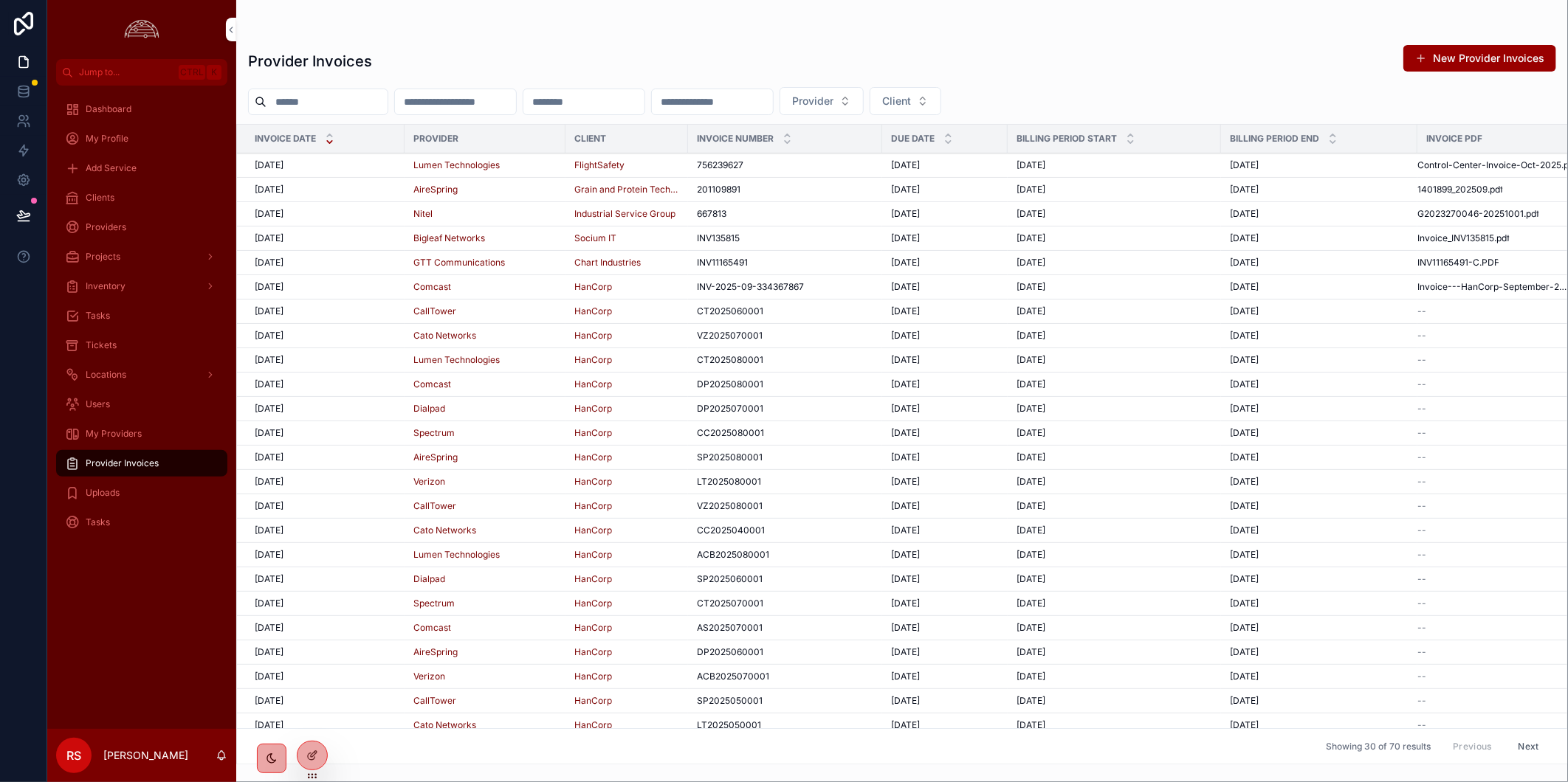
click at [358, 167] on div "[DATE] [DATE]" at bounding box center [325, 166] width 141 height 12
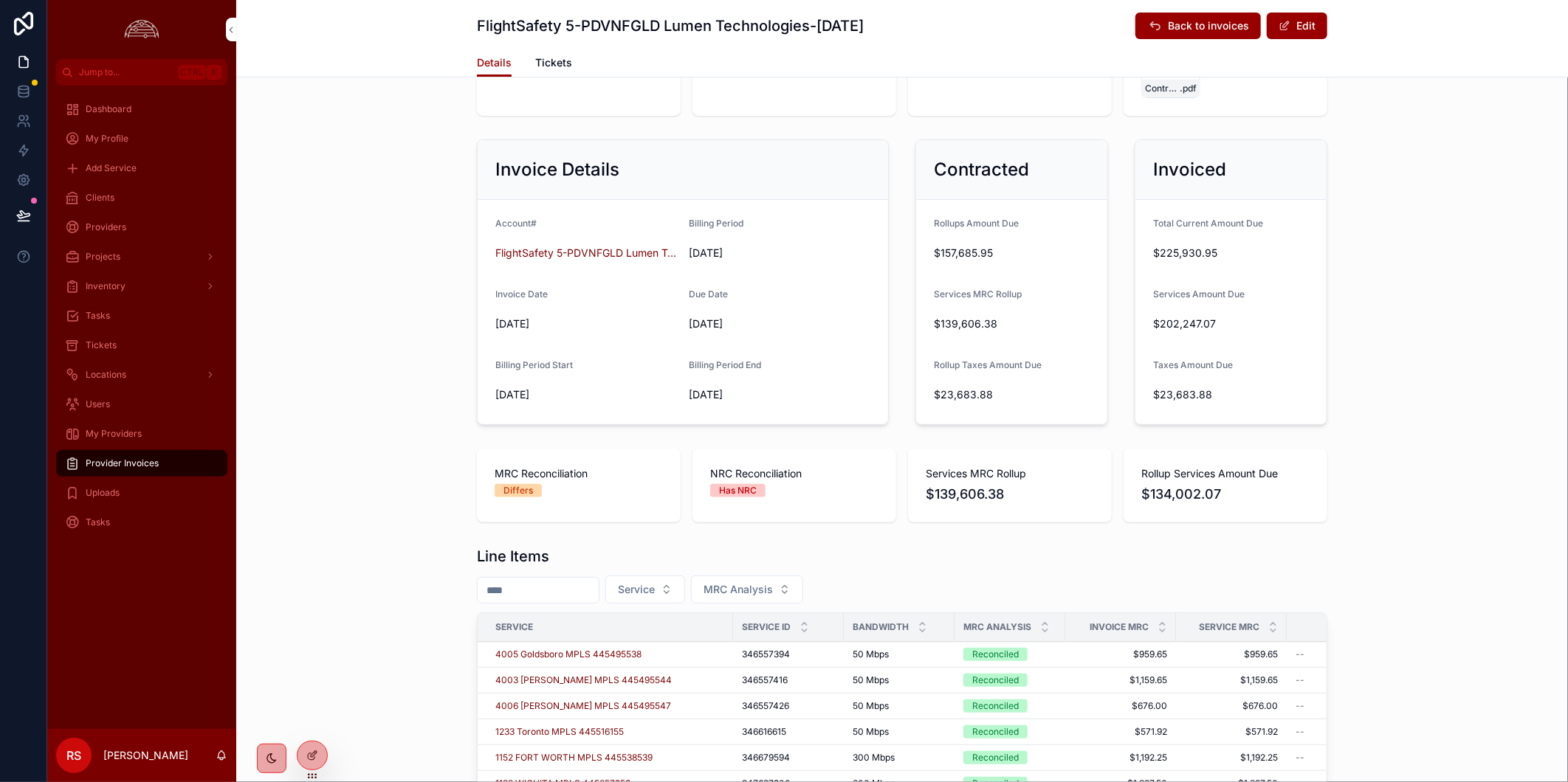
scroll to position [328, 0]
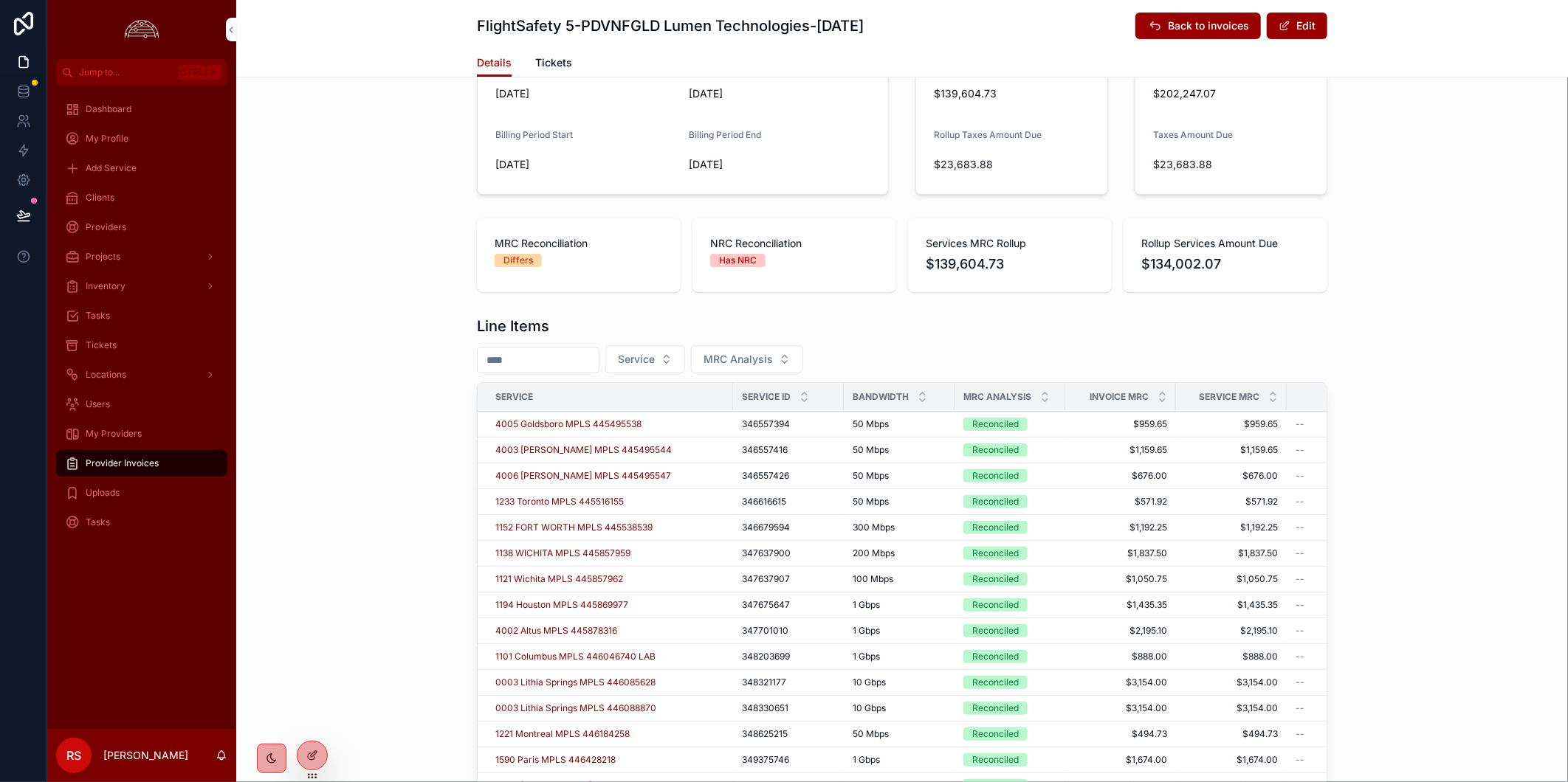
click at [582, 363] on input "scrollable content" at bounding box center [538, 360] width 121 height 21
paste input "*********"
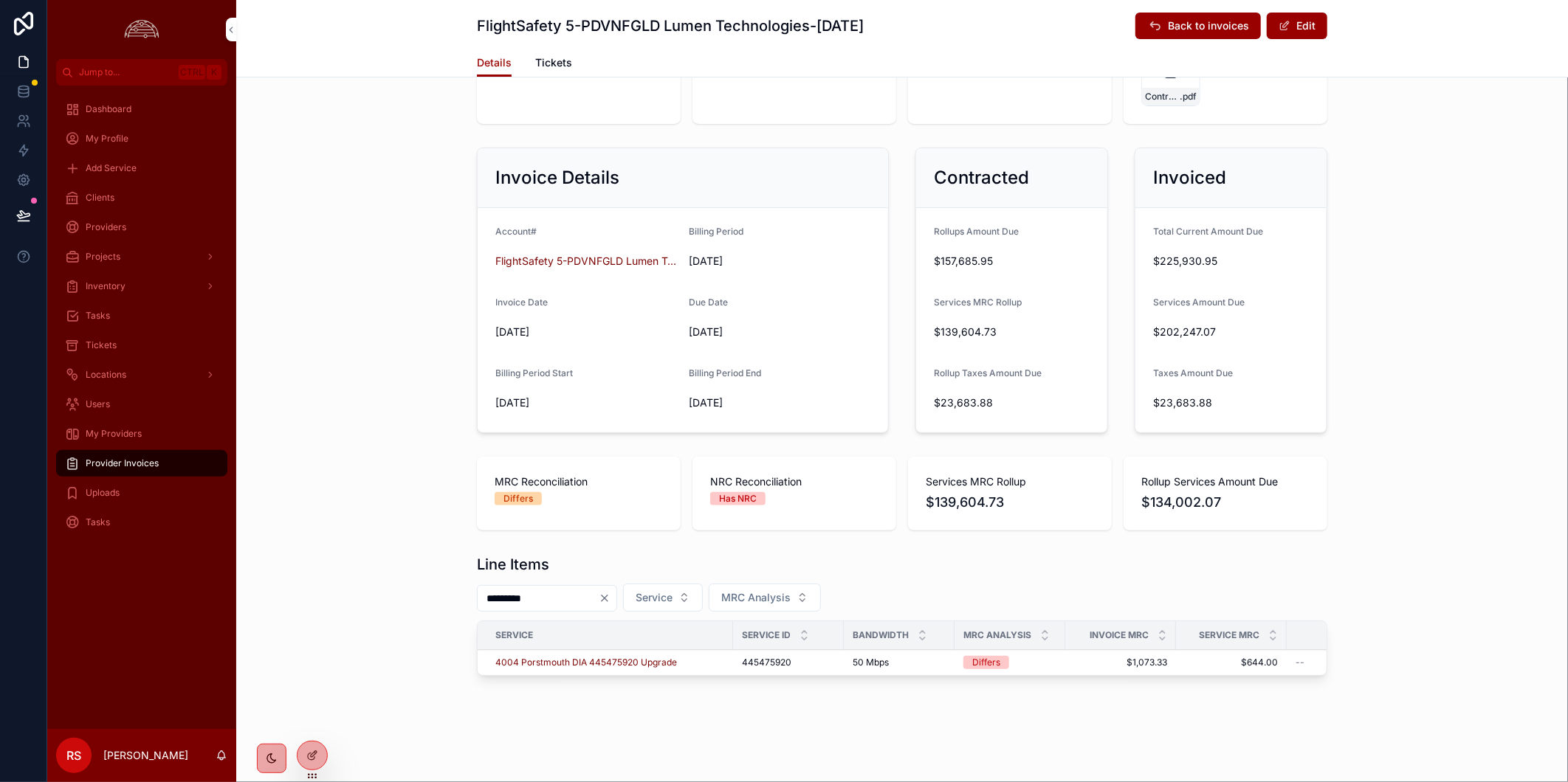
scroll to position [101, 0]
type input "*********"
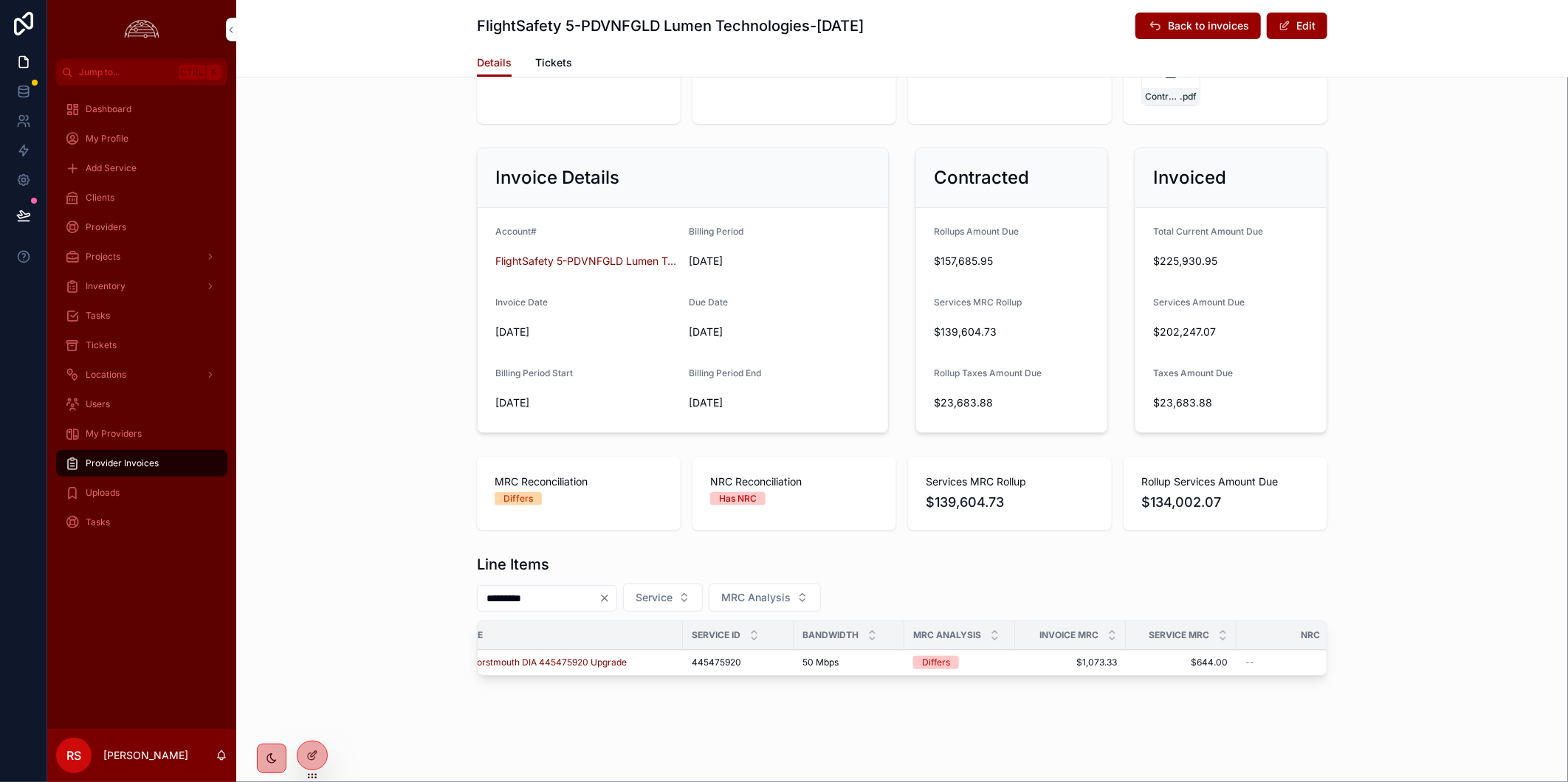
scroll to position [0, 0]
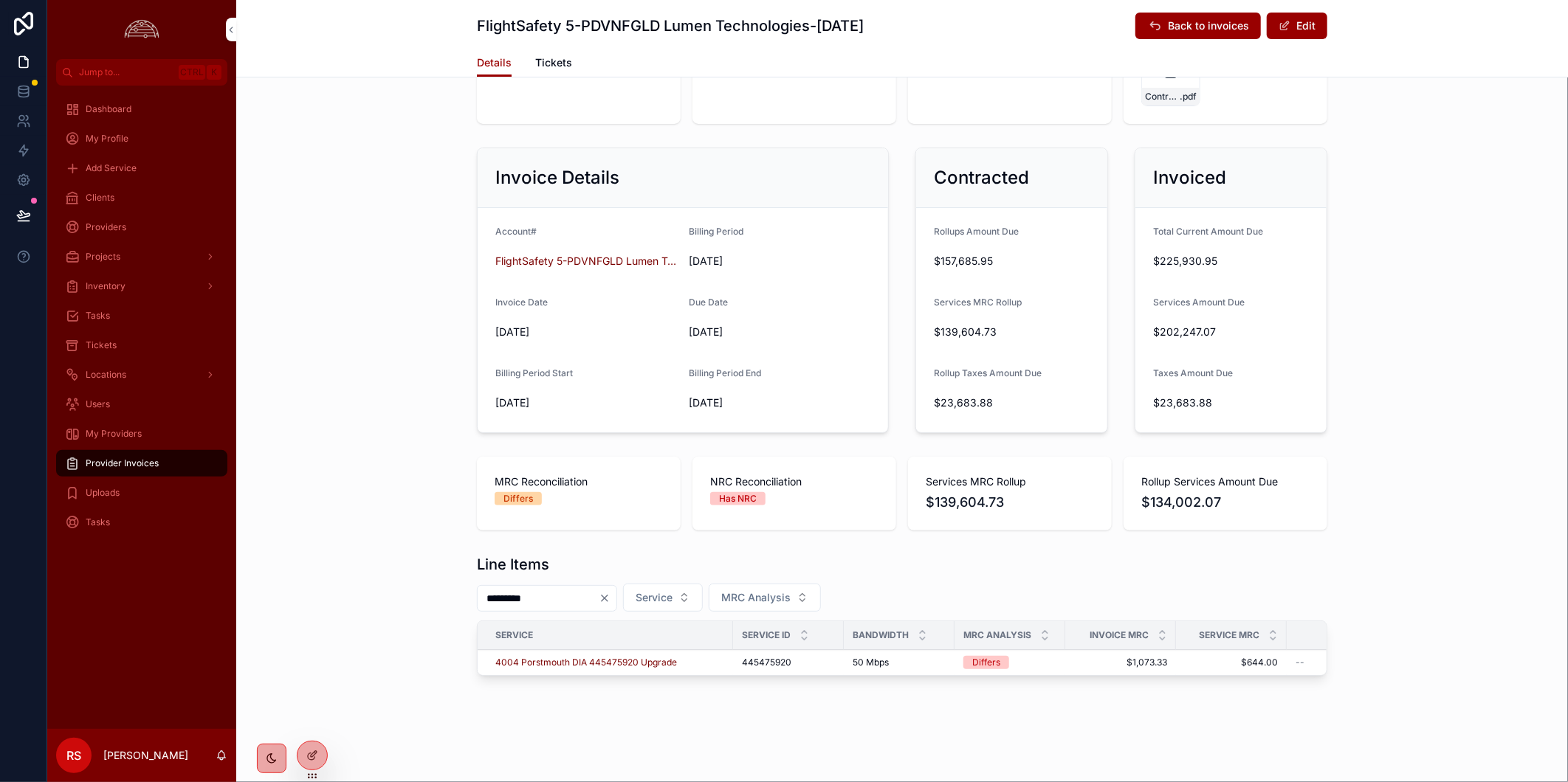
click at [628, 657] on span "4004 Porstmouth DIA 445475920 Upgrade" at bounding box center [586, 663] width 181 height 12
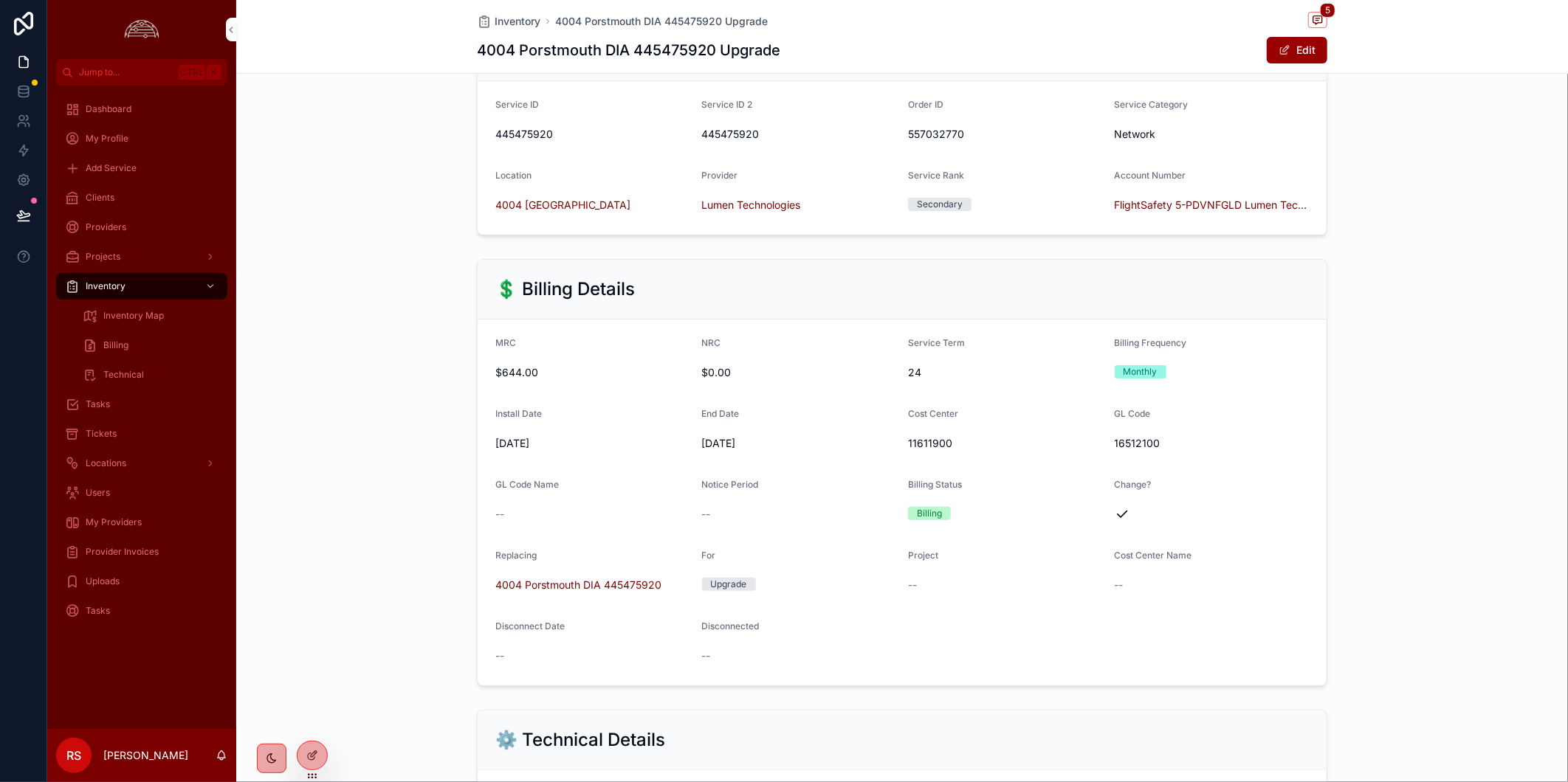
scroll to position [246, 0]
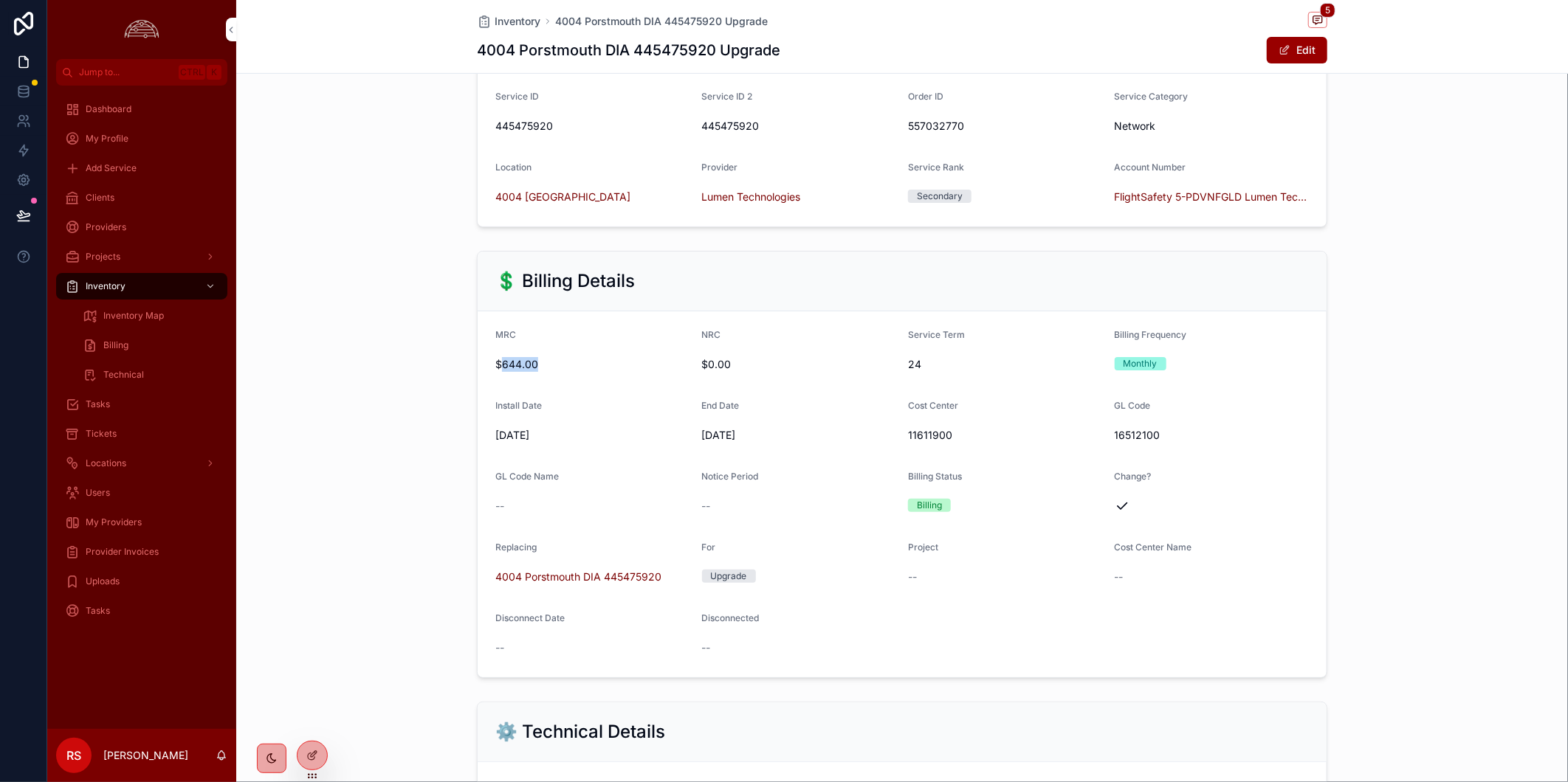
drag, startPoint x: 551, startPoint y: 376, endPoint x: 493, endPoint y: 374, distance: 58.0
click at [496, 372] on span "$644.00" at bounding box center [593, 364] width 195 height 15
drag, startPoint x: 493, startPoint y: 374, endPoint x: 496, endPoint y: 389, distance: 15.3
click at [496, 394] on form "MRC $644.00 NRC $0.00 Service Term 24 Billing Frequency Monthly Install Date 9/…" at bounding box center [901, 495] width 849 height 366
drag, startPoint x: 496, startPoint y: 378, endPoint x: 528, endPoint y: 379, distance: 32.0
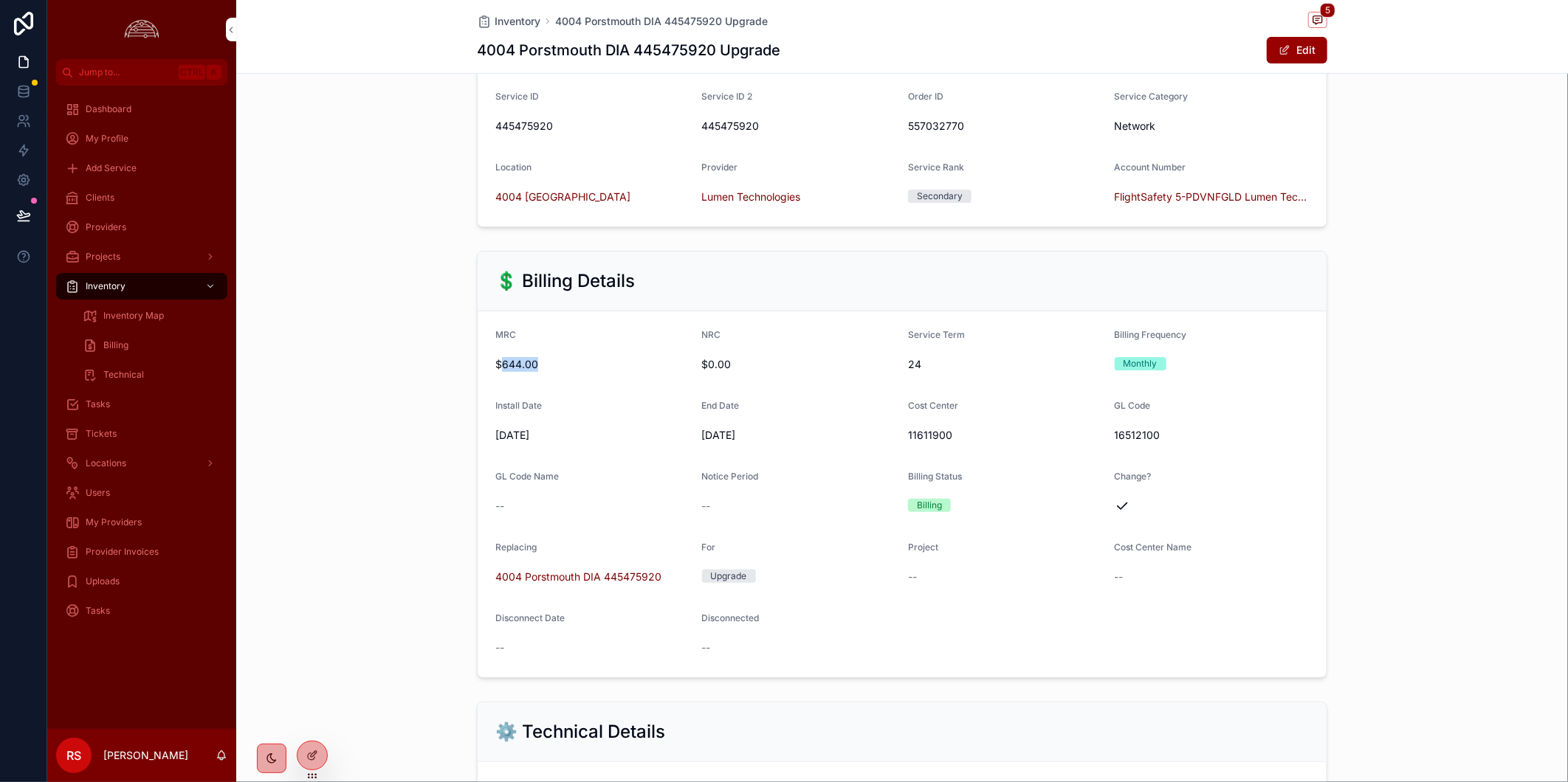
click at [528, 372] on span "$644.00" at bounding box center [593, 364] width 195 height 15
click at [533, 376] on div "$644.00" at bounding box center [593, 364] width 195 height 23
drag, startPoint x: 497, startPoint y: 375, endPoint x: 529, endPoint y: 374, distance: 32.0
click at [529, 372] on span "$644.00" at bounding box center [593, 364] width 195 height 15
click at [729, 678] on form "MRC $644.00 NRC $0.00 Service Term 24 Billing Frequency Monthly Install Date 9/…" at bounding box center [901, 495] width 849 height 366
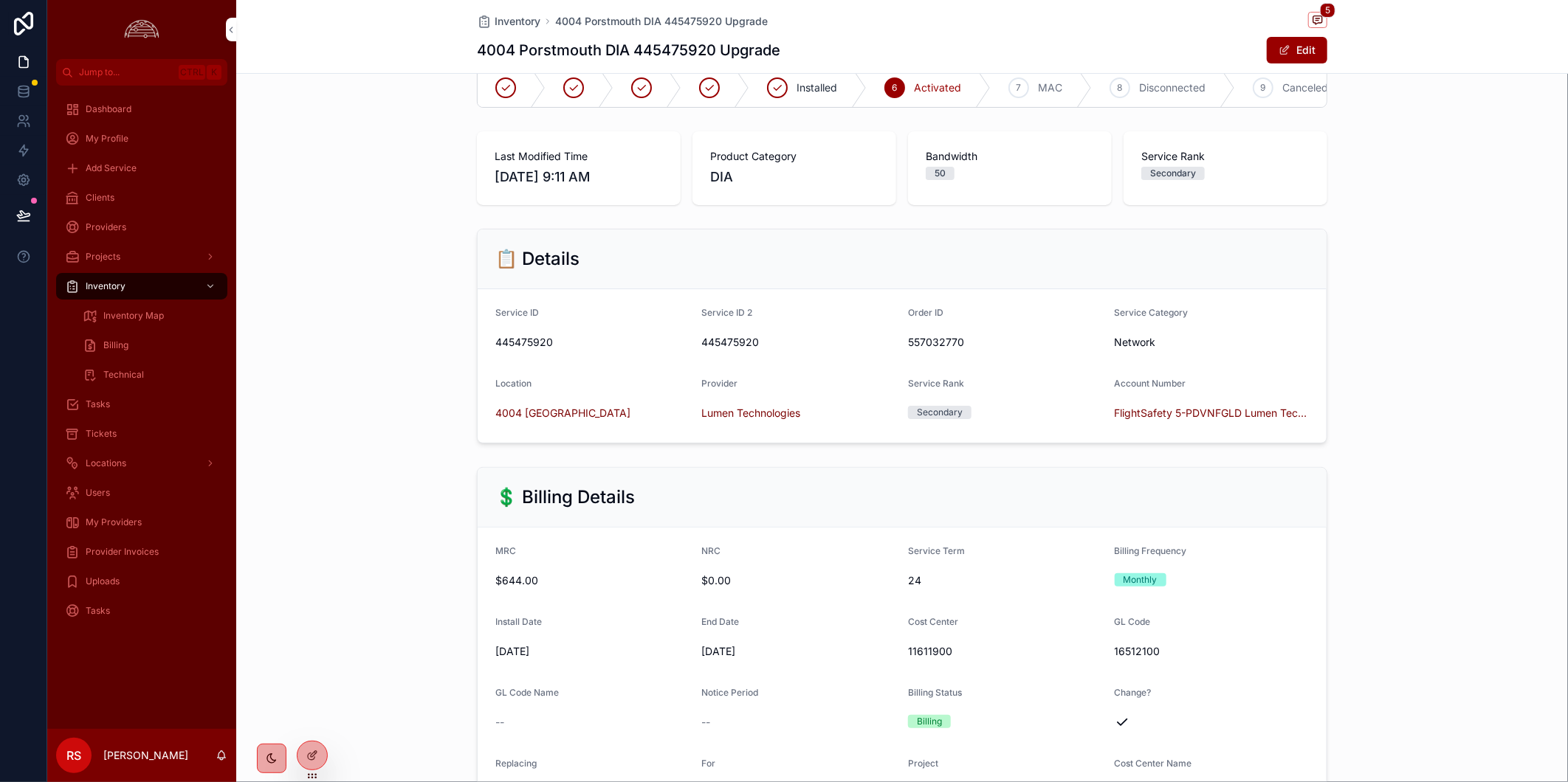
scroll to position [0, 0]
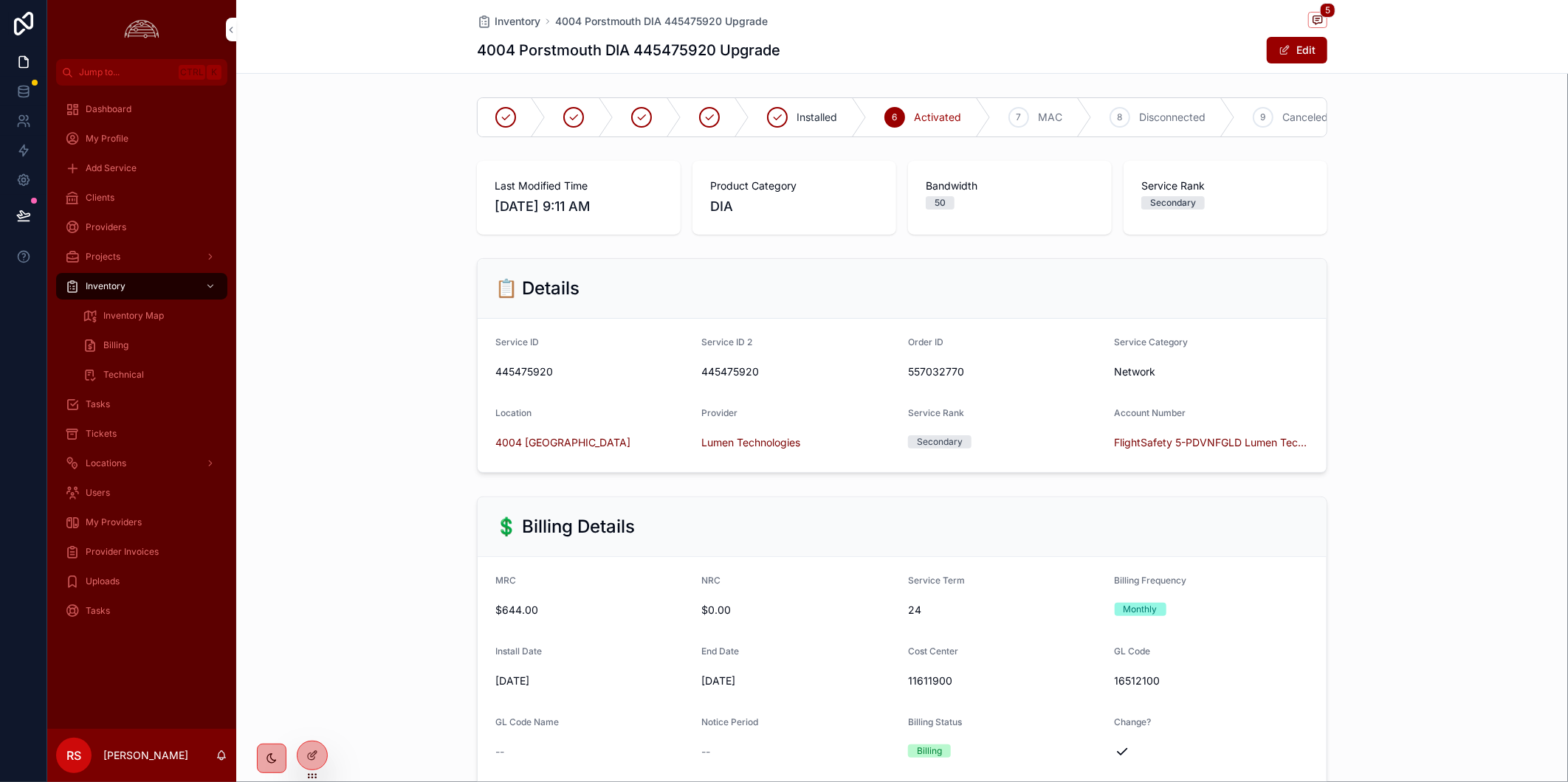
drag, startPoint x: 120, startPoint y: 436, endPoint x: 1413, endPoint y: 531, distance: 1296.5
click at [120, 438] on div "Tickets" at bounding box center [142, 433] width 154 height 23
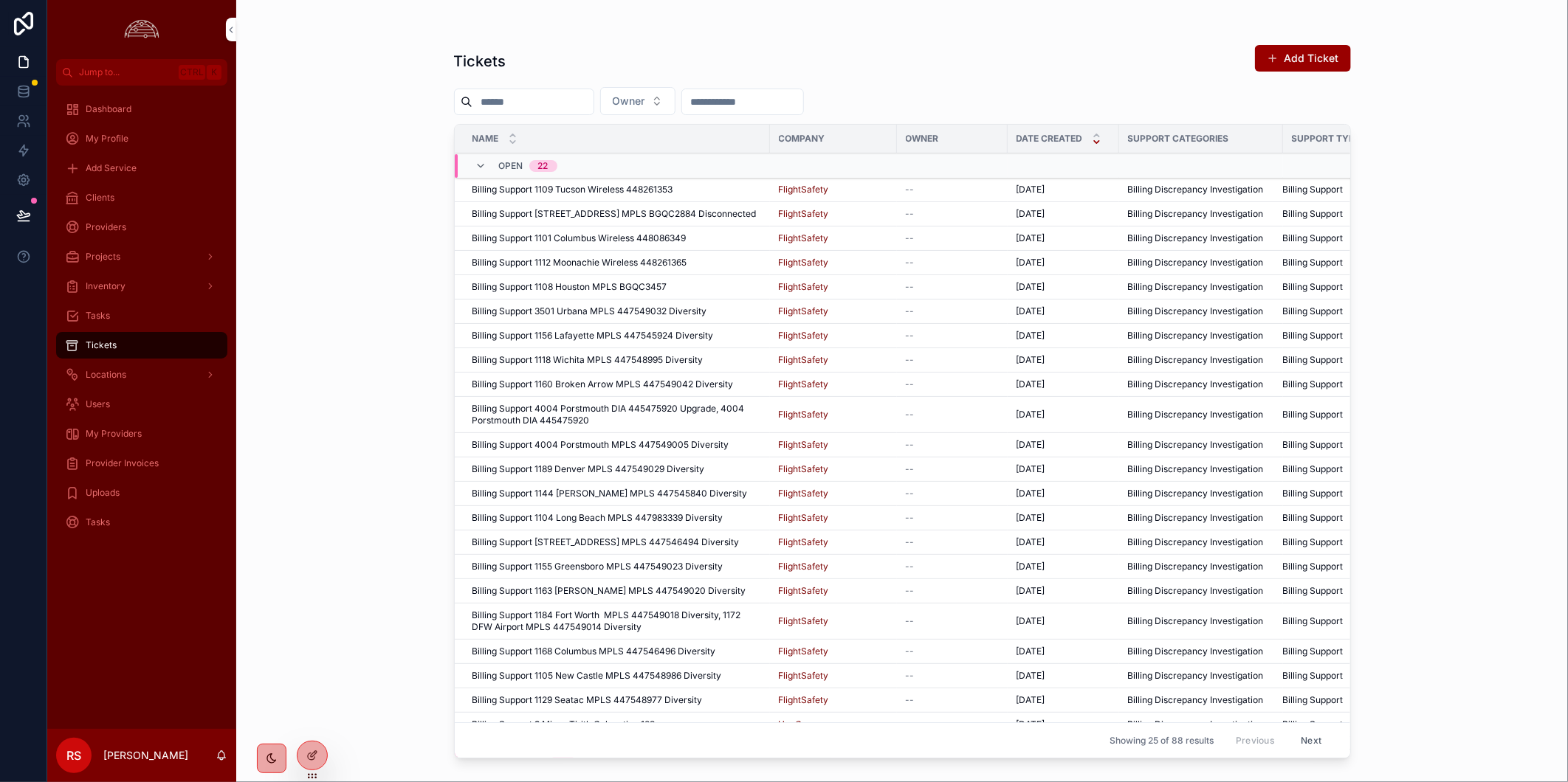
click at [153, 440] on div "My Providers" at bounding box center [142, 433] width 154 height 23
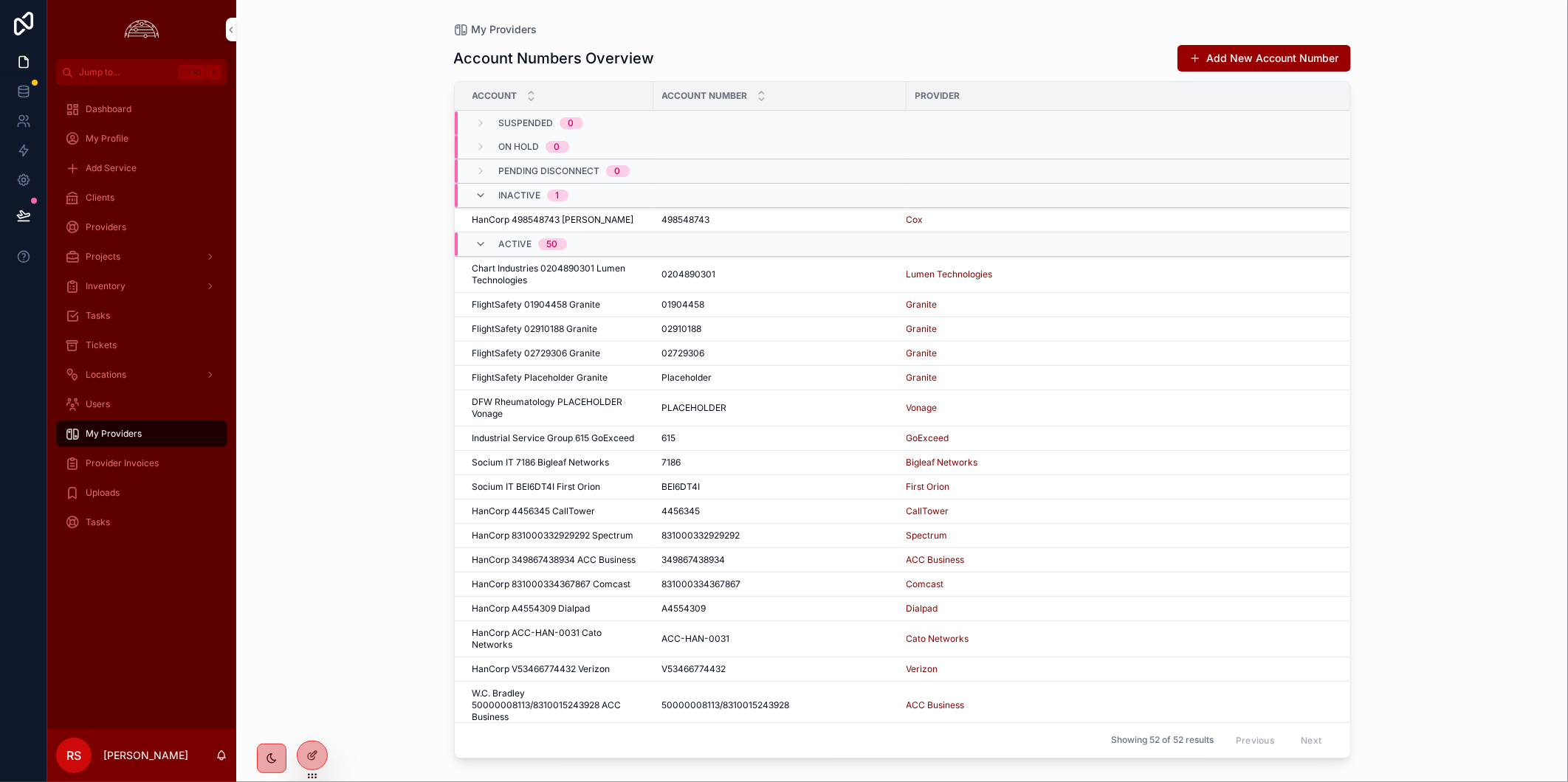
click at [140, 451] on div "Provider Invoices" at bounding box center [142, 463] width 154 height 23
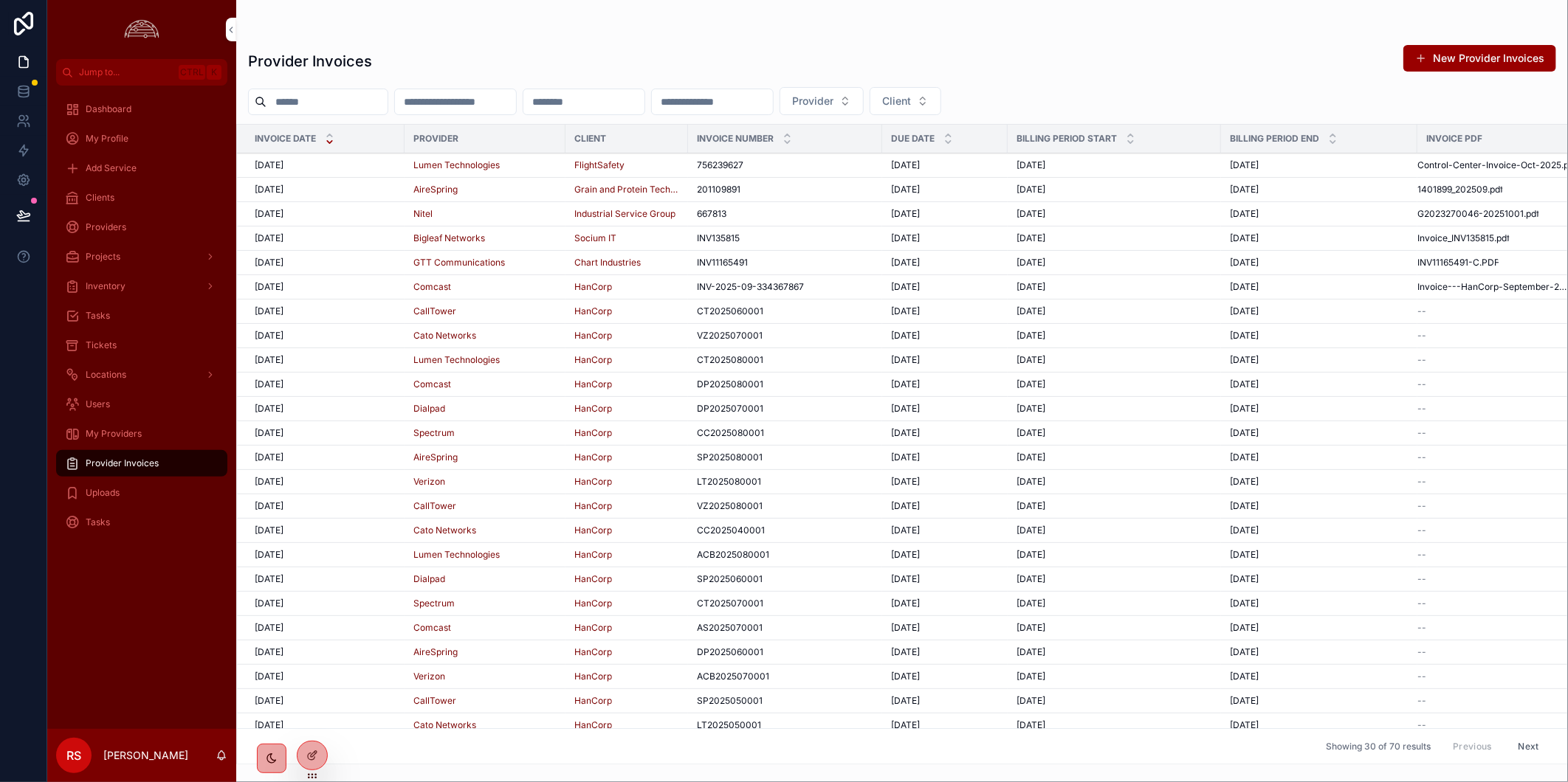
click at [368, 168] on div "[DATE] [DATE]" at bounding box center [325, 166] width 141 height 12
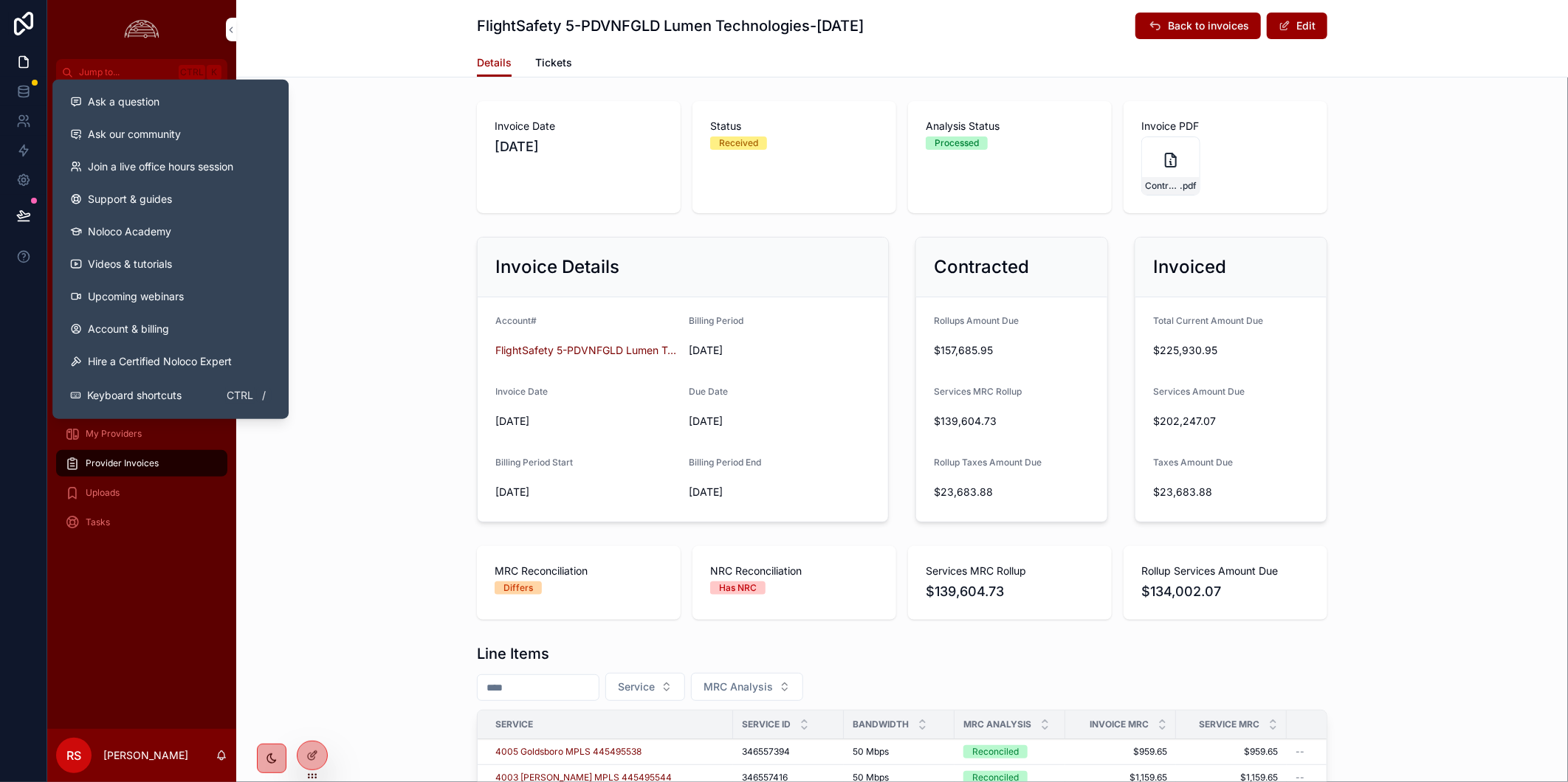
click at [336, 488] on div "Invoice Details Account# FlightSafety 5-PDVNFGLD Lumen Technologies Billing Per…" at bounding box center [902, 380] width 1331 height 297
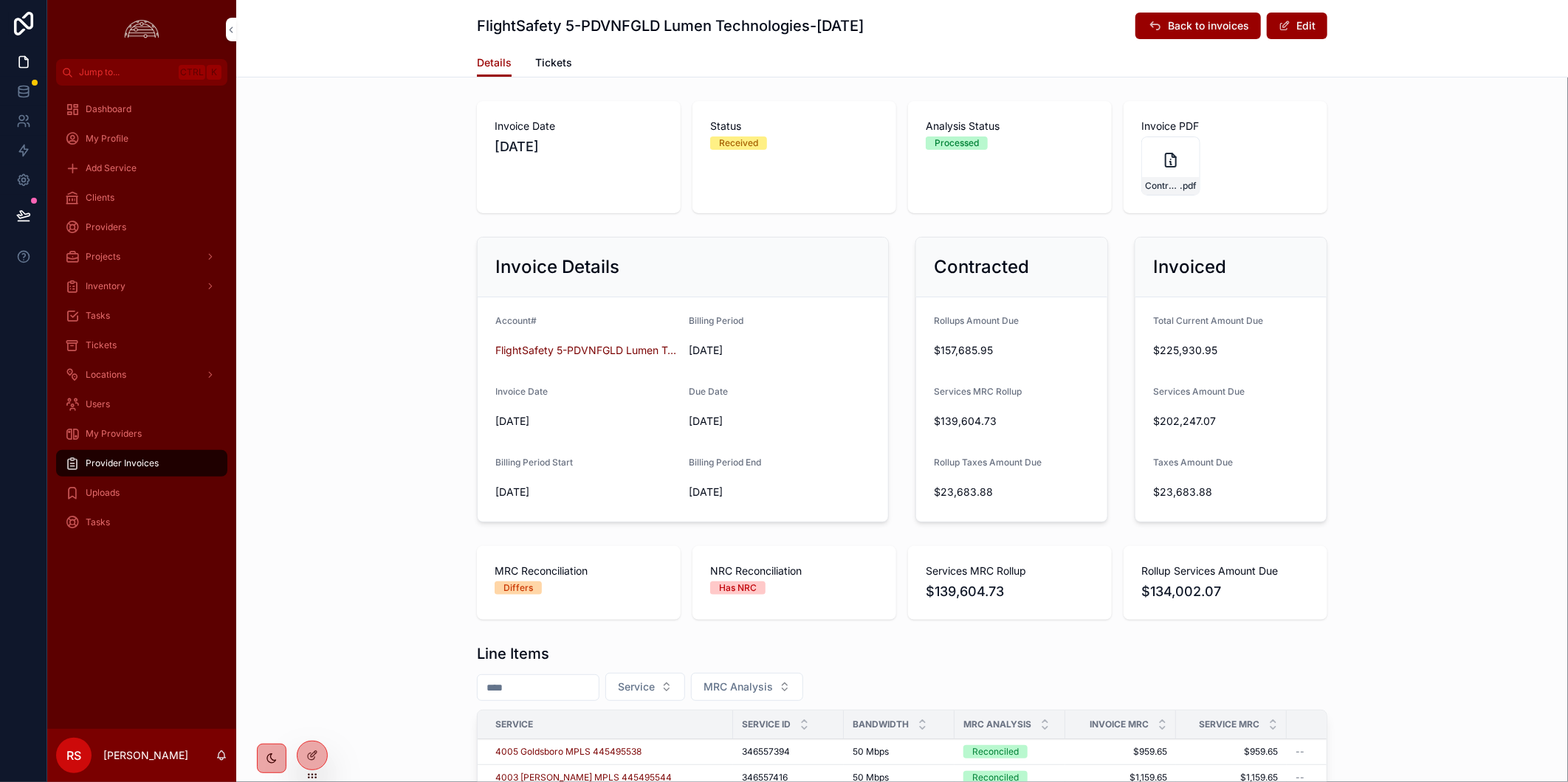
click at [102, 668] on div "Dashboard My Profile Add Service Clients Providers Projects Inventory Tasks Tic…" at bounding box center [142, 407] width 189 height 643
click at [107, 187] on div "Clients" at bounding box center [142, 197] width 154 height 23
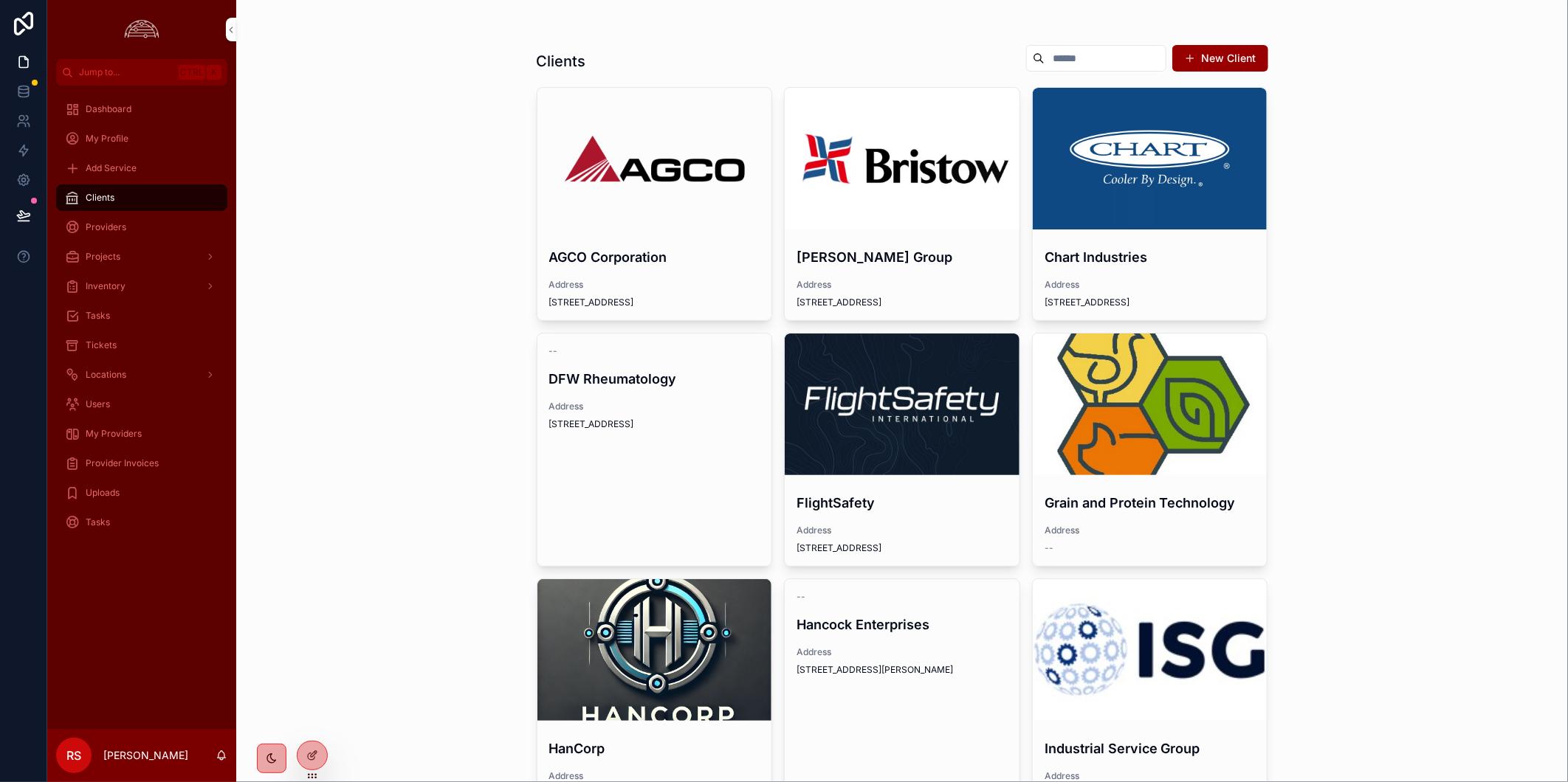
click at [857, 419] on div "scrollable content" at bounding box center [902, 404] width 235 height 142
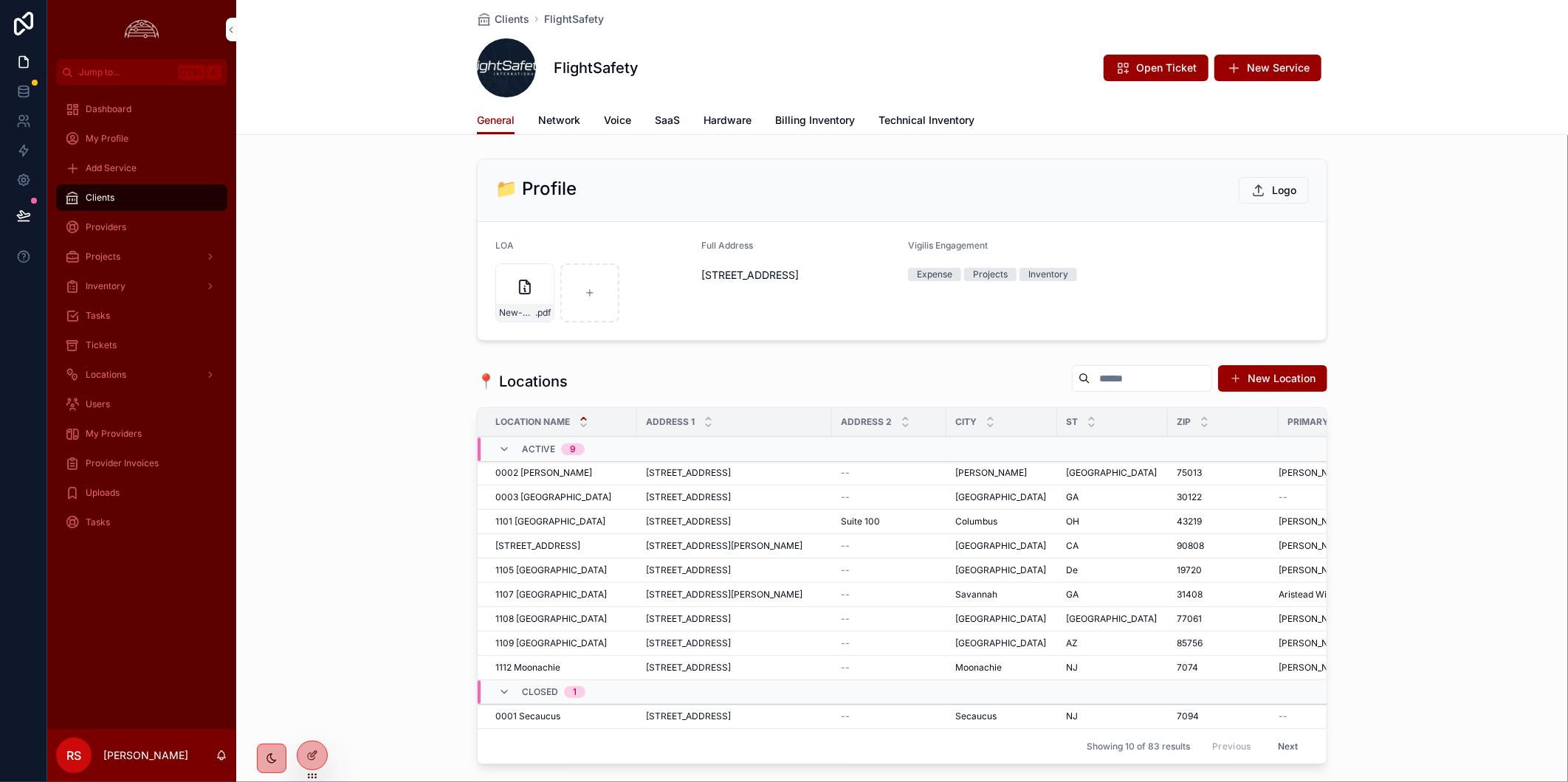
click at [818, 114] on span "Billing Inventory" at bounding box center [815, 120] width 79 height 15
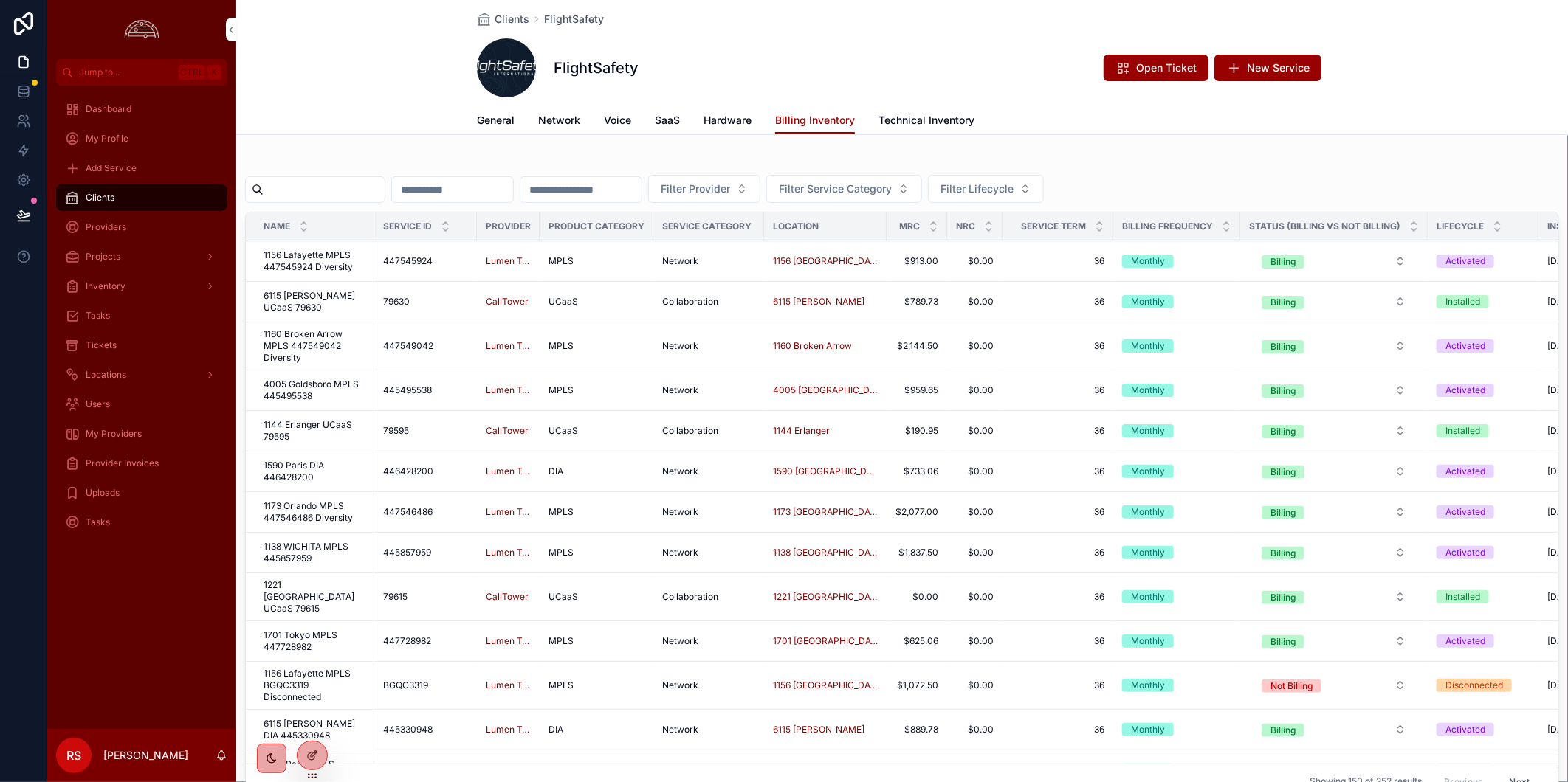
click at [560, 119] on span "Network" at bounding box center [559, 120] width 42 height 15
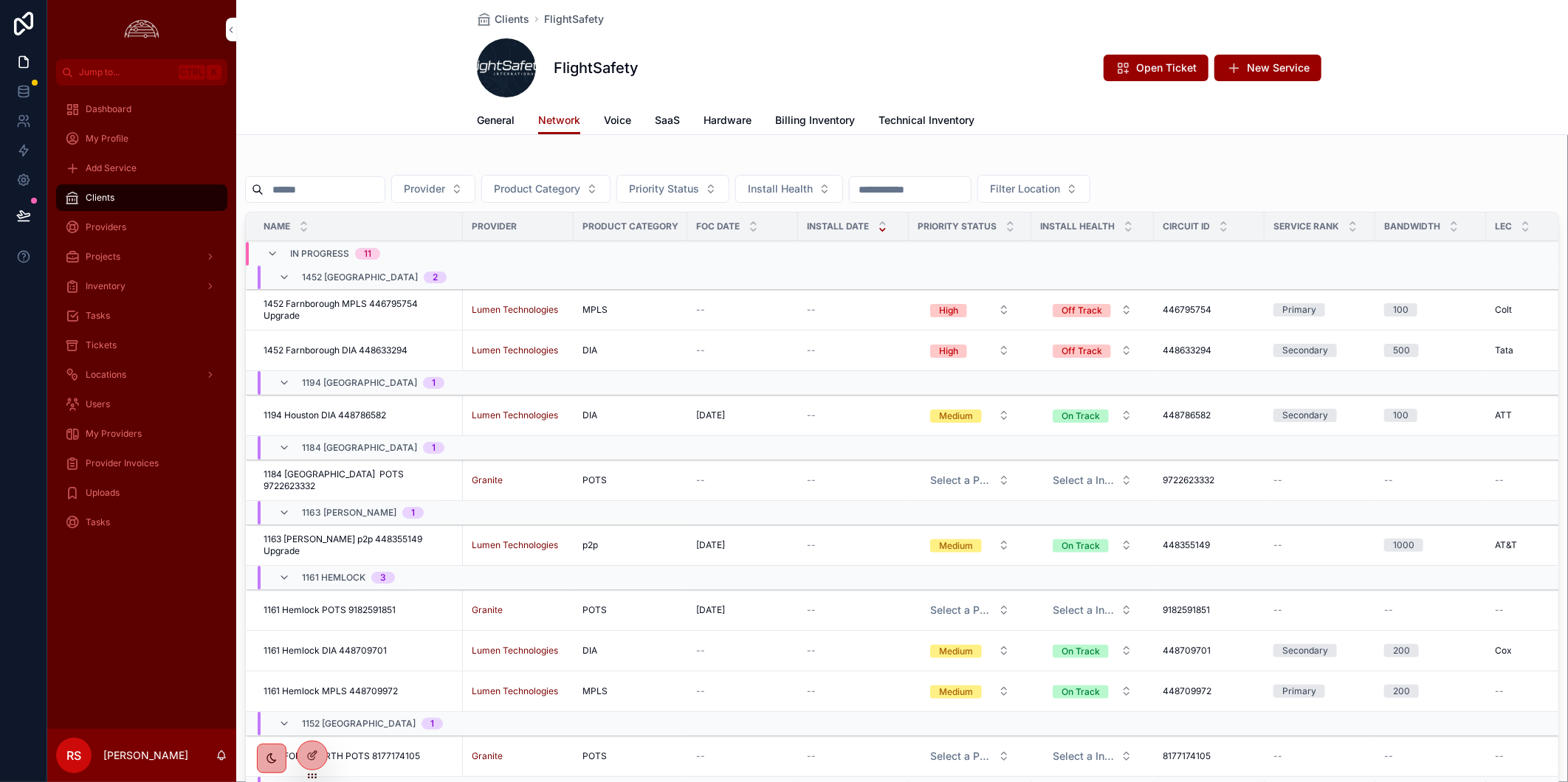
click at [369, 303] on span "1452 Farnborough MPLS 446795754 Upgrade" at bounding box center [358, 309] width 191 height 23
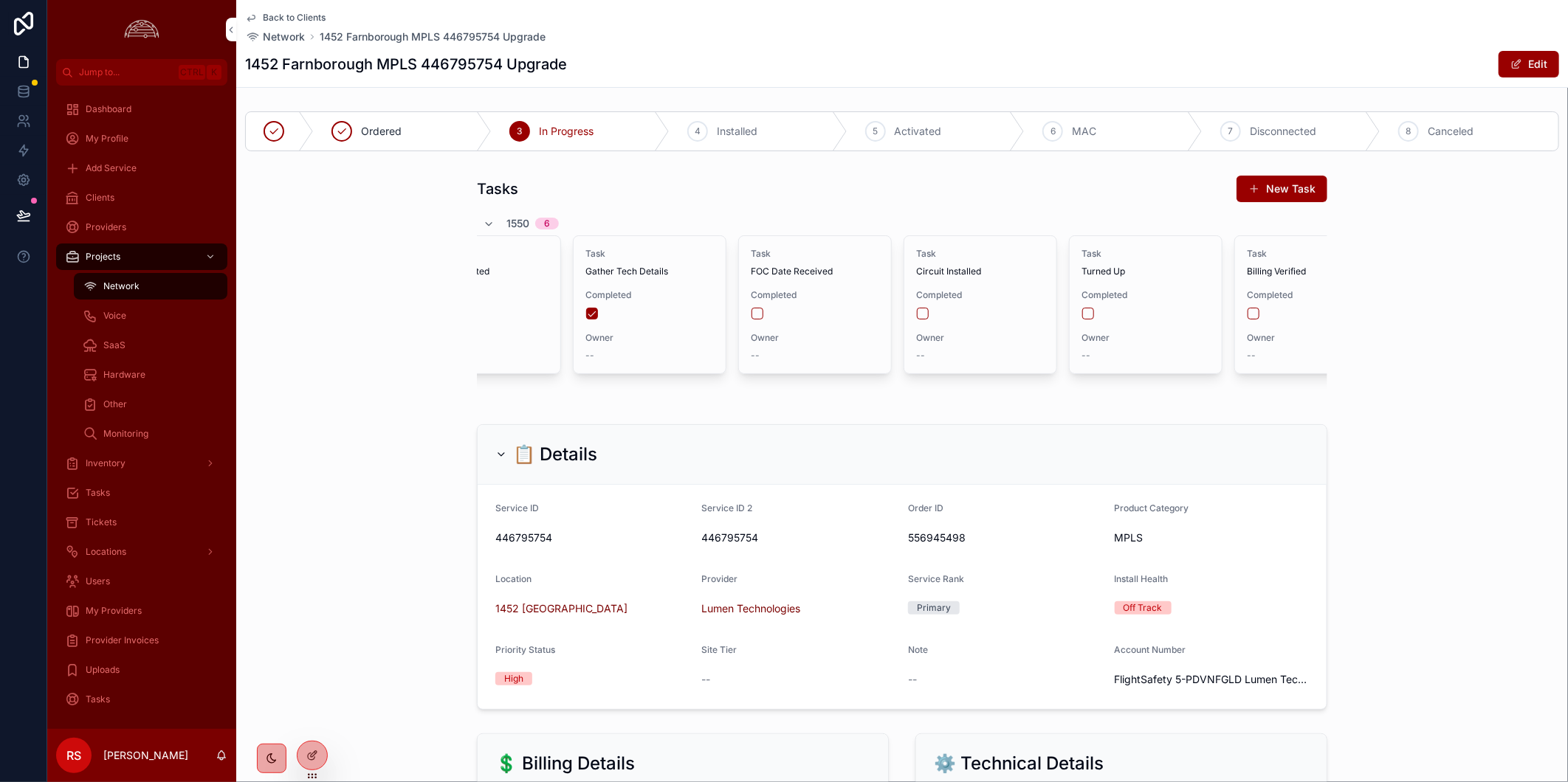
scroll to position [0, 130]
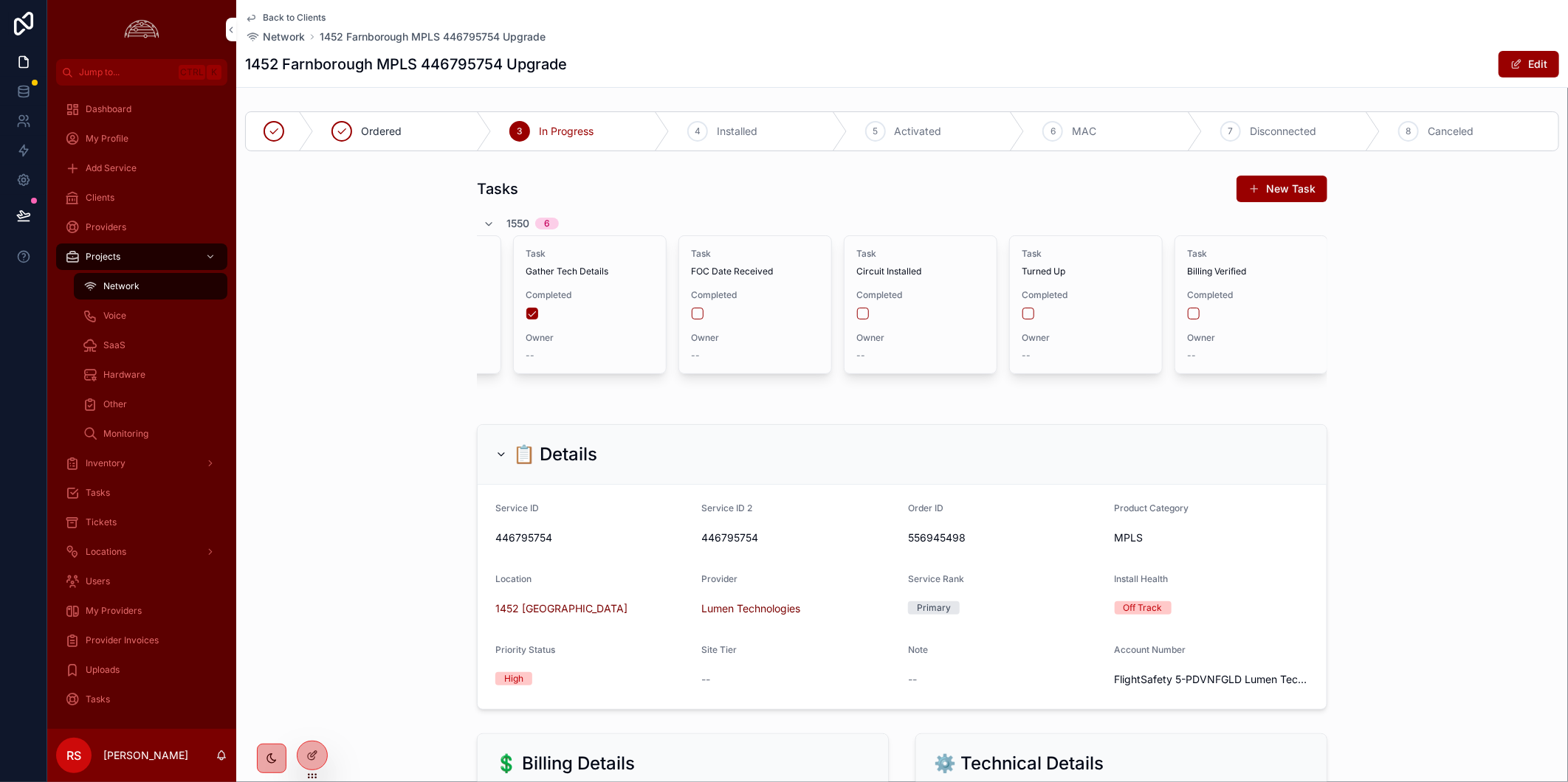
click at [149, 611] on div "My Providers" at bounding box center [142, 610] width 154 height 23
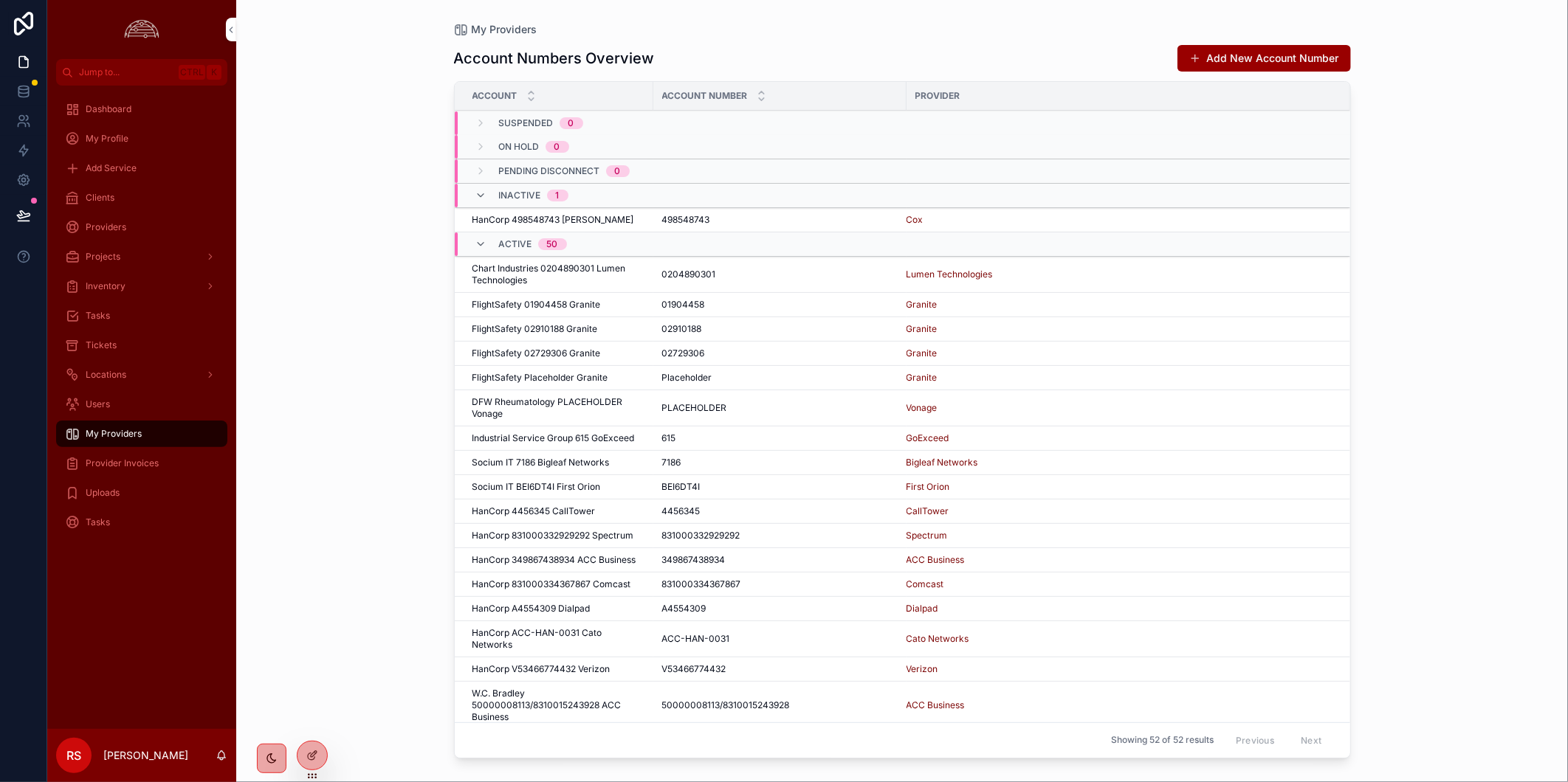
click at [177, 467] on div "Provider Invoices" at bounding box center [142, 463] width 154 height 23
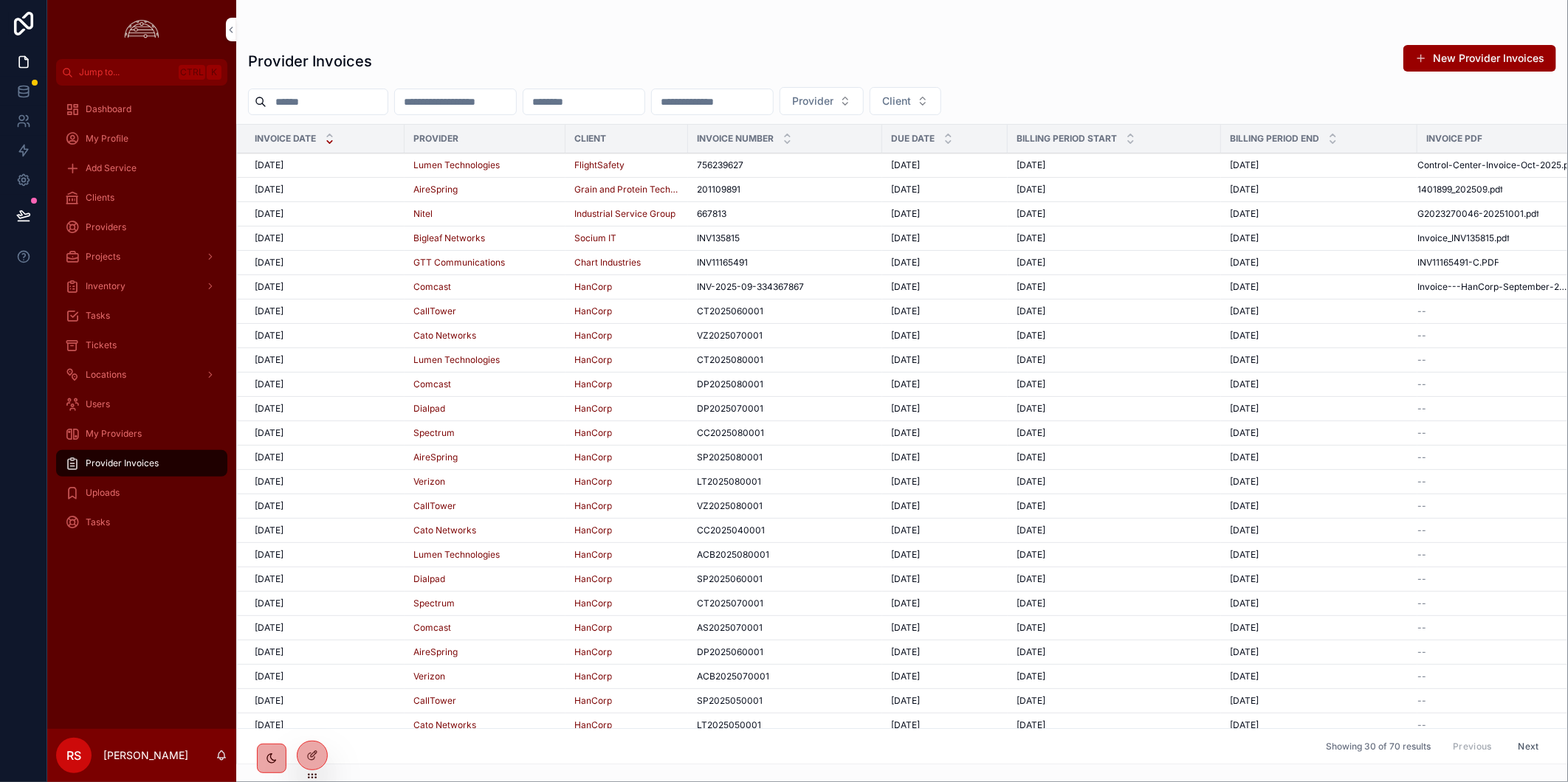
click at [354, 161] on div "[DATE] [DATE]" at bounding box center [325, 166] width 141 height 12
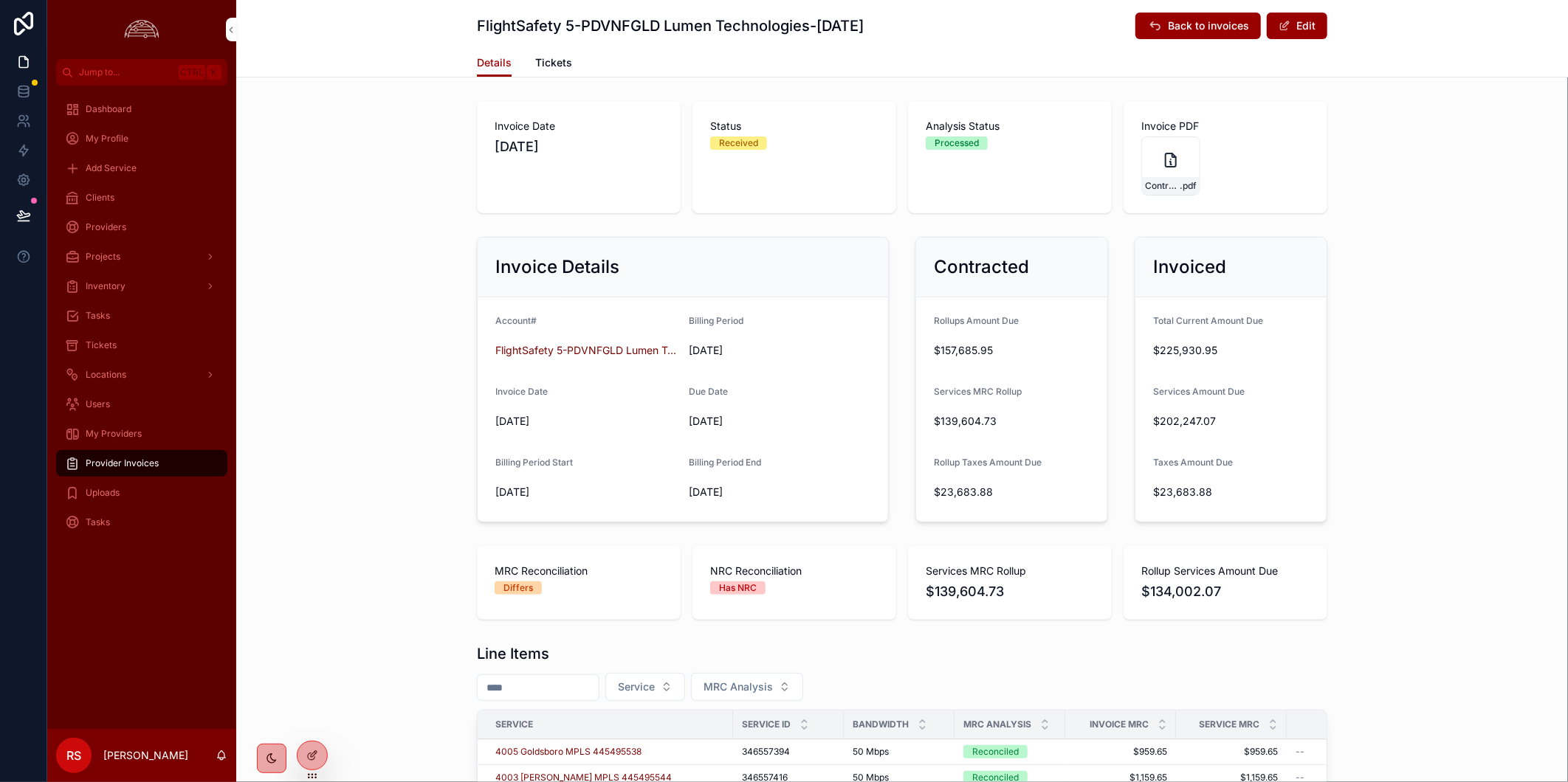
click at [1449, 571] on div "MRC Reconciliation Differs NRC Reconciliation Has NRC Services MRC Rollup $139,…" at bounding box center [902, 583] width 1331 height 85
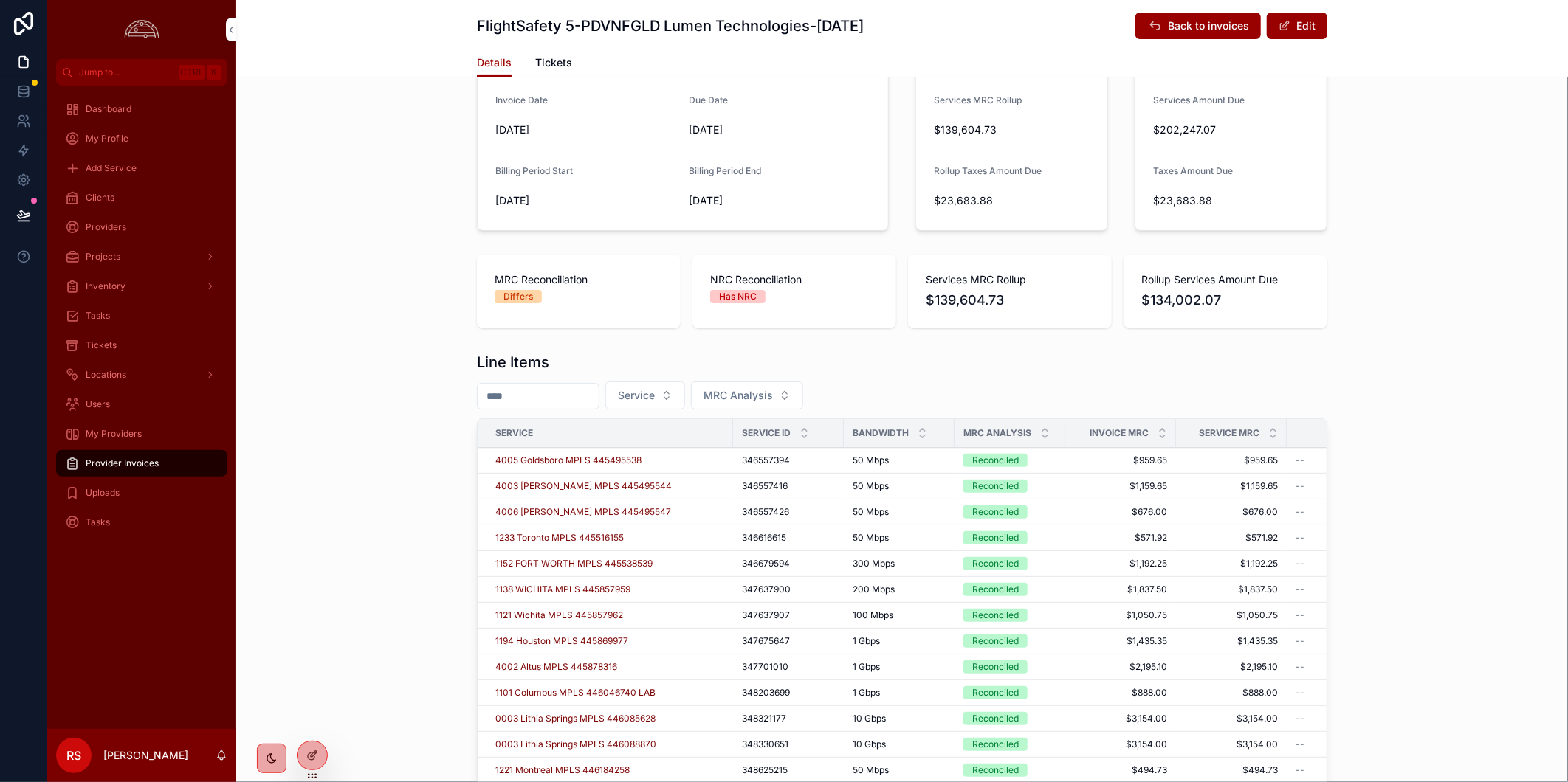
scroll to position [293, 0]
click at [1040, 435] on icon "scrollable content" at bounding box center [1044, 434] width 9 height 9
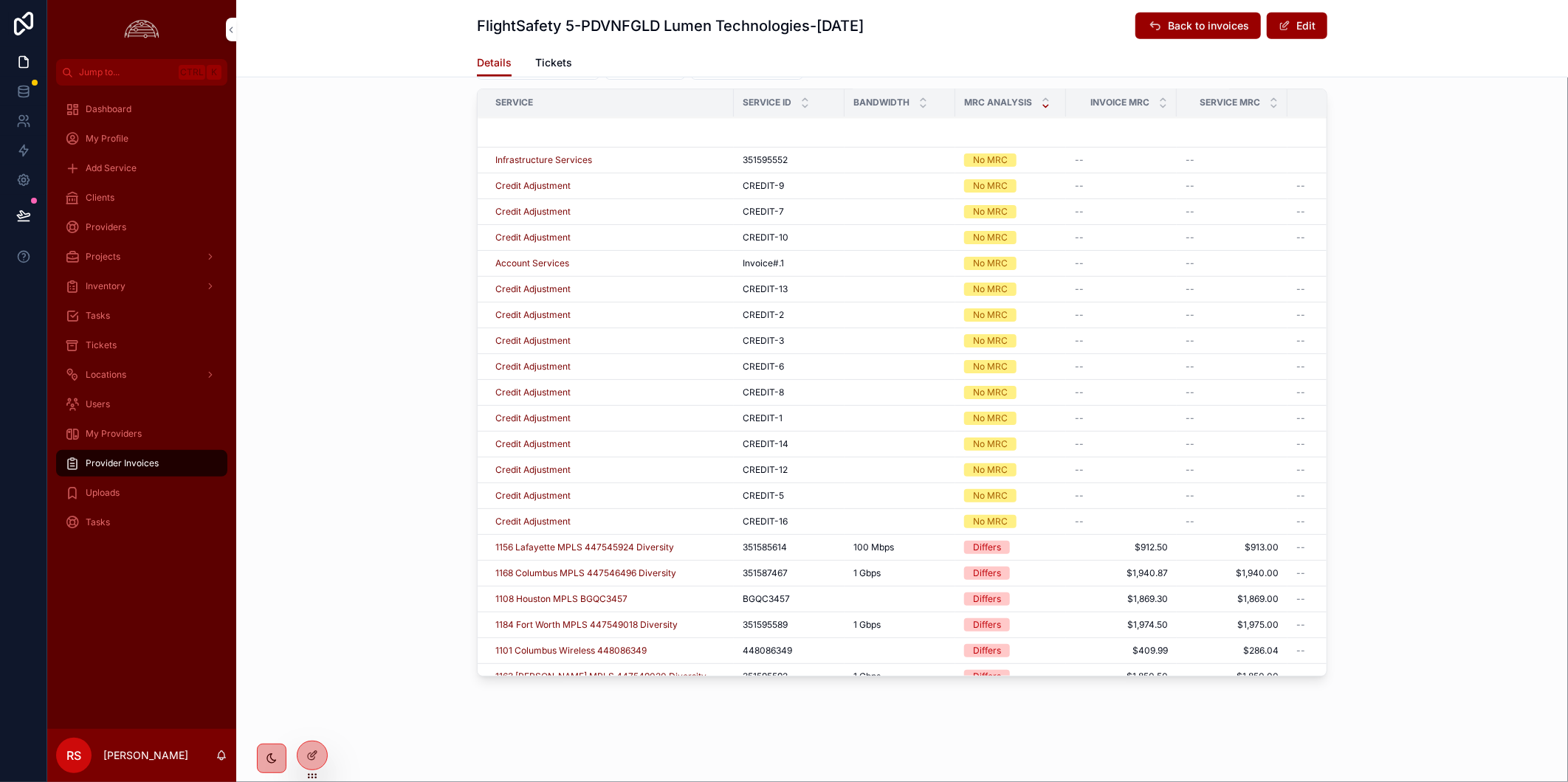
scroll to position [2520, 0]
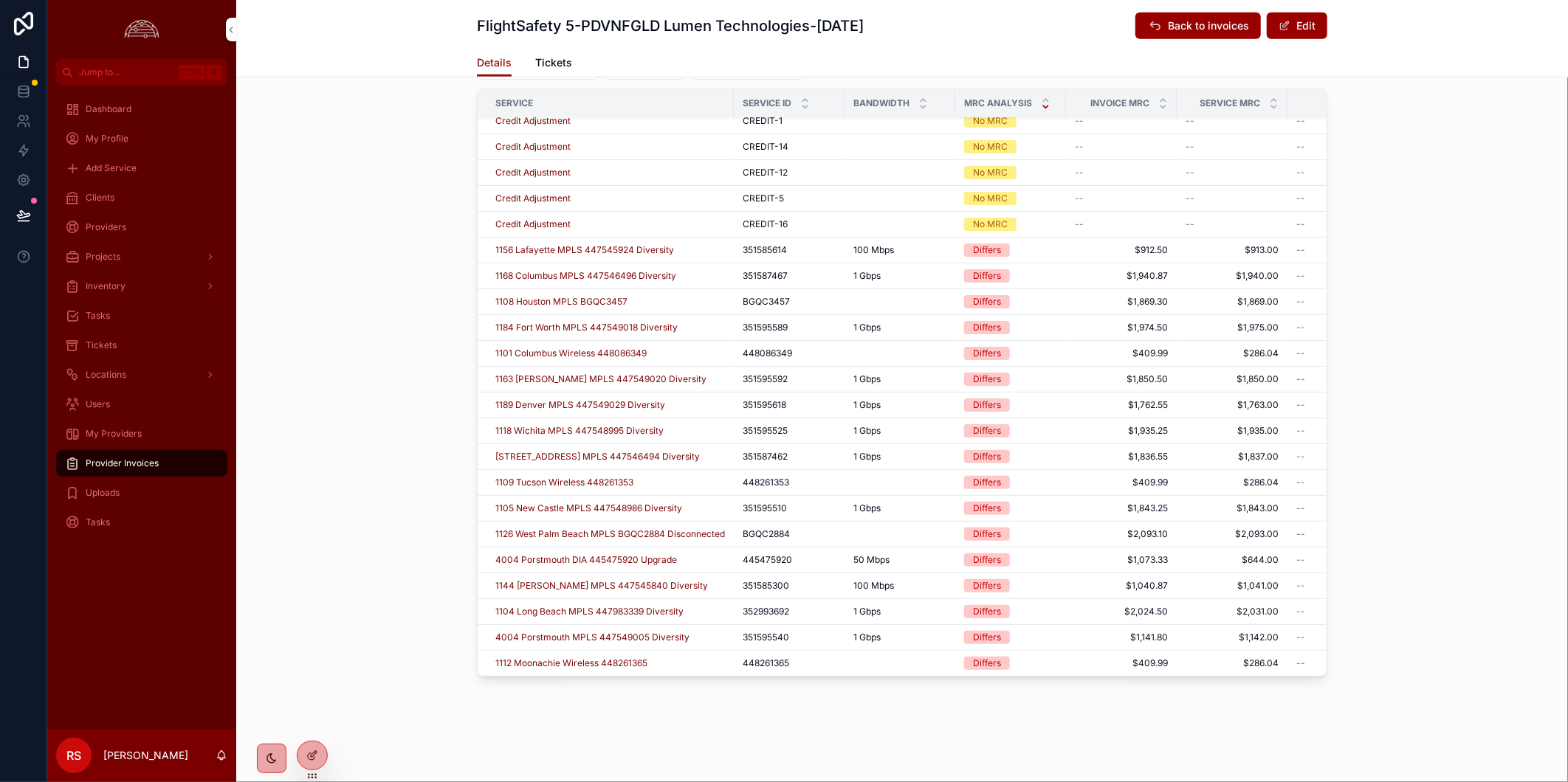
click at [1464, 341] on div "Line Items Service MRC Analysis Service Service ID Bandwidth MRC Analysis Invoi…" at bounding box center [902, 352] width 1331 height 672
drag, startPoint x: 1460, startPoint y: 660, endPoint x: 1420, endPoint y: 658, distance: 40.0
click at [1459, 658] on div "Line Items Service MRC Analysis Service Service ID Bandwidth MRC Analysis Invoi…" at bounding box center [902, 352] width 1331 height 672
